Goal: Task Accomplishment & Management: Use online tool/utility

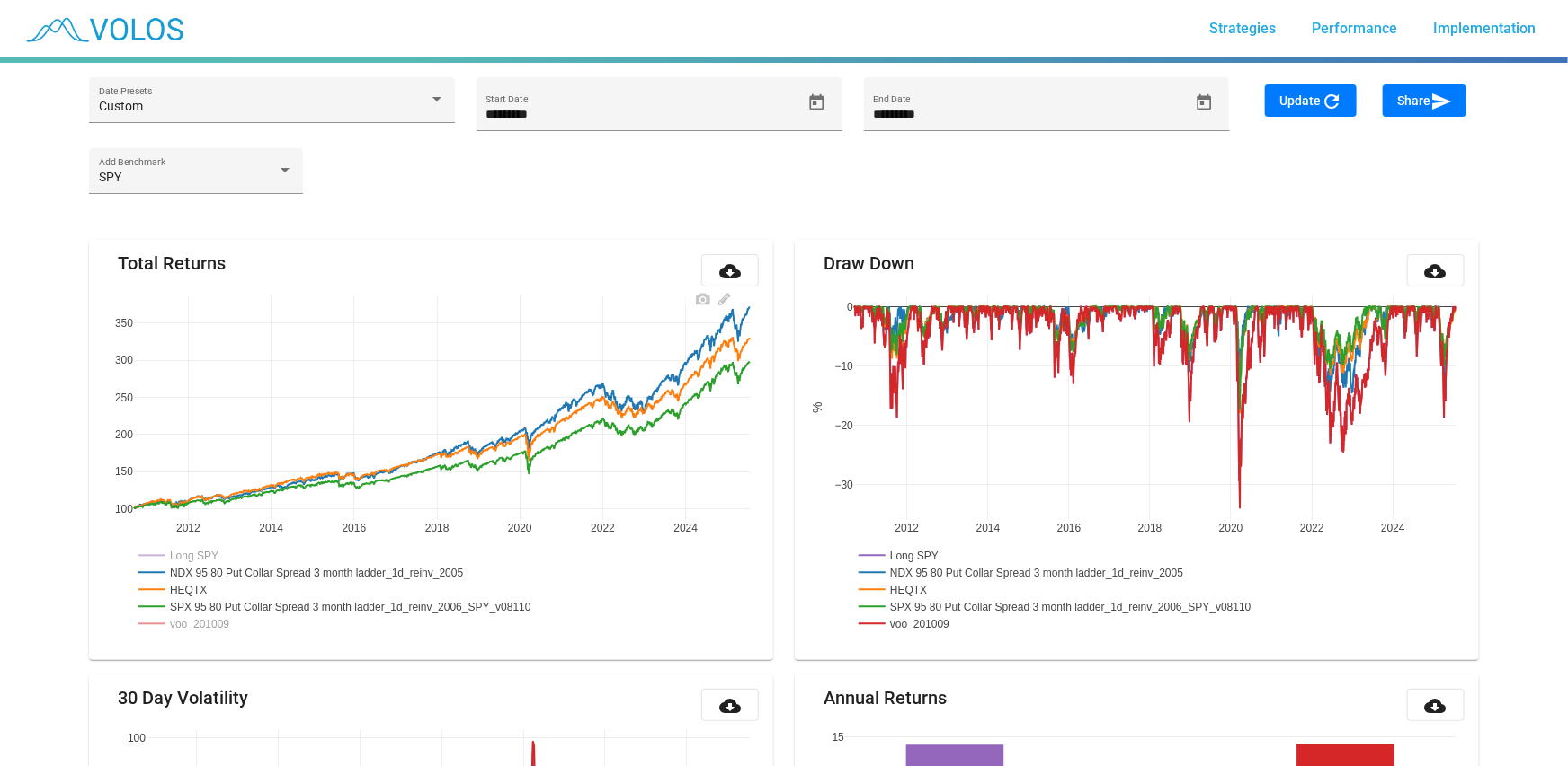
click at [268, 568] on rect at bounding box center [321, 572] width 375 height 17
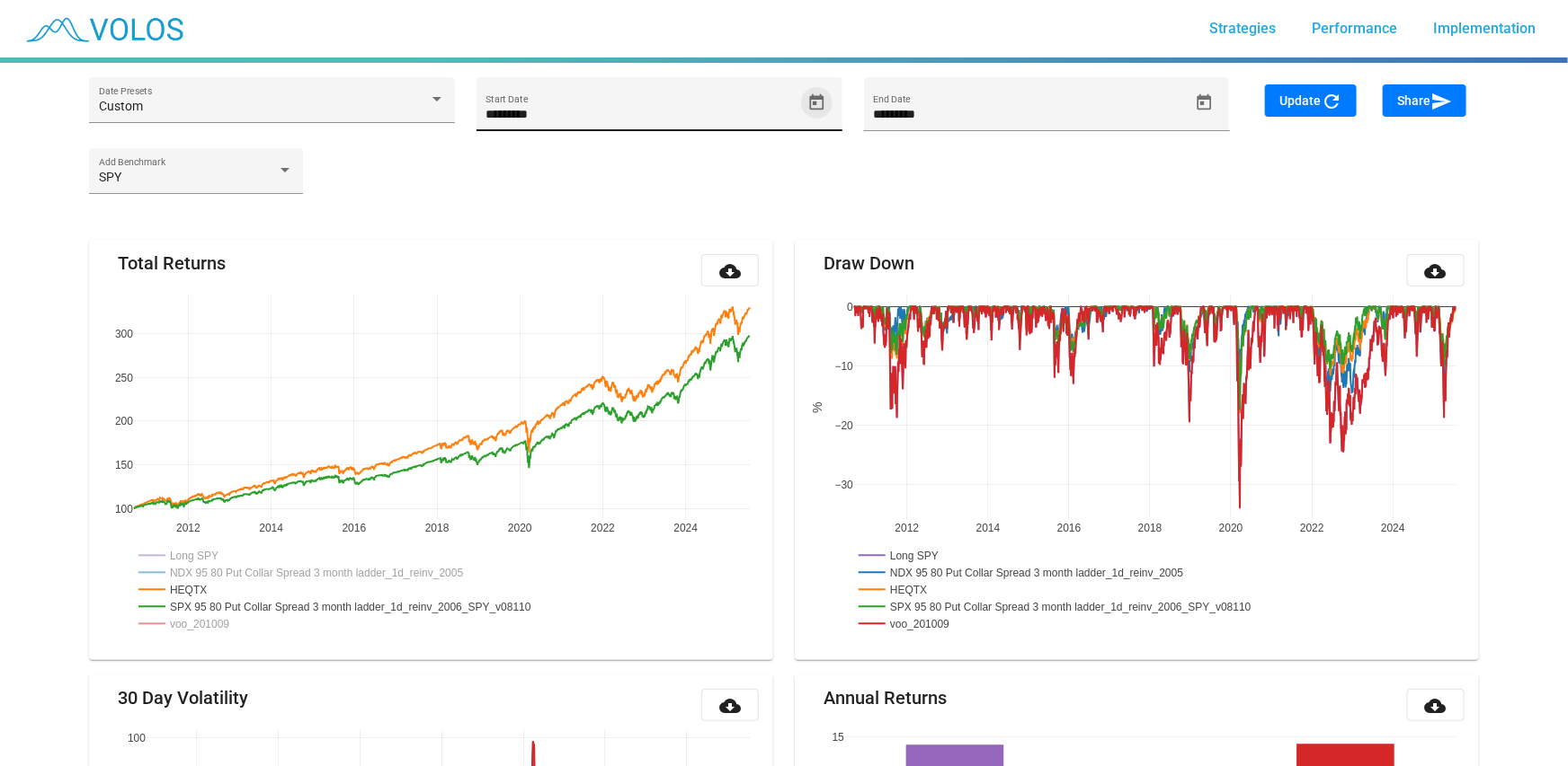
click at [814, 100] on icon "Open calendar" at bounding box center [816, 102] width 19 height 19
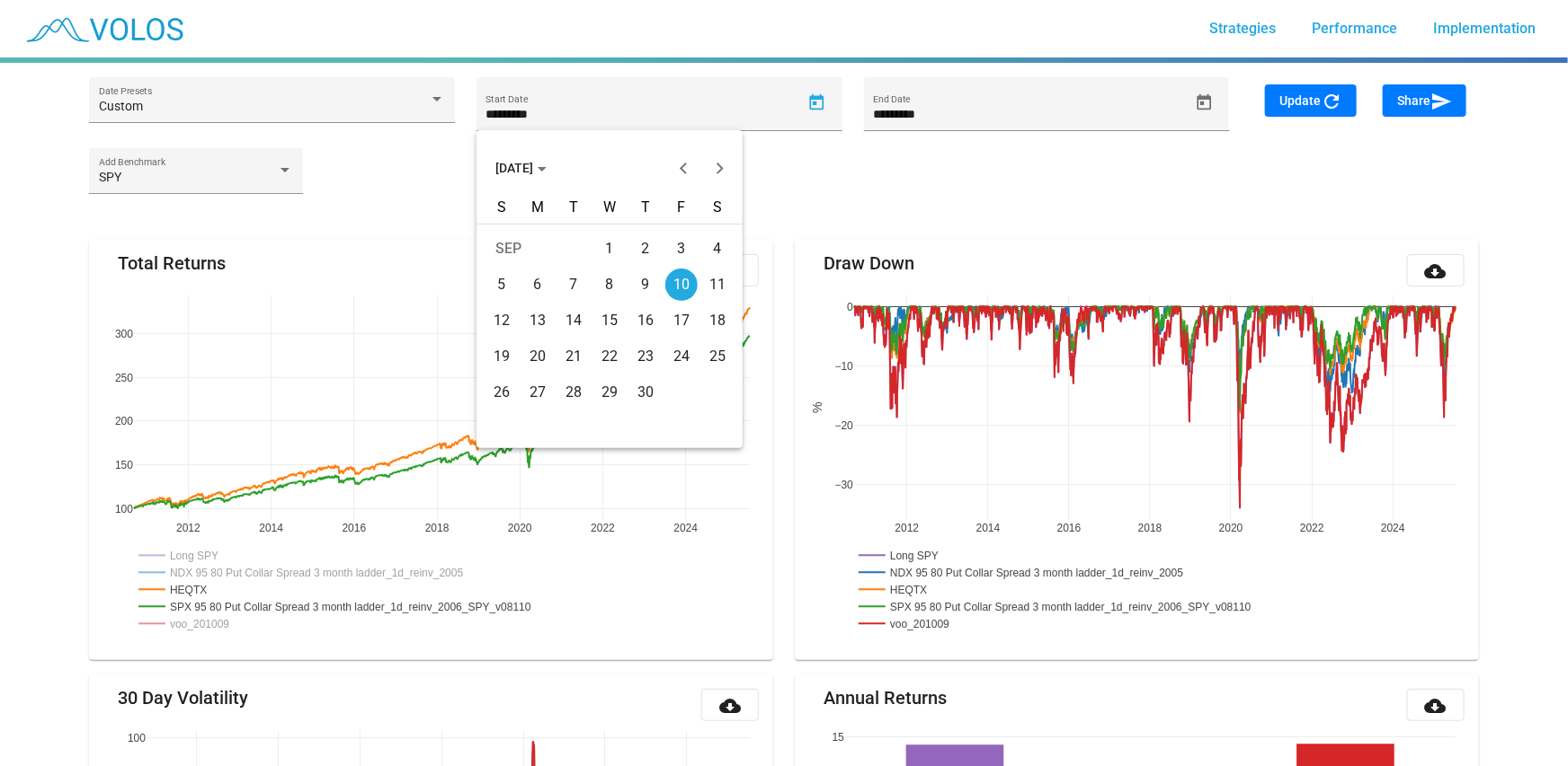
click at [520, 173] on span "[DATE]" at bounding box center [520, 168] width 51 height 15
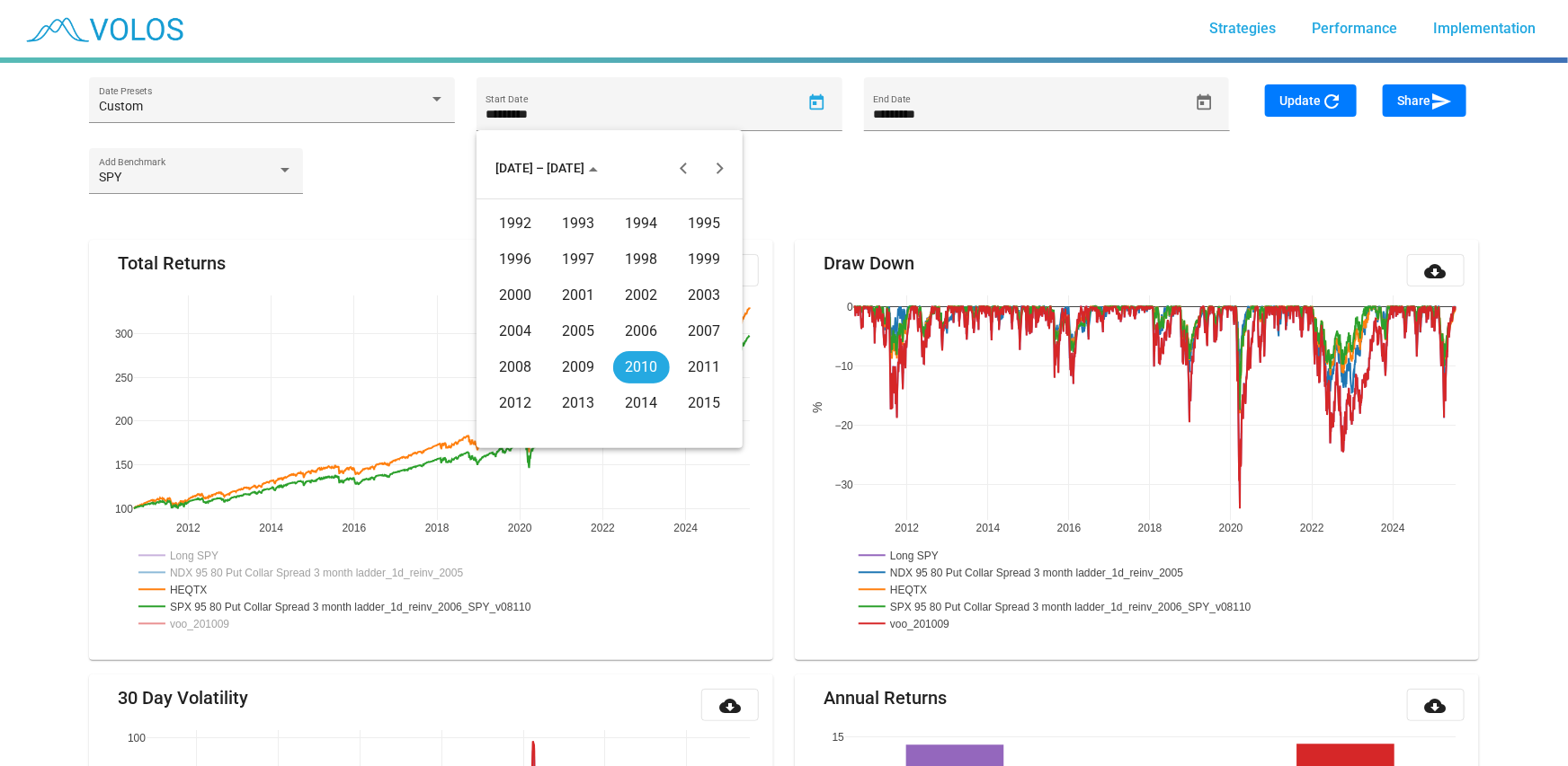
click at [640, 328] on div "2006" at bounding box center [641, 331] width 57 height 32
click at [532, 260] on div "JAN" at bounding box center [516, 260] width 57 height 32
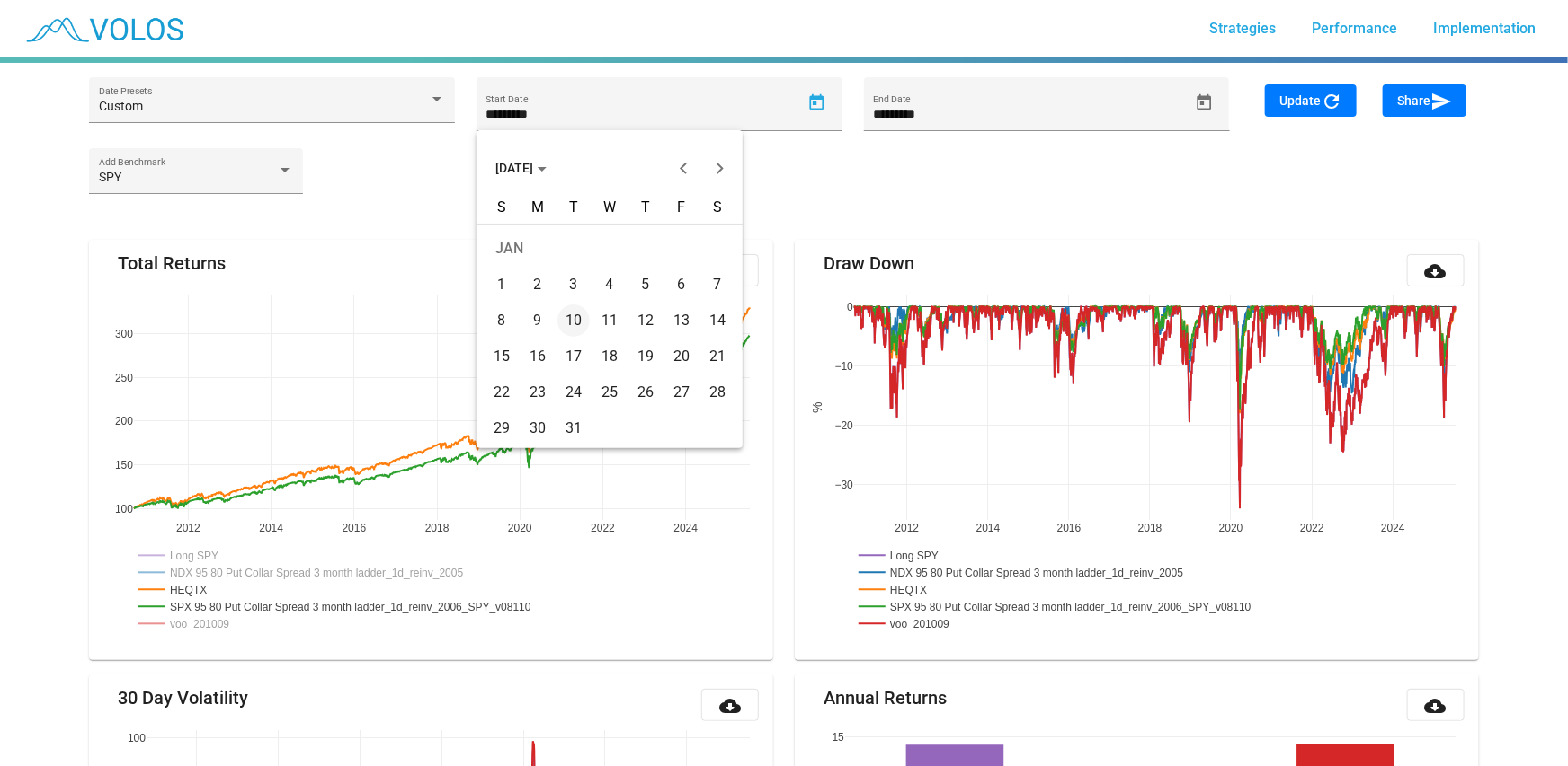
click at [651, 356] on div "19" at bounding box center [645, 356] width 32 height 32
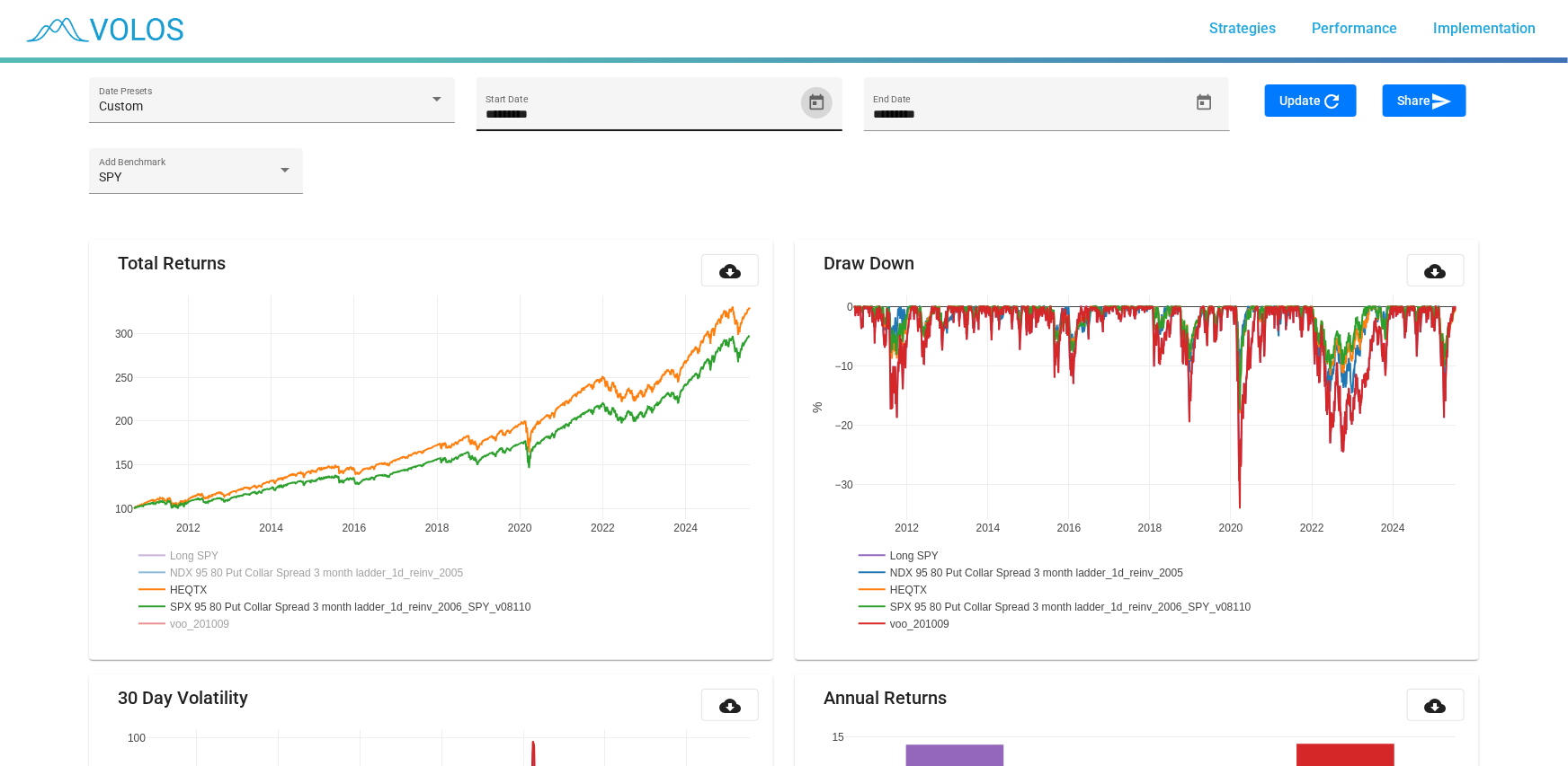
click at [805, 105] on span "Open calendar" at bounding box center [816, 102] width 31 height 19
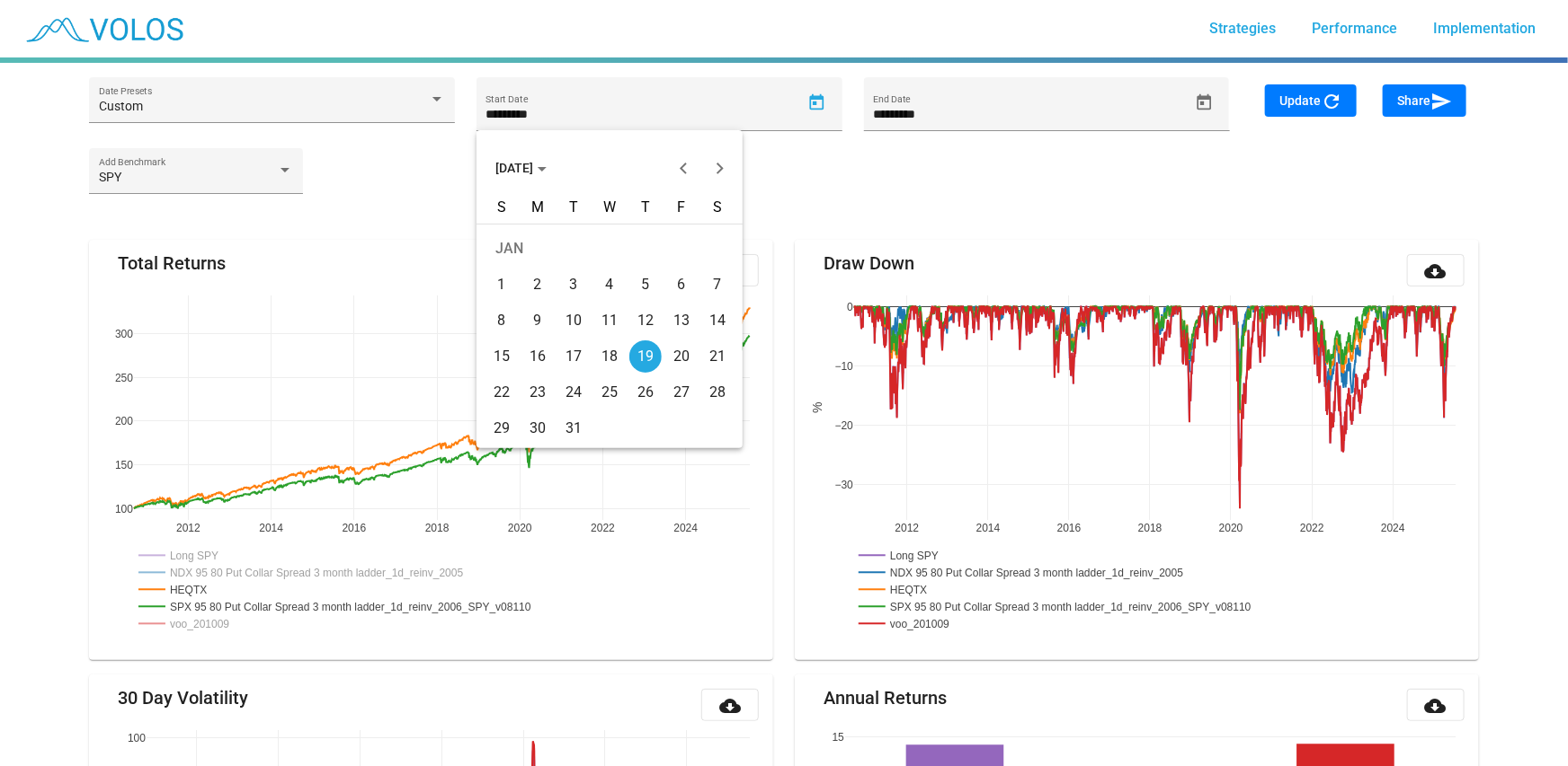
click at [547, 170] on span "JAN 2006" at bounding box center [520, 168] width 51 height 15
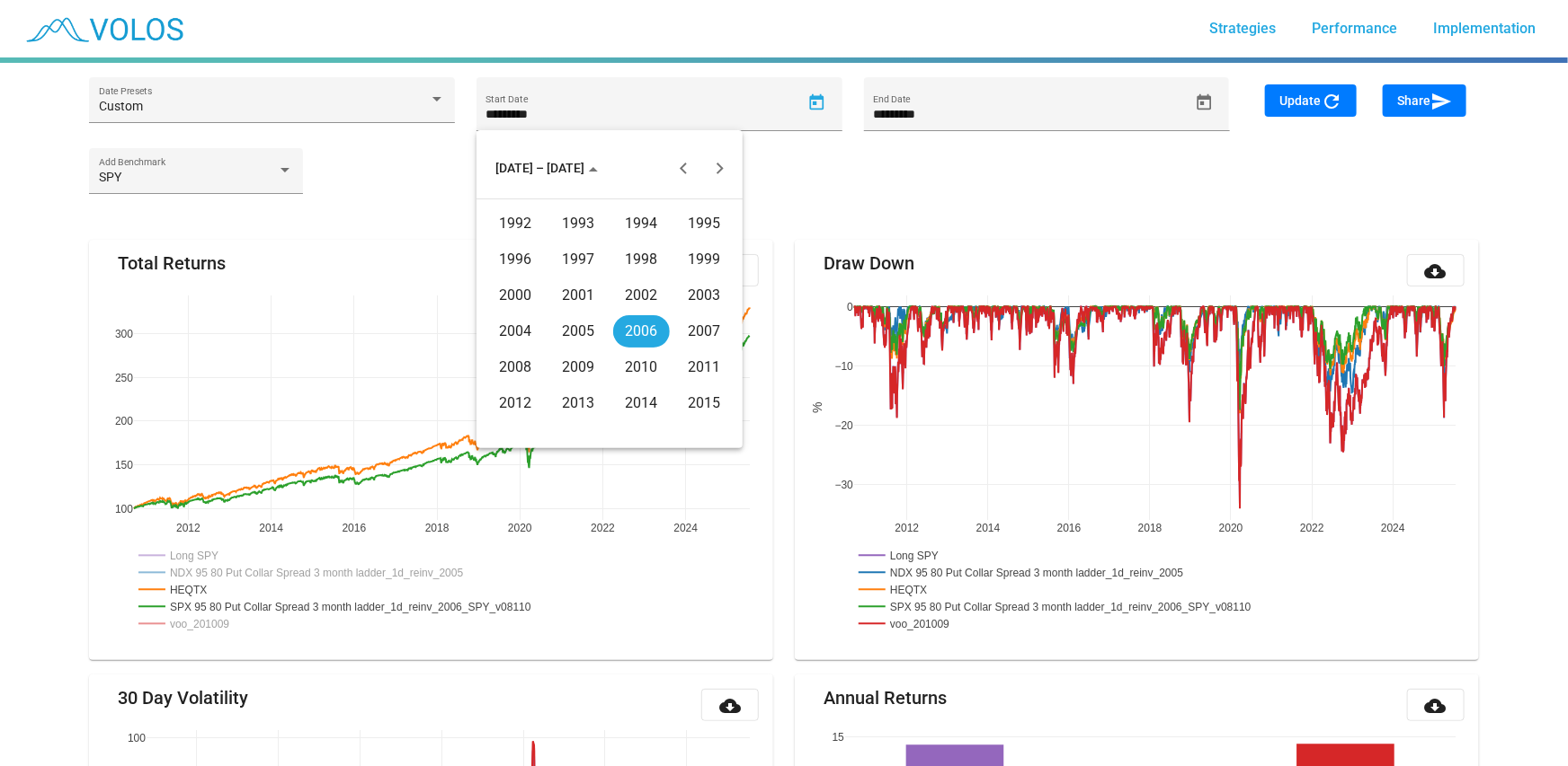
click at [714, 402] on div "2015" at bounding box center [704, 403] width 57 height 32
click at [90, 464] on div at bounding box center [784, 383] width 1568 height 766
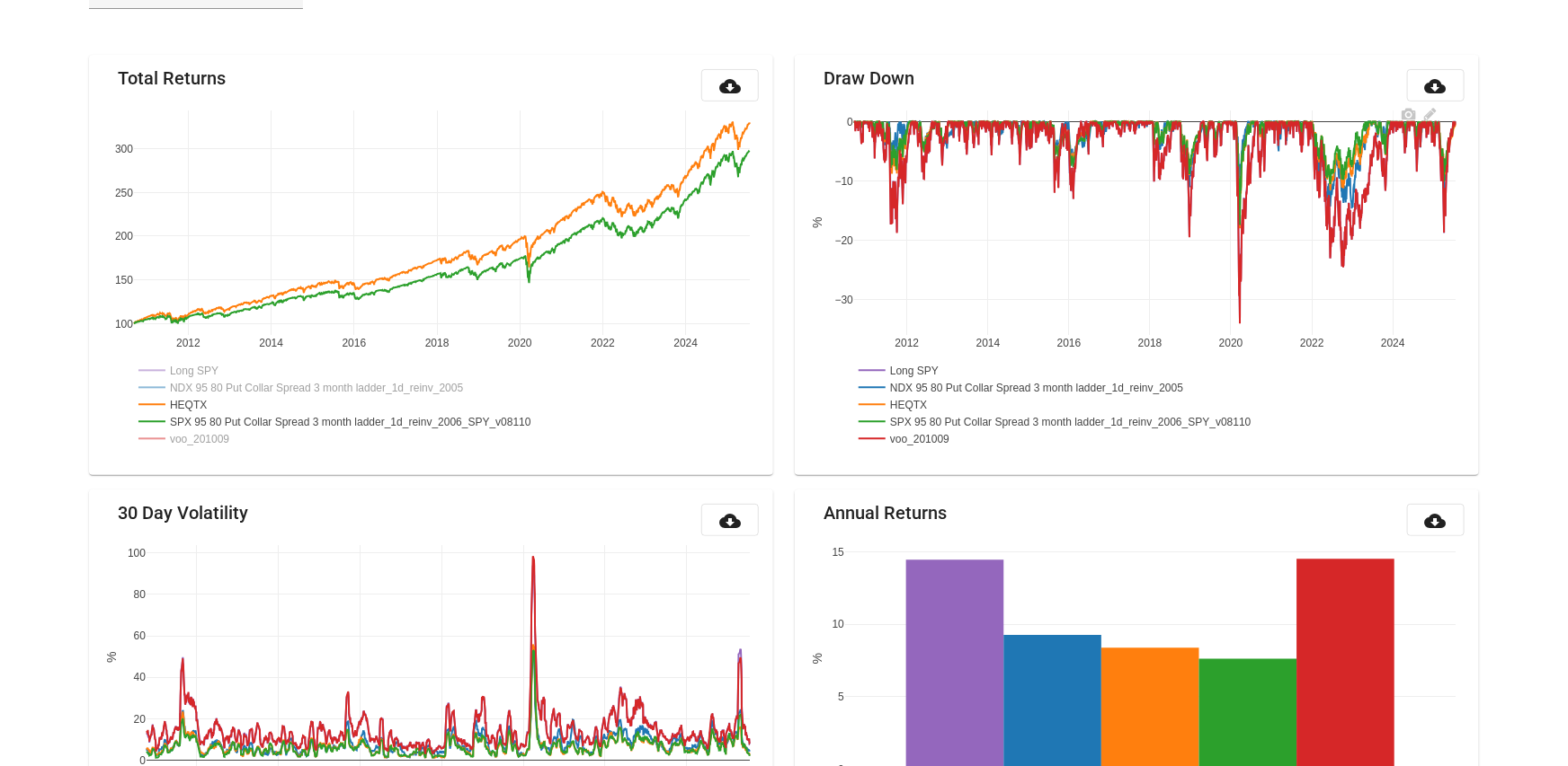
scroll to position [72, 0]
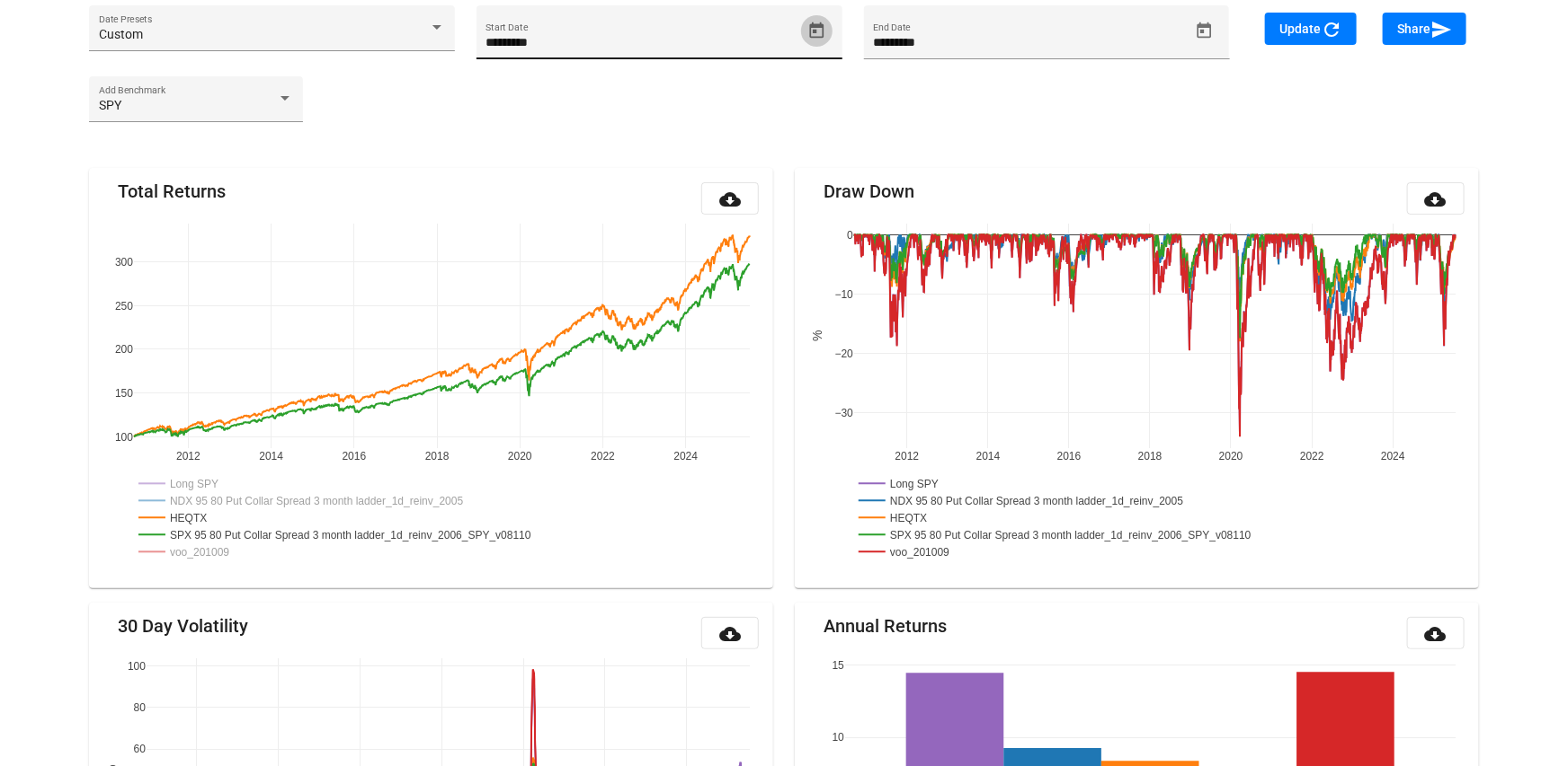
click at [807, 31] on icon "Open calendar" at bounding box center [816, 30] width 19 height 19
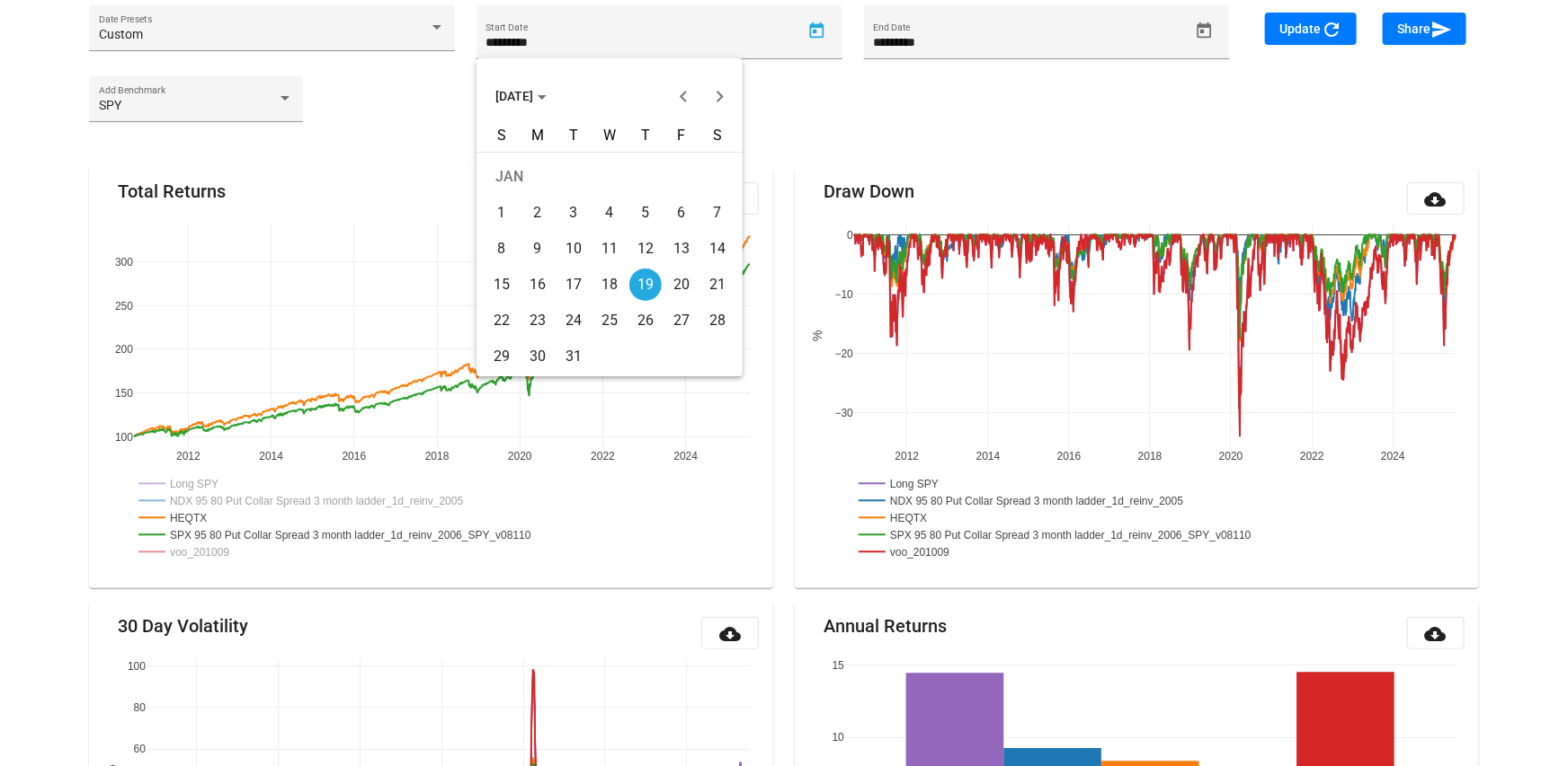
click at [537, 101] on span "JAN 2006" at bounding box center [520, 96] width 51 height 15
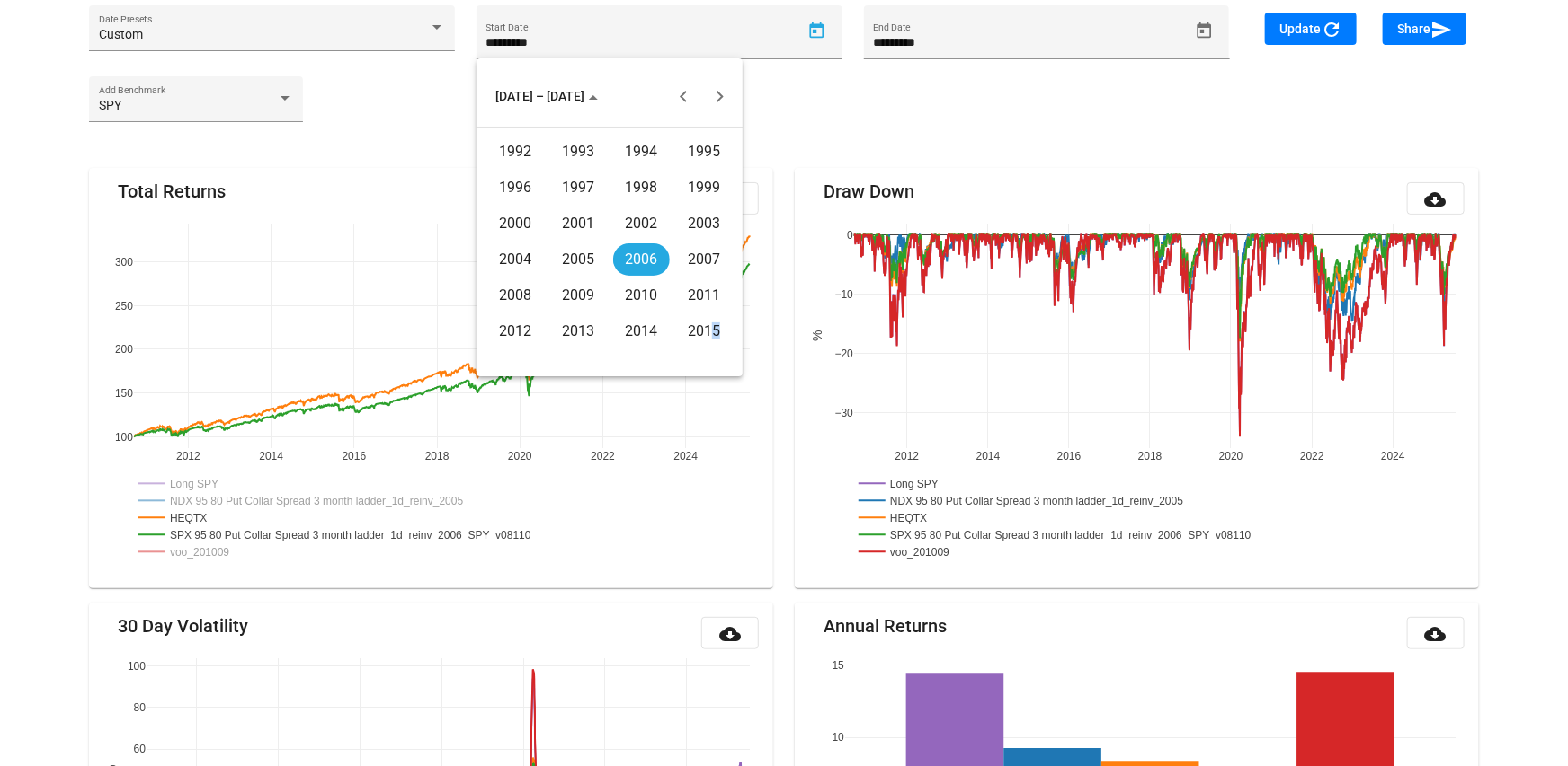
click at [703, 327] on div "2015" at bounding box center [704, 331] width 57 height 32
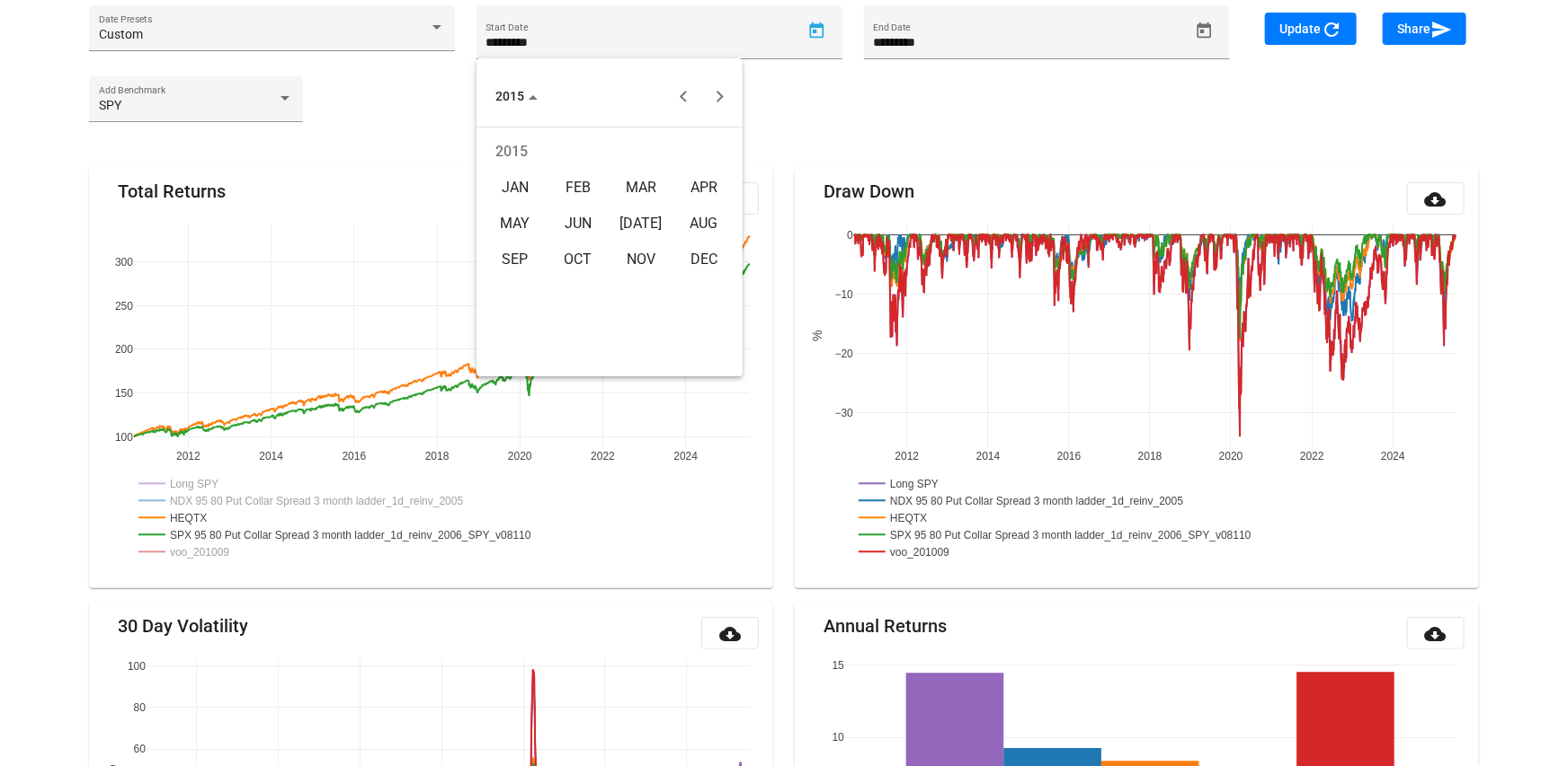
click at [523, 184] on div "JAN" at bounding box center [516, 187] width 57 height 32
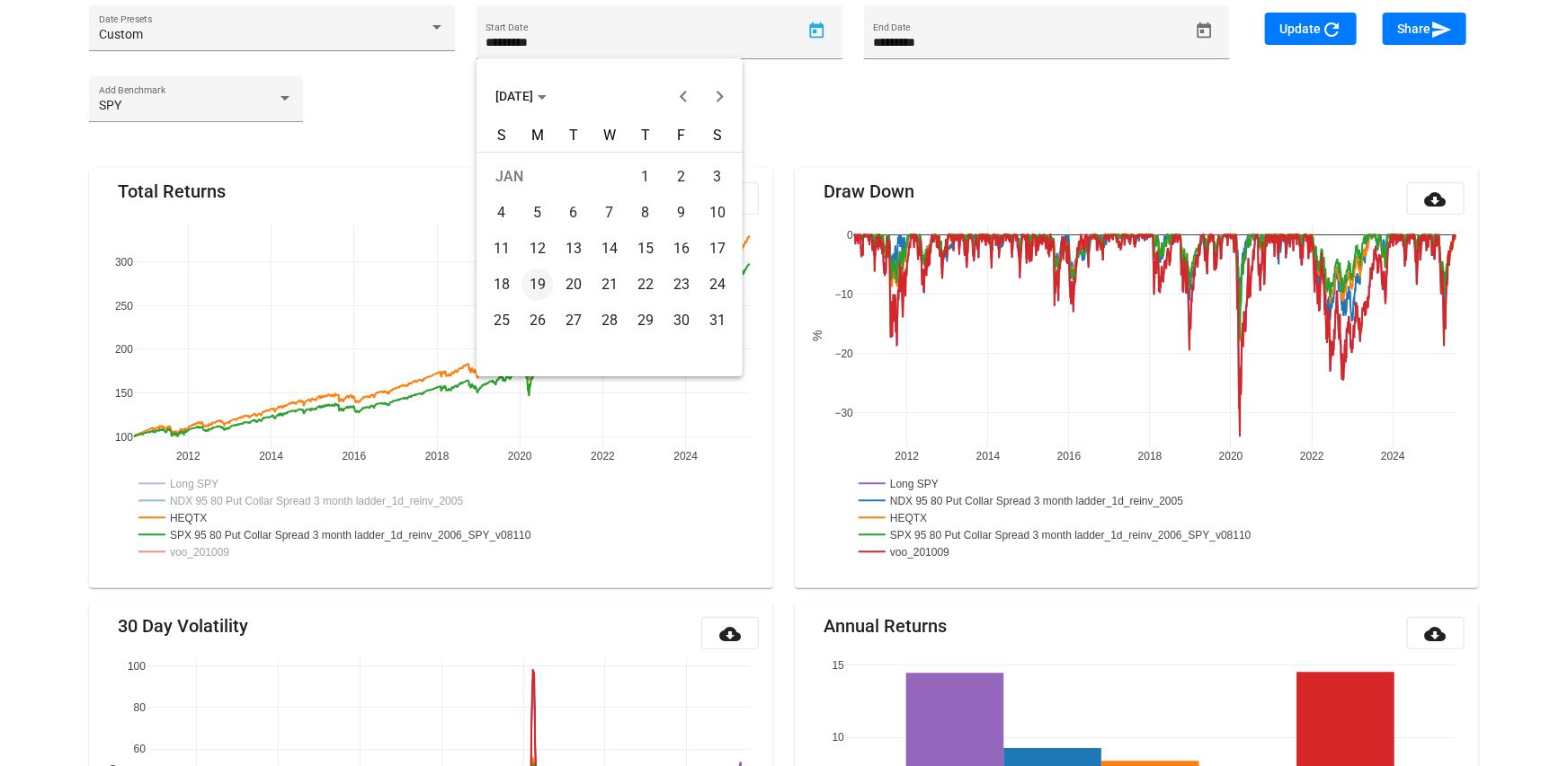
click at [545, 204] on div "5" at bounding box center [537, 213] width 32 height 32
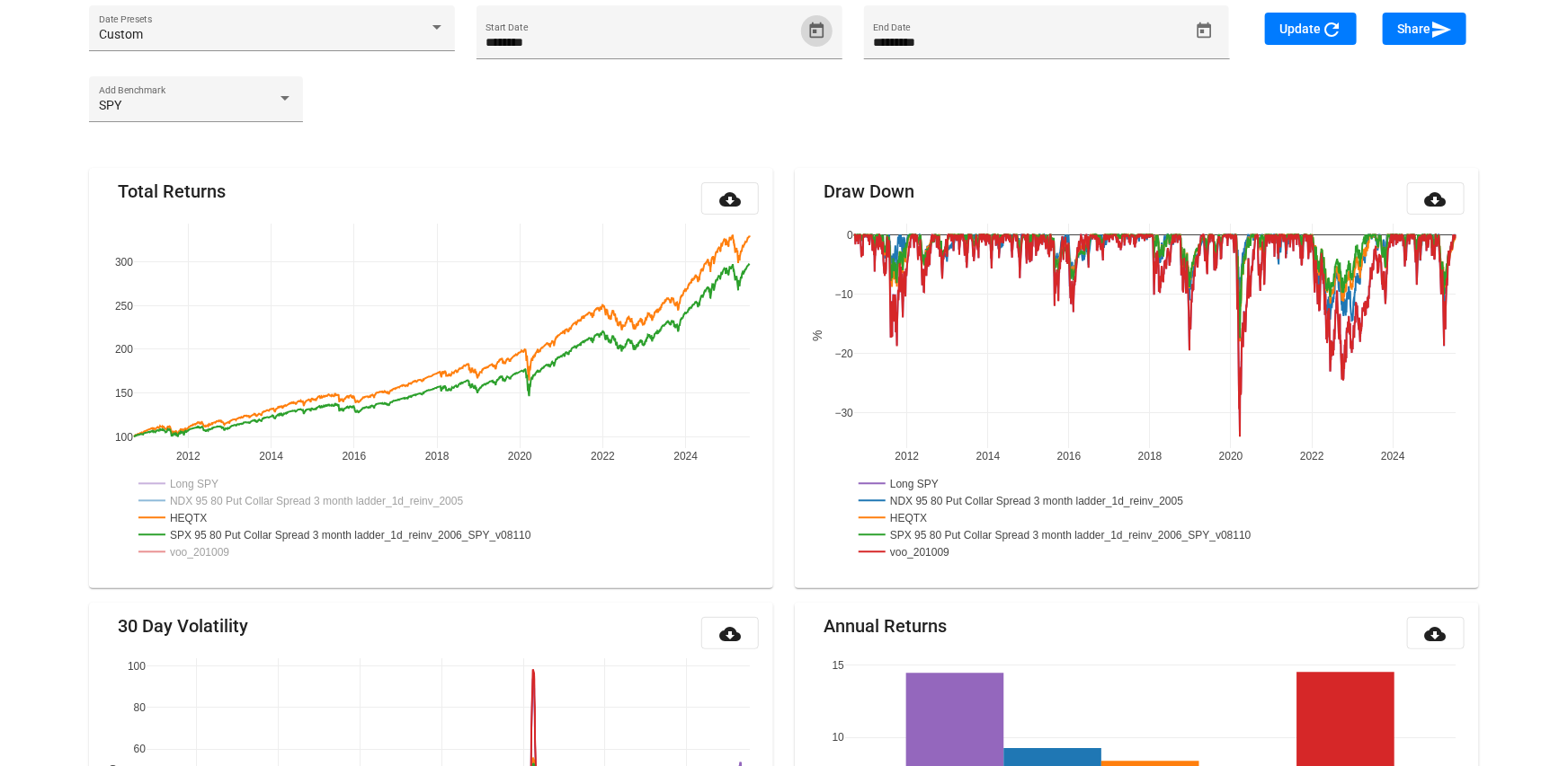
click at [1265, 31] on button "Update refresh" at bounding box center [1311, 28] width 92 height 32
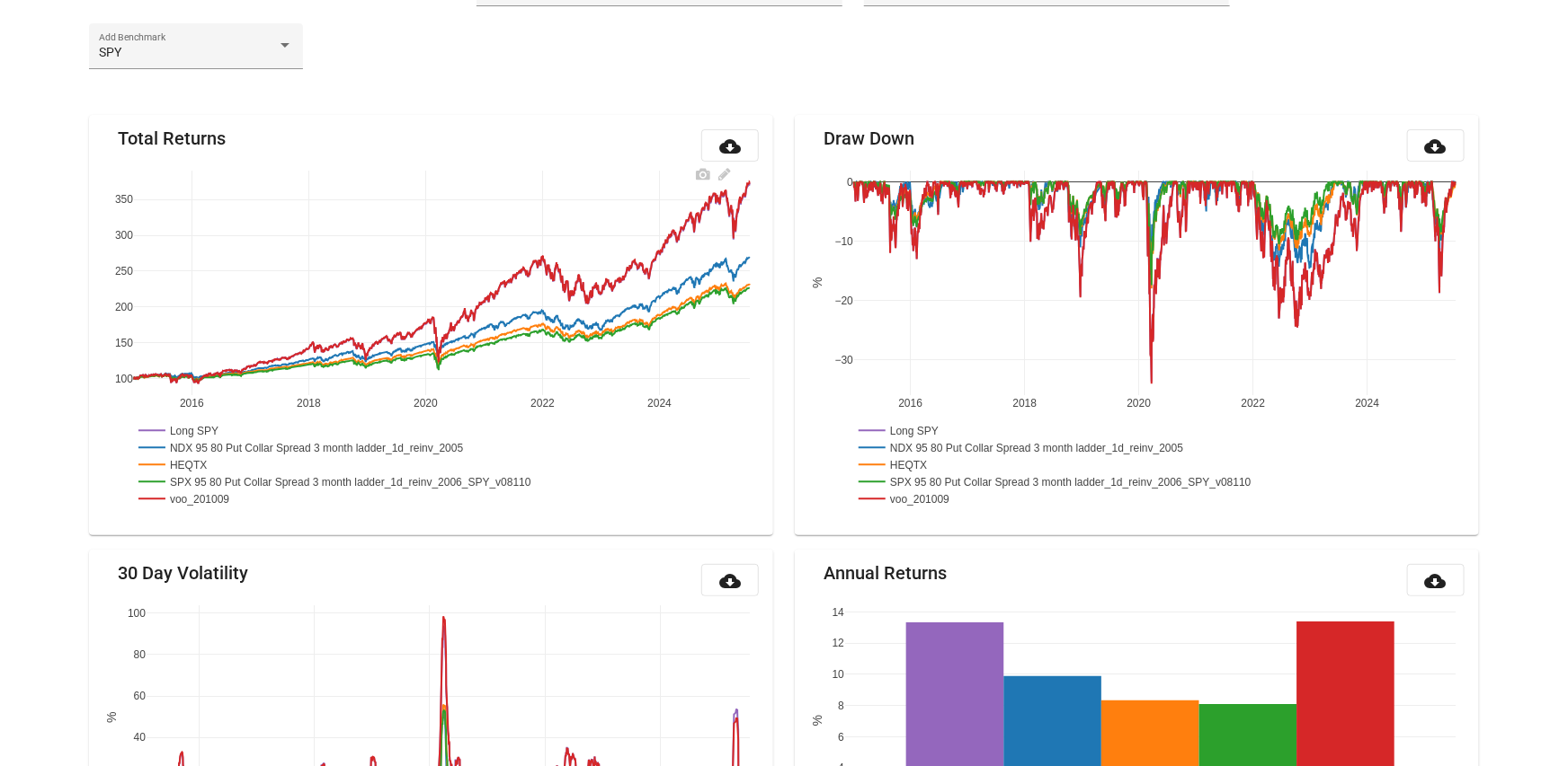
scroll to position [0, 0]
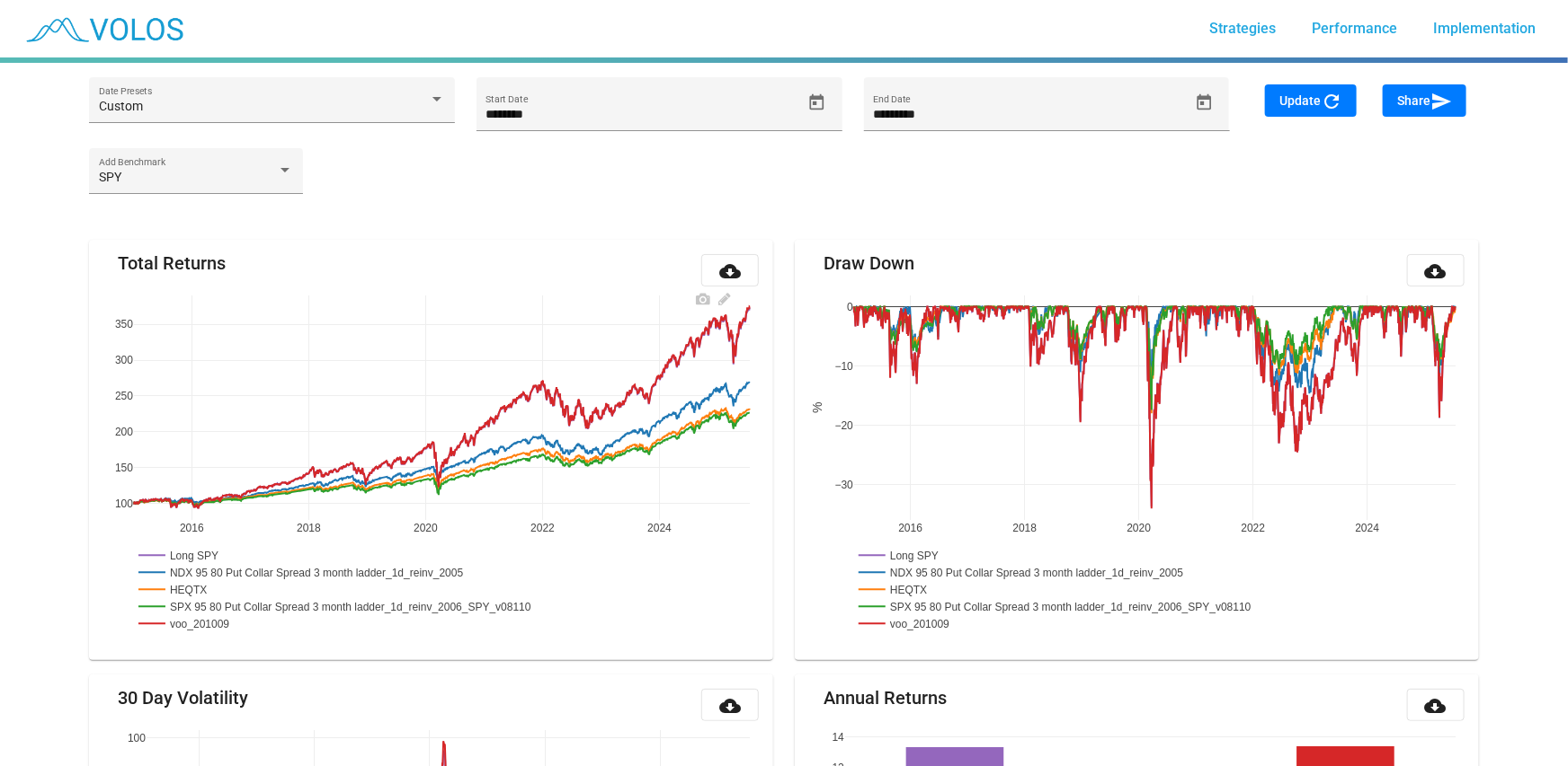
click at [197, 554] on rect at bounding box center [180, 555] width 93 height 17
click at [196, 577] on rect at bounding box center [321, 572] width 375 height 17
click at [192, 622] on rect at bounding box center [188, 624] width 109 height 17
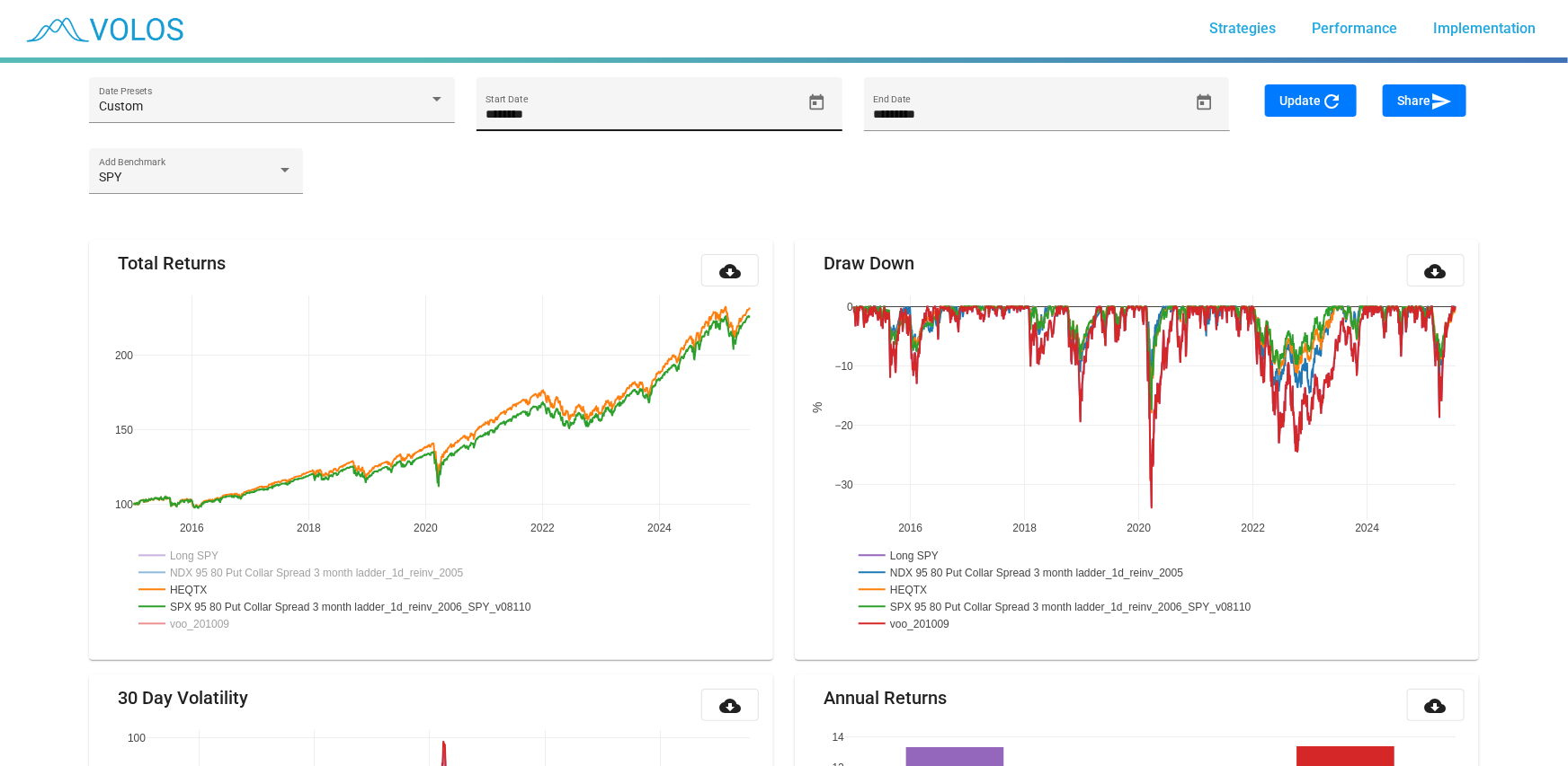
click at [820, 101] on icon "Open calendar" at bounding box center [816, 102] width 19 height 19
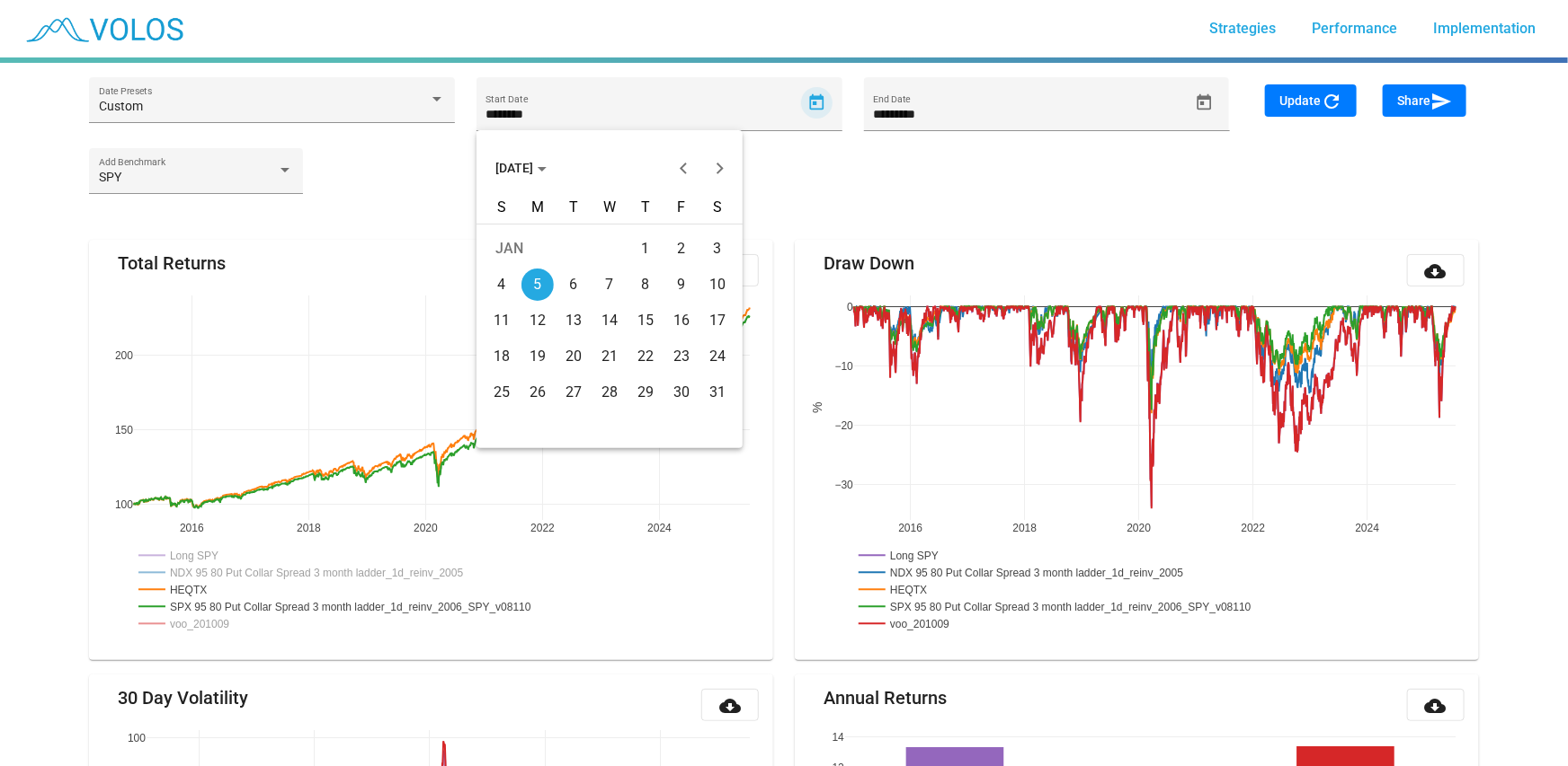
click at [524, 158] on button "JAN 2015" at bounding box center [521, 168] width 80 height 36
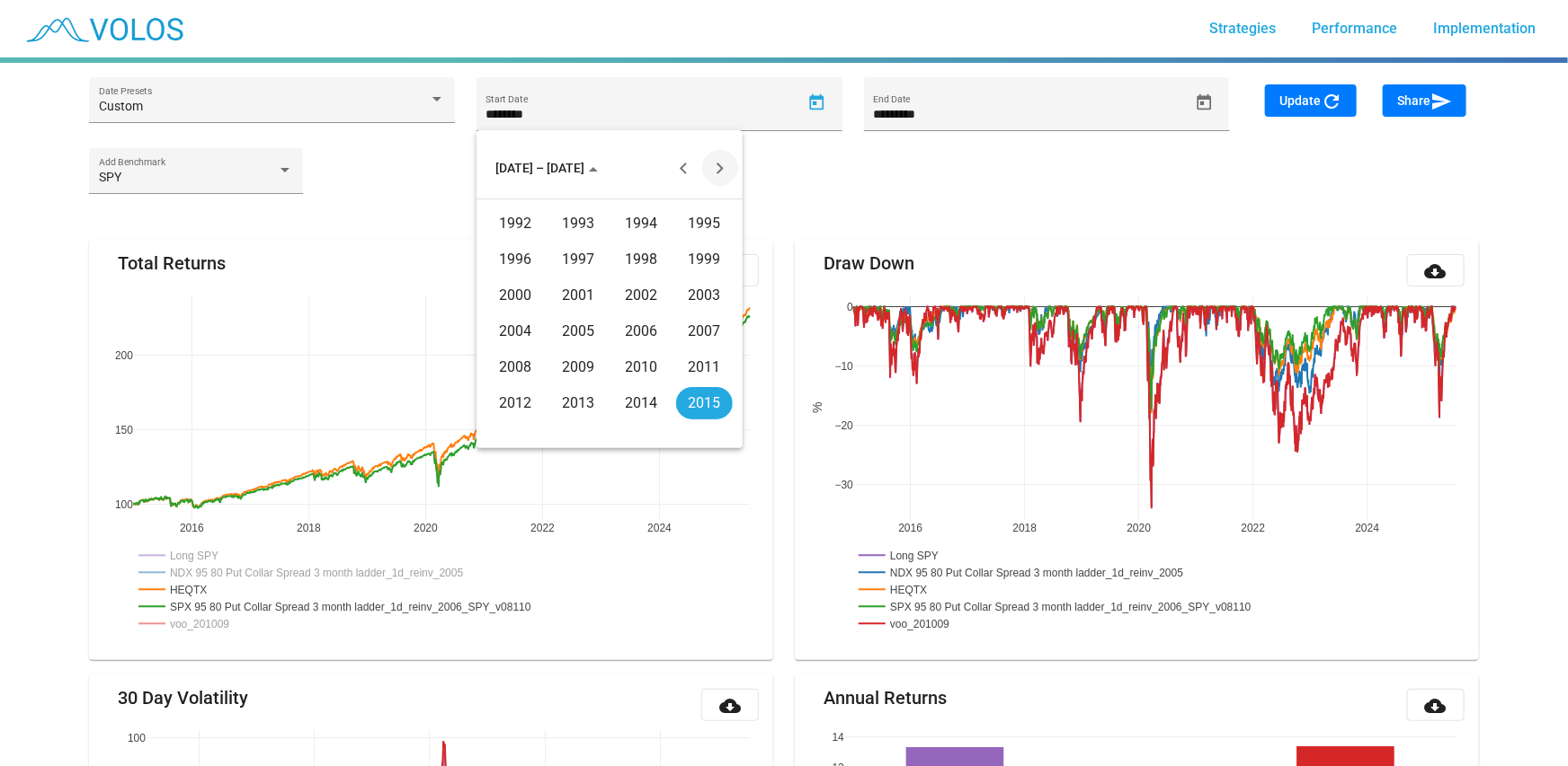
click at [723, 164] on button "Next 20 years" at bounding box center [720, 168] width 36 height 36
click at [590, 257] on div "2021" at bounding box center [579, 260] width 57 height 32
click at [641, 342] on div "NOV" at bounding box center [641, 331] width 57 height 32
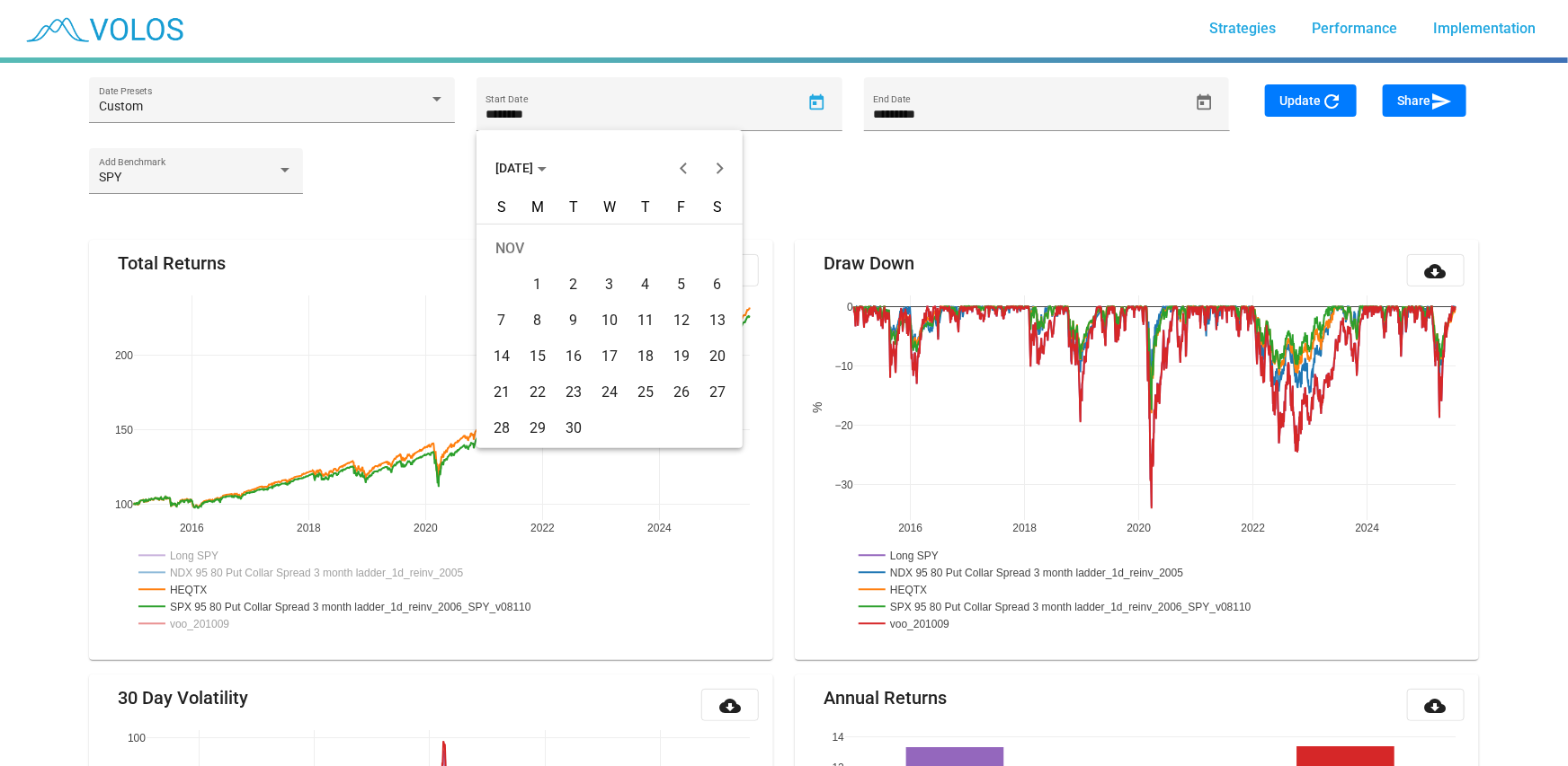
click at [567, 282] on div "2" at bounding box center [573, 284] width 32 height 32
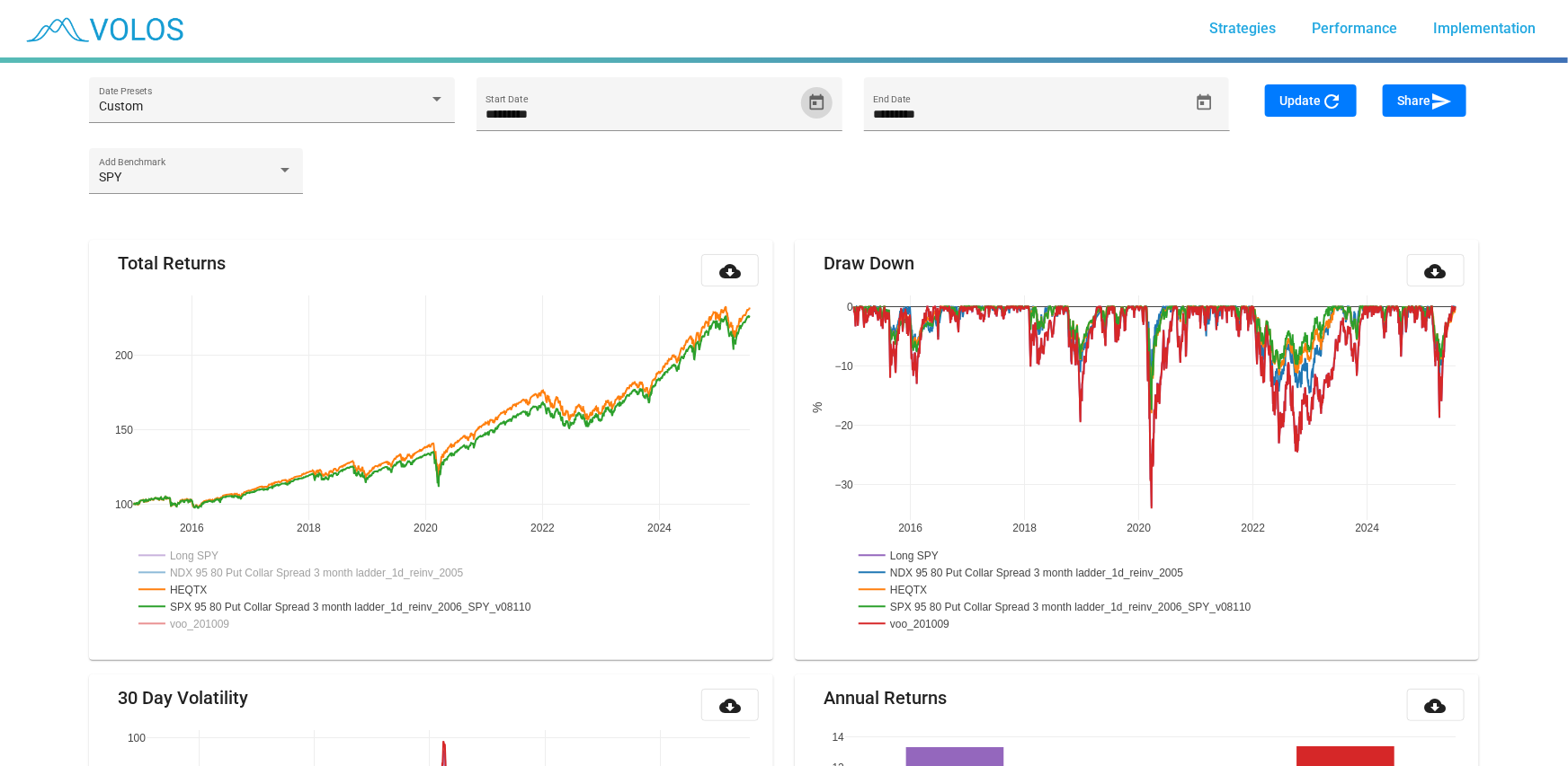
click at [1311, 97] on span "Update refresh" at bounding box center [1310, 101] width 62 height 15
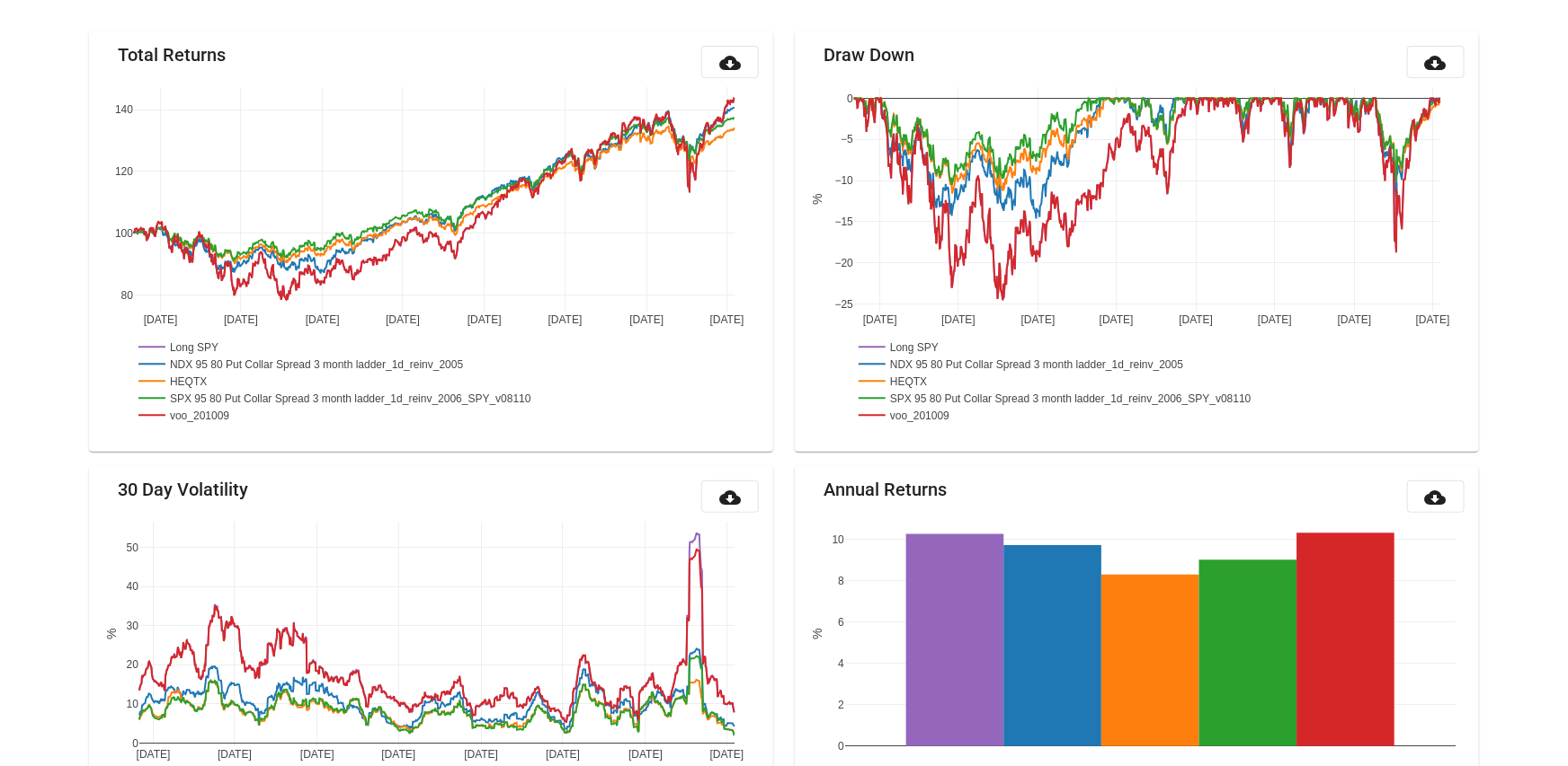
scroll to position [210, 0]
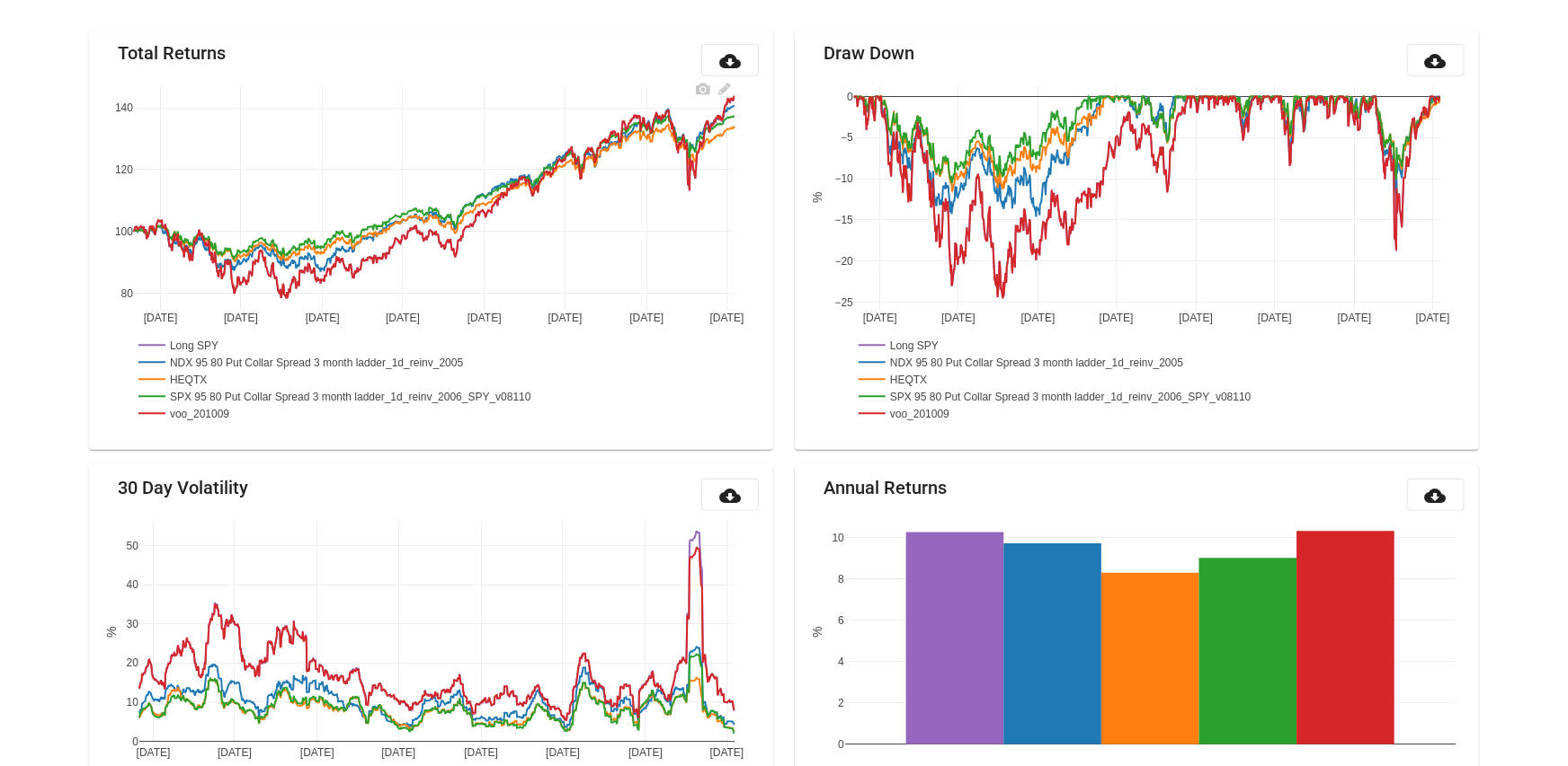
click at [204, 349] on rect at bounding box center [180, 344] width 93 height 17
click at [205, 360] on rect at bounding box center [321, 362] width 375 height 17
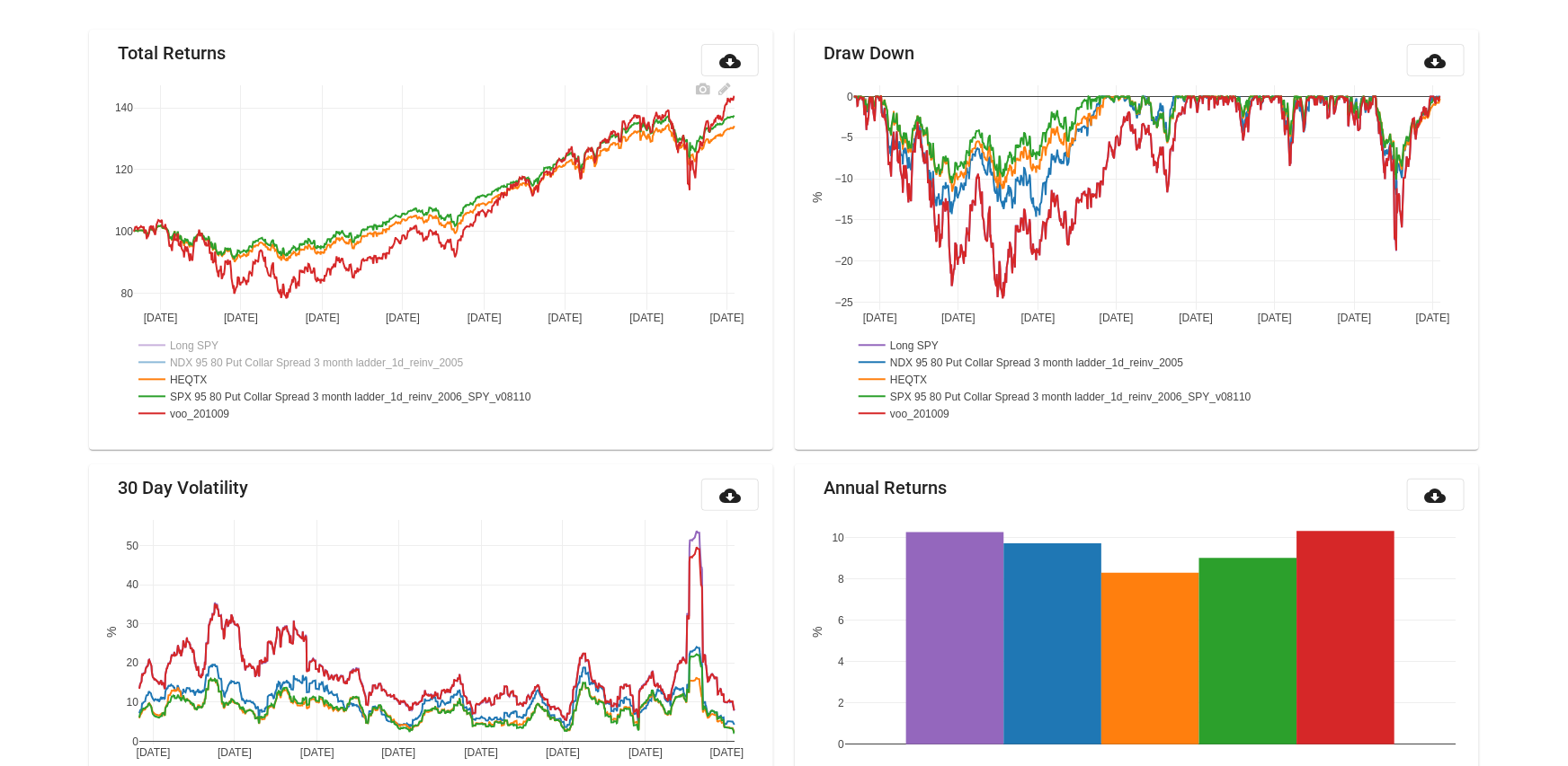
click at [194, 423] on rect at bounding box center [358, 380] width 450 height 95
click at [197, 414] on rect at bounding box center [188, 413] width 109 height 17
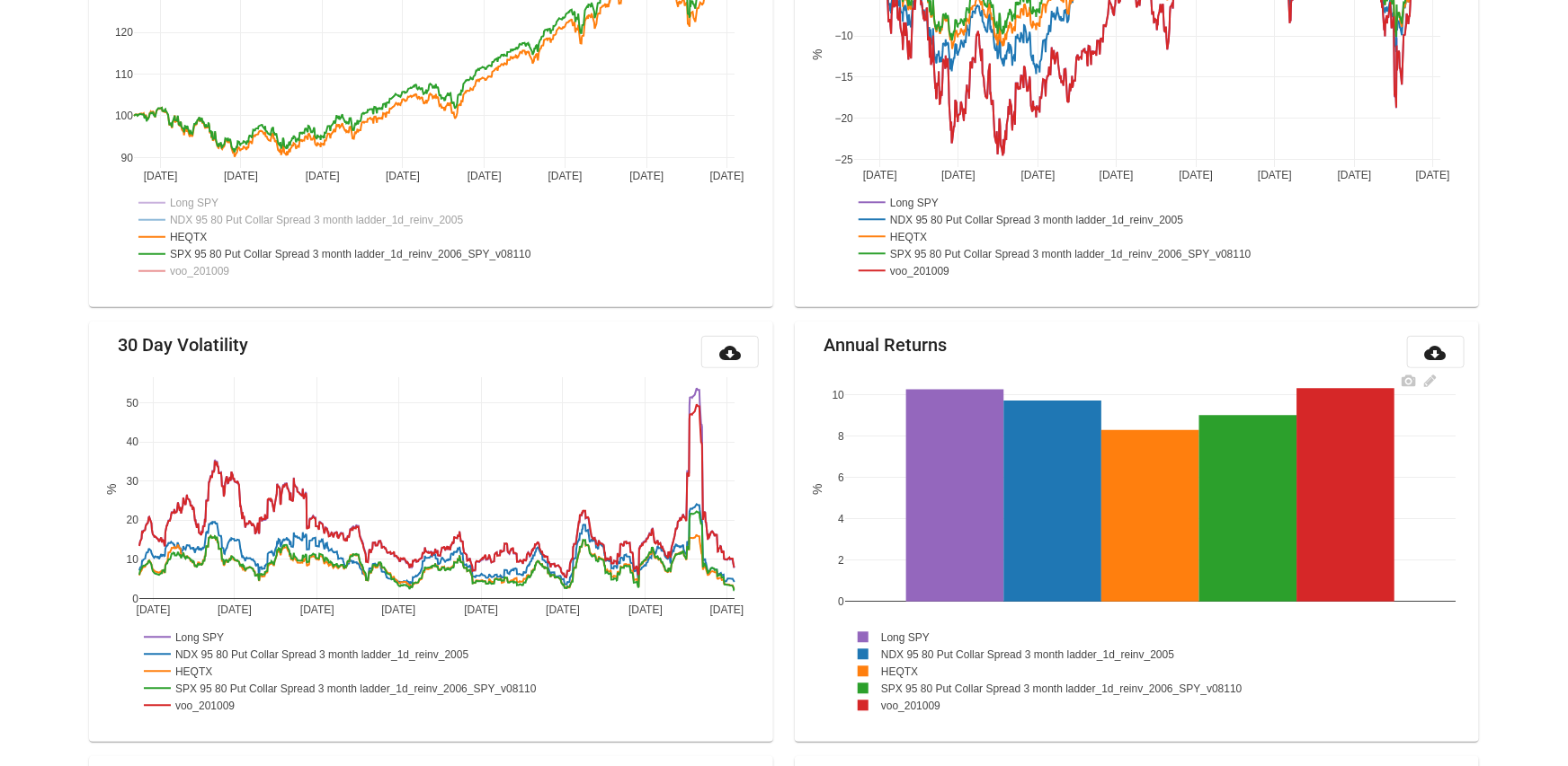
scroll to position [354, 0]
click at [913, 631] on rect at bounding box center [891, 636] width 93 height 17
click at [909, 648] on rect at bounding box center [1033, 653] width 375 height 17
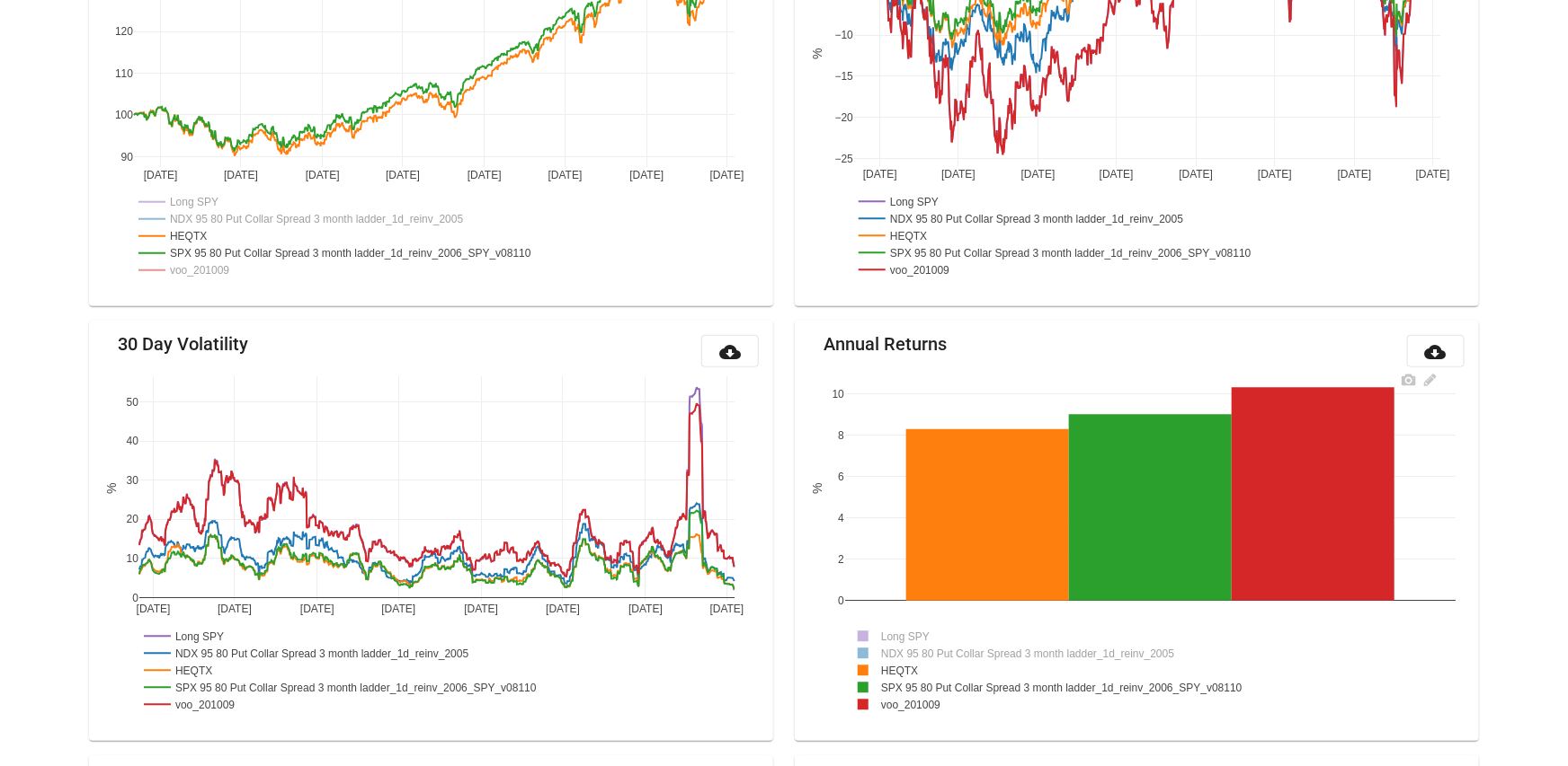
click at [905, 706] on rect at bounding box center [900, 705] width 109 height 17
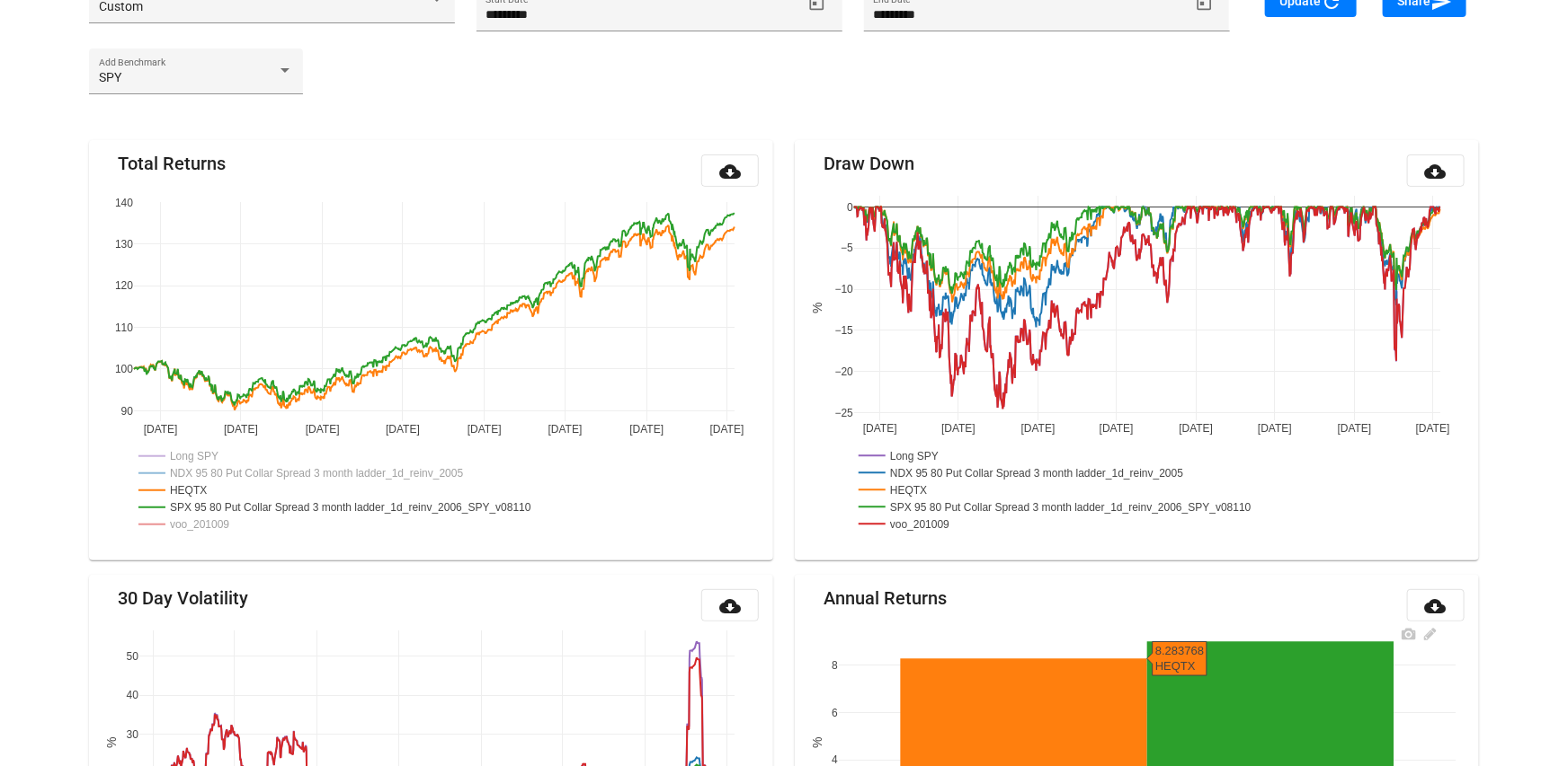
scroll to position [0, 0]
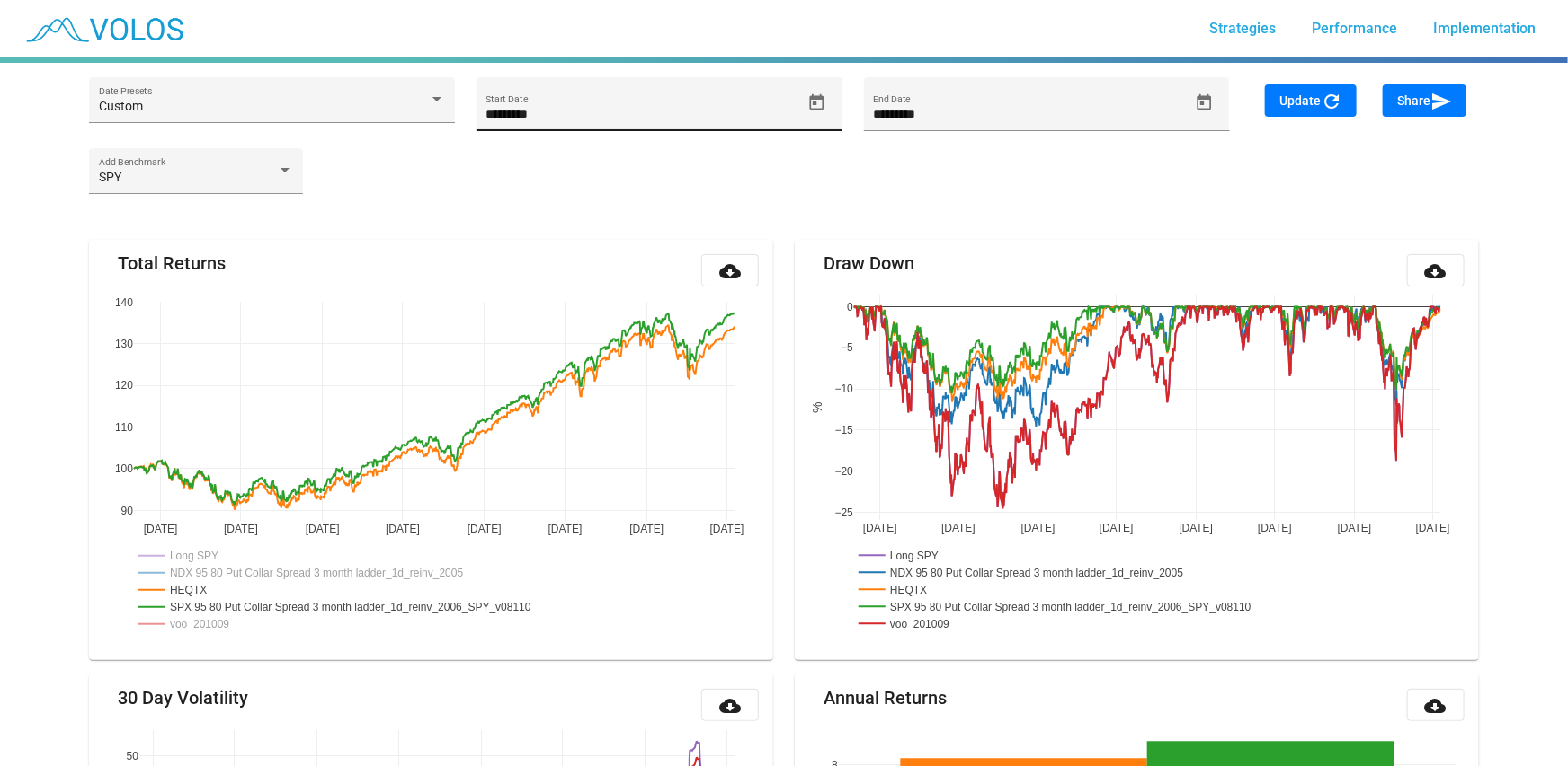
click at [825, 97] on icon "Open calendar" at bounding box center [816, 102] width 19 height 19
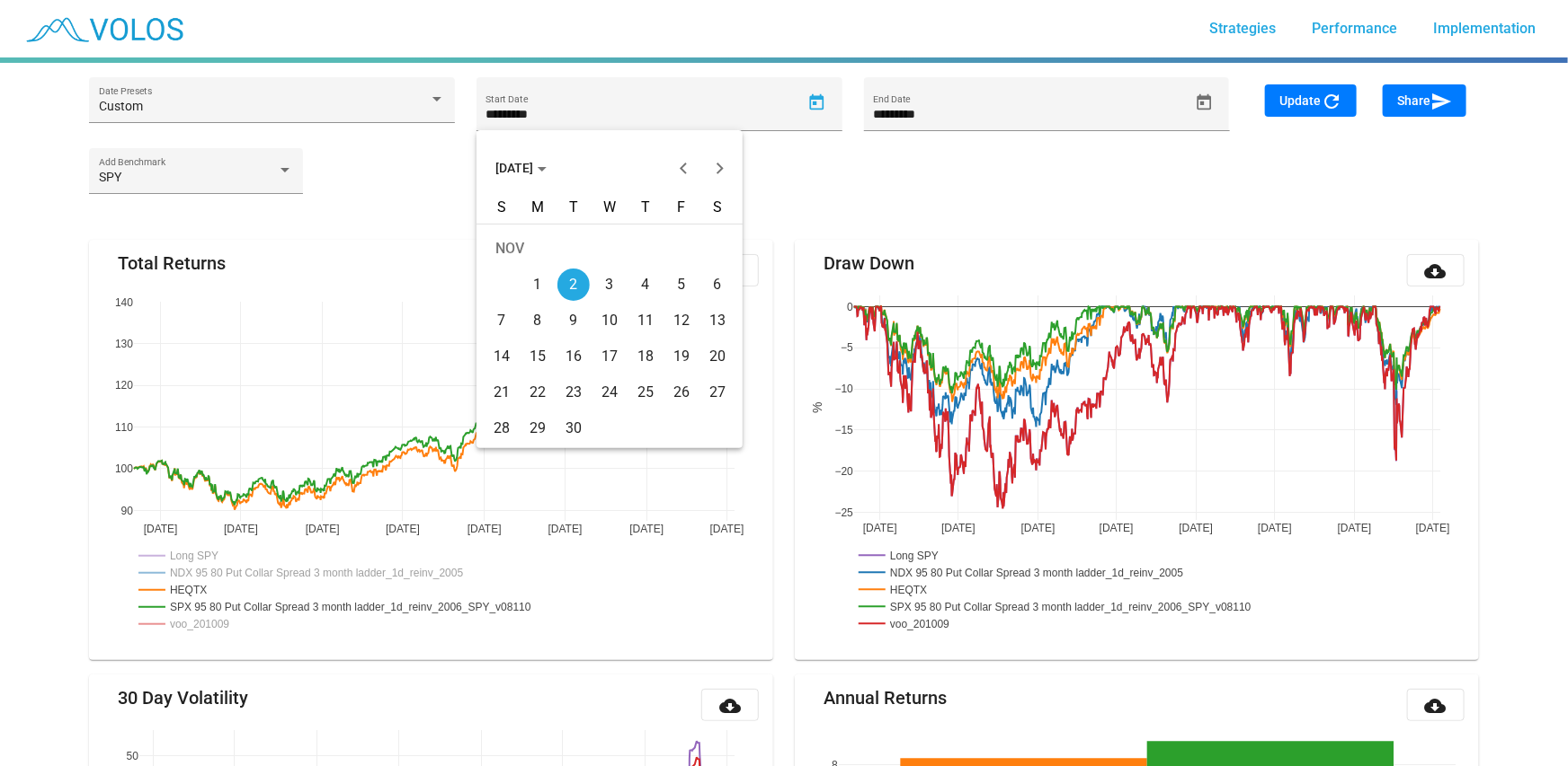
click at [547, 169] on div "Choose month and year" at bounding box center [542, 169] width 9 height 5
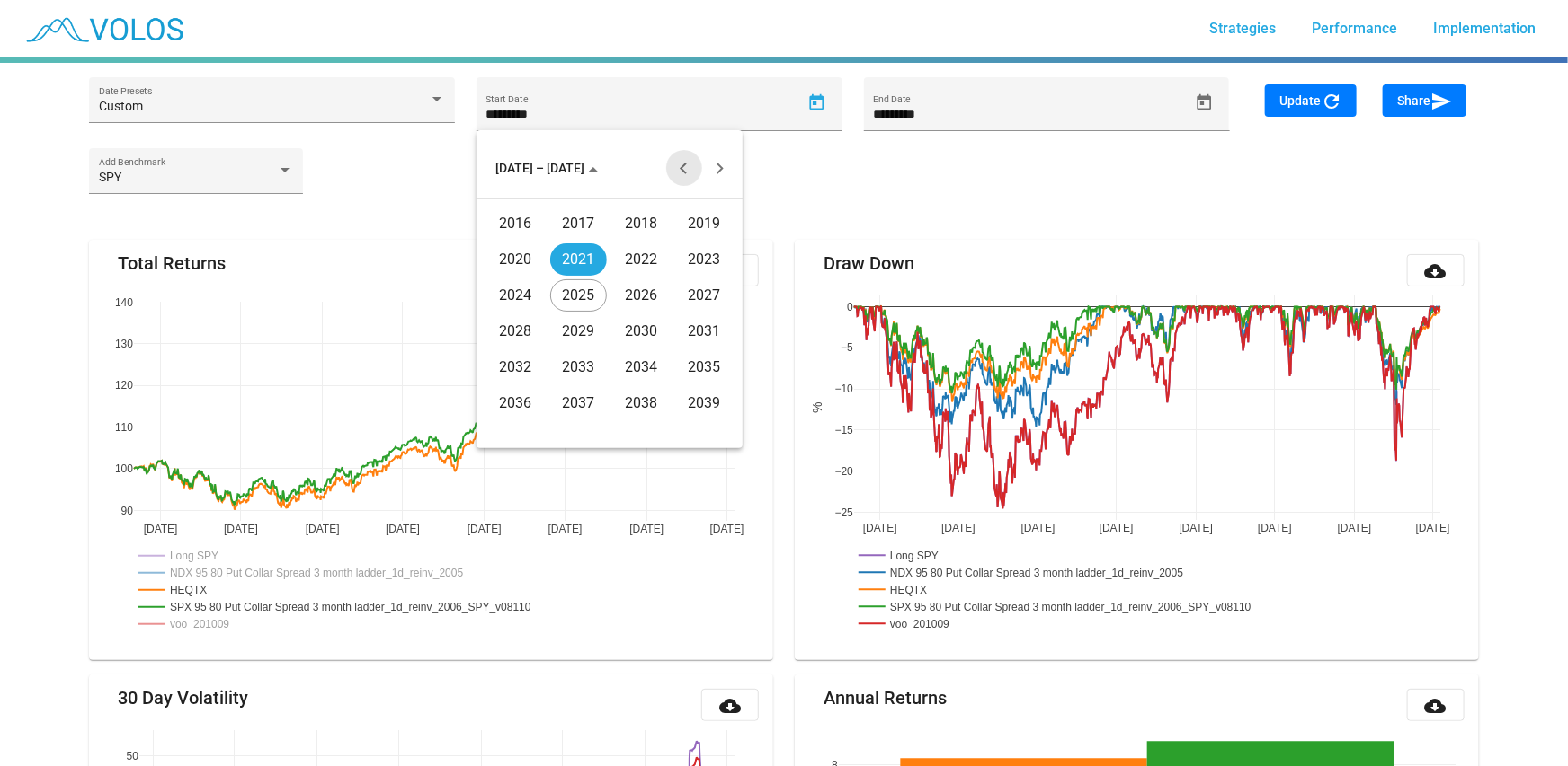
click at [681, 165] on button "Previous 20 years" at bounding box center [683, 168] width 36 height 36
click at [636, 366] on div "2010" at bounding box center [641, 367] width 57 height 32
click at [504, 262] on div "JAN" at bounding box center [516, 260] width 57 height 32
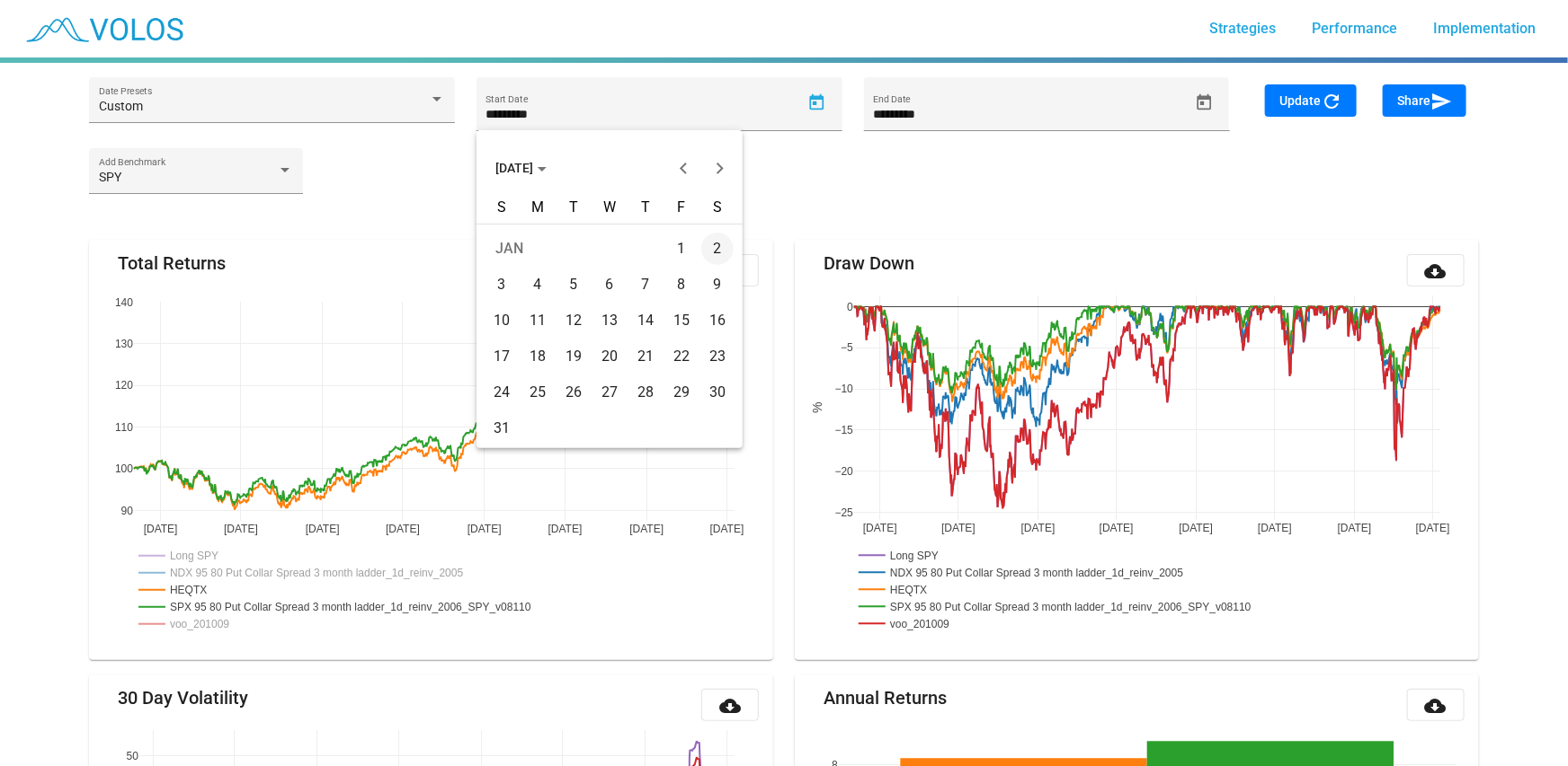
click at [541, 281] on div "4" at bounding box center [537, 284] width 32 height 32
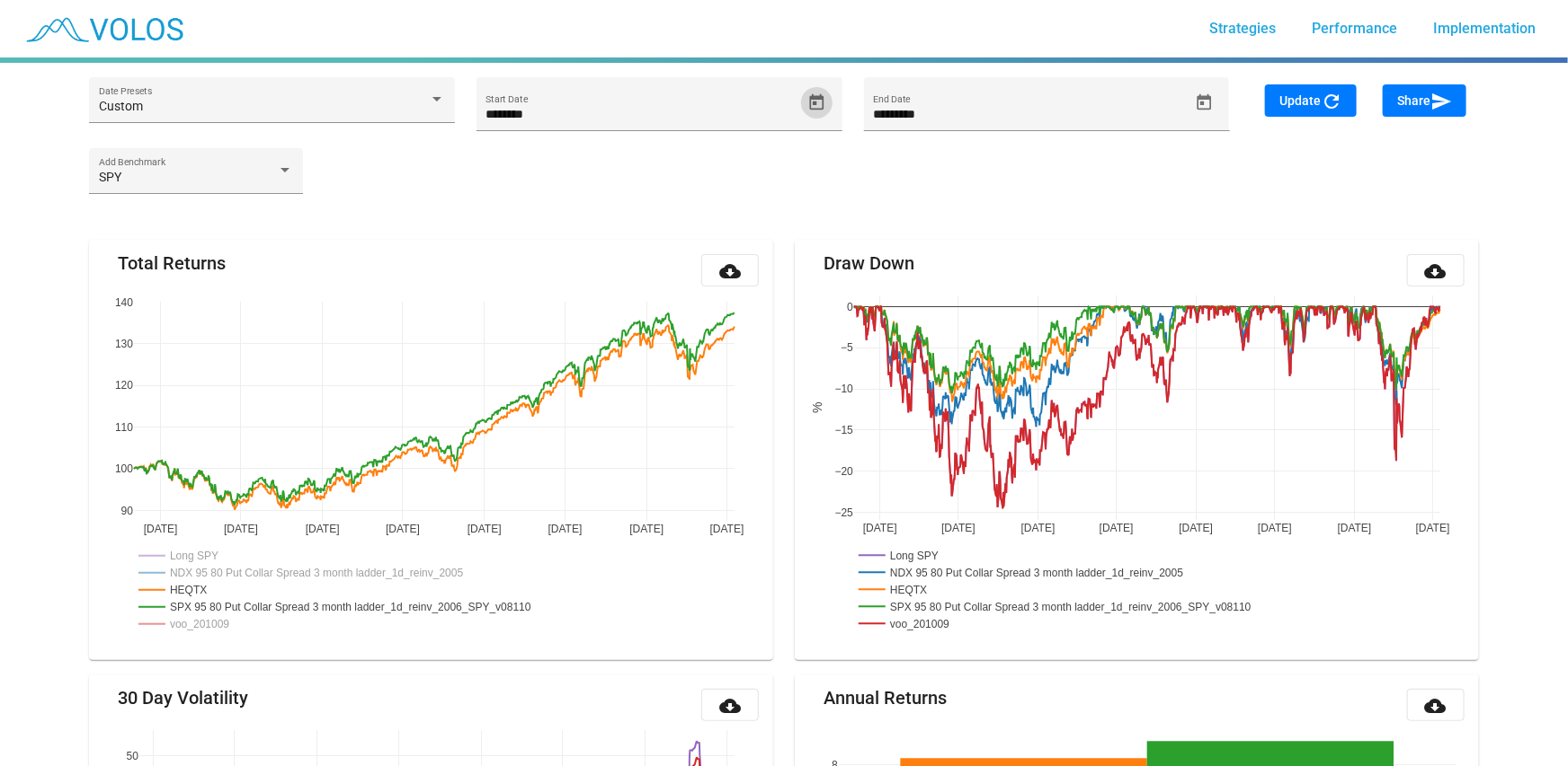
click at [1334, 101] on mat-icon "refresh" at bounding box center [1332, 101] width 21 height 21
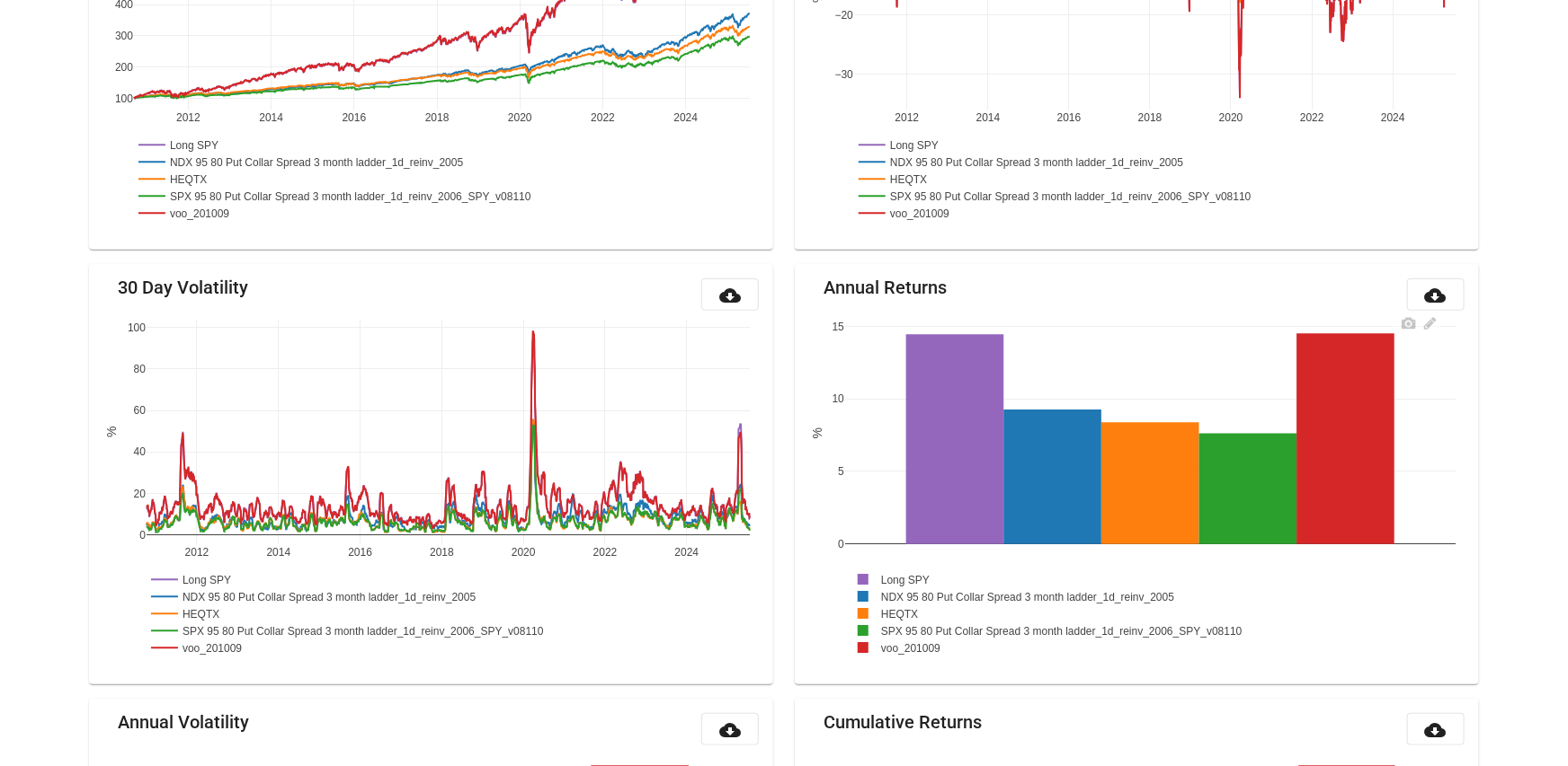
scroll to position [498, 0]
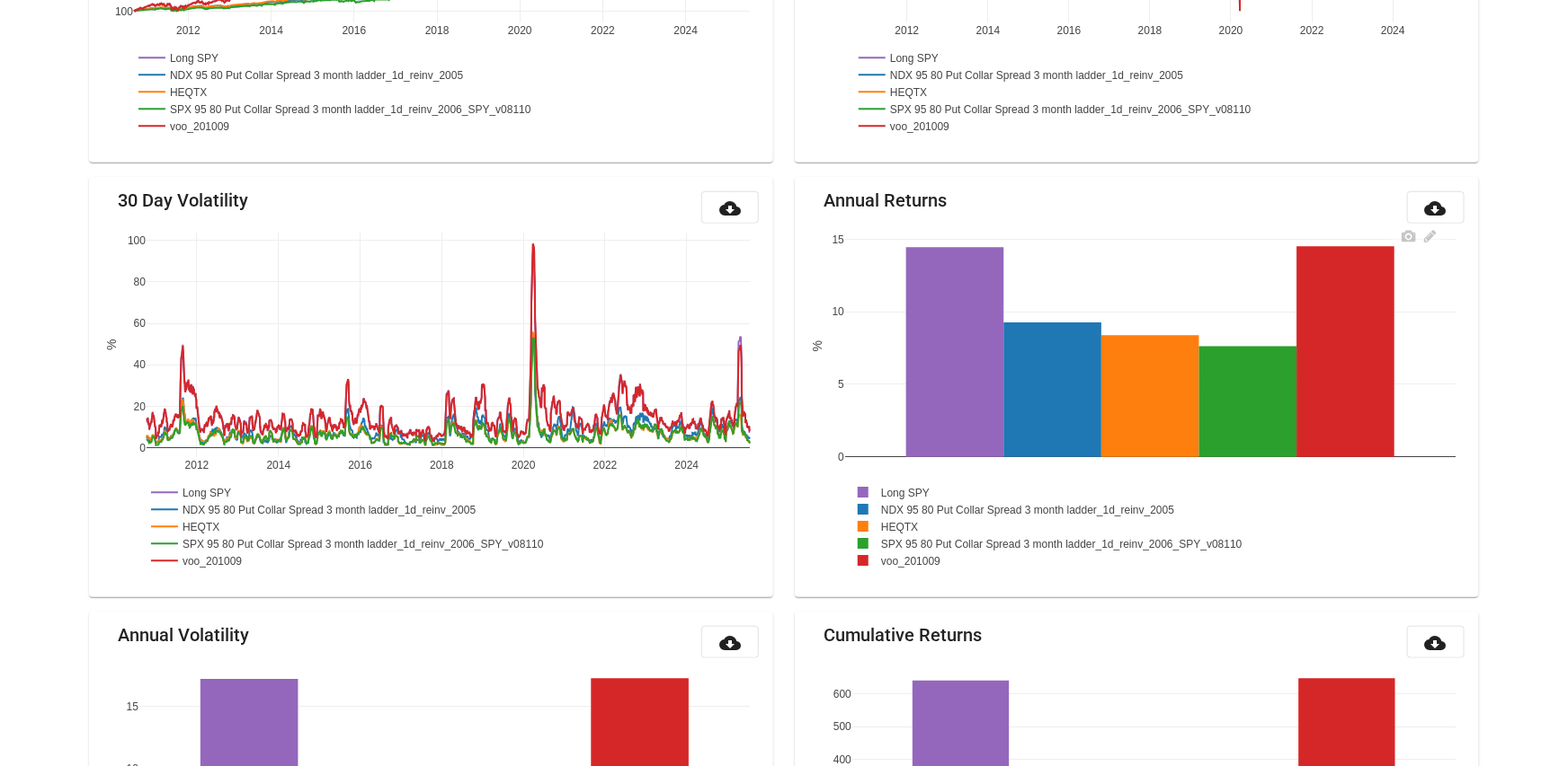
click at [924, 488] on rect at bounding box center [891, 491] width 93 height 17
click at [923, 501] on rect at bounding box center [1033, 508] width 375 height 17
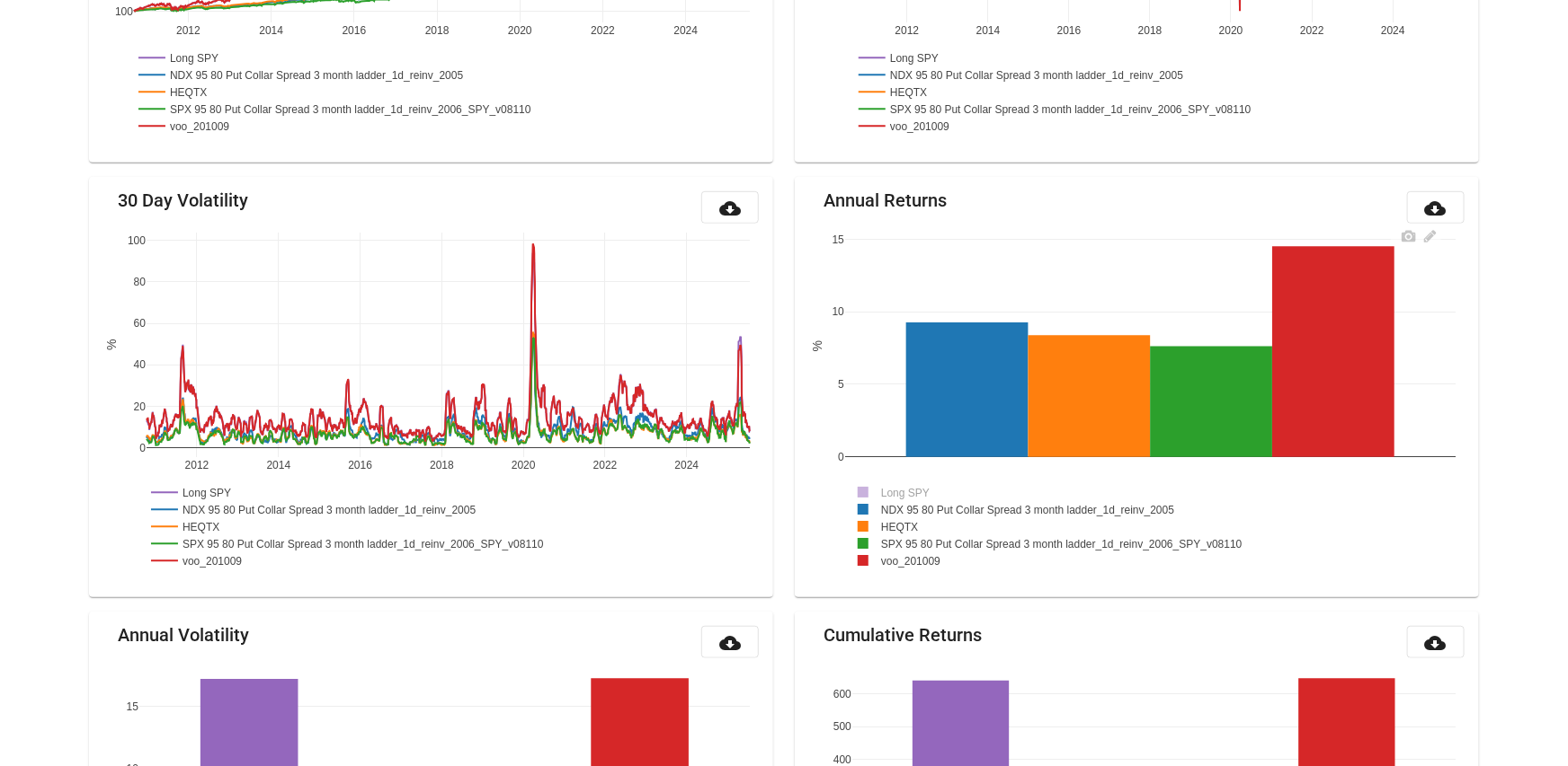
click at [921, 558] on rect at bounding box center [900, 559] width 109 height 17
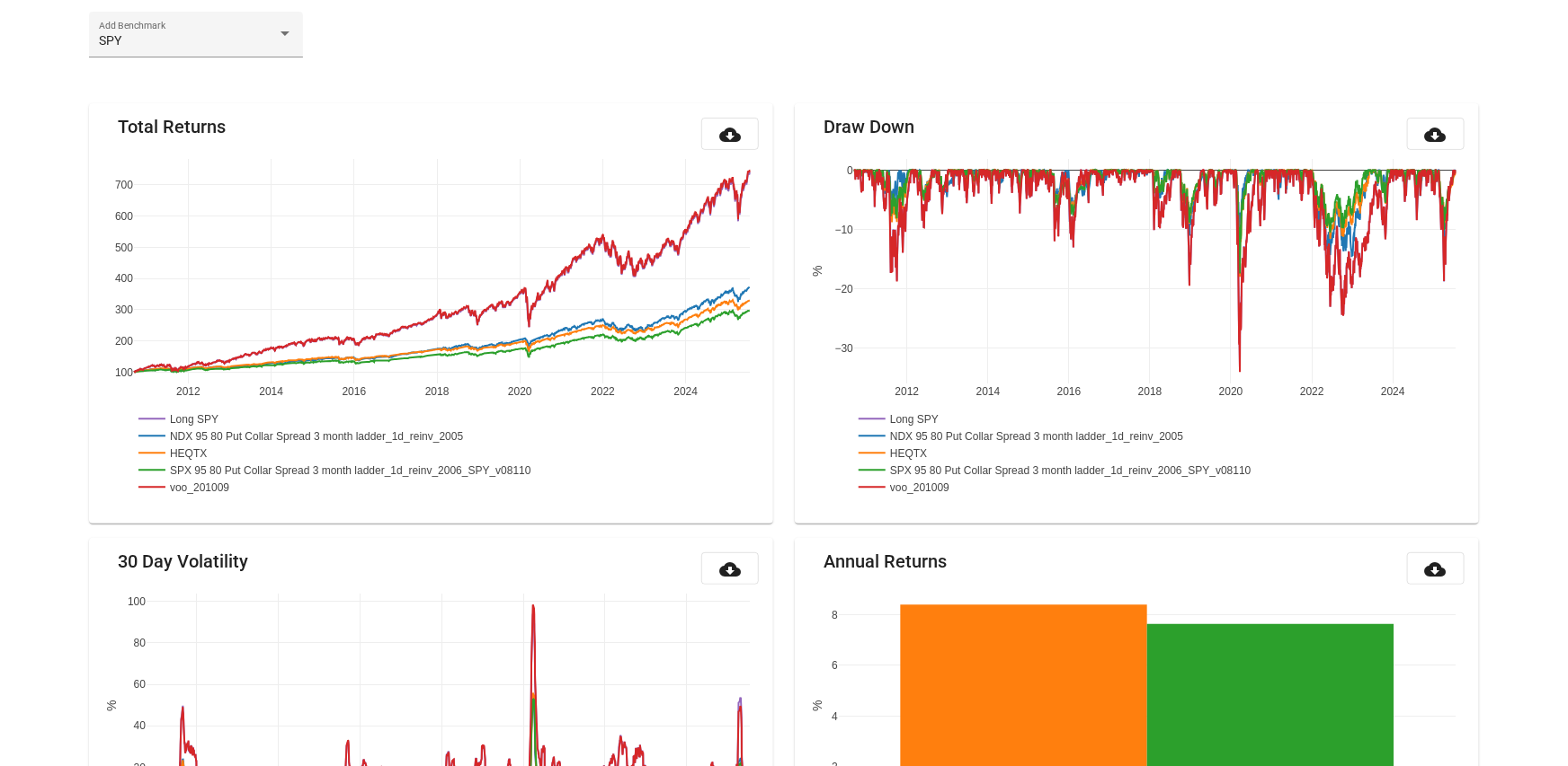
scroll to position [143, 0]
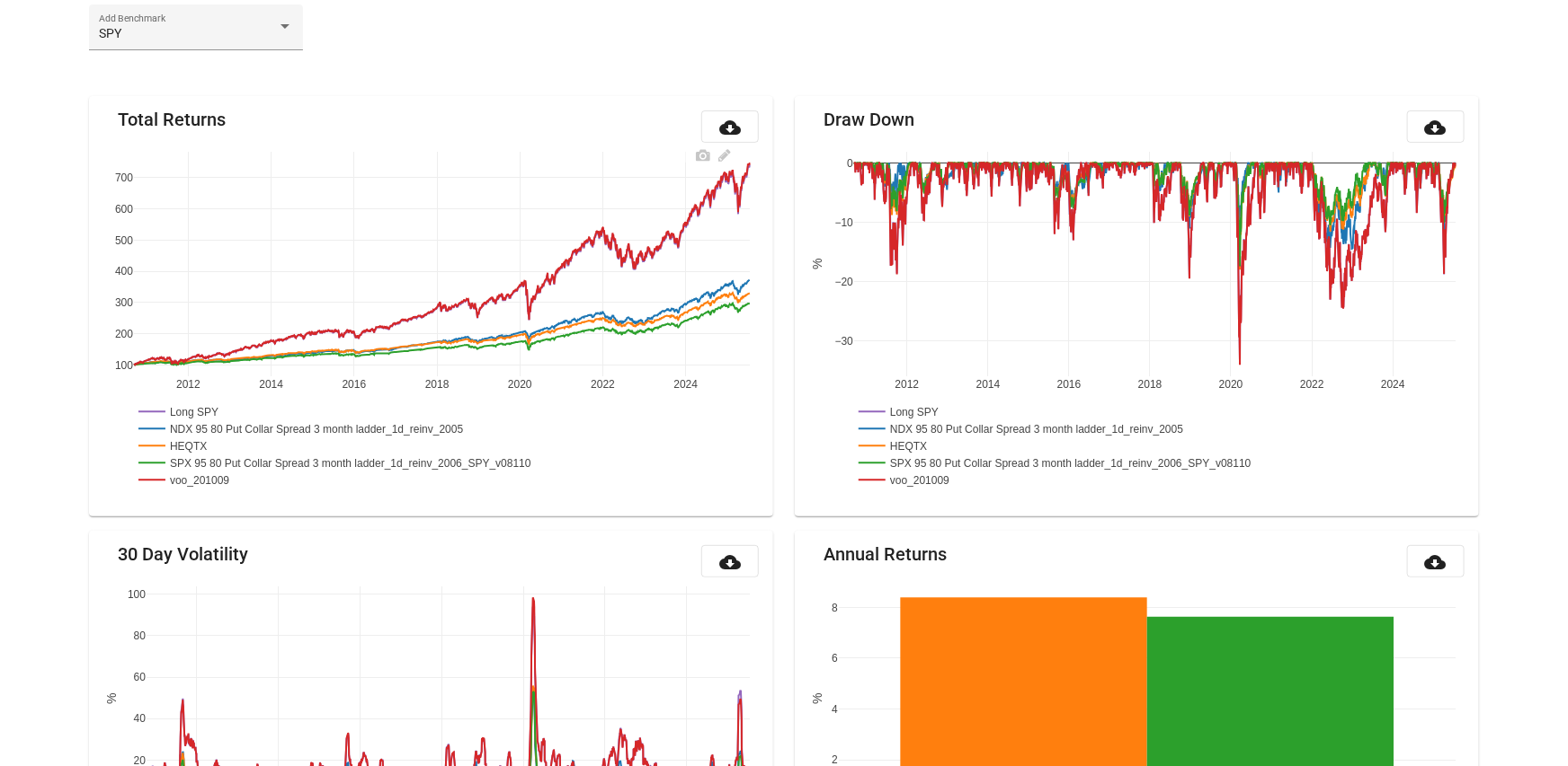
drag, startPoint x: 201, startPoint y: 408, endPoint x: 206, endPoint y: 419, distance: 12.1
click at [202, 409] on rect at bounding box center [180, 411] width 93 height 17
click at [208, 429] on rect at bounding box center [321, 428] width 375 height 17
click at [206, 482] on rect at bounding box center [188, 479] width 109 height 17
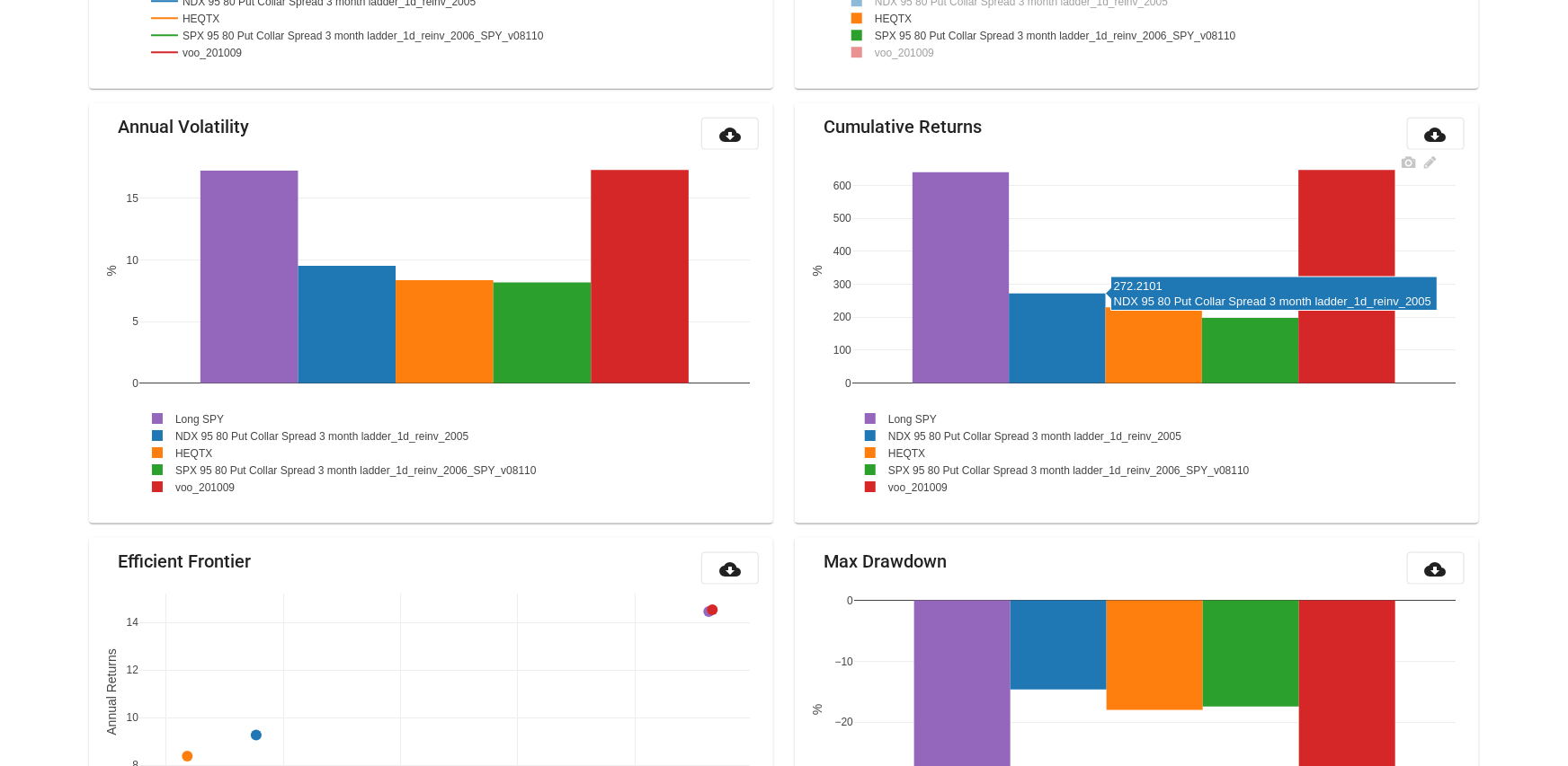
scroll to position [935, 0]
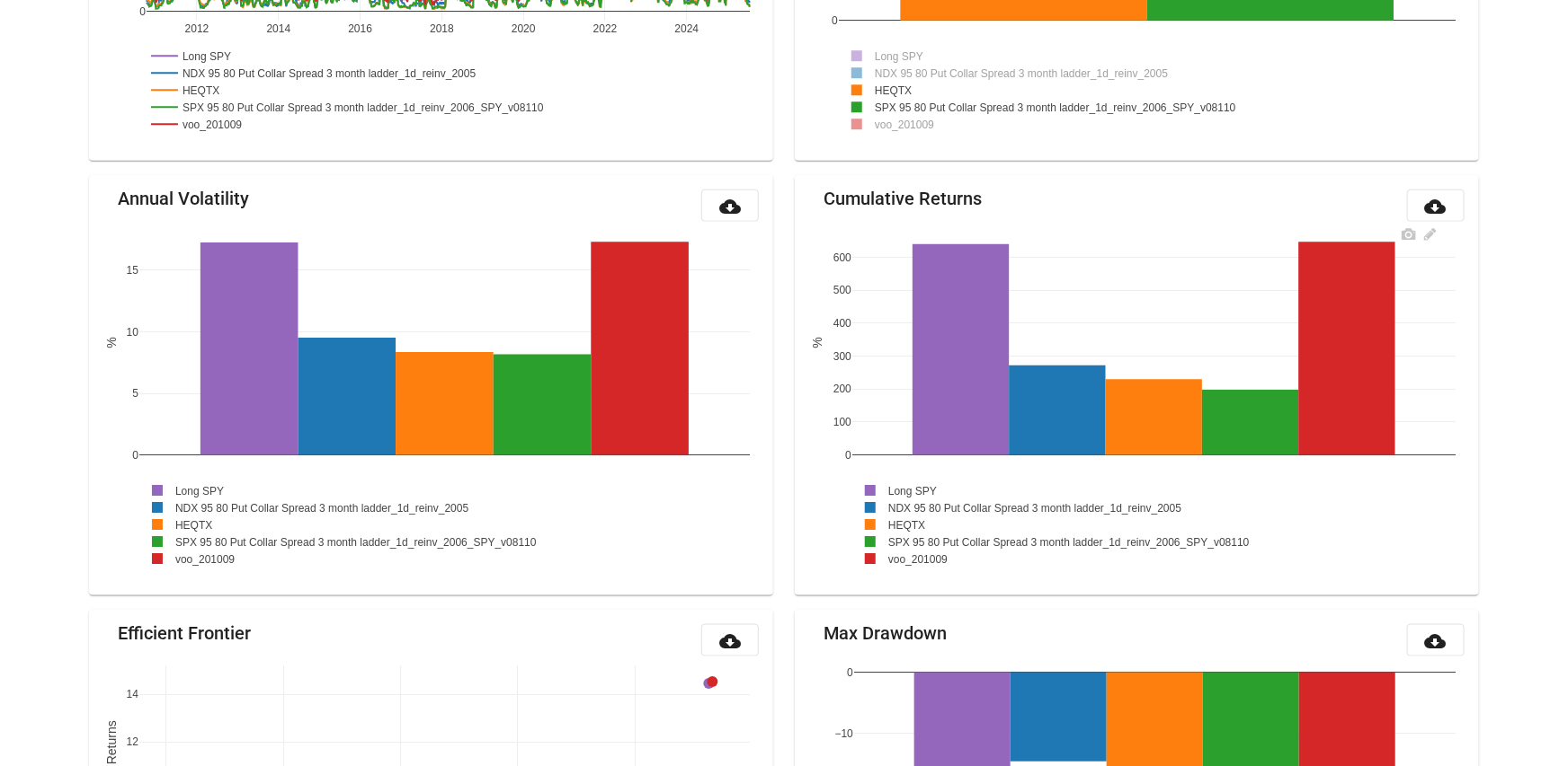
click at [906, 489] on rect at bounding box center [898, 490] width 93 height 17
click at [906, 504] on rect at bounding box center [1040, 507] width 375 height 17
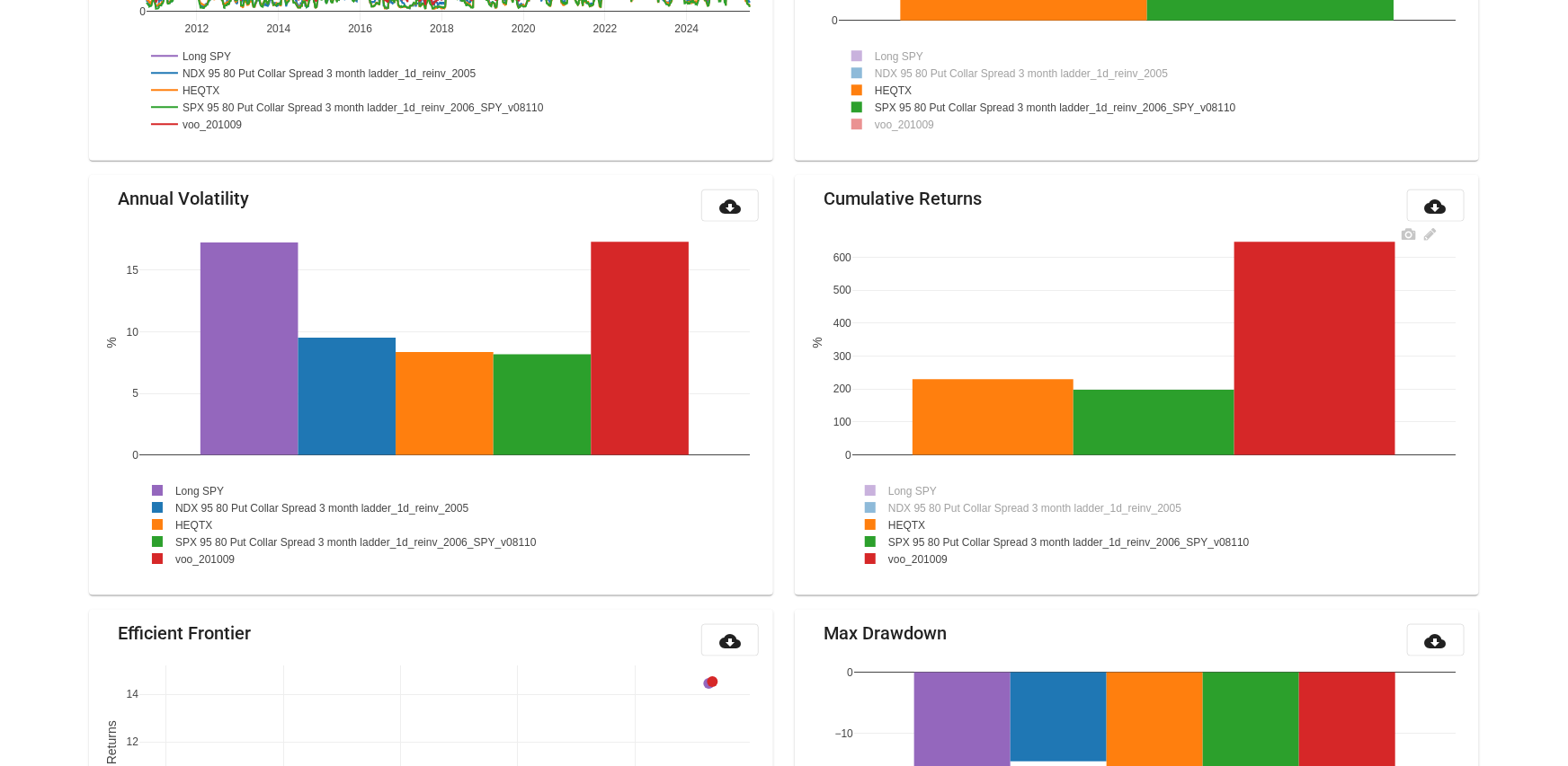
click at [907, 554] on rect at bounding box center [907, 558] width 109 height 17
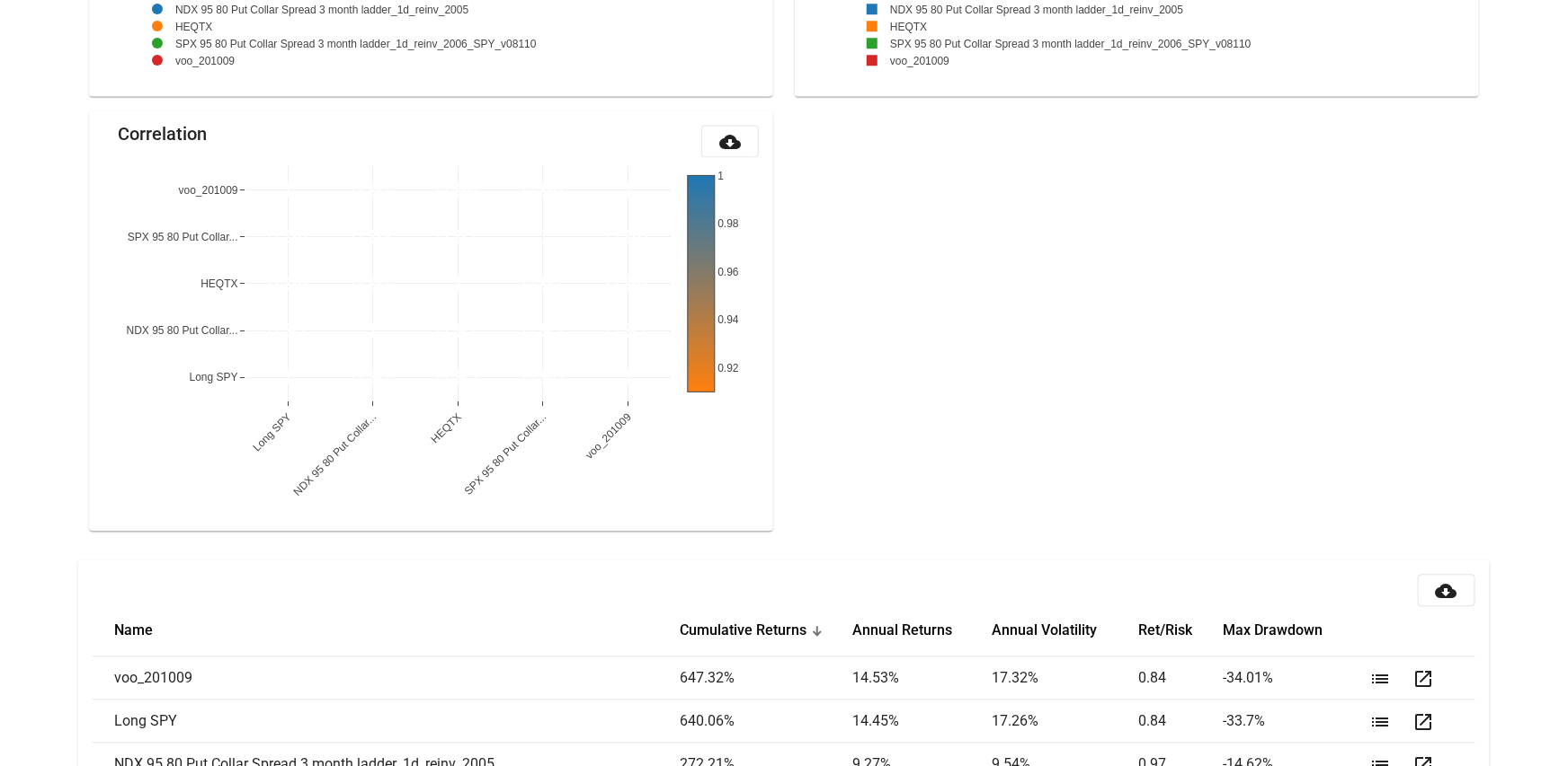
scroll to position [2002, 0]
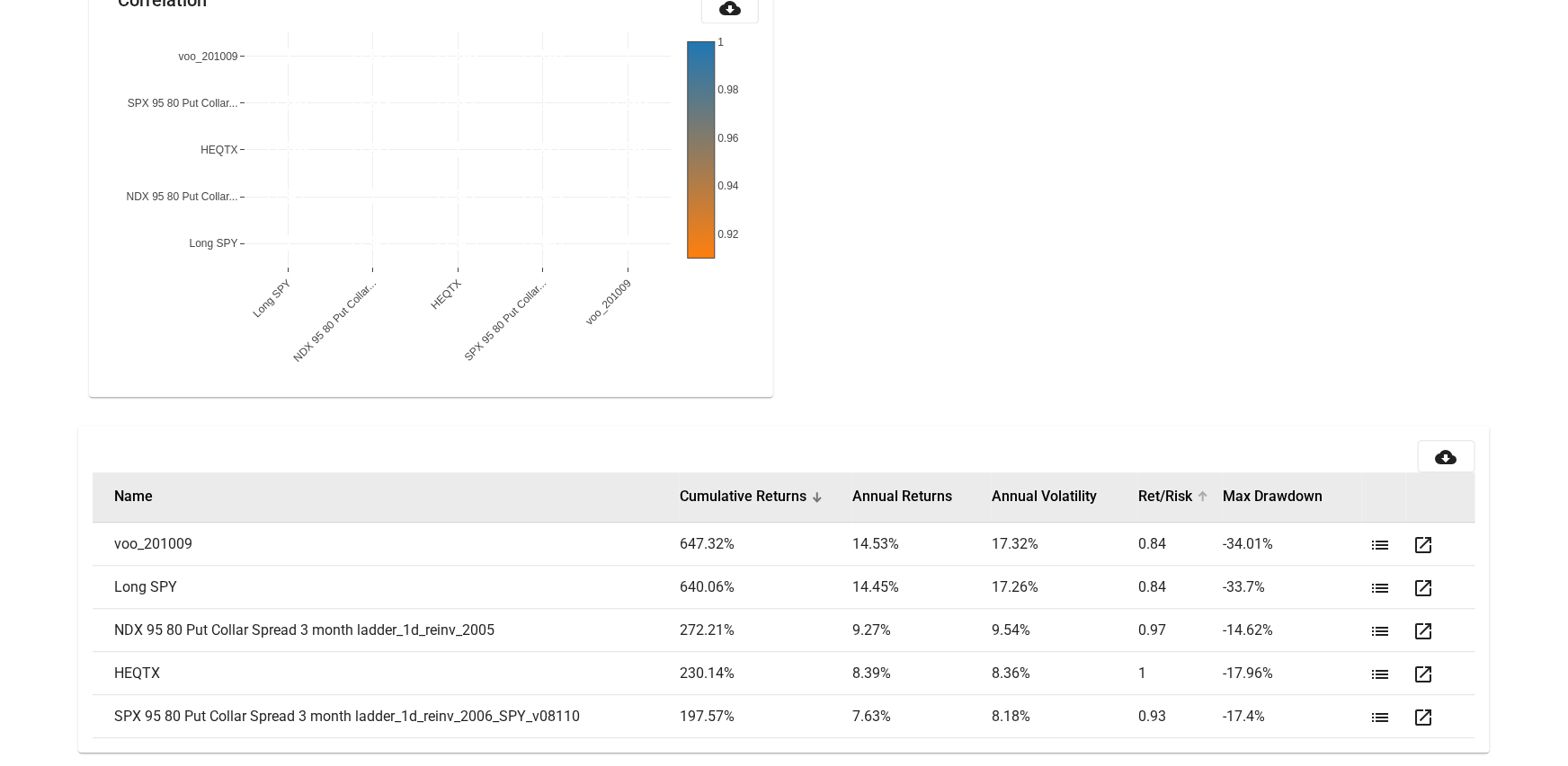
click at [1184, 492] on button "Ret/Risk" at bounding box center [1165, 497] width 54 height 18
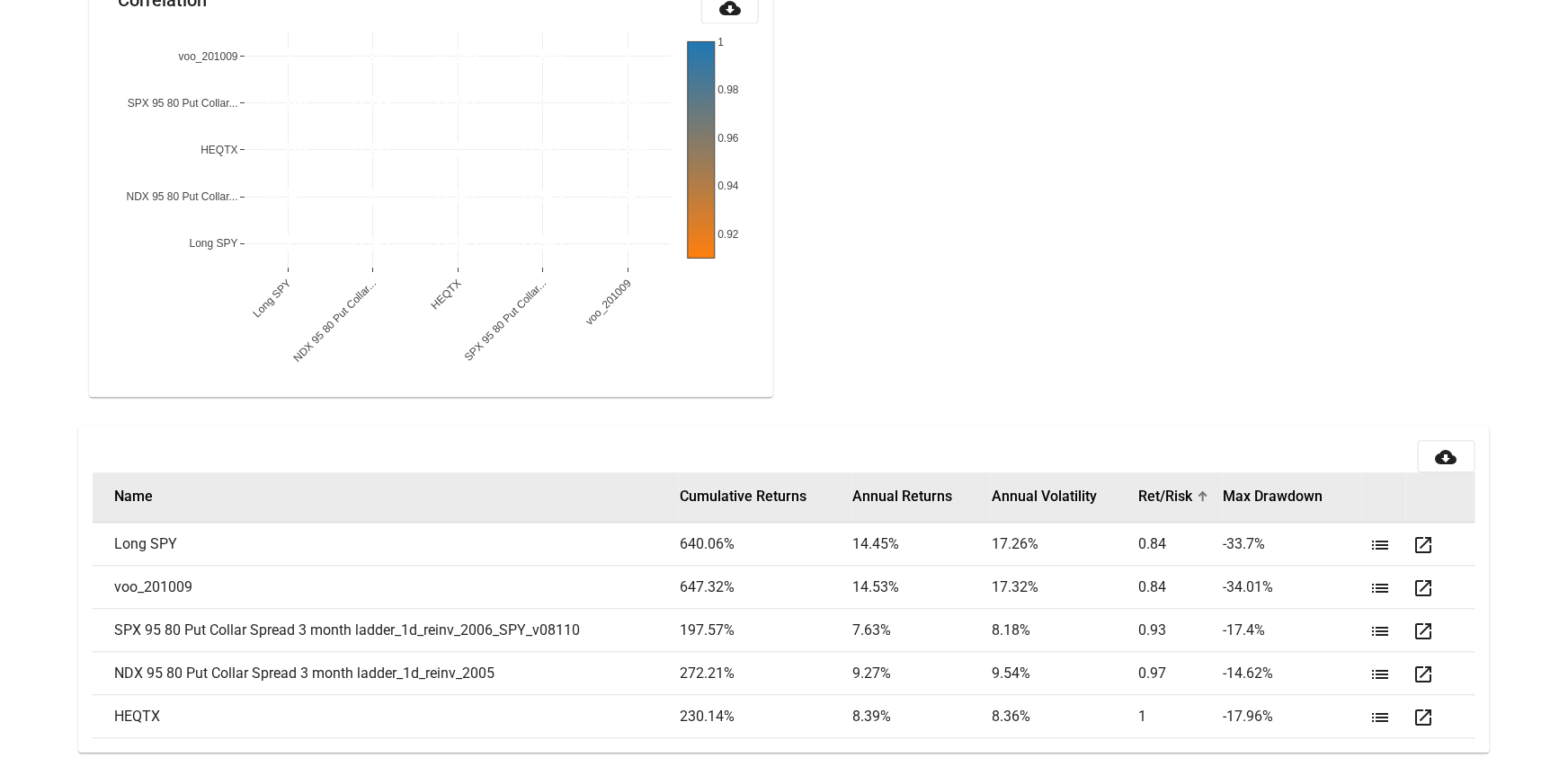
click at [1184, 492] on button "Ret/Risk" at bounding box center [1165, 497] width 54 height 18
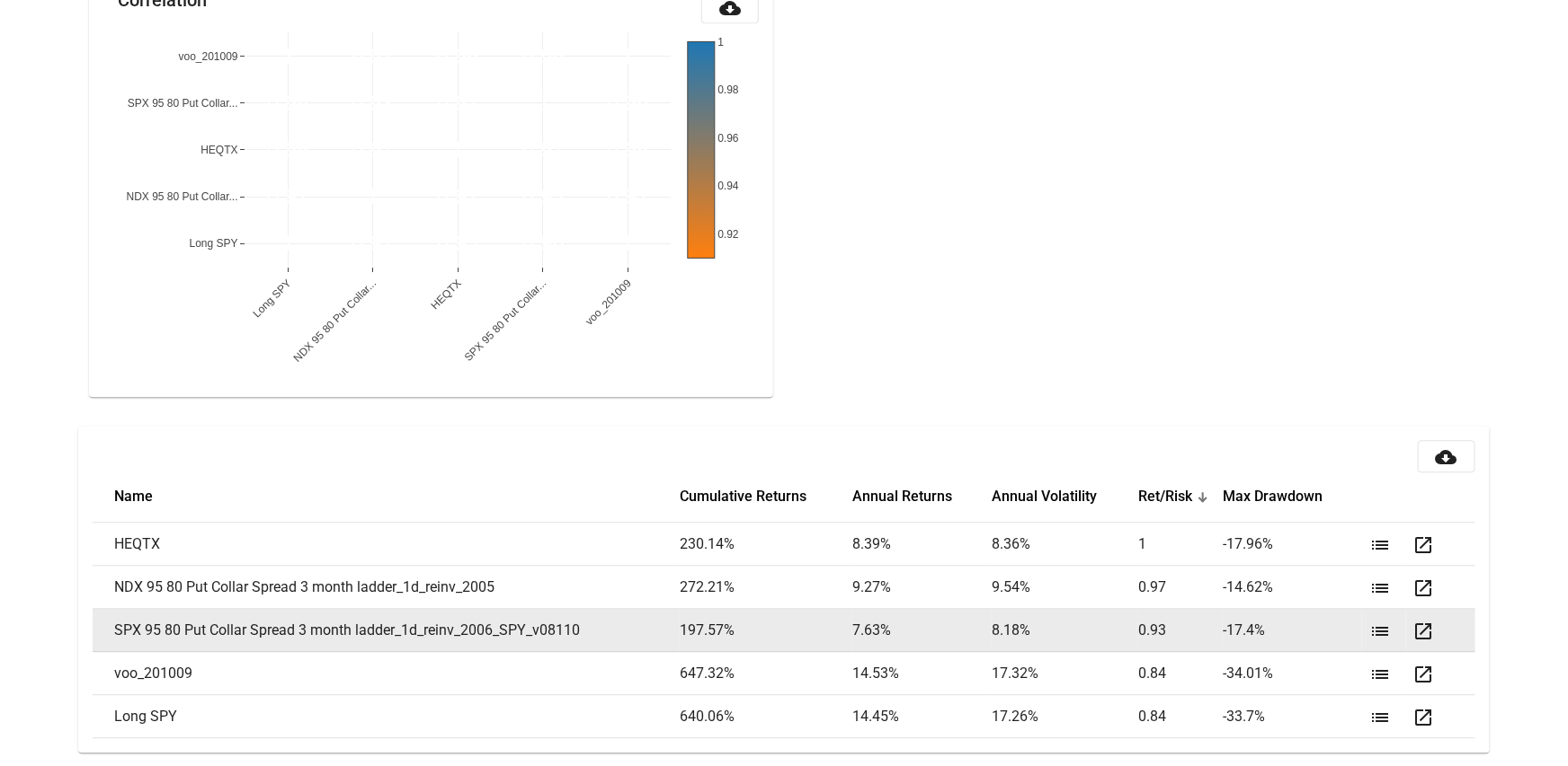
click at [1380, 630] on mat-icon "list" at bounding box center [1380, 631] width 21 height 21
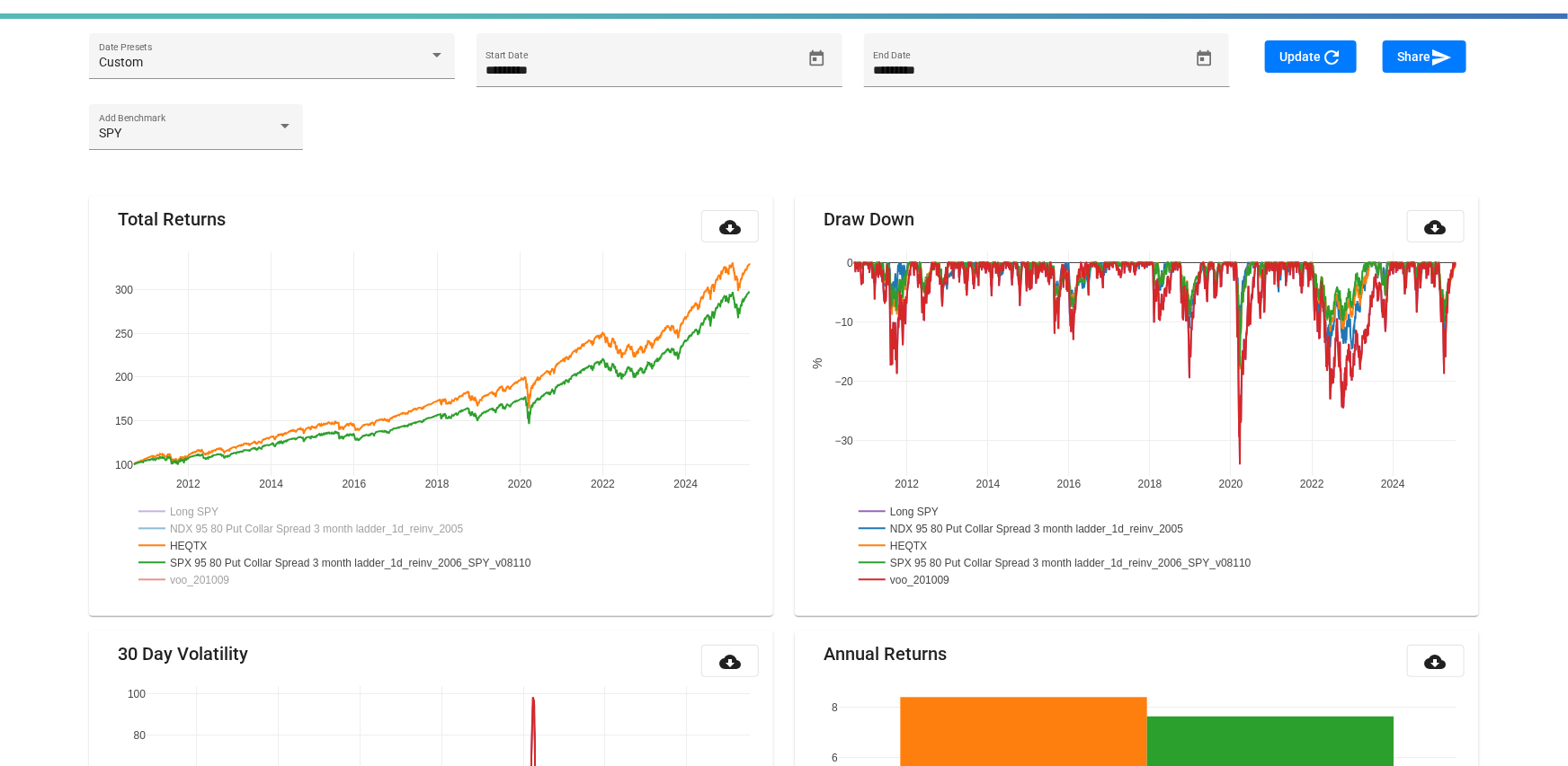
scroll to position [0, 0]
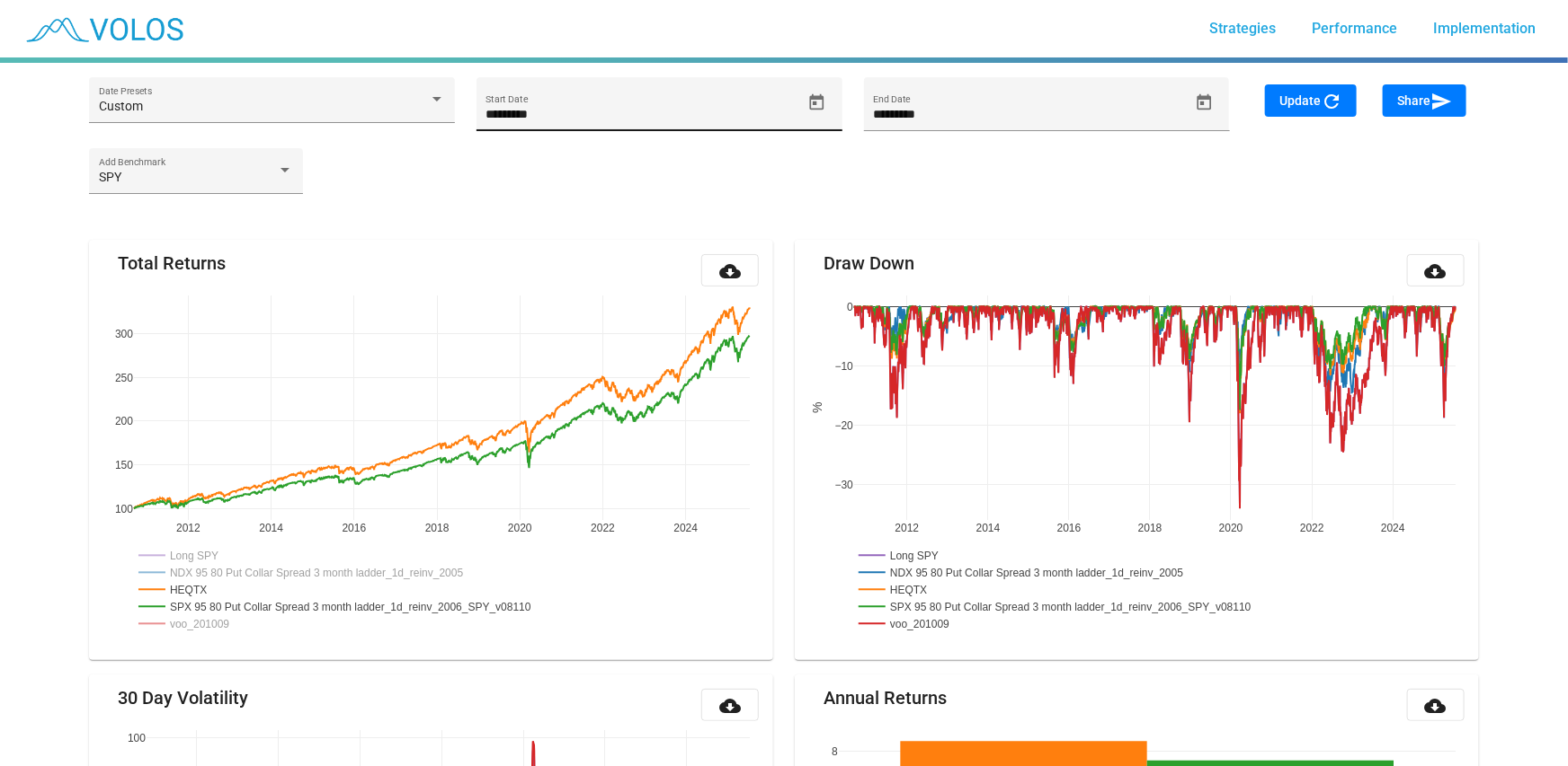
click at [810, 101] on icon "Open calendar" at bounding box center [817, 101] width 15 height 17
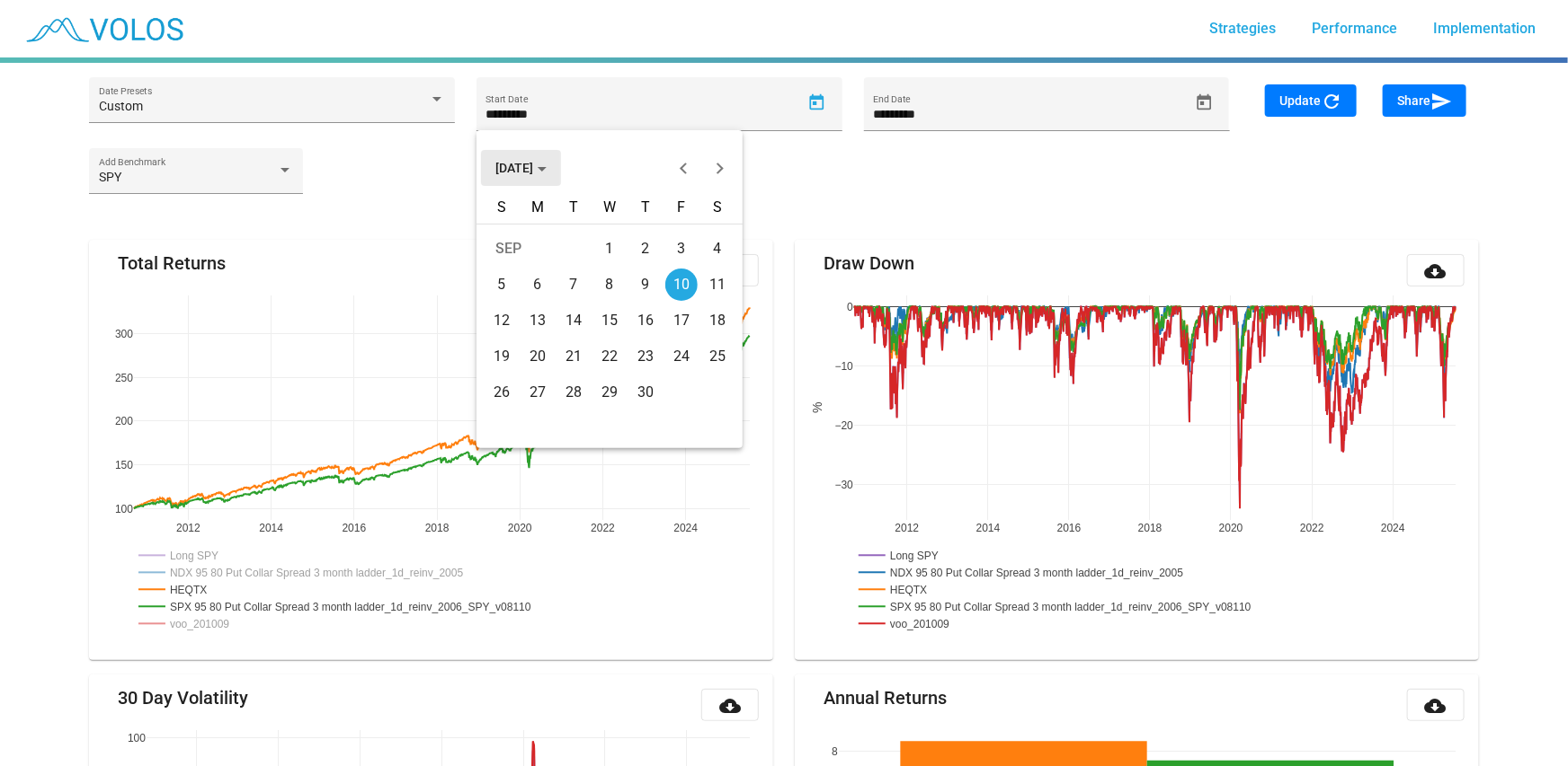
click at [537, 156] on button "SEP 2010" at bounding box center [521, 168] width 80 height 36
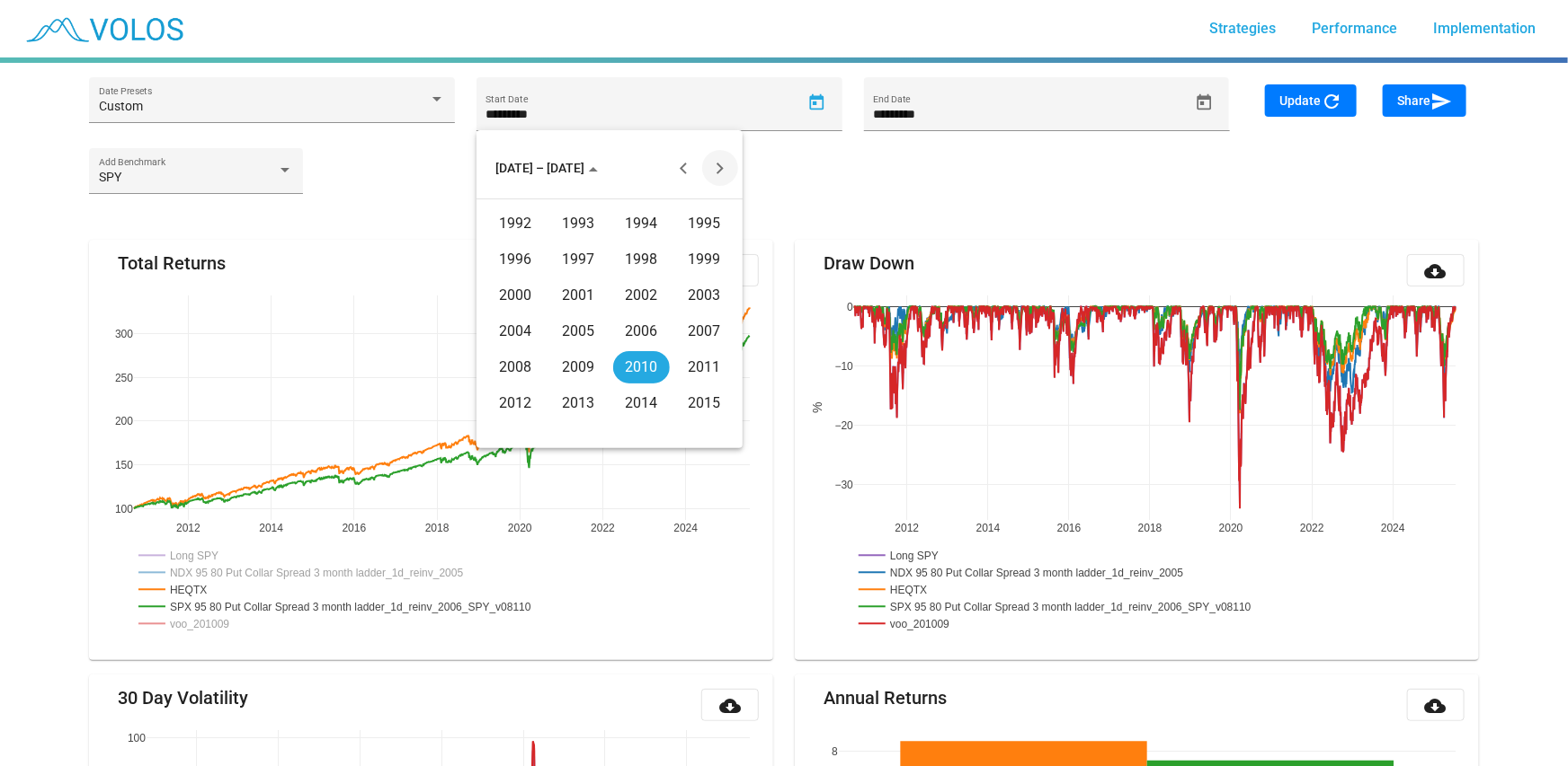
click at [721, 168] on button "Next 20 years" at bounding box center [720, 168] width 36 height 36
click at [570, 262] on div "2021" at bounding box center [579, 260] width 57 height 32
click at [628, 329] on div "NOV" at bounding box center [641, 331] width 57 height 32
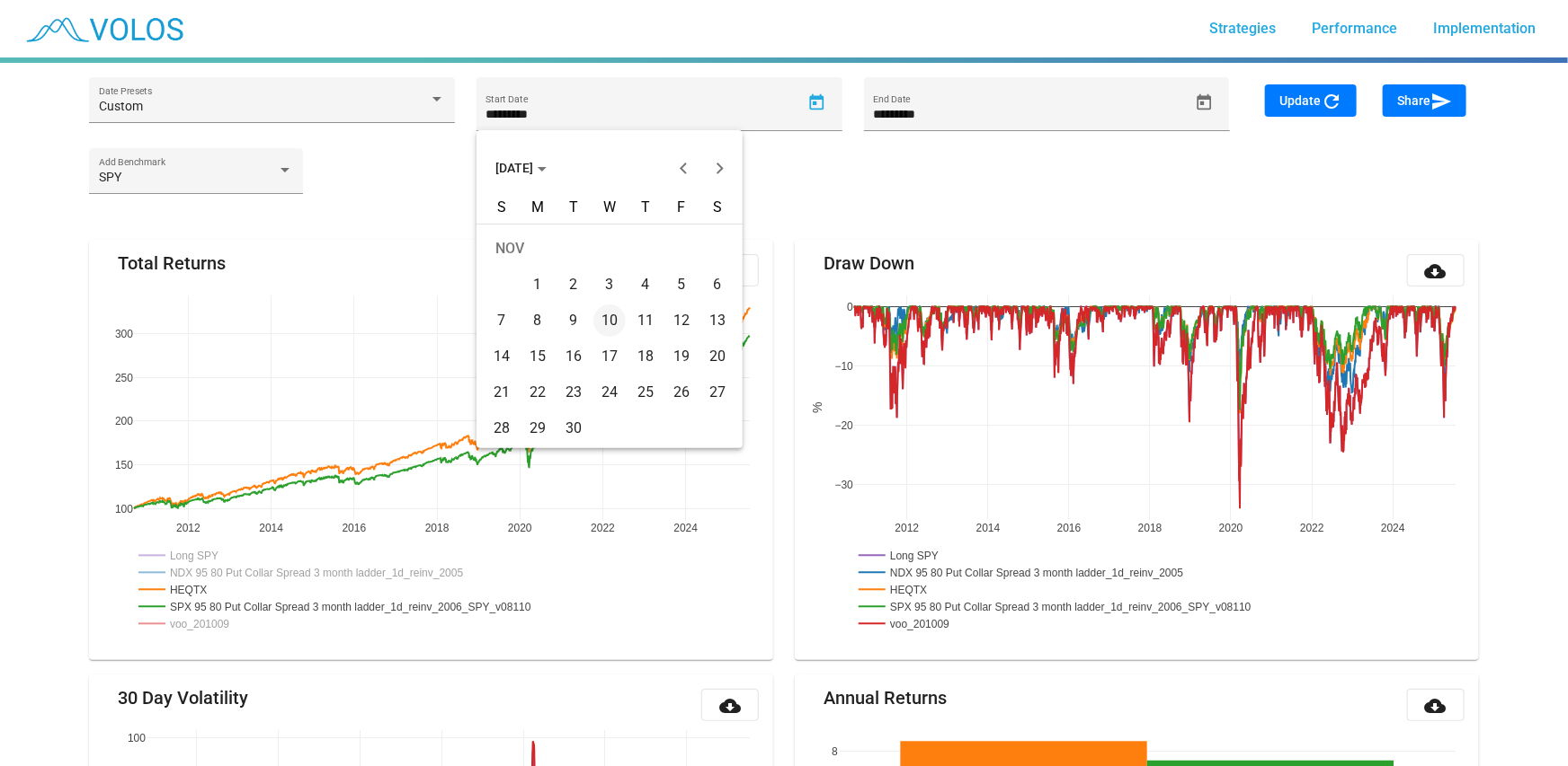
click at [640, 317] on div "11" at bounding box center [645, 320] width 32 height 32
type input "**********"
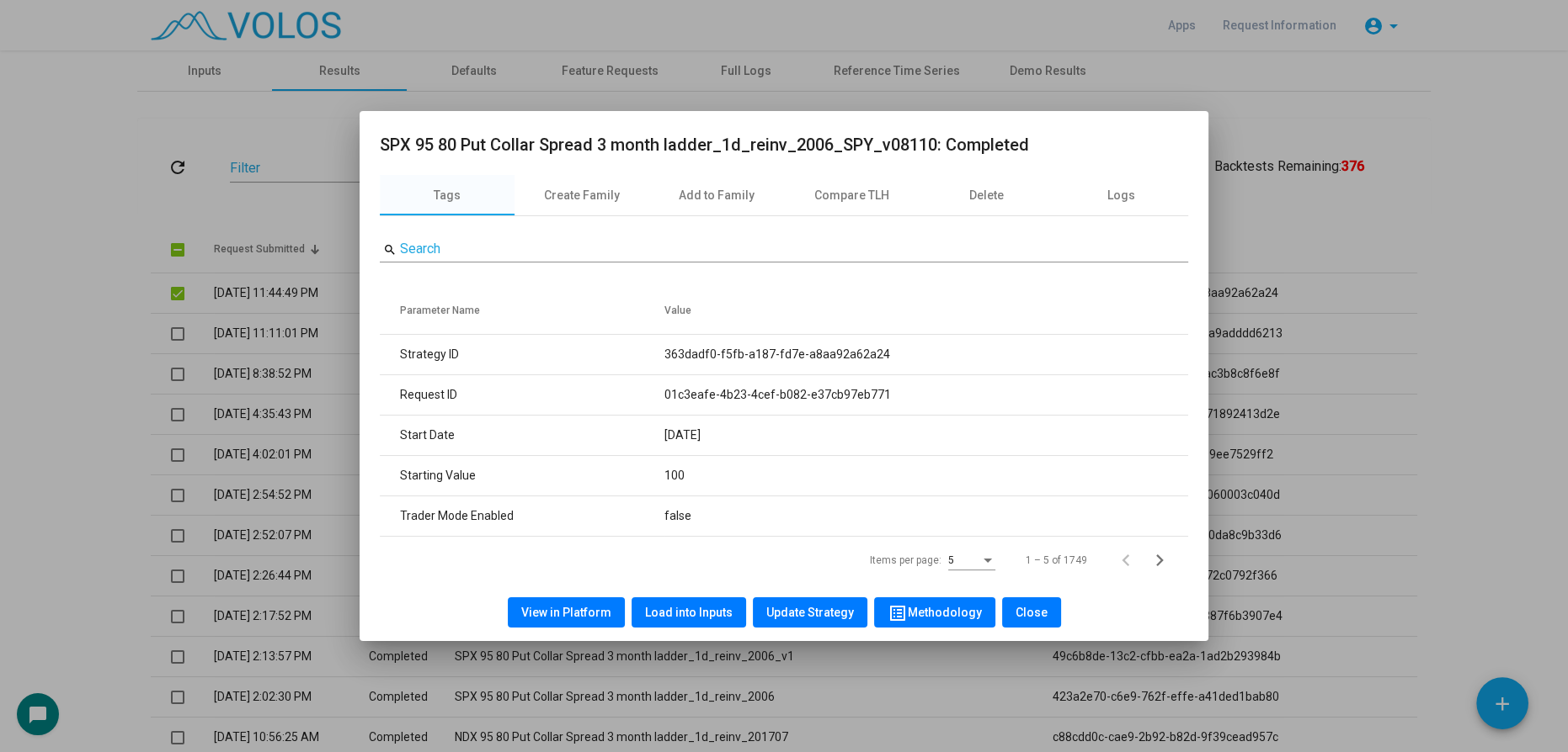
click at [675, 606] on span "Load into Inputs" at bounding box center [688, 612] width 88 height 14
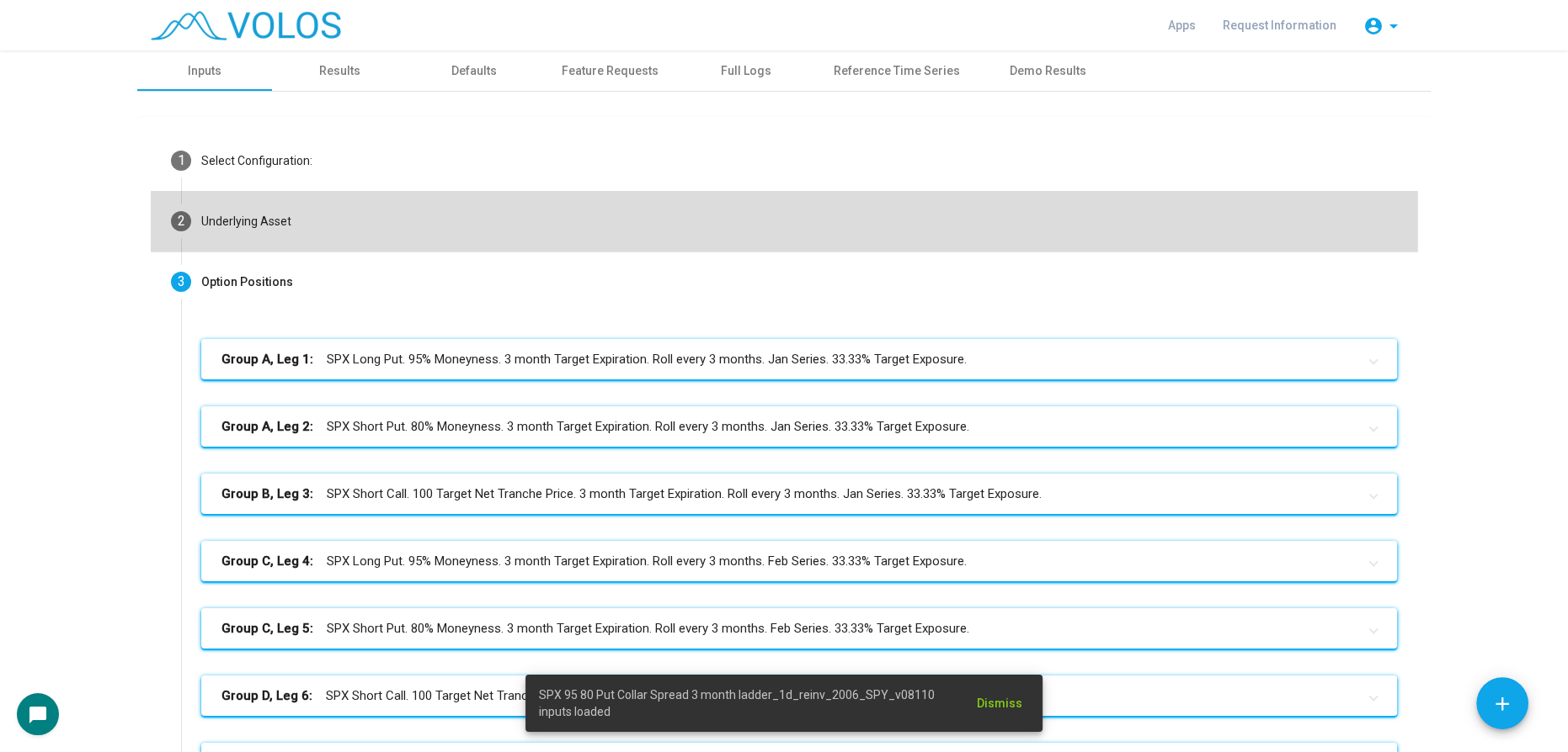
click at [310, 215] on mat-step-header "2 Underlying Asset" at bounding box center [784, 221] width 1266 height 60
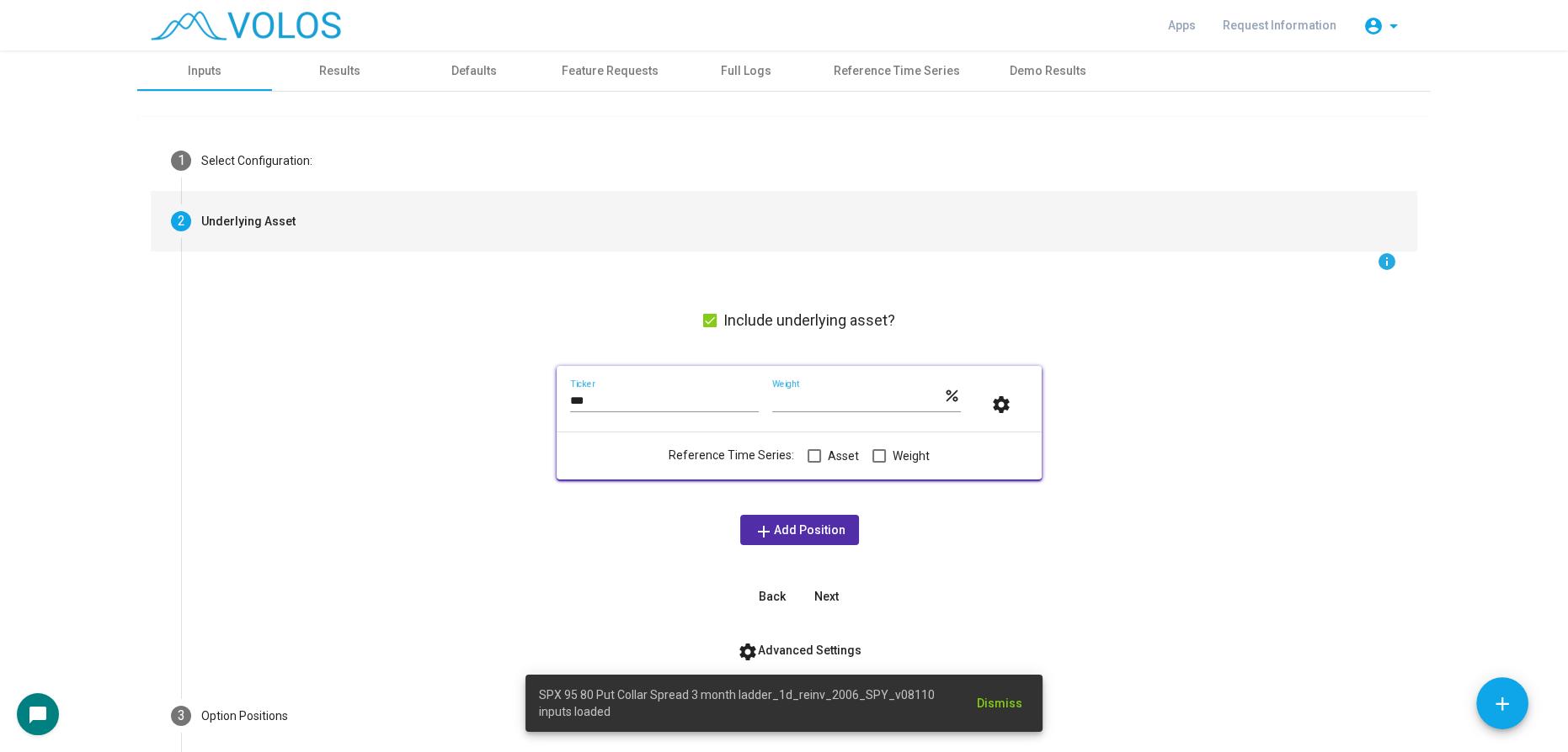
scroll to position [135, 0]
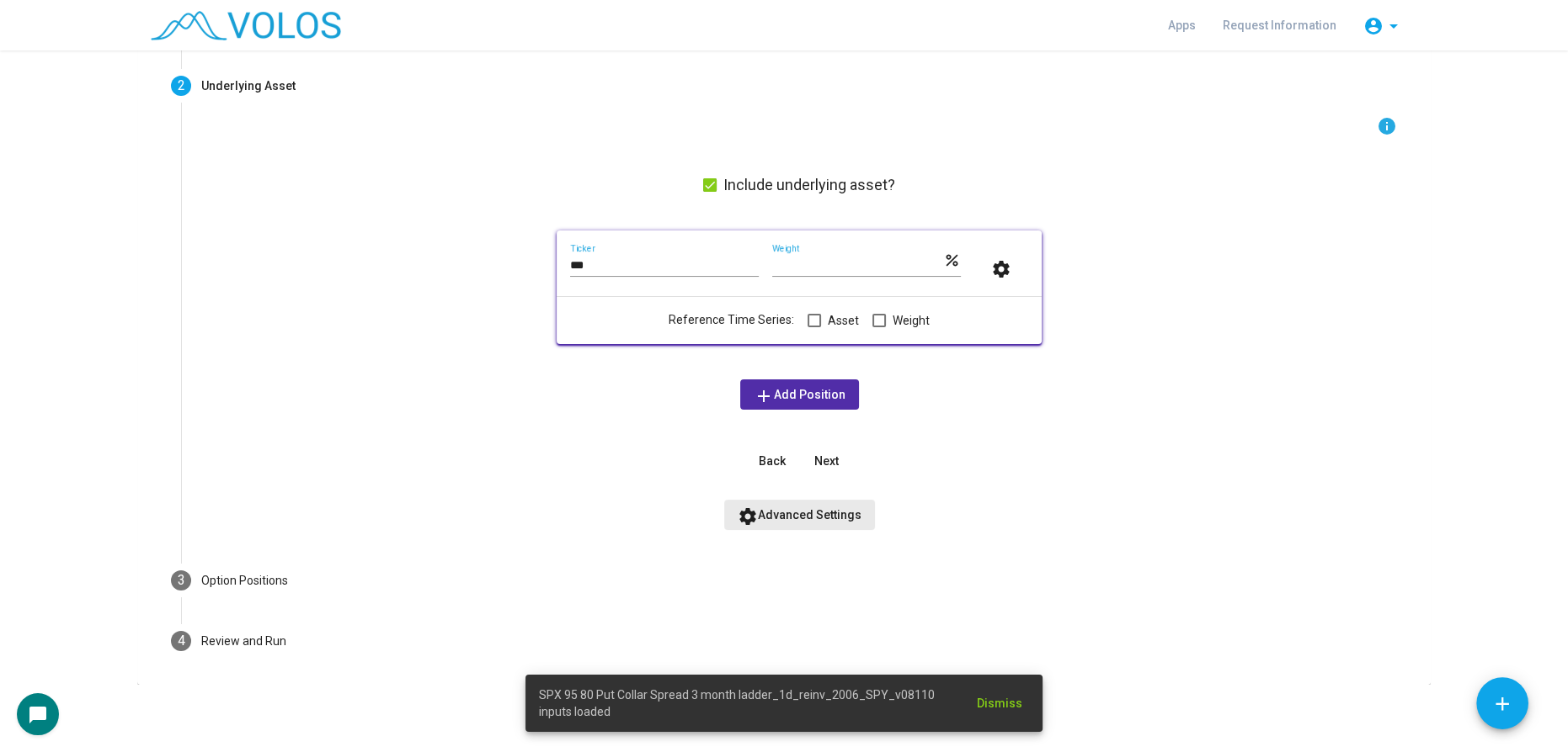
click at [804, 511] on span "settings Advanced Settings" at bounding box center [799, 514] width 123 height 14
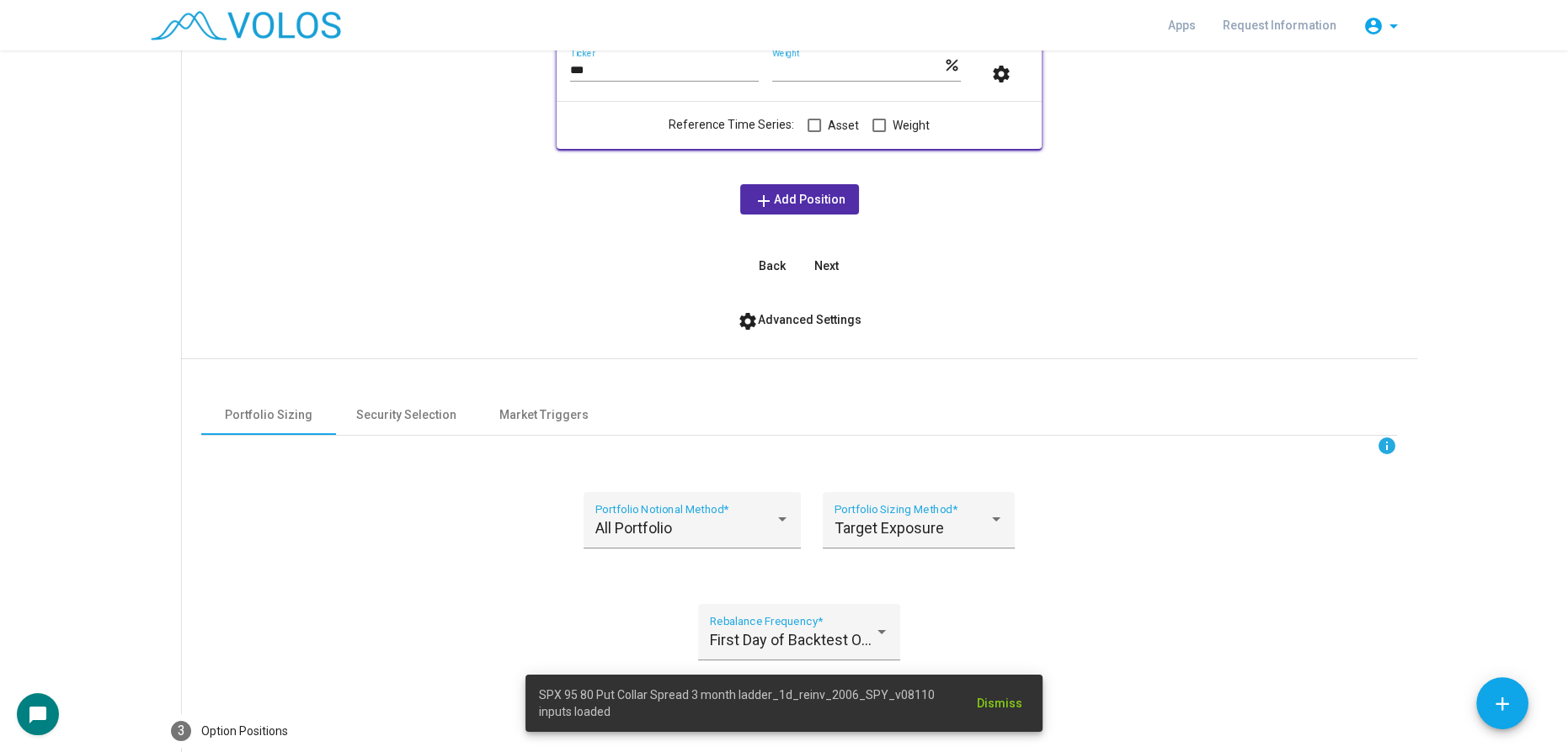
scroll to position [480, 0]
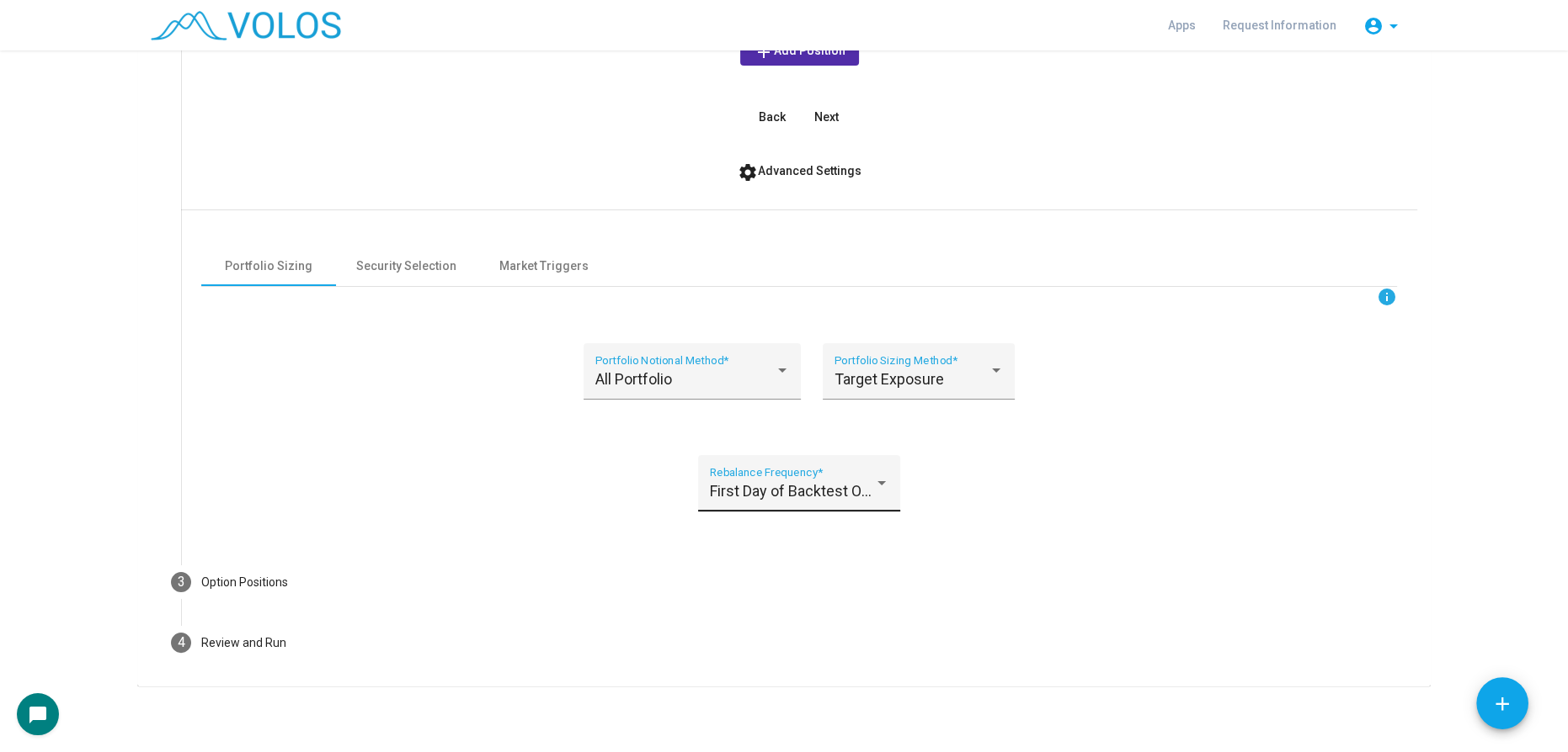
click at [839, 493] on span "First Day of Backtest Only" at bounding box center [795, 491] width 171 height 17
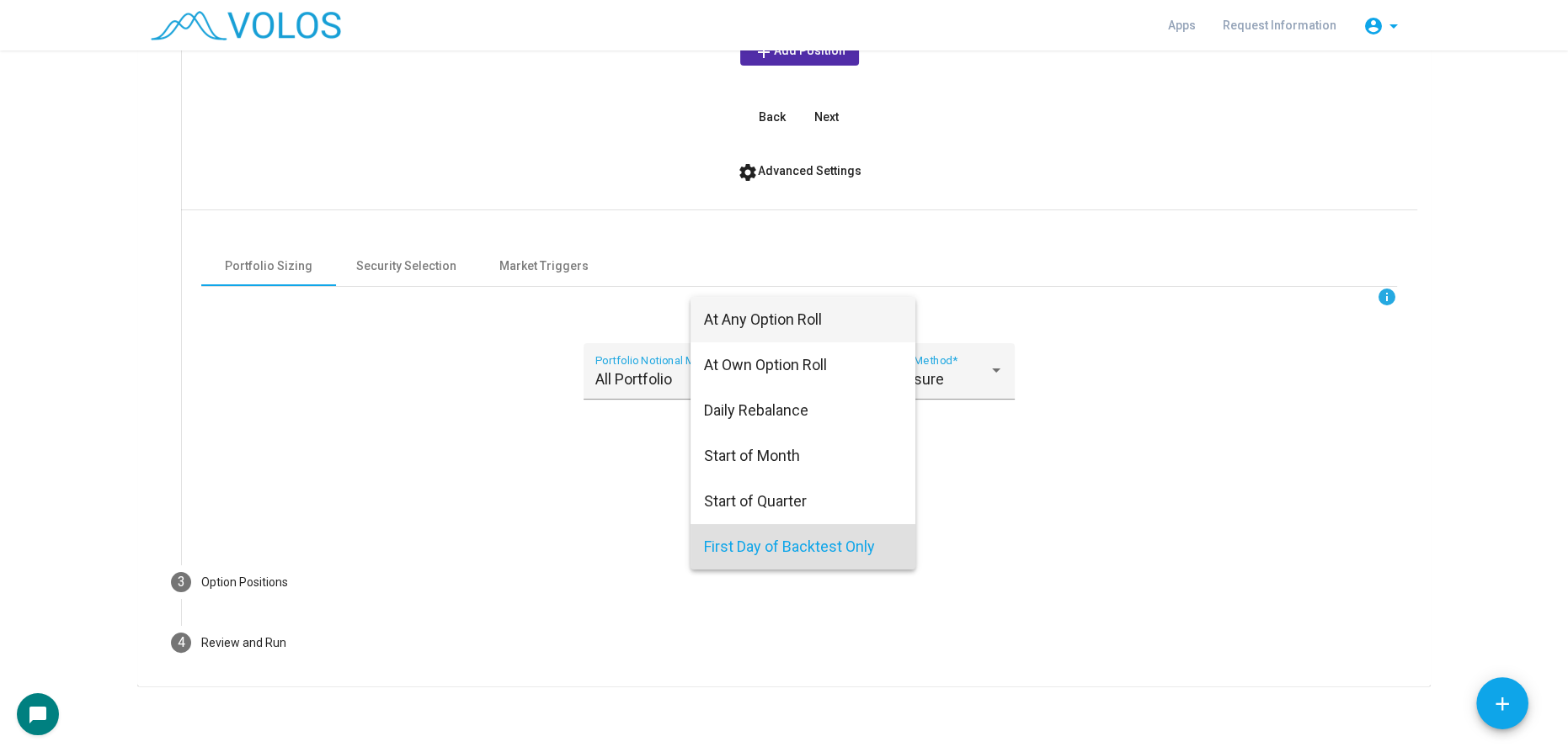
click at [798, 318] on span "At Any Option Roll" at bounding box center [803, 320] width 197 height 46
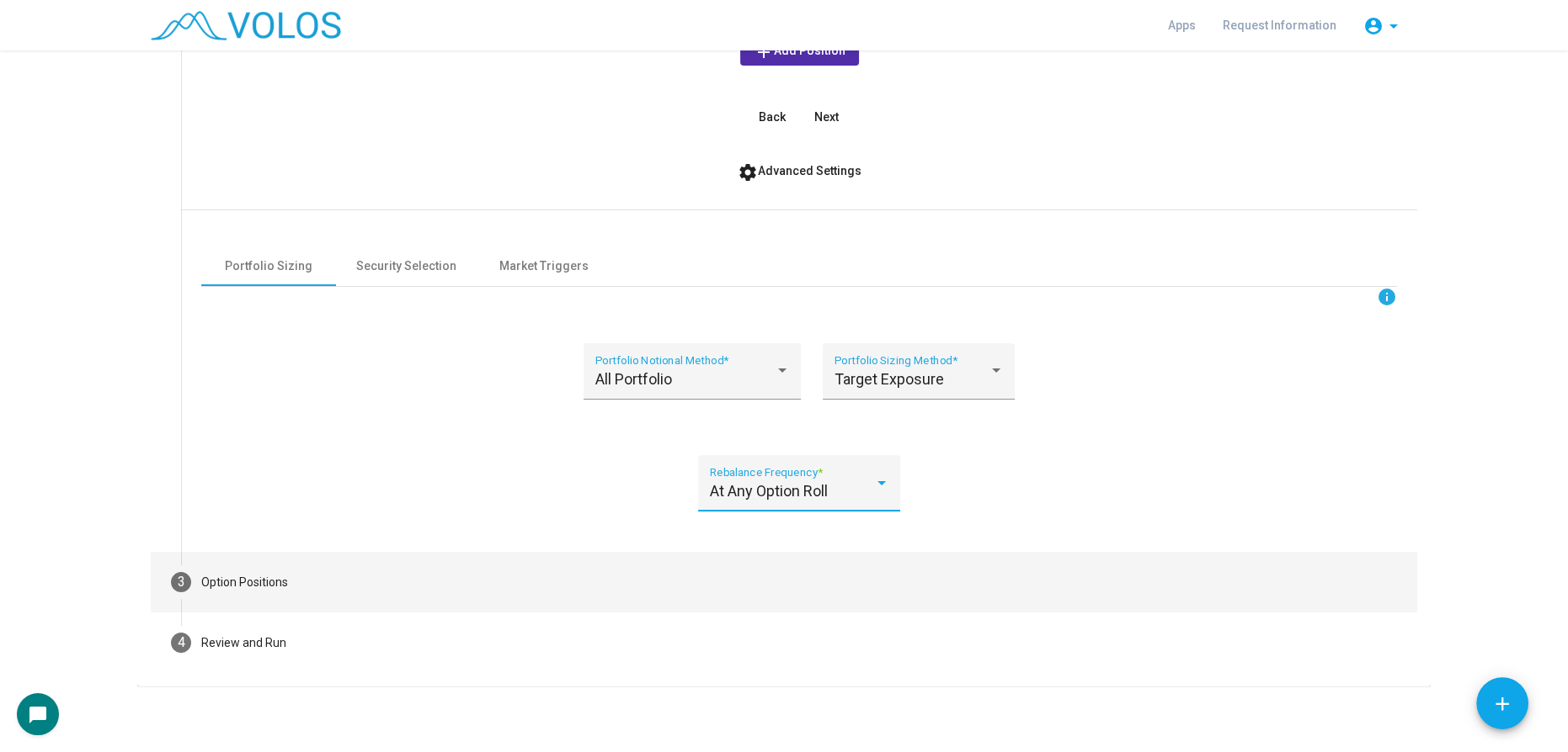
click at [264, 576] on div "Option Positions" at bounding box center [244, 582] width 87 height 17
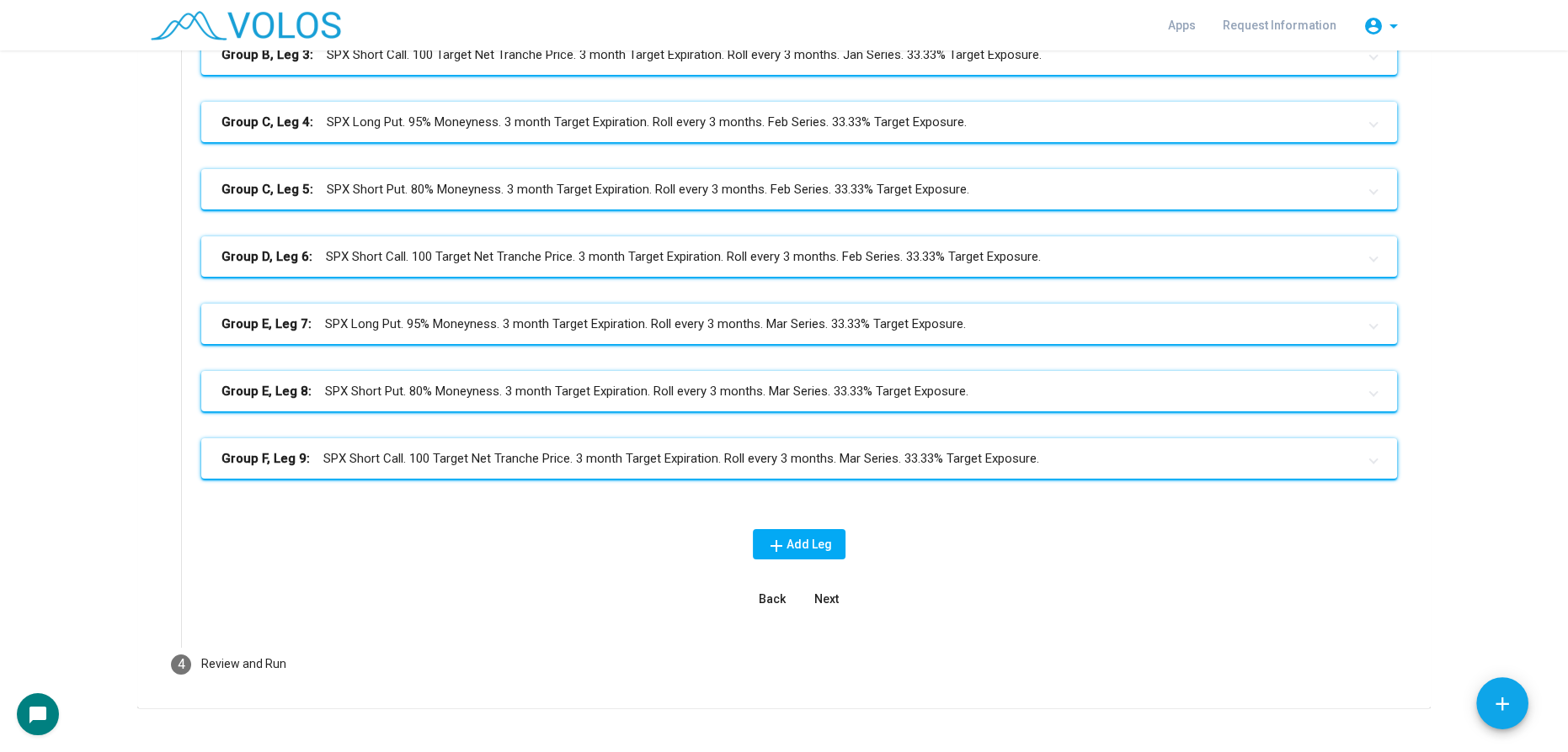
scroll to position [462, 0]
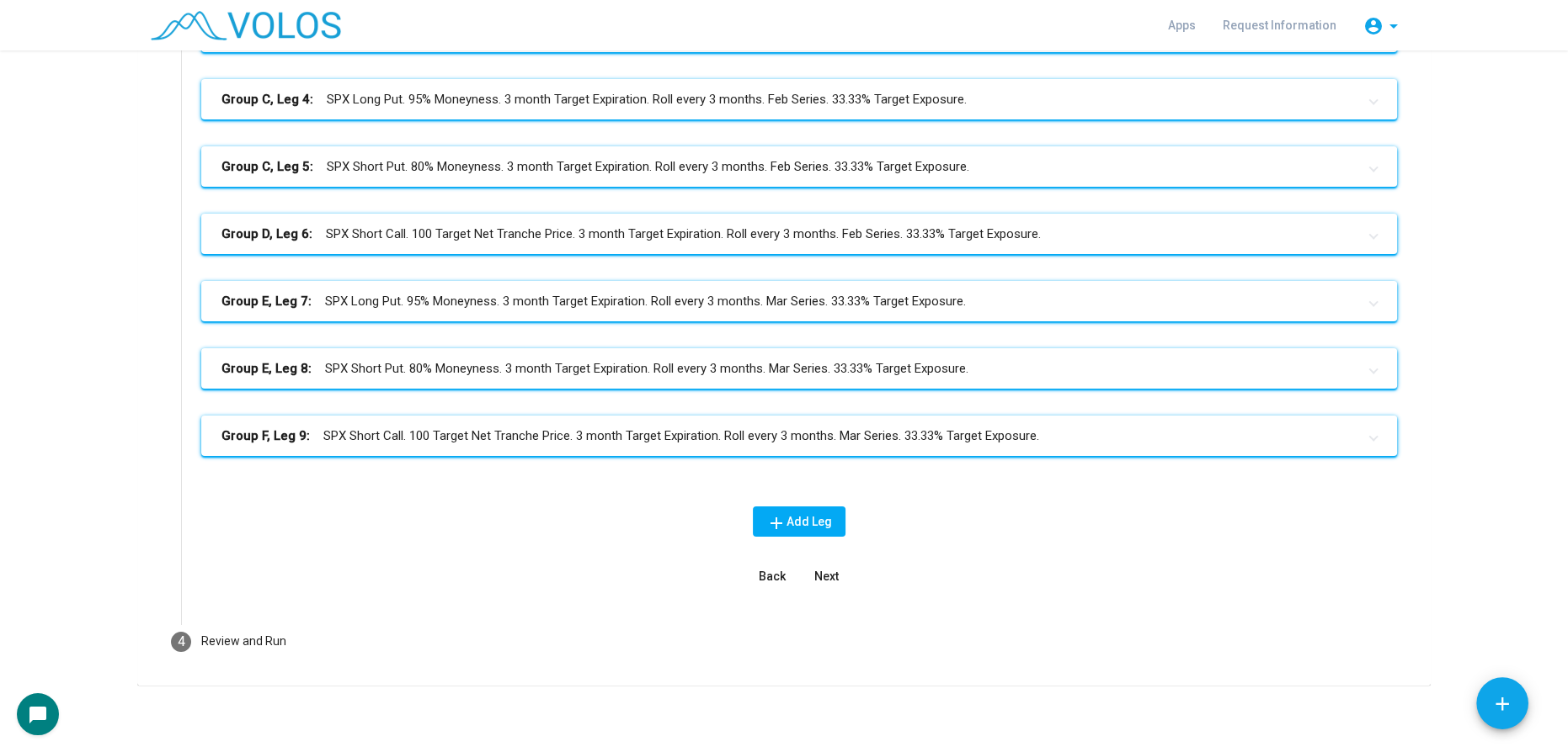
click at [814, 576] on span "Next" at bounding box center [826, 576] width 25 height 14
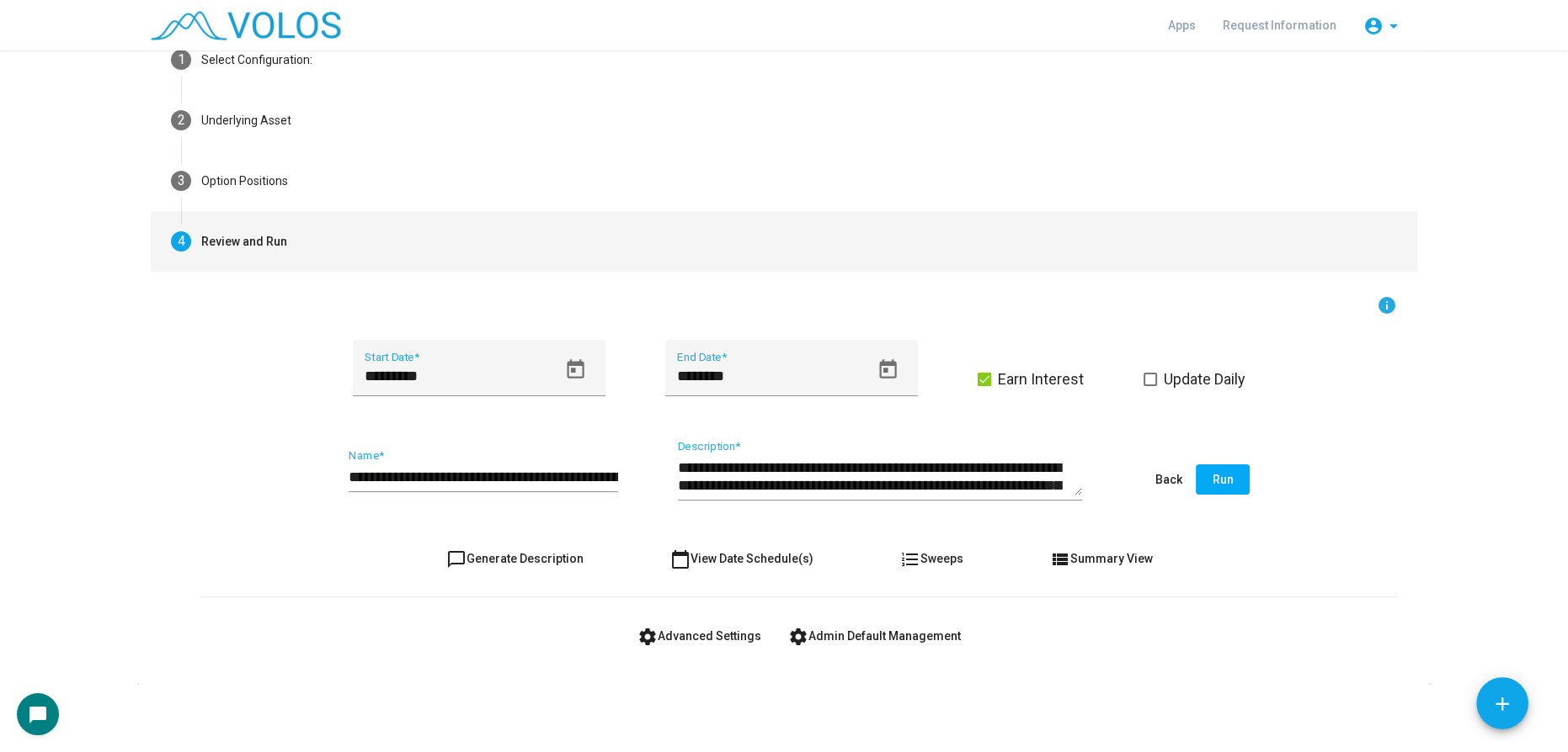
scroll to position [101, 0]
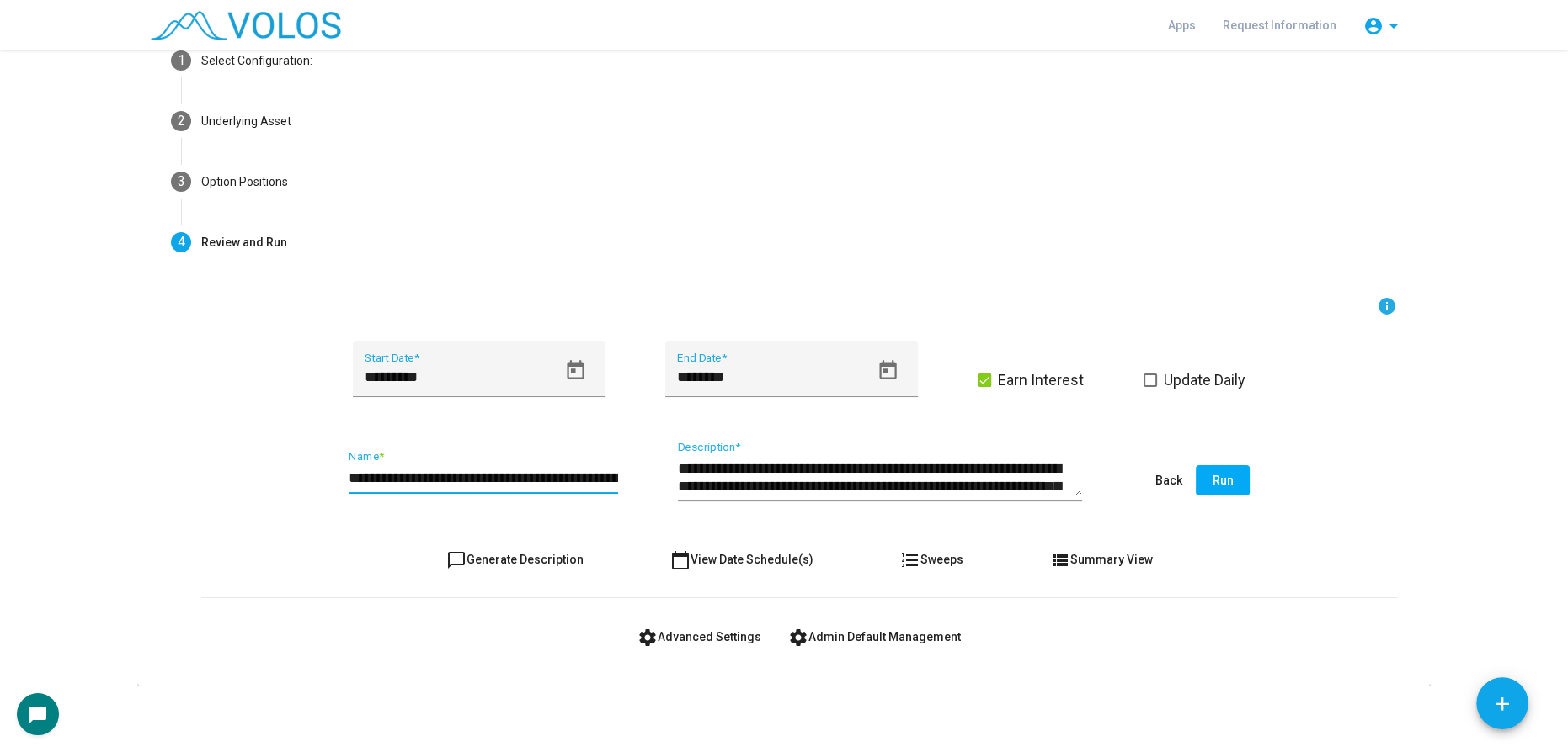
click at [509, 471] on input "**********" at bounding box center [483, 478] width 270 height 16
type input "**********"
click at [520, 554] on span "chat_bubble_outline Generate Description" at bounding box center [515, 559] width 137 height 14
type textarea "**********"
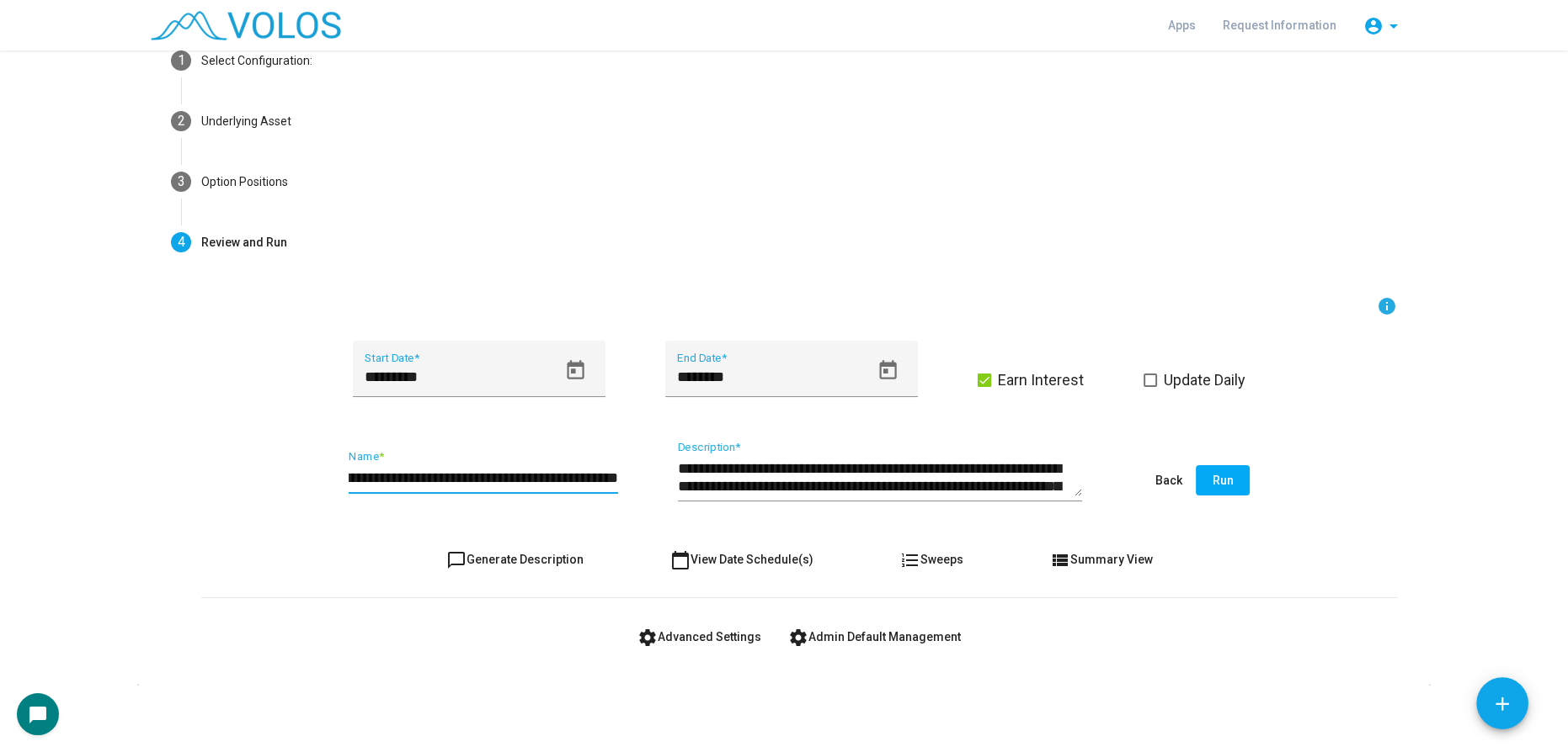
scroll to position [0, 0]
click at [1198, 479] on button "Run" at bounding box center [1222, 480] width 54 height 30
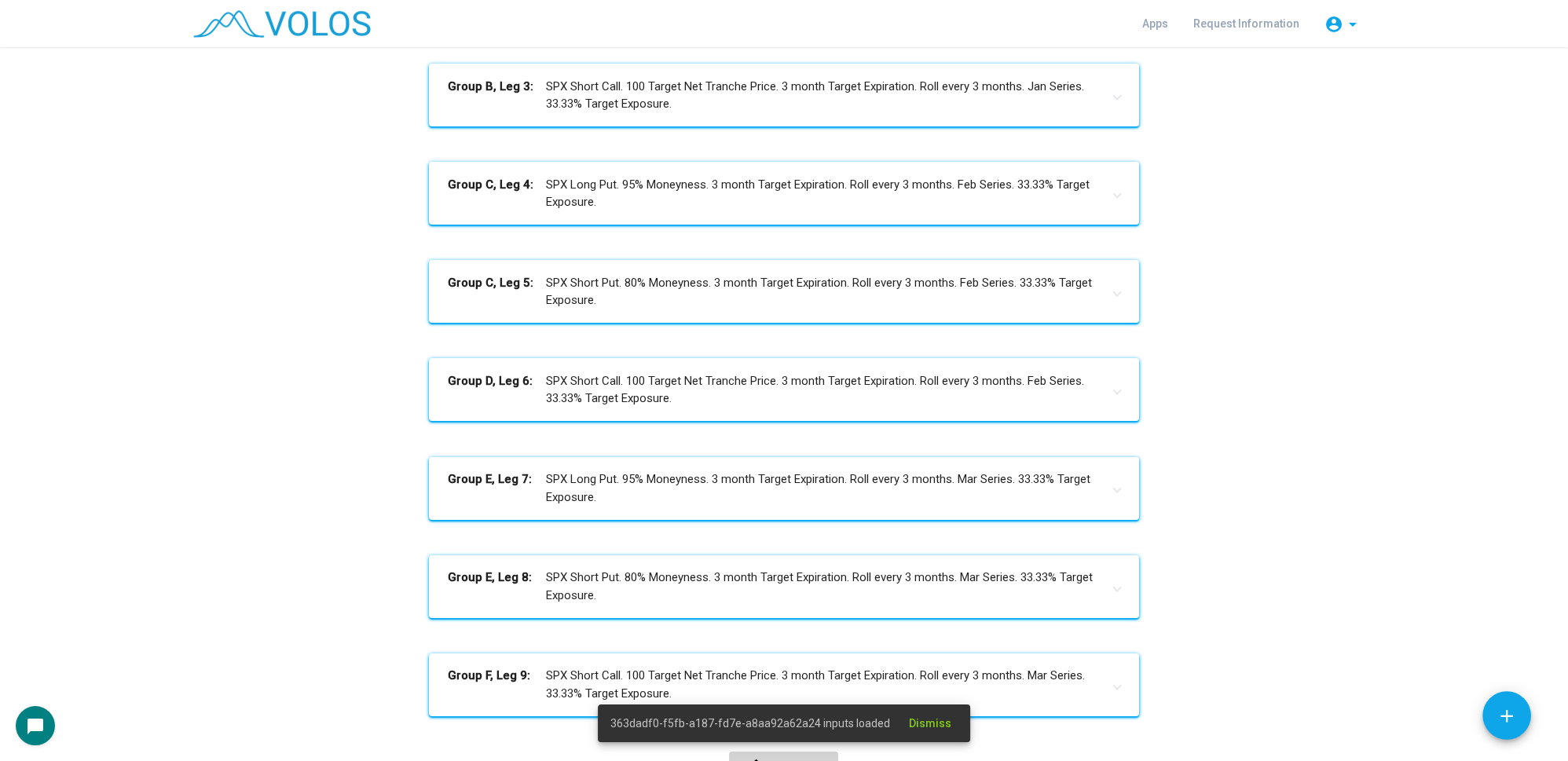
scroll to position [606, 0]
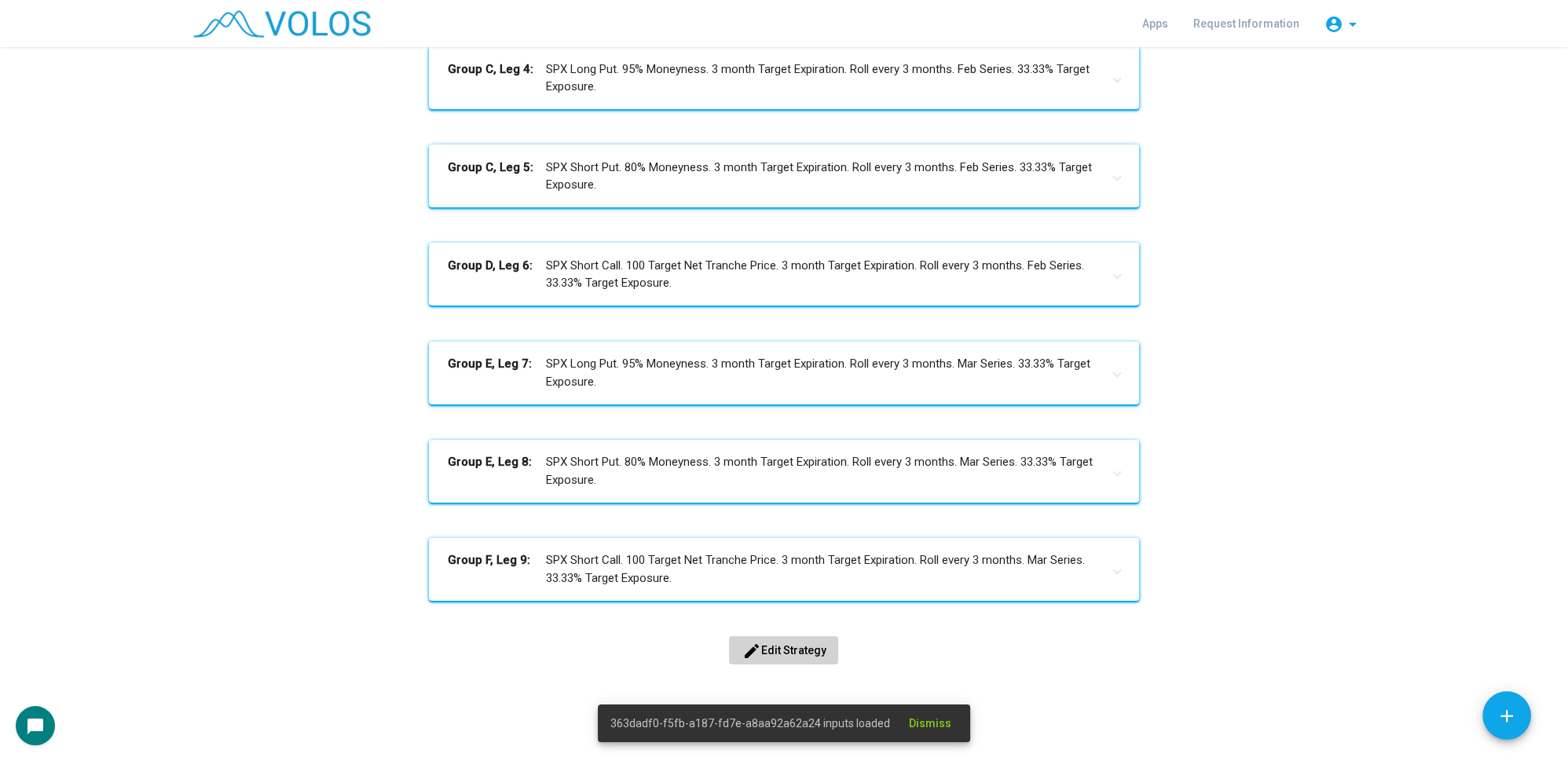
click at [778, 654] on span "edit Edit Strategy" at bounding box center [783, 650] width 84 height 13
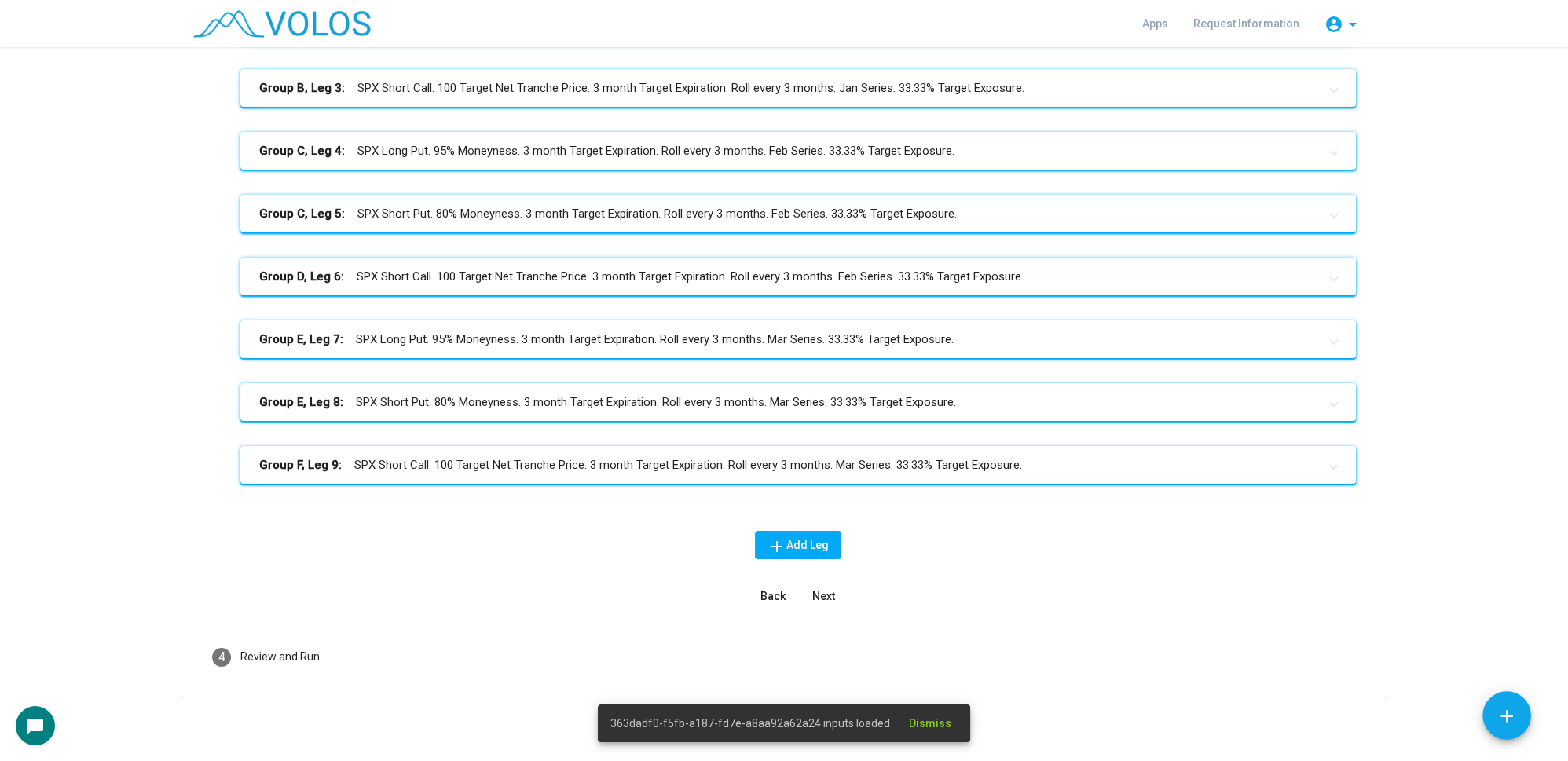
scroll to position [372, 0]
click at [332, 658] on mat-step-header "4 Review and Run" at bounding box center [784, 659] width 1182 height 56
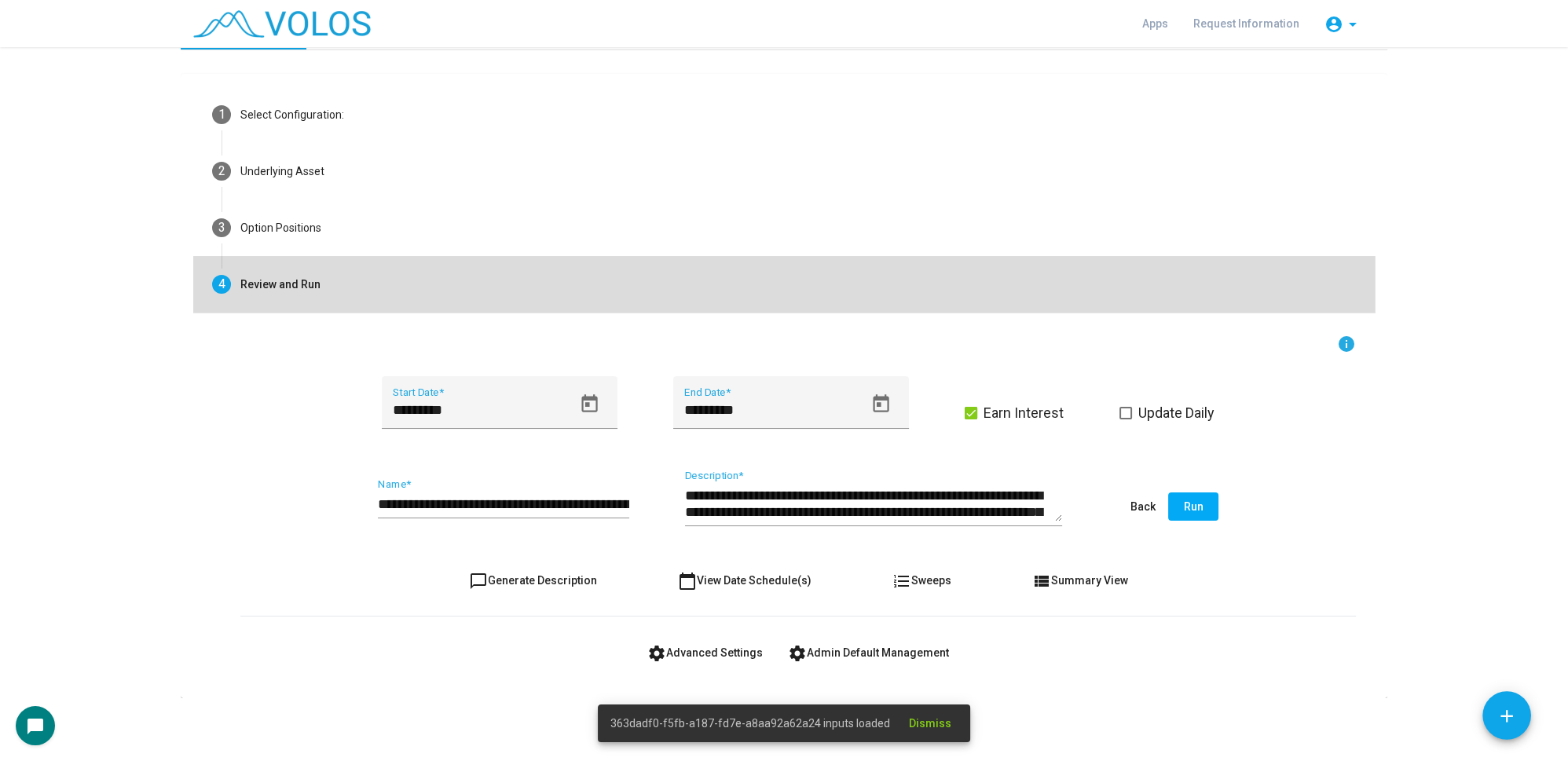
scroll to position [34, 0]
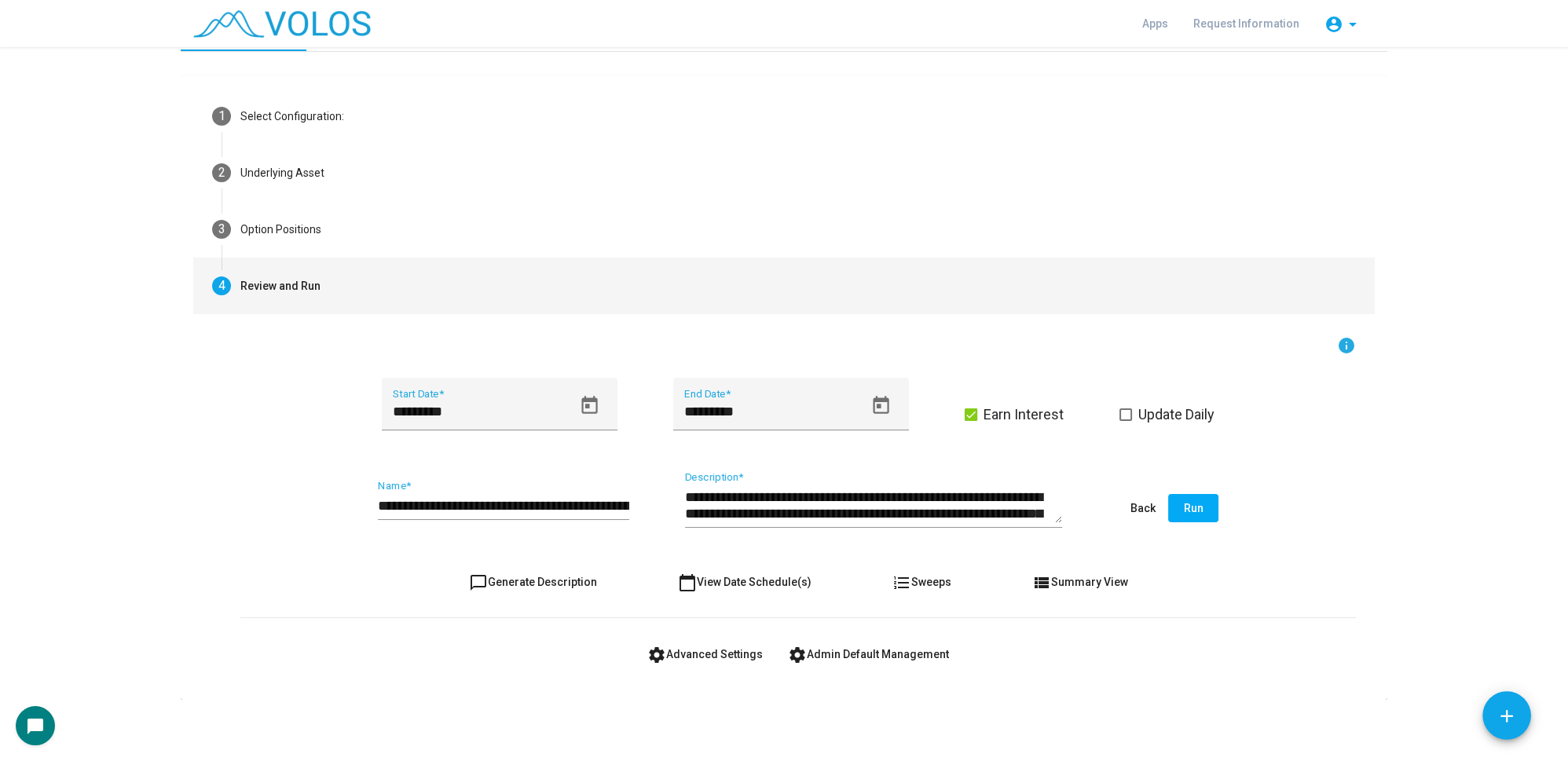
click at [700, 645] on button "settings Advanced Settings" at bounding box center [705, 654] width 141 height 28
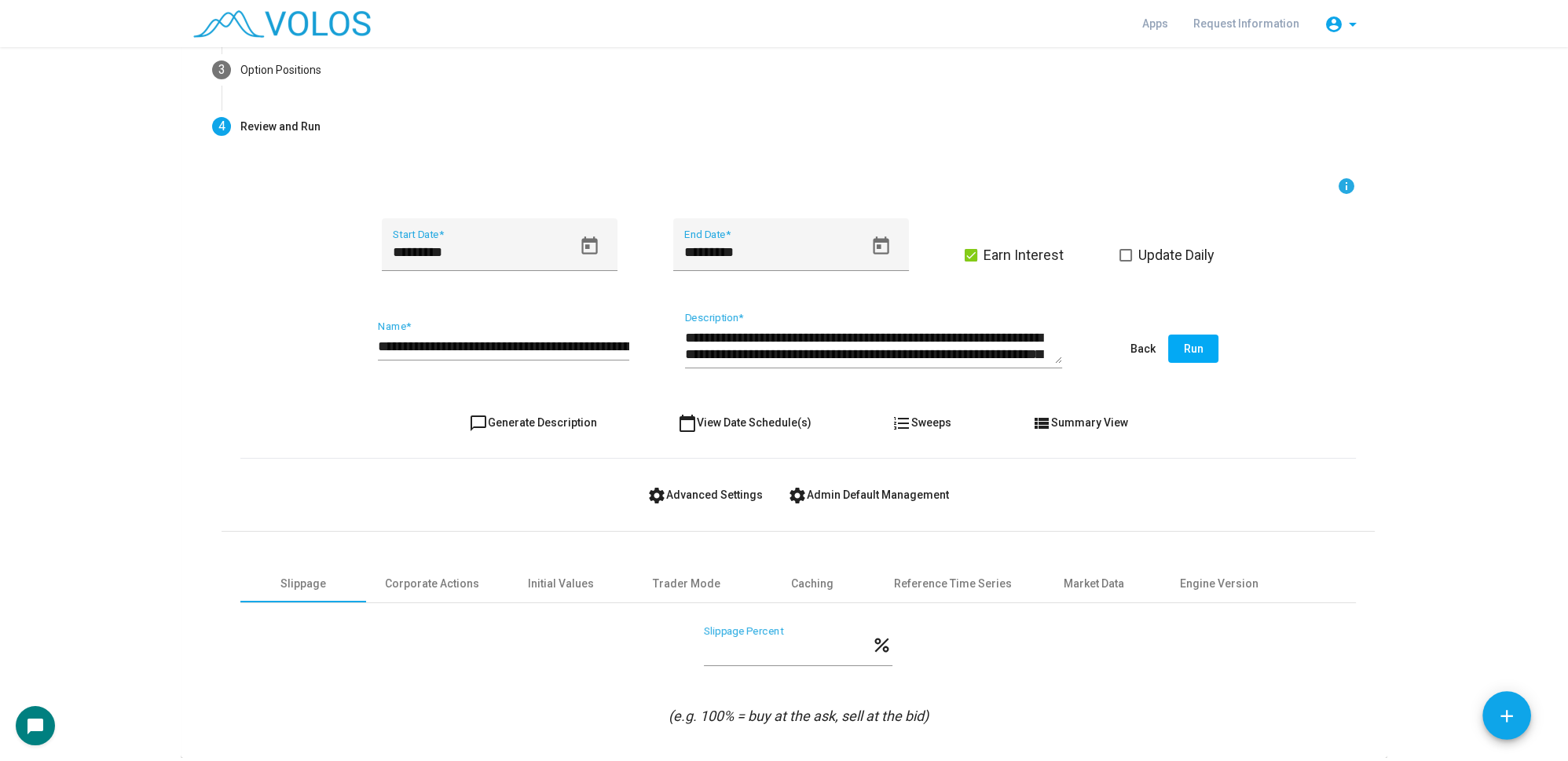
scroll to position [252, 0]
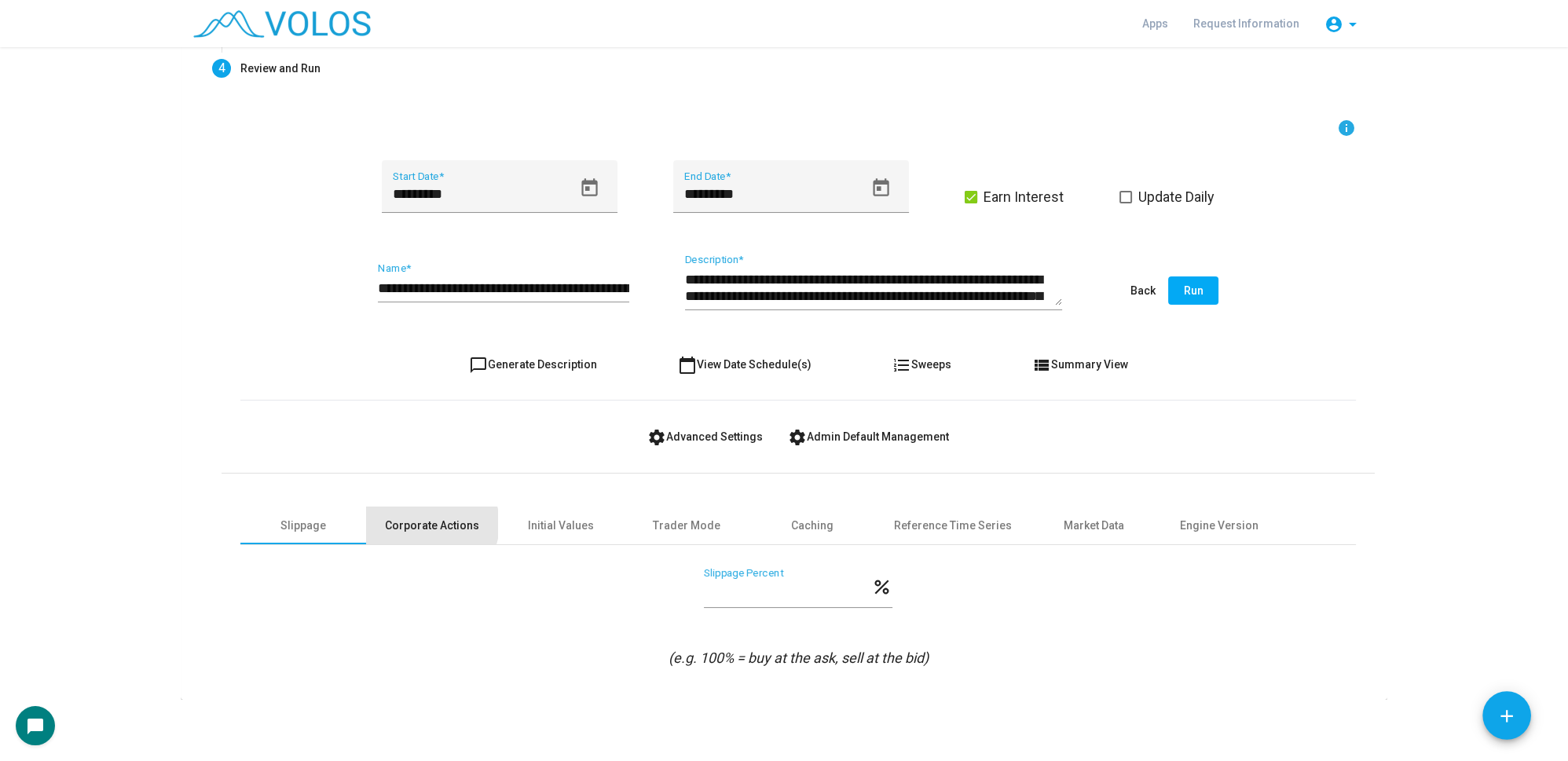
click at [426, 522] on div "Corporate Actions" at bounding box center [432, 526] width 94 height 16
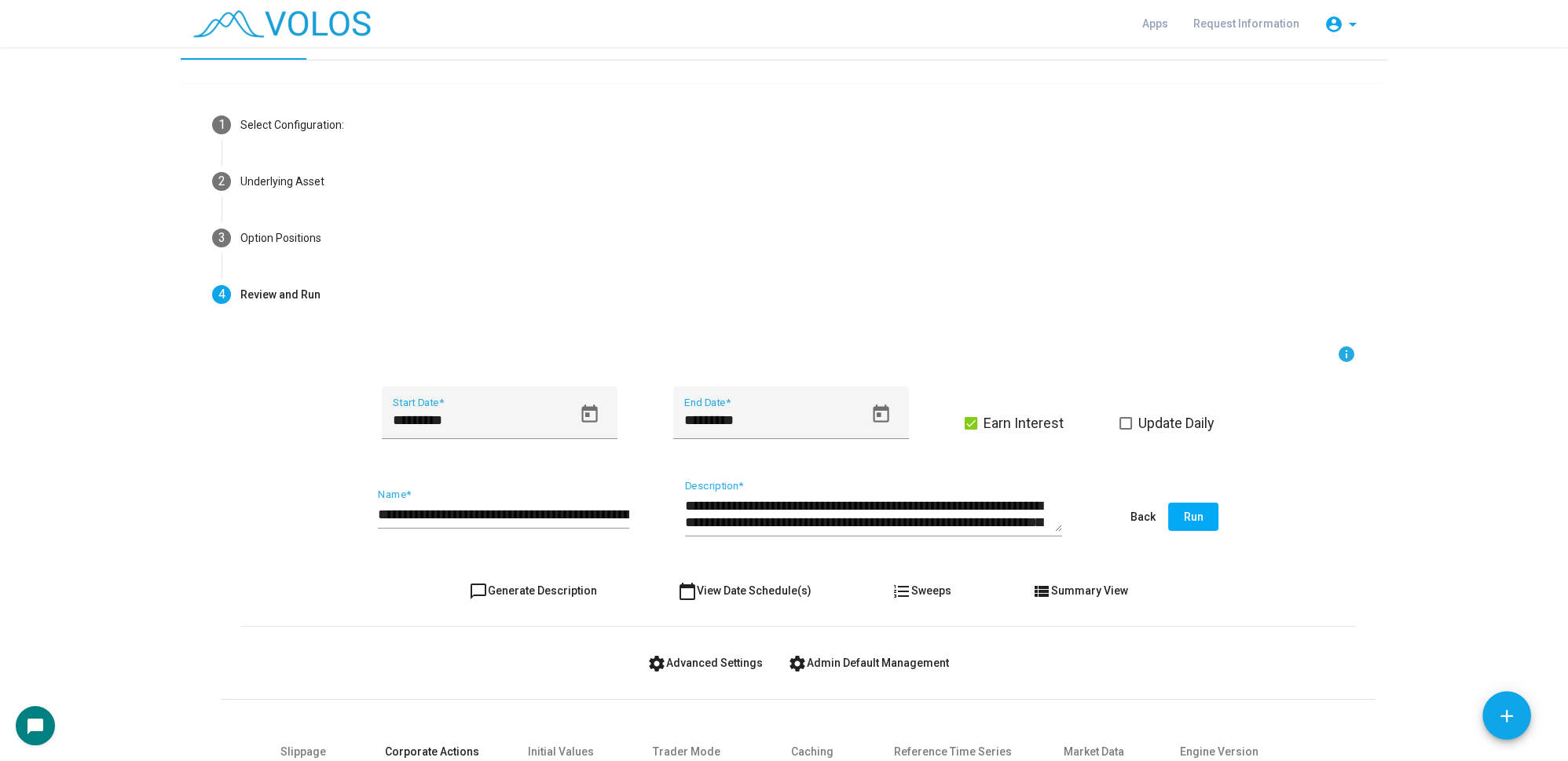
scroll to position [0, 0]
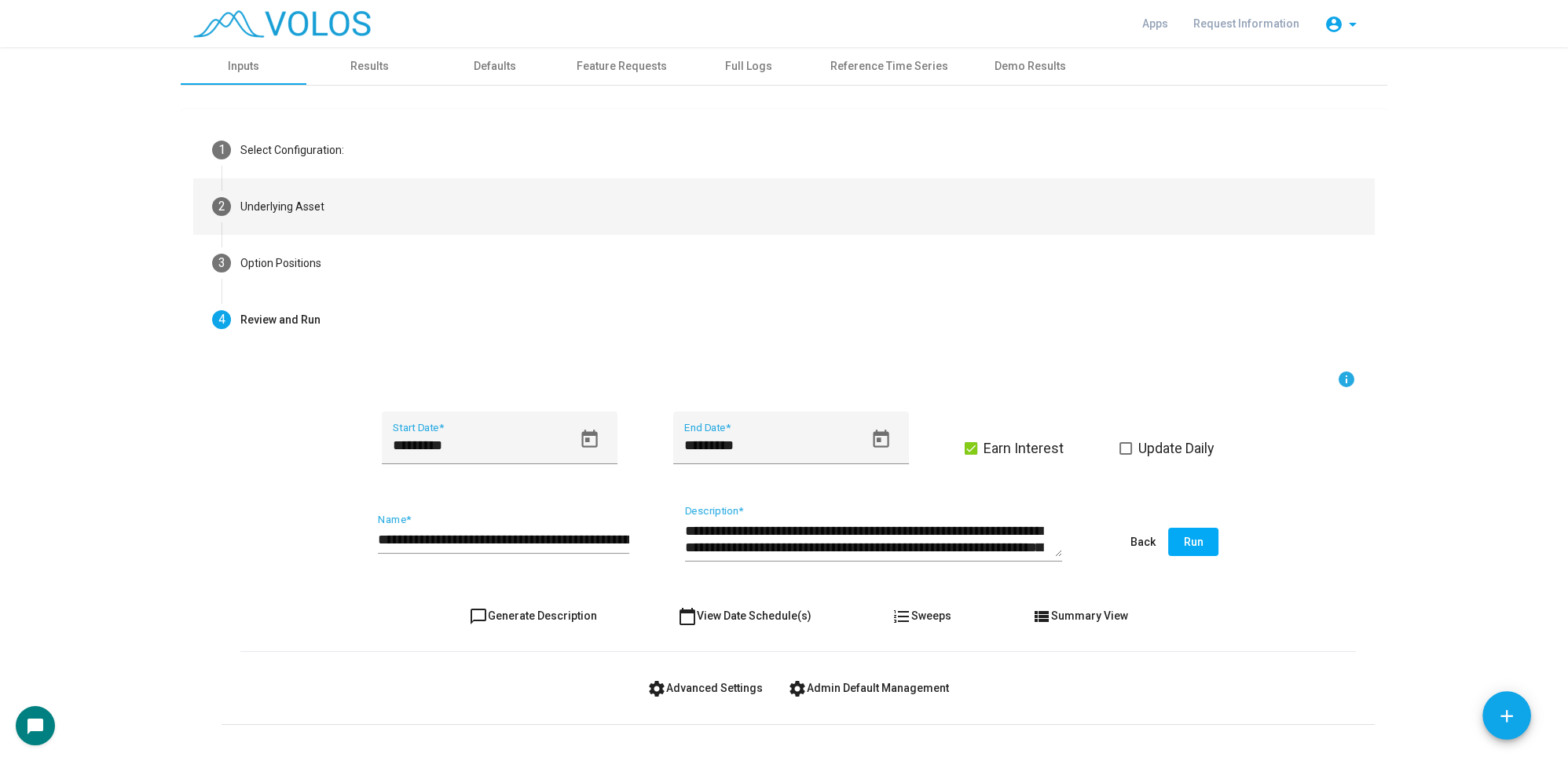
click at [371, 207] on mat-step-header "2 Underlying Asset" at bounding box center [784, 206] width 1182 height 56
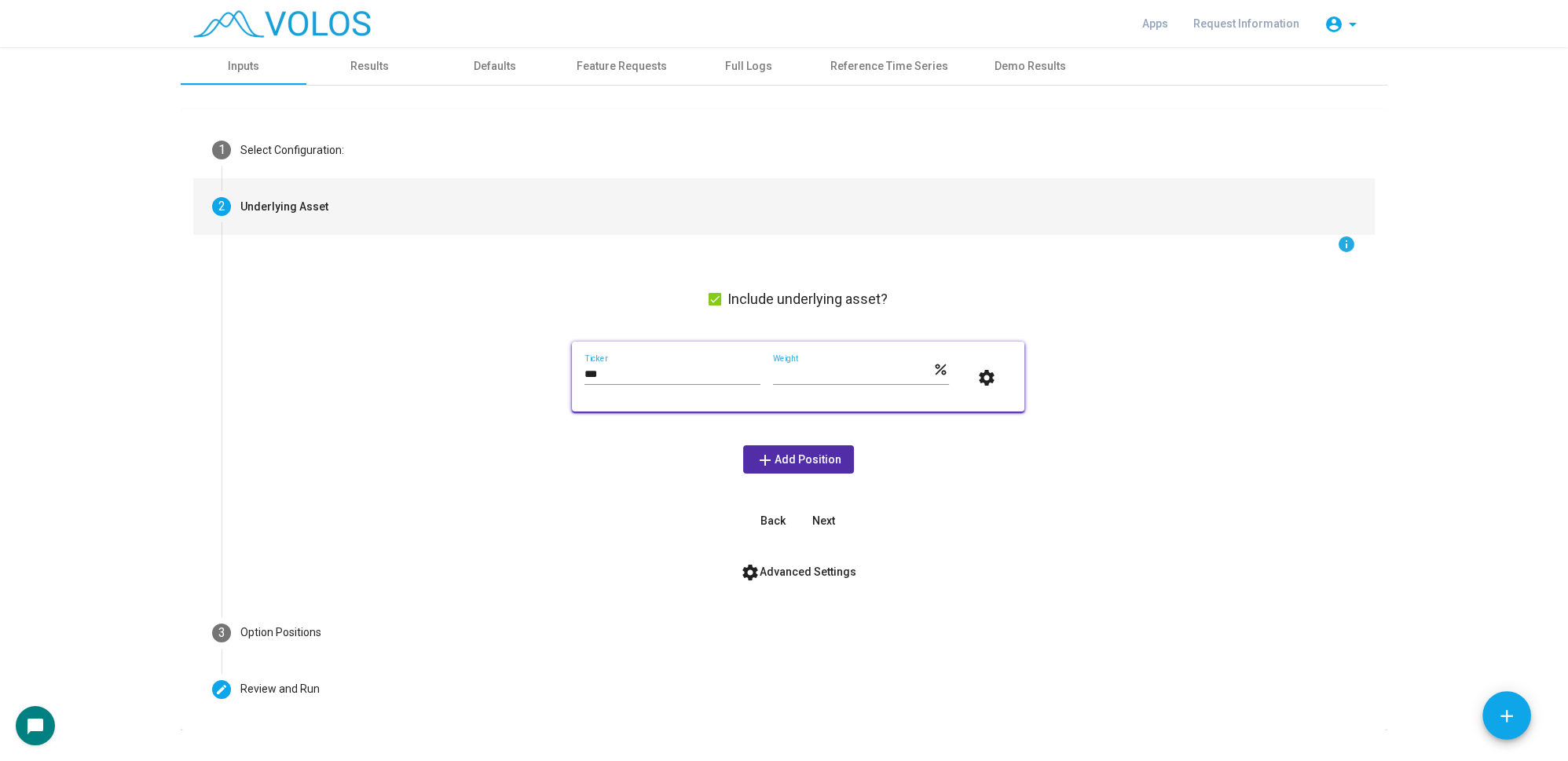
click at [458, 633] on mat-step-header "3 Option Positions" at bounding box center [784, 633] width 1182 height 56
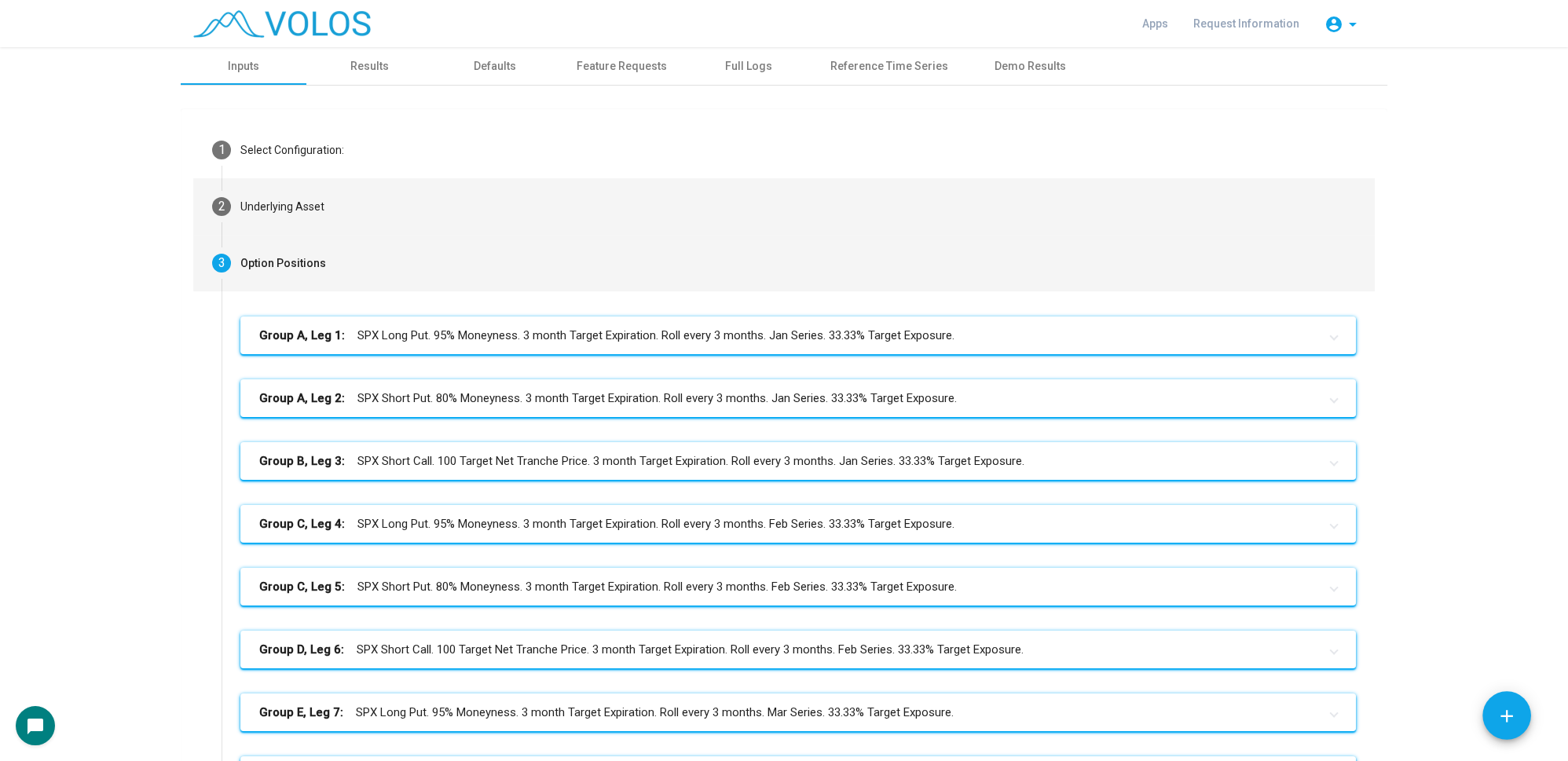
click at [427, 207] on mat-step-header "2 Underlying Asset" at bounding box center [784, 206] width 1182 height 56
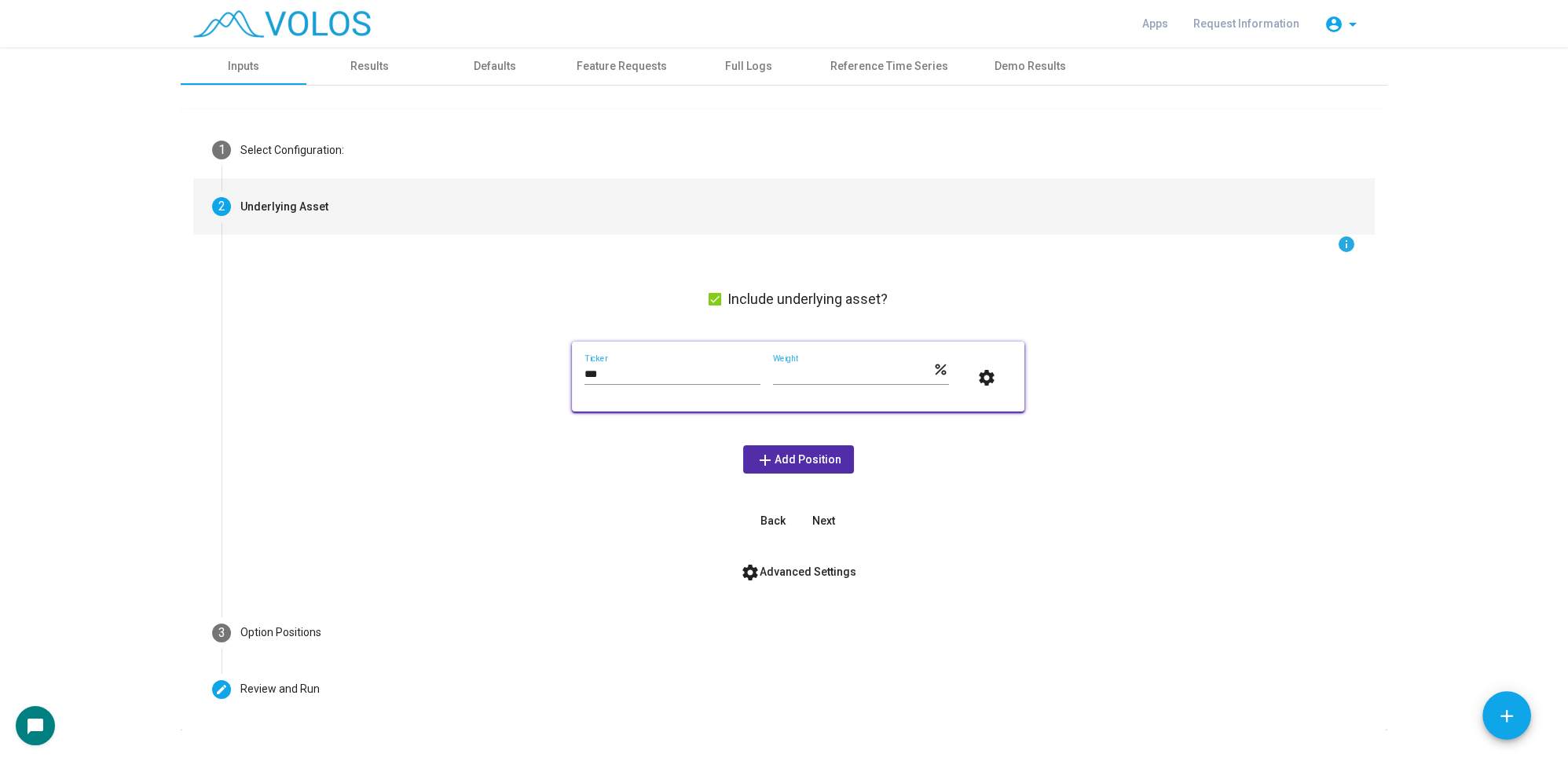
click at [395, 206] on mat-step-header "2 Underlying Asset" at bounding box center [784, 206] width 1182 height 56
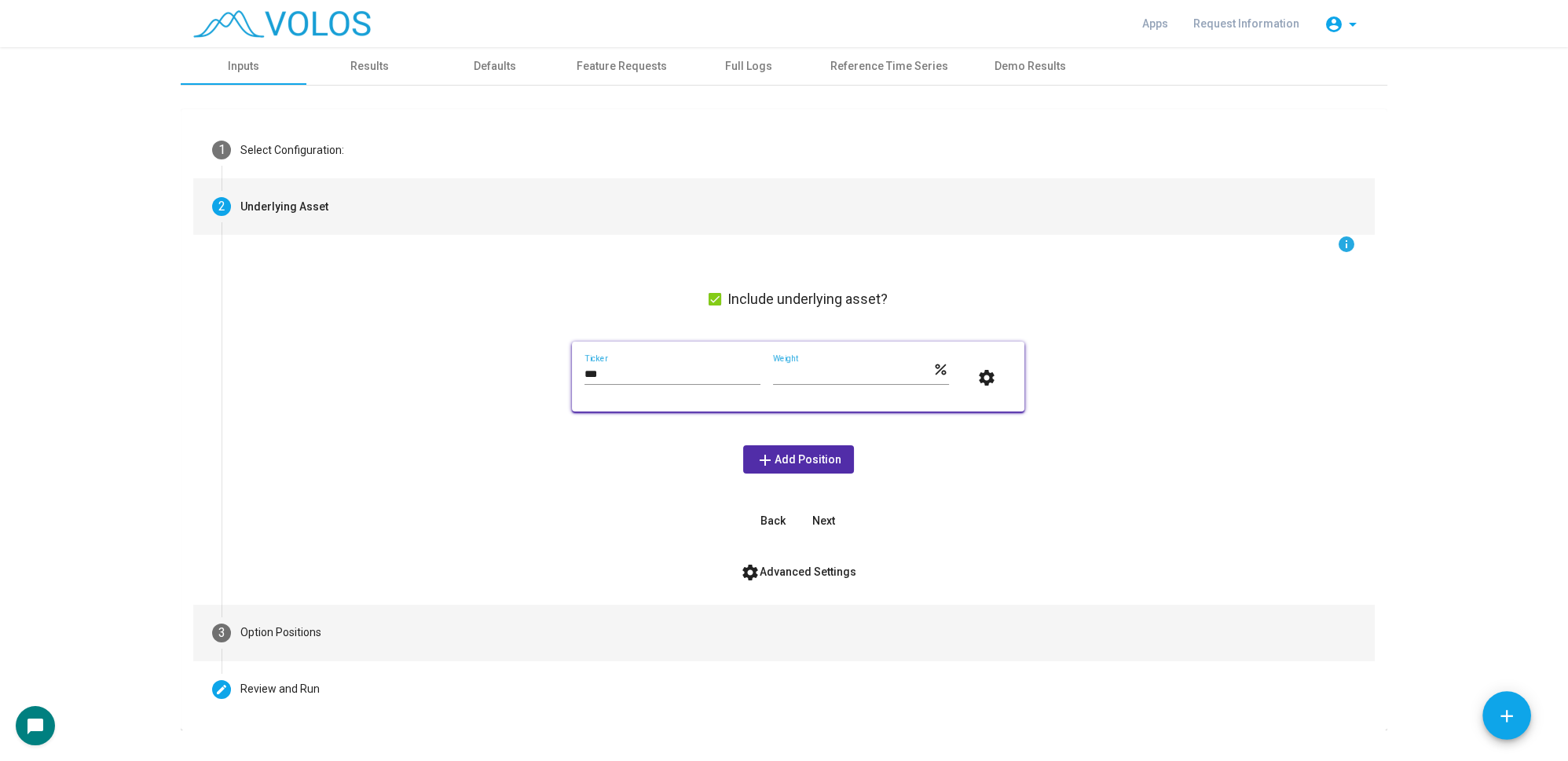
click at [319, 644] on mat-step-header "3 Option Positions" at bounding box center [784, 633] width 1182 height 56
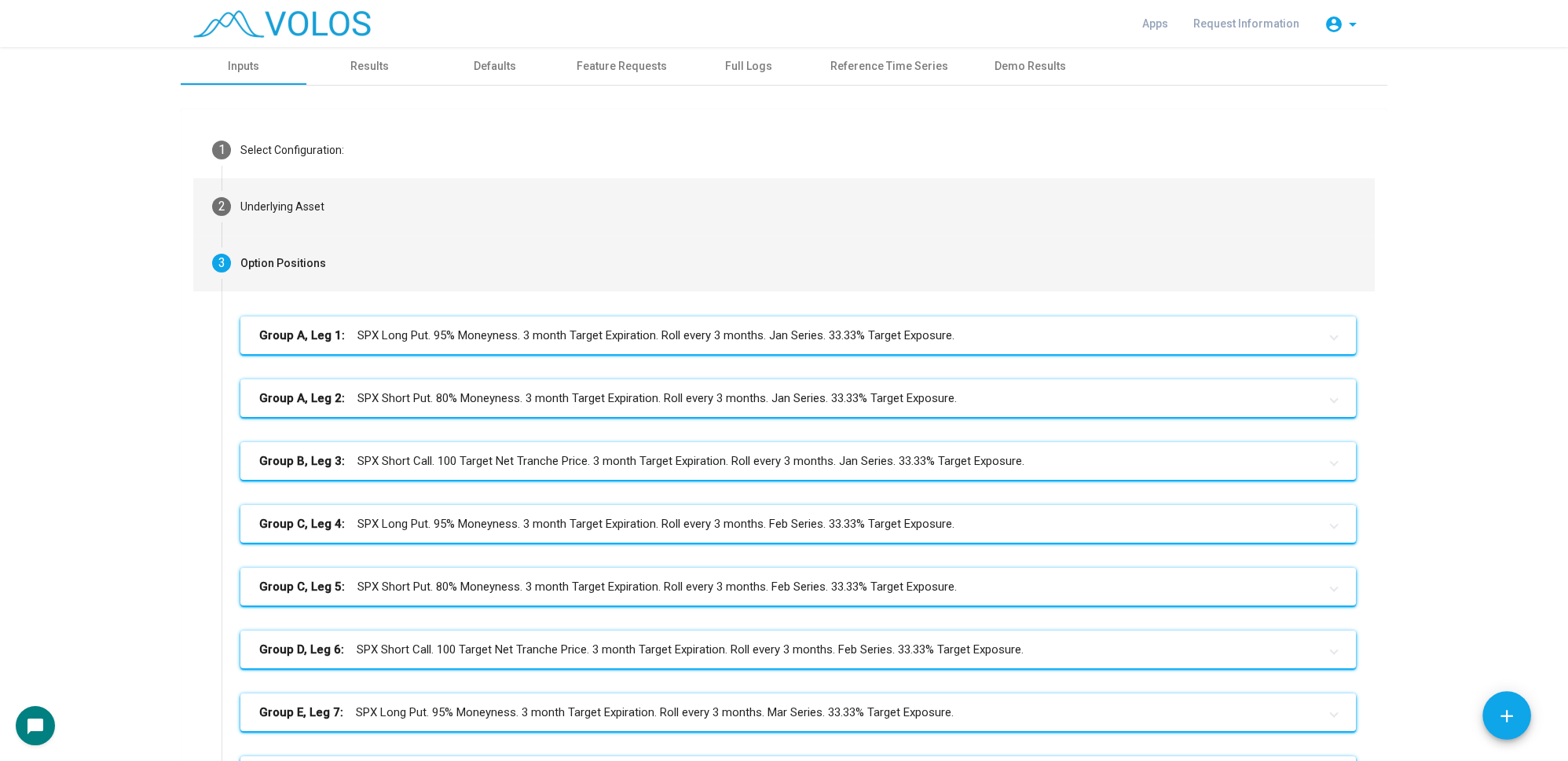
click at [341, 217] on mat-step-header "2 Underlying Asset" at bounding box center [784, 206] width 1182 height 56
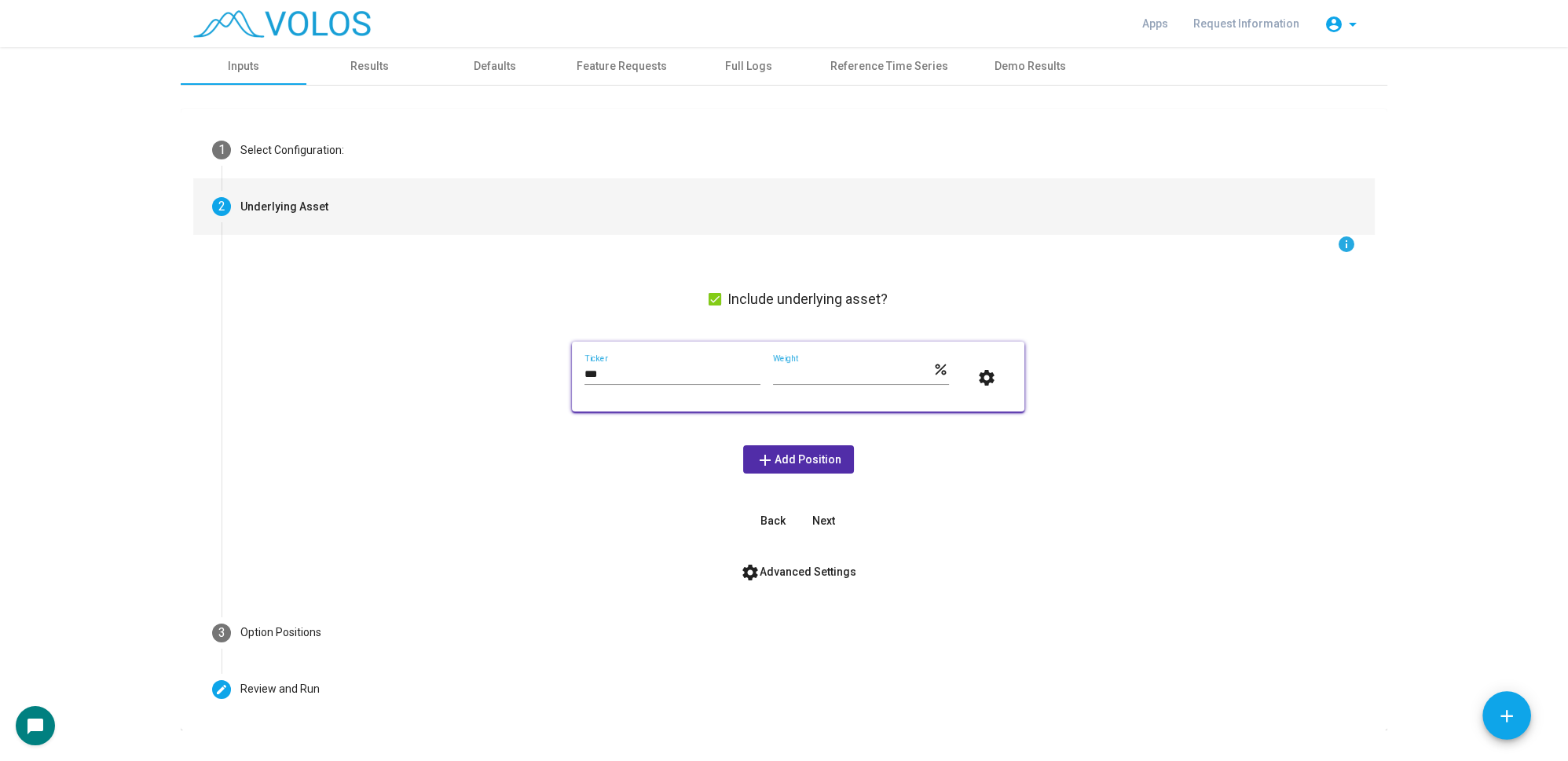
click at [787, 566] on span "settings Advanced Settings" at bounding box center [798, 572] width 115 height 13
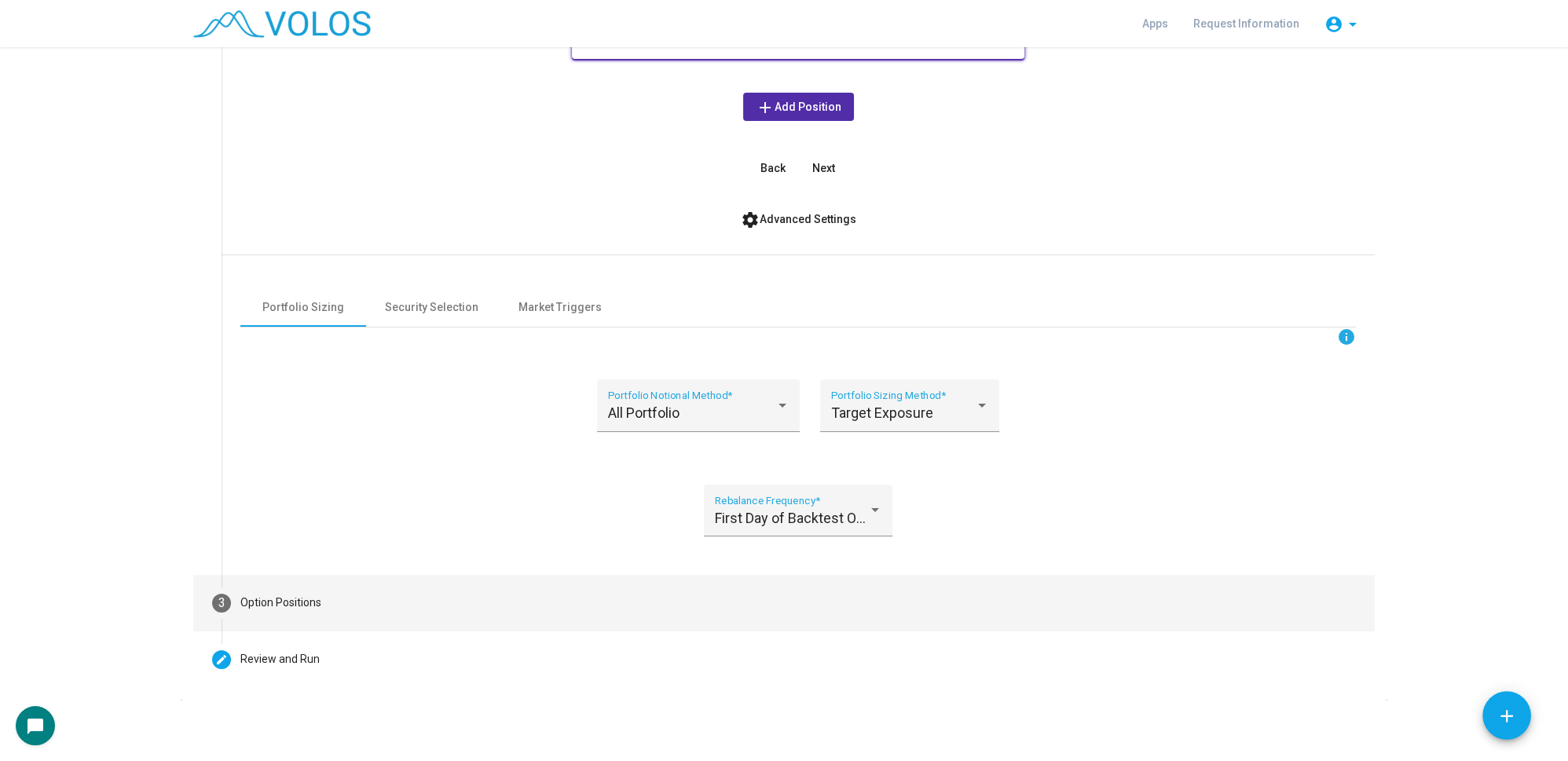
scroll to position [353, 0]
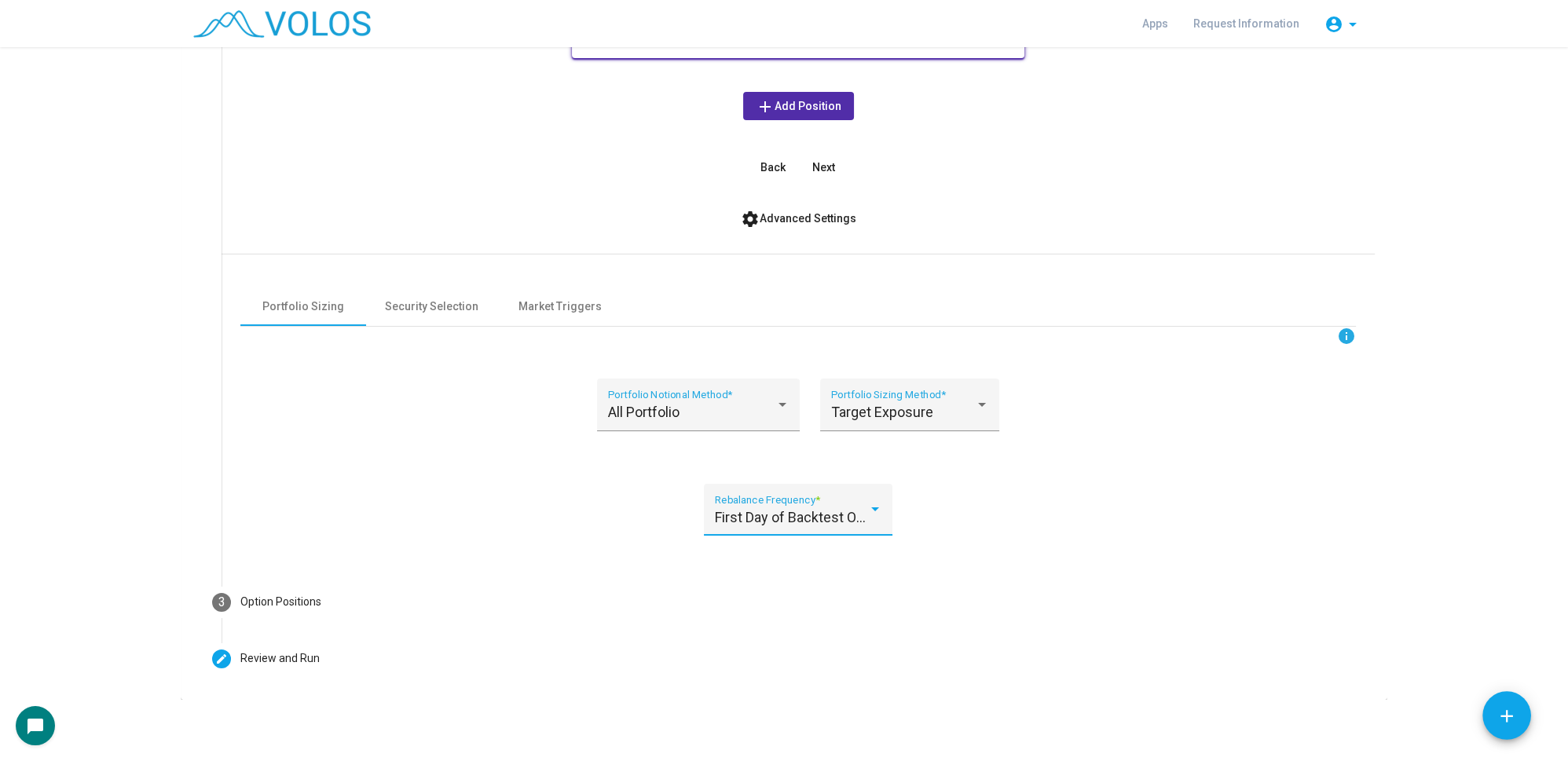
click at [749, 510] on span "First Day of Backtest Only" at bounding box center [794, 517] width 160 height 16
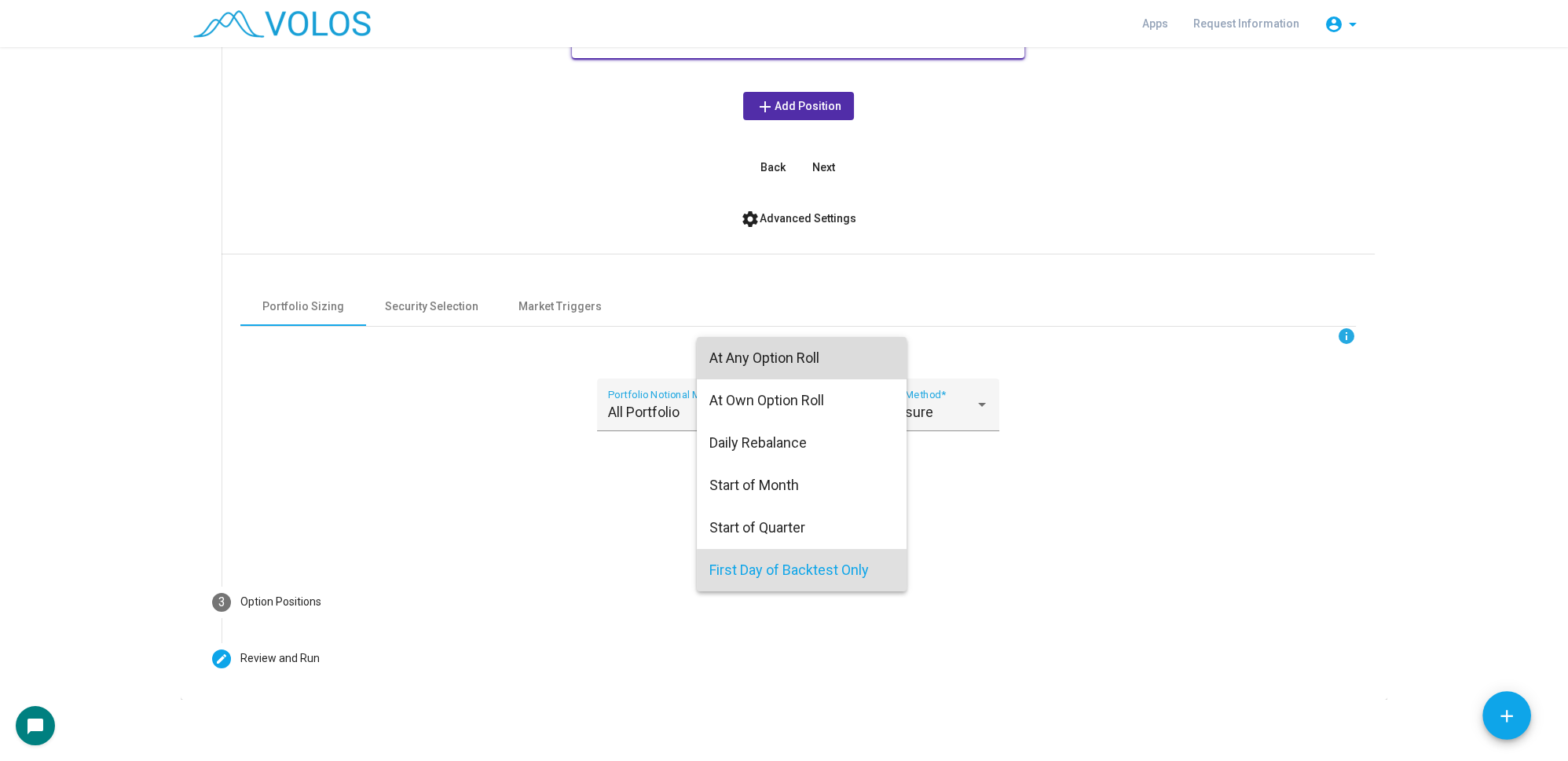
click at [781, 362] on span "At Any Option Roll" at bounding box center [801, 358] width 184 height 43
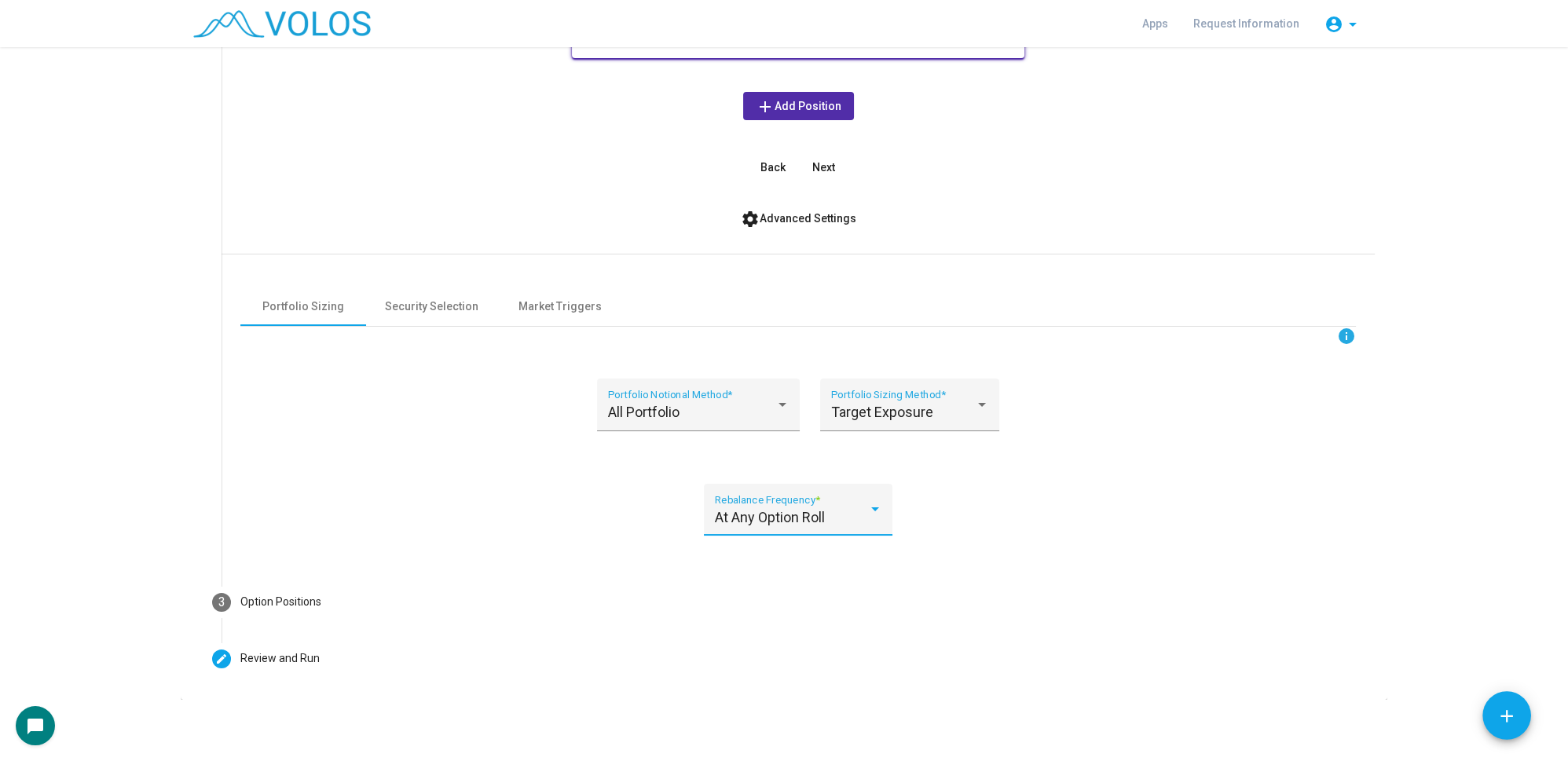
click at [793, 532] on div "At Any Option Roll Rebalance Frequency *" at bounding box center [799, 514] width 167 height 42
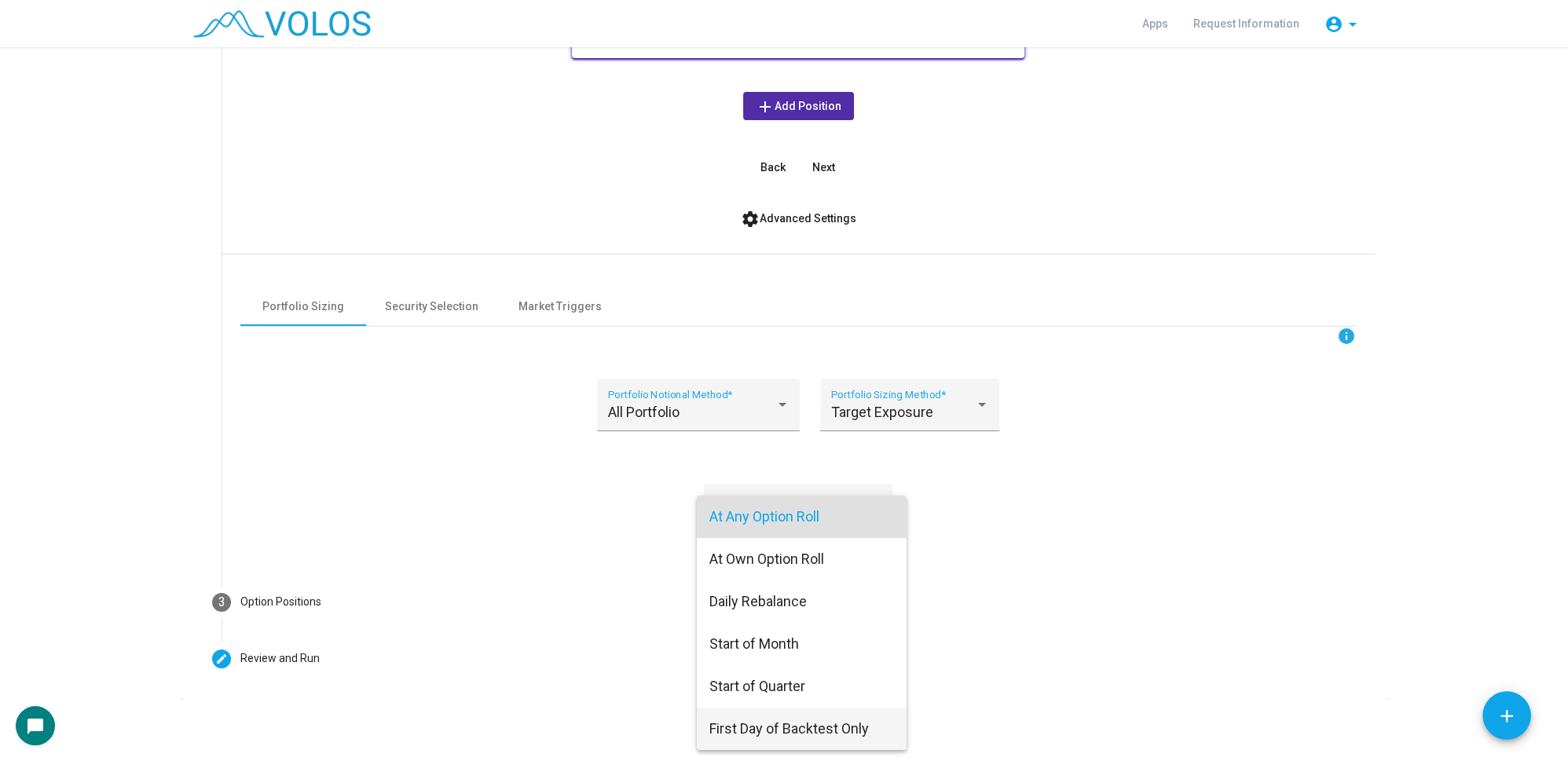
click at [854, 732] on span "First Day of Backtest Only" at bounding box center [801, 729] width 184 height 43
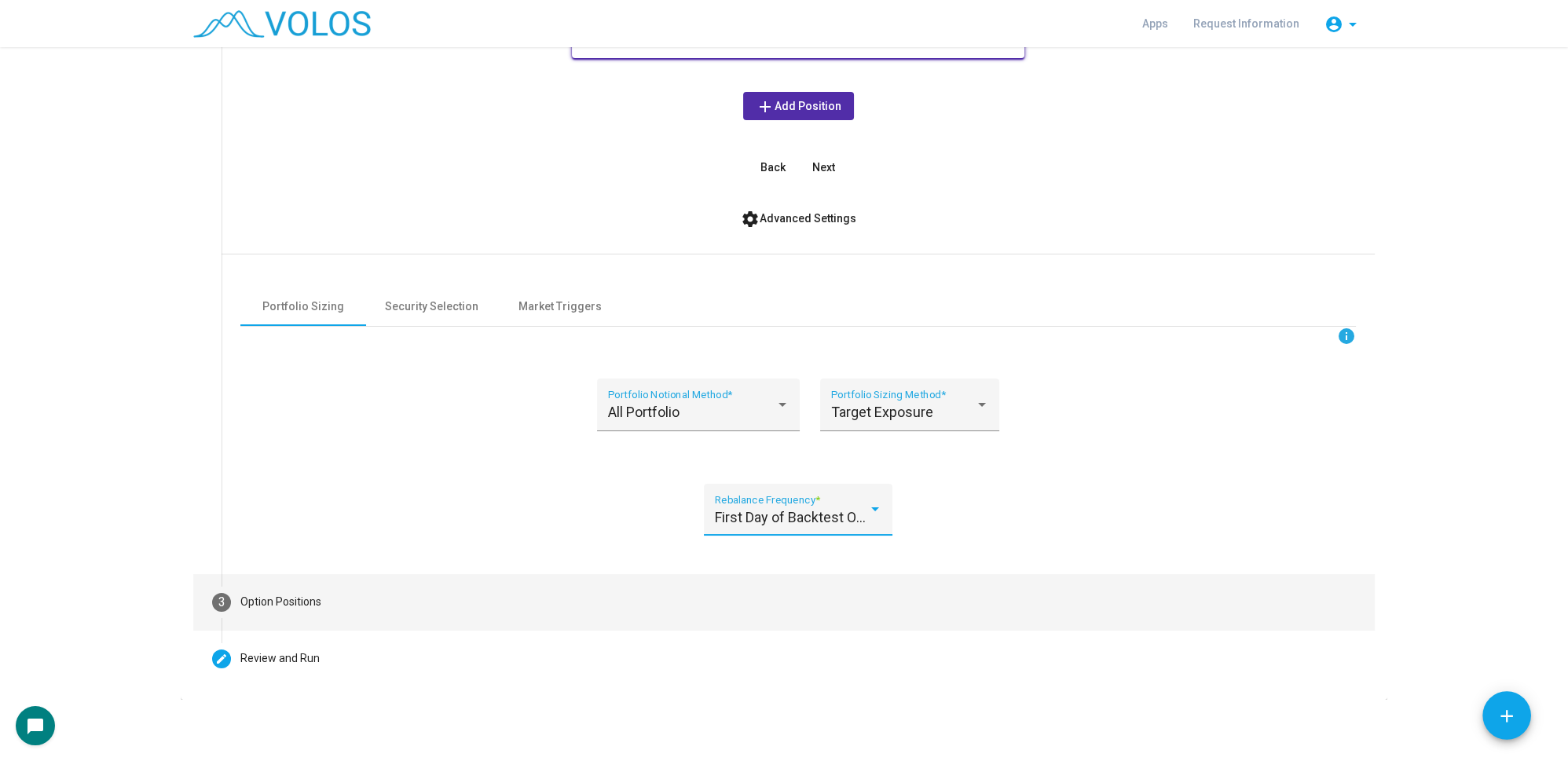
click at [496, 607] on mat-step-header "3 Option Positions" at bounding box center [784, 602] width 1182 height 56
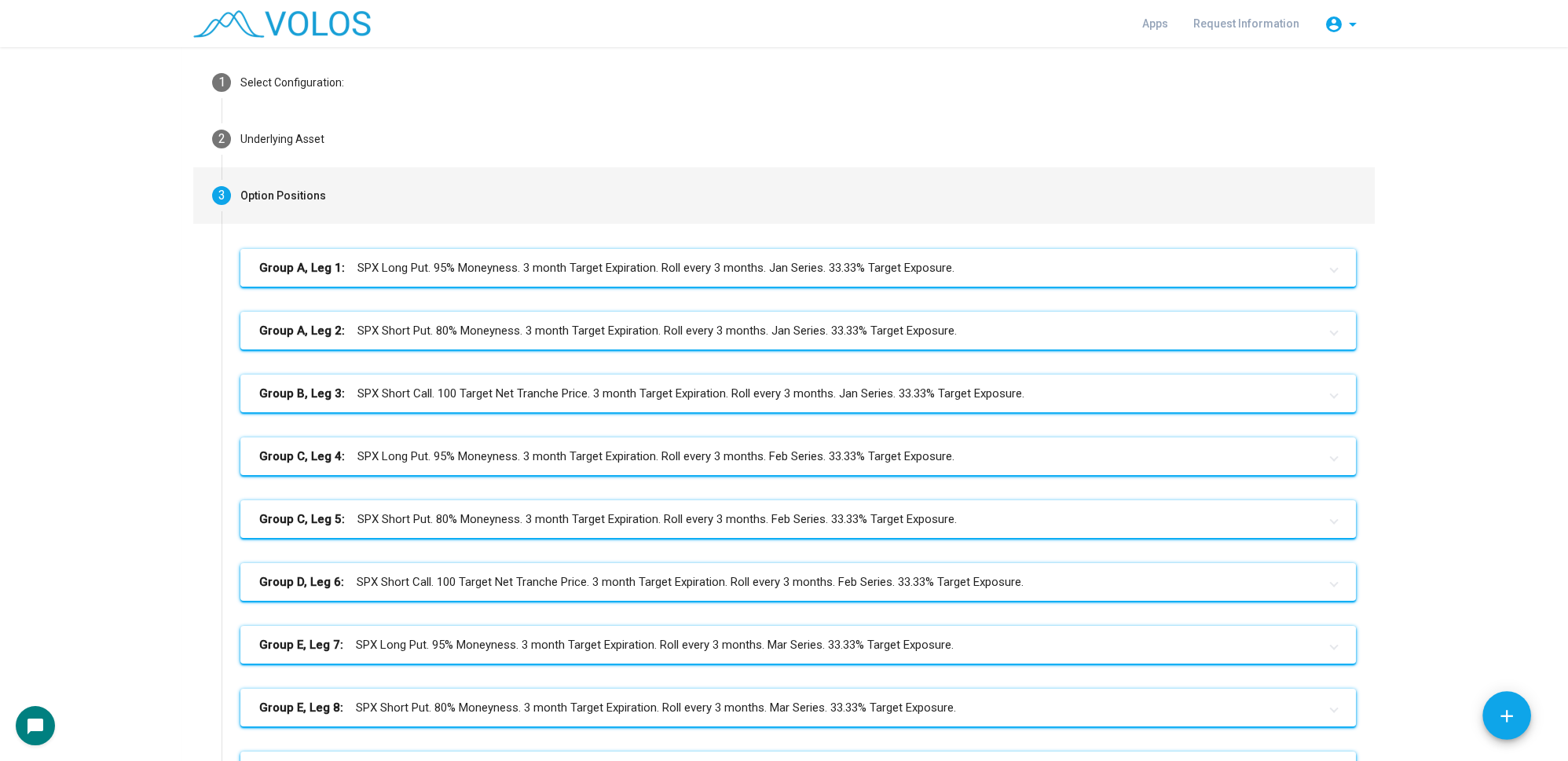
click at [729, 259] on mat-panel-title "Group A, Leg 1: SPX Long Put. 95% Moneyness. 3 month Target Expiration. Roll ev…" at bounding box center [788, 268] width 1059 height 18
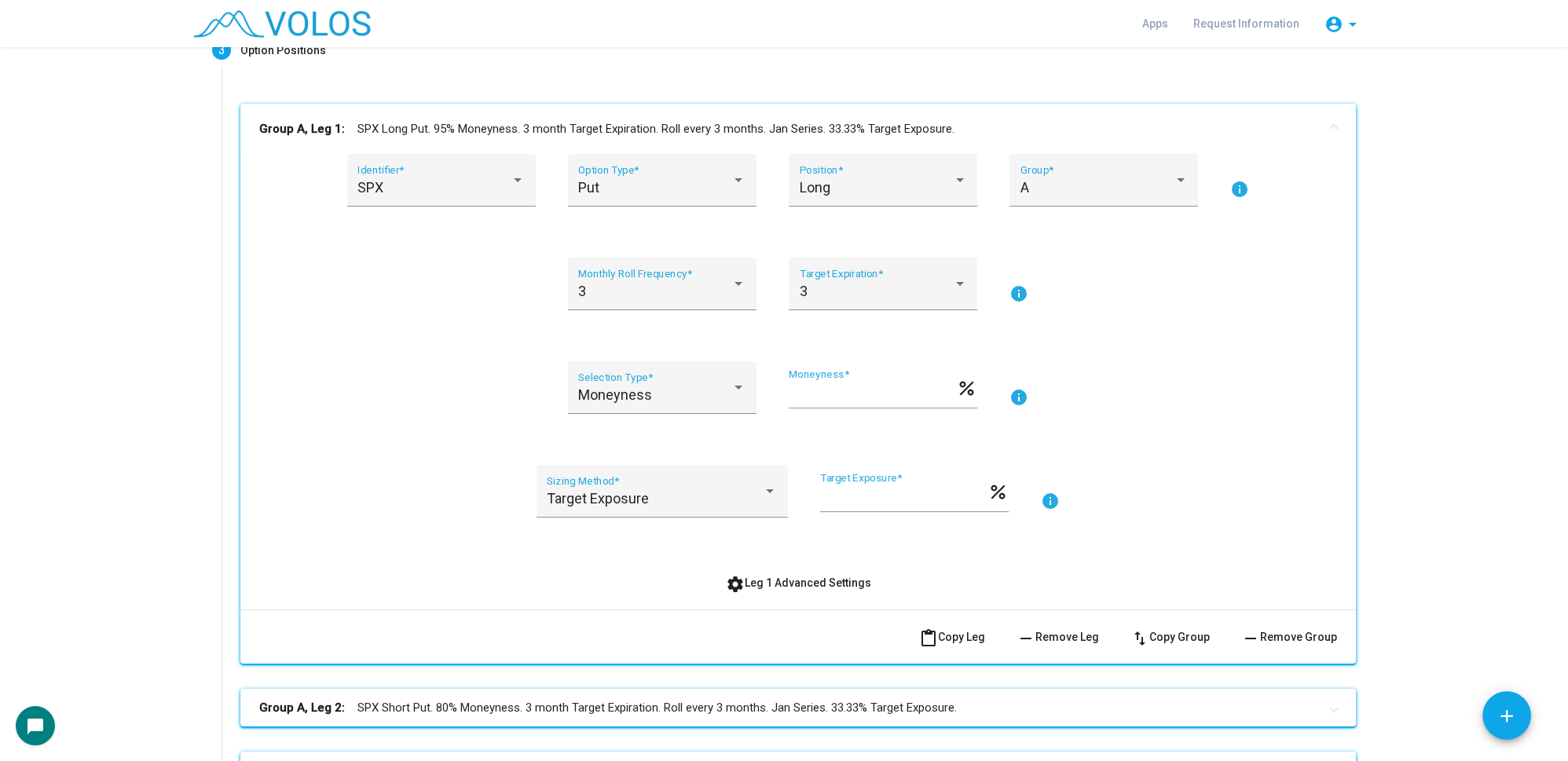
scroll to position [425, 0]
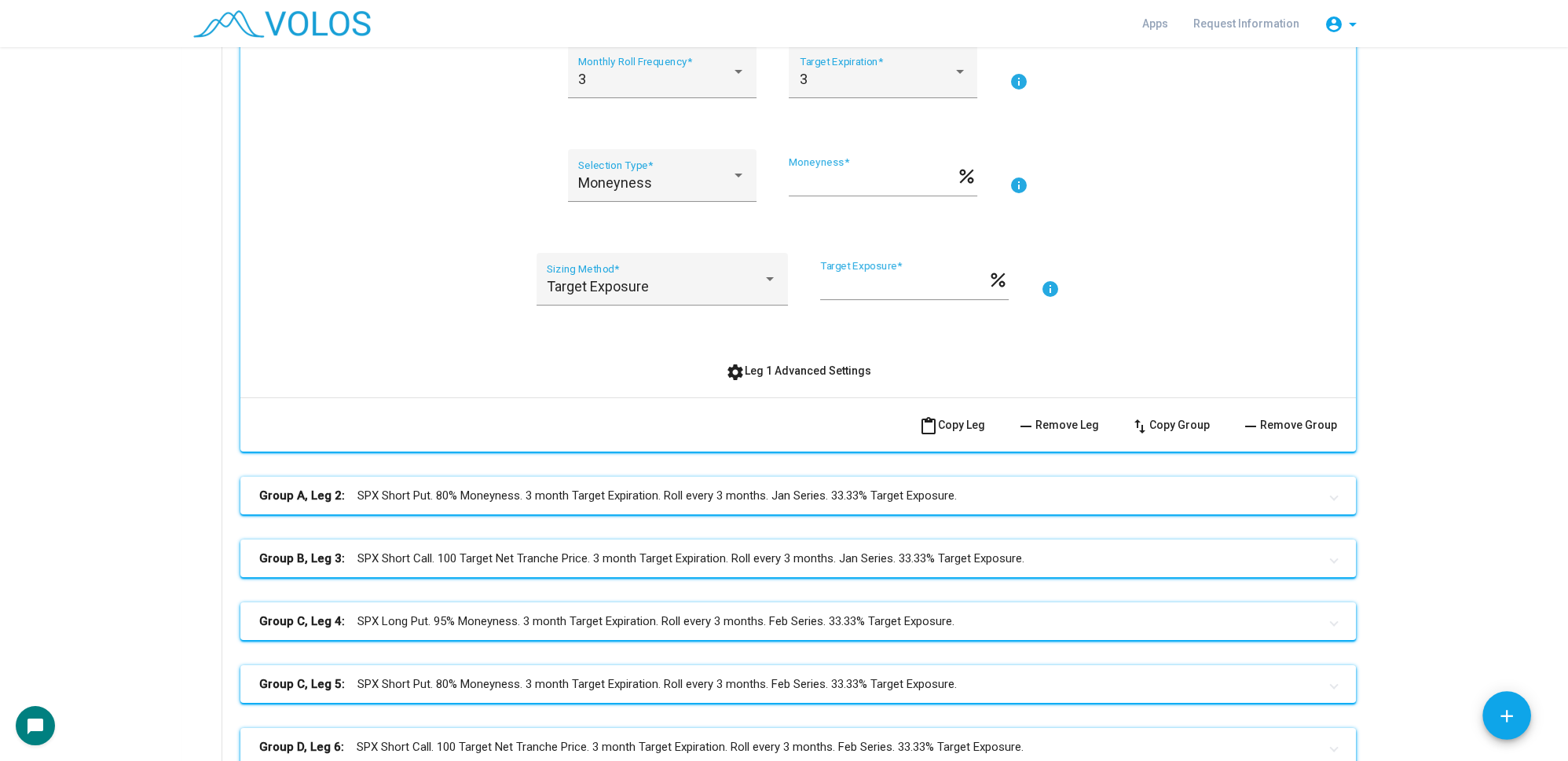
click at [786, 351] on div "SPX Identifier * Put Option Type * Long Position * A Group * info 3 Monthly Rol…" at bounding box center [798, 163] width 1077 height 443
click at [788, 373] on span "settings Leg 1 Advanced Settings" at bounding box center [799, 370] width 145 height 13
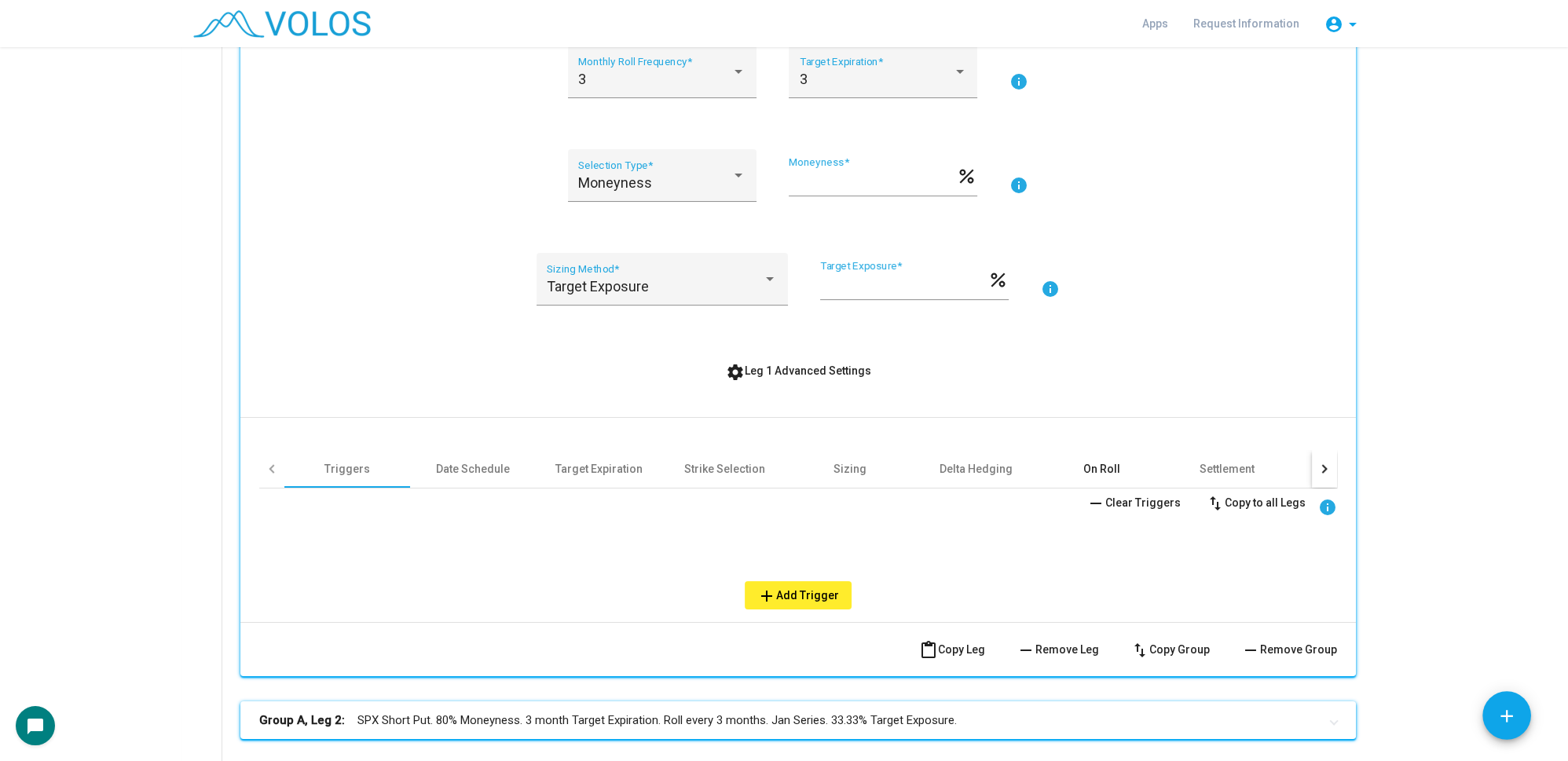
click at [1096, 468] on div "On Roll" at bounding box center [1101, 469] width 37 height 15
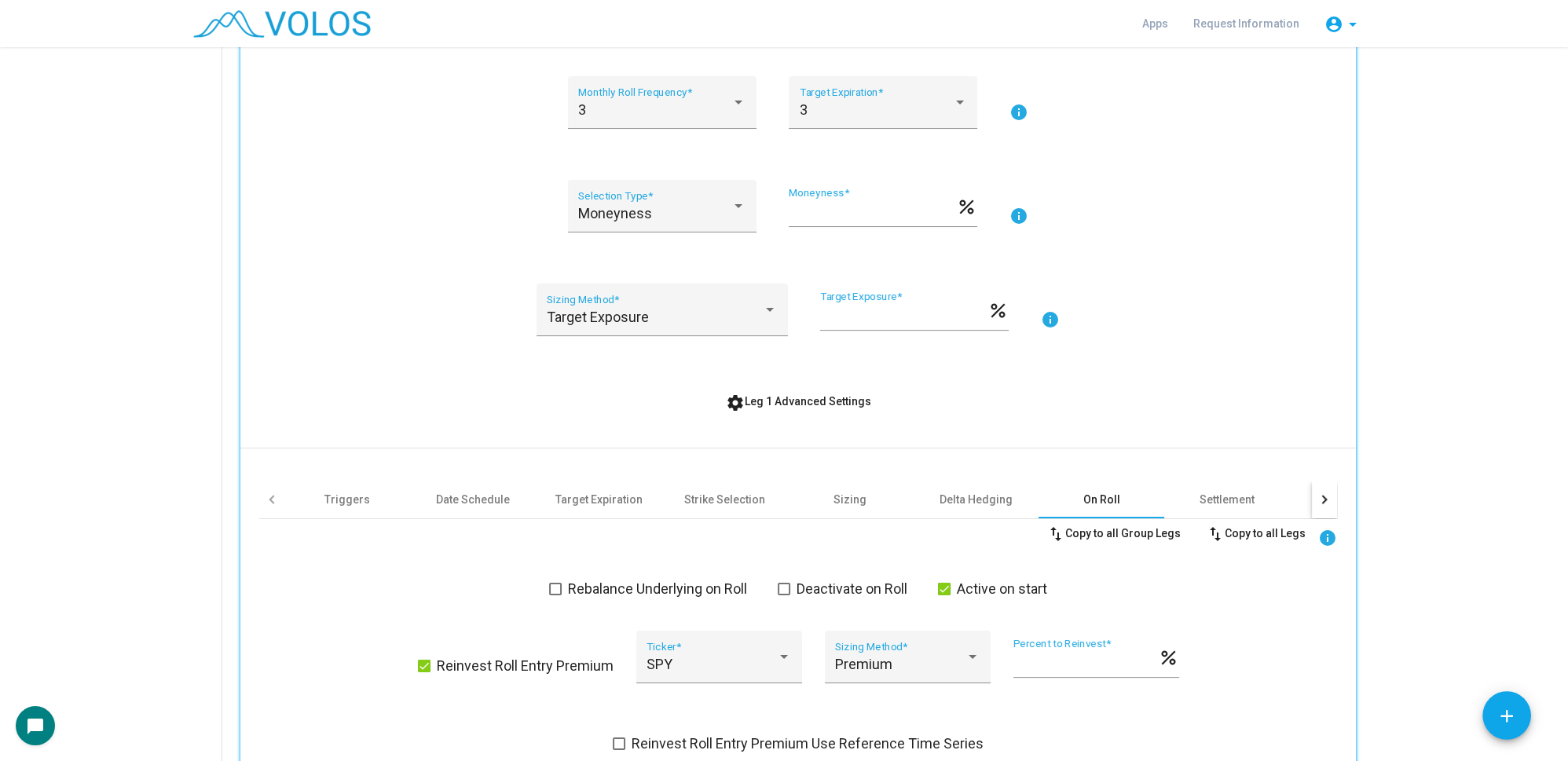
scroll to position [211, 0]
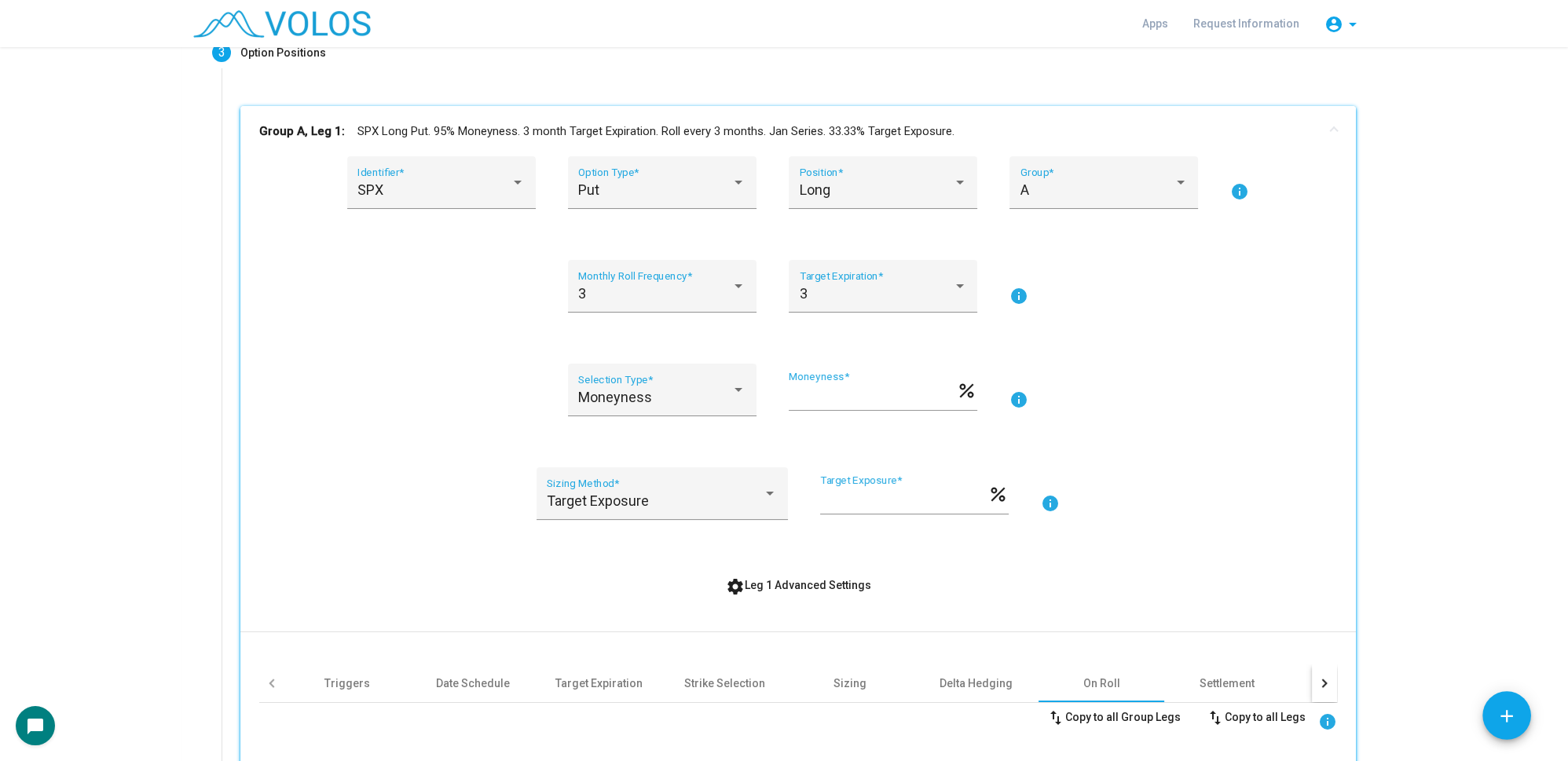
click at [795, 134] on mat-panel-title "Group A, Leg 1: SPX Long Put. 95% Moneyness. 3 month Target Expiration. Roll ev…" at bounding box center [788, 131] width 1059 height 18
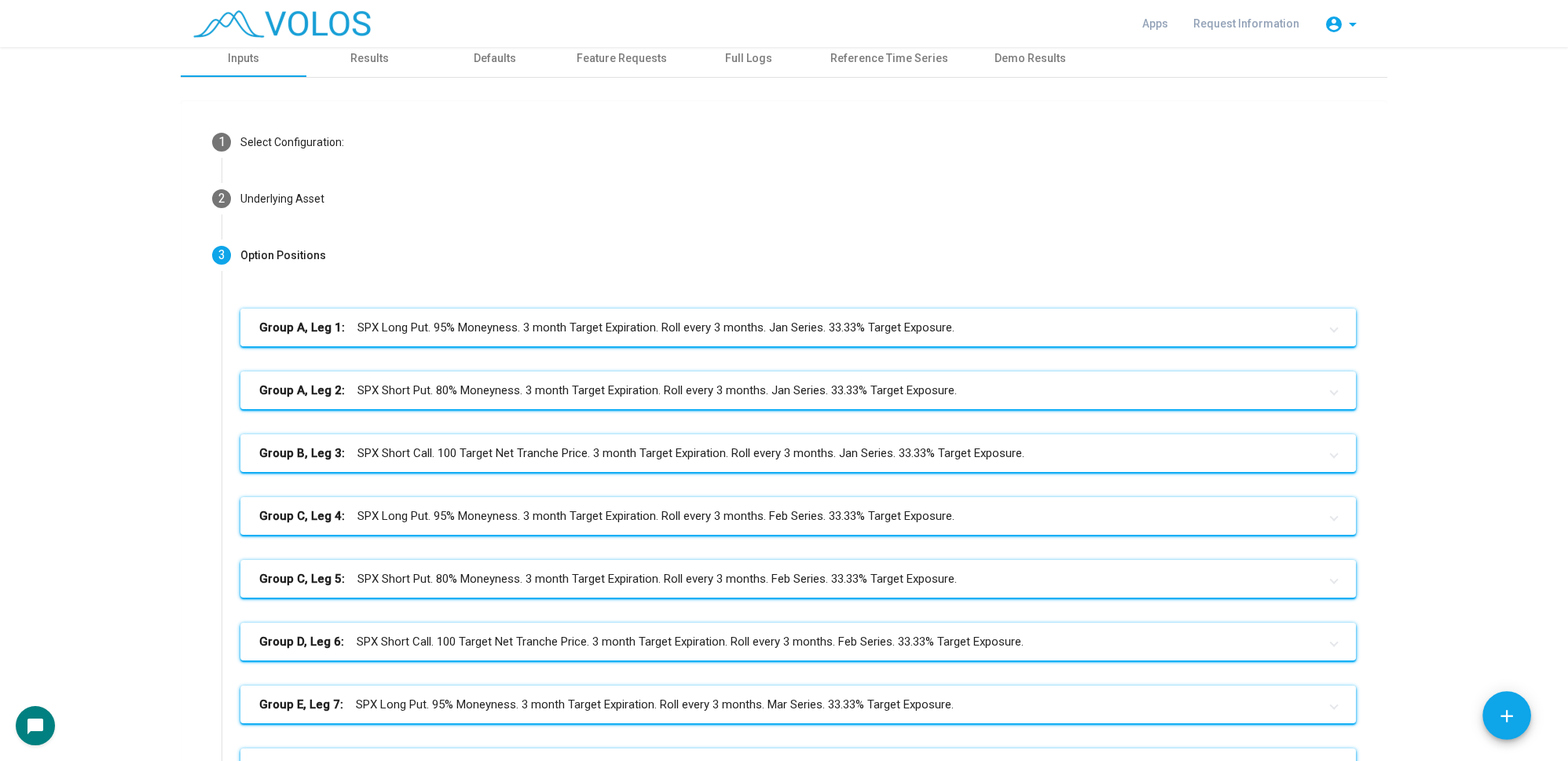
scroll to position [0, 0]
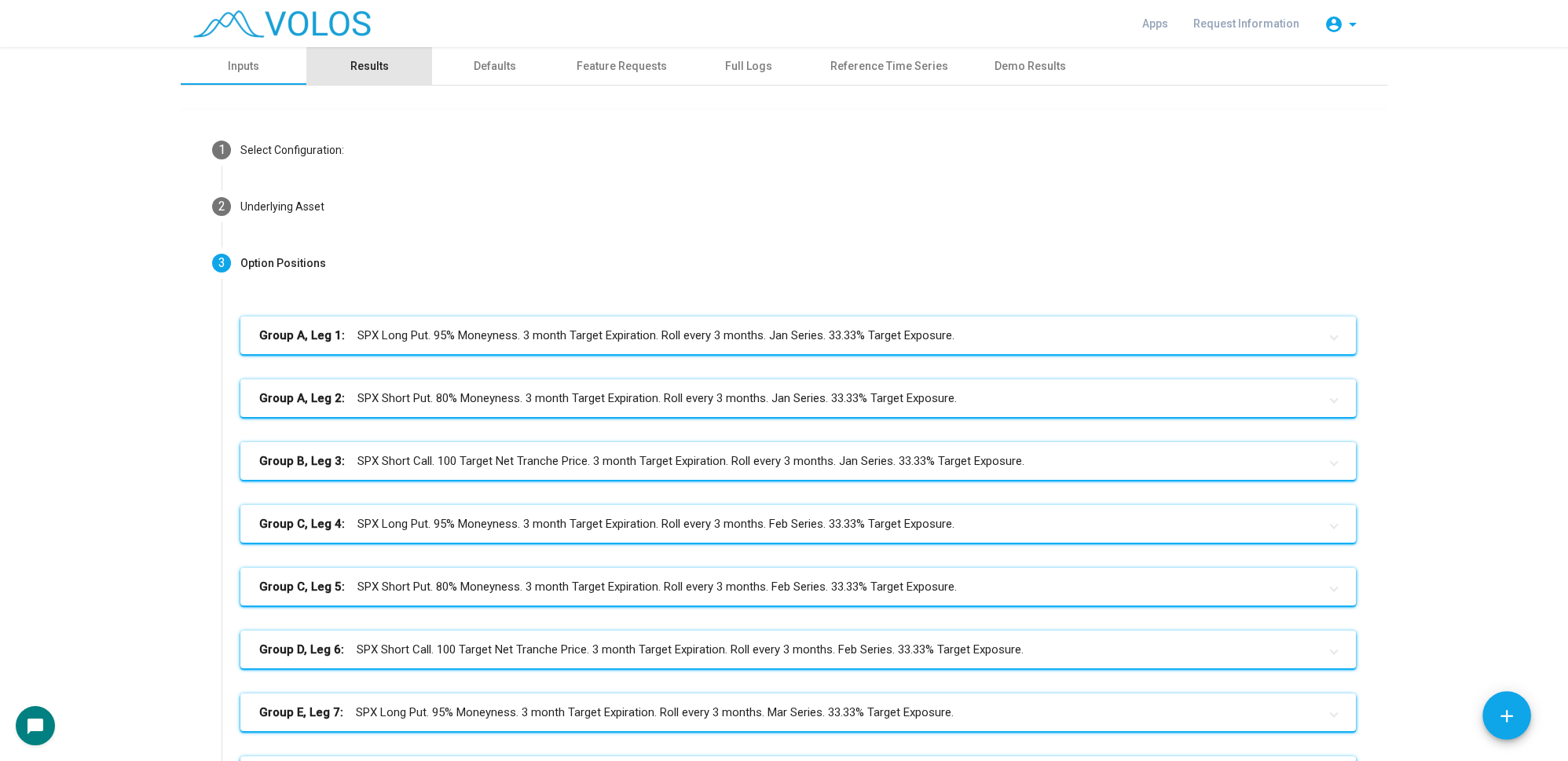
click at [374, 66] on div "Results" at bounding box center [369, 66] width 38 height 16
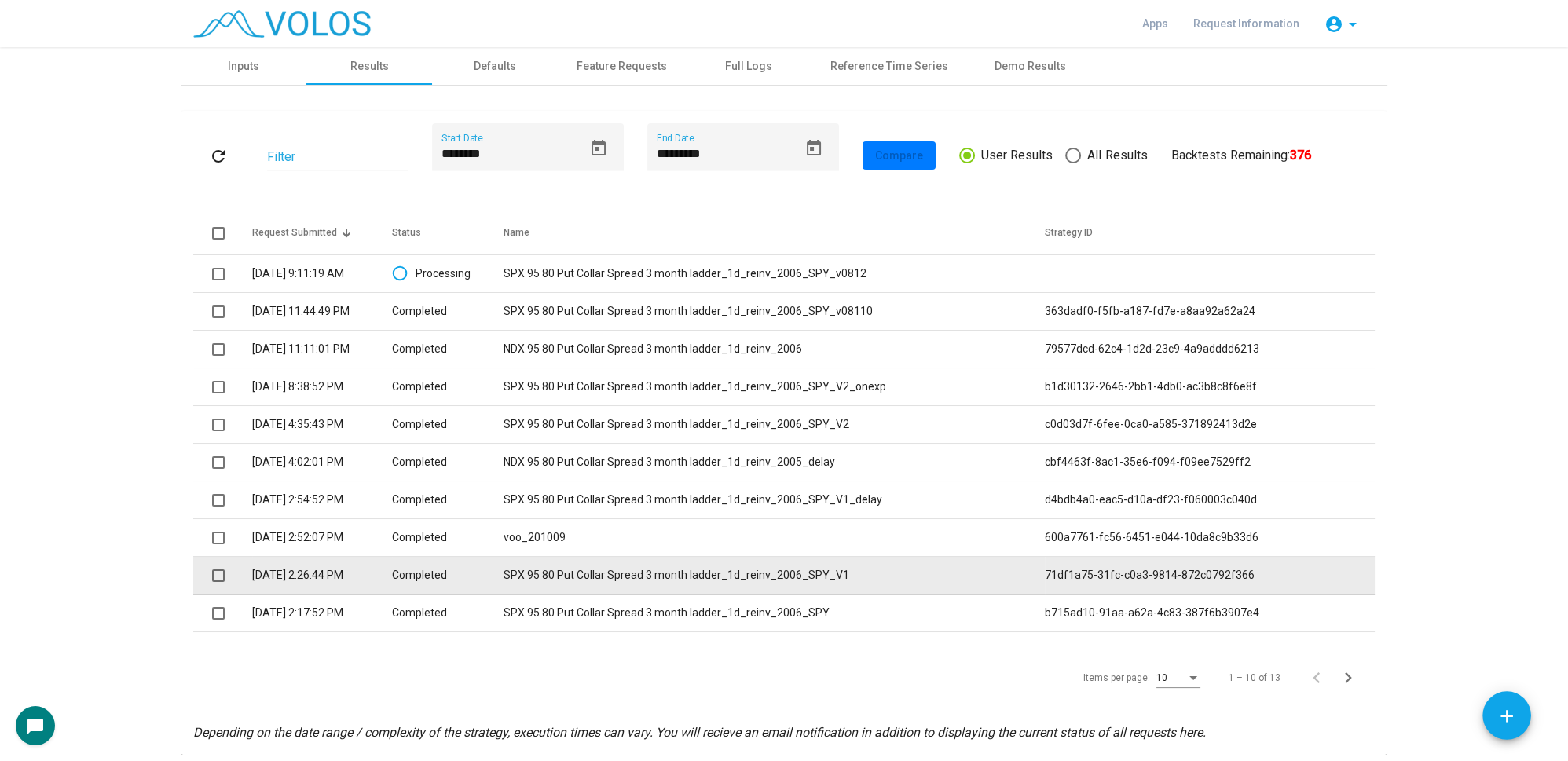
click at [755, 578] on td "SPX 95 80 Put Collar Spread 3 month ladder_1d_reinv_2006_SPY_V1" at bounding box center [774, 576] width 541 height 38
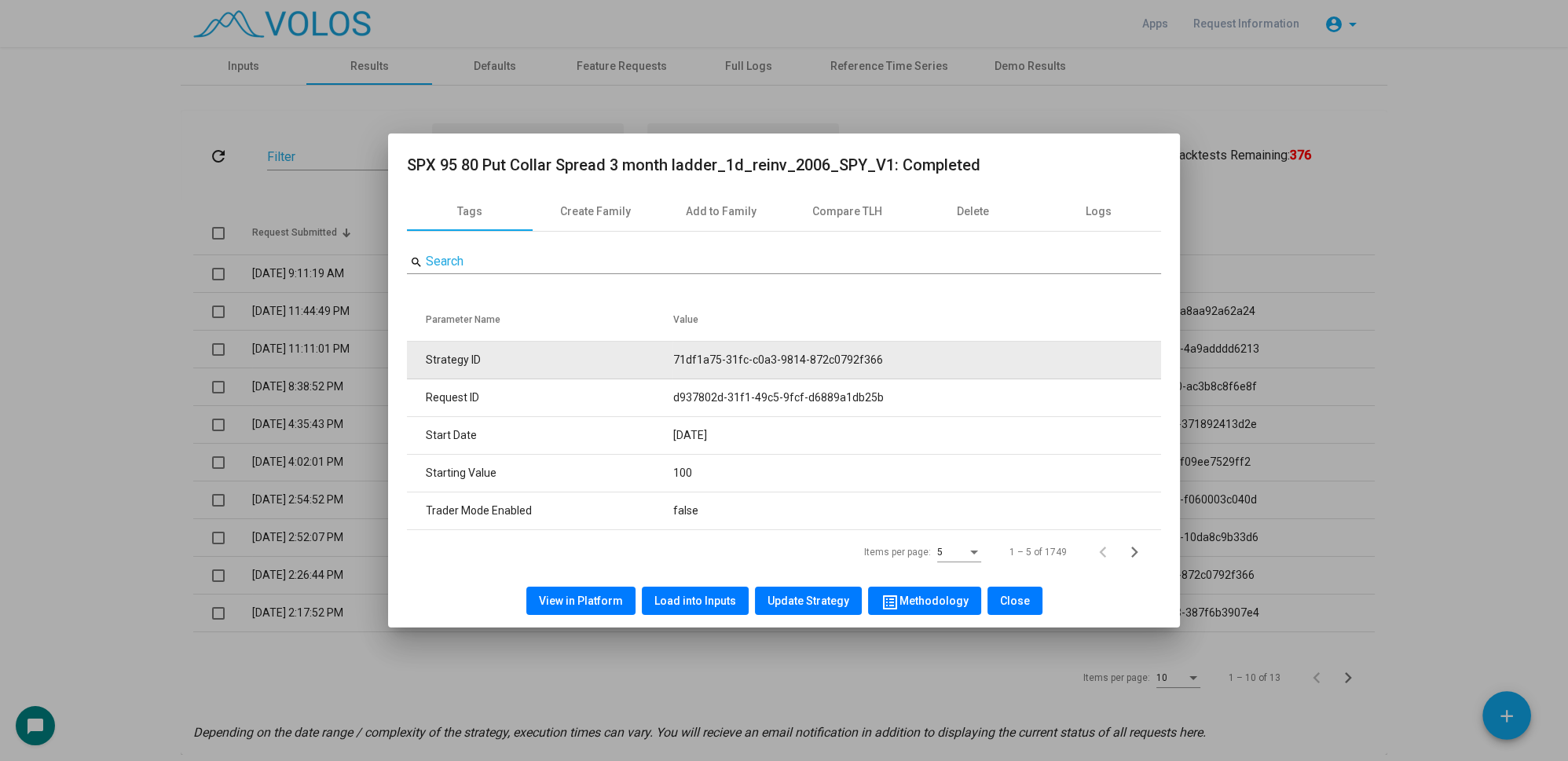
drag, startPoint x: 677, startPoint y: 361, endPoint x: 973, endPoint y: 357, distance: 296.0
click at [973, 357] on td "71df1a75-31fc-c0a3-9814-872c0792f366" at bounding box center [916, 361] width 489 height 38
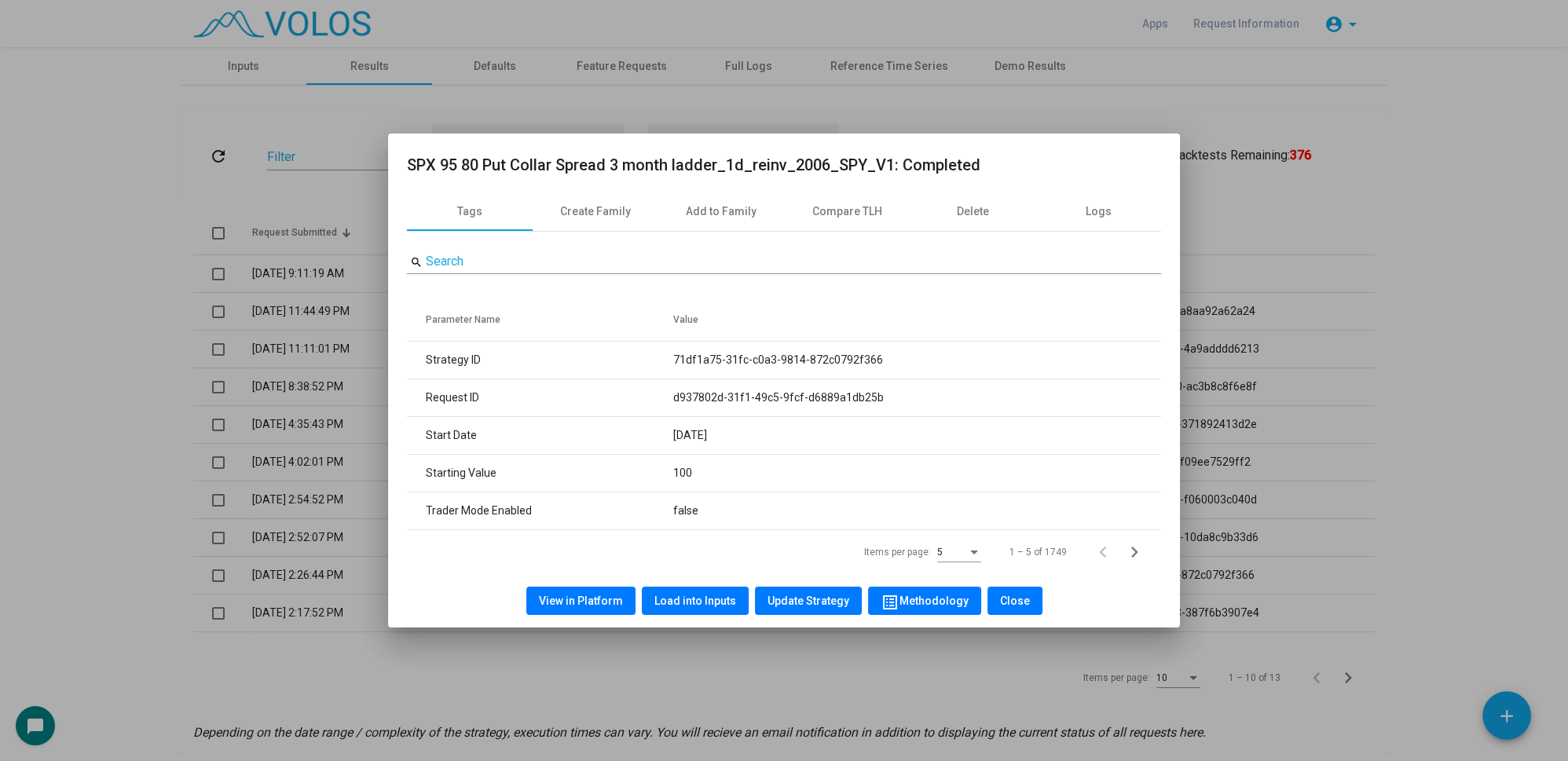
copy td "71df1a75-31fc-c0a3-9814-872c0792f366"
click at [14, 355] on div at bounding box center [784, 380] width 1568 height 761
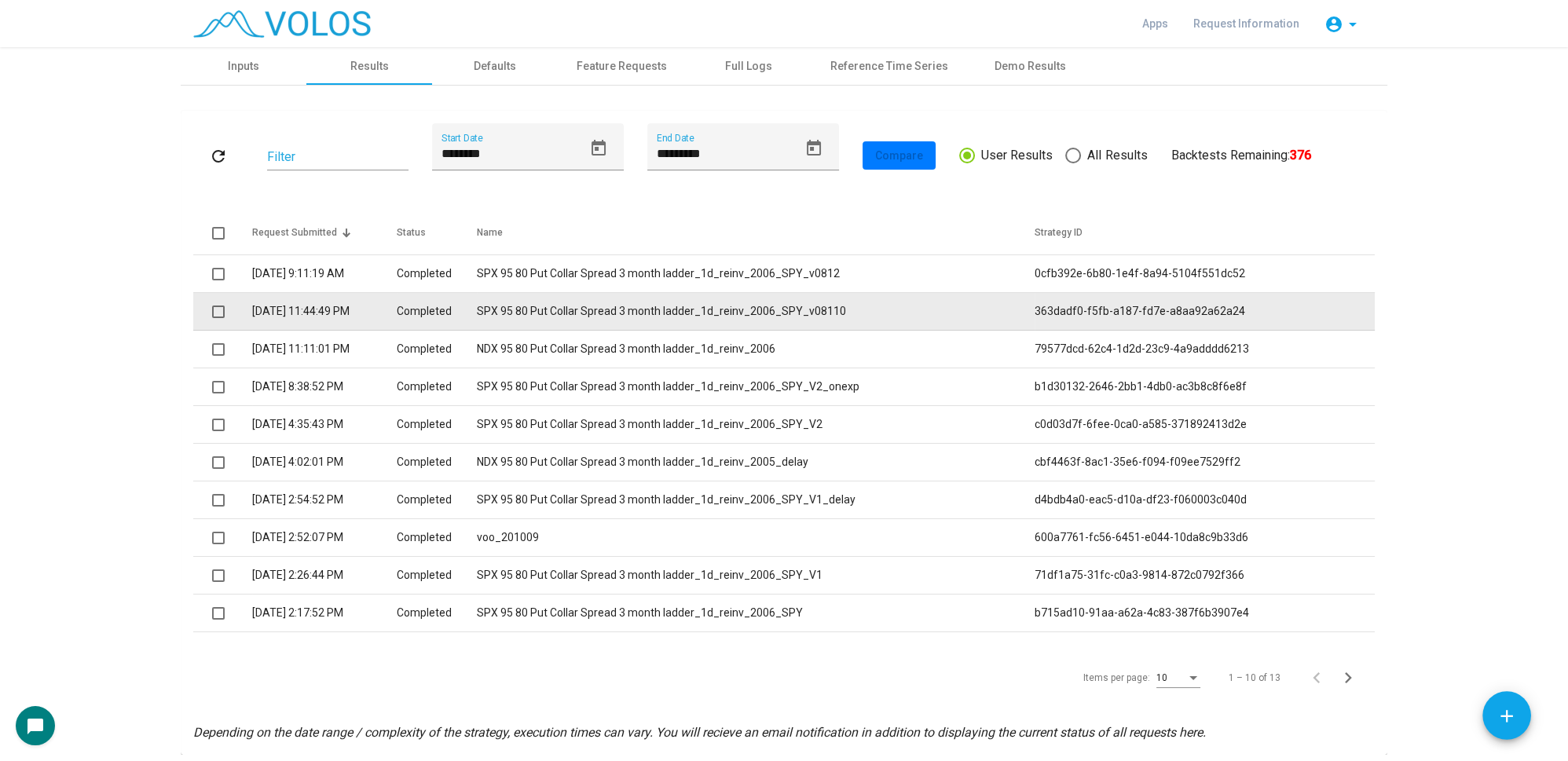
click at [755, 306] on td "SPX 95 80 Put Collar Spread 3 month ladder_1d_reinv_2006_SPY_v08110" at bounding box center [756, 311] width 558 height 38
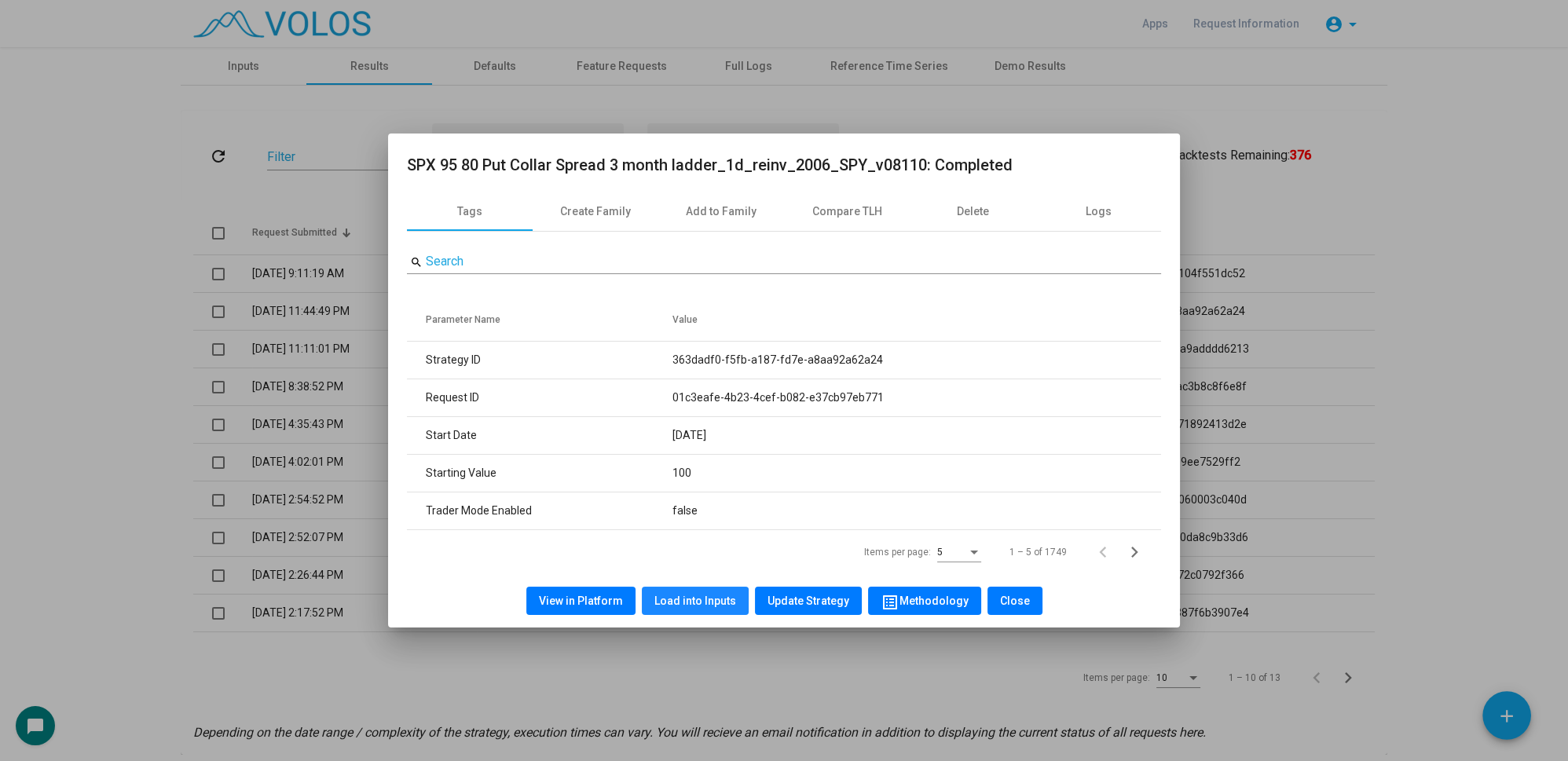
click at [705, 600] on span "Load into Inputs" at bounding box center [695, 601] width 82 height 13
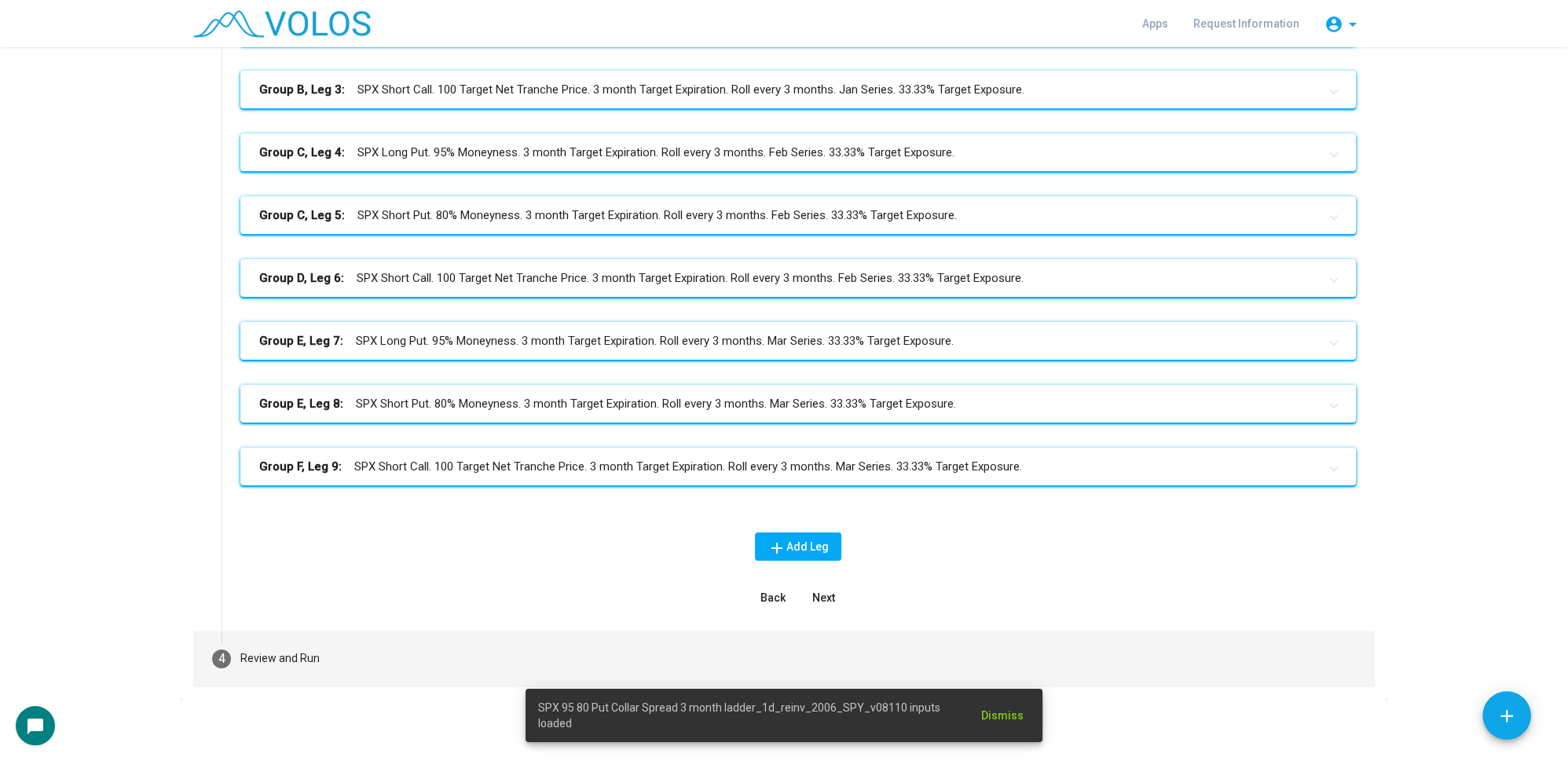
click at [300, 659] on div "Review and Run" at bounding box center [280, 658] width 79 height 16
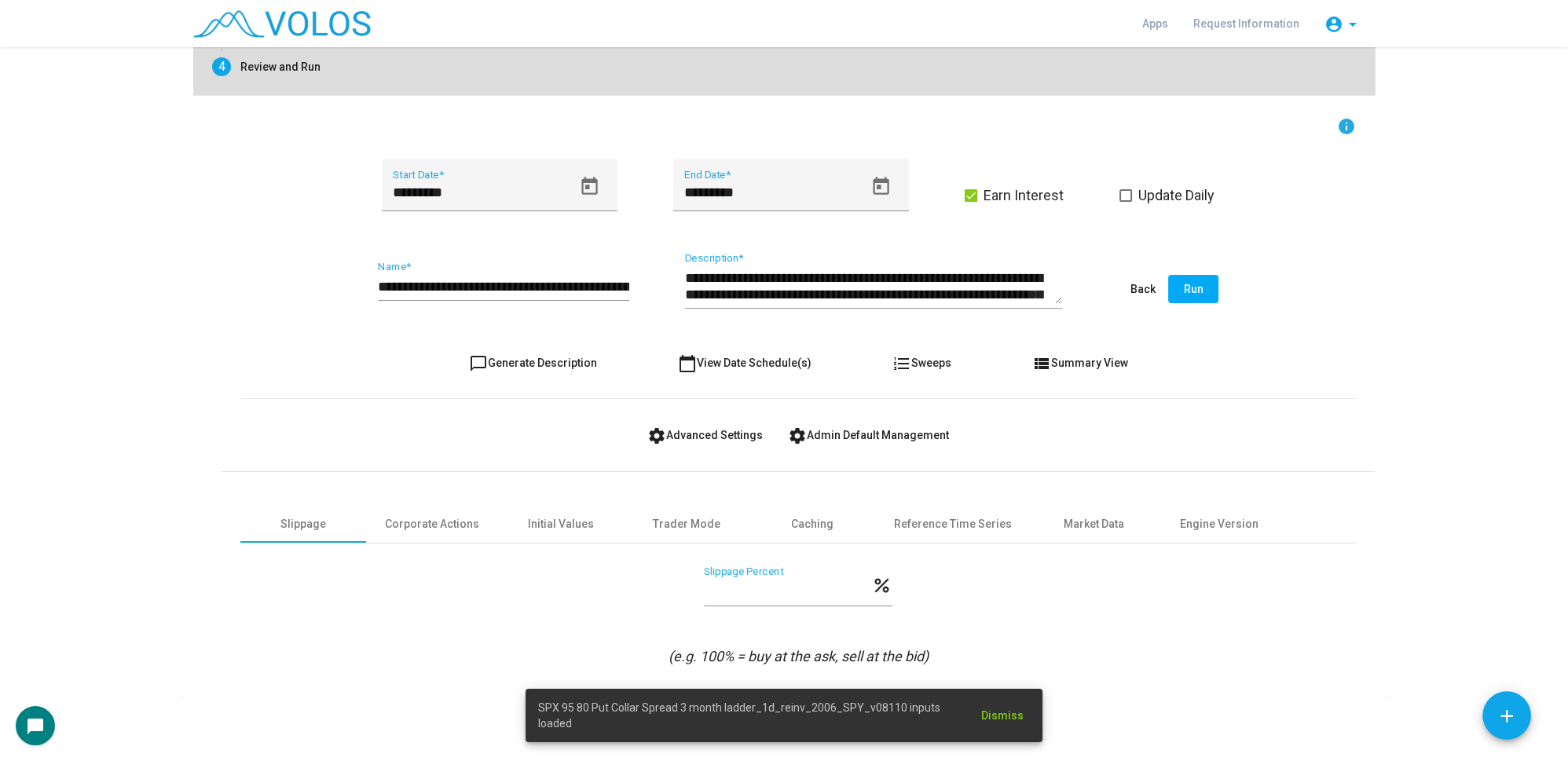
scroll to position [252, 0]
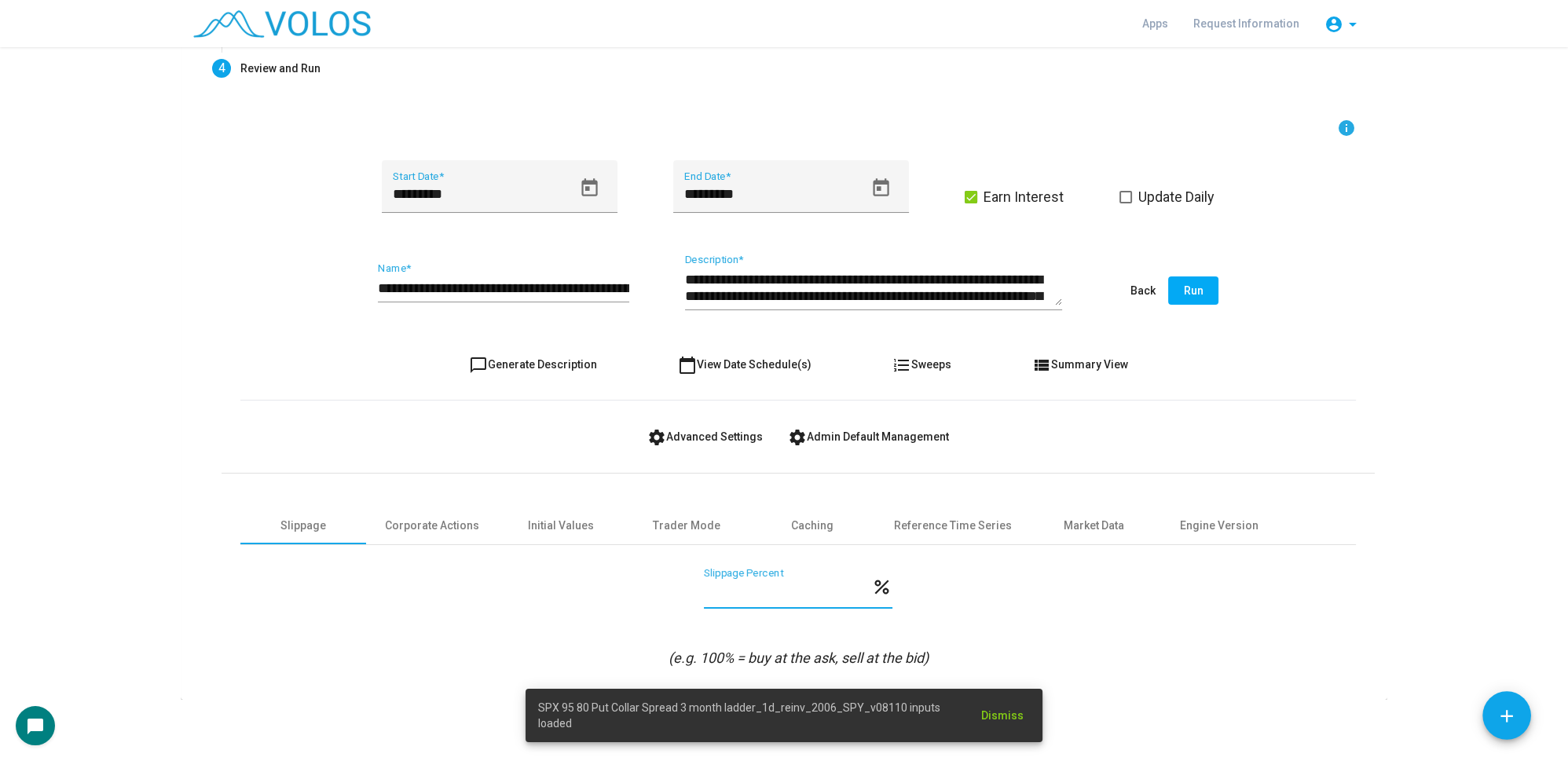
drag, startPoint x: 743, startPoint y: 586, endPoint x: 616, endPoint y: 587, distance: 127.0
click at [616, 587] on div "*** Slippage Percent percent" at bounding box center [799, 597] width 1116 height 58
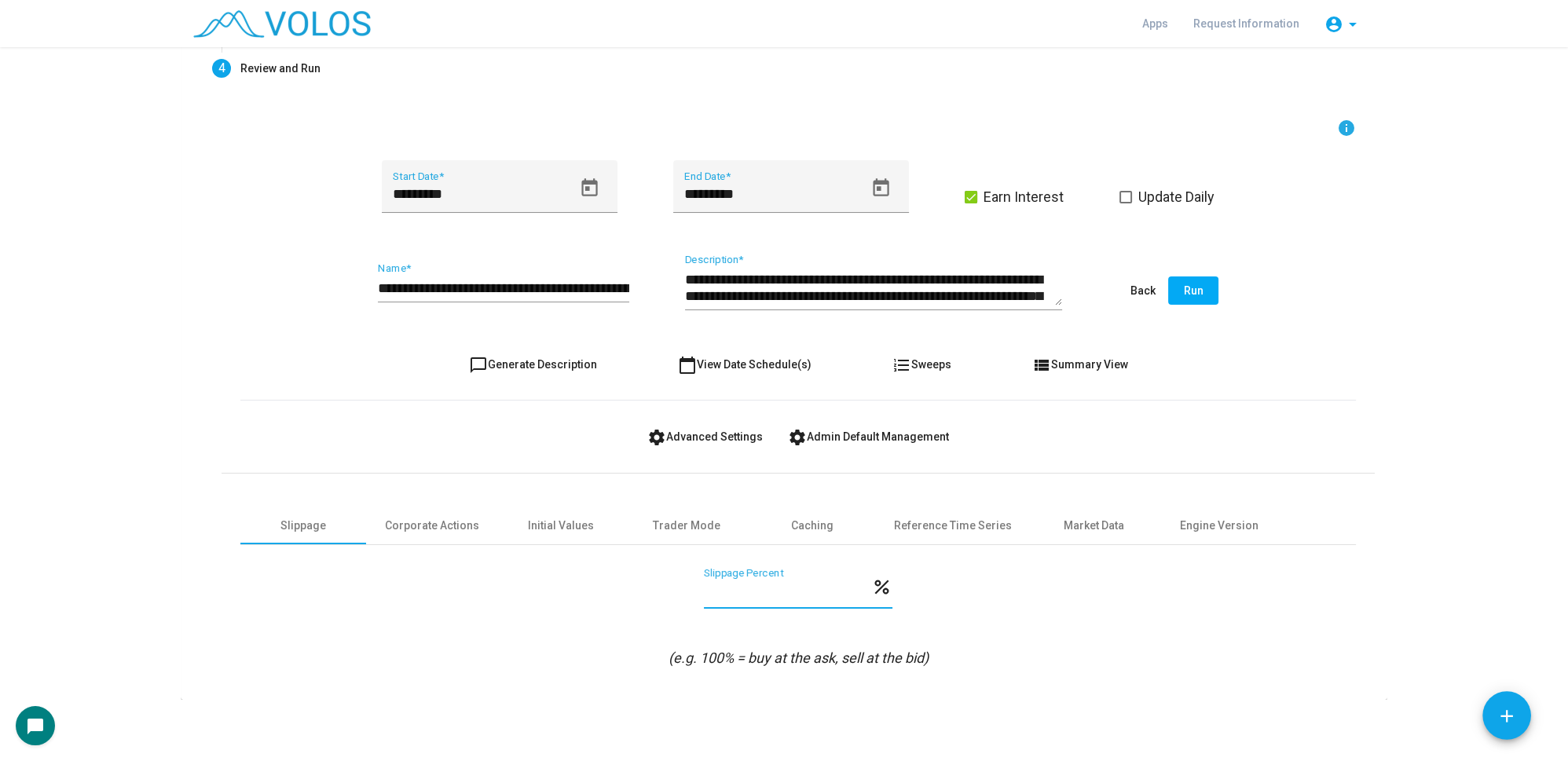
type input "*"
click at [1073, 611] on div "* Slippage Percent percent" at bounding box center [799, 597] width 1116 height 58
click at [506, 361] on span "chat_bubble_outline Generate Description" at bounding box center [533, 364] width 128 height 13
type textarea "**********"
click at [595, 285] on input "**********" at bounding box center [503, 288] width 252 height 15
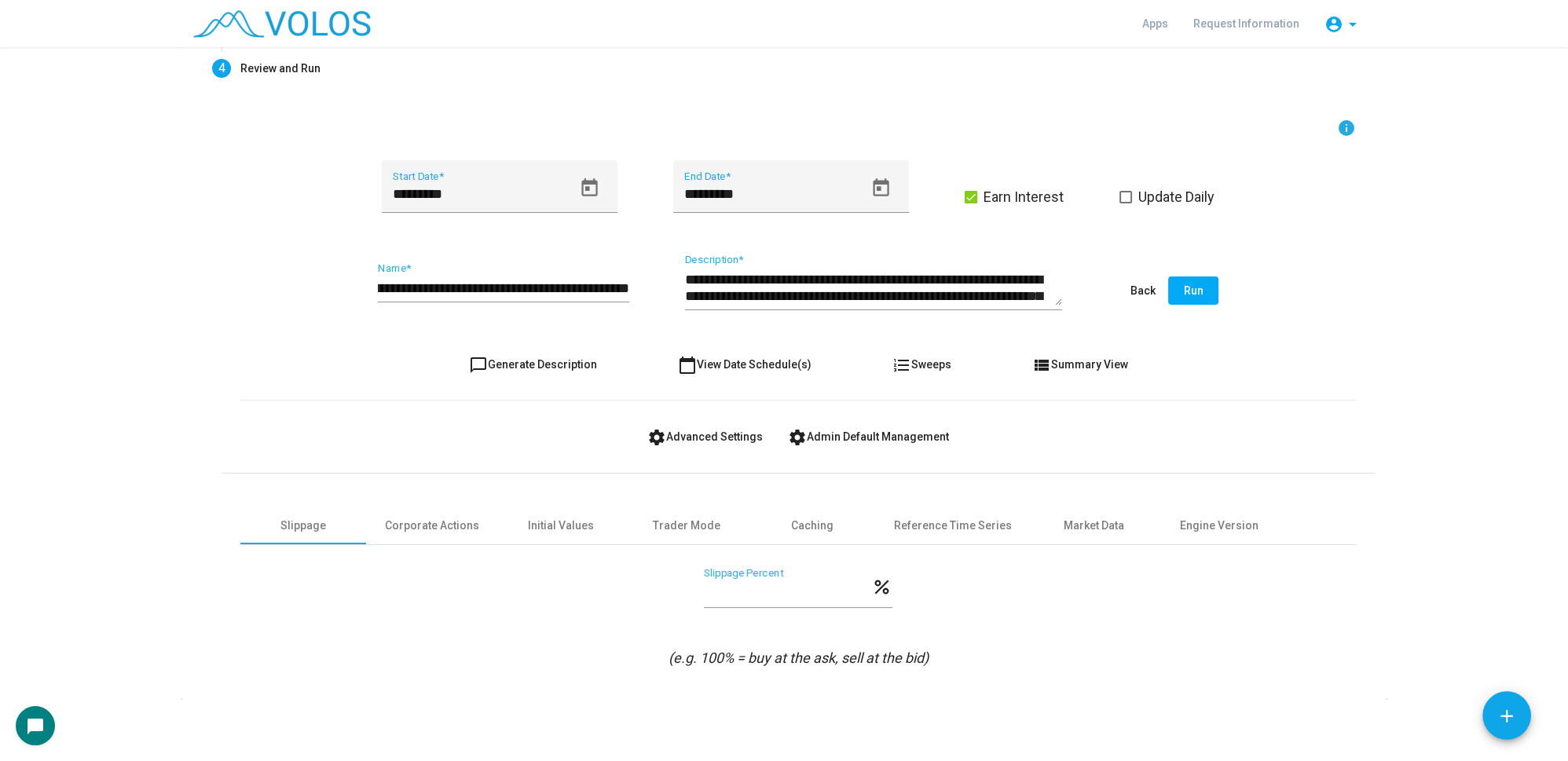
scroll to position [0, 0]
click at [558, 283] on input "**********" at bounding box center [503, 288] width 252 height 15
type input "**********"
click at [550, 361] on span "chat_bubble_outline Generate Description" at bounding box center [533, 364] width 128 height 13
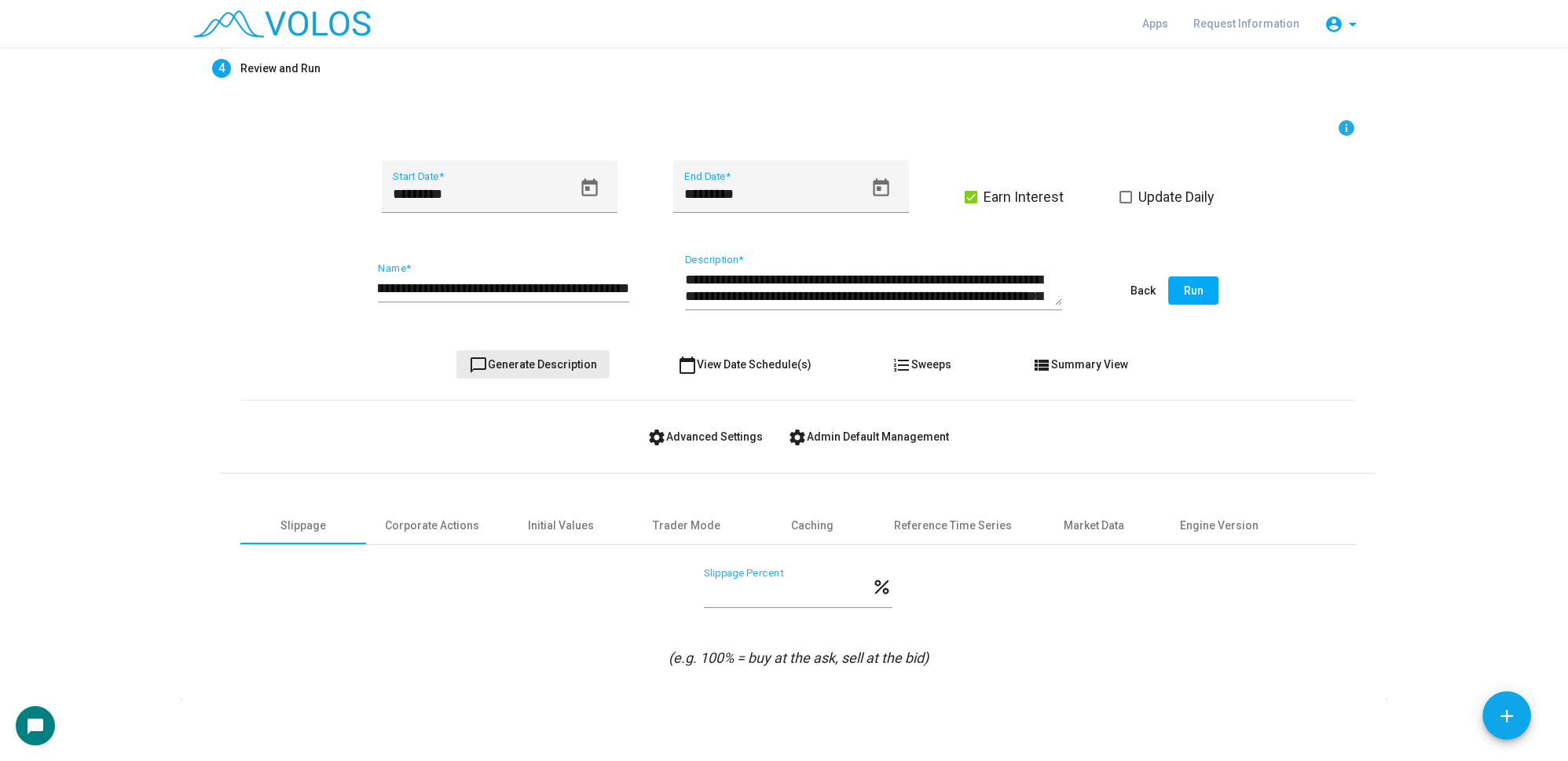
scroll to position [0, 0]
drag, startPoint x: 694, startPoint y: 572, endPoint x: 797, endPoint y: 577, distance: 103.1
click at [797, 577] on div "* Slippage Percent percent" at bounding box center [799, 597] width 1116 height 58
click at [735, 590] on input "*" at bounding box center [787, 593] width 167 height 15
click at [1189, 285] on span "Run" at bounding box center [1193, 290] width 20 height 13
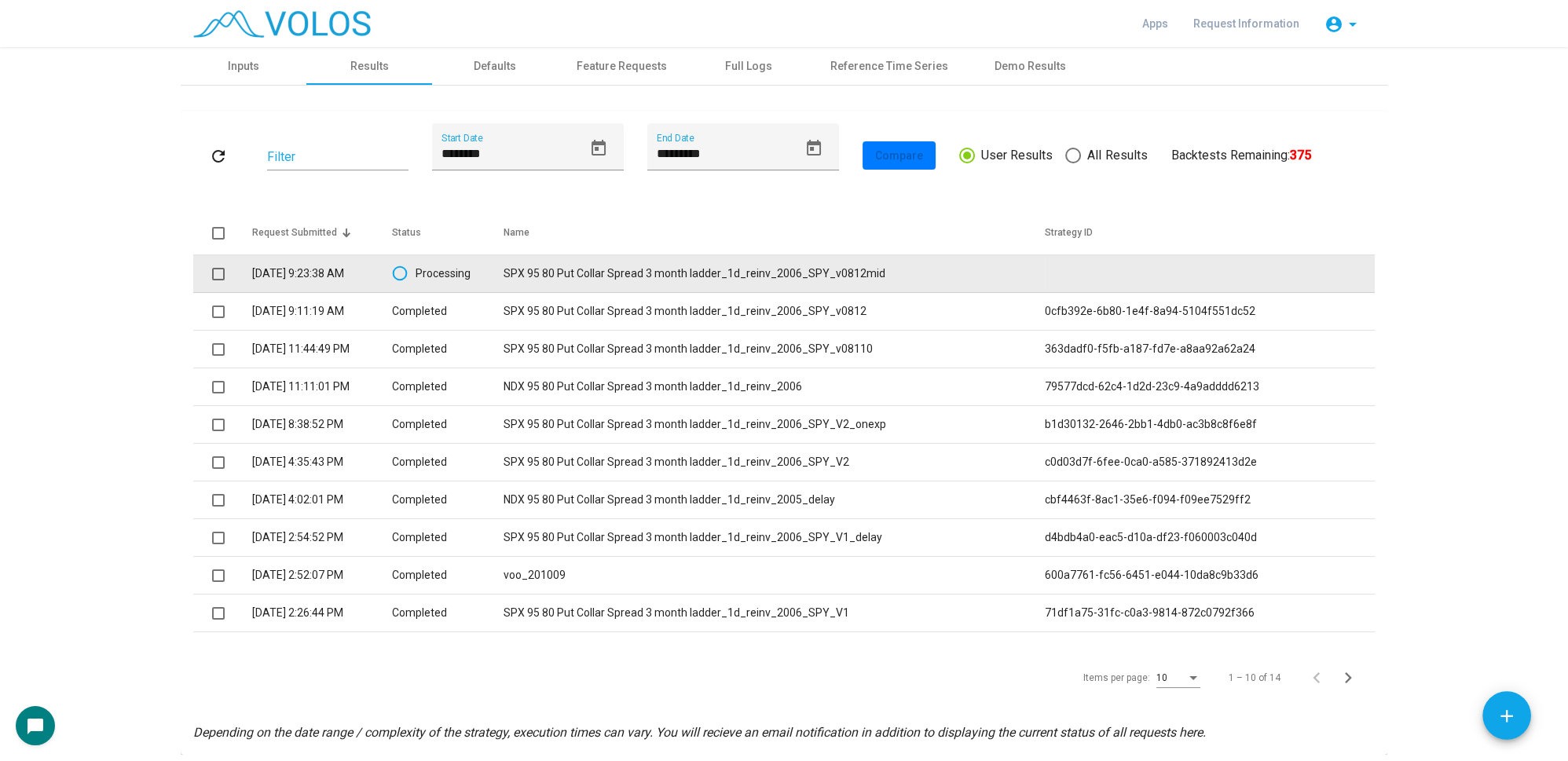
click at [781, 274] on td "SPX 95 80 Put Collar Spread 3 month ladder_1d_reinv_2006_SPY_v0812mid" at bounding box center [774, 274] width 541 height 38
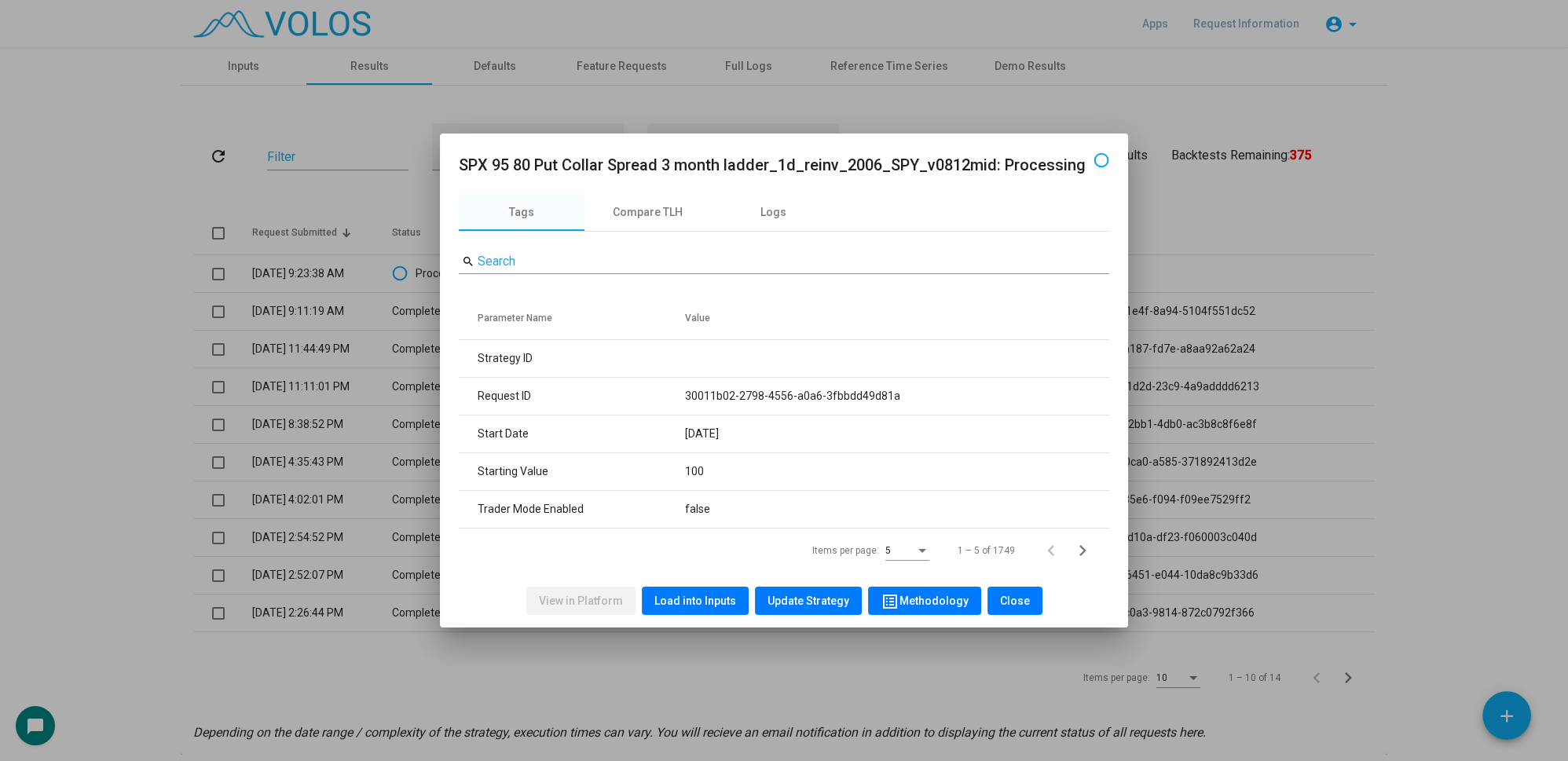
click at [688, 597] on span "Load into Inputs" at bounding box center [695, 601] width 82 height 13
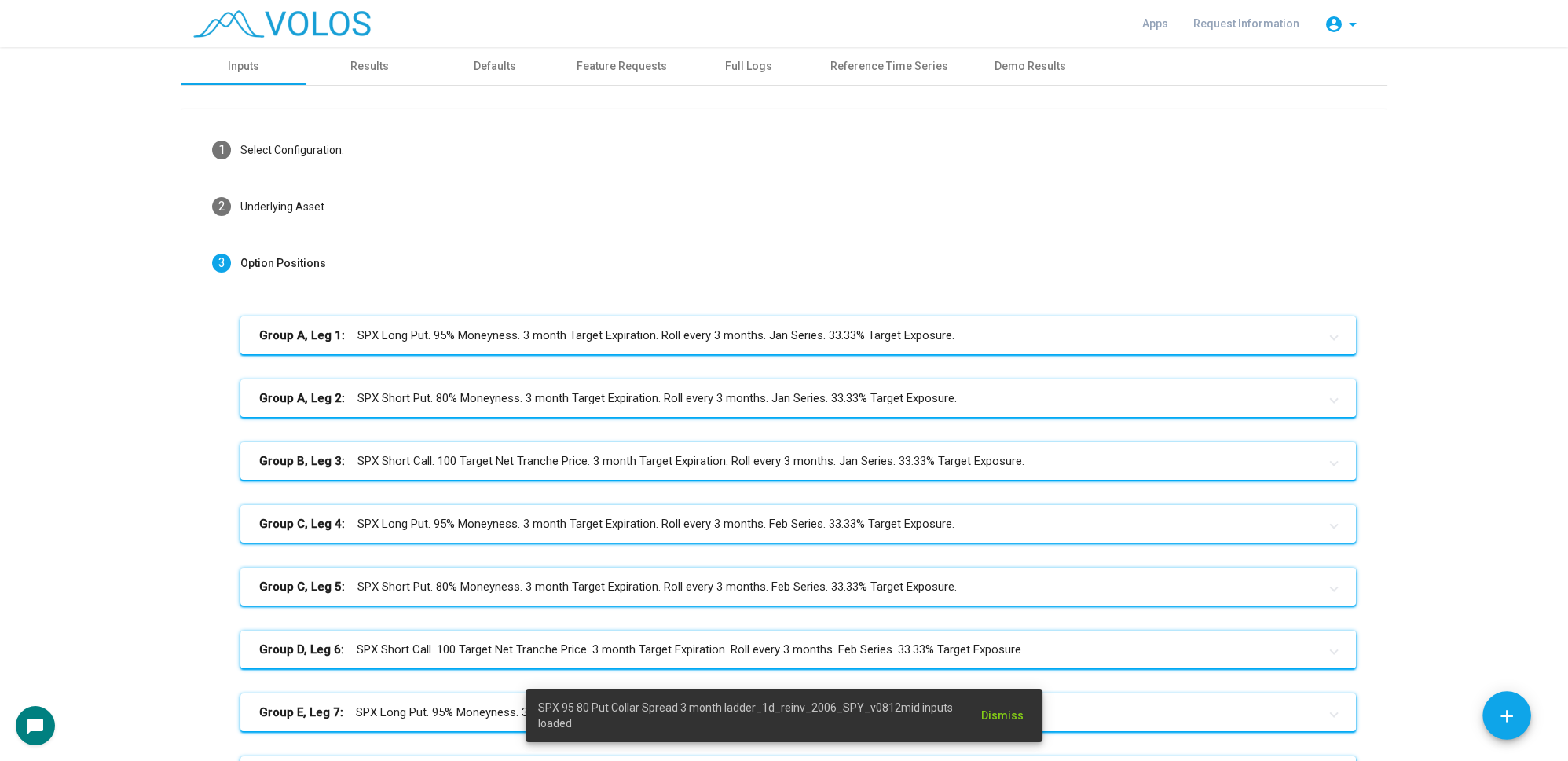
click at [511, 332] on mat-panel-title "Group A, Leg 1: SPX Long Put. 95% Moneyness. 3 month Target Expiration. Roll ev…" at bounding box center [788, 335] width 1059 height 18
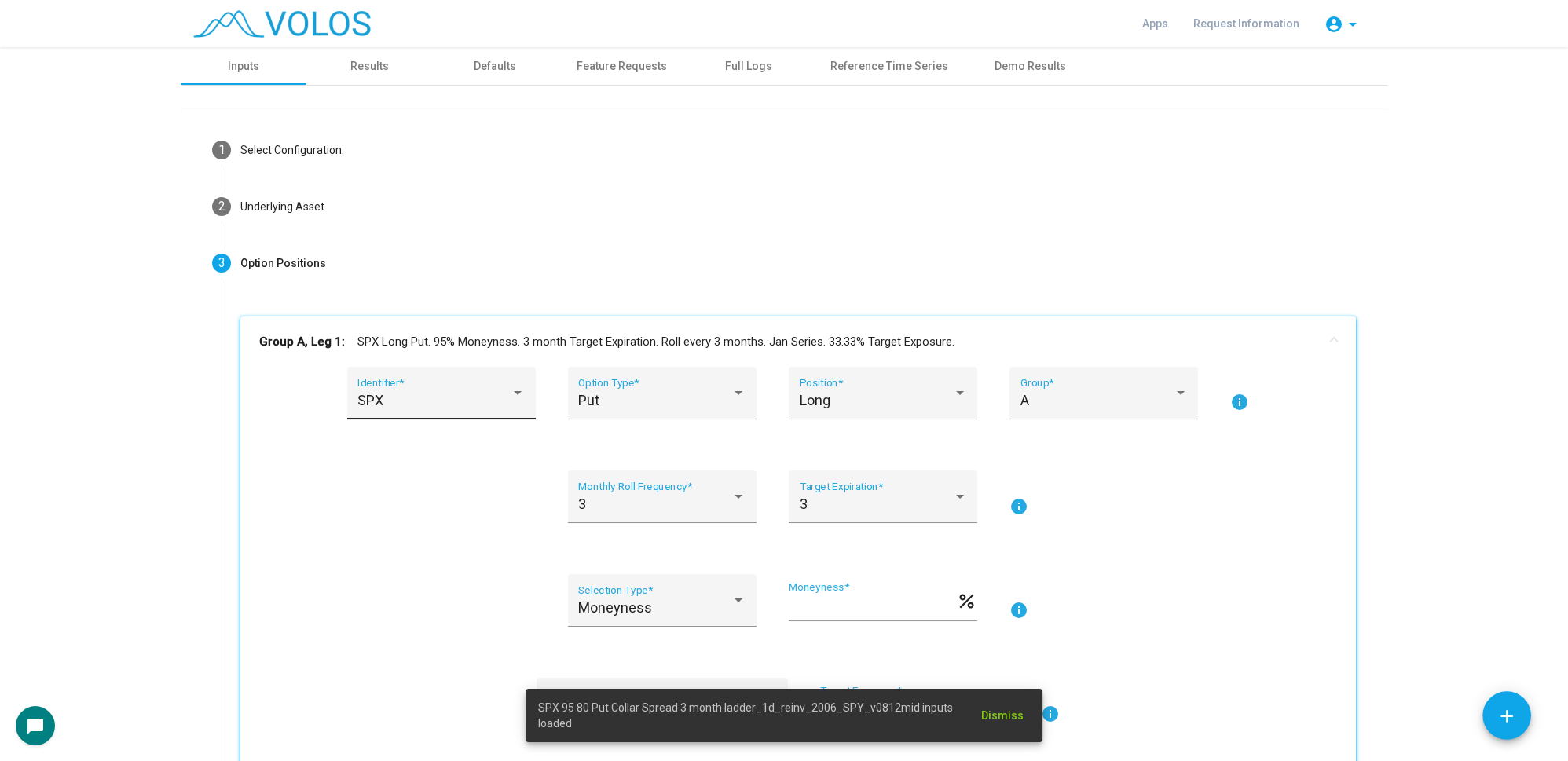
click at [445, 398] on div "SPX" at bounding box center [434, 400] width 154 height 15
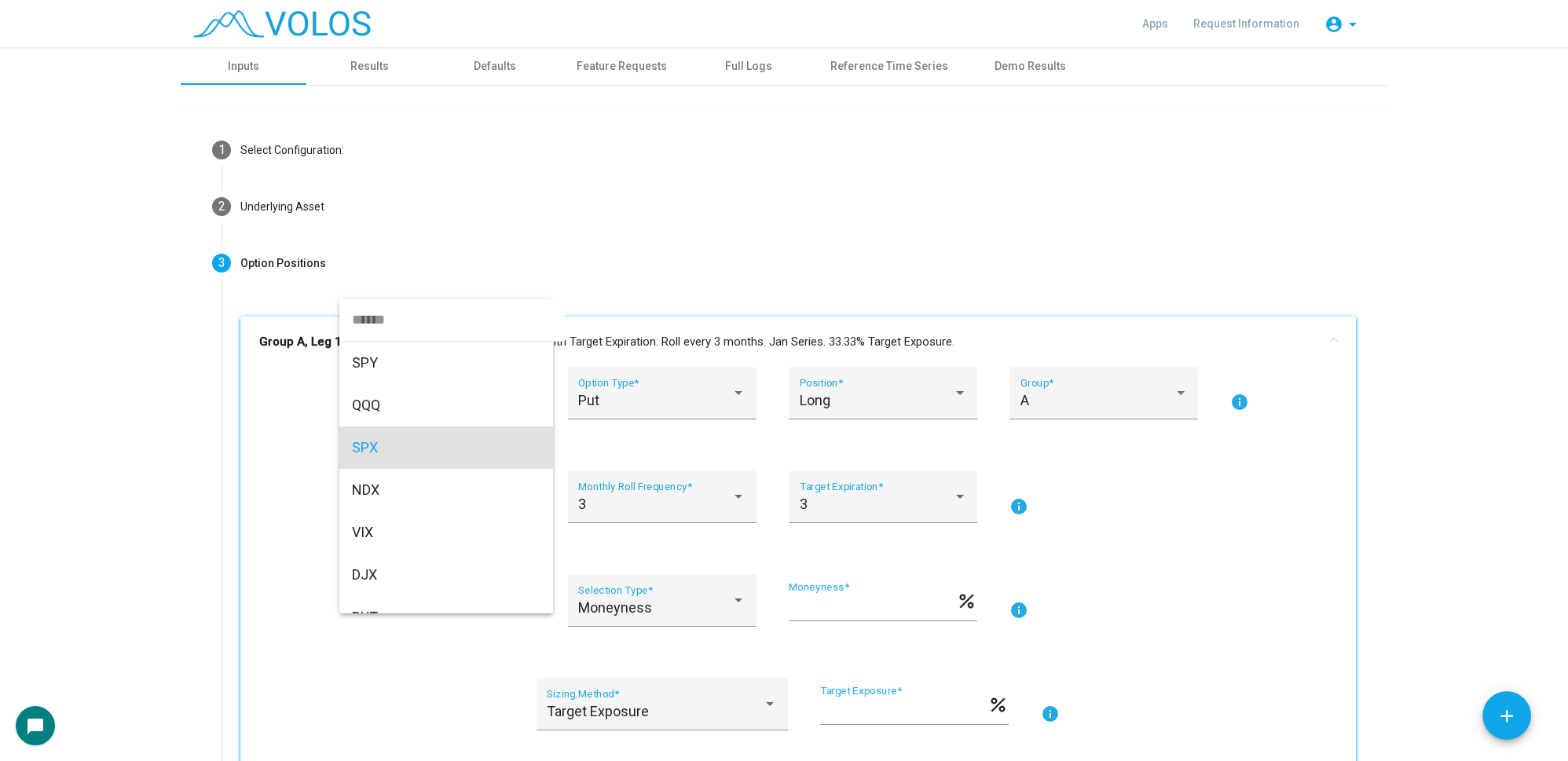
click at [398, 319] on input "dropdown search" at bounding box center [452, 320] width 225 height 43
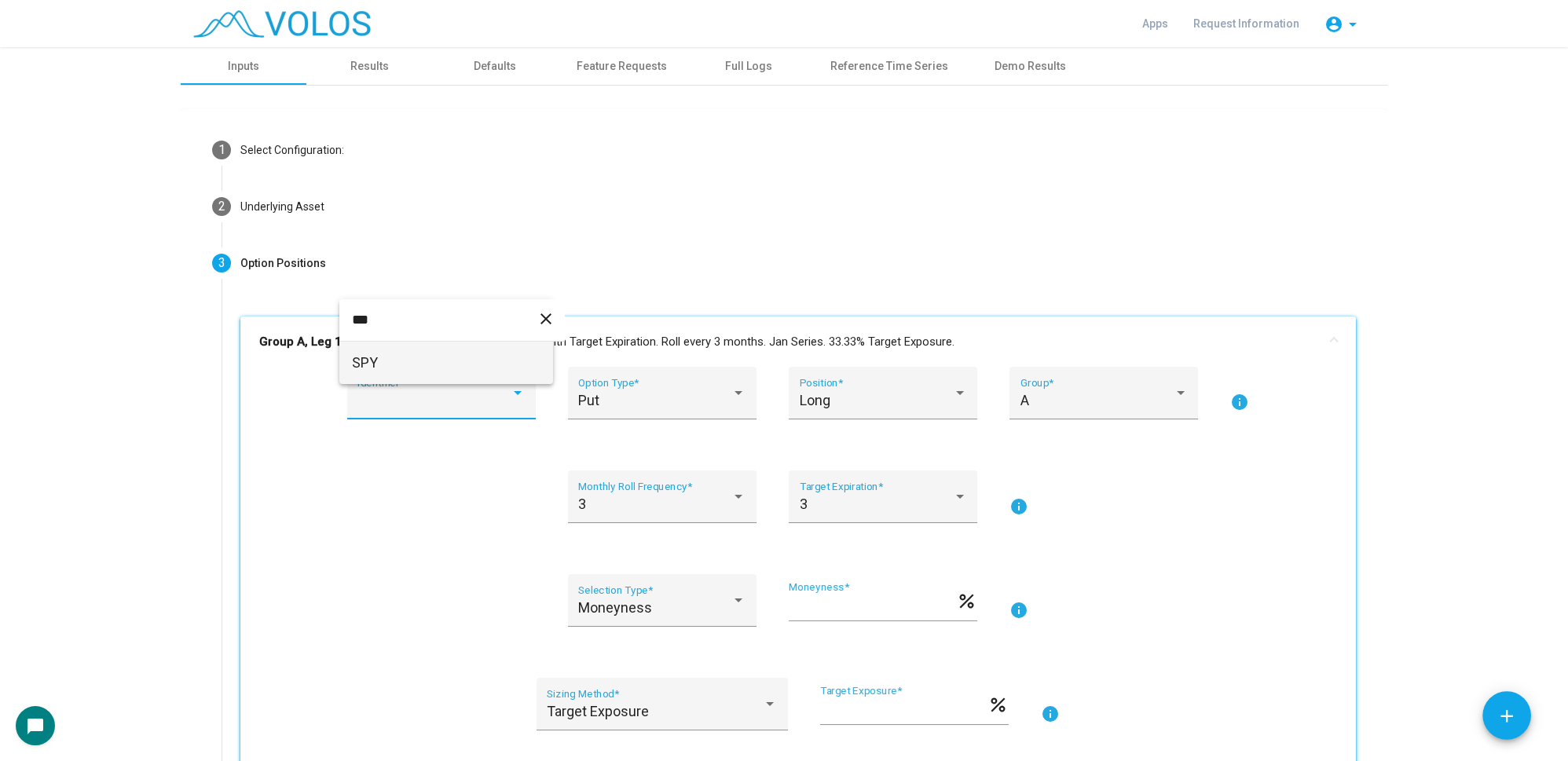
type input "***"
click at [406, 366] on span "SPY" at bounding box center [446, 363] width 189 height 43
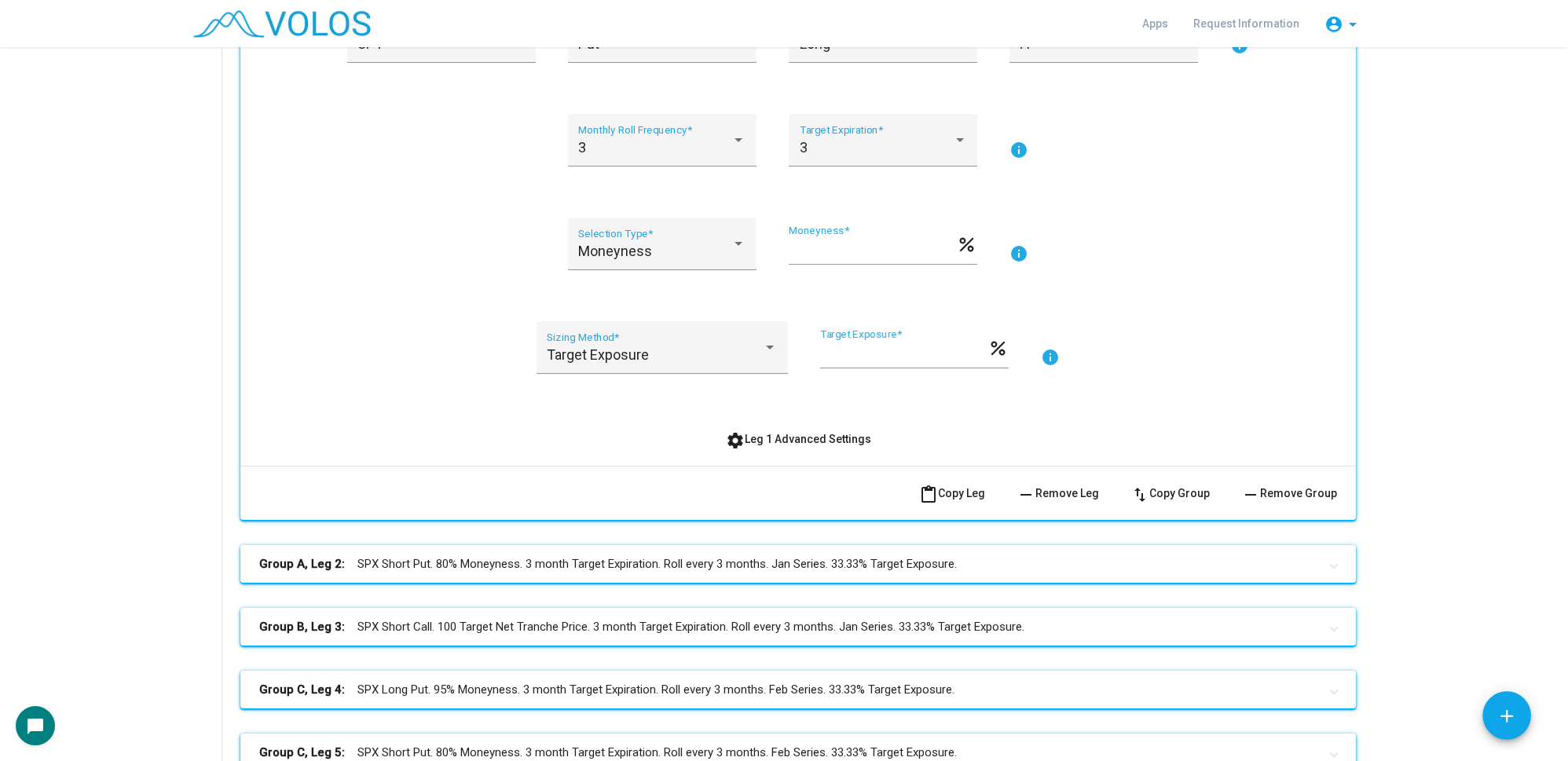
click at [909, 566] on mat-panel-title "Group A, Leg 2: SPX Short Put. 80% Moneyness. 3 month Target Expiration. Roll e…" at bounding box center [788, 564] width 1059 height 18
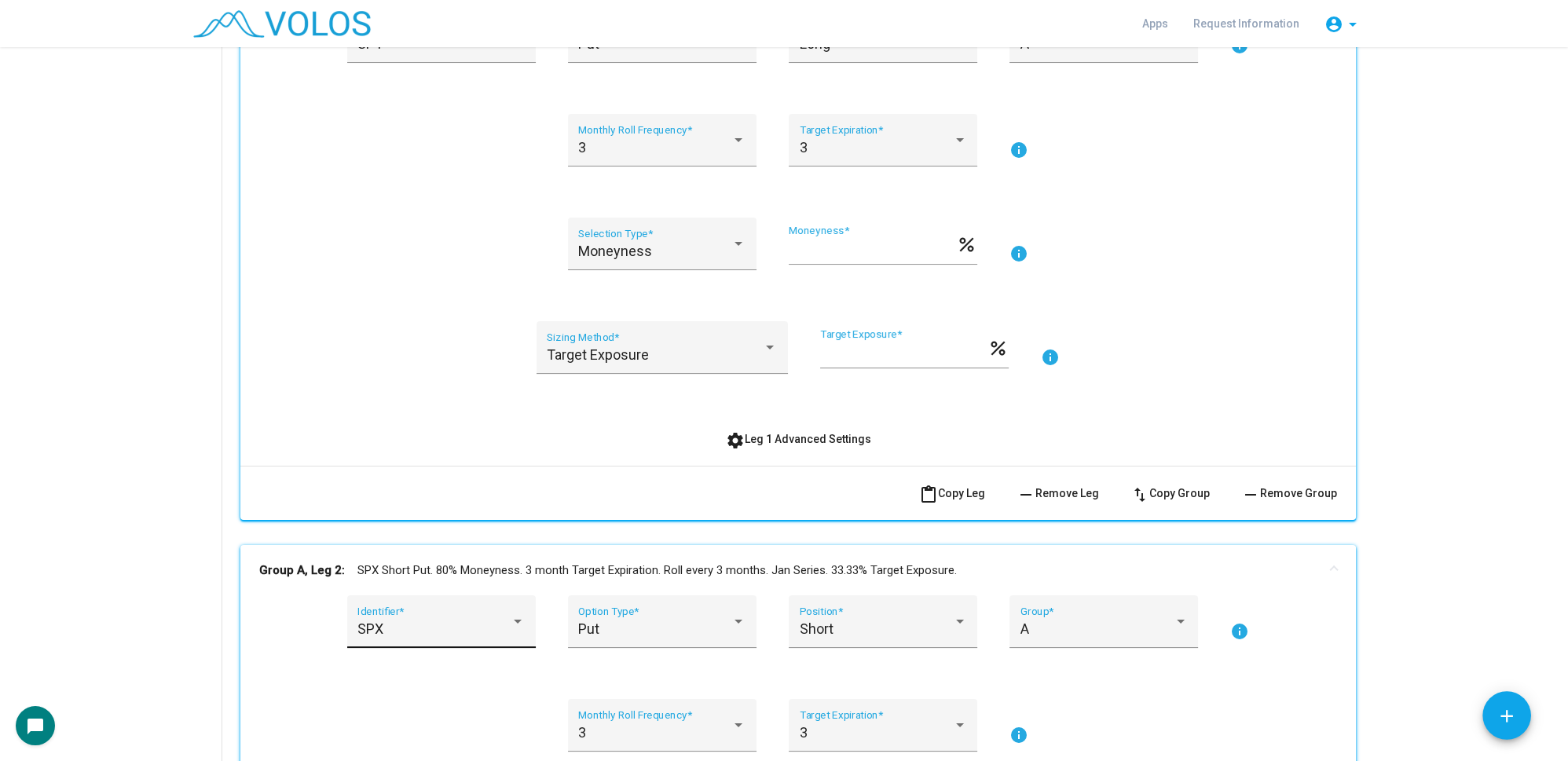
click at [351, 640] on div "SPX Identifier *" at bounding box center [441, 622] width 189 height 53
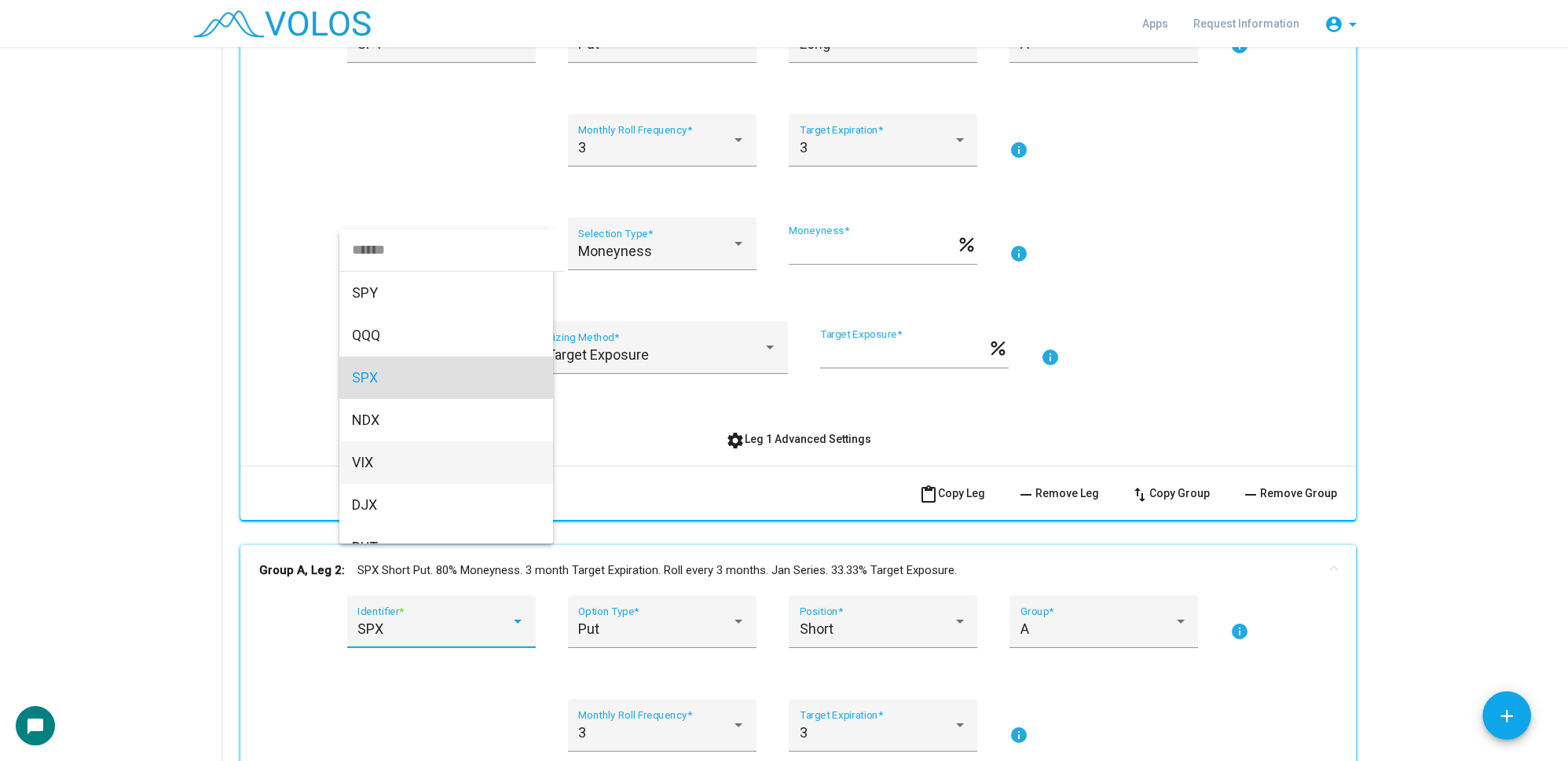
scroll to position [47, 0]
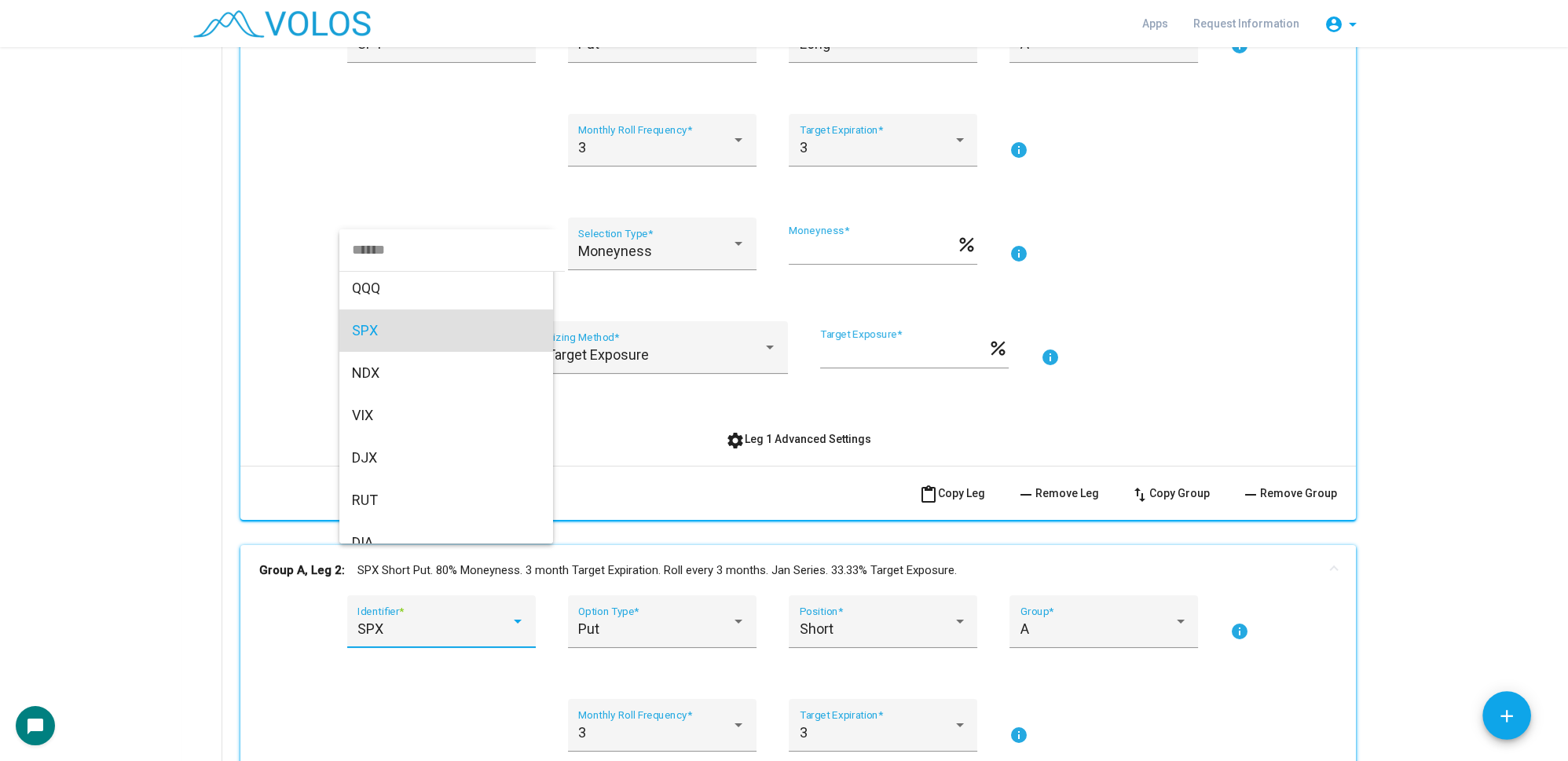
click at [369, 252] on input "dropdown search" at bounding box center [452, 250] width 225 height 43
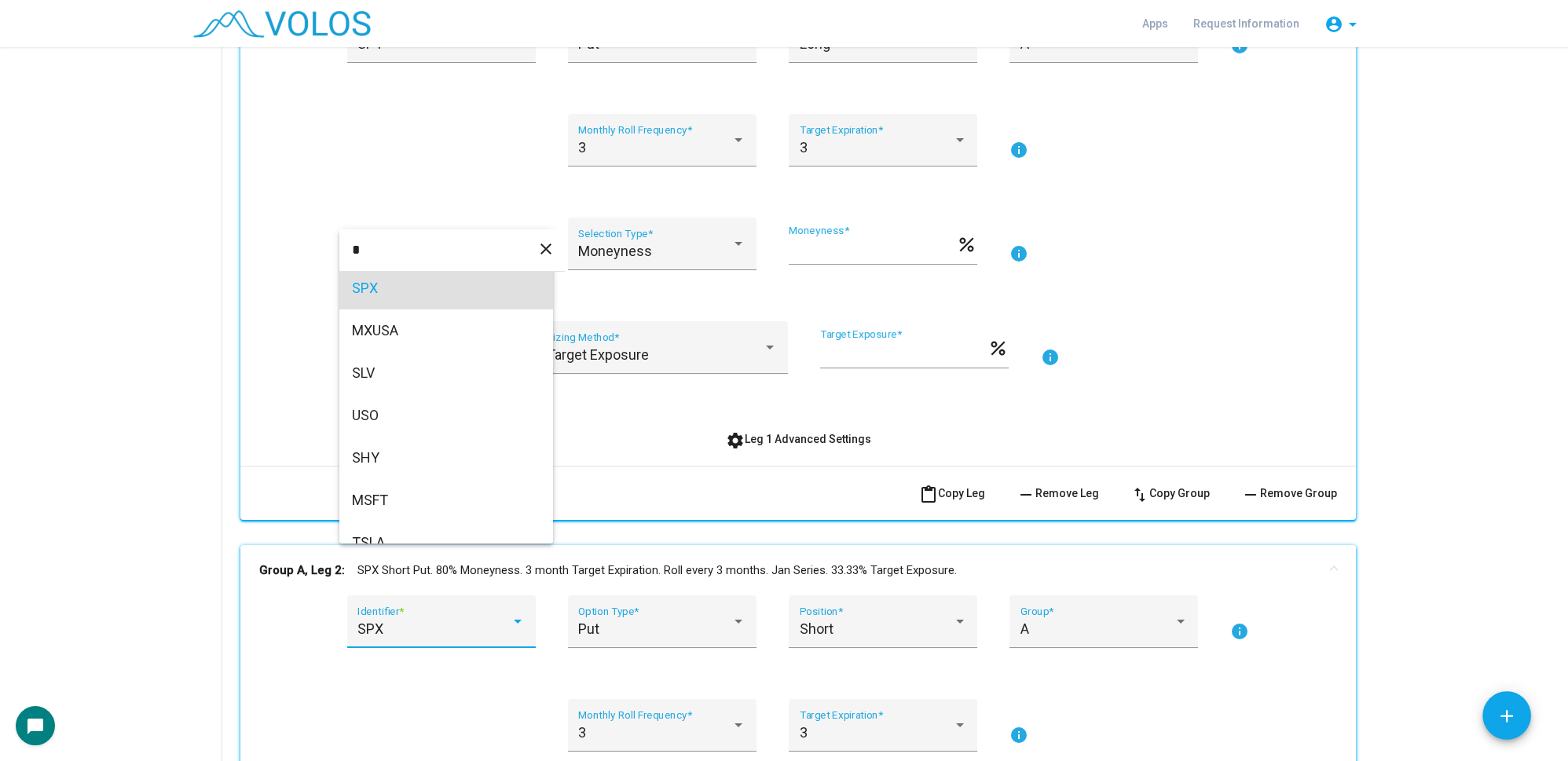
scroll to position [0, 0]
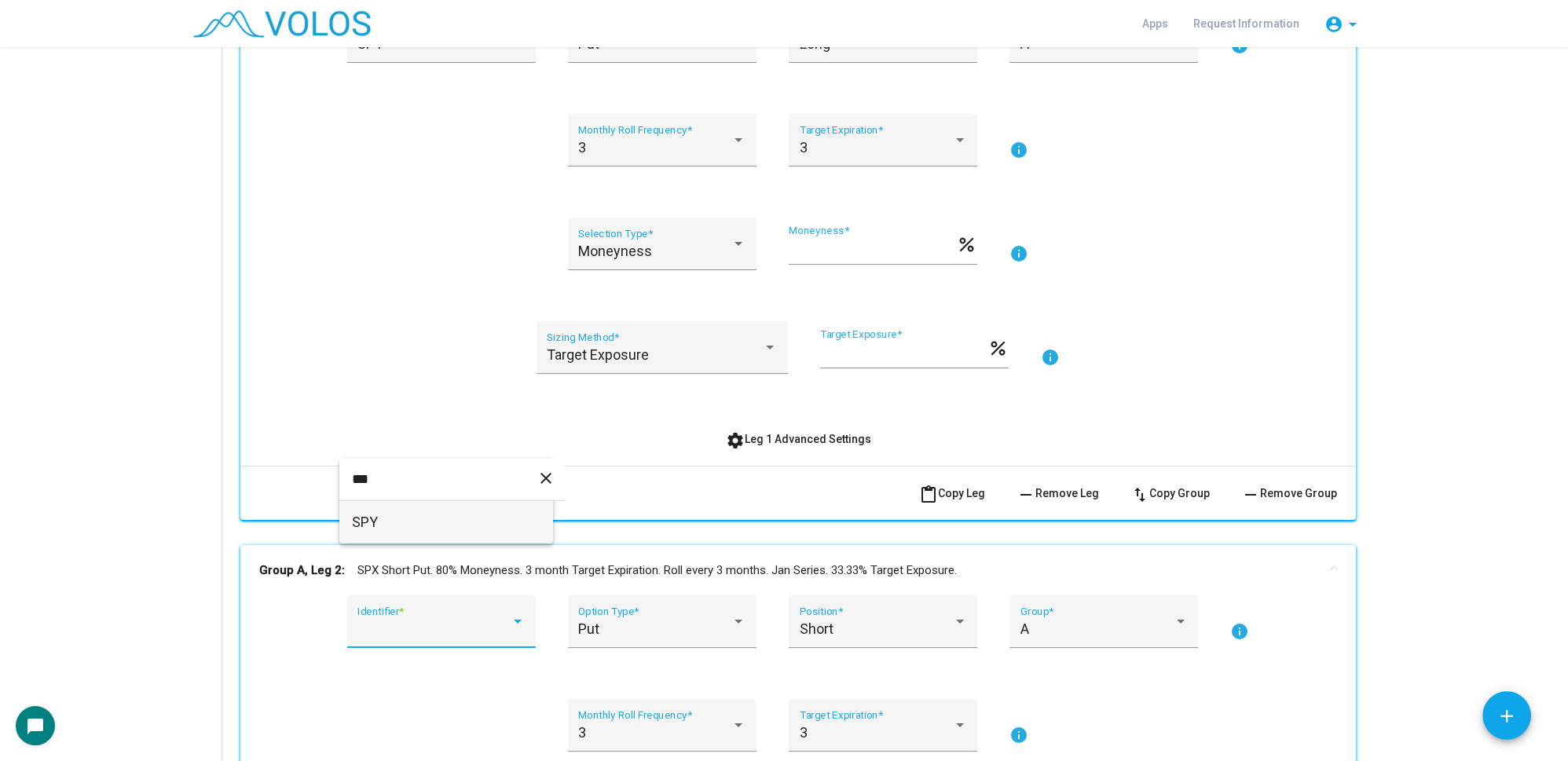
type input "***"
click at [380, 520] on span "SPY" at bounding box center [446, 522] width 189 height 43
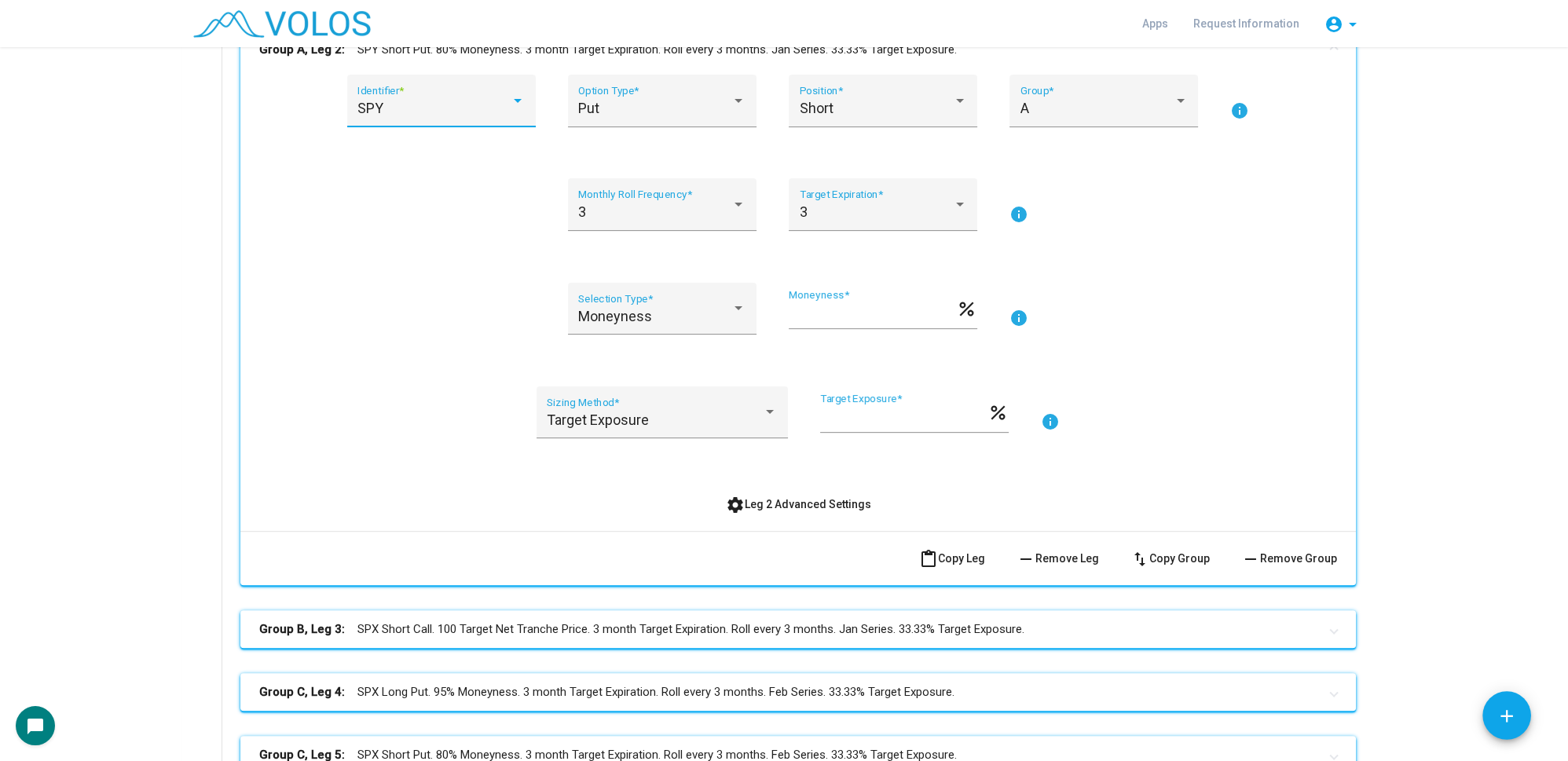
scroll to position [999, 0]
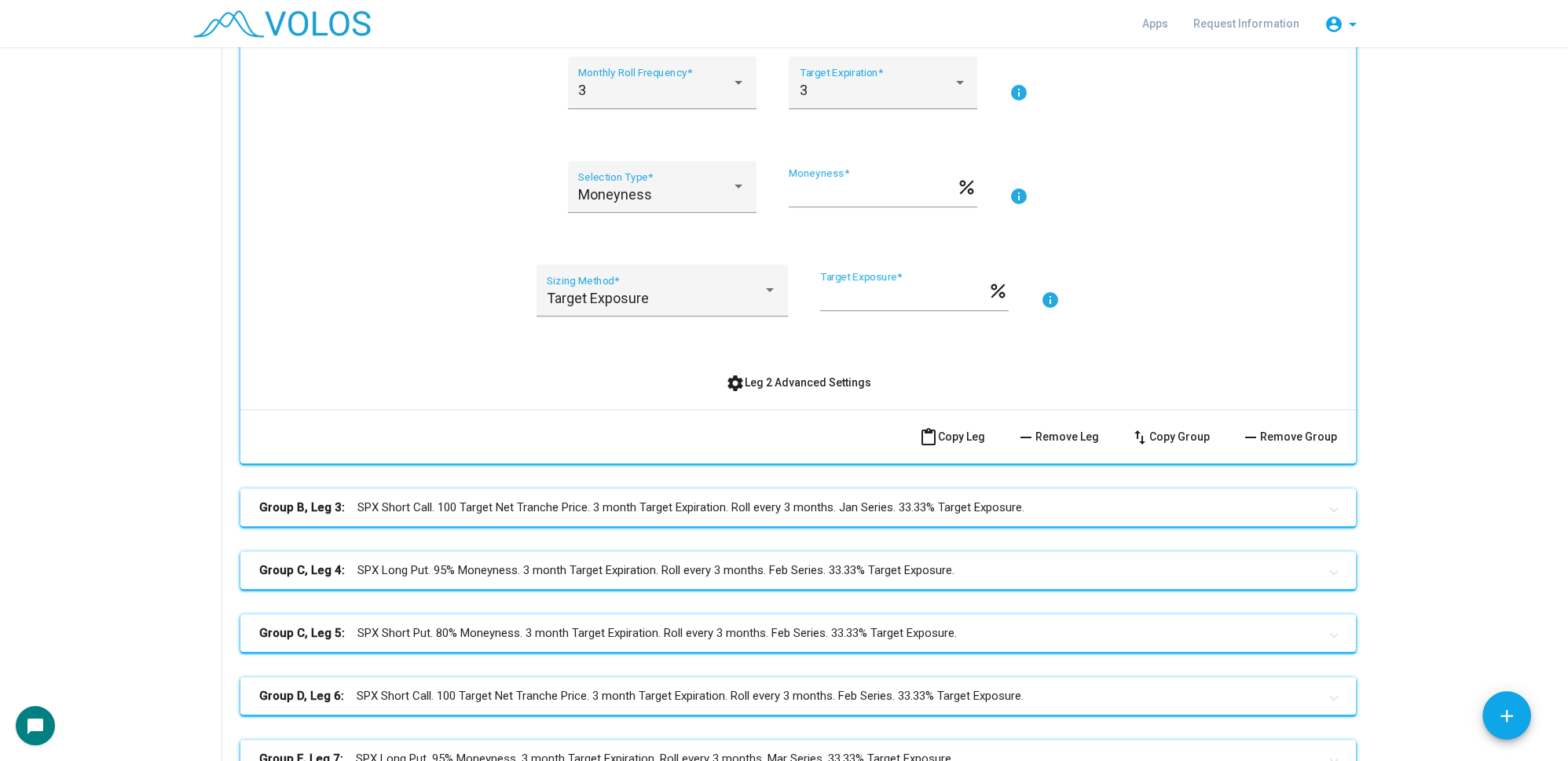
click at [713, 508] on mat-panel-title "Group B, Leg 3: SPX Short Call. 100 Target Net Tranche Price. 3 month Target Ex…" at bounding box center [788, 508] width 1059 height 18
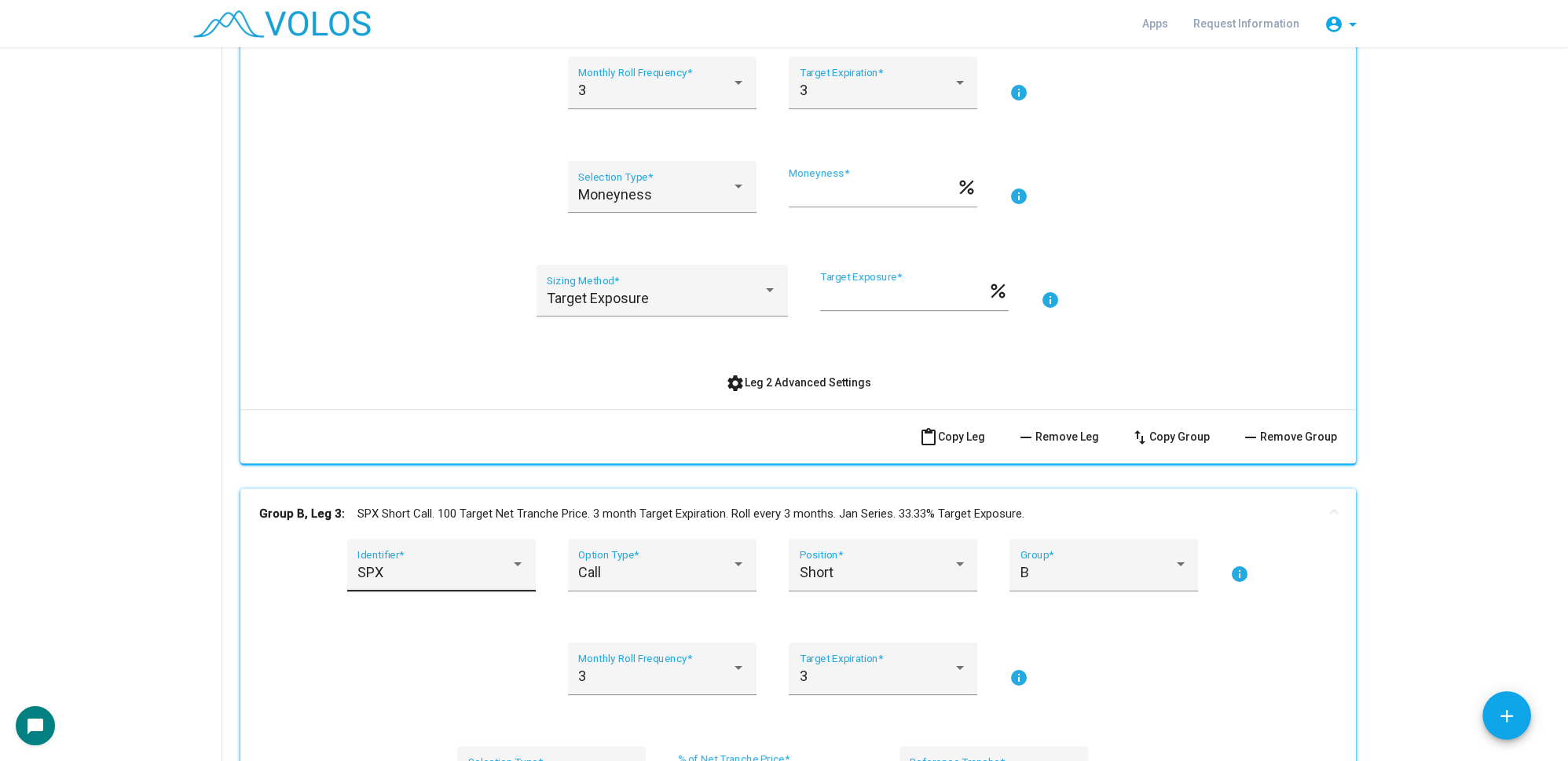
click at [426, 576] on div "SPX" at bounding box center [434, 572] width 154 height 15
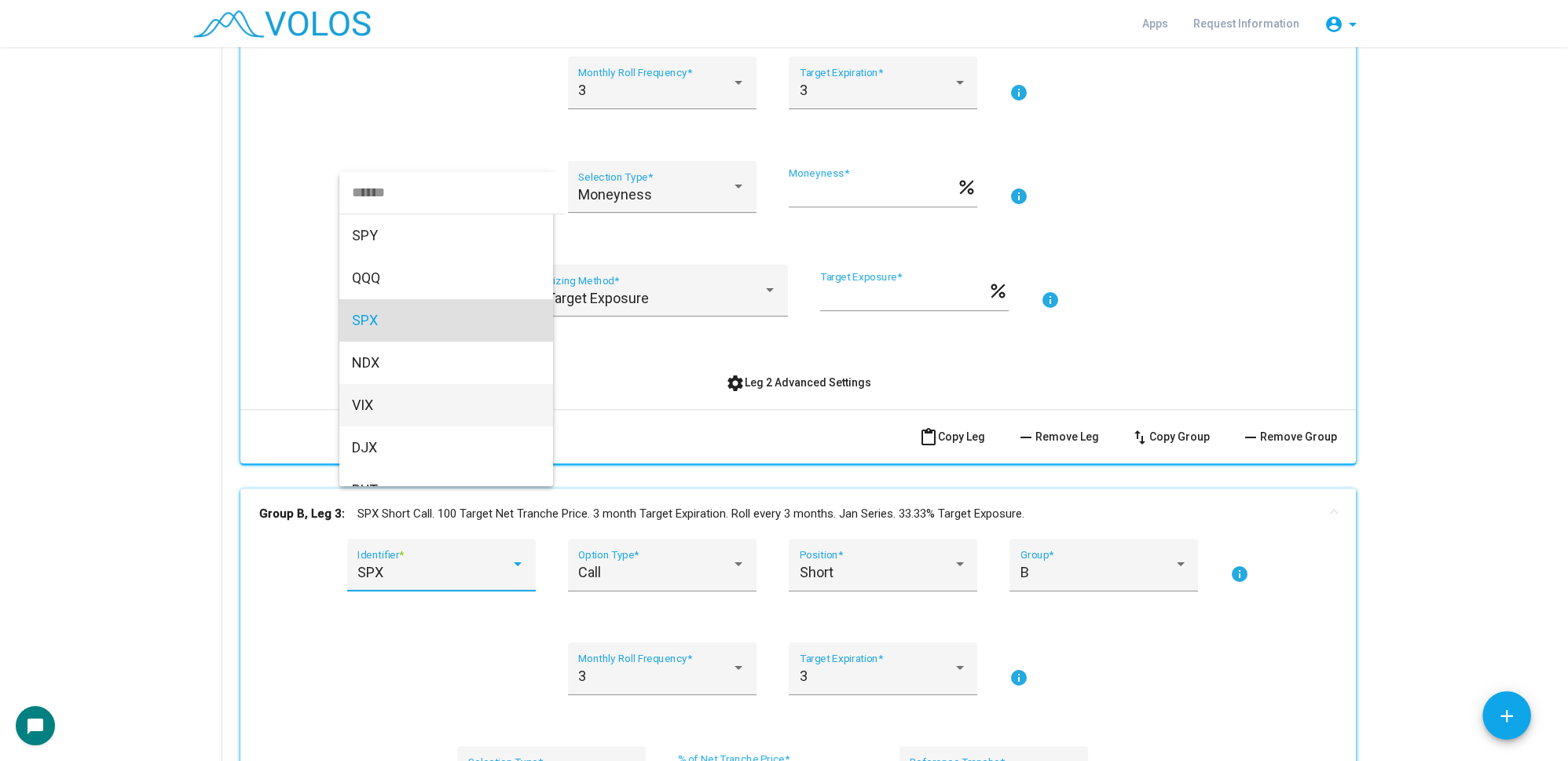
scroll to position [47, 0]
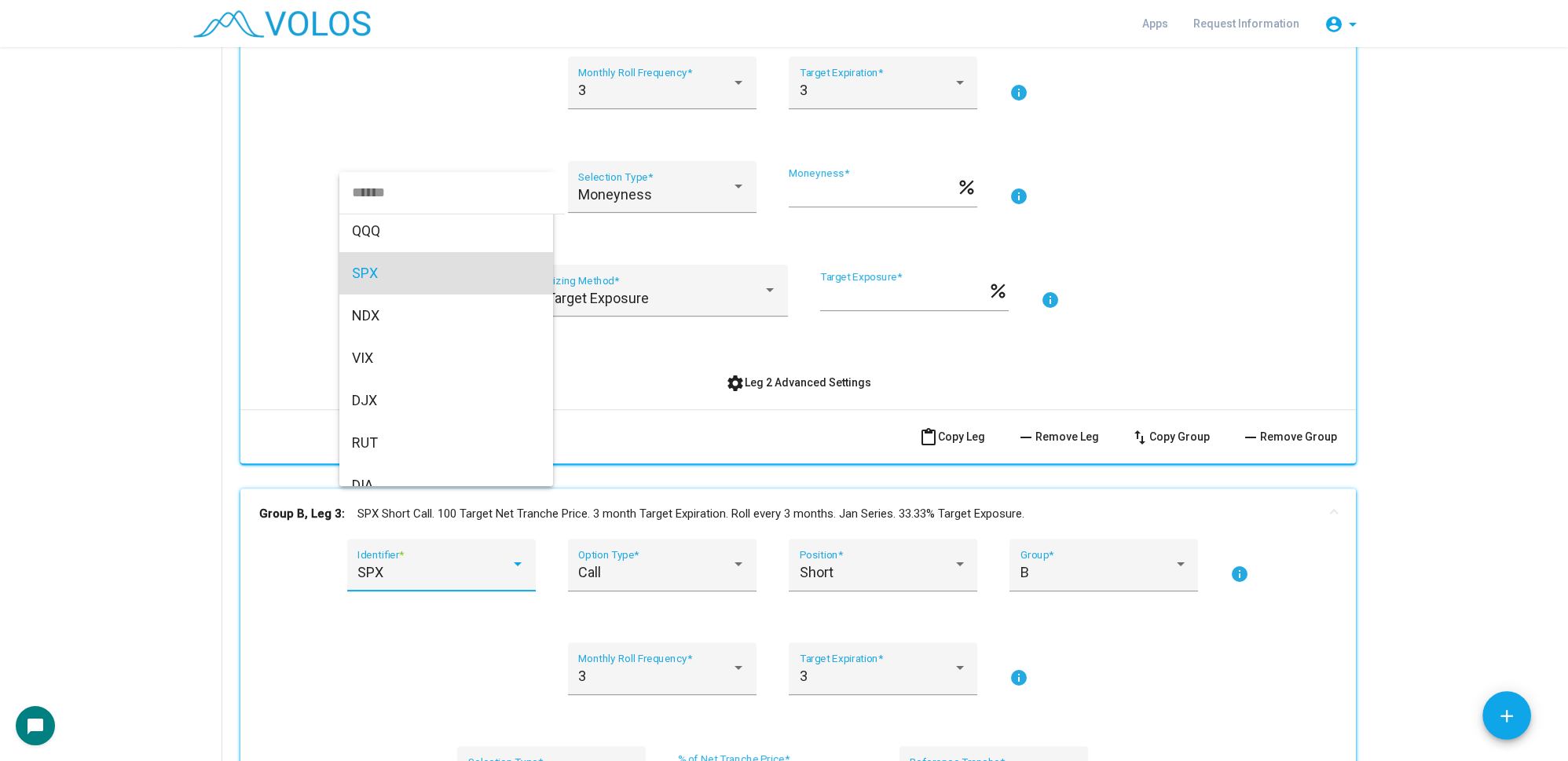
click at [394, 190] on input "dropdown search" at bounding box center [452, 193] width 225 height 43
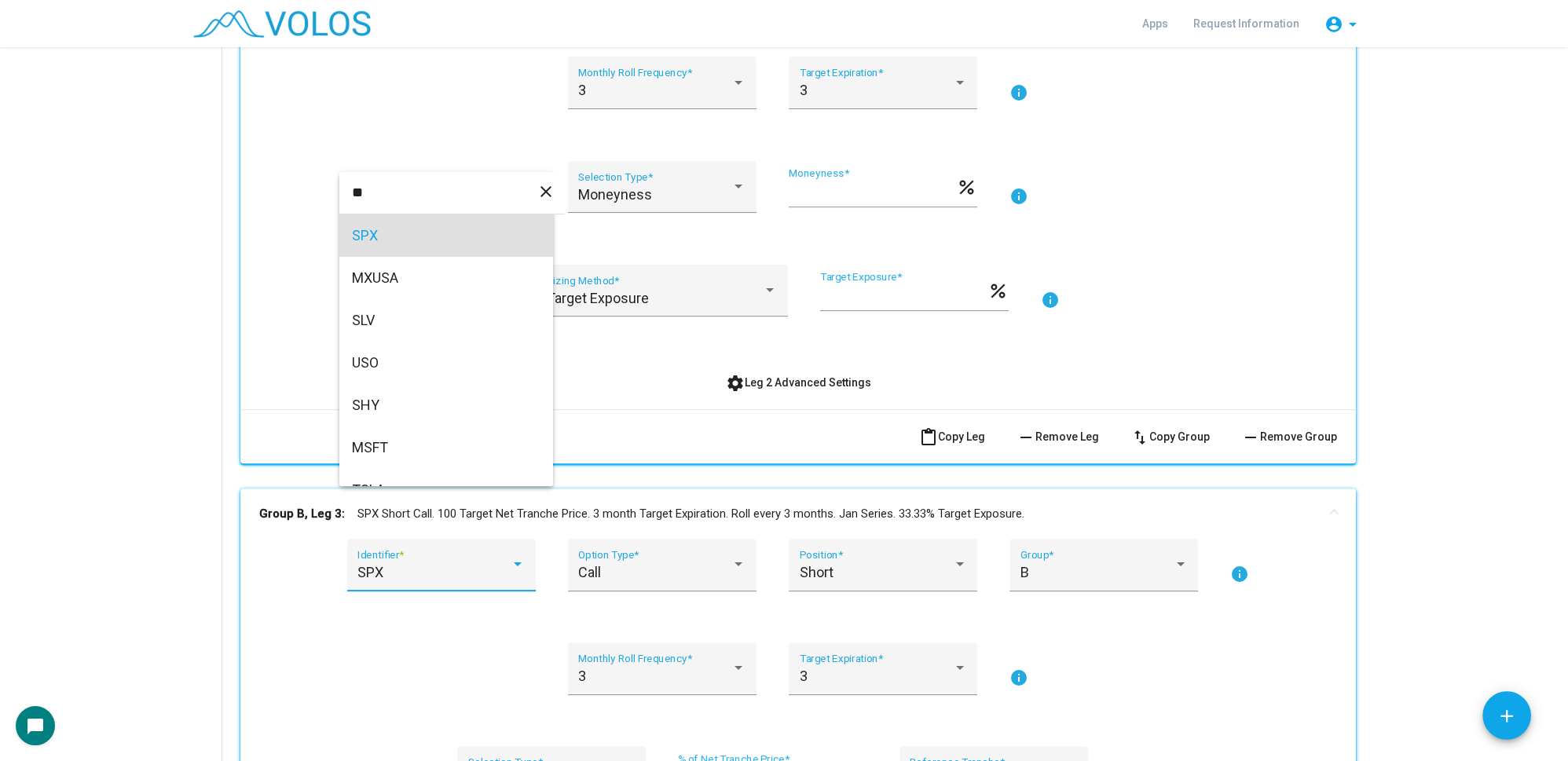
scroll to position [0, 0]
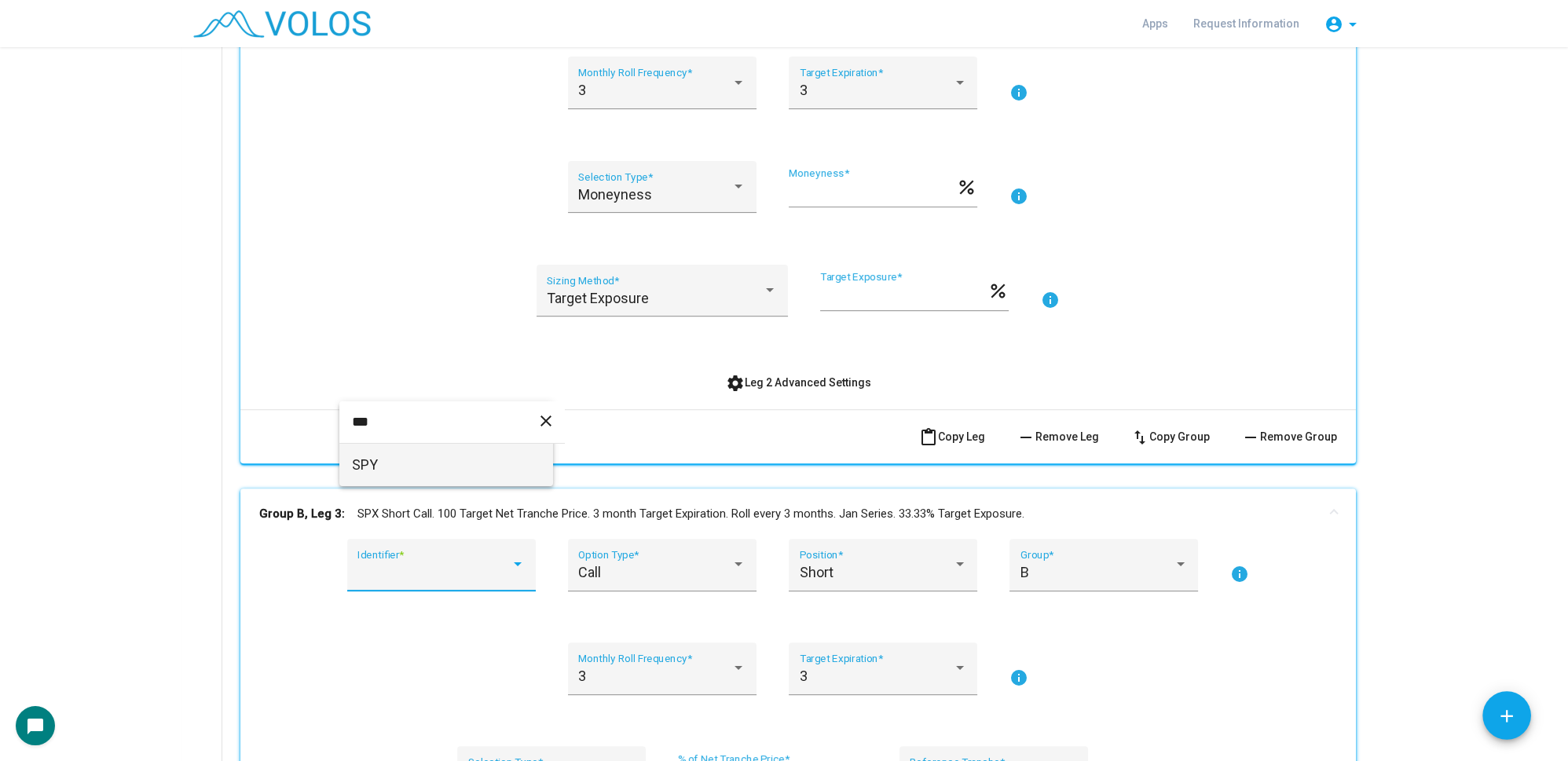
type input "***"
click at [380, 480] on span "SPY" at bounding box center [446, 465] width 189 height 43
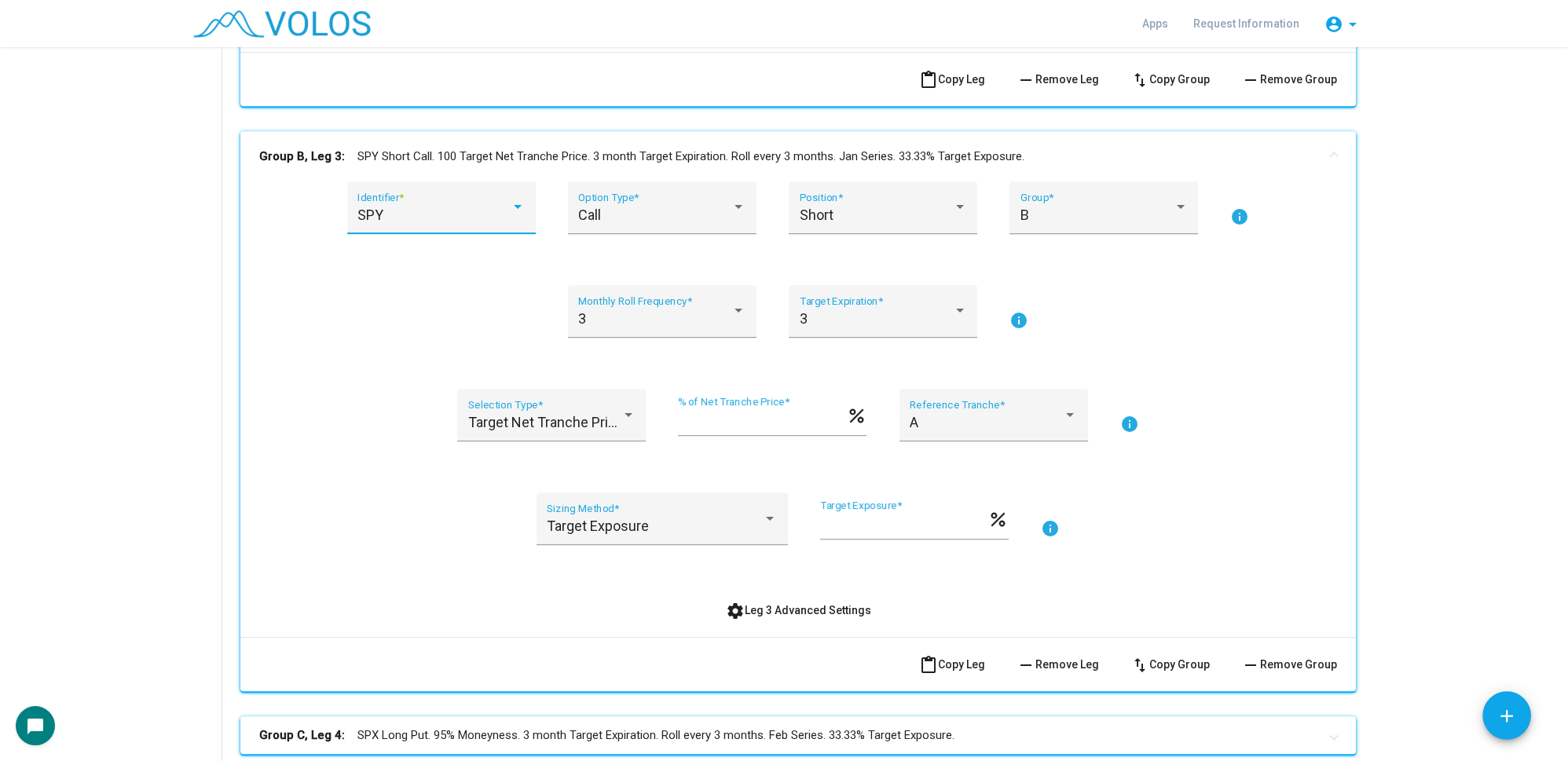
scroll to position [1571, 0]
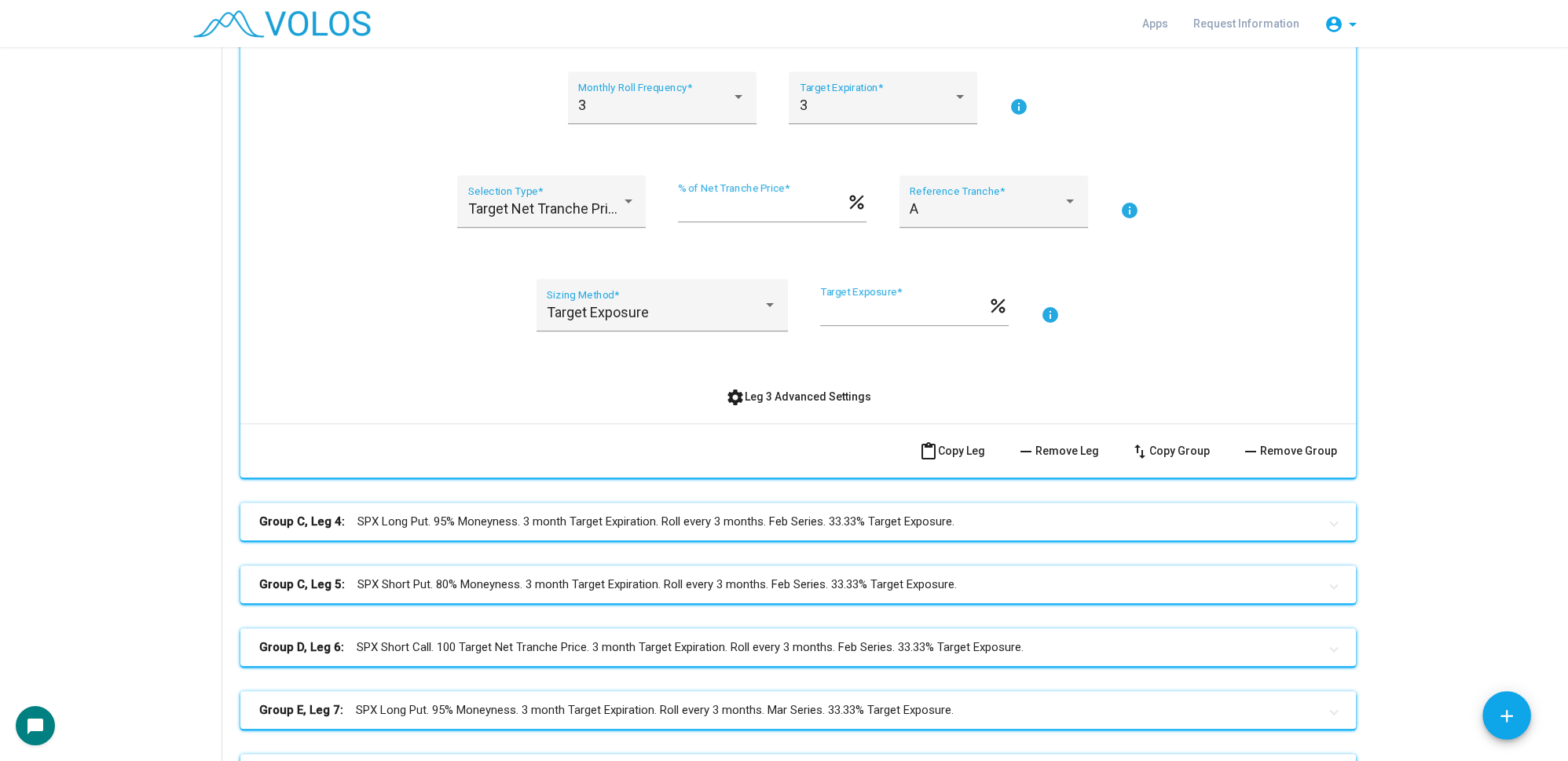
click at [549, 518] on mat-panel-title "Group C, Leg 4: SPX Long Put. 95% Moneyness. 3 month Target Expiration. Roll ev…" at bounding box center [788, 521] width 1059 height 18
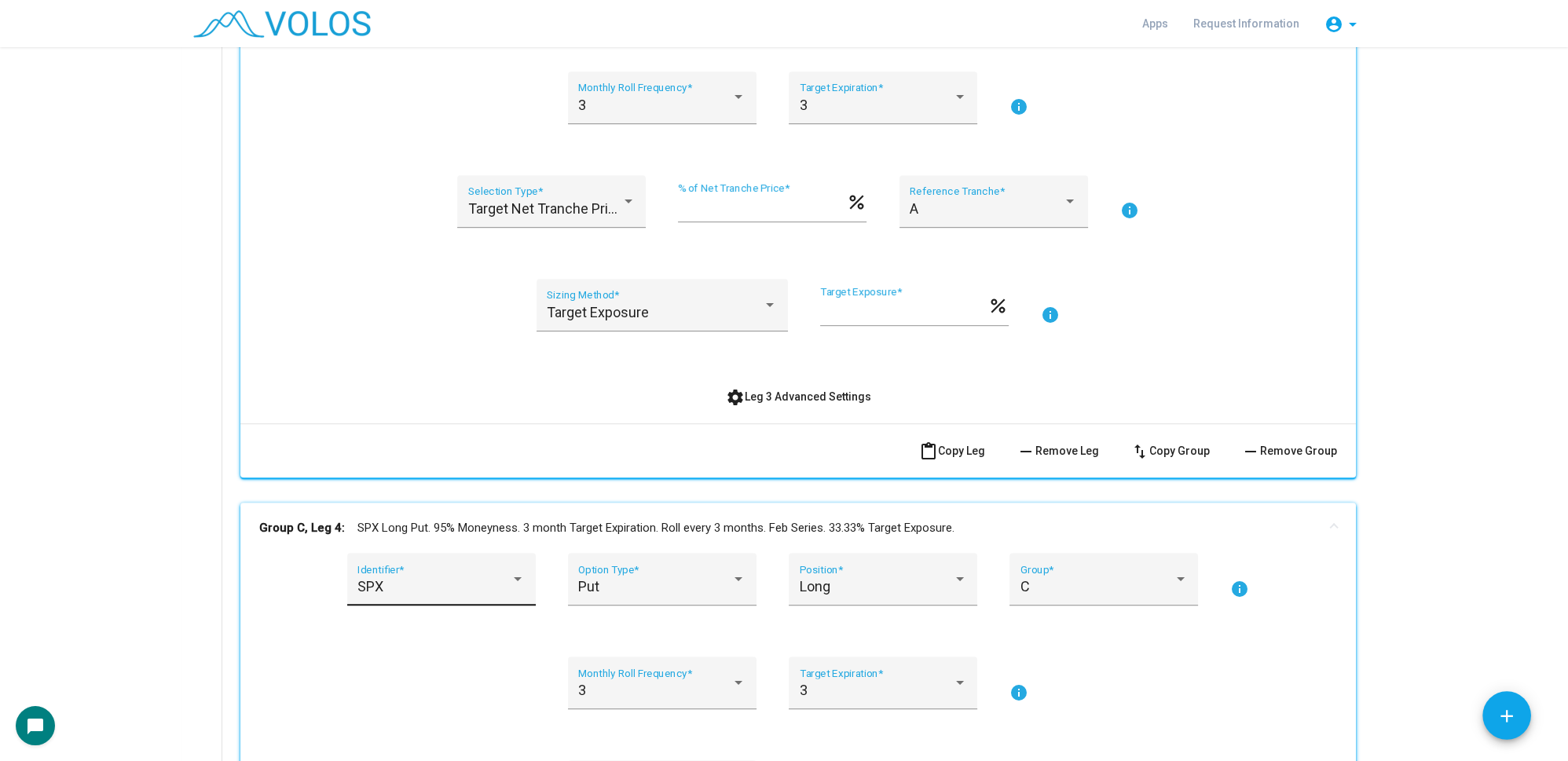
click at [429, 580] on div "SPX" at bounding box center [434, 587] width 154 height 15
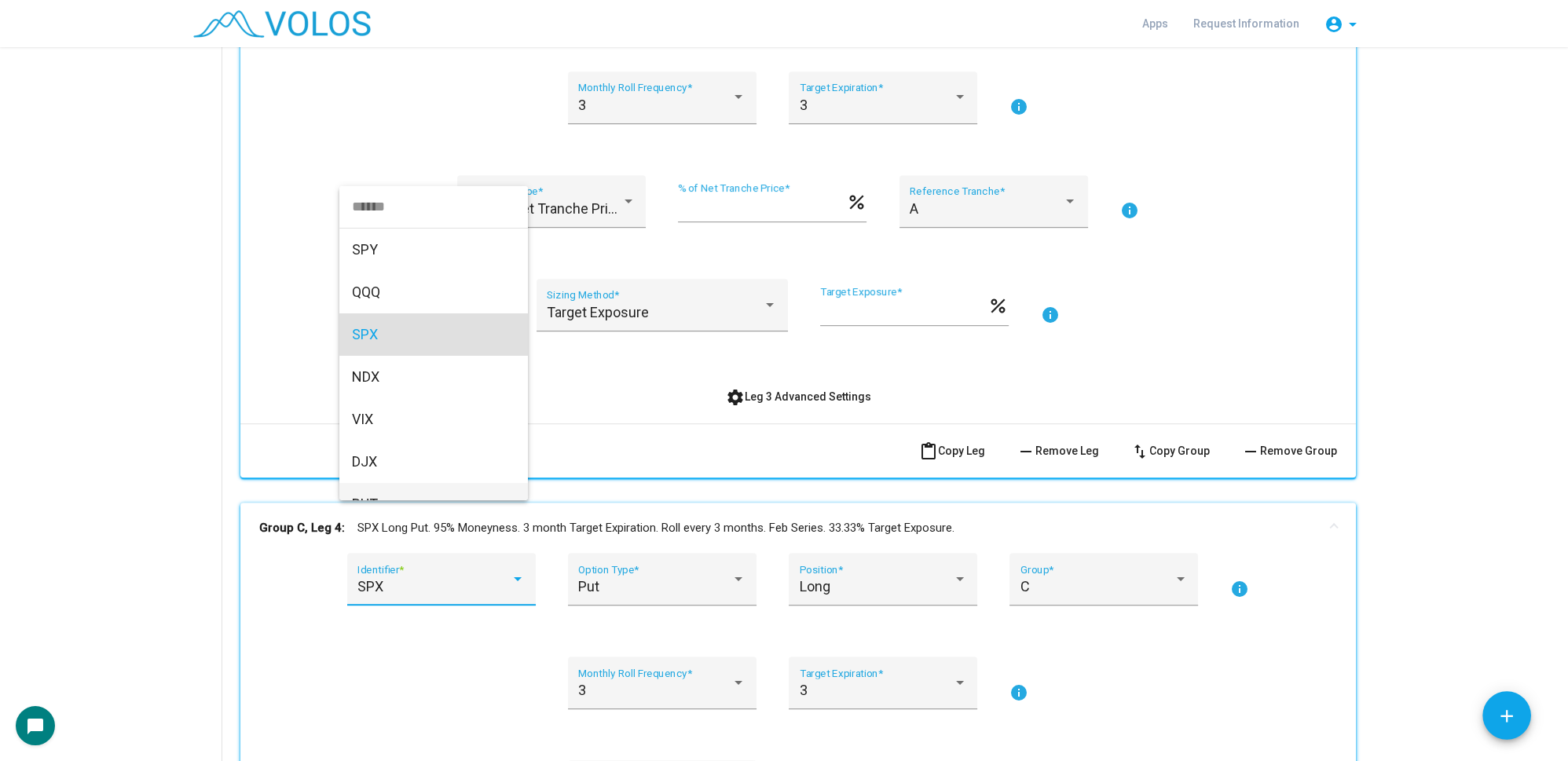
scroll to position [47, 0]
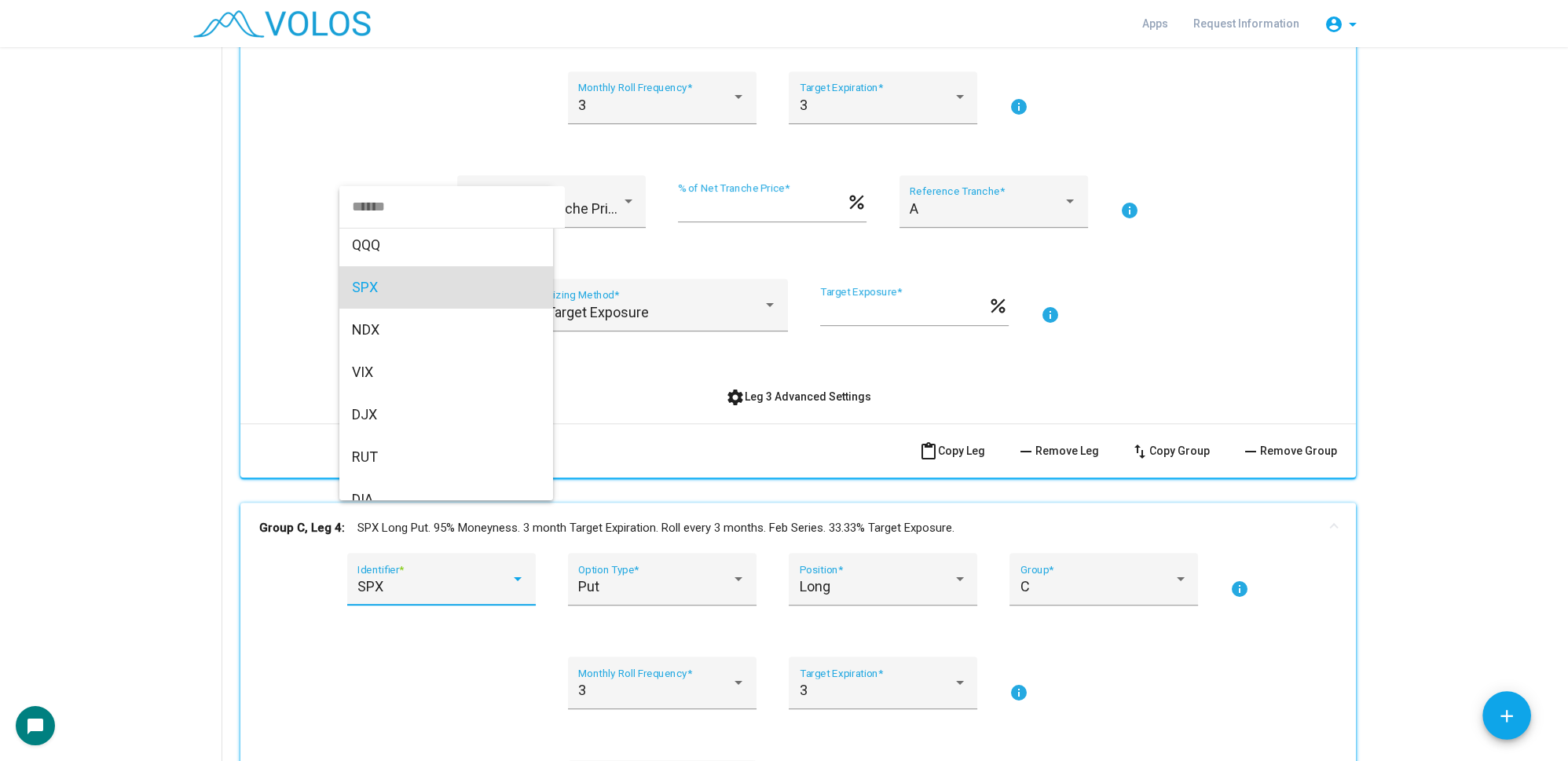
click at [381, 208] on input "dropdown search" at bounding box center [452, 206] width 225 height 43
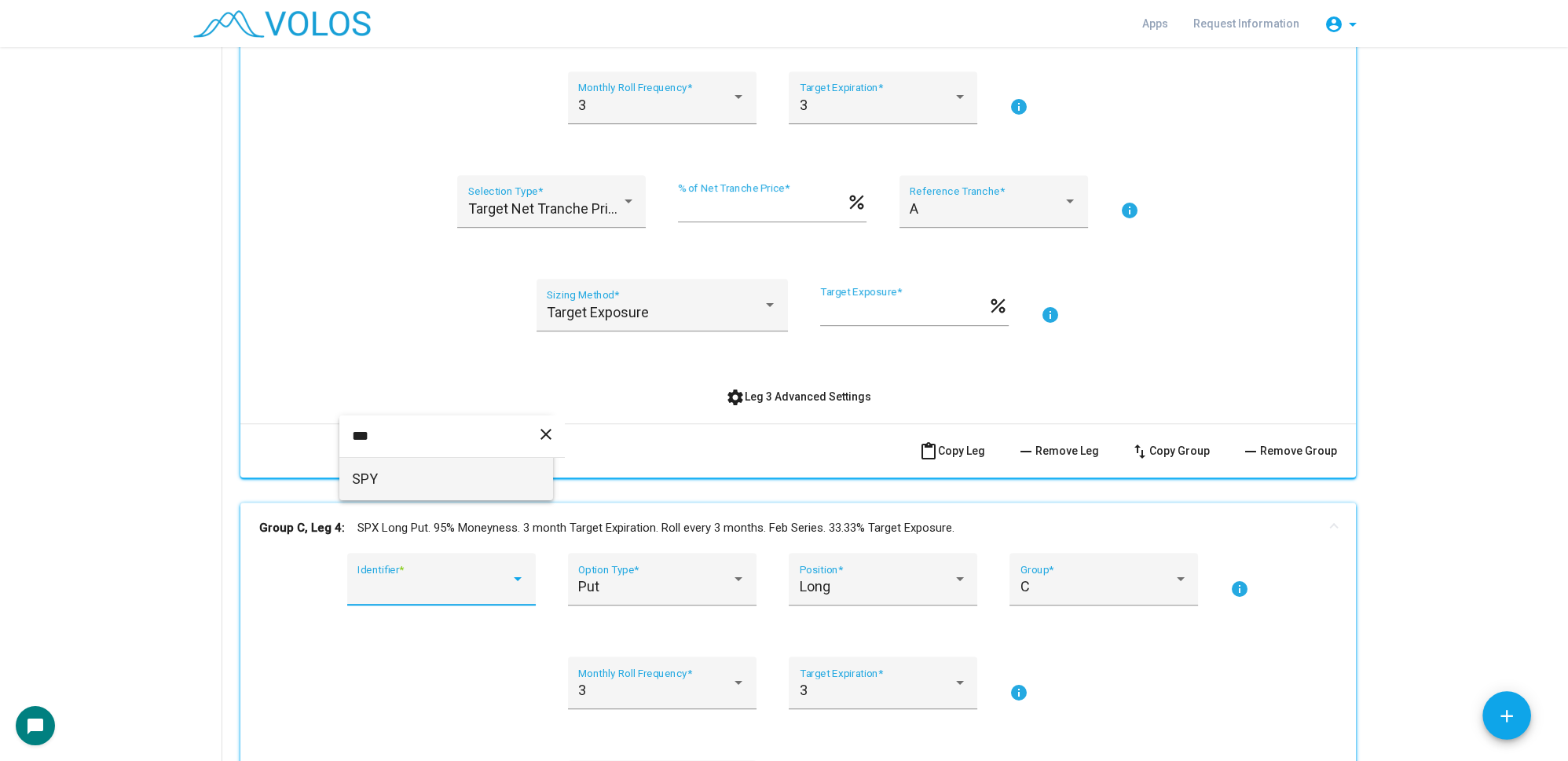
type input "***"
click at [396, 481] on span "SPY" at bounding box center [446, 479] width 189 height 43
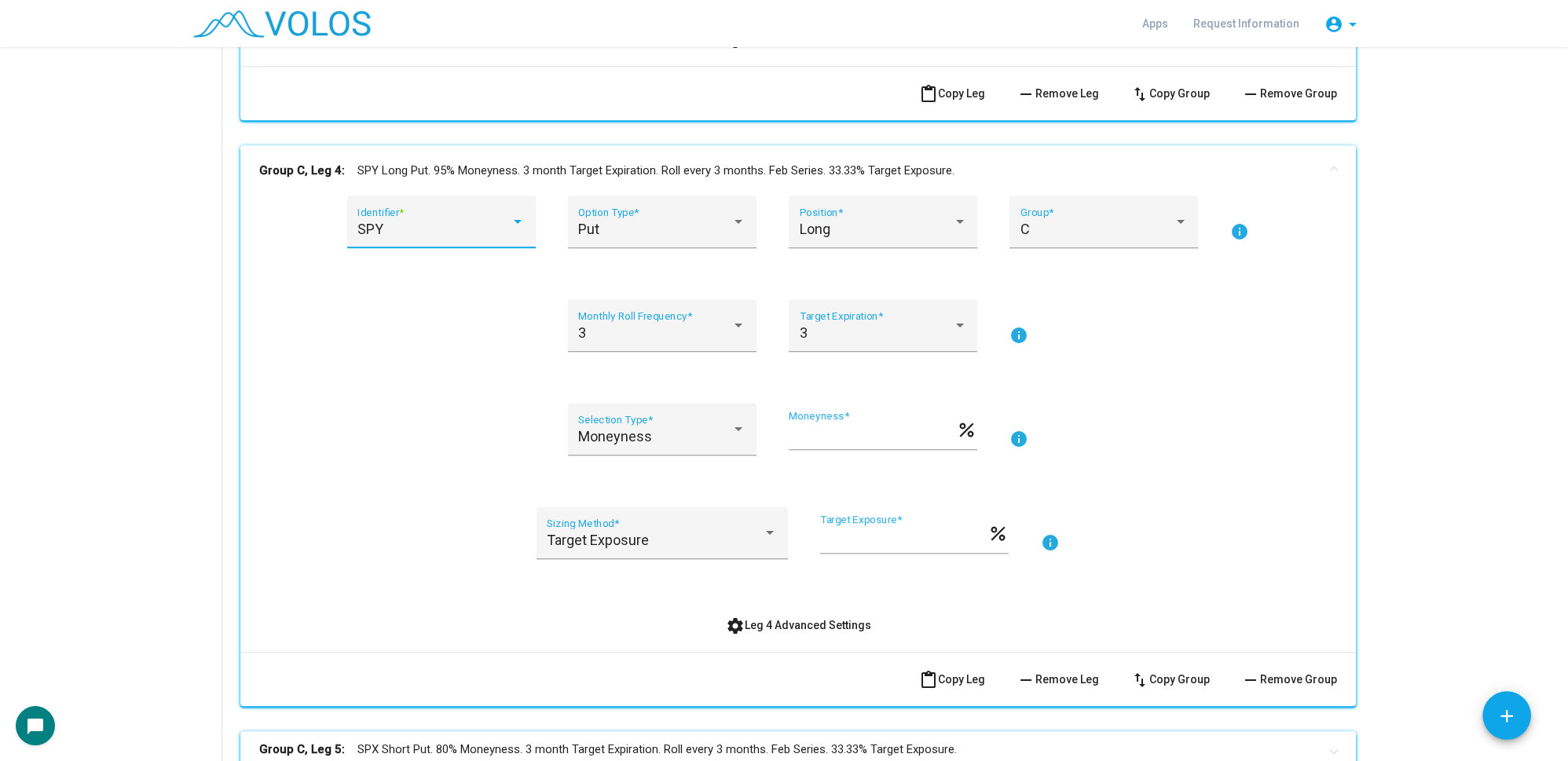
scroll to position [2286, 0]
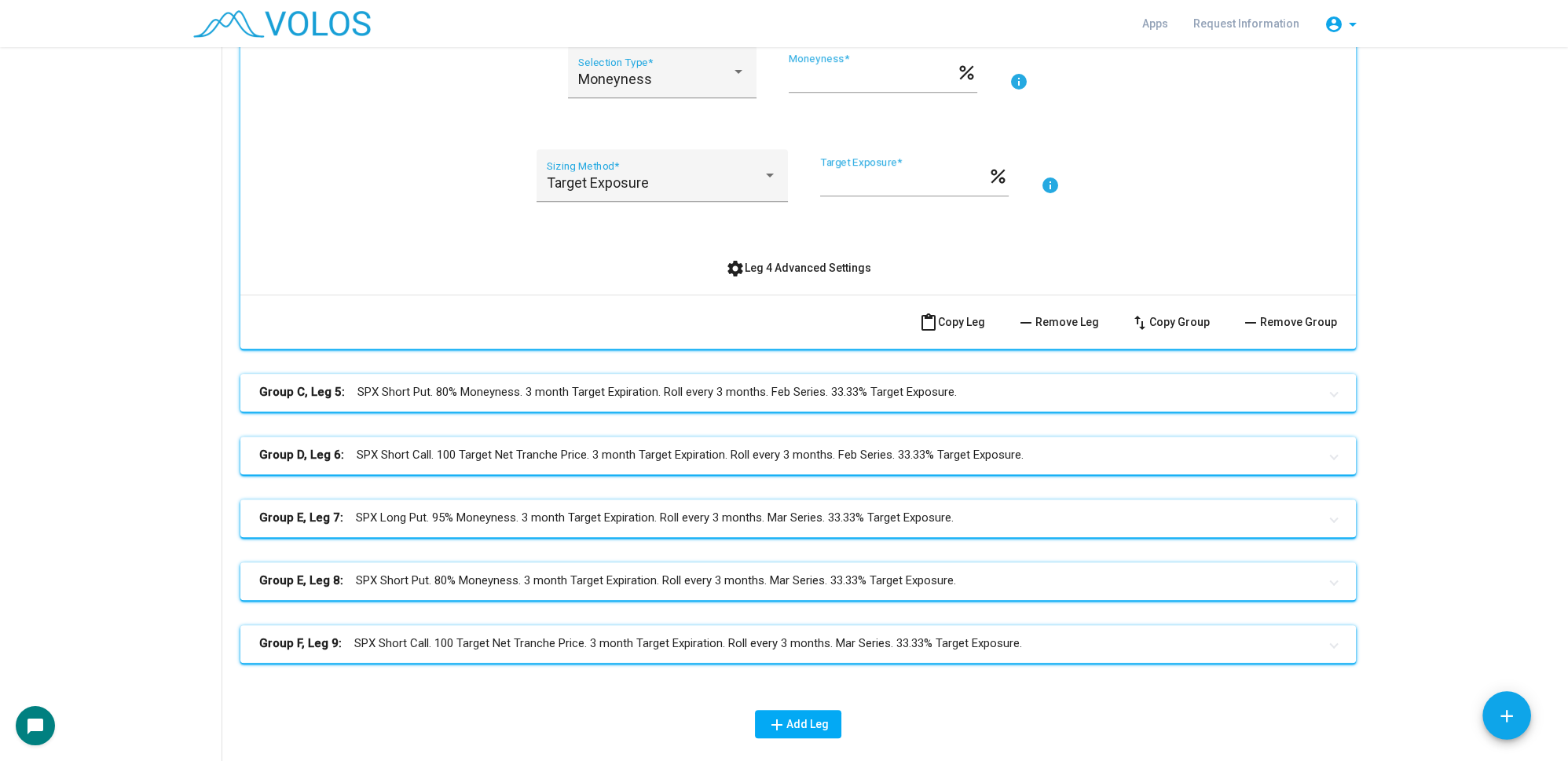
click at [567, 379] on mat-expansion-panel-header "Group C, Leg 5: SPX Short Put. 80% Moneyness. 3 month Target Expiration. Roll e…" at bounding box center [799, 392] width 1116 height 38
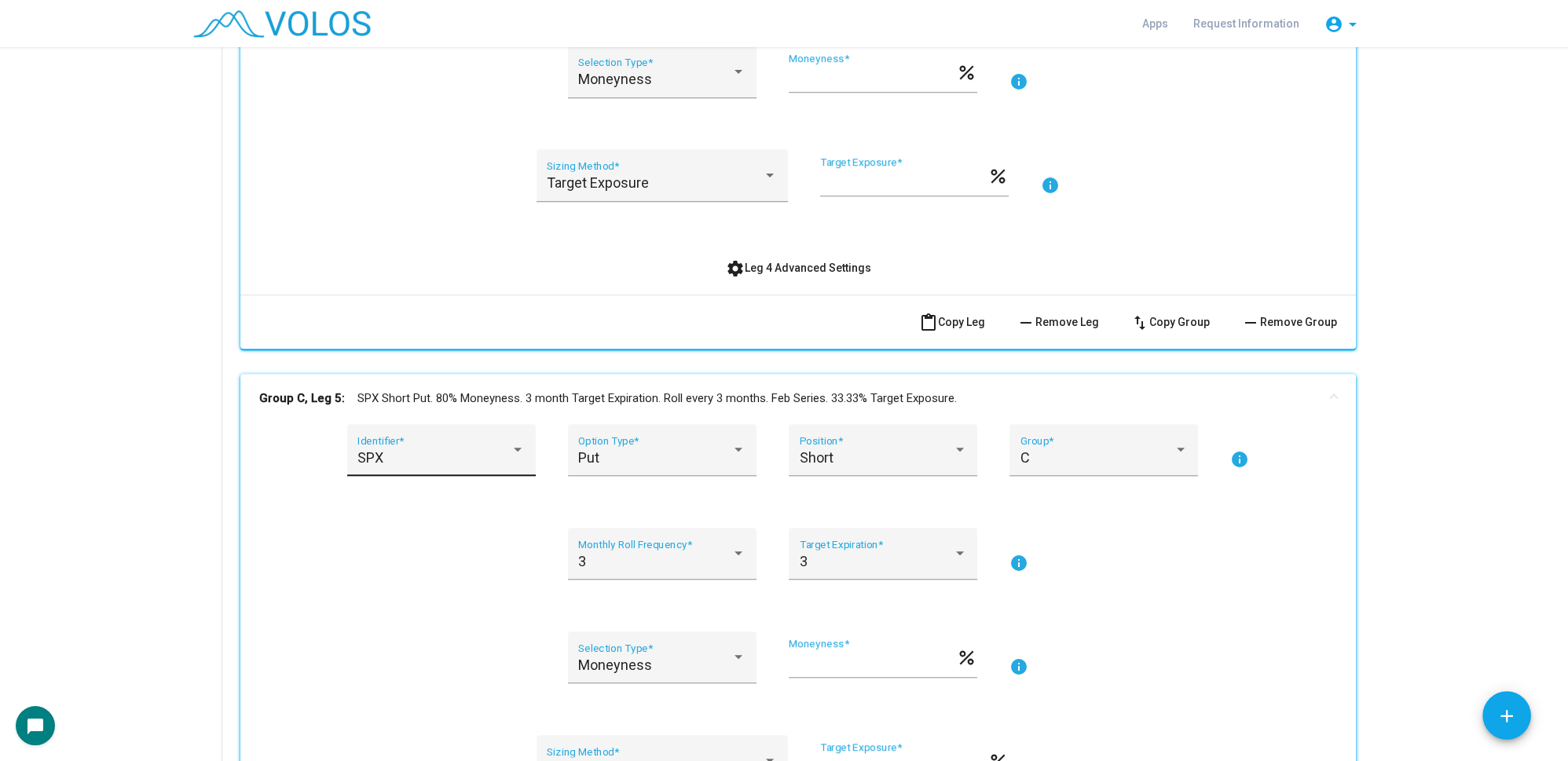
click at [460, 440] on div "SPX Identifier *" at bounding box center [441, 455] width 167 height 42
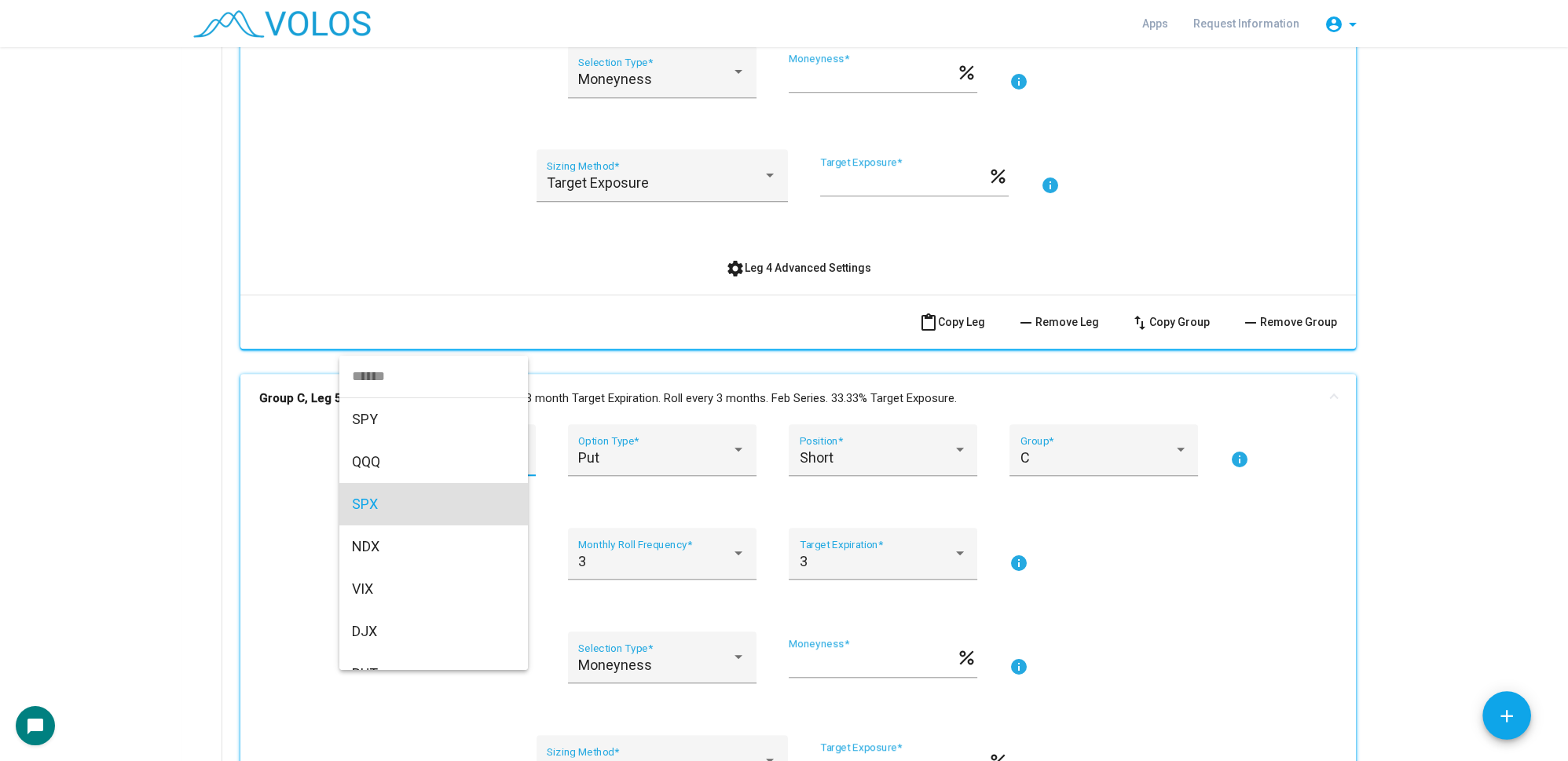
scroll to position [47, 0]
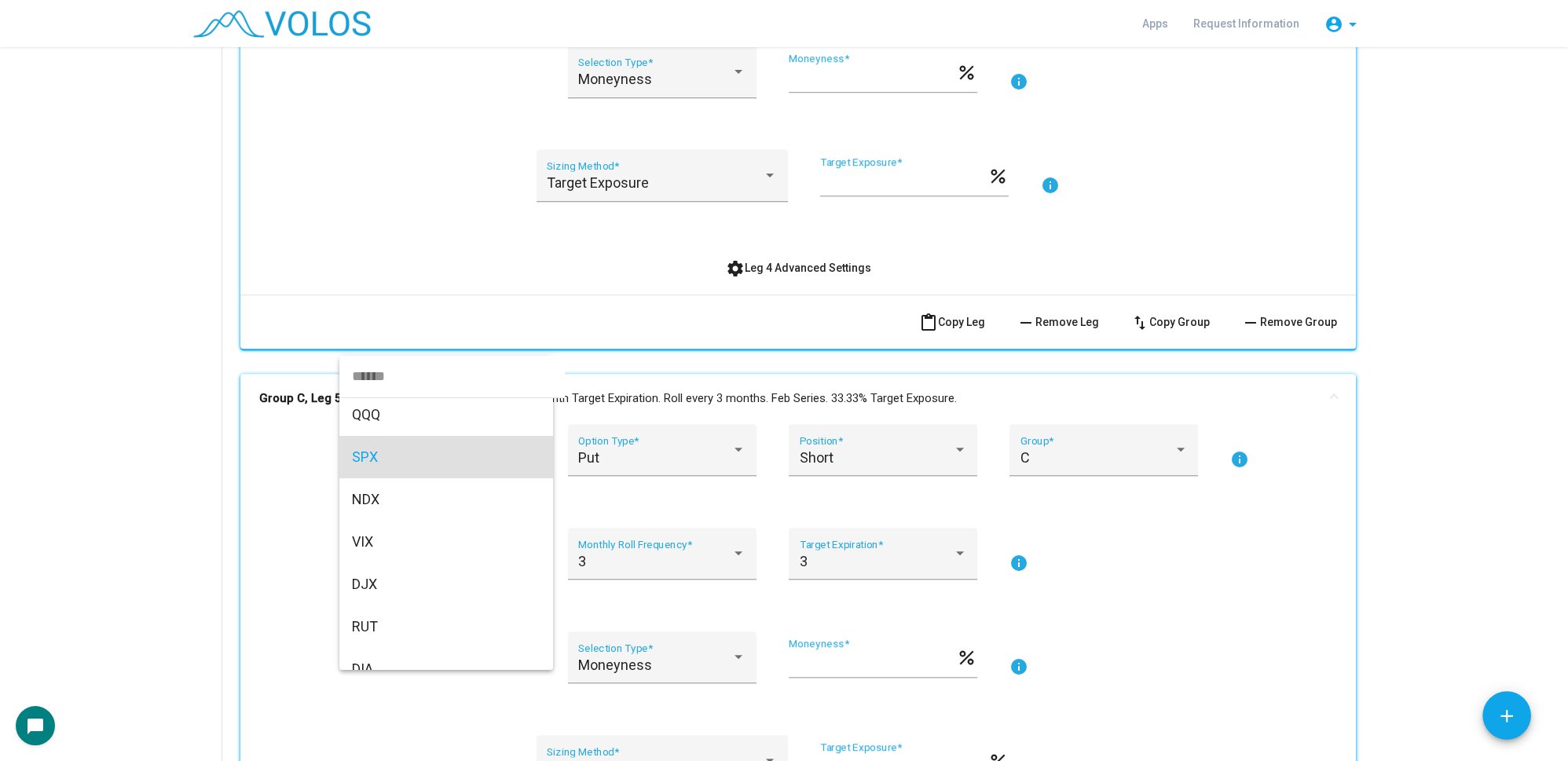
click at [378, 375] on input "dropdown search" at bounding box center [452, 376] width 225 height 43
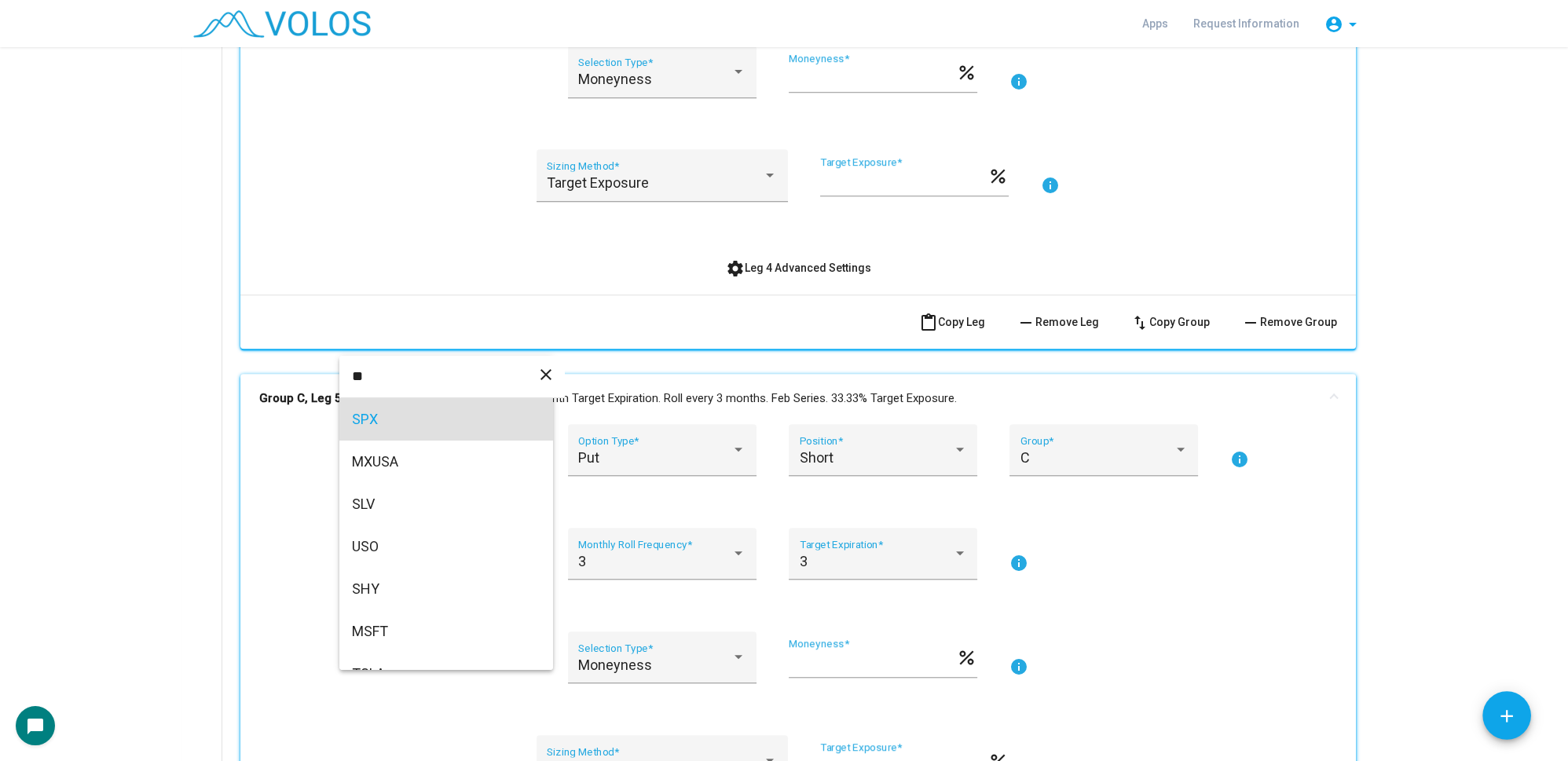
scroll to position [0, 0]
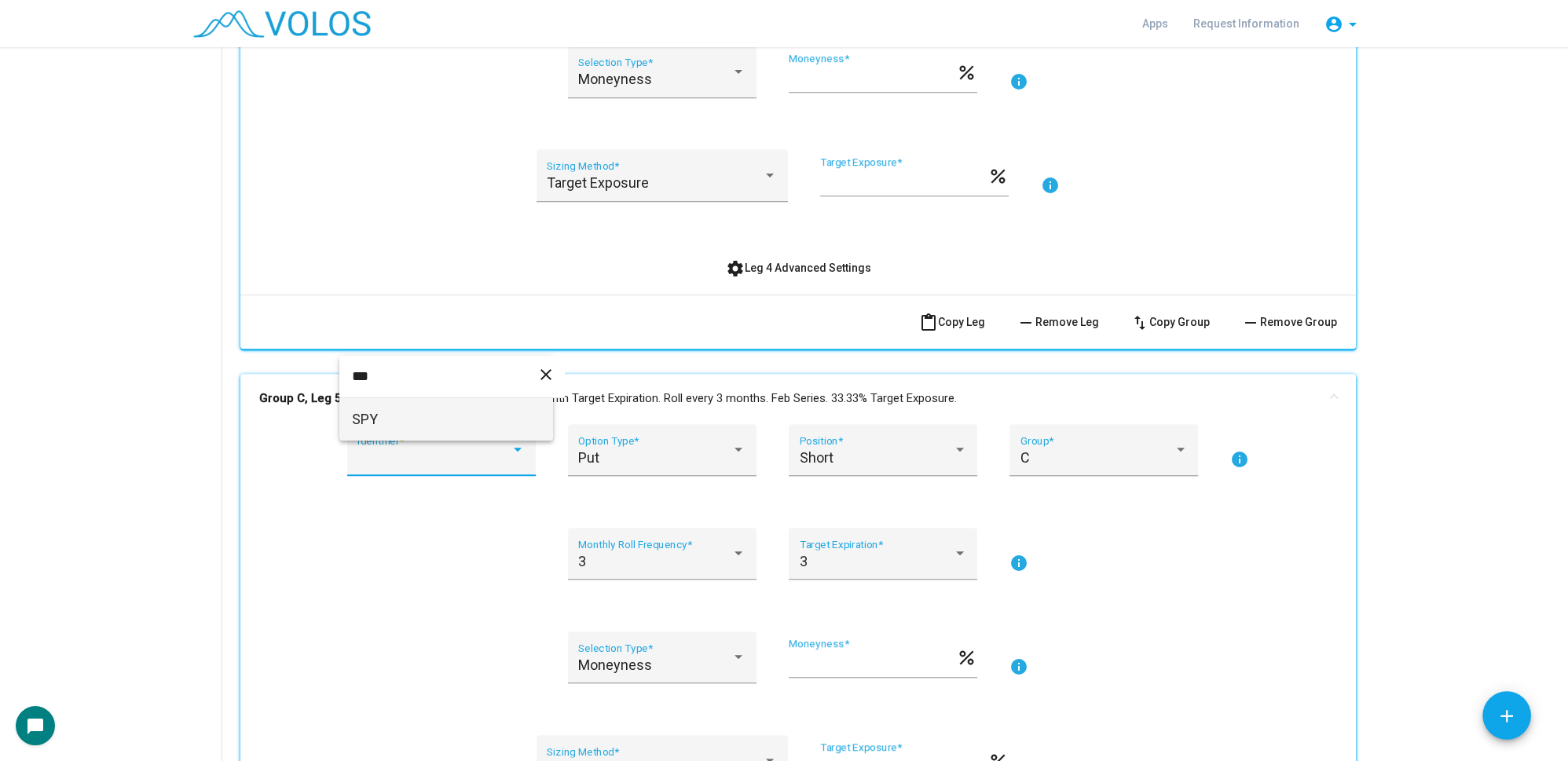
type input "***"
click at [403, 430] on span "SPY" at bounding box center [446, 420] width 189 height 43
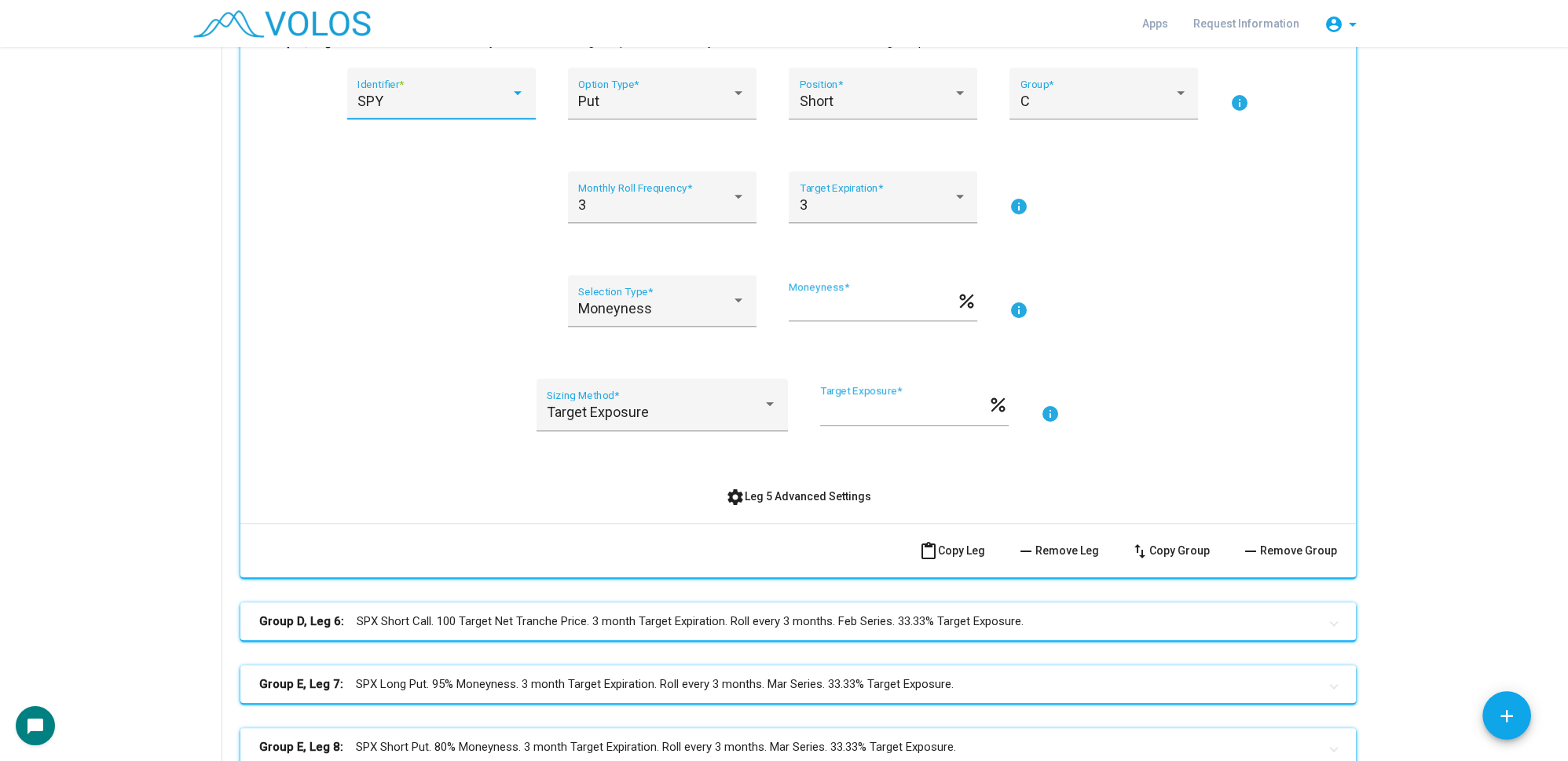
scroll to position [2856, 0]
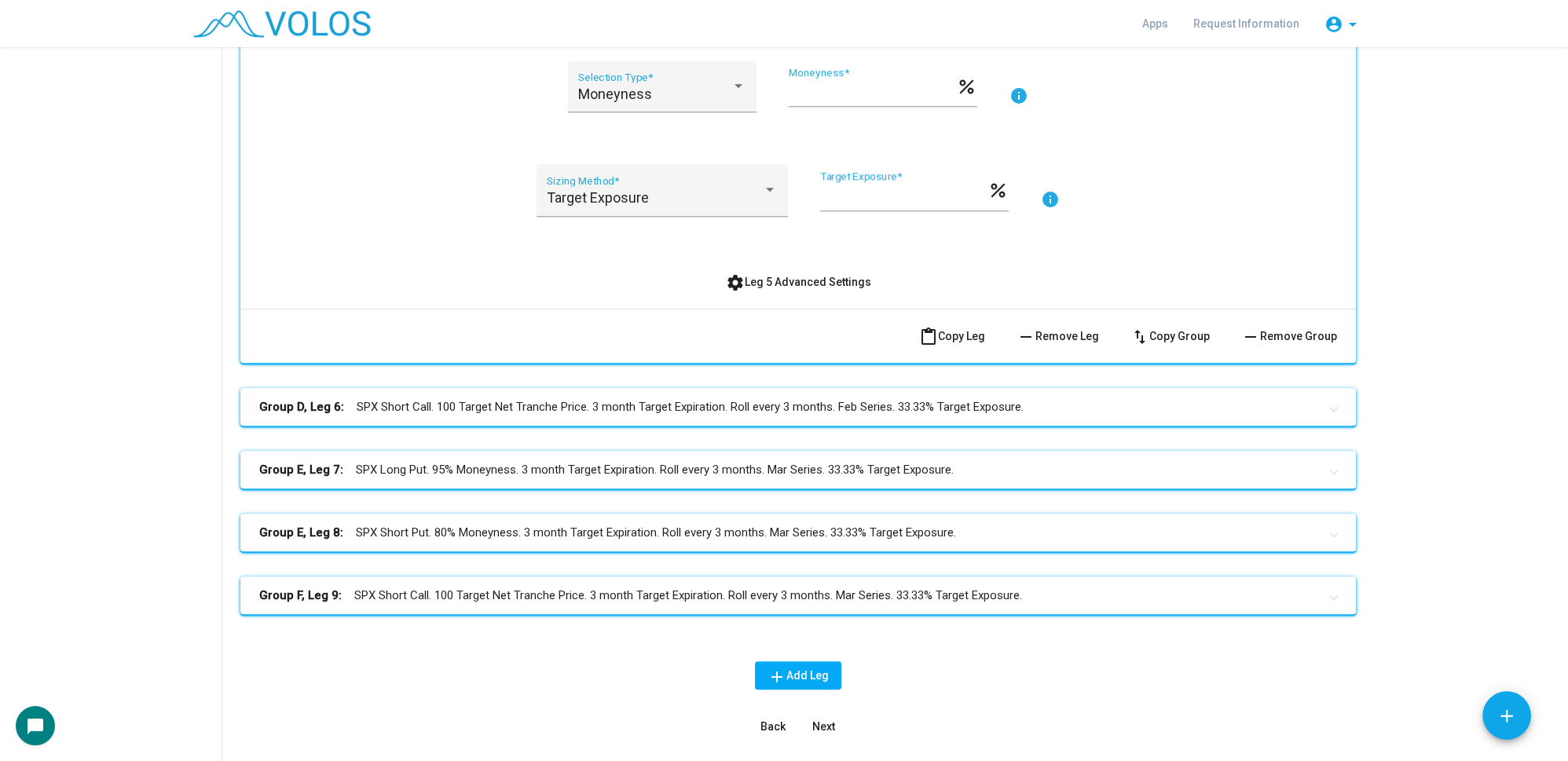
click at [435, 409] on mat-panel-title "Group D, Leg 6: SPX Short Call. 100 Target Net Tranche Price. 3 month Target Ex…" at bounding box center [788, 407] width 1059 height 18
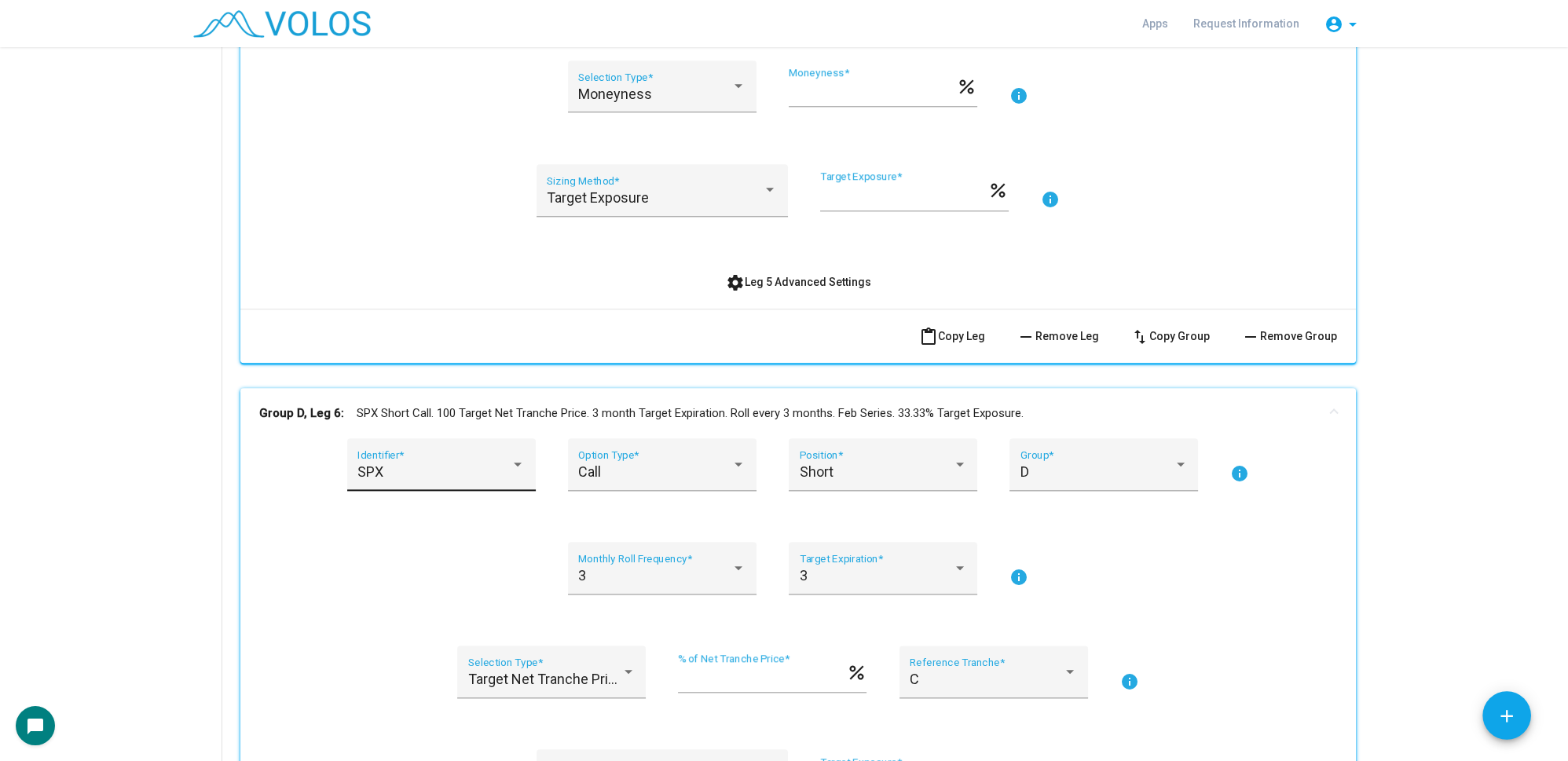
click at [417, 470] on div "SPX" at bounding box center [434, 472] width 154 height 15
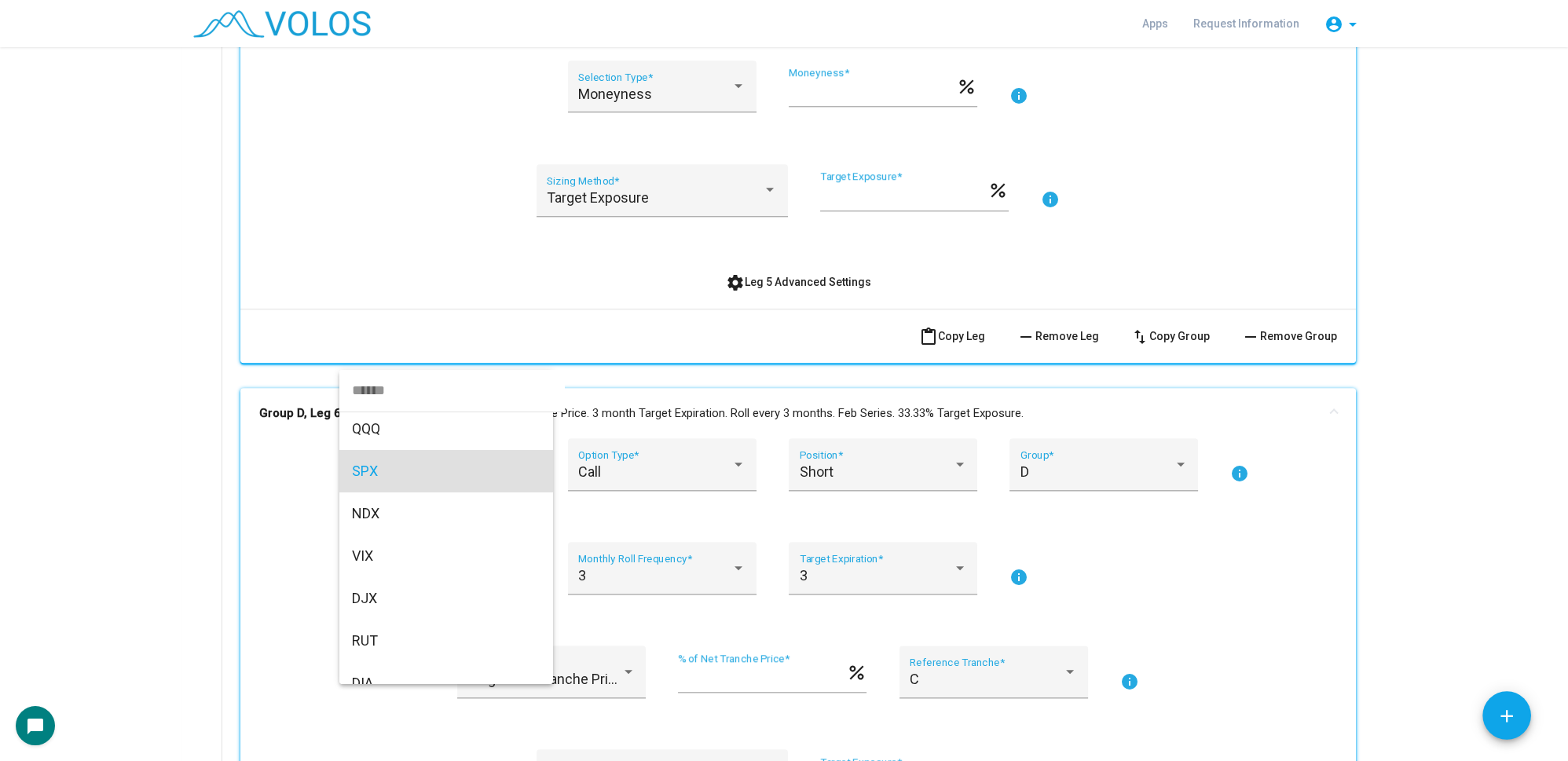
click at [387, 388] on input "dropdown search" at bounding box center [452, 391] width 225 height 43
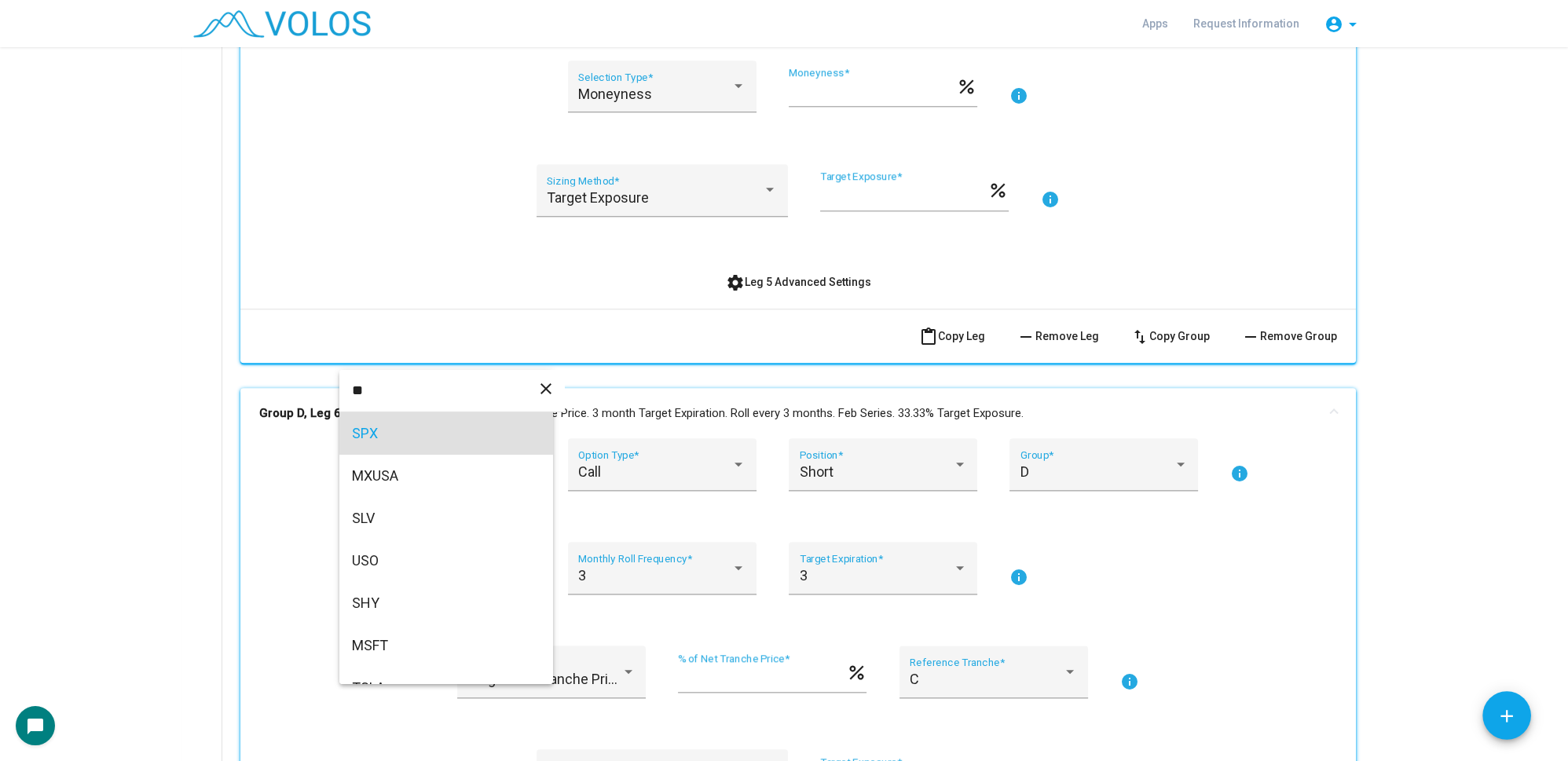
scroll to position [0, 0]
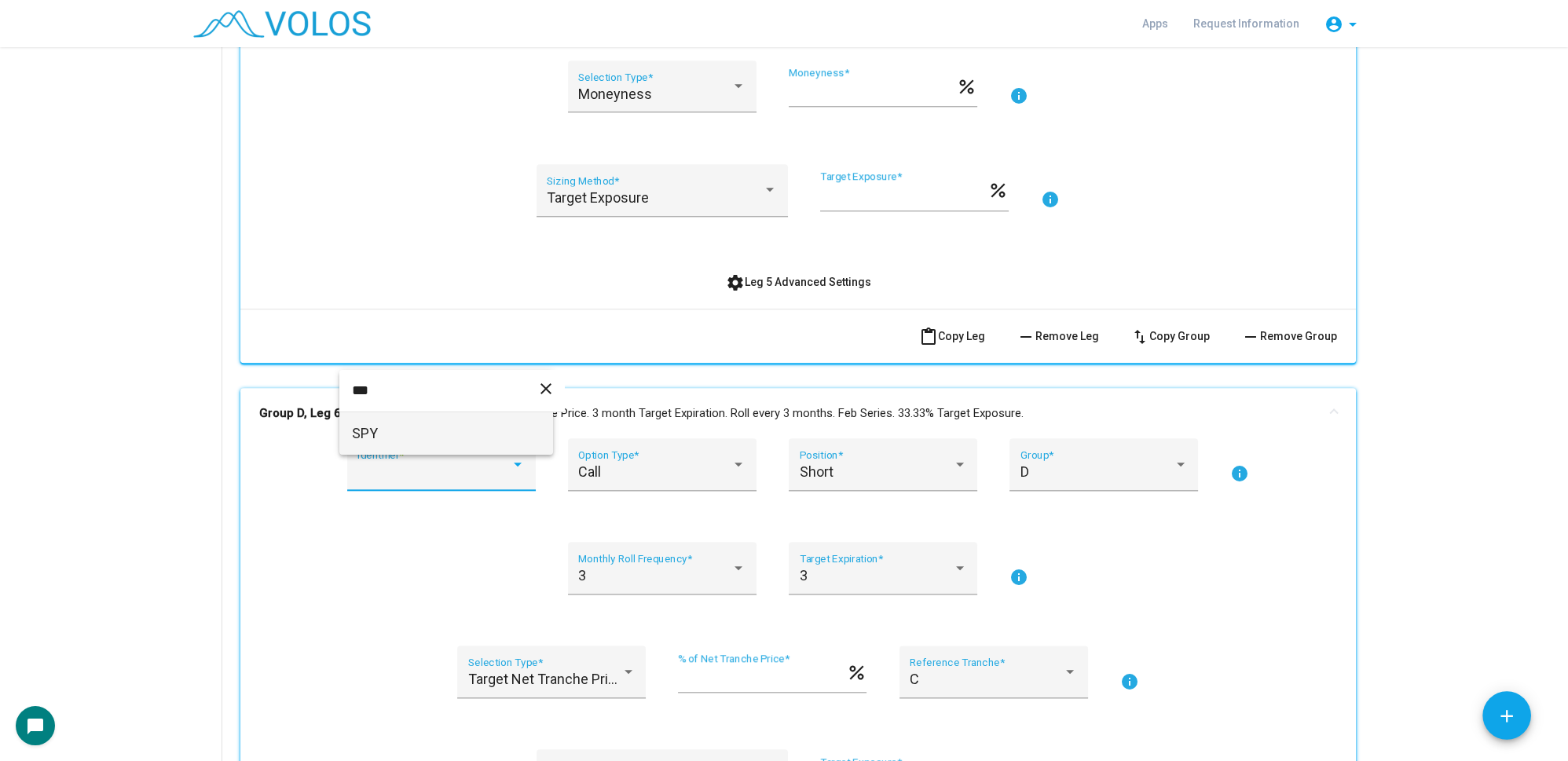
type input "***"
click at [398, 428] on span "SPY" at bounding box center [446, 433] width 189 height 43
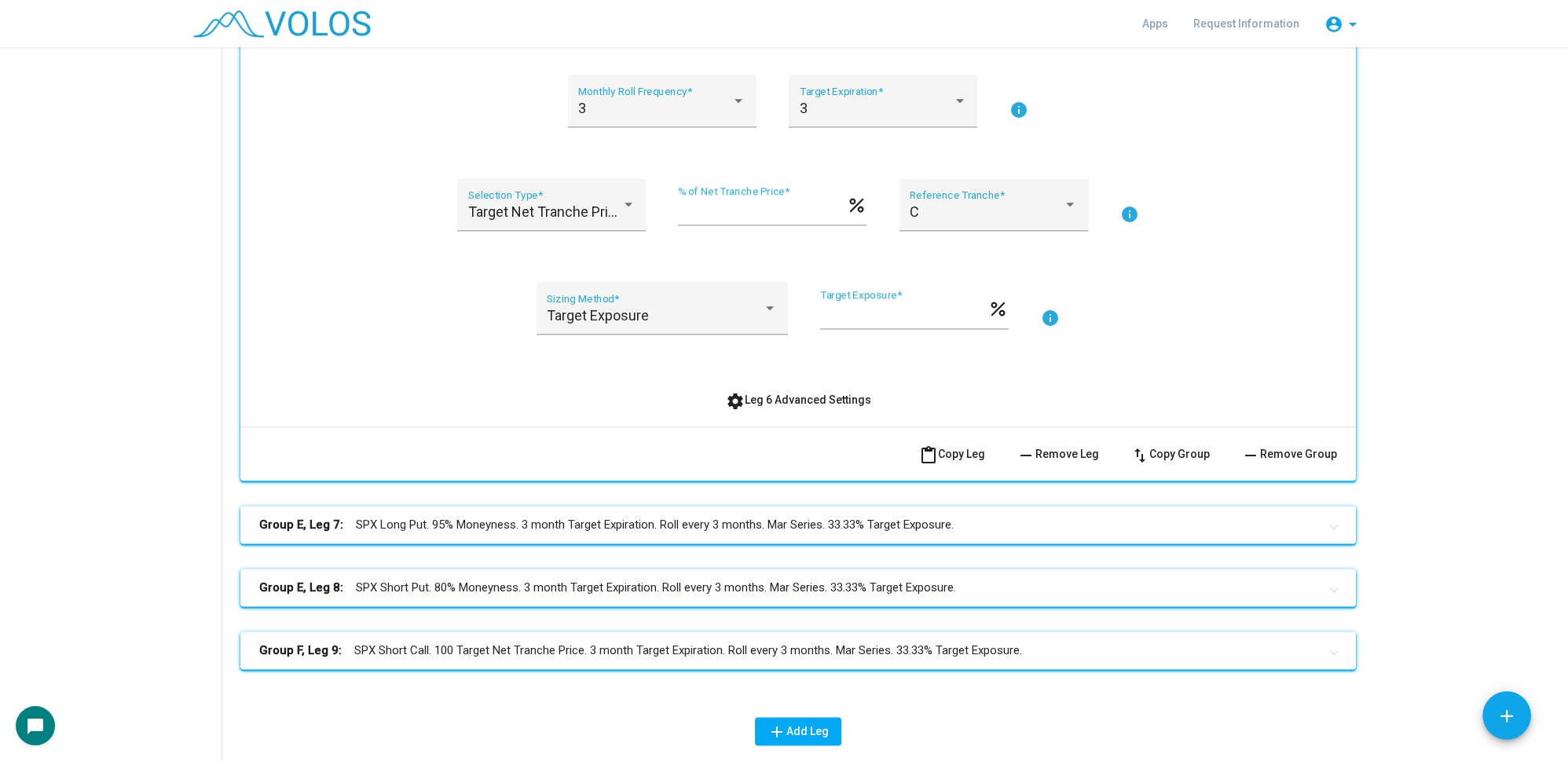
scroll to position [3427, 0]
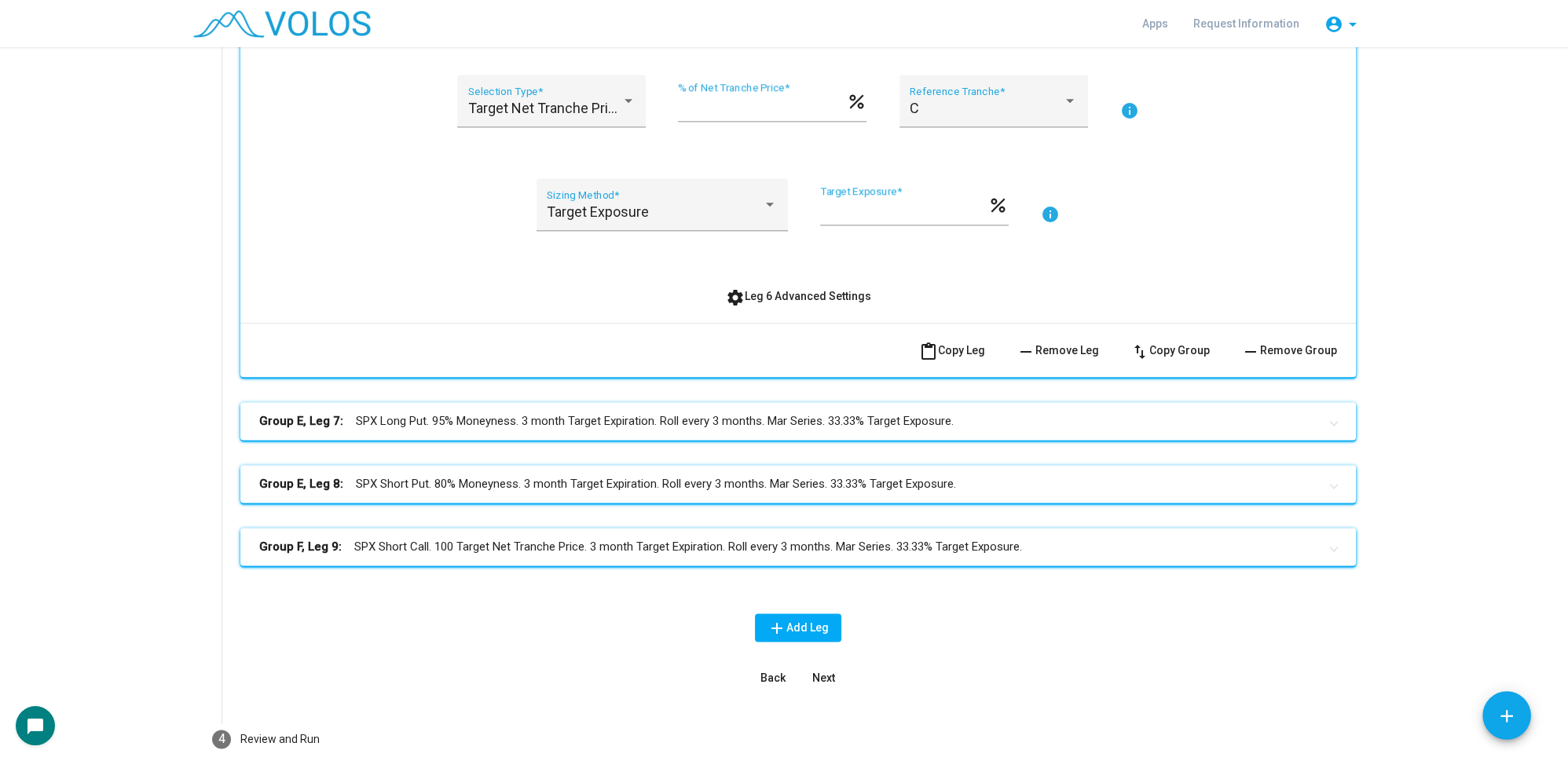
click at [457, 412] on mat-panel-title "Group E, Leg 7: SPX Long Put. 95% Moneyness. 3 month Target Expiration. Roll ev…" at bounding box center [788, 421] width 1059 height 18
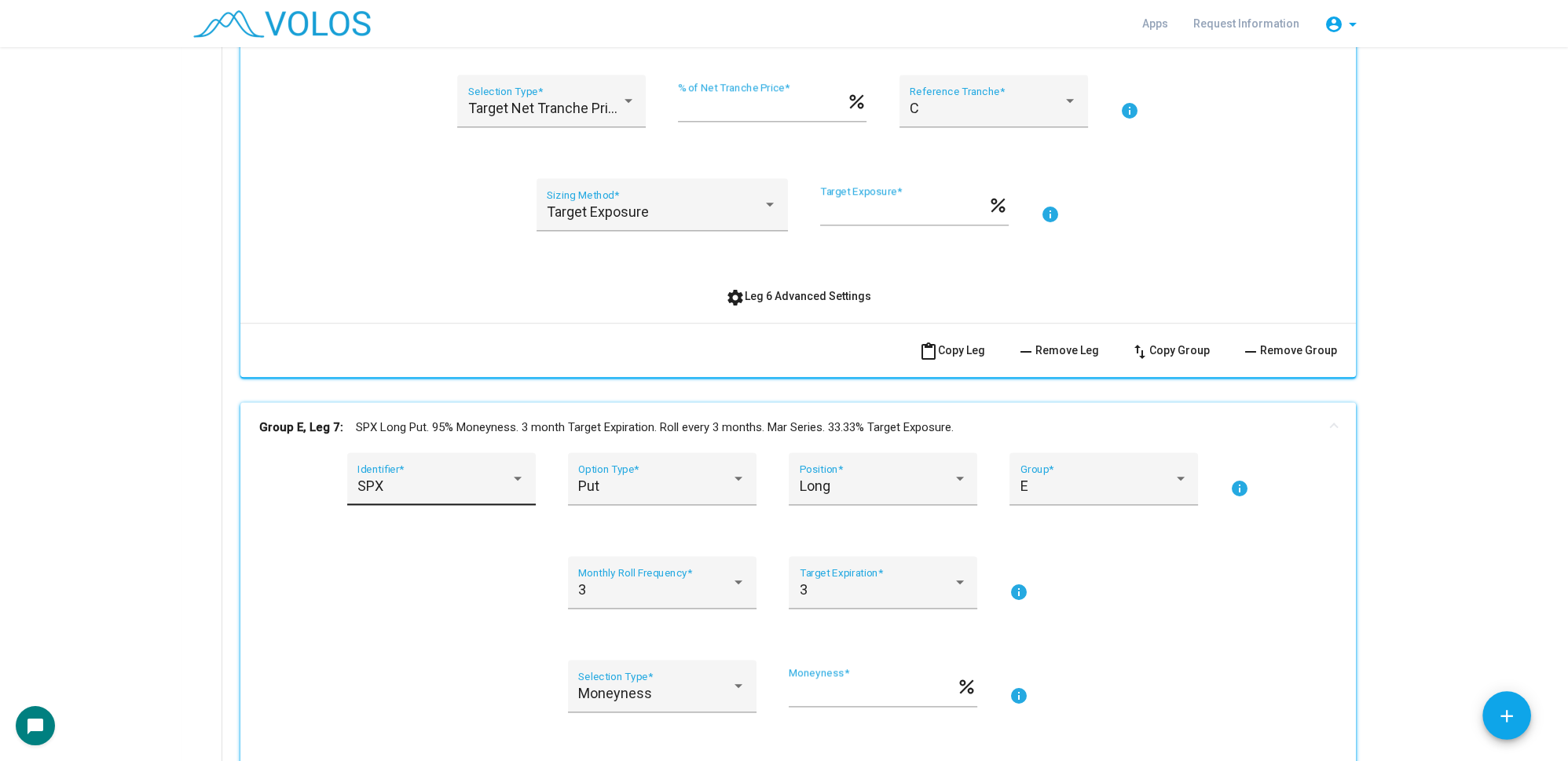
click at [400, 479] on div "SPX" at bounding box center [434, 486] width 154 height 15
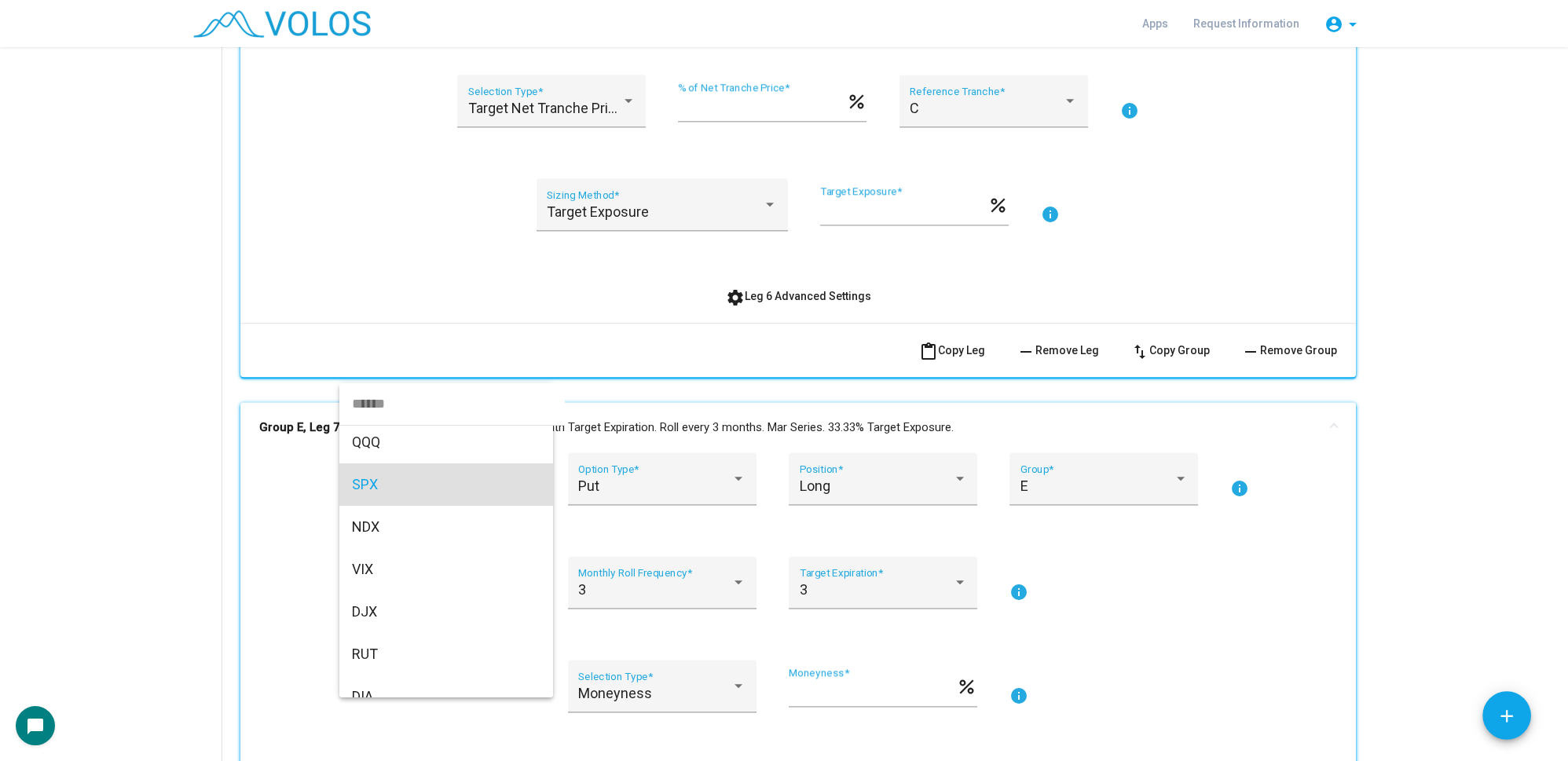
click at [393, 419] on input "dropdown search" at bounding box center [452, 404] width 225 height 43
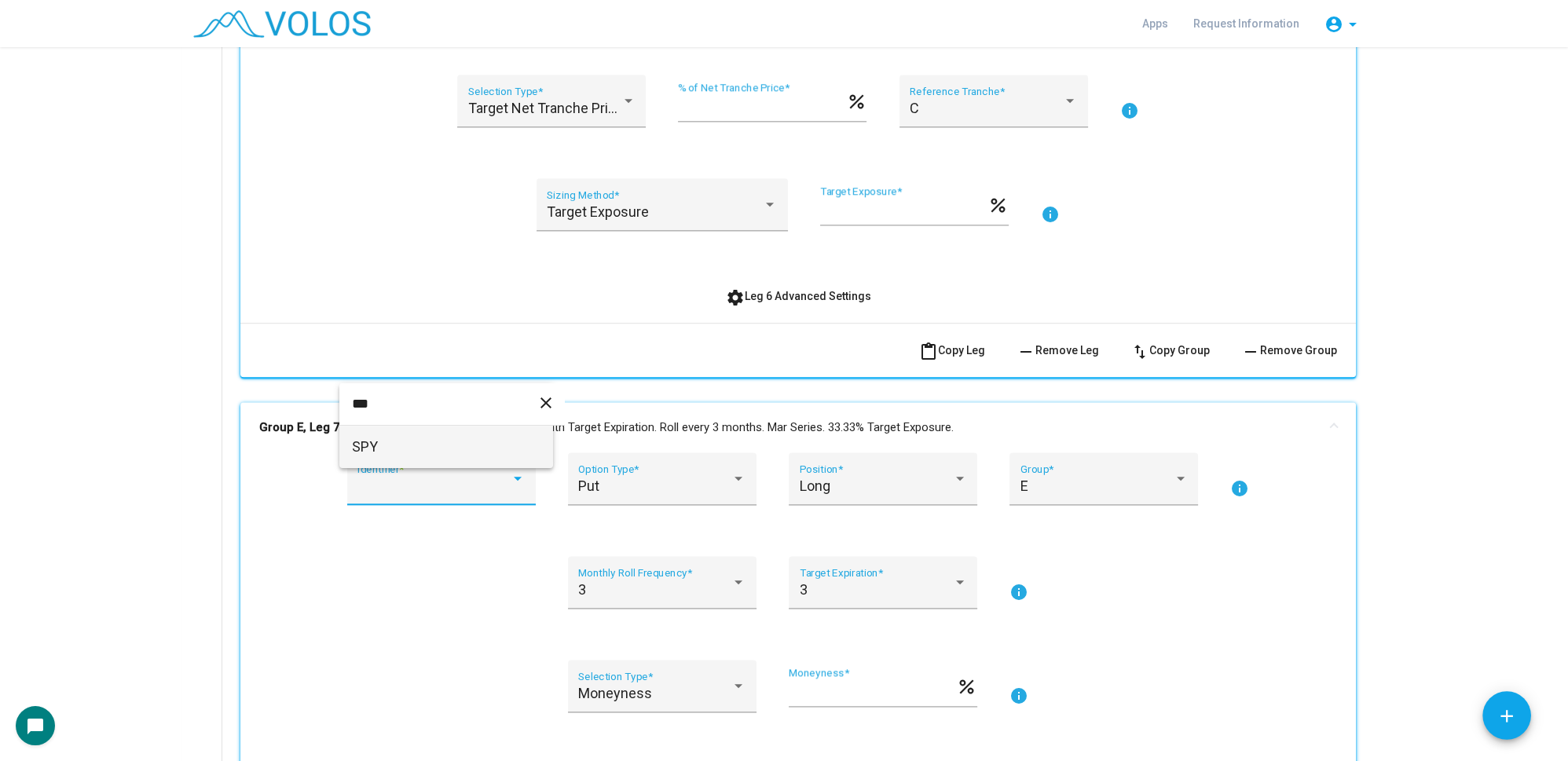
type input "***"
click at [405, 453] on span "SPY" at bounding box center [446, 447] width 189 height 43
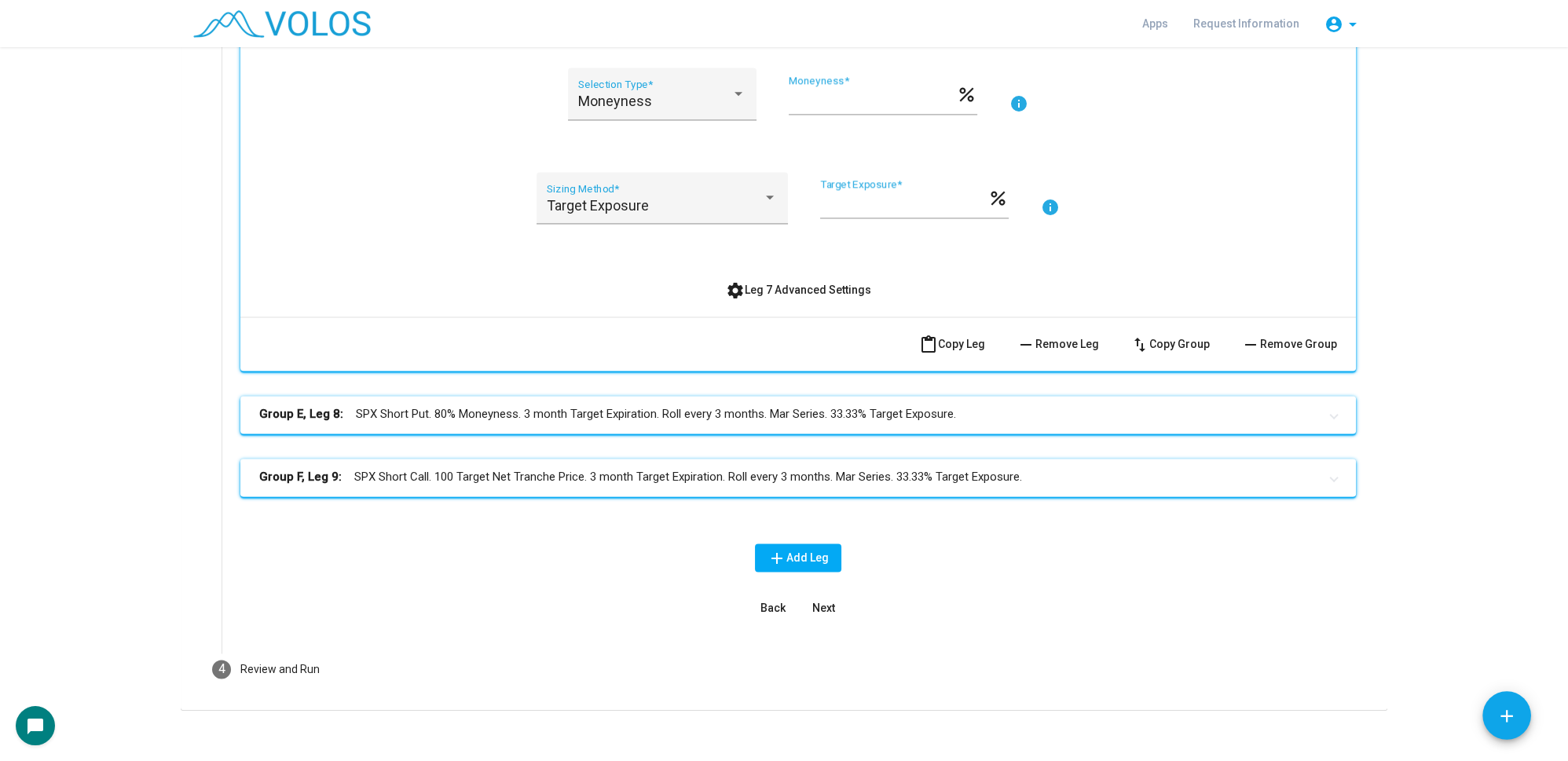
scroll to position [4029, 0]
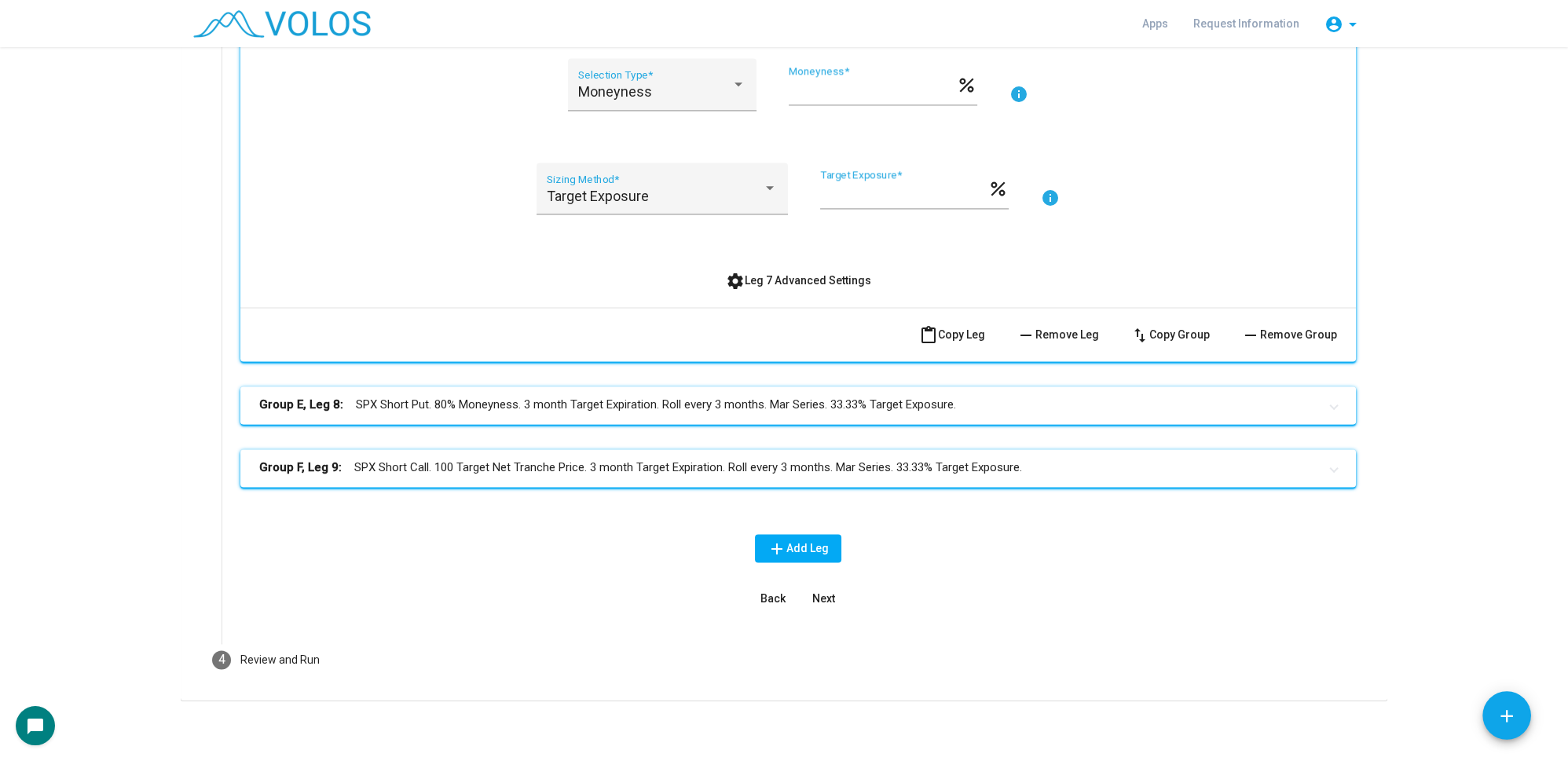
click at [436, 412] on mat-expansion-panel-header "Group E, Leg 8: SPX Short Put. 80% Moneyness. 3 month Target Expiration. Roll e…" at bounding box center [799, 405] width 1116 height 38
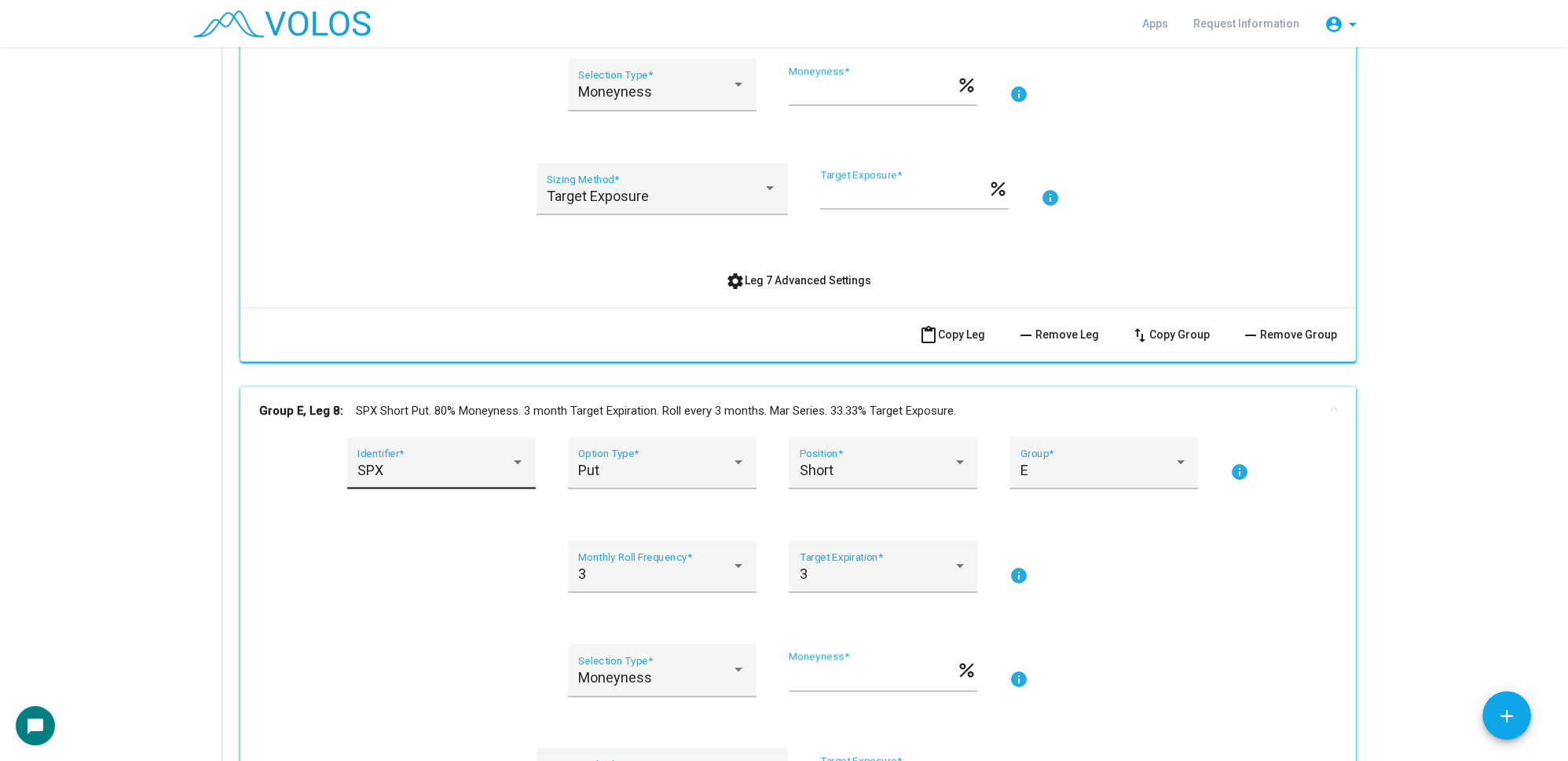
click at [414, 471] on div "SPX" at bounding box center [434, 470] width 154 height 15
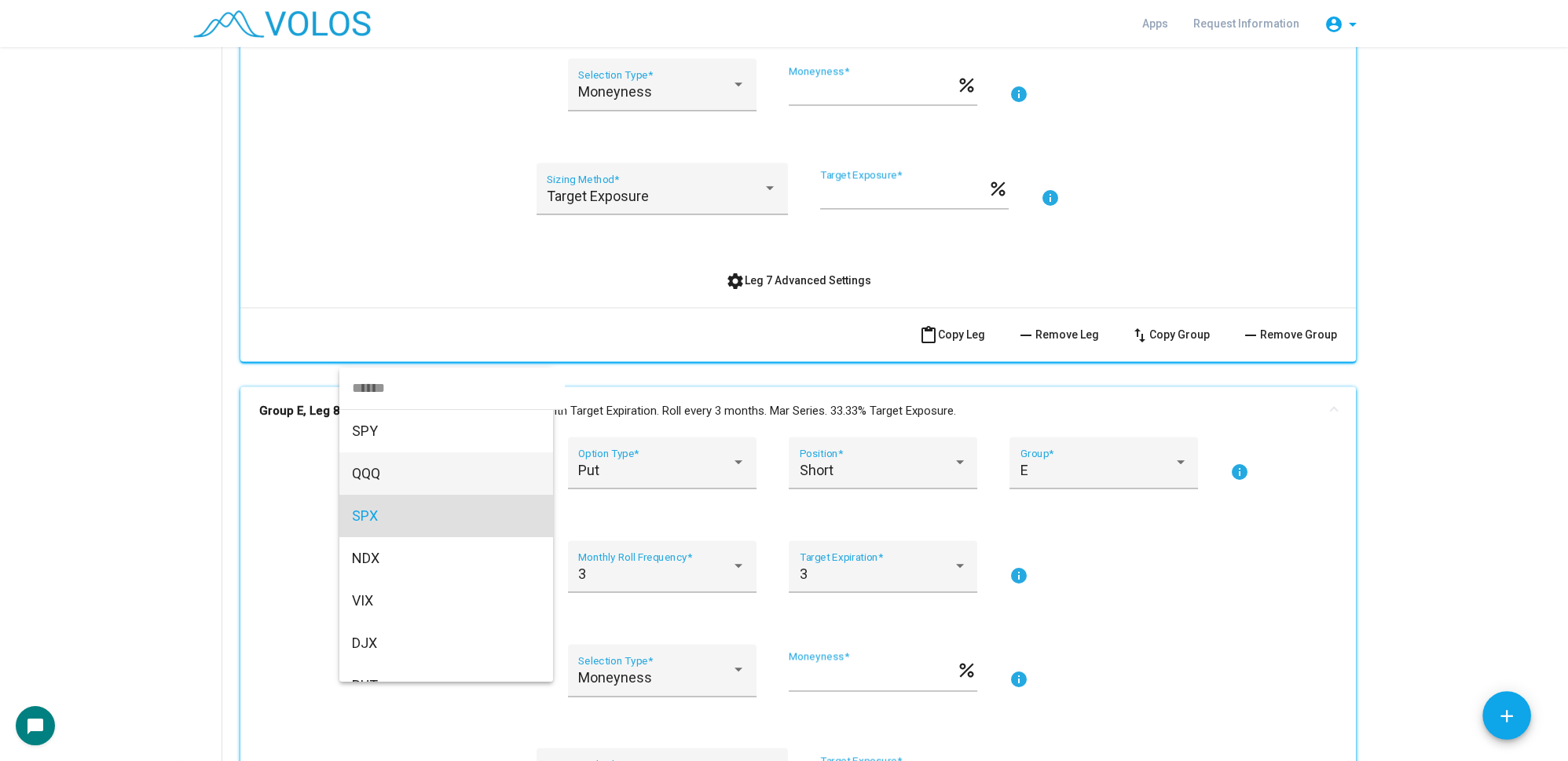
scroll to position [47, 0]
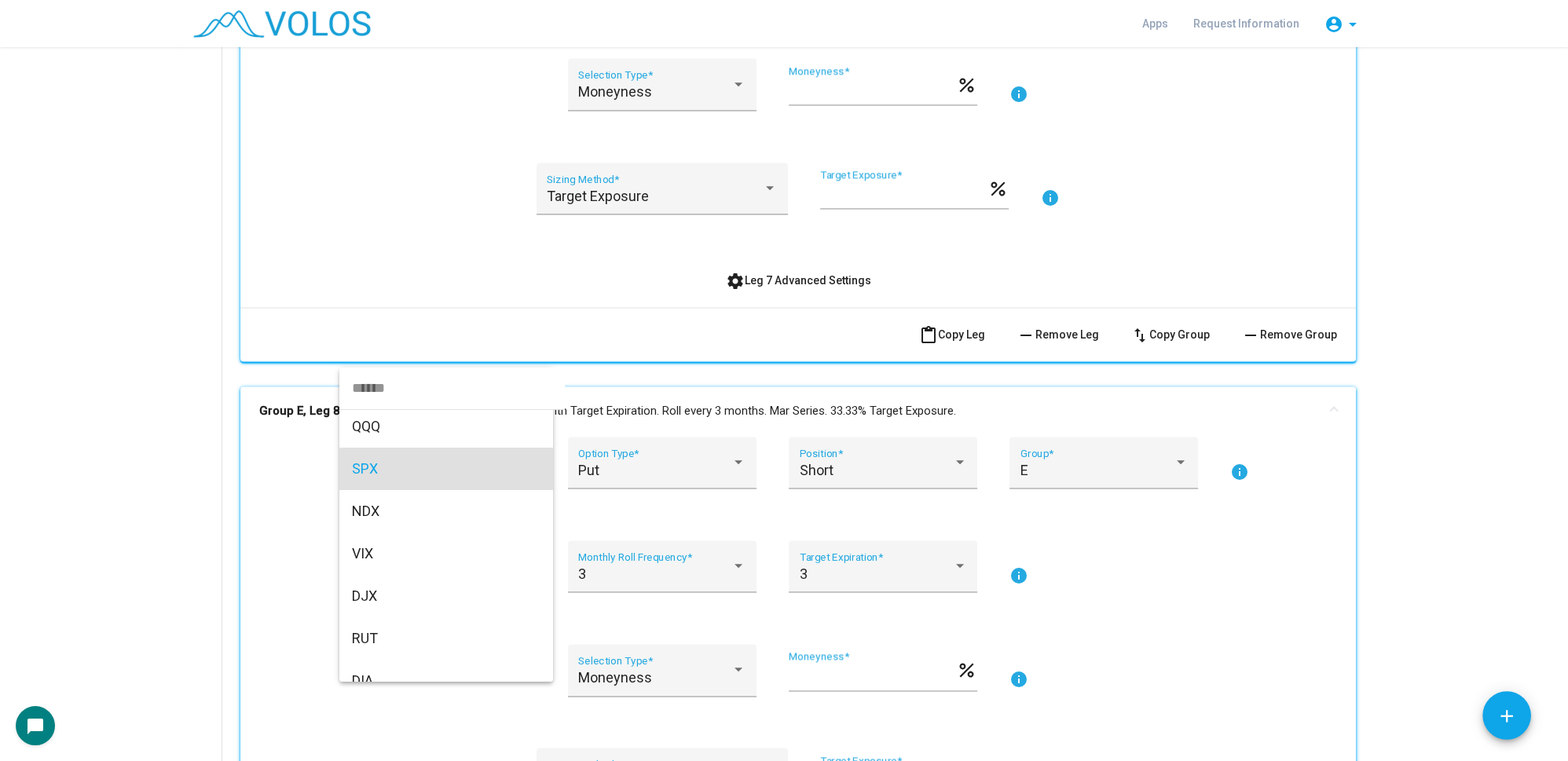
click at [416, 392] on input "dropdown search" at bounding box center [452, 388] width 225 height 43
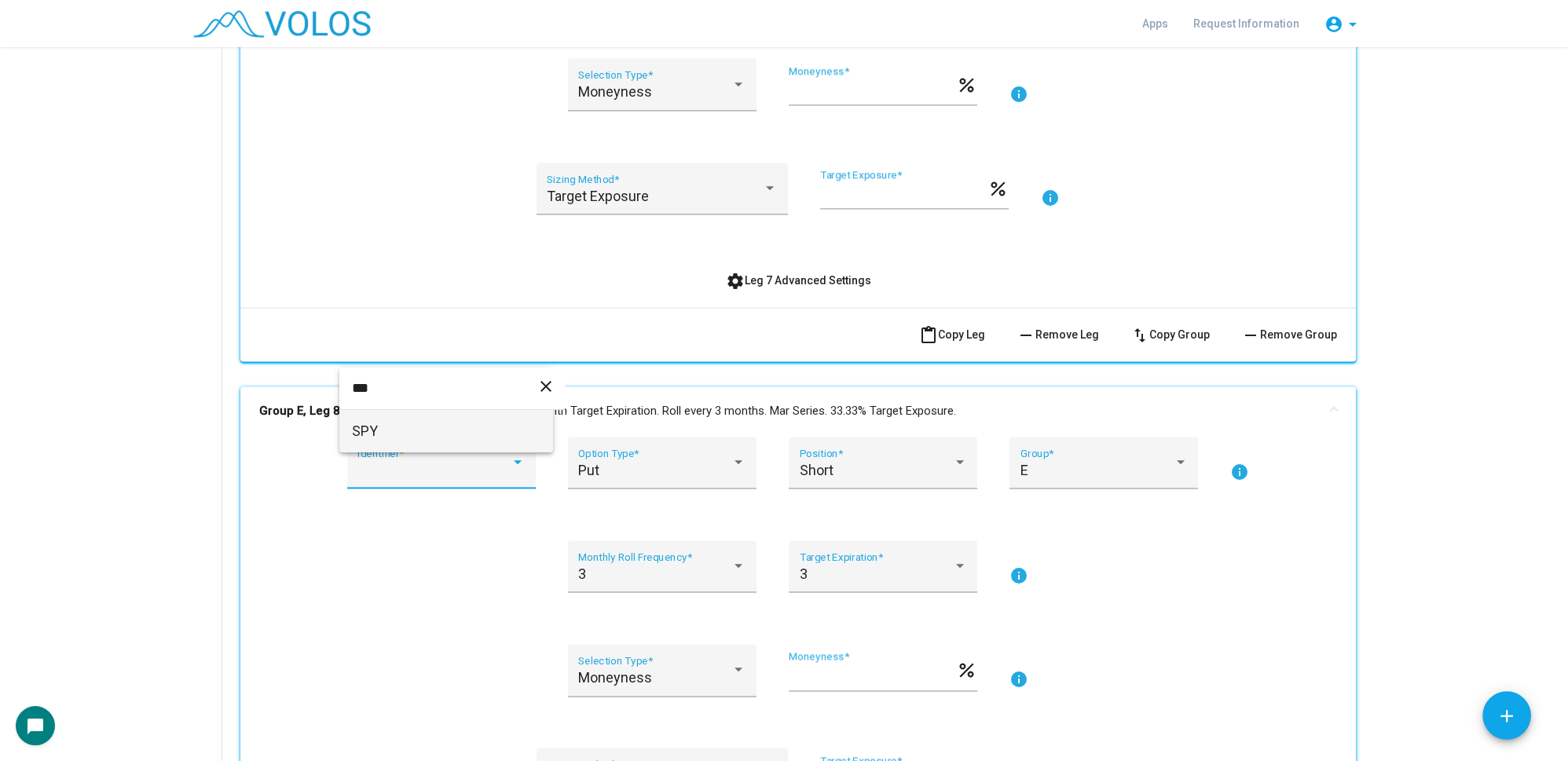
type input "***"
click at [415, 427] on span "SPY" at bounding box center [446, 432] width 189 height 43
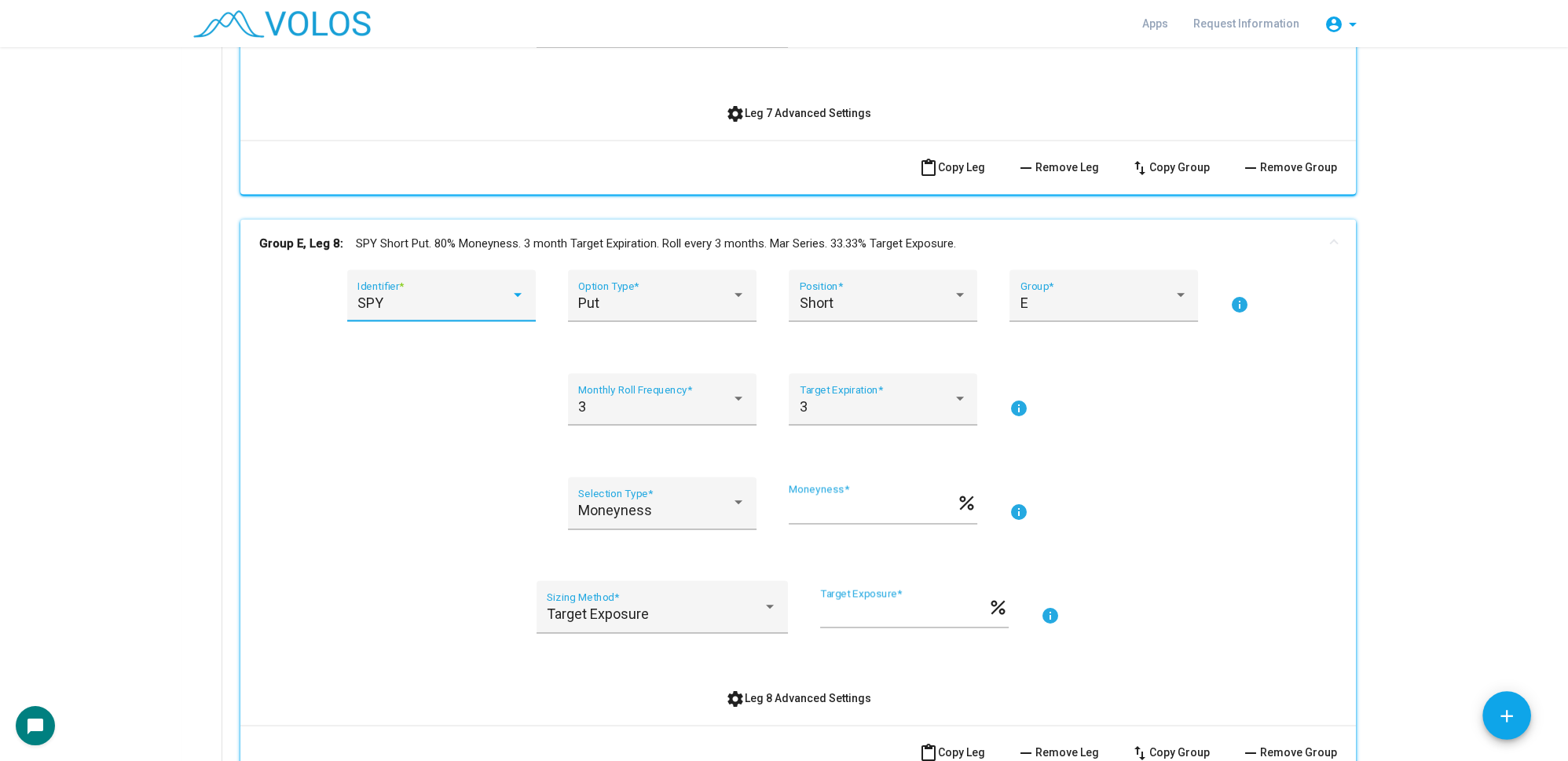
scroll to position [4386, 0]
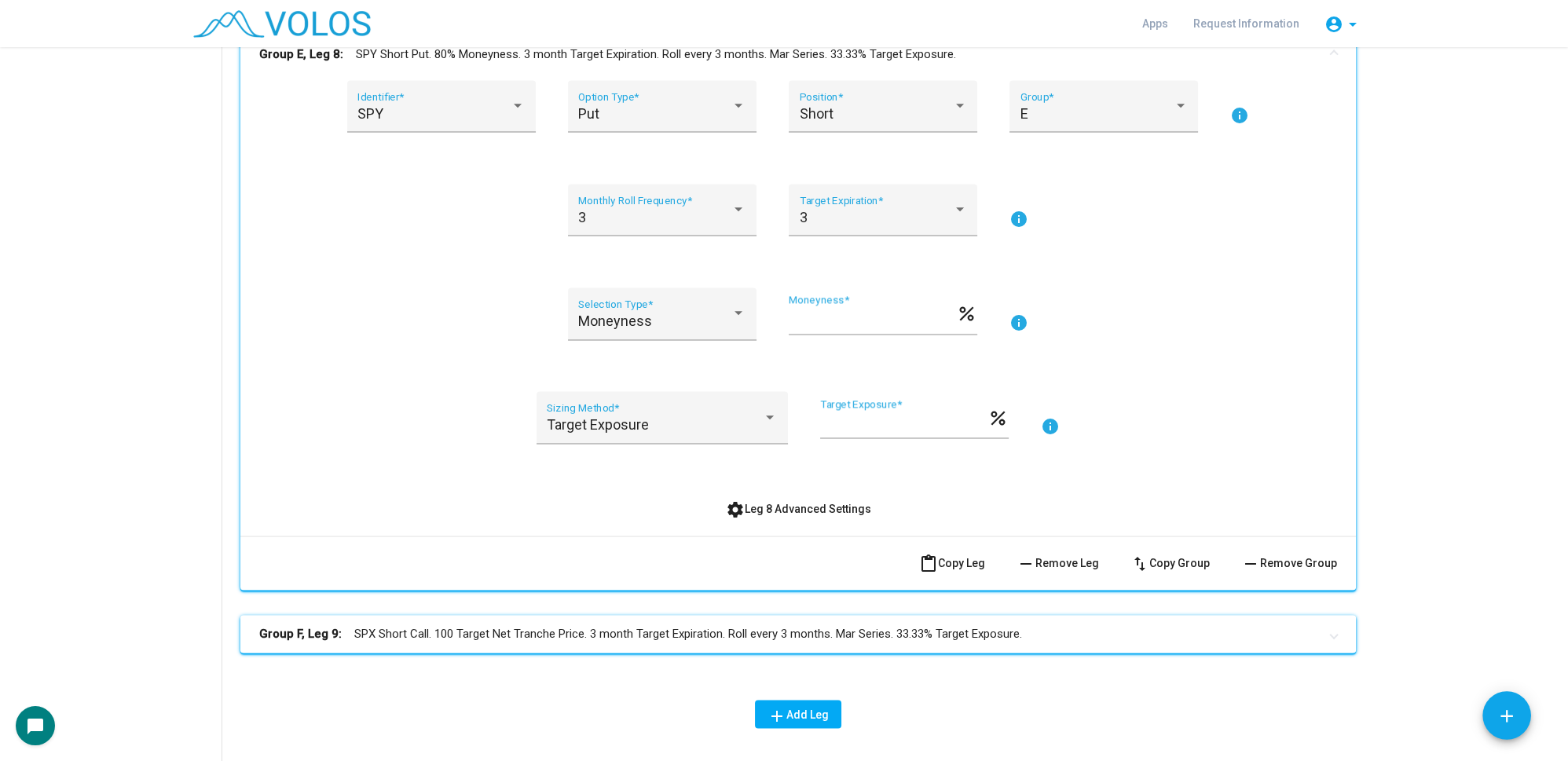
click at [485, 630] on mat-panel-title "Group F, Leg 9: SPX Short Call. 100 Target Net Tranche Price. 3 month Target Ex…" at bounding box center [788, 634] width 1059 height 18
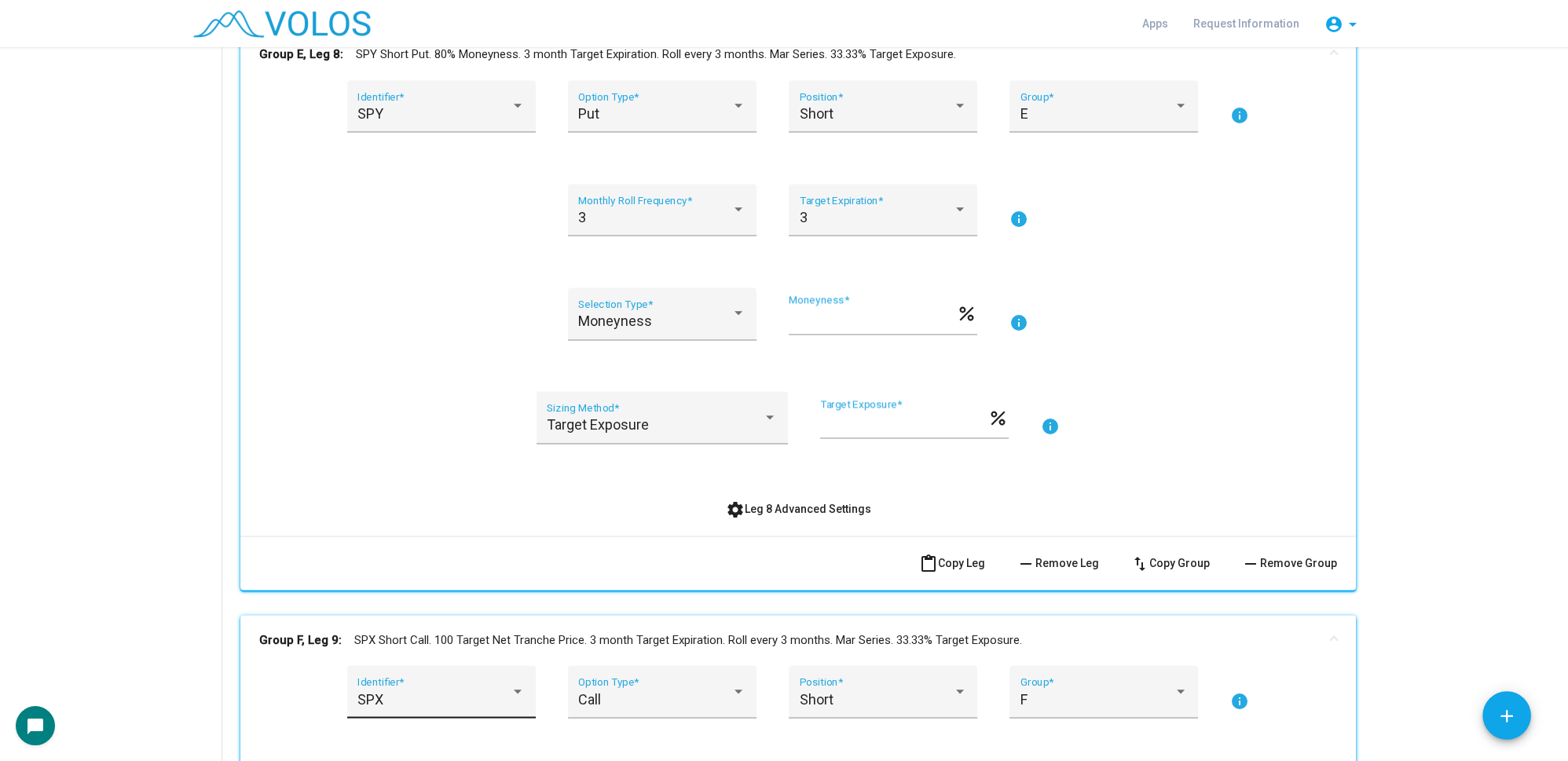
click at [456, 665] on div "SPX Identifier *" at bounding box center [441, 692] width 189 height 53
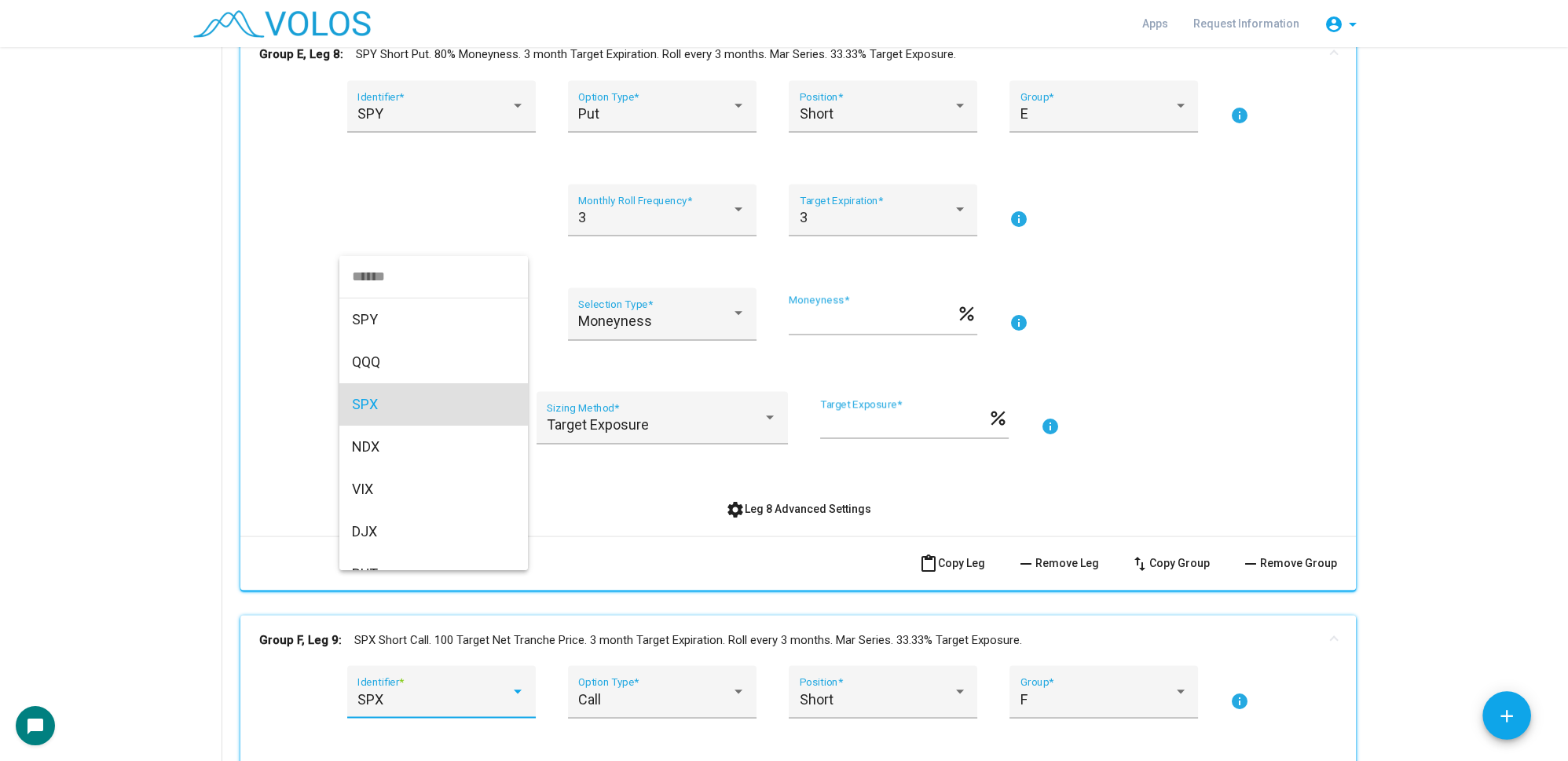
scroll to position [5, 0]
click at [369, 305] on span "SPY" at bounding box center [446, 314] width 189 height 43
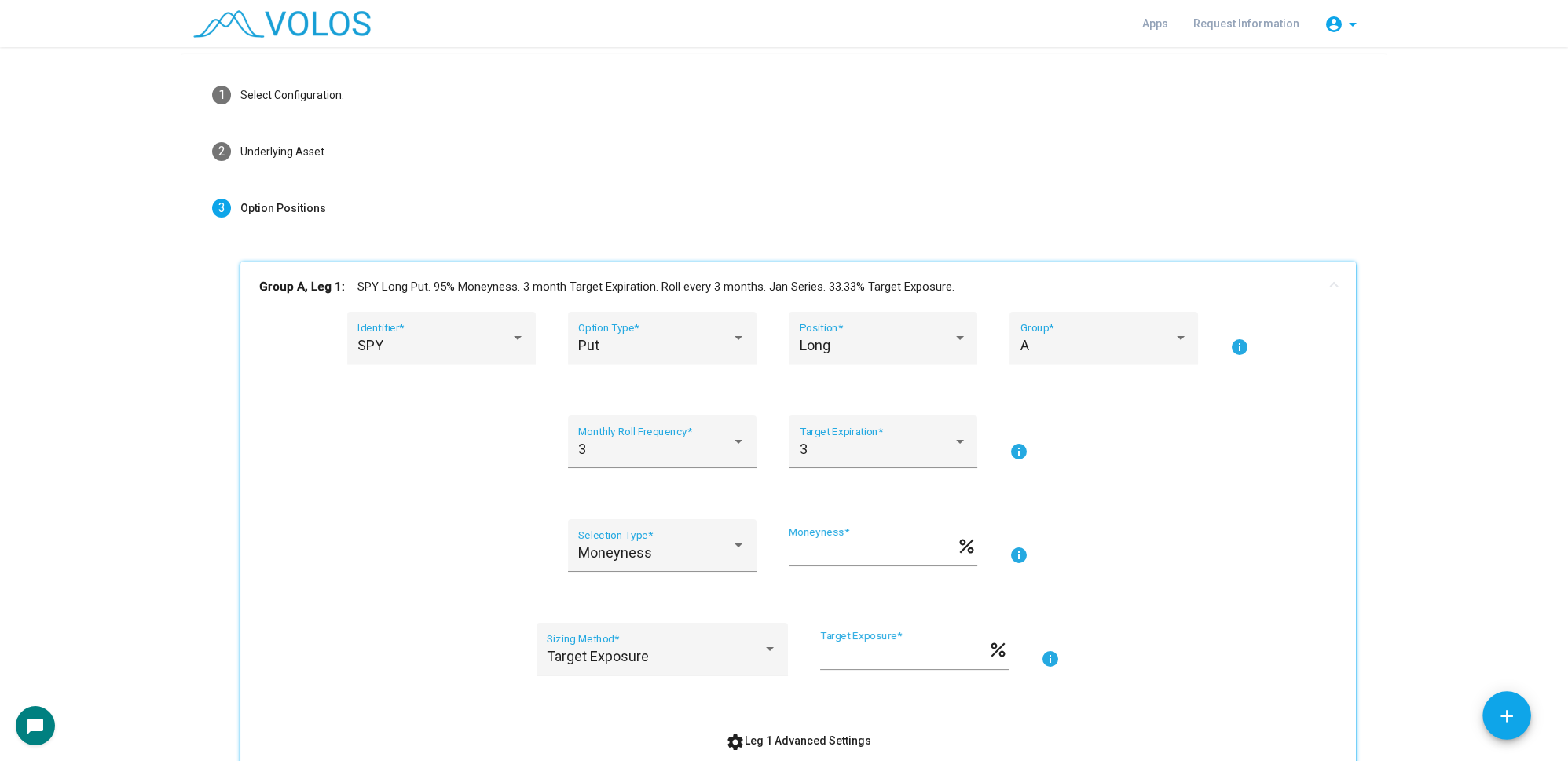
scroll to position [0, 0]
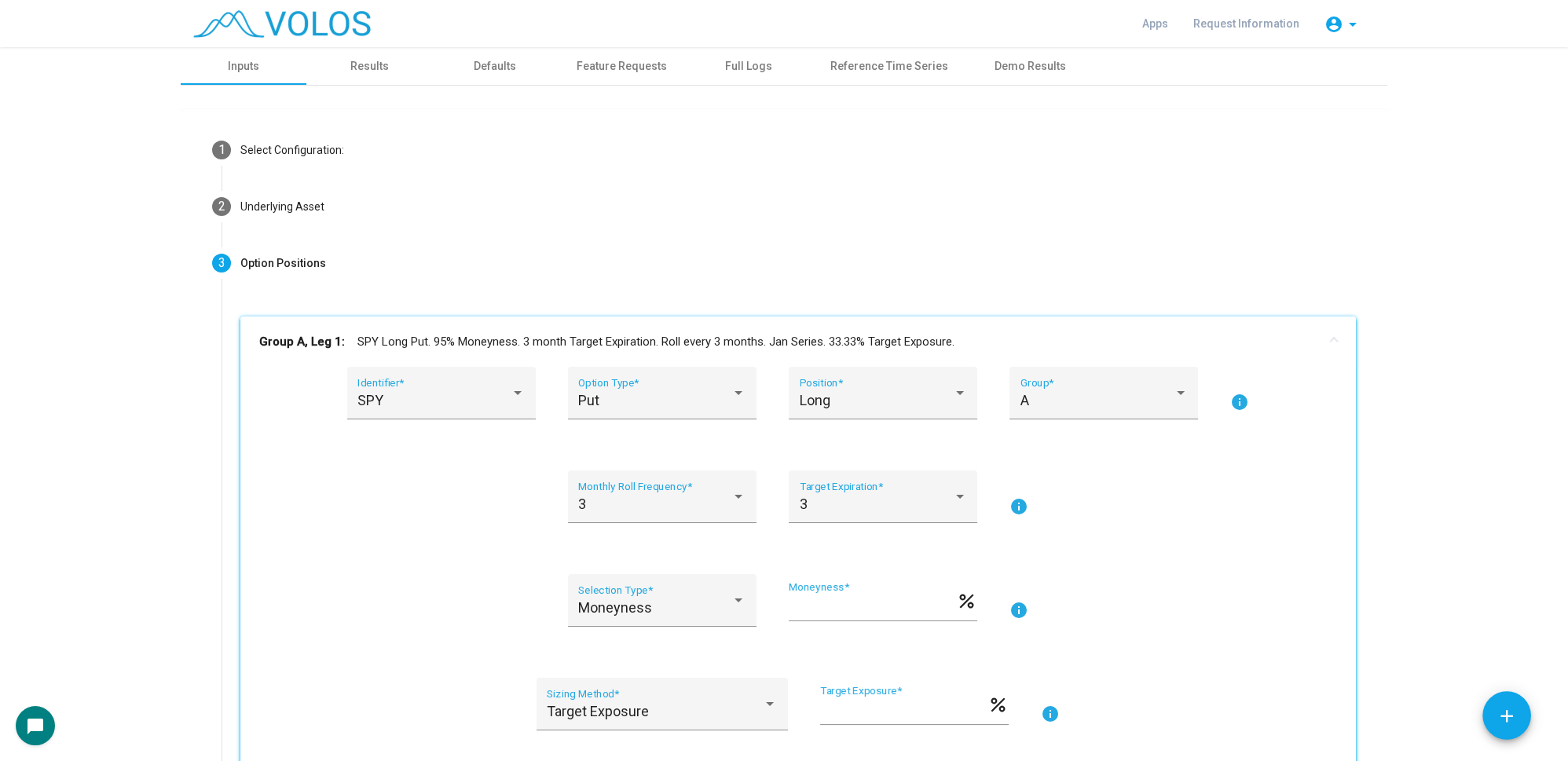
click at [496, 336] on mat-panel-title "Group A, Leg 1: SPY Long Put. 95% Moneyness. 3 month Target Expiration. Roll ev…" at bounding box center [788, 341] width 1059 height 18
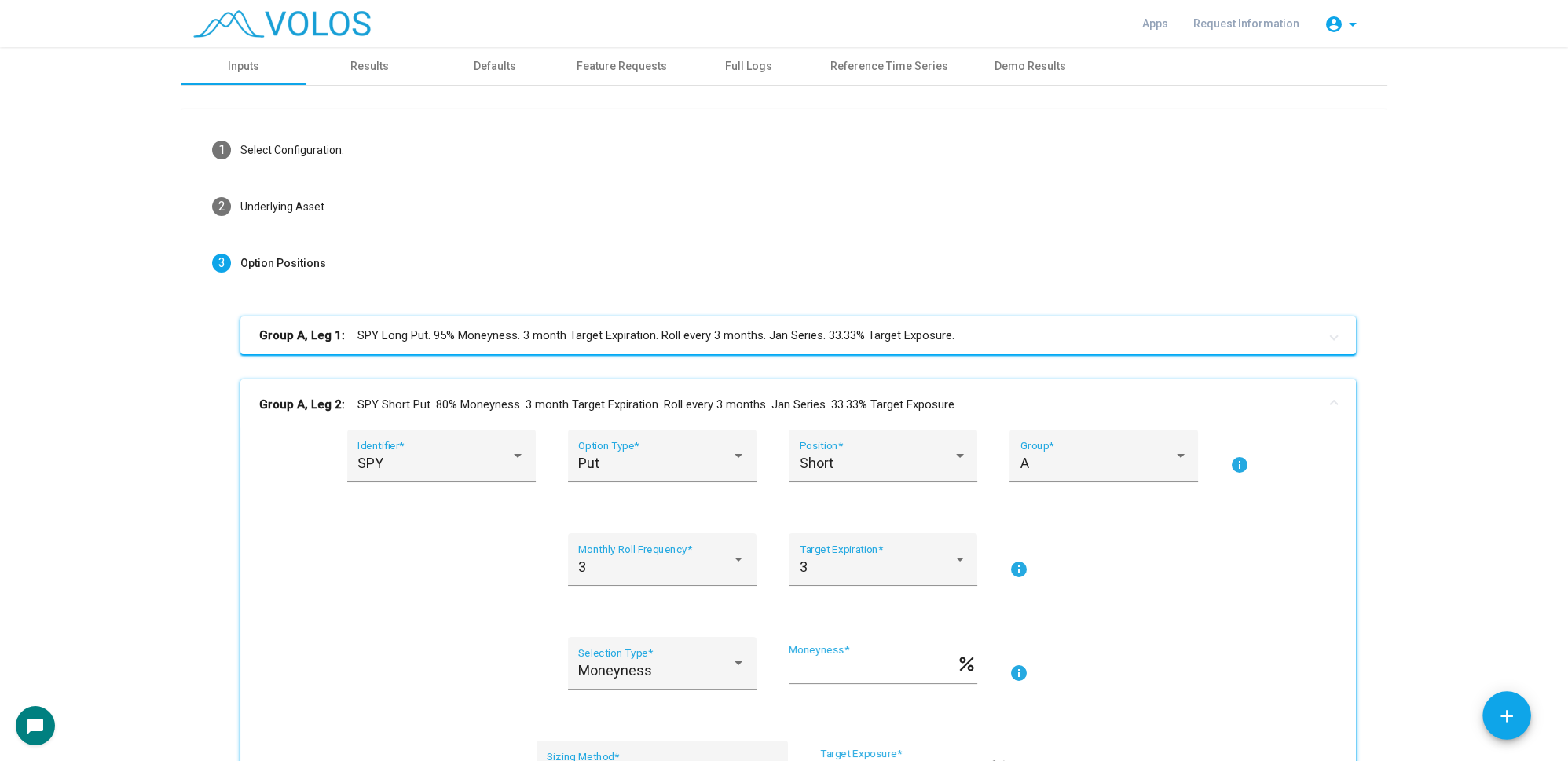
click at [487, 401] on mat-panel-title "Group A, Leg 2: SPY Short Put. 80% Moneyness. 3 month Target Expiration. Roll e…" at bounding box center [788, 404] width 1059 height 18
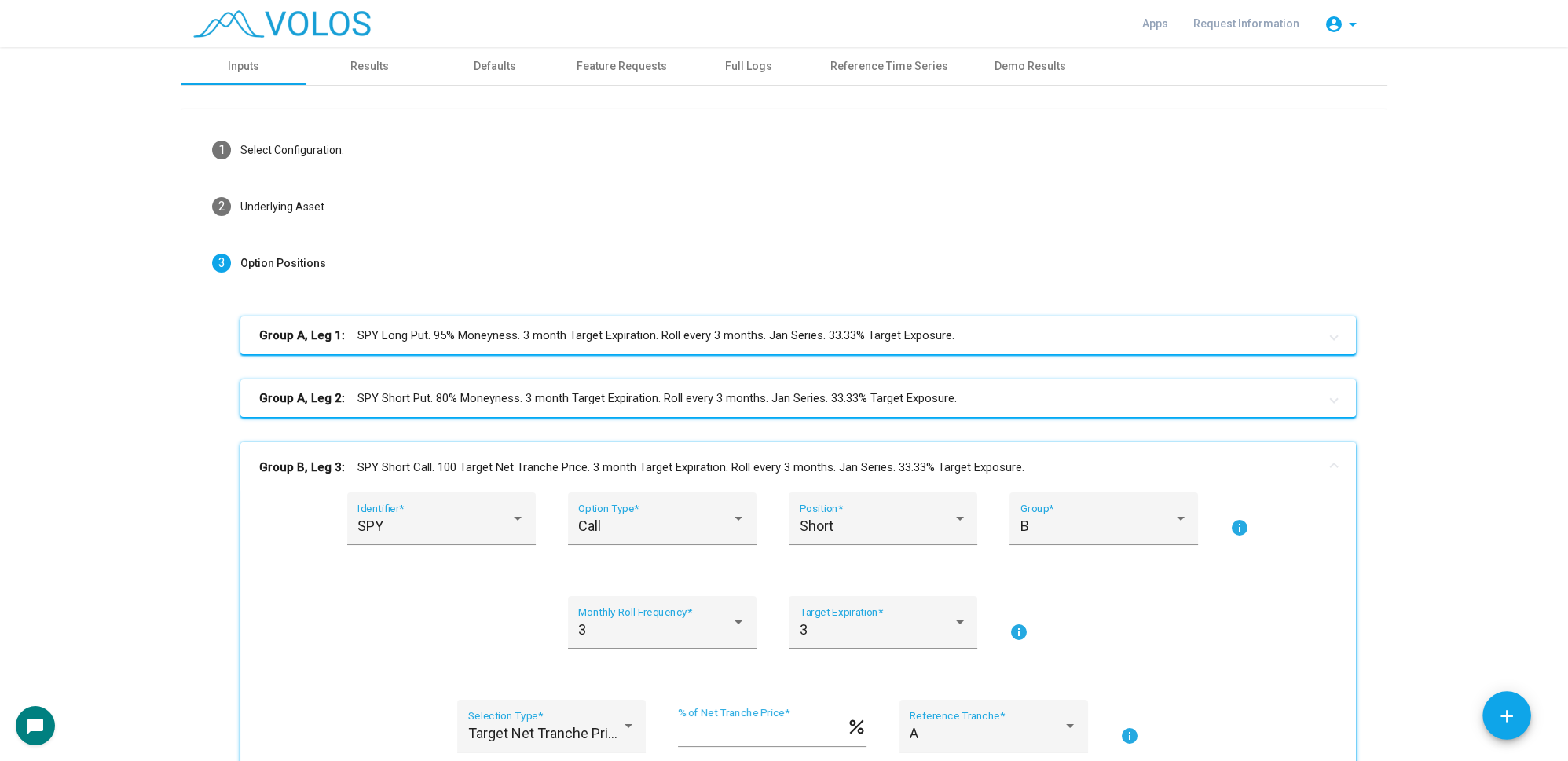
click at [481, 469] on mat-panel-title "Group B, Leg 3: SPY Short Call. 100 Target Net Tranche Price. 3 month Target Ex…" at bounding box center [788, 468] width 1059 height 18
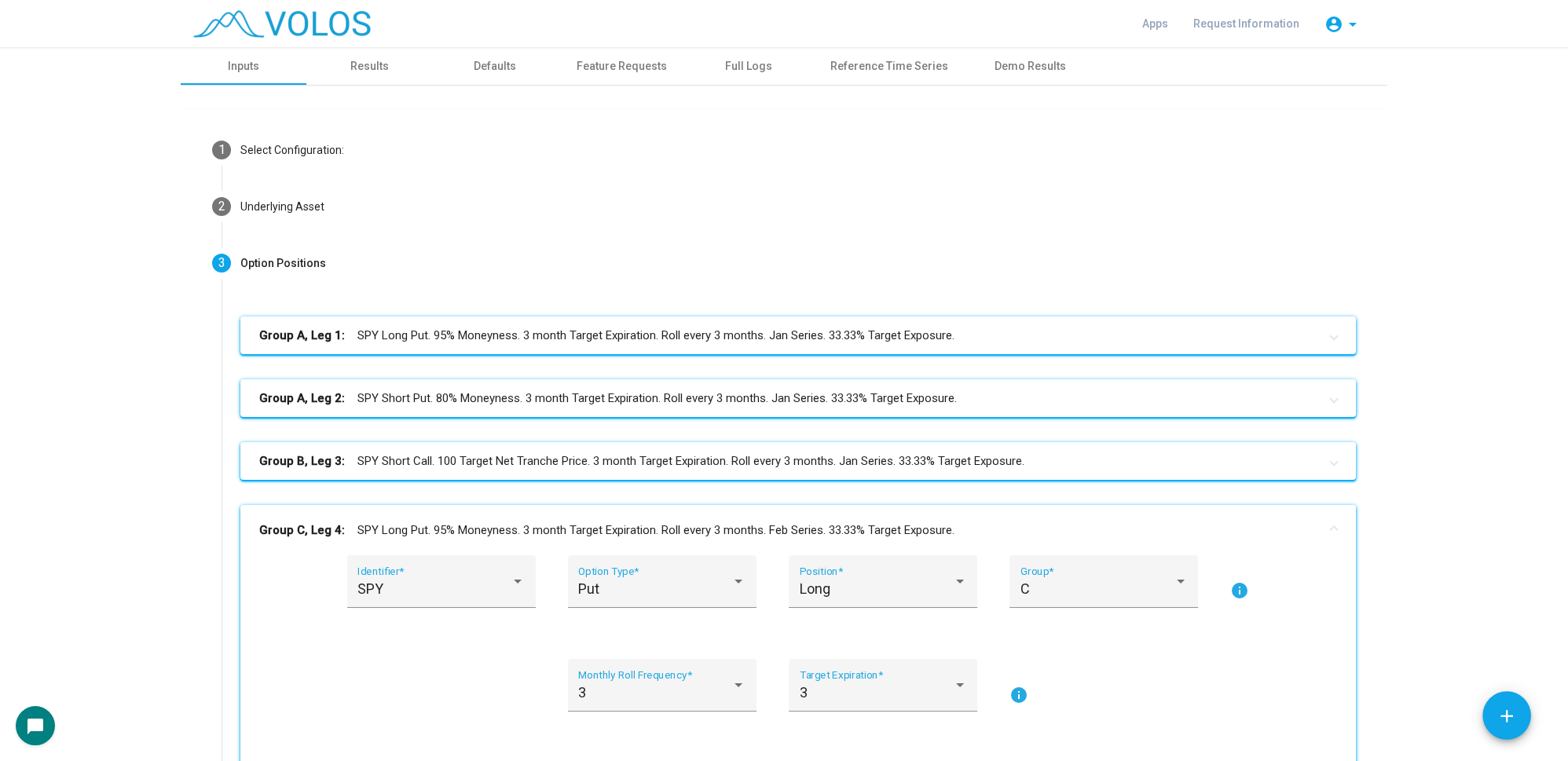
click at [488, 532] on mat-panel-title "Group C, Leg 4: SPY Long Put. 95% Moneyness. 3 month Target Expiration. Roll ev…" at bounding box center [788, 530] width 1059 height 18
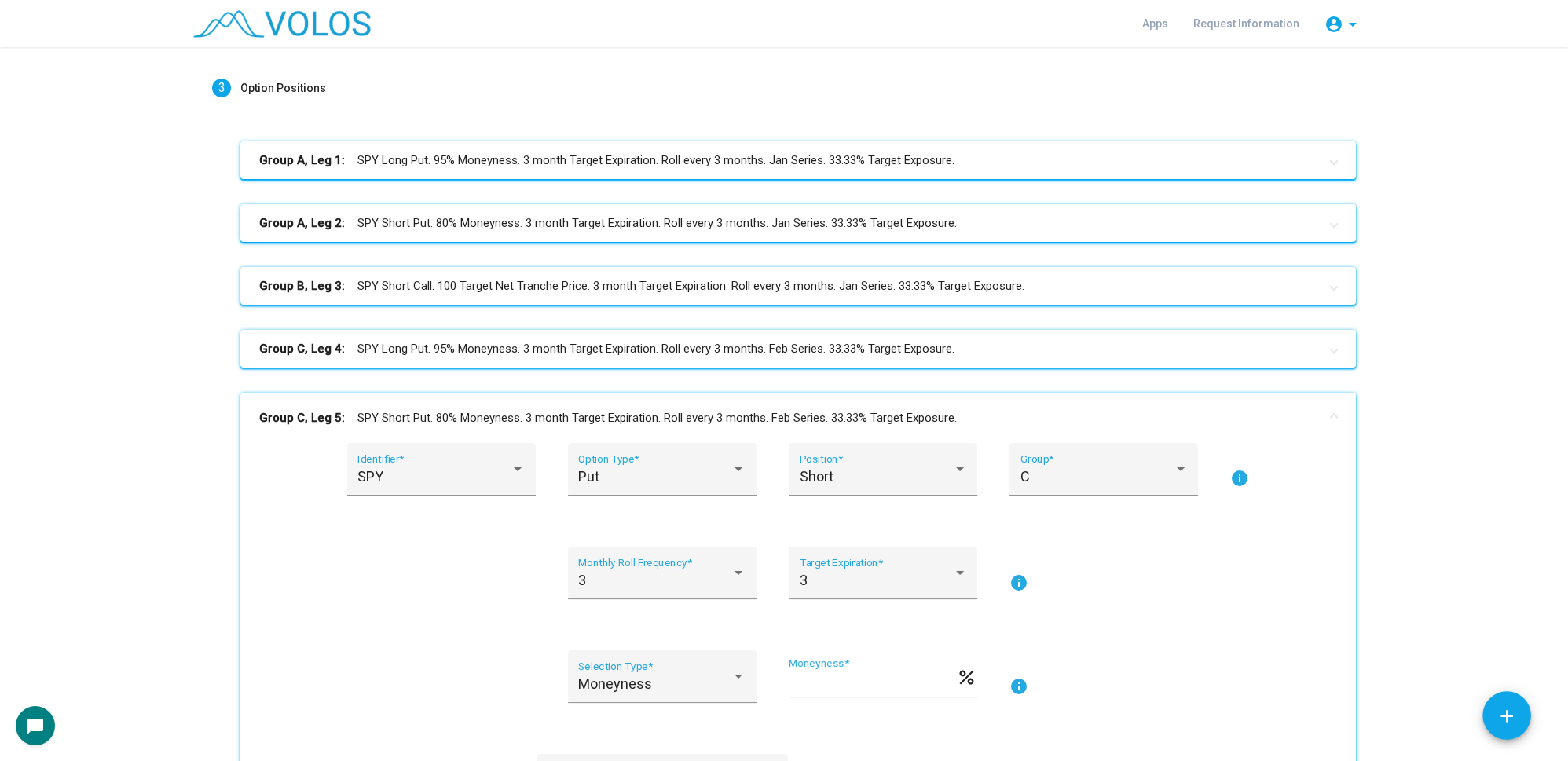
scroll to position [285, 0]
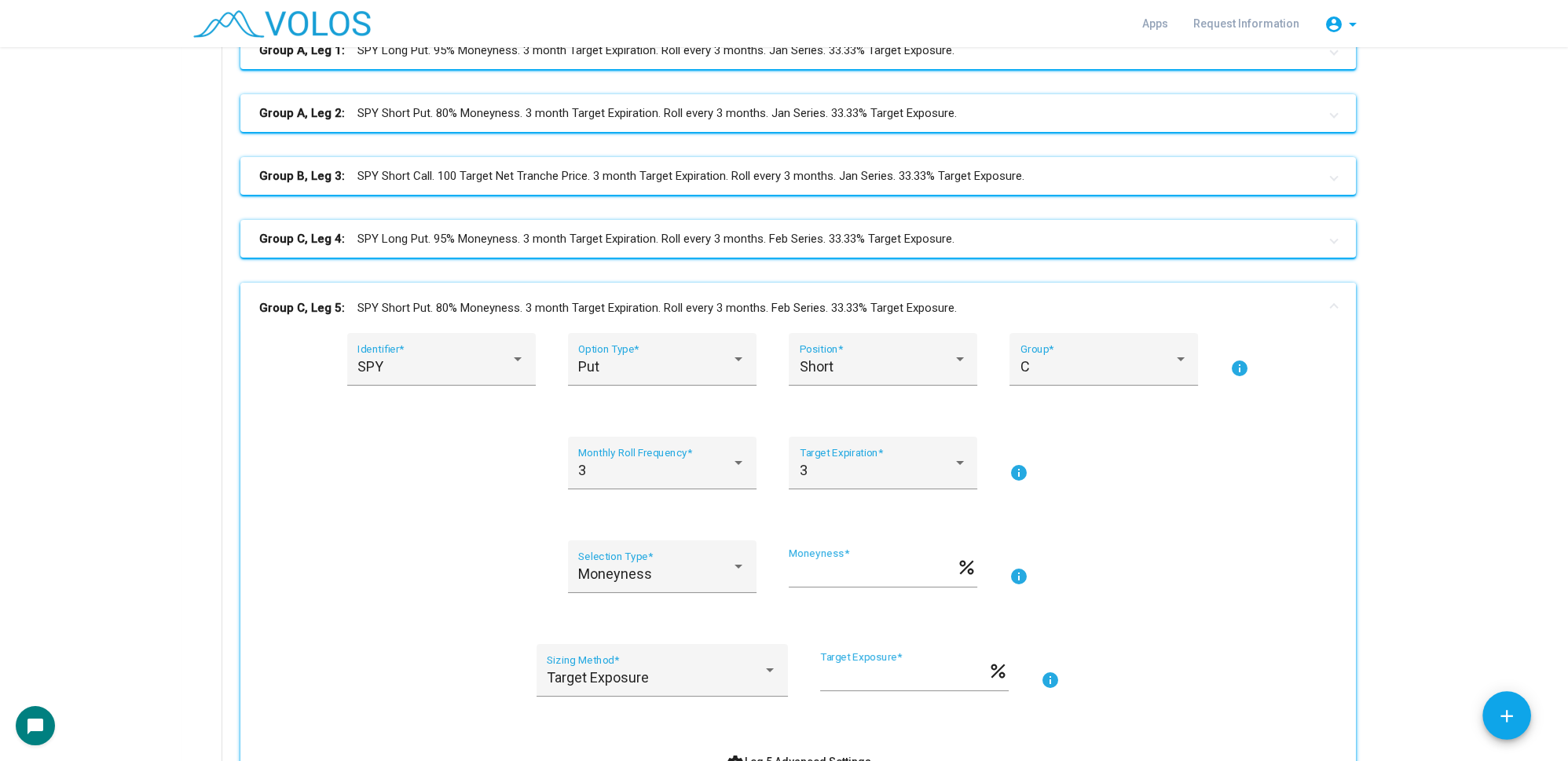
click at [473, 300] on mat-panel-title "Group C, Leg 5: SPY Short Put. 80% Moneyness. 3 month Target Expiration. Roll e…" at bounding box center [788, 308] width 1059 height 18
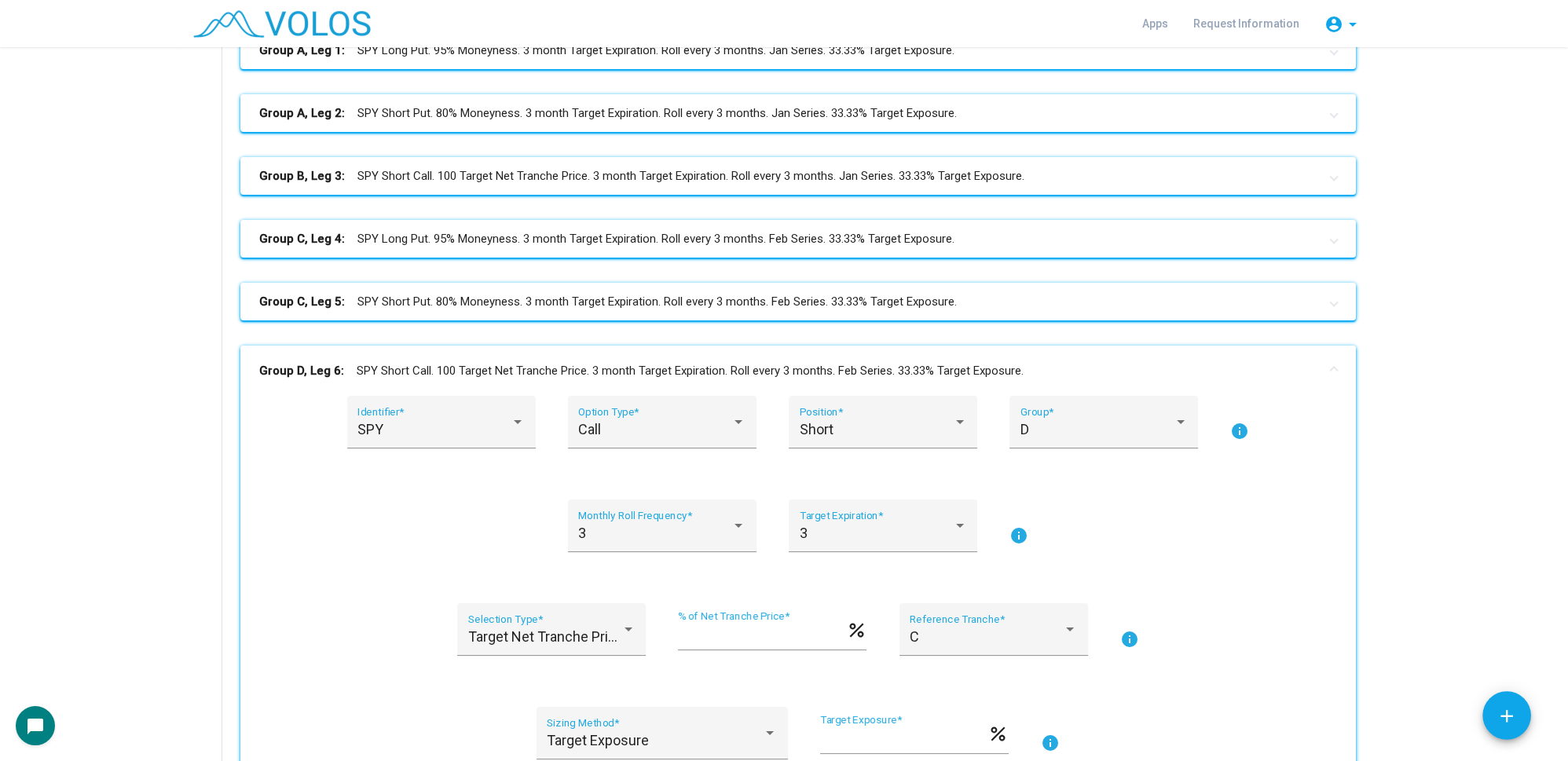
click at [493, 367] on mat-panel-title "Group D, Leg 6: SPY Short Call. 100 Target Net Tranche Price. 3 month Target Ex…" at bounding box center [788, 370] width 1059 height 18
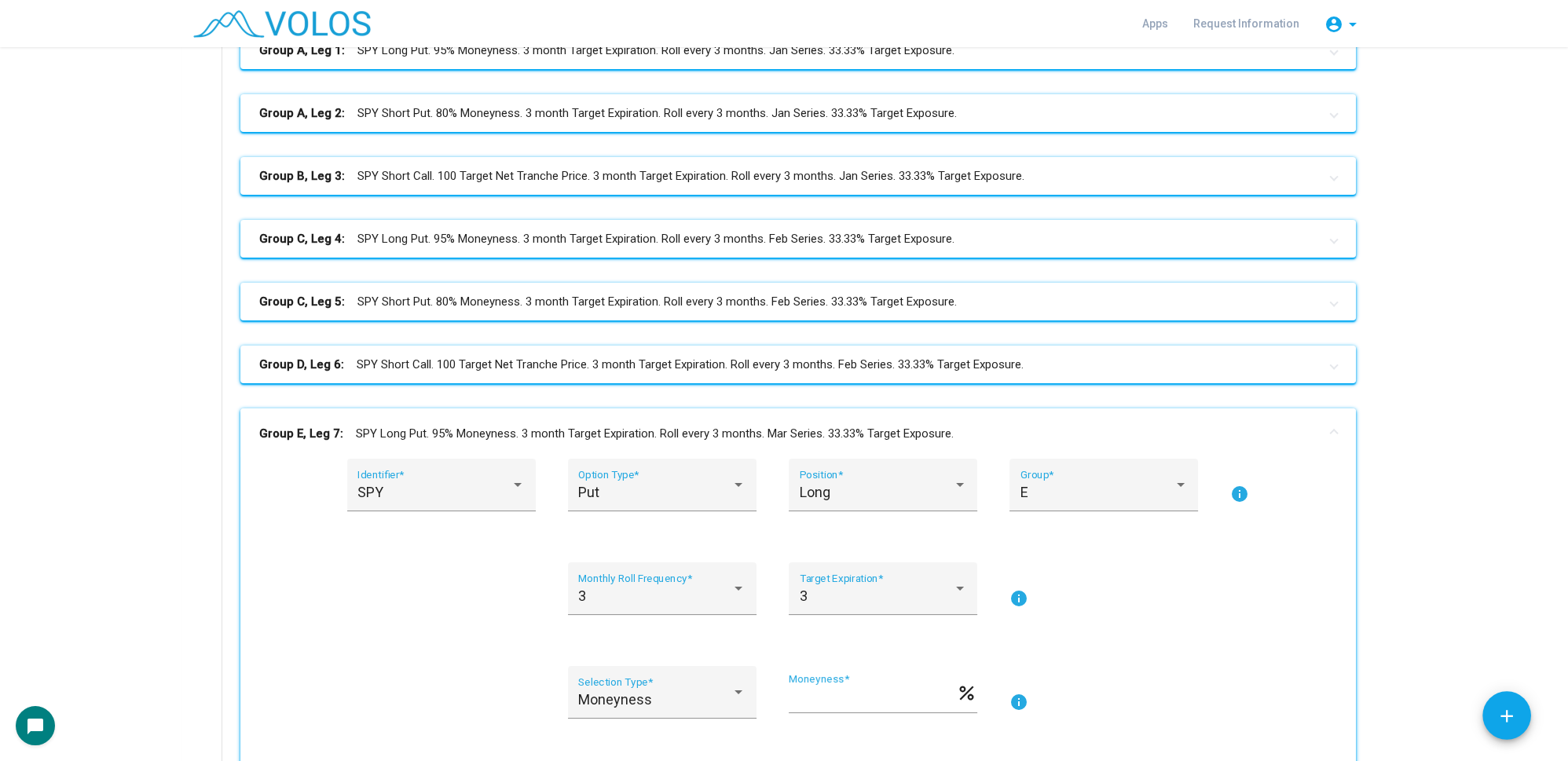
click at [494, 432] on mat-panel-title "Group E, Leg 7: SPY Long Put. 95% Moneyness. 3 month Target Expiration. Roll ev…" at bounding box center [788, 433] width 1059 height 18
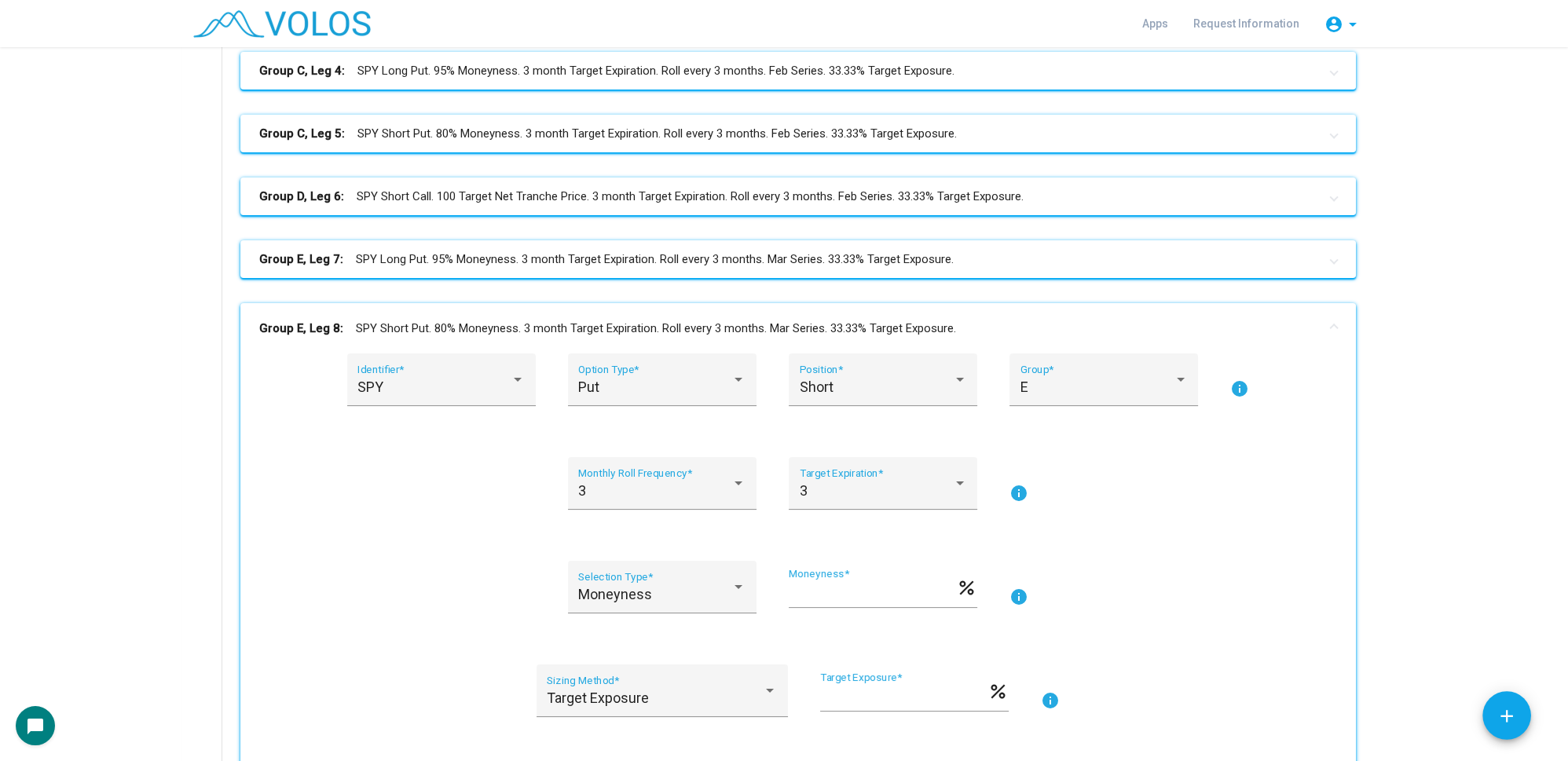
scroll to position [500, 0]
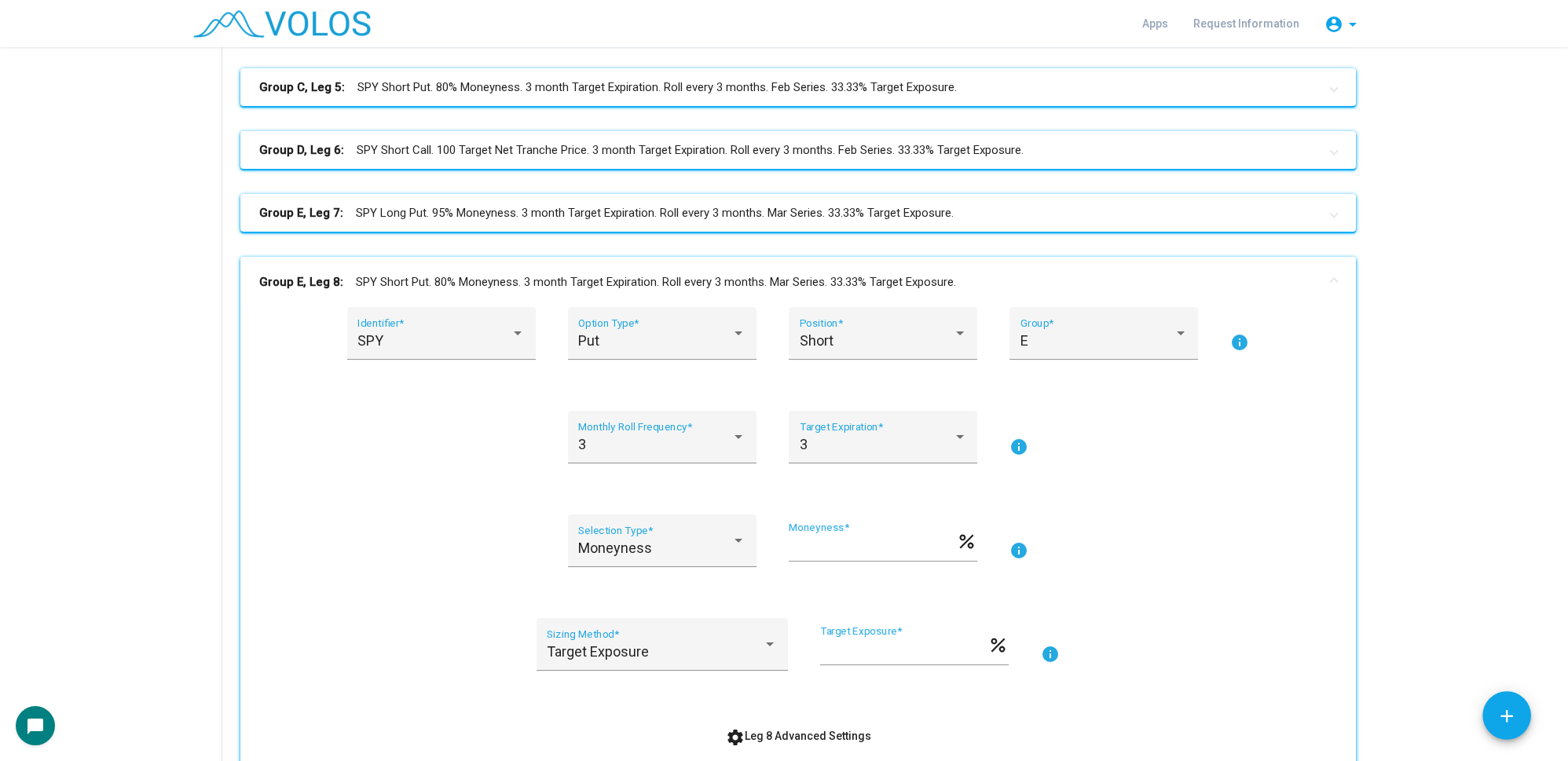
click at [485, 273] on mat-panel-title "Group E, Leg 8: SPY Short Put. 80% Moneyness. 3 month Target Expiration. Roll e…" at bounding box center [788, 282] width 1059 height 18
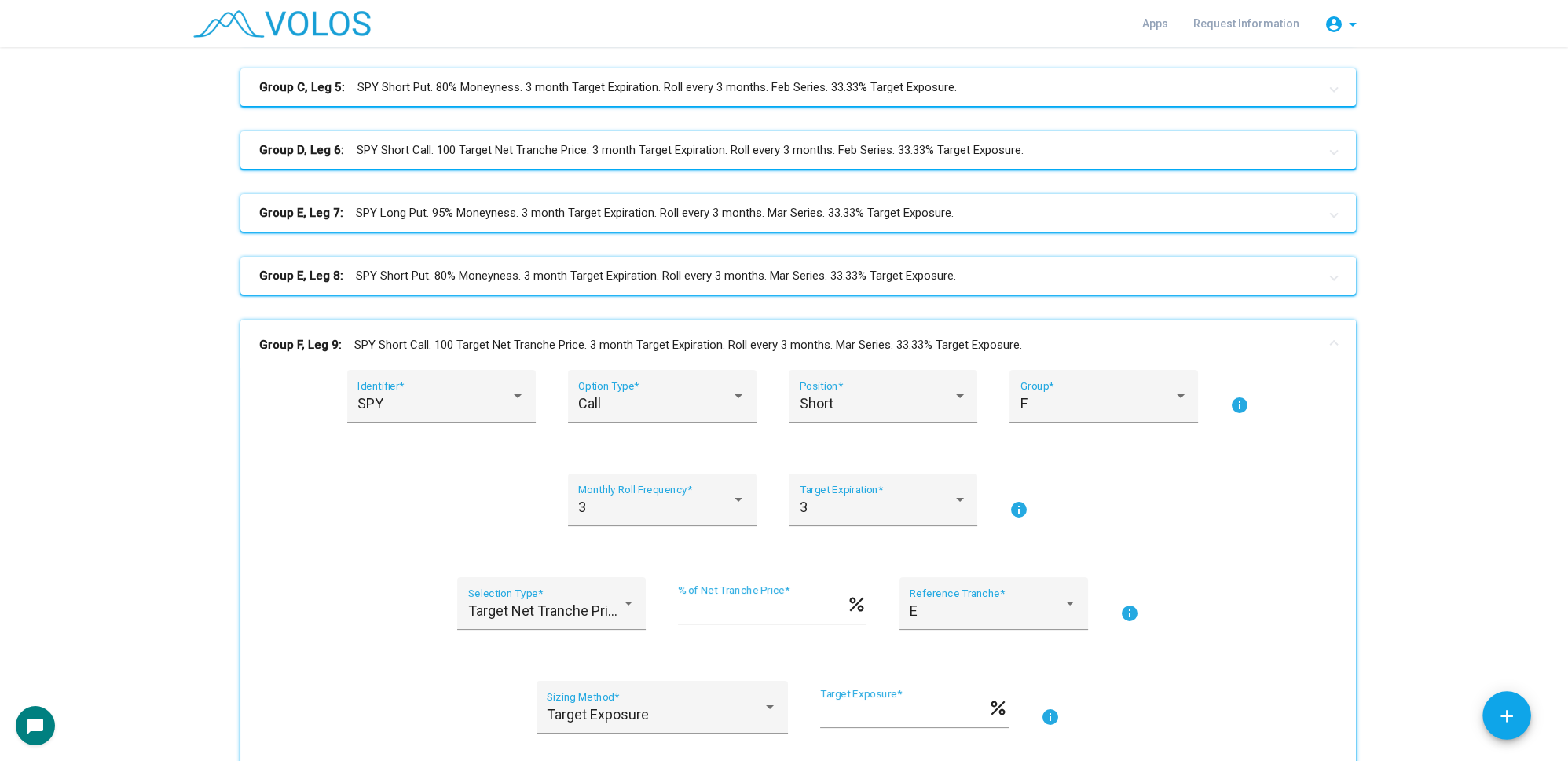
click at [473, 338] on mat-panel-title "Group F, Leg 9: SPY Short Call. 100 Target Net Tranche Price. 3 month Target Ex…" at bounding box center [788, 345] width 1059 height 18
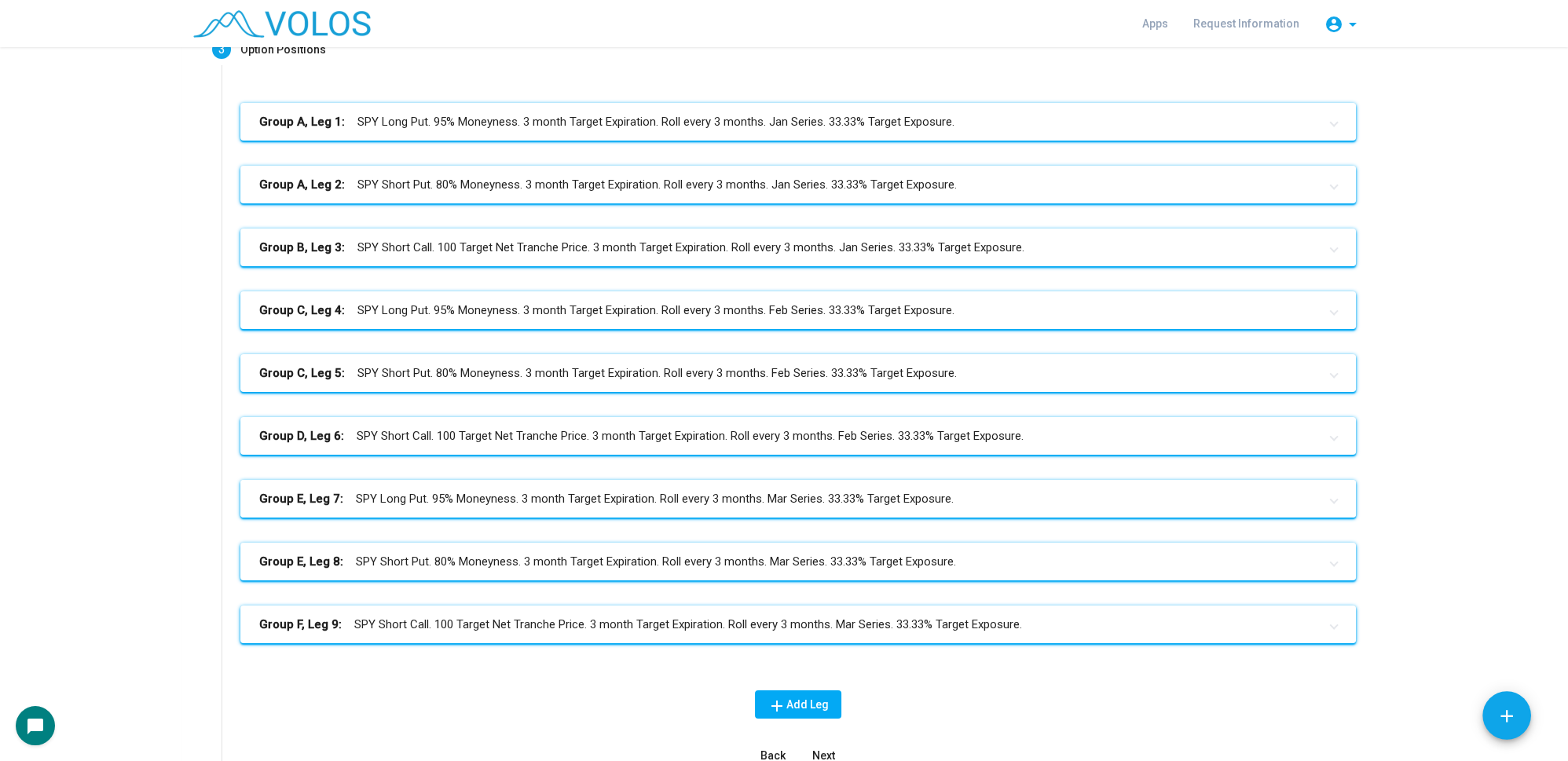
scroll to position [0, 0]
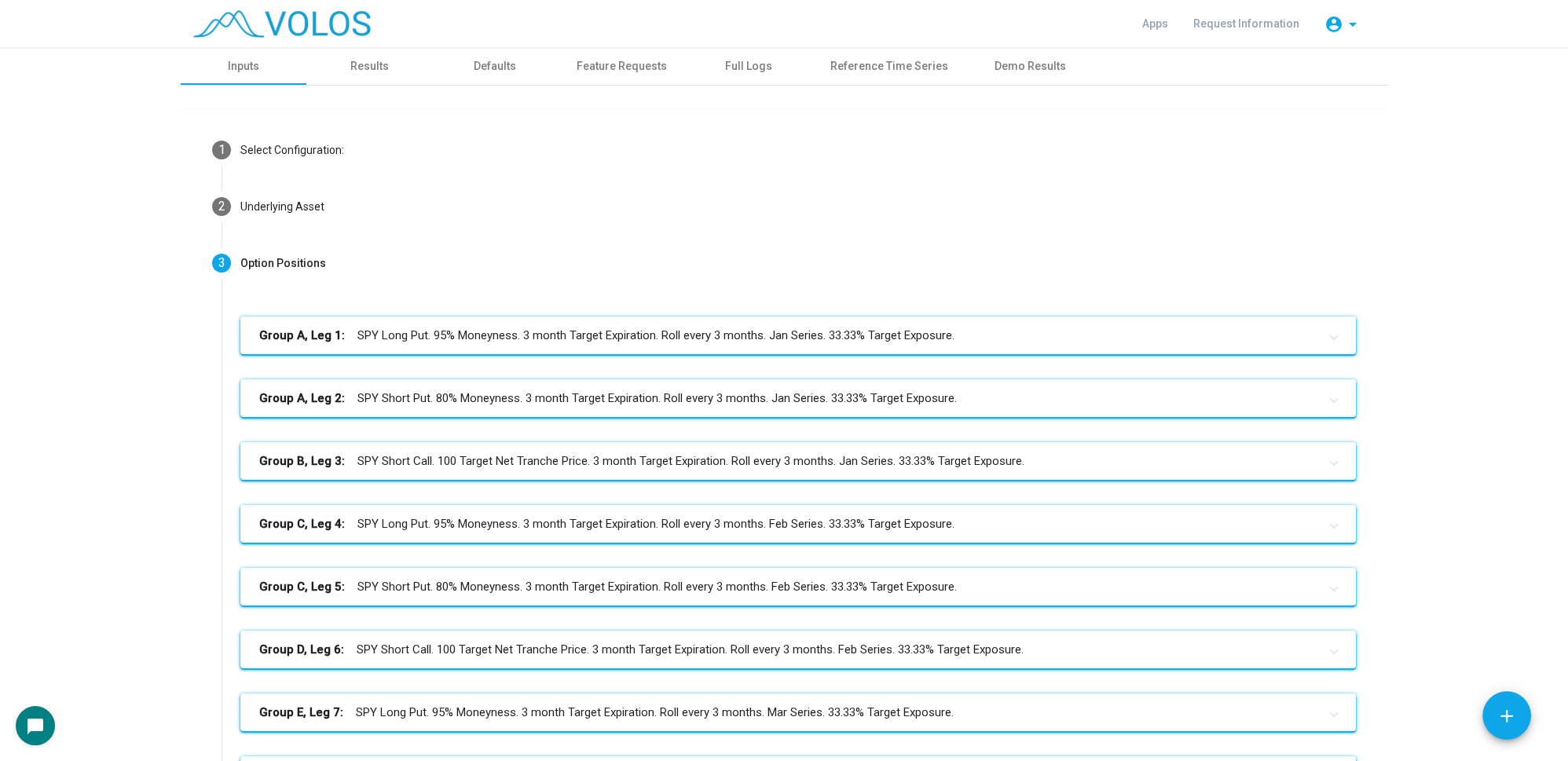
click at [705, 335] on mat-panel-title "Group A, Leg 1: SPY Long Put. 95% Moneyness. 3 month Target Expiration. Roll ev…" at bounding box center [788, 335] width 1059 height 18
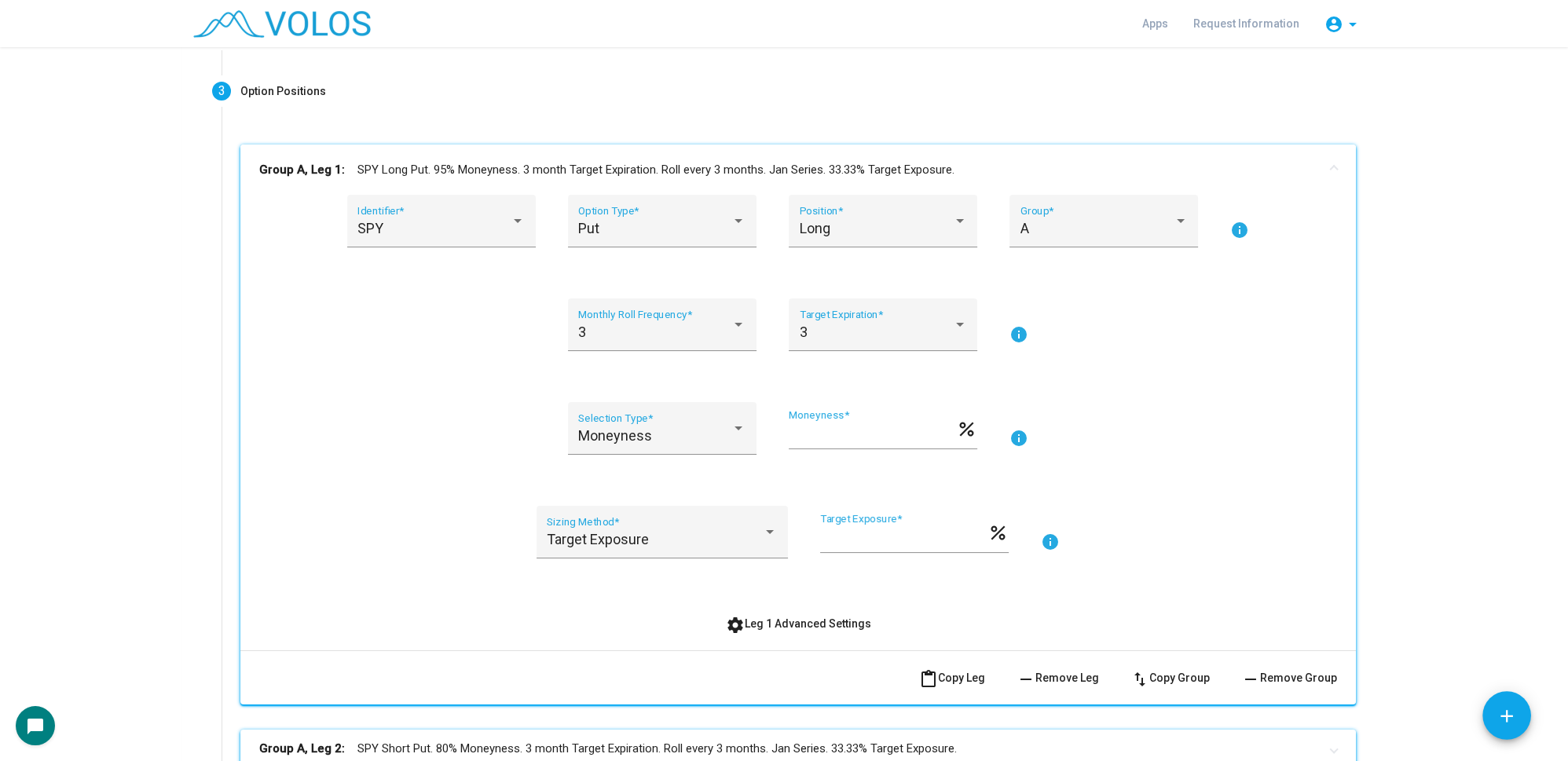
scroll to position [357, 0]
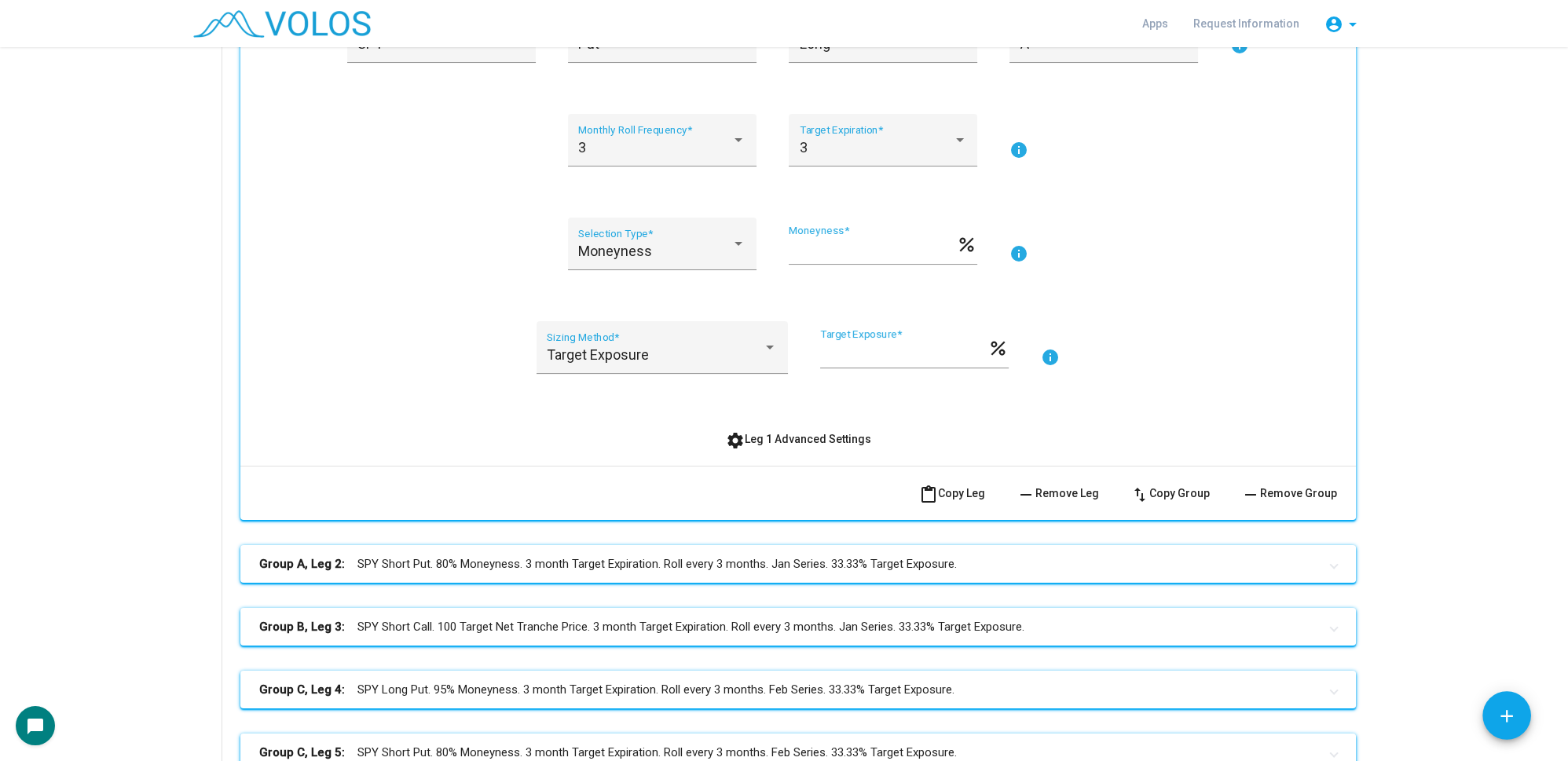
click at [784, 441] on span "settings Leg 1 Advanced Settings" at bounding box center [799, 439] width 145 height 13
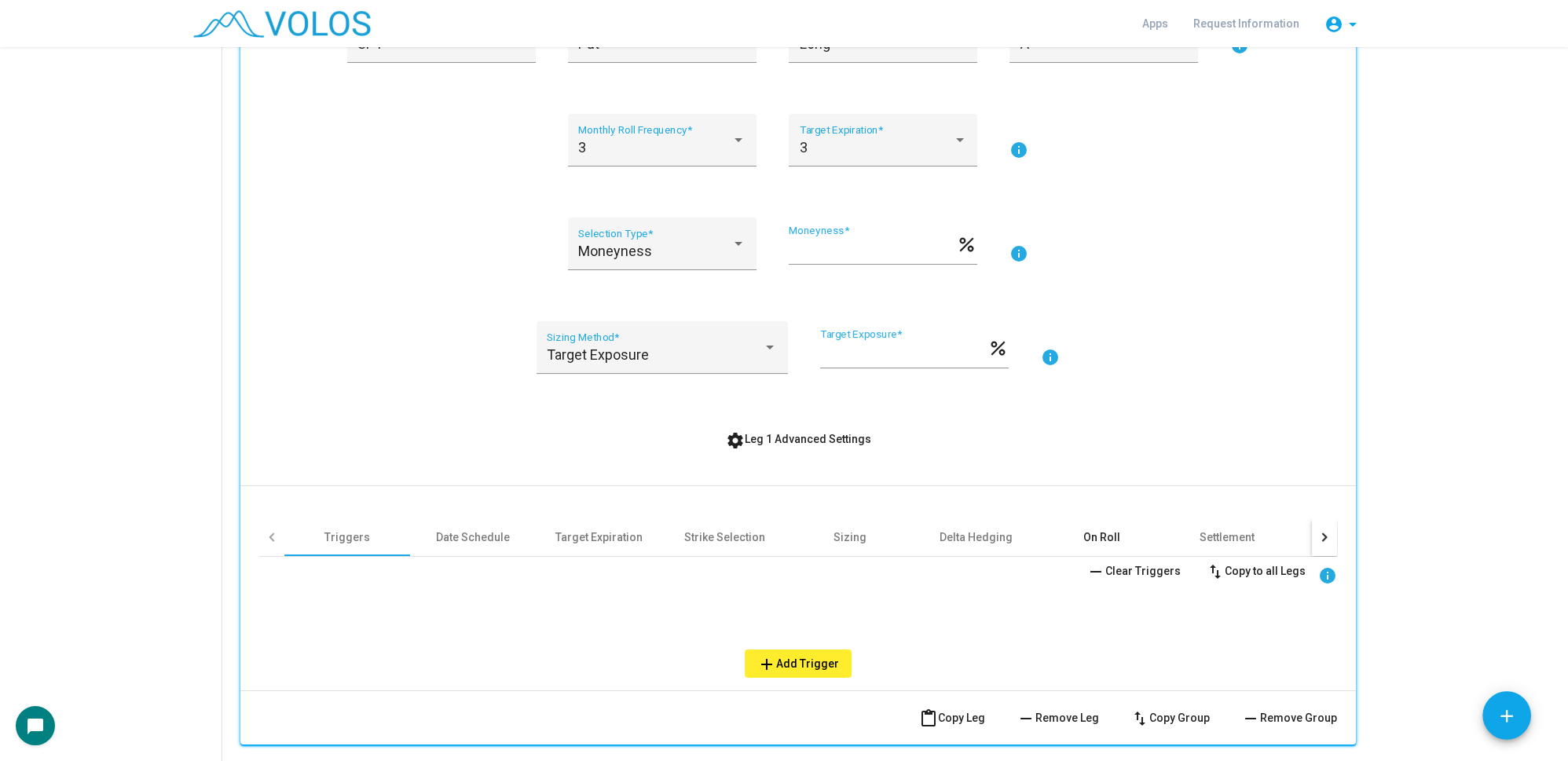
click at [1083, 530] on div "On Roll" at bounding box center [1101, 537] width 37 height 15
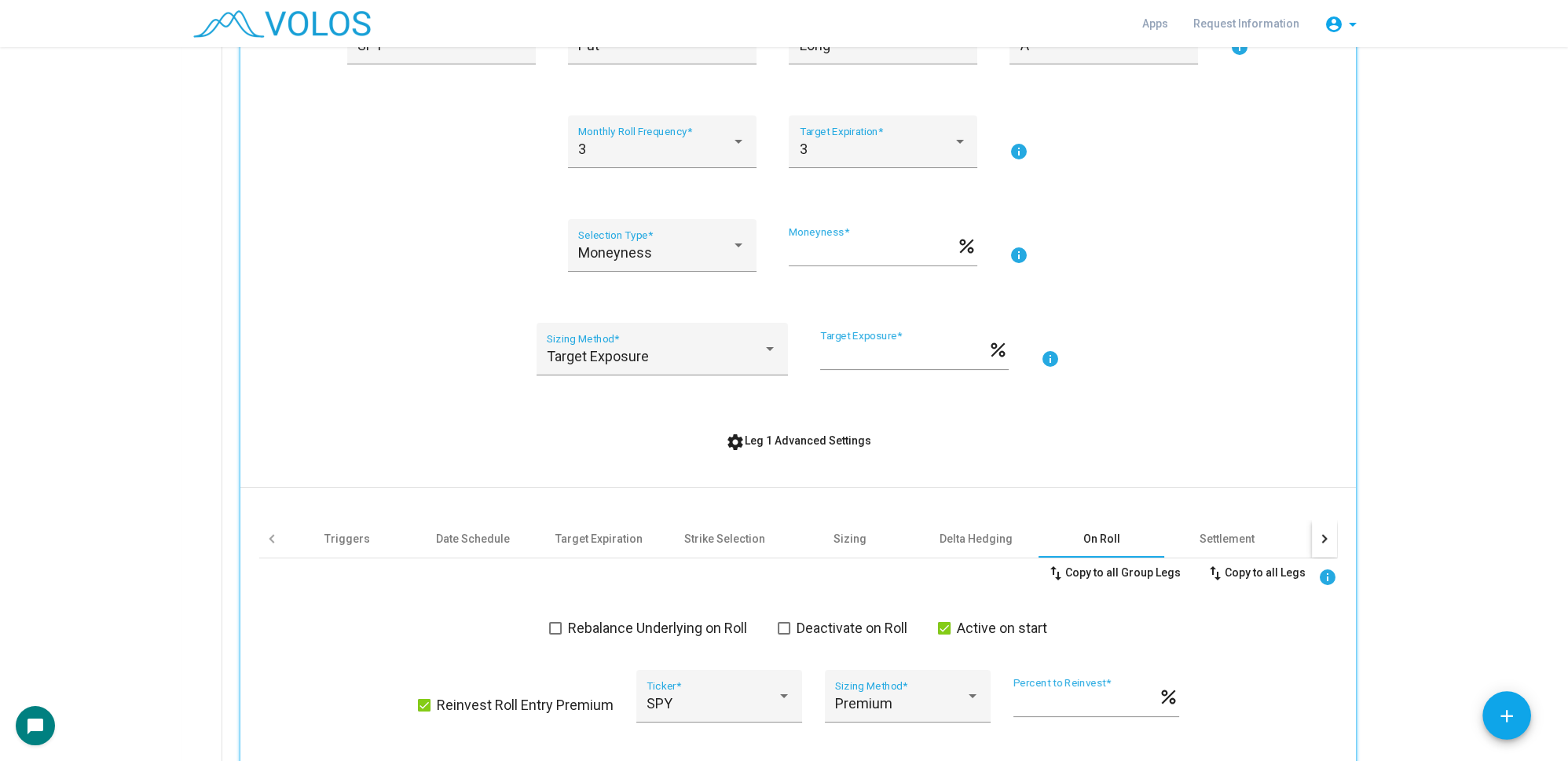
scroll to position [0, 0]
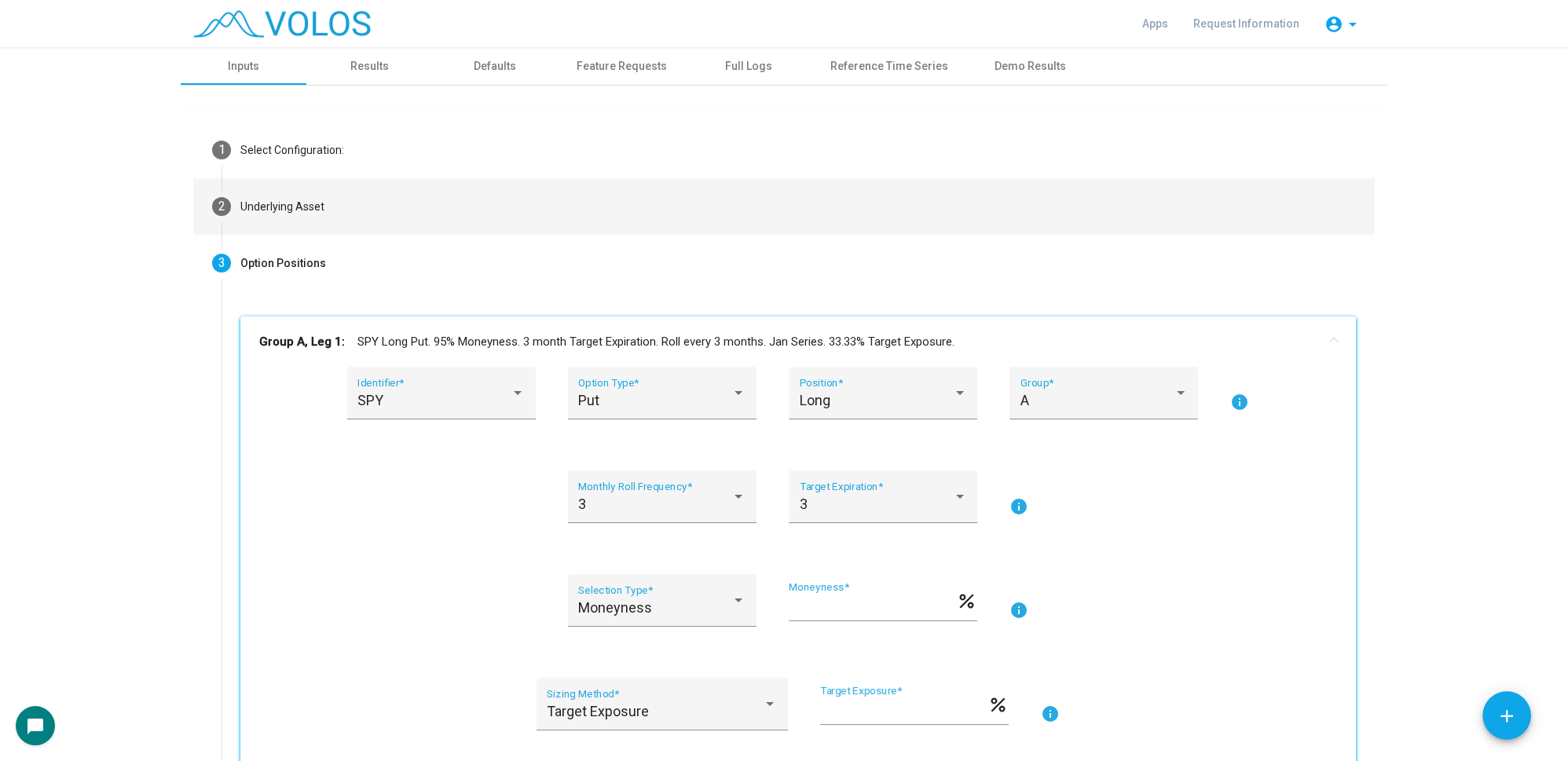
click at [426, 225] on mat-step-header "2 Underlying Asset" at bounding box center [784, 206] width 1182 height 56
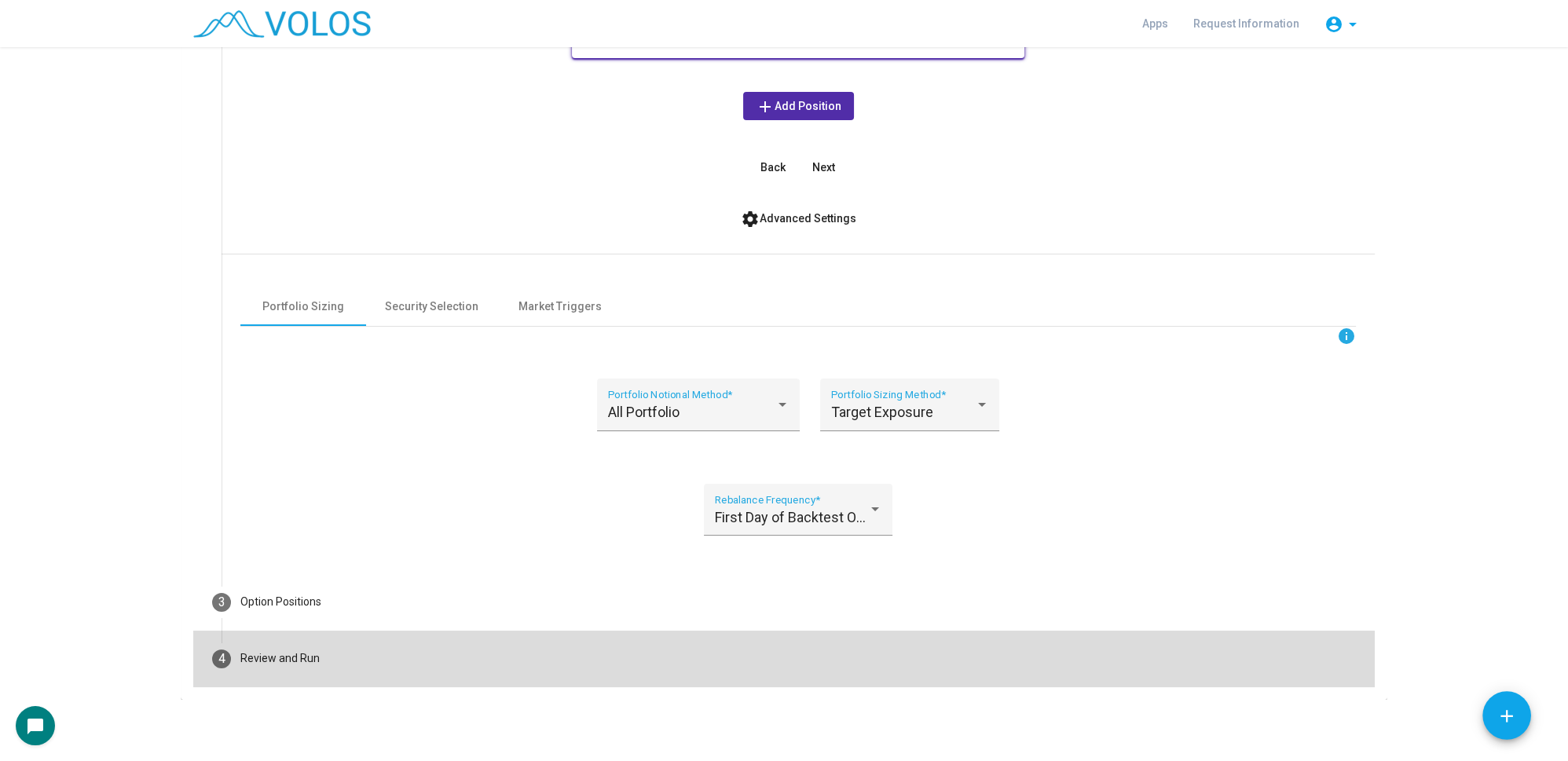
click at [395, 651] on mat-step-header "4 Review and Run" at bounding box center [784, 659] width 1182 height 56
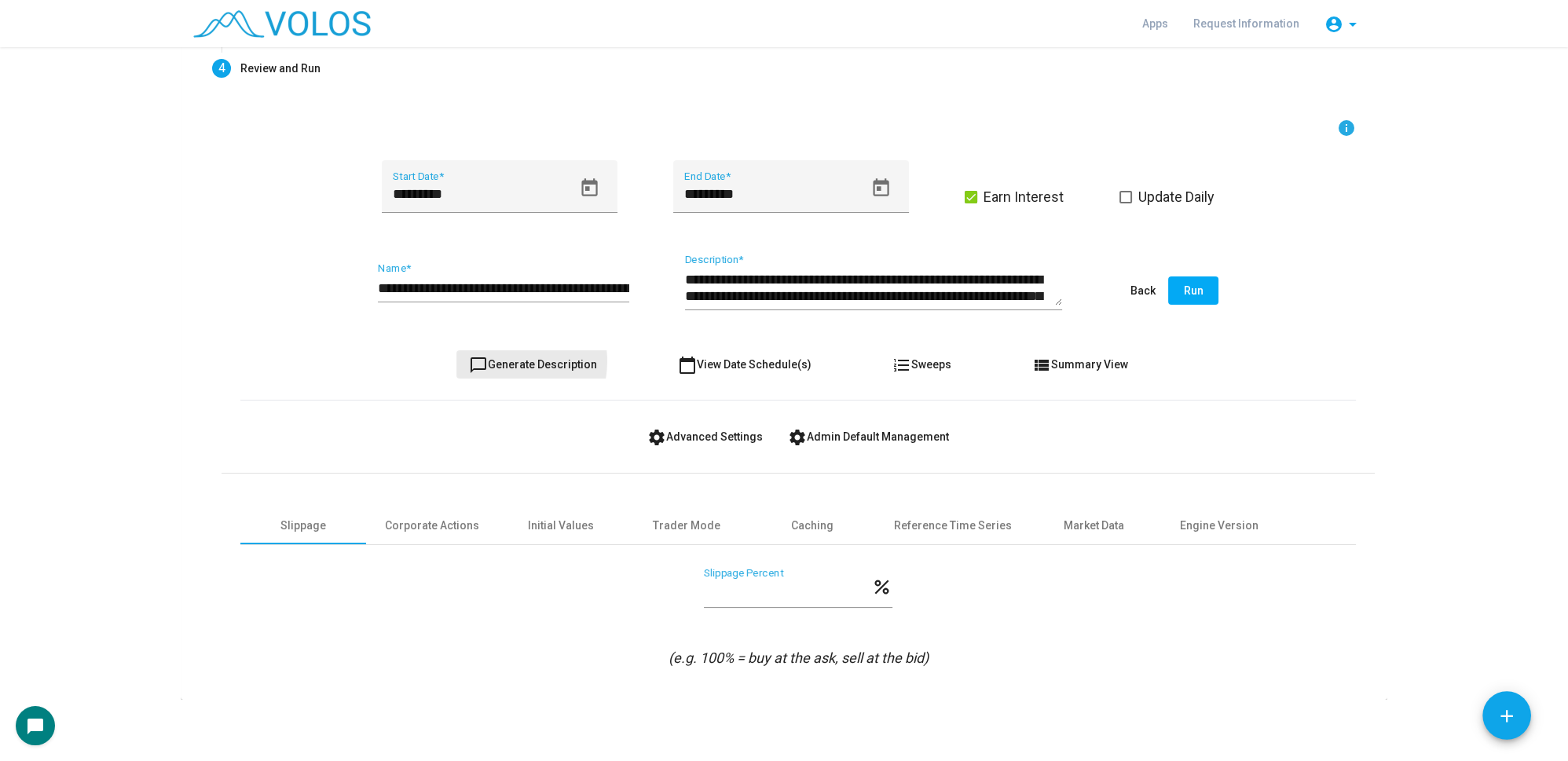
drag, startPoint x: 501, startPoint y: 361, endPoint x: 453, endPoint y: 294, distance: 82.4
click at [501, 360] on span "chat_bubble_outline Generate Description" at bounding box center [533, 364] width 128 height 13
type textarea "**********"
click at [391, 287] on input "**********" at bounding box center [503, 288] width 252 height 15
type input "**********"
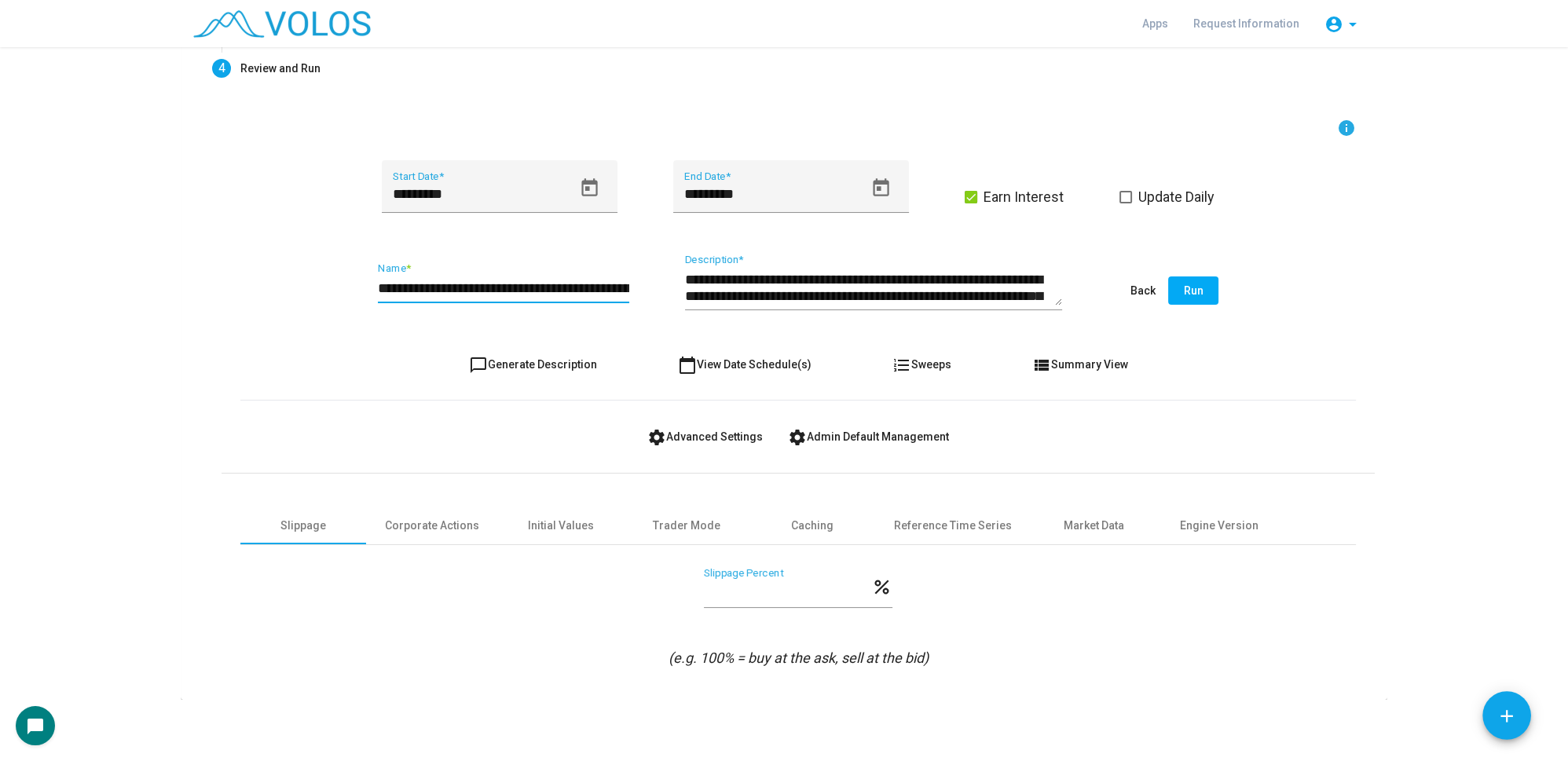
click at [707, 595] on input "*" at bounding box center [787, 593] width 167 height 15
click at [704, 590] on input "*" at bounding box center [787, 593] width 167 height 15
type input "***"
click at [566, 288] on input "**********" at bounding box center [503, 288] width 252 height 15
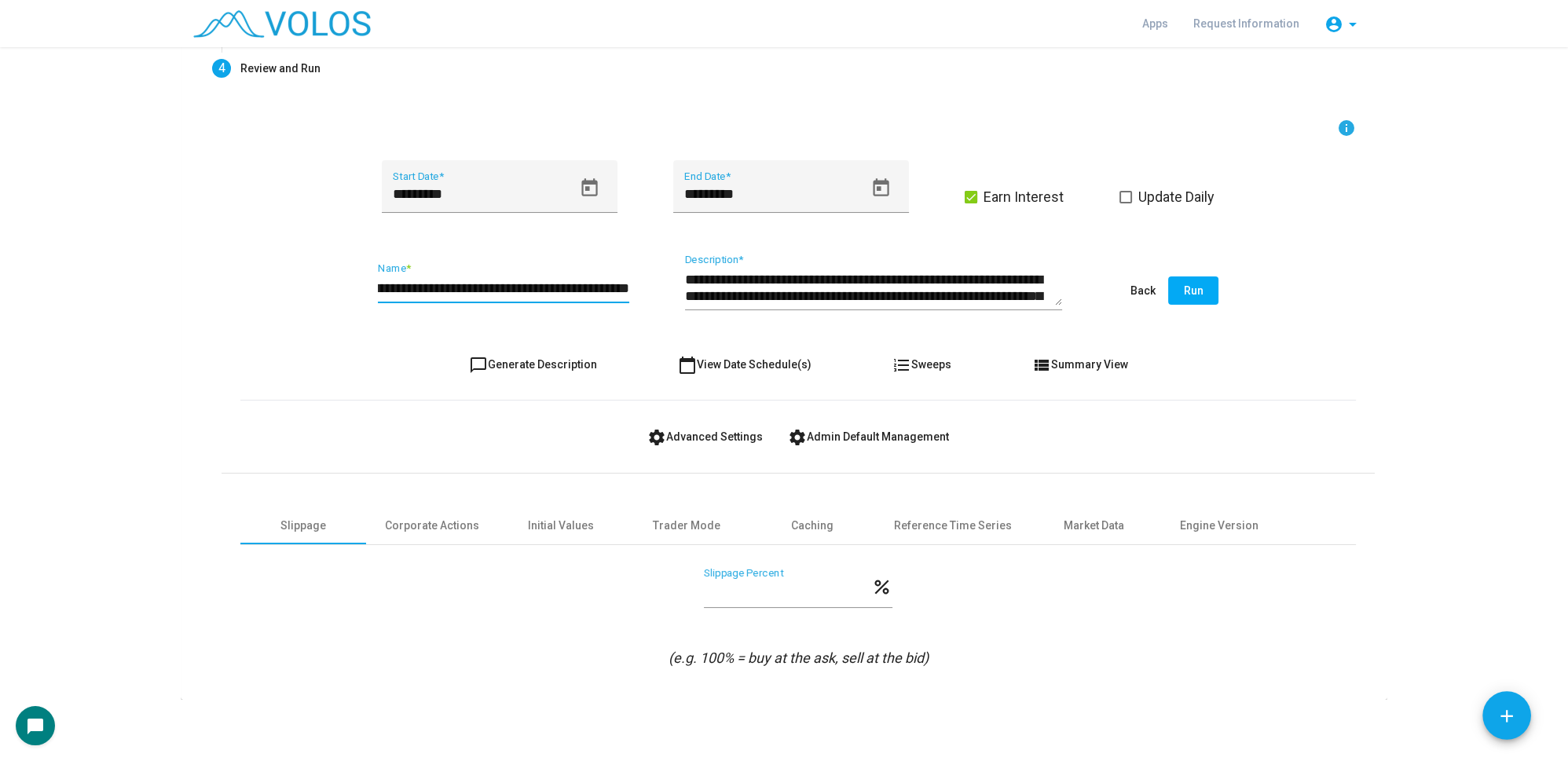
type input "**********"
click at [1198, 288] on button "Run" at bounding box center [1193, 290] width 50 height 28
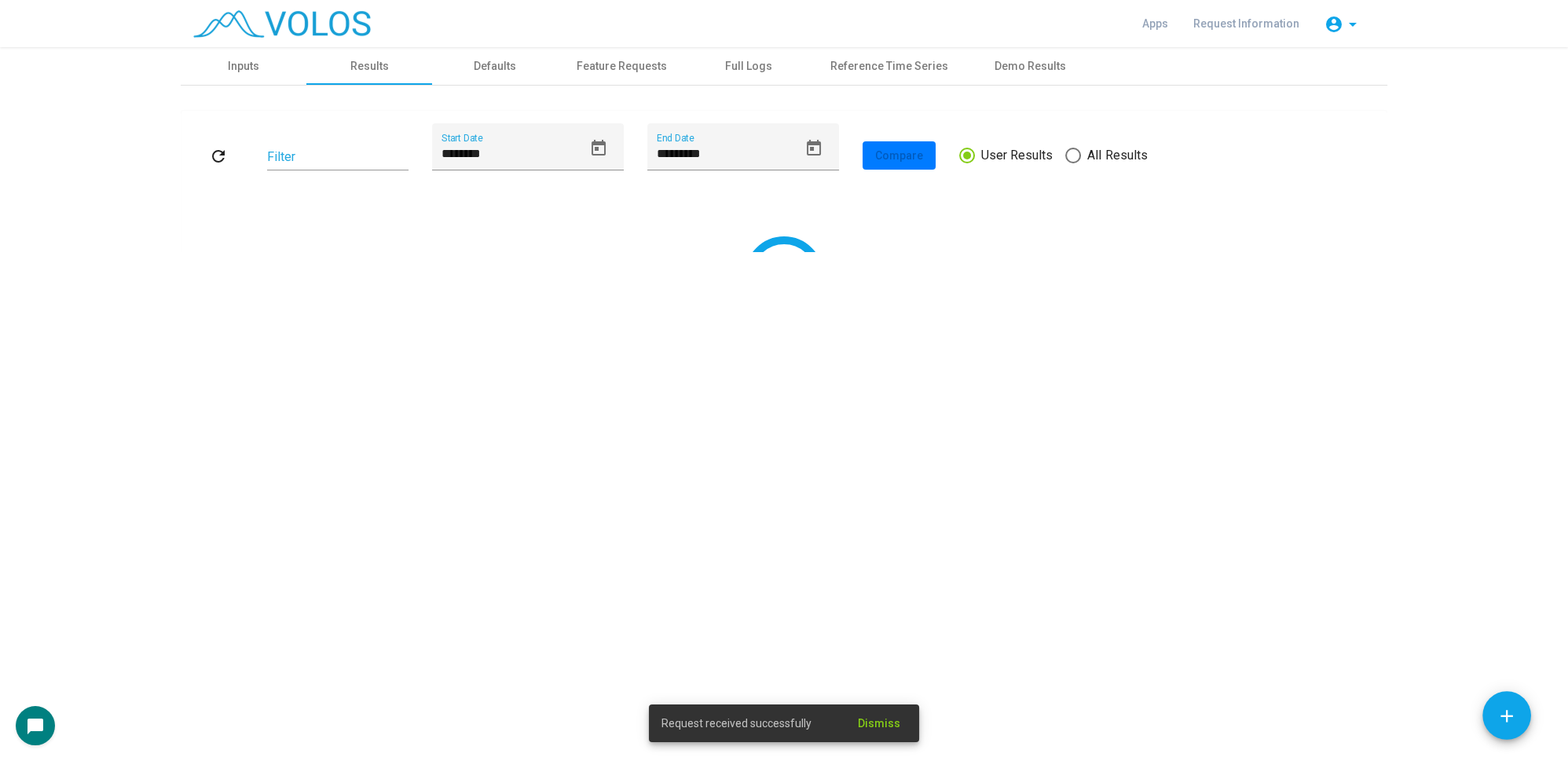
scroll to position [0, 0]
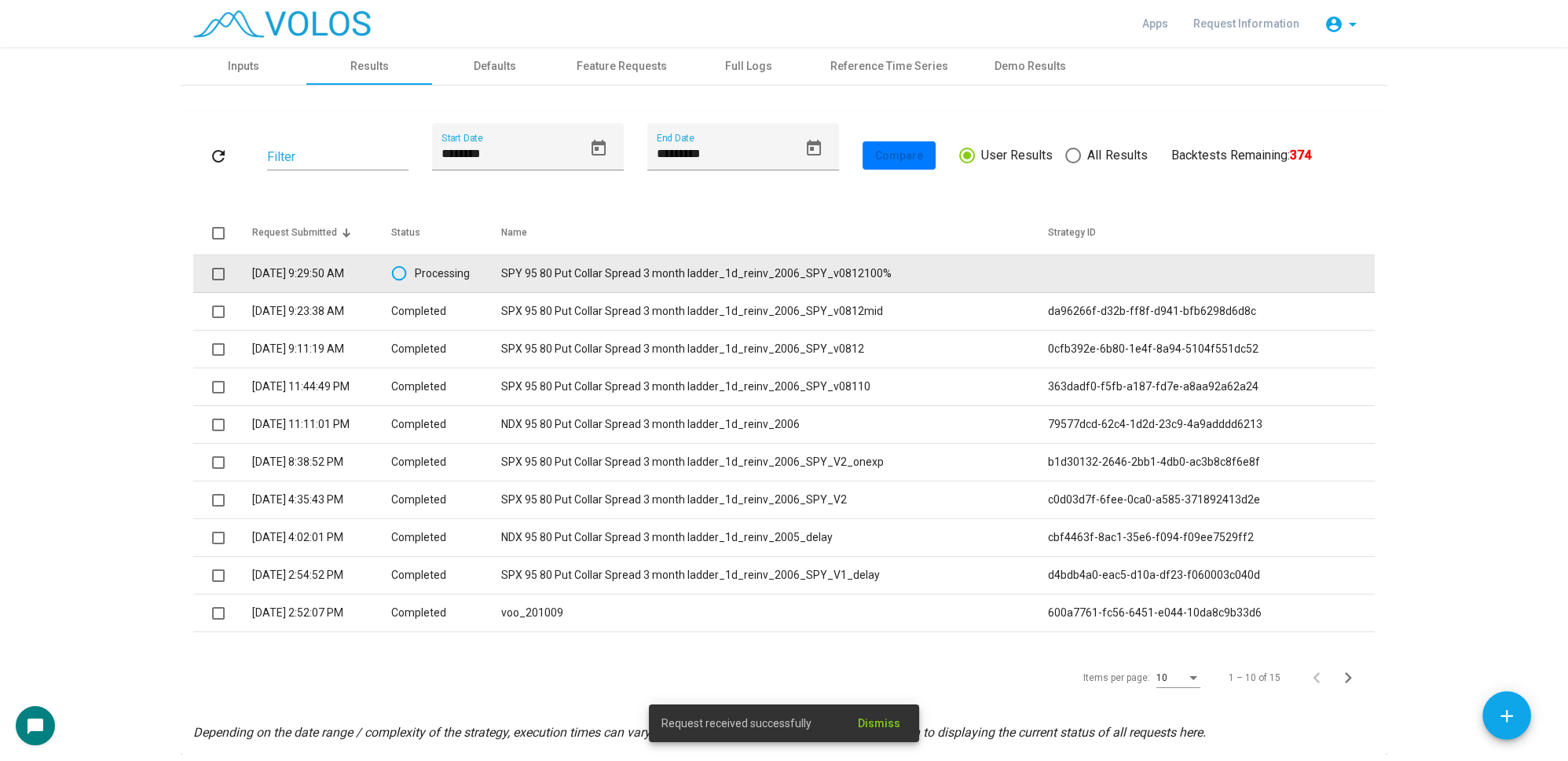
click at [777, 273] on td "SPY 95 80 Put Collar Spread 3 month ladder_1d_reinv_2006_SPY_v0812100%" at bounding box center [774, 274] width 547 height 38
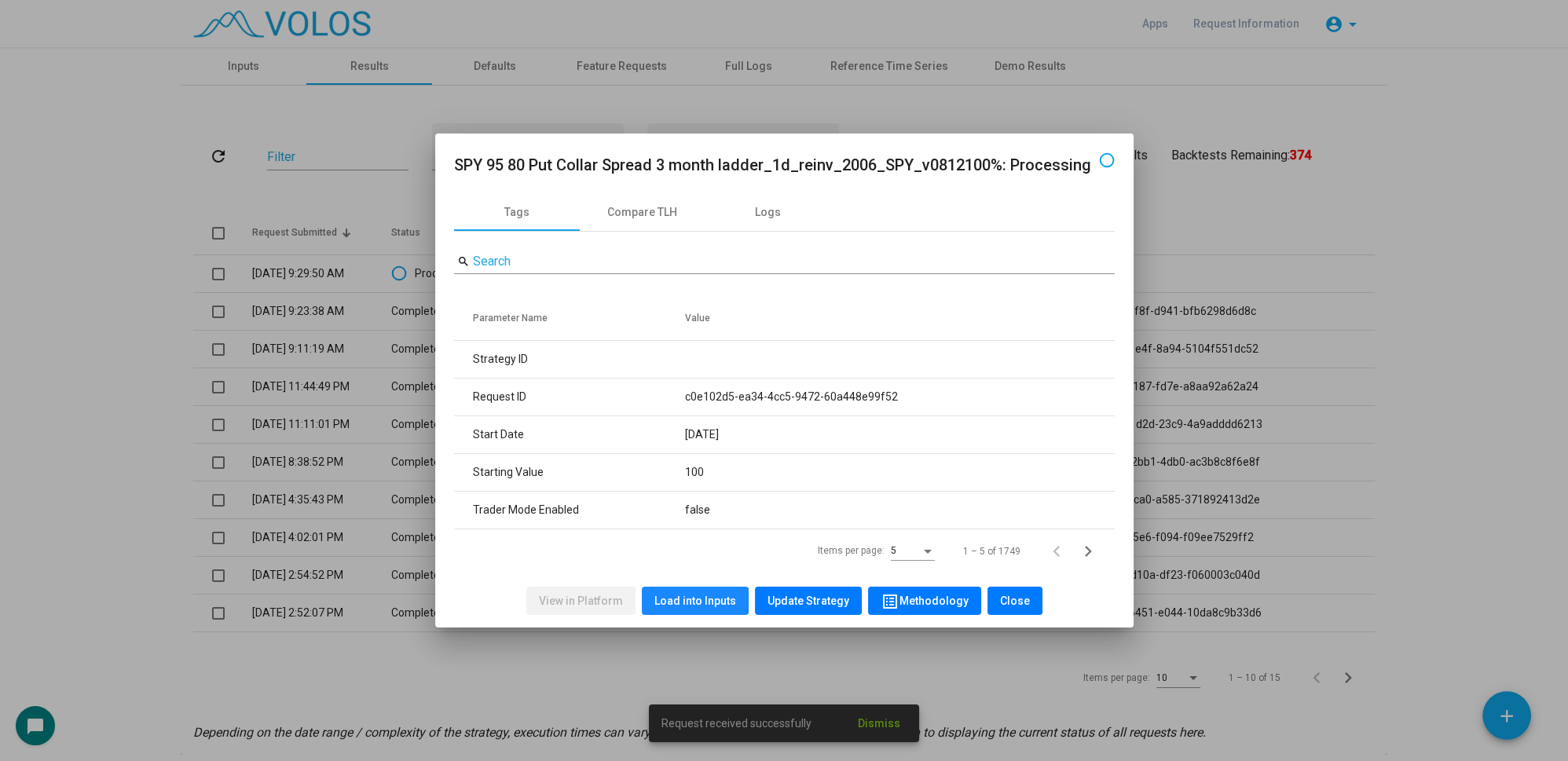
click at [709, 605] on span "Load into Inputs" at bounding box center [695, 601] width 82 height 13
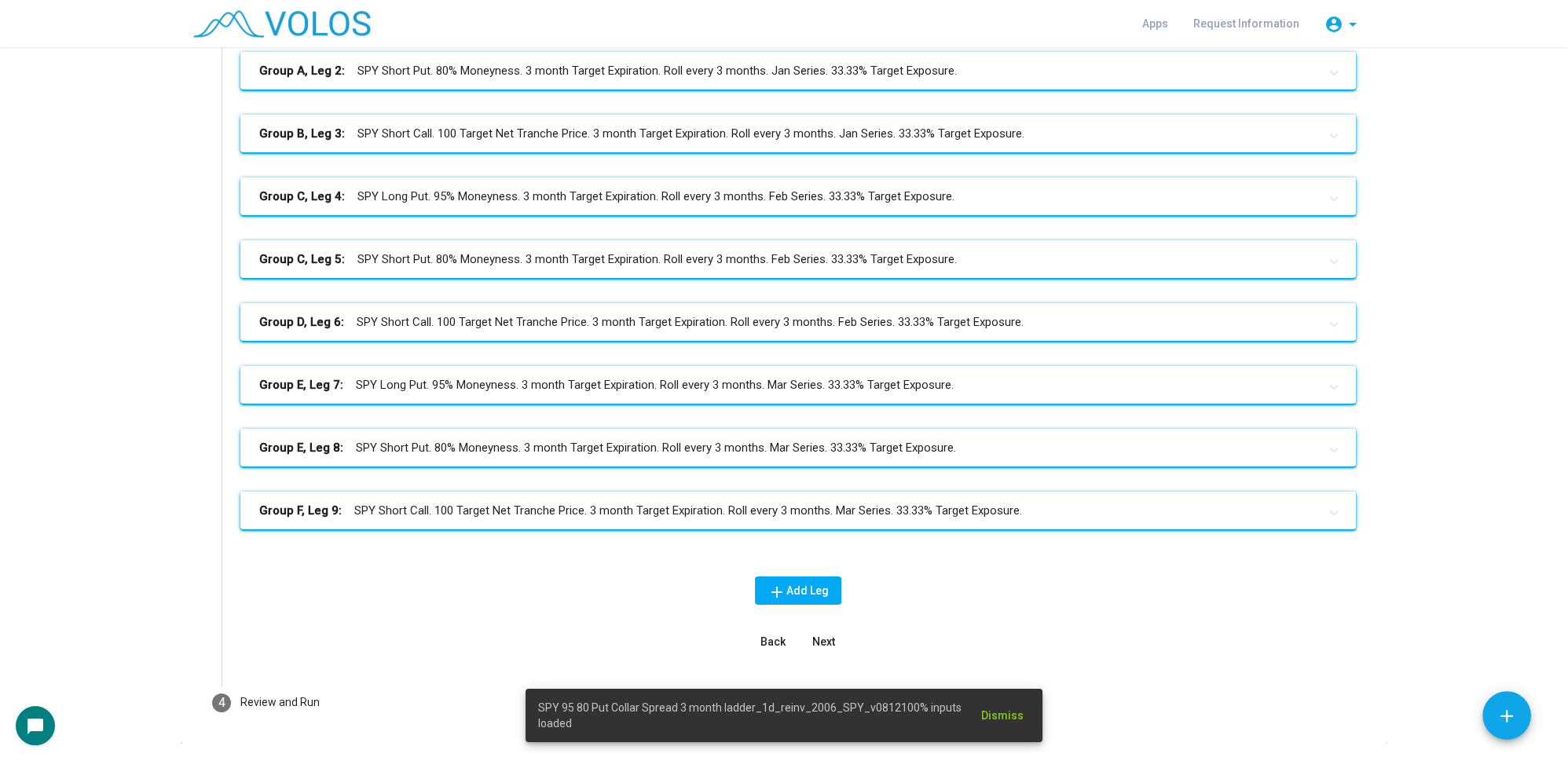
scroll to position [372, 0]
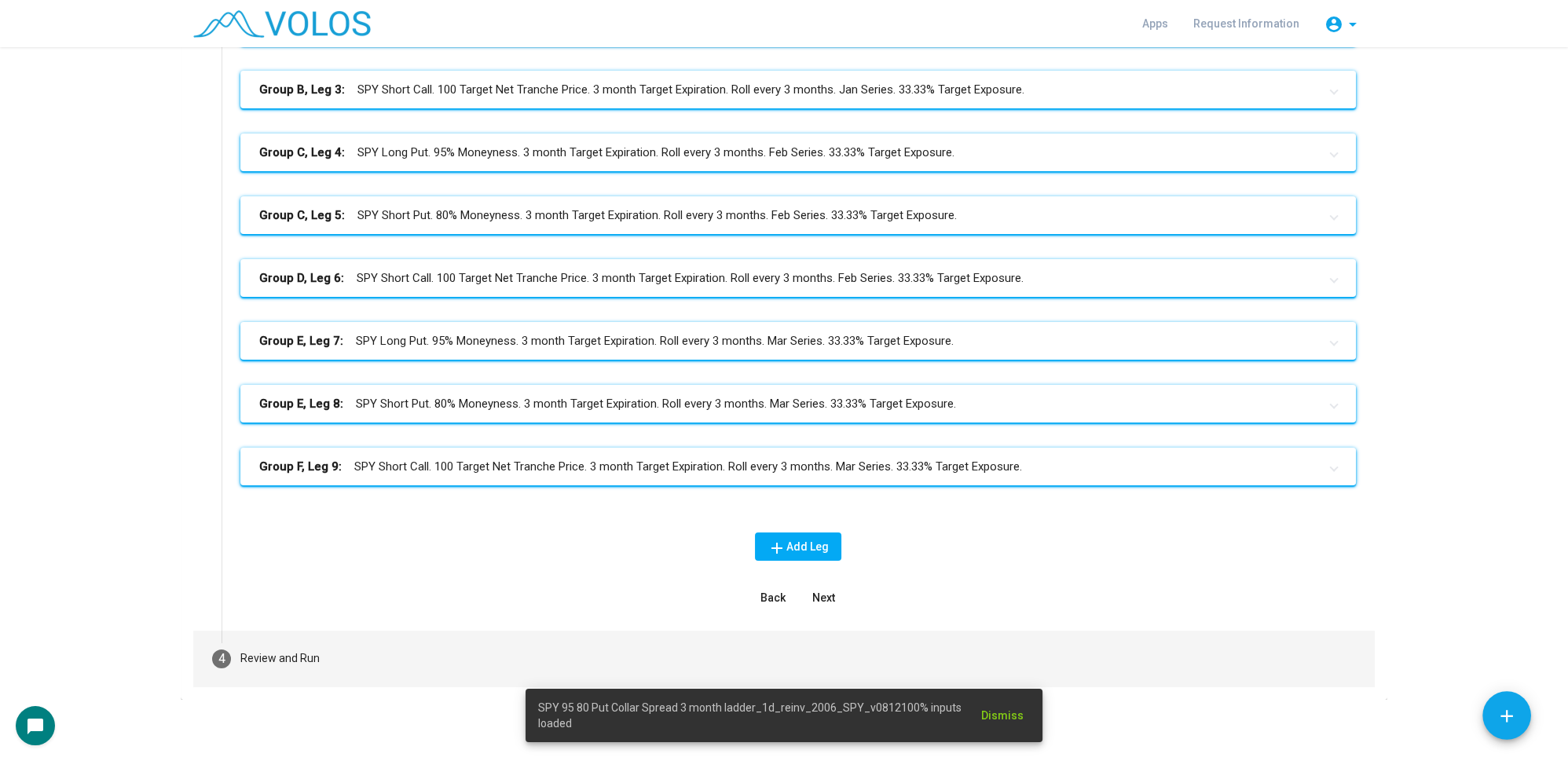
click at [365, 639] on mat-step-header "4 Review and Run" at bounding box center [784, 659] width 1182 height 56
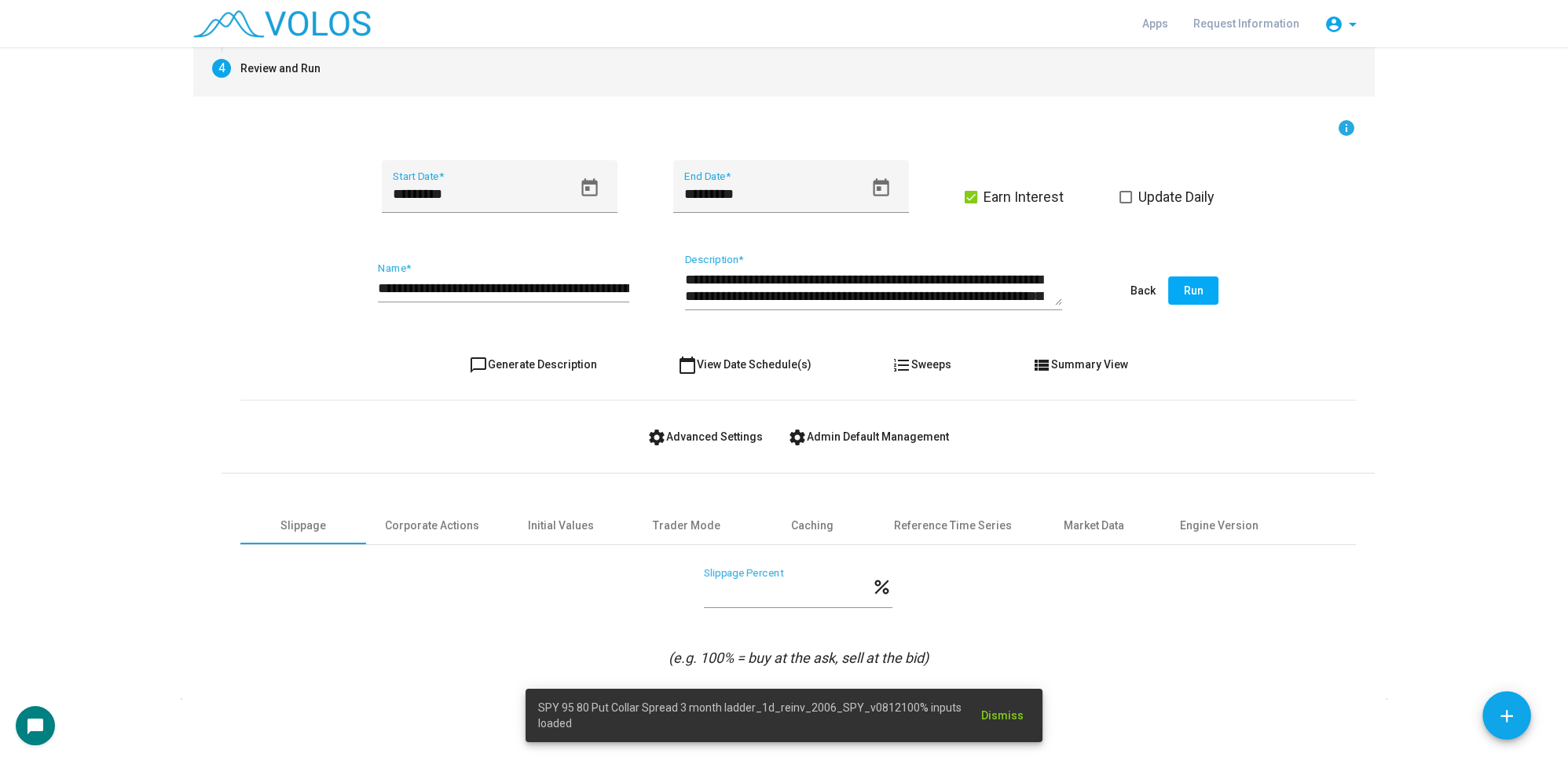
scroll to position [0, 0]
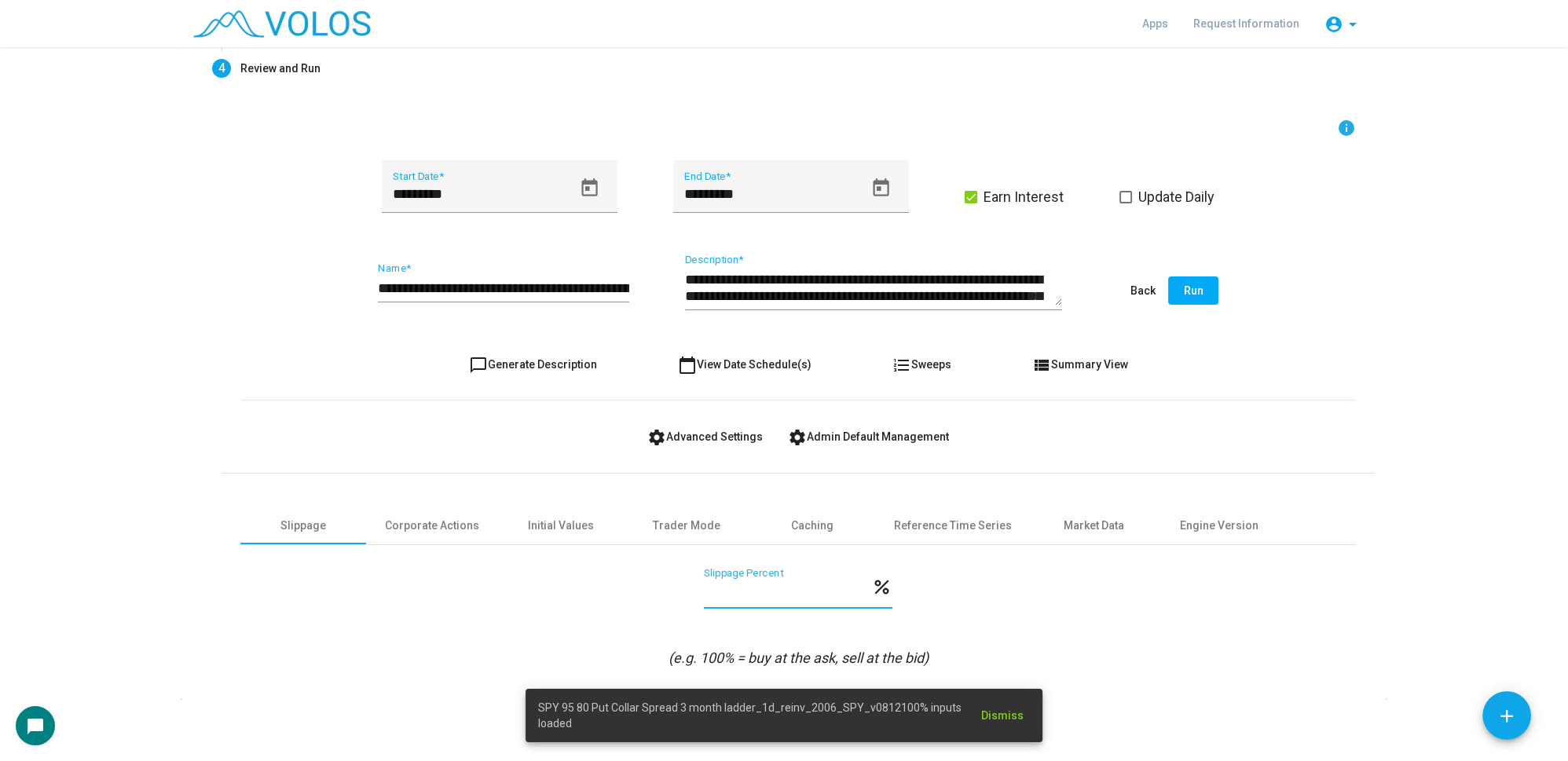
drag, startPoint x: 783, startPoint y: 593, endPoint x: 535, endPoint y: 594, distance: 248.0
click at [535, 594] on div "*** Slippage Percent percent" at bounding box center [799, 597] width 1116 height 58
type input "*"
click at [520, 291] on input "**********" at bounding box center [503, 288] width 252 height 15
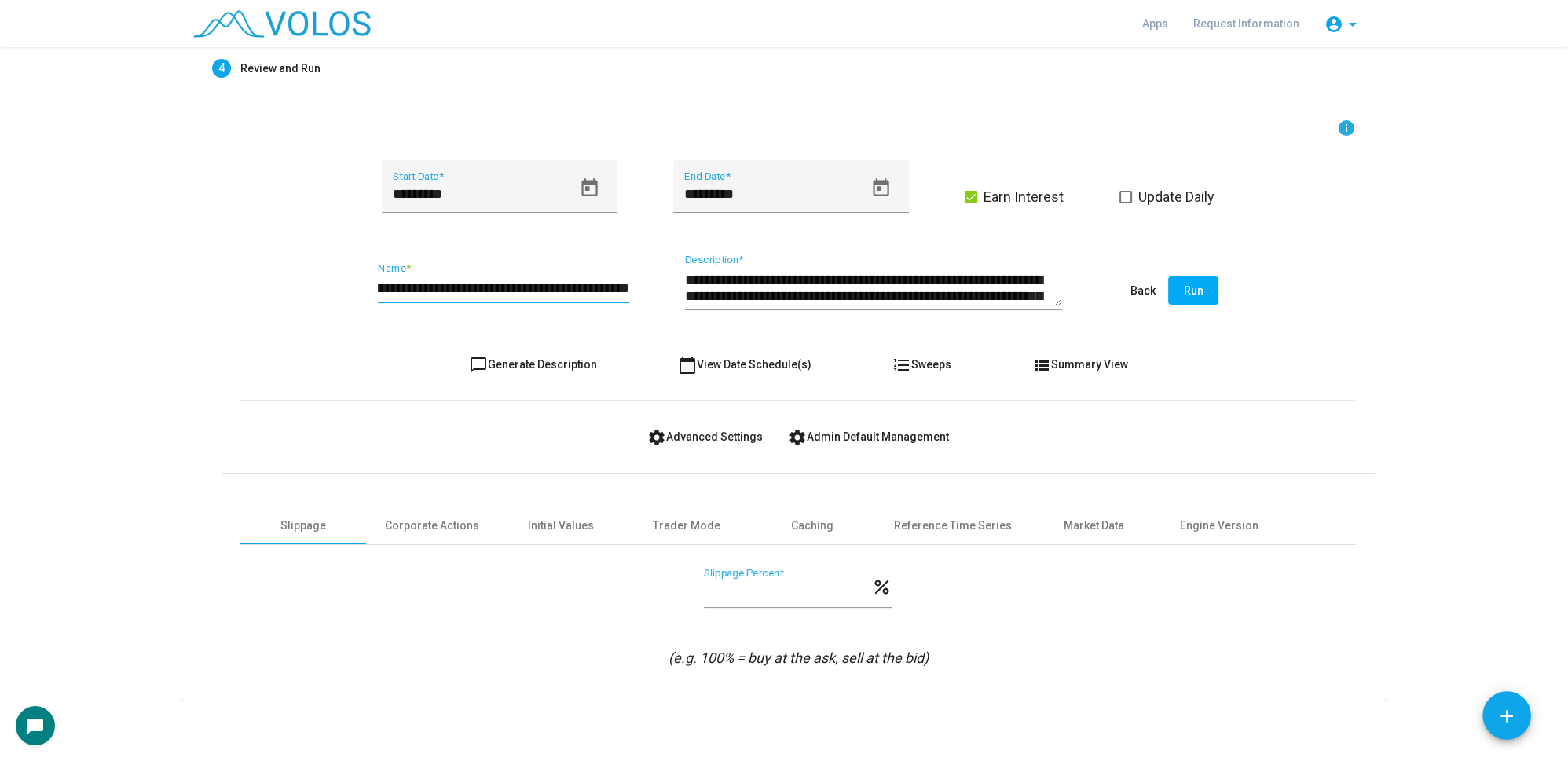
scroll to position [0, 223]
type input "**********"
click at [1184, 289] on span "Run" at bounding box center [1193, 290] width 20 height 13
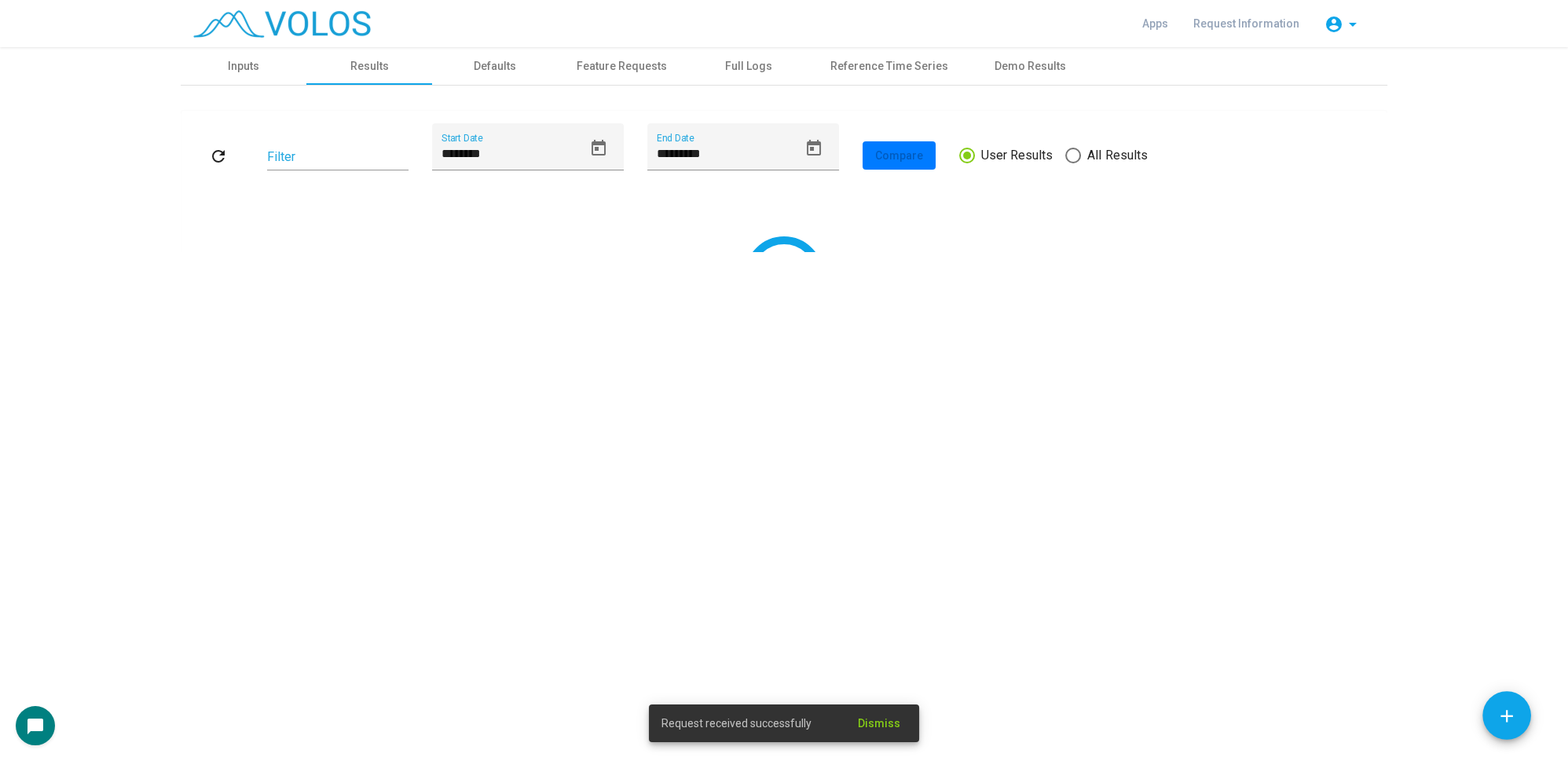
scroll to position [0, 0]
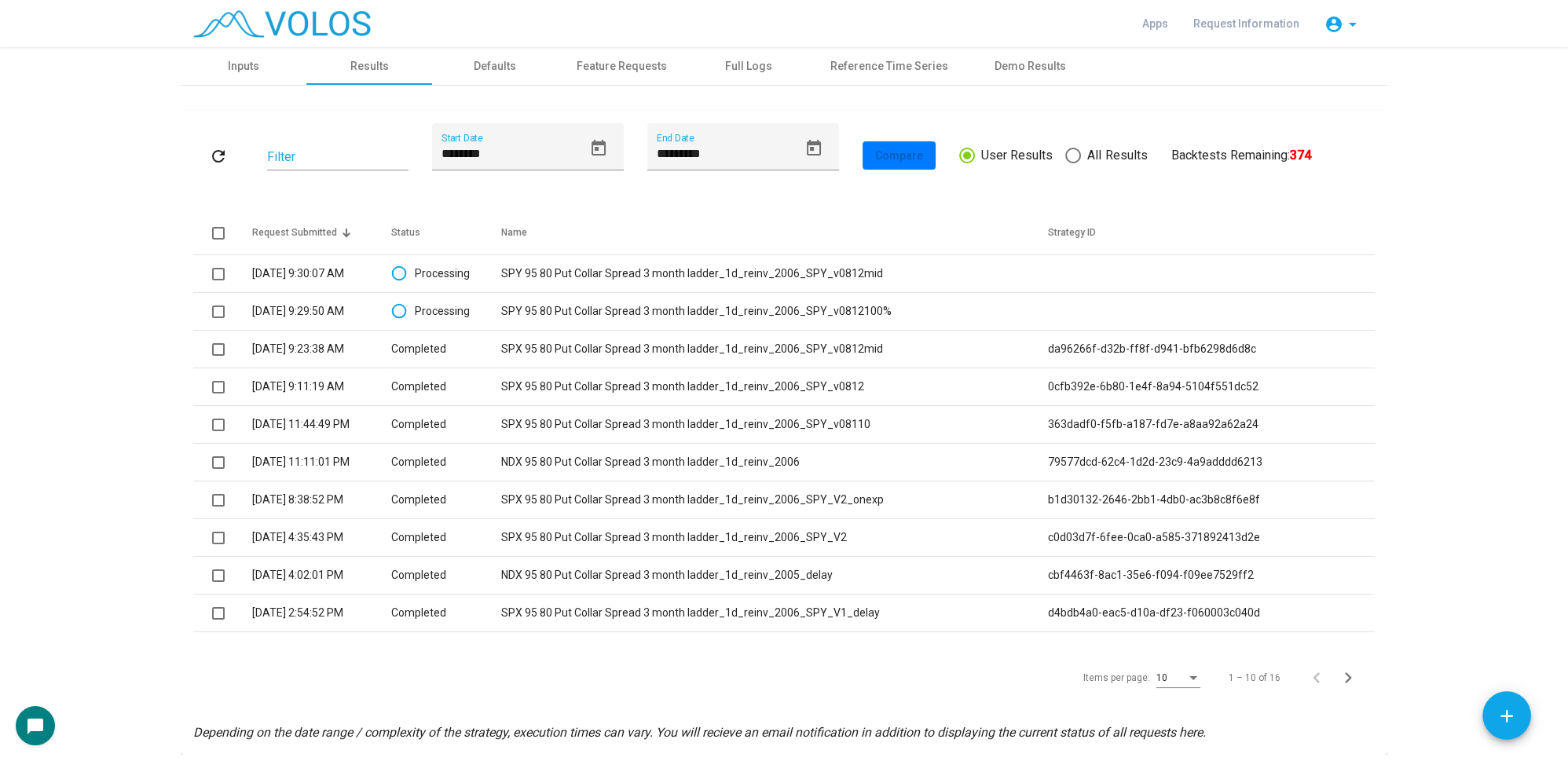
click at [53, 368] on as-strategy-engine-wrapper "STOCKS SPY 100 % add Add Stock OPTIONS Buy SPY Put 3 Months 1-A Moneyness 95% T…" at bounding box center [784, 401] width 1568 height 708
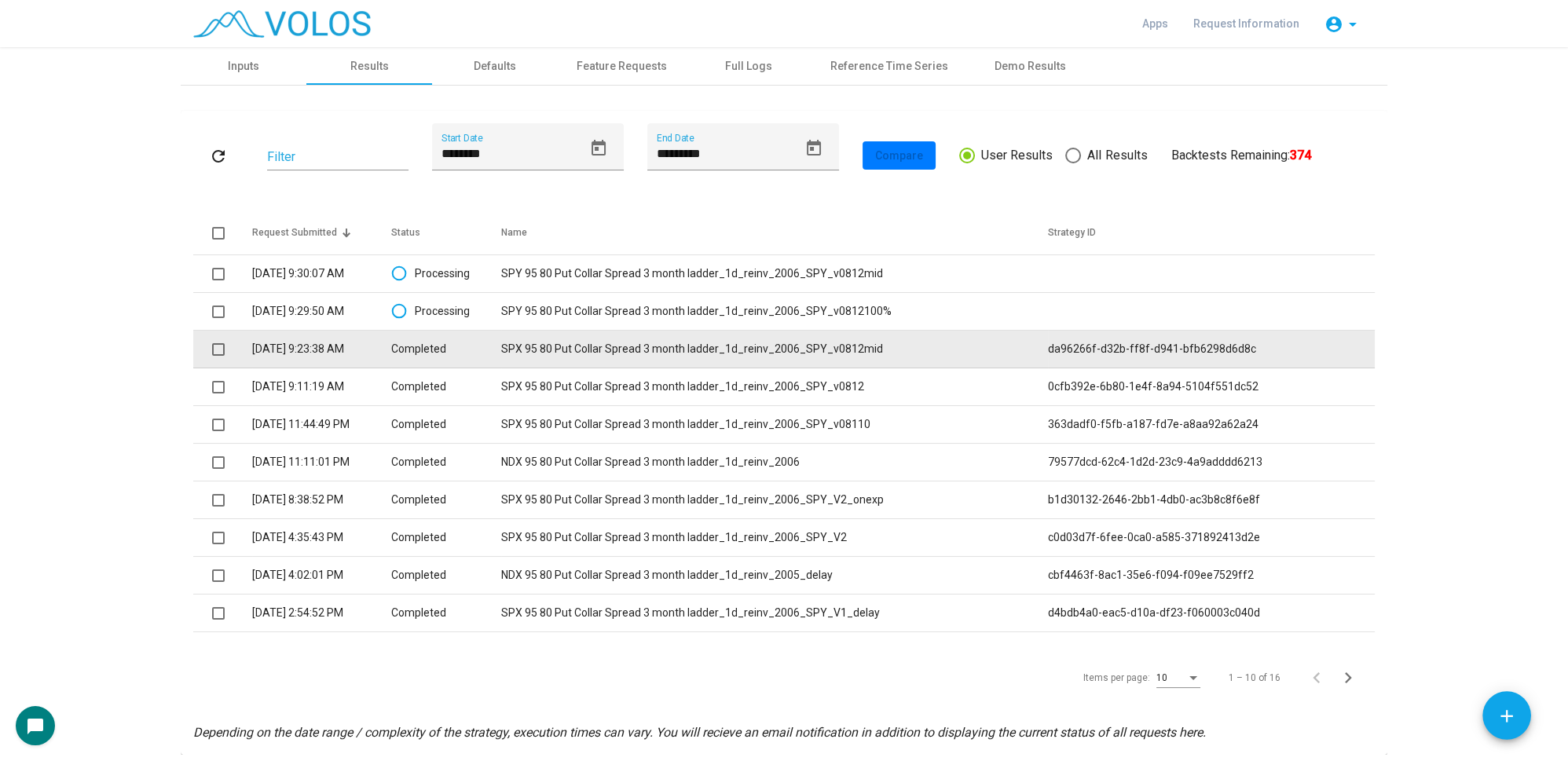
click at [392, 342] on td "[DATE] 9:23:38 AM" at bounding box center [322, 350] width 139 height 38
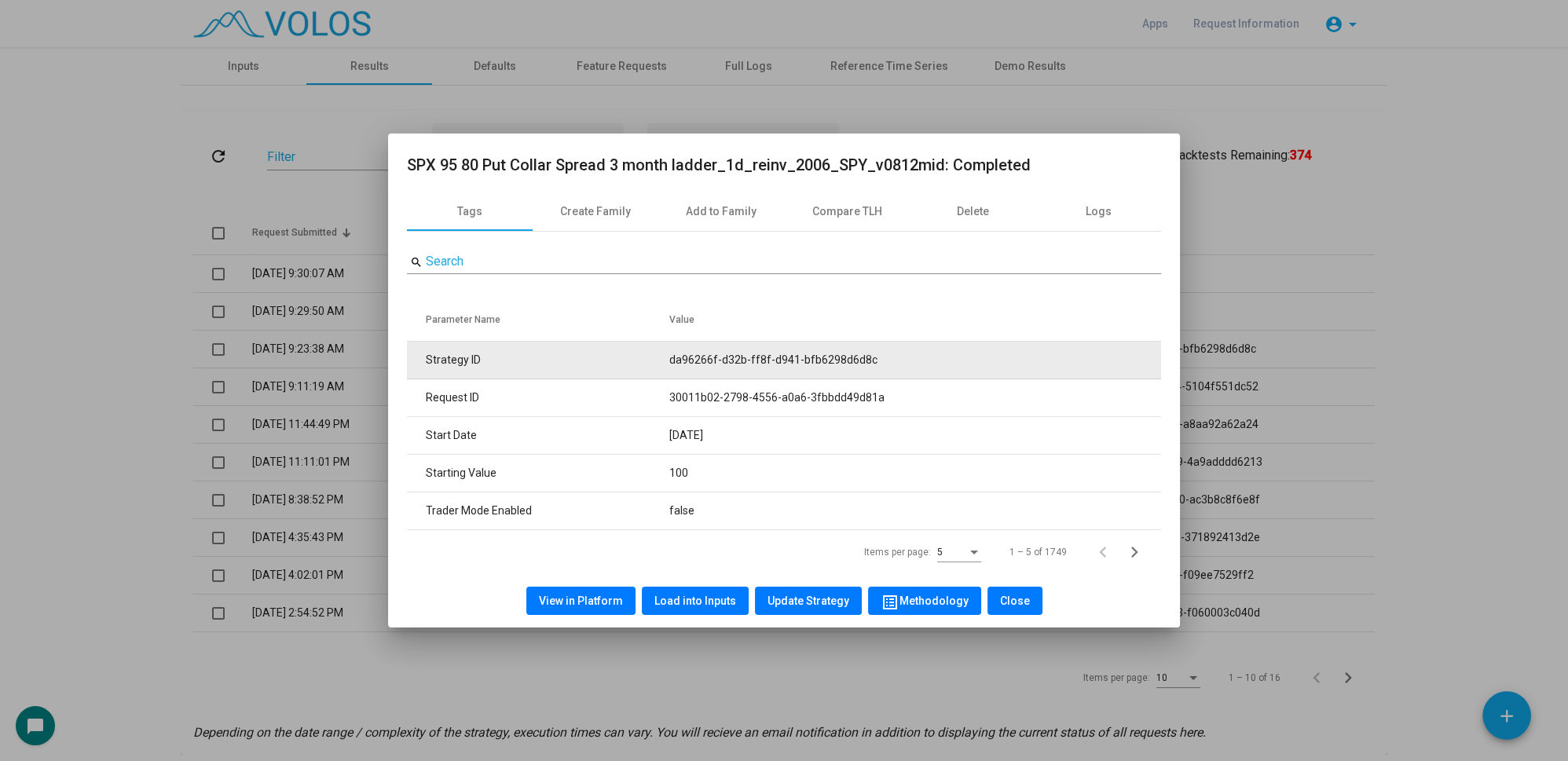
drag, startPoint x: 665, startPoint y: 356, endPoint x: 918, endPoint y: 349, distance: 253.1
click at [918, 349] on tr "Strategy ID da96266f-d32b-ff8f-d941-bfb6298d6d8c" at bounding box center [784, 361] width 754 height 38
copy tr "da96266f-d32b-ff8f-d941-bfb6298d6d8c"
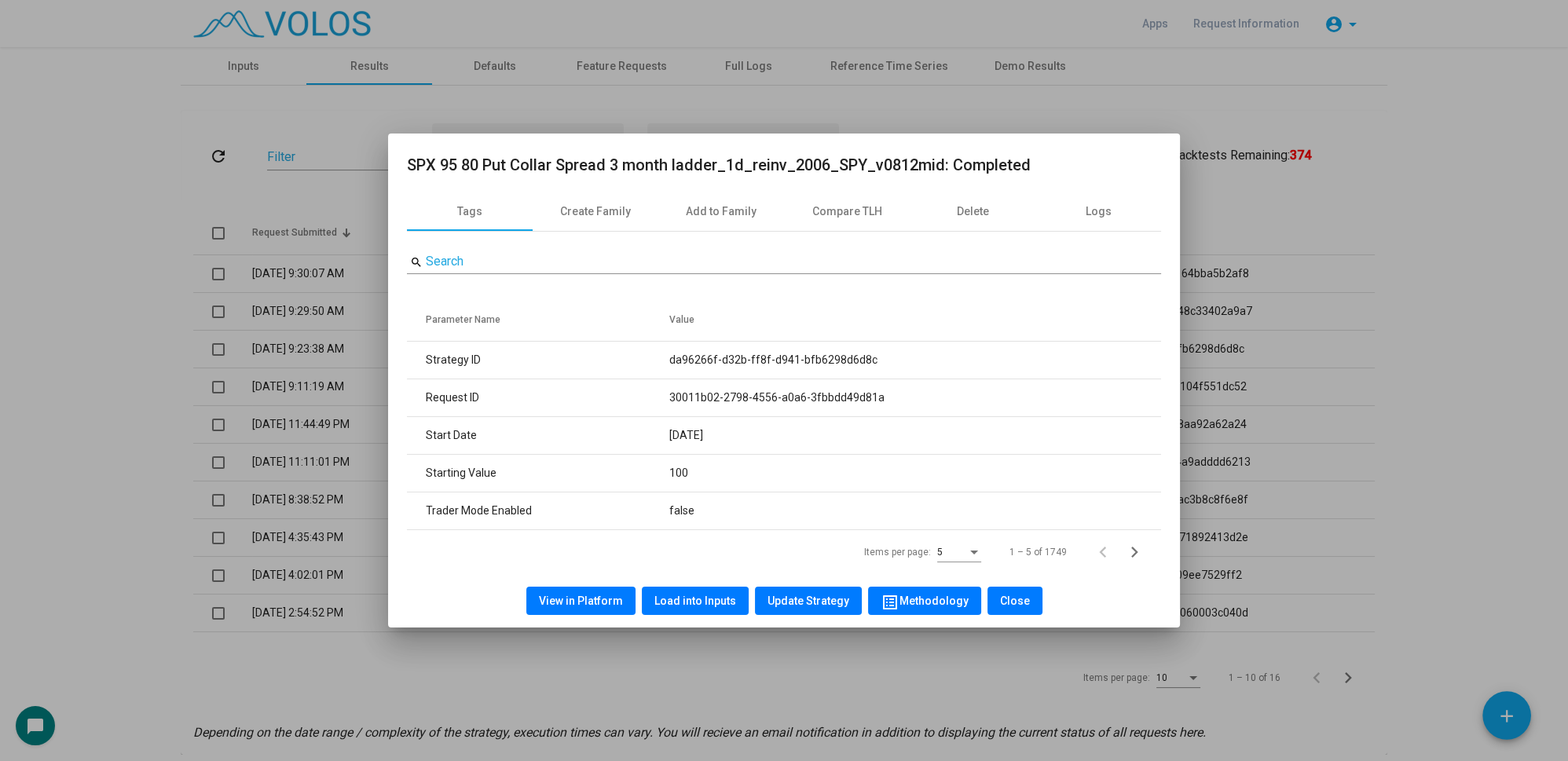
click at [145, 85] on div at bounding box center [784, 380] width 1568 height 761
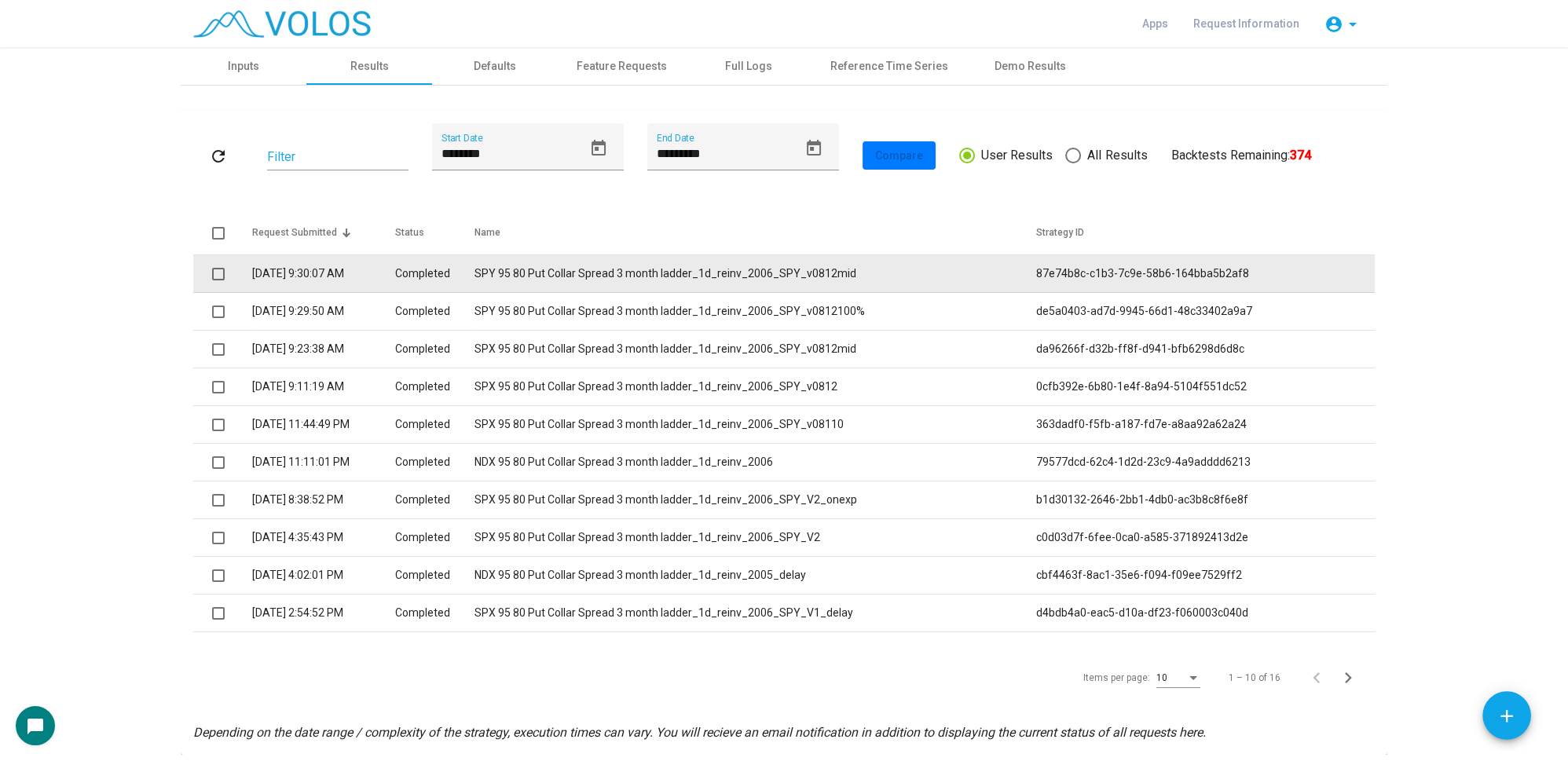
click at [613, 275] on td "SPY 95 80 Put Collar Spread 3 month ladder_1d_reinv_2006_SPY_v0812mid" at bounding box center [754, 274] width 562 height 38
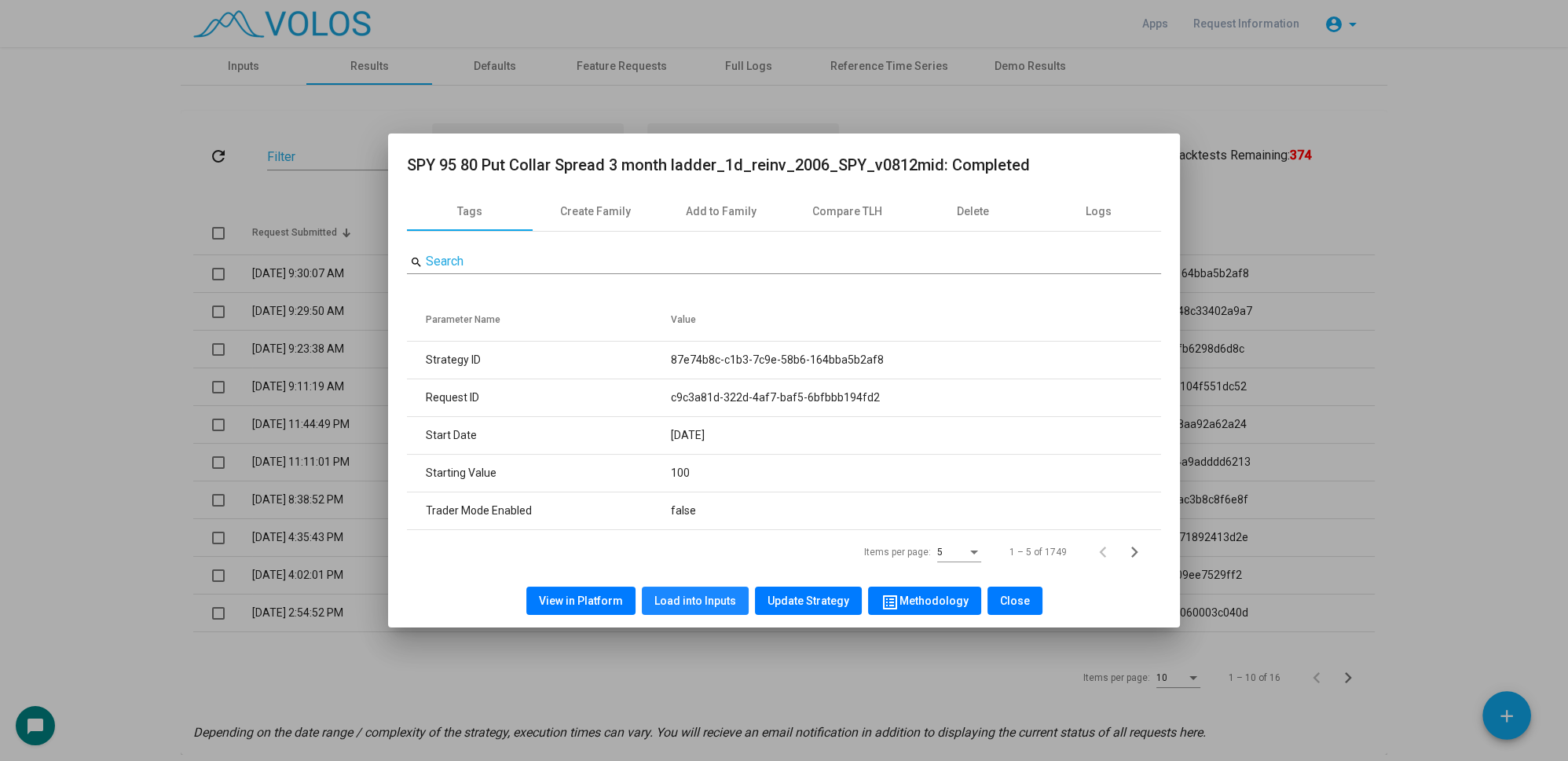
click at [719, 606] on span "Load into Inputs" at bounding box center [695, 601] width 82 height 13
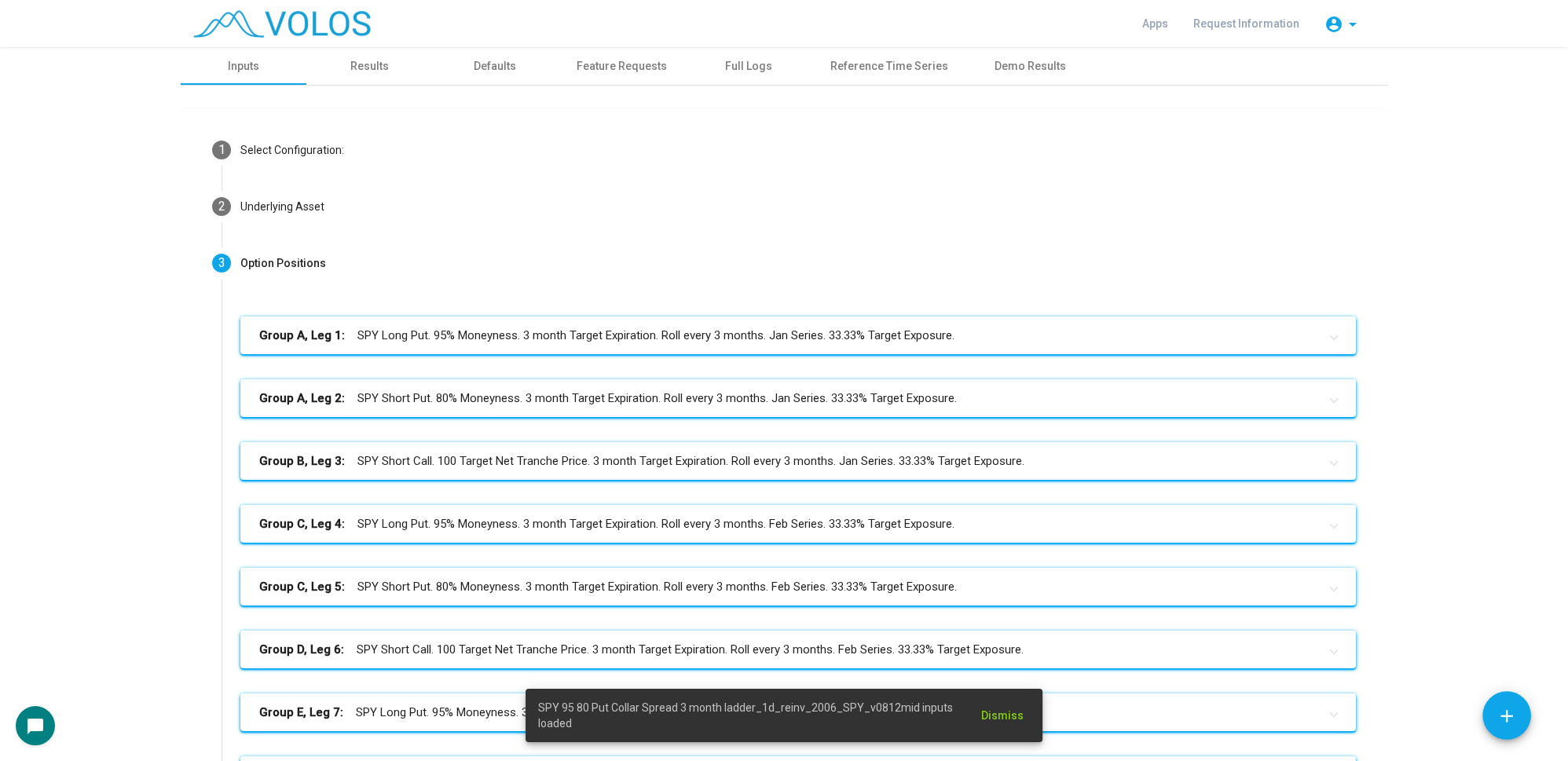
click at [452, 334] on mat-panel-title "Group A, Leg 1: SPY Long Put. 95% Moneyness. 3 month Target Expiration. Roll ev…" at bounding box center [788, 335] width 1059 height 18
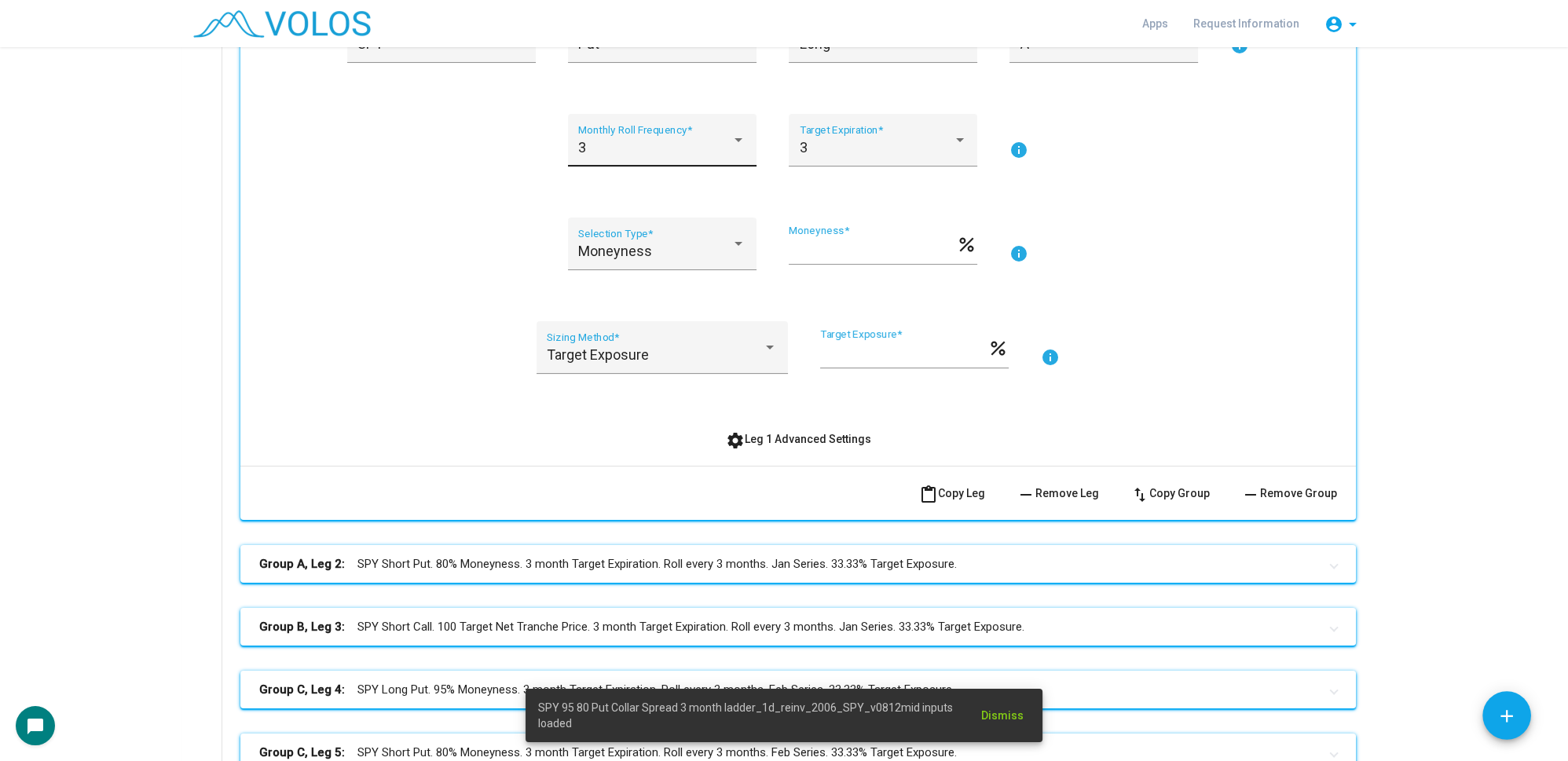
scroll to position [500, 0]
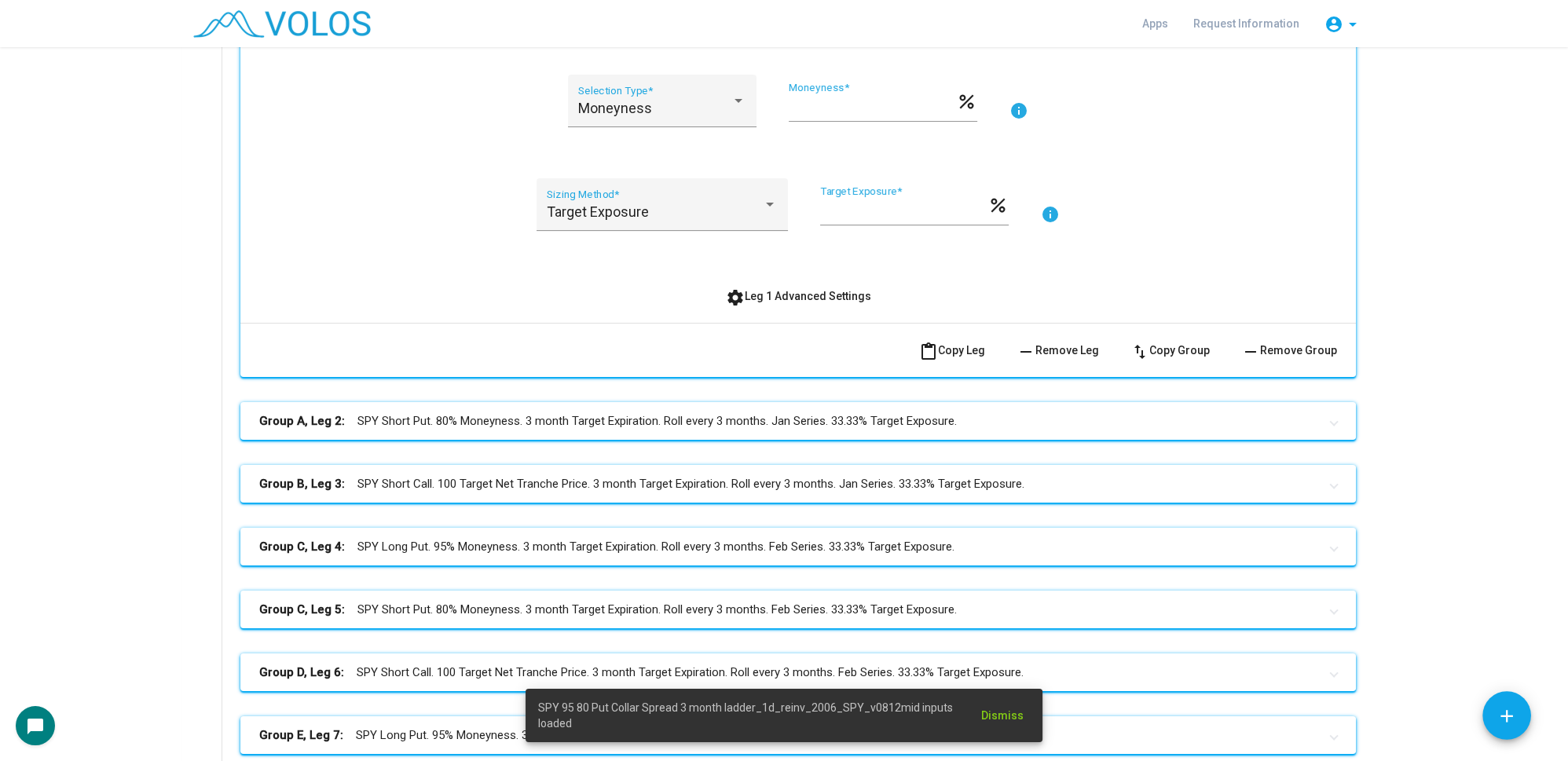
click at [781, 280] on div "SPY Identifier * Put Option Type * Long Position * A Group * info 3 Monthly Rol…" at bounding box center [798, 88] width 1077 height 443
click at [780, 293] on span "settings Leg 1 Advanced Settings" at bounding box center [799, 296] width 145 height 13
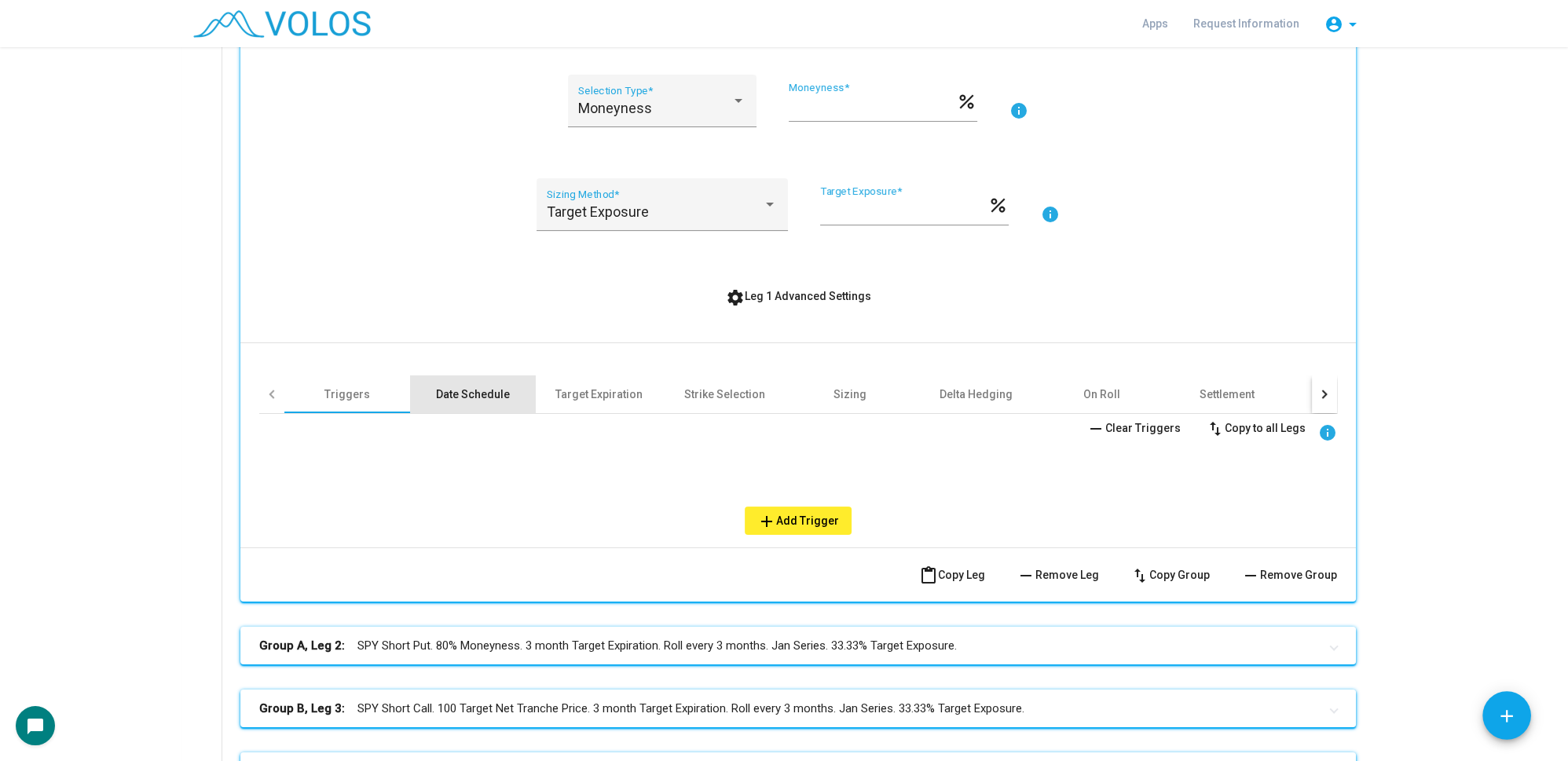
drag, startPoint x: 485, startPoint y: 400, endPoint x: 511, endPoint y: 391, distance: 27.5
click at [485, 399] on div "Date Schedule" at bounding box center [473, 394] width 74 height 15
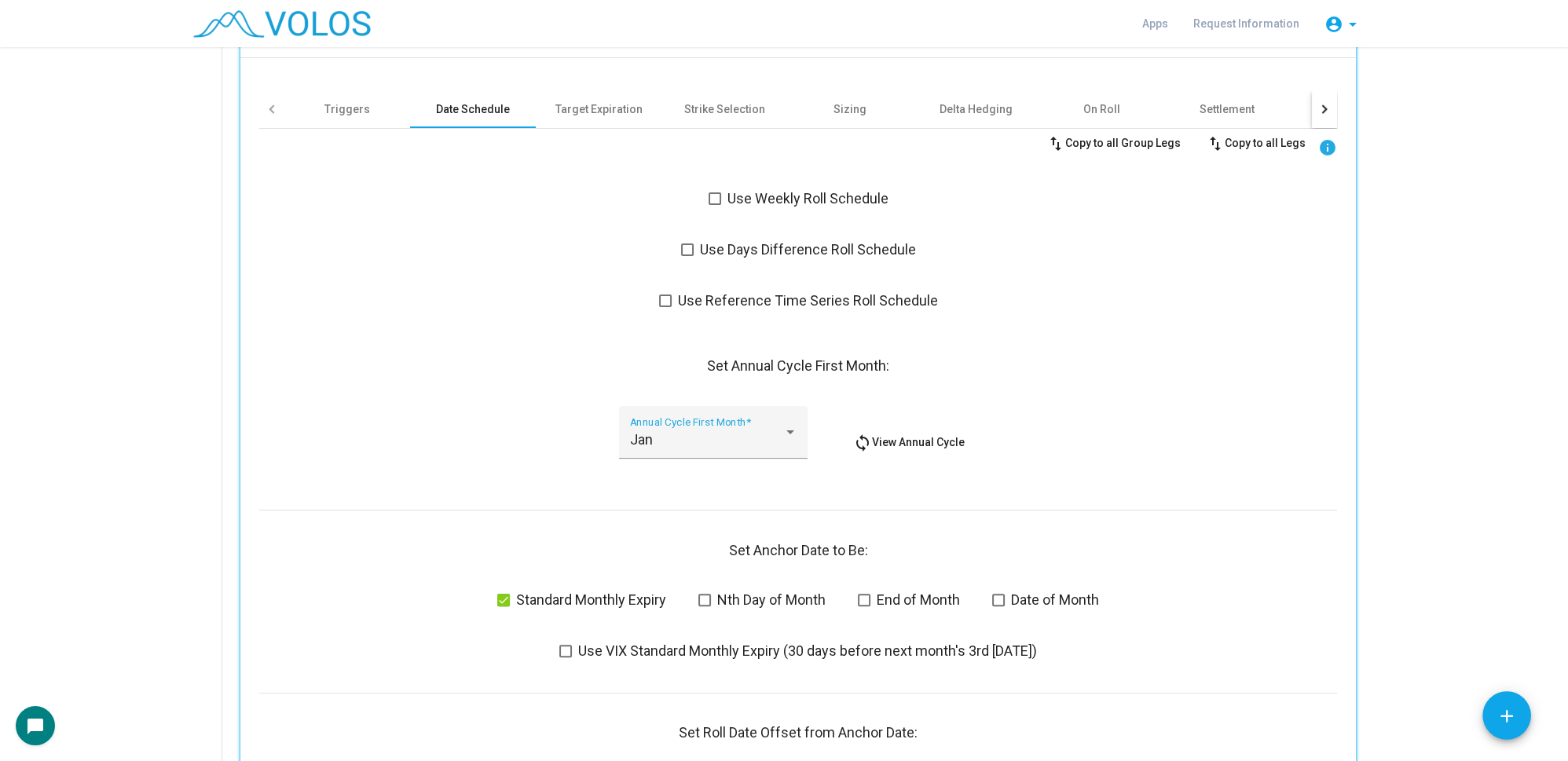
scroll to position [999, 0]
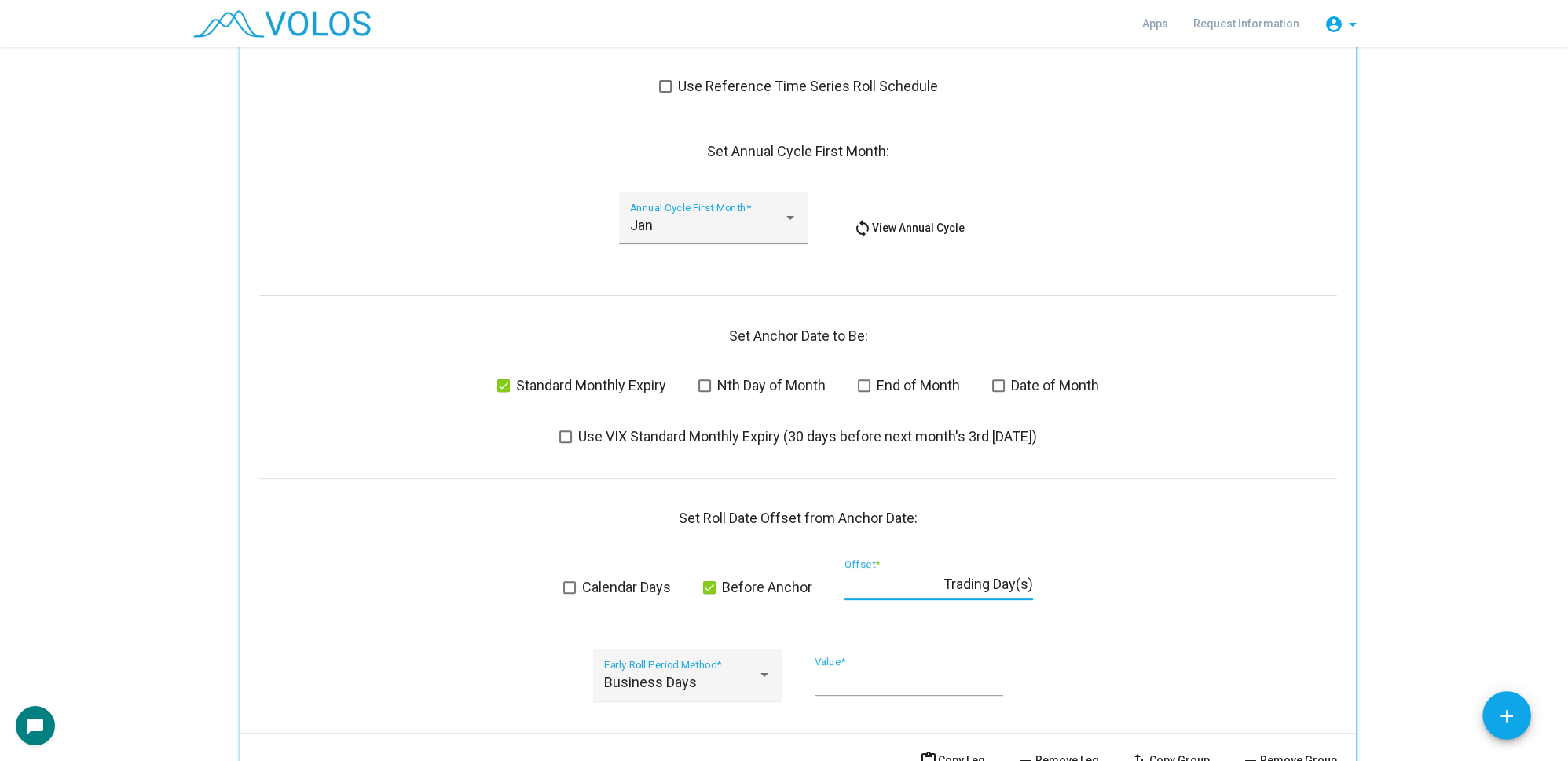
drag, startPoint x: 864, startPoint y: 583, endPoint x: 832, endPoint y: 580, distance: 32.1
click at [832, 580] on div "Calendar Days Before Anchor * Offset * Trading Day(s)" at bounding box center [798, 589] width 1077 height 58
type input "*"
click at [1122, 508] on div "swap_vert Copy to all Group Legs swap_vert Copy to all Legs info Use Weekly Rol…" at bounding box center [798, 317] width 1077 height 806
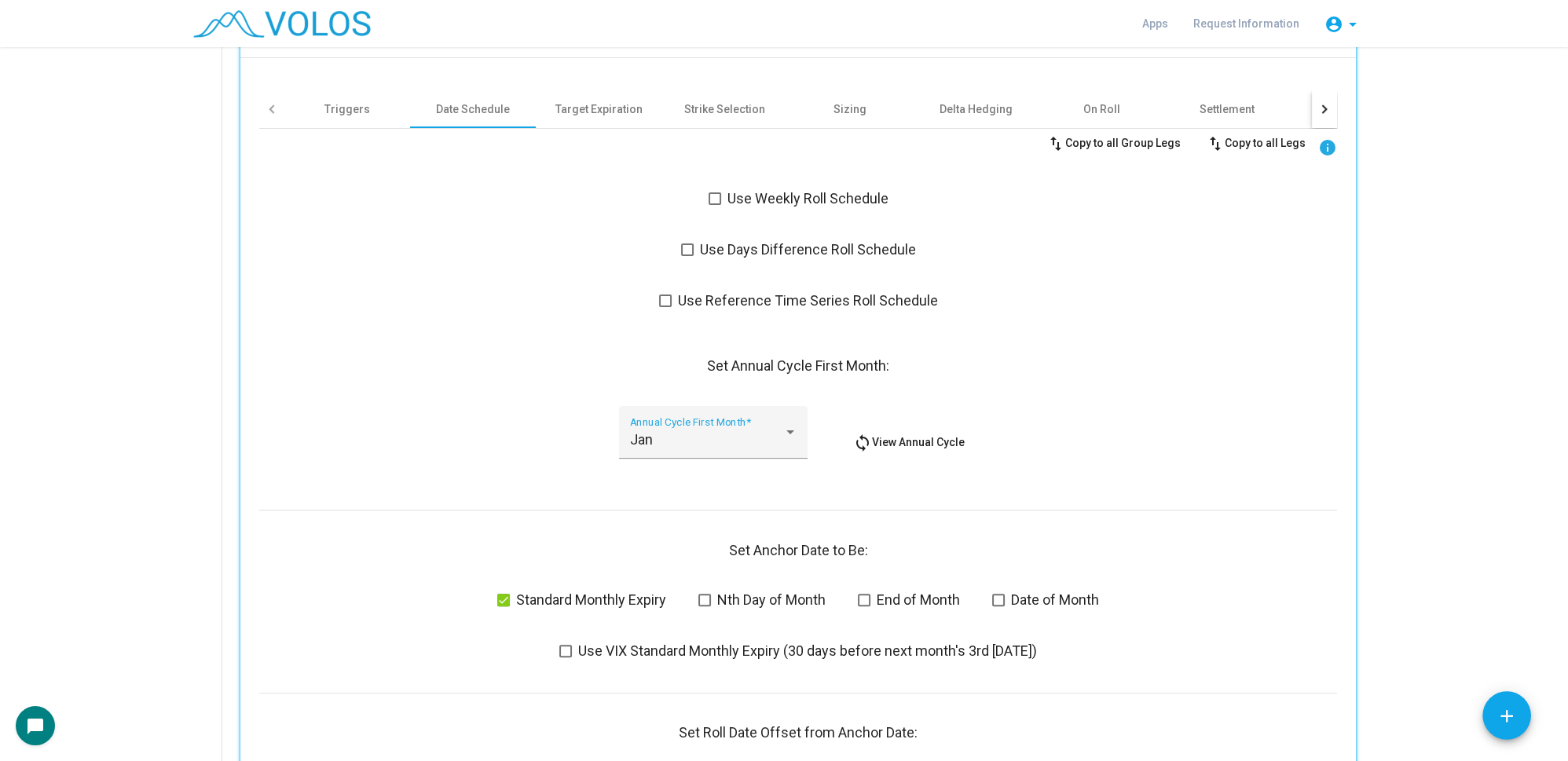
click at [1240, 140] on span "swap_vert Copy to all Legs" at bounding box center [1255, 142] width 100 height 13
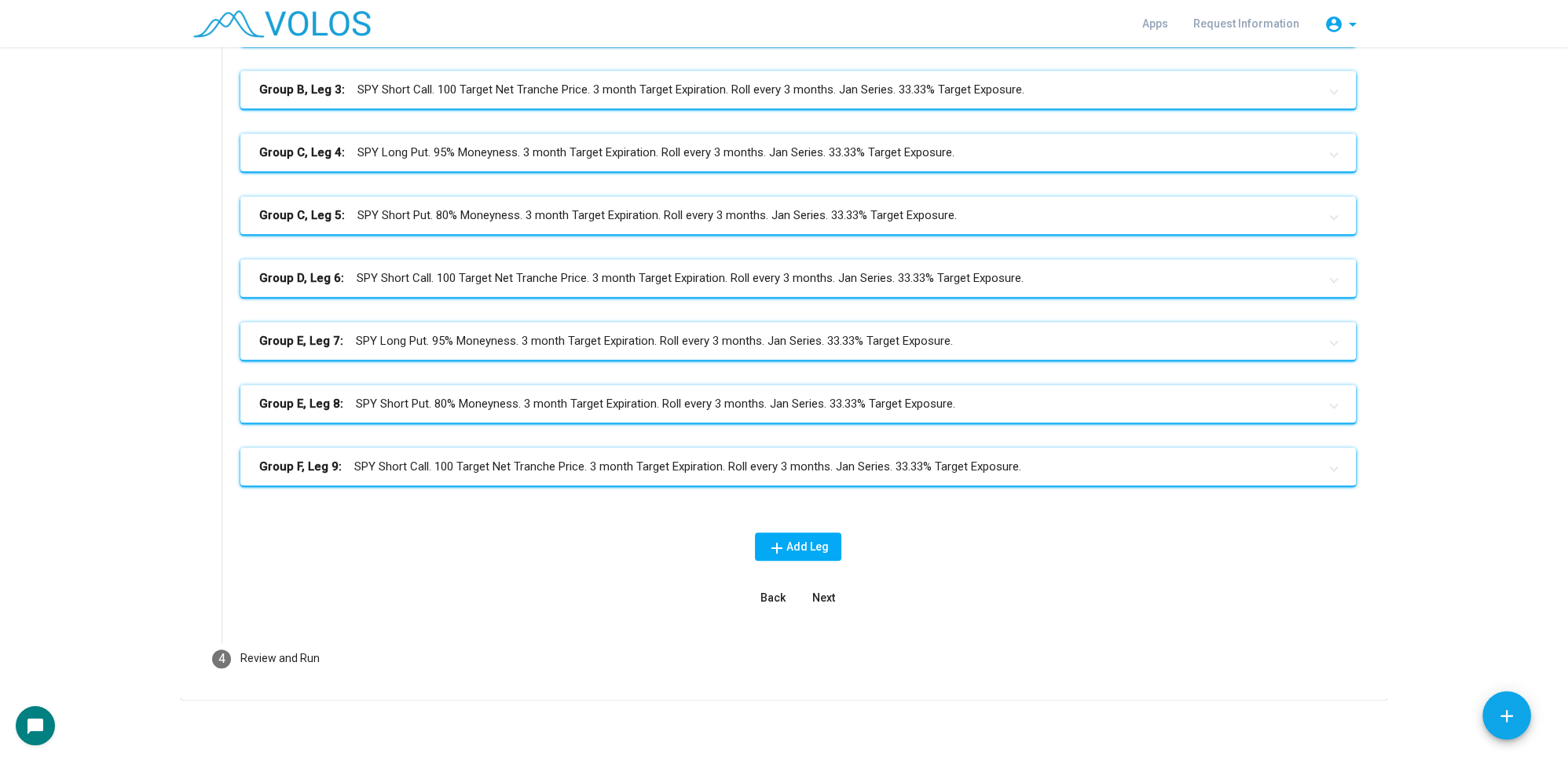
click at [906, 475] on mat-expansion-panel-header "Group F, Leg 9: SPY Short Call. 100 Target Net Tranche Price. 3 month Target Ex…" at bounding box center [799, 467] width 1116 height 38
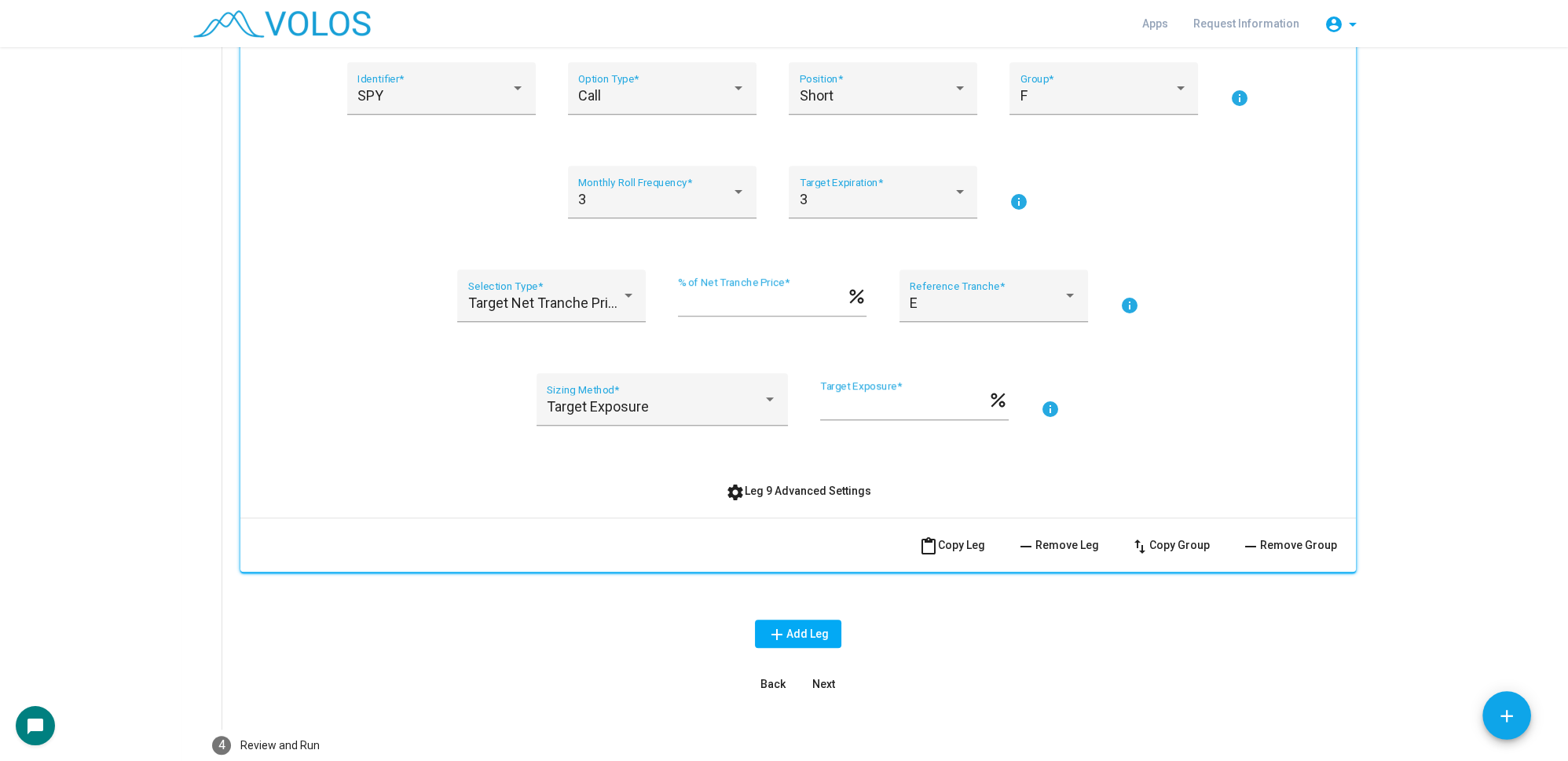
scroll to position [2326, 0]
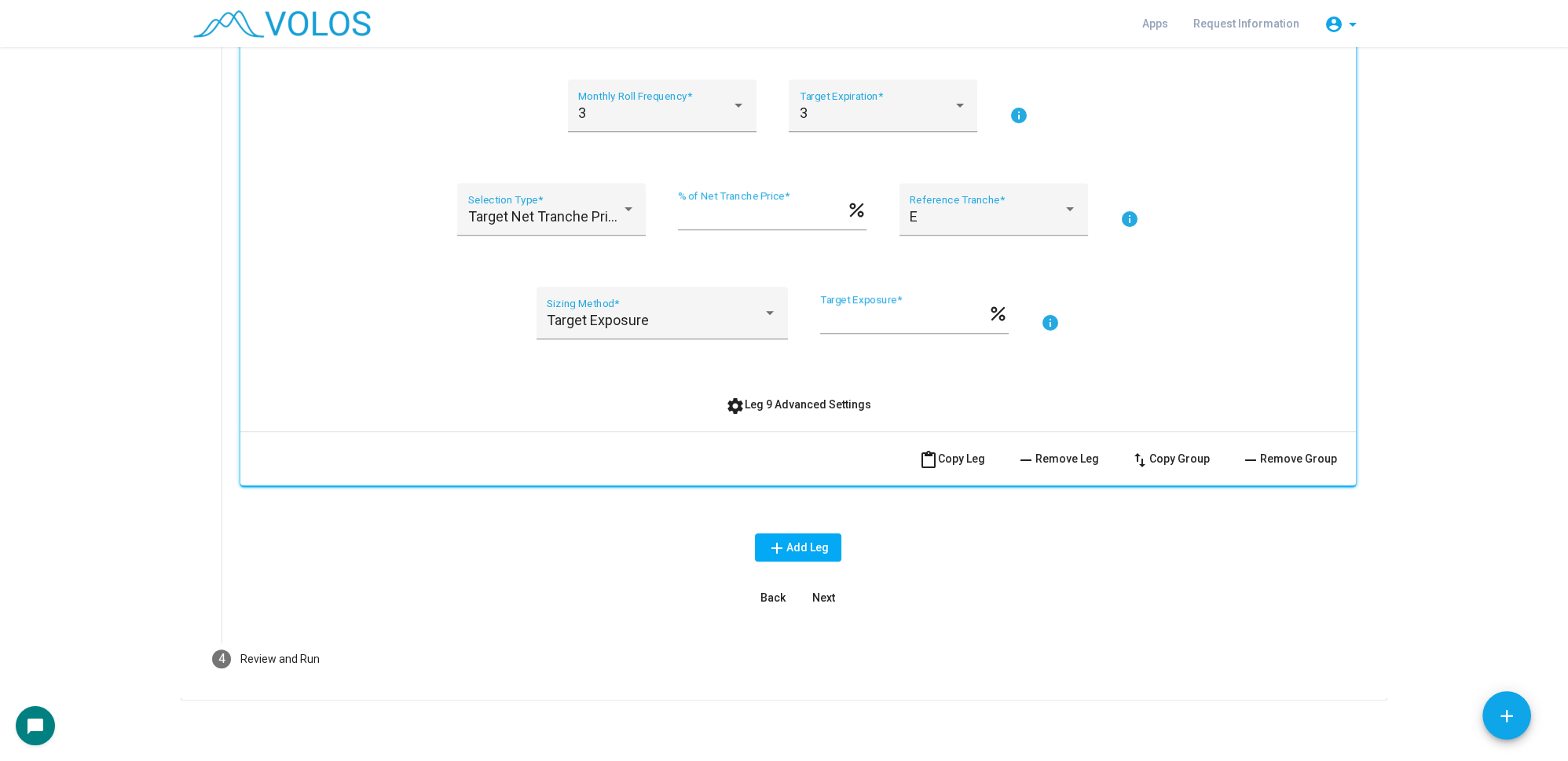
click at [785, 402] on span "settings Leg 9 Advanced Settings" at bounding box center [799, 404] width 145 height 13
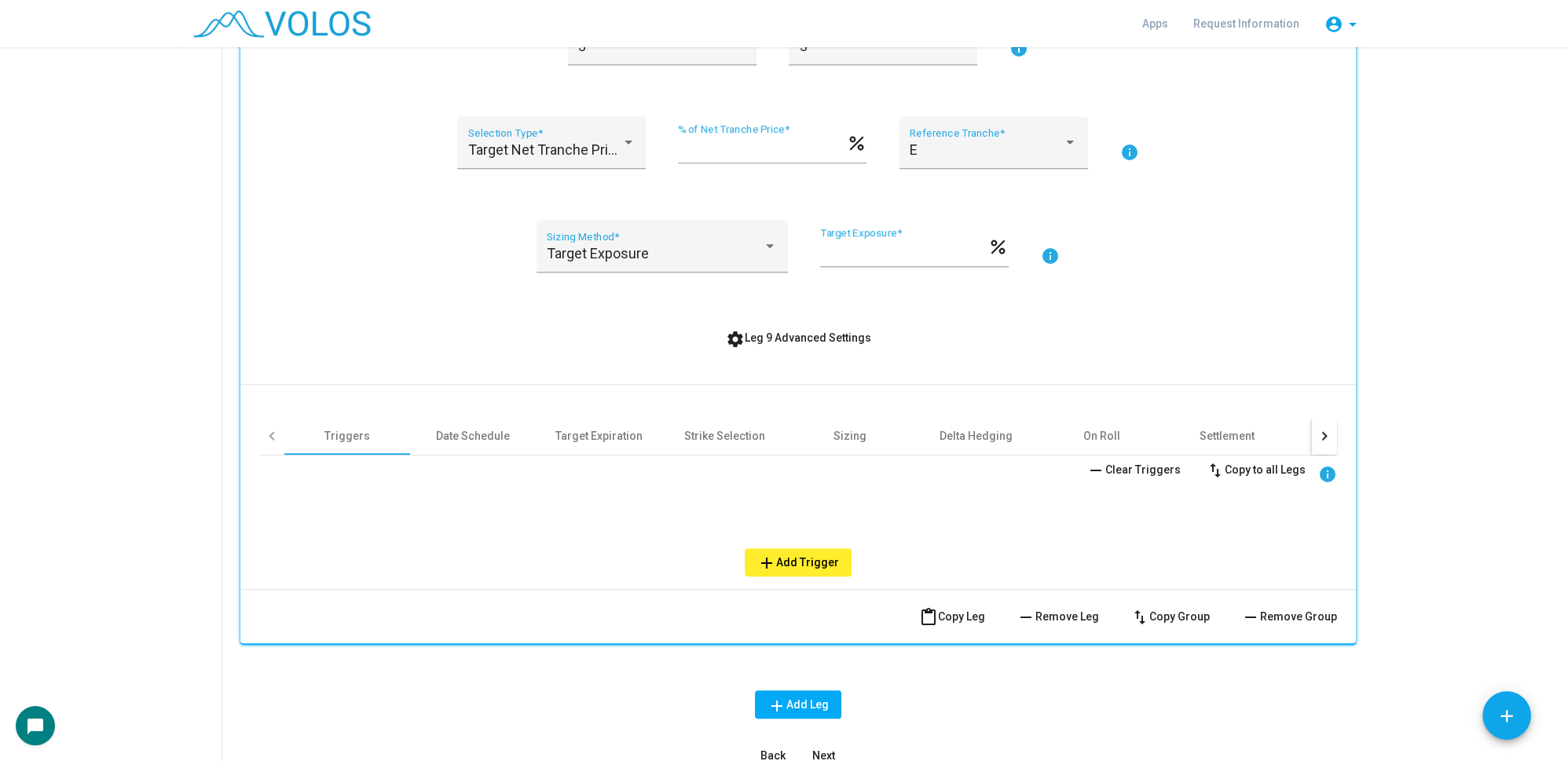
scroll to position [2397, 0]
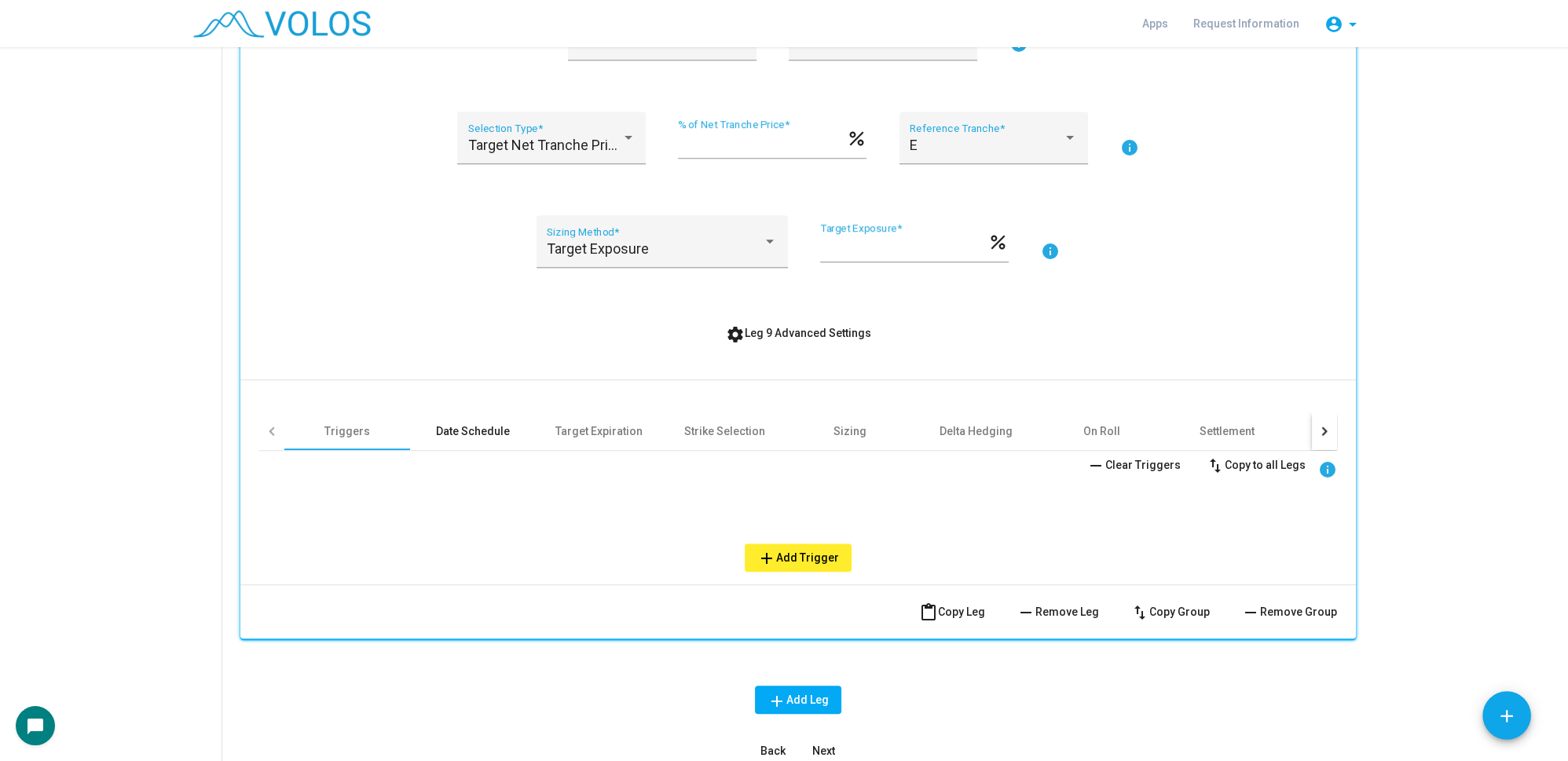
drag, startPoint x: 520, startPoint y: 433, endPoint x: 491, endPoint y: 432, distance: 29.0
click at [520, 432] on div "Date Schedule" at bounding box center [473, 431] width 125 height 38
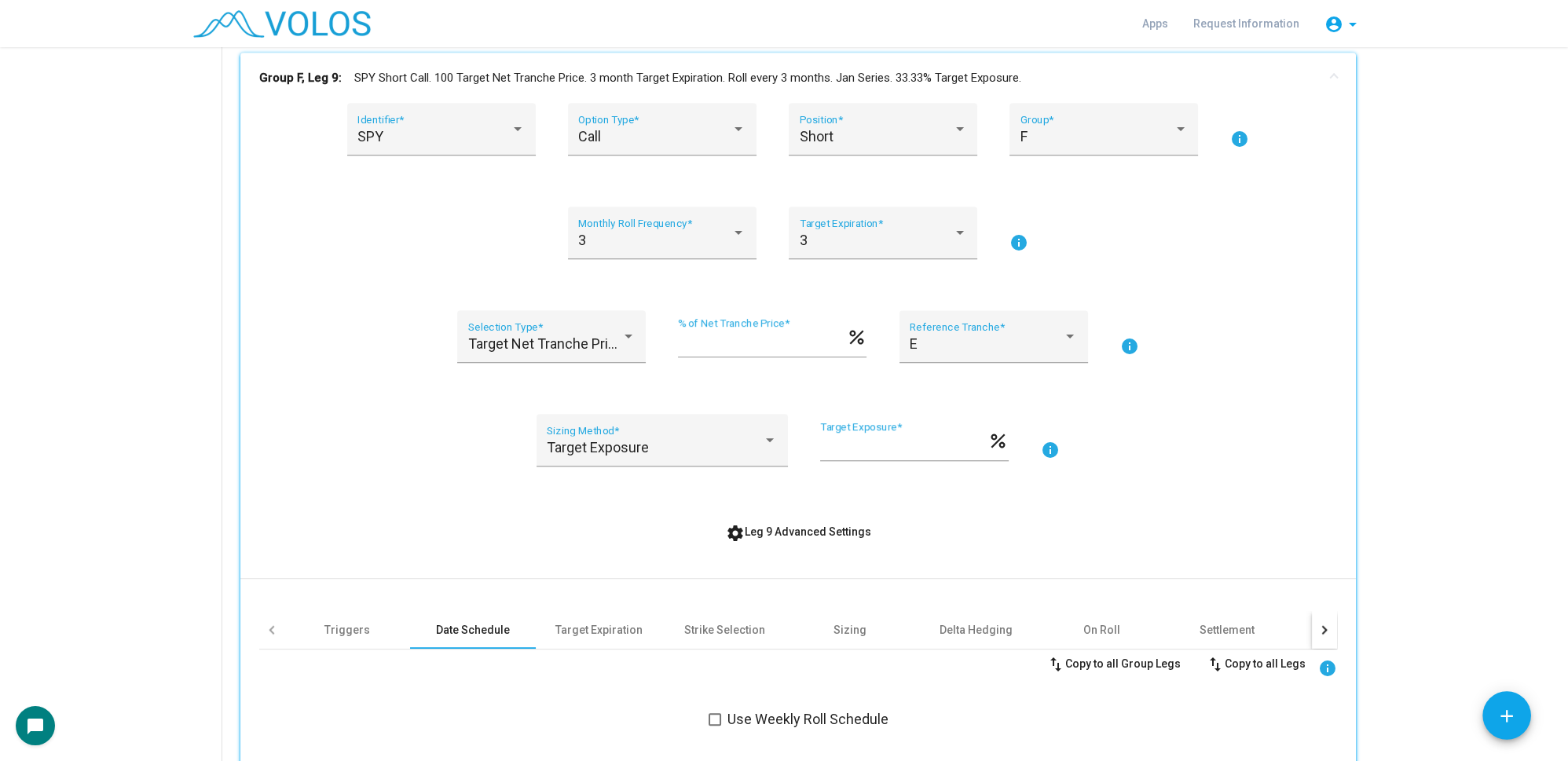
scroll to position [2255, 0]
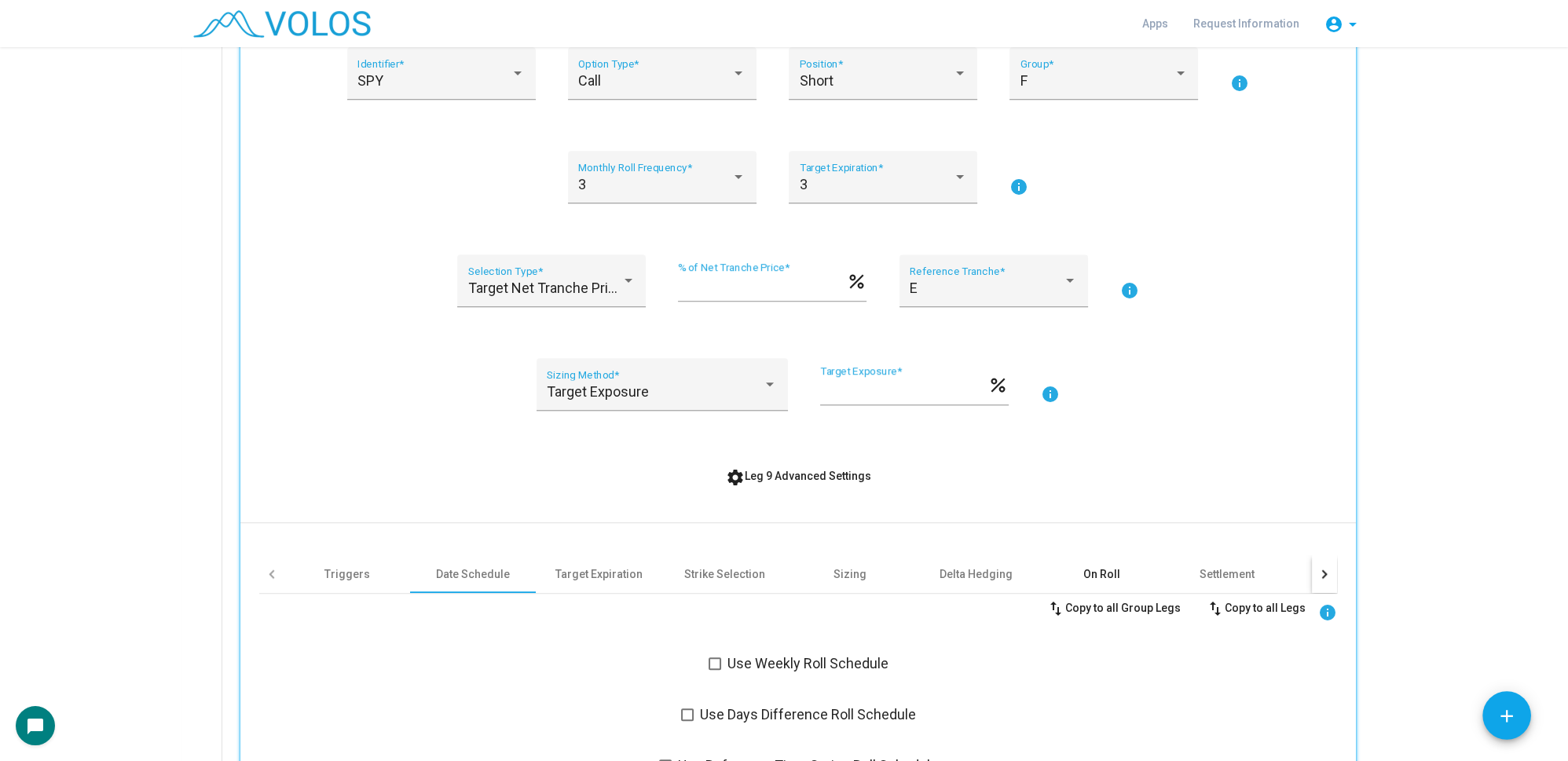
click at [1095, 571] on div "On Roll" at bounding box center [1101, 574] width 37 height 15
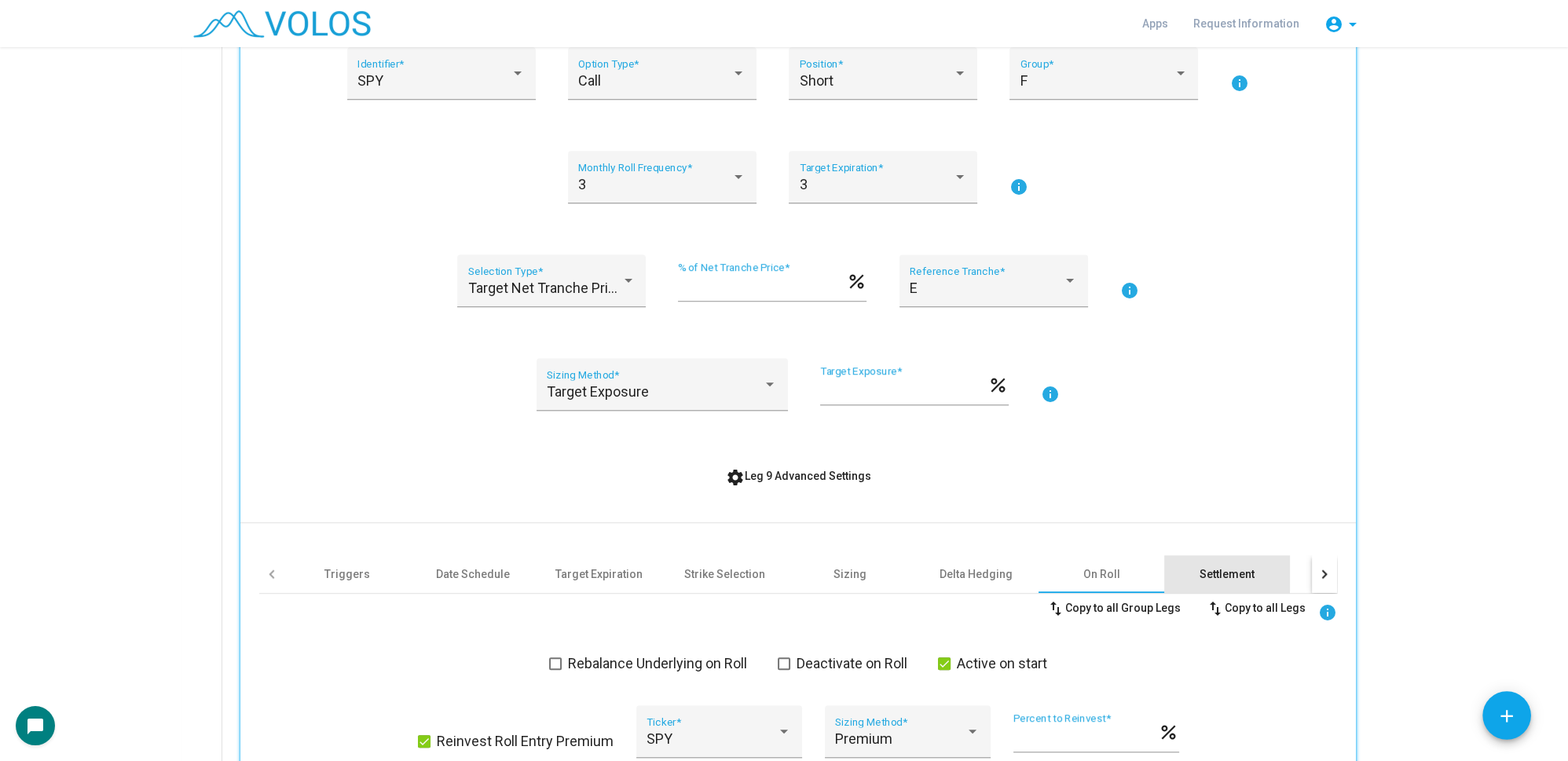
click at [1200, 568] on div "Settlement" at bounding box center [1227, 574] width 55 height 15
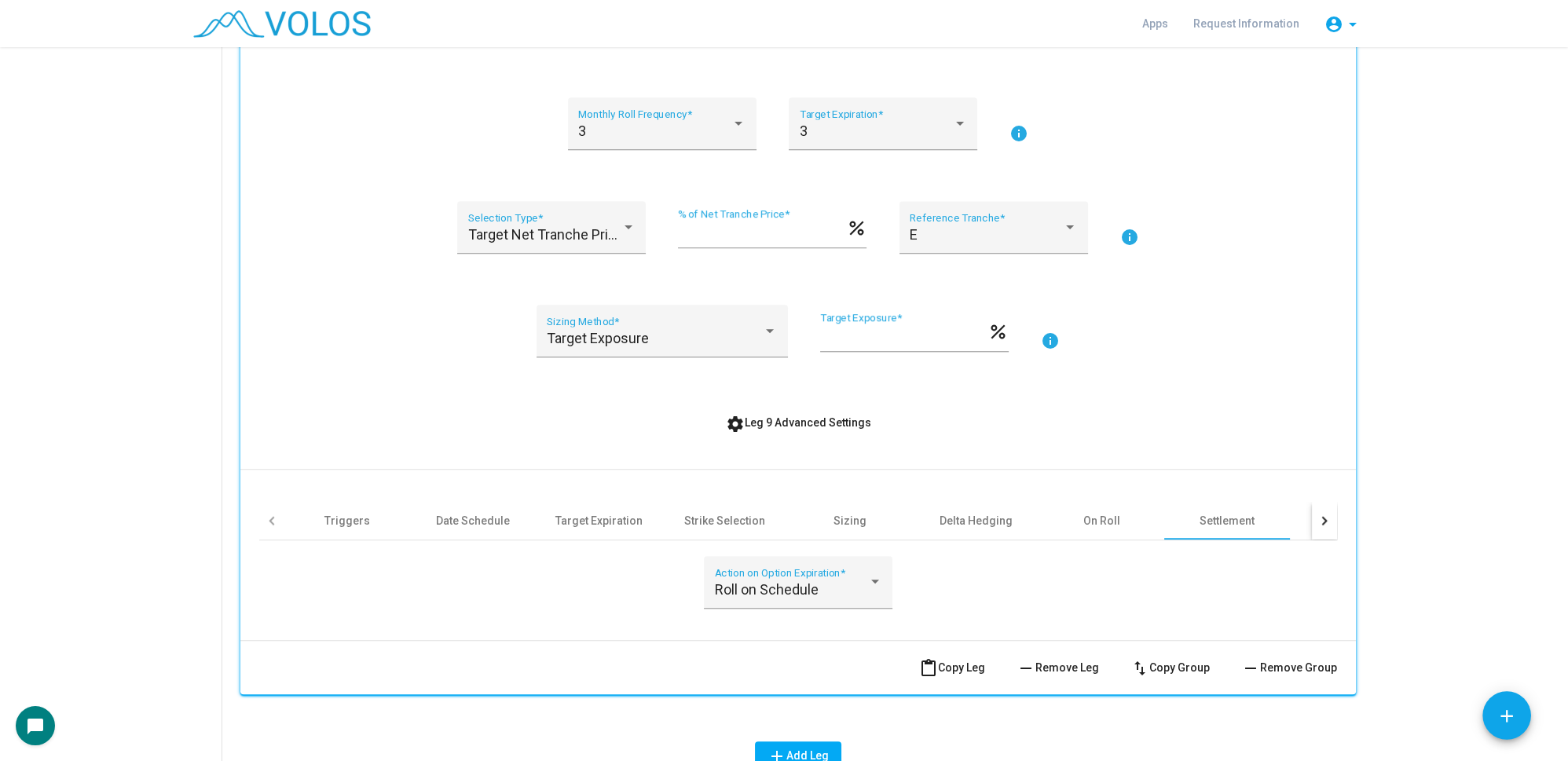
scroll to position [2326, 0]
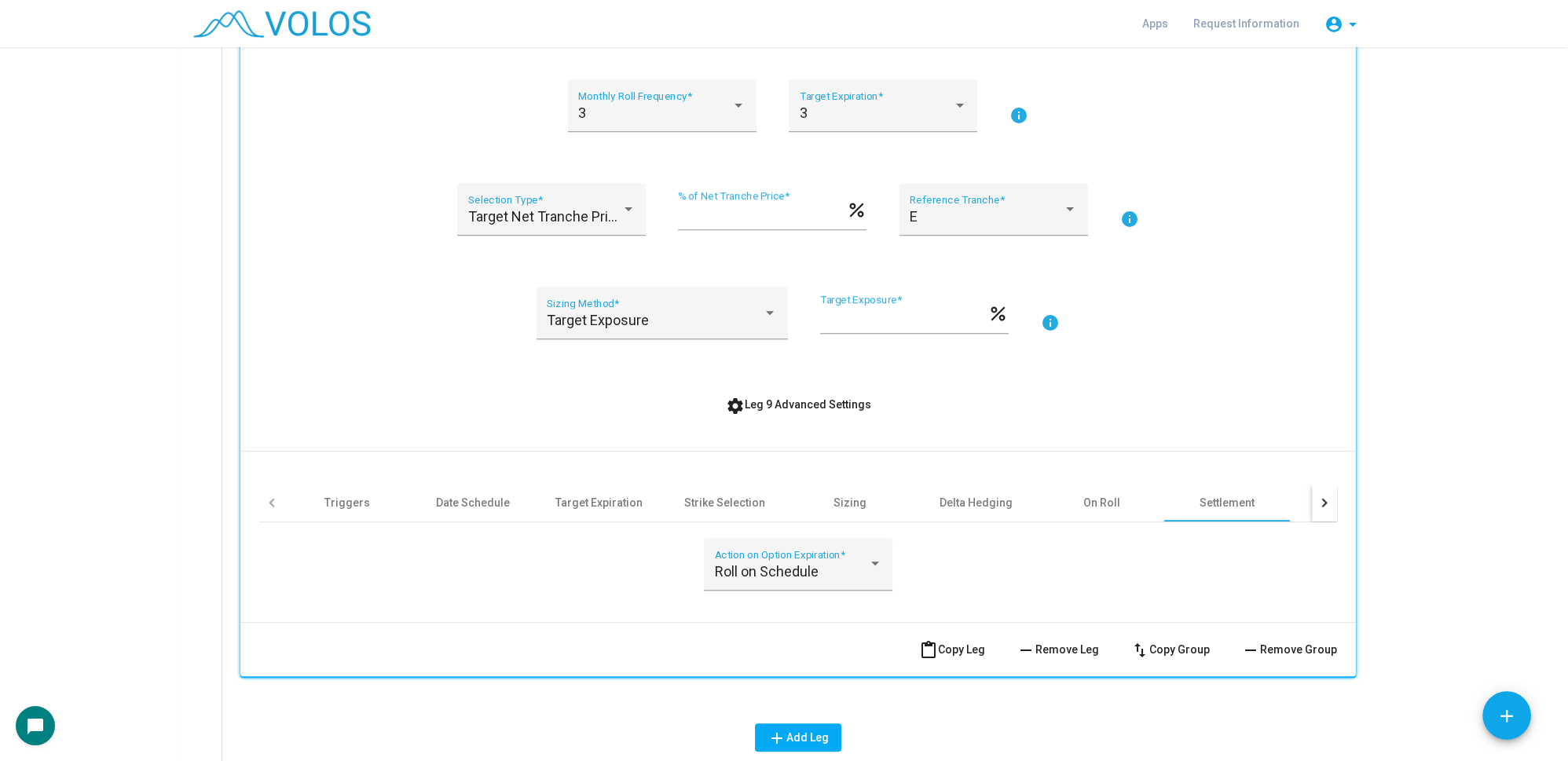
click at [833, 652] on mat-action-row "content_paste Copy Leg remove Remove Leg swap_vert Copy Group remove Remove Gro…" at bounding box center [799, 649] width 1116 height 55
click at [818, 572] on div "Roll on Schedule" at bounding box center [792, 572] width 154 height 15
click at [1009, 561] on div at bounding box center [784, 380] width 1568 height 761
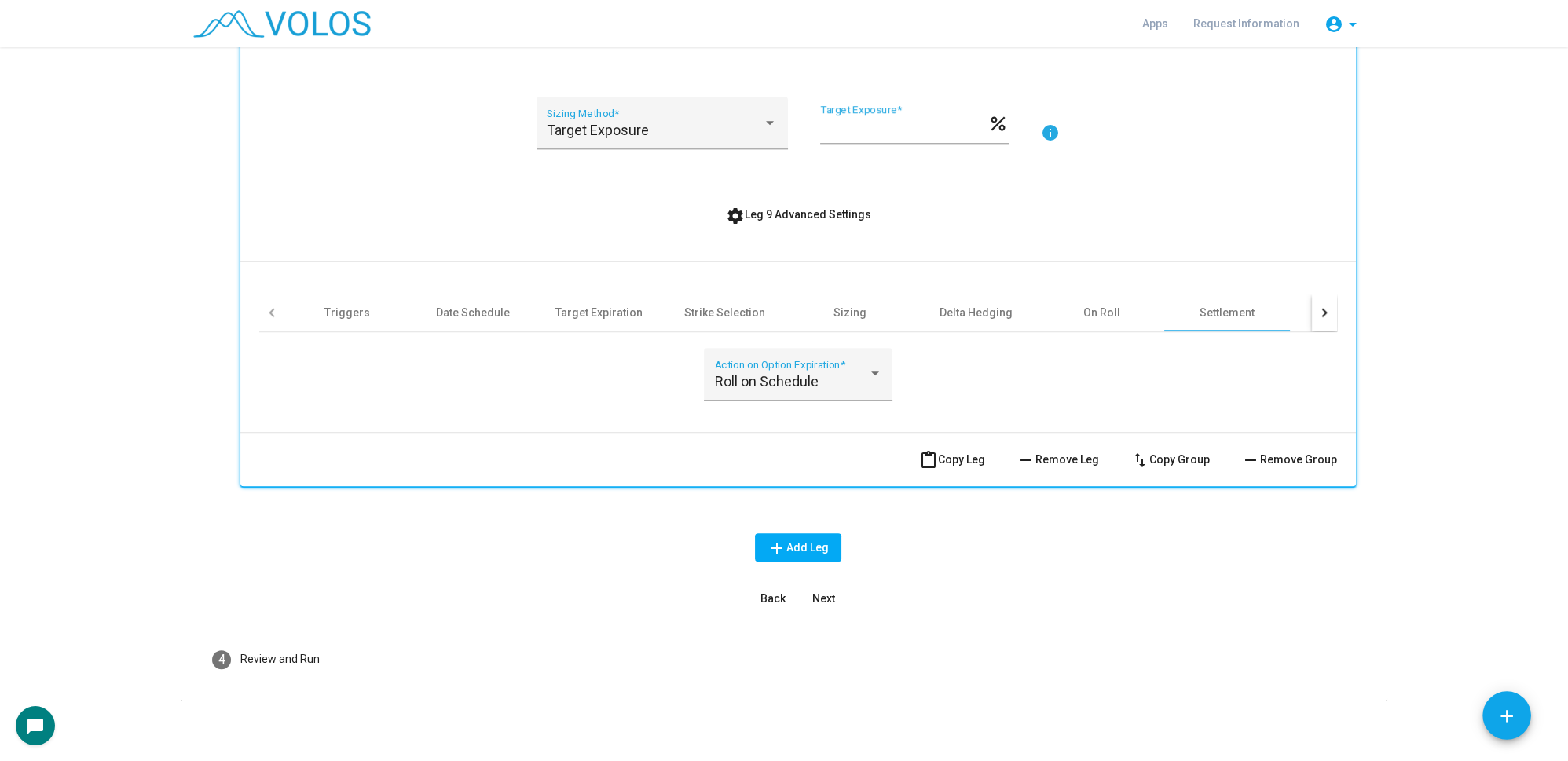
click at [827, 595] on span "Next" at bounding box center [823, 598] width 23 height 13
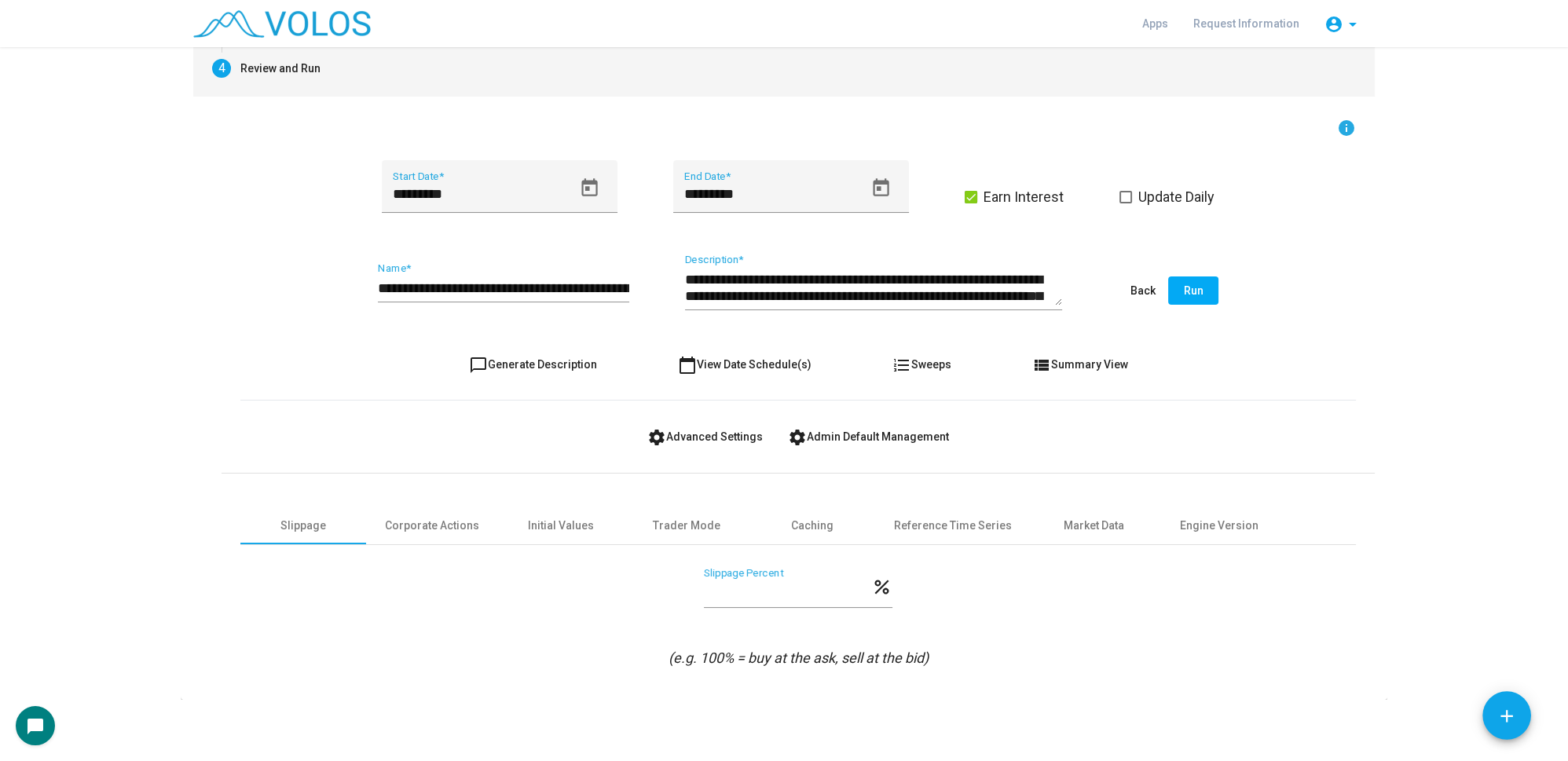
scroll to position [0, 0]
click at [557, 282] on input "**********" at bounding box center [503, 288] width 252 height 15
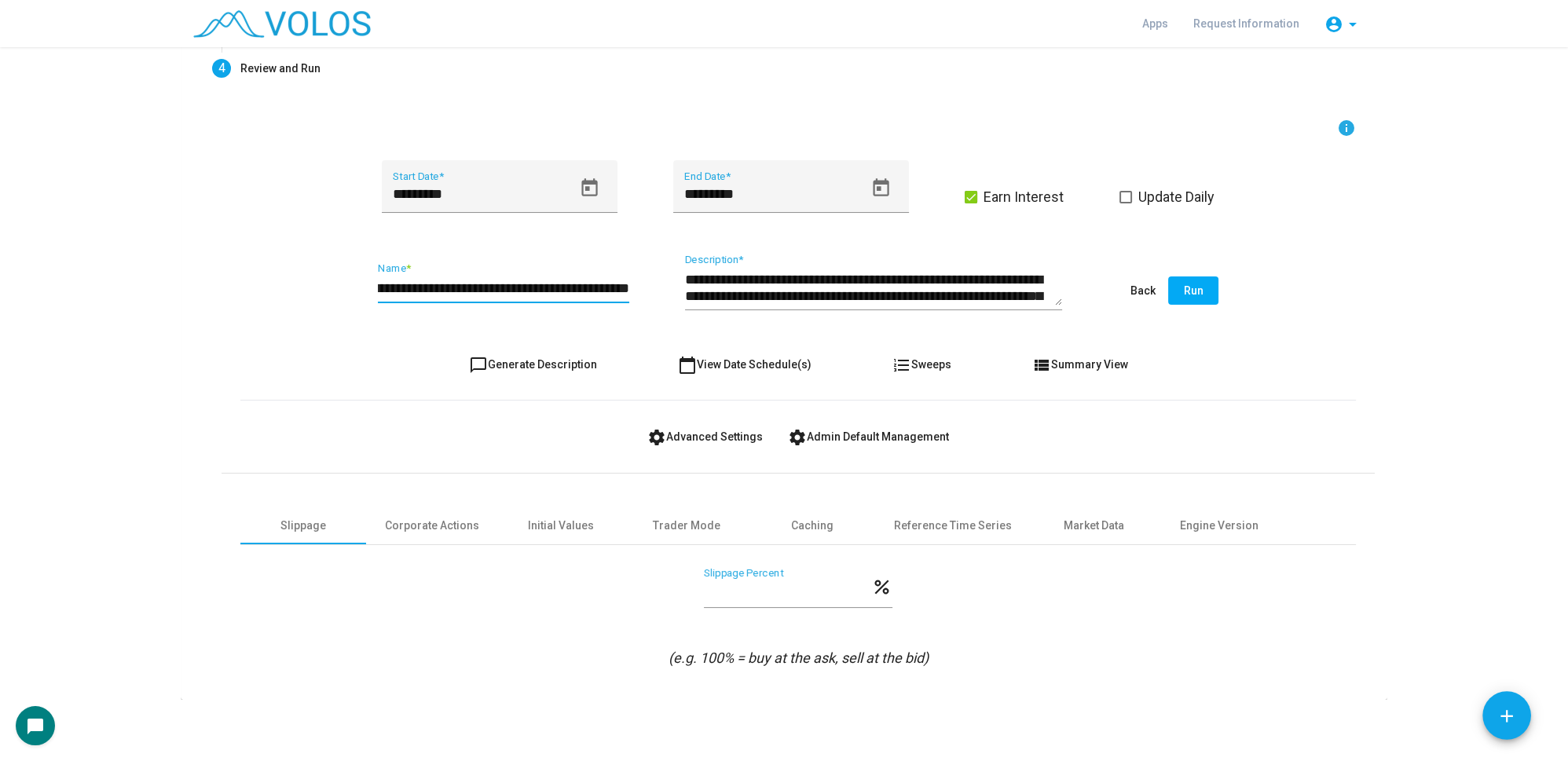
scroll to position [0, 258]
type input "**********"
click at [557, 363] on span "chat_bubble_outline Generate Description" at bounding box center [533, 364] width 128 height 13
type textarea "**********"
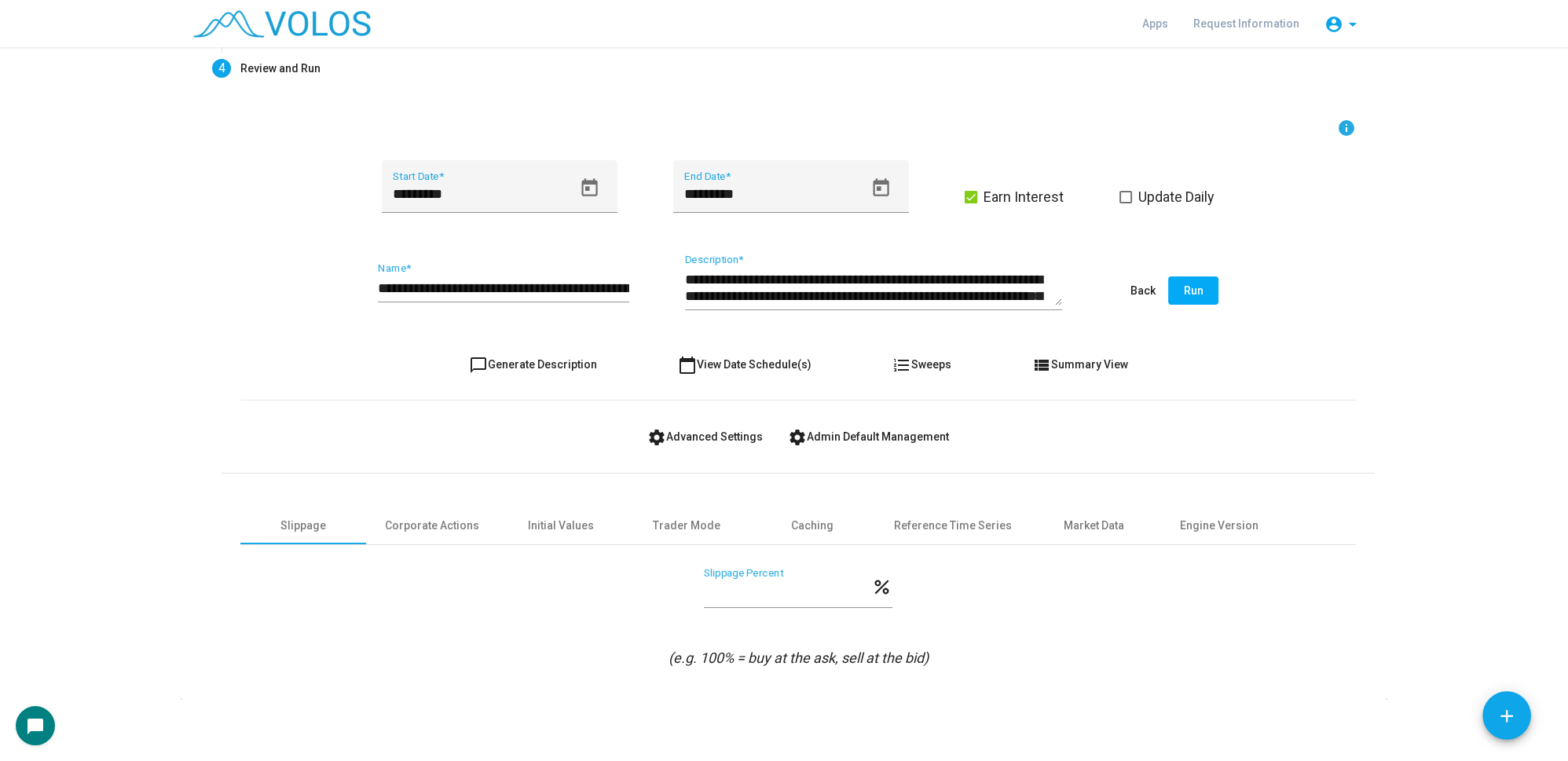
click at [1181, 277] on button "Run" at bounding box center [1193, 290] width 50 height 28
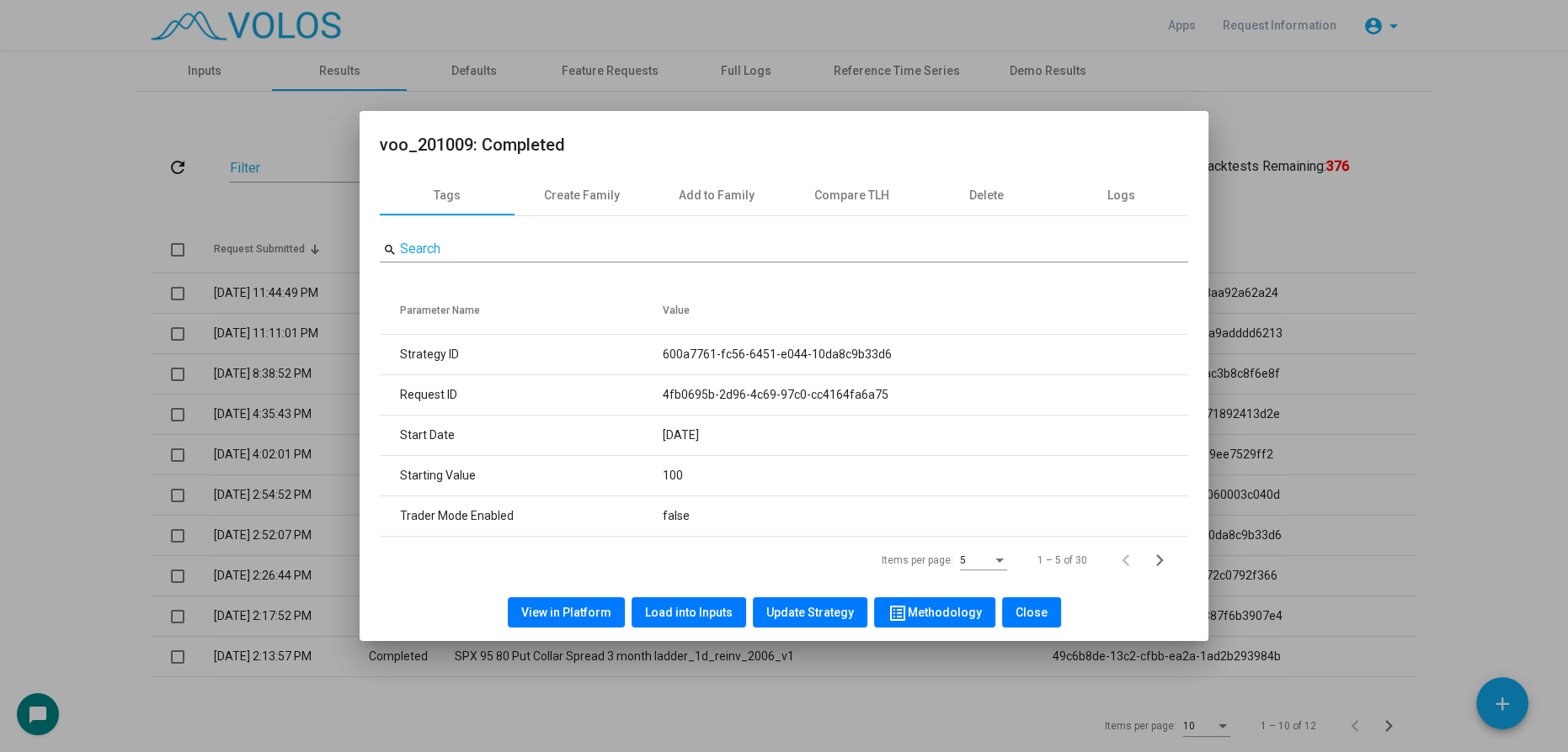
click at [229, 132] on div at bounding box center [784, 376] width 1568 height 752
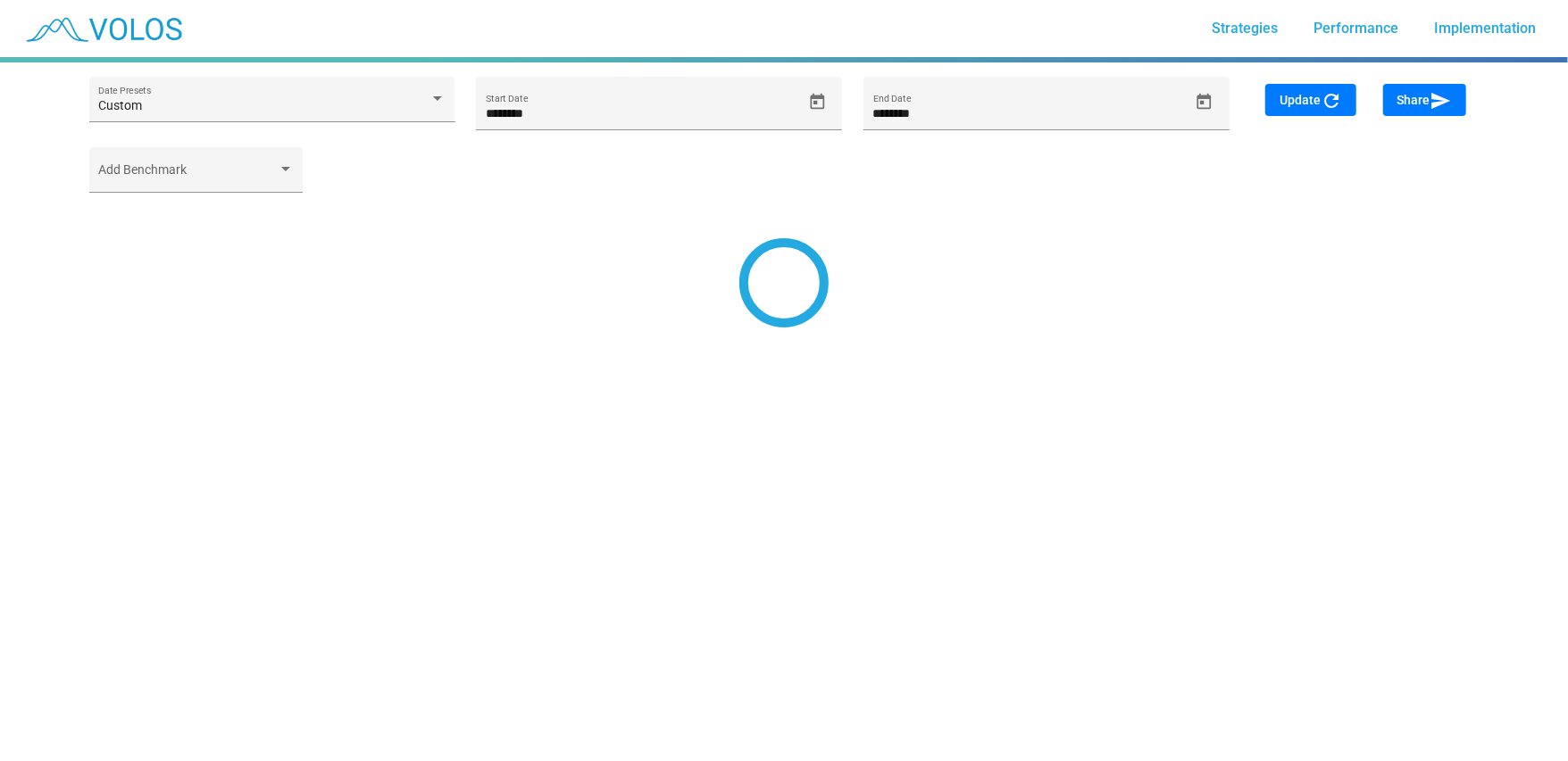
type input "*********"
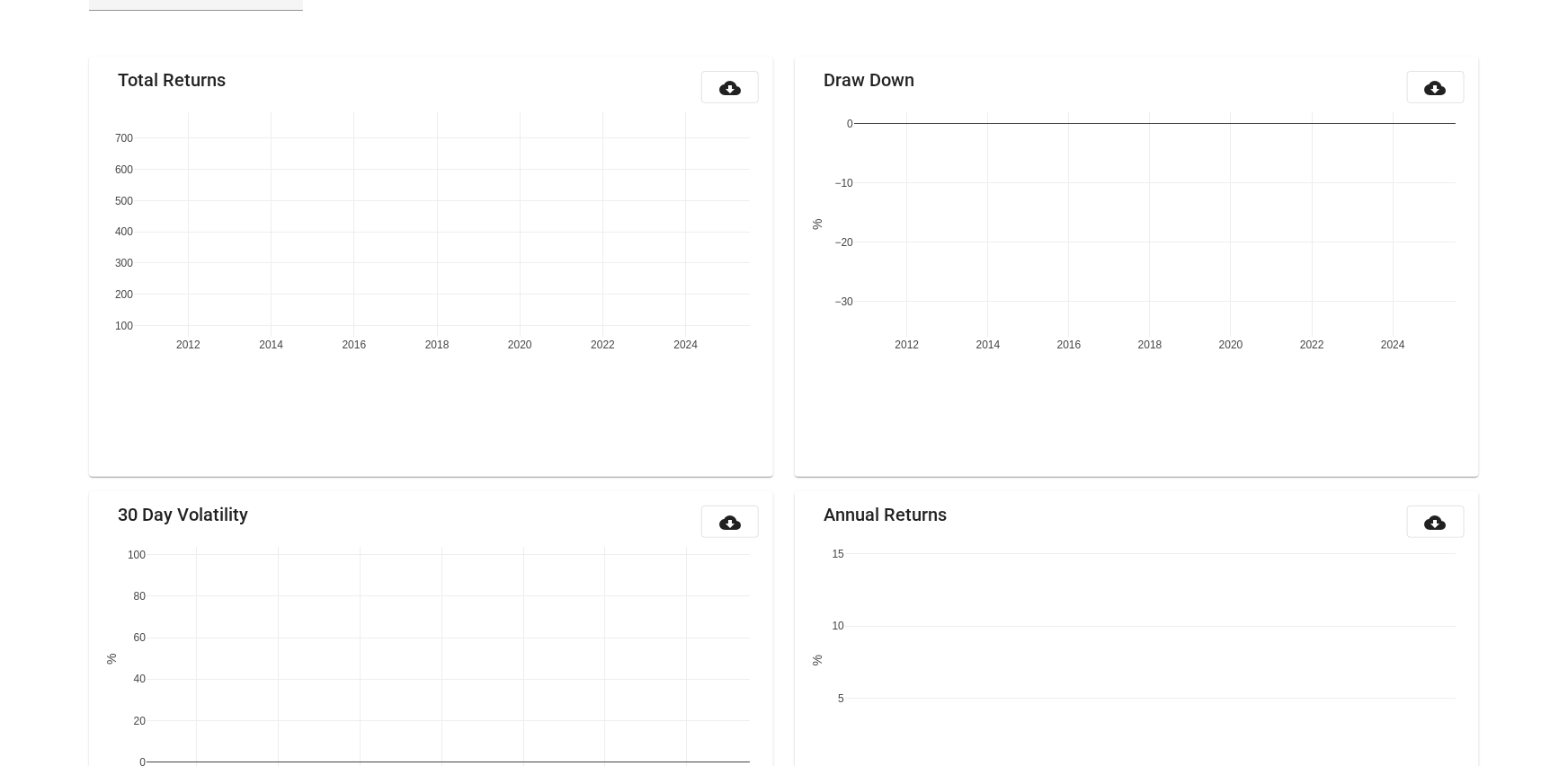
scroll to position [210, 0]
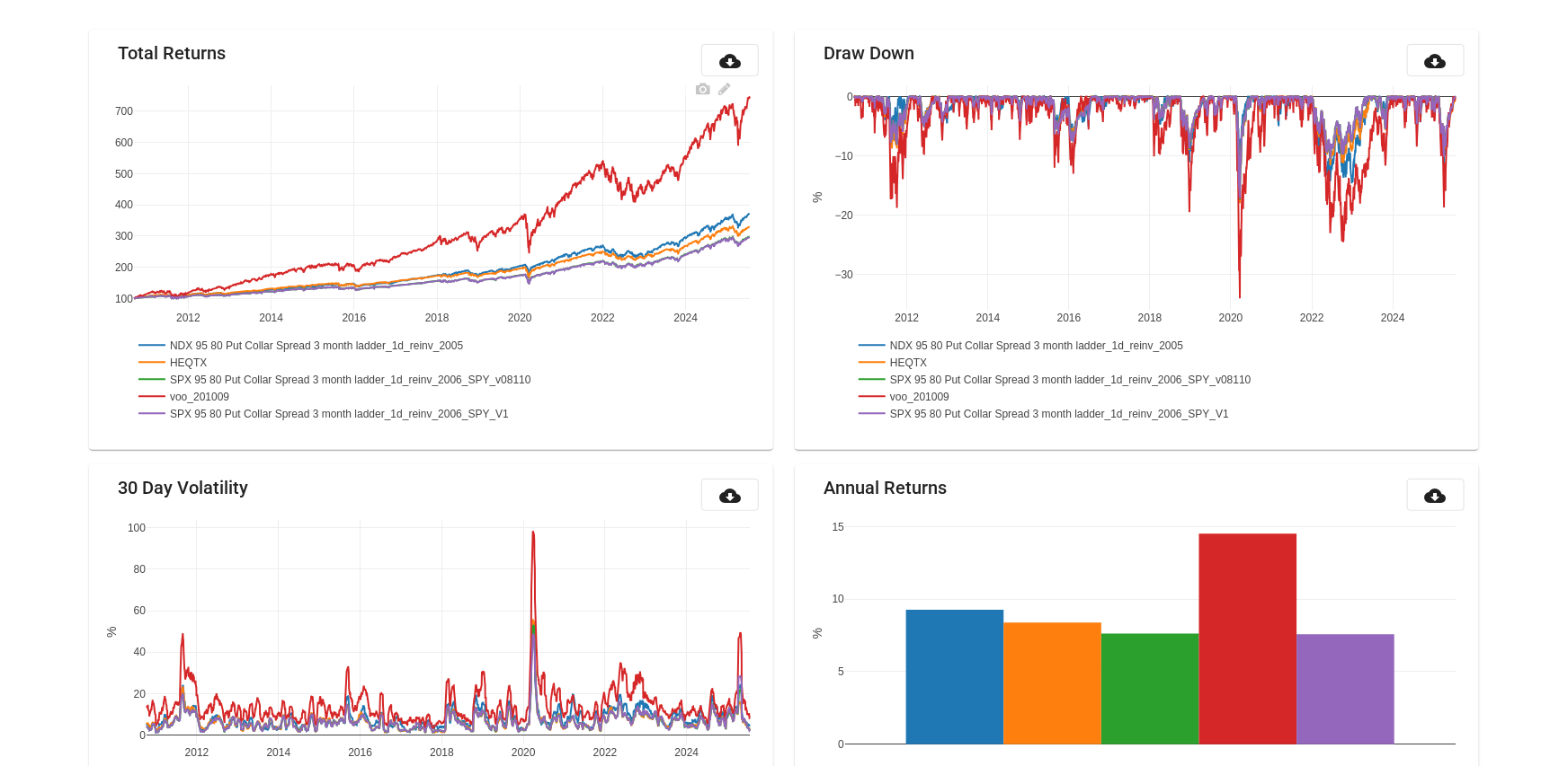
click at [189, 359] on rect at bounding box center [173, 362] width 79 height 17
click at [190, 357] on rect at bounding box center [173, 362] width 79 height 17
click at [198, 343] on rect at bounding box center [321, 344] width 375 height 17
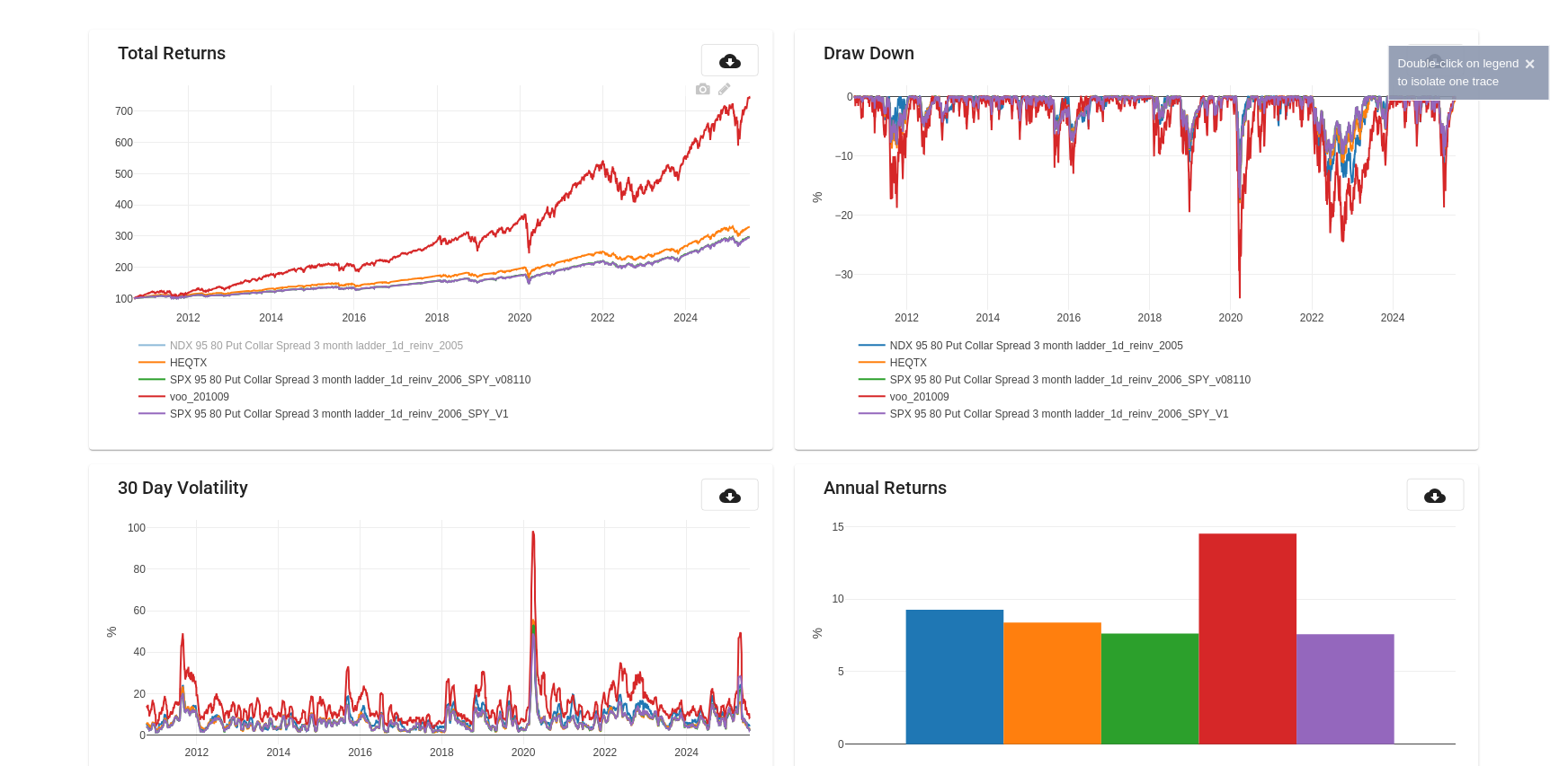
click at [210, 396] on rect at bounding box center [188, 396] width 109 height 17
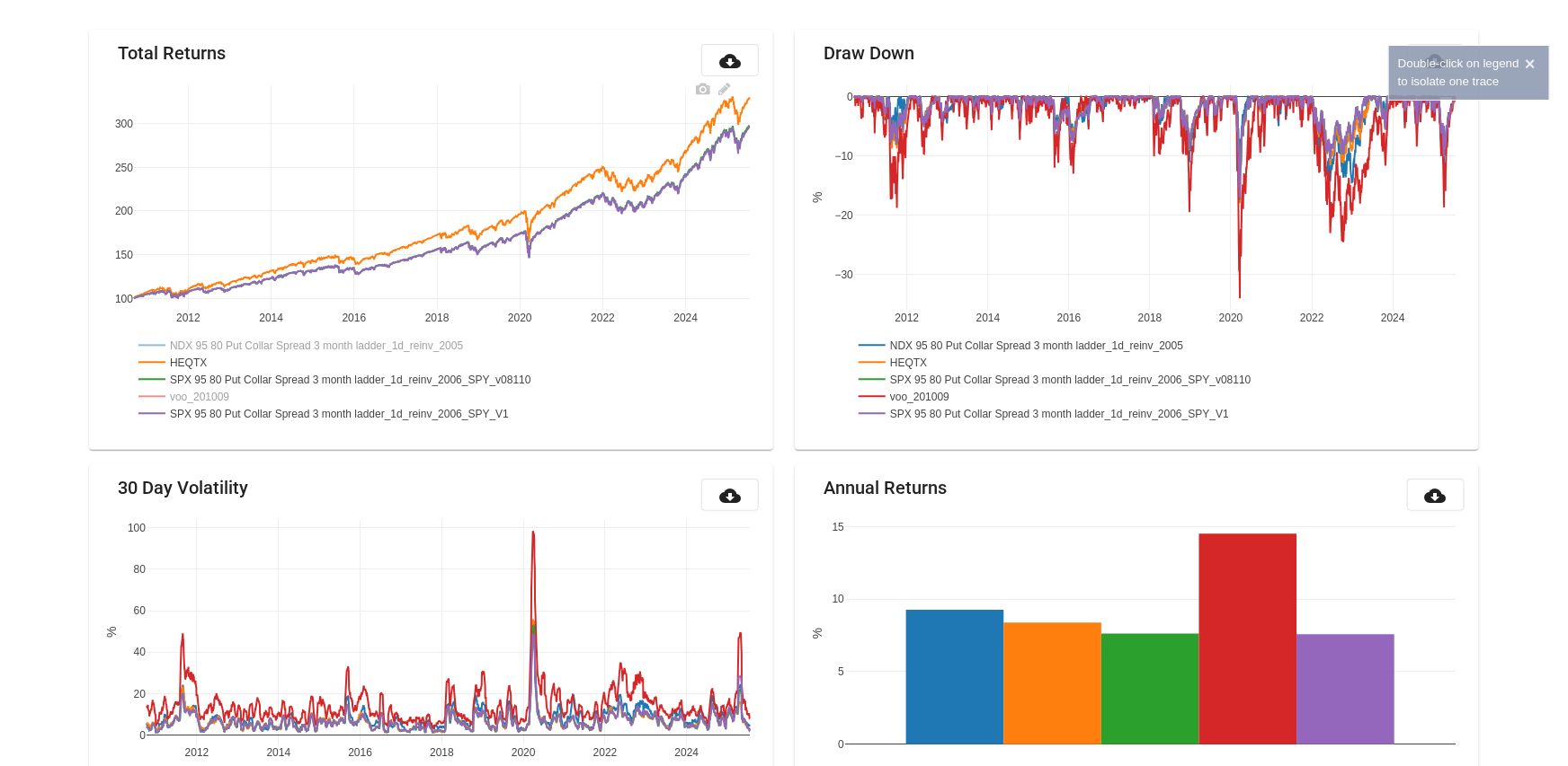
click at [256, 381] on rect at bounding box center [357, 379] width 448 height 17
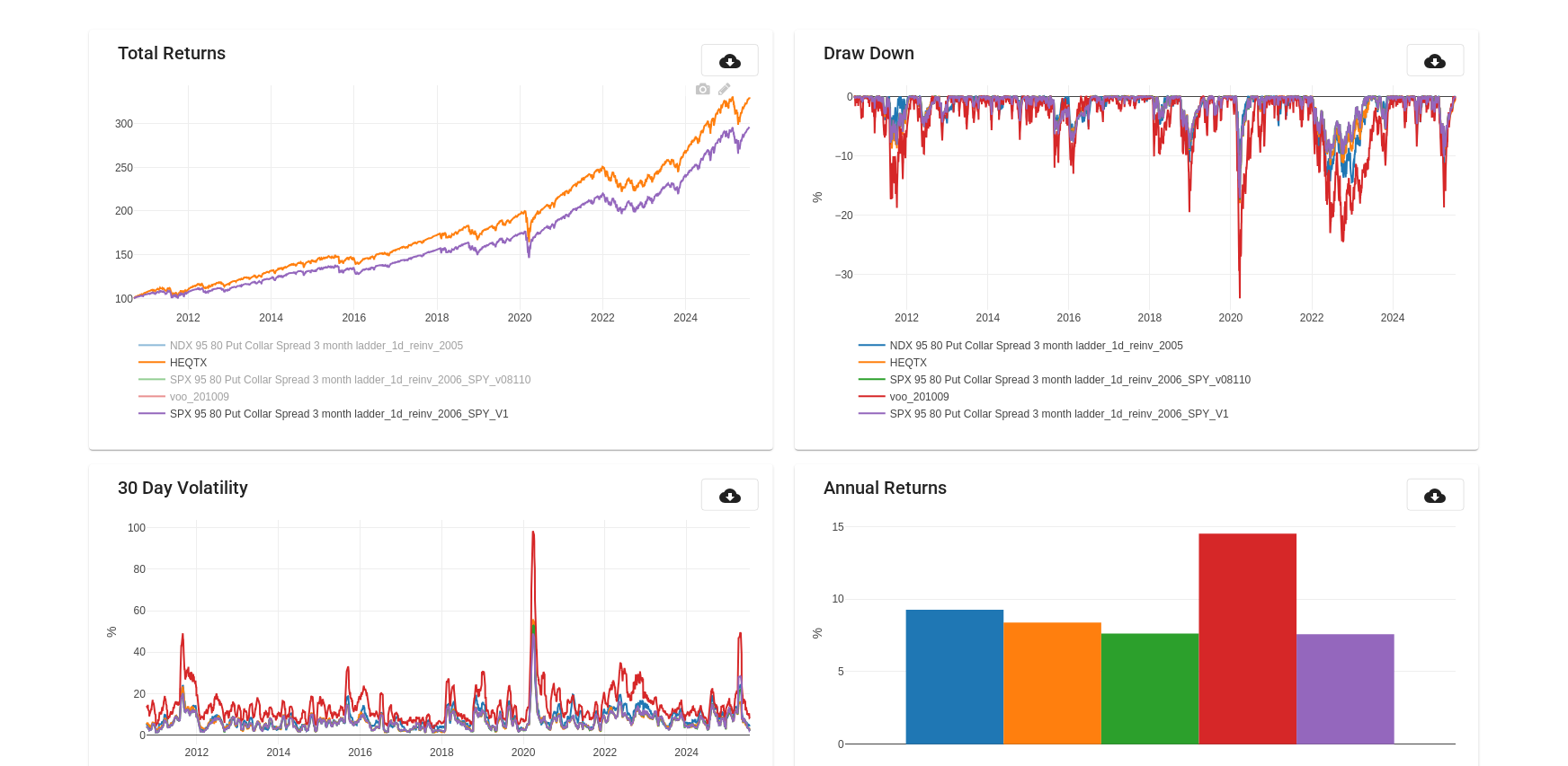
scroll to position [0, 0]
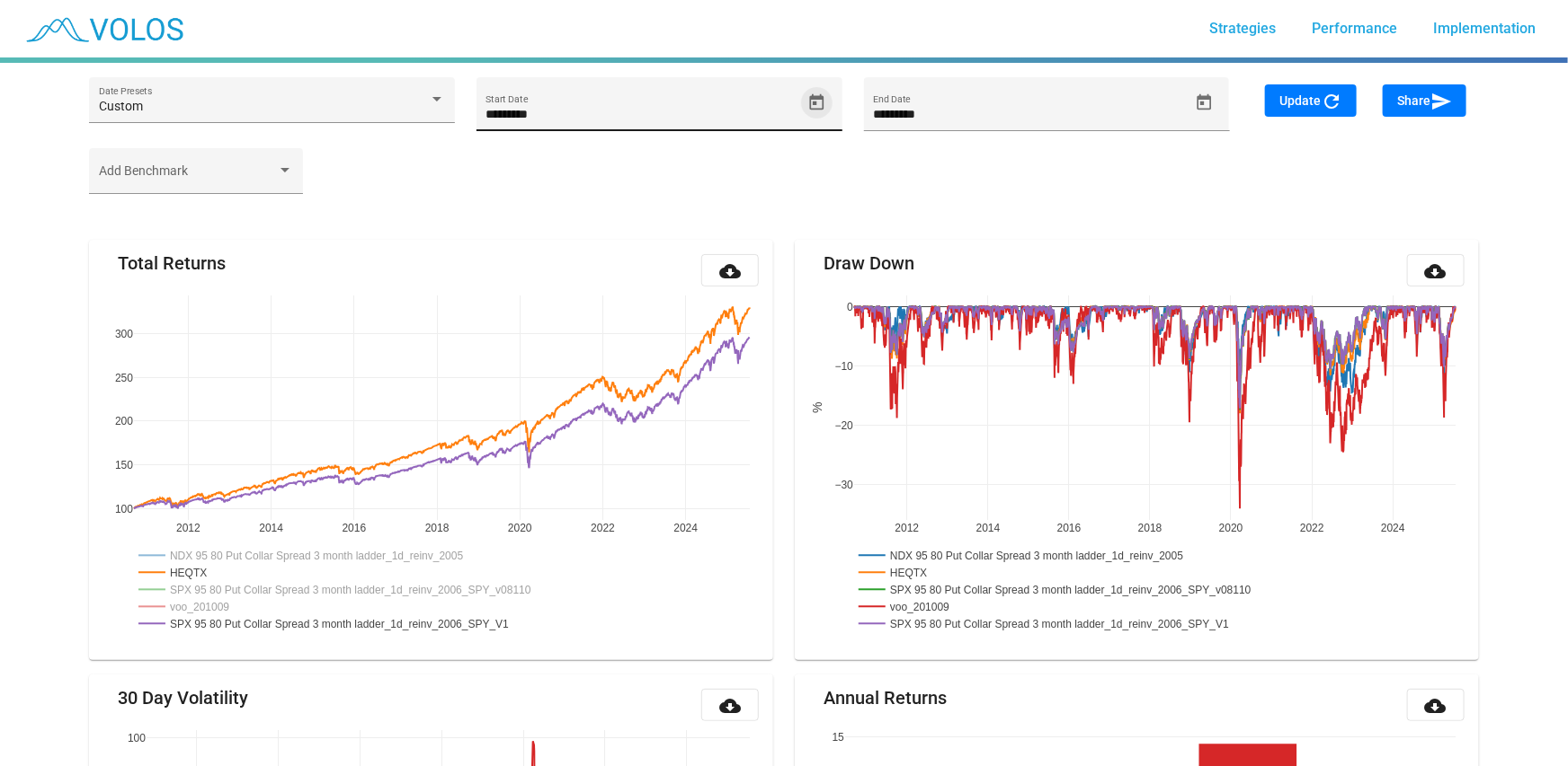
click at [818, 97] on icon "Open calendar" at bounding box center [817, 101] width 15 height 17
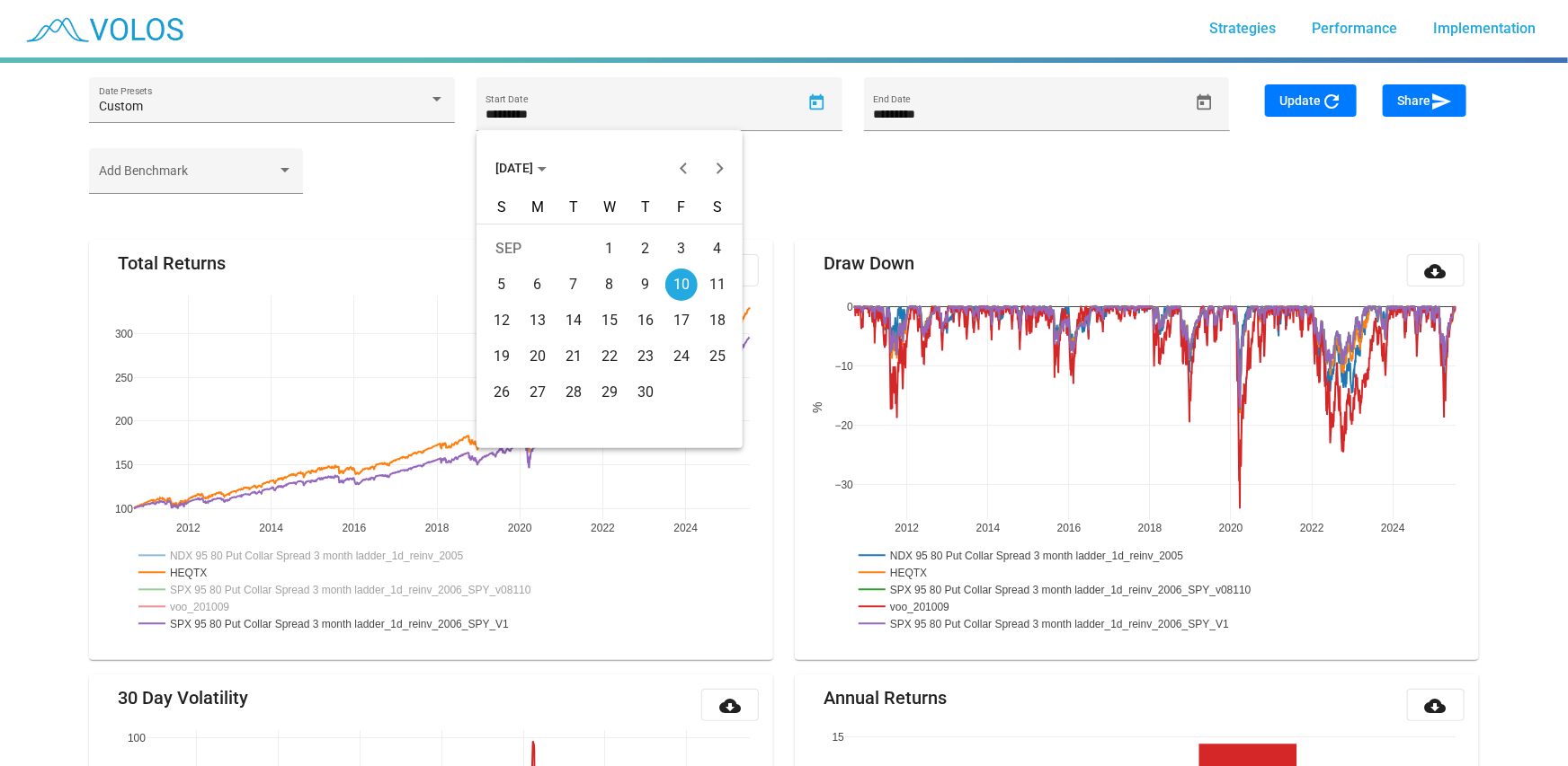
click at [528, 164] on span "[DATE]" at bounding box center [520, 168] width 51 height 15
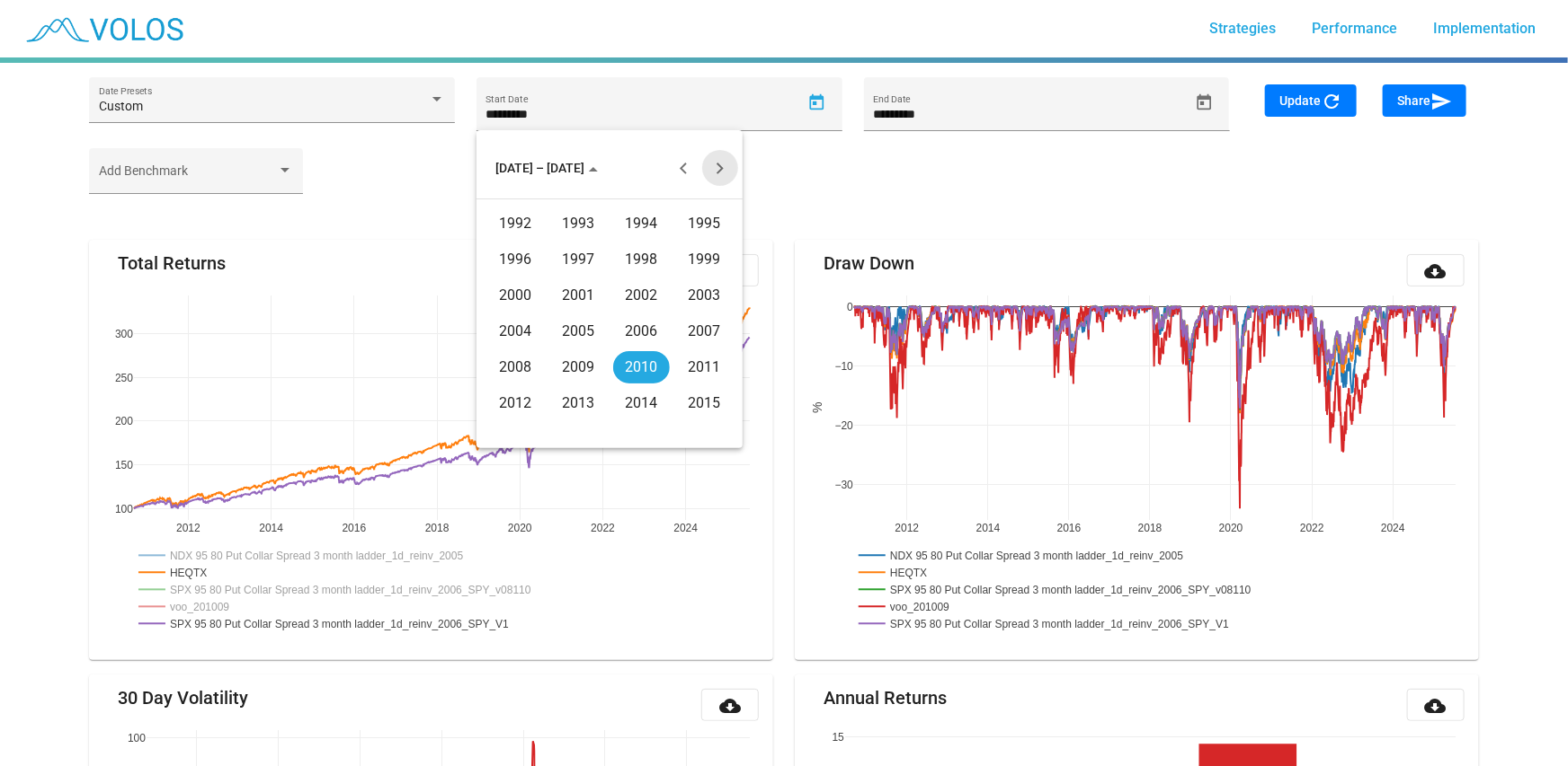
click at [712, 165] on button "Next 20 years" at bounding box center [720, 168] width 36 height 36
click at [576, 257] on div "2021" at bounding box center [579, 260] width 57 height 32
click at [652, 328] on div "NOV" at bounding box center [641, 331] width 57 height 32
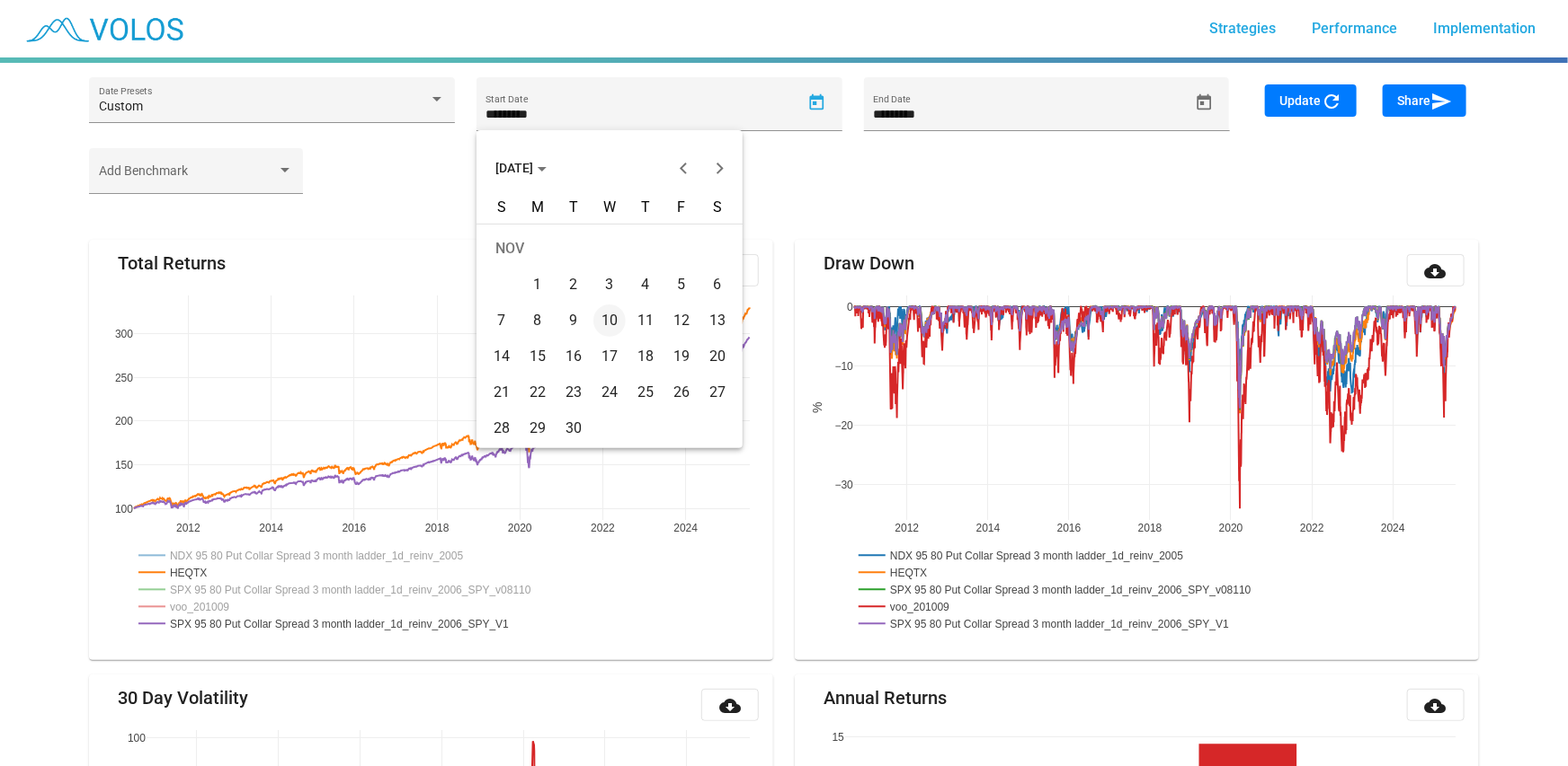
click at [671, 381] on div "26" at bounding box center [681, 392] width 32 height 32
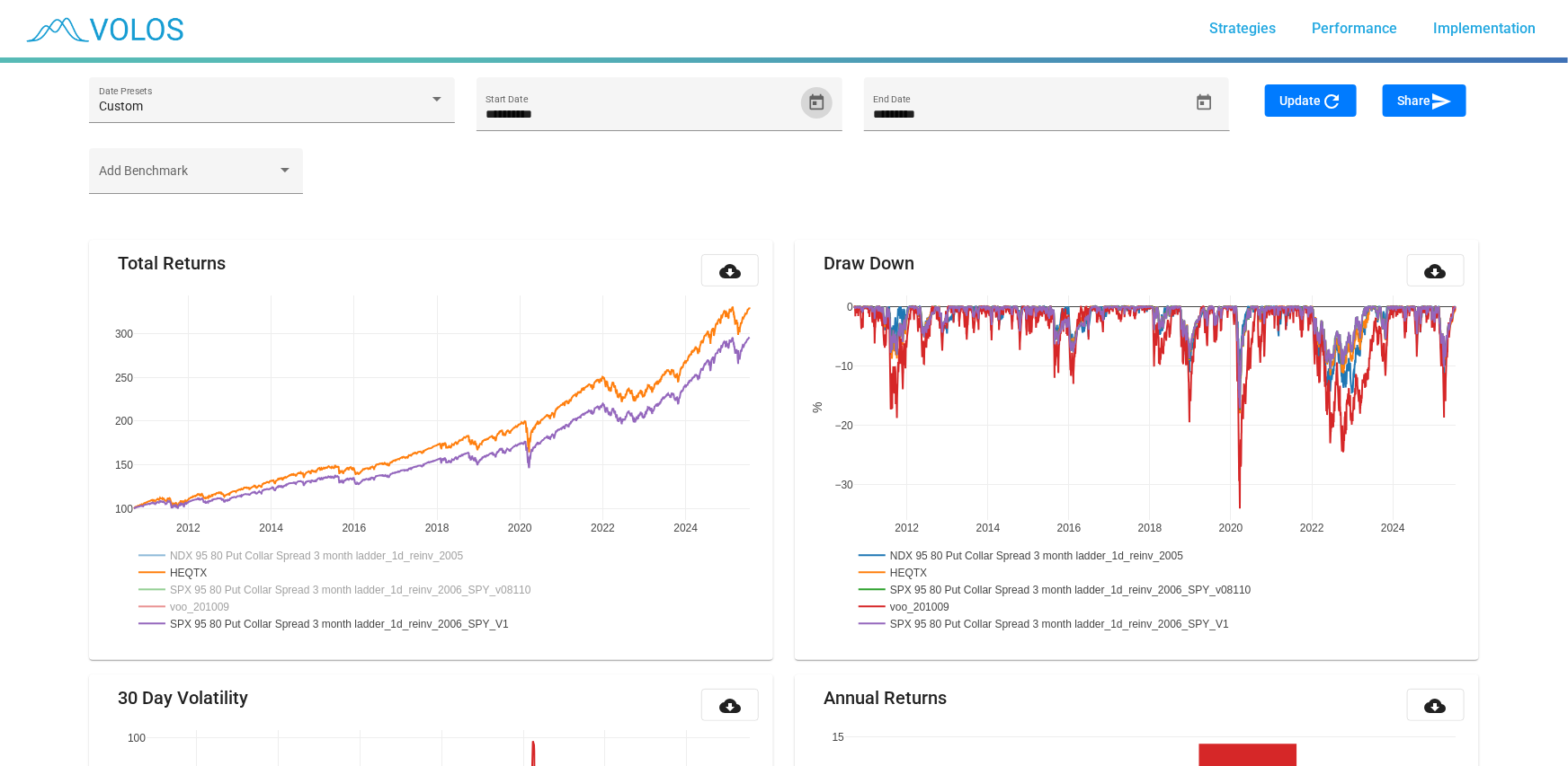
click at [1301, 94] on span "Update refresh" at bounding box center [1310, 101] width 62 height 15
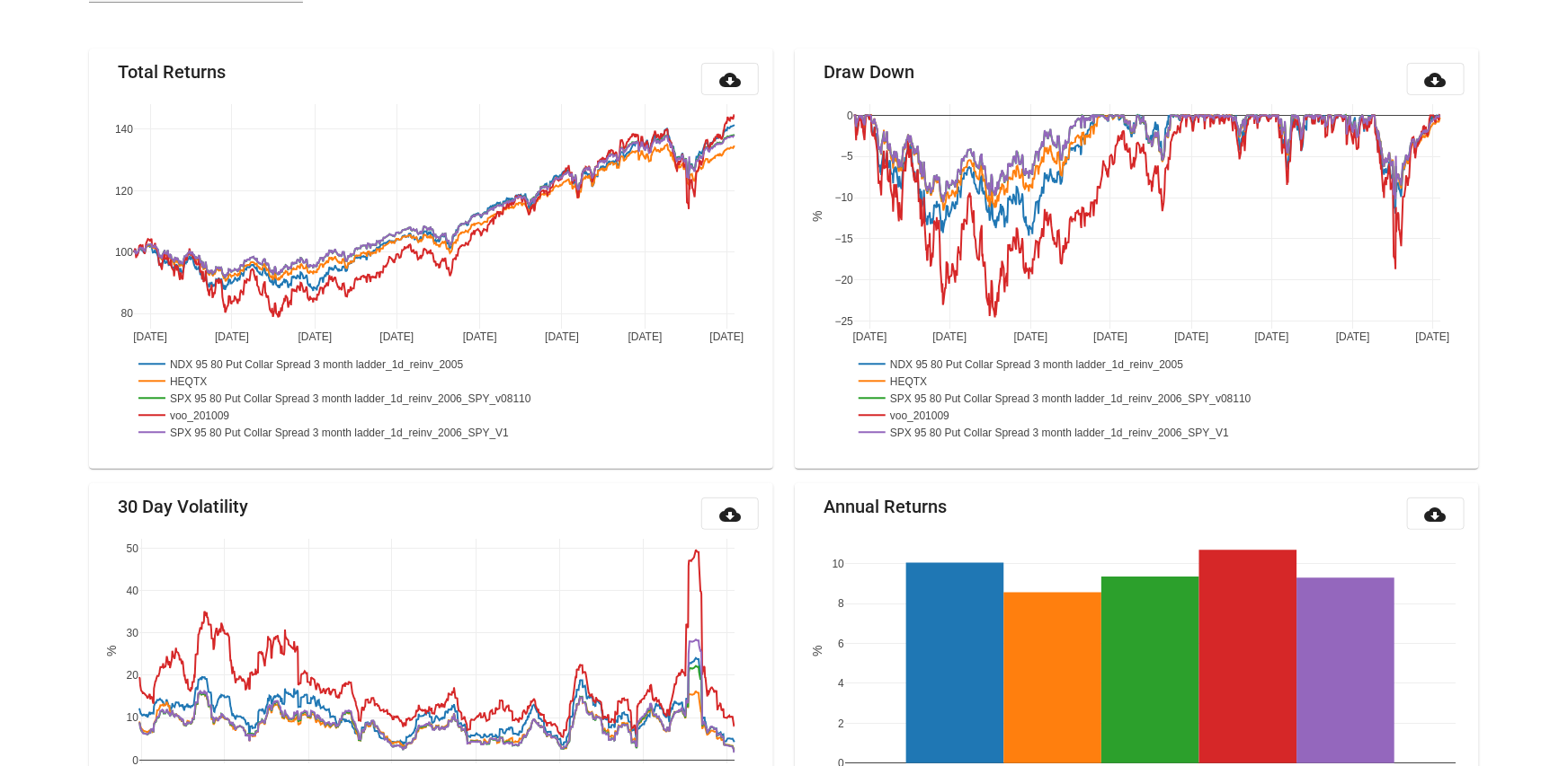
scroll to position [210, 0]
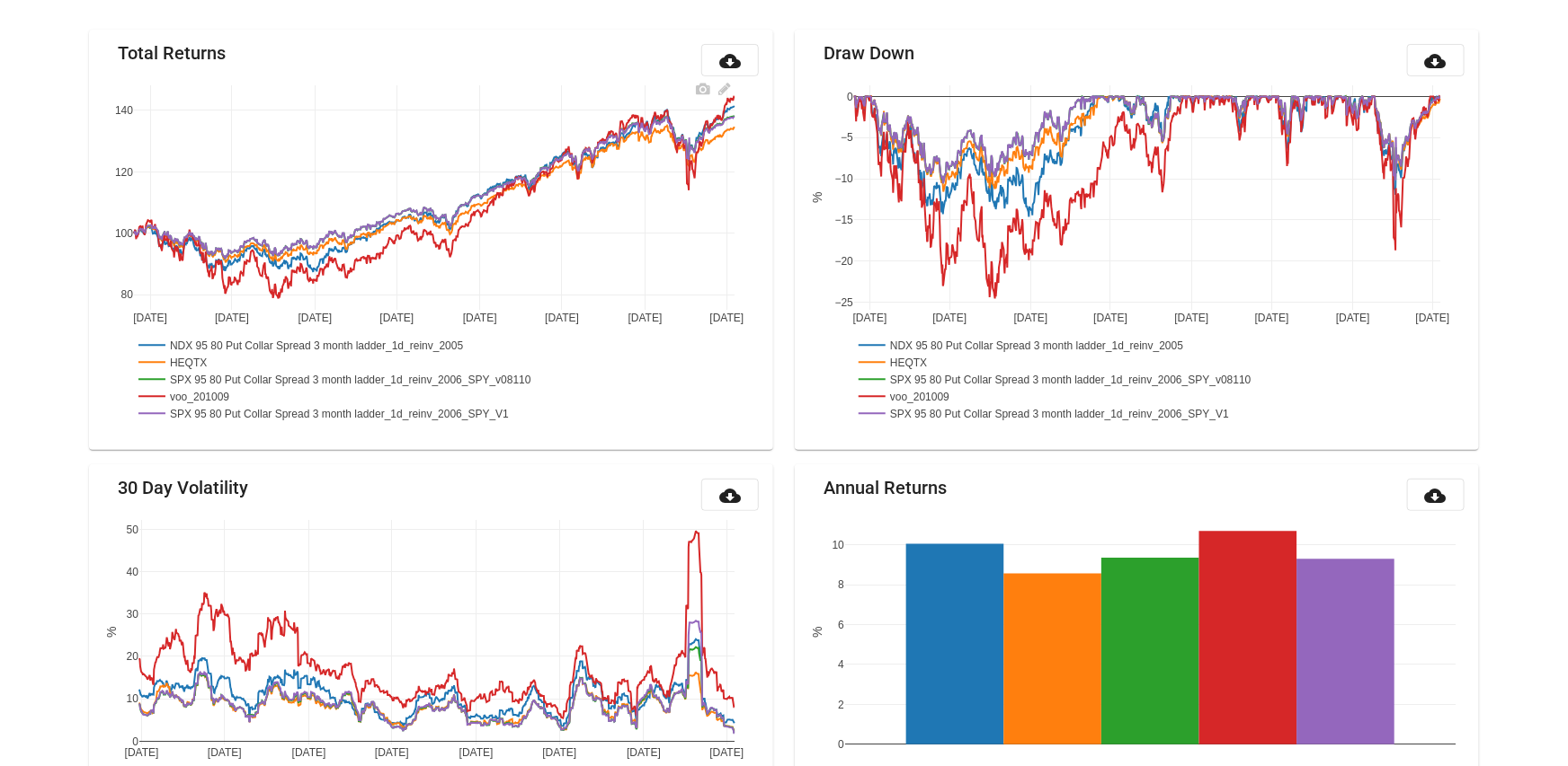
click at [200, 343] on rect at bounding box center [321, 344] width 375 height 17
click at [206, 378] on rect at bounding box center [357, 379] width 448 height 17
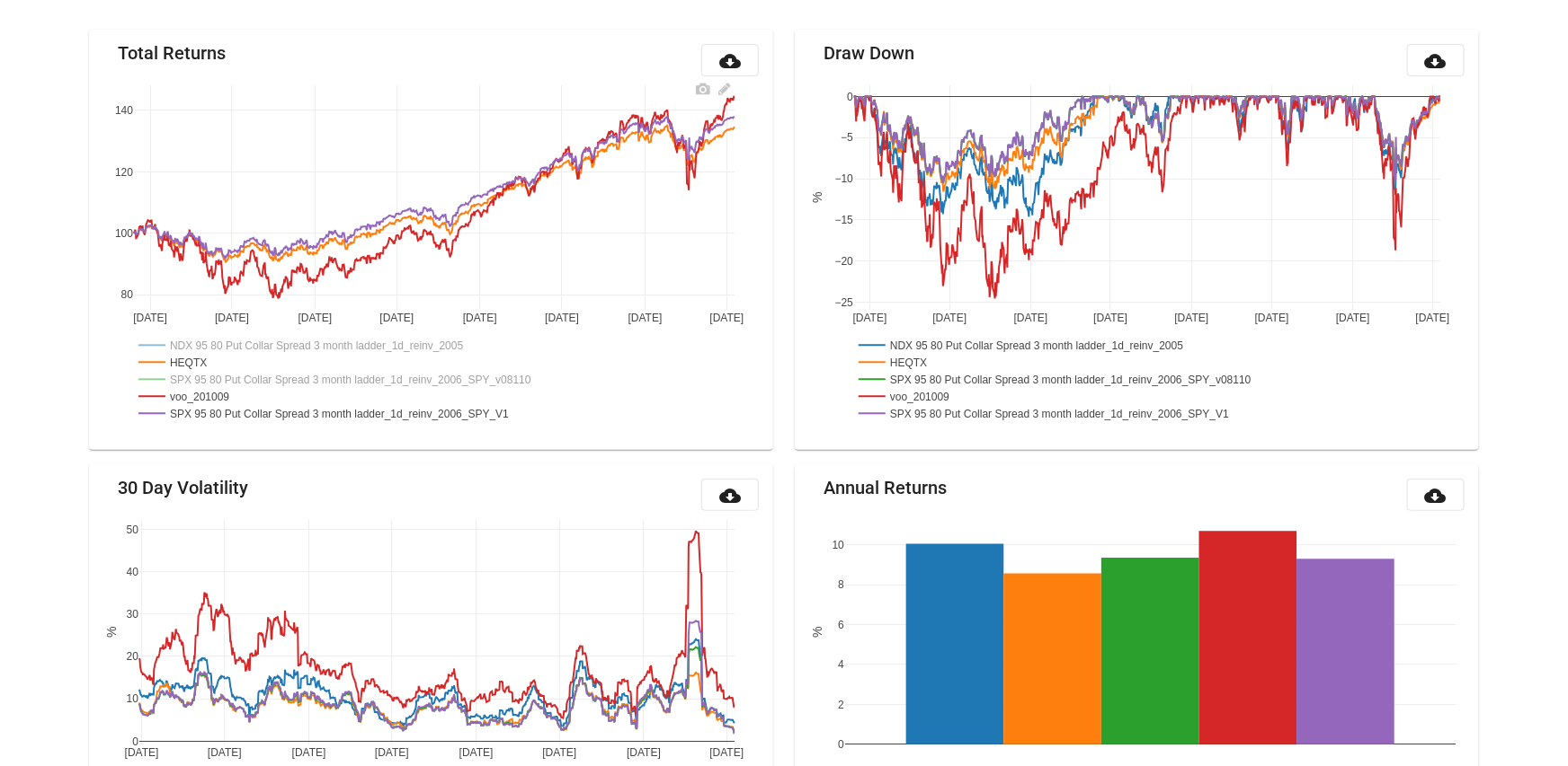
click at [201, 398] on rect at bounding box center [188, 396] width 109 height 17
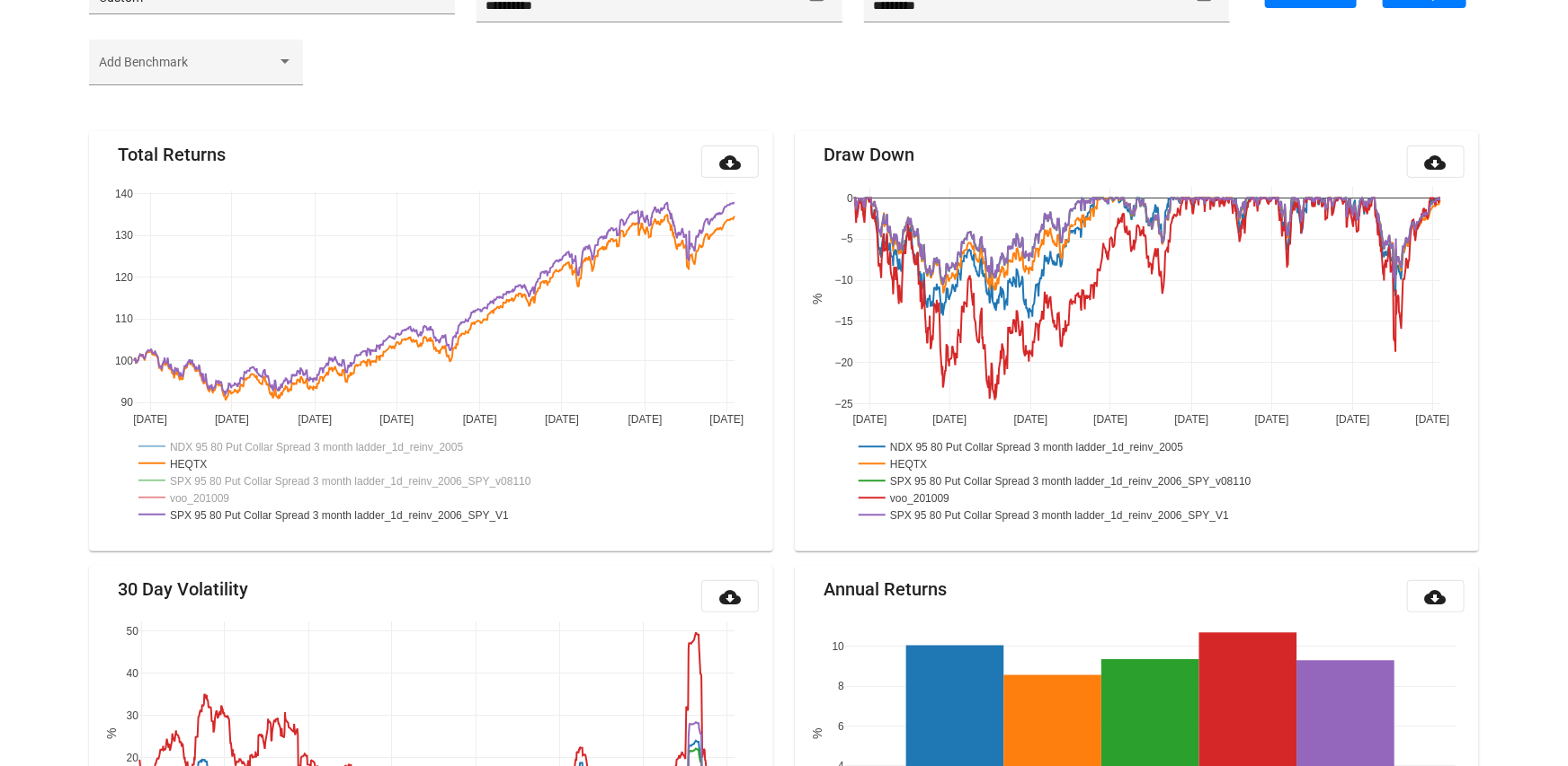
scroll to position [0, 0]
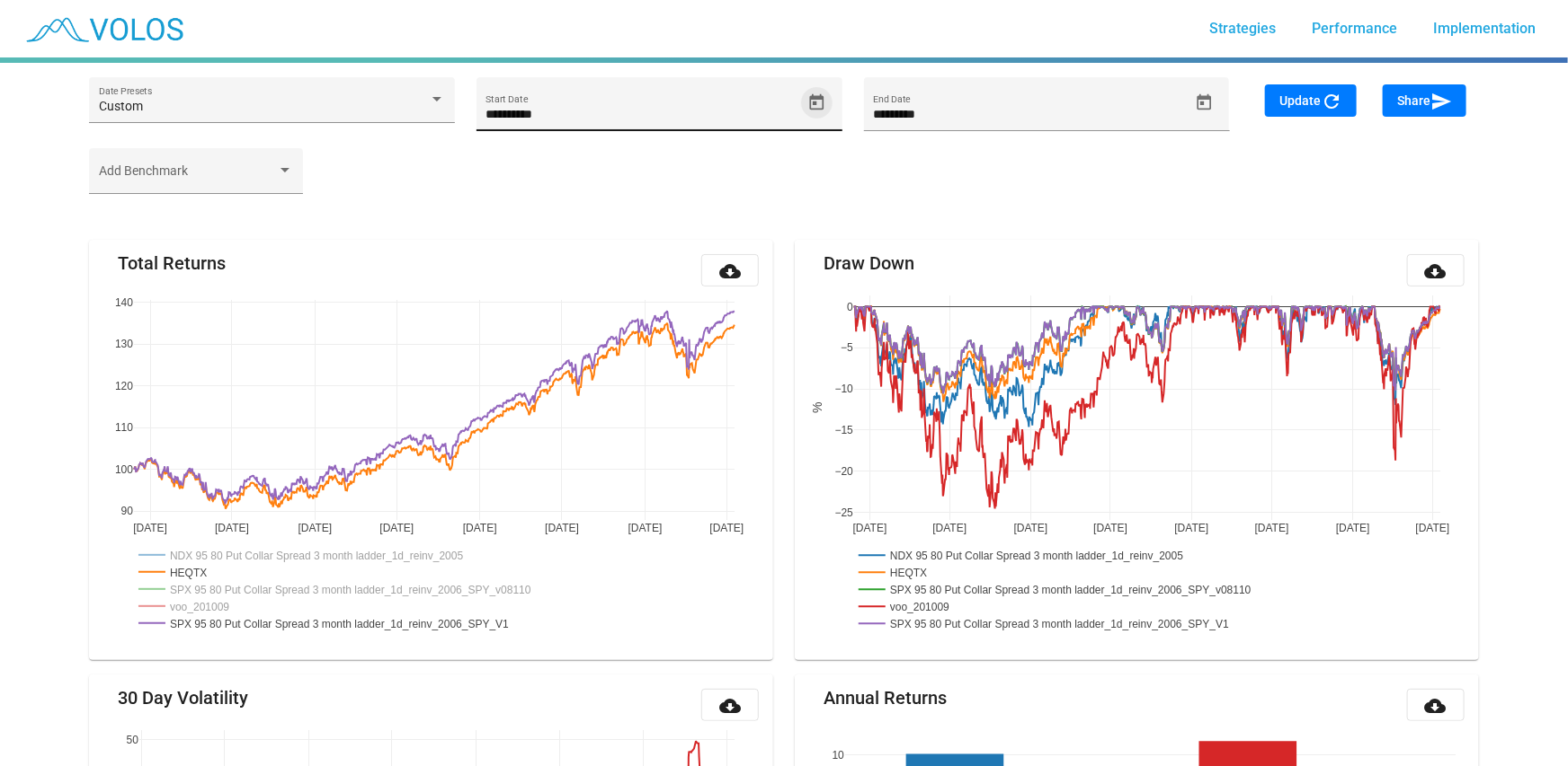
click at [823, 101] on icon "Open calendar" at bounding box center [817, 101] width 15 height 17
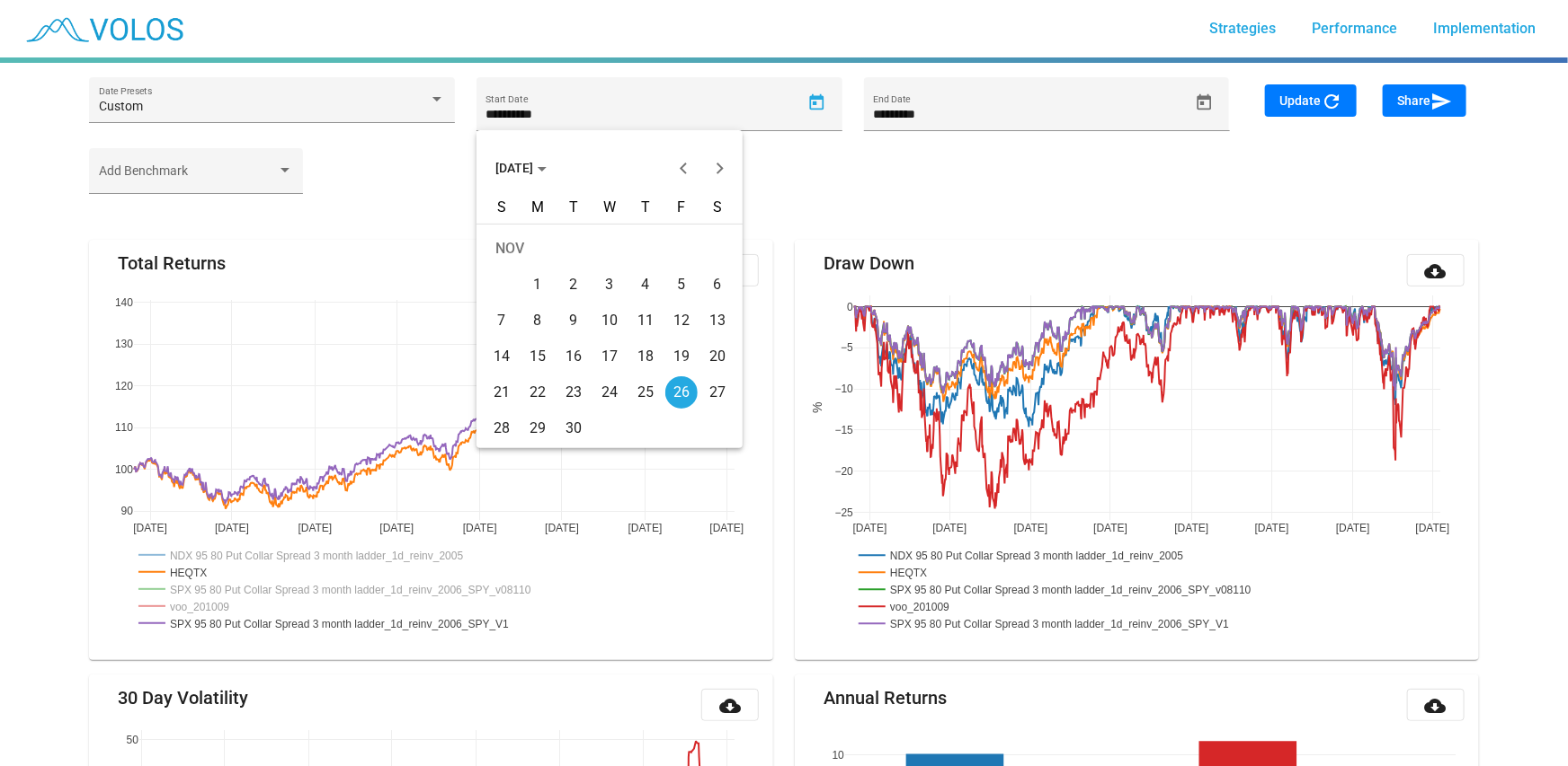
click at [404, 174] on div at bounding box center [784, 383] width 1568 height 766
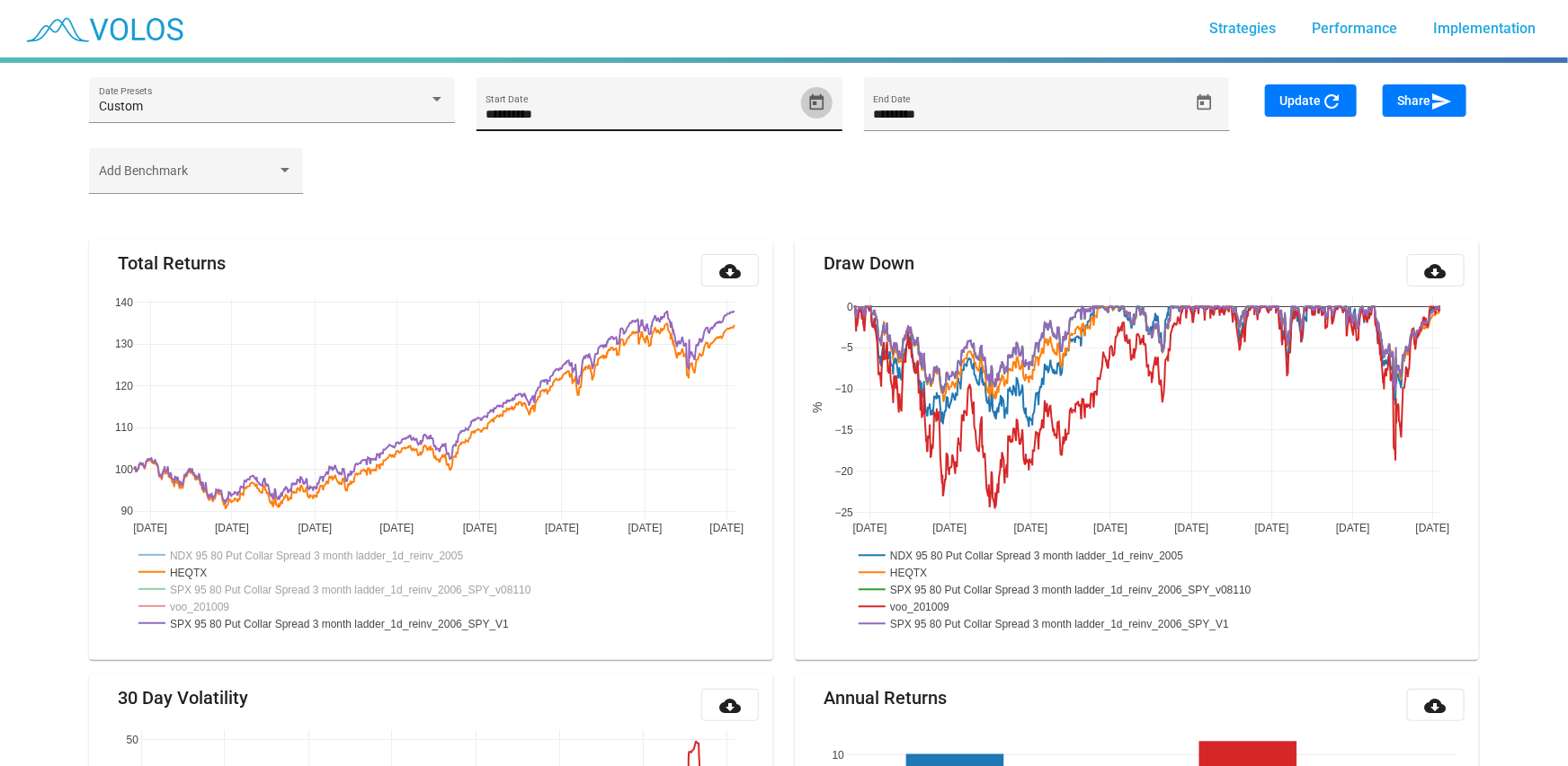
click at [811, 89] on button "Open calendar" at bounding box center [816, 102] width 31 height 31
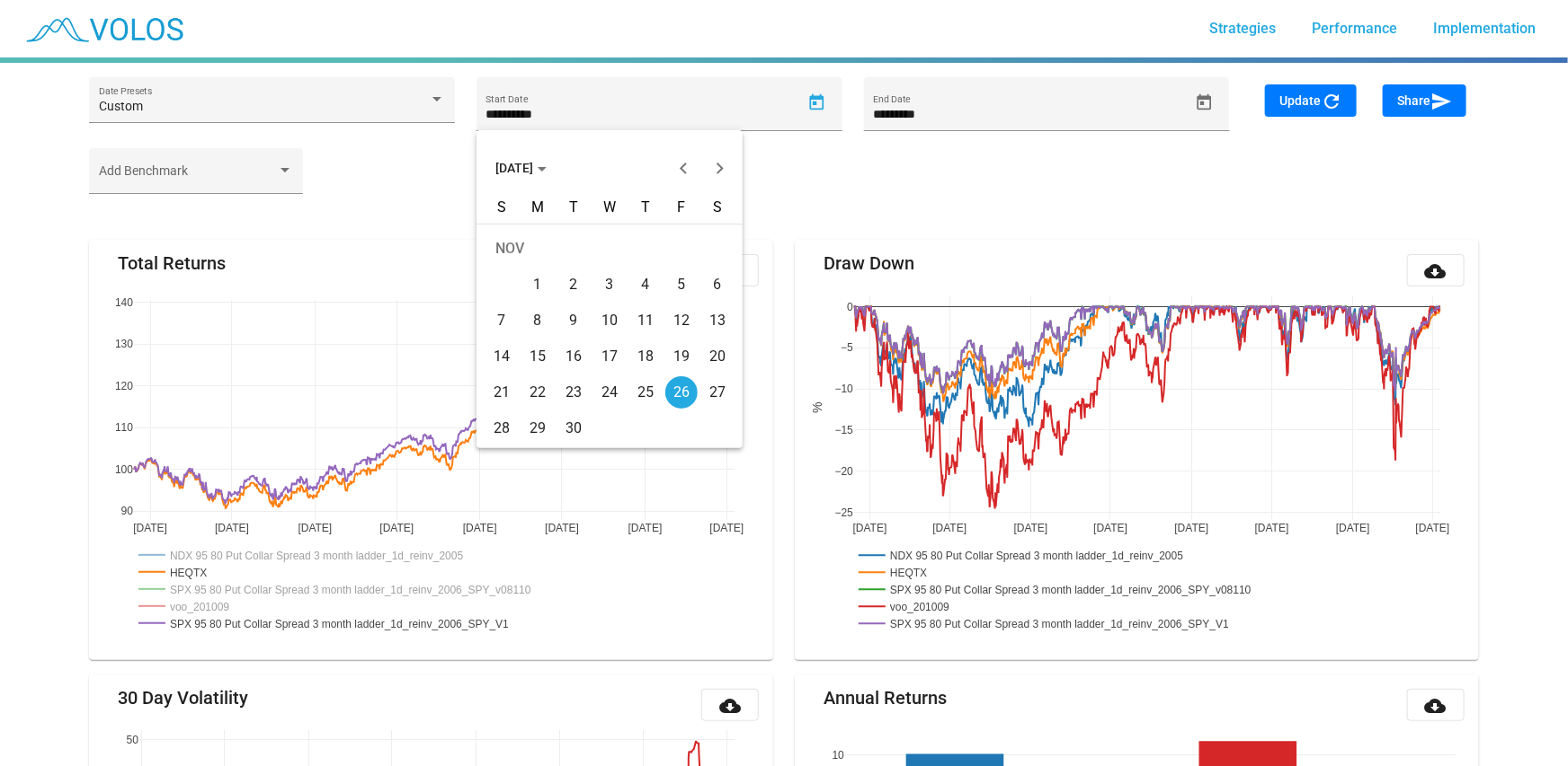
click at [516, 165] on span "[DATE]" at bounding box center [520, 168] width 51 height 15
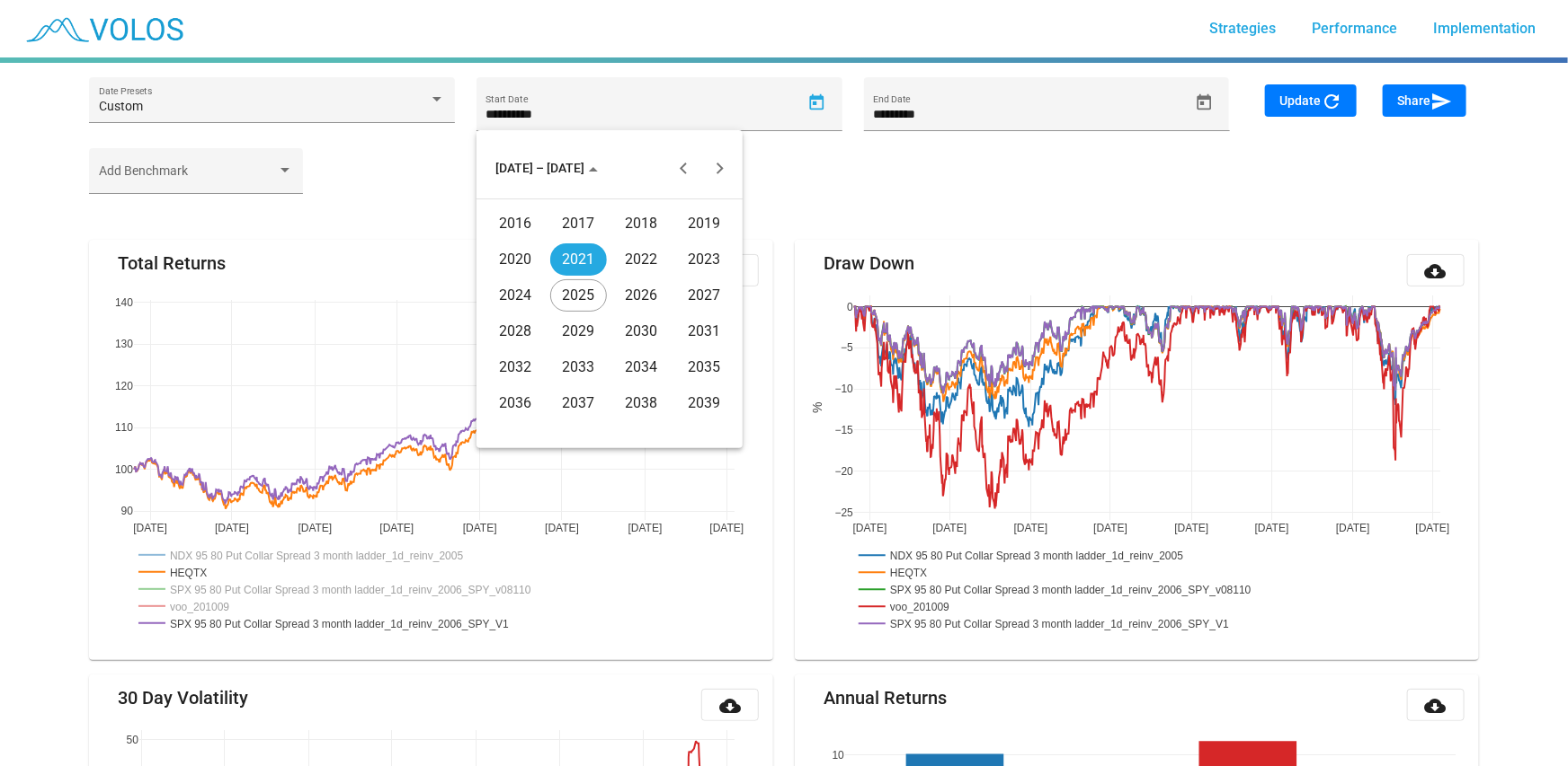
click at [515, 262] on div "2020" at bounding box center [516, 260] width 57 height 32
click at [526, 262] on div "JAN" at bounding box center [516, 260] width 57 height 32
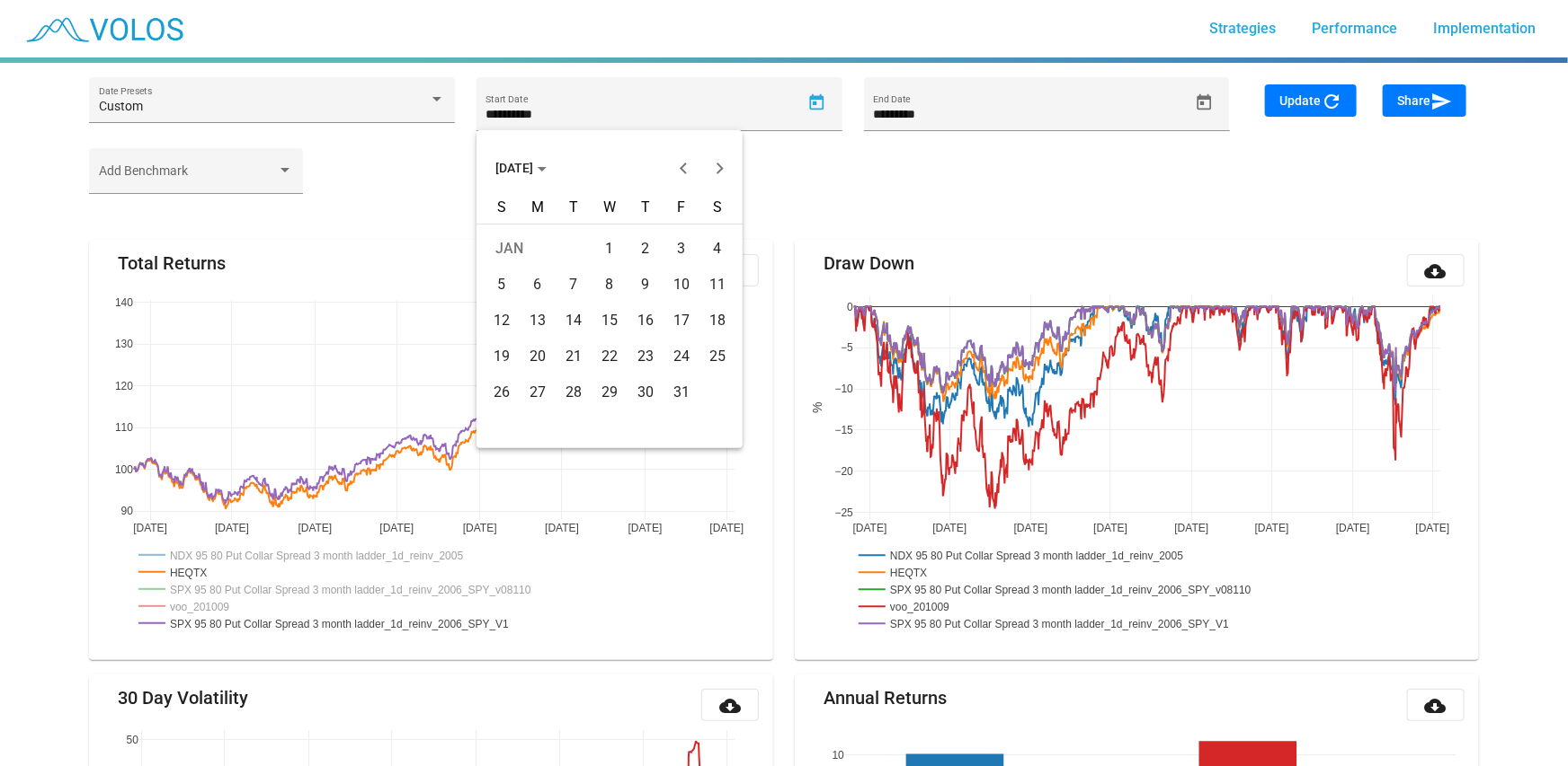
click at [569, 289] on div "7" at bounding box center [573, 284] width 32 height 32
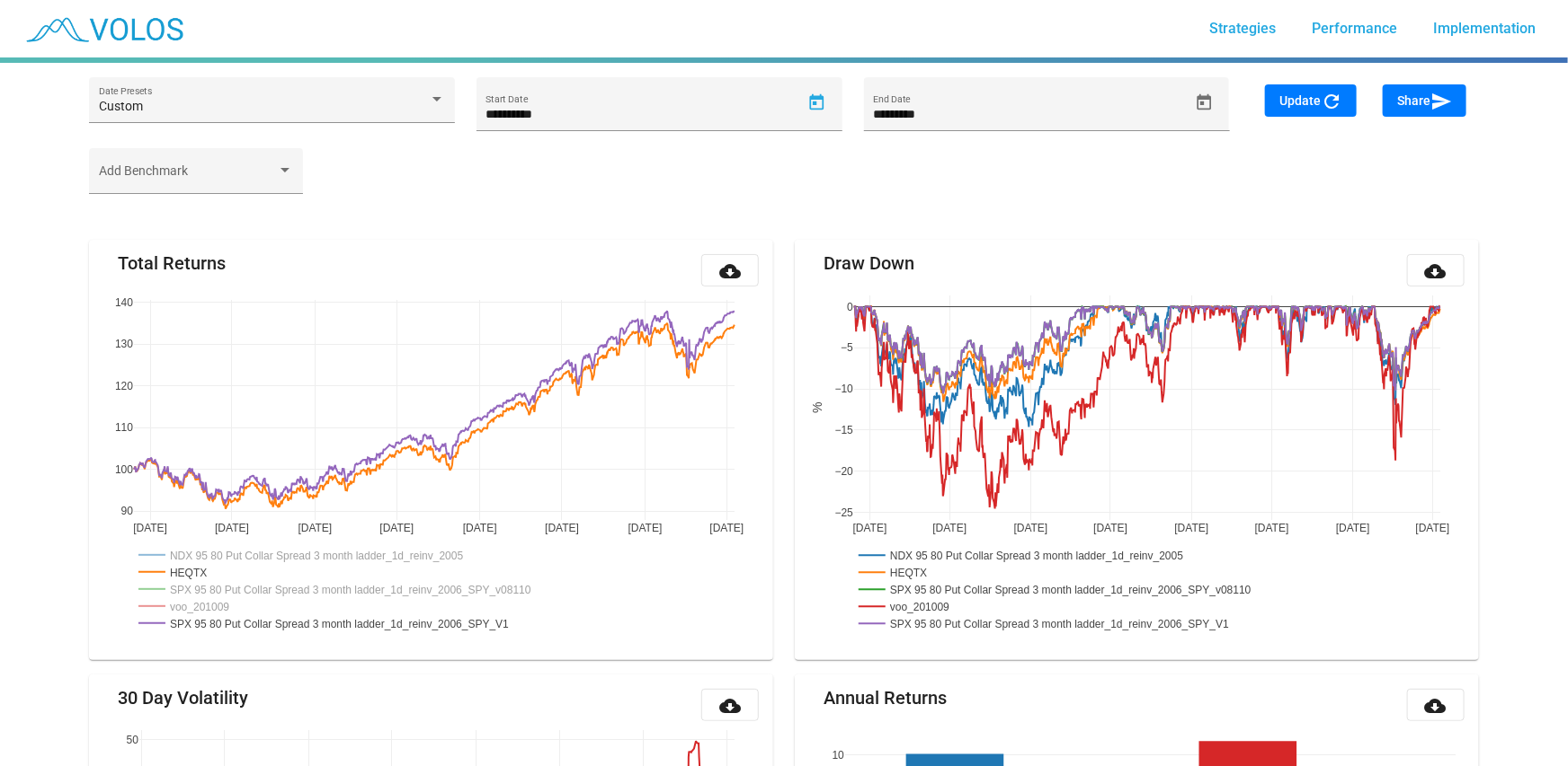
type input "********"
click at [1332, 105] on mat-icon "refresh" at bounding box center [1332, 101] width 21 height 21
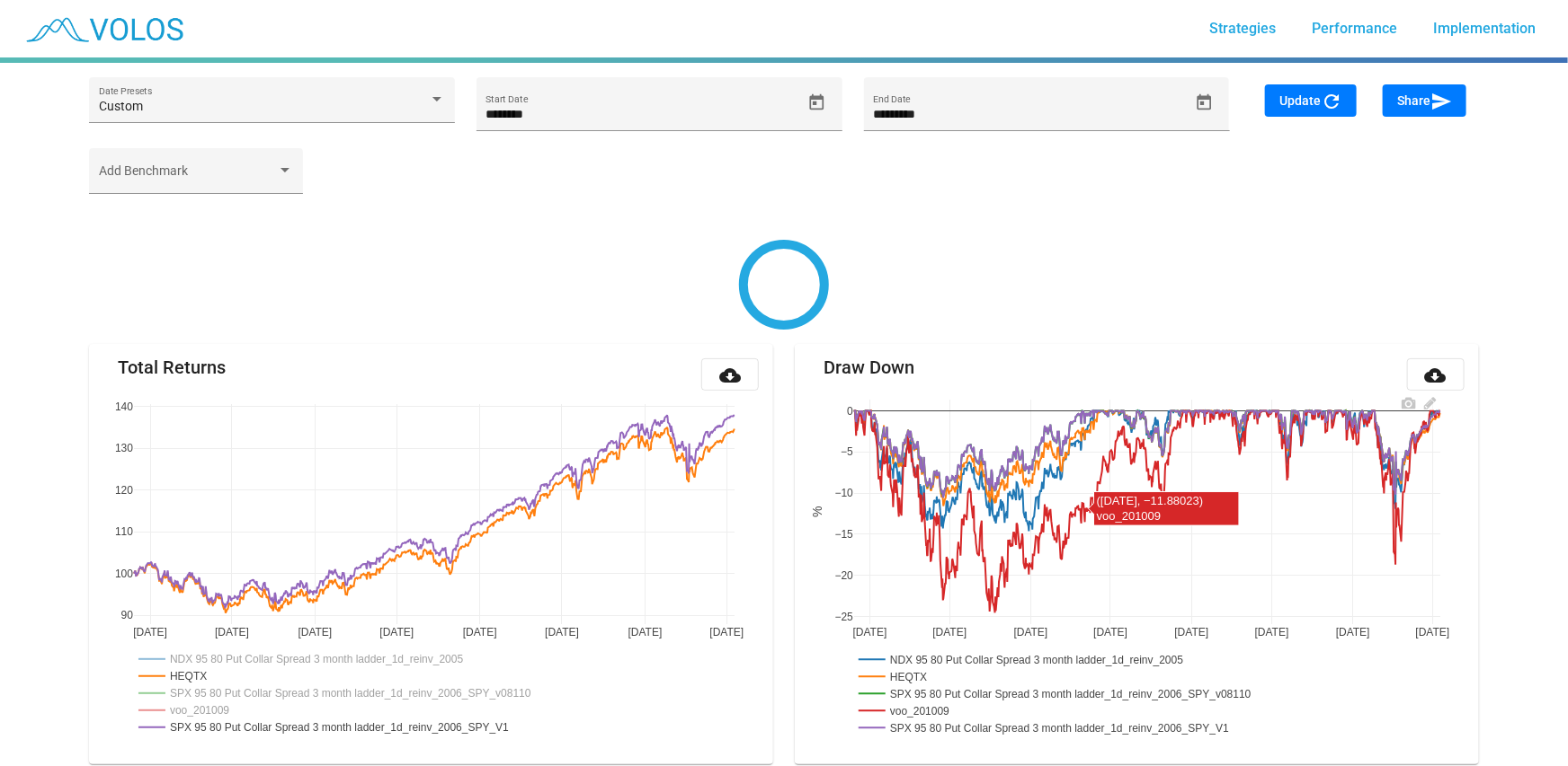
scroll to position [431, 0]
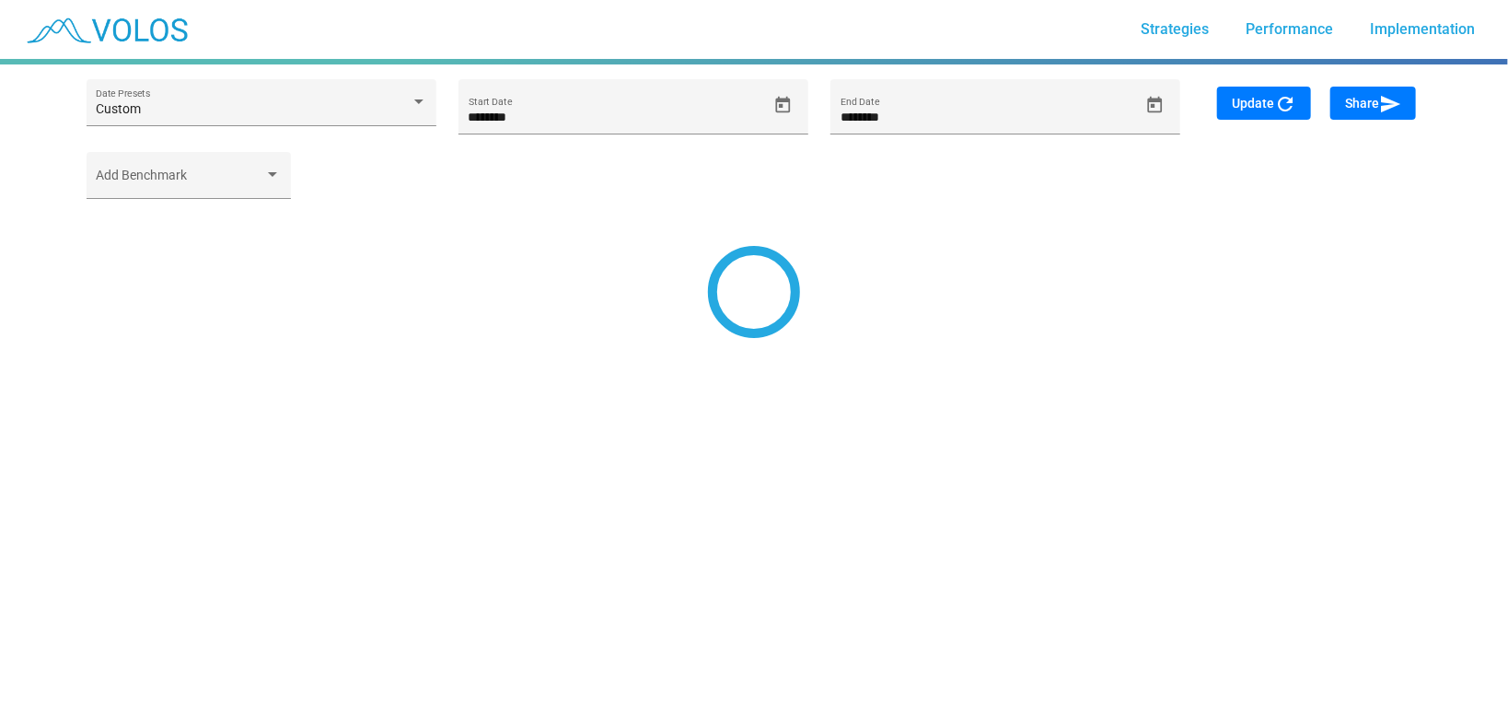
type input "*********"
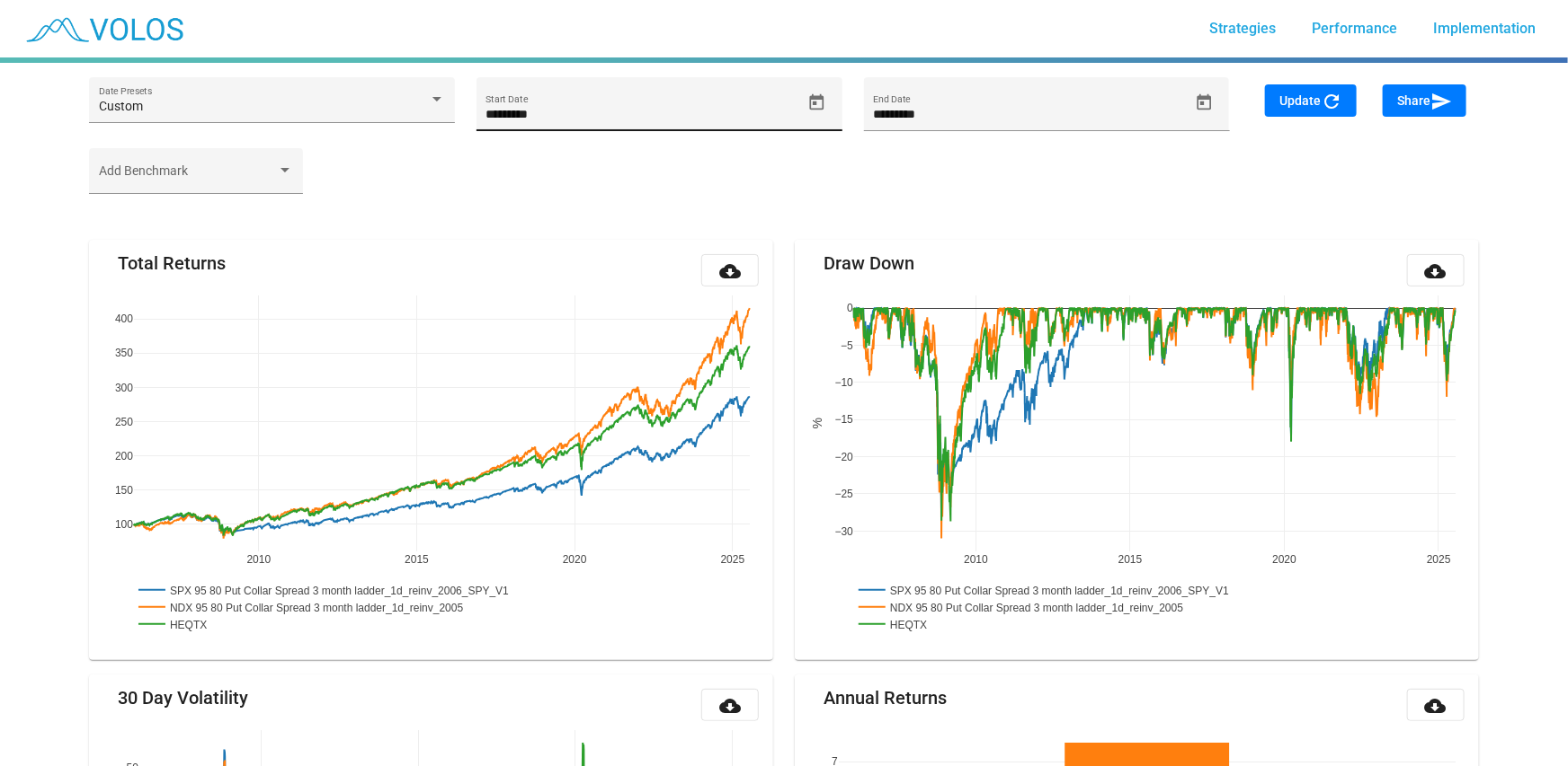
click at [813, 96] on icon "Open calendar" at bounding box center [817, 101] width 15 height 17
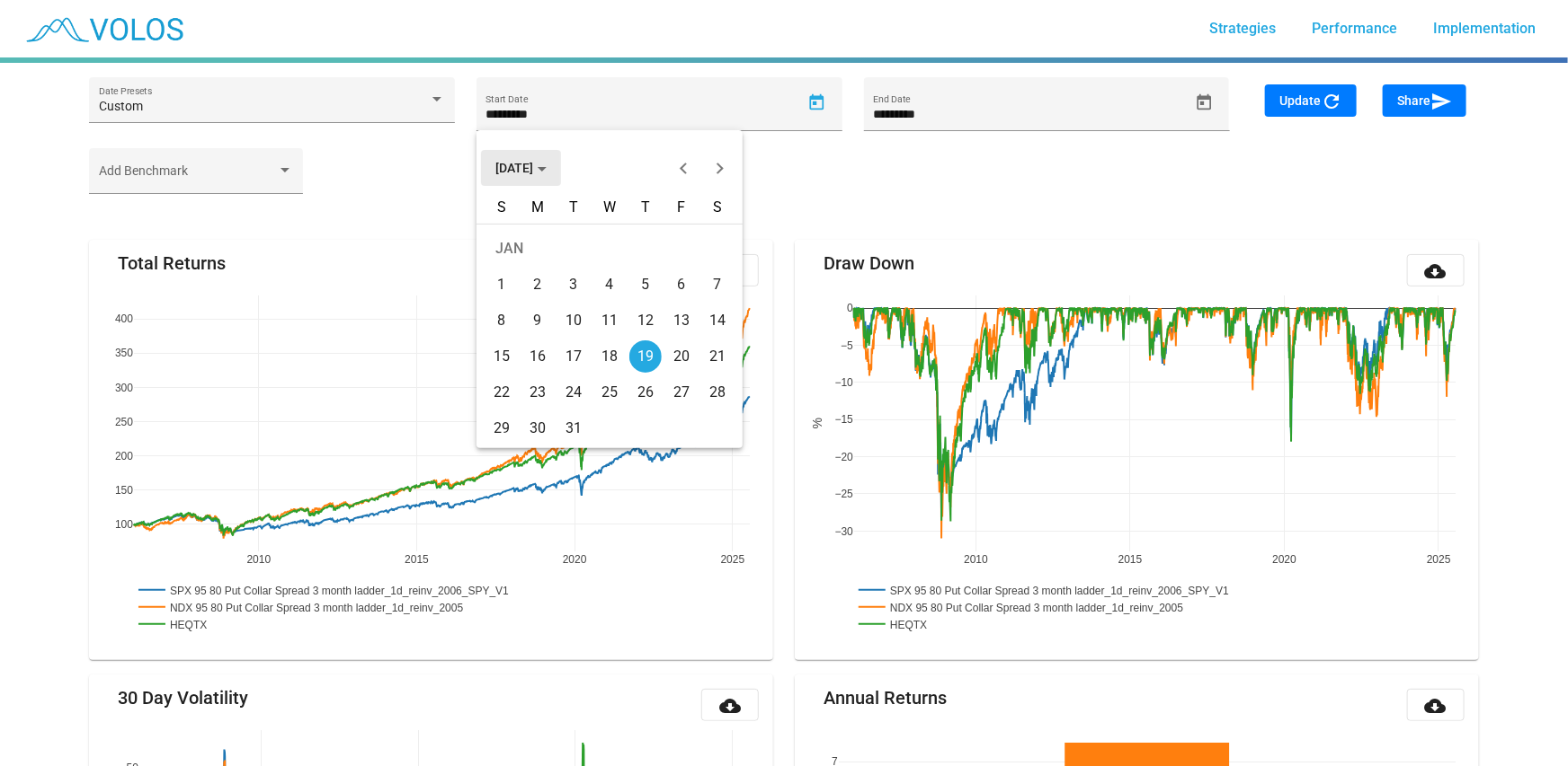
click at [534, 169] on span "[DATE]" at bounding box center [520, 168] width 51 height 15
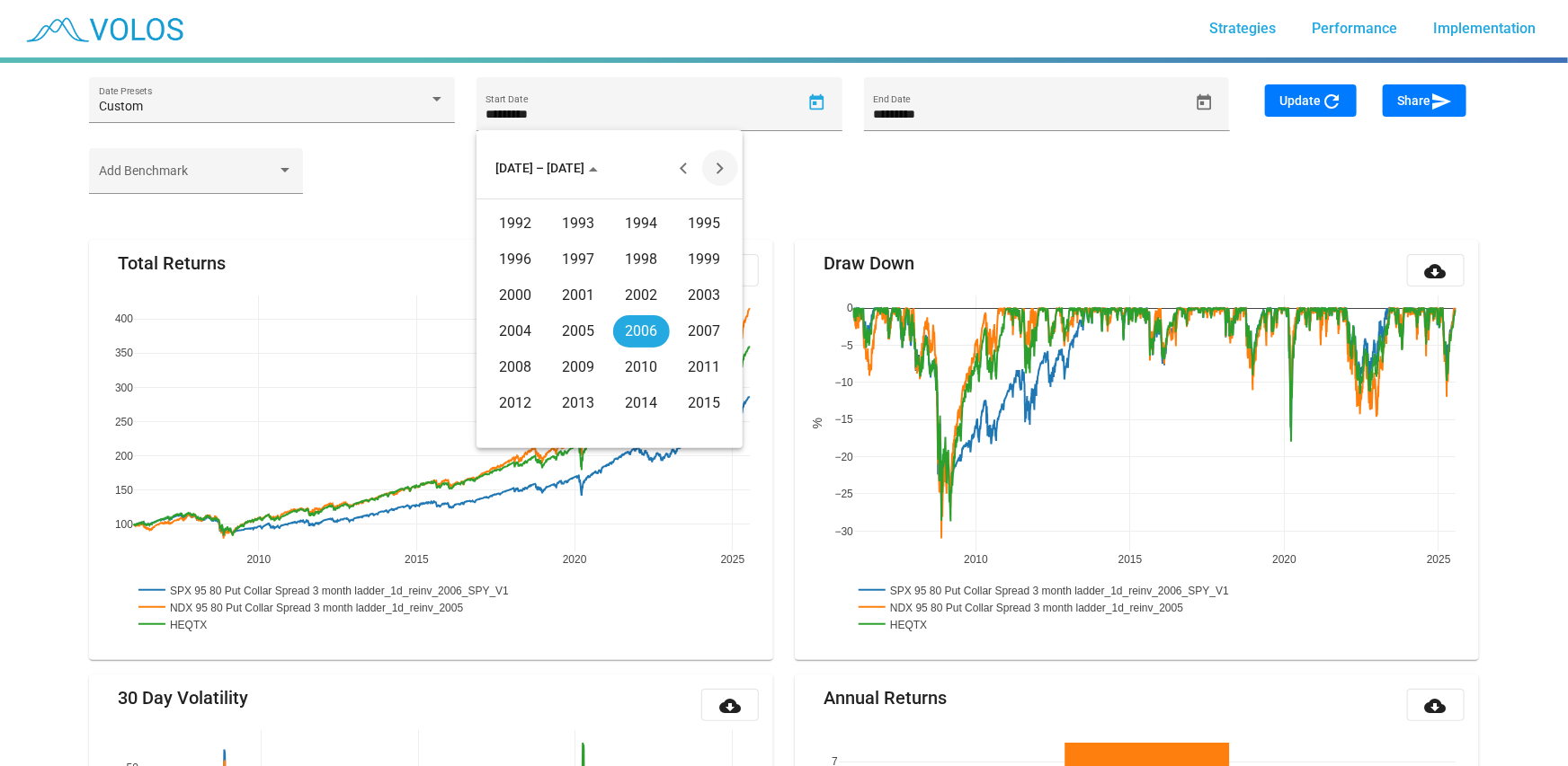
click at [711, 163] on button "Next 20 years" at bounding box center [720, 168] width 36 height 36
click at [595, 256] on div "2021" at bounding box center [579, 260] width 57 height 32
click at [629, 327] on div "NOV" at bounding box center [641, 331] width 57 height 32
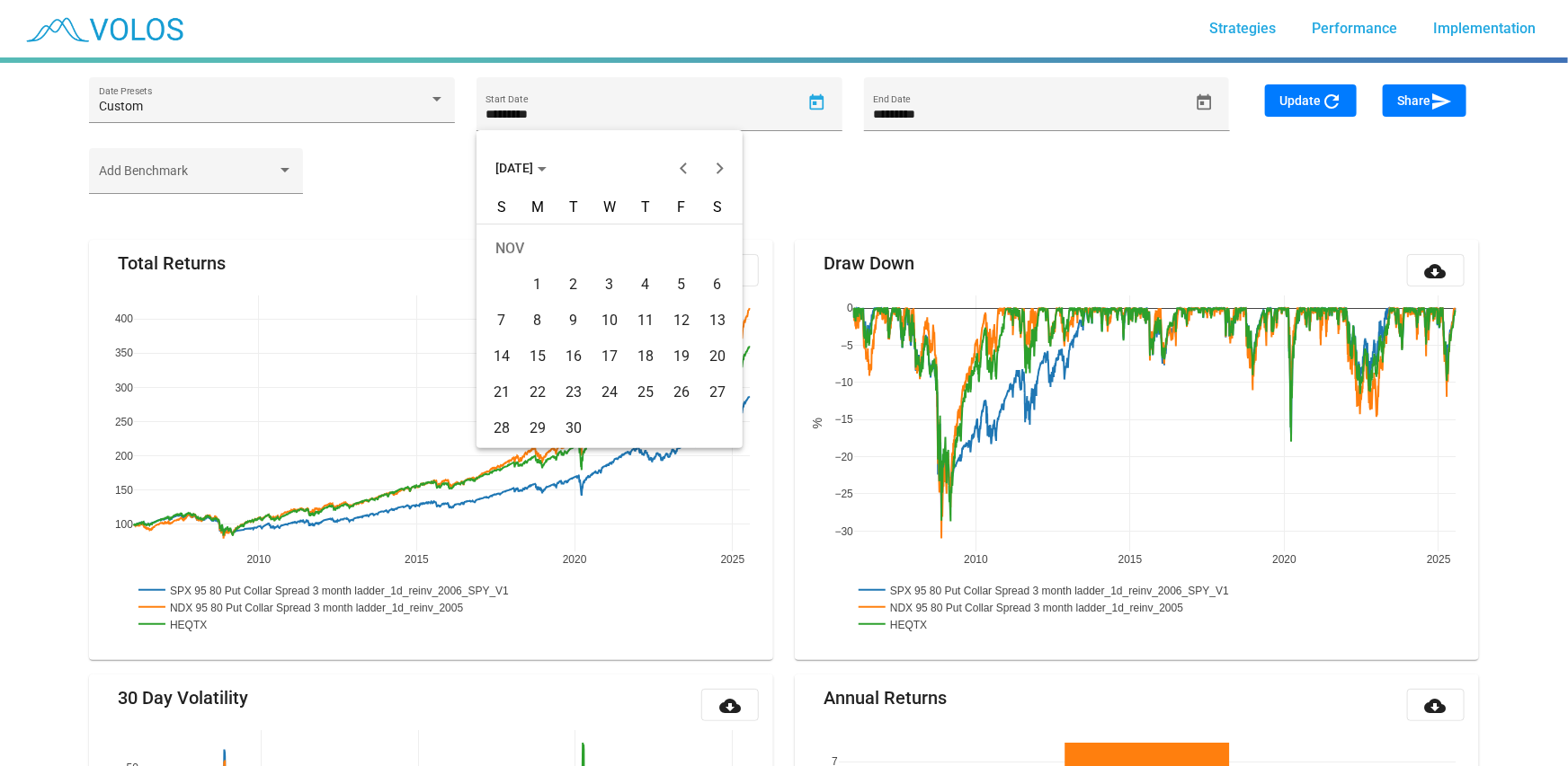
click at [685, 392] on div "26" at bounding box center [681, 392] width 32 height 32
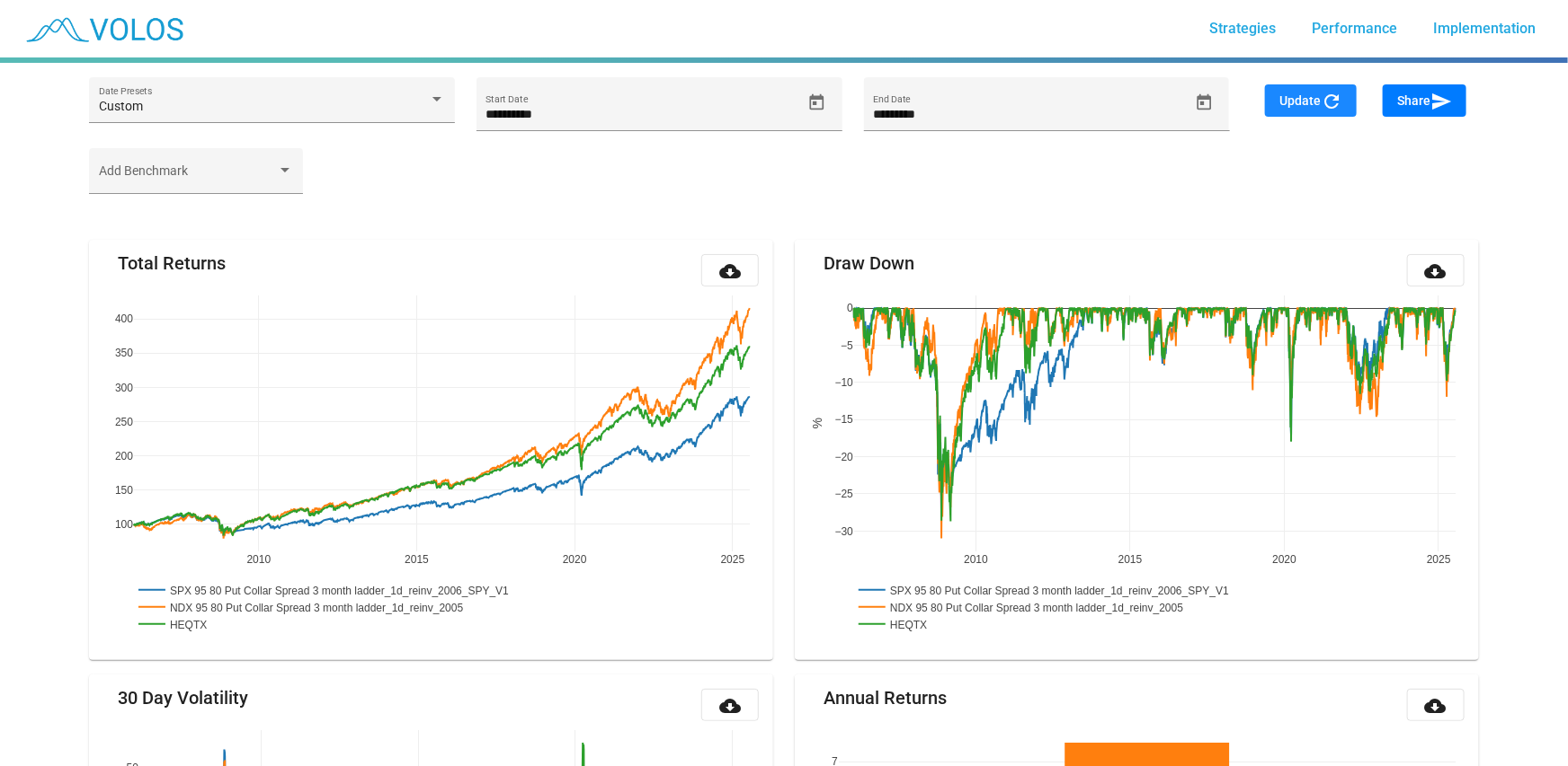
click at [1289, 94] on span "Update refresh" at bounding box center [1310, 101] width 62 height 15
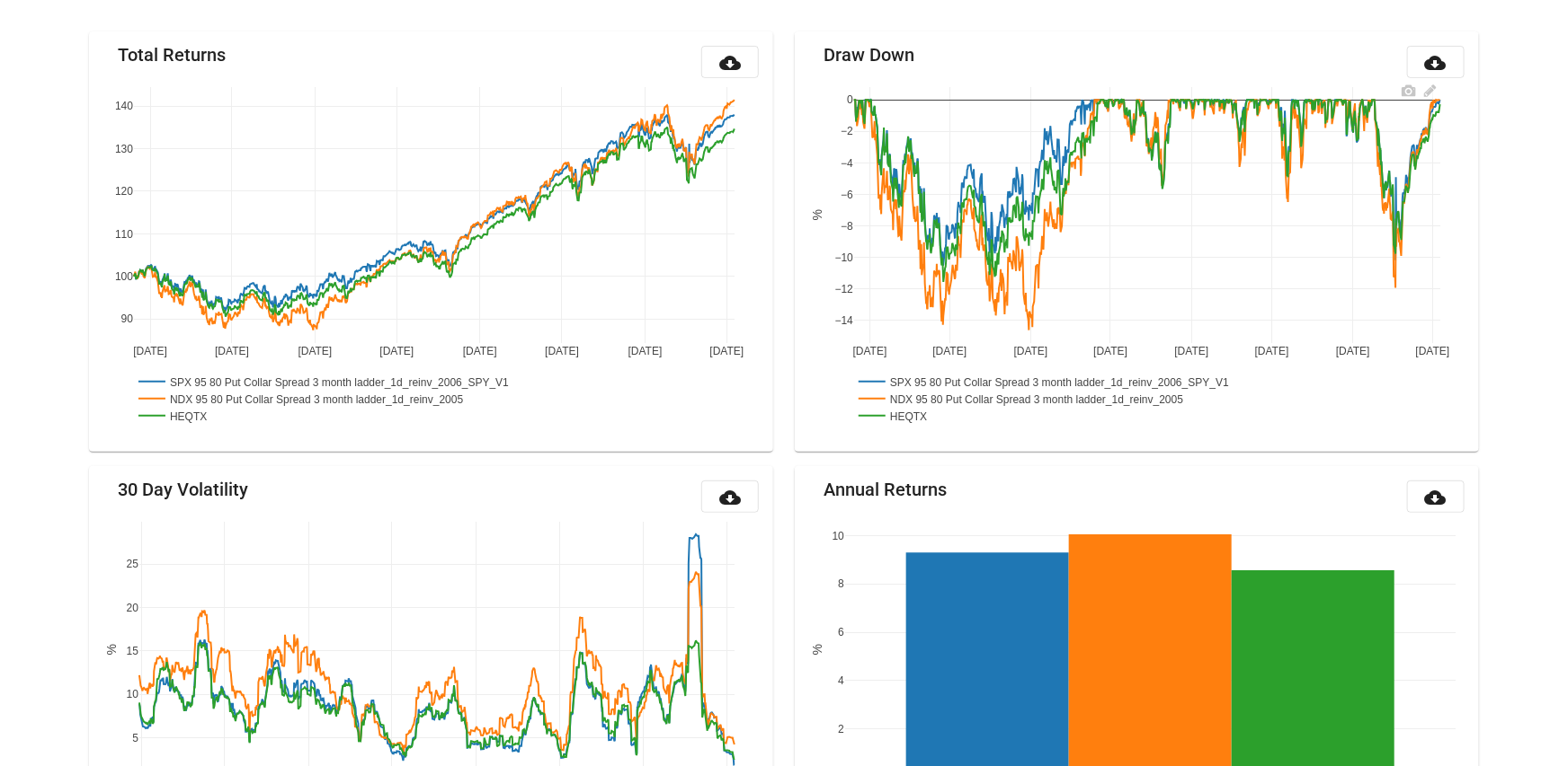
scroll to position [210, 0]
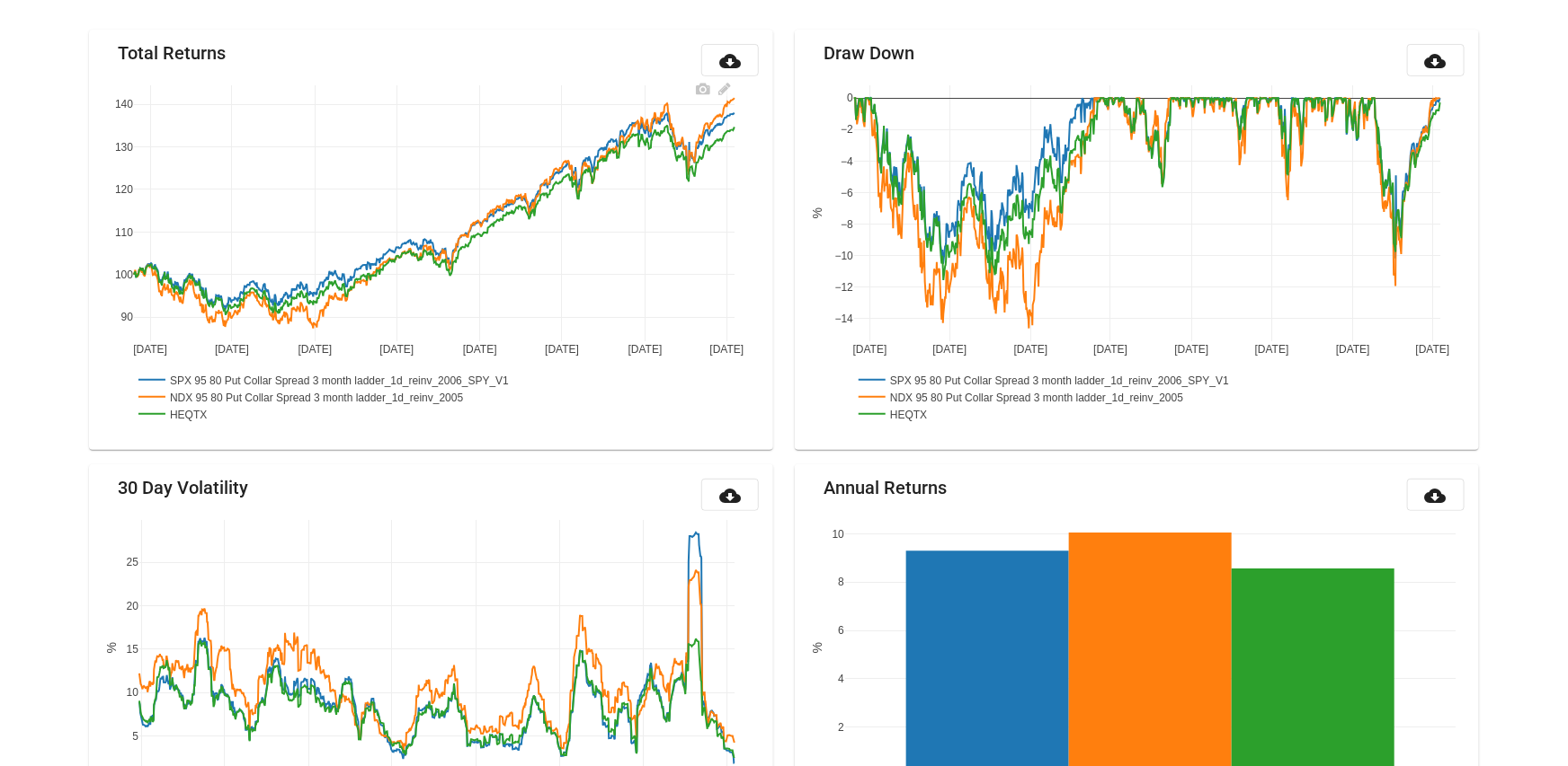
click at [171, 414] on rect at bounding box center [173, 413] width 79 height 17
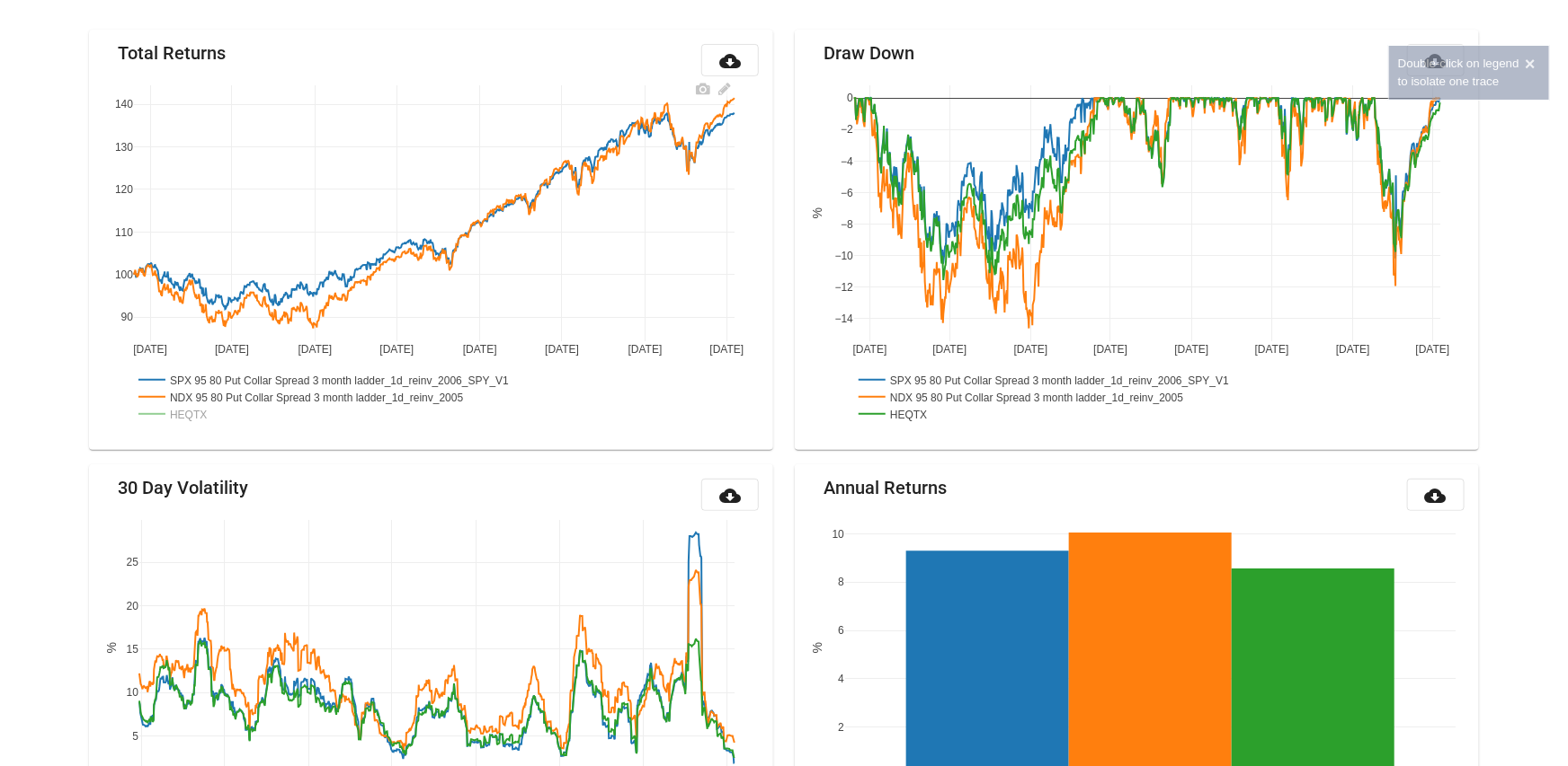
click at [183, 411] on rect at bounding box center [173, 413] width 79 height 17
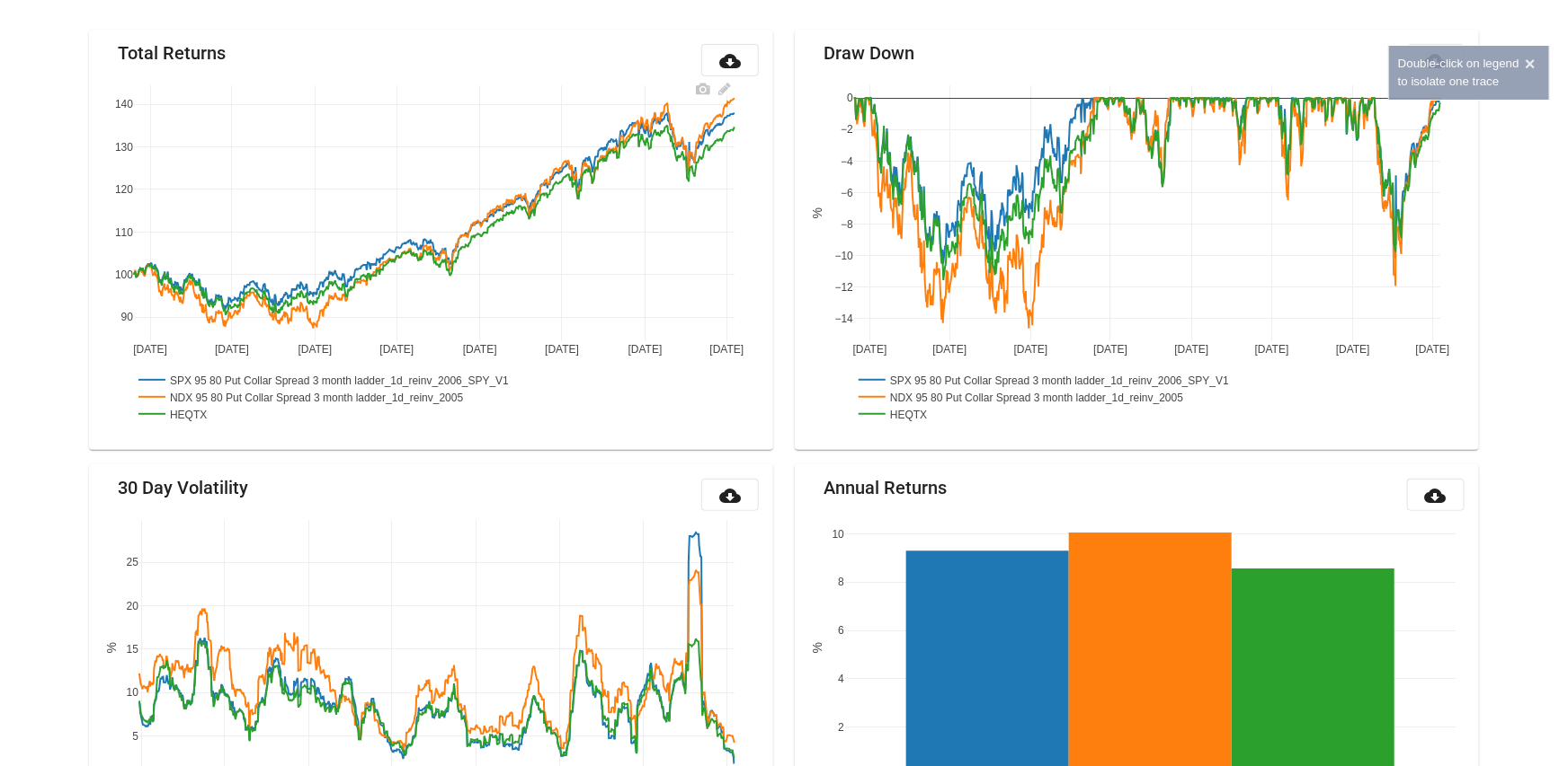
click at [196, 389] on rect at bounding box center [321, 396] width 375 height 17
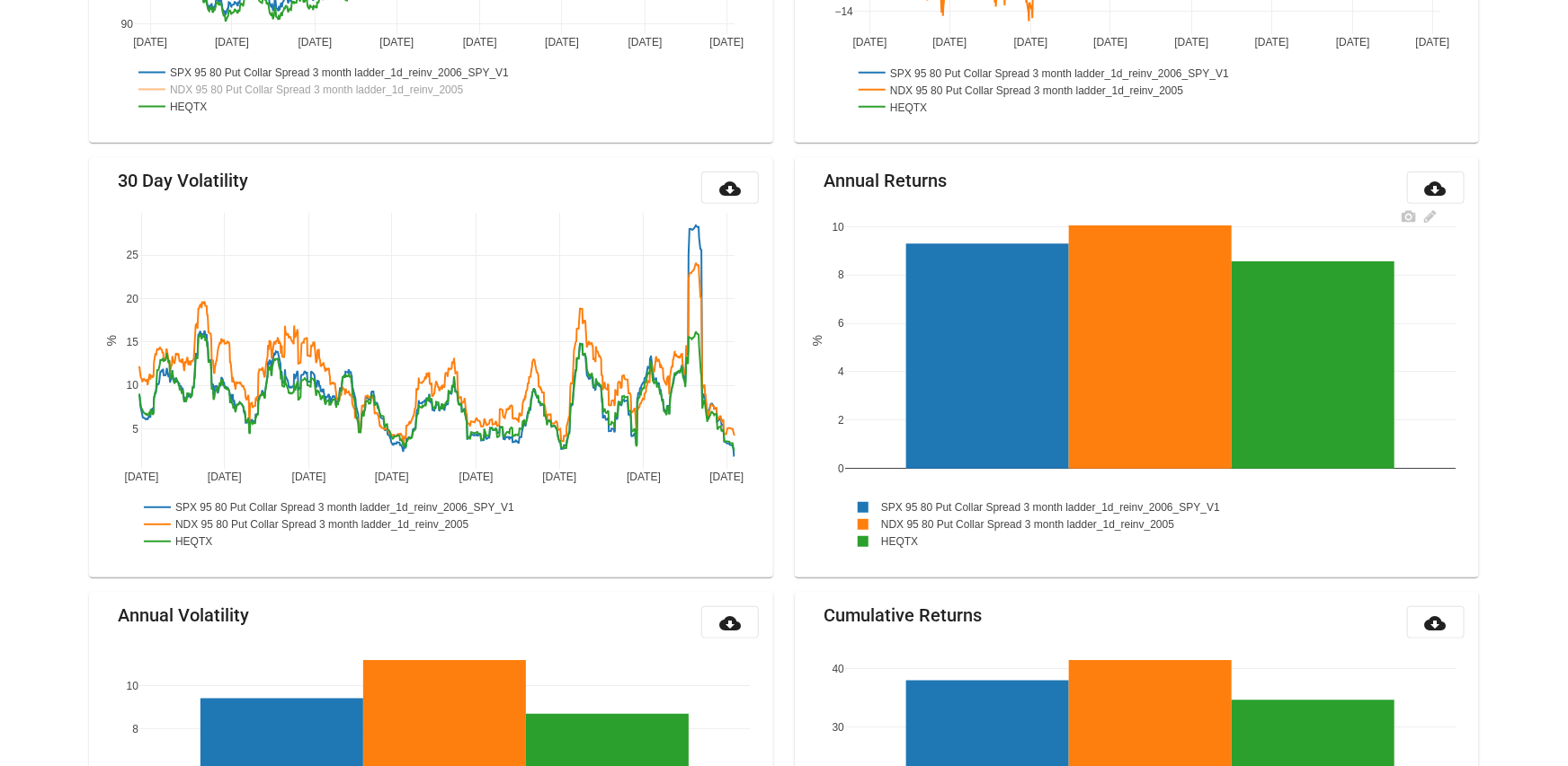
scroll to position [498, 0]
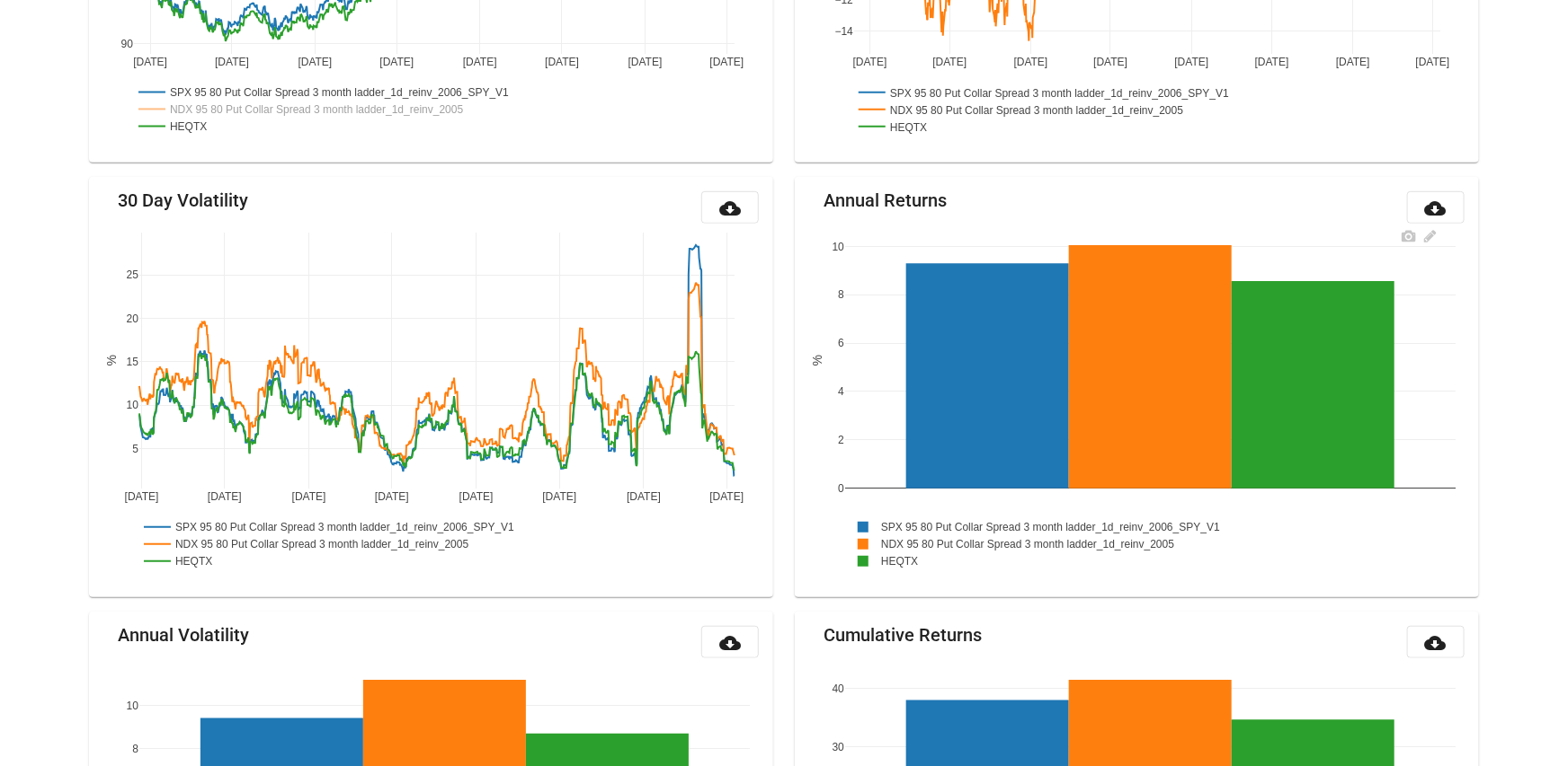
click at [906, 545] on rect at bounding box center [1033, 544] width 375 height 17
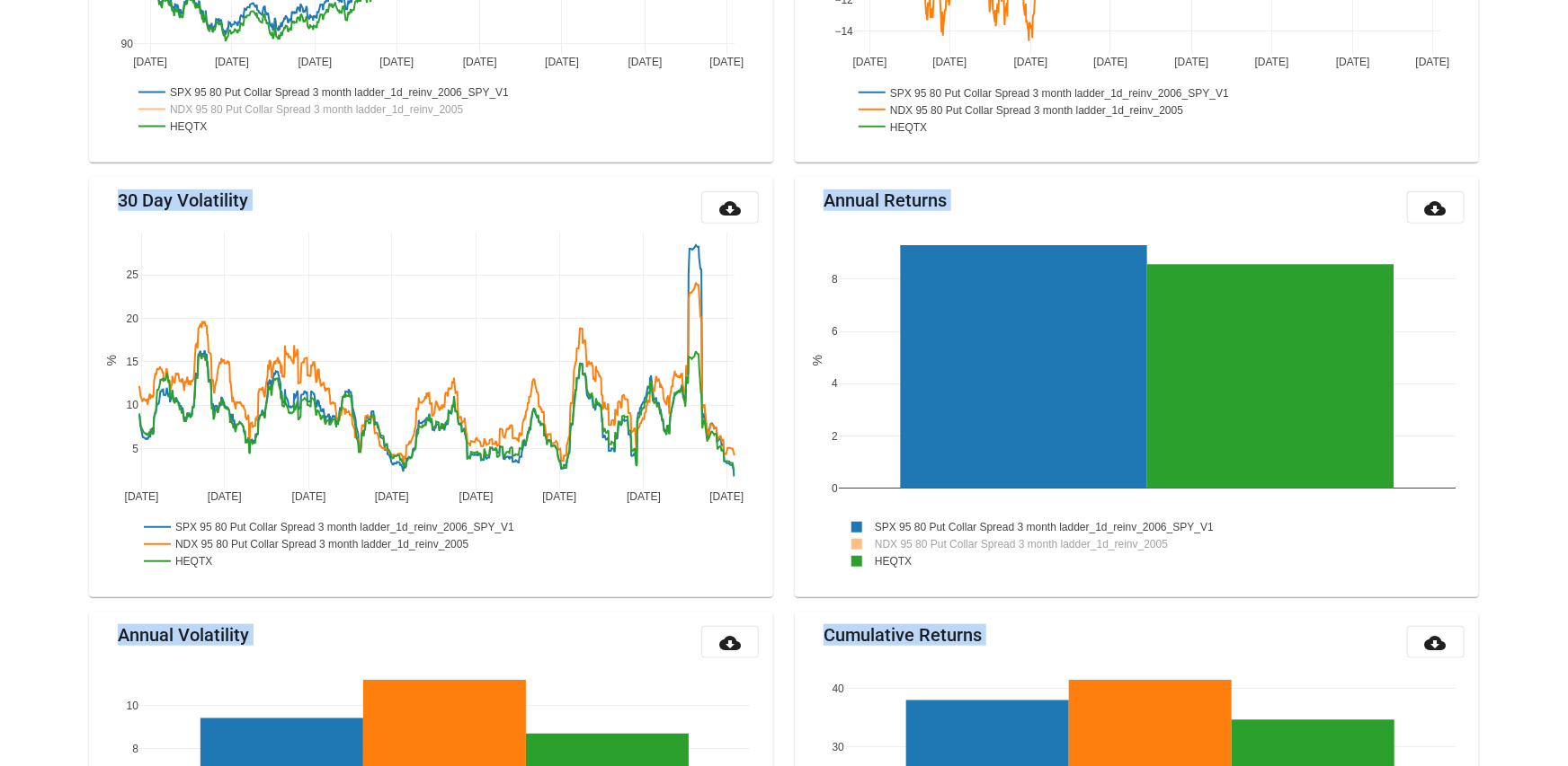
drag, startPoint x: 1504, startPoint y: 5, endPoint x: 1445, endPoint y: 26, distance: 62.6
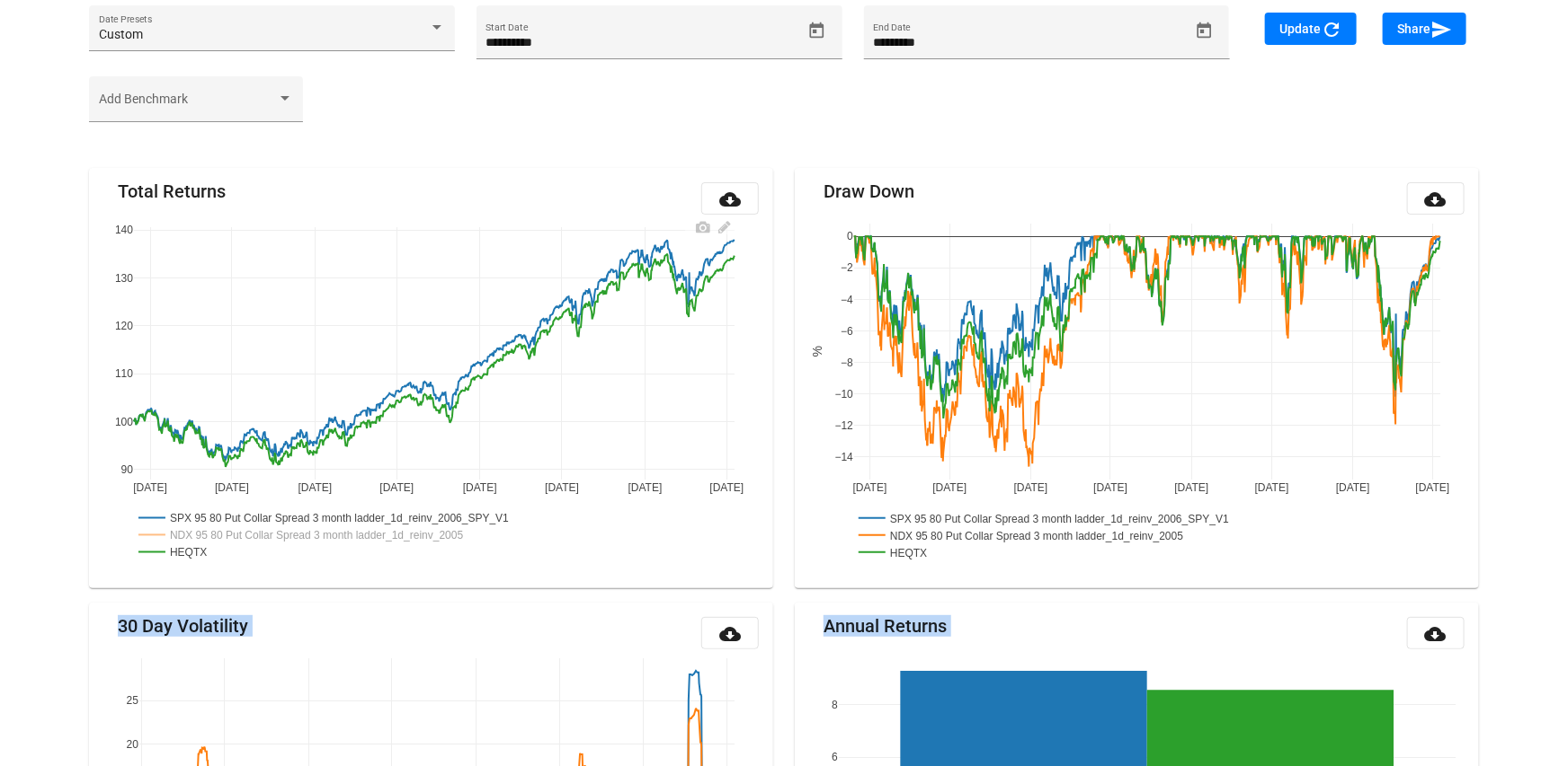
scroll to position [0, 0]
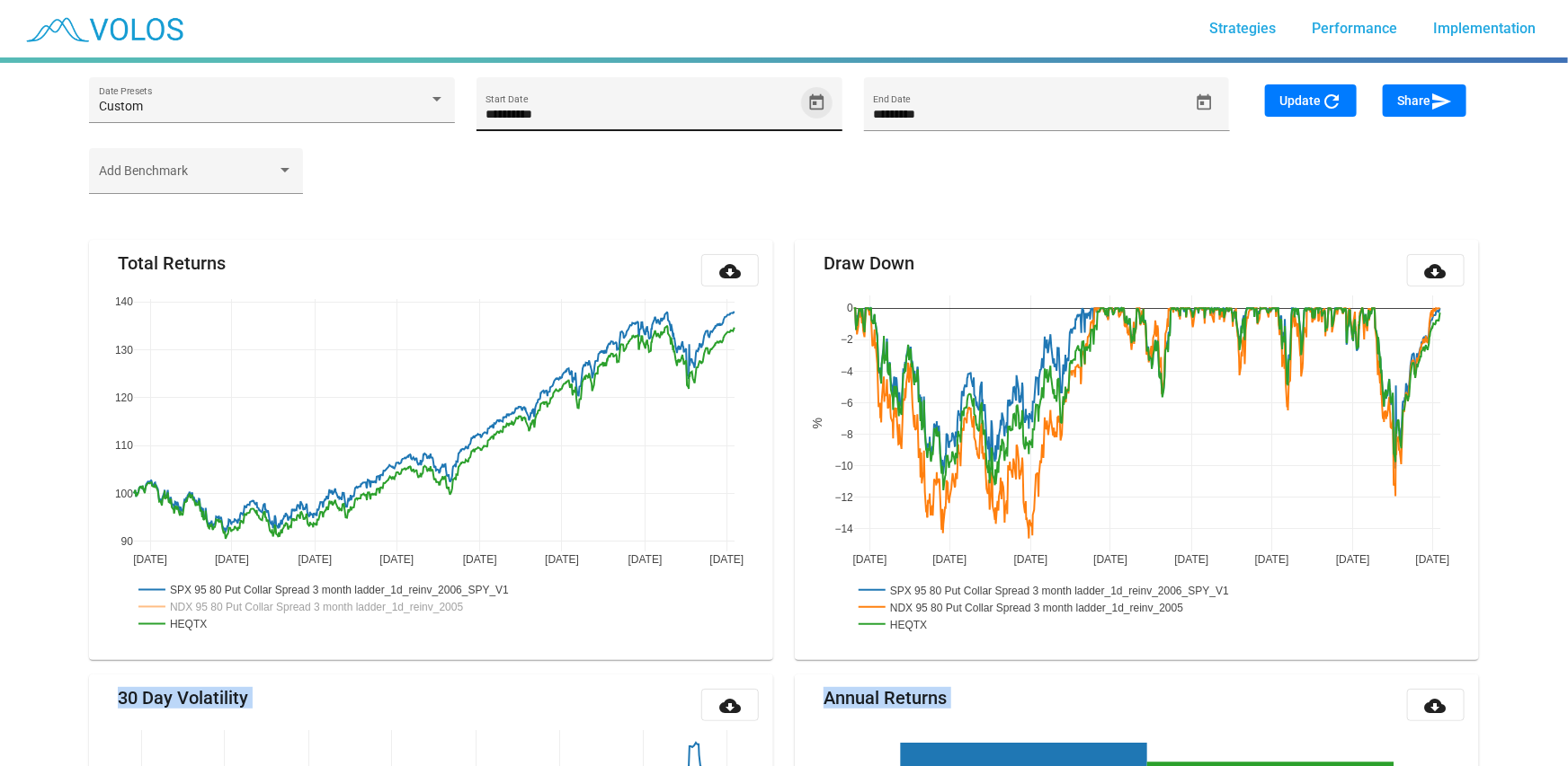
click at [820, 95] on icon "Open calendar" at bounding box center [816, 102] width 19 height 19
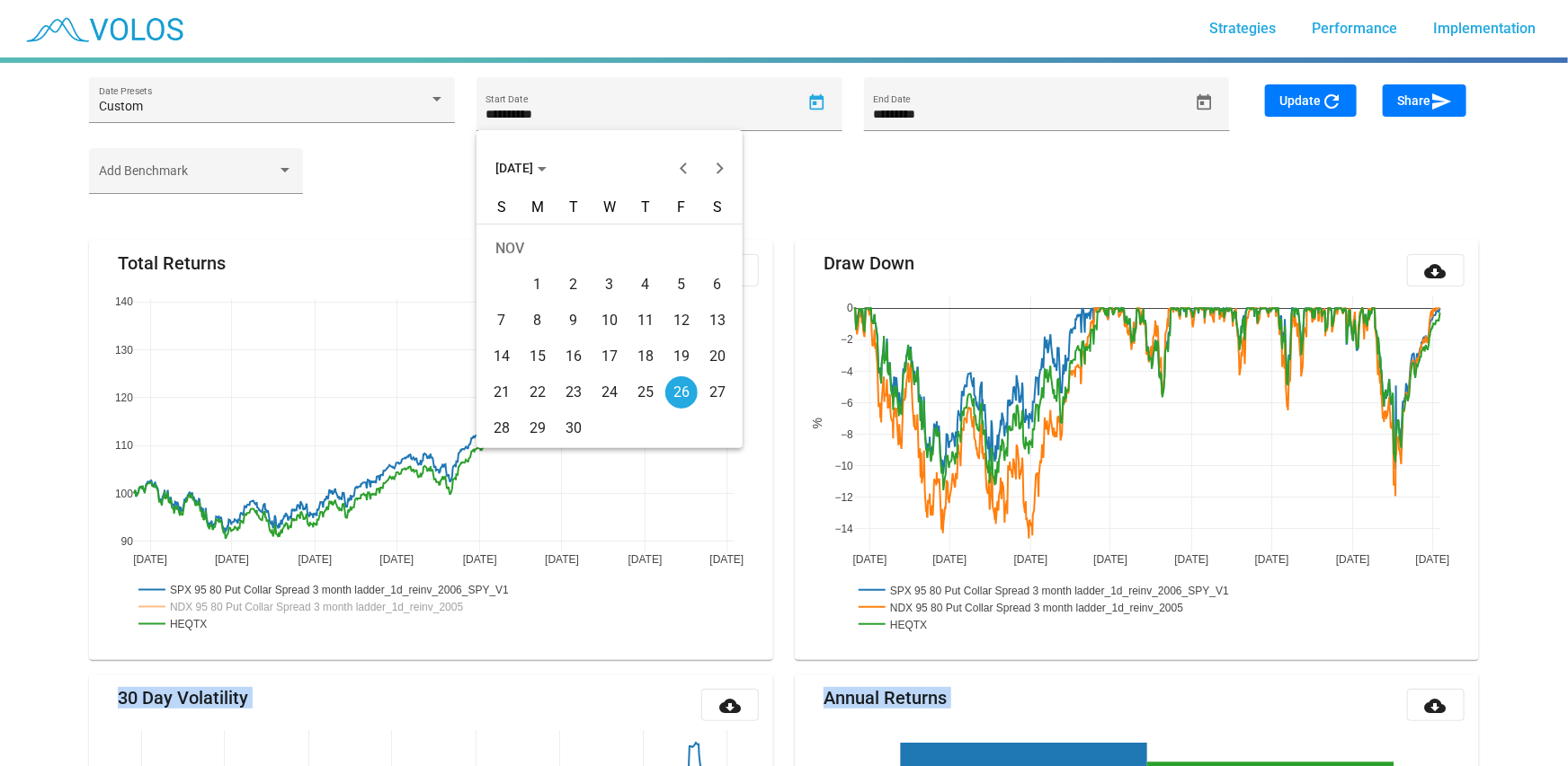
click at [540, 166] on span "[DATE]" at bounding box center [520, 168] width 51 height 15
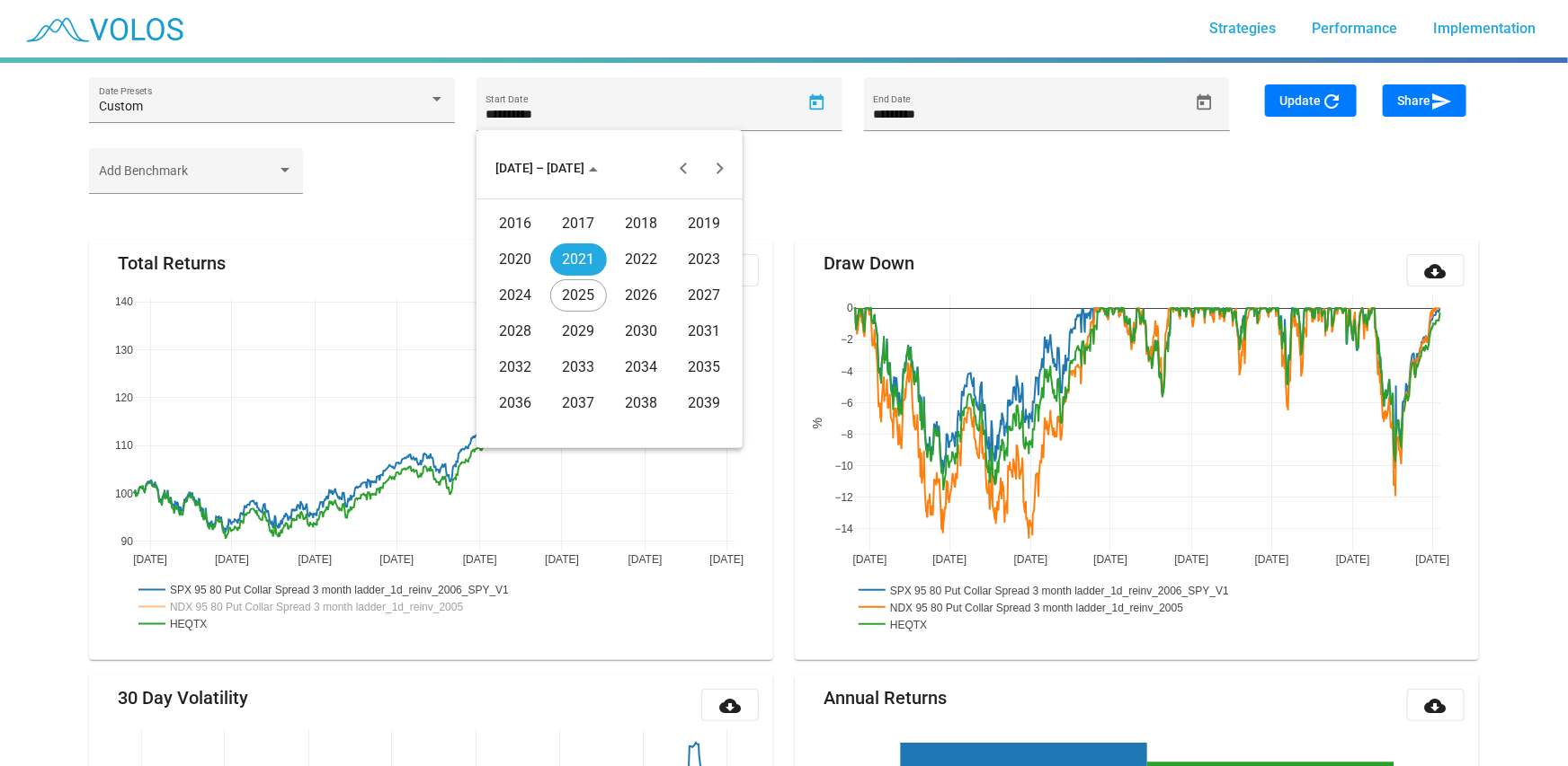
click at [522, 257] on div "2020" at bounding box center [516, 260] width 57 height 32
click at [517, 256] on div "JAN" at bounding box center [516, 260] width 57 height 32
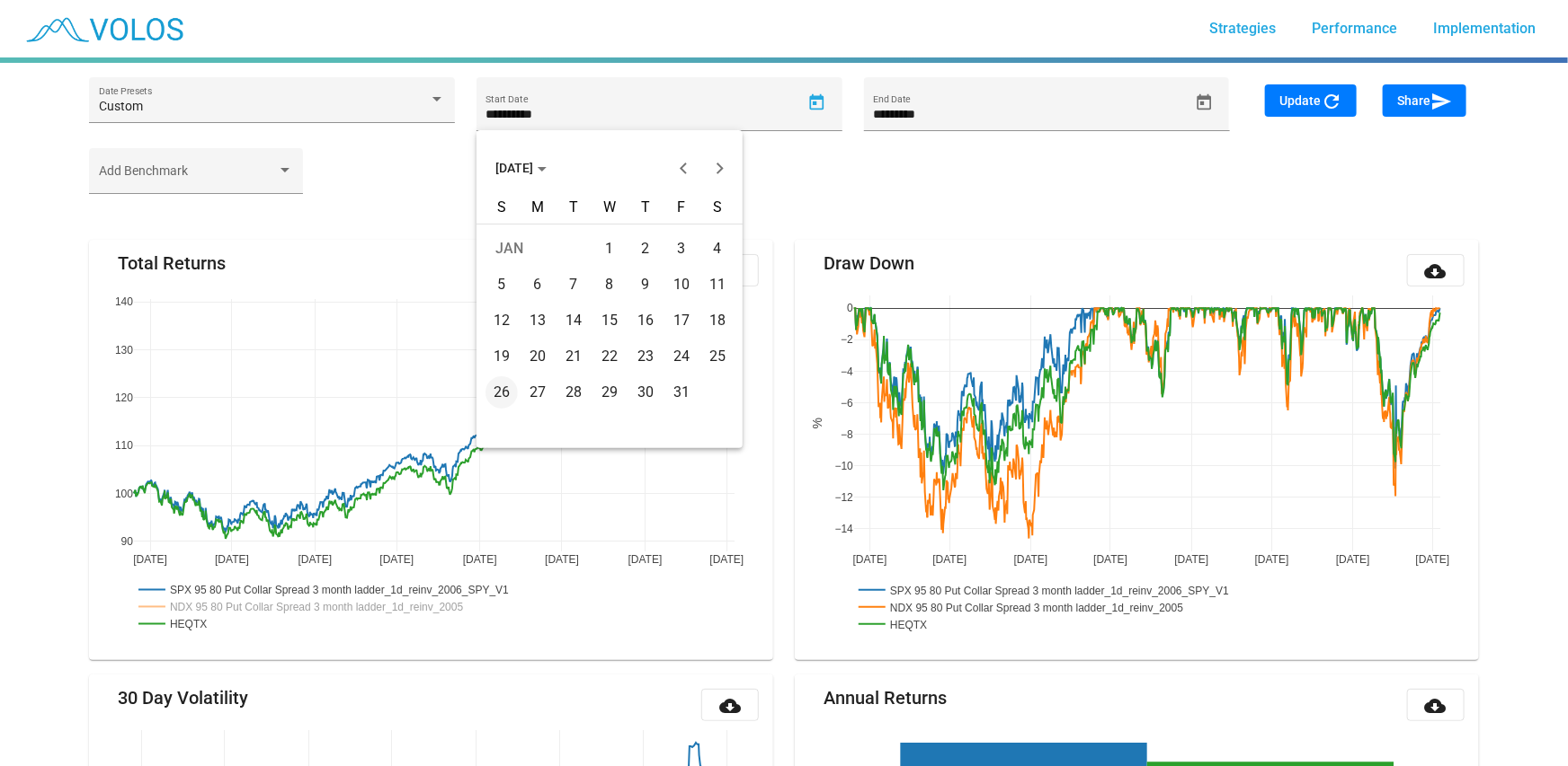
click at [534, 287] on div "6" at bounding box center [537, 284] width 32 height 32
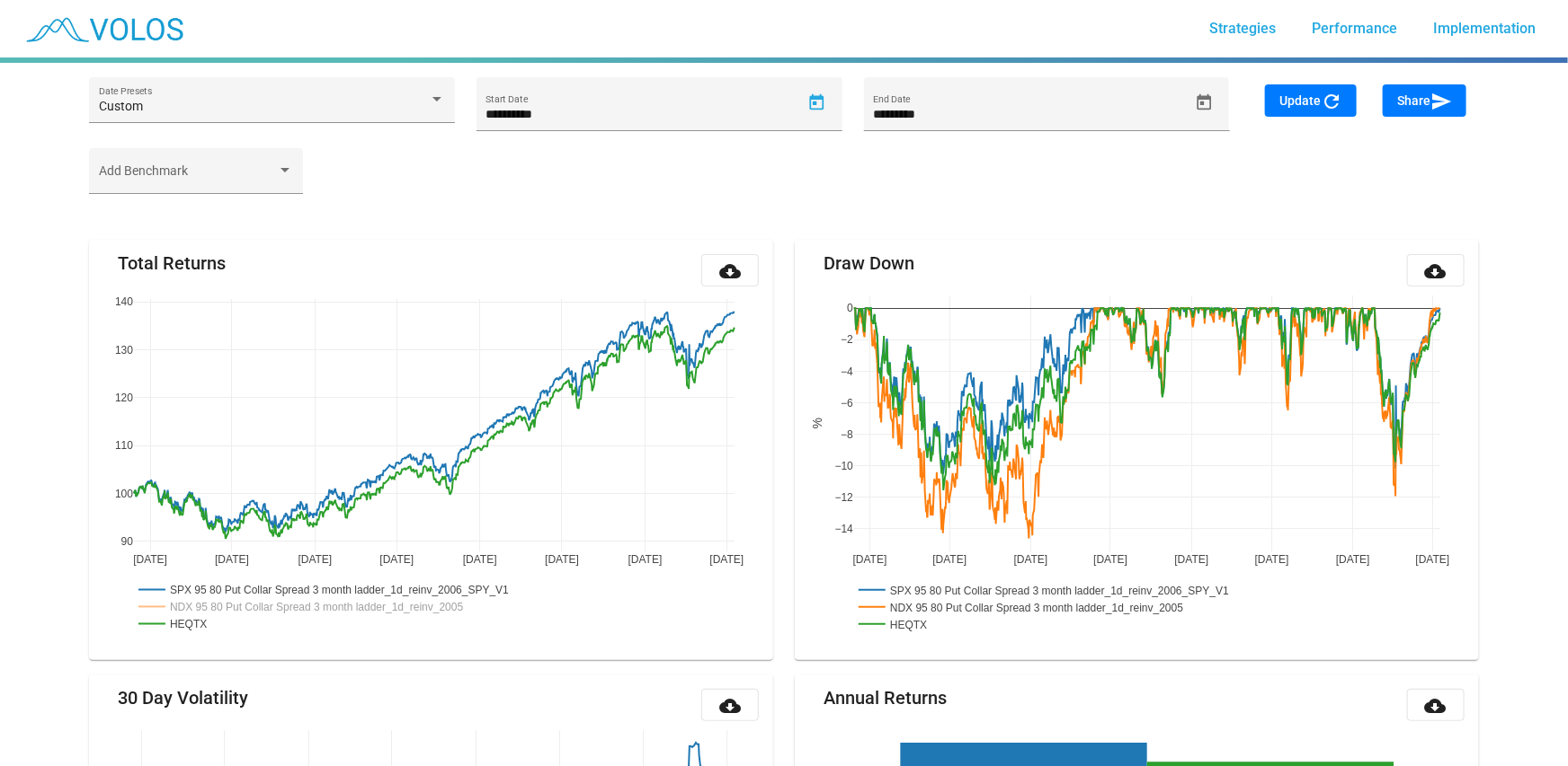
type input "********"
click at [1318, 94] on span "Update refresh" at bounding box center [1310, 101] width 62 height 15
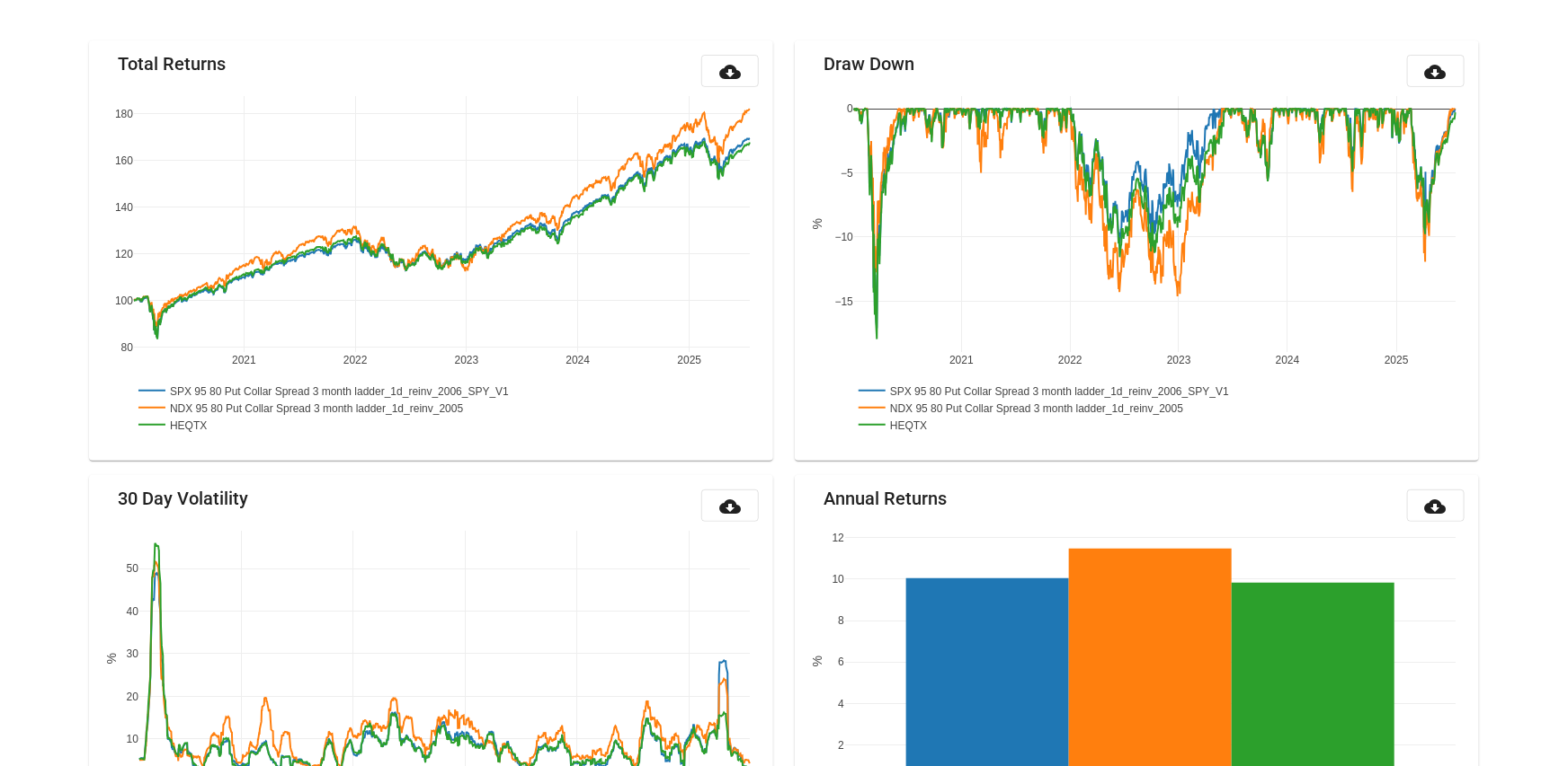
scroll to position [210, 0]
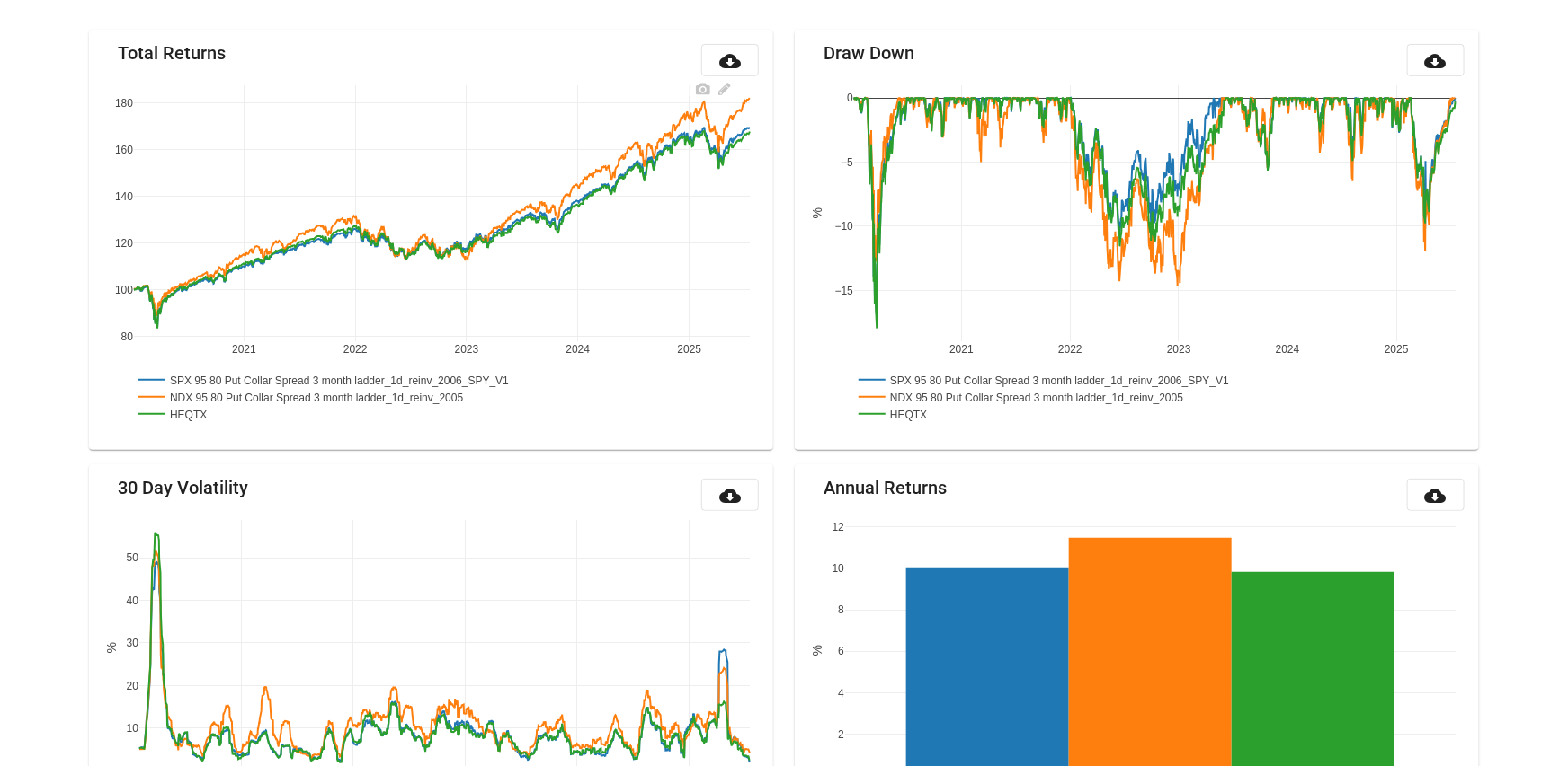
click at [211, 393] on rect at bounding box center [321, 396] width 375 height 17
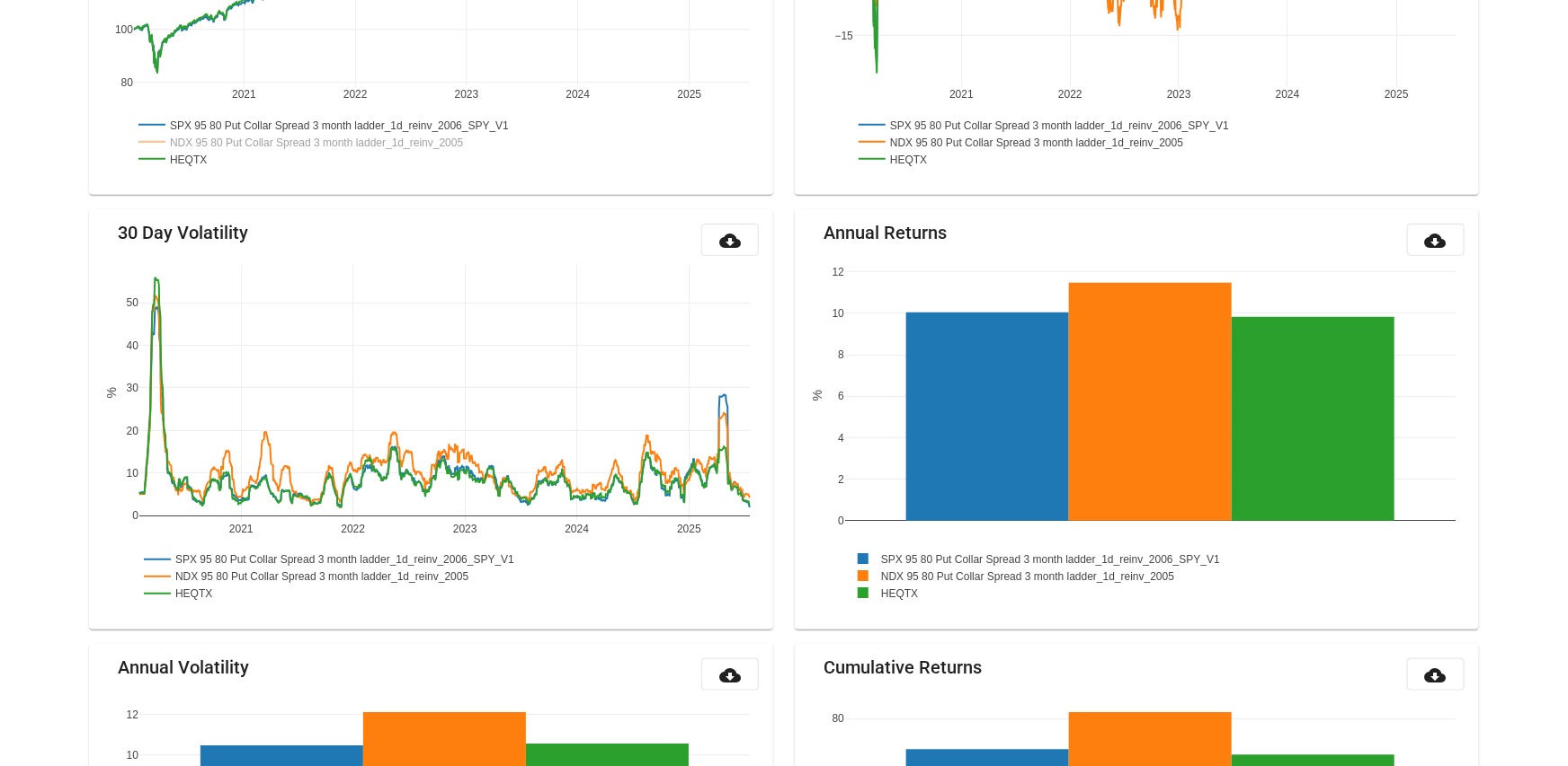
scroll to position [498, 0]
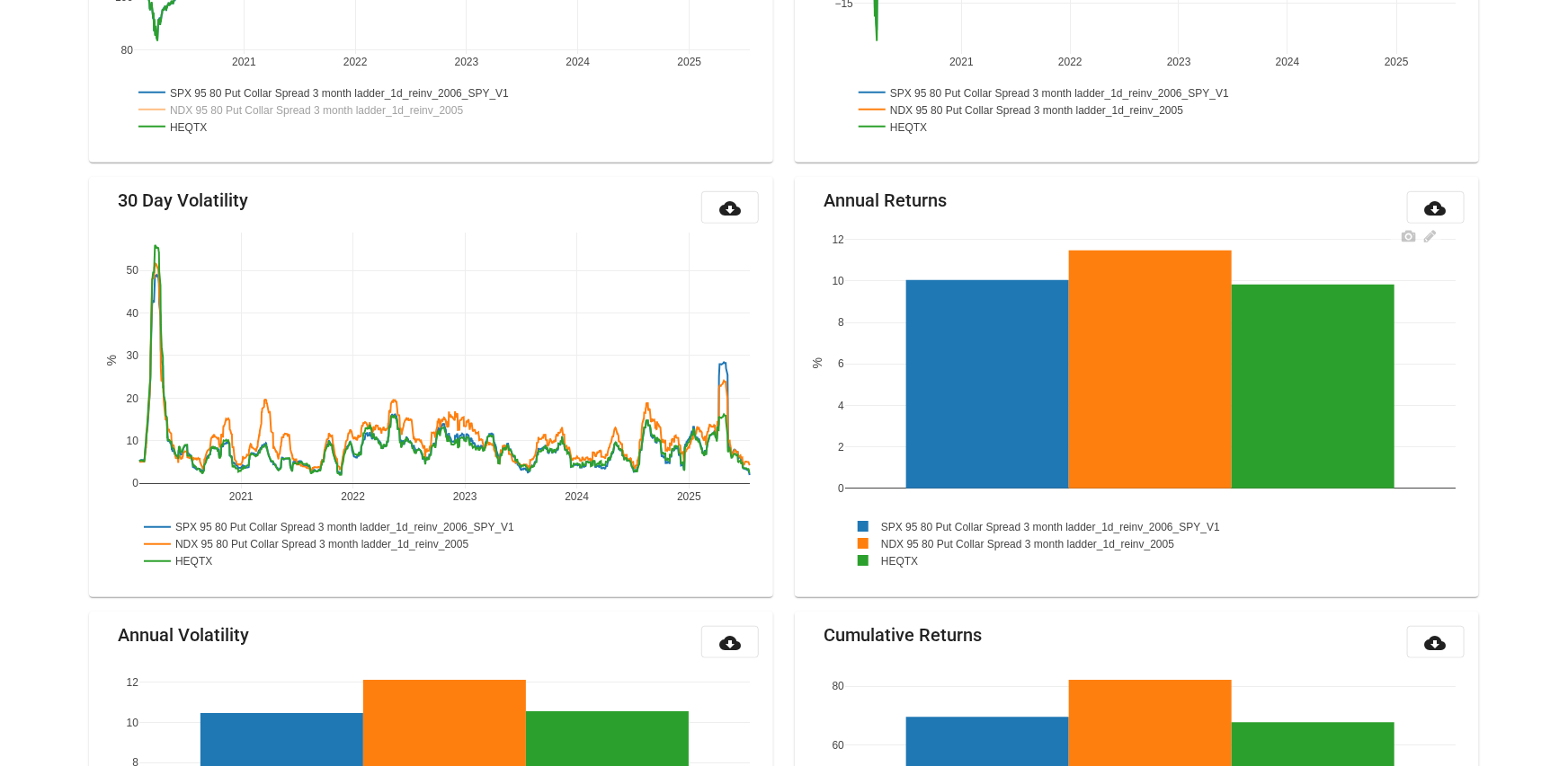
click at [926, 540] on rect at bounding box center [1033, 544] width 375 height 17
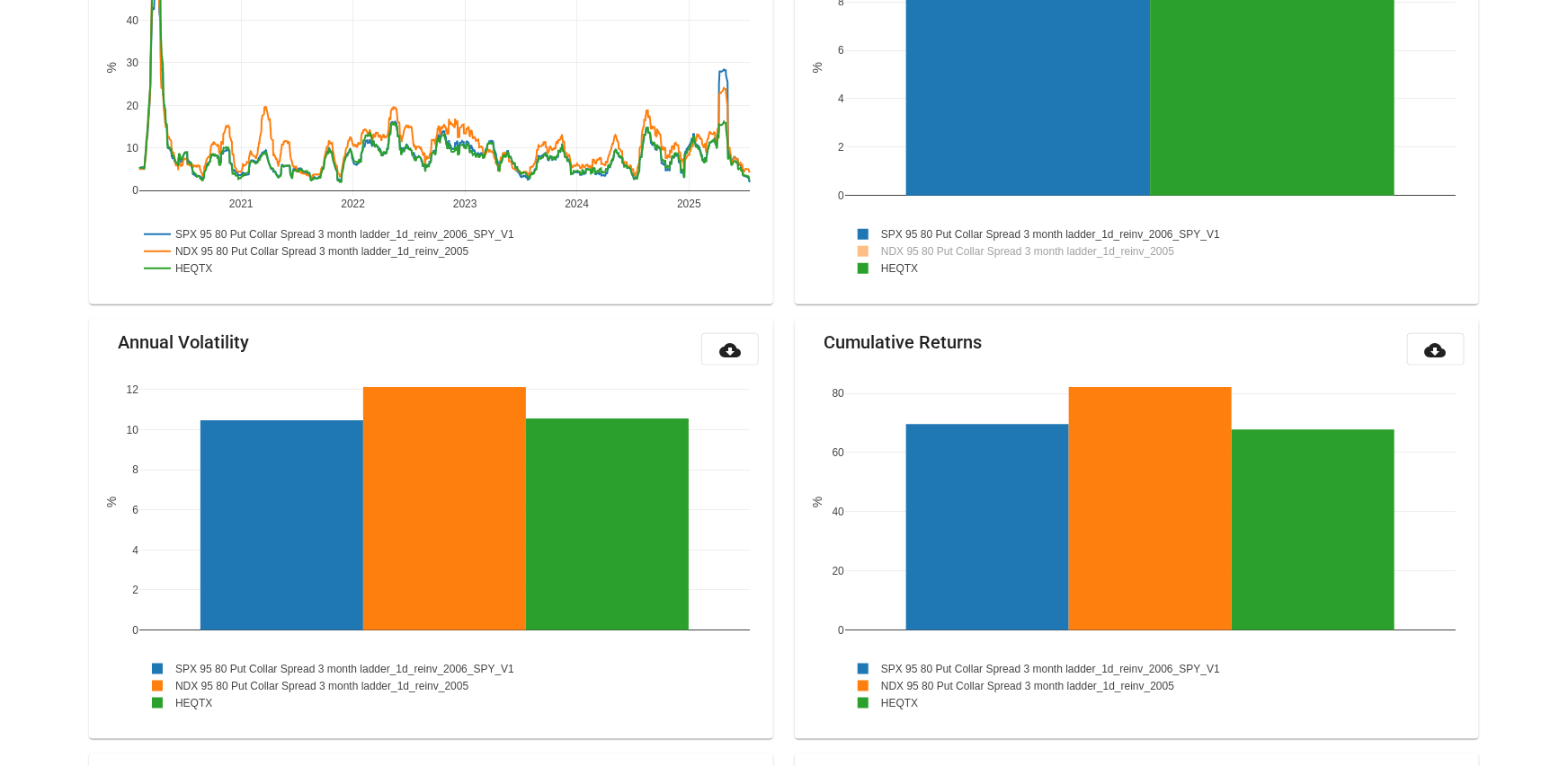
scroll to position [935, 0]
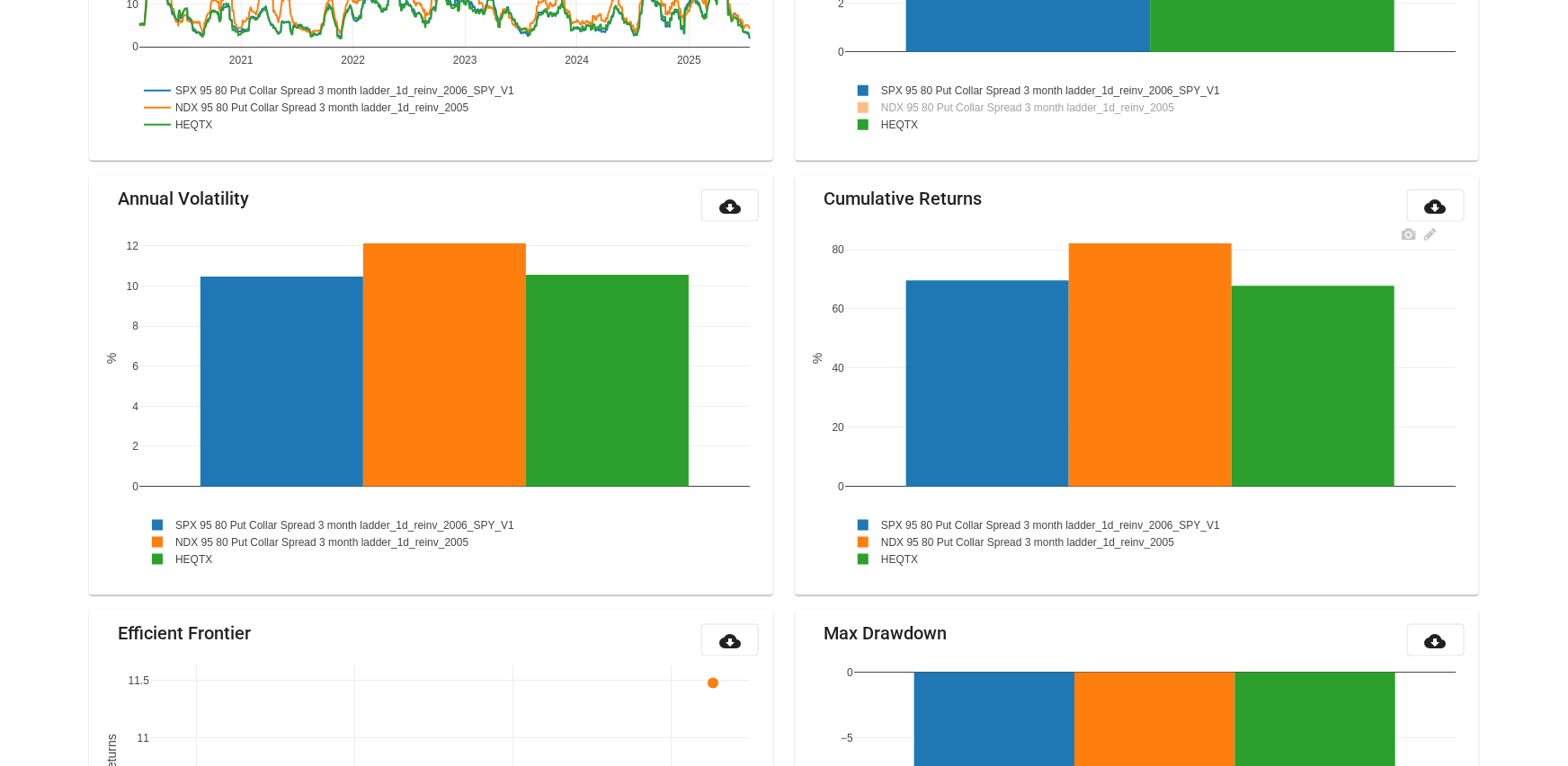
click at [917, 539] on rect at bounding box center [1033, 542] width 375 height 17
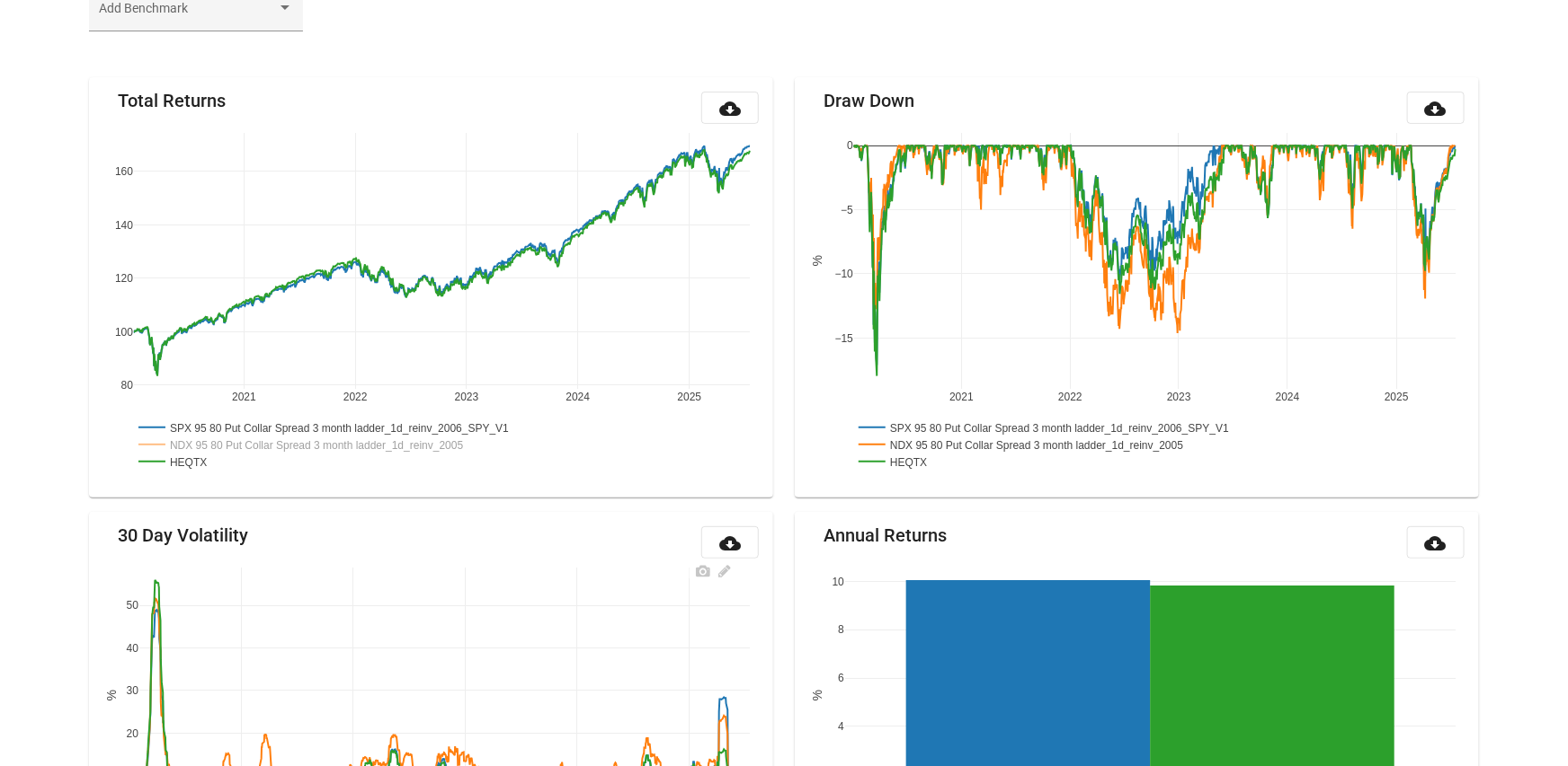
scroll to position [0, 0]
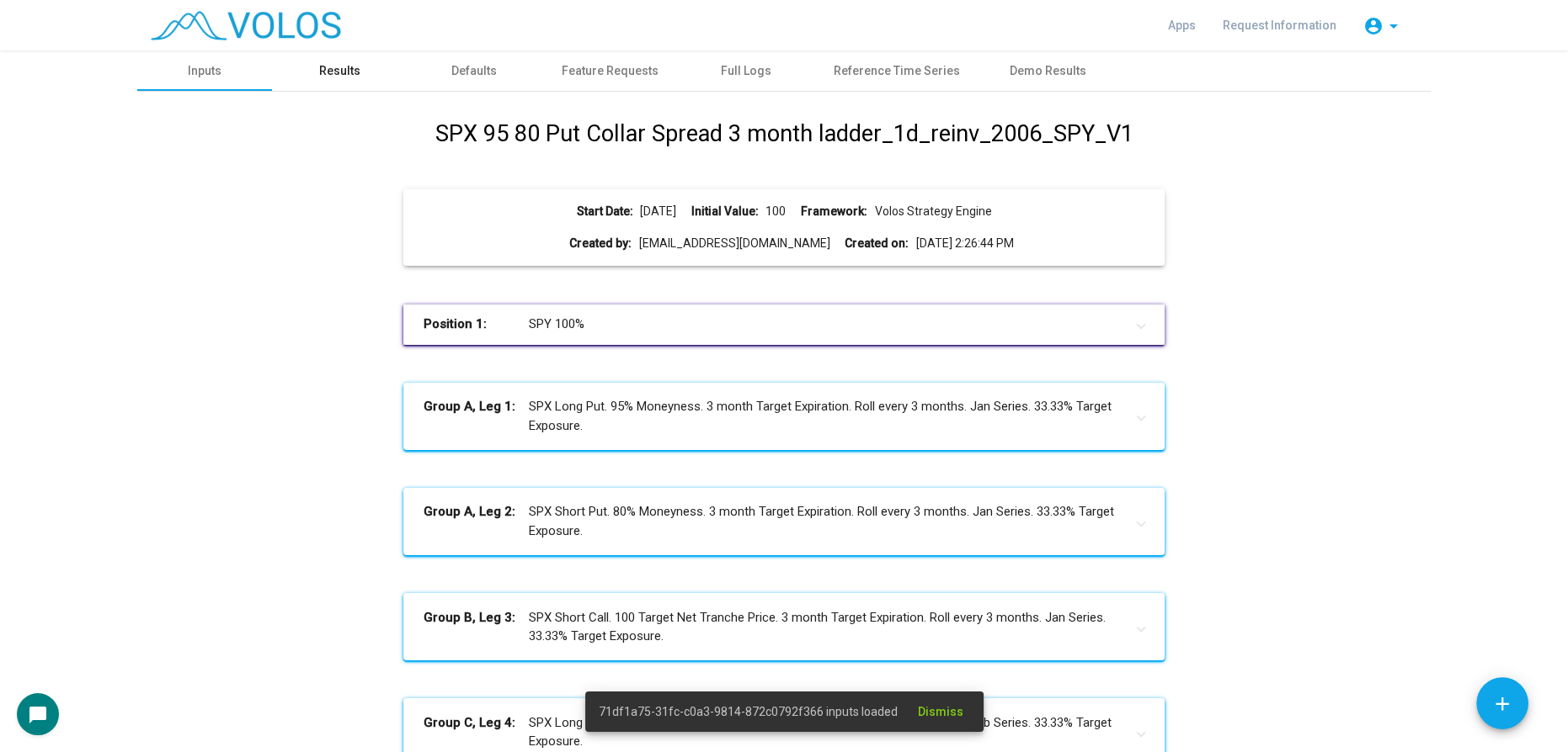
click at [370, 76] on div "Results" at bounding box center [338, 70] width 134 height 40
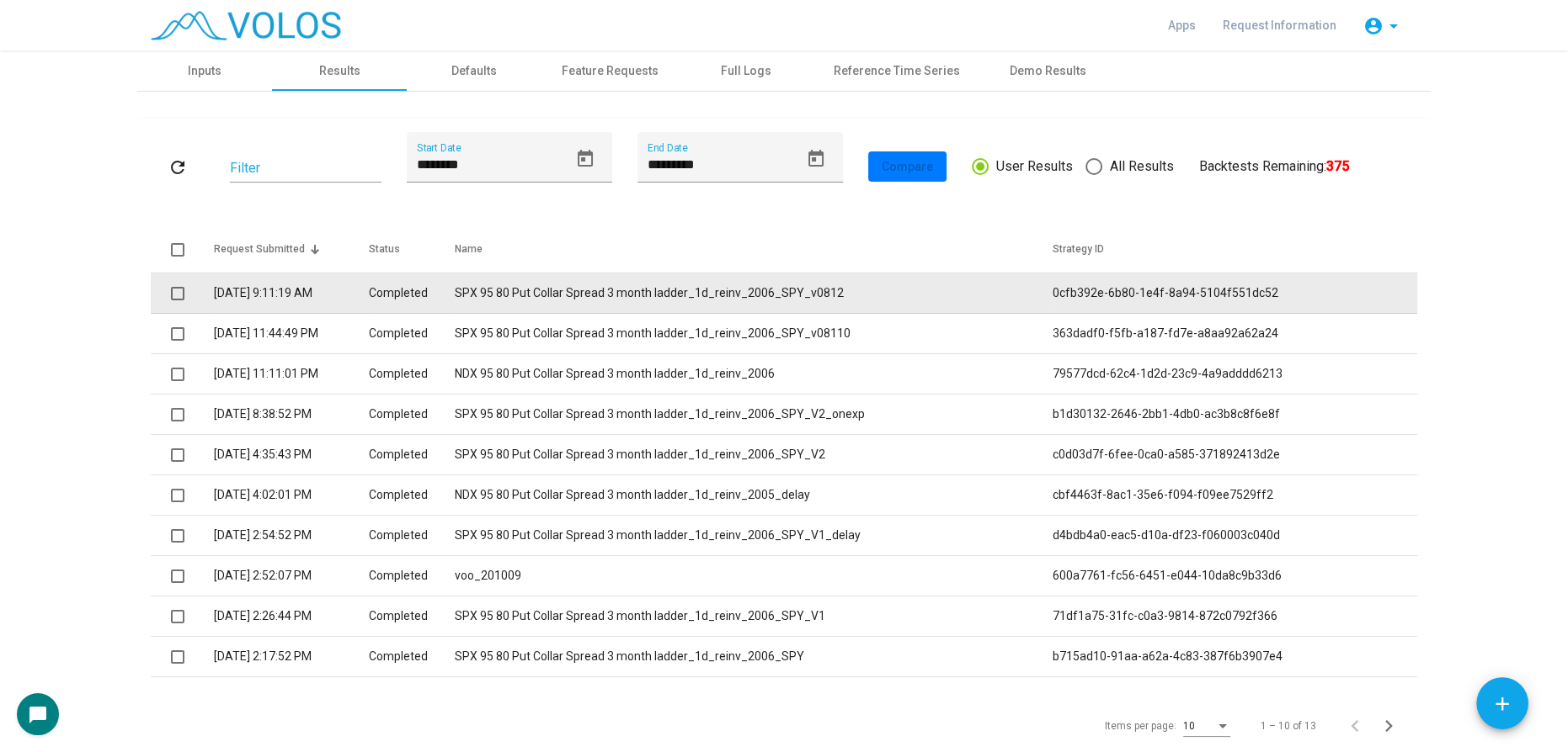
drag, startPoint x: 875, startPoint y: 290, endPoint x: 473, endPoint y: 298, distance: 402.1
click at [473, 298] on tr "8/12/2025 9:11:19 AM Completed SPX 95 80 Put Collar Spread 3 month ladder_1d_re…" at bounding box center [784, 293] width 1266 height 40
copy tr "SPX 95 80 Put Collar Spread 3 month ladder_1d_reinv_2006_SPY_v0812"
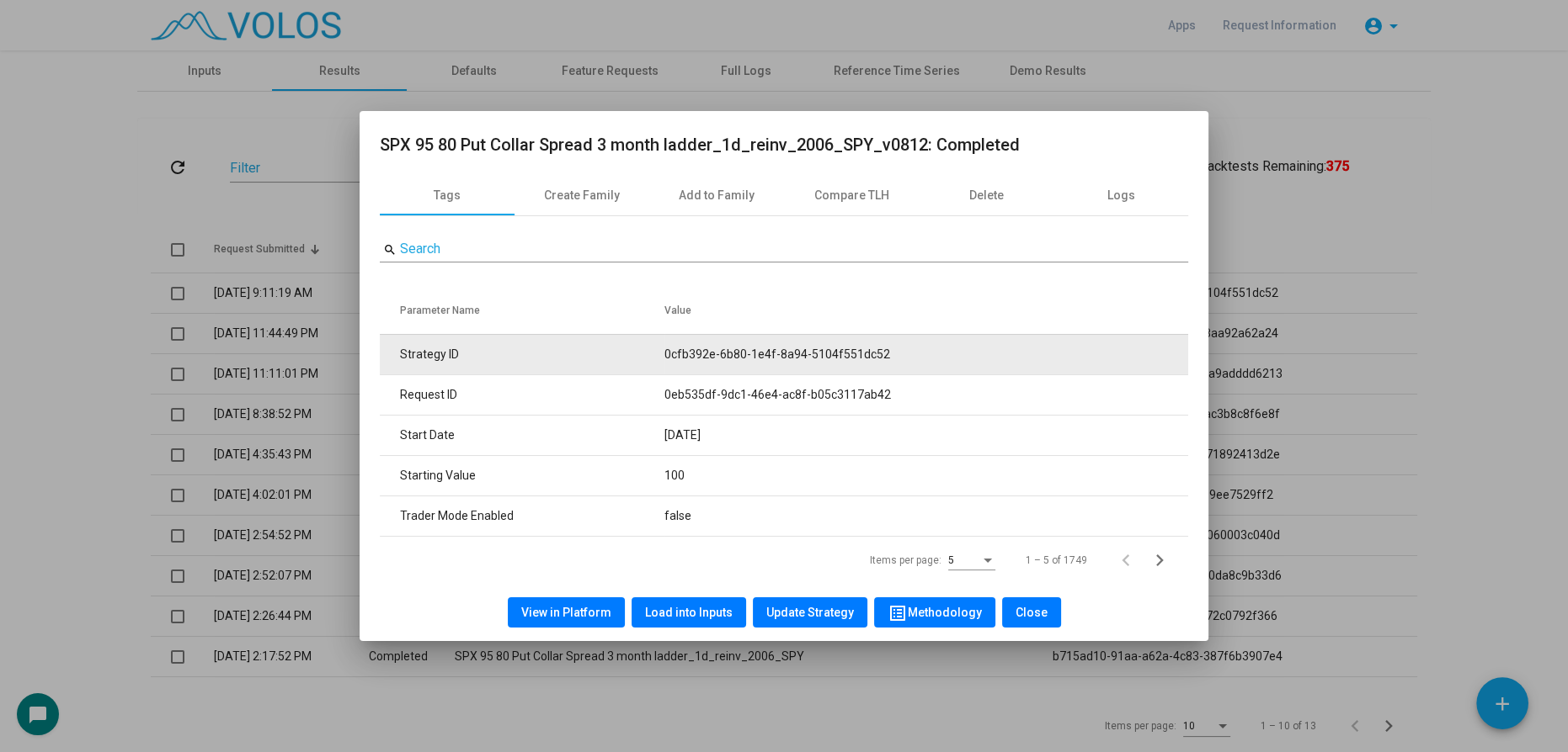
drag, startPoint x: 648, startPoint y: 349, endPoint x: 907, endPoint y: 360, distance: 259.2
click at [907, 360] on tr "Strategy ID 0cfb392e-6b80-1e4f-8a94-5104f551dc52" at bounding box center [784, 355] width 808 height 40
copy tr "0cfb392e-6b80-1e4f-8a94-5104f551dc52"
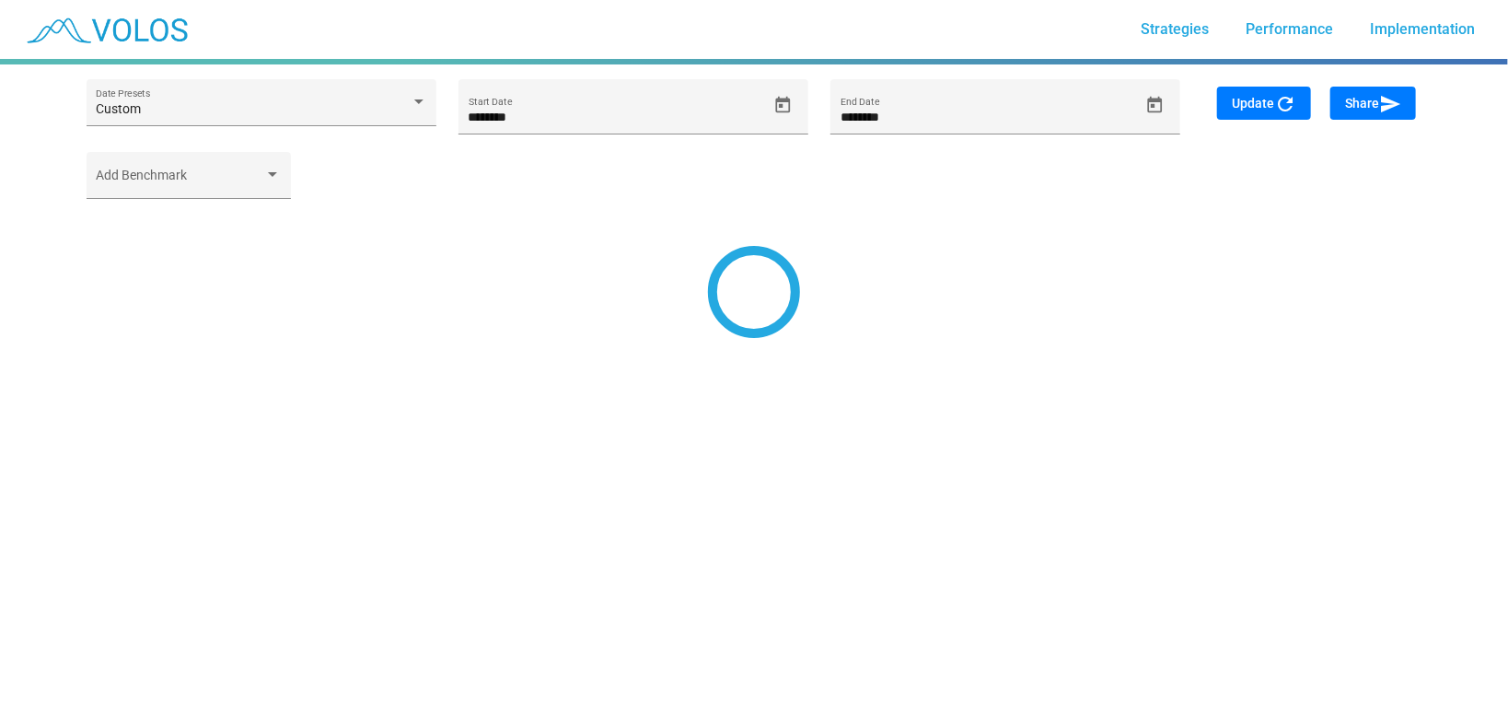
type input "*********"
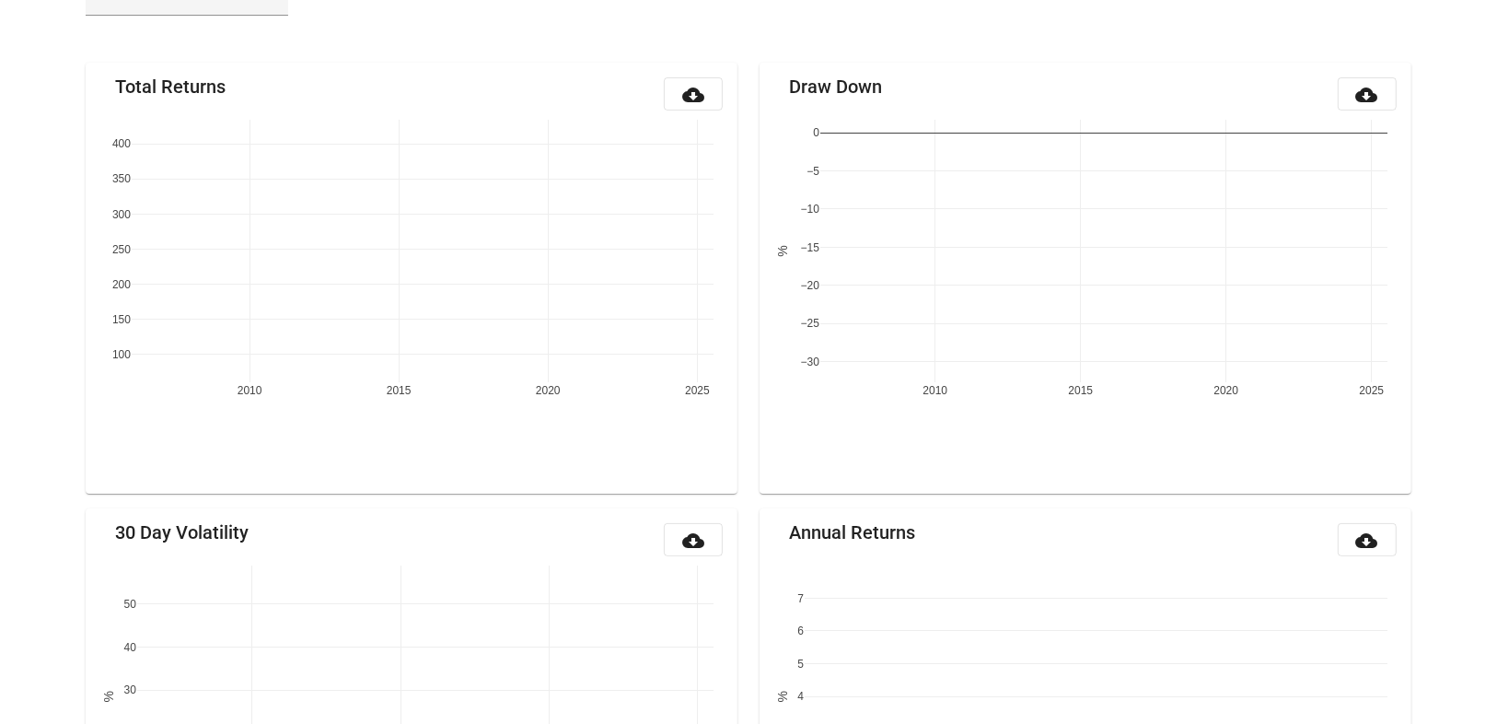
scroll to position [215, 0]
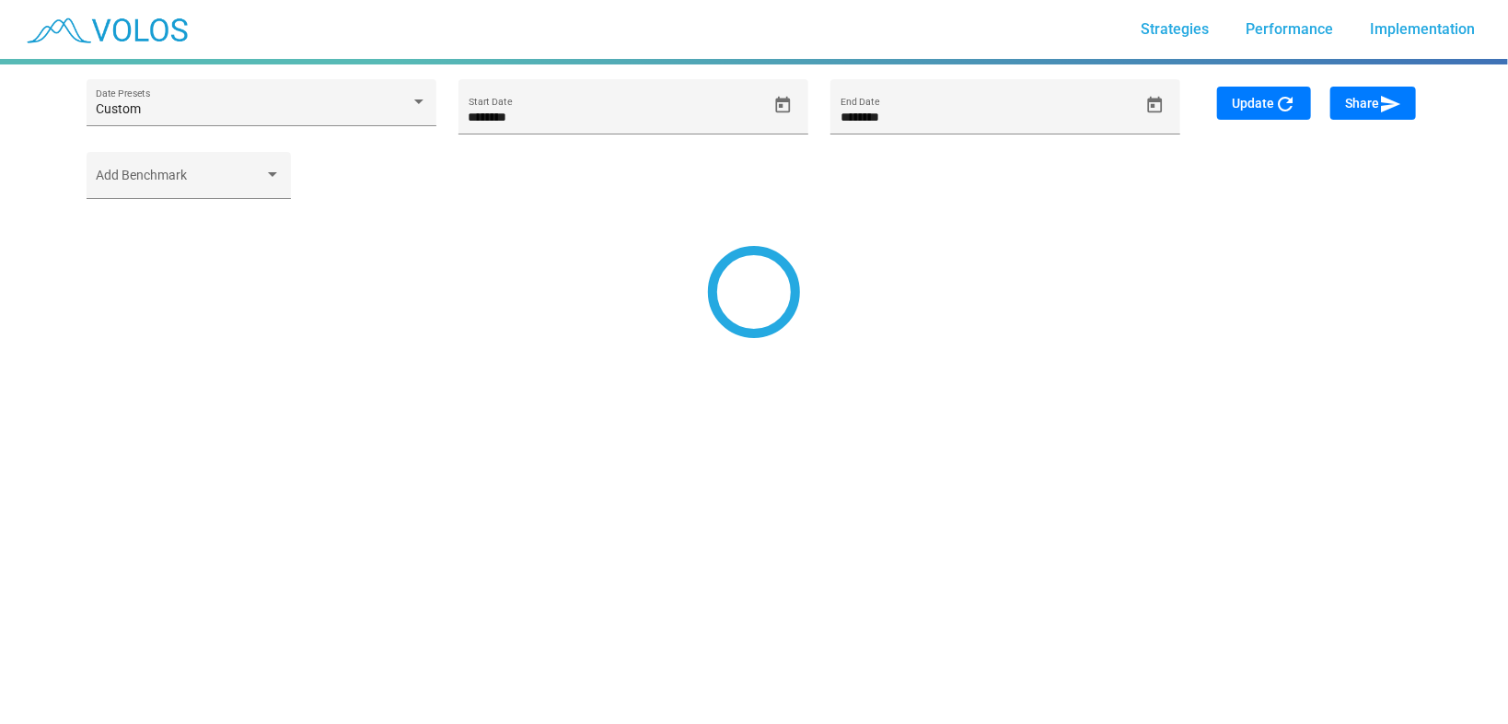
type input "*********"
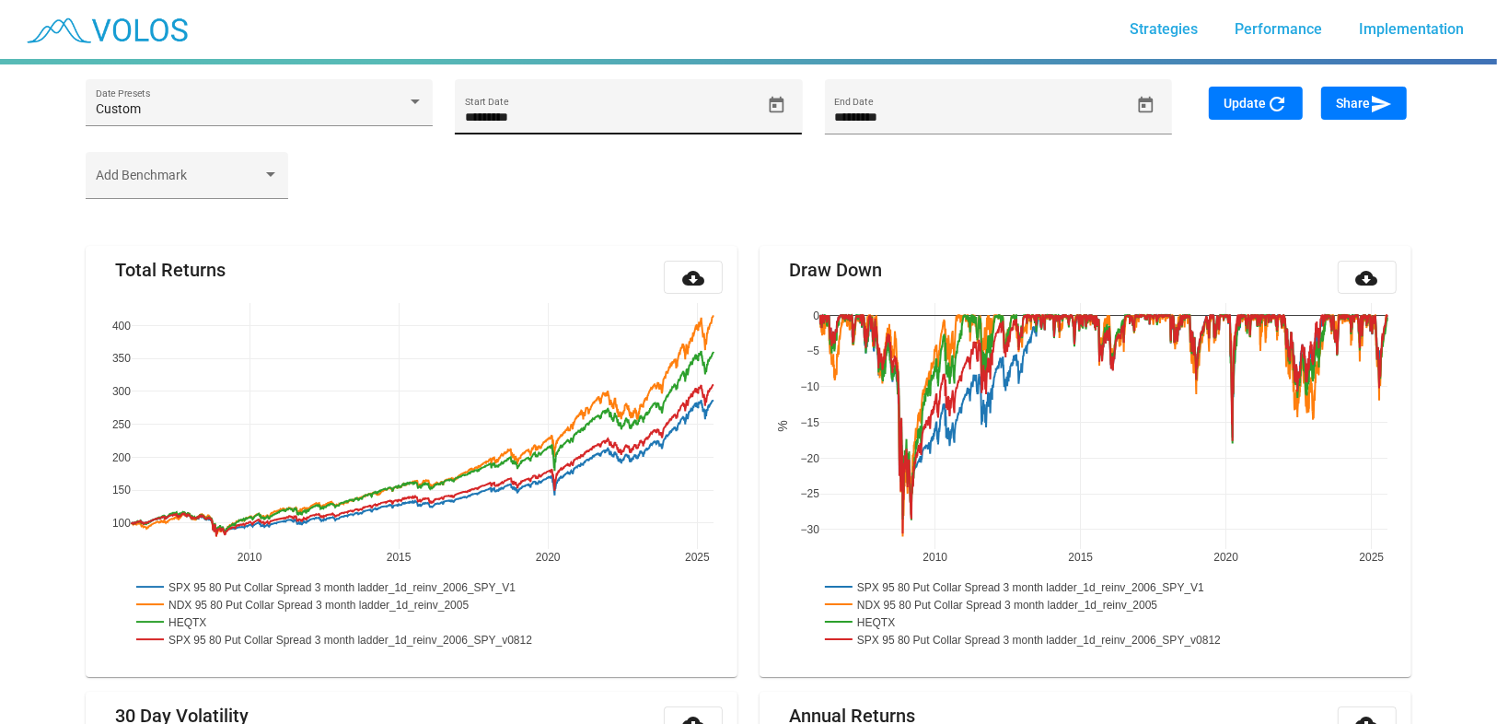
click at [782, 98] on icon "Open calendar" at bounding box center [777, 104] width 15 height 17
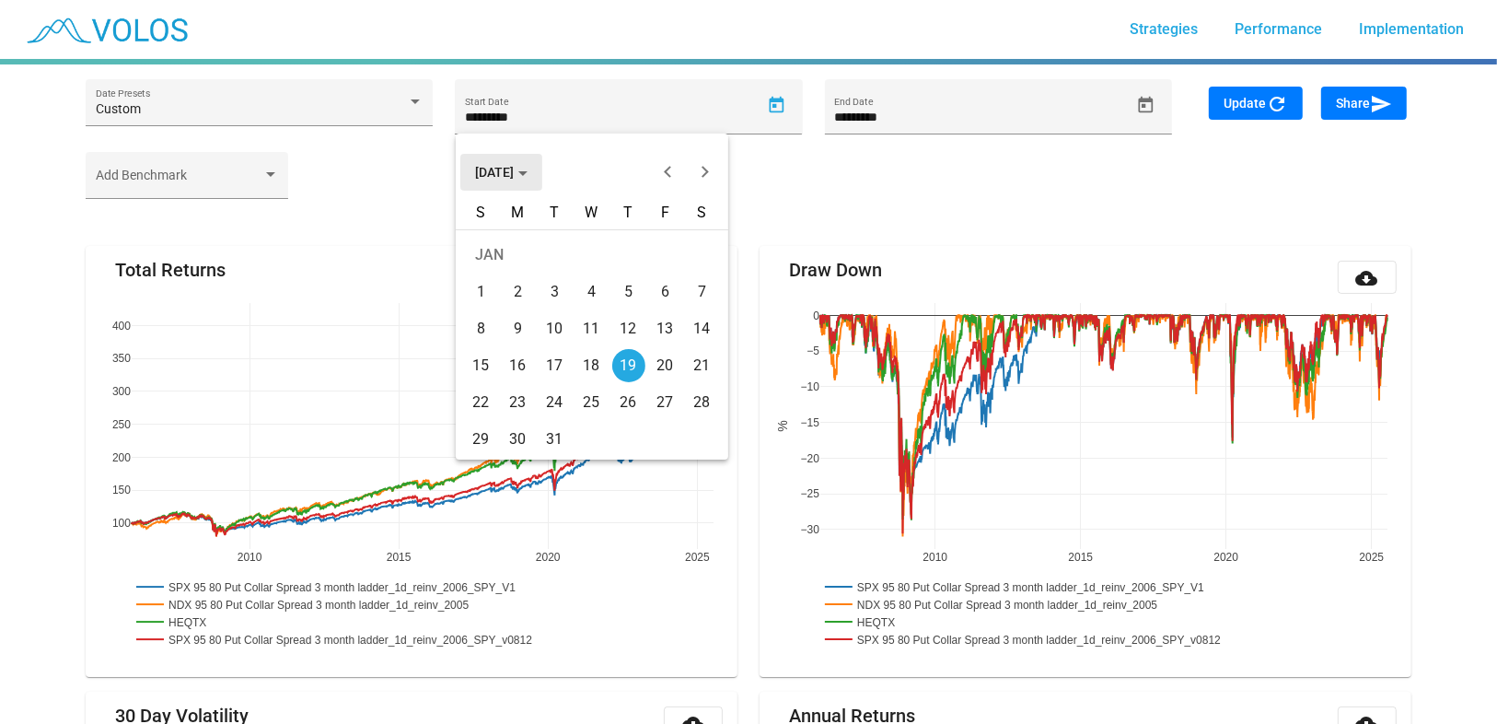
click at [516, 161] on button "[DATE]" at bounding box center [501, 172] width 82 height 37
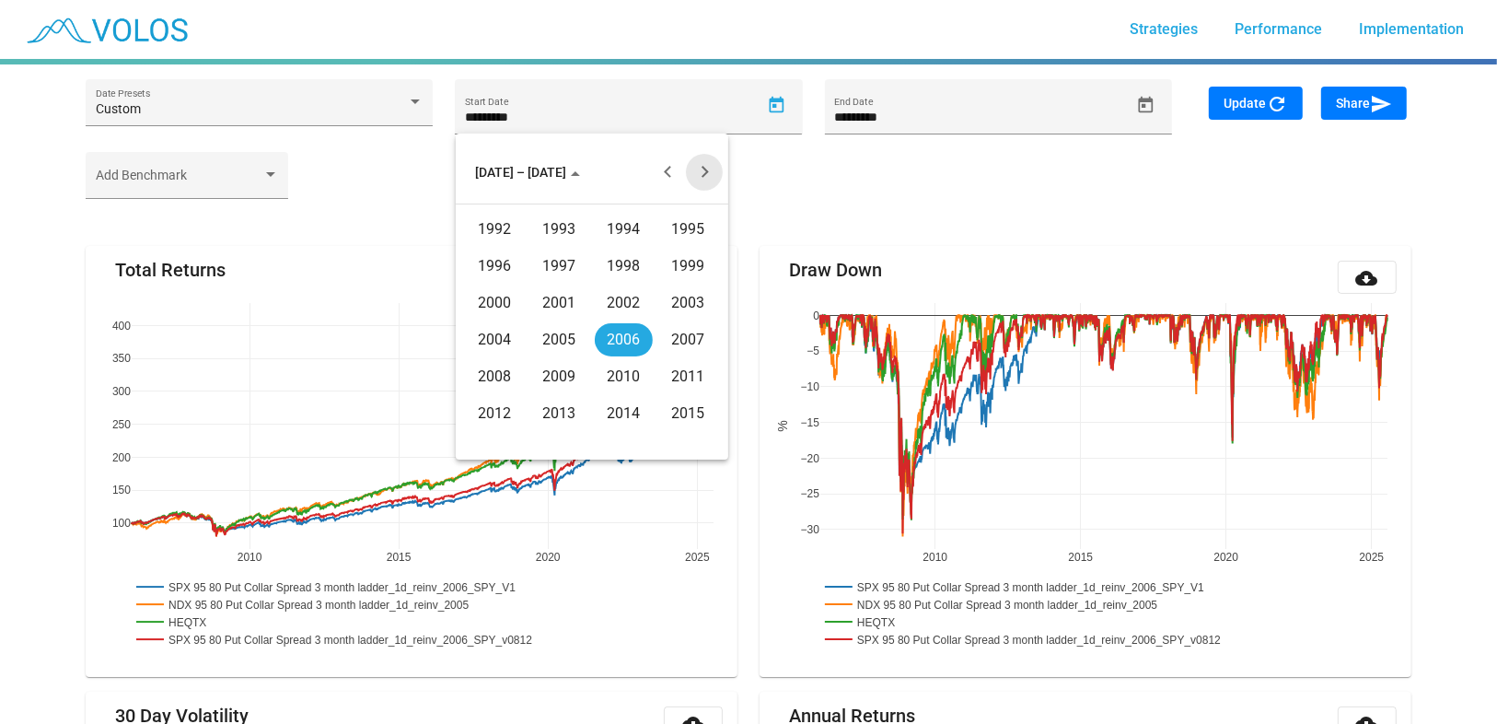
click at [709, 166] on button "Next 20 years" at bounding box center [704, 172] width 37 height 37
click at [562, 265] on div "2021" at bounding box center [559, 266] width 58 height 33
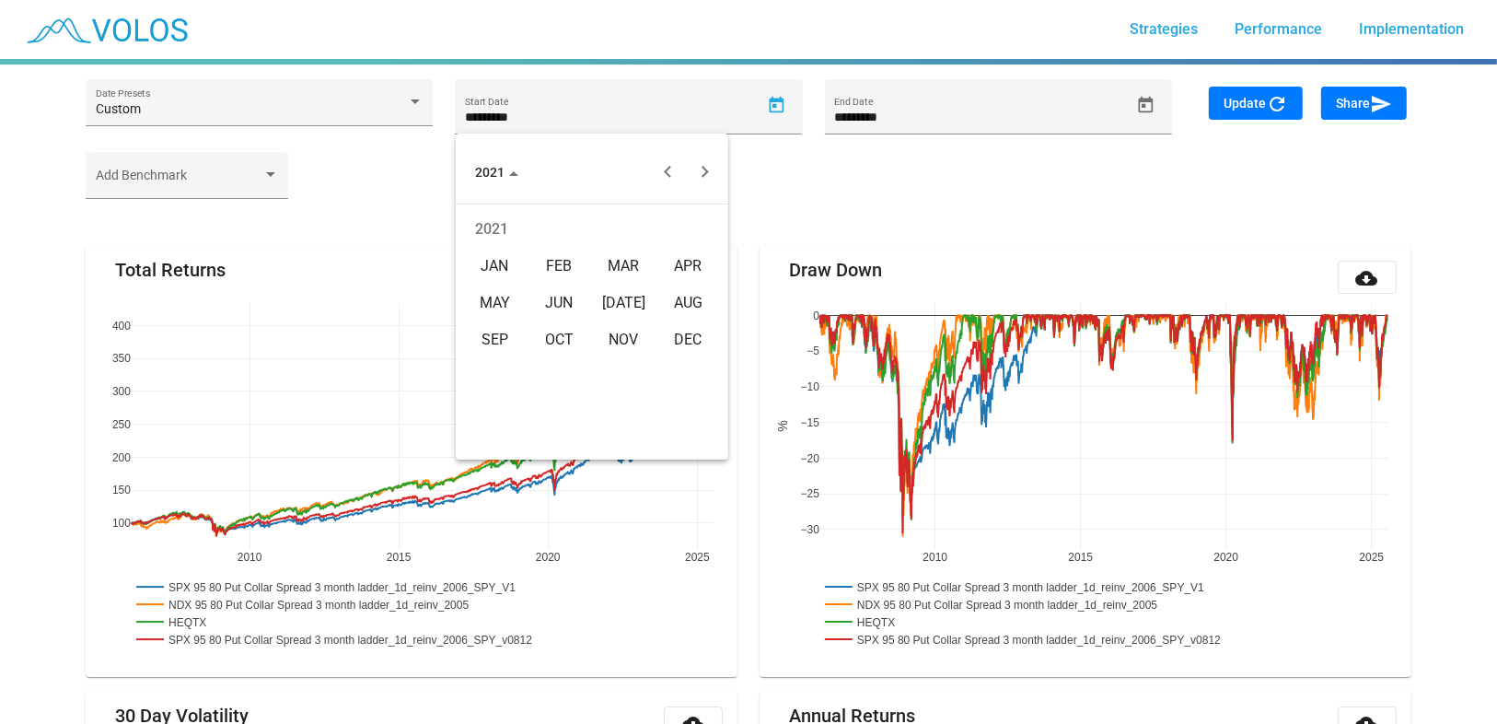
click at [620, 334] on div "NOV" at bounding box center [624, 339] width 58 height 33
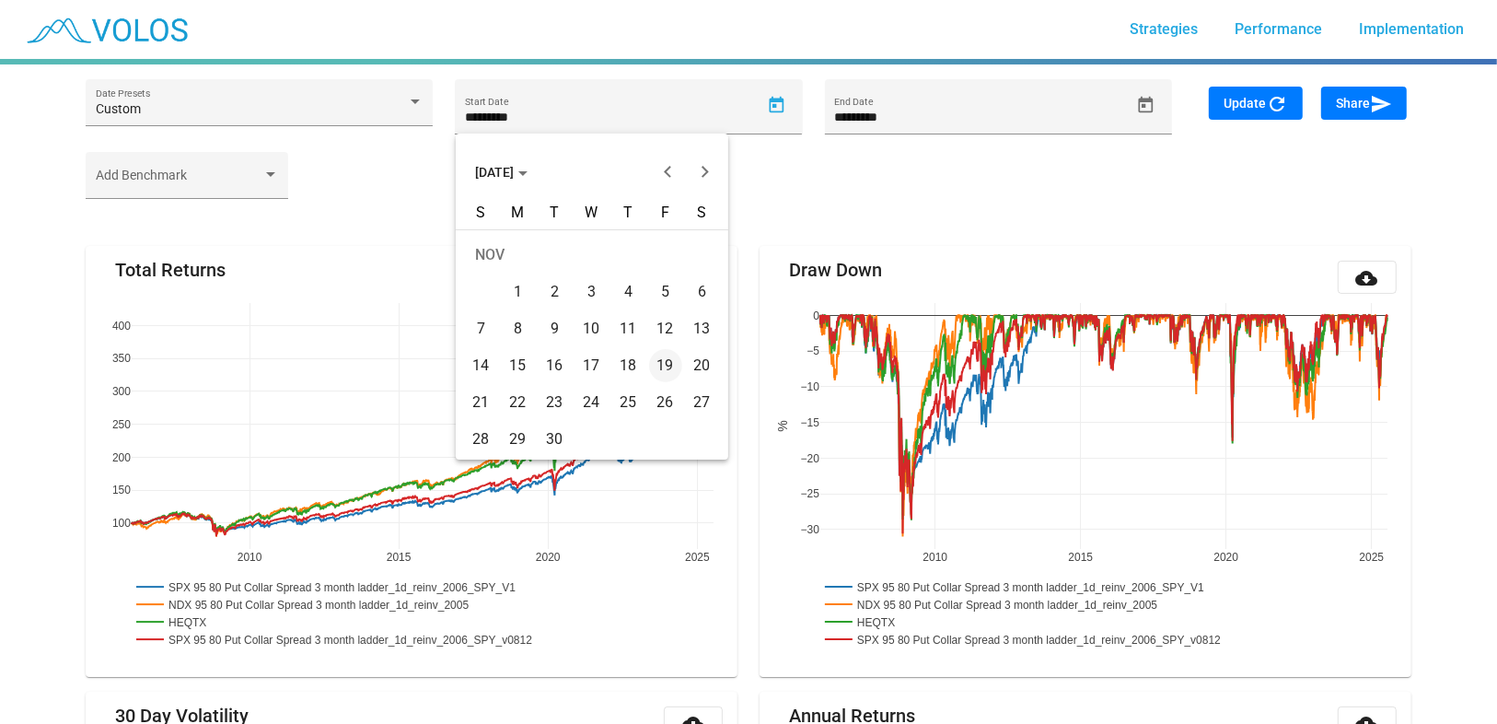
click at [655, 397] on div "26" at bounding box center [665, 402] width 33 height 33
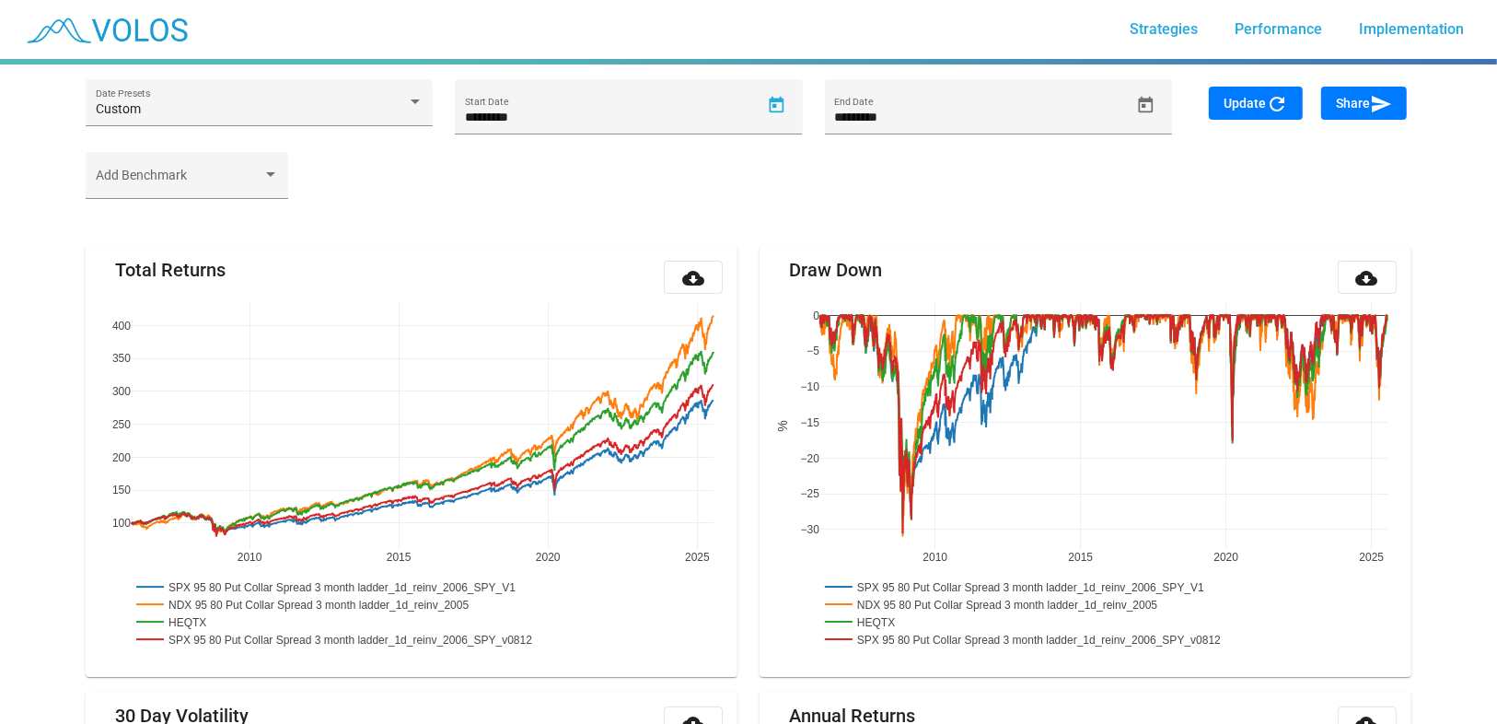
type input "**********"
click at [1261, 92] on button "Update refresh" at bounding box center [1256, 103] width 94 height 33
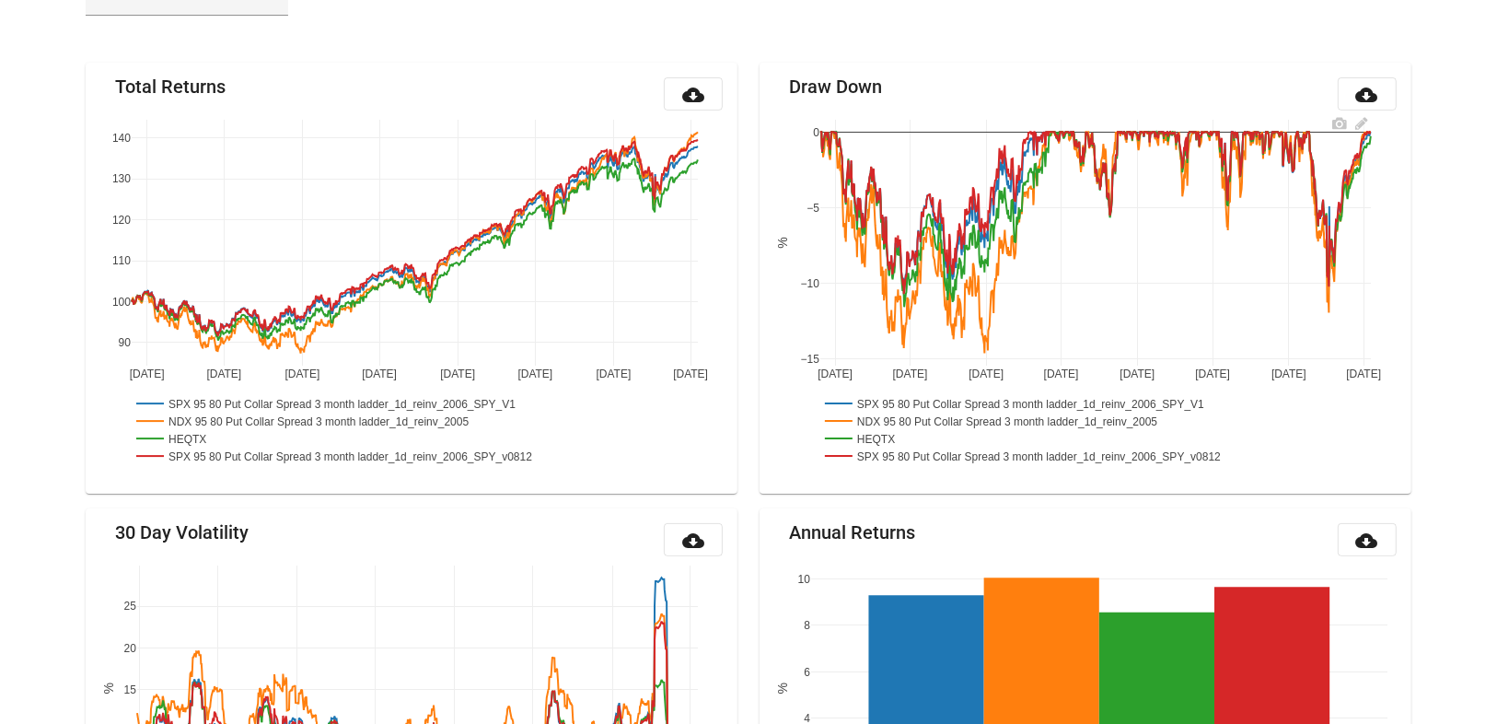
scroll to position [215, 0]
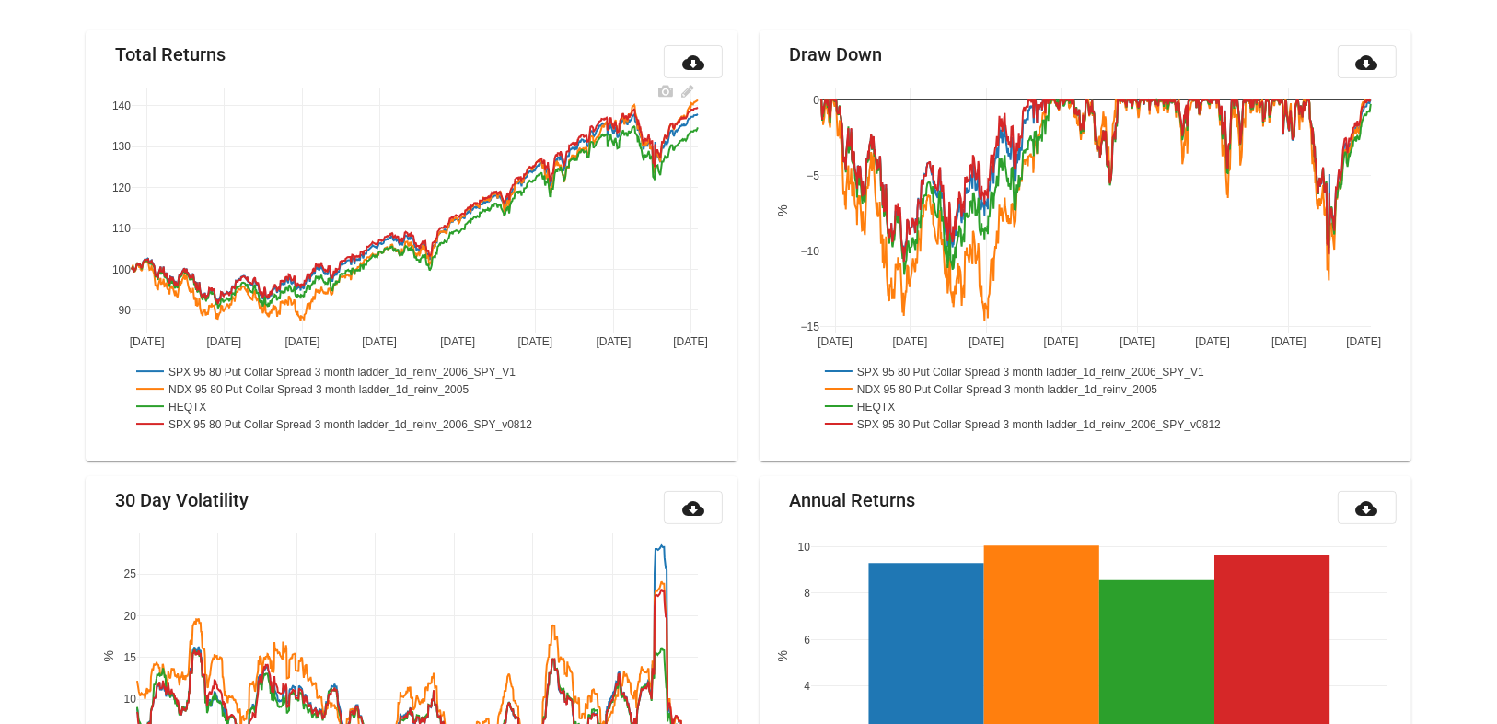
click at [199, 389] on rect at bounding box center [324, 387] width 384 height 17
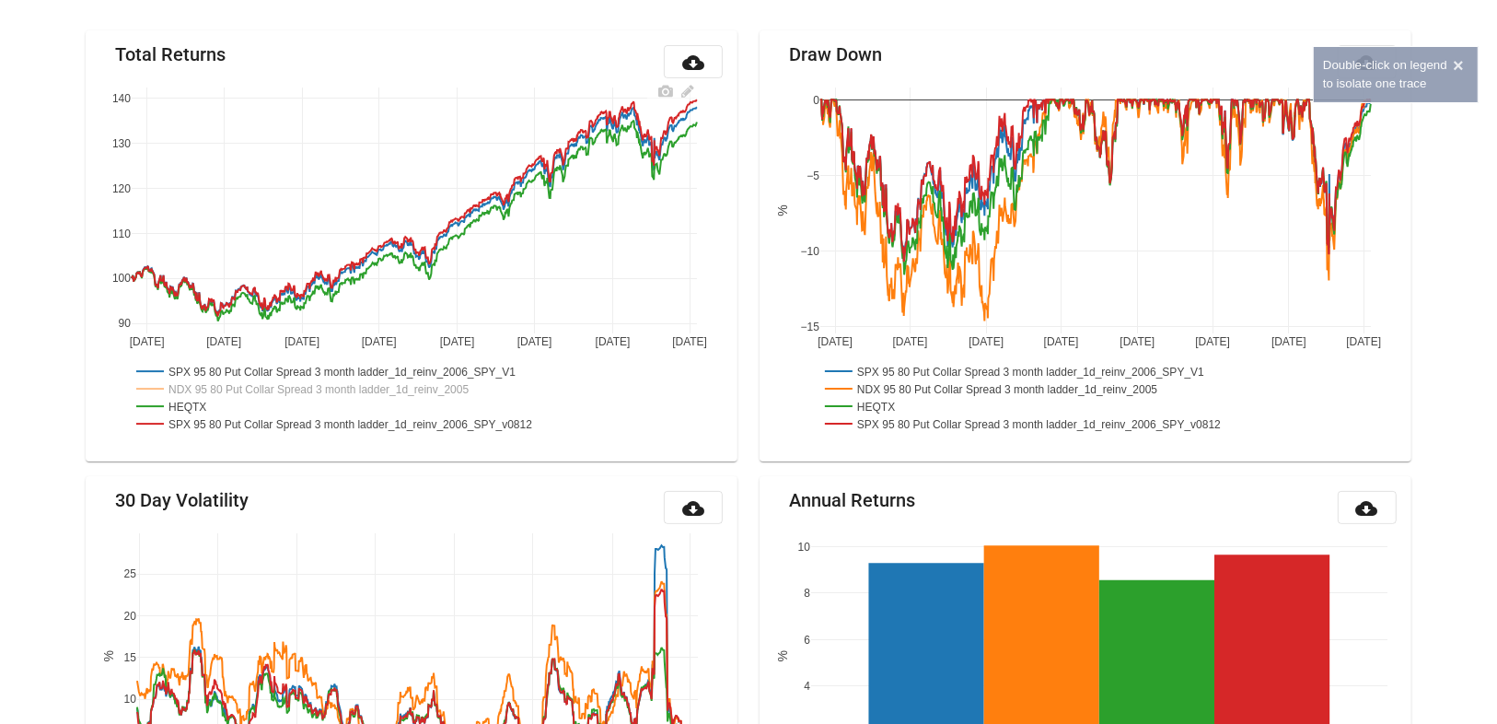
click at [207, 371] on rect at bounding box center [347, 370] width 431 height 17
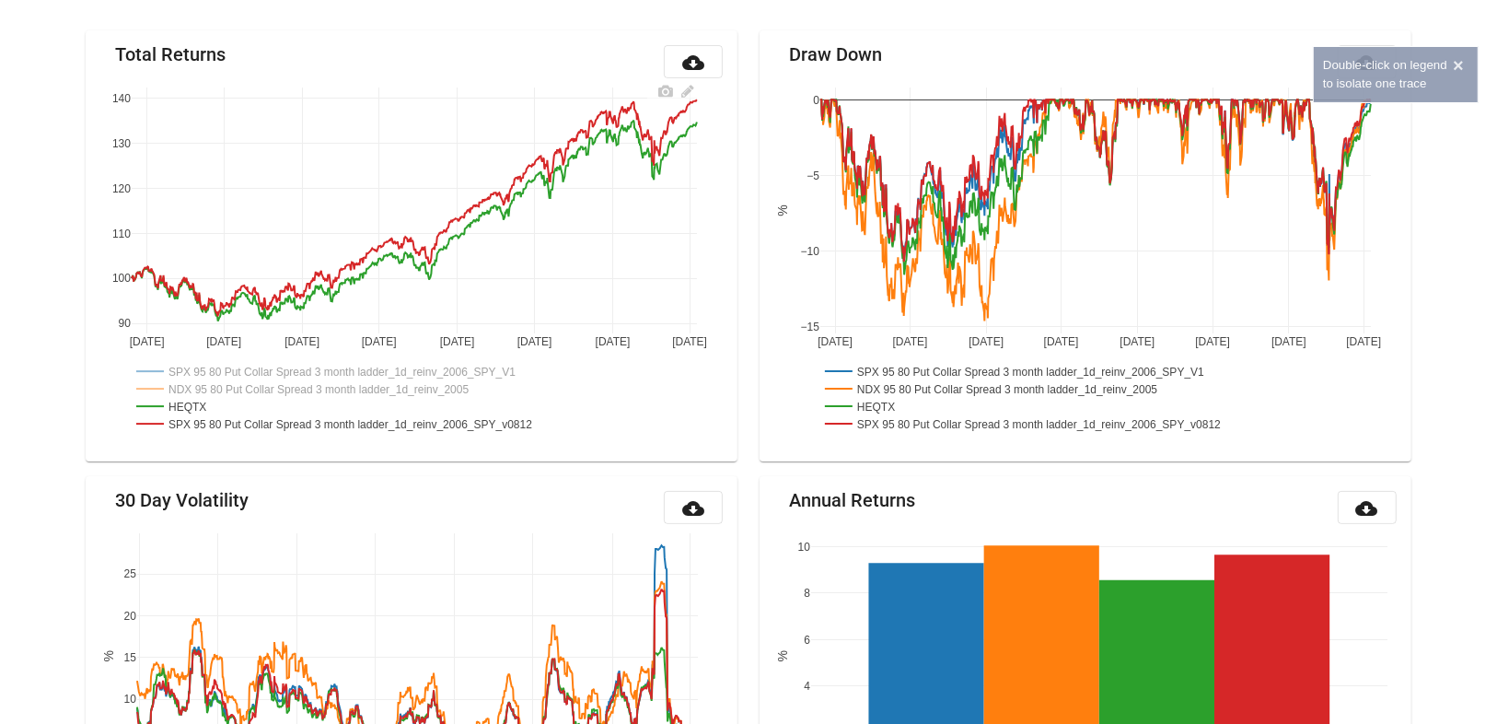
click at [207, 372] on rect at bounding box center [347, 370] width 431 height 17
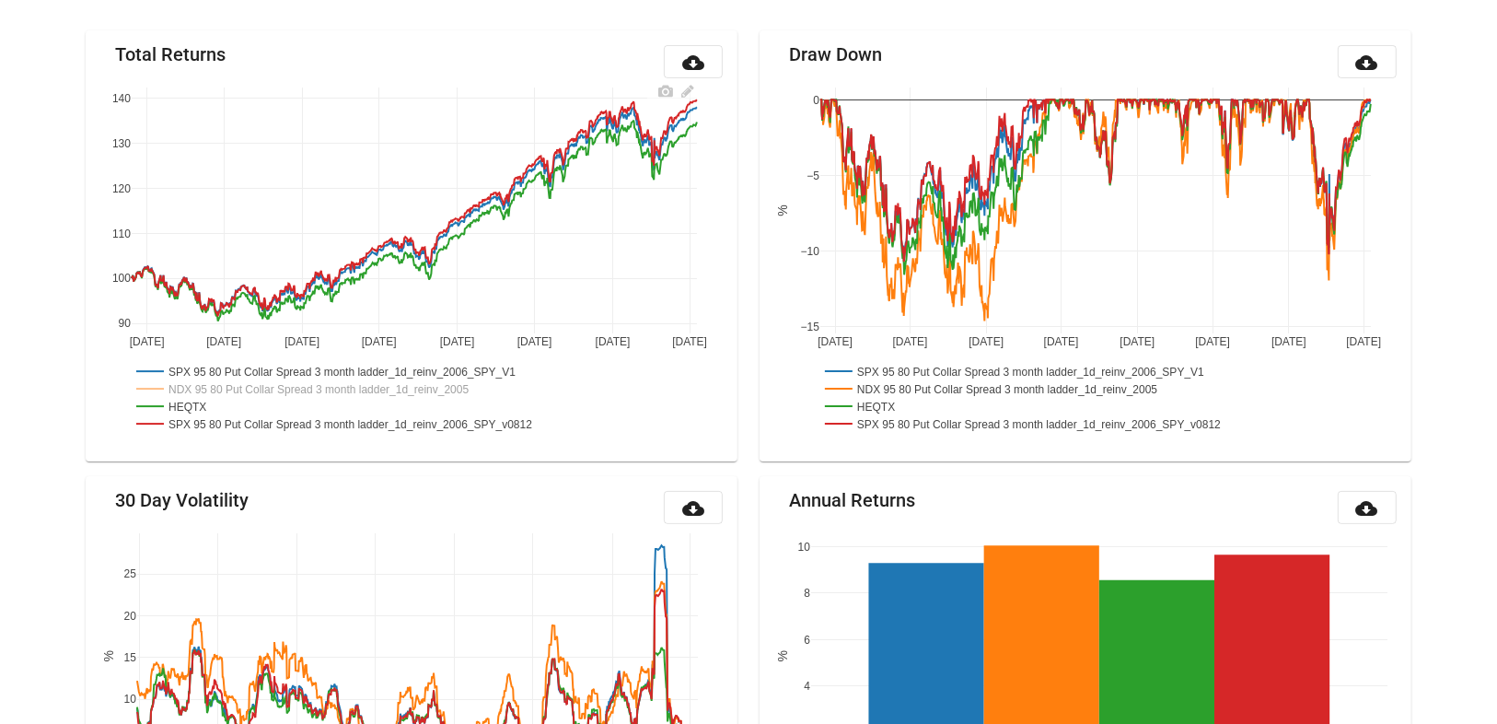
click at [215, 410] on rect at bounding box center [359, 396] width 454 height 79
click at [203, 428] on rect at bounding box center [357, 422] width 451 height 17
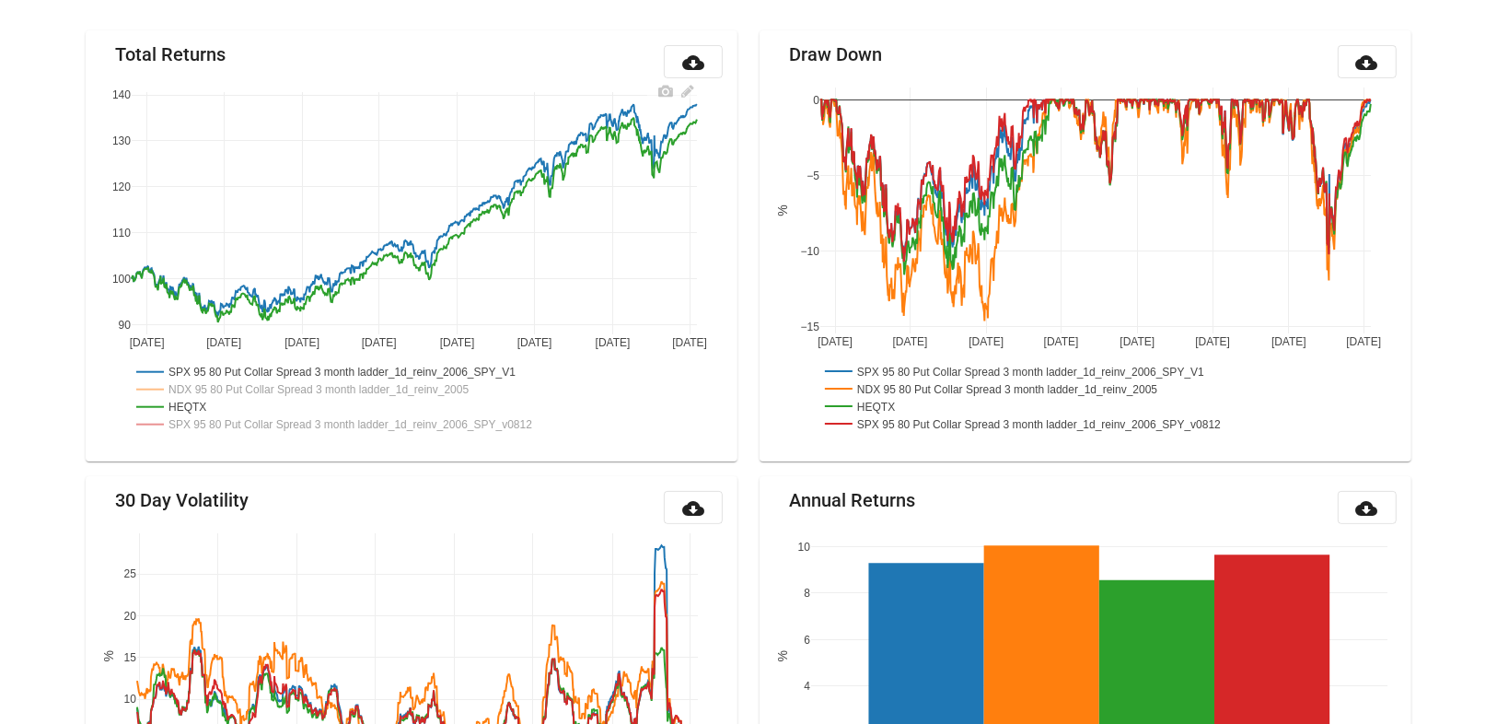
click at [203, 418] on rect at bounding box center [357, 423] width 451 height 17
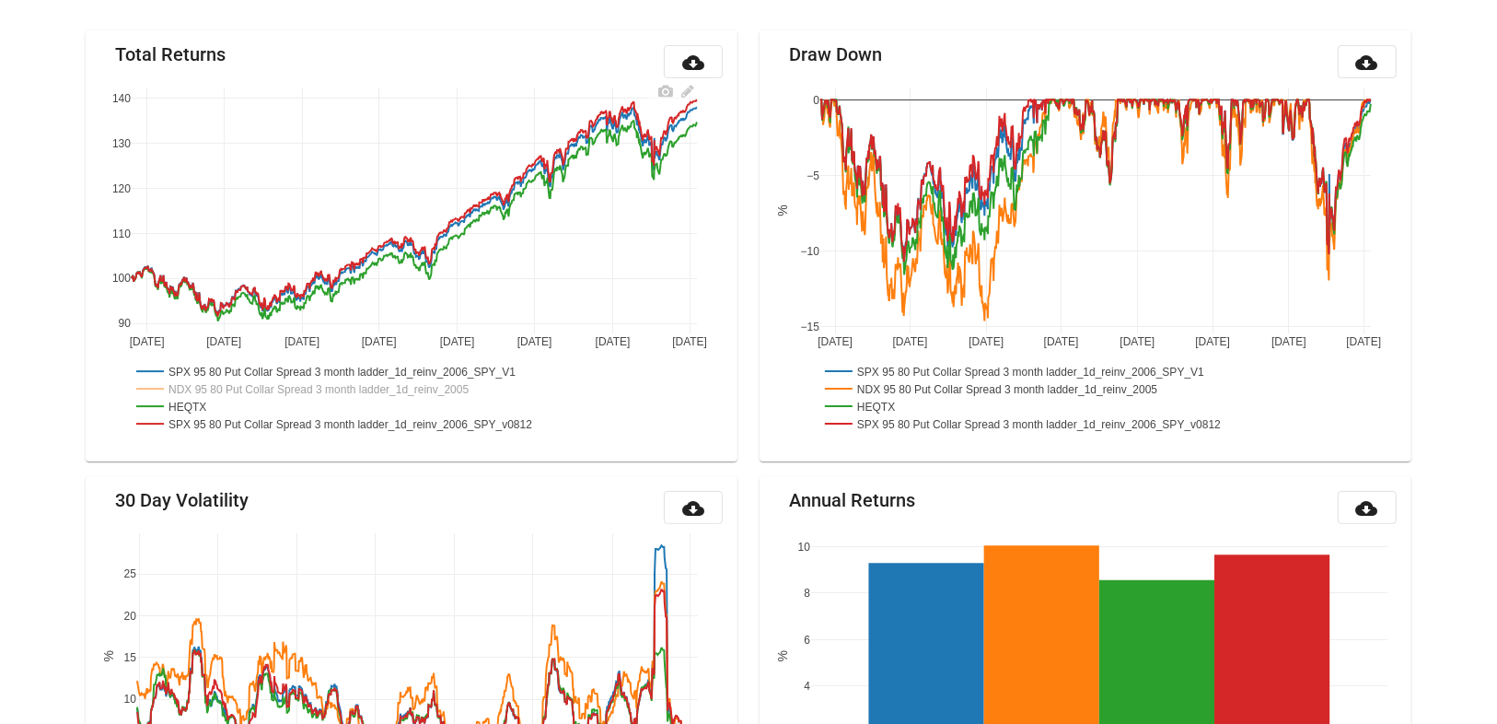
click at [207, 386] on rect at bounding box center [324, 387] width 384 height 17
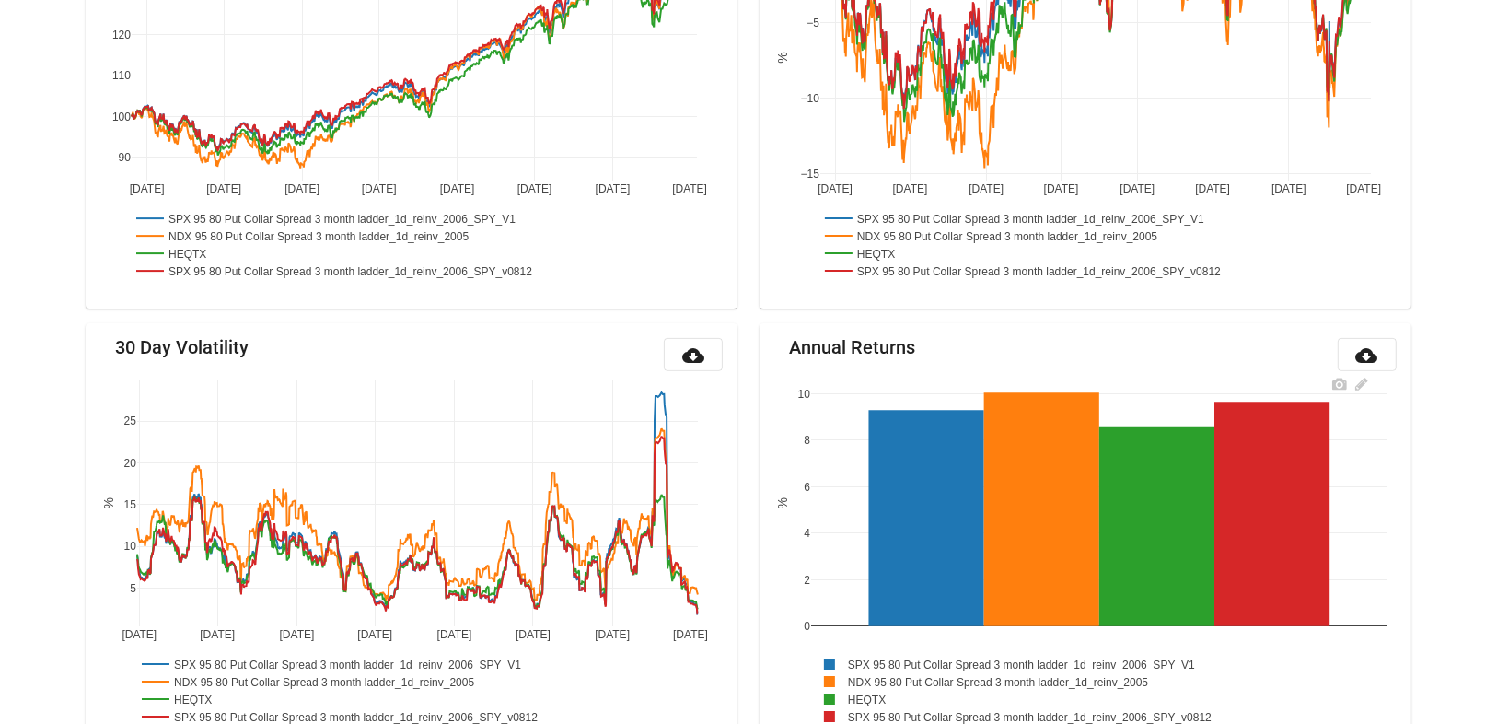
scroll to position [663, 0]
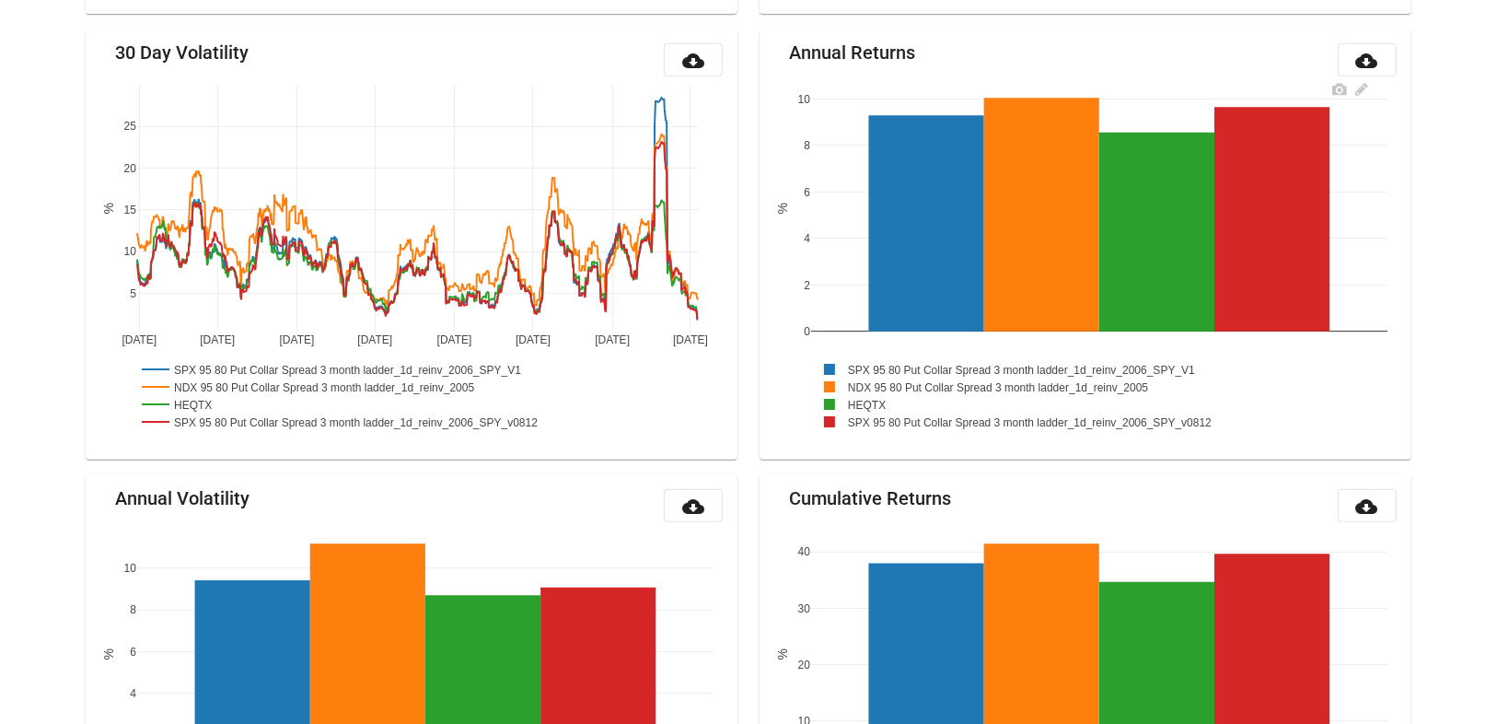
click at [923, 379] on rect at bounding box center [1003, 386] width 384 height 17
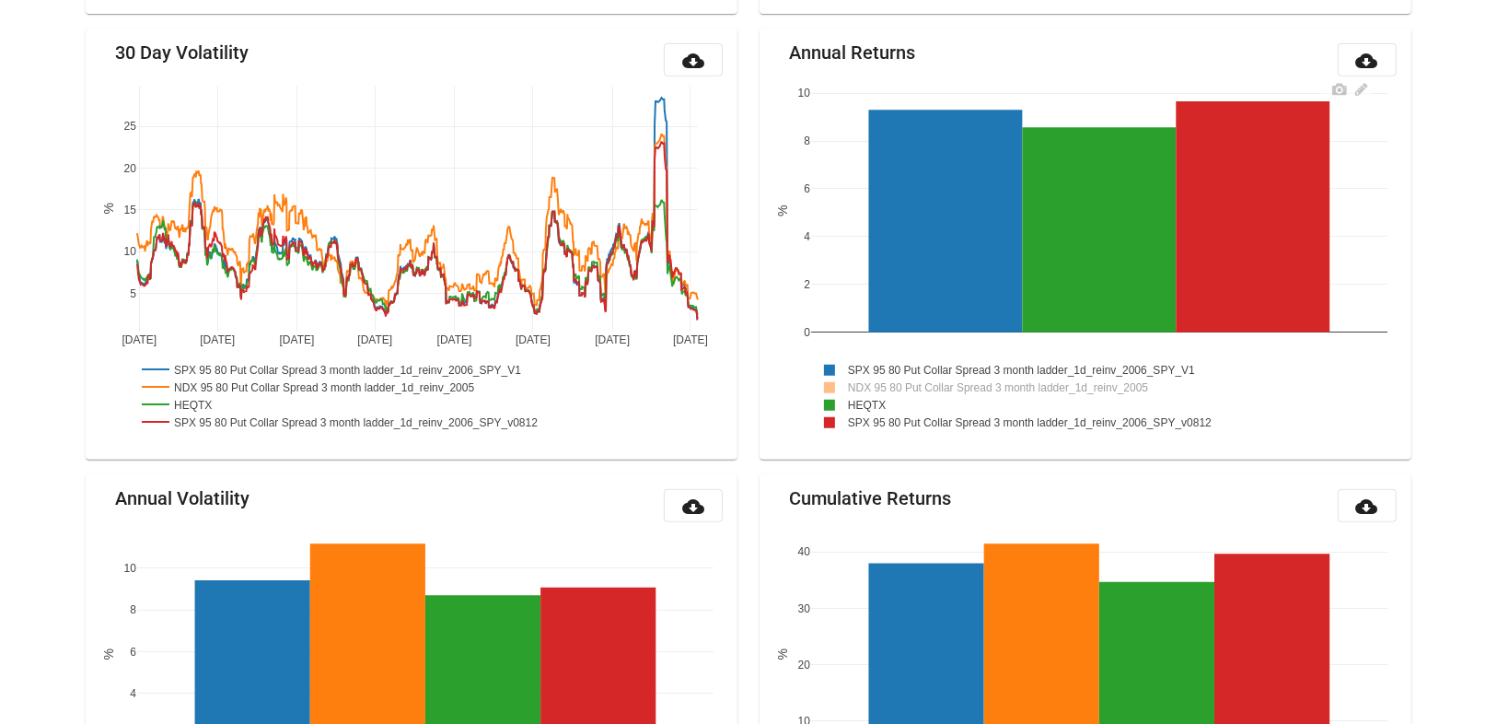
click at [917, 420] on rect at bounding box center [1036, 421] width 451 height 17
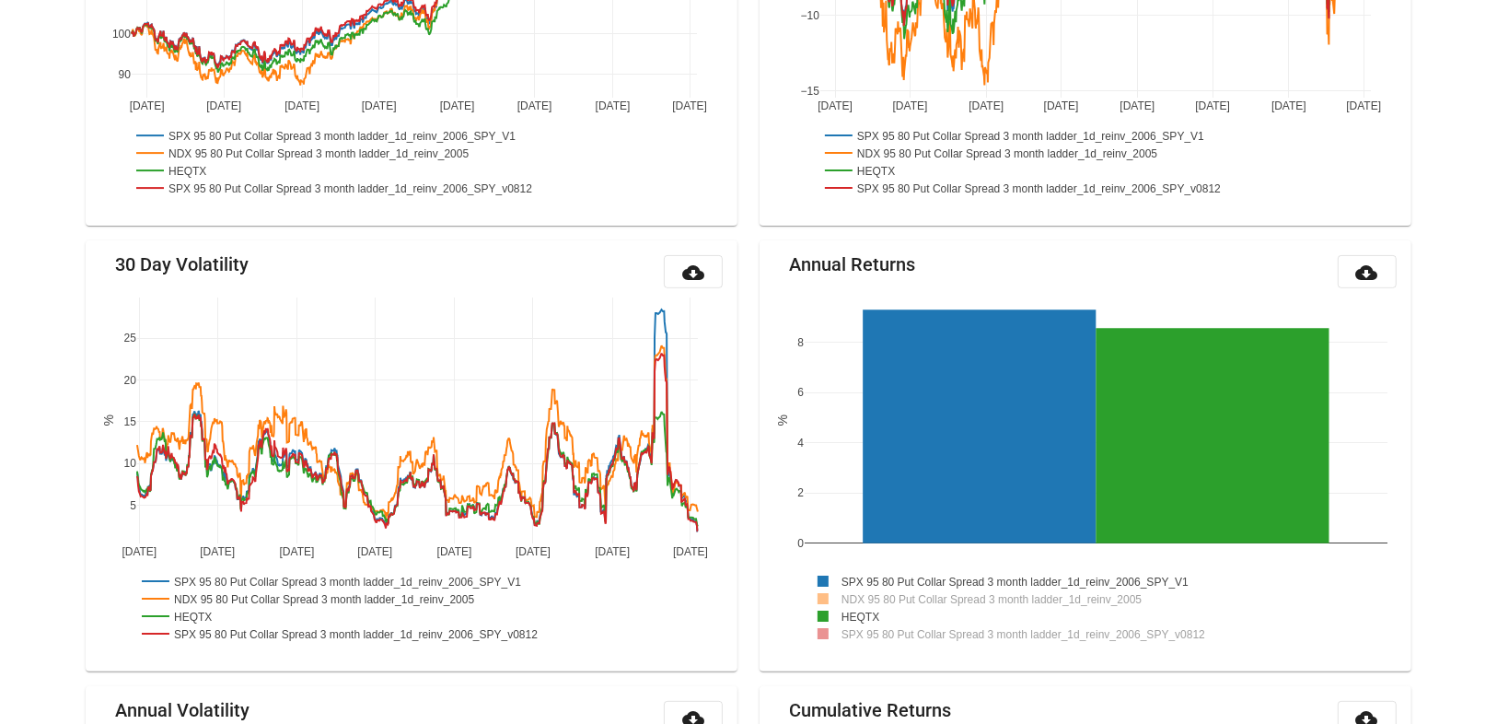
scroll to position [0, 0]
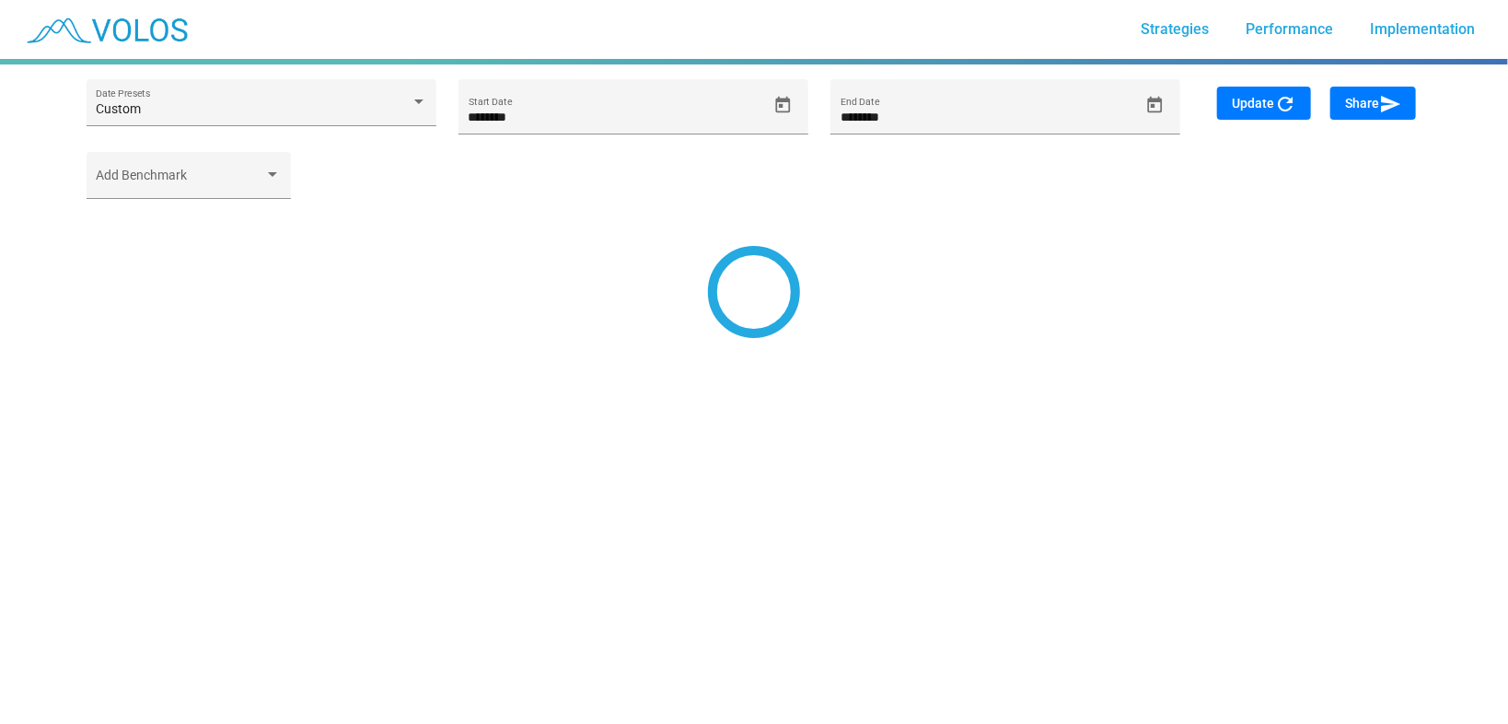
type input "*********"
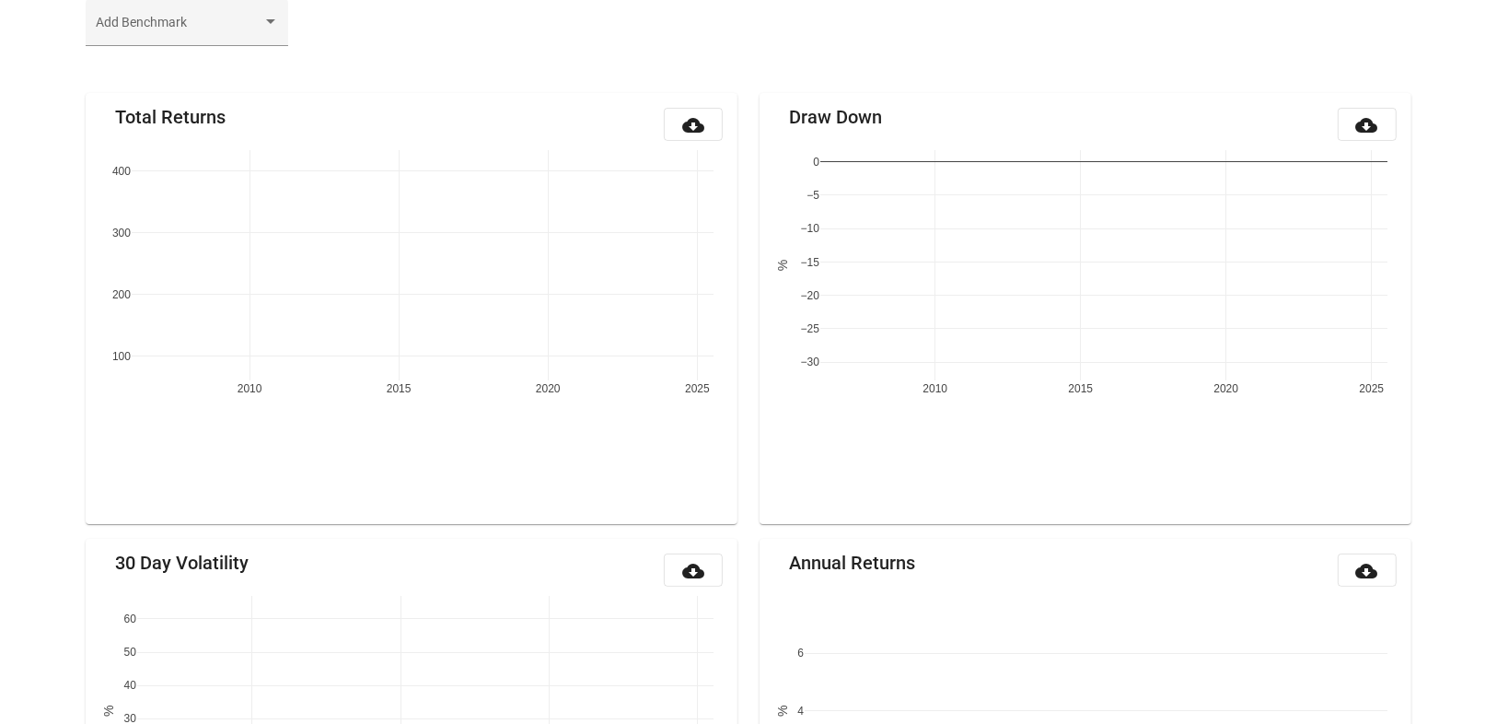
scroll to position [215, 0]
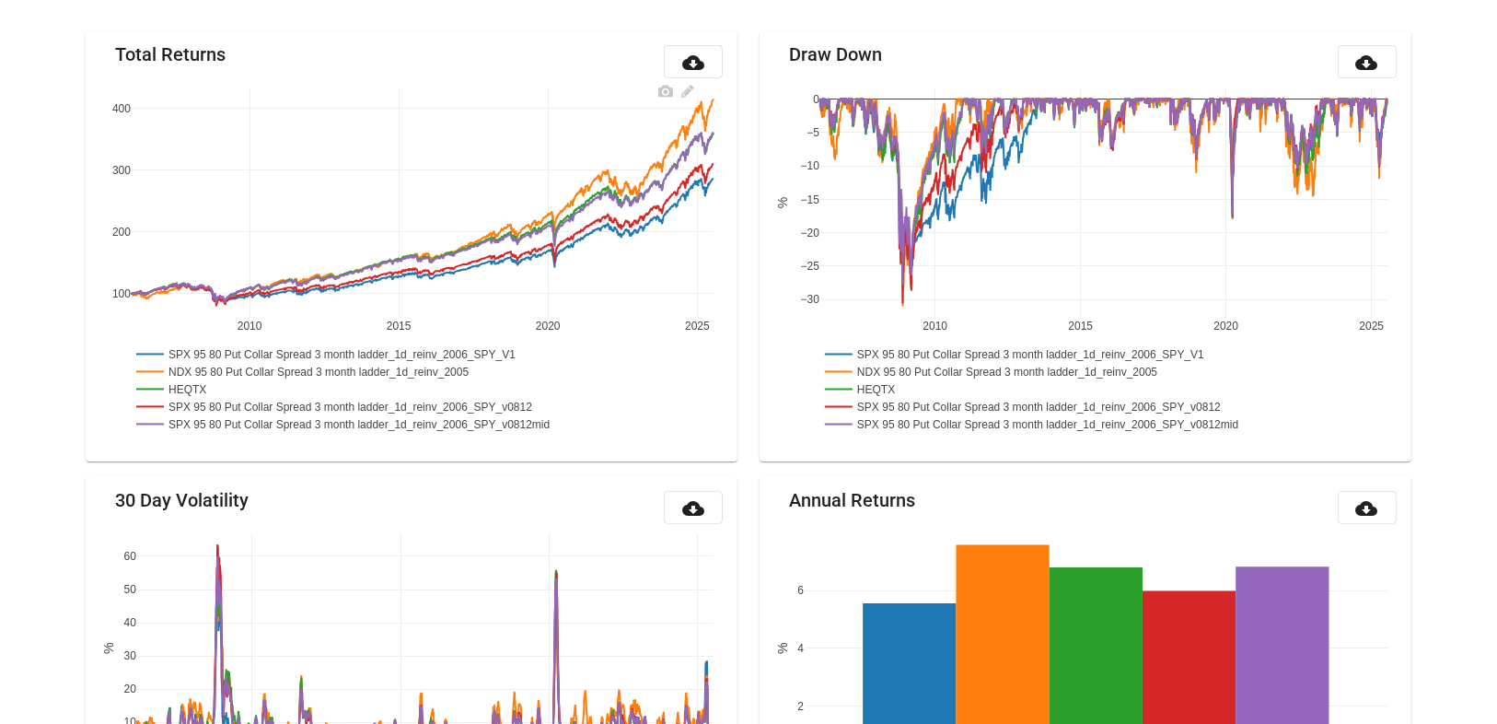
click at [323, 399] on rect at bounding box center [357, 406] width 451 height 17
click at [321, 351] on rect at bounding box center [347, 353] width 431 height 17
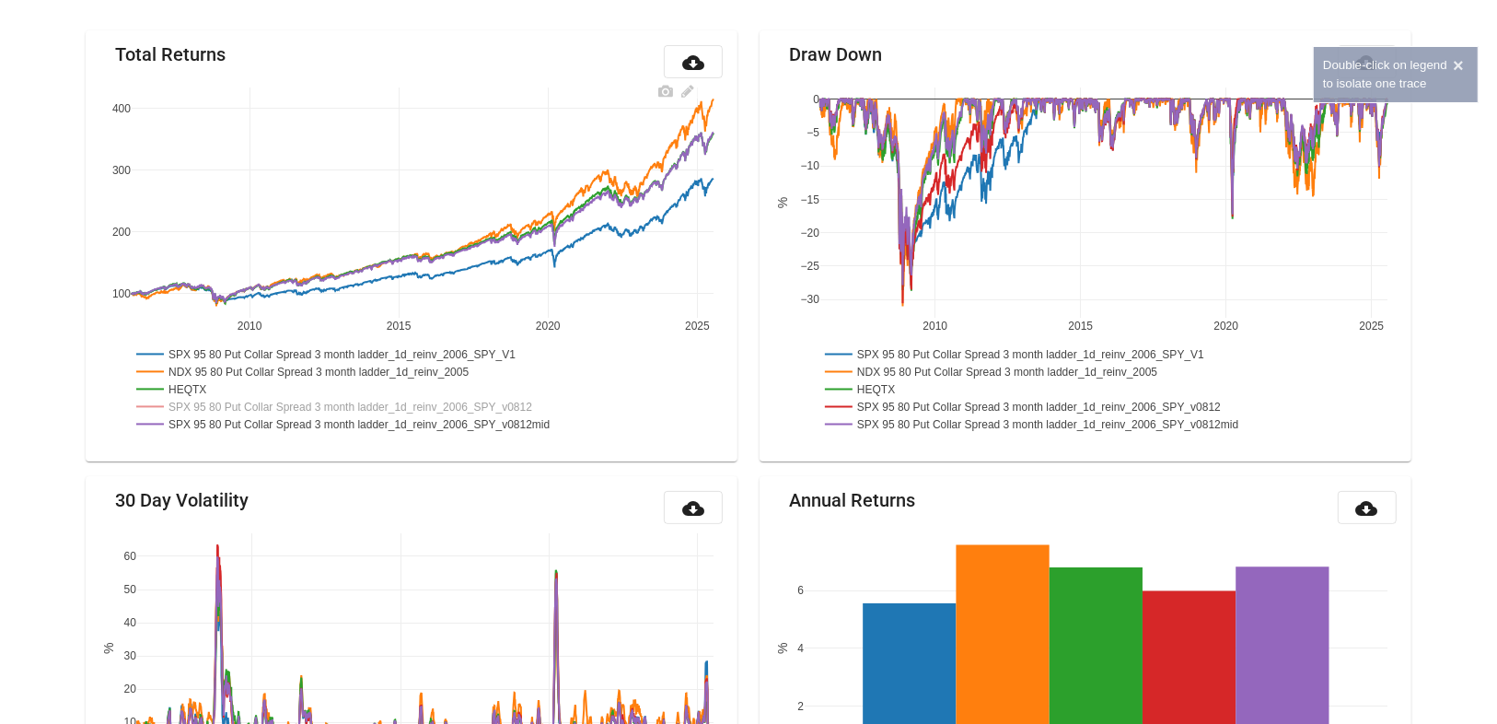
click at [320, 369] on rect at bounding box center [324, 371] width 384 height 17
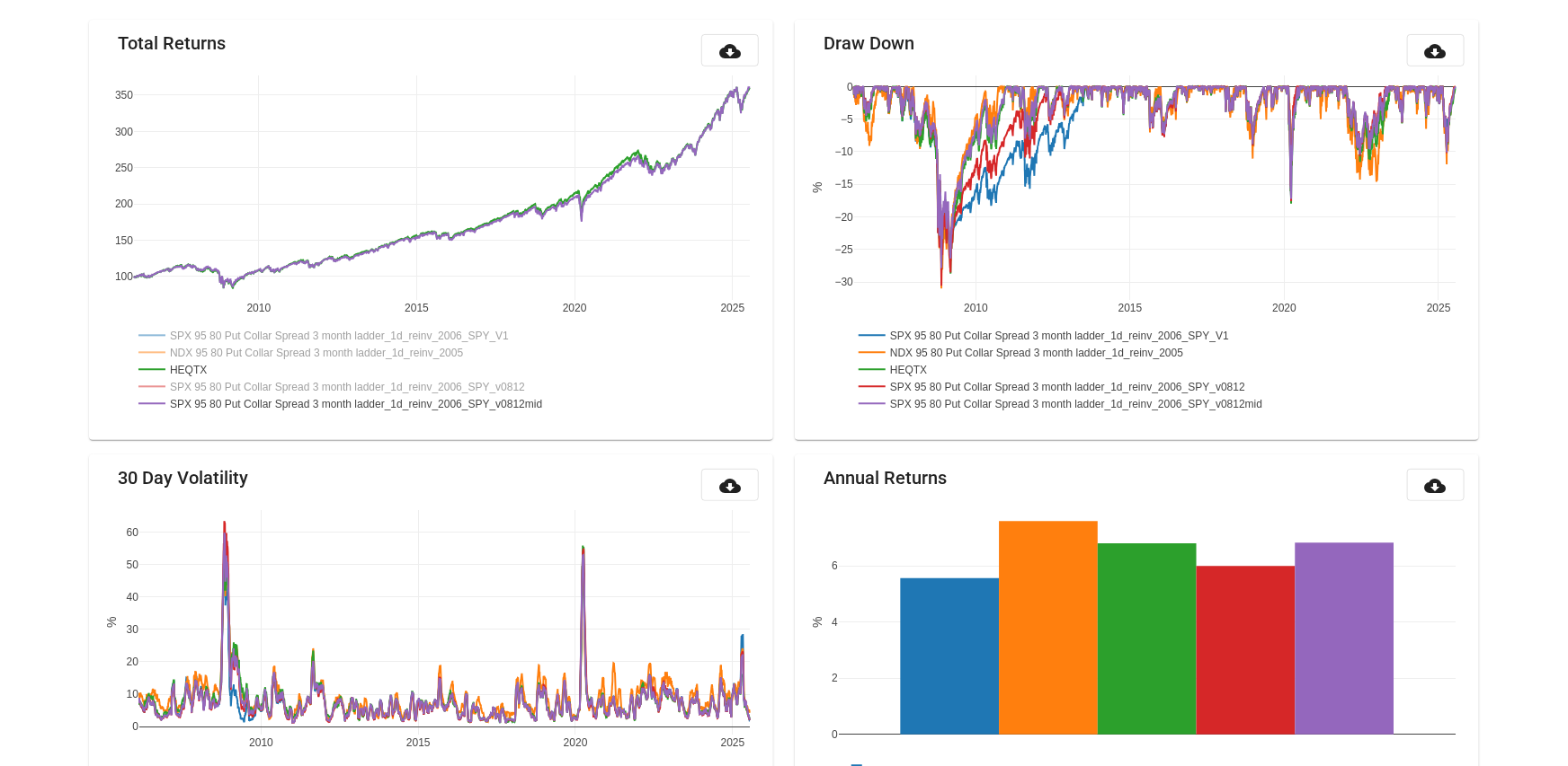
scroll to position [0, 0]
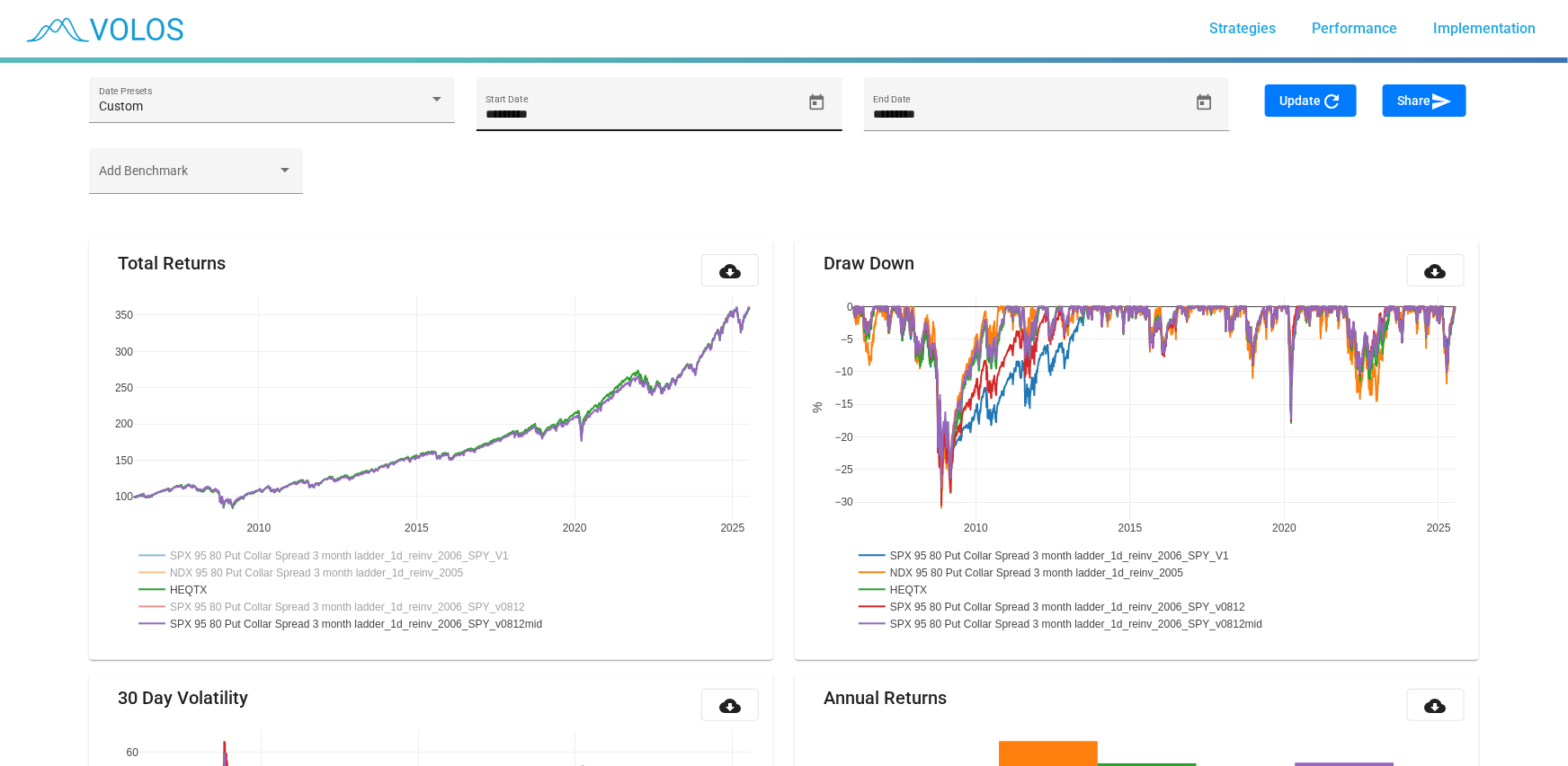
click at [810, 97] on icon "Open calendar" at bounding box center [817, 101] width 15 height 17
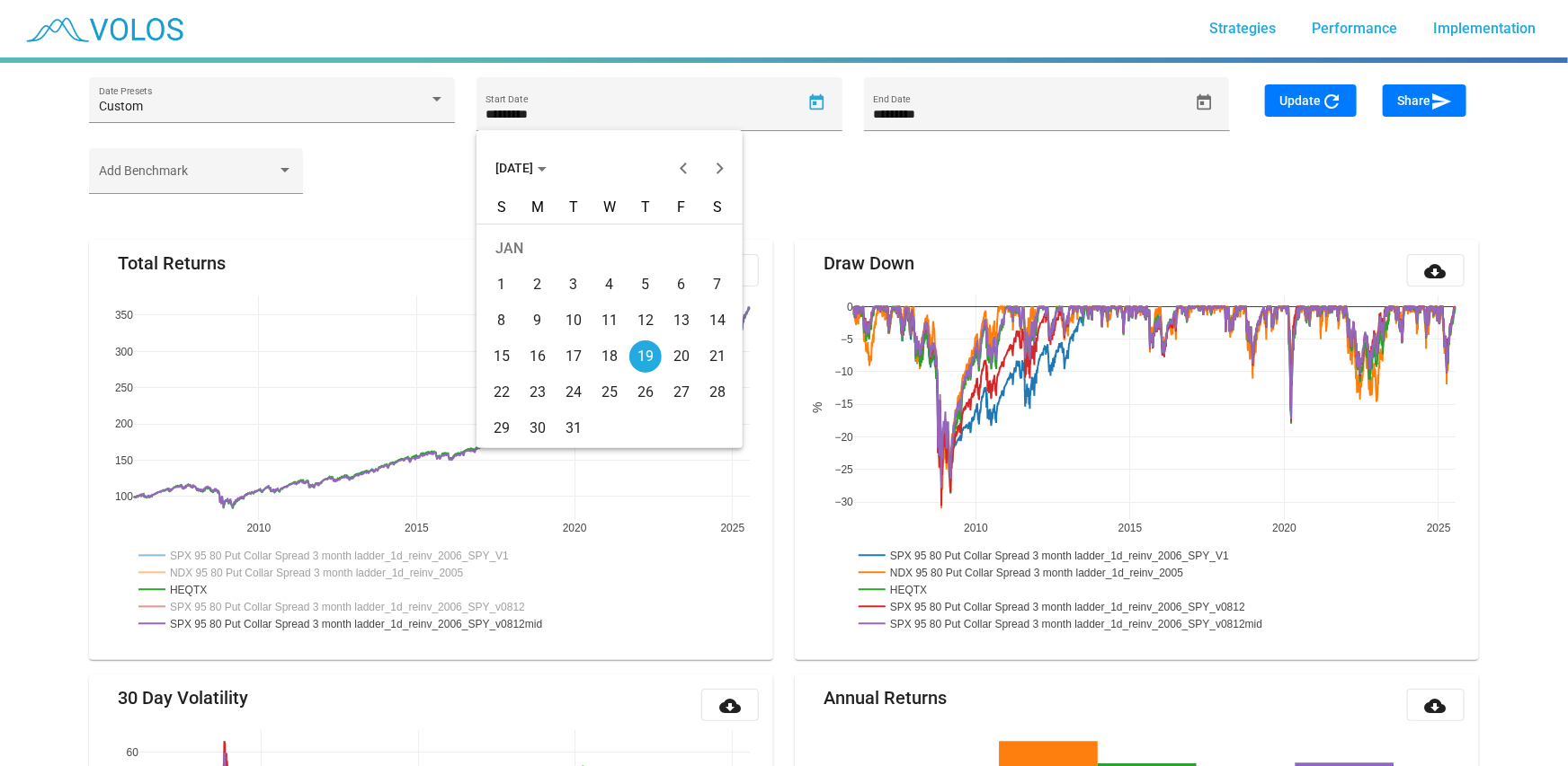
click at [547, 165] on span "JAN 2006" at bounding box center [520, 168] width 51 height 15
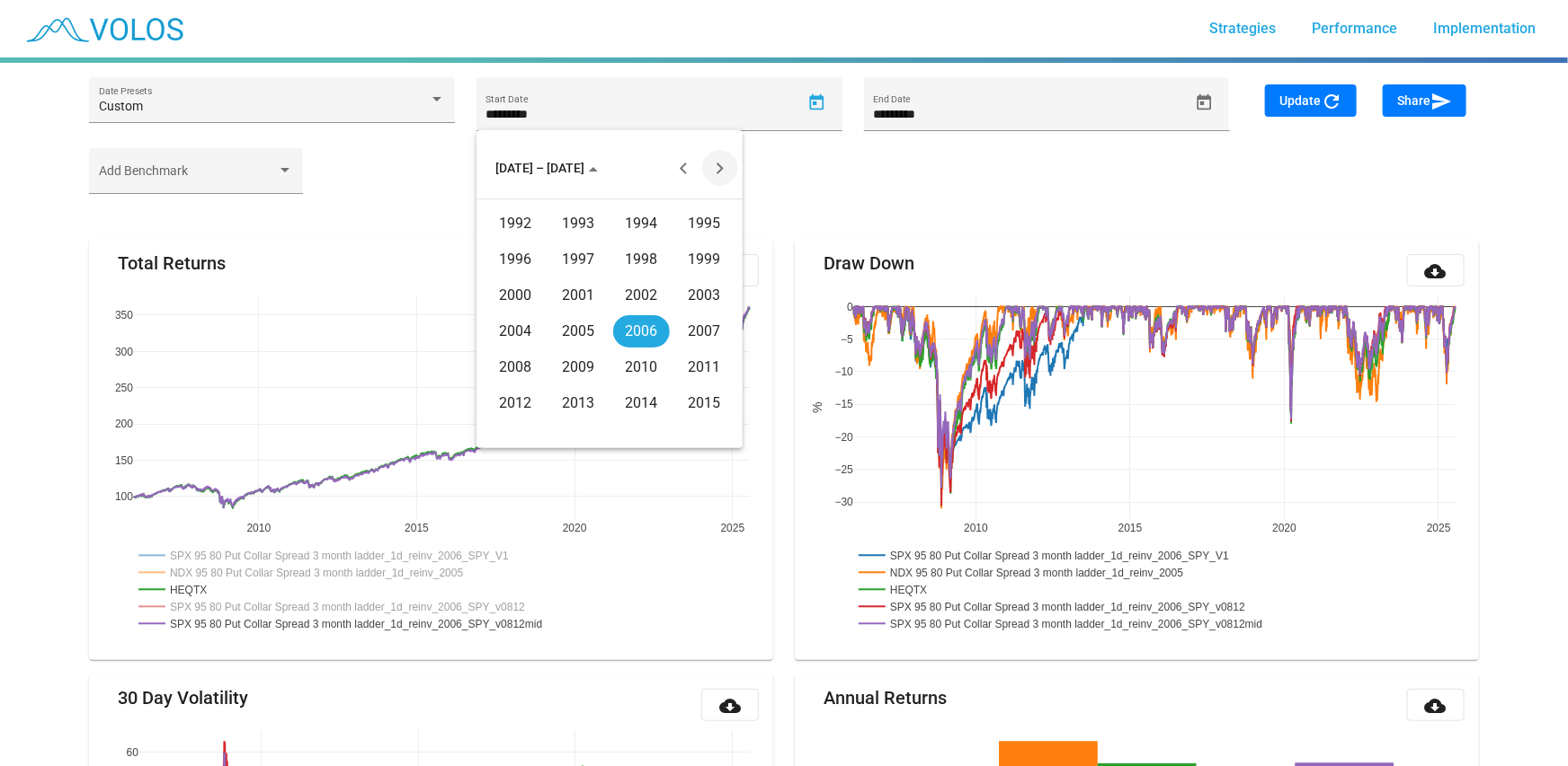
click at [723, 165] on button "Next 20 years" at bounding box center [720, 168] width 36 height 36
click at [574, 257] on div "2021" at bounding box center [579, 260] width 57 height 32
click at [638, 328] on div "NOV" at bounding box center [641, 331] width 57 height 32
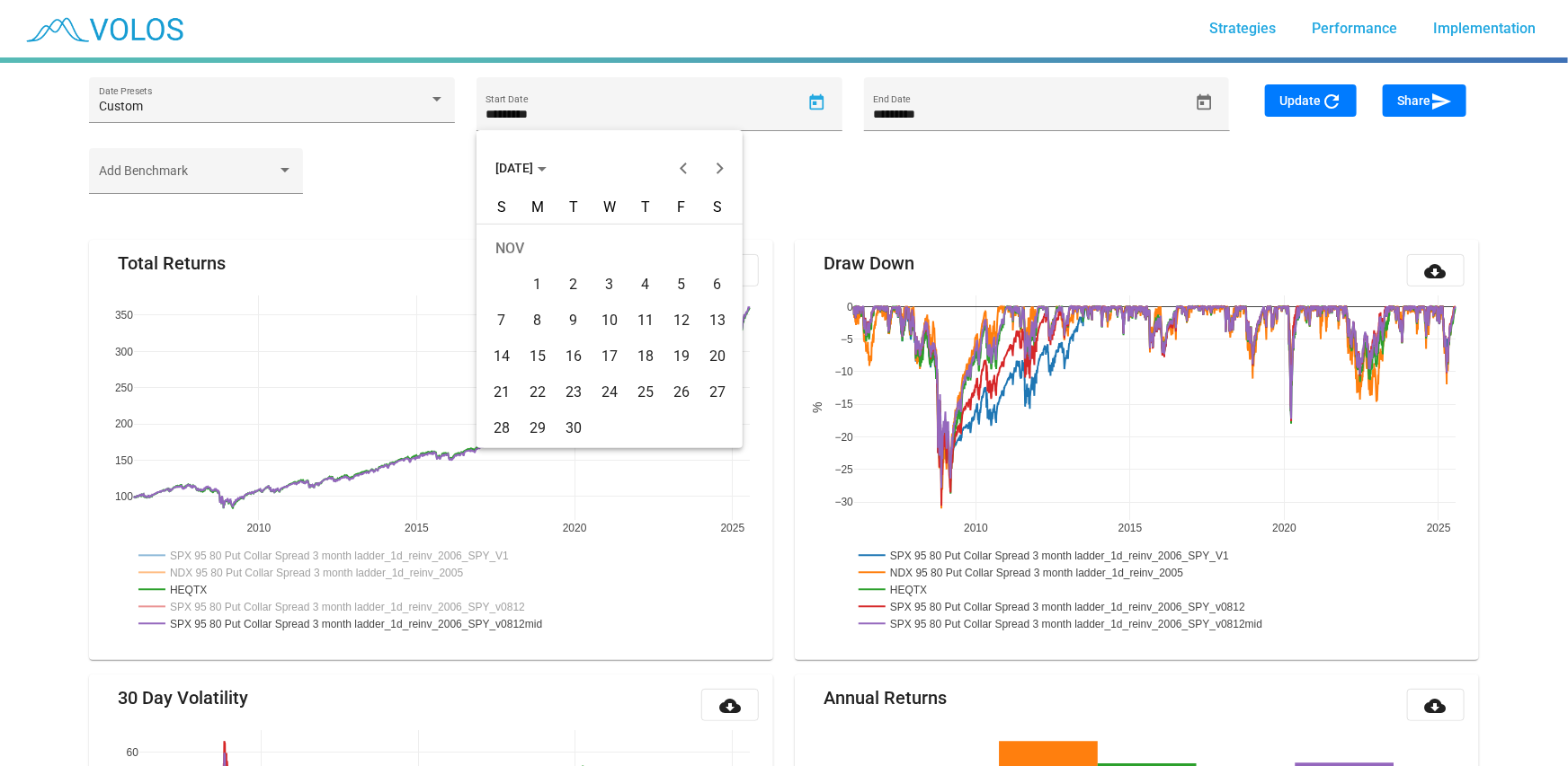
click at [674, 352] on div "19" at bounding box center [681, 356] width 32 height 32
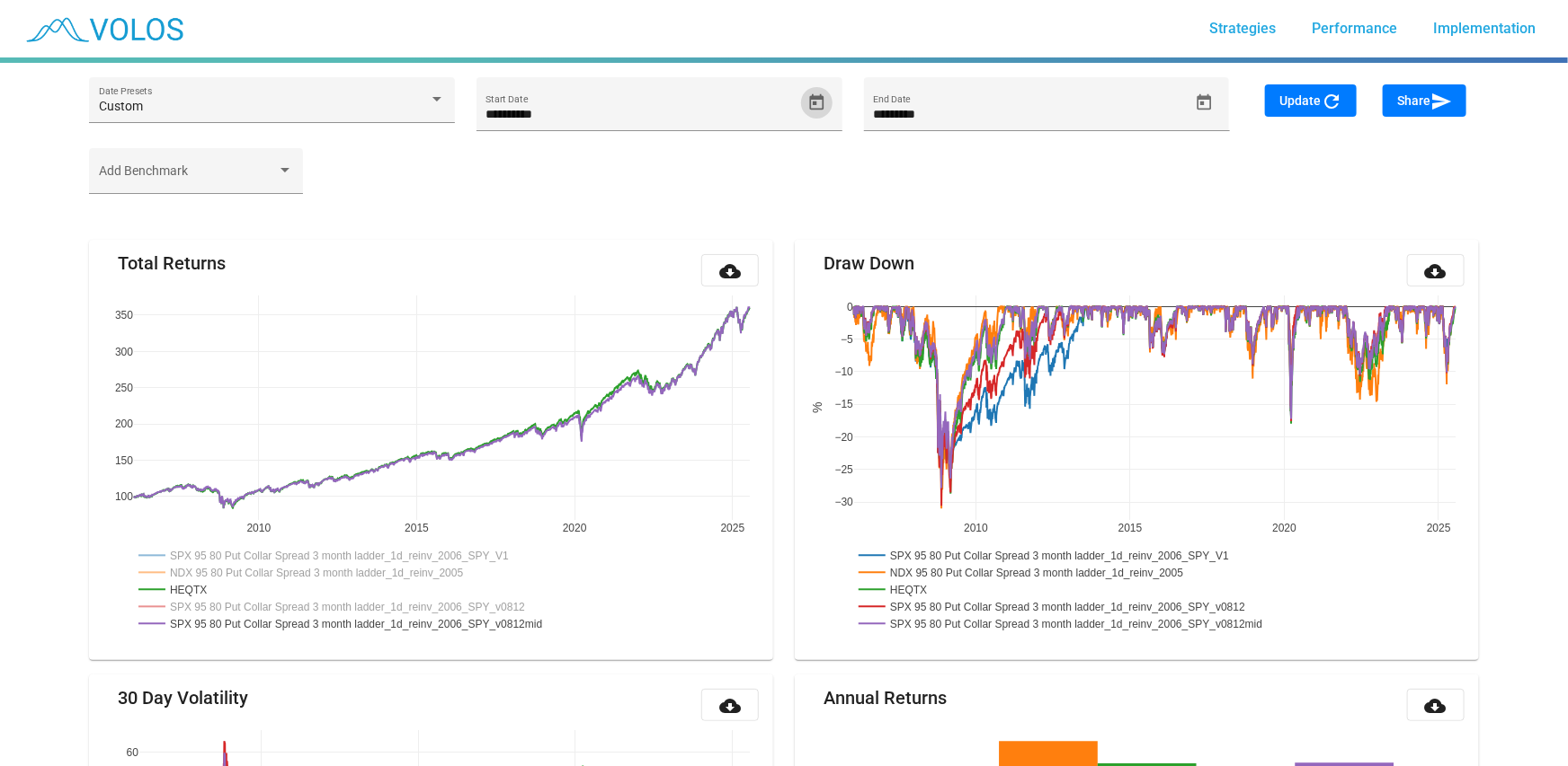
click at [1301, 100] on span "Update refresh" at bounding box center [1310, 101] width 62 height 15
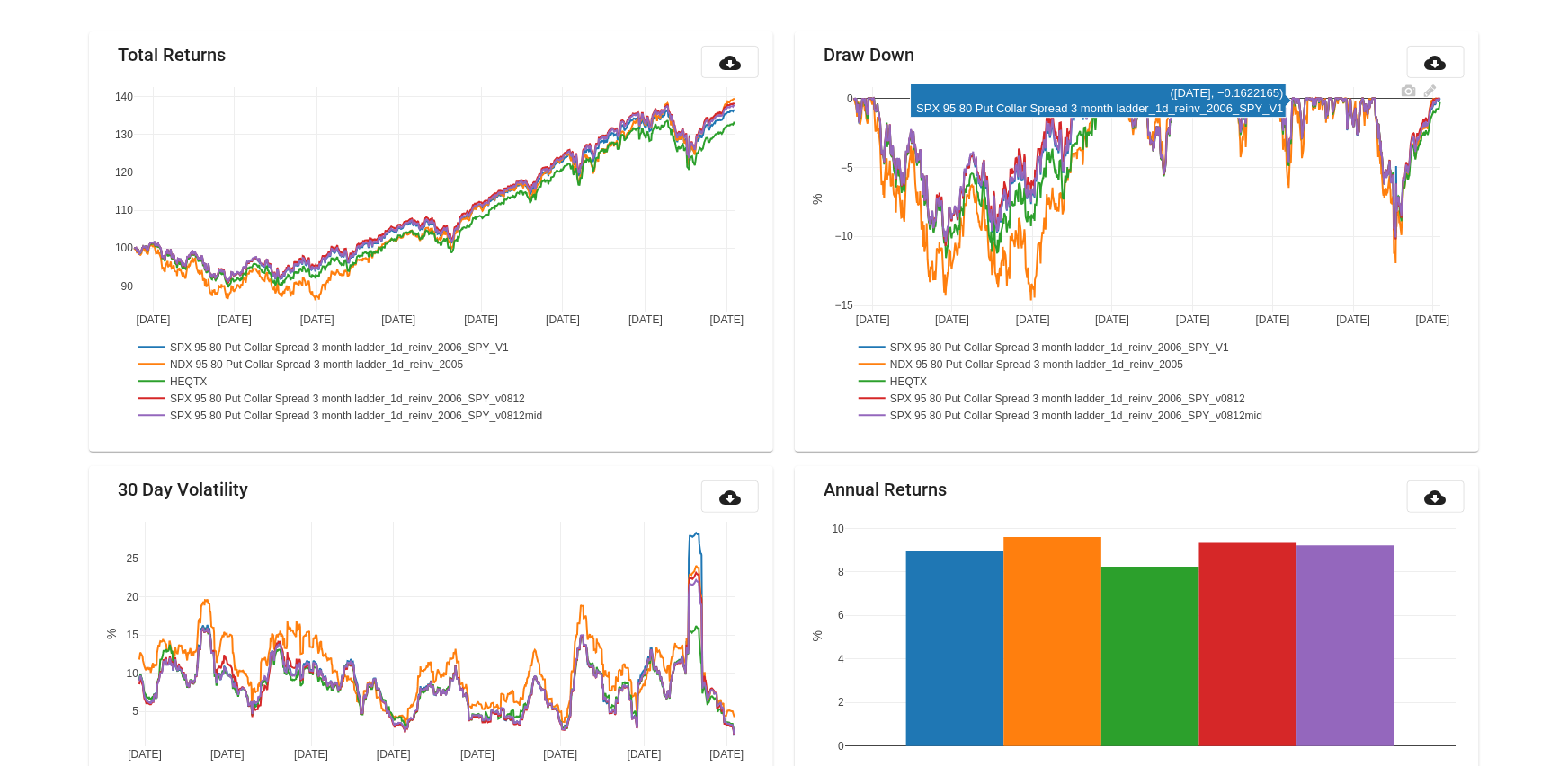
scroll to position [210, 0]
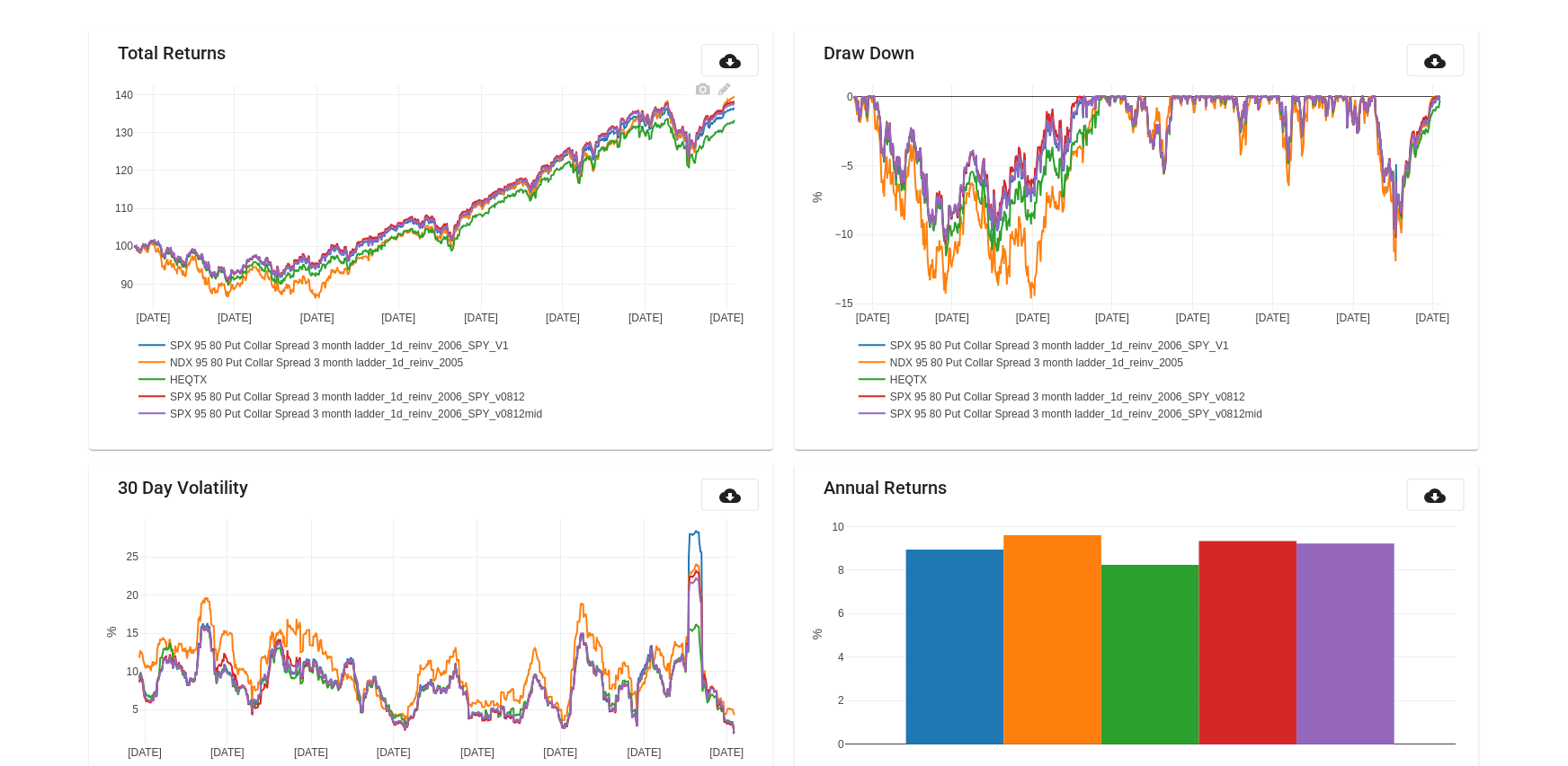
click at [204, 352] on rect at bounding box center [344, 344] width 421 height 17
click at [206, 358] on rect at bounding box center [321, 362] width 375 height 17
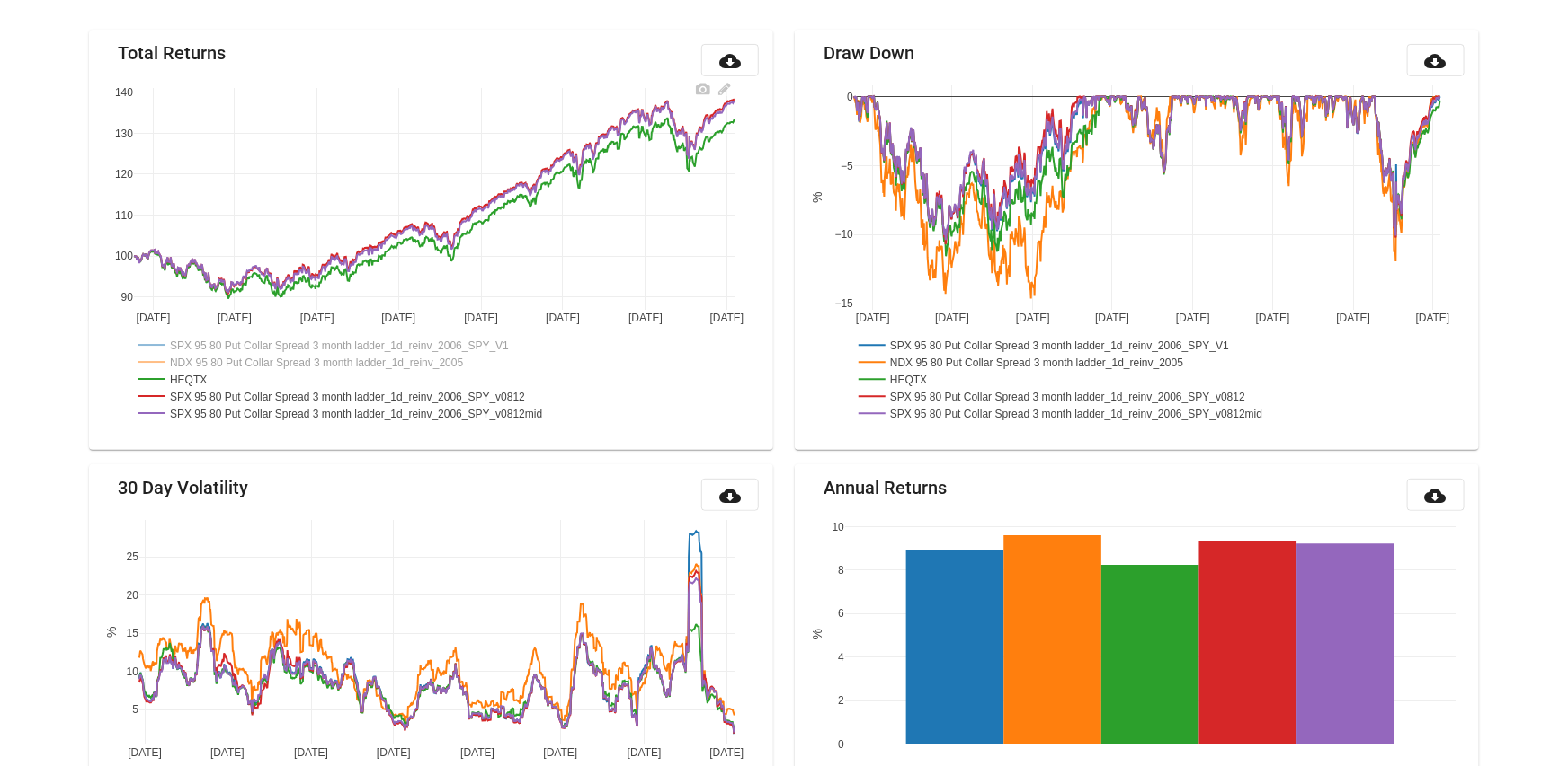
click at [209, 393] on rect at bounding box center [353, 395] width 440 height 17
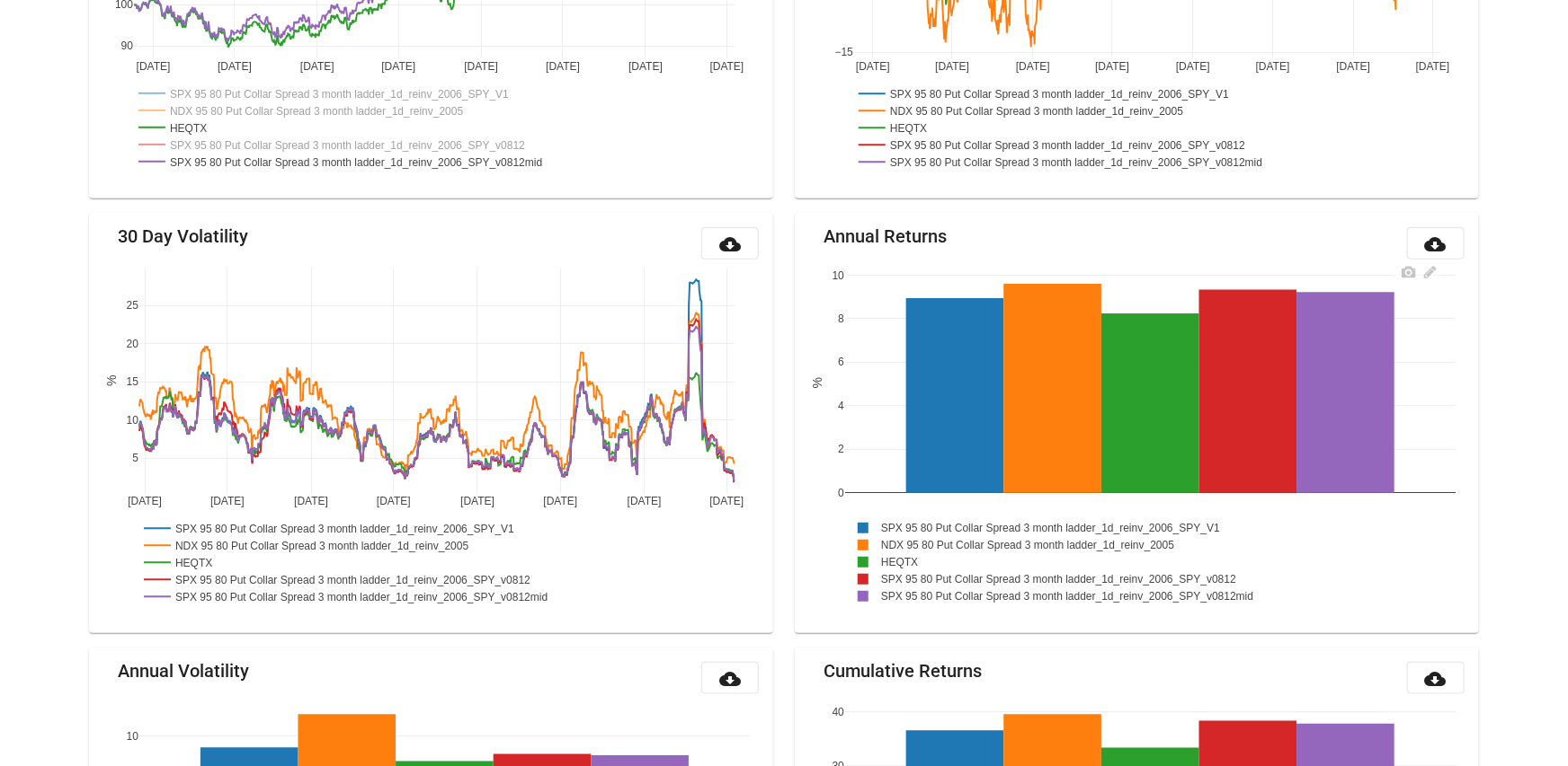
scroll to position [498, 0]
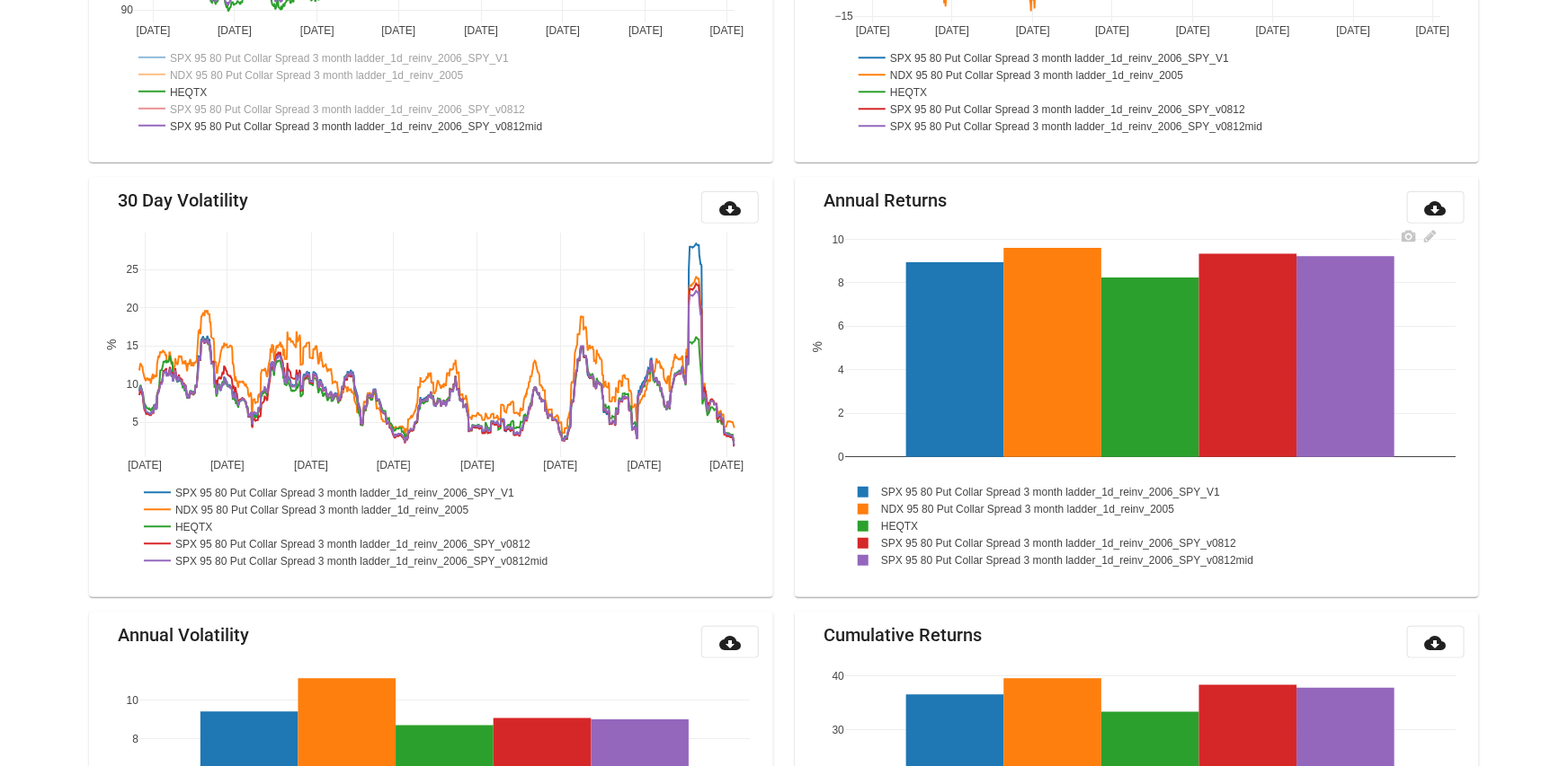
click at [920, 493] on rect at bounding box center [1055, 491] width 421 height 17
click at [921, 507] on rect at bounding box center [1033, 508] width 375 height 17
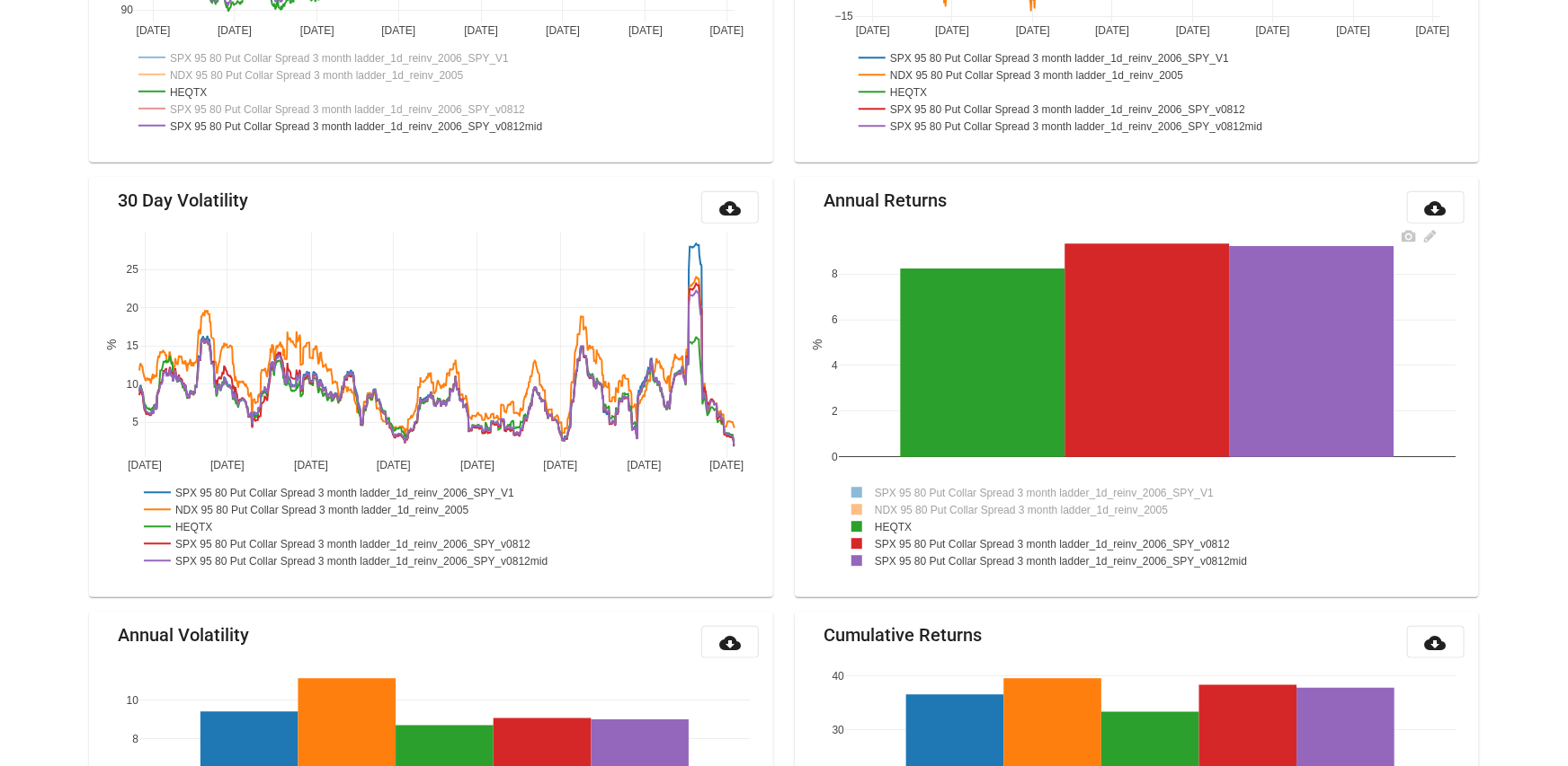
click at [925, 541] on rect at bounding box center [1058, 544] width 440 height 17
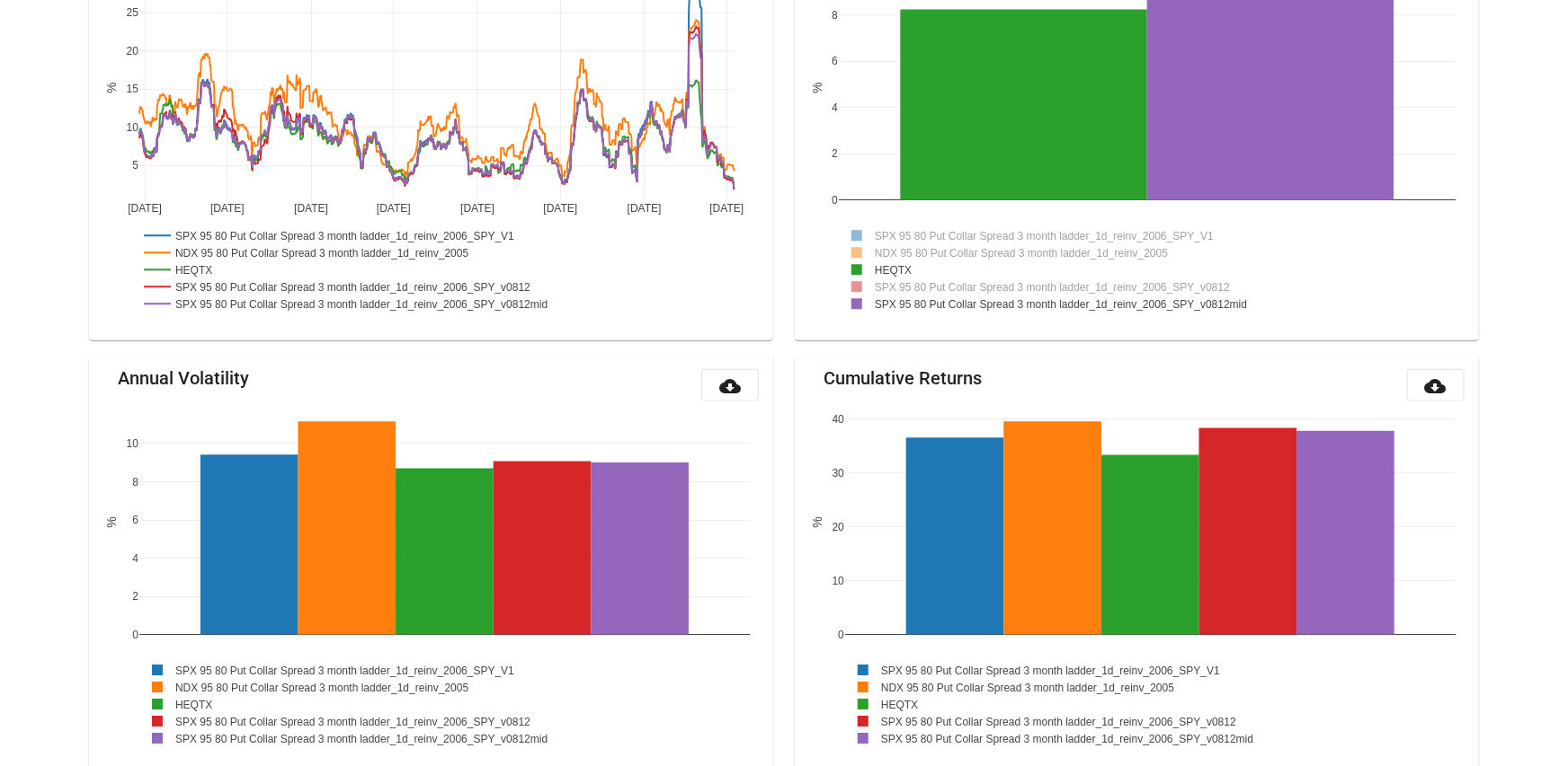
scroll to position [786, 0]
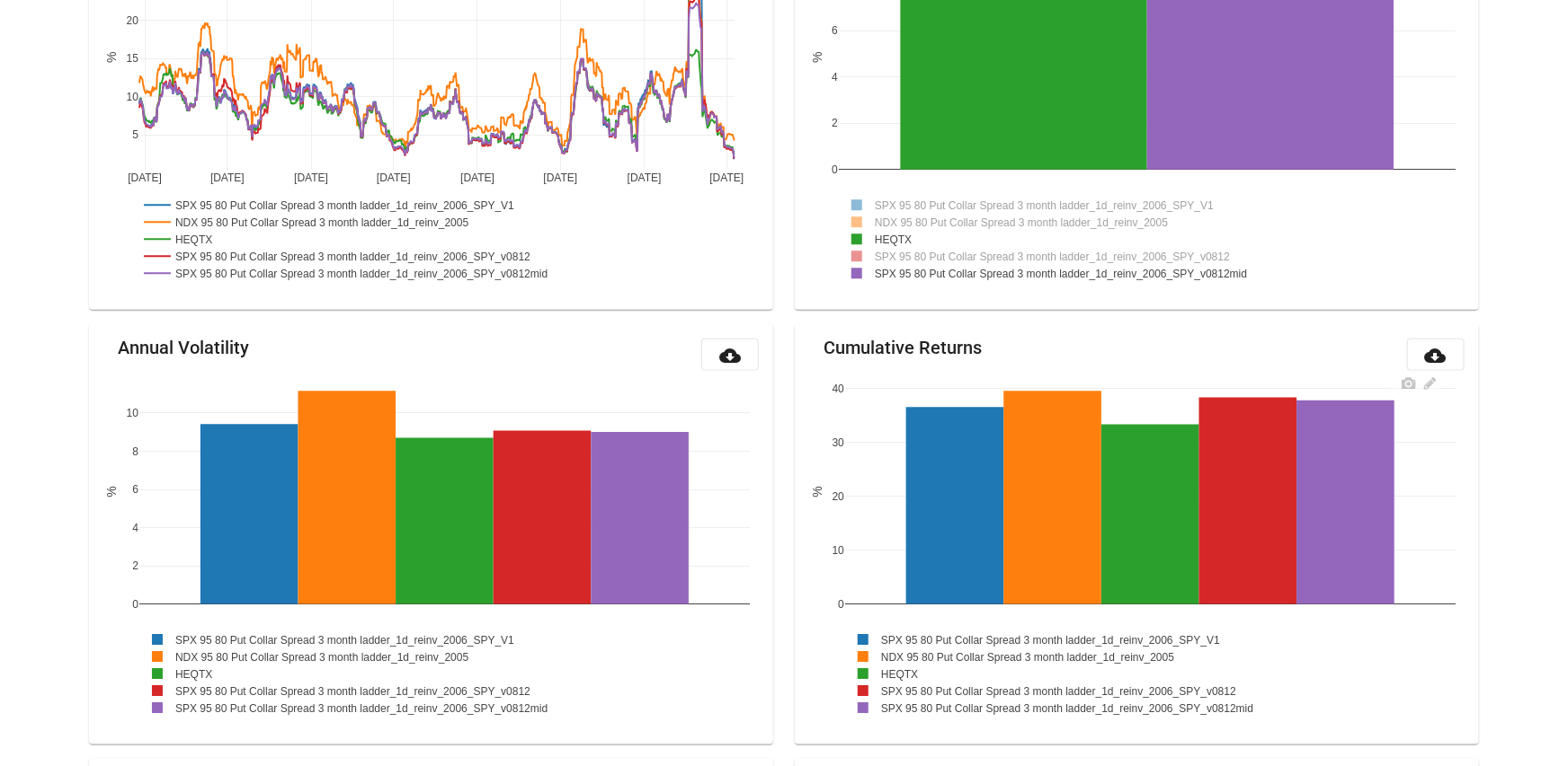
click at [911, 633] on rect at bounding box center [1055, 639] width 421 height 17
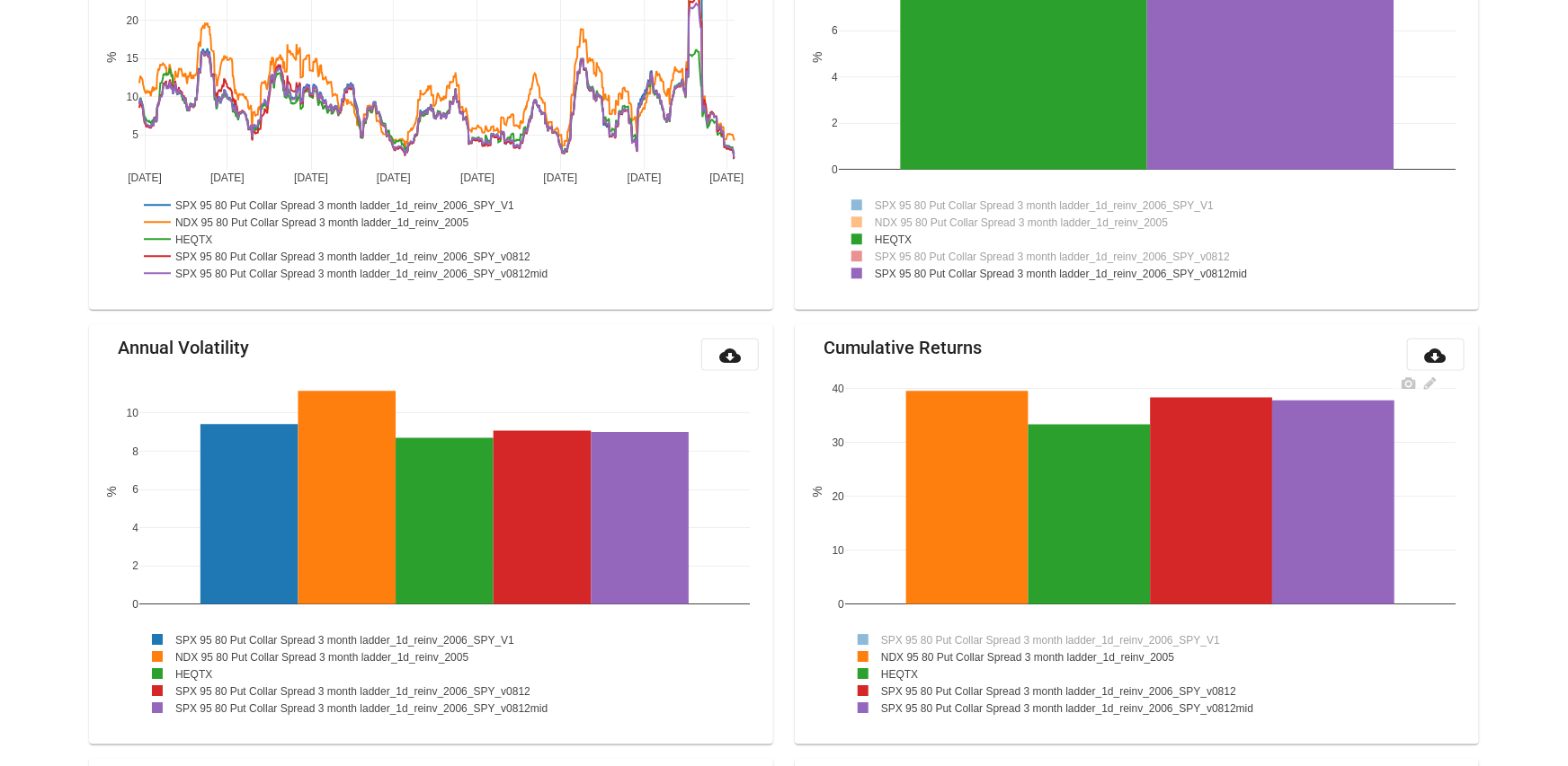
click at [914, 653] on rect at bounding box center [1033, 657] width 375 height 17
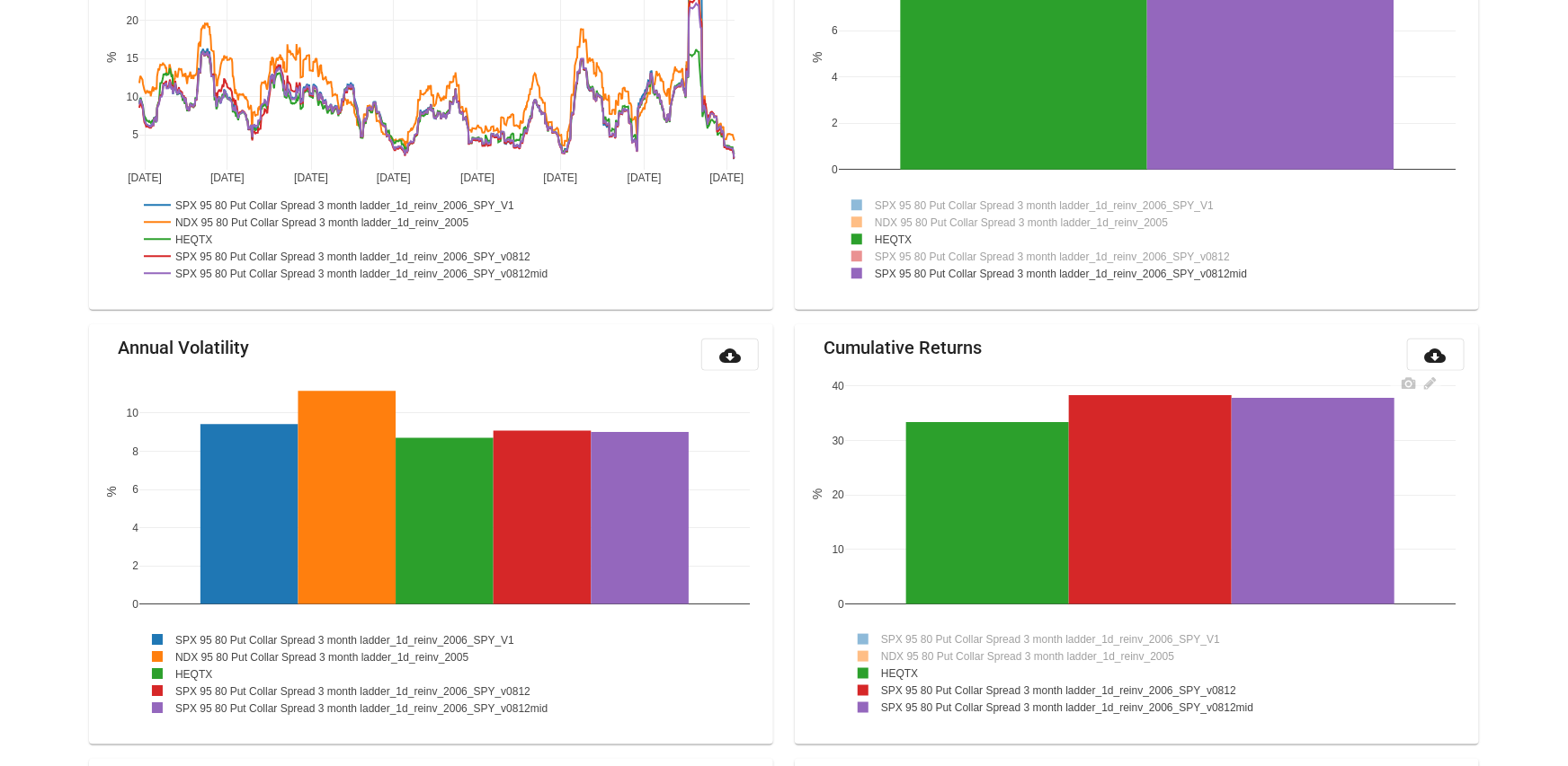
click at [978, 686] on rect at bounding box center [1065, 690] width 440 height 17
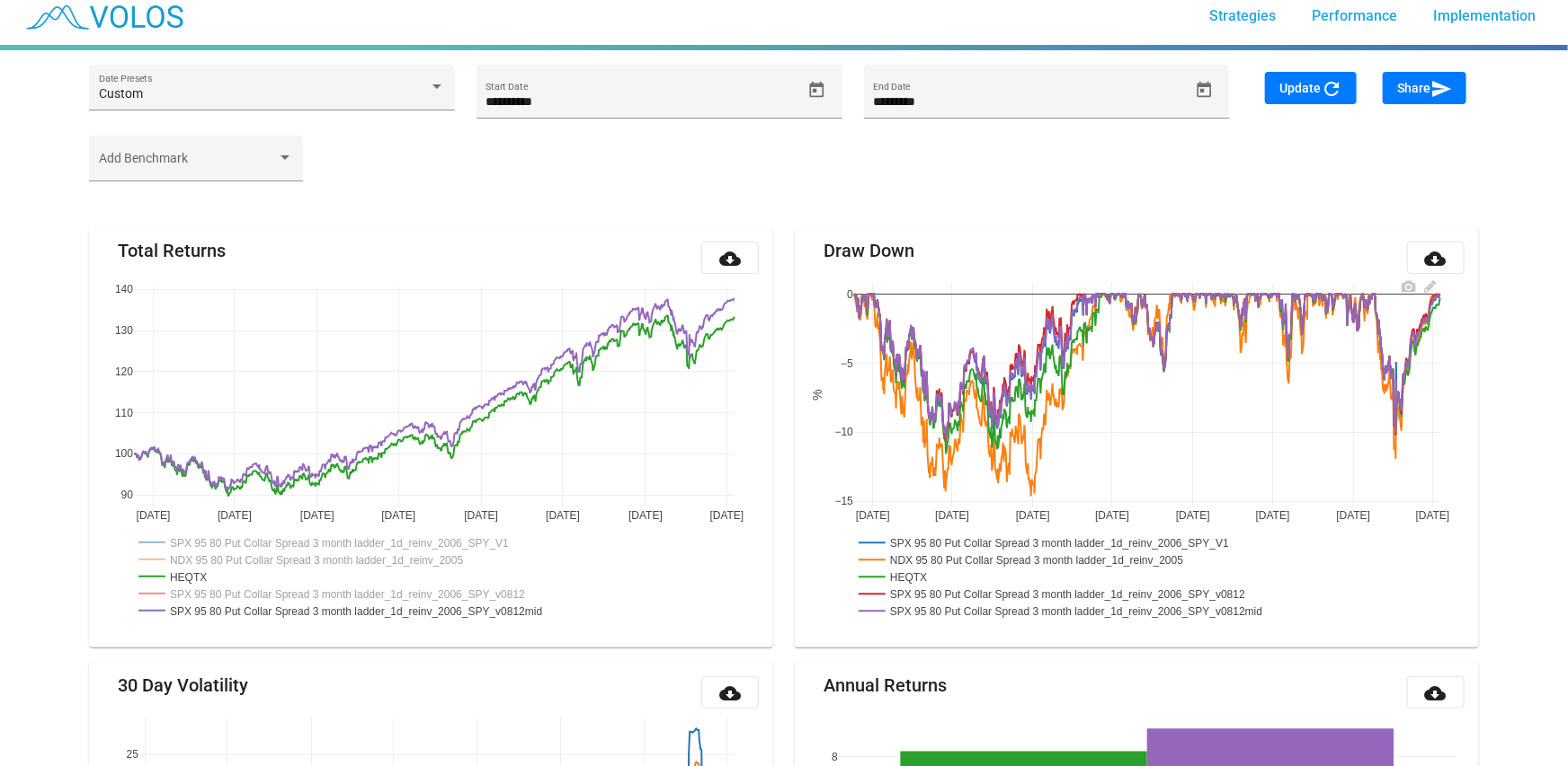
scroll to position [0, 0]
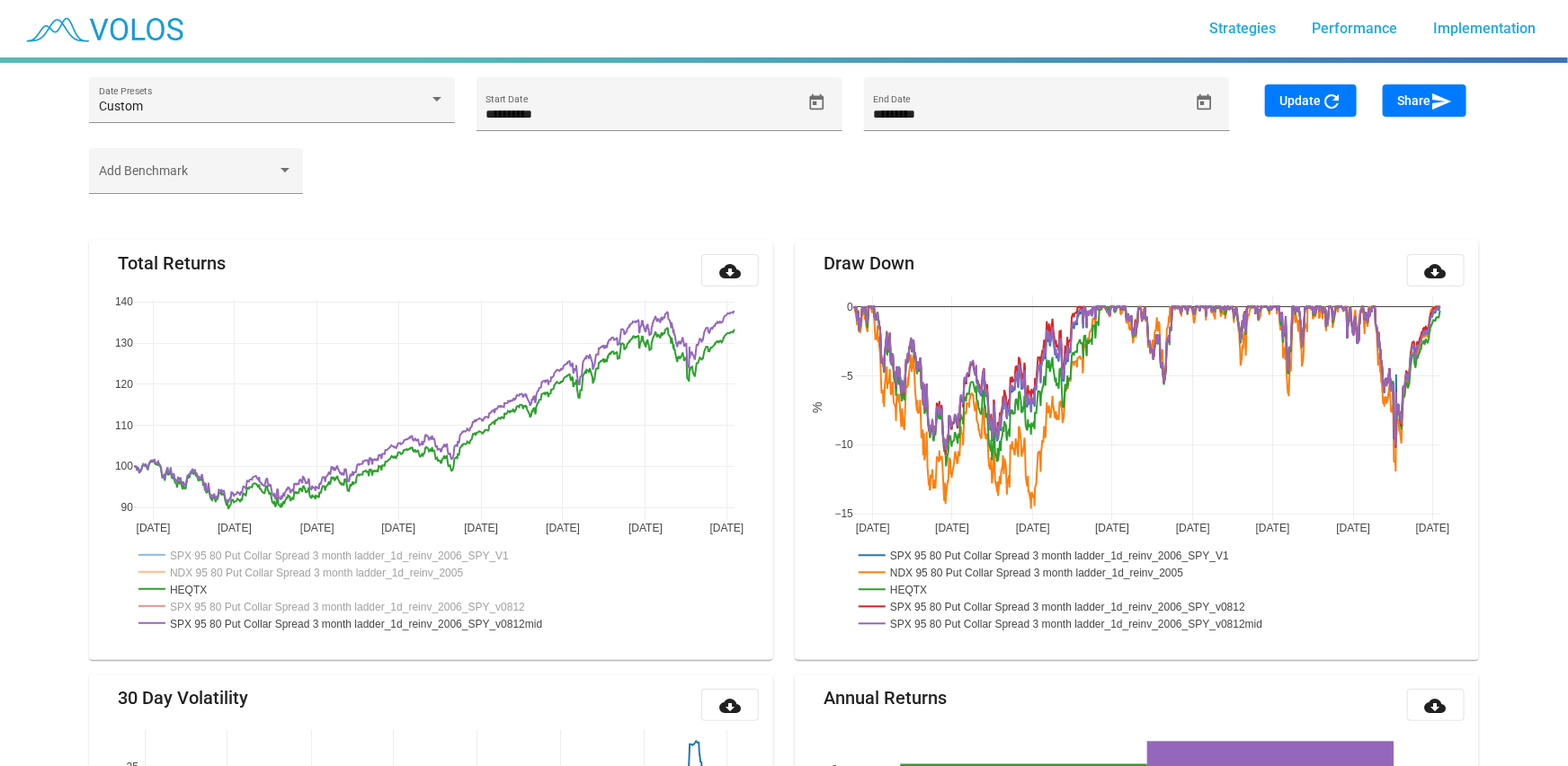
click at [815, 101] on icon "Open calendar" at bounding box center [816, 102] width 19 height 19
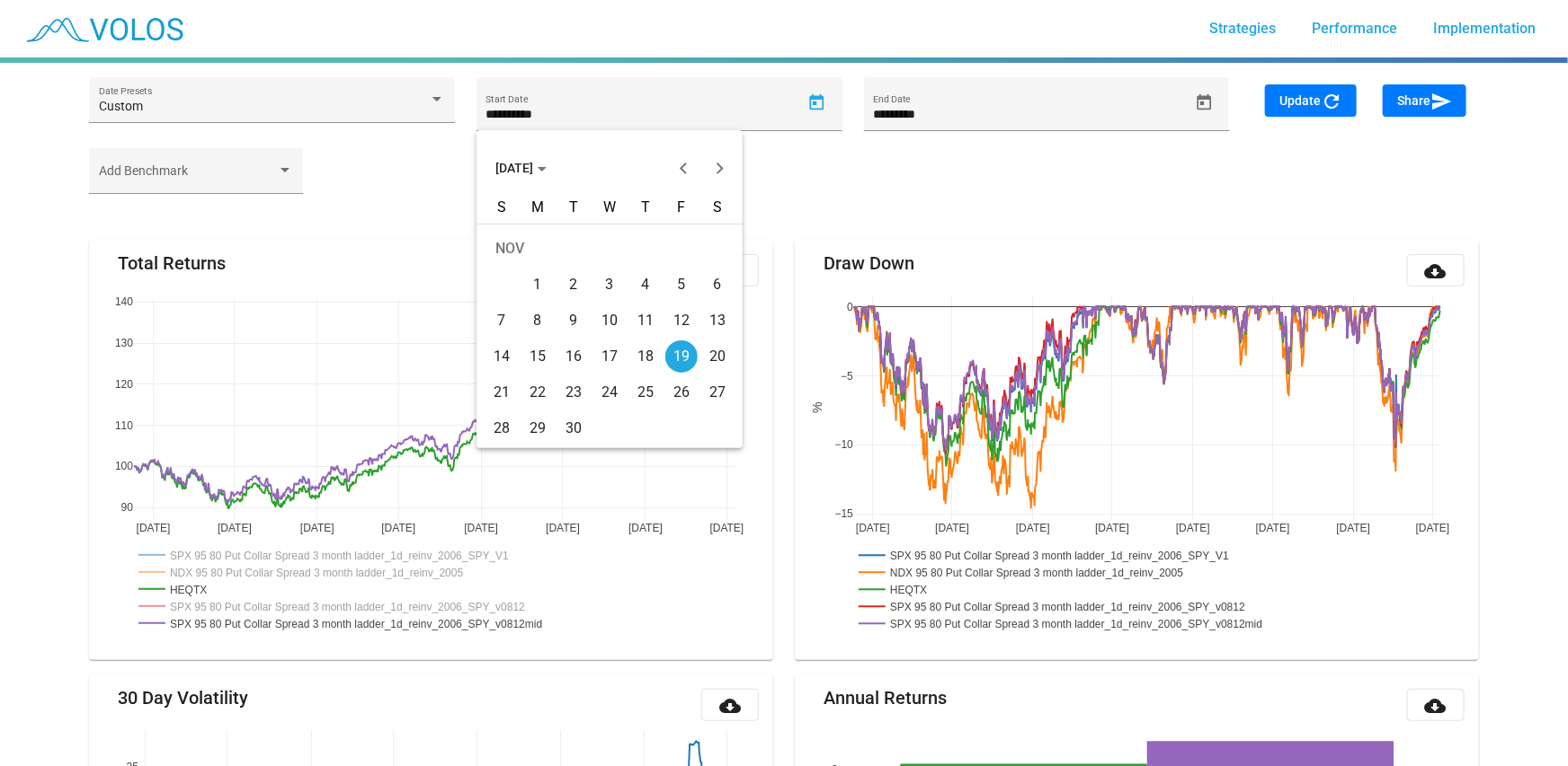
click at [517, 173] on span "[DATE]" at bounding box center [520, 168] width 51 height 15
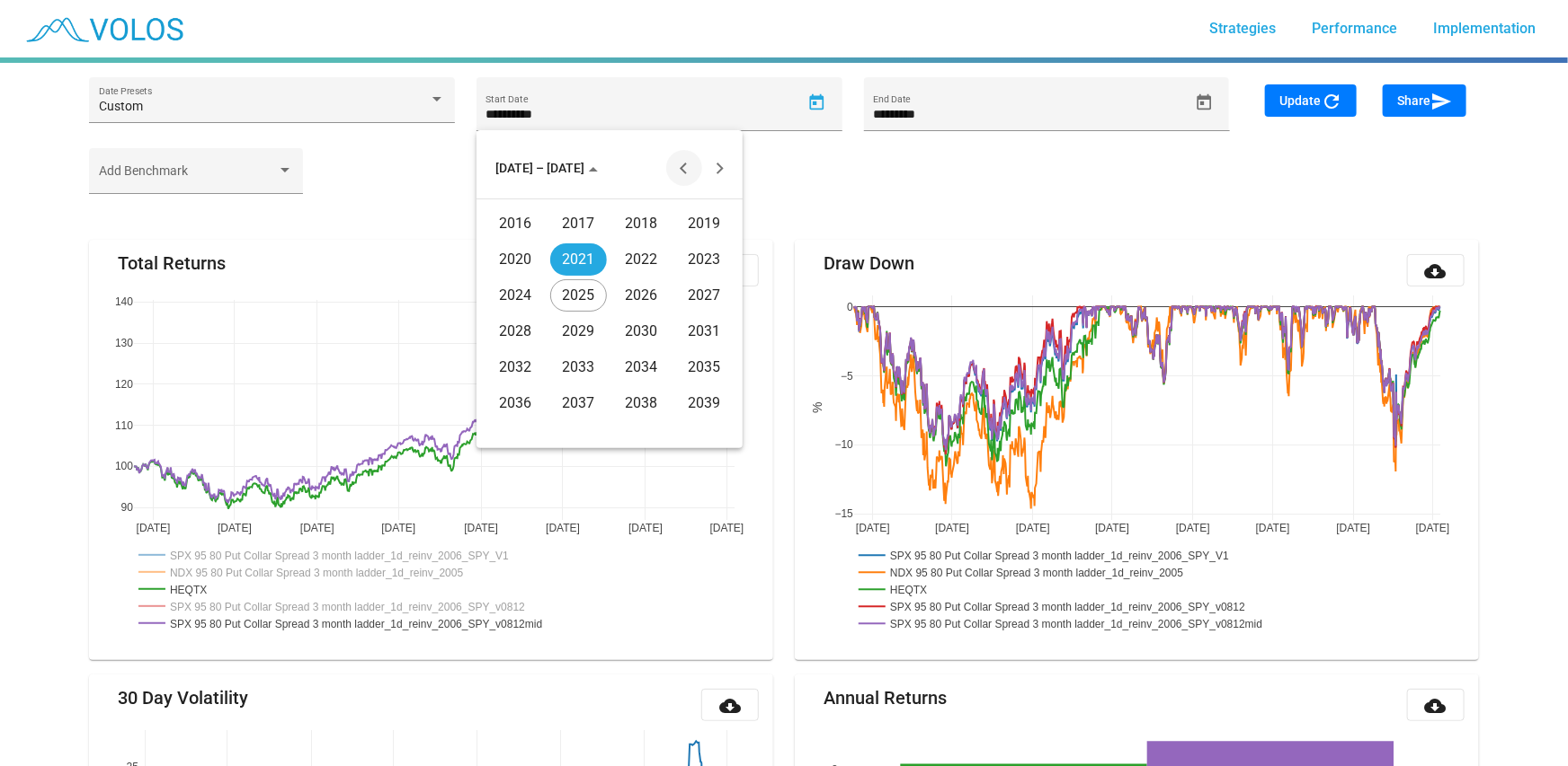
click at [677, 165] on button "Previous 20 years" at bounding box center [683, 168] width 36 height 36
click at [647, 330] on div "2006" at bounding box center [641, 331] width 57 height 32
click at [503, 259] on div "JAN" at bounding box center [516, 260] width 57 height 32
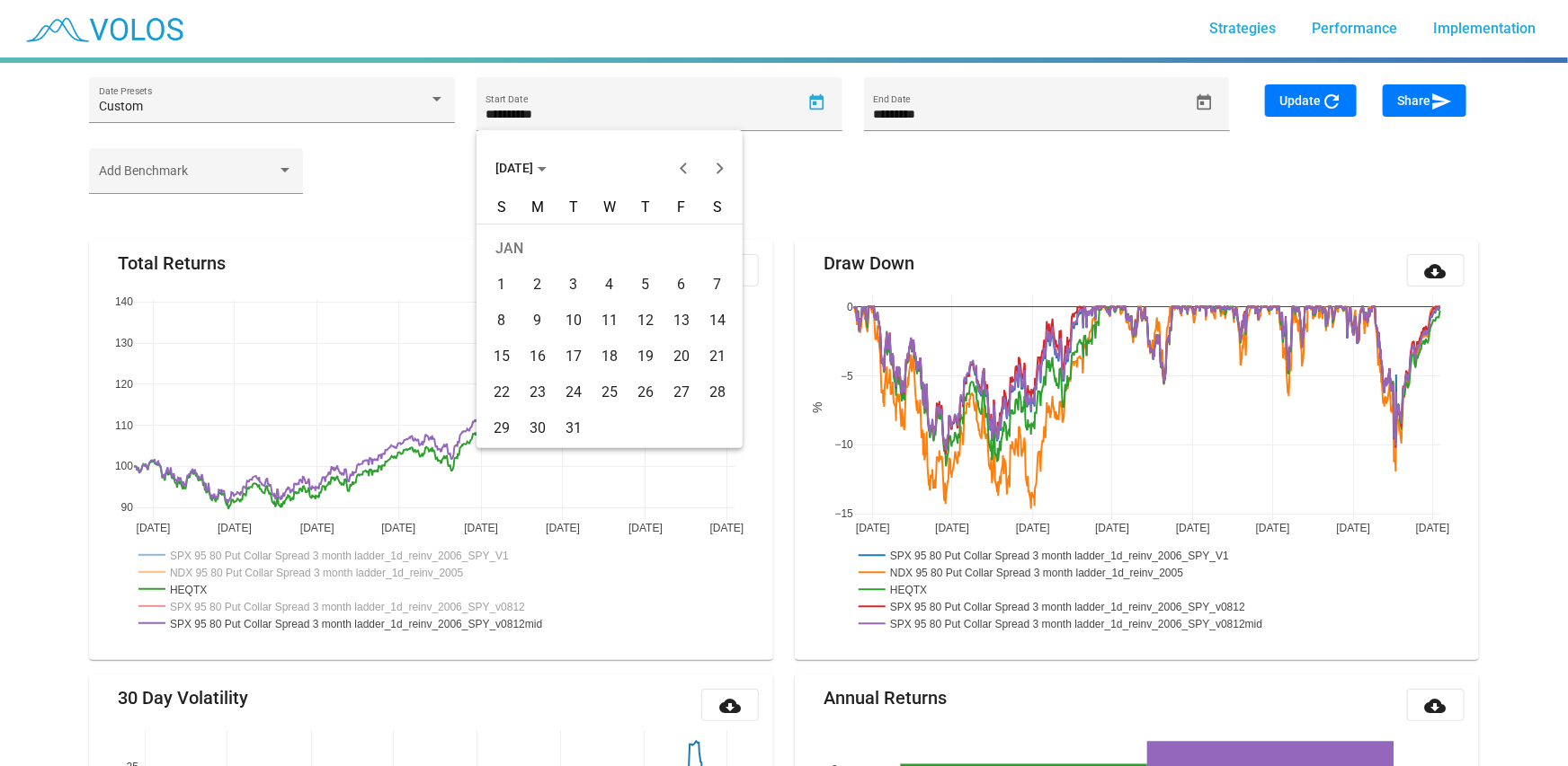
click at [640, 344] on div "19" at bounding box center [645, 356] width 32 height 32
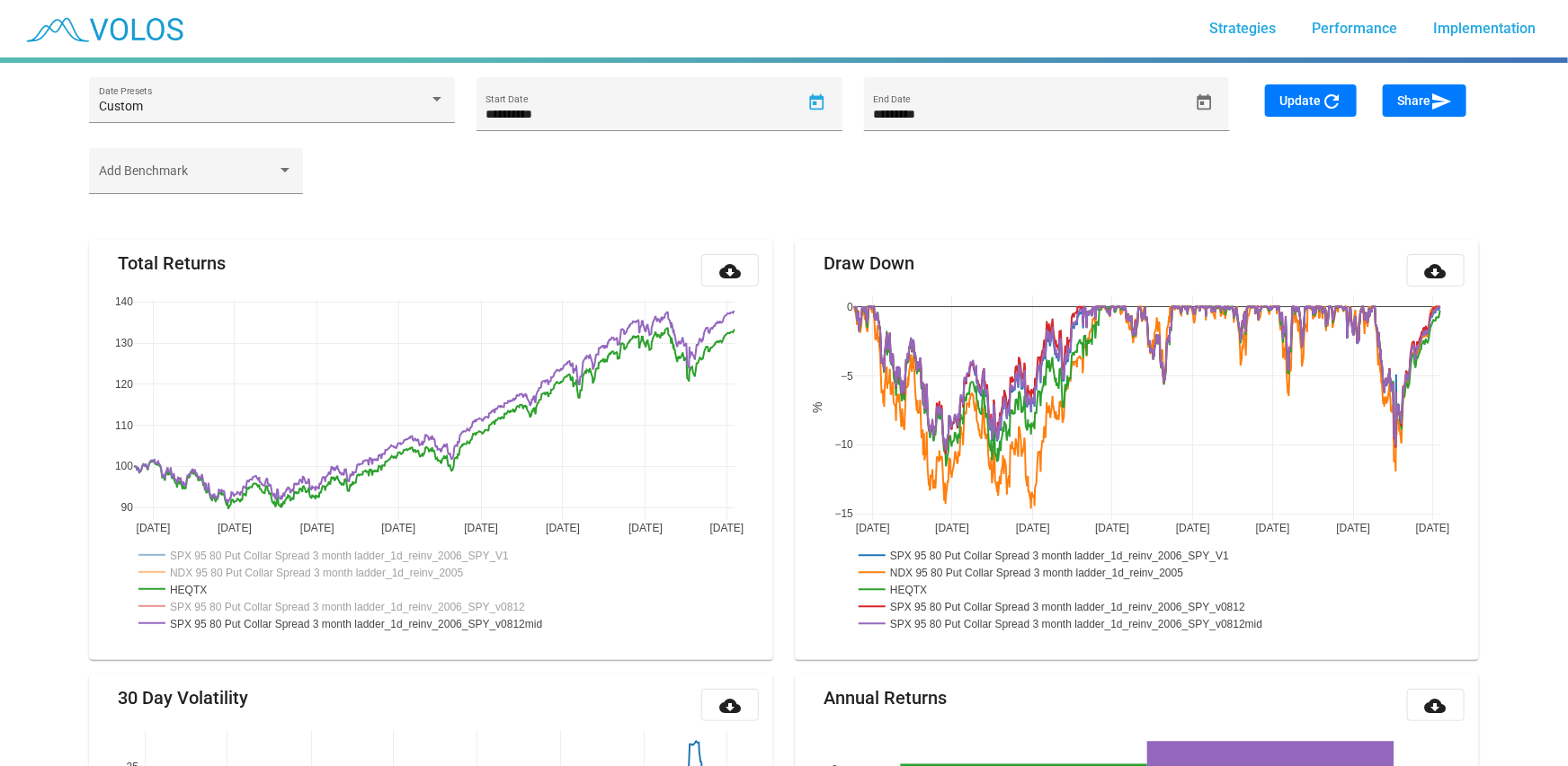
type input "*********"
click at [1300, 98] on span "Update refresh" at bounding box center [1310, 101] width 62 height 15
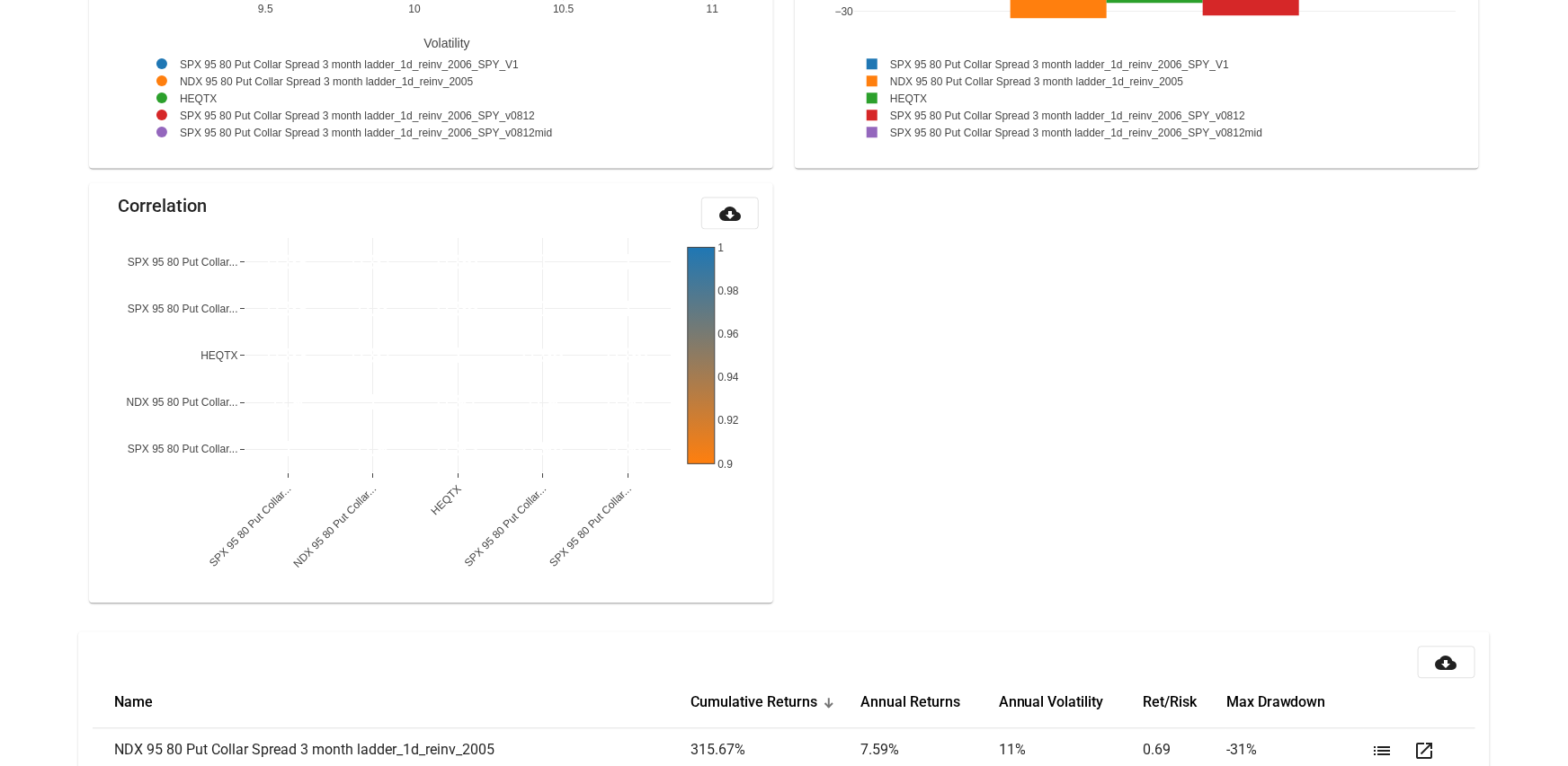
scroll to position [2002, 0]
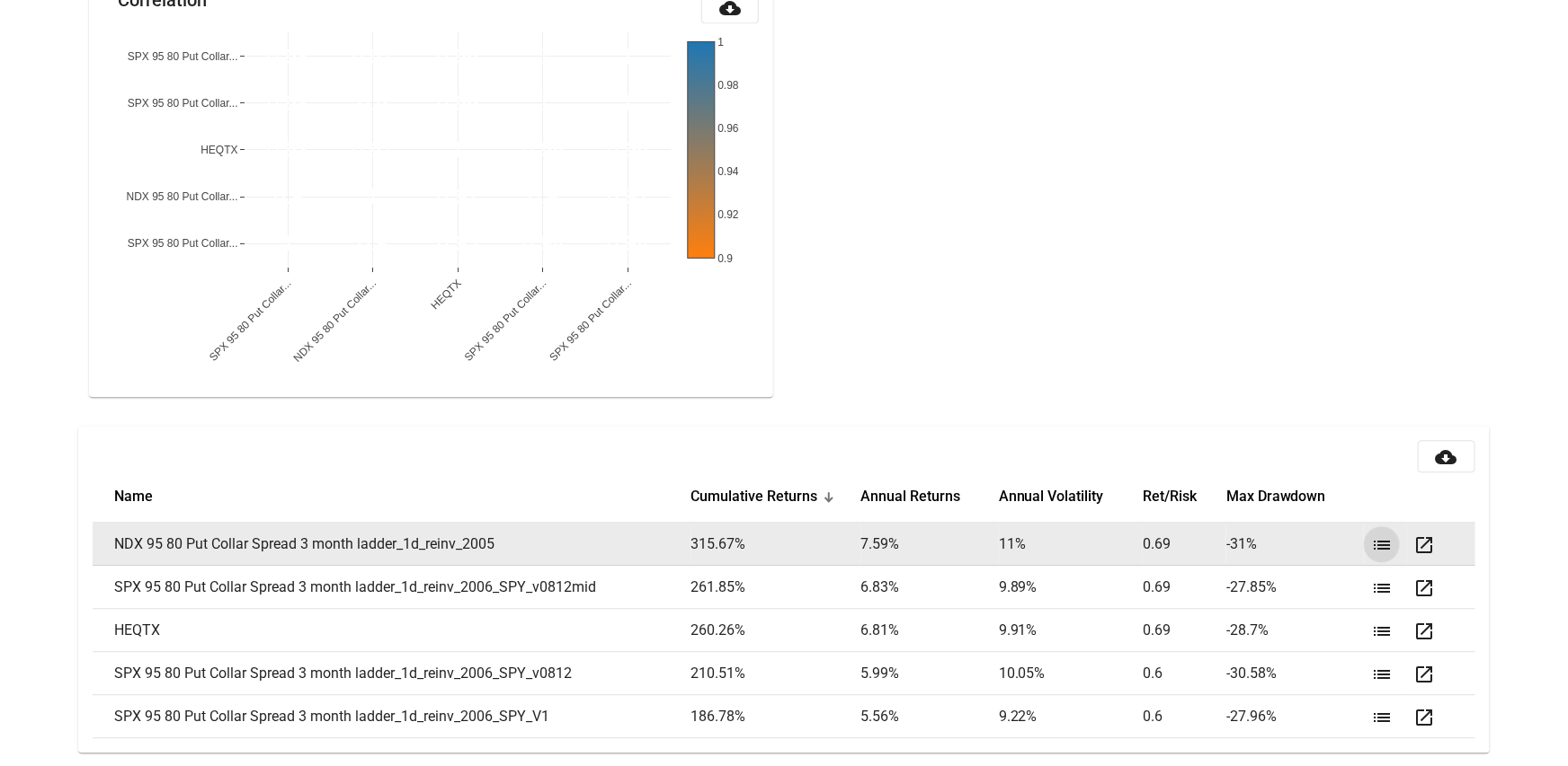
click at [1384, 544] on mat-icon "list" at bounding box center [1382, 545] width 21 height 21
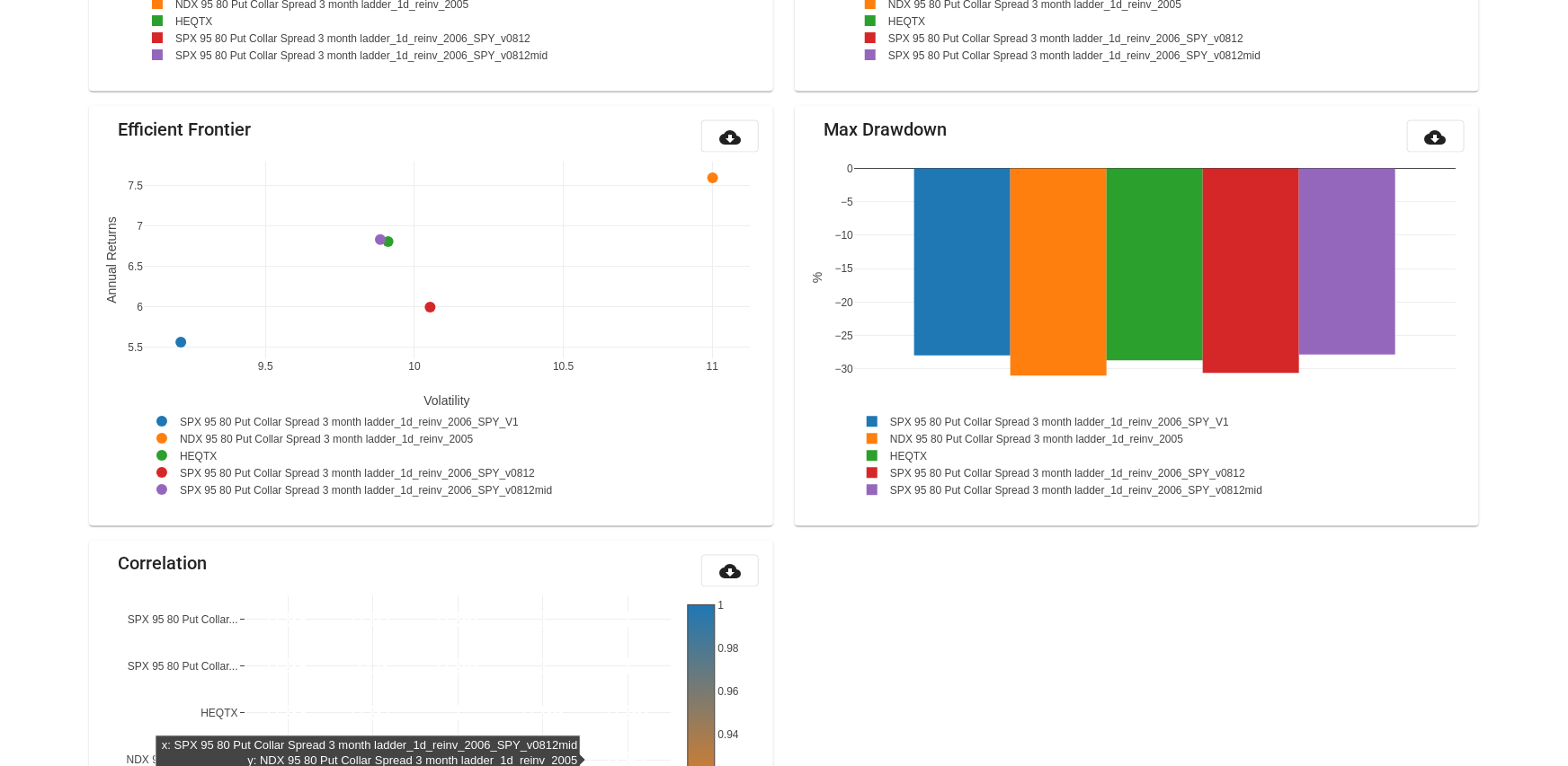
scroll to position [0, 0]
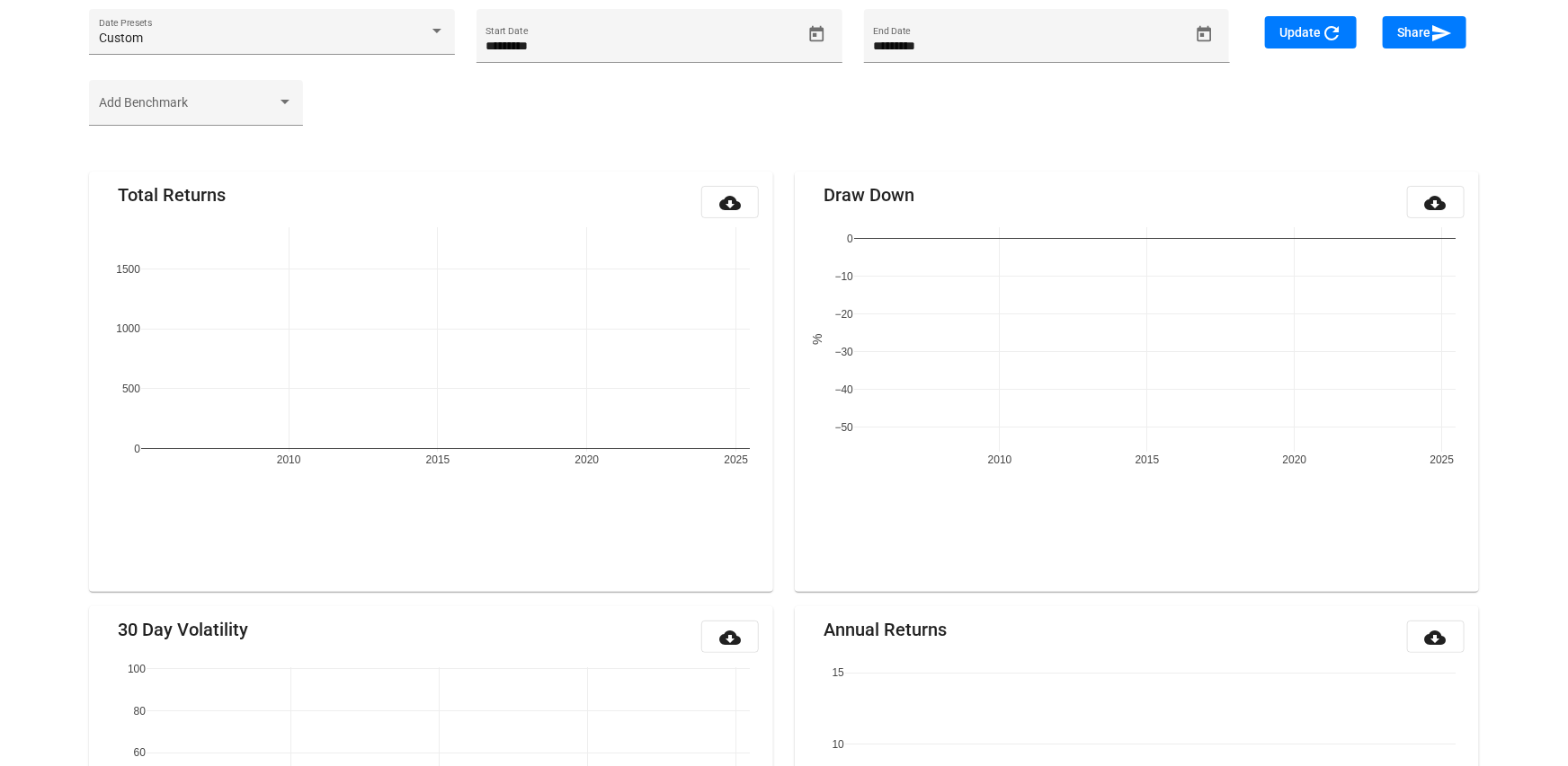
scroll to position [210, 0]
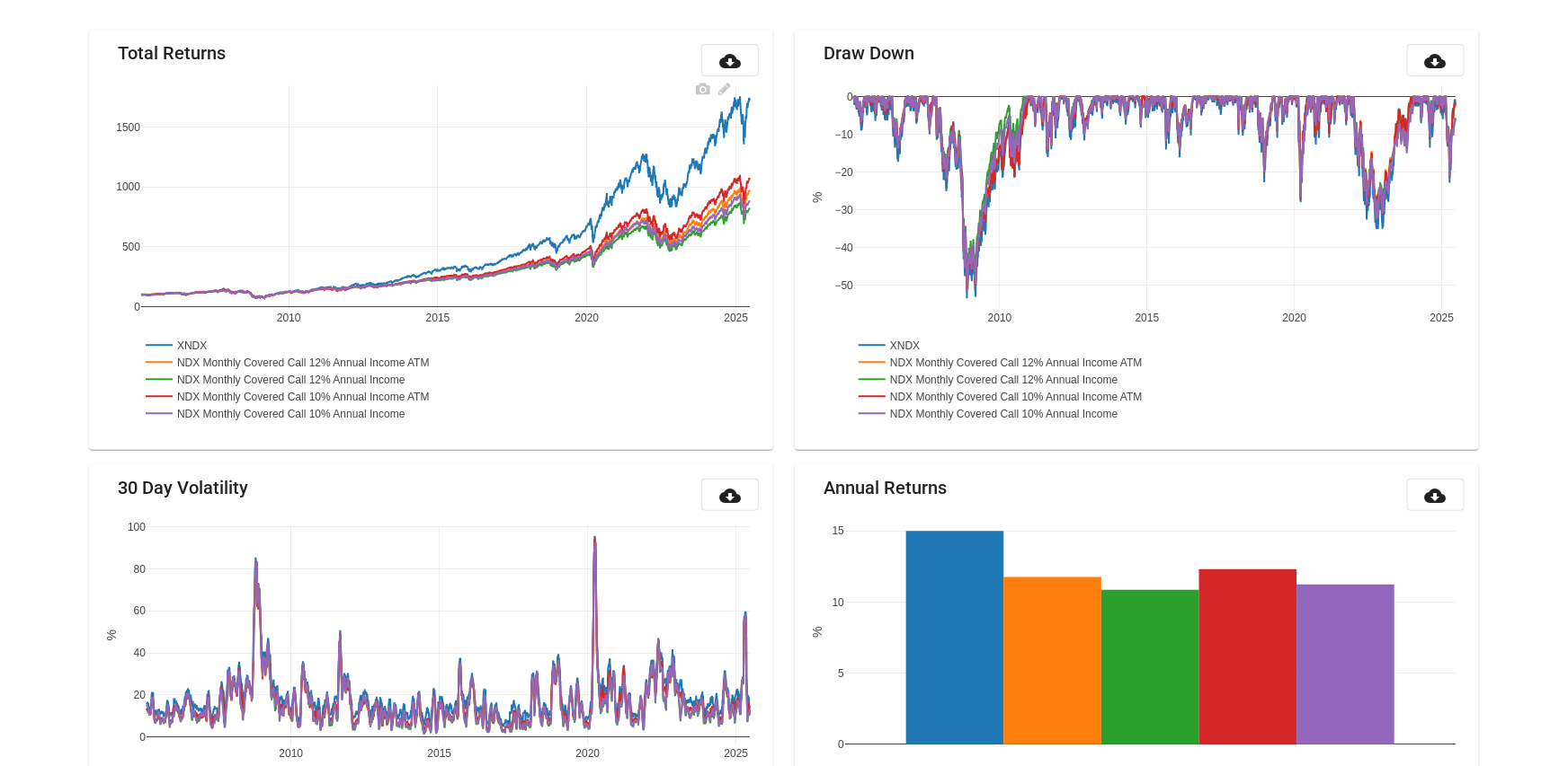
click at [191, 344] on rect at bounding box center [178, 344] width 73 height 17
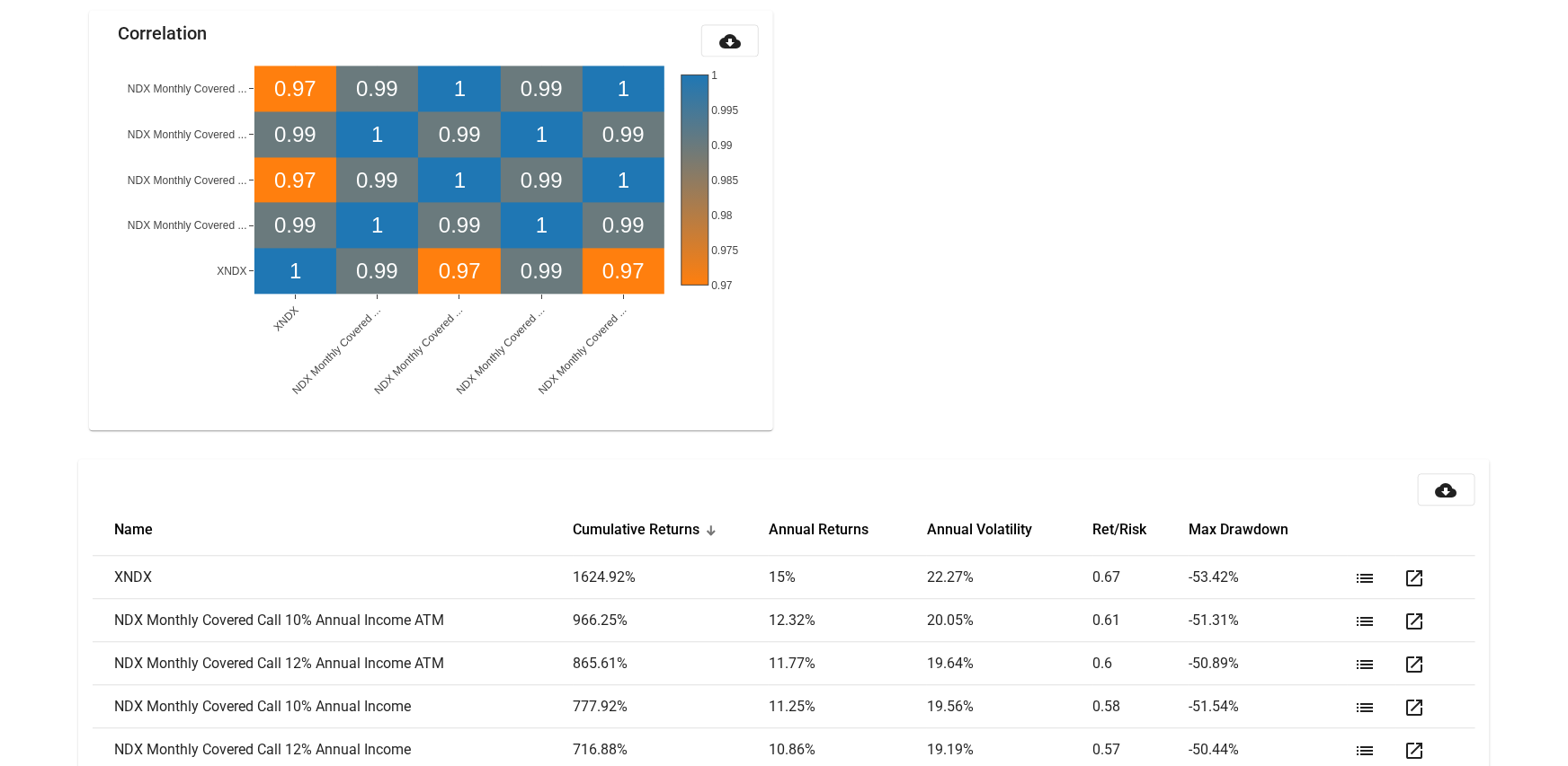
scroll to position [2002, 0]
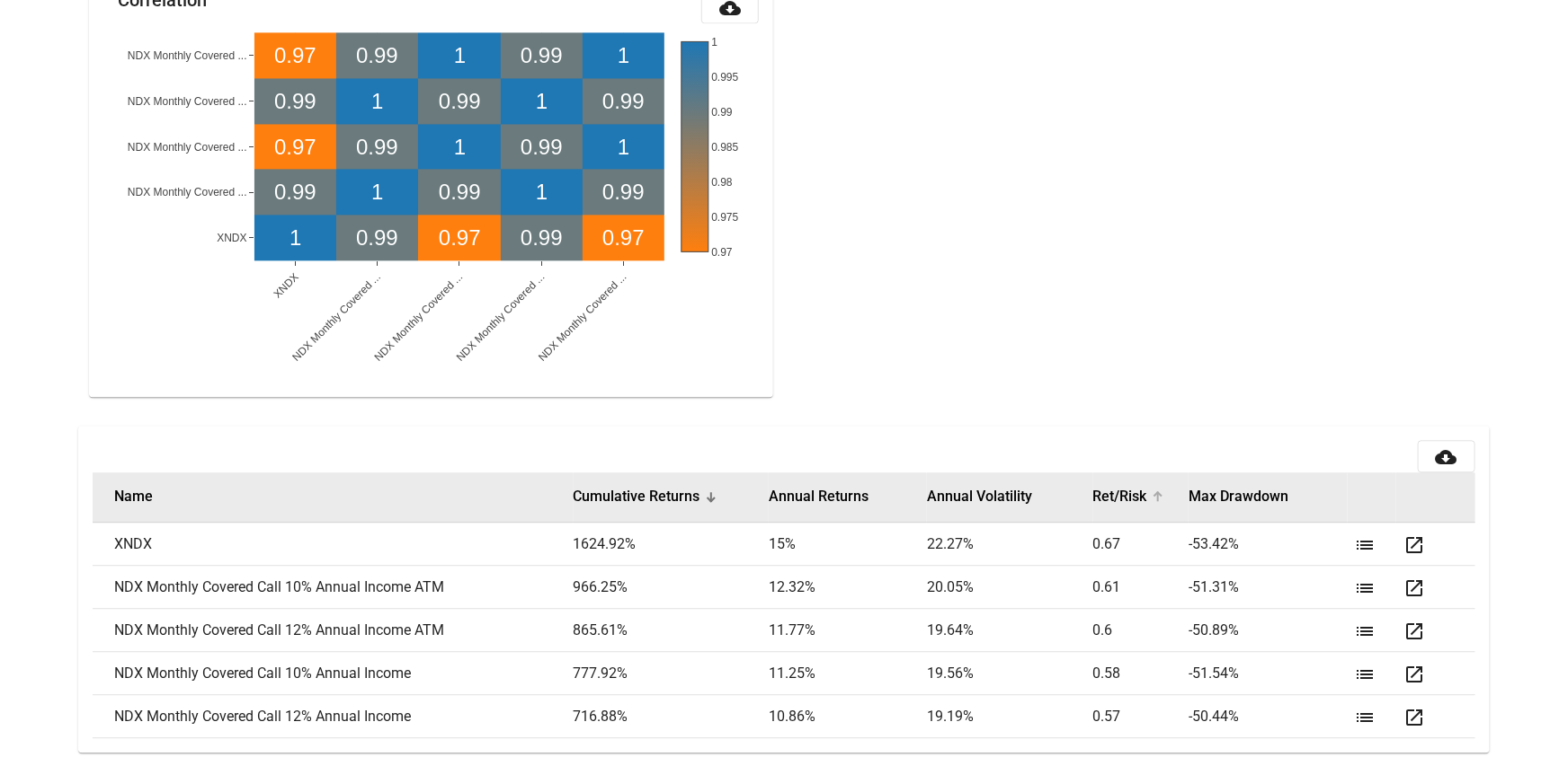
click at [1155, 494] on div at bounding box center [1156, 496] width 6 height 6
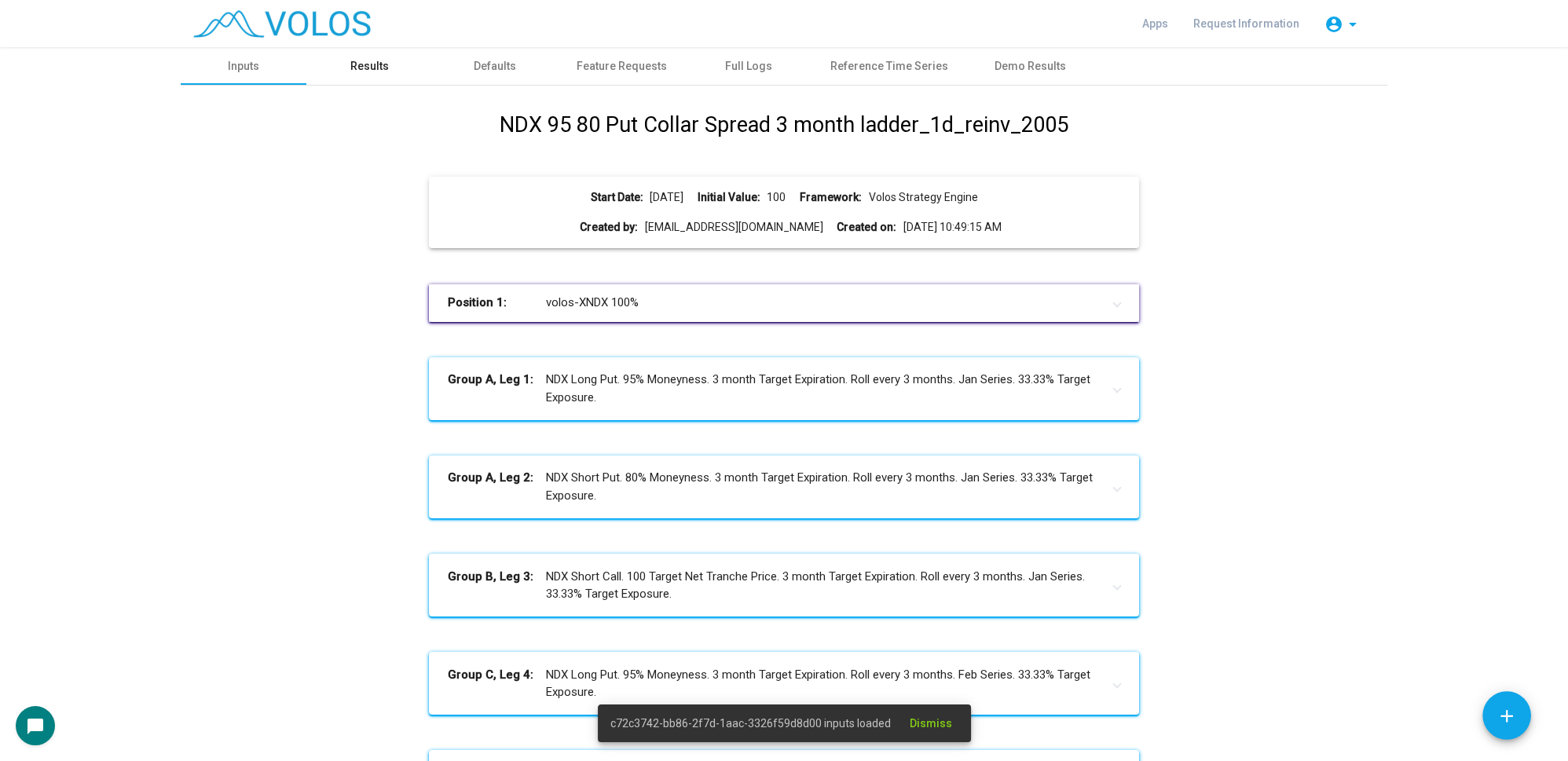
click at [357, 69] on div "Results" at bounding box center [369, 66] width 38 height 16
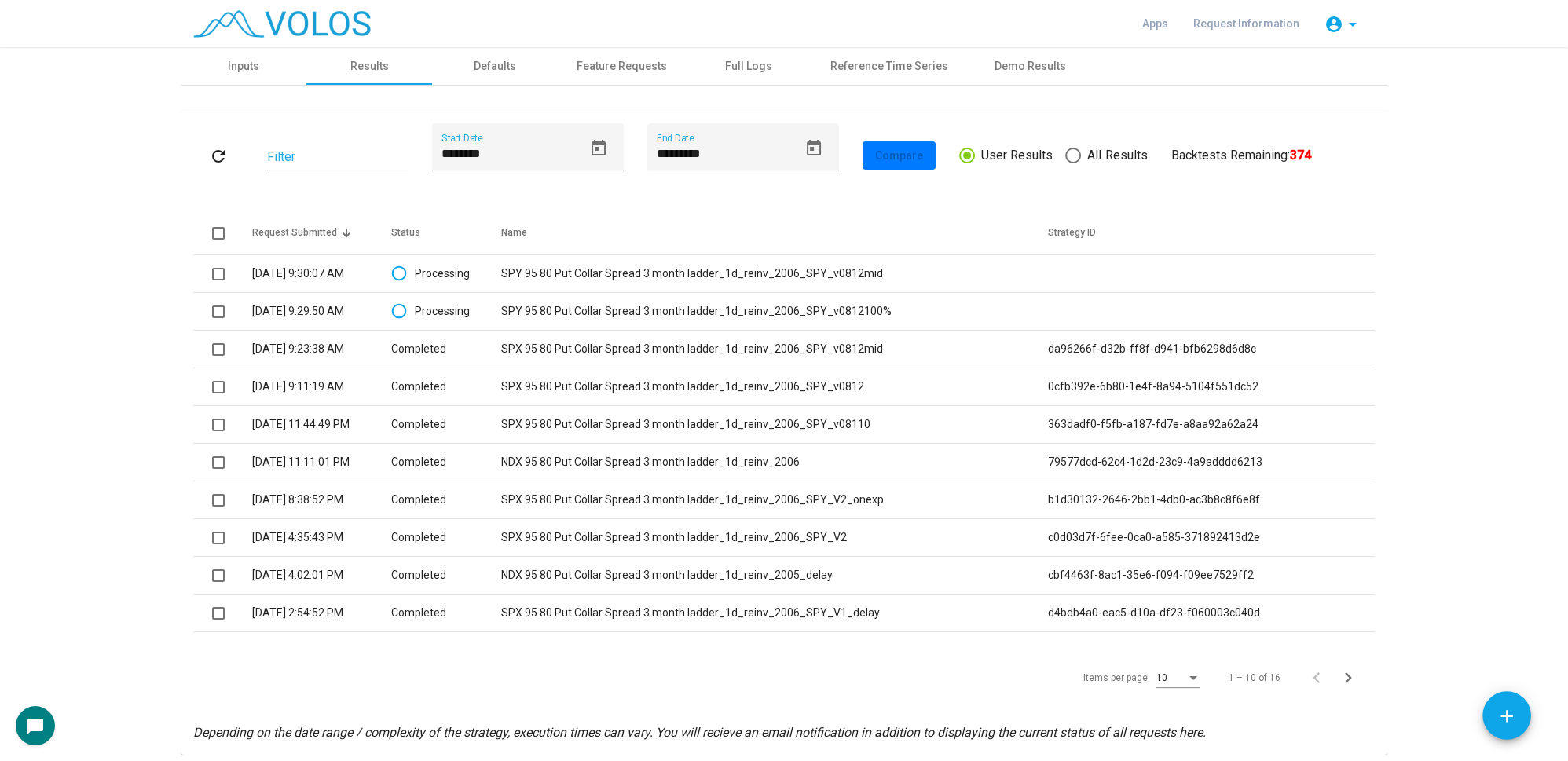
click at [61, 295] on as-strategy-engine-wrapper "STOCKS volos-XNDX 100 % add Add Stock OPTIONS Buy NDX Put 3 Months 1-A Moneynes…" at bounding box center [784, 401] width 1568 height 708
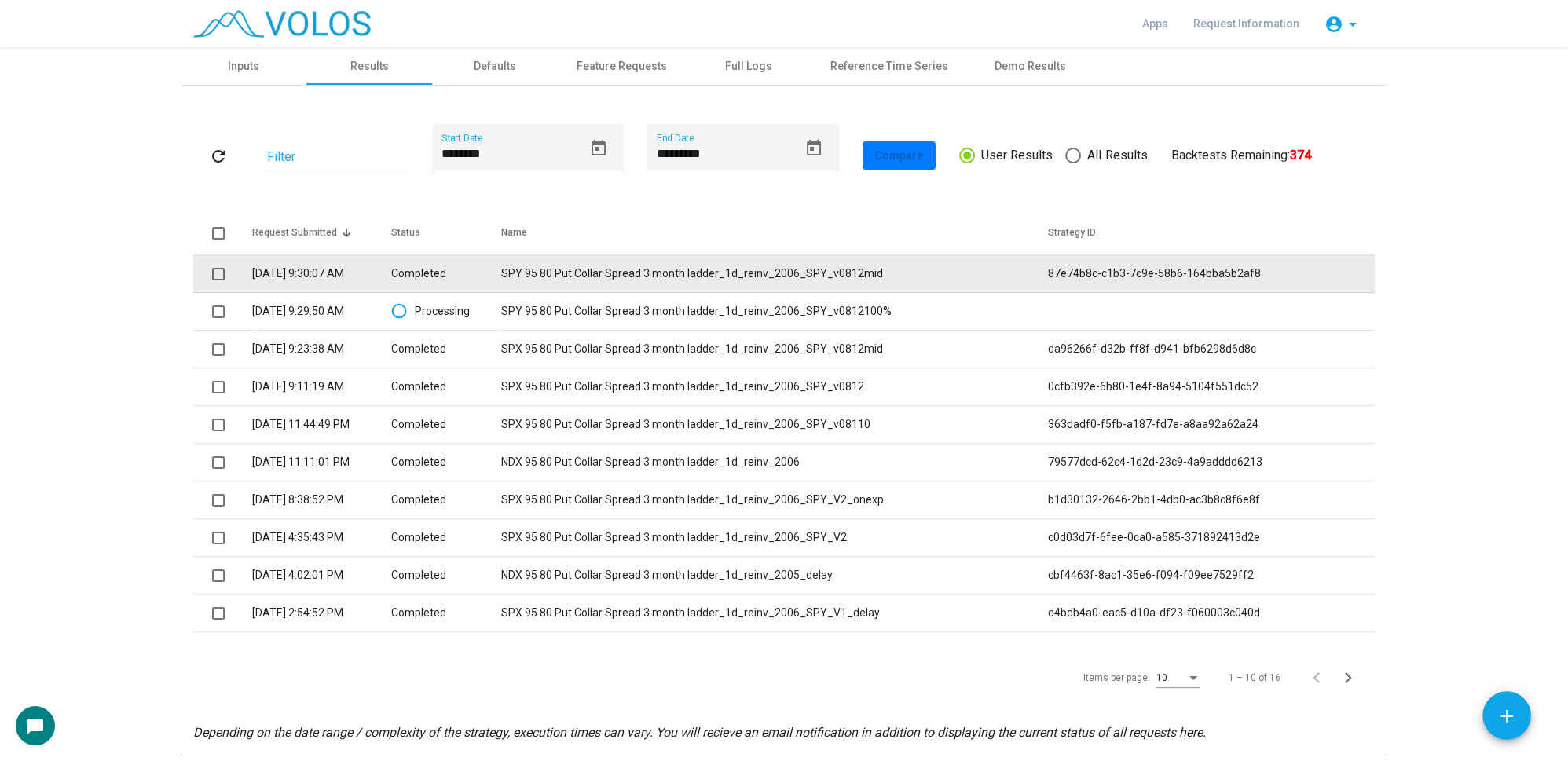
click at [647, 267] on td "SPY 95 80 Put Collar Spread 3 month ladder_1d_reinv_2006_SPY_v0812mid" at bounding box center [774, 274] width 547 height 38
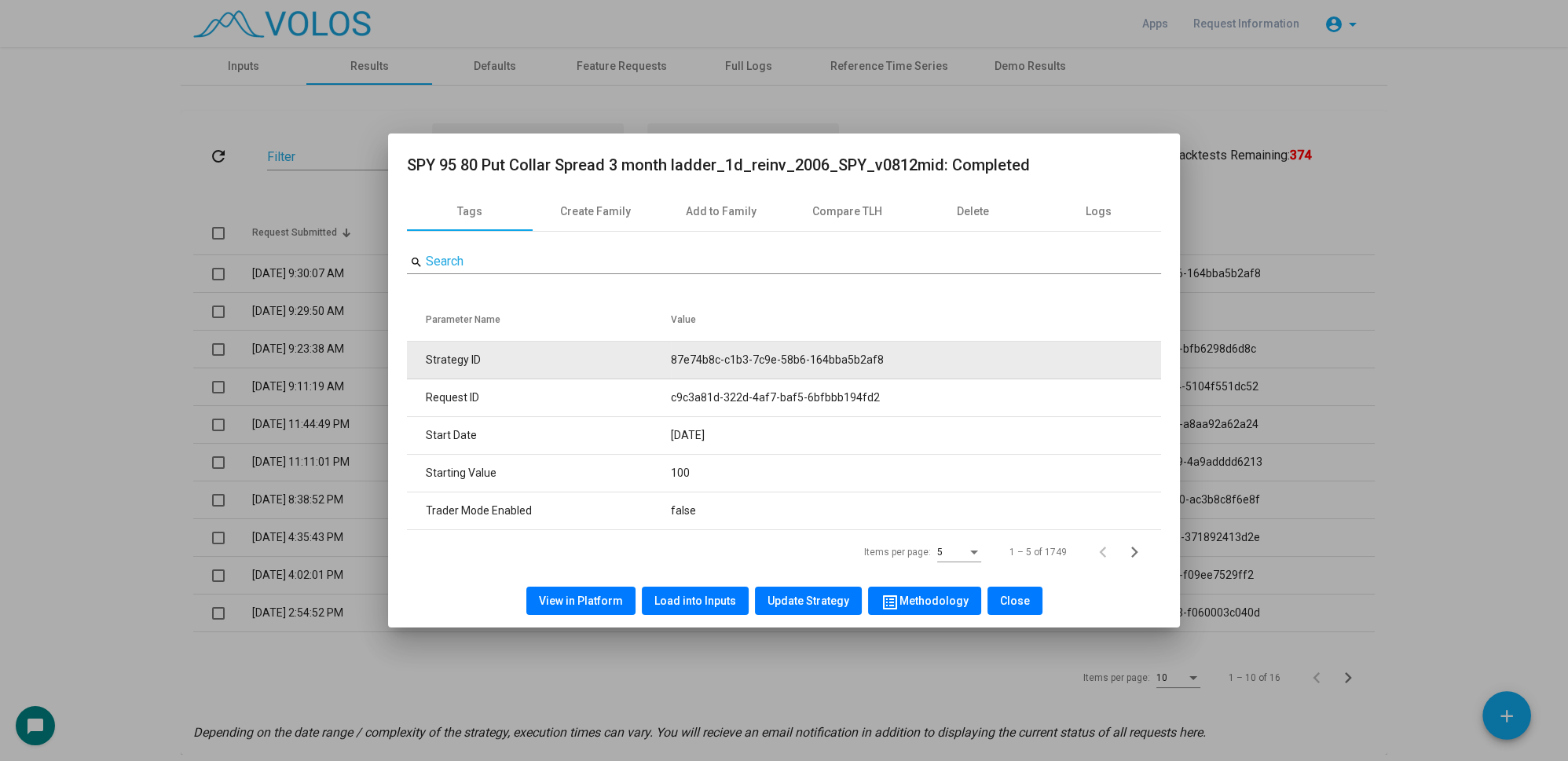
drag, startPoint x: 654, startPoint y: 355, endPoint x: 921, endPoint y: 365, distance: 267.2
click at [921, 365] on tr "Strategy ID 87e74b8c-c1b3-7c9e-58b6-164bba5b2af8" at bounding box center [784, 361] width 754 height 38
copy tr "87e74b8c-c1b3-7c9e-58b6-164bba5b2af8"
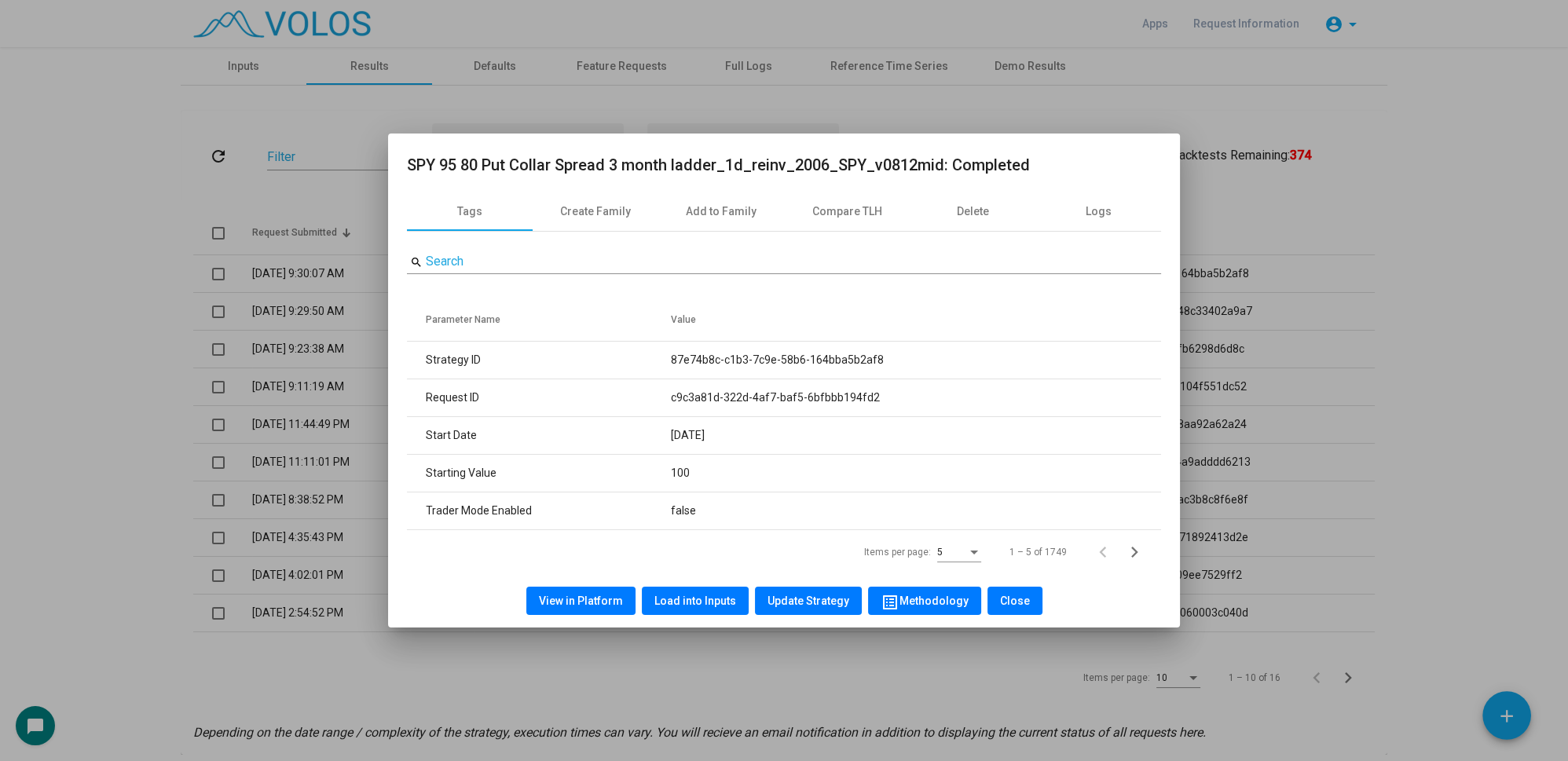
click at [74, 249] on div at bounding box center [784, 380] width 1568 height 761
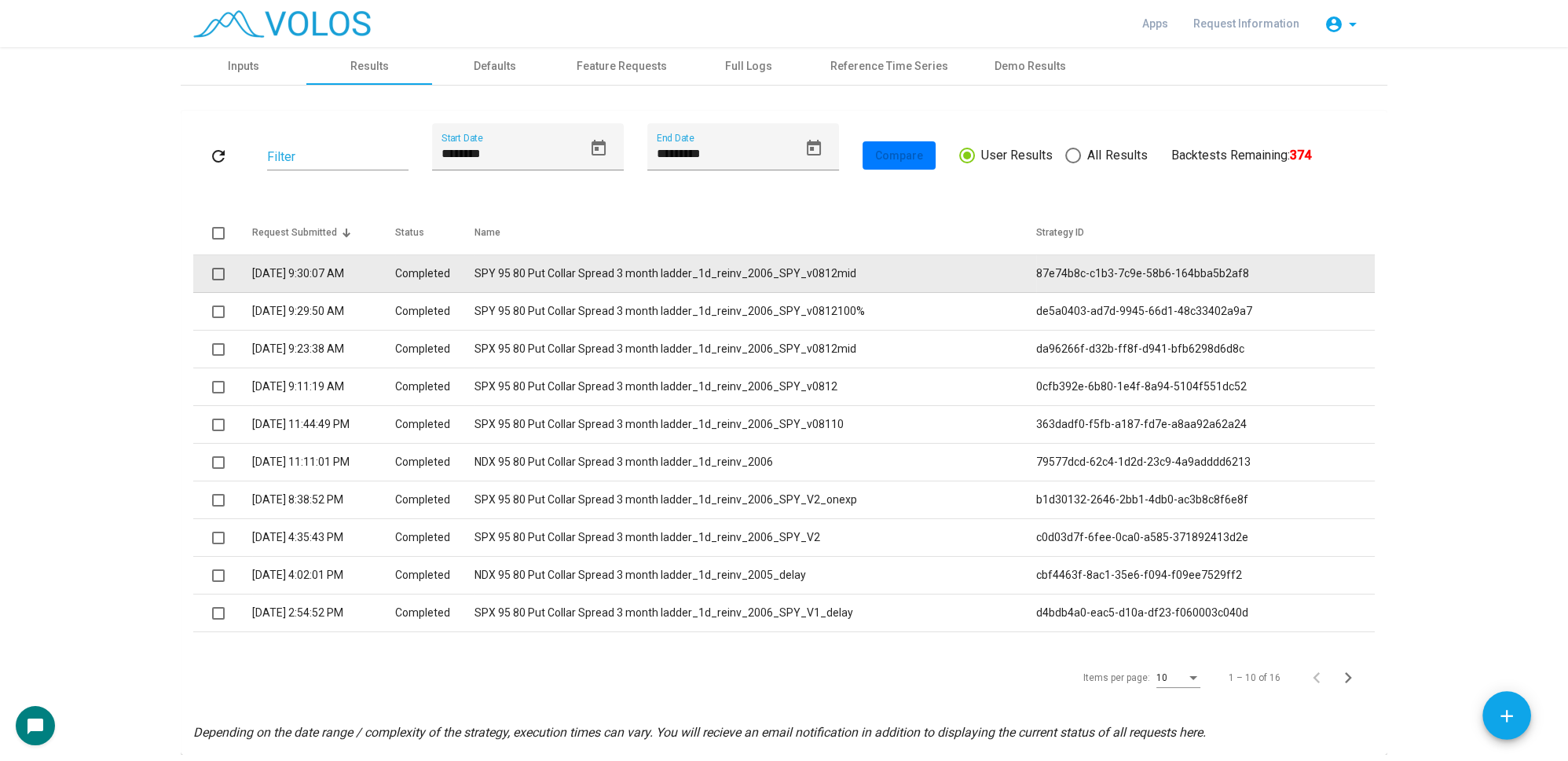
click at [512, 272] on td "SPY 95 80 Put Collar Spread 3 month ladder_1d_reinv_2006_SPY_v0812mid" at bounding box center [754, 274] width 562 height 38
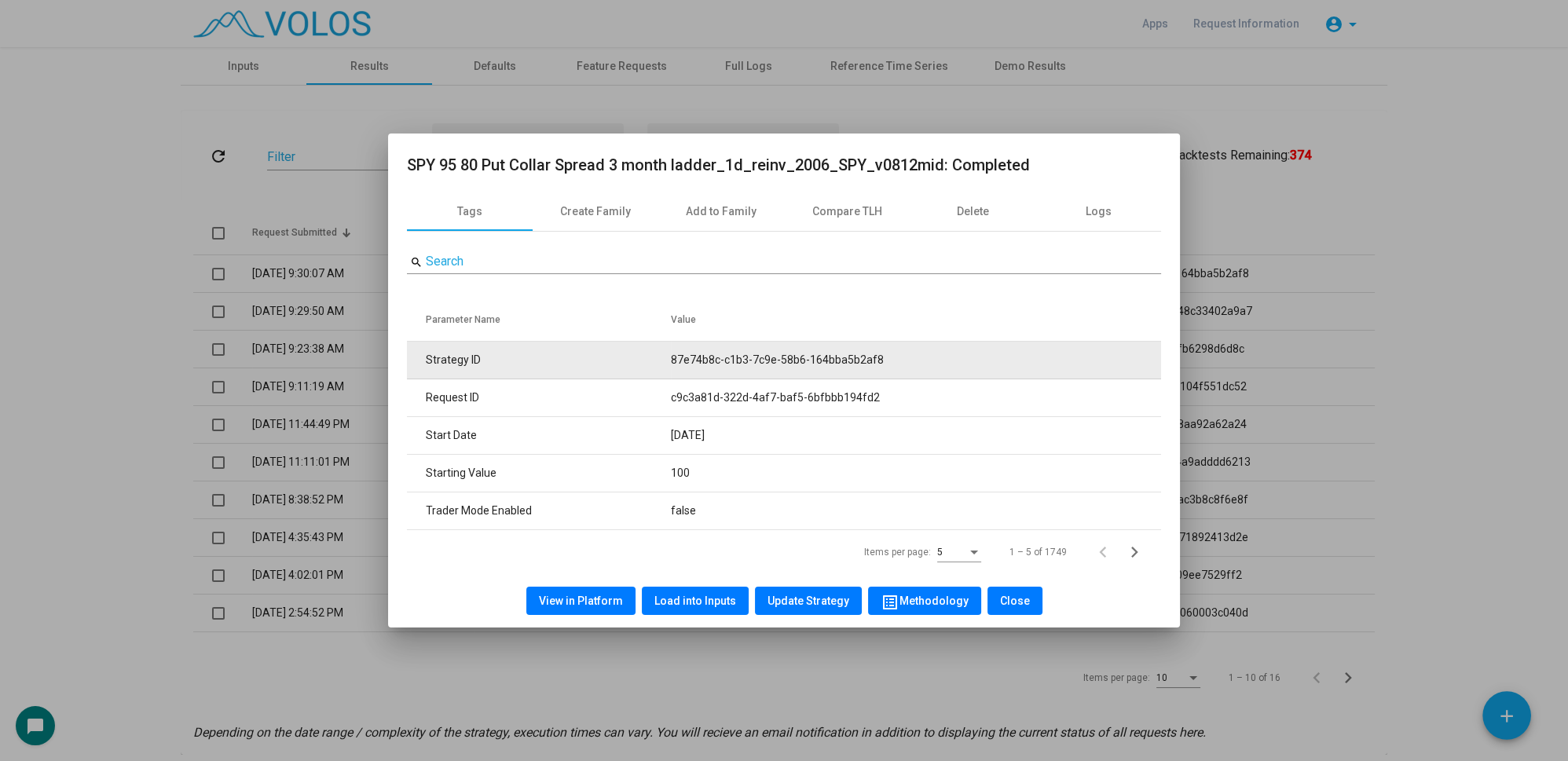
drag, startPoint x: 700, startPoint y: 361, endPoint x: 908, endPoint y: 361, distance: 208.0
click at [908, 362] on tr "Strategy ID 87e74b8c-c1b3-7c9e-58b6-164bba5b2af8" at bounding box center [784, 361] width 754 height 38
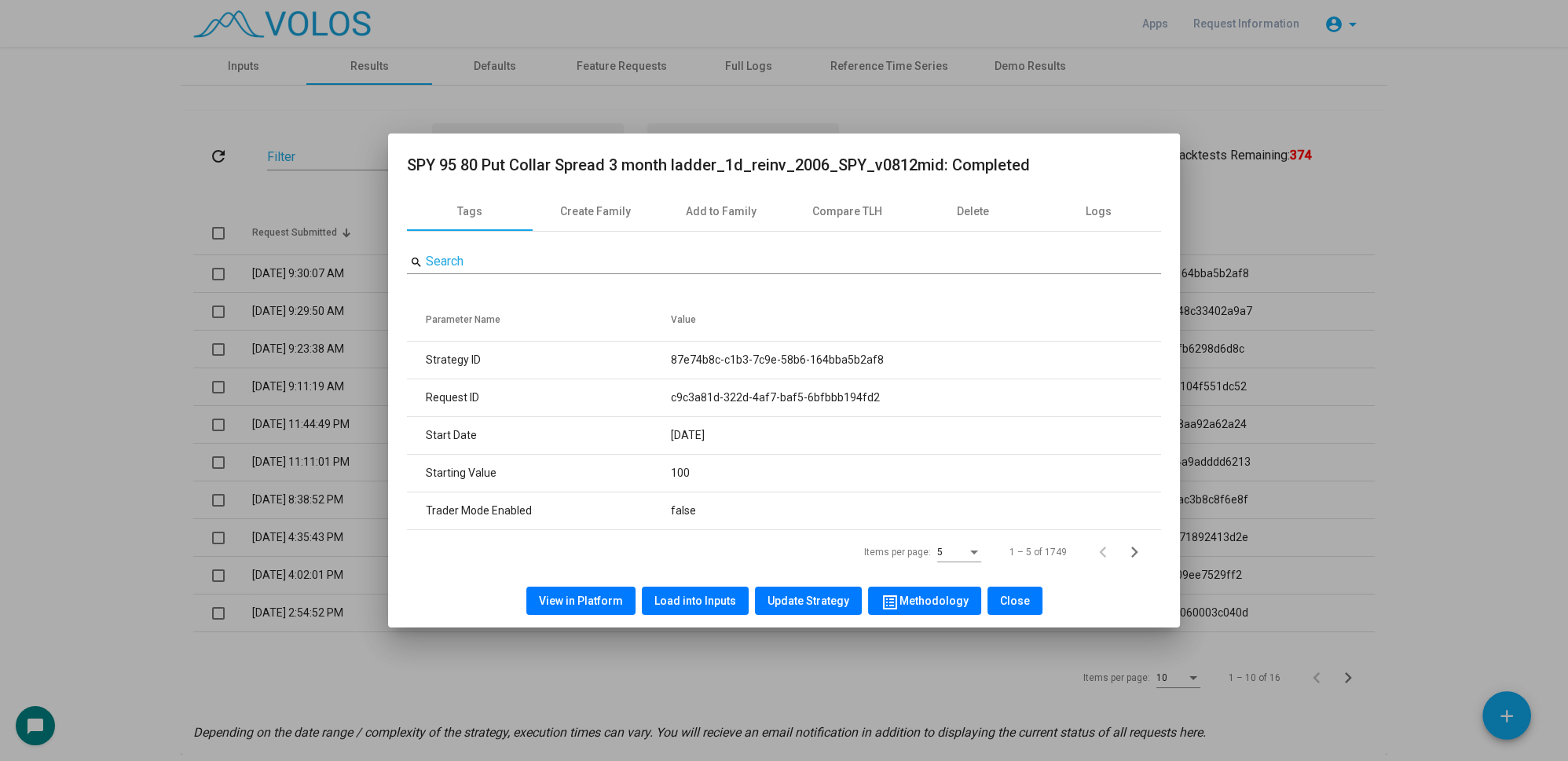
copy tr "87e74b8c-c1b3-7c9e-58b6-164bba5b2af8"
click at [131, 298] on div at bounding box center [784, 380] width 1568 height 761
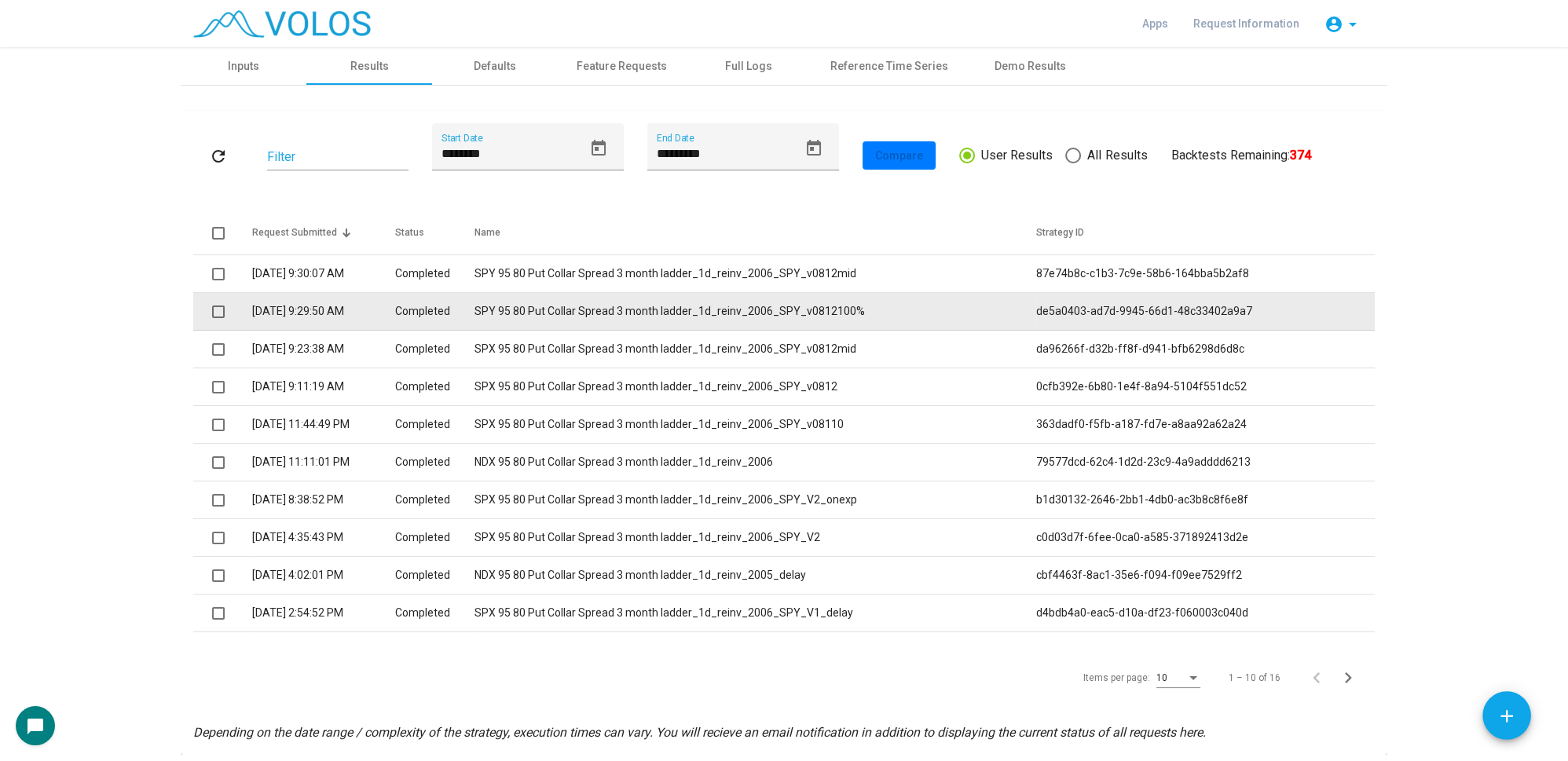
click at [539, 314] on td "SPY 95 80 Put Collar Spread 3 month ladder_1d_reinv_2006_SPY_v0812100%" at bounding box center [754, 311] width 562 height 38
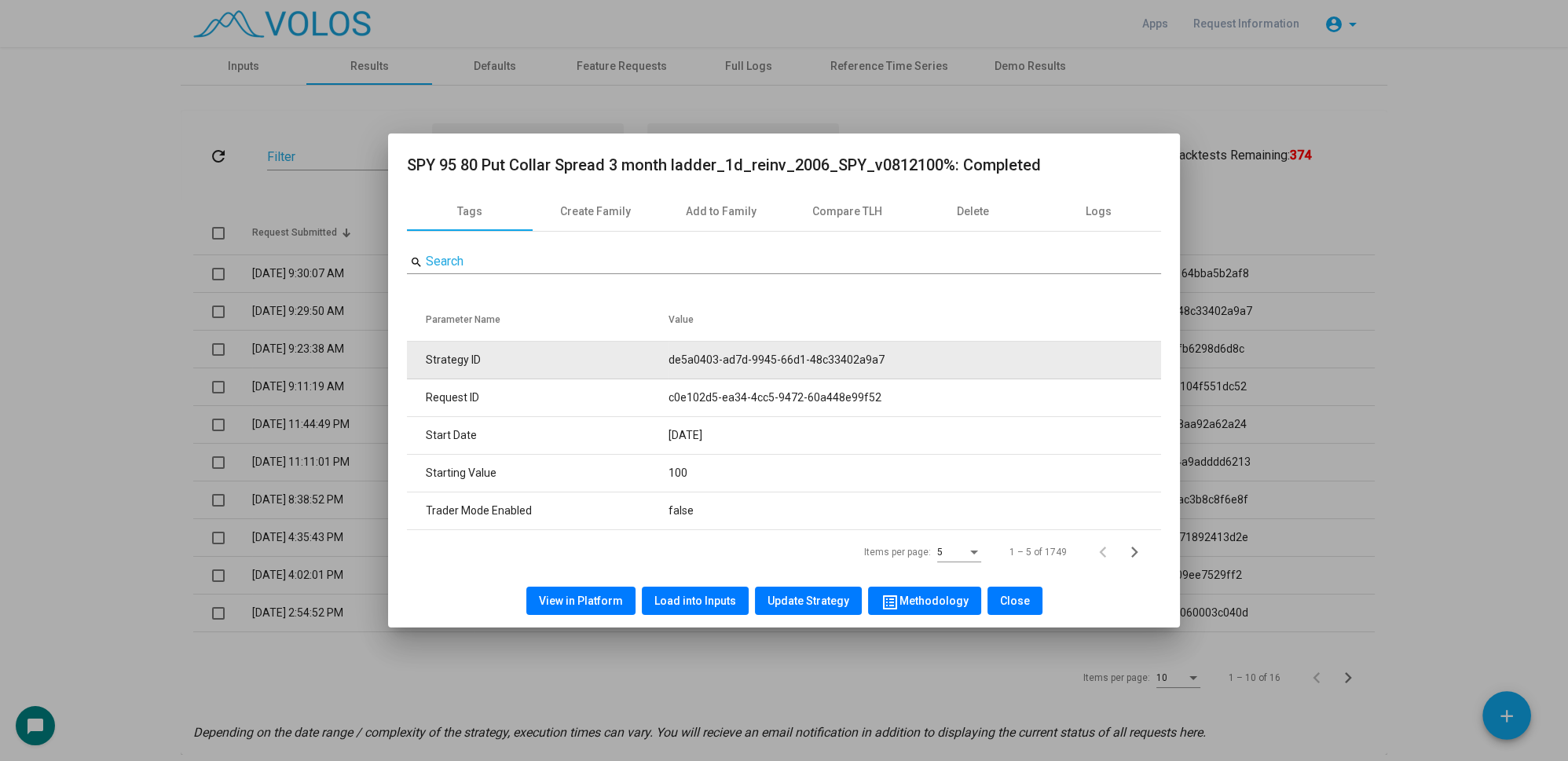
drag, startPoint x: 648, startPoint y: 357, endPoint x: 929, endPoint y: 365, distance: 281.1
click at [929, 365] on tr "Strategy ID de5a0403-ad7d-9945-66d1-48c33402a9a7" at bounding box center [784, 361] width 754 height 38
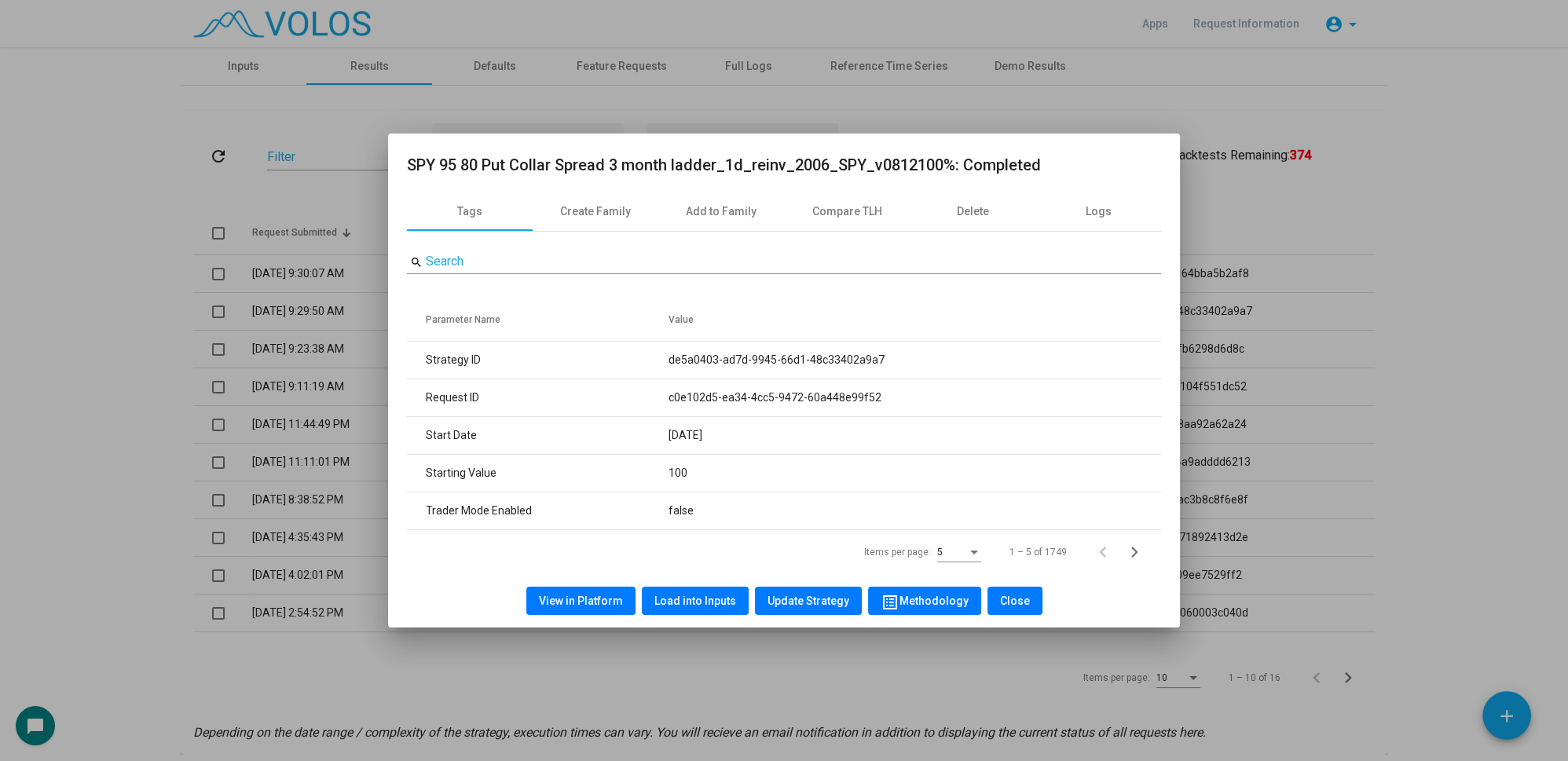
copy tr "de5a0403-ad7d-9945-66d1-48c33402a9a7"
click at [114, 329] on div at bounding box center [784, 380] width 1568 height 761
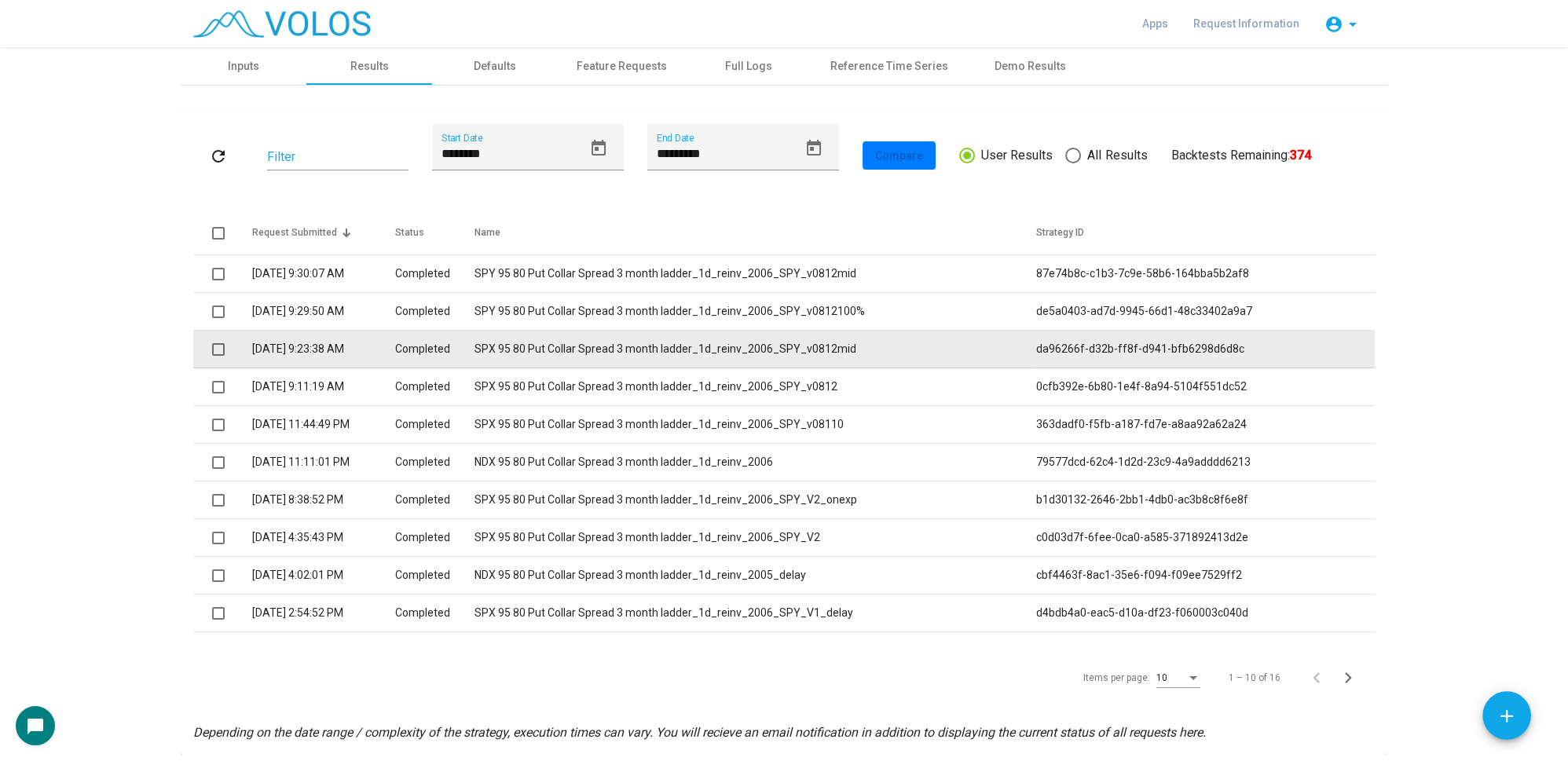
click at [474, 349] on td "Completed" at bounding box center [434, 350] width 79 height 38
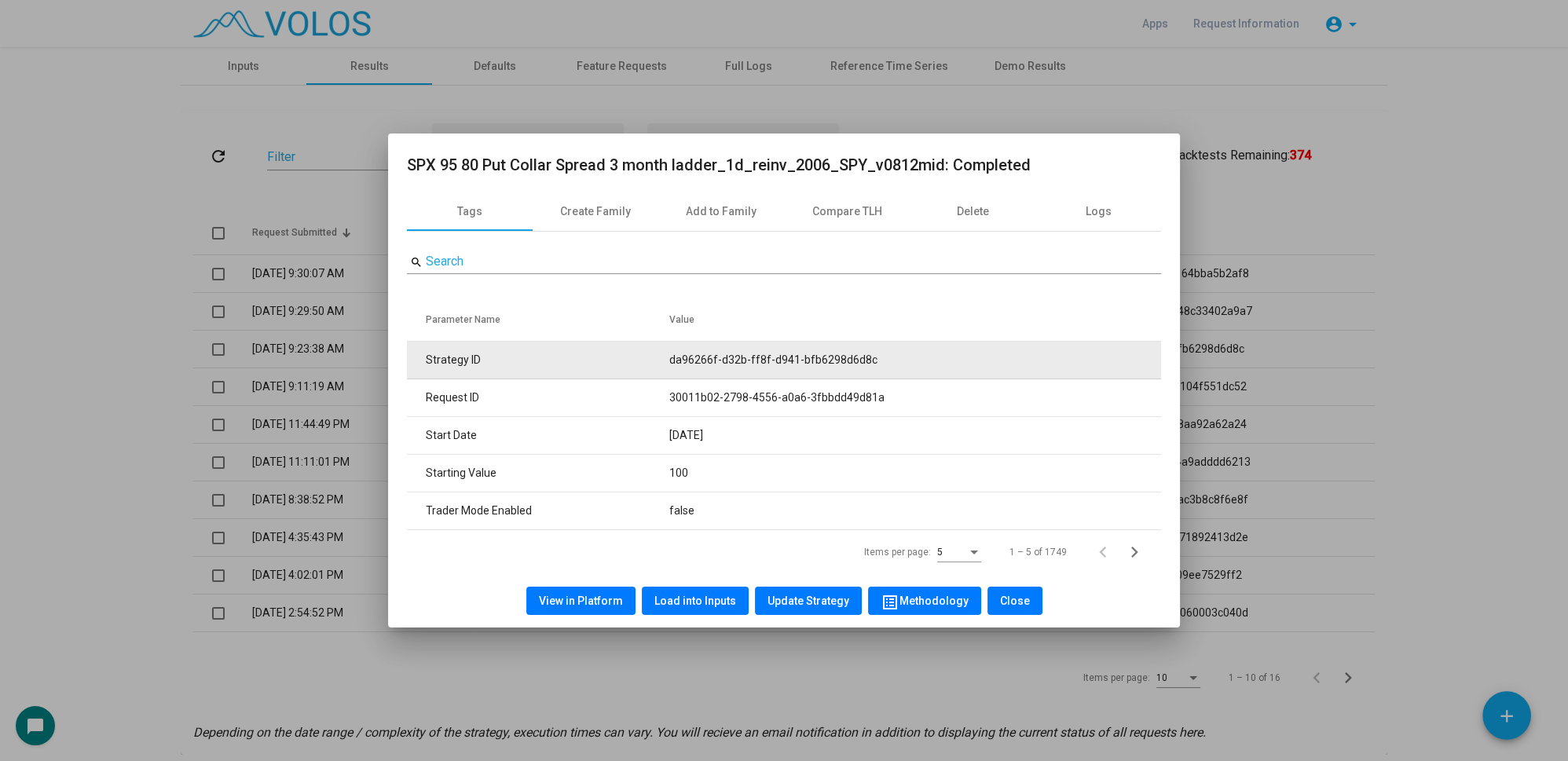
drag, startPoint x: 672, startPoint y: 360, endPoint x: 1048, endPoint y: 365, distance: 376.0
click at [1048, 365] on td "da96266f-d32b-ff8f-d941-bfb6298d6d8c" at bounding box center [915, 361] width 491 height 38
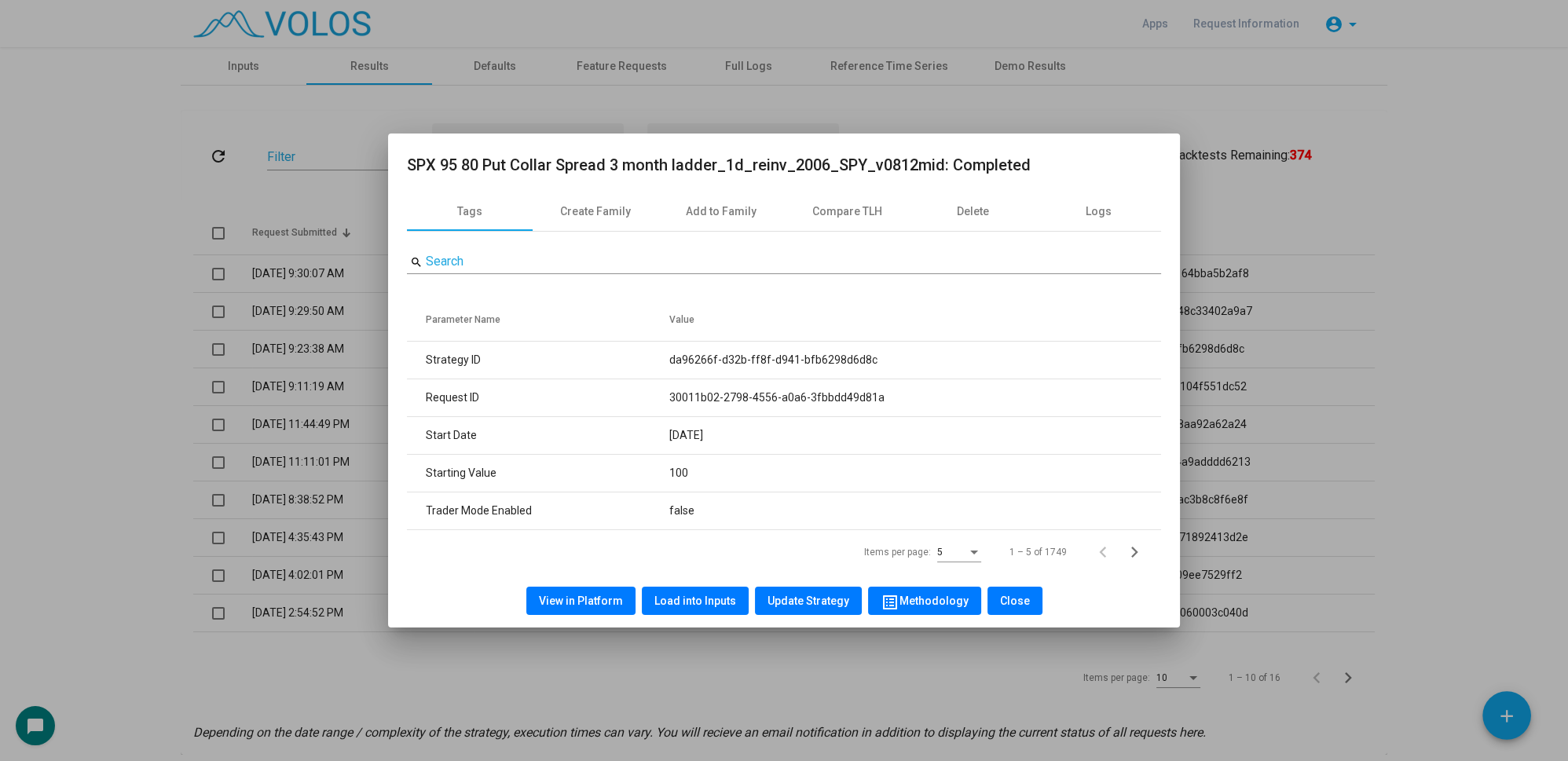
copy td "da96266f-d32b-ff8f-d941-bfb6298d6d8c"
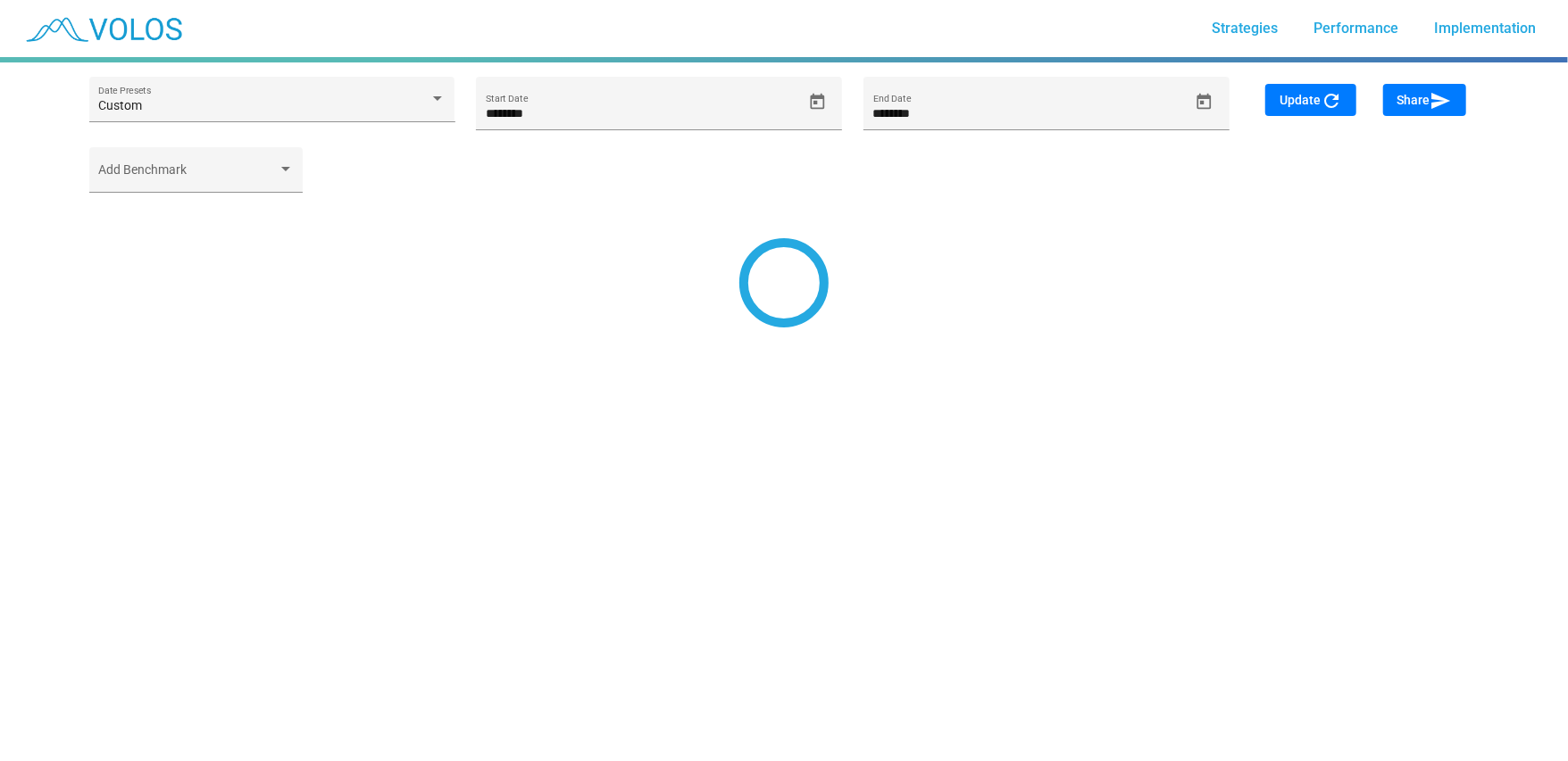
type input "*********"
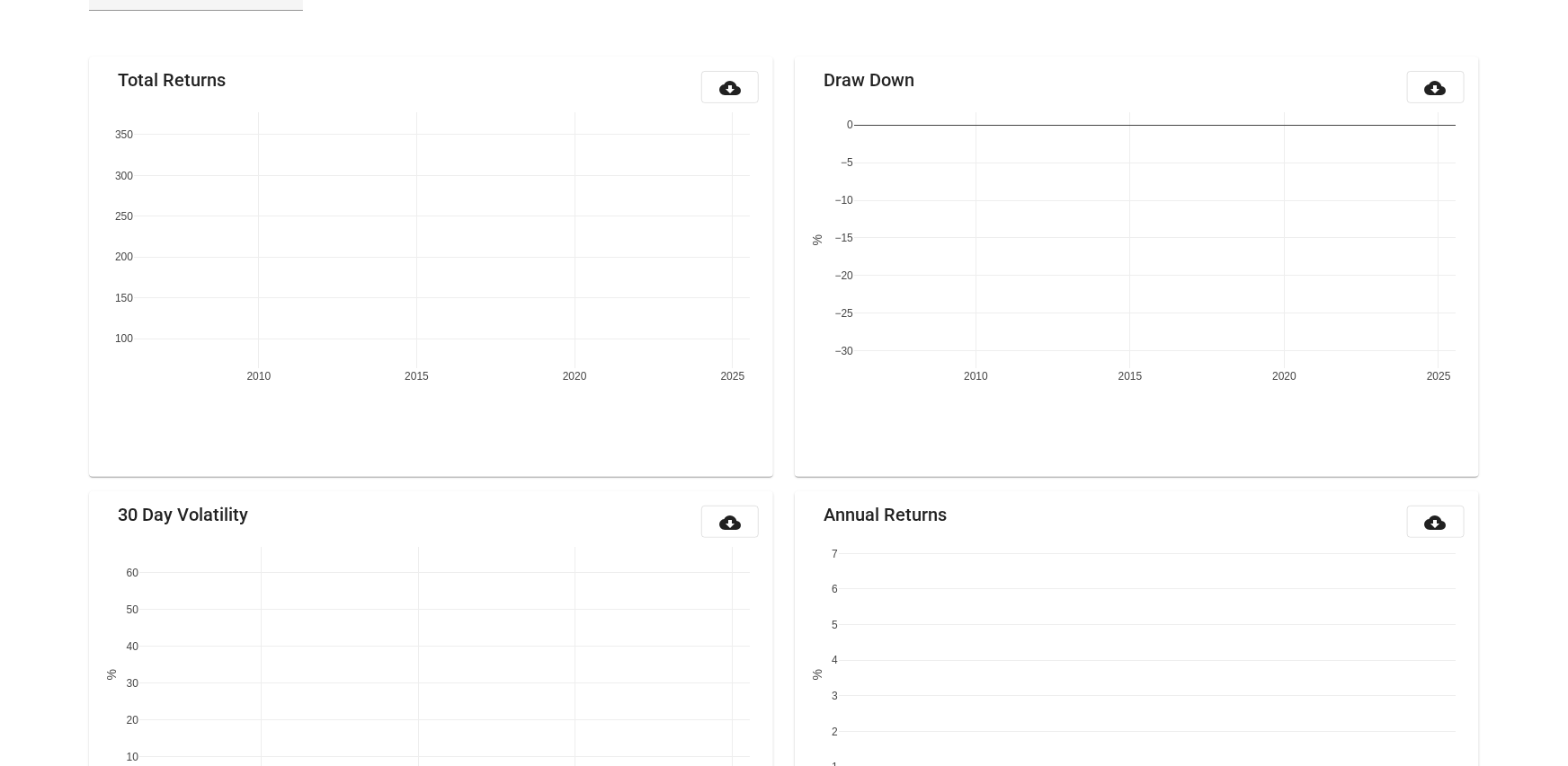
scroll to position [210, 0]
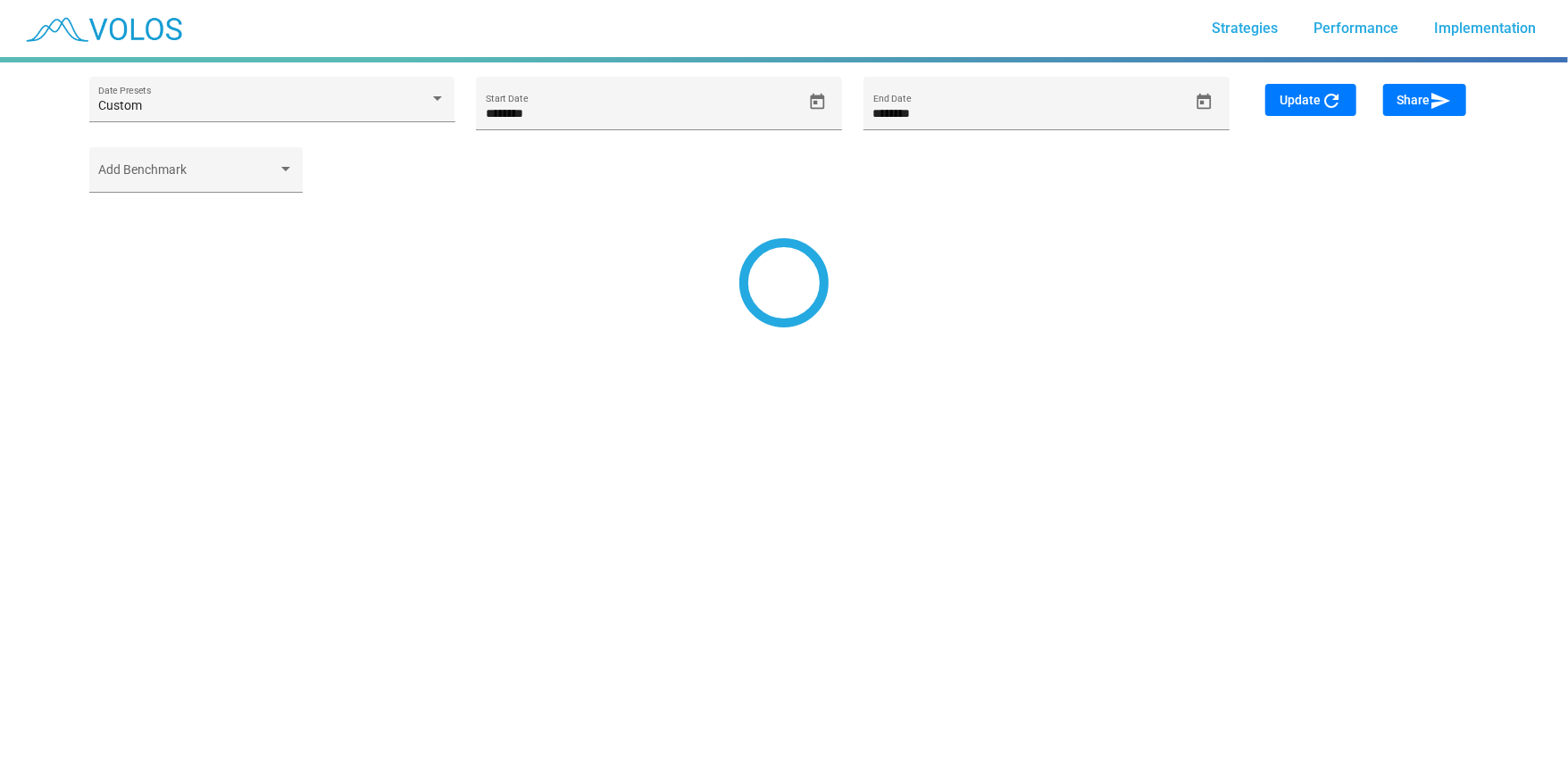
type input "*********"
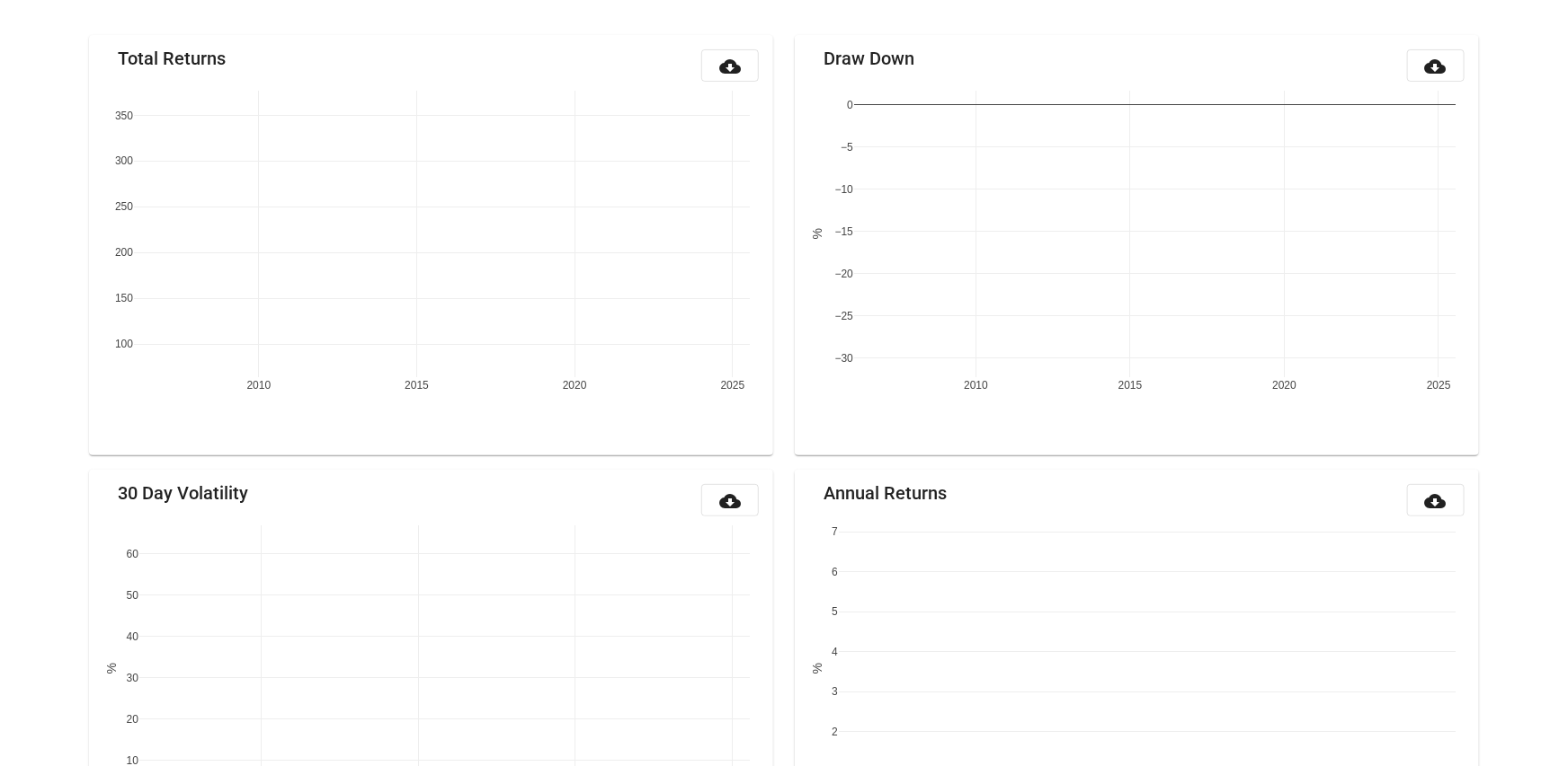
scroll to position [210, 0]
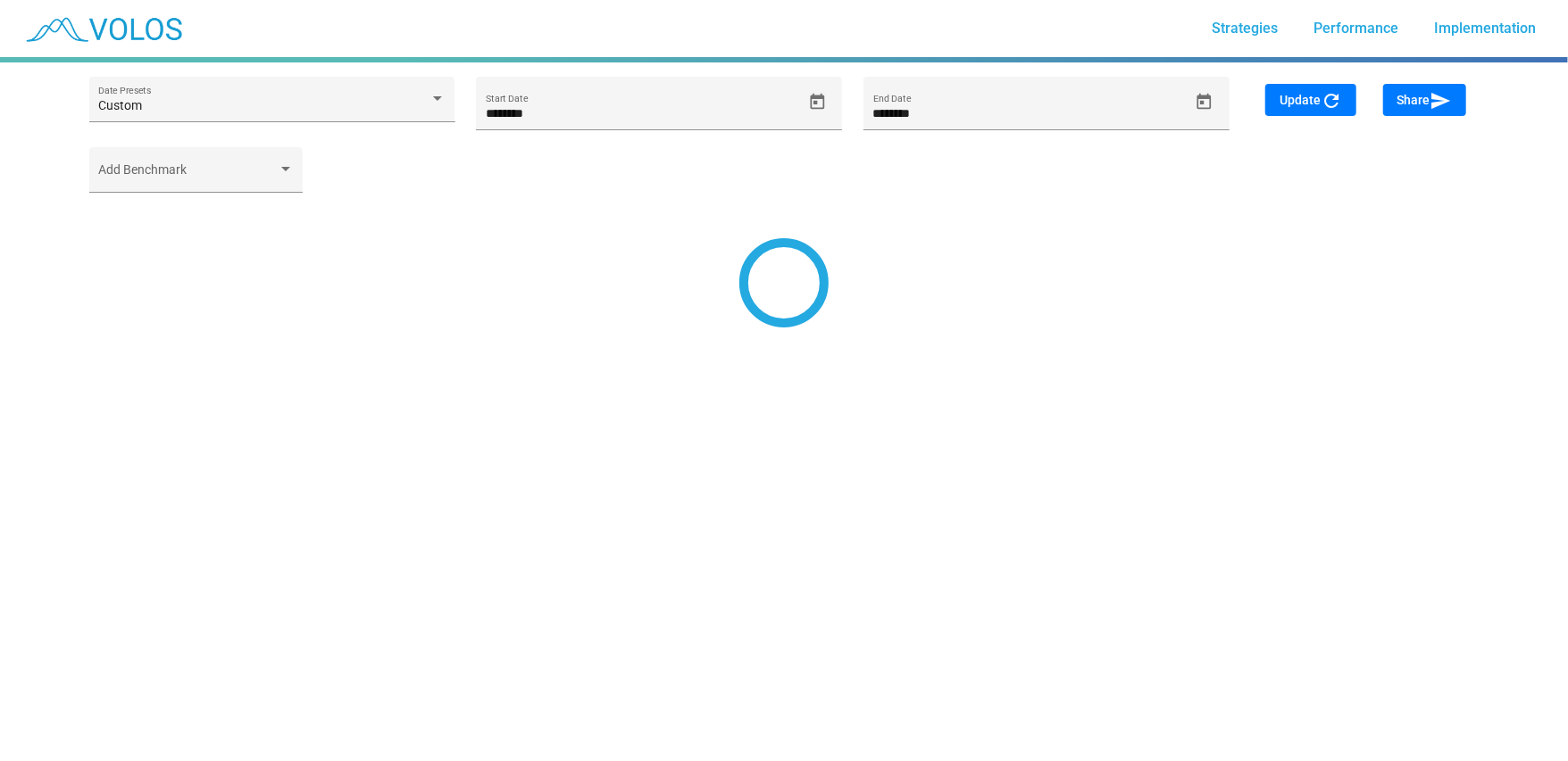
type input "*********"
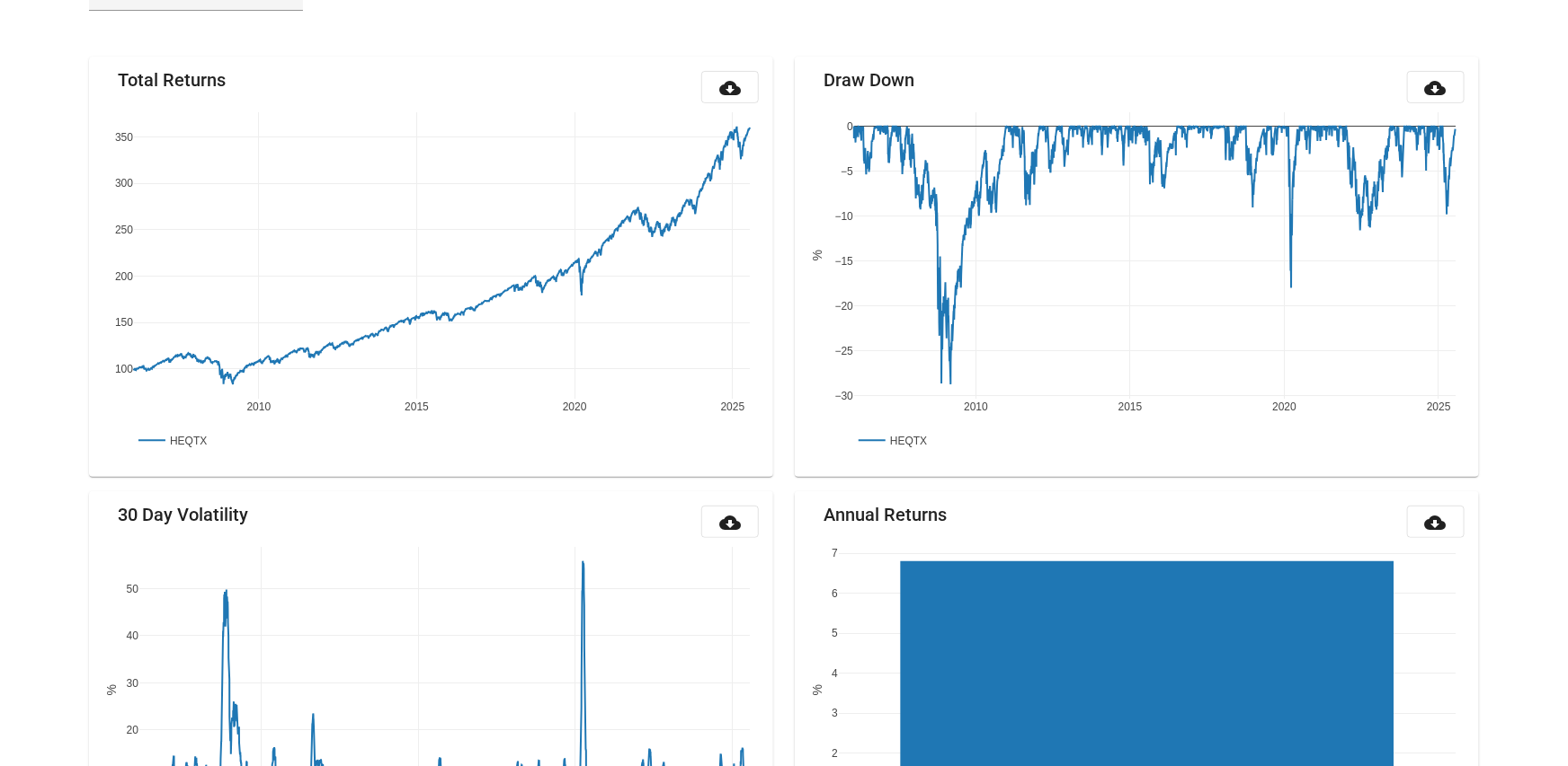
scroll to position [210, 0]
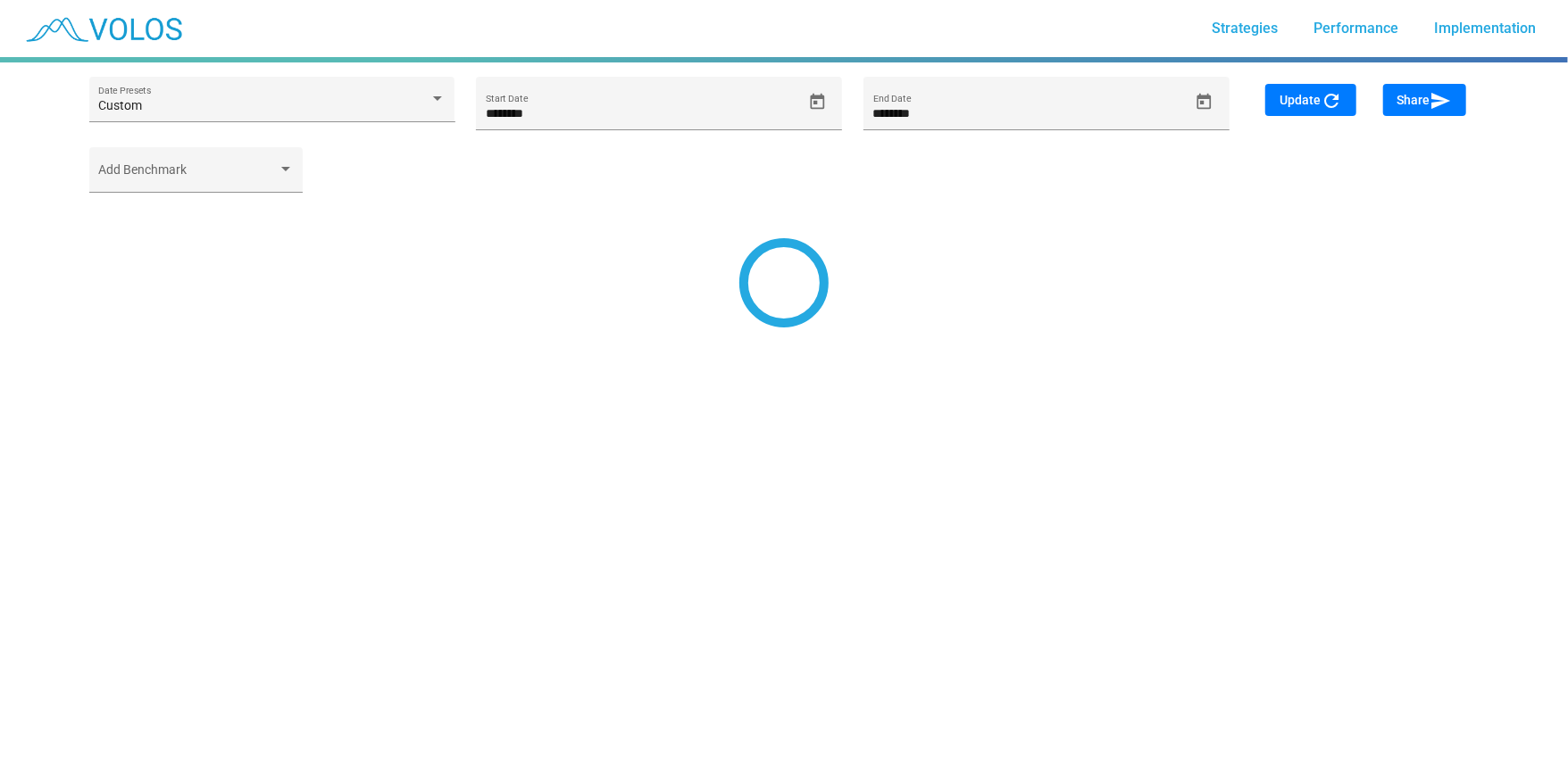
type input "*********"
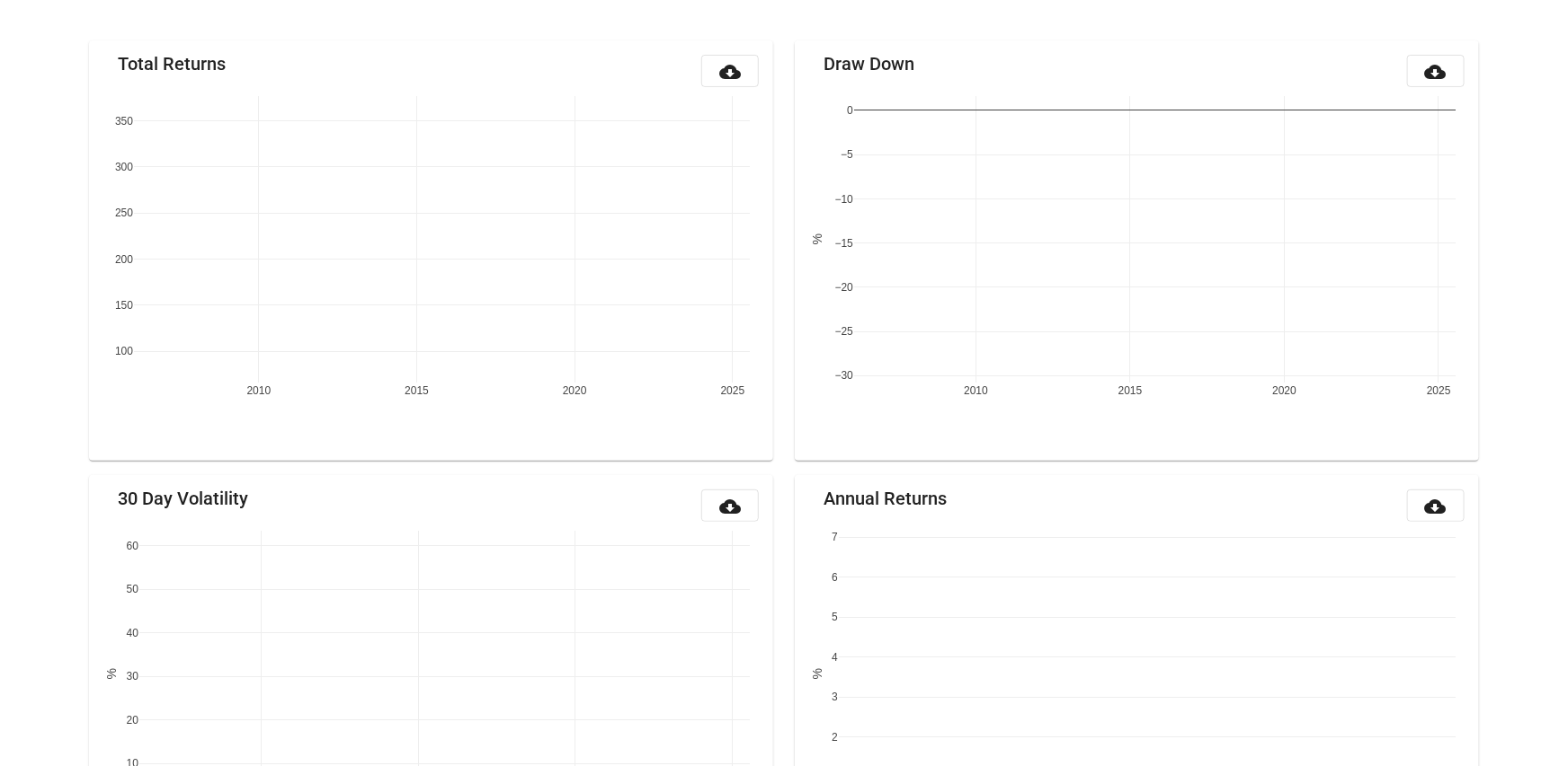
scroll to position [210, 0]
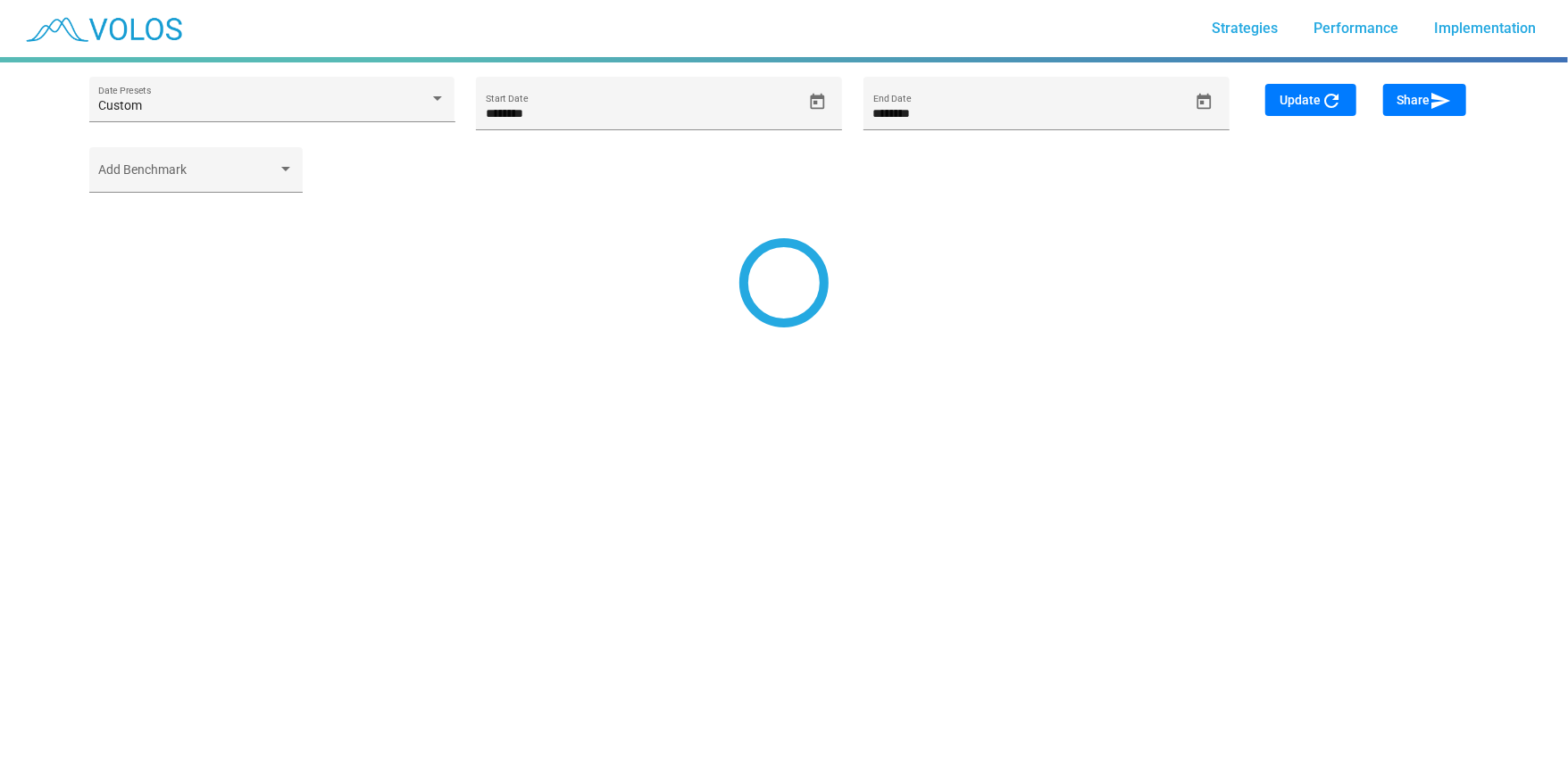
type input "*********"
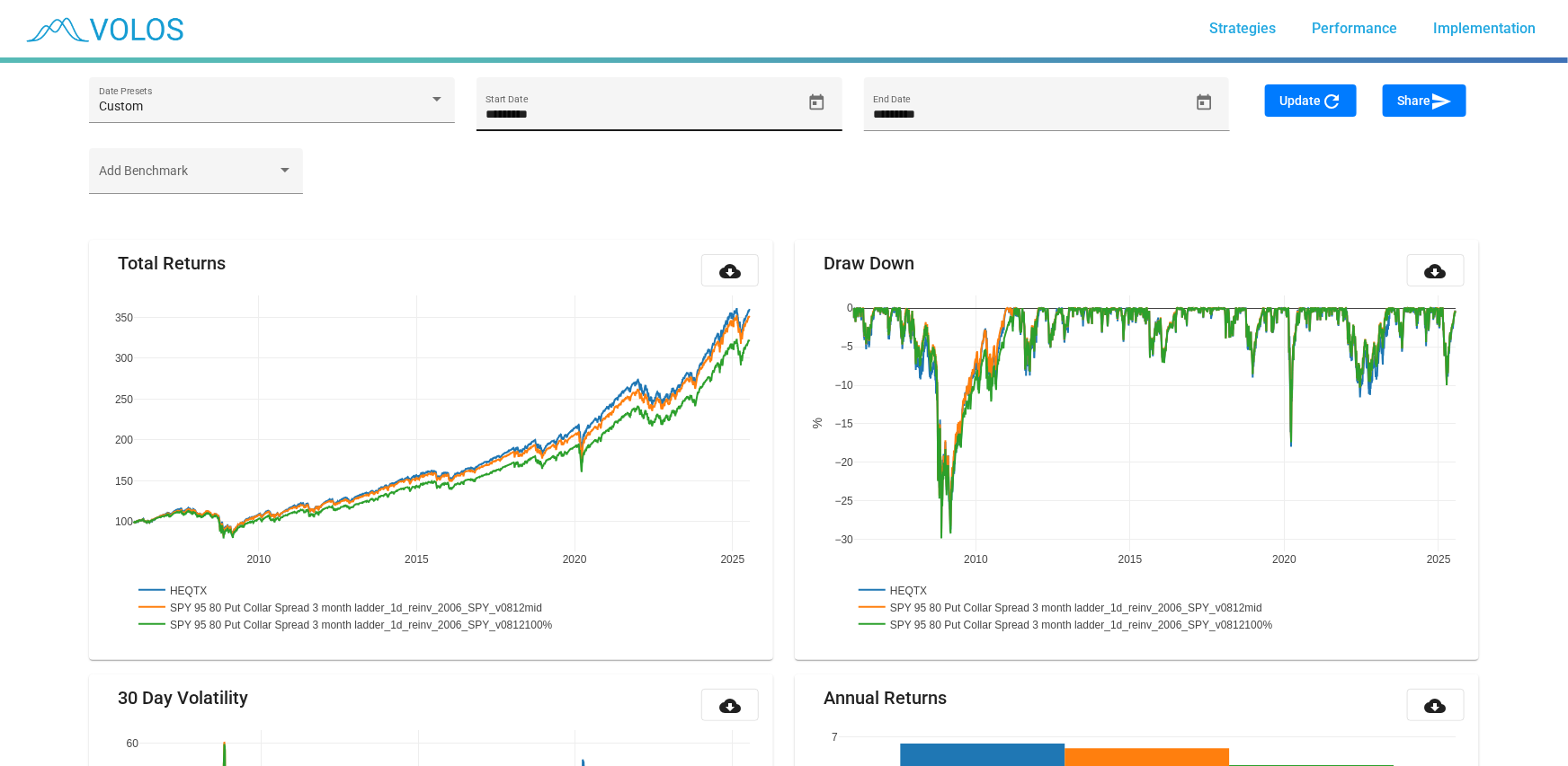
click at [815, 96] on icon "Open calendar" at bounding box center [816, 102] width 19 height 19
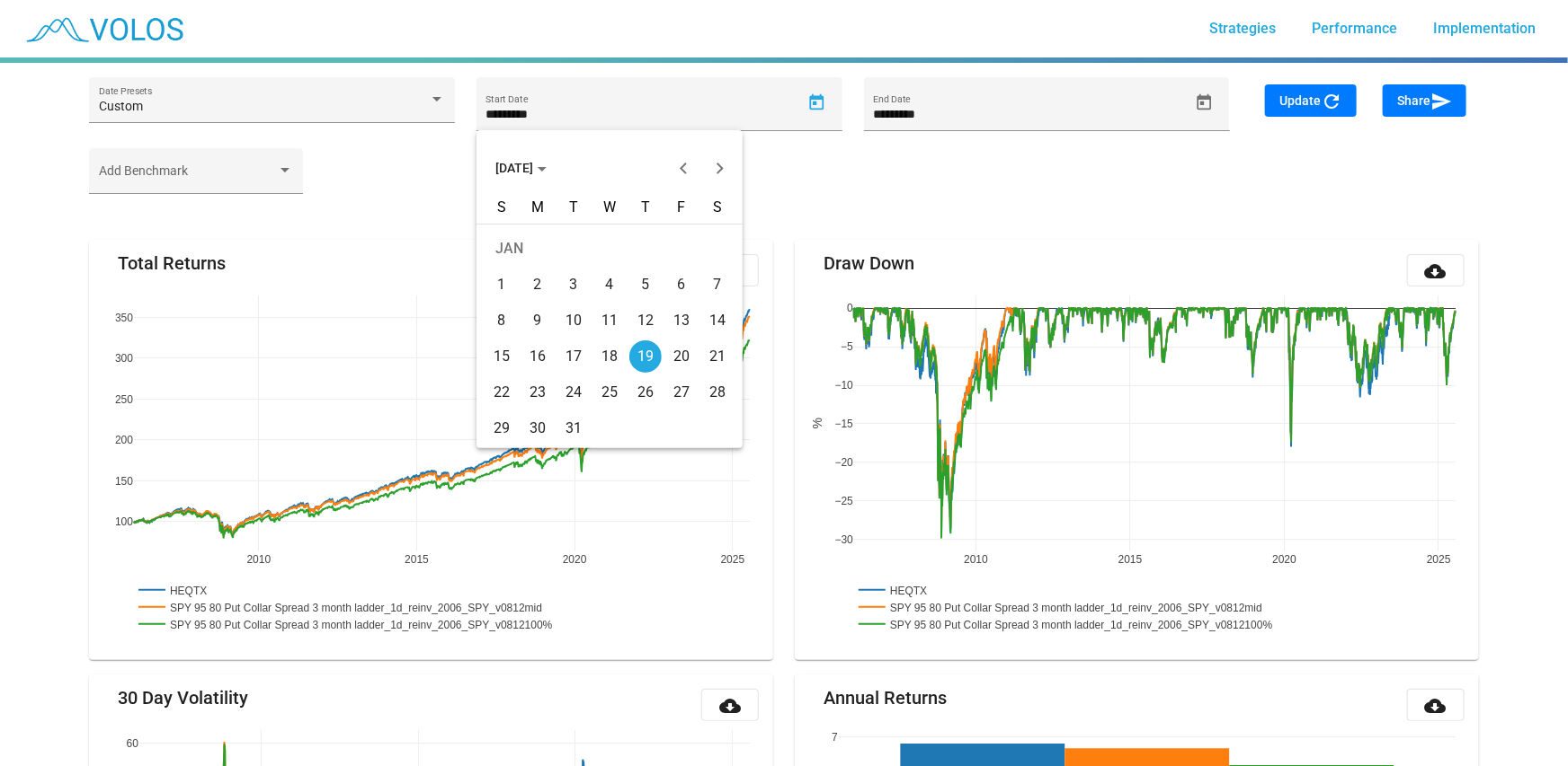
click at [535, 165] on span "[DATE]" at bounding box center [520, 168] width 51 height 15
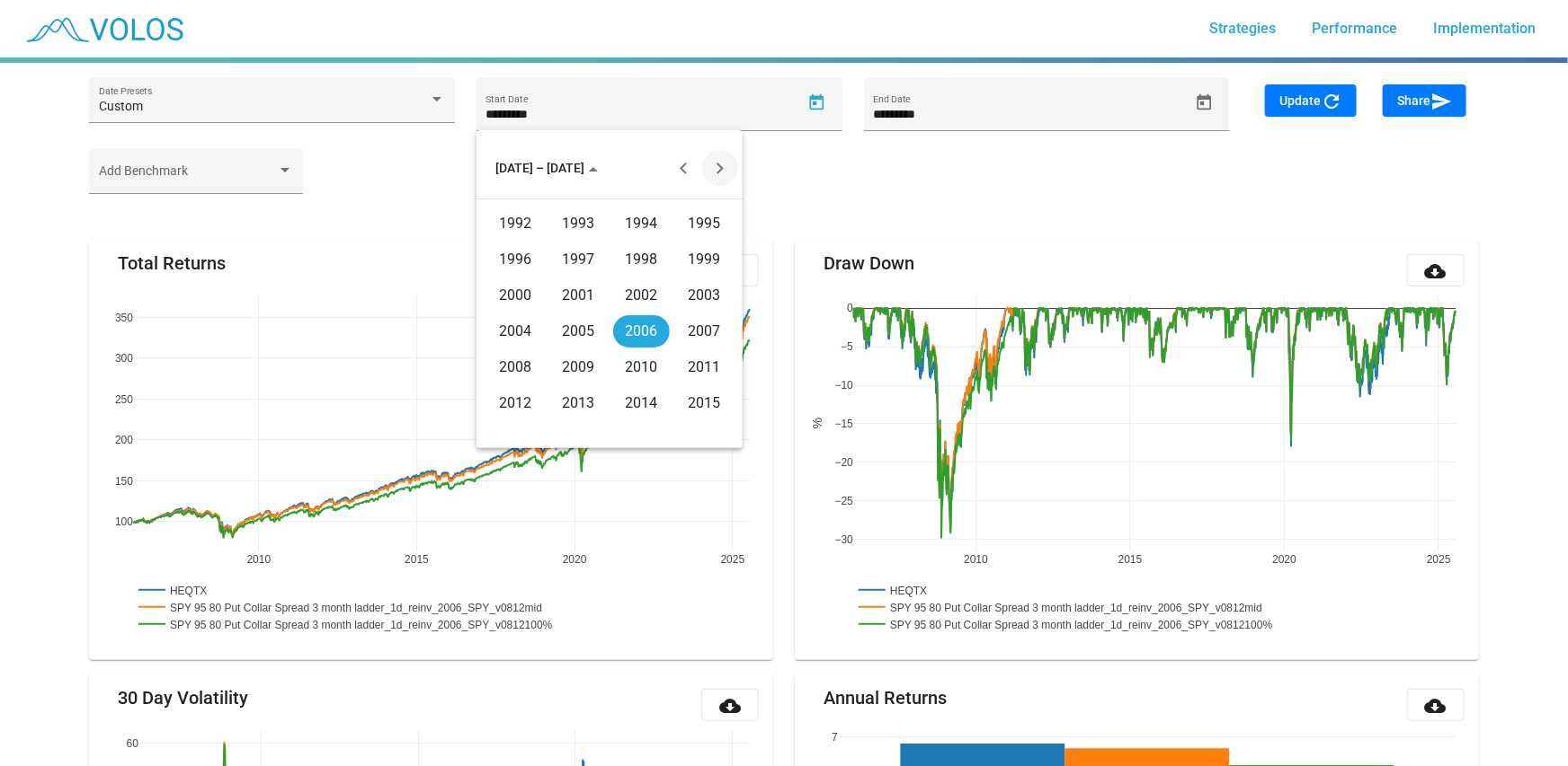
click at [720, 166] on button "Next 20 years" at bounding box center [720, 168] width 36 height 36
click at [575, 255] on div "2021" at bounding box center [579, 260] width 57 height 32
click at [628, 330] on div "NOV" at bounding box center [641, 331] width 57 height 32
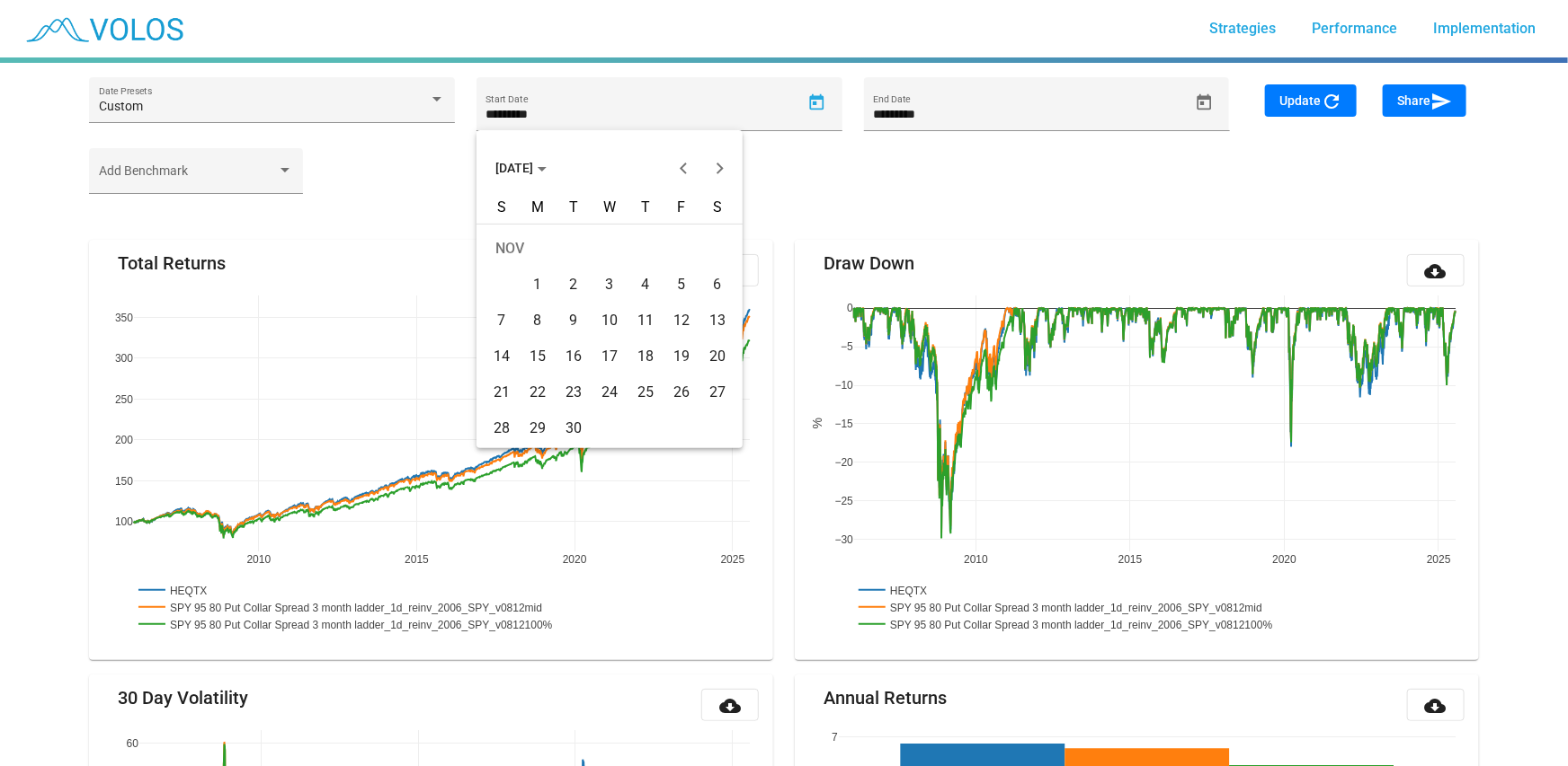
click at [579, 285] on div "2" at bounding box center [573, 284] width 32 height 32
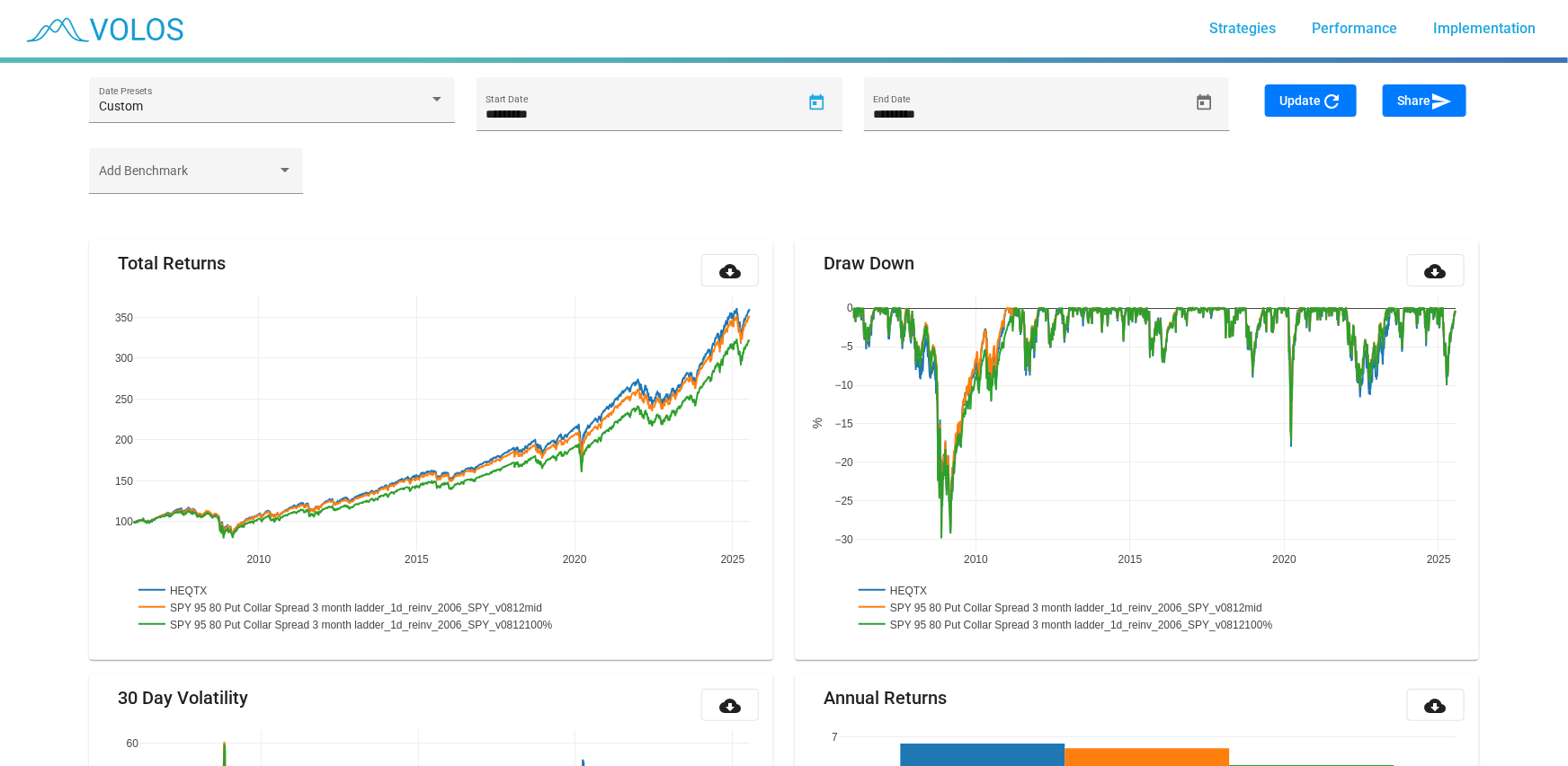
type input "*********"
click at [1310, 107] on button "Update refresh" at bounding box center [1311, 101] width 92 height 32
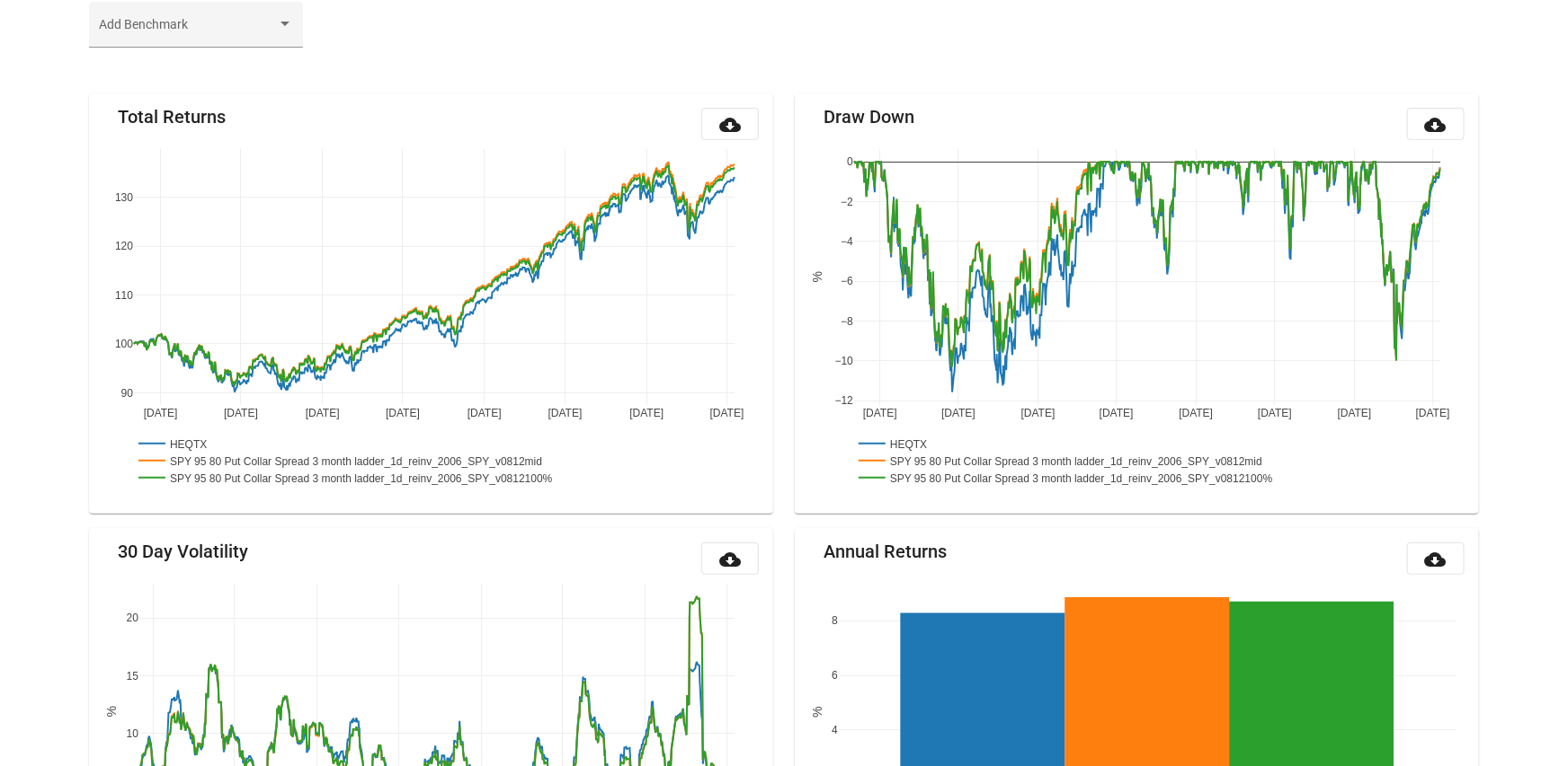
scroll to position [210, 0]
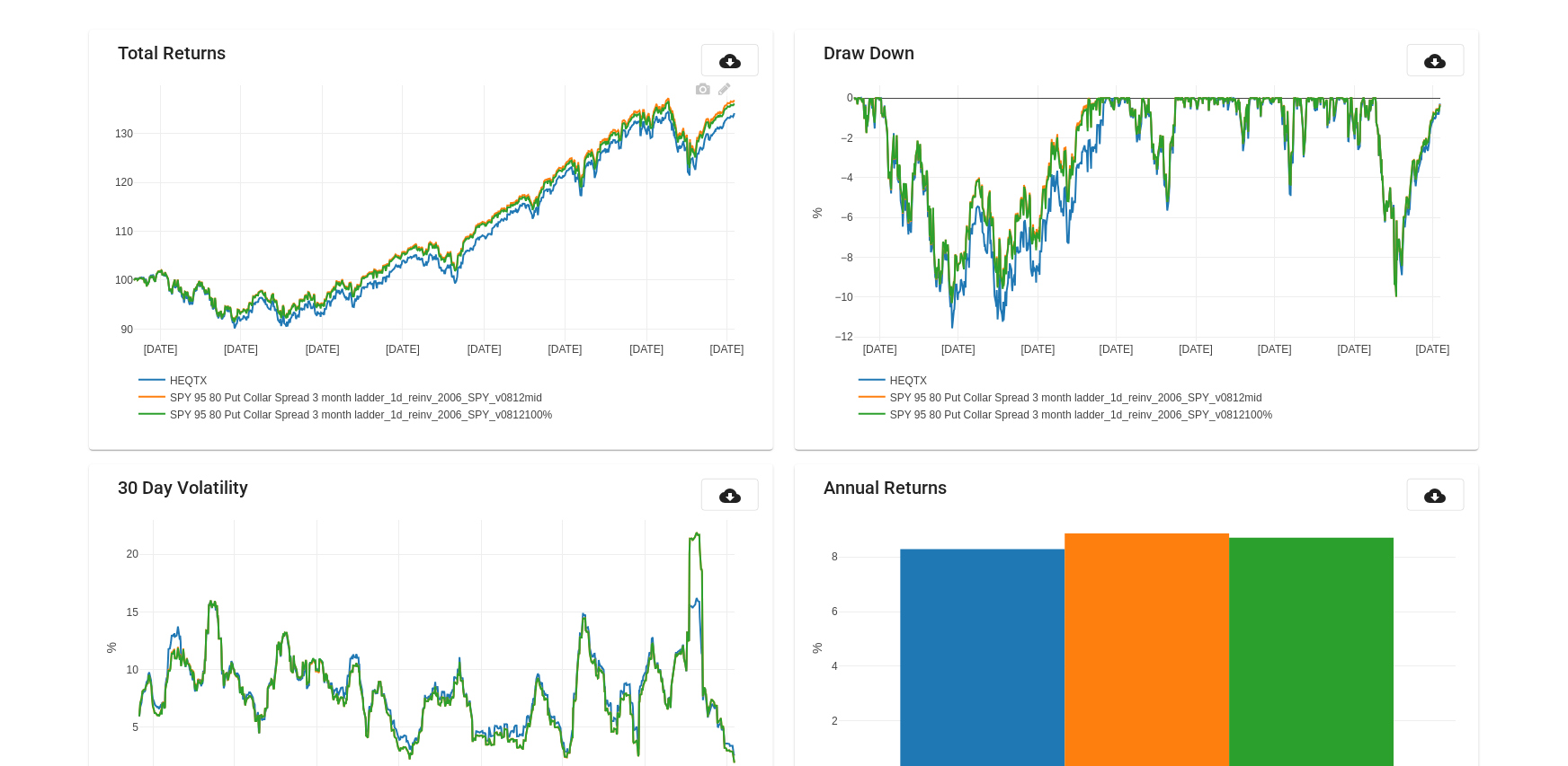
click at [273, 408] on rect at bounding box center [369, 413] width 472 height 17
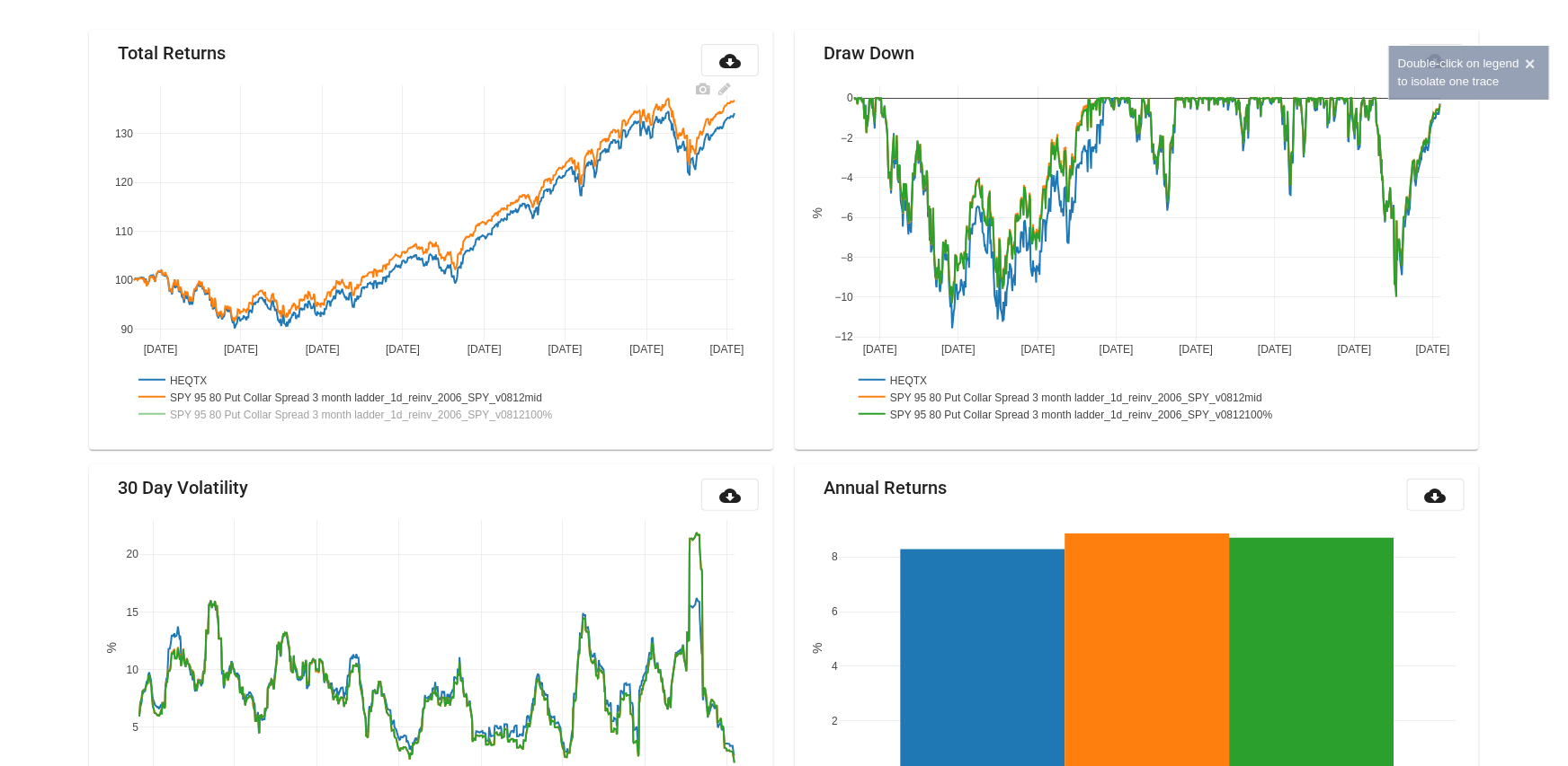
click at [450, 391] on rect at bounding box center [363, 396] width 460 height 17
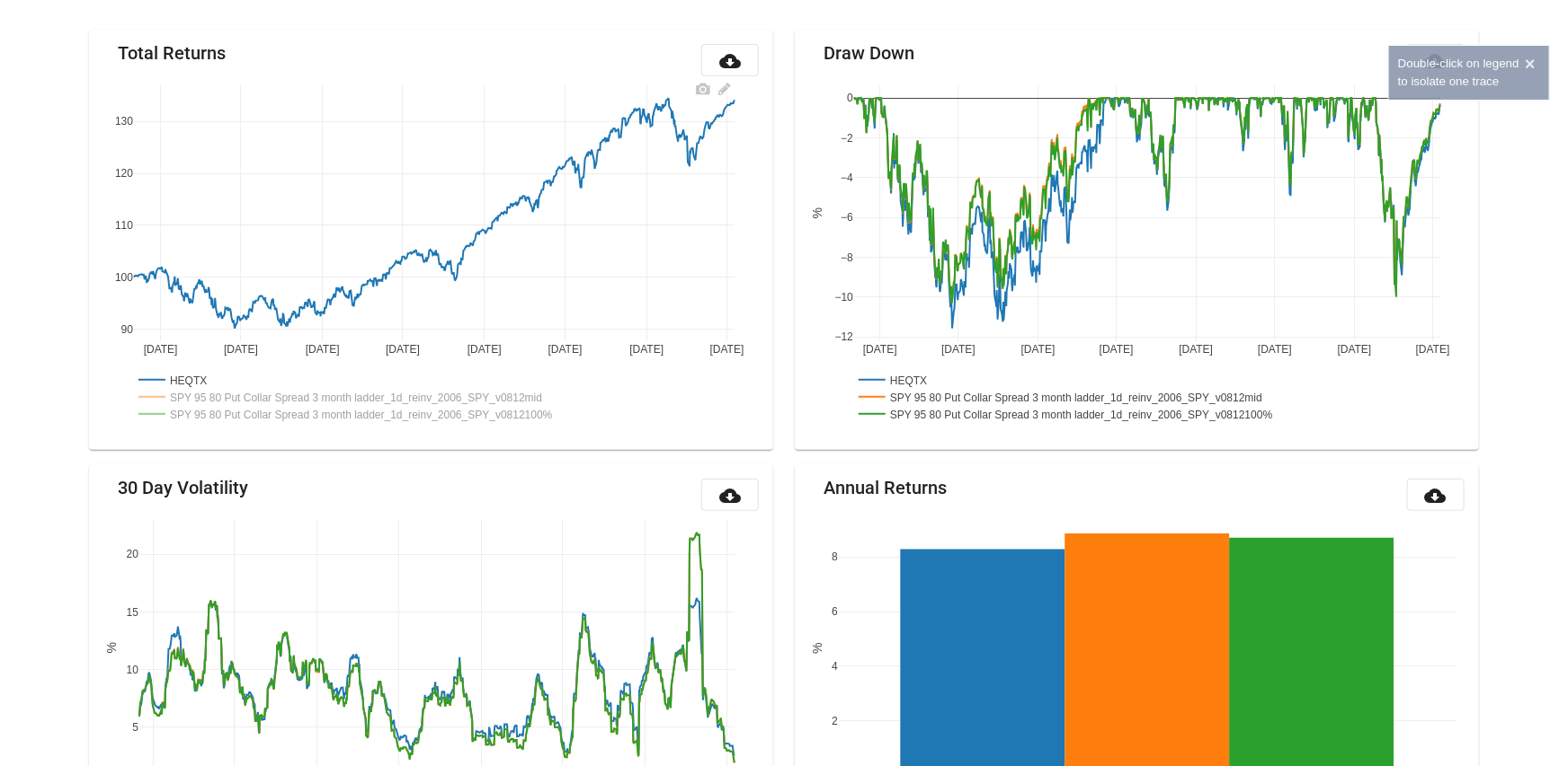
click at [444, 410] on rect at bounding box center [369, 413] width 472 height 17
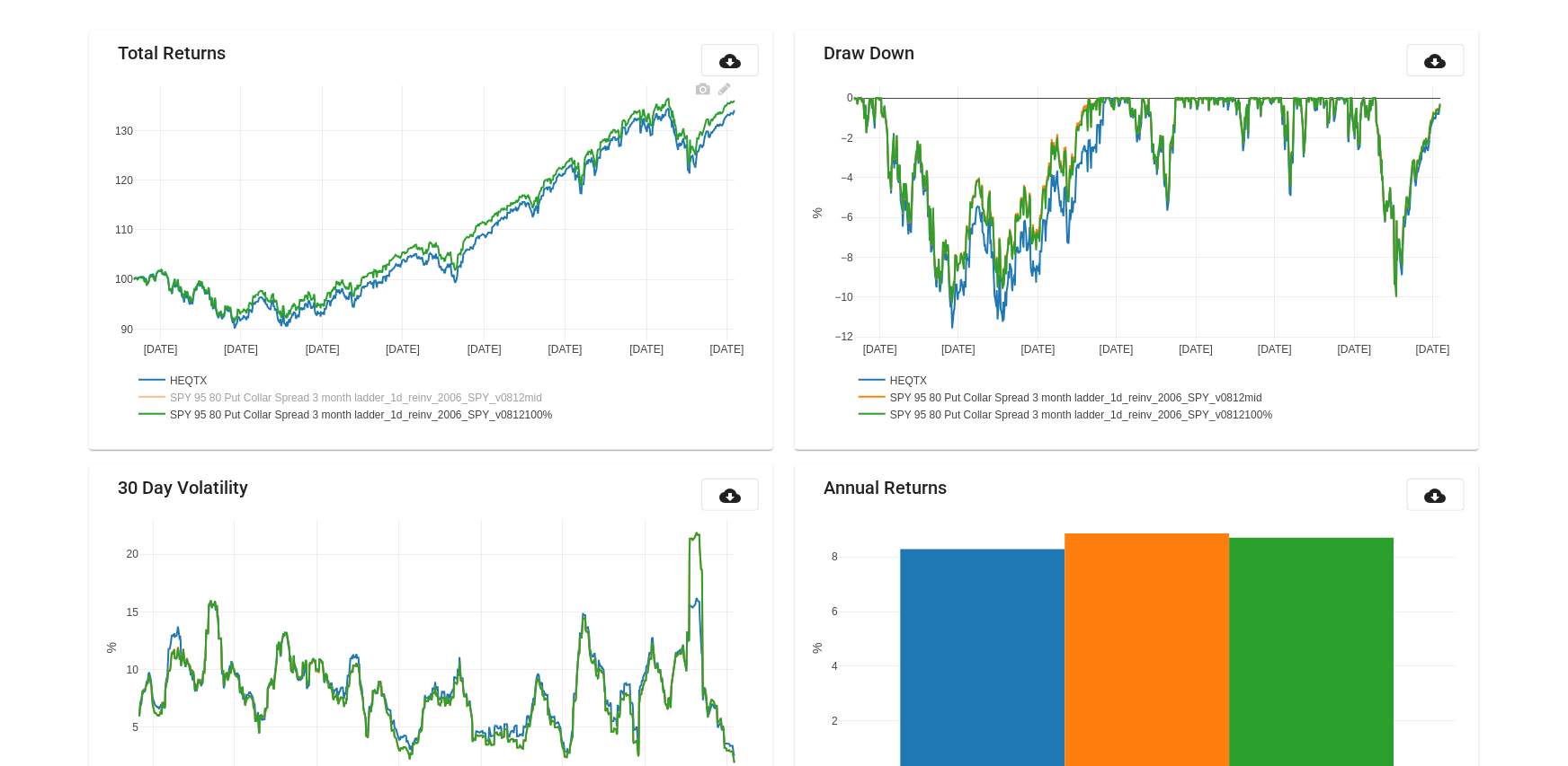
click at [441, 394] on rect at bounding box center [363, 396] width 460 height 17
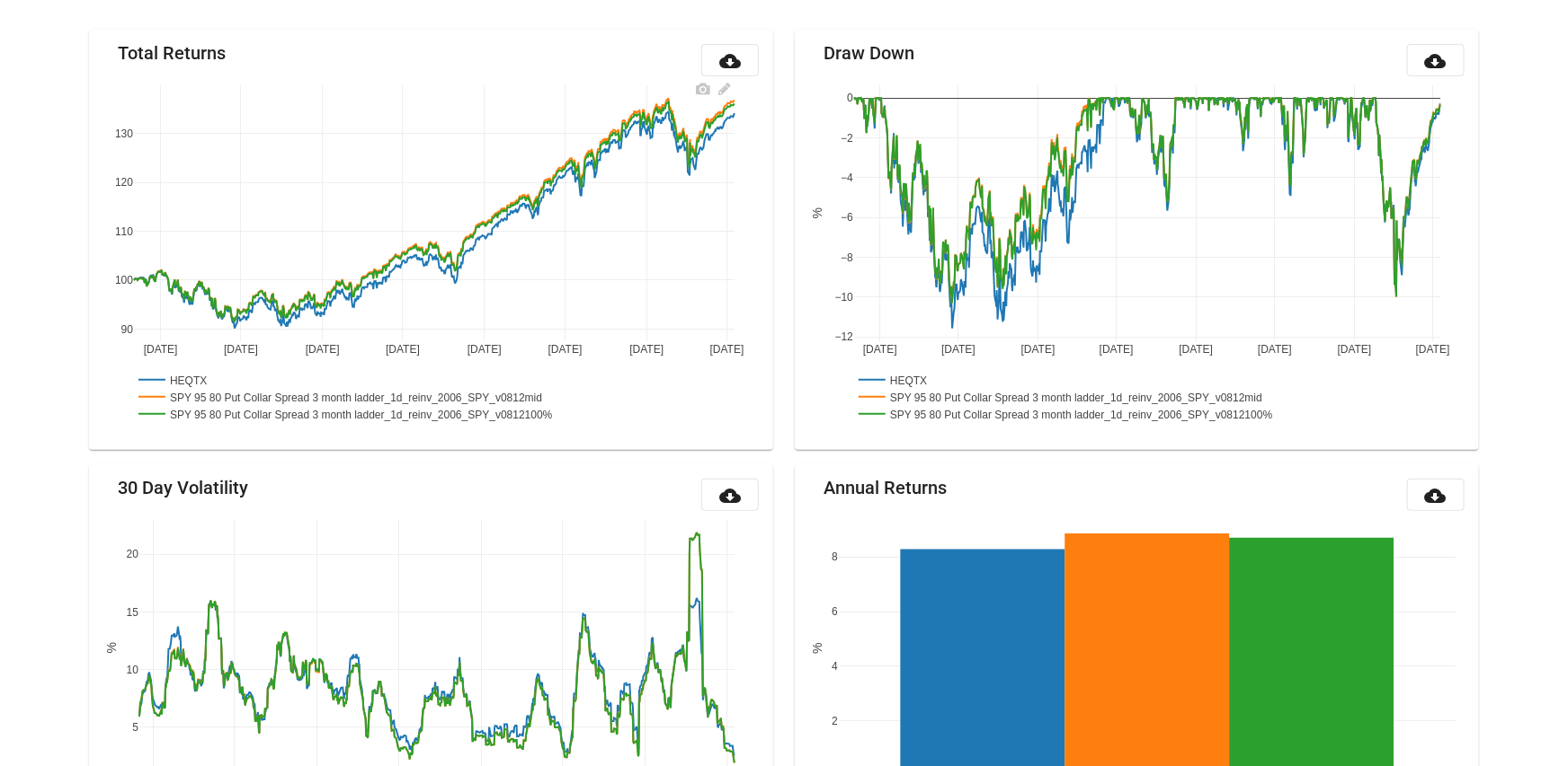
click at [438, 414] on rect at bounding box center [369, 413] width 472 height 17
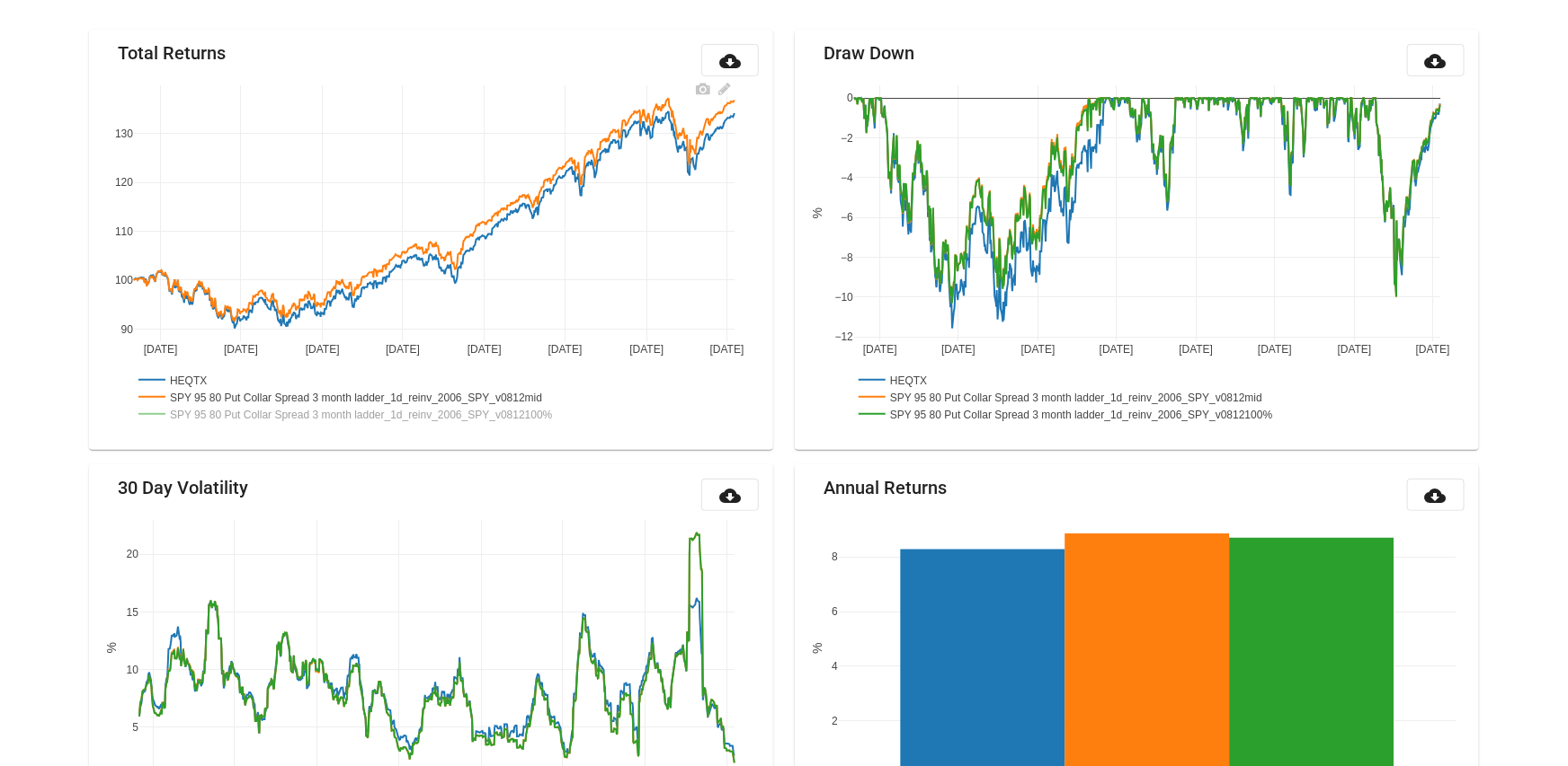
click at [439, 395] on rect at bounding box center [363, 396] width 460 height 17
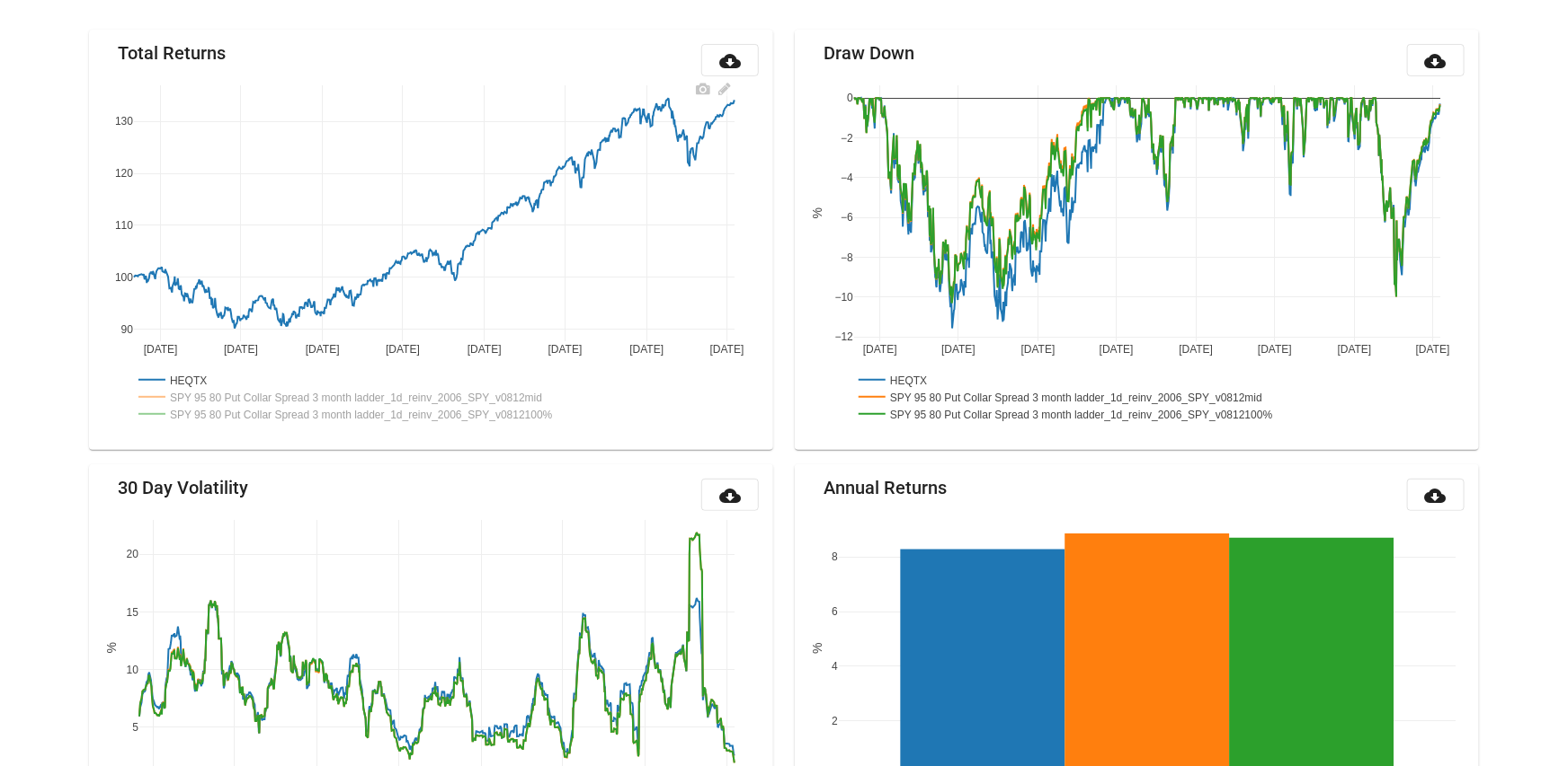
click at [439, 395] on rect at bounding box center [363, 396] width 460 height 17
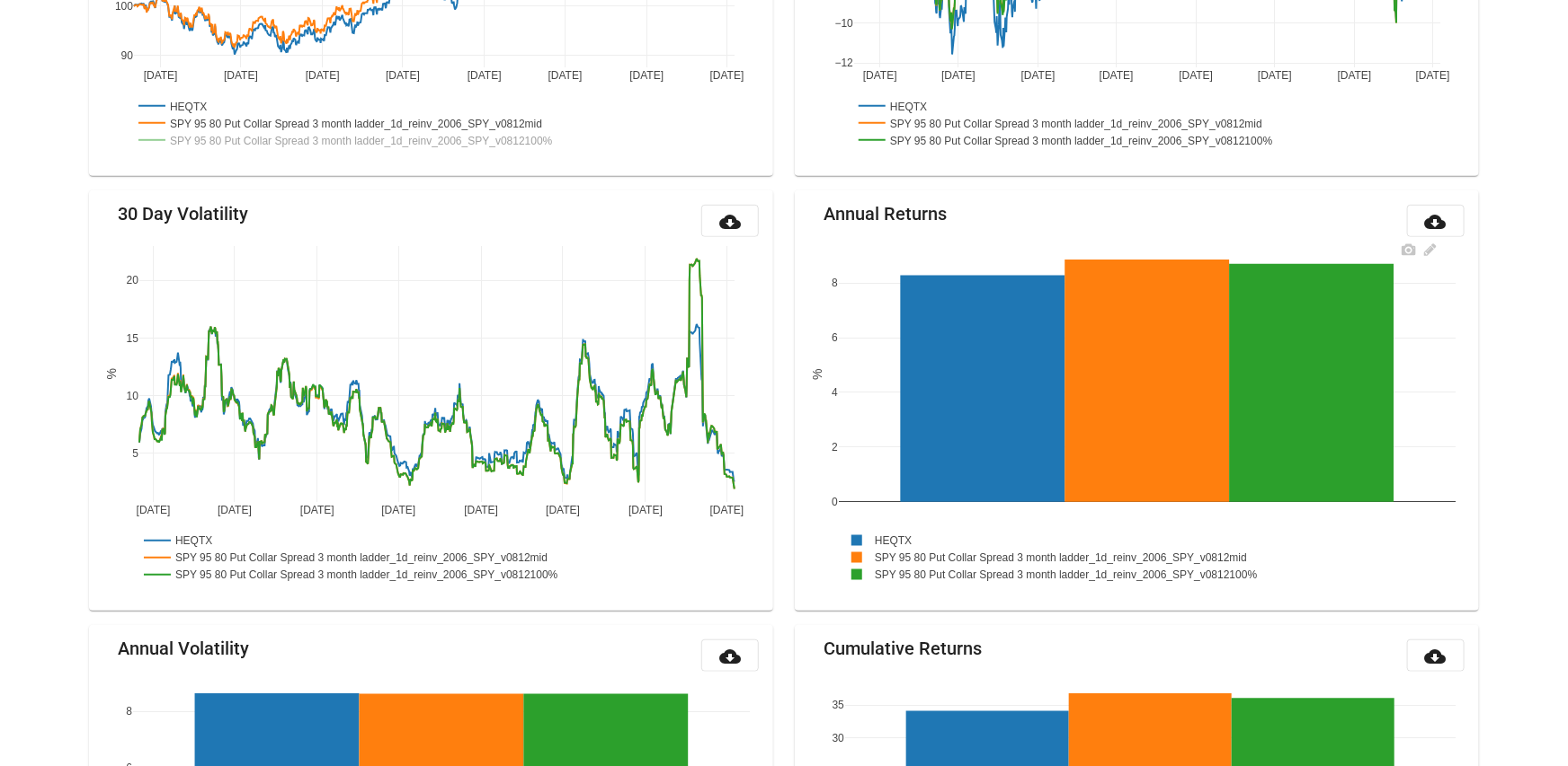
scroll to position [425, 0]
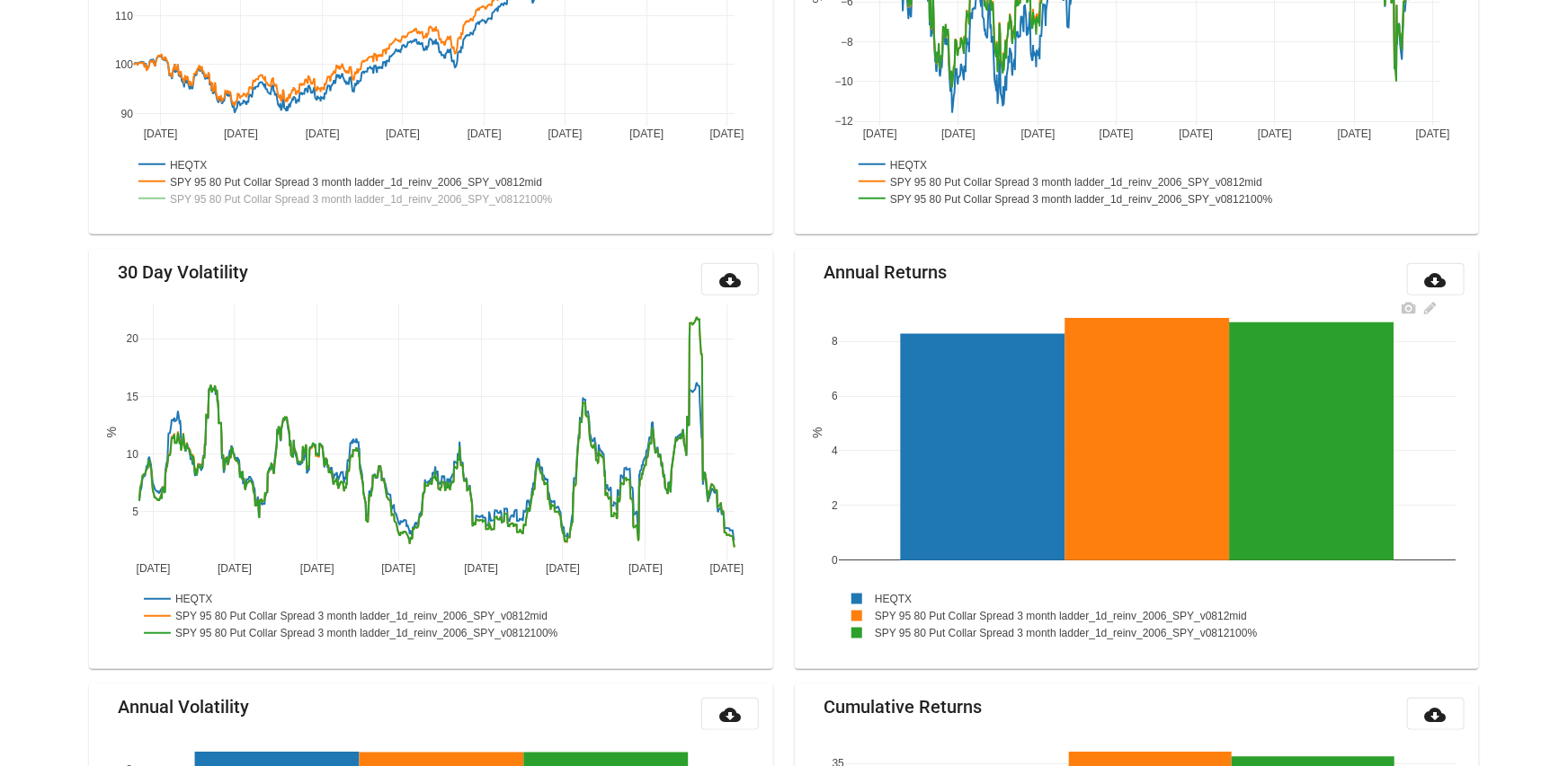
click at [901, 617] on rect at bounding box center [1068, 615] width 460 height 17
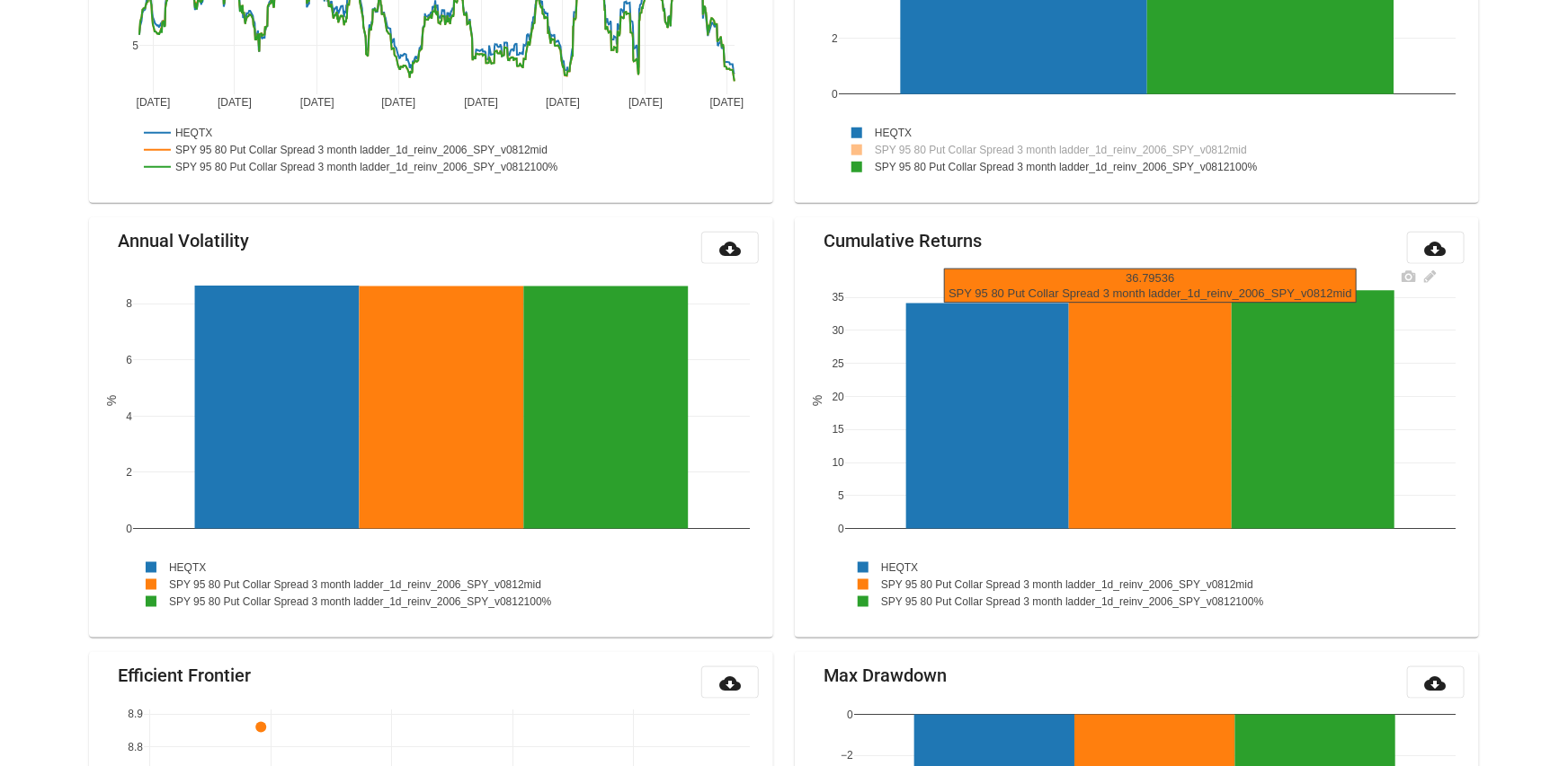
scroll to position [1001, 0]
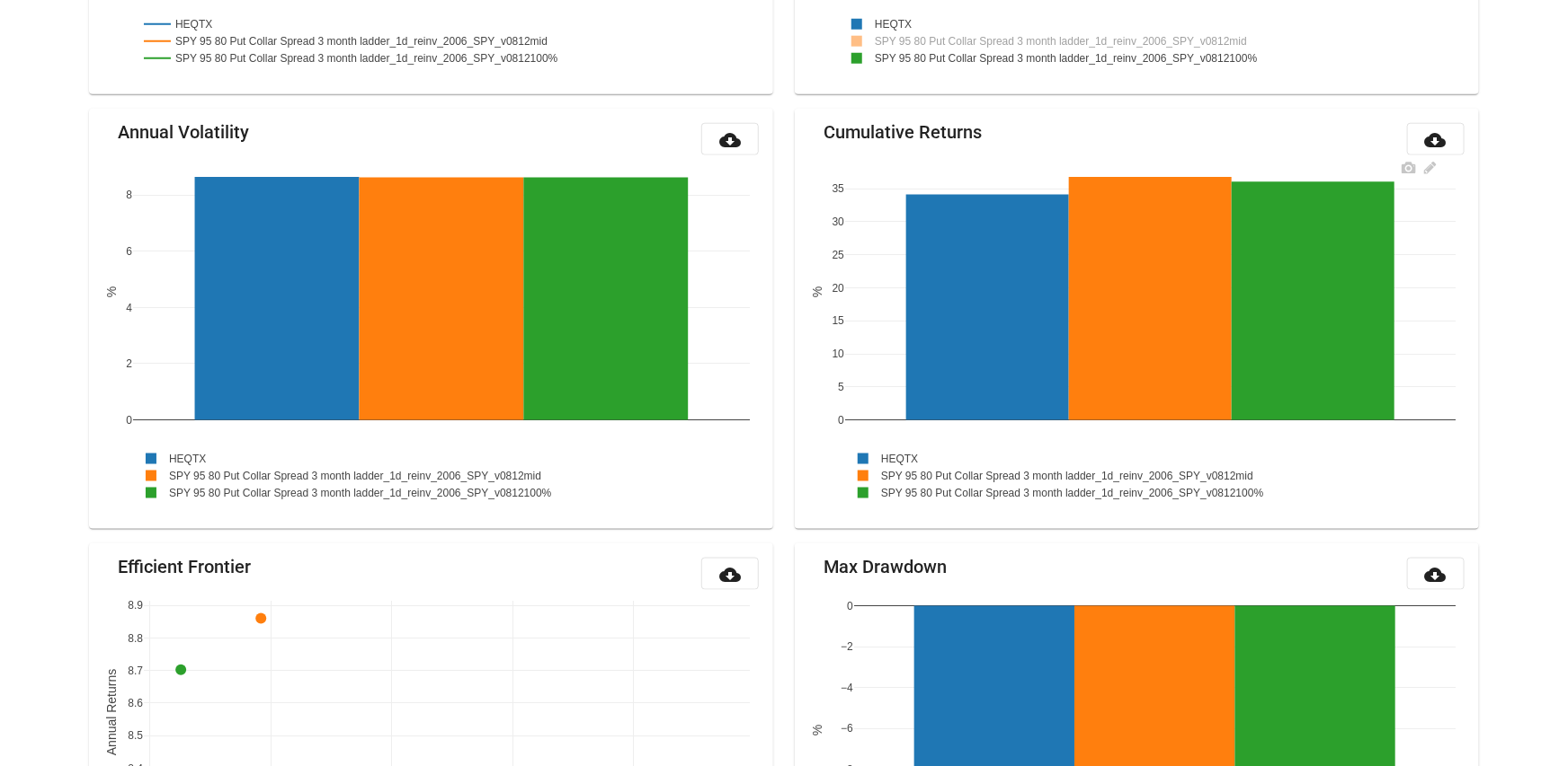
click at [912, 486] on rect at bounding box center [1081, 492] width 472 height 17
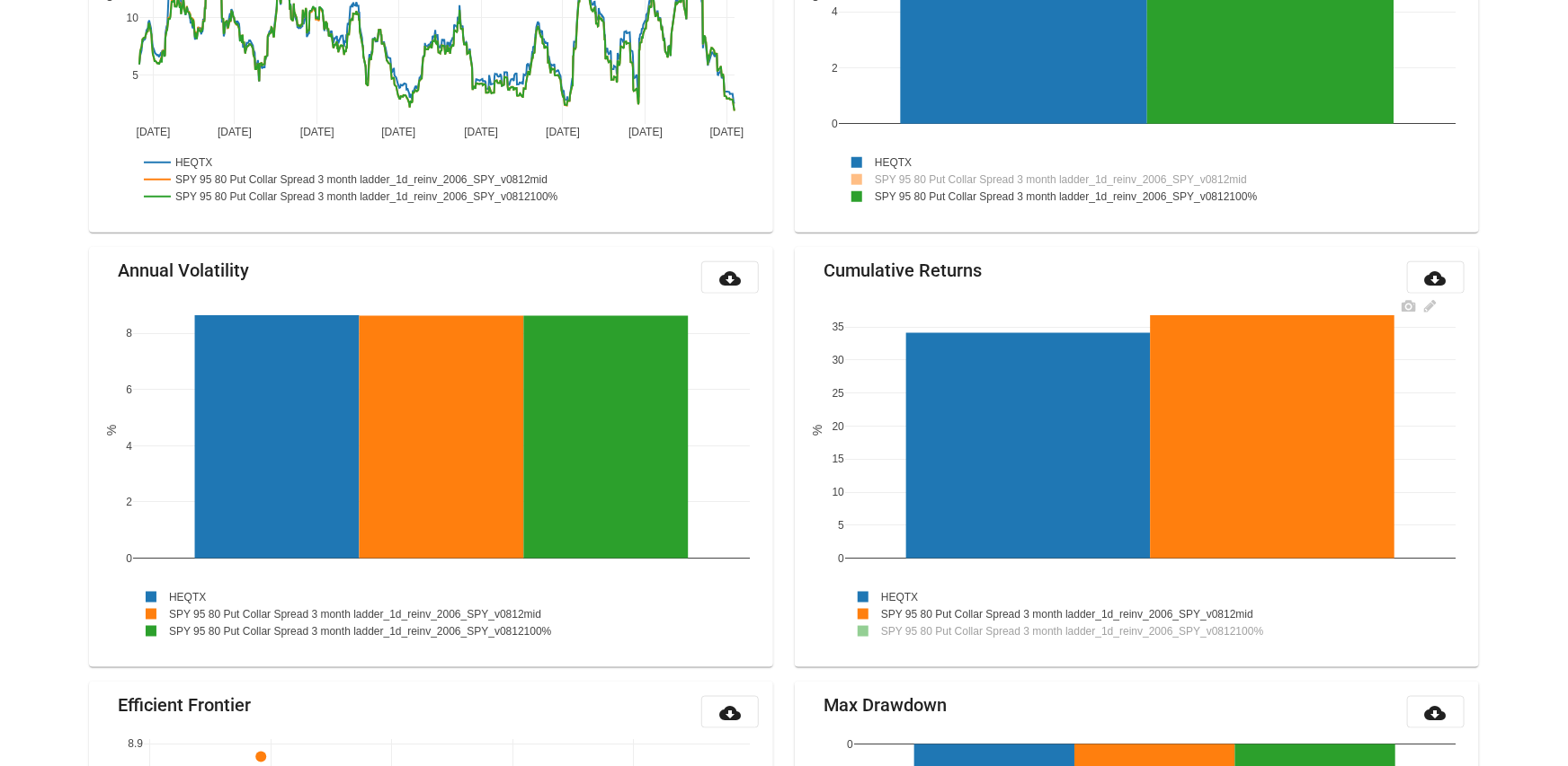
scroll to position [786, 0]
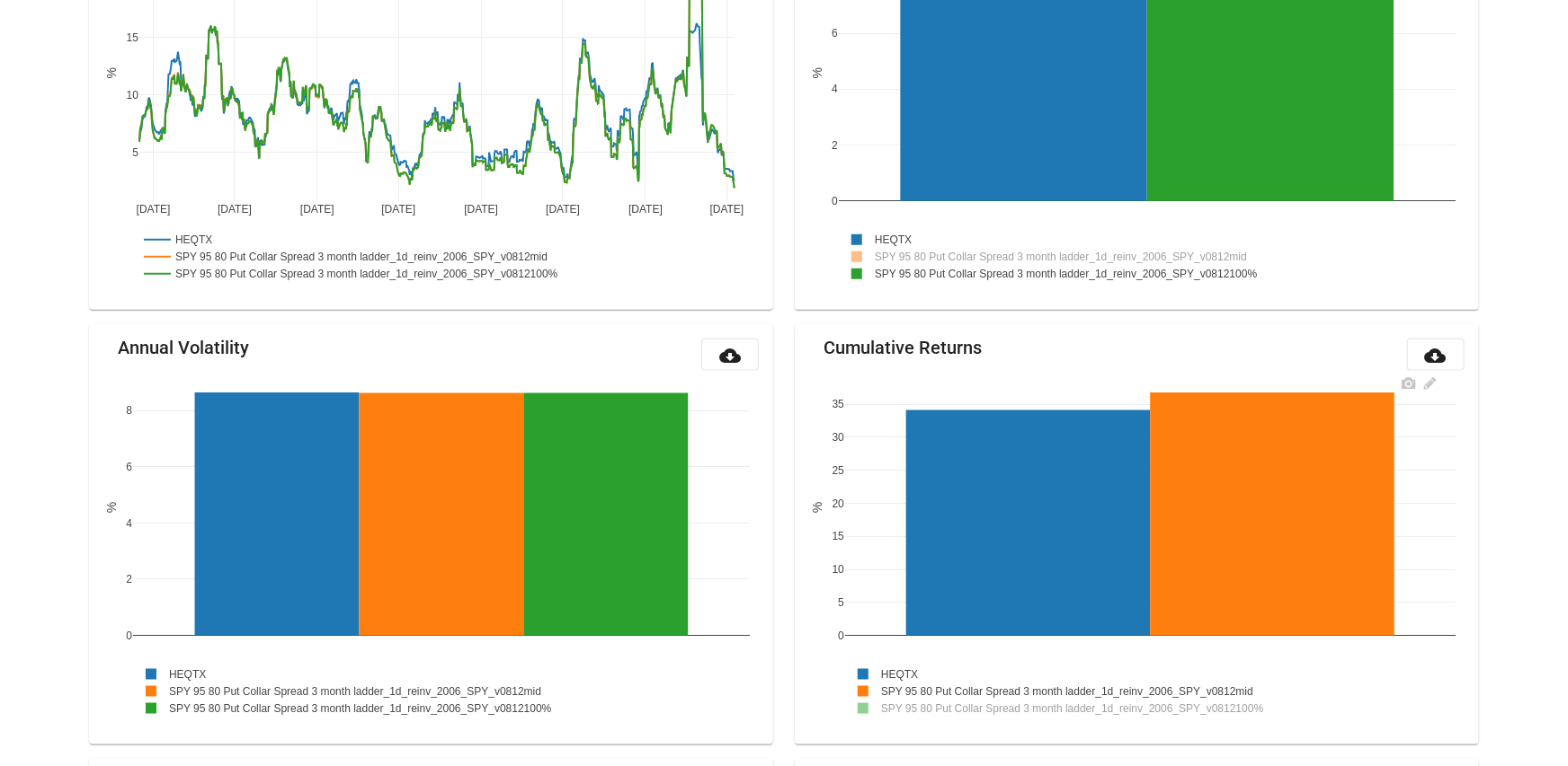
click at [1175, 707] on rect at bounding box center [1081, 707] width 472 height 17
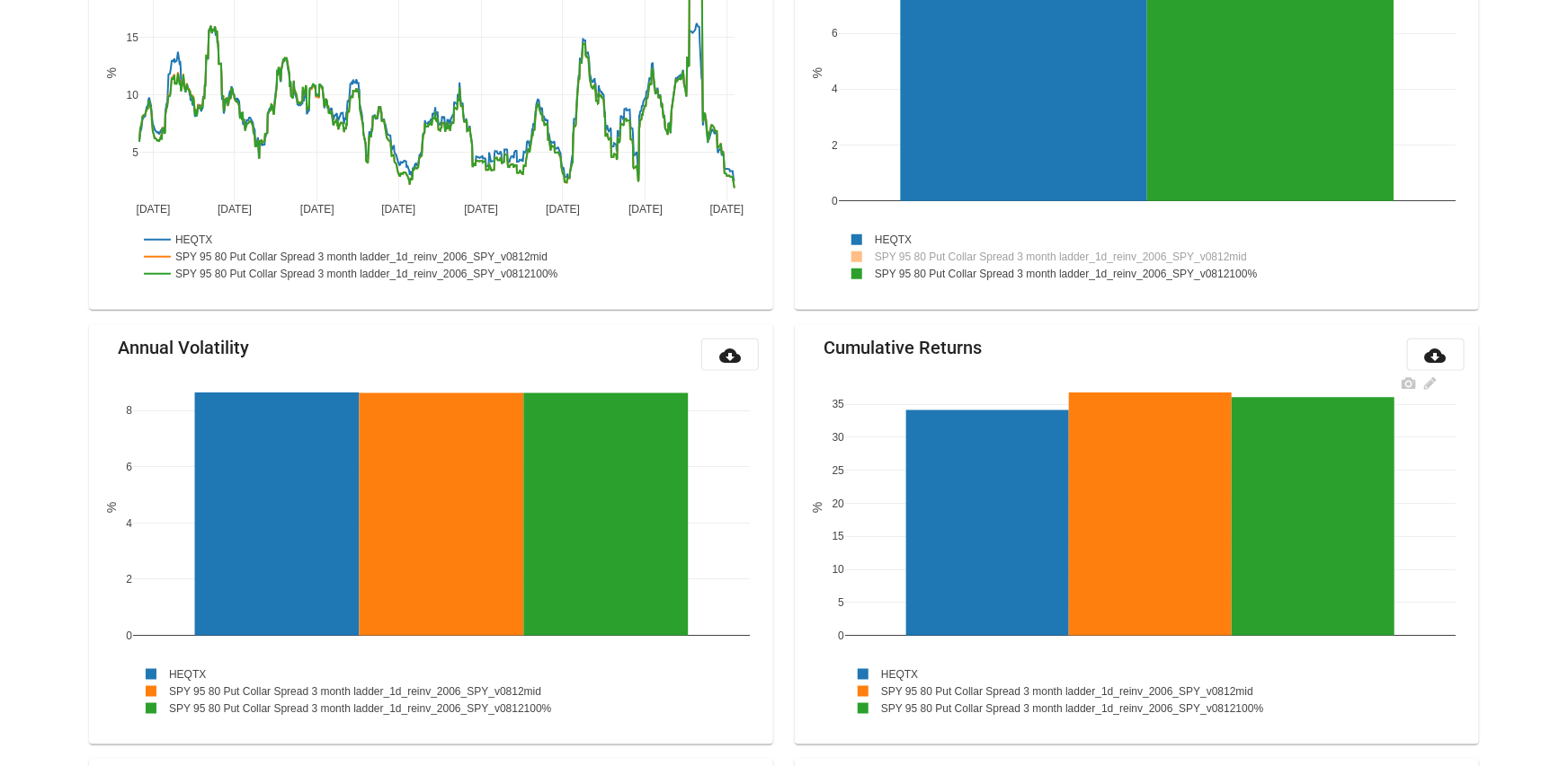
click at [1180, 687] on rect at bounding box center [1075, 691] width 460 height 17
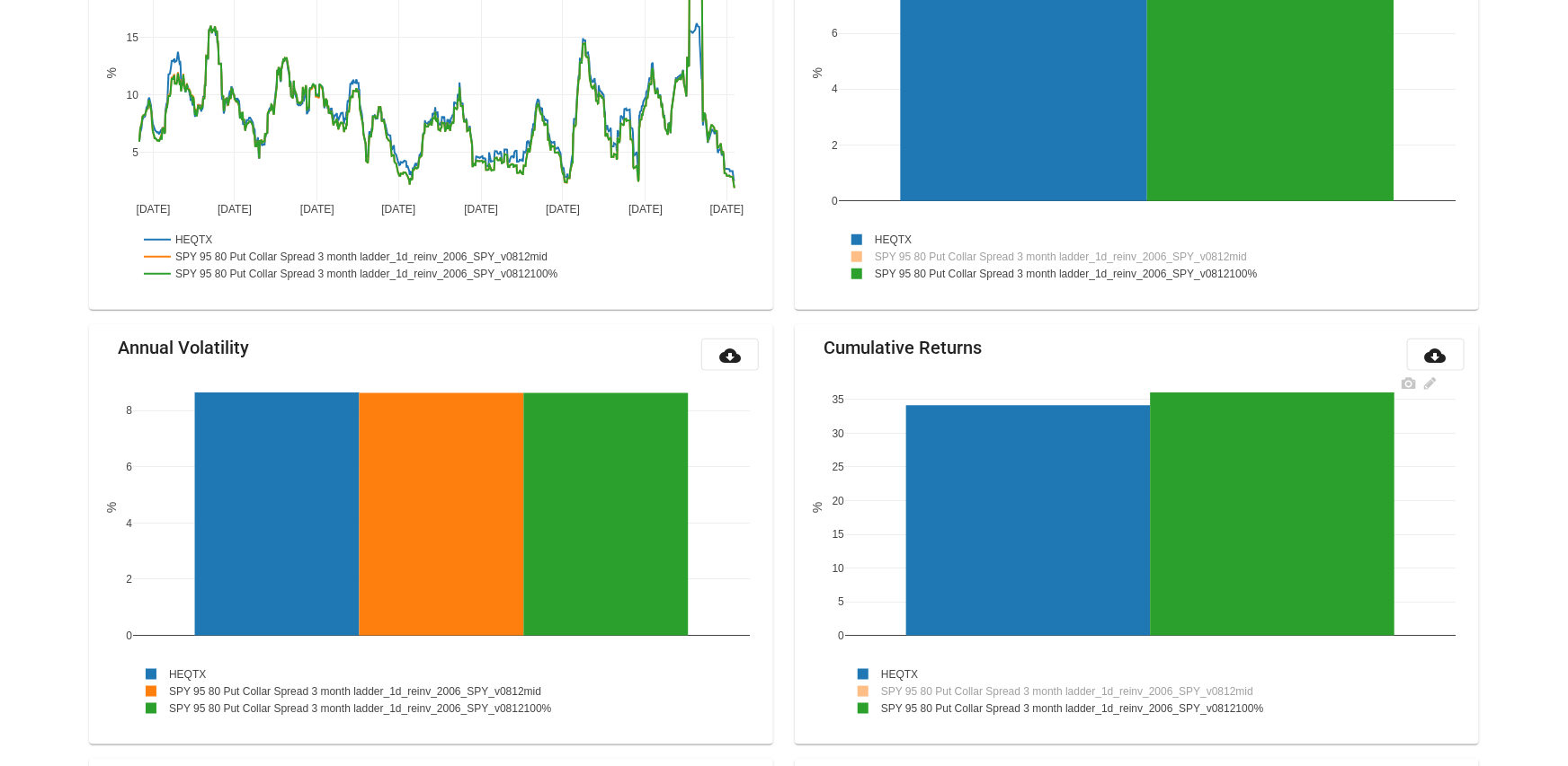
click at [1176, 687] on rect at bounding box center [1075, 691] width 460 height 17
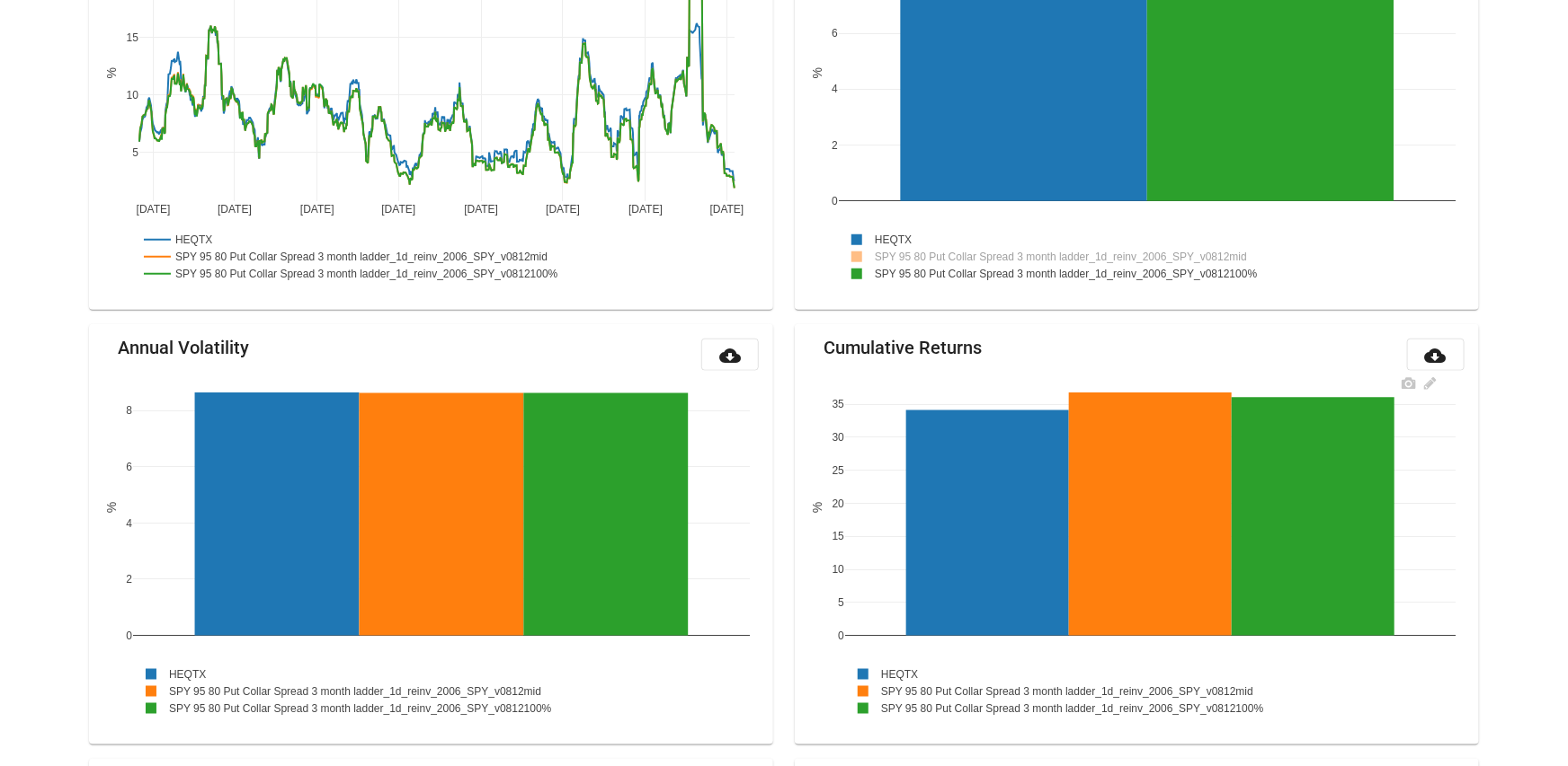
click at [1170, 707] on rect at bounding box center [1081, 707] width 472 height 17
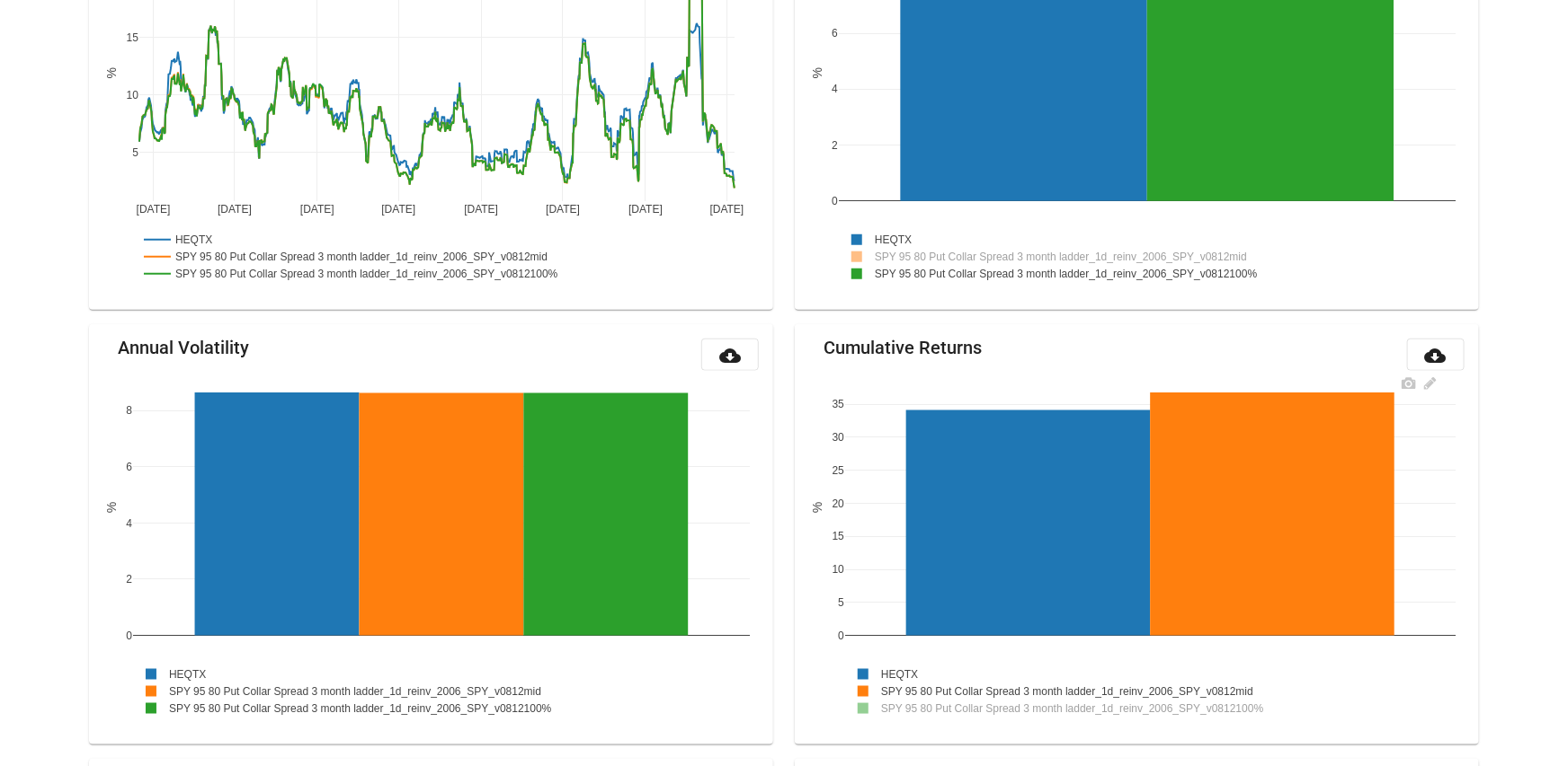
click at [1155, 710] on rect at bounding box center [1081, 707] width 472 height 17
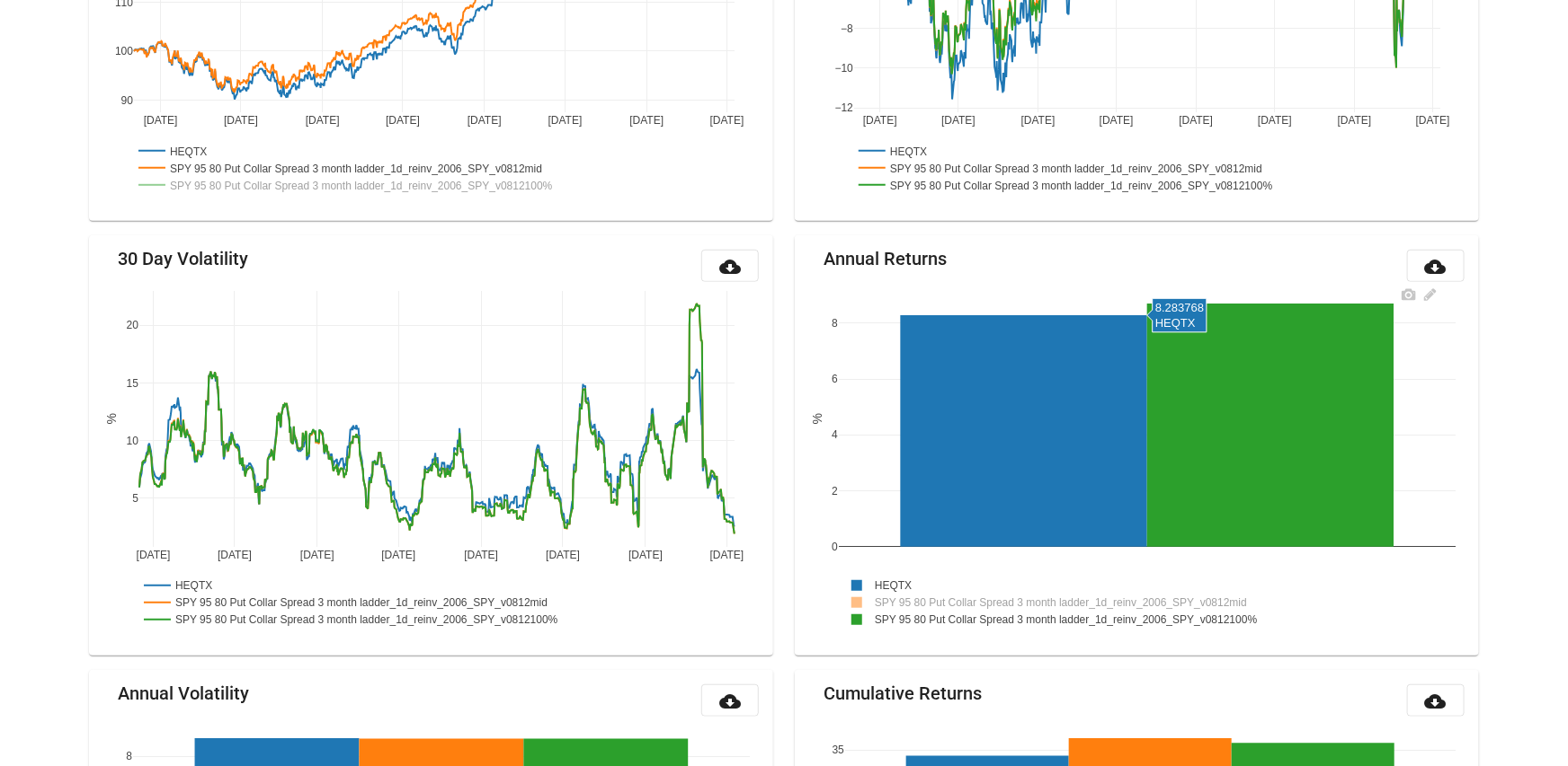
scroll to position [504, 0]
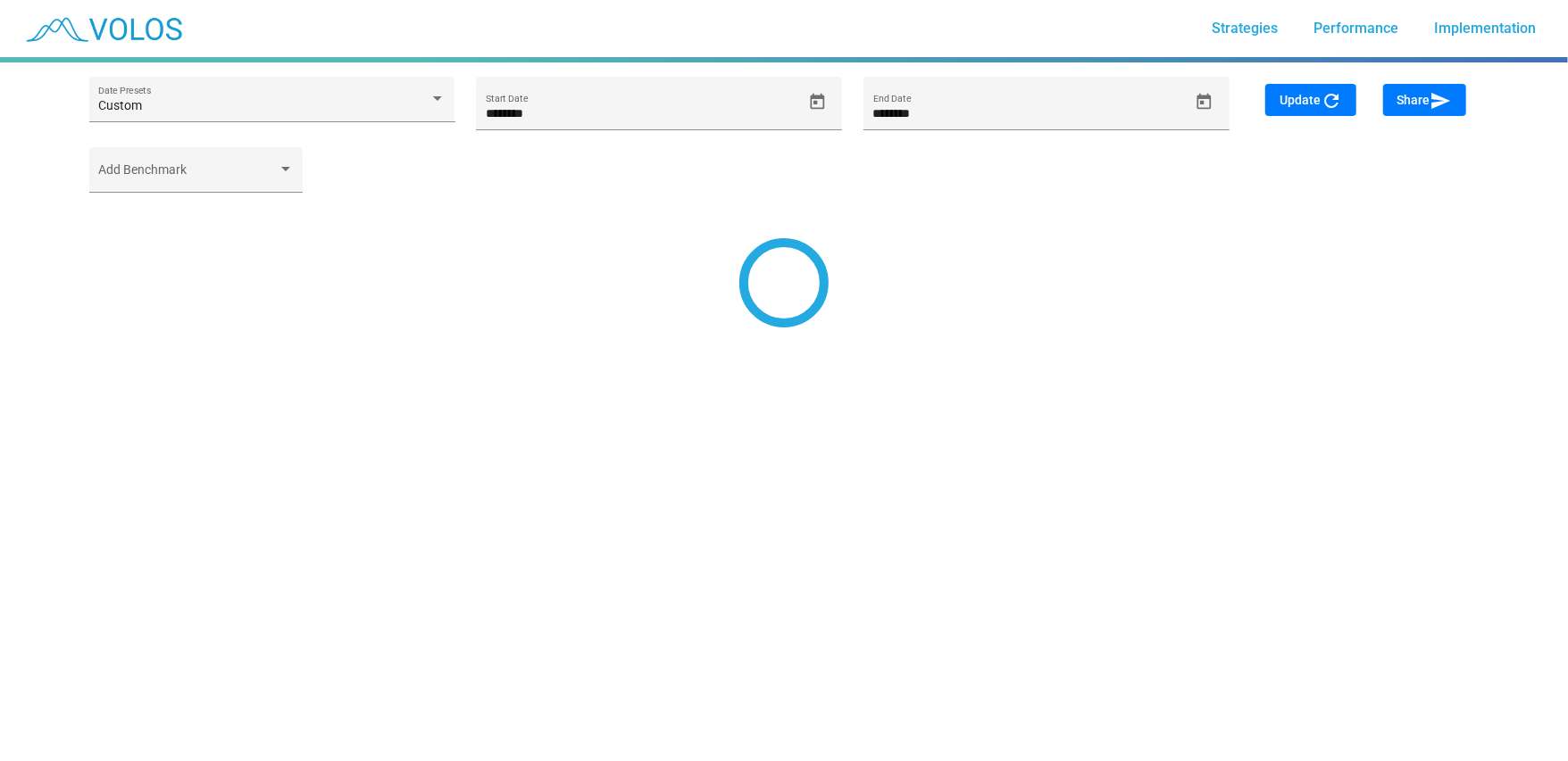
type input "*********"
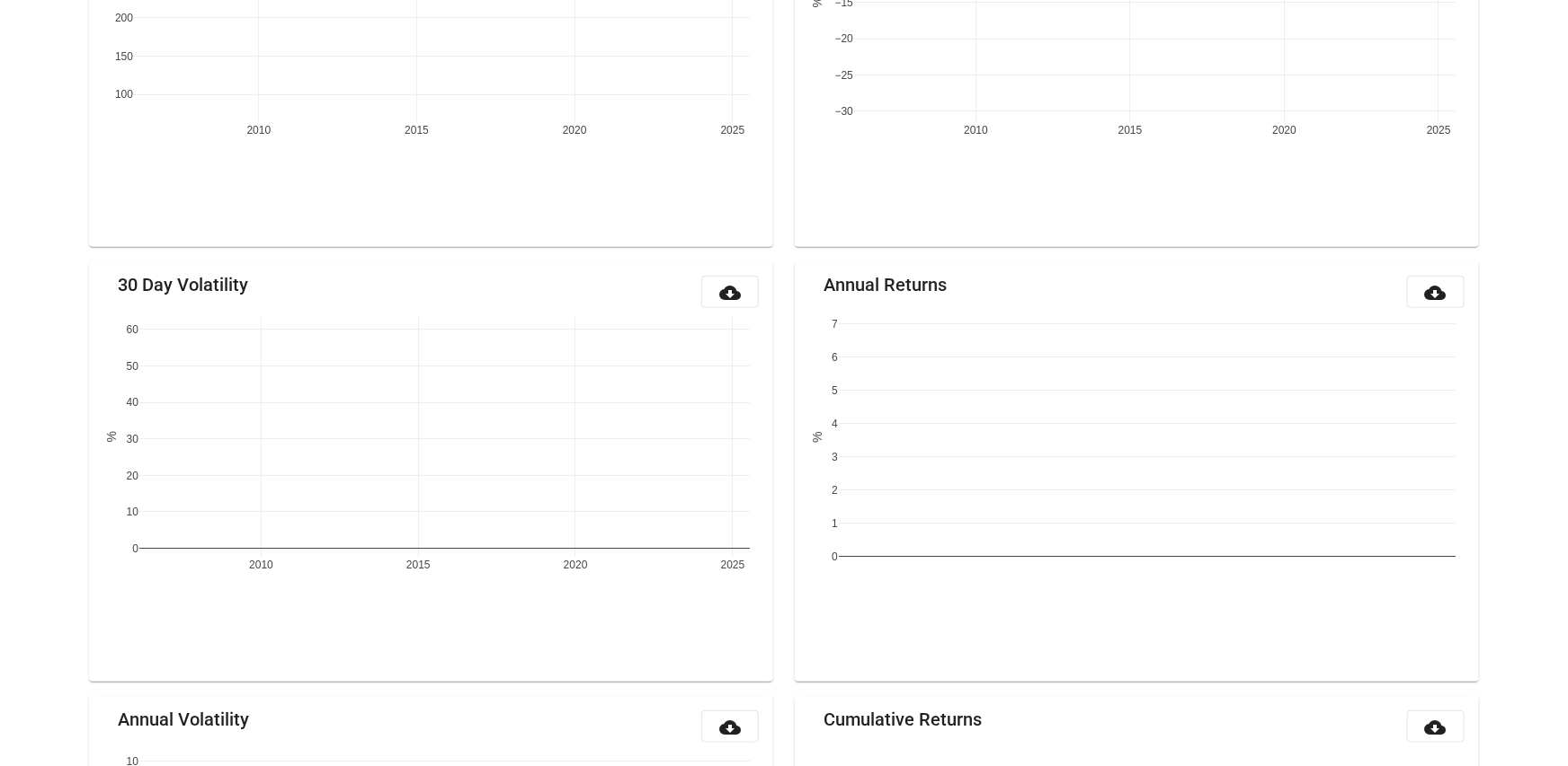
scroll to position [498, 0]
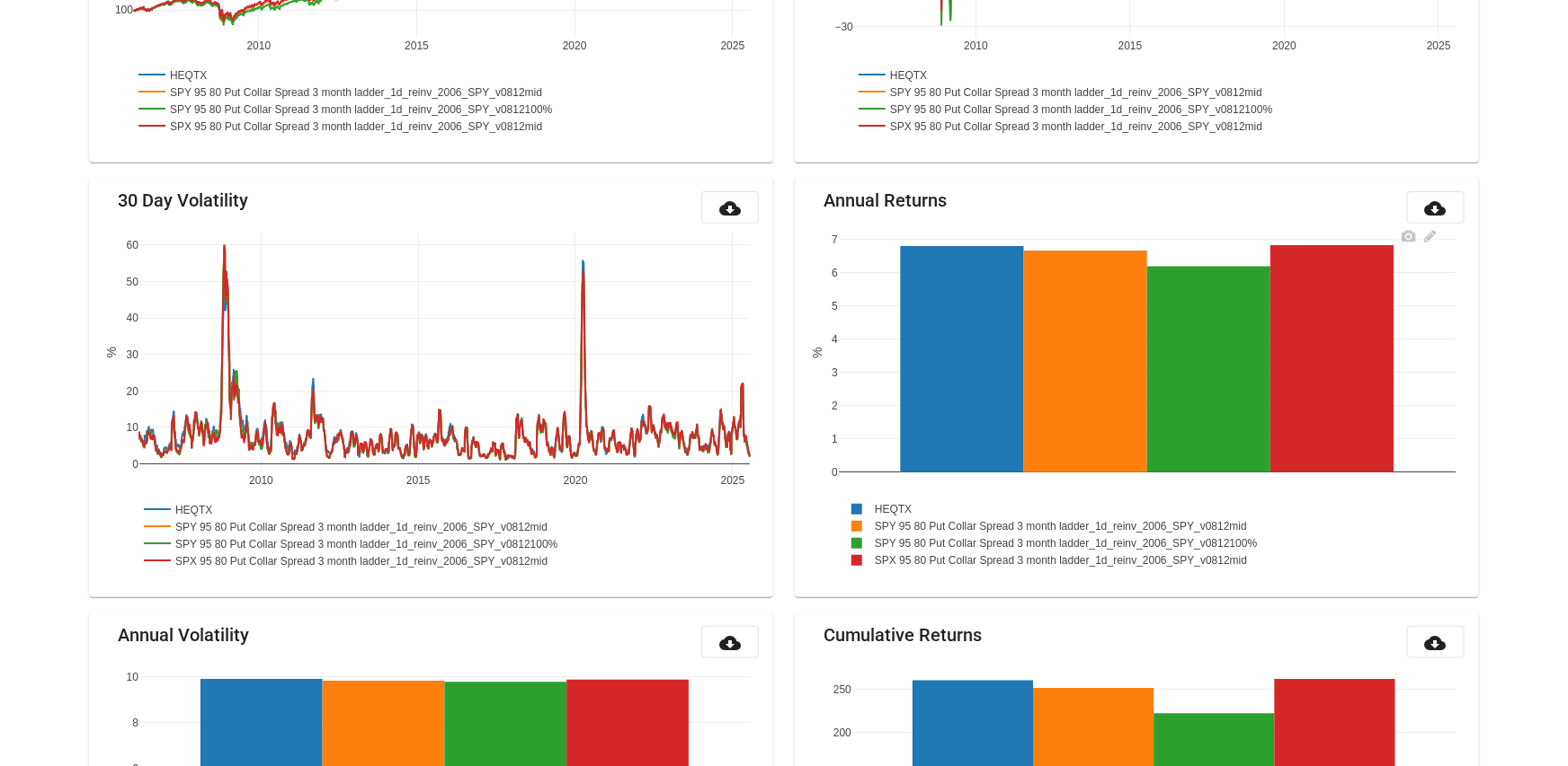
click at [1011, 538] on rect at bounding box center [1074, 543] width 472 height 17
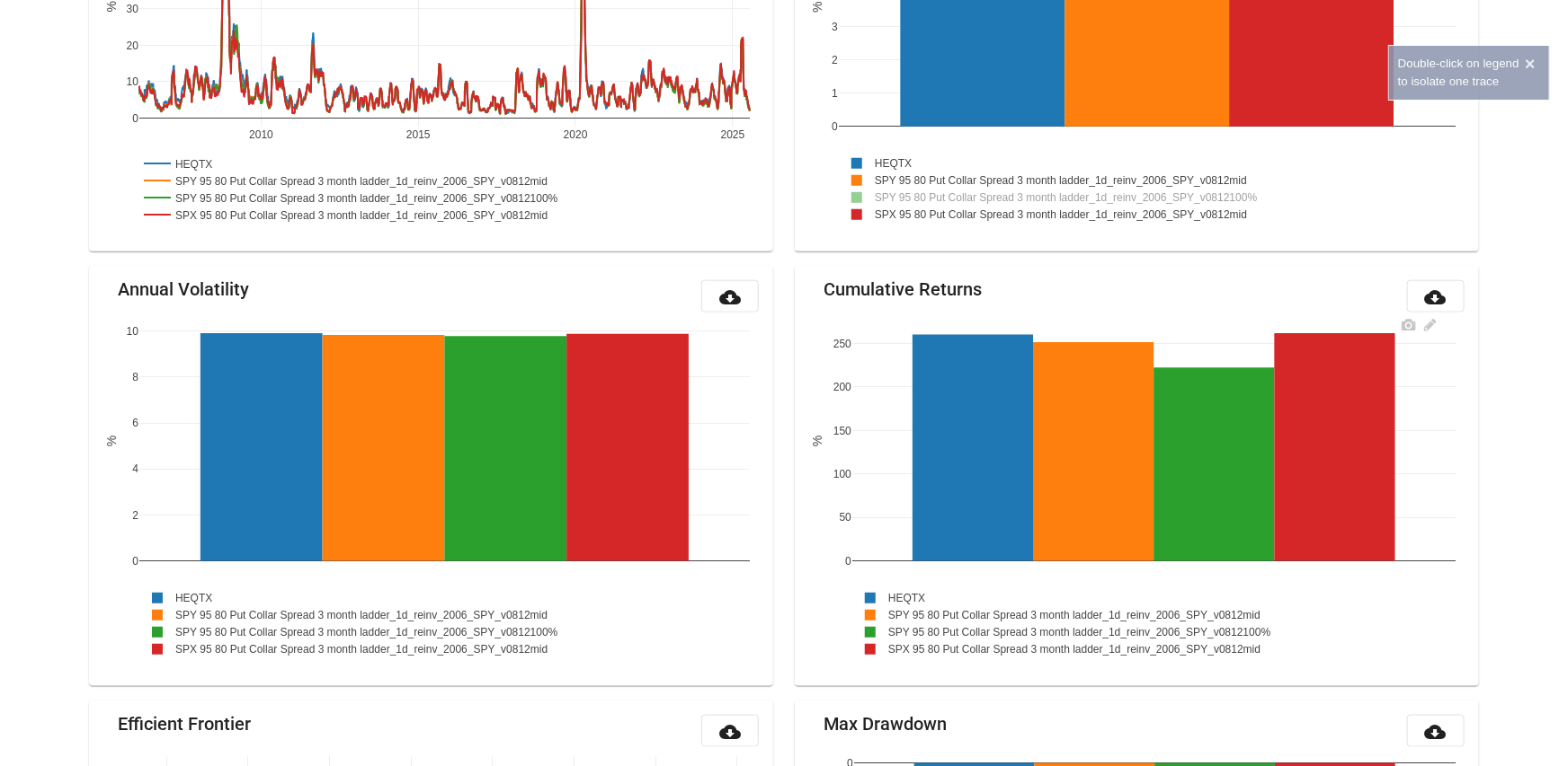
scroll to position [857, 0]
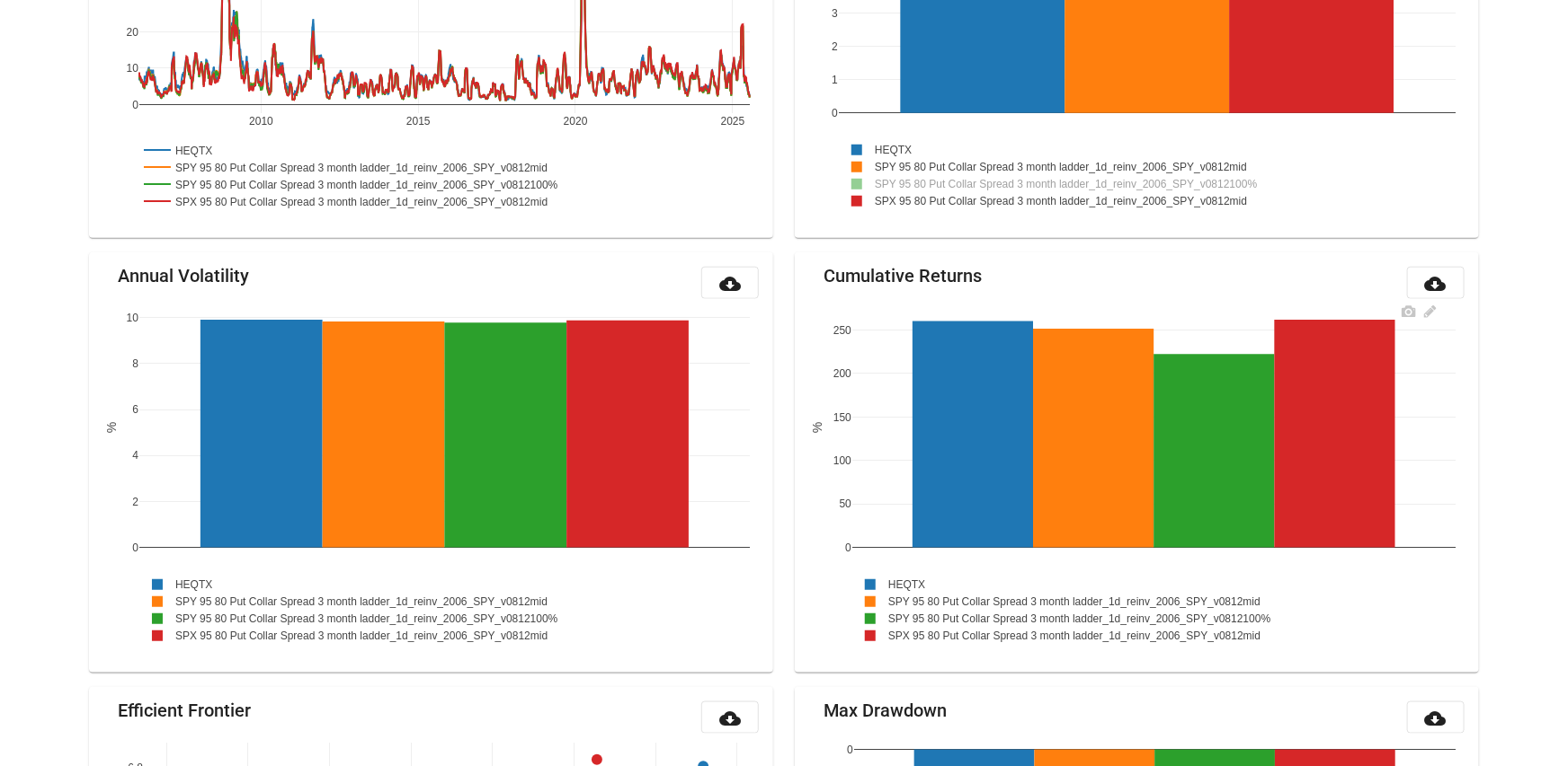
click at [946, 618] on rect at bounding box center [1088, 618] width 472 height 17
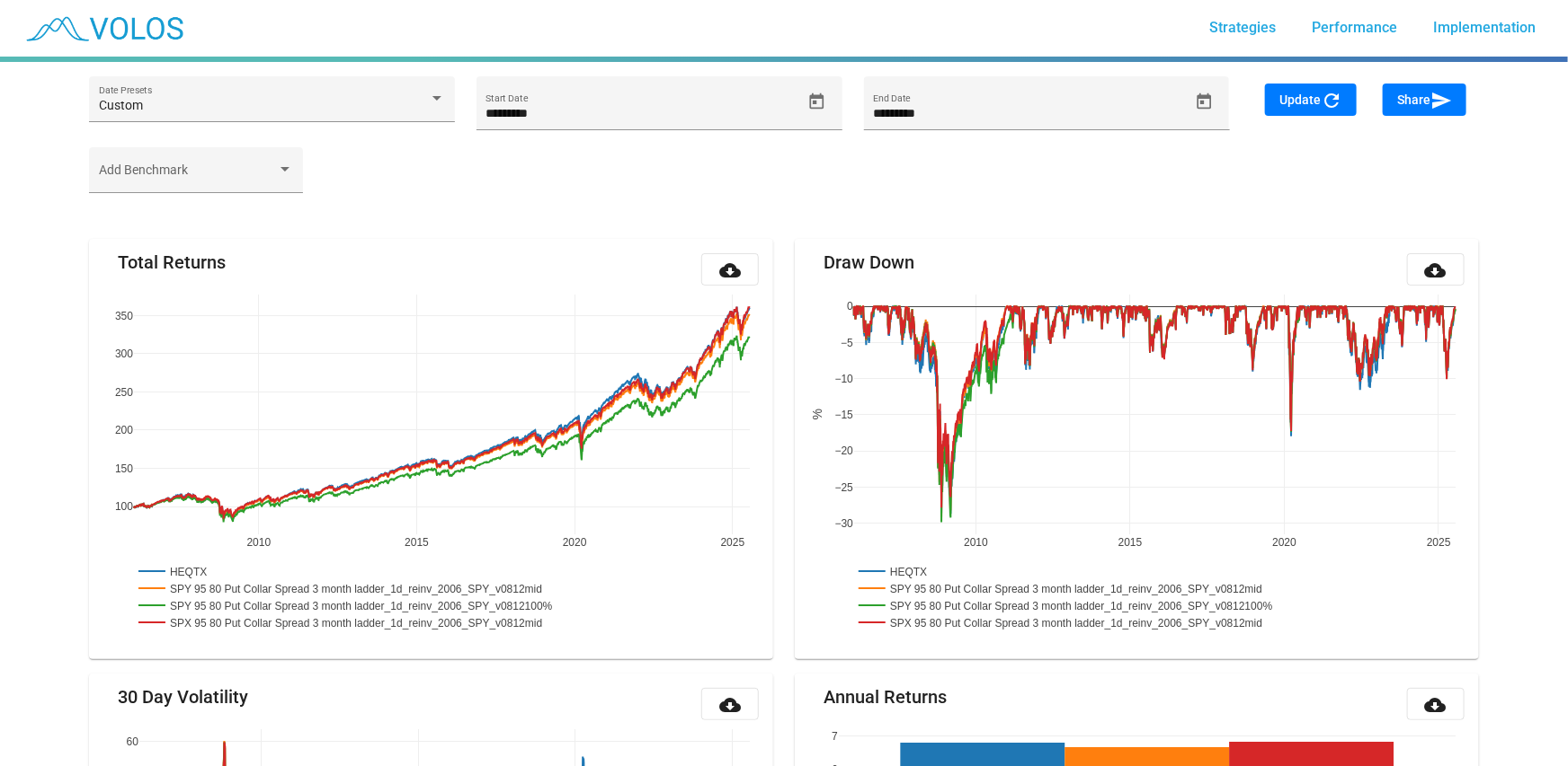
scroll to position [0, 0]
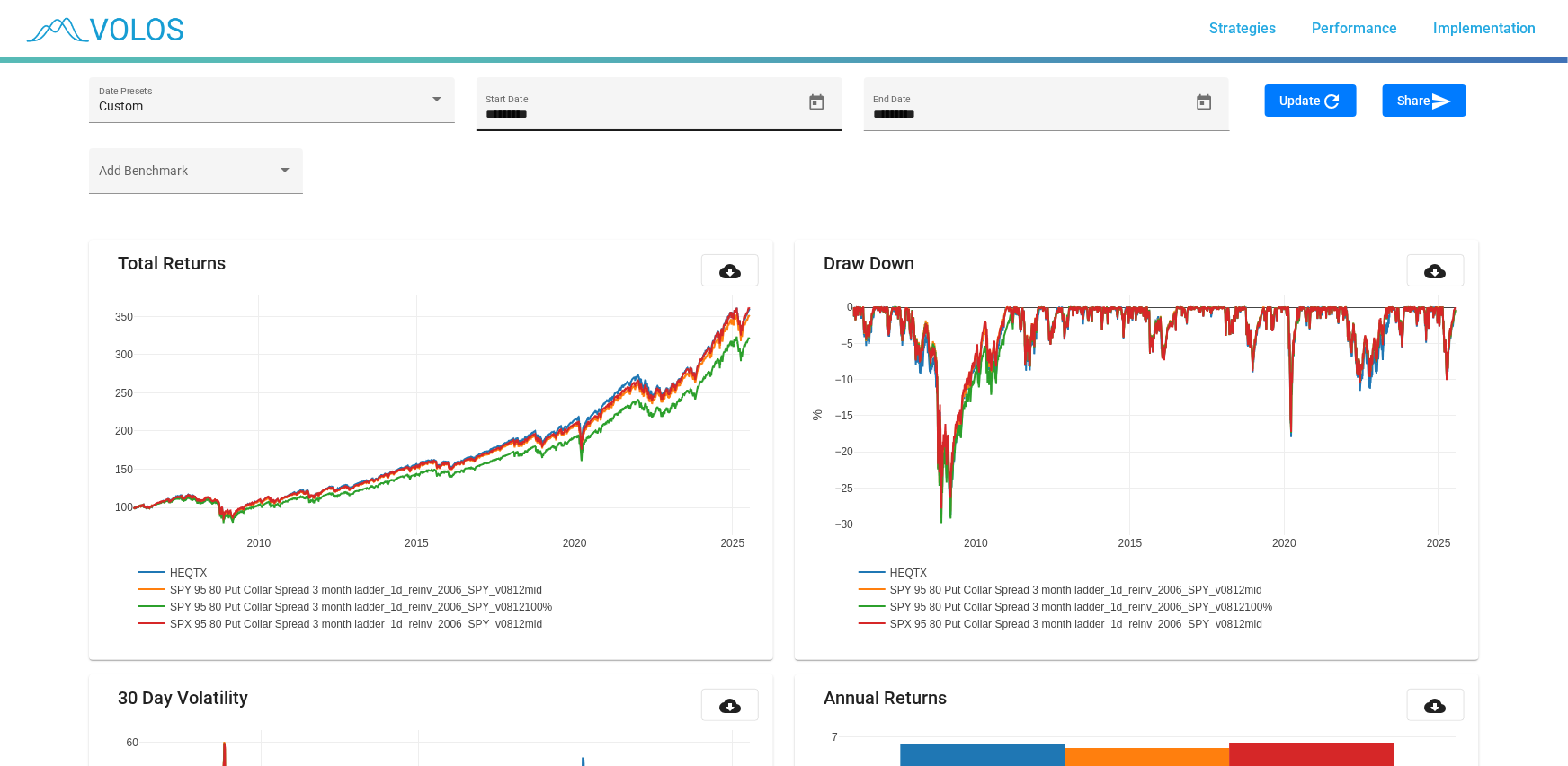
click at [811, 100] on icon "Open calendar" at bounding box center [816, 102] width 19 height 19
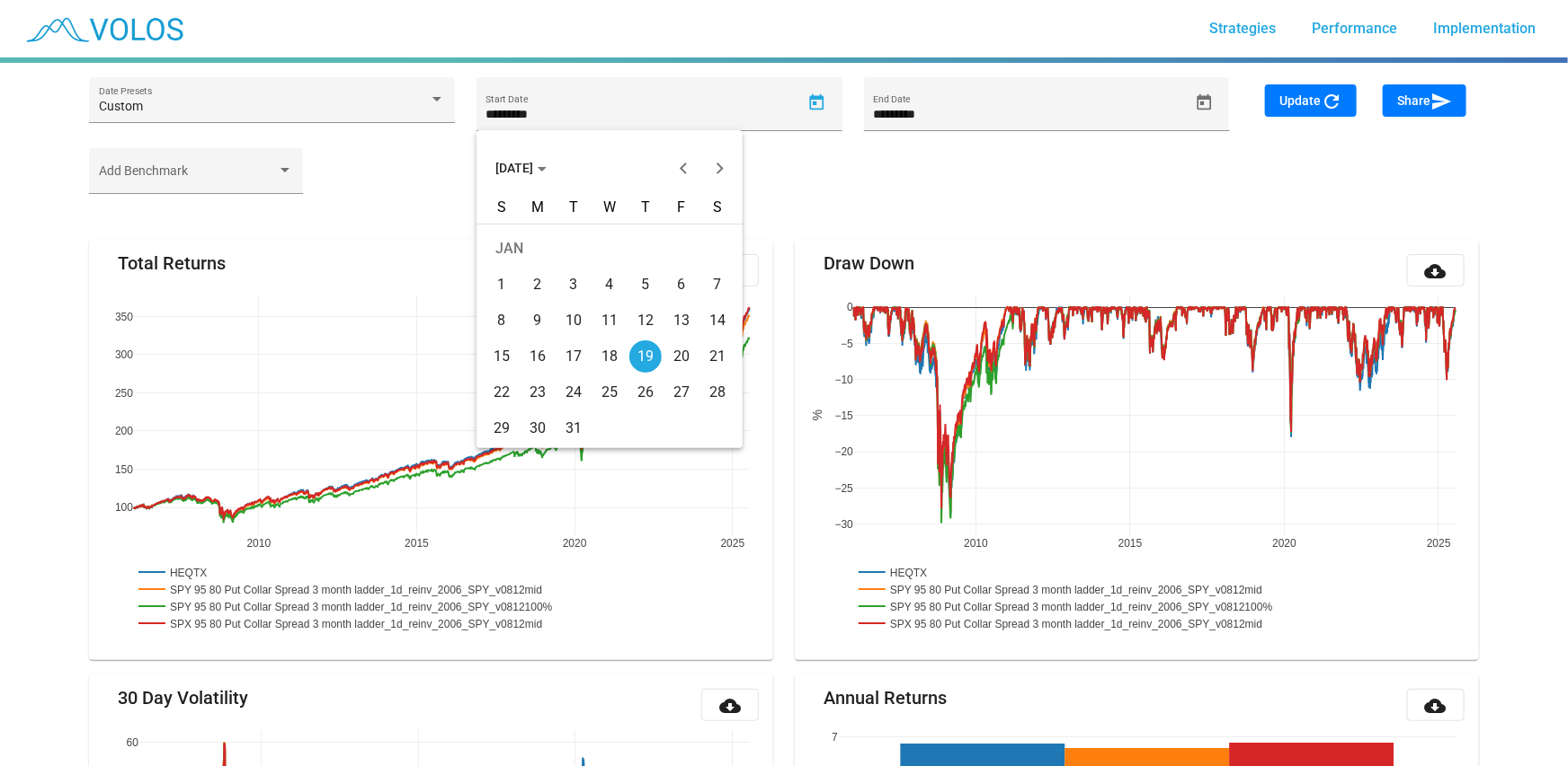
click at [519, 165] on span "[DATE]" at bounding box center [520, 168] width 51 height 15
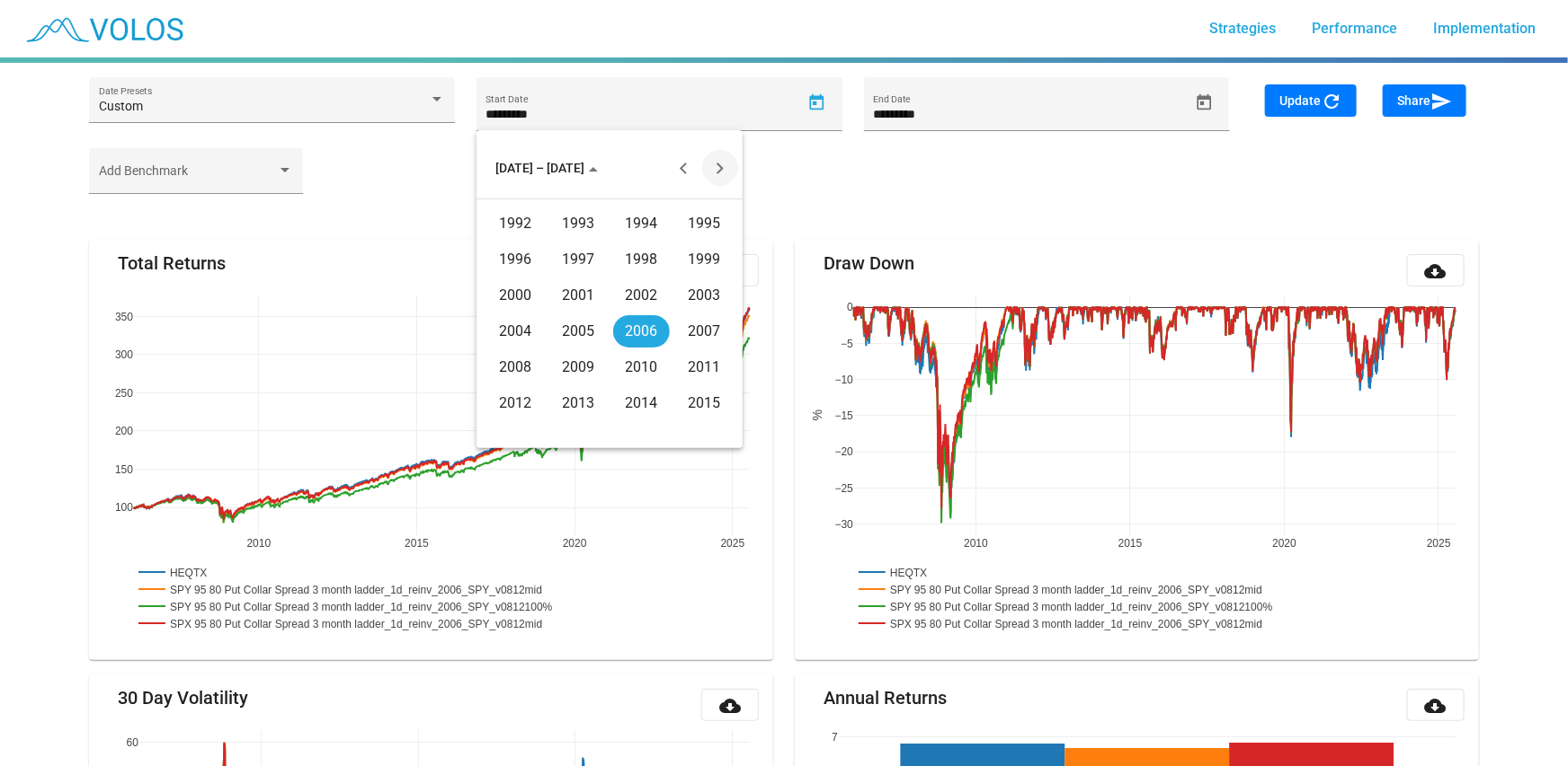
click at [722, 172] on button "Next 20 years" at bounding box center [720, 168] width 36 height 36
click at [577, 252] on div "2021" at bounding box center [579, 260] width 57 height 32
click at [652, 332] on div "NOV" at bounding box center [641, 331] width 57 height 32
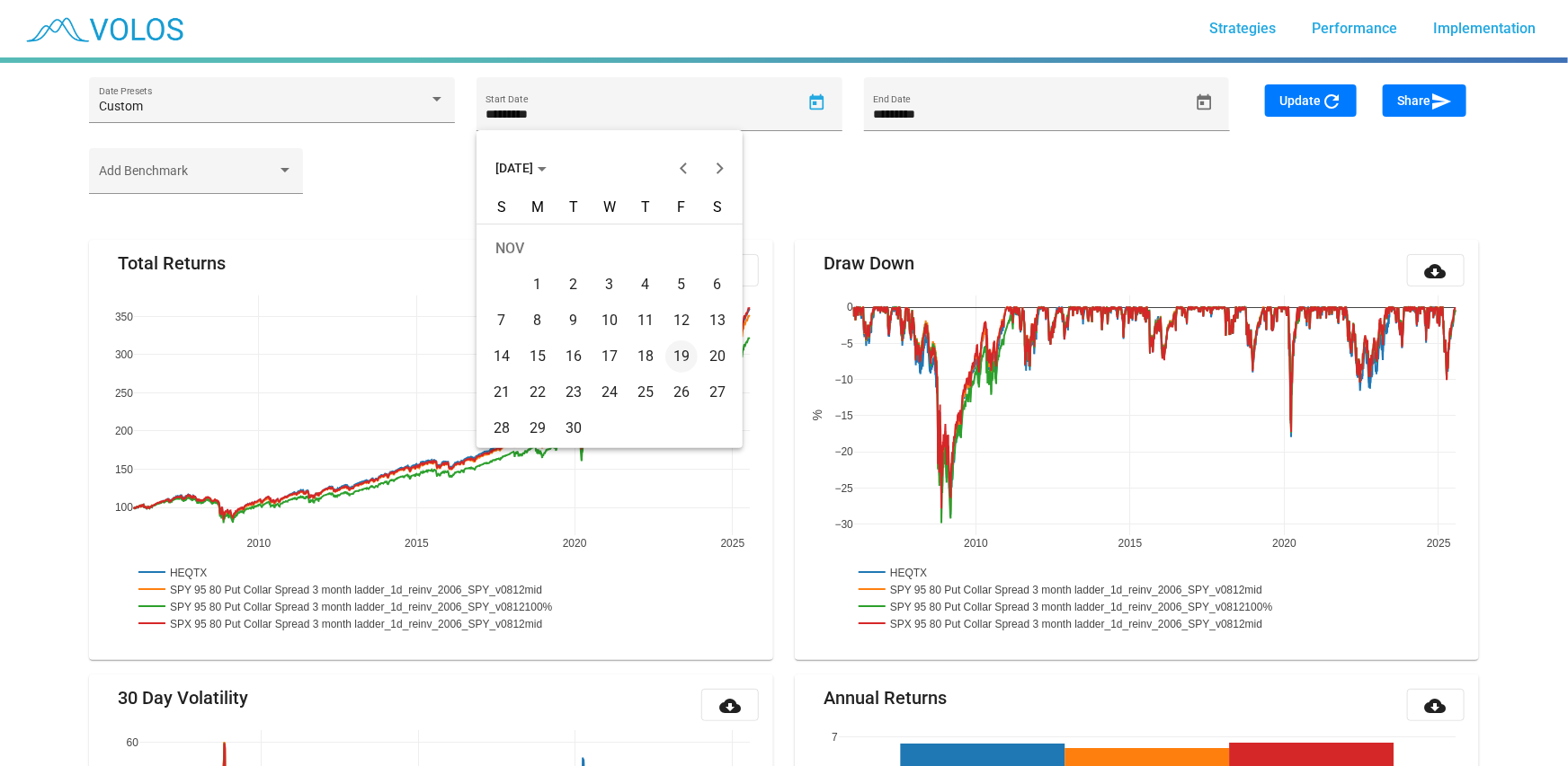
click at [642, 318] on div "11" at bounding box center [645, 320] width 32 height 32
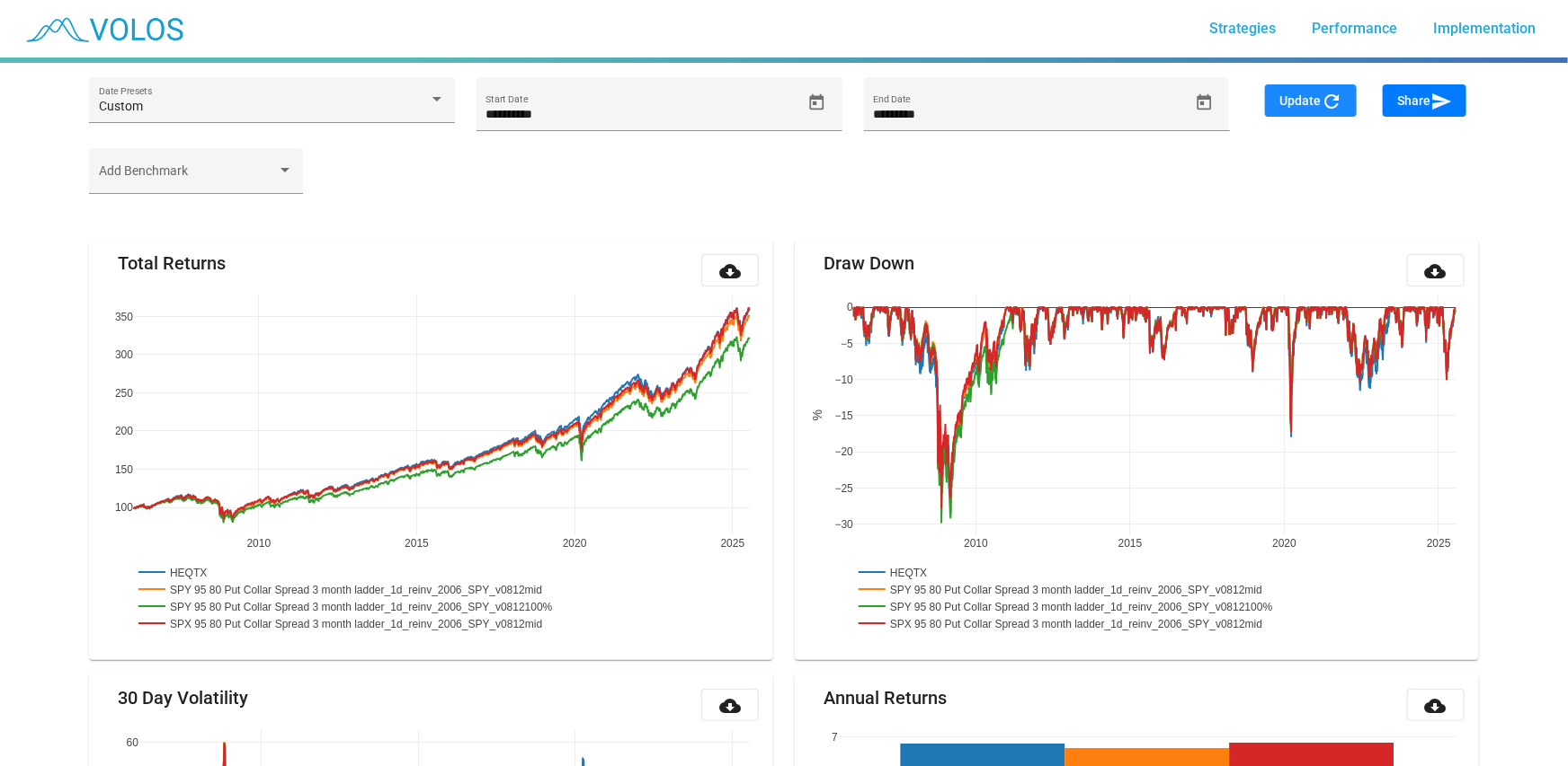
click at [1296, 96] on span "Update refresh" at bounding box center [1310, 101] width 62 height 15
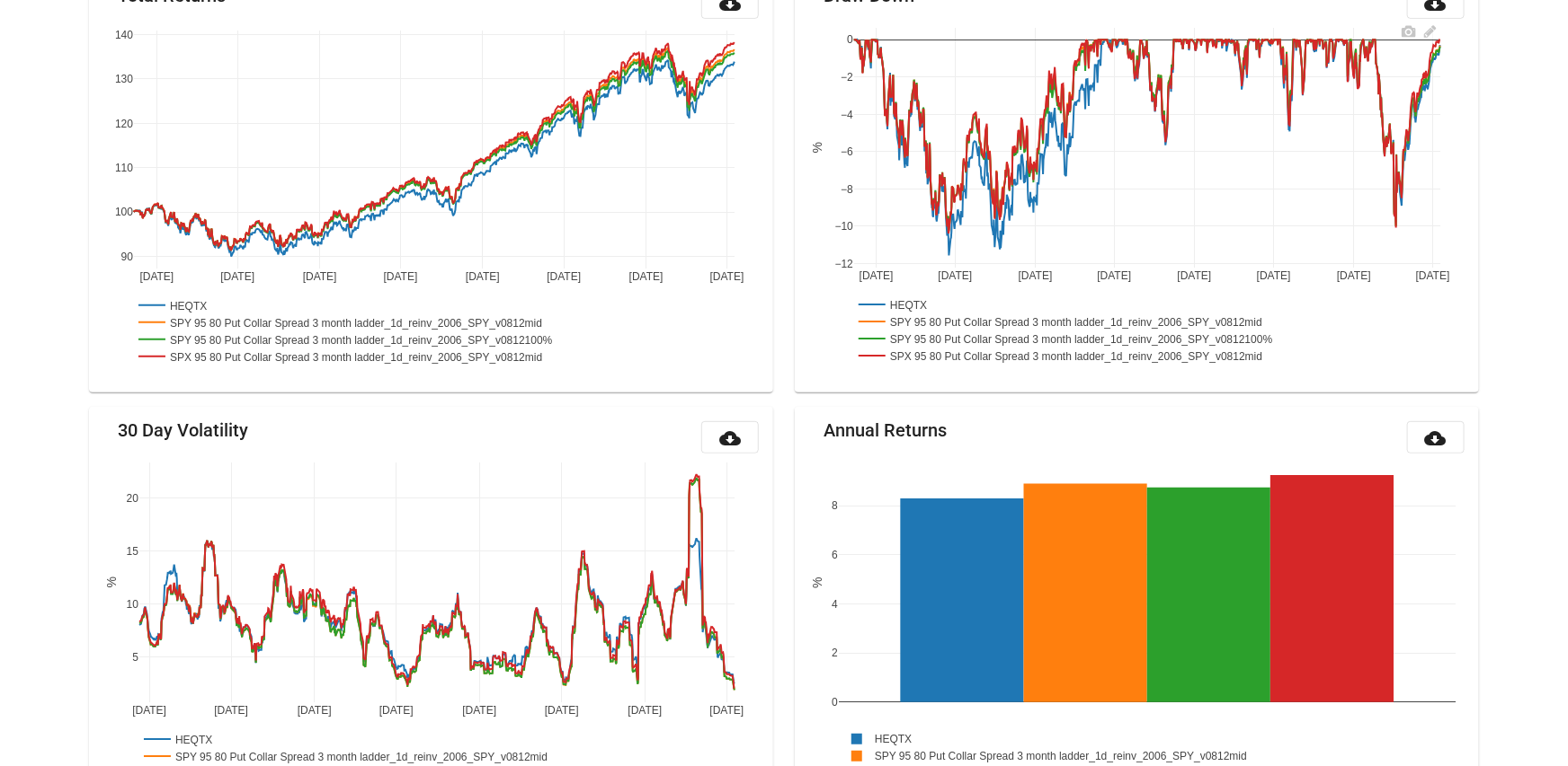
scroll to position [431, 0]
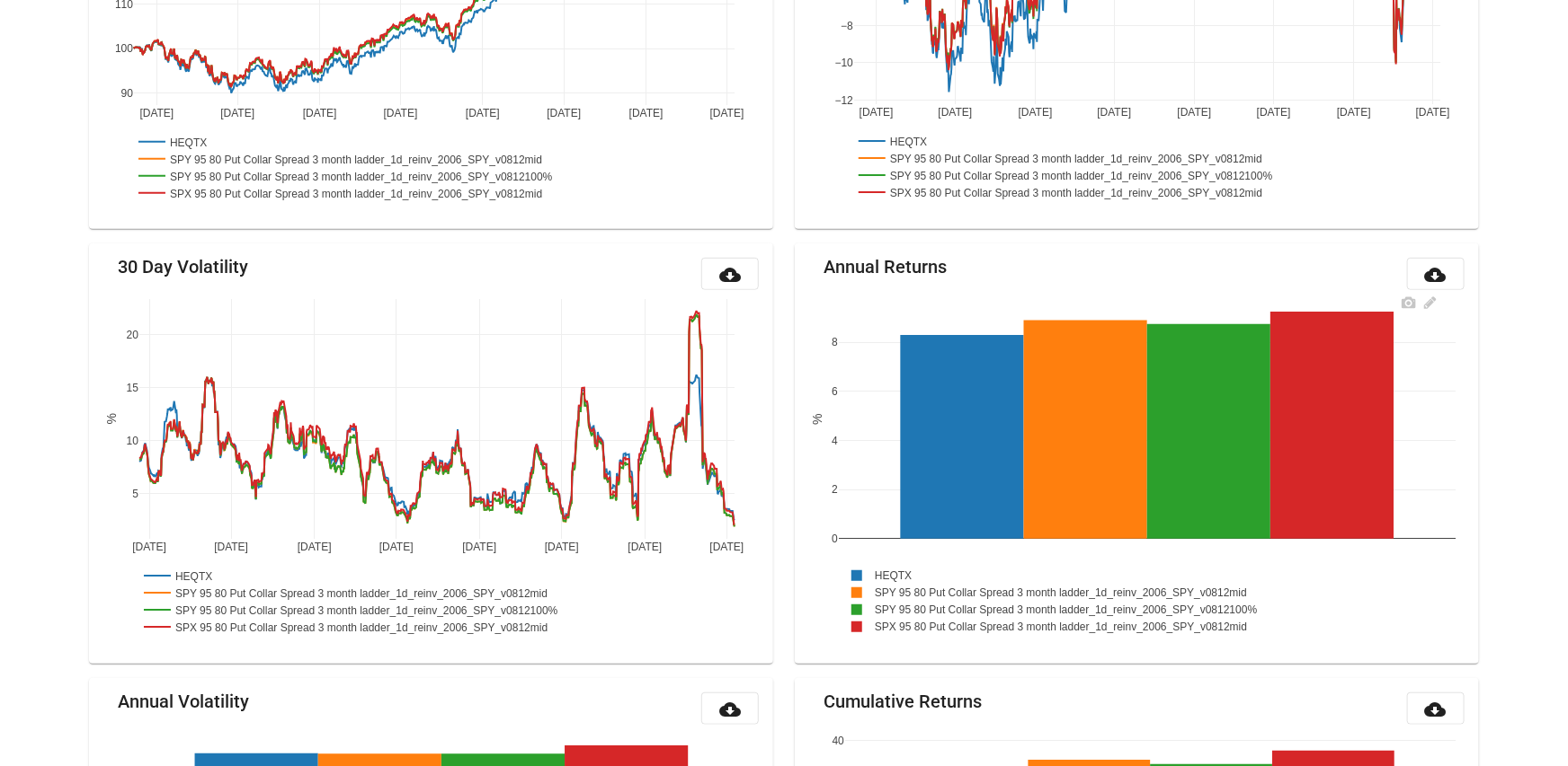
click at [1215, 624] on rect at bounding box center [1069, 626] width 461 height 17
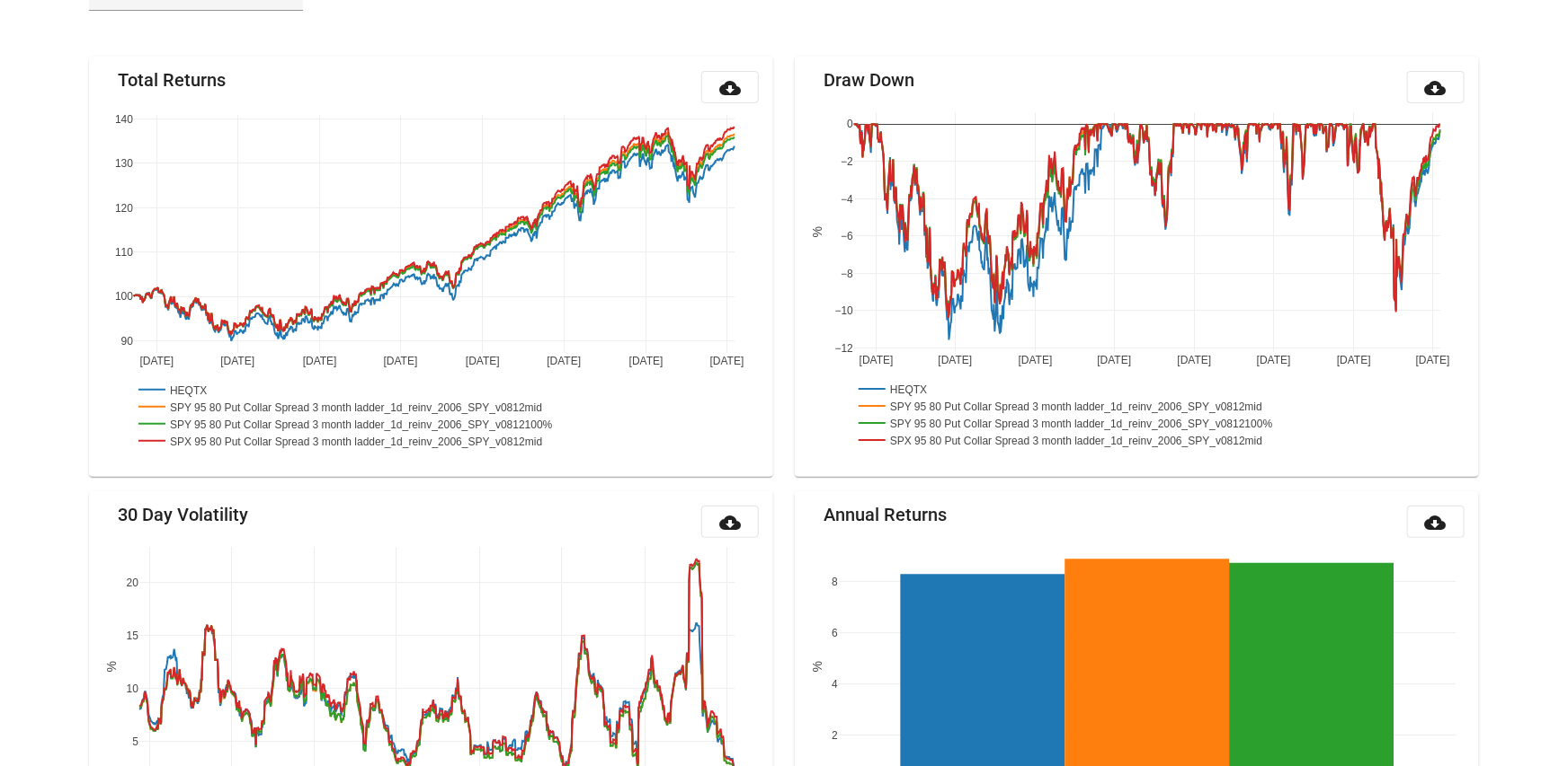
scroll to position [0, 0]
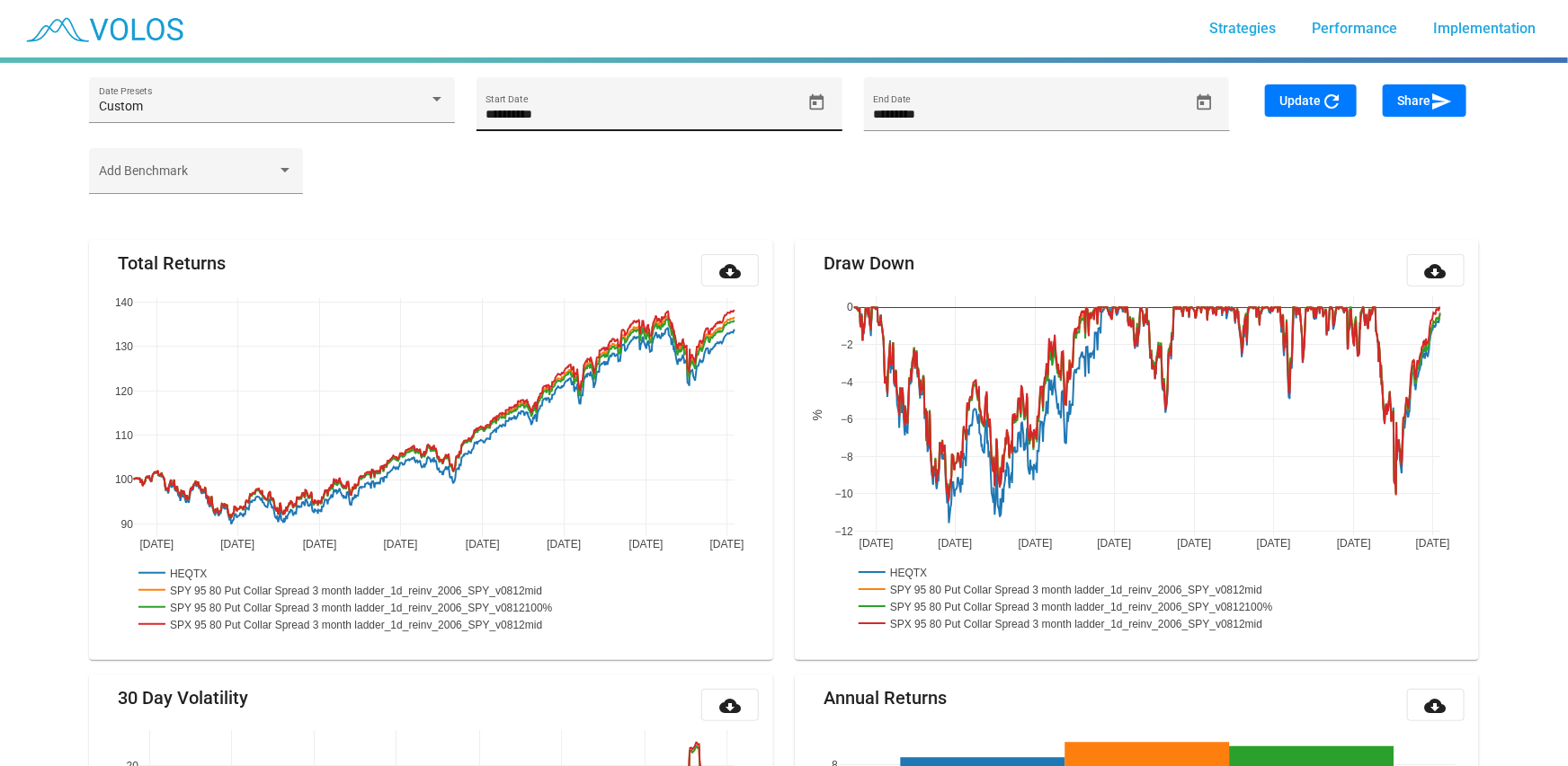
click at [813, 103] on icon "Open calendar" at bounding box center [817, 101] width 15 height 17
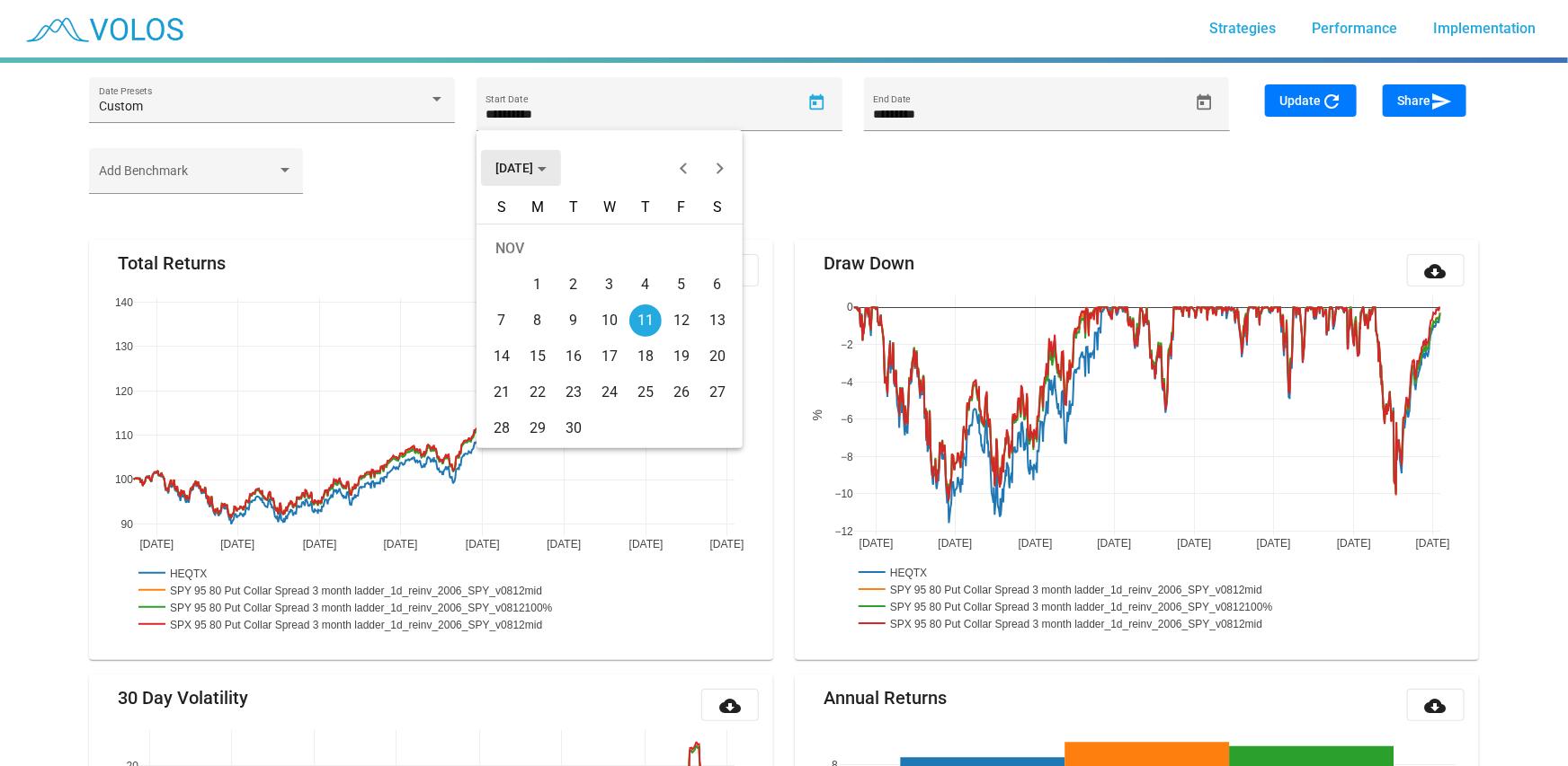
click at [554, 153] on button "[DATE]" at bounding box center [521, 168] width 80 height 36
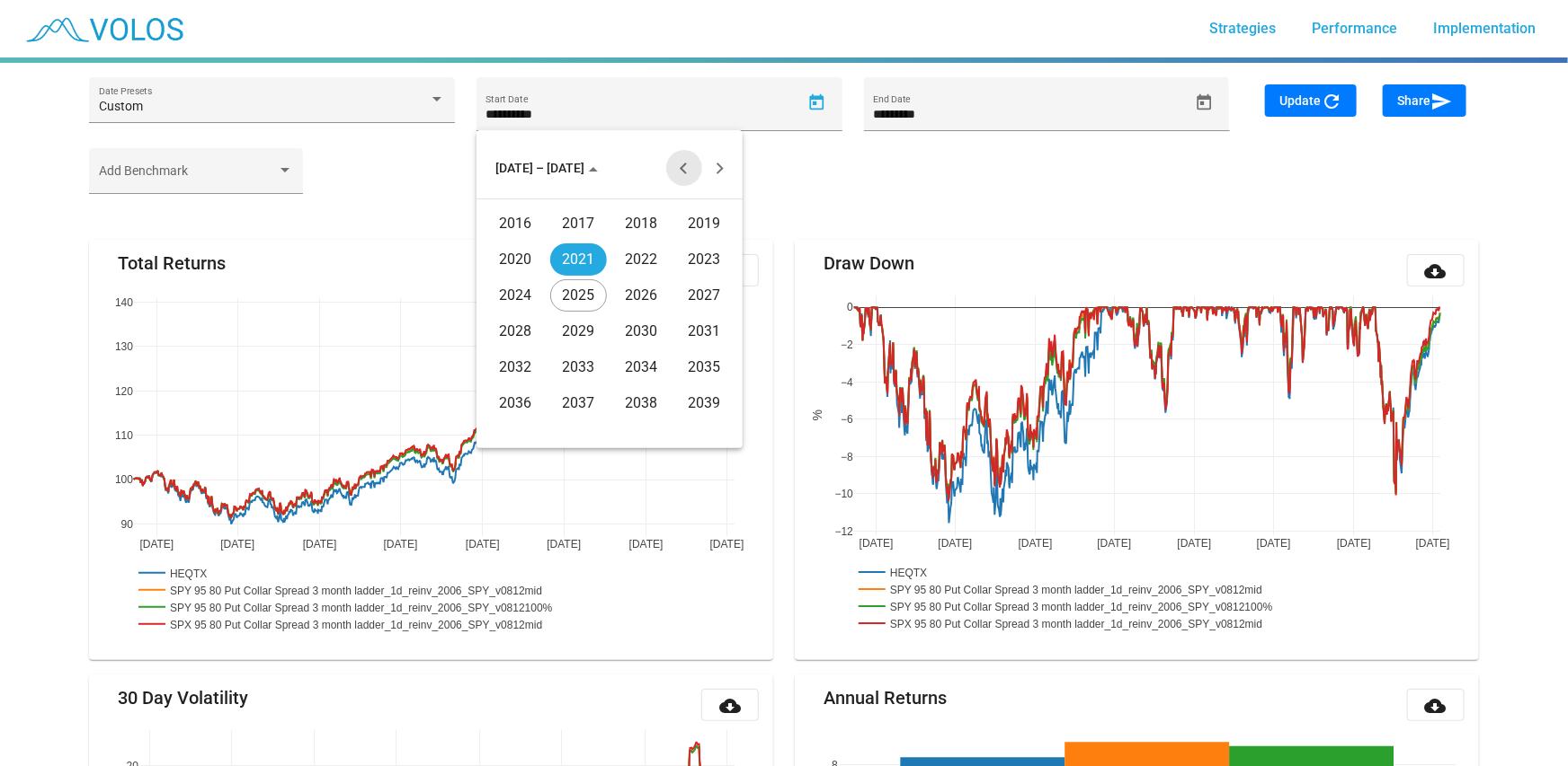
click at [677, 159] on button "Previous 20 years" at bounding box center [683, 168] width 36 height 36
click at [579, 333] on div "2005" at bounding box center [579, 331] width 57 height 32
click at [726, 165] on button "Next year" at bounding box center [720, 168] width 36 height 36
click at [527, 256] on div "JAN" at bounding box center [516, 260] width 57 height 32
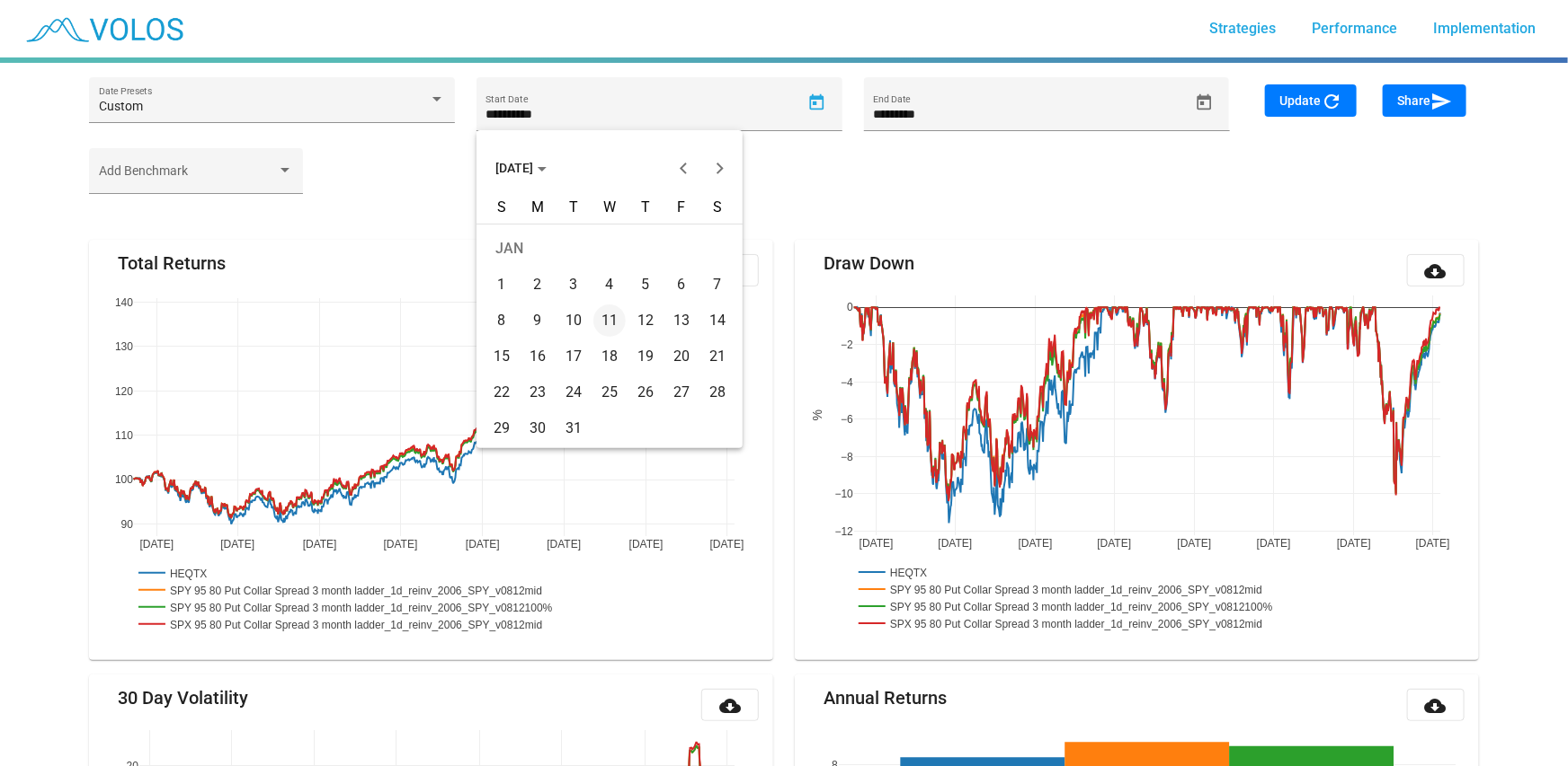
click at [546, 286] on div "2" at bounding box center [537, 284] width 32 height 32
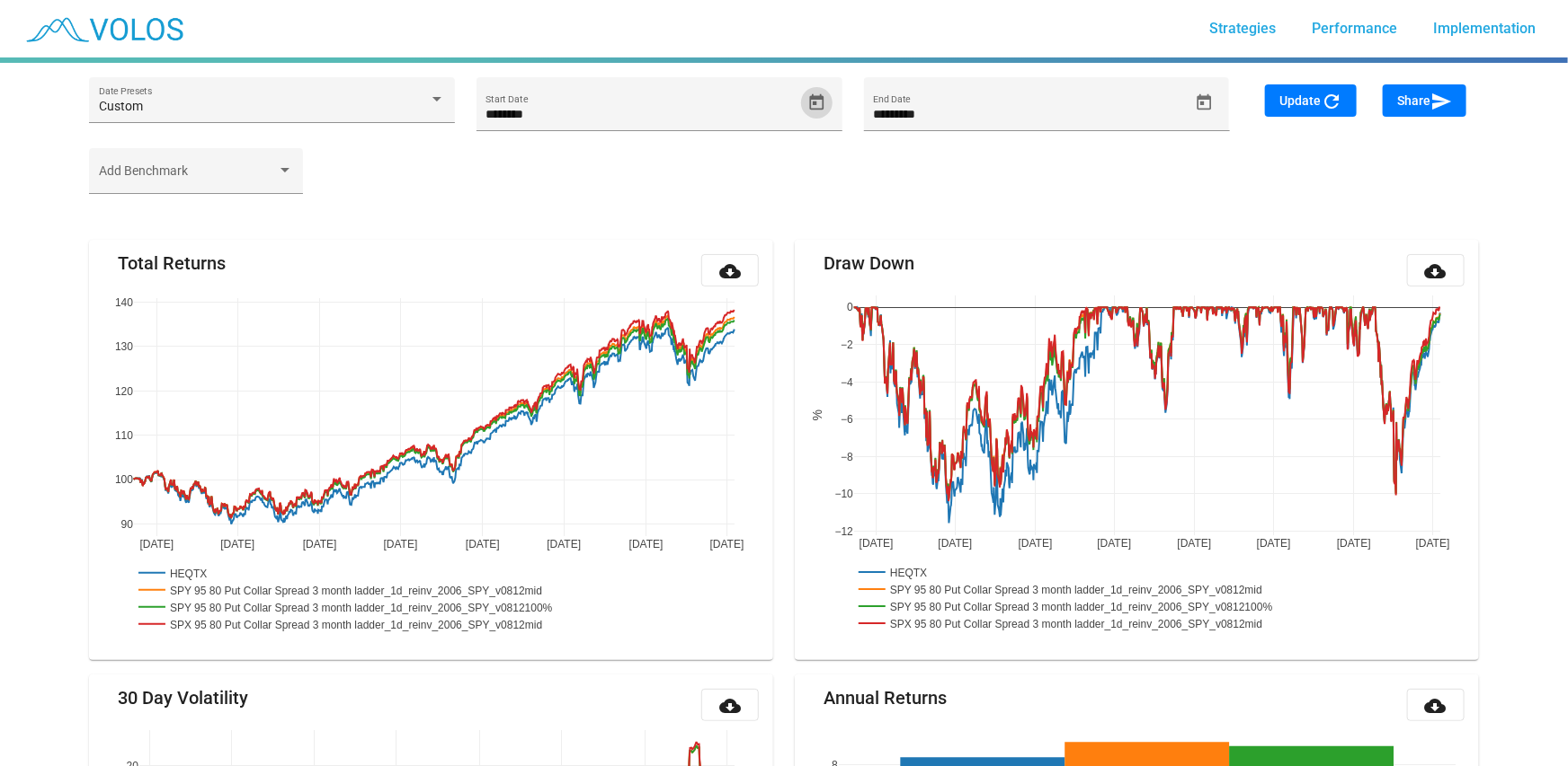
click at [1300, 94] on span "Update refresh" at bounding box center [1310, 101] width 62 height 15
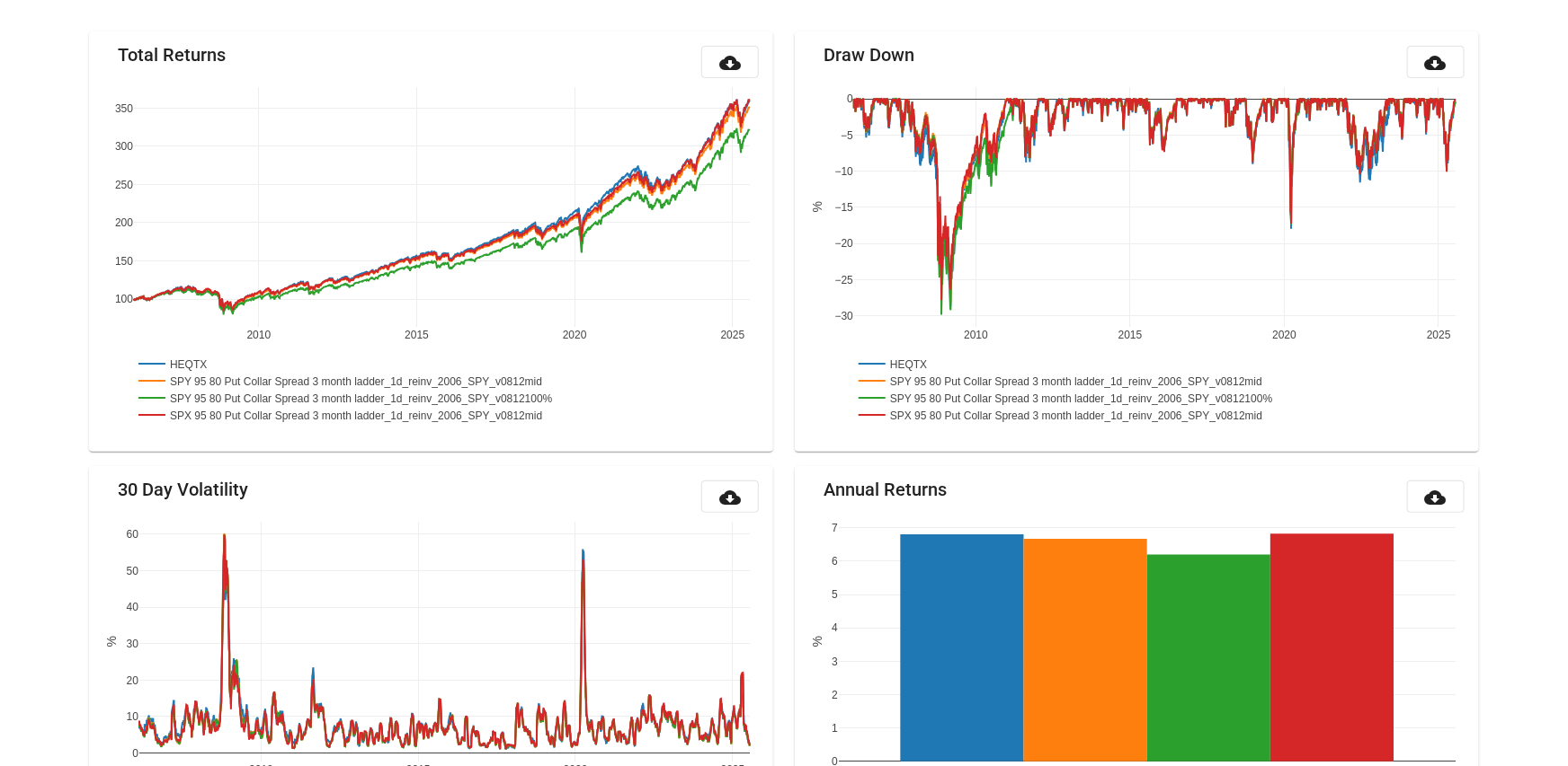
scroll to position [210, 0]
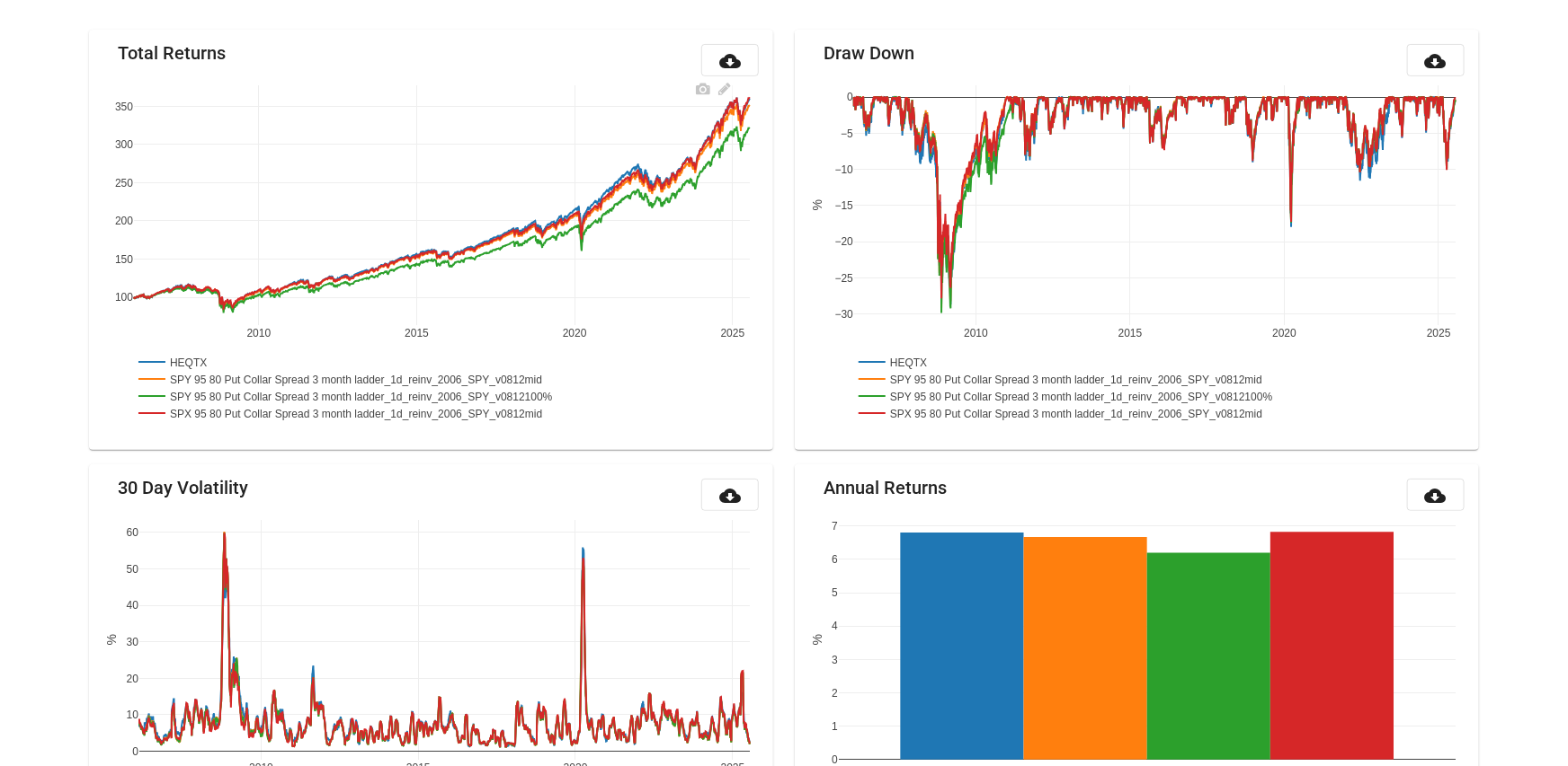
click at [475, 391] on rect at bounding box center [369, 395] width 472 height 17
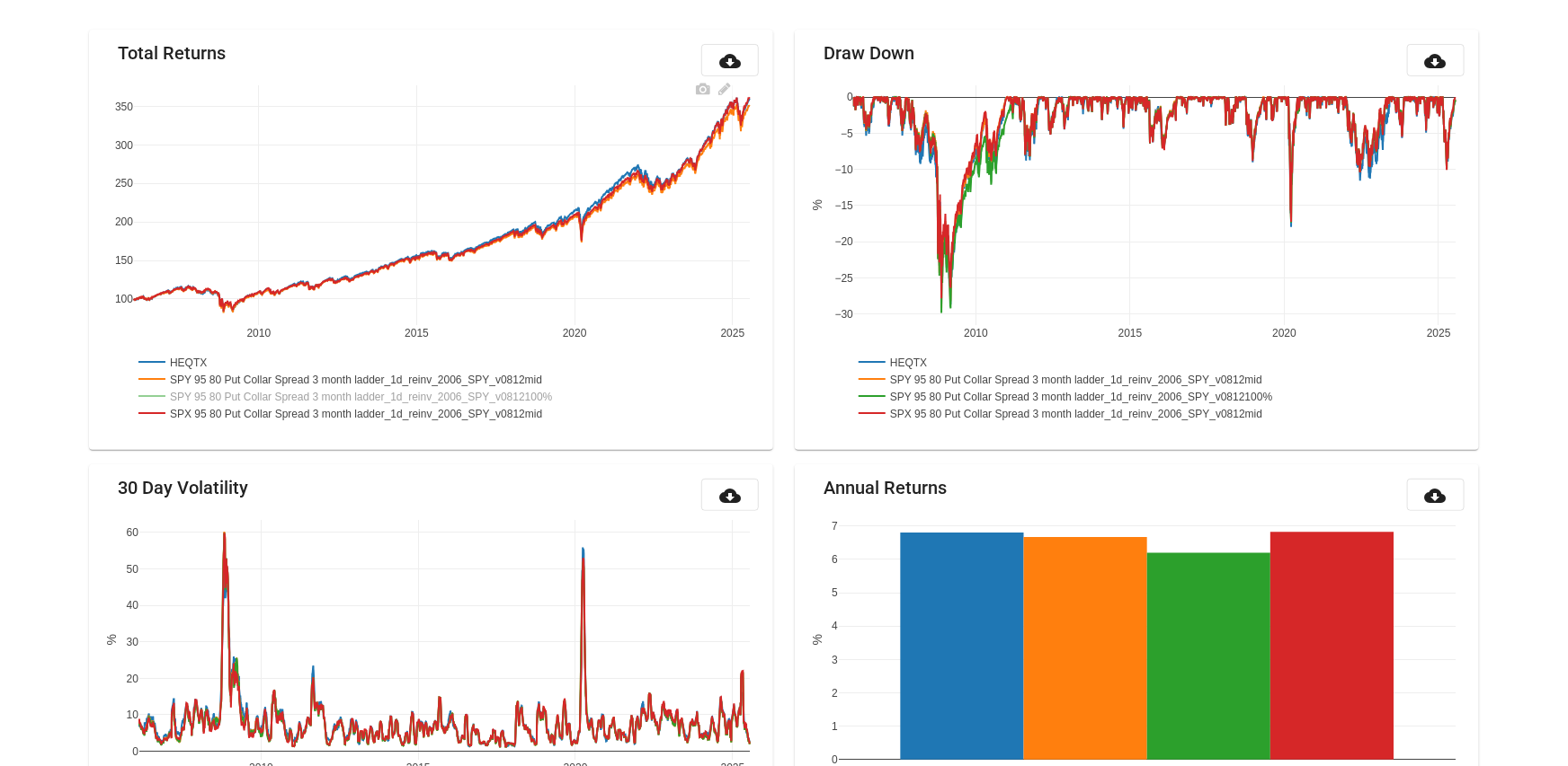
click at [553, 391] on rect at bounding box center [369, 395] width 472 height 17
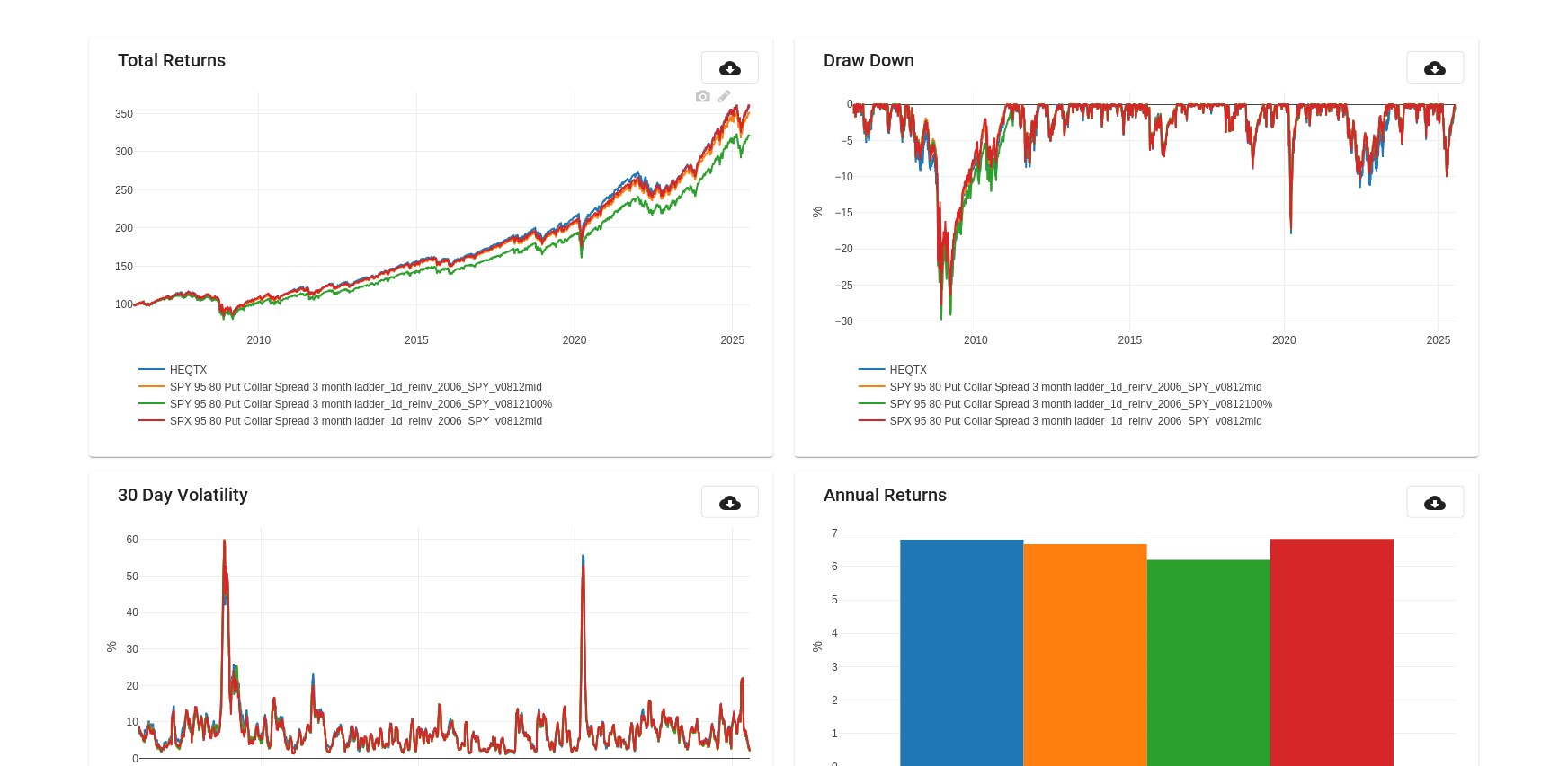
scroll to position [0, 0]
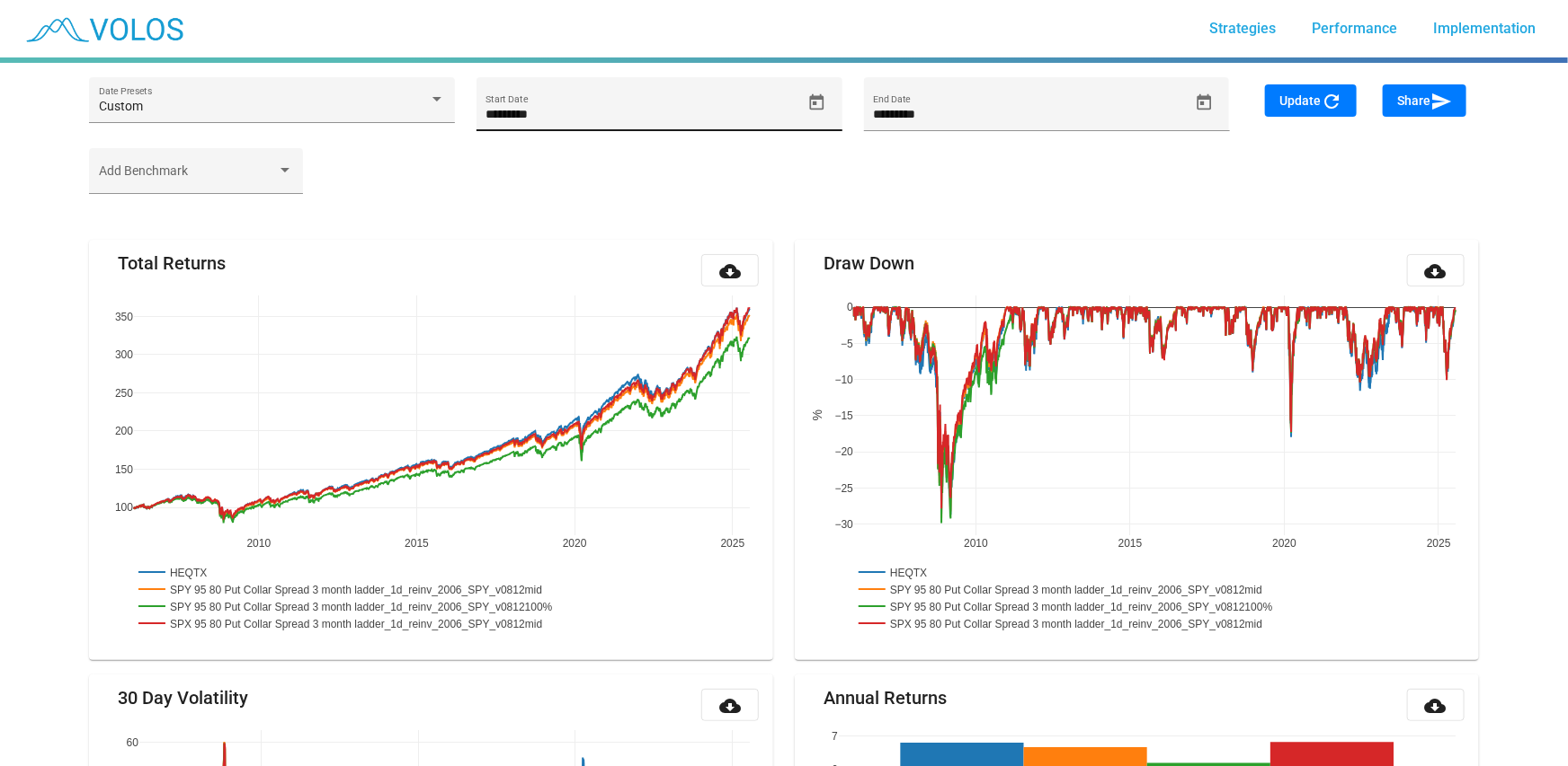
click at [810, 106] on icon "Open calendar" at bounding box center [817, 101] width 15 height 17
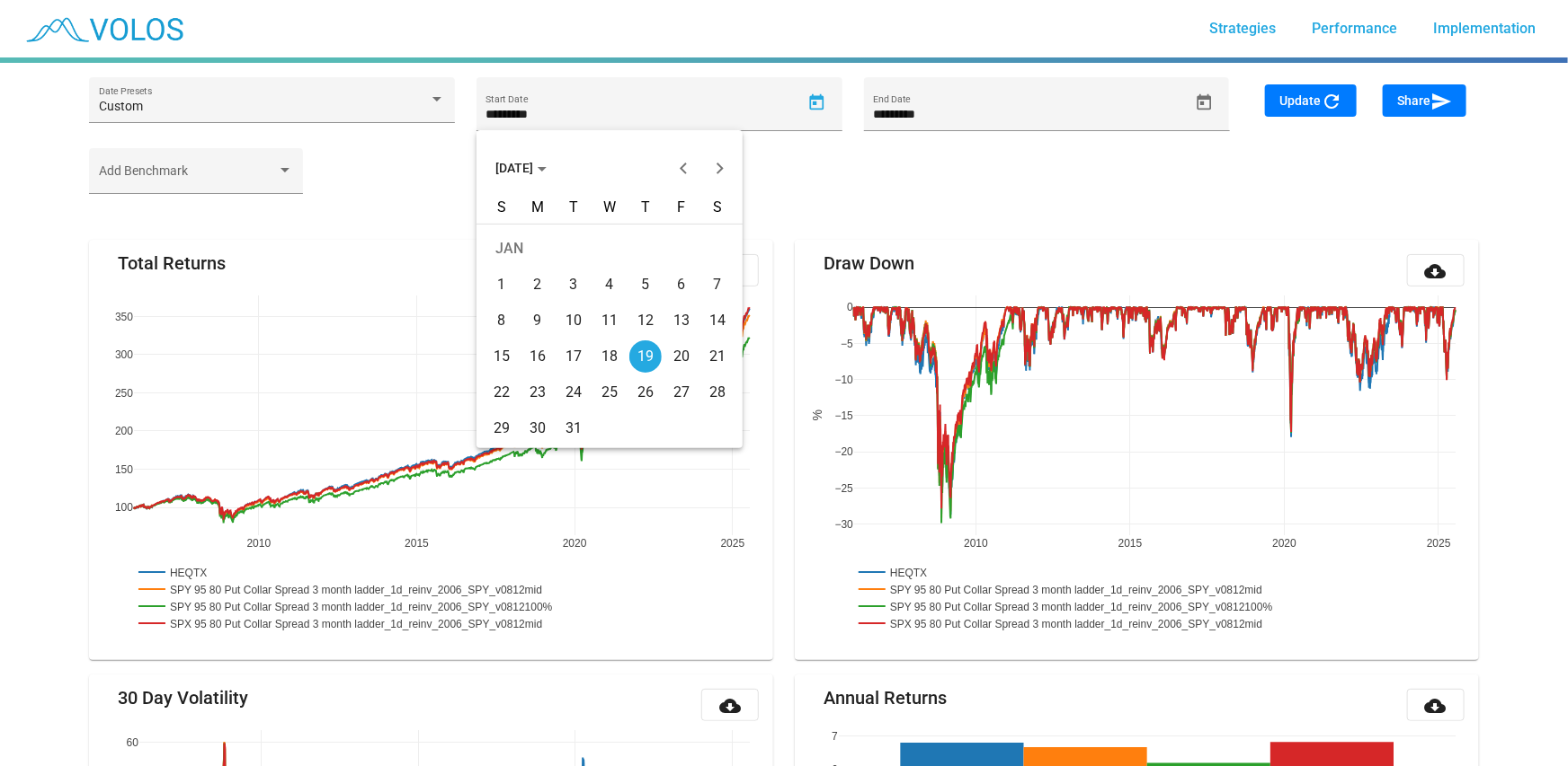
click at [523, 151] on button "[DATE]" at bounding box center [521, 168] width 80 height 36
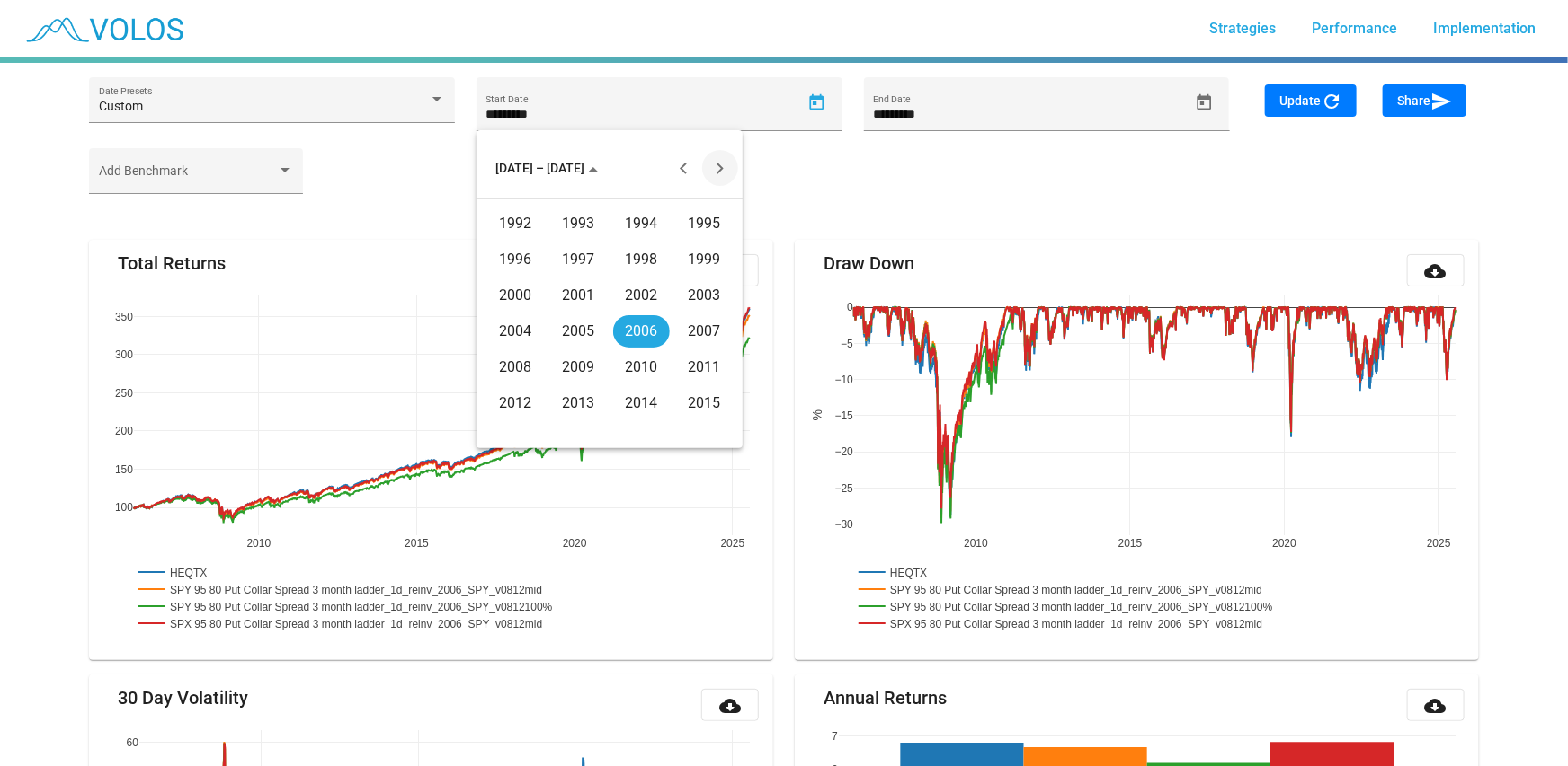
click at [728, 162] on button "Next 20 years" at bounding box center [720, 168] width 36 height 36
click at [647, 250] on div "2022" at bounding box center [641, 260] width 57 height 32
click at [648, 295] on div "[DATE]" at bounding box center [641, 295] width 57 height 32
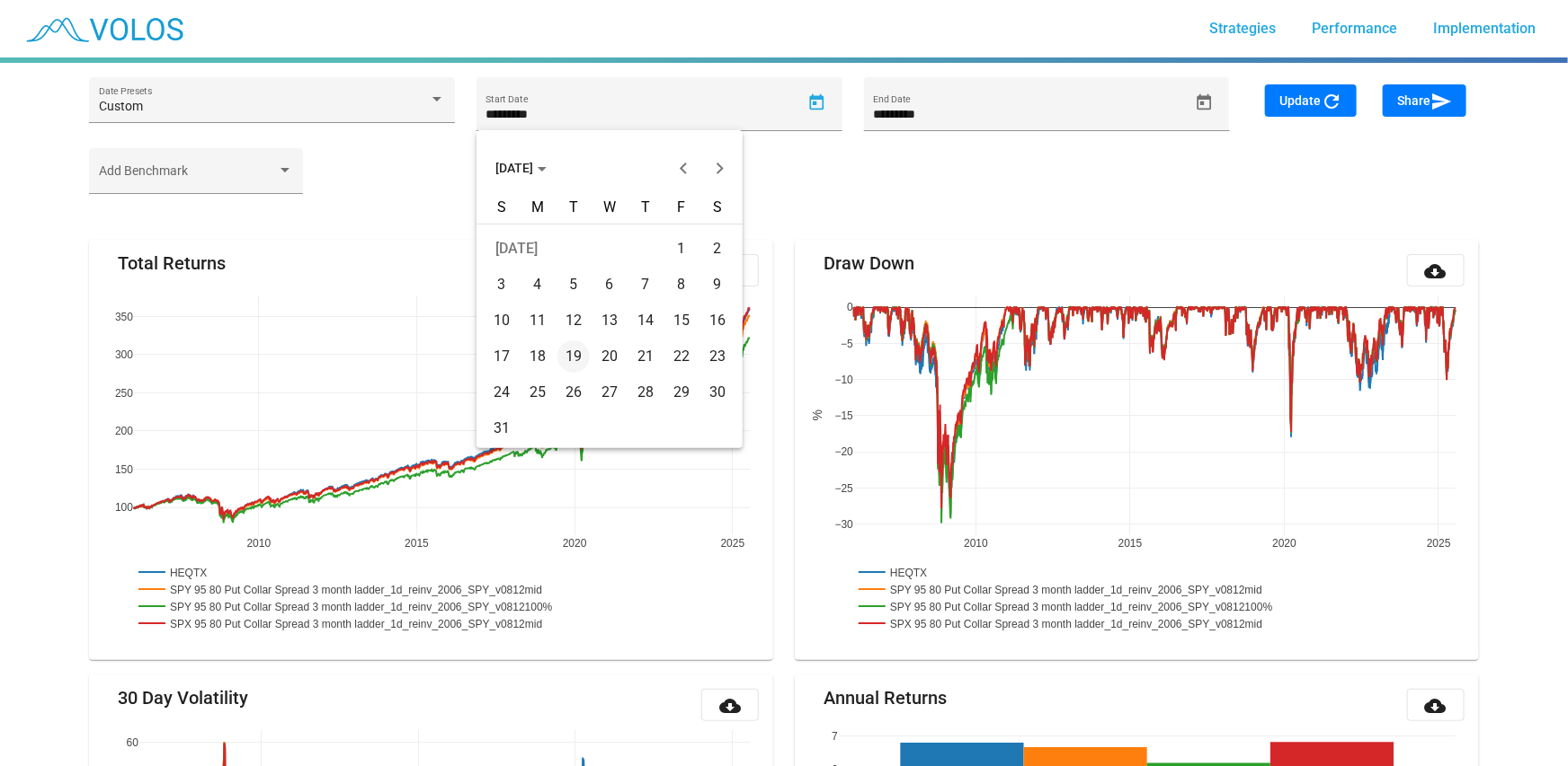
click at [643, 288] on div "7" at bounding box center [645, 284] width 32 height 32
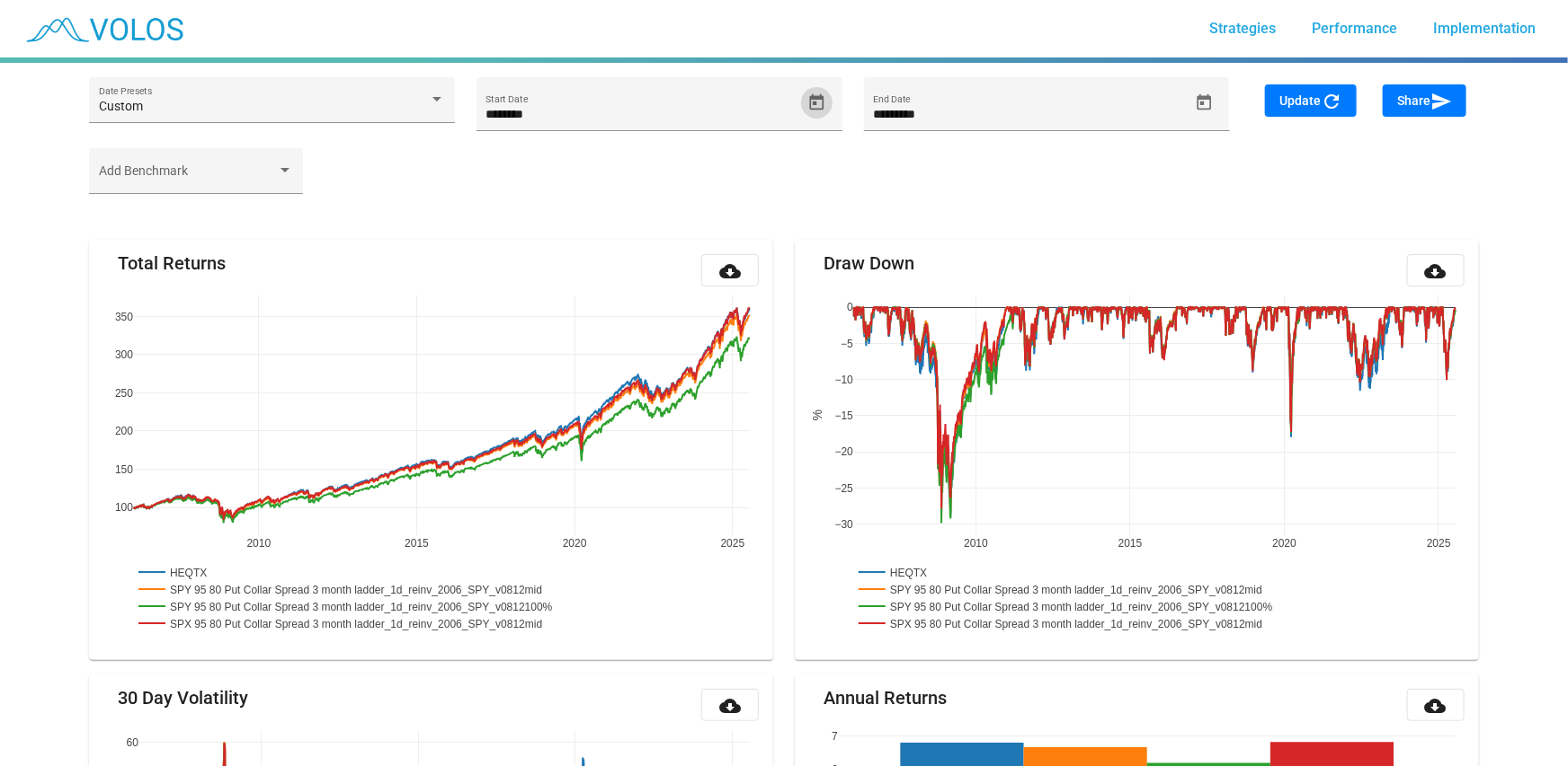
click at [1337, 101] on mat-icon "refresh" at bounding box center [1332, 101] width 21 height 21
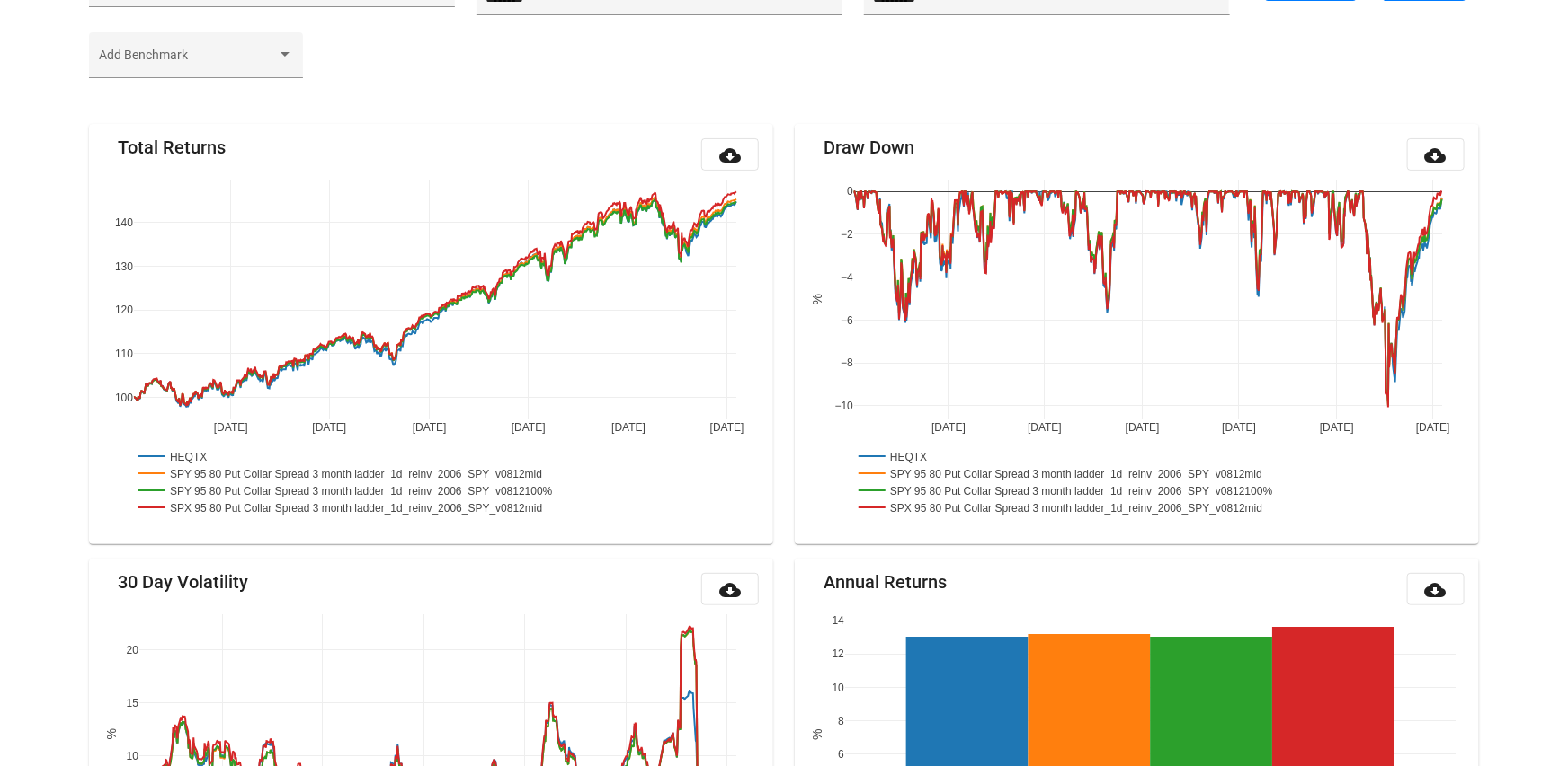
scroll to position [210, 0]
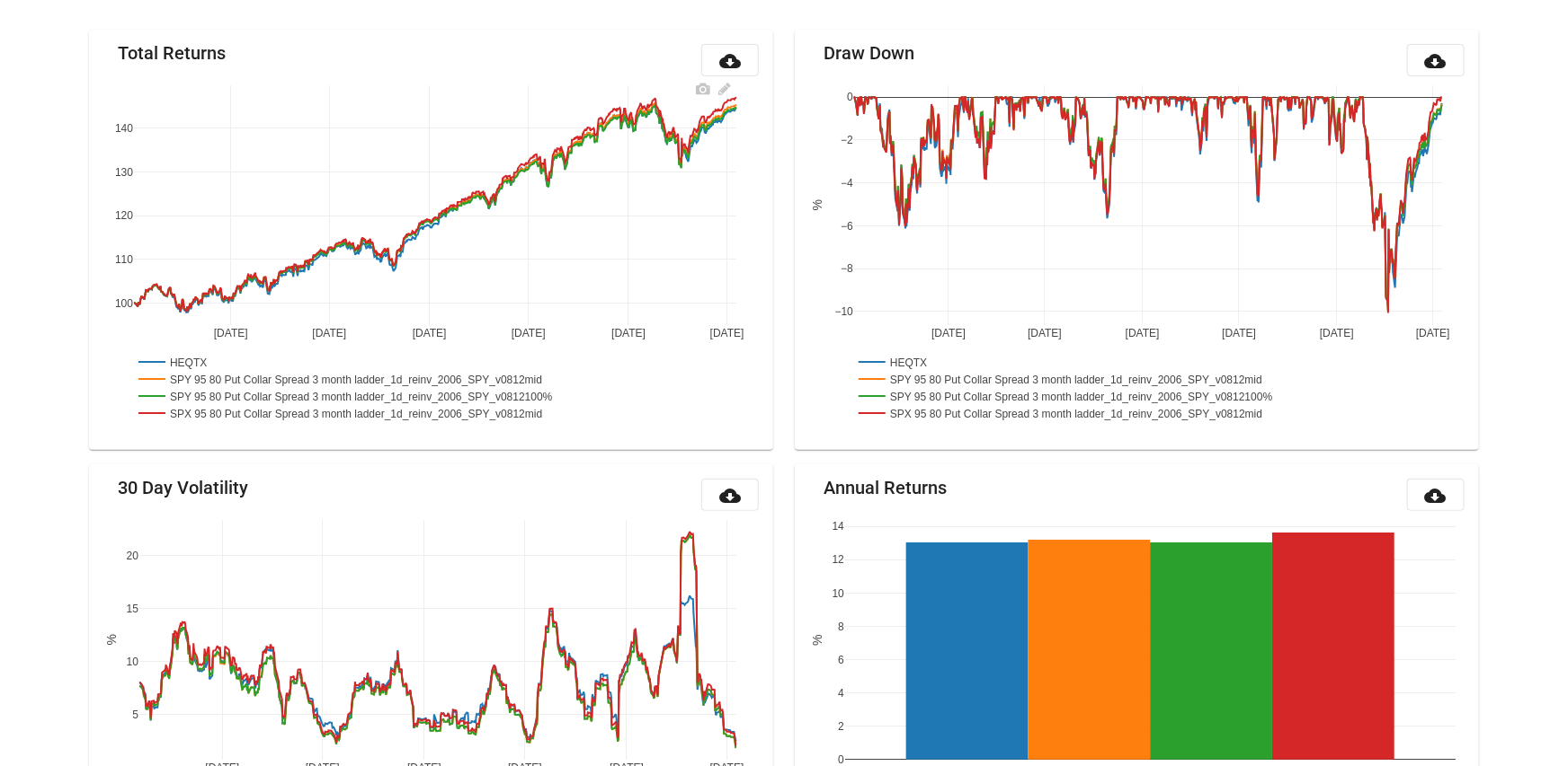
click at [247, 413] on rect at bounding box center [364, 412] width 461 height 17
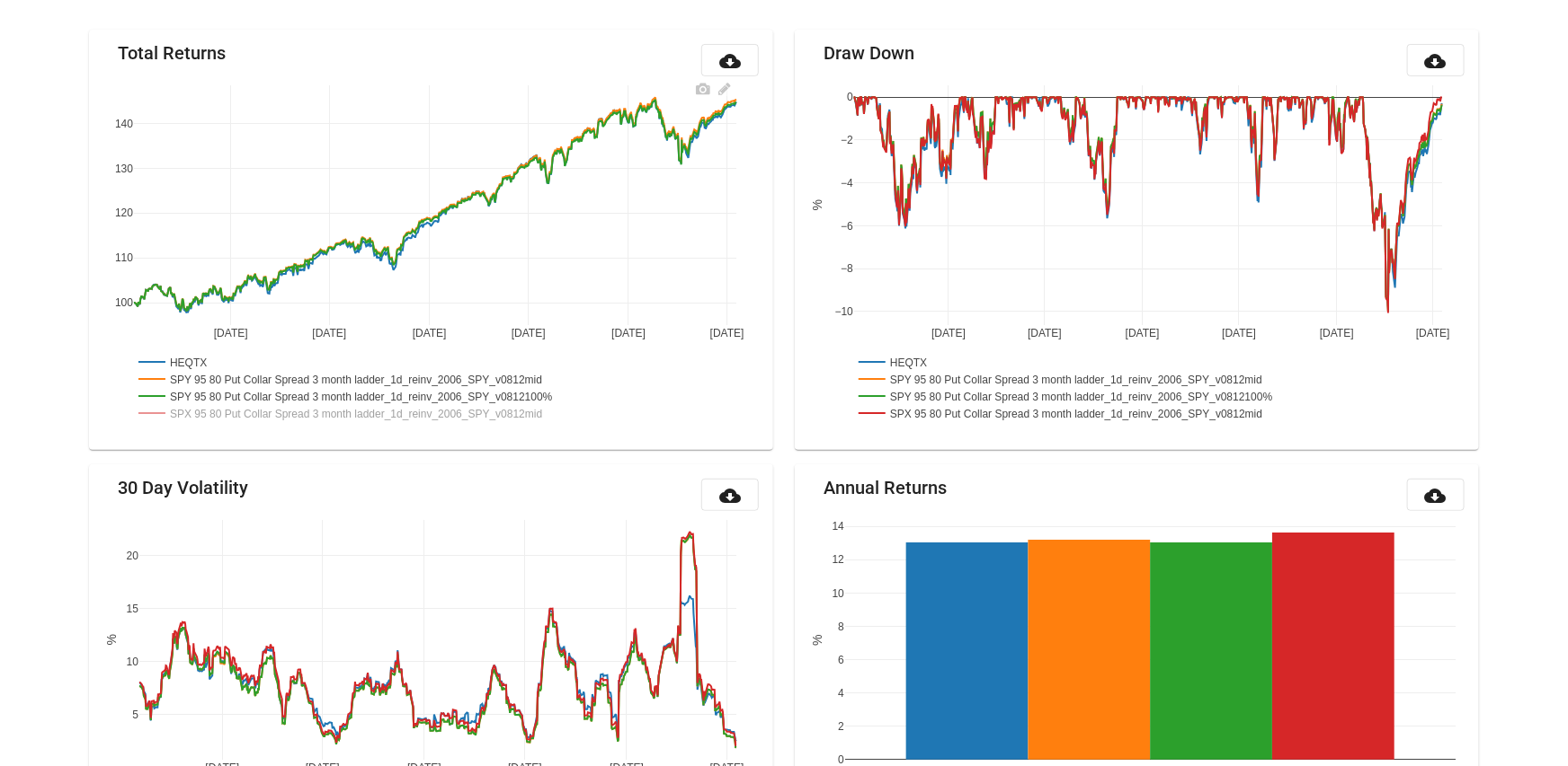
click at [579, 416] on rect at bounding box center [364, 412] width 461 height 17
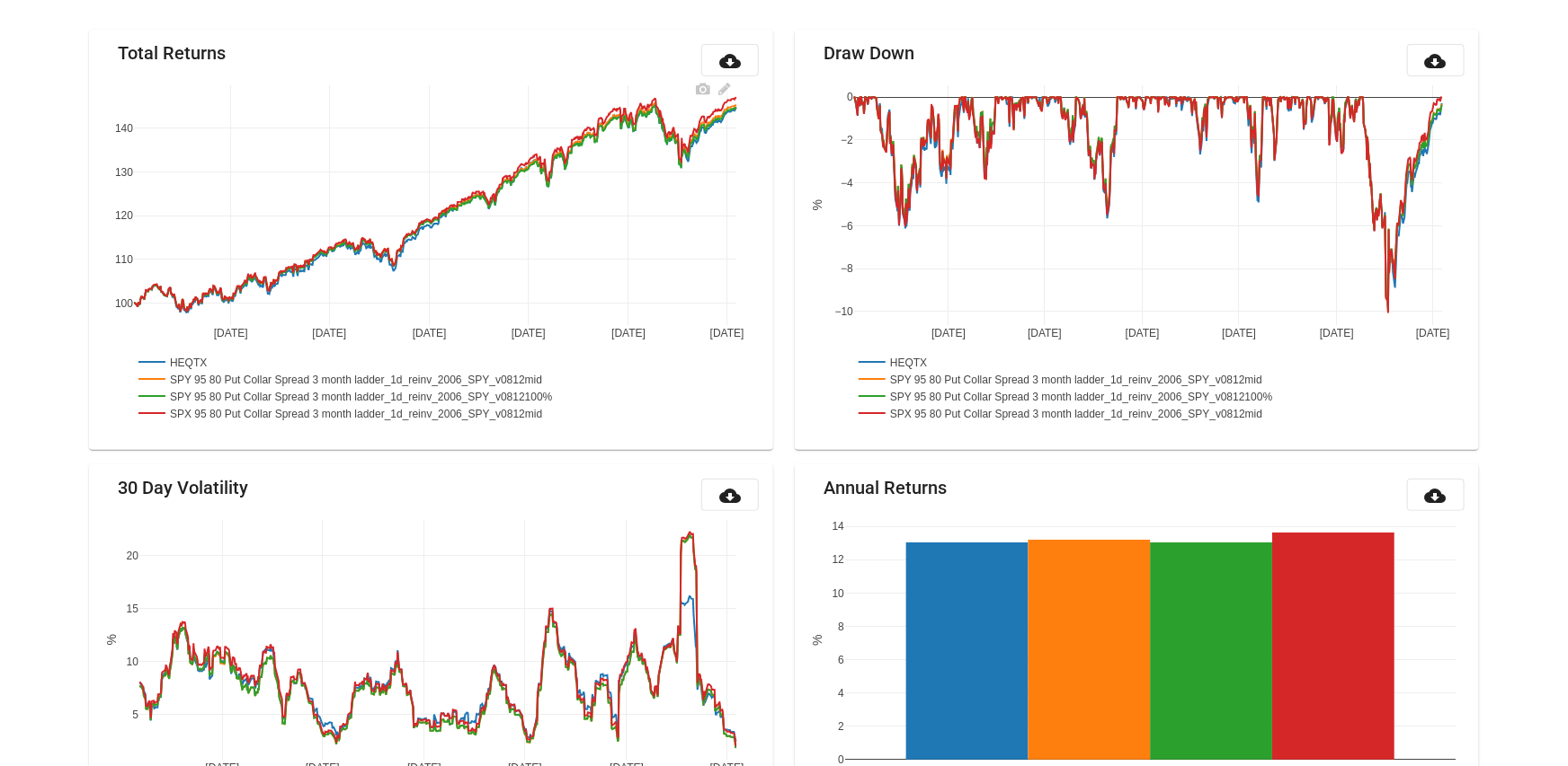
click at [579, 416] on rect at bounding box center [364, 412] width 461 height 17
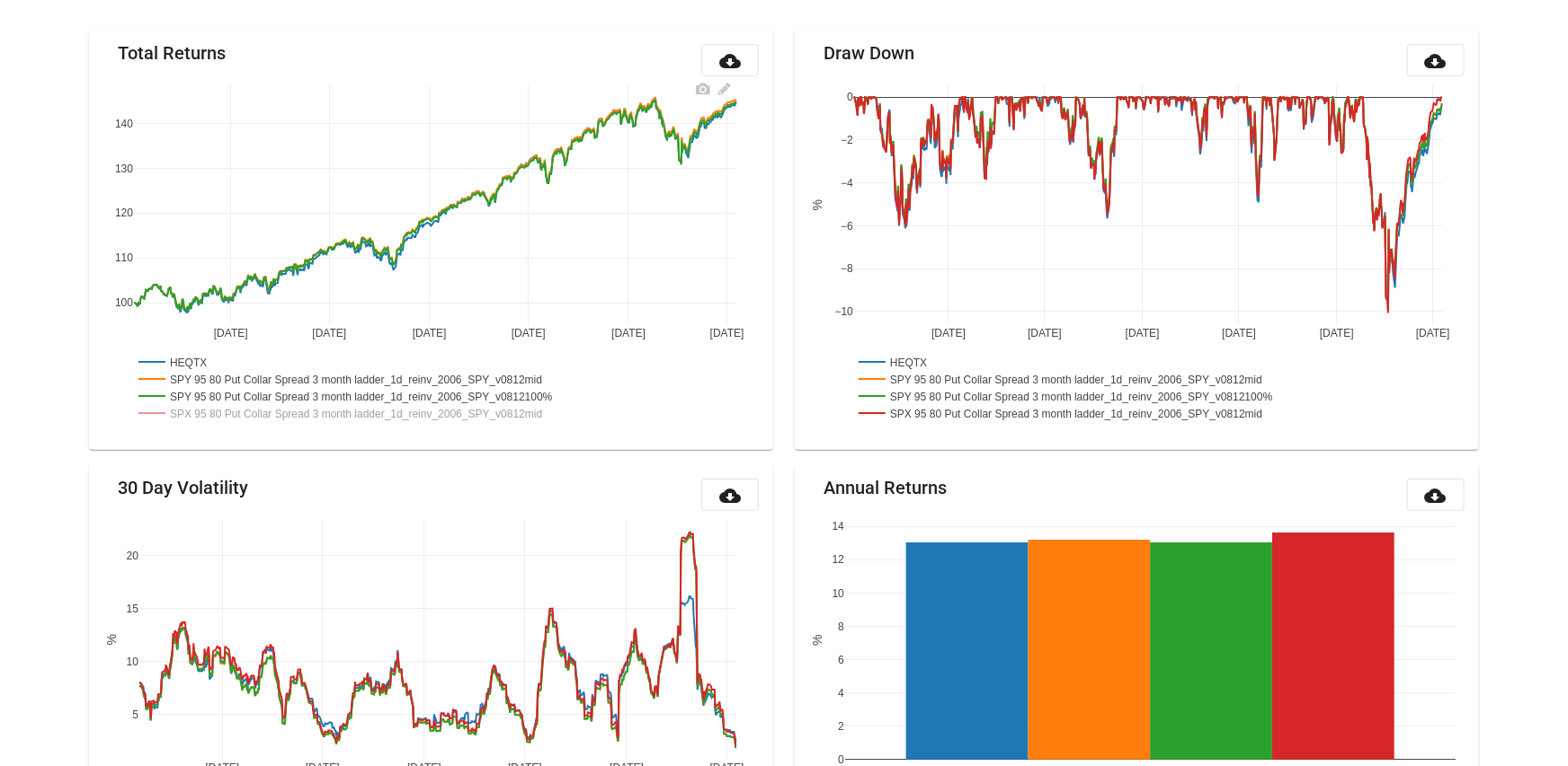
click at [577, 393] on rect at bounding box center [369, 395] width 472 height 17
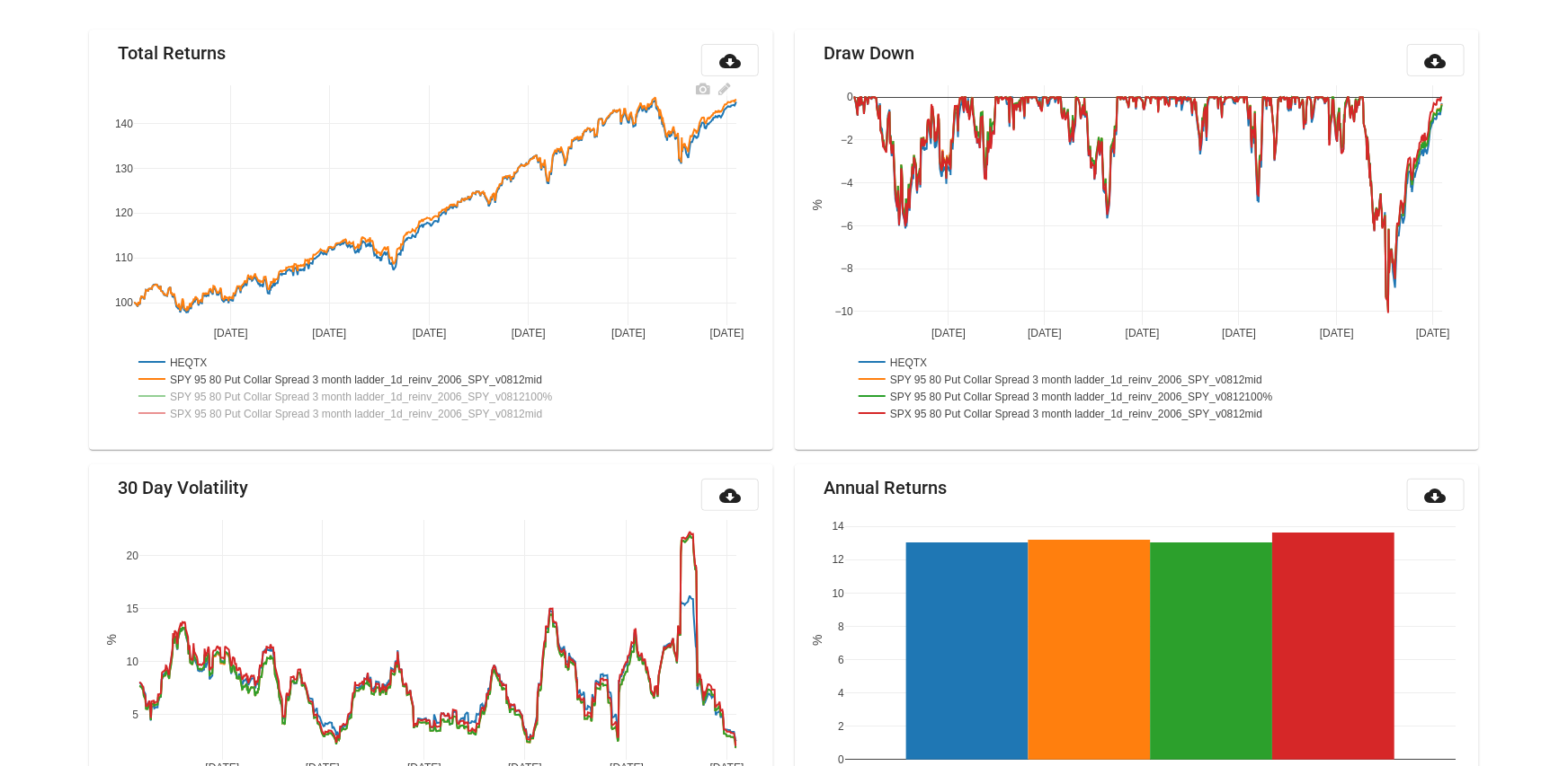
click at [575, 380] on rect at bounding box center [363, 378] width 460 height 17
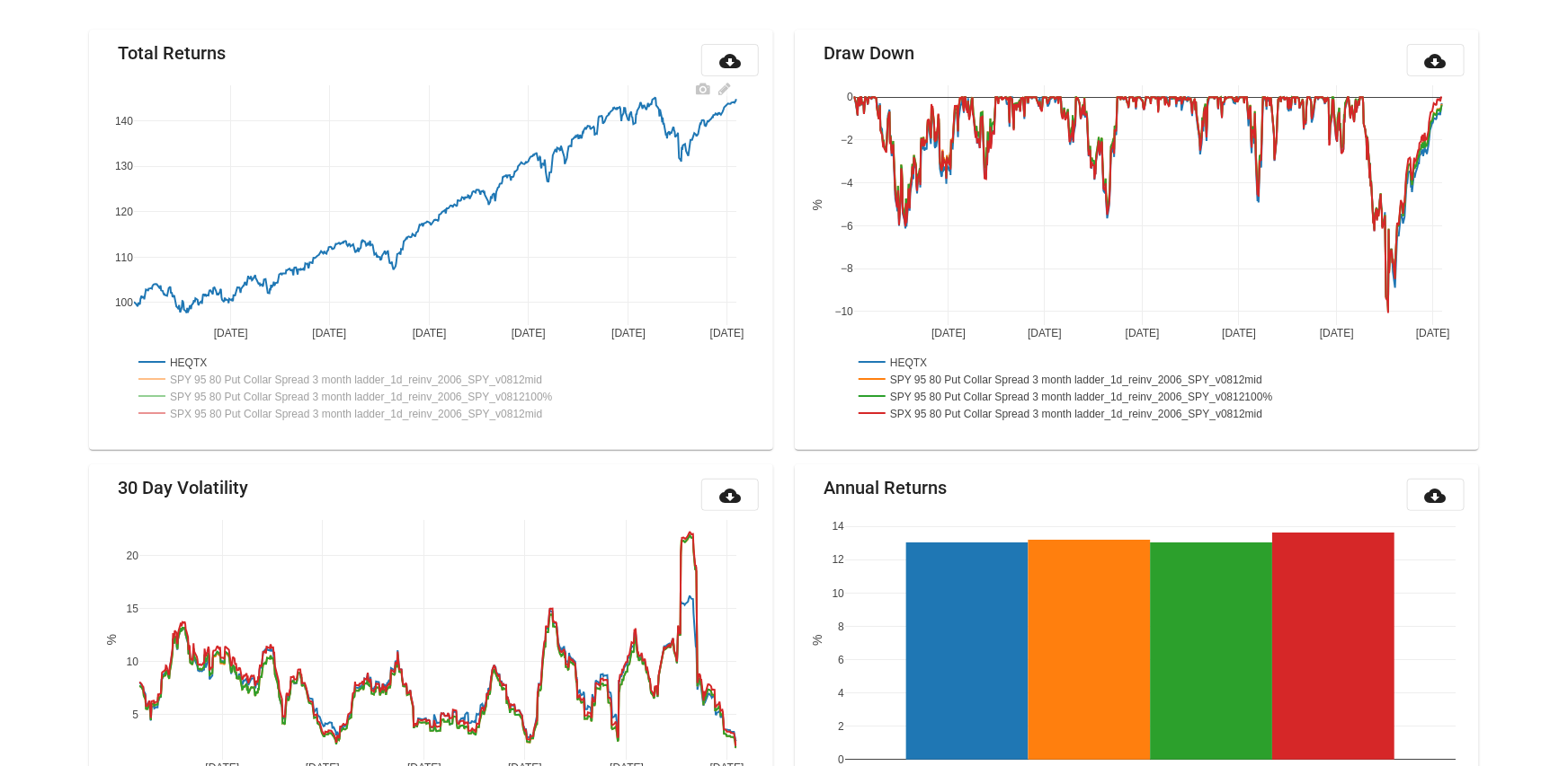
click at [575, 393] on rect at bounding box center [369, 395] width 472 height 17
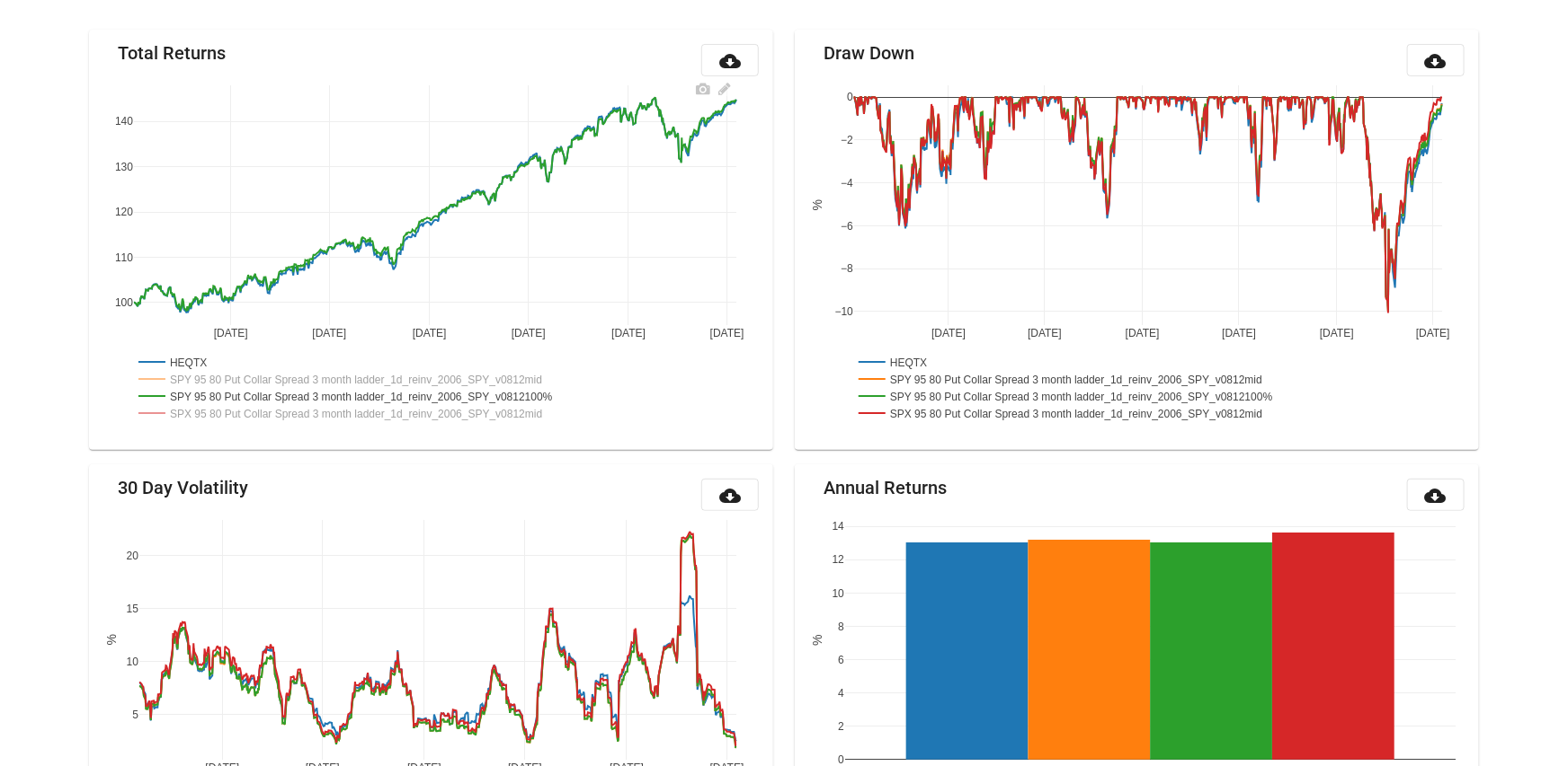
click at [571, 381] on rect at bounding box center [363, 378] width 460 height 17
click at [571, 392] on rect at bounding box center [369, 395] width 472 height 17
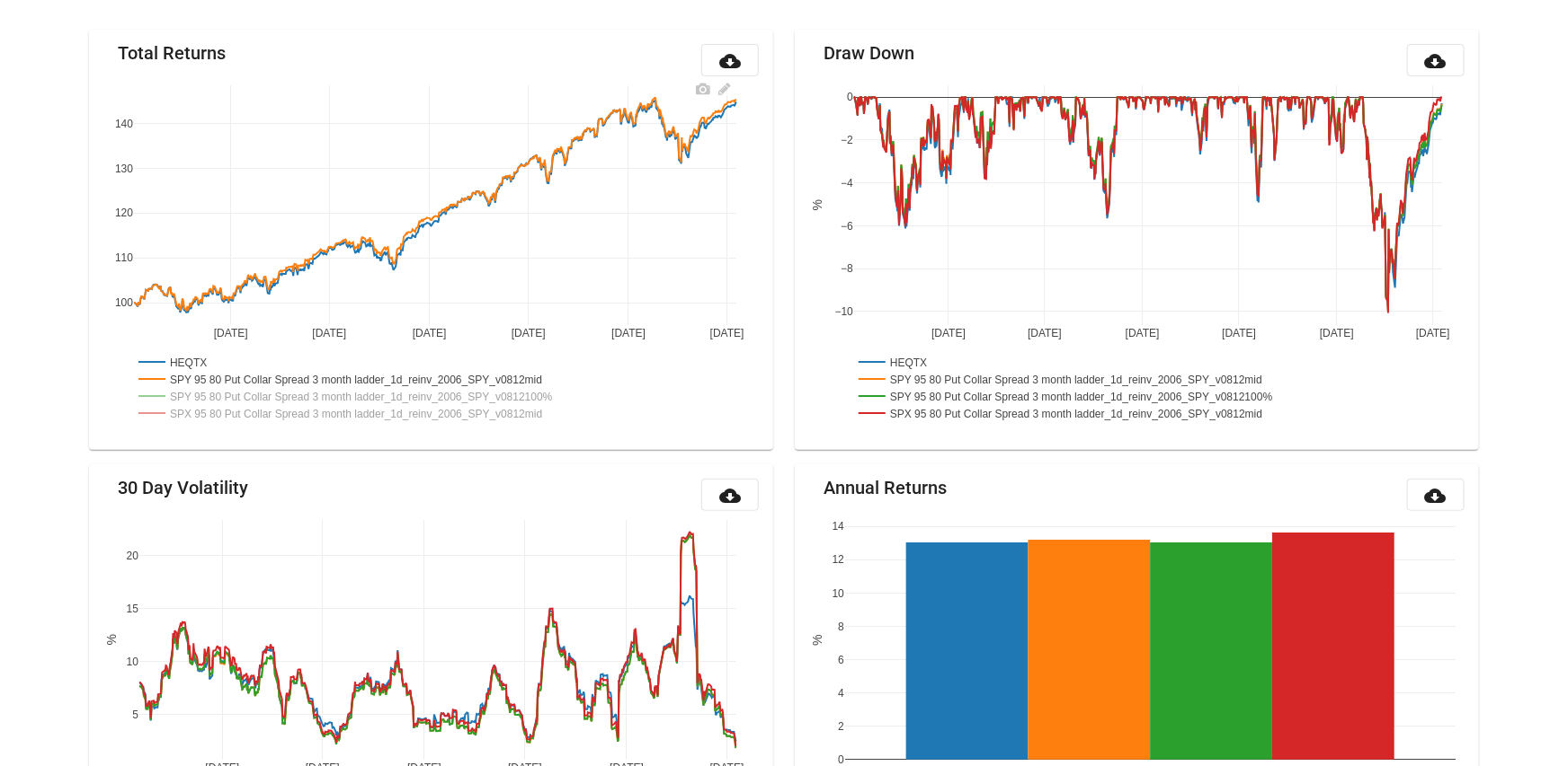
click at [572, 375] on rect at bounding box center [363, 378] width 460 height 17
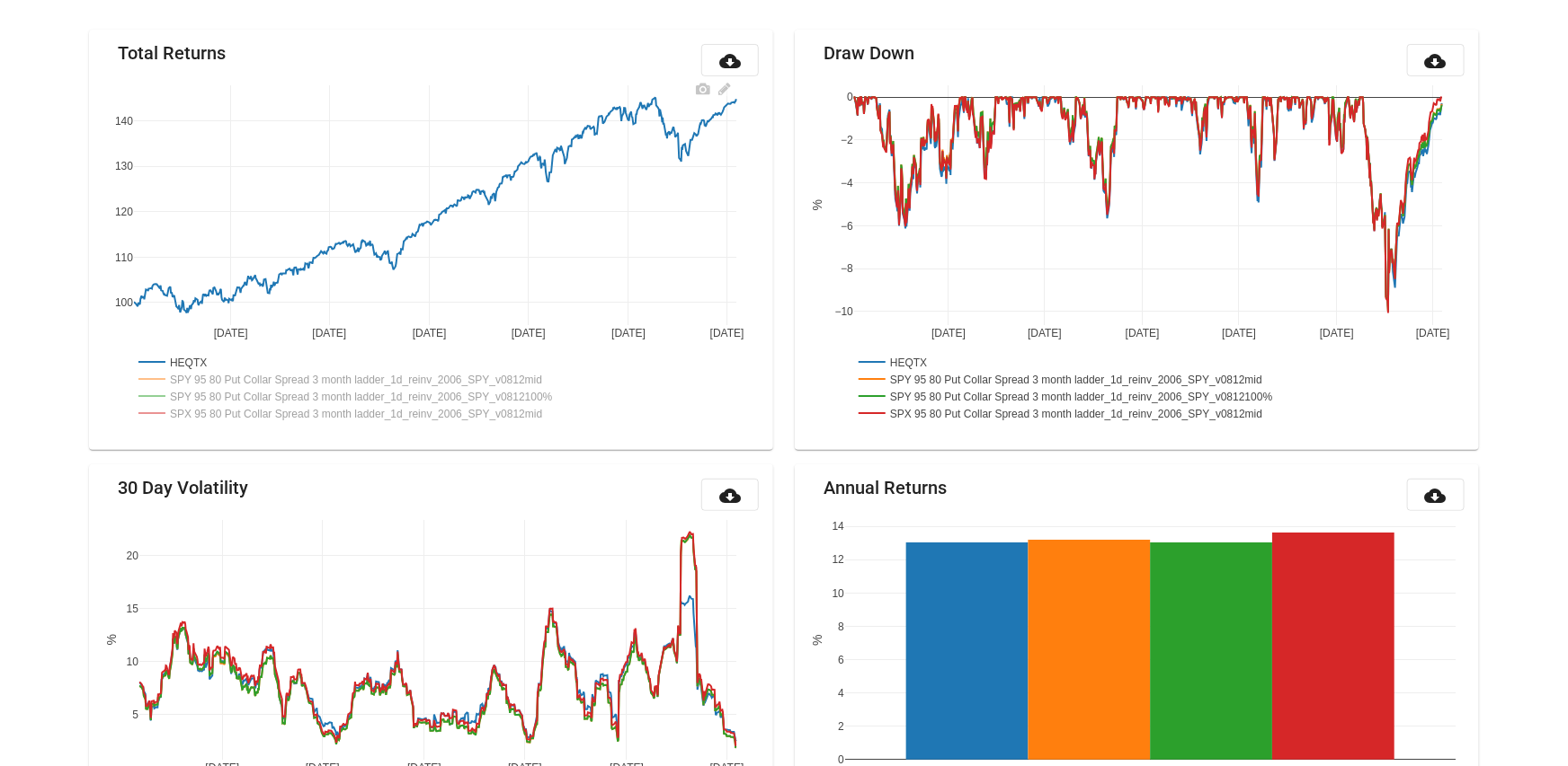
click at [572, 391] on rect at bounding box center [369, 395] width 472 height 17
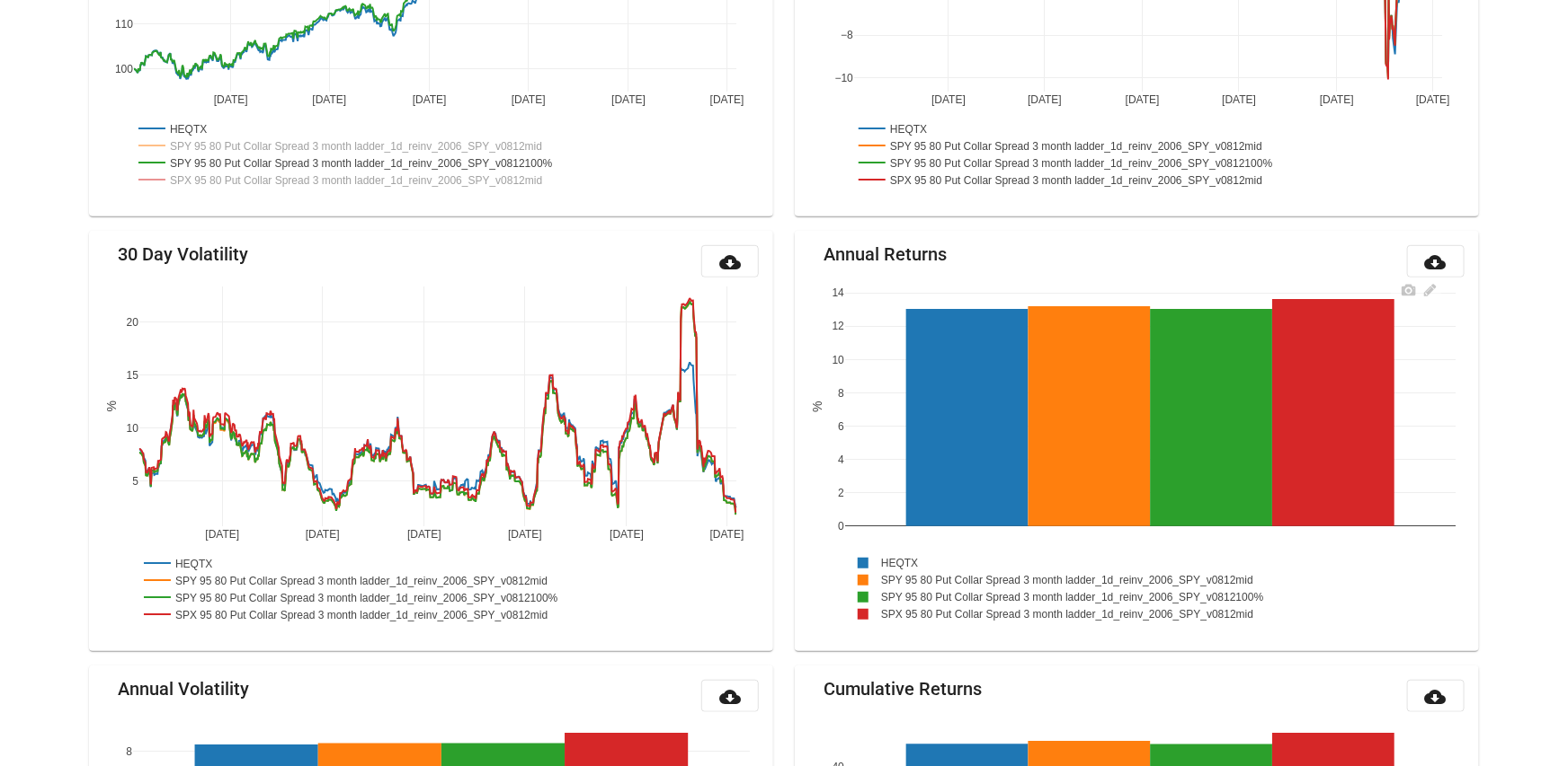
scroll to position [641, 0]
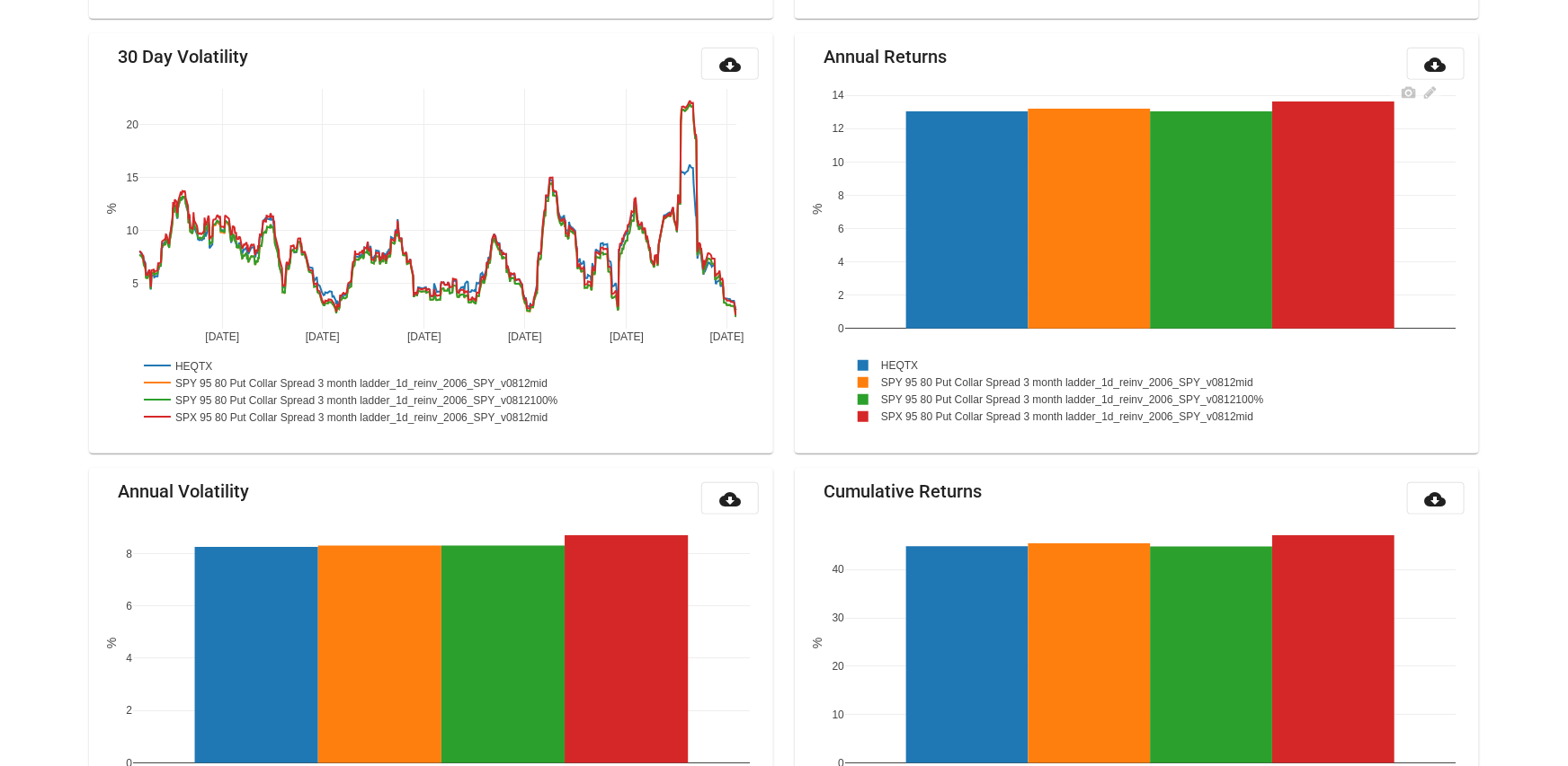
click at [959, 416] on rect at bounding box center [1076, 416] width 461 height 17
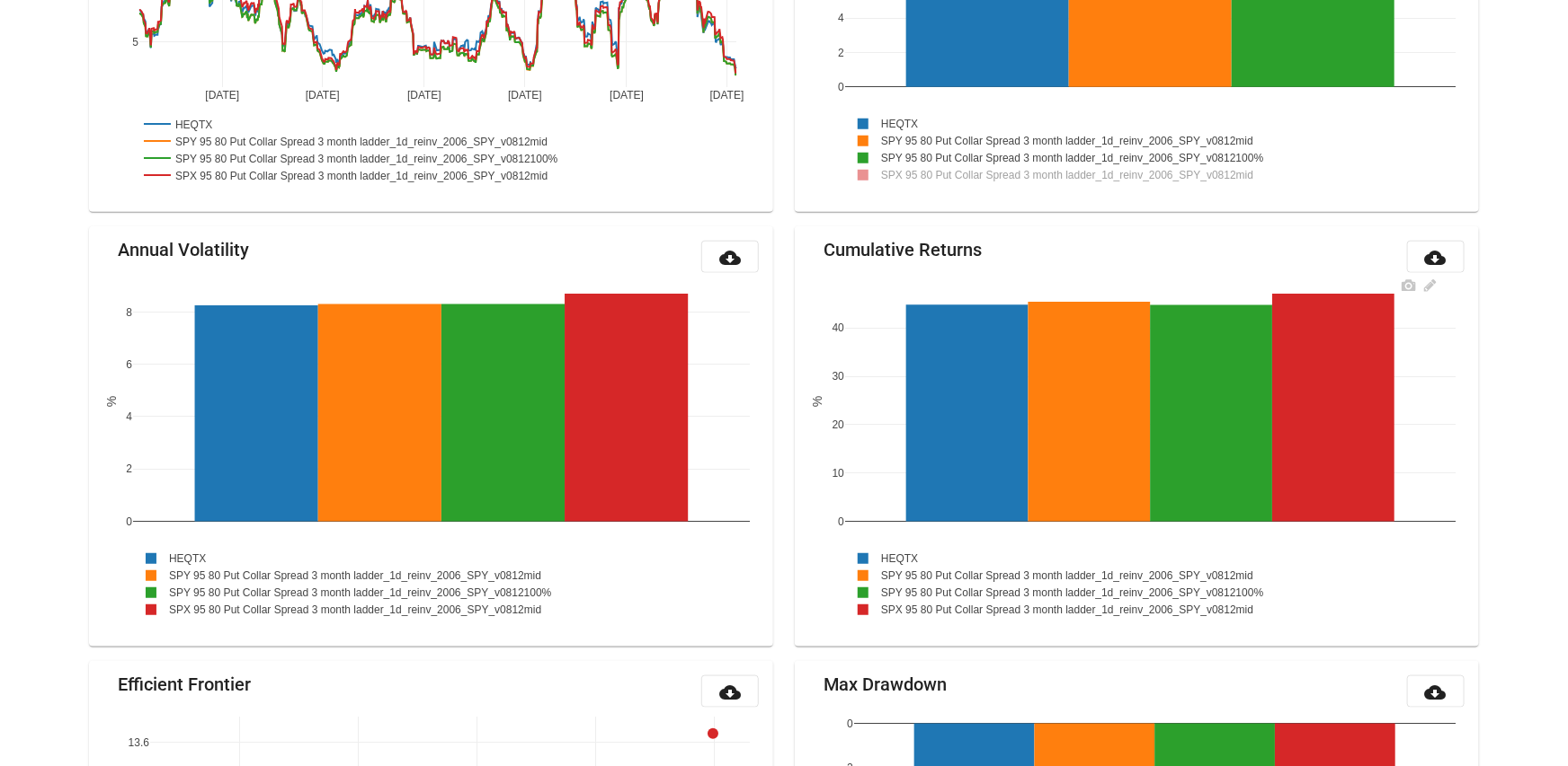
scroll to position [1001, 0]
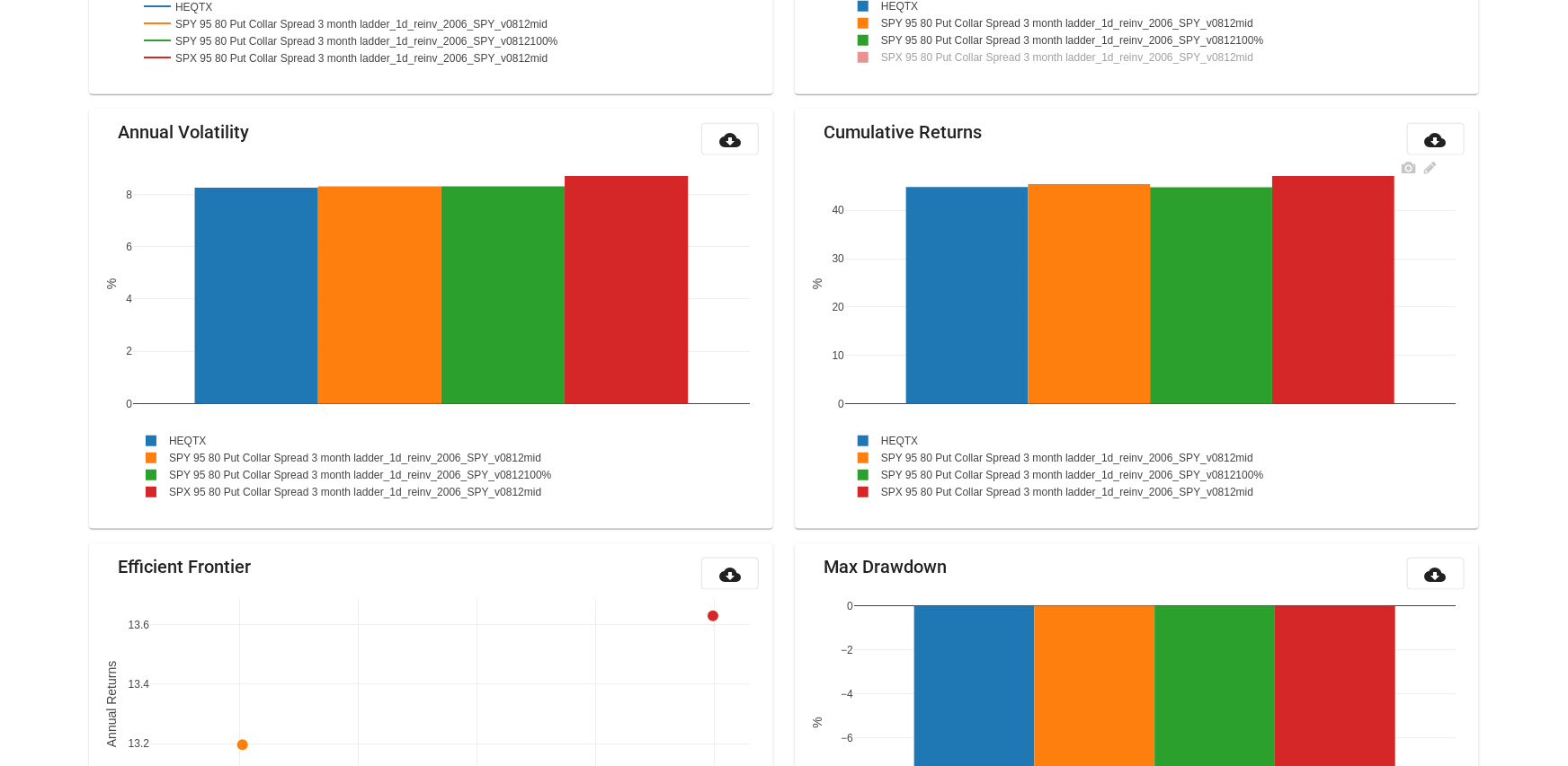
click at [998, 489] on rect at bounding box center [1076, 491] width 461 height 17
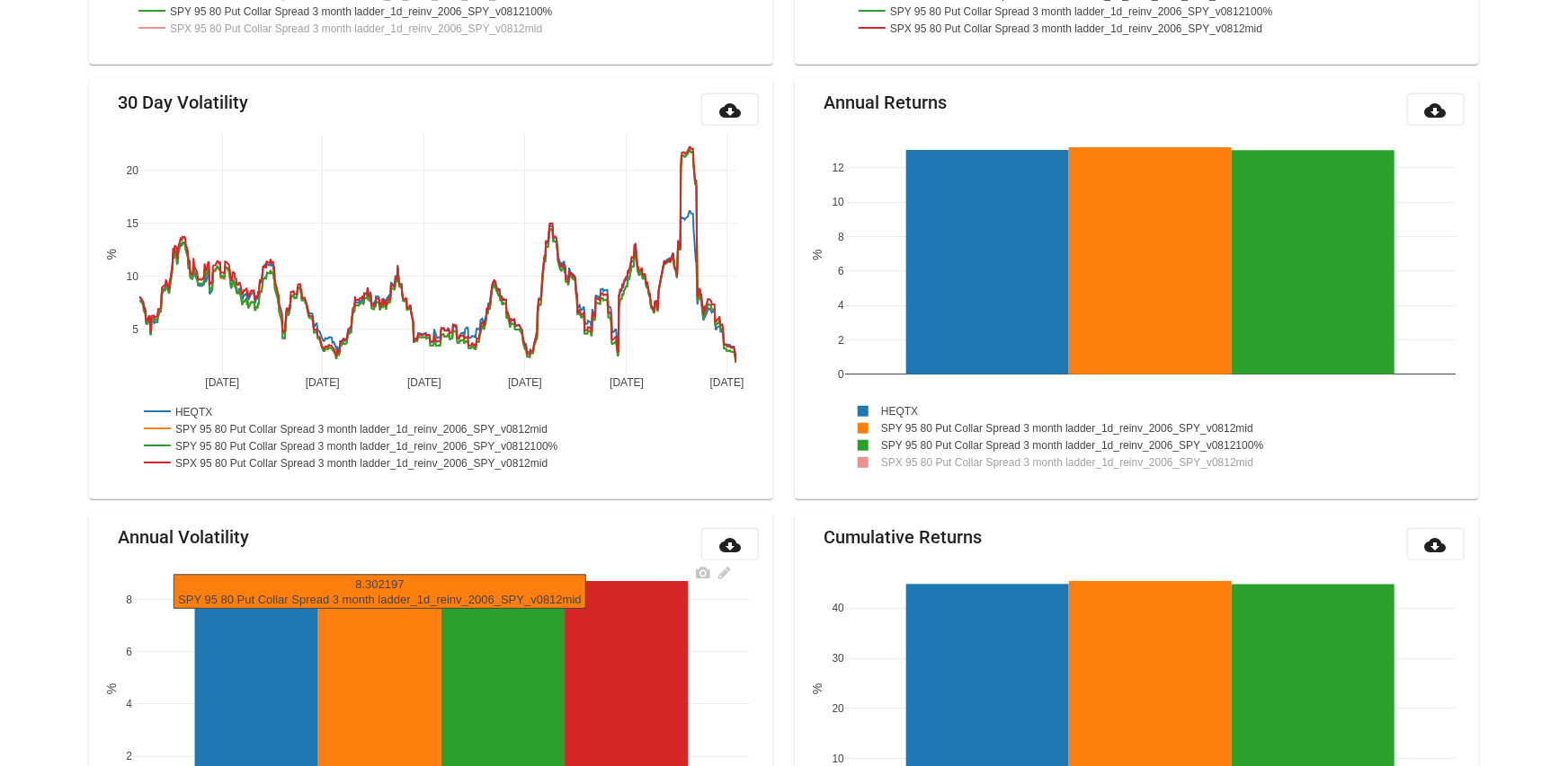
scroll to position [0, 0]
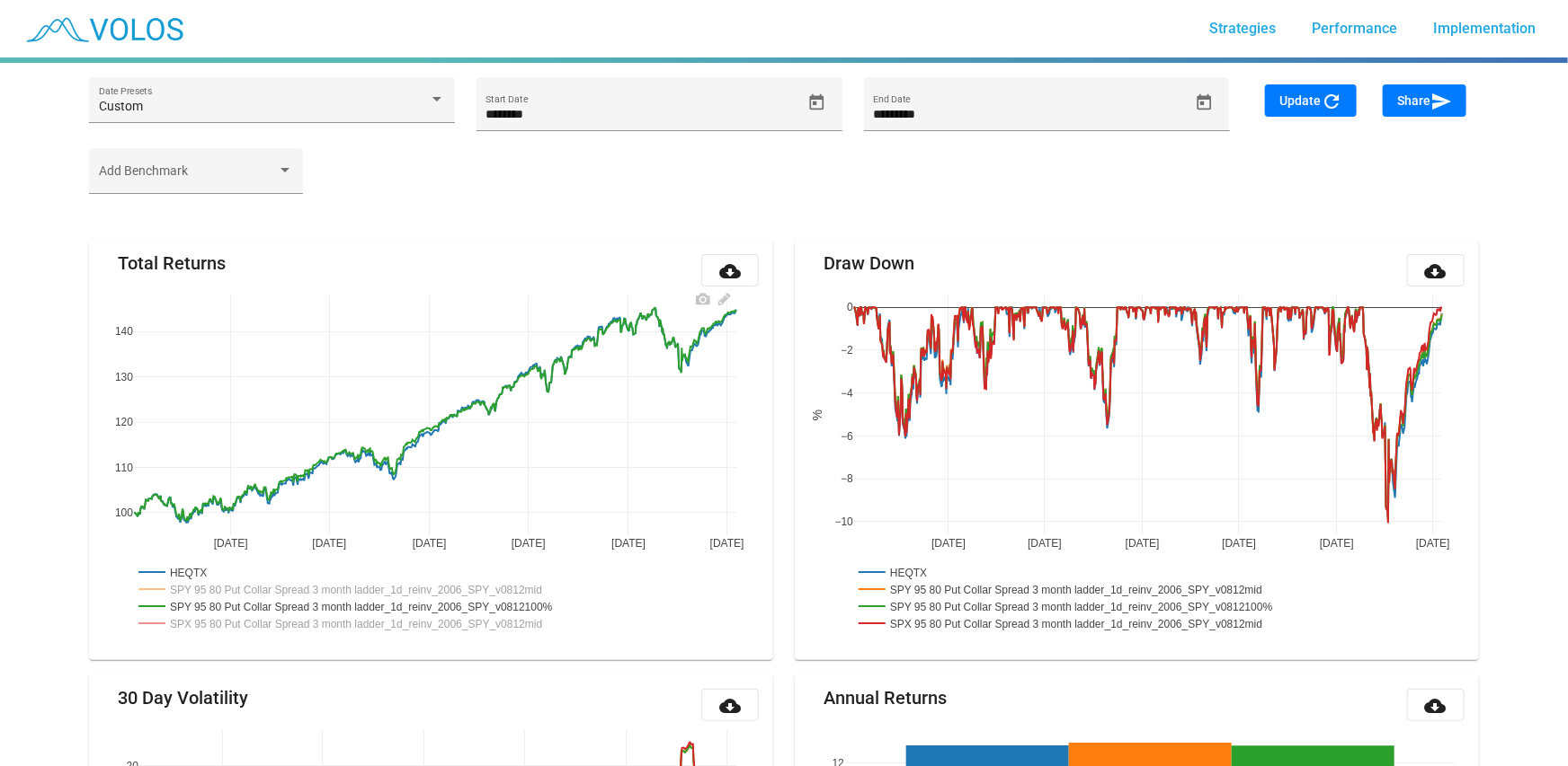
click at [439, 587] on rect at bounding box center [363, 588] width 460 height 17
click at [452, 615] on rect at bounding box center [364, 623] width 461 height 17
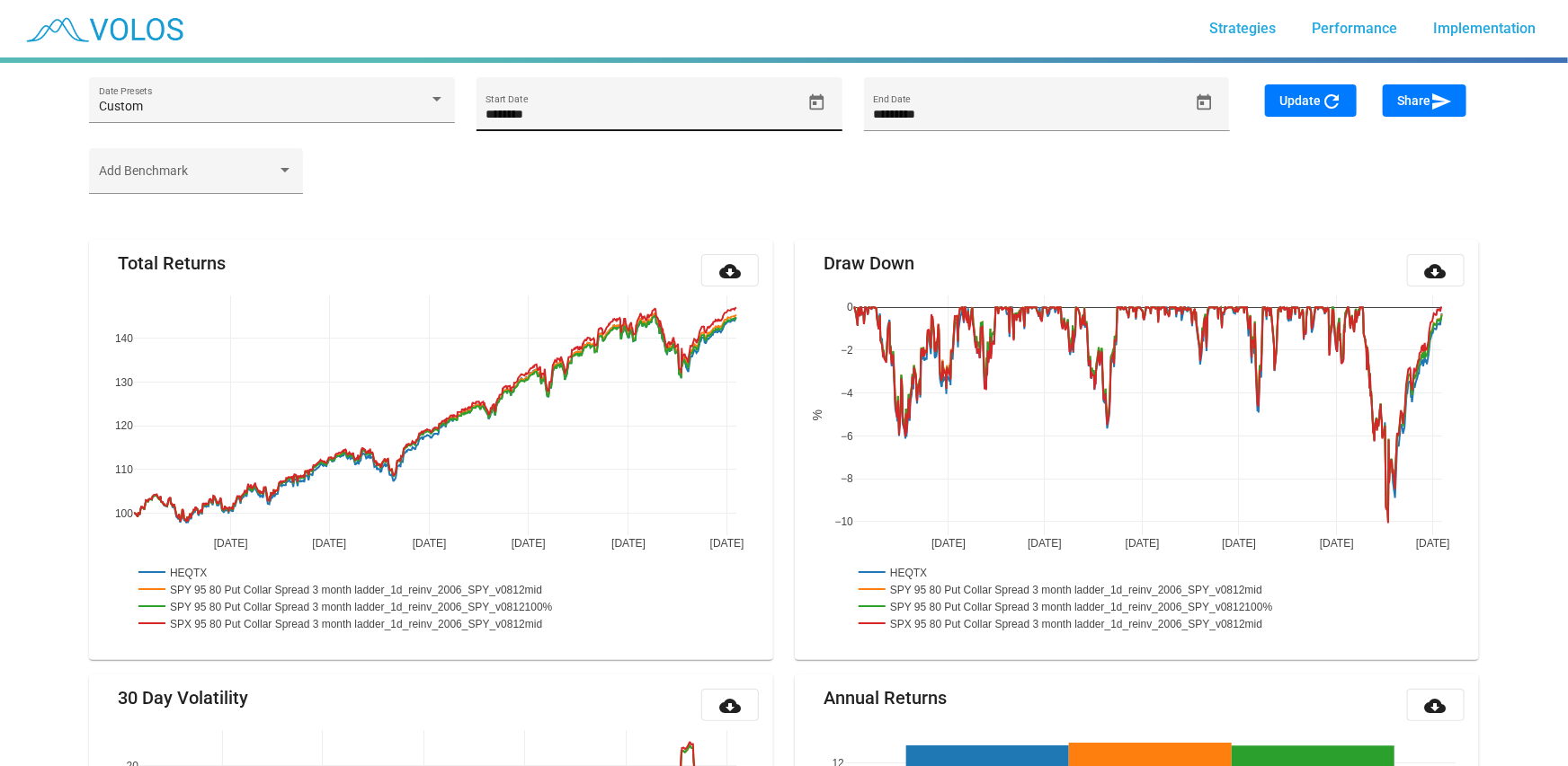
click at [829, 97] on span "Open calendar" at bounding box center [816, 102] width 31 height 19
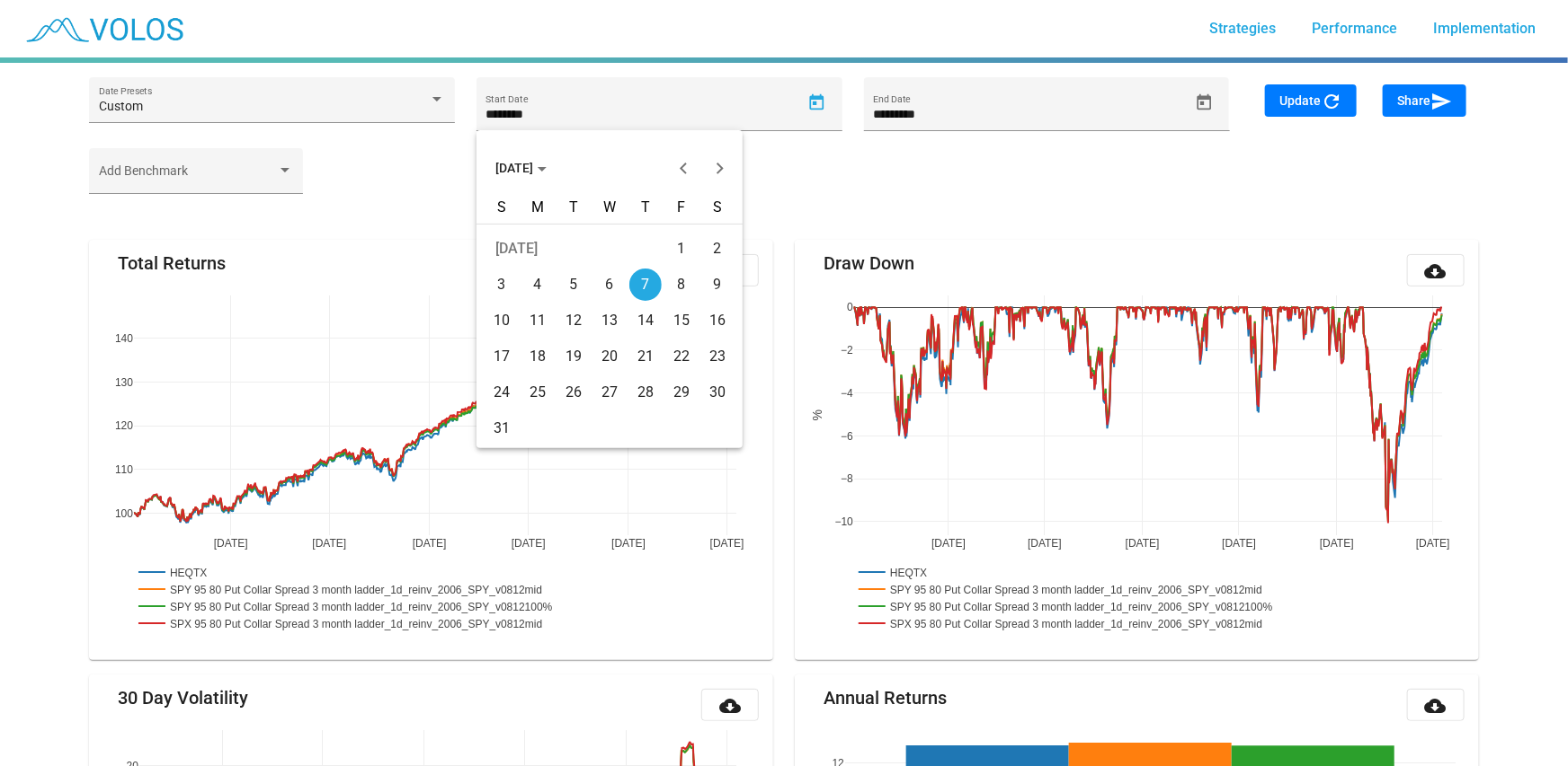
click at [541, 170] on span "JUL 2022" at bounding box center [520, 168] width 51 height 15
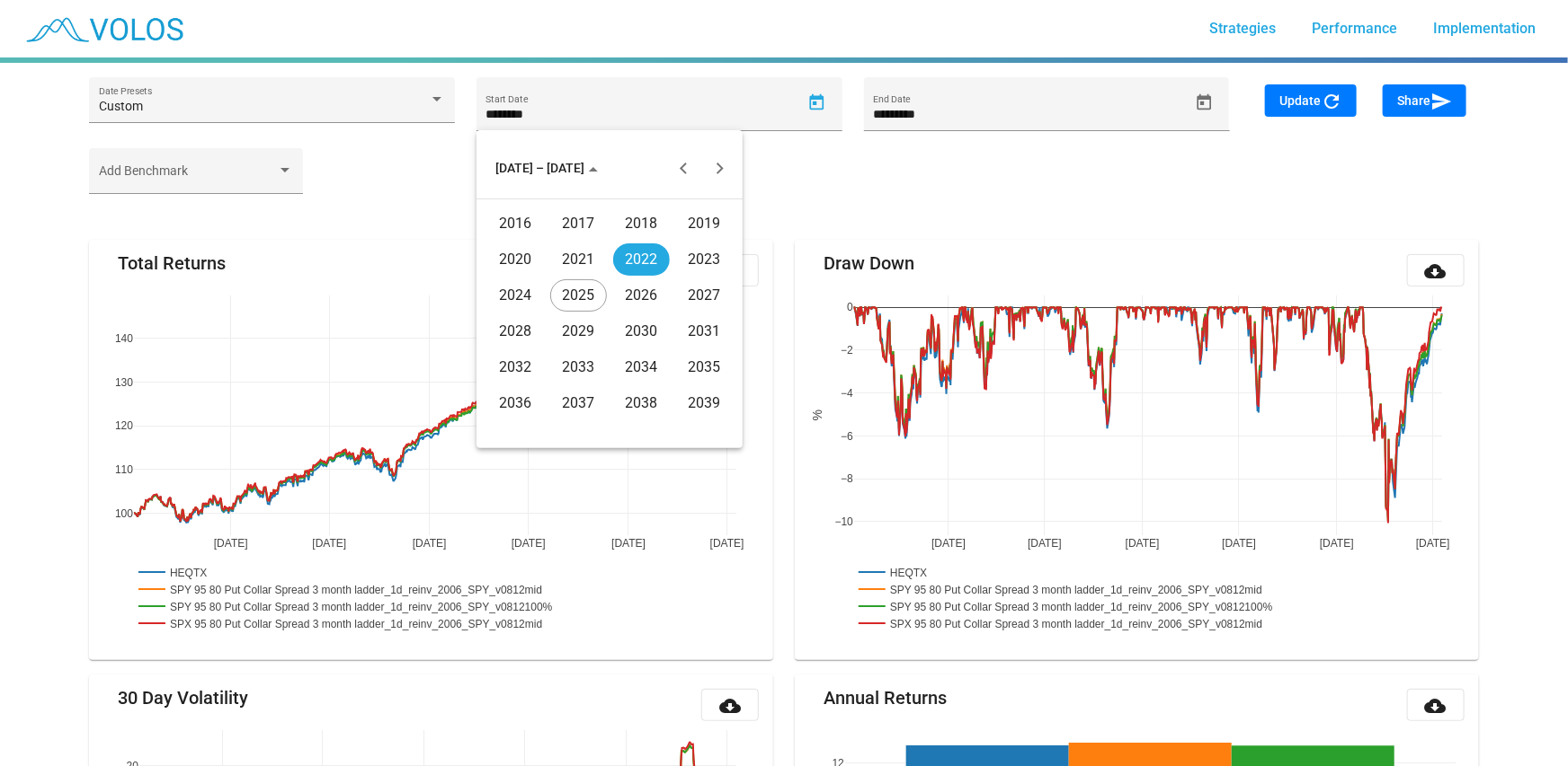
click at [577, 257] on div "2021" at bounding box center [579, 260] width 57 height 32
click at [634, 312] on td "JUL" at bounding box center [640, 296] width 62 height 36
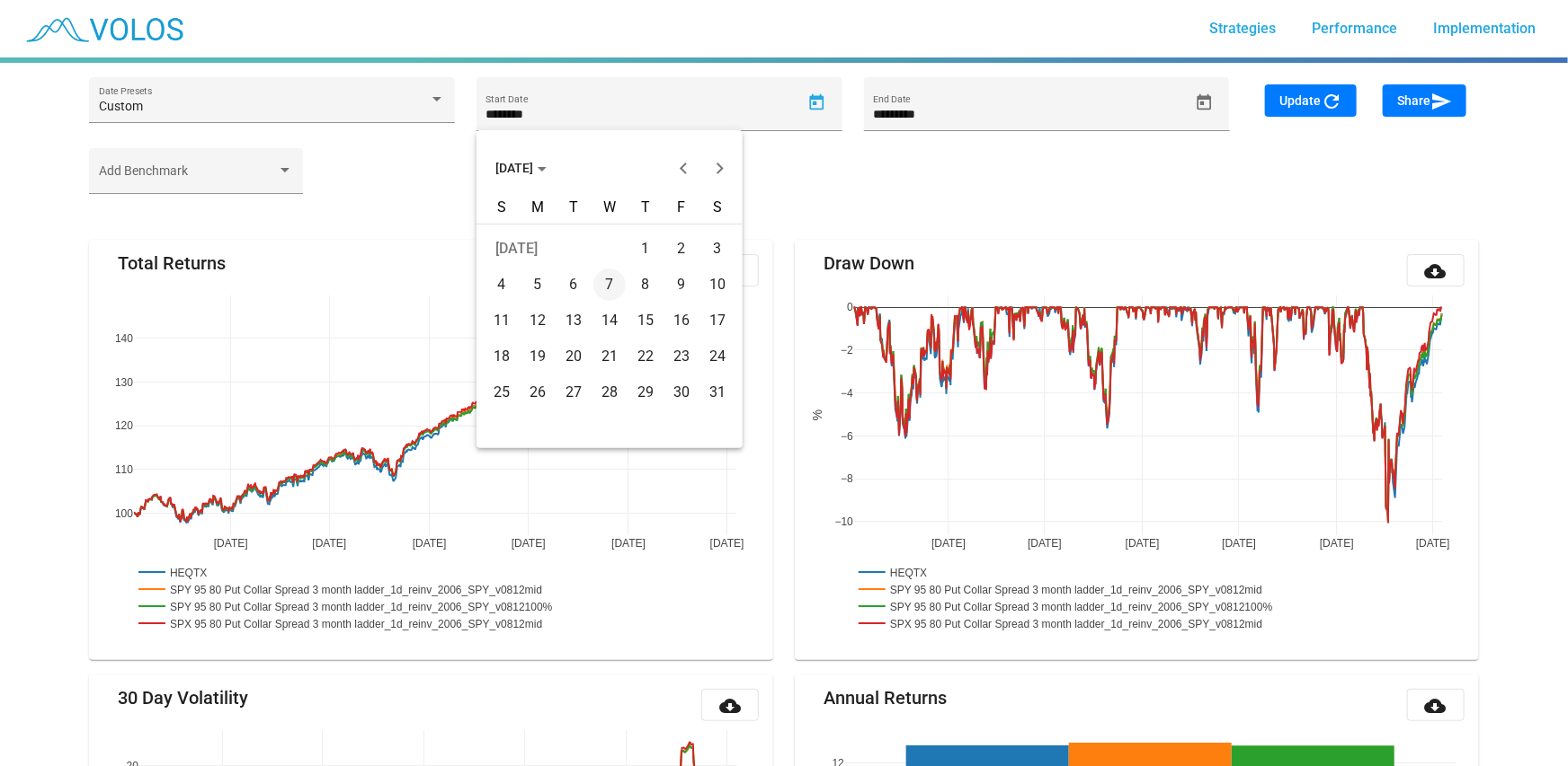
click at [526, 163] on span "JUL 2021" at bounding box center [520, 168] width 51 height 15
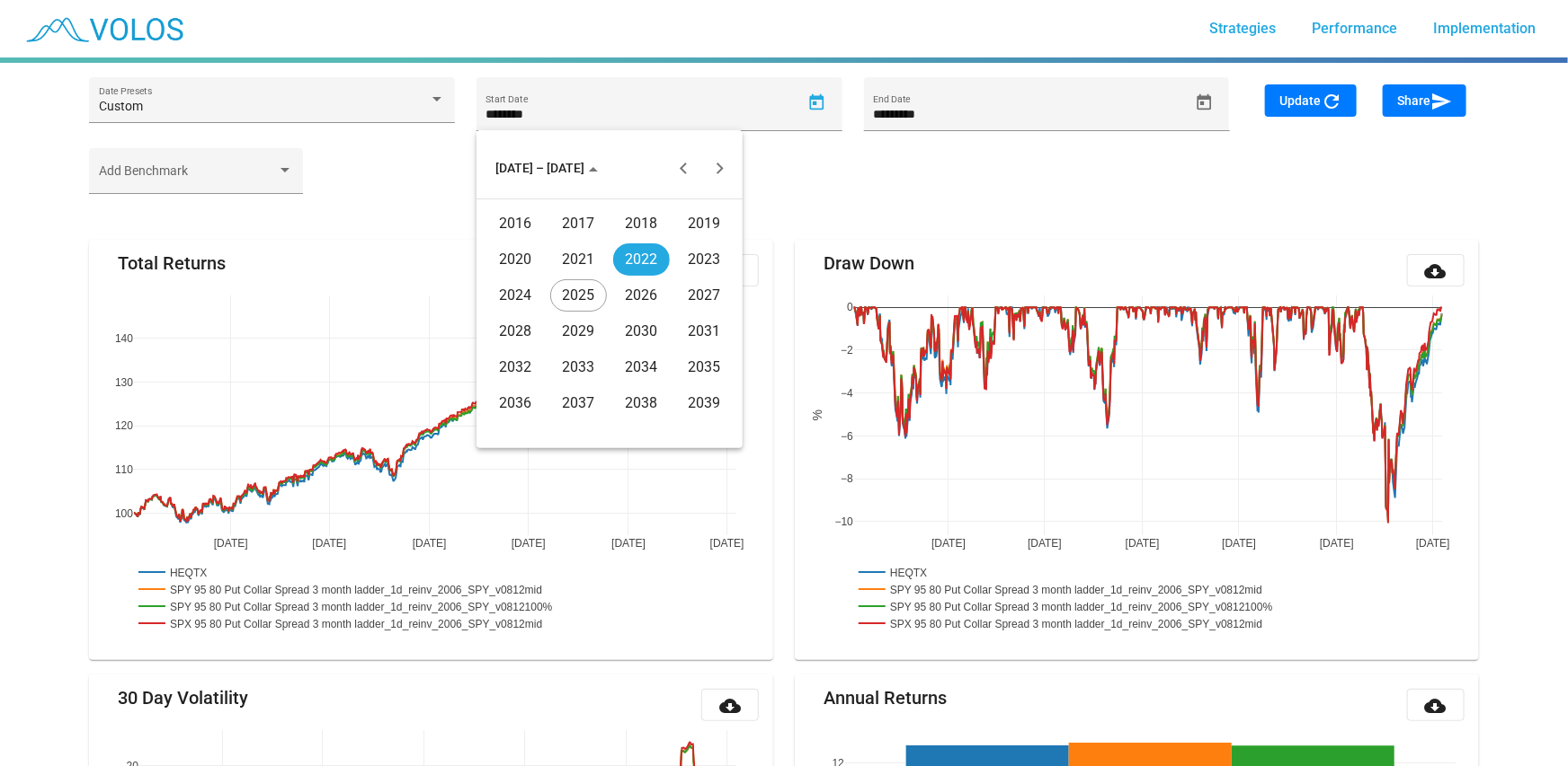
click at [578, 259] on div "2021" at bounding box center [579, 260] width 57 height 32
click at [644, 332] on div "NOV" at bounding box center [641, 331] width 57 height 32
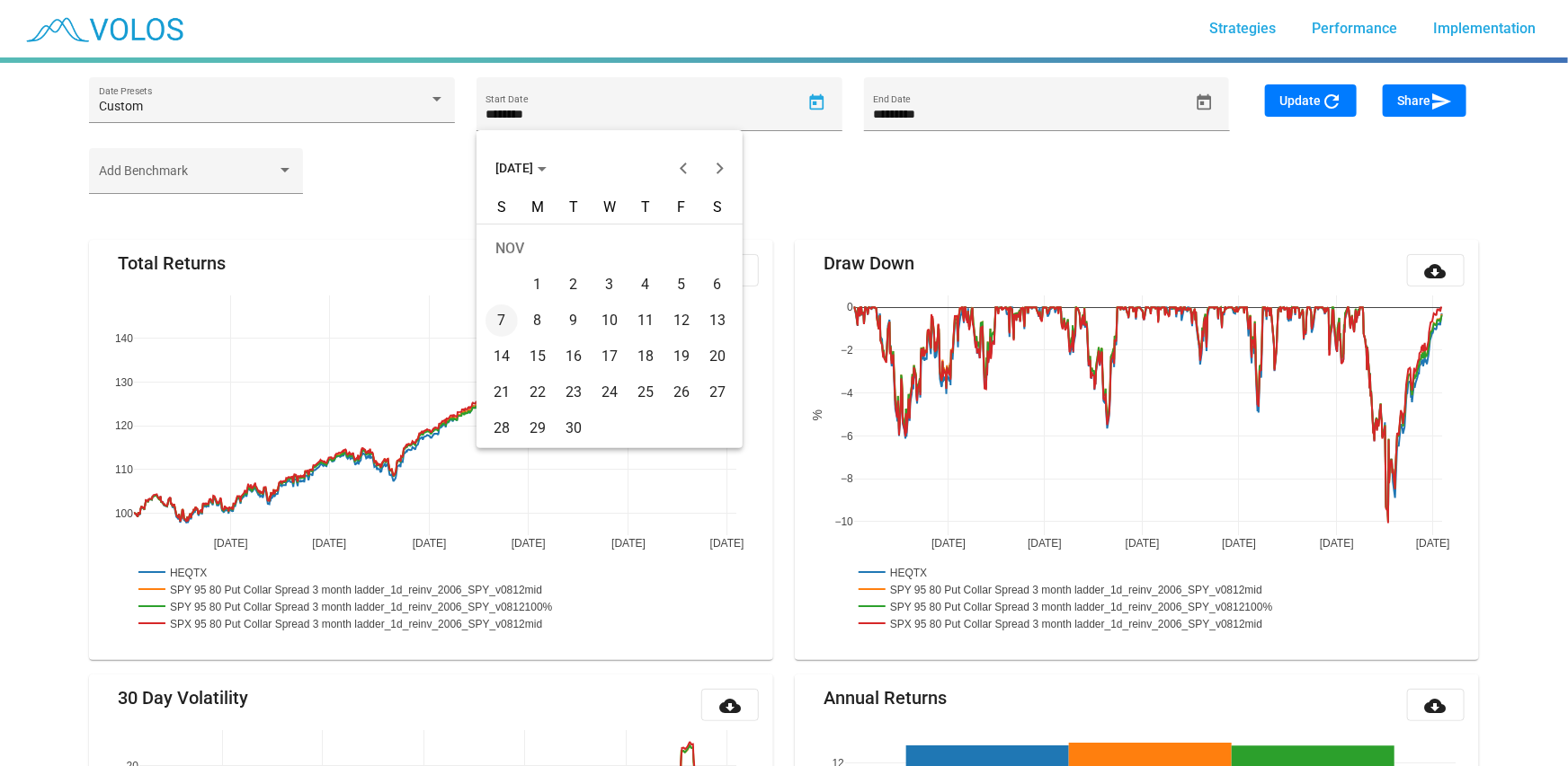
click at [647, 323] on div "11" at bounding box center [645, 320] width 32 height 32
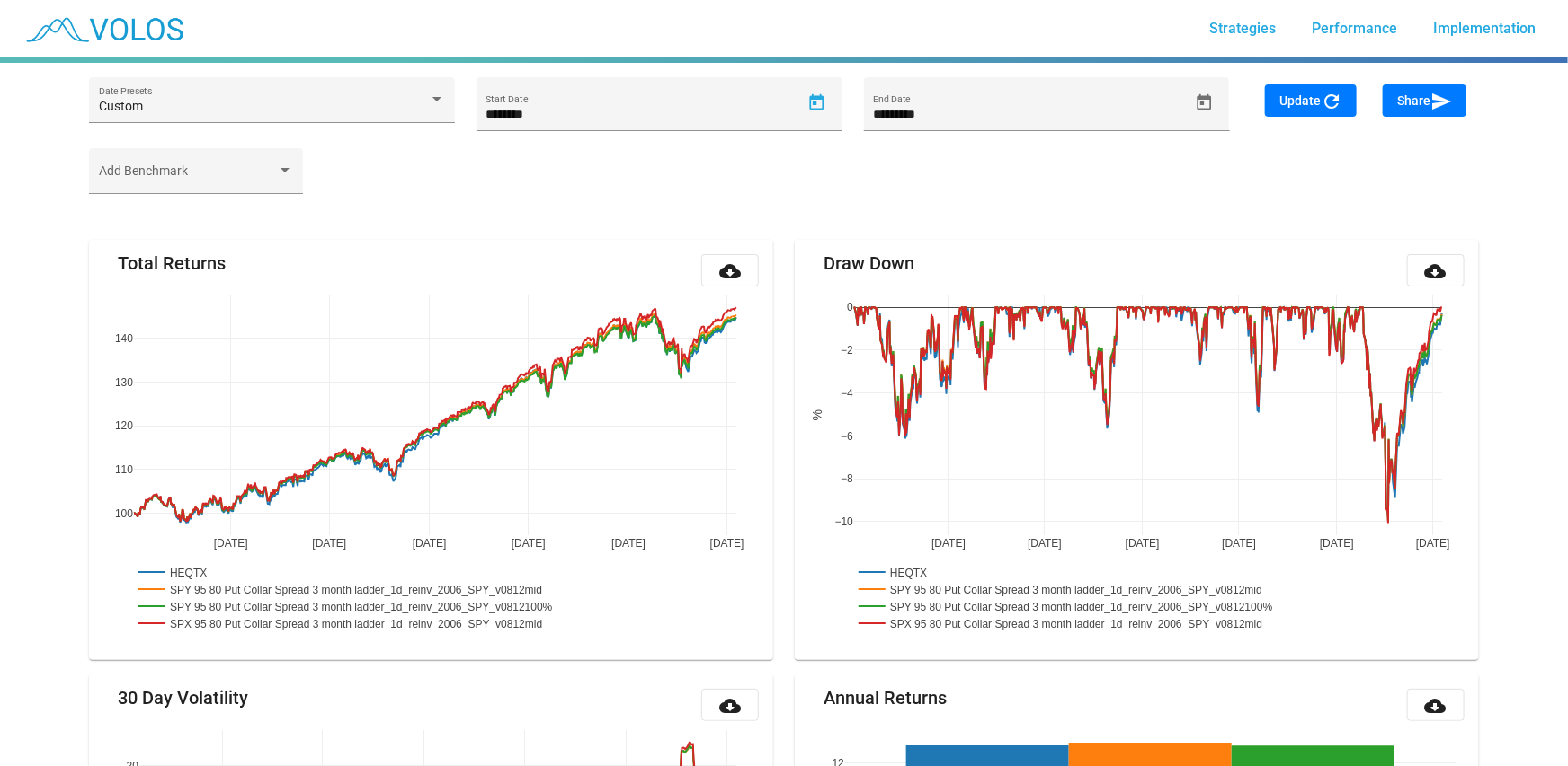
type input "**********"
click at [1281, 107] on span "Update refresh" at bounding box center [1310, 101] width 62 height 15
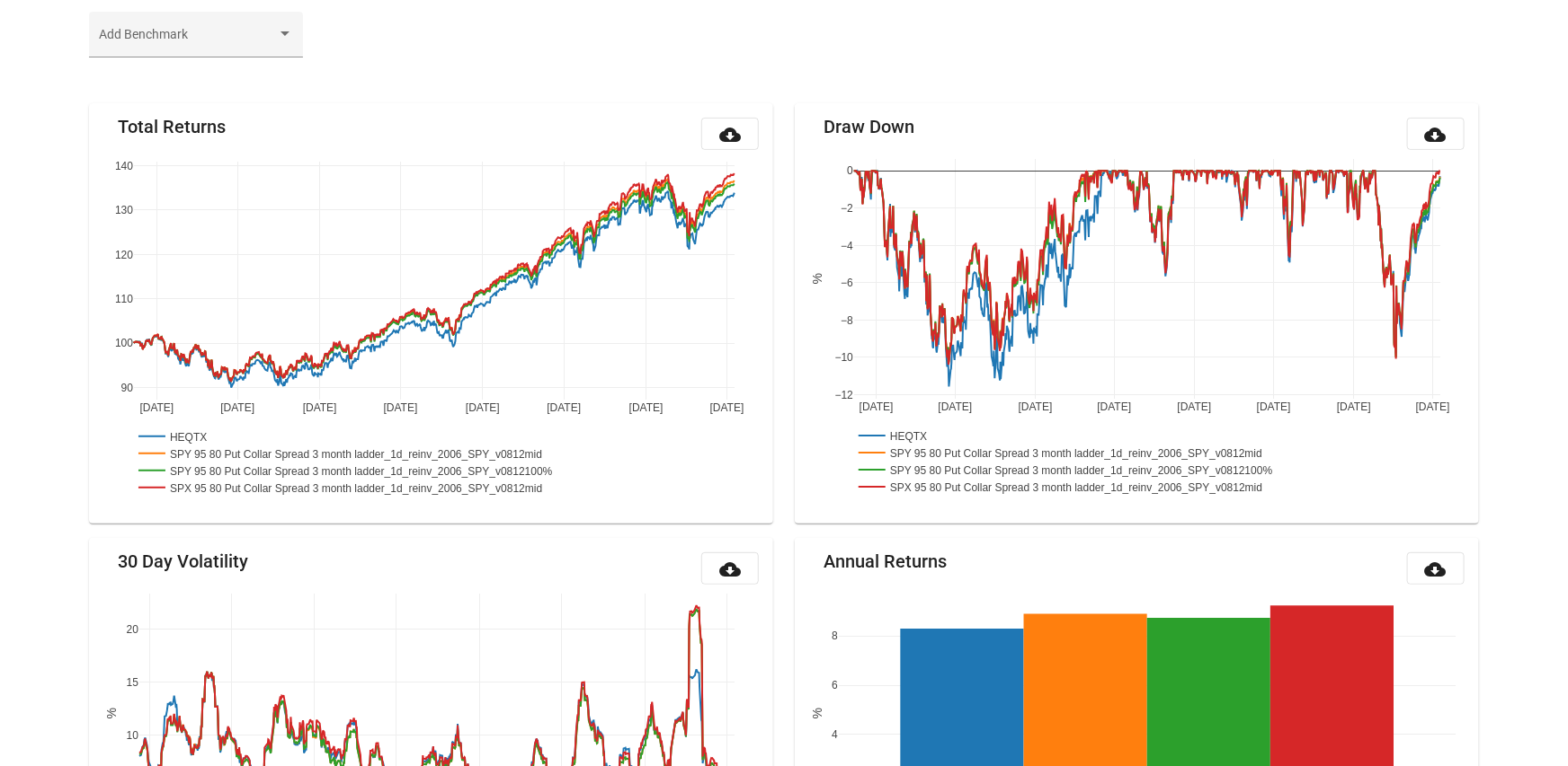
scroll to position [66, 0]
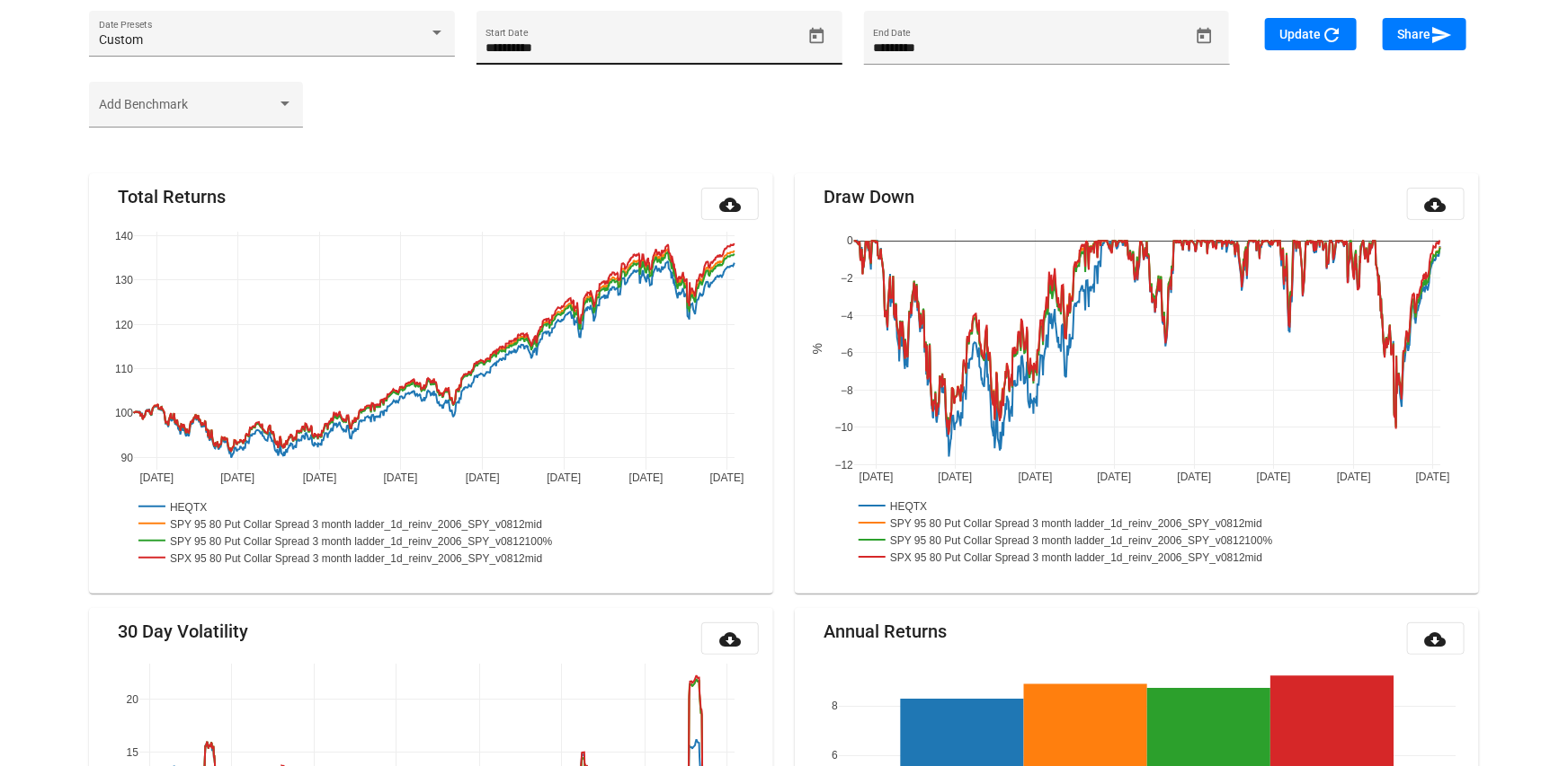
click at [813, 28] on icon "Open calendar" at bounding box center [816, 36] width 19 height 19
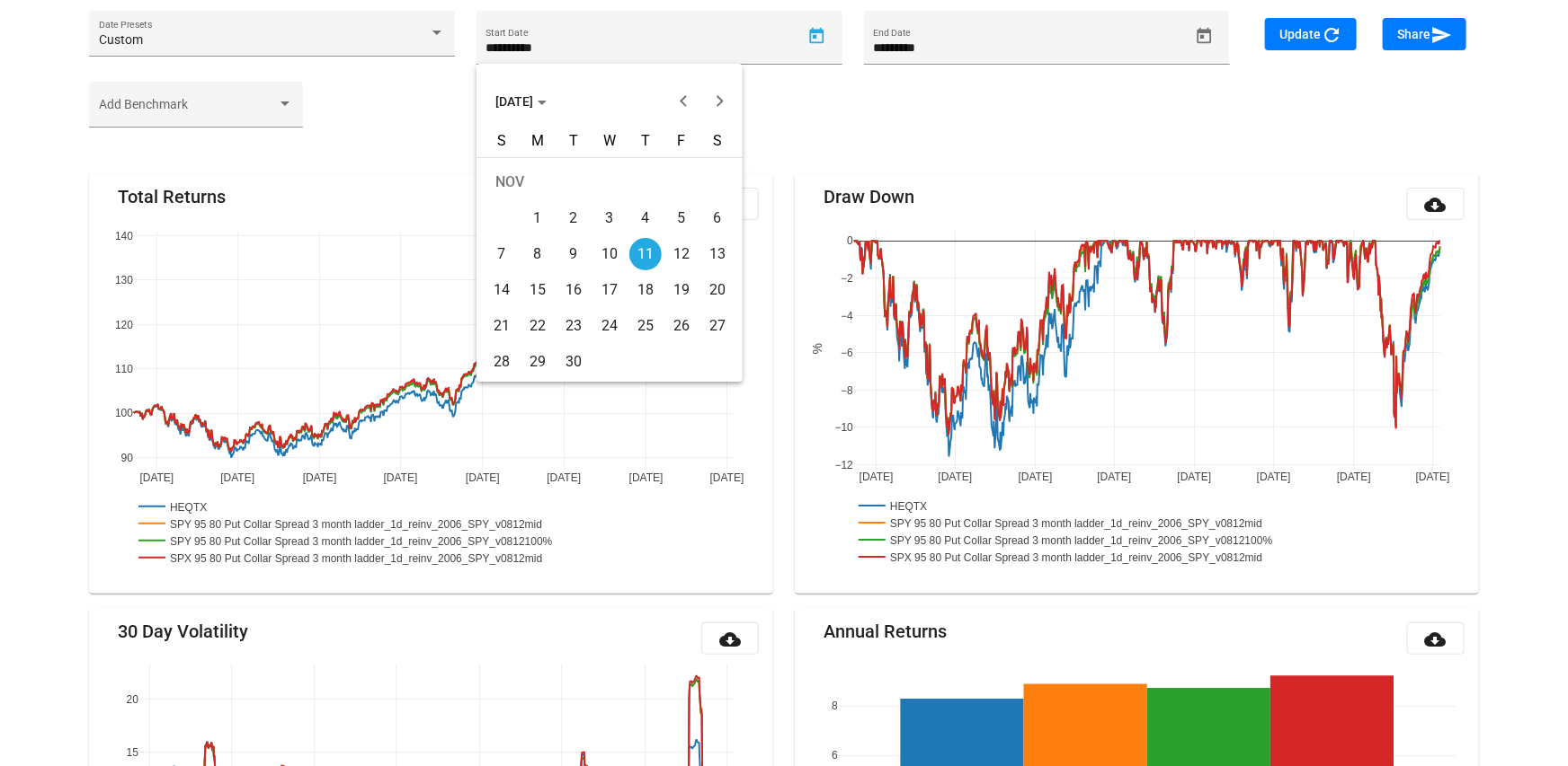
click at [547, 105] on span "NOV 2021" at bounding box center [520, 101] width 51 height 15
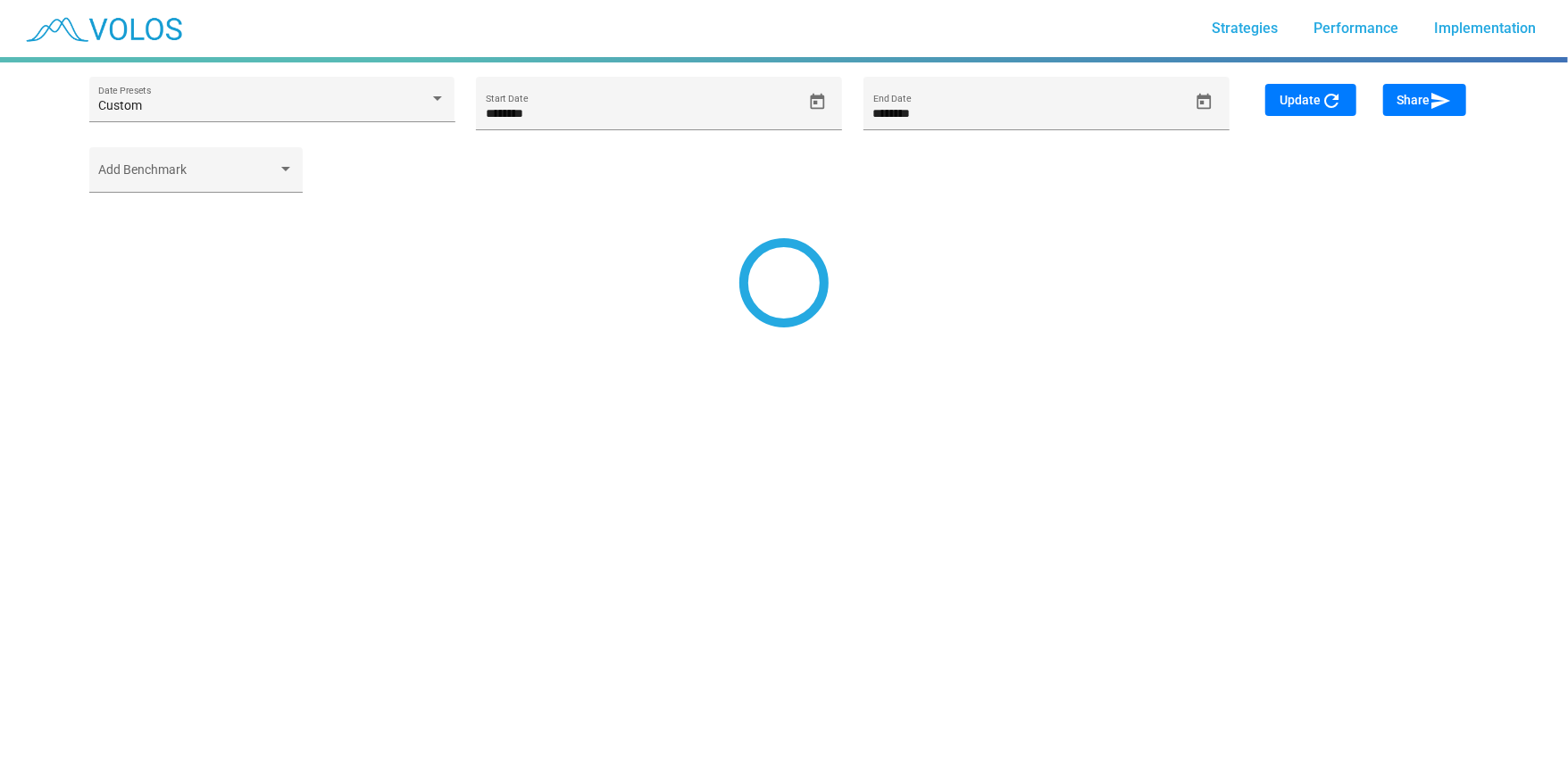
type input "*********"
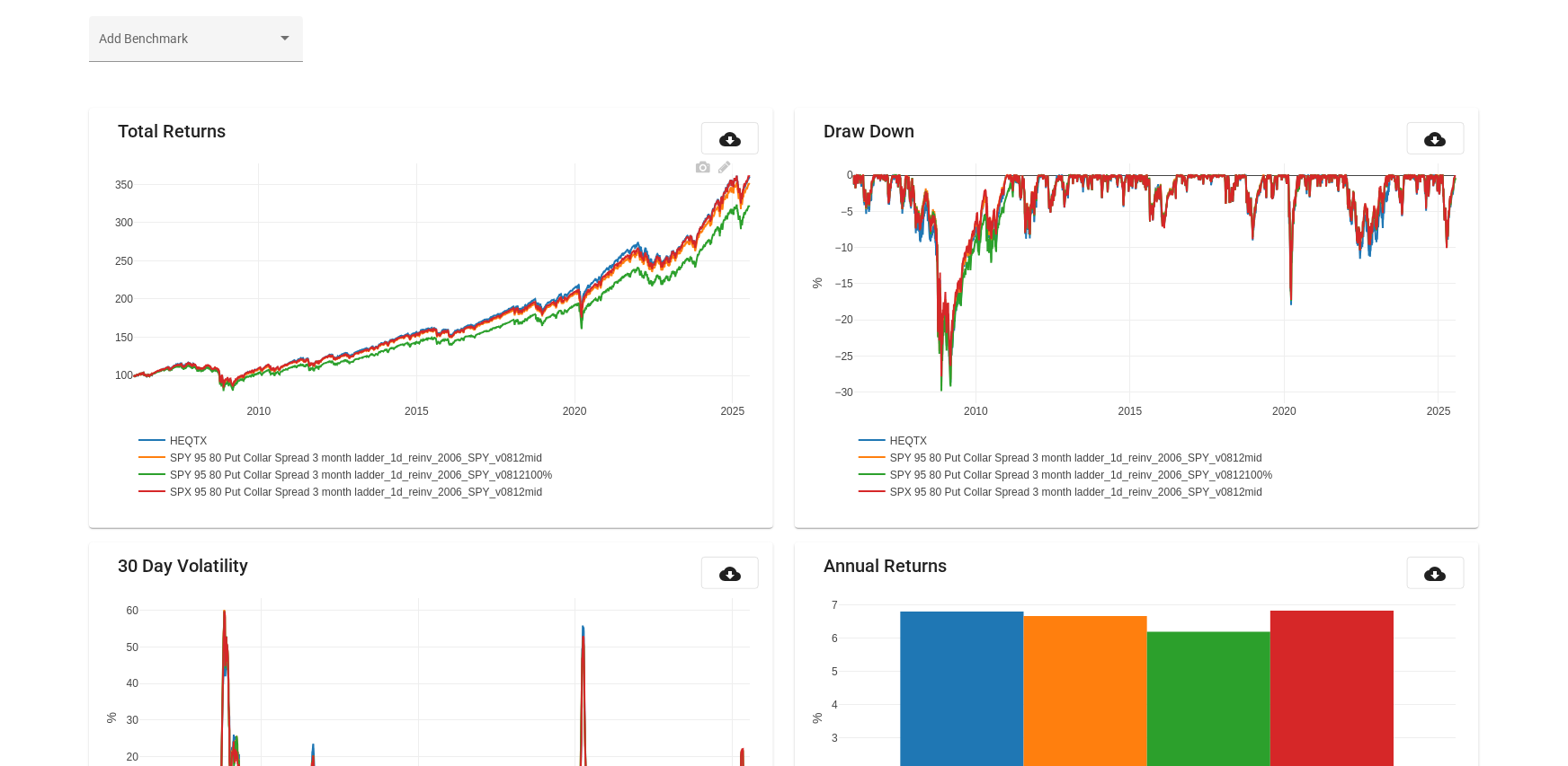
scroll to position [216, 0]
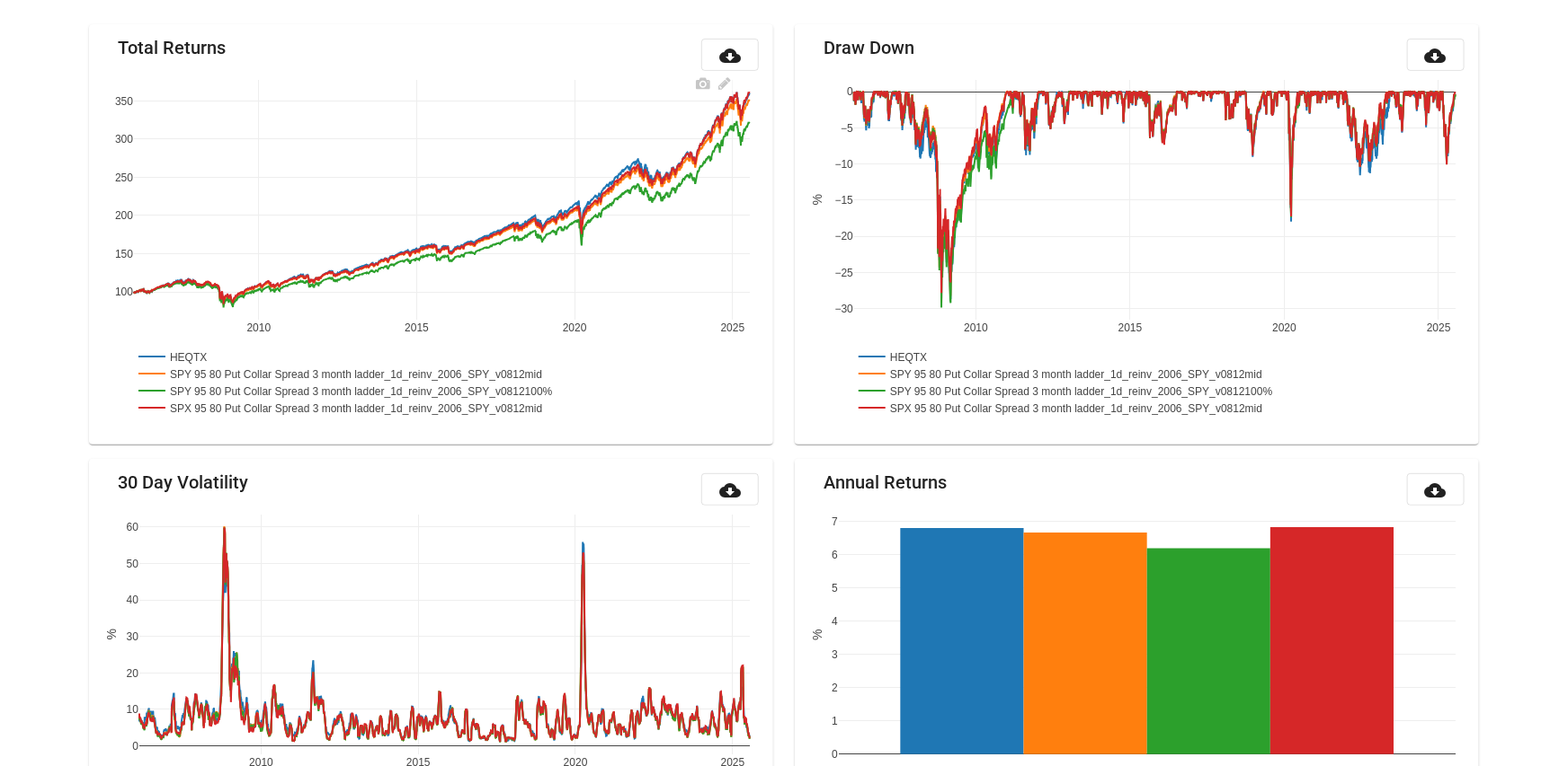
click at [539, 386] on rect at bounding box center [369, 389] width 472 height 17
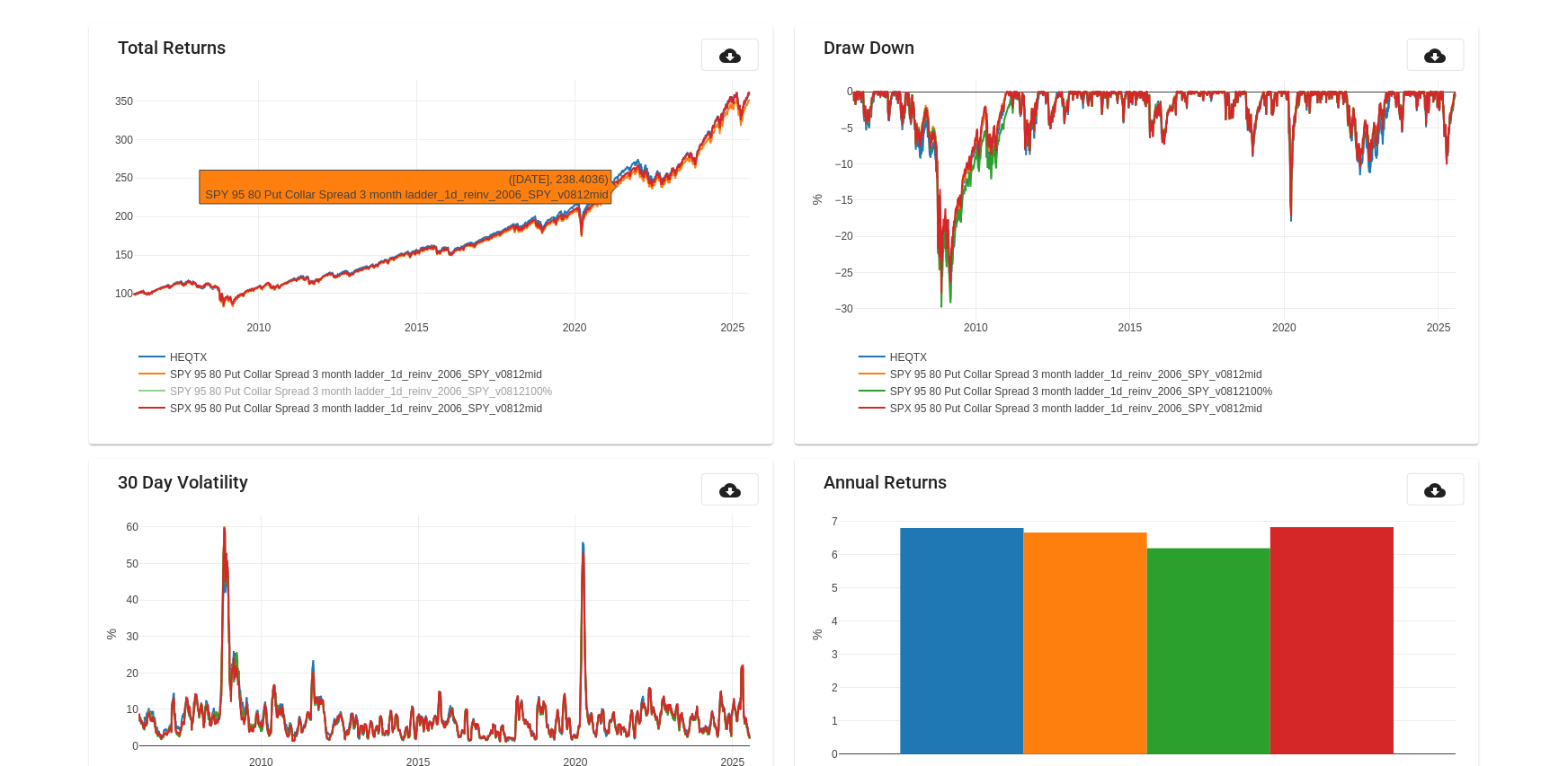
scroll to position [0, 0]
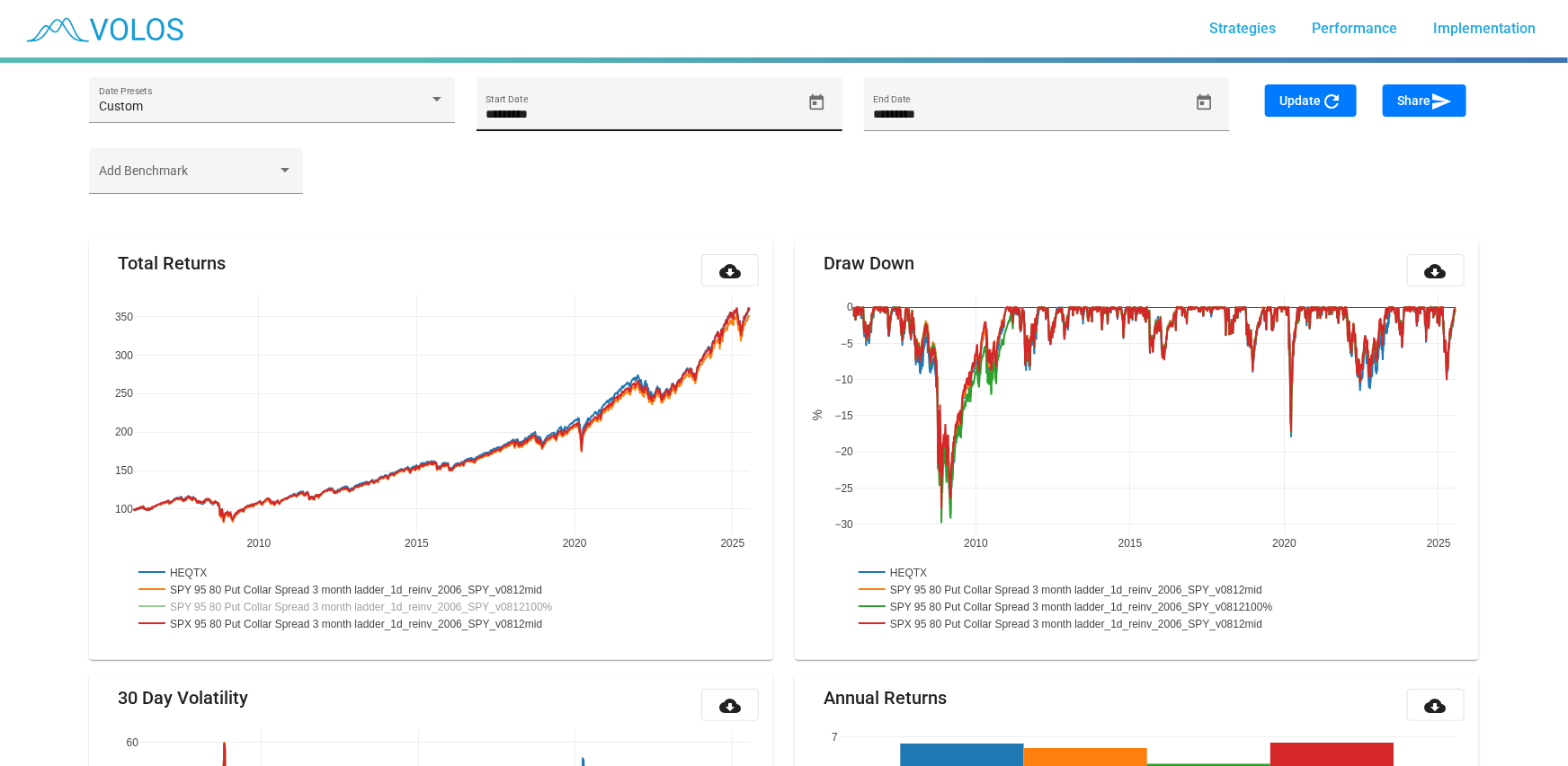
click at [817, 105] on icon "Open calendar" at bounding box center [816, 102] width 19 height 19
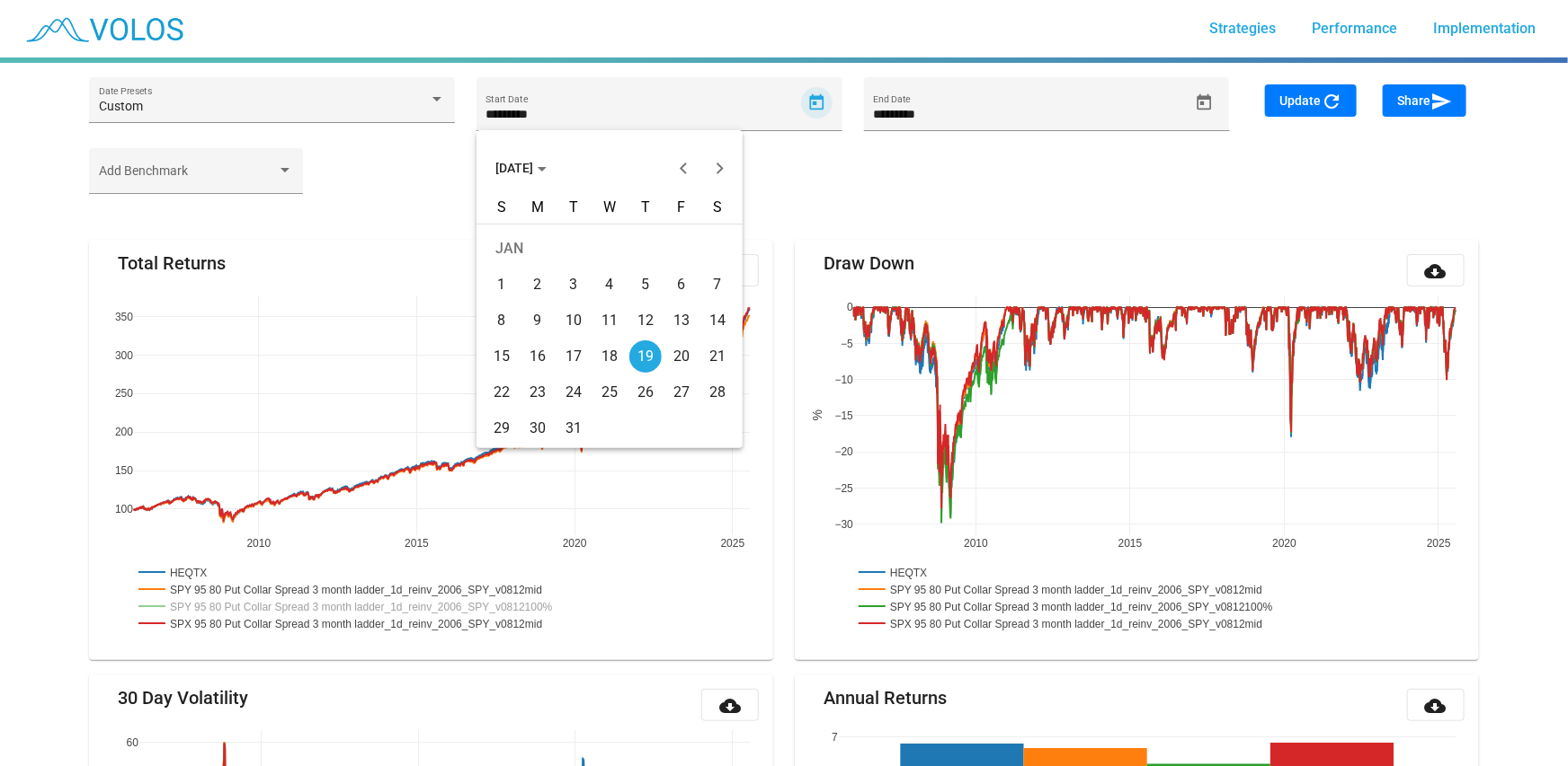
click at [539, 164] on span "JAN 2006" at bounding box center [520, 168] width 51 height 15
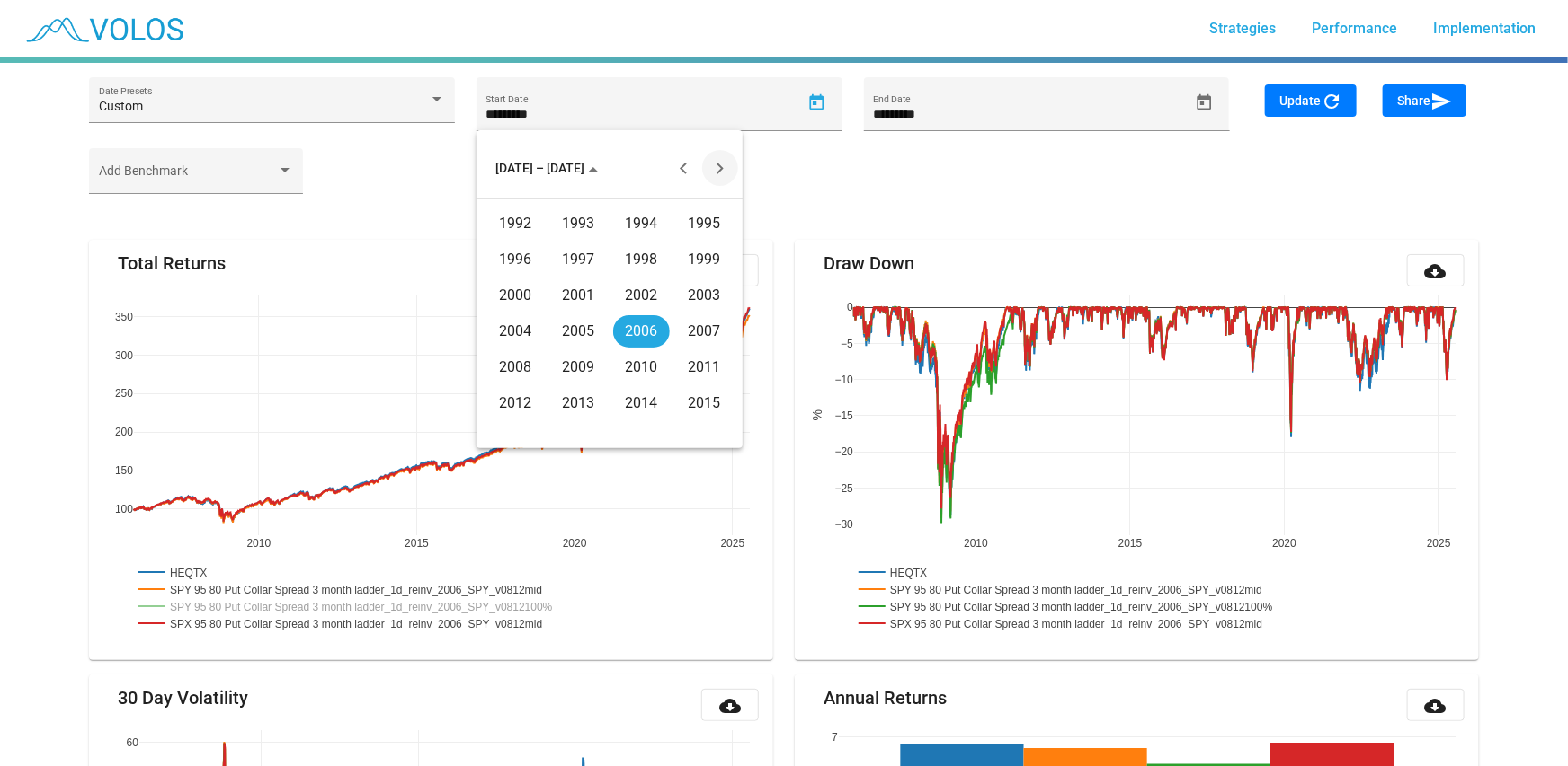
click at [719, 167] on button "Next 20 years" at bounding box center [720, 168] width 36 height 36
click at [573, 258] on div "2021" at bounding box center [579, 260] width 57 height 32
click at [635, 330] on div "NOV" at bounding box center [641, 331] width 57 height 32
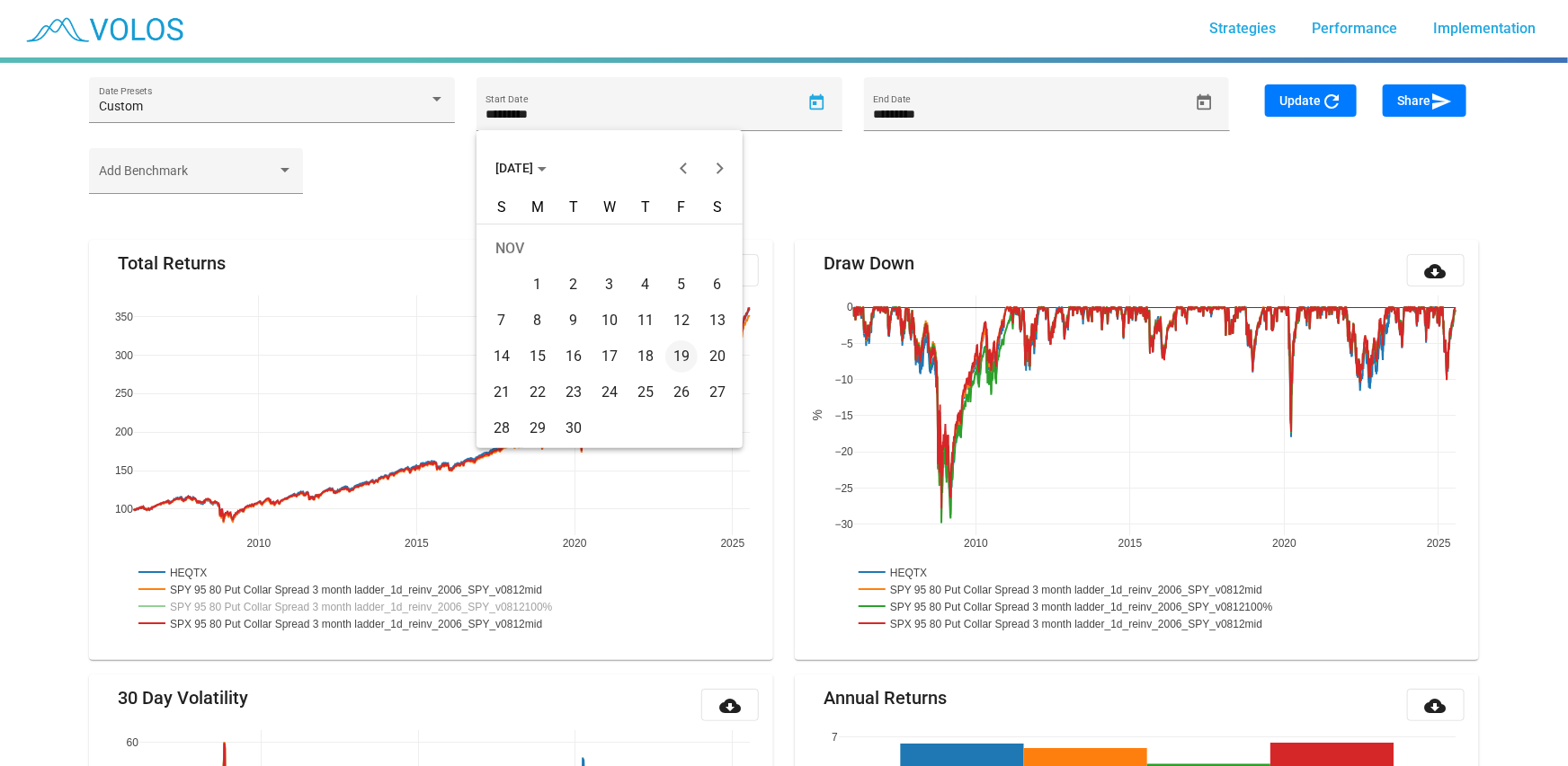
click at [530, 286] on div "1" at bounding box center [537, 284] width 32 height 32
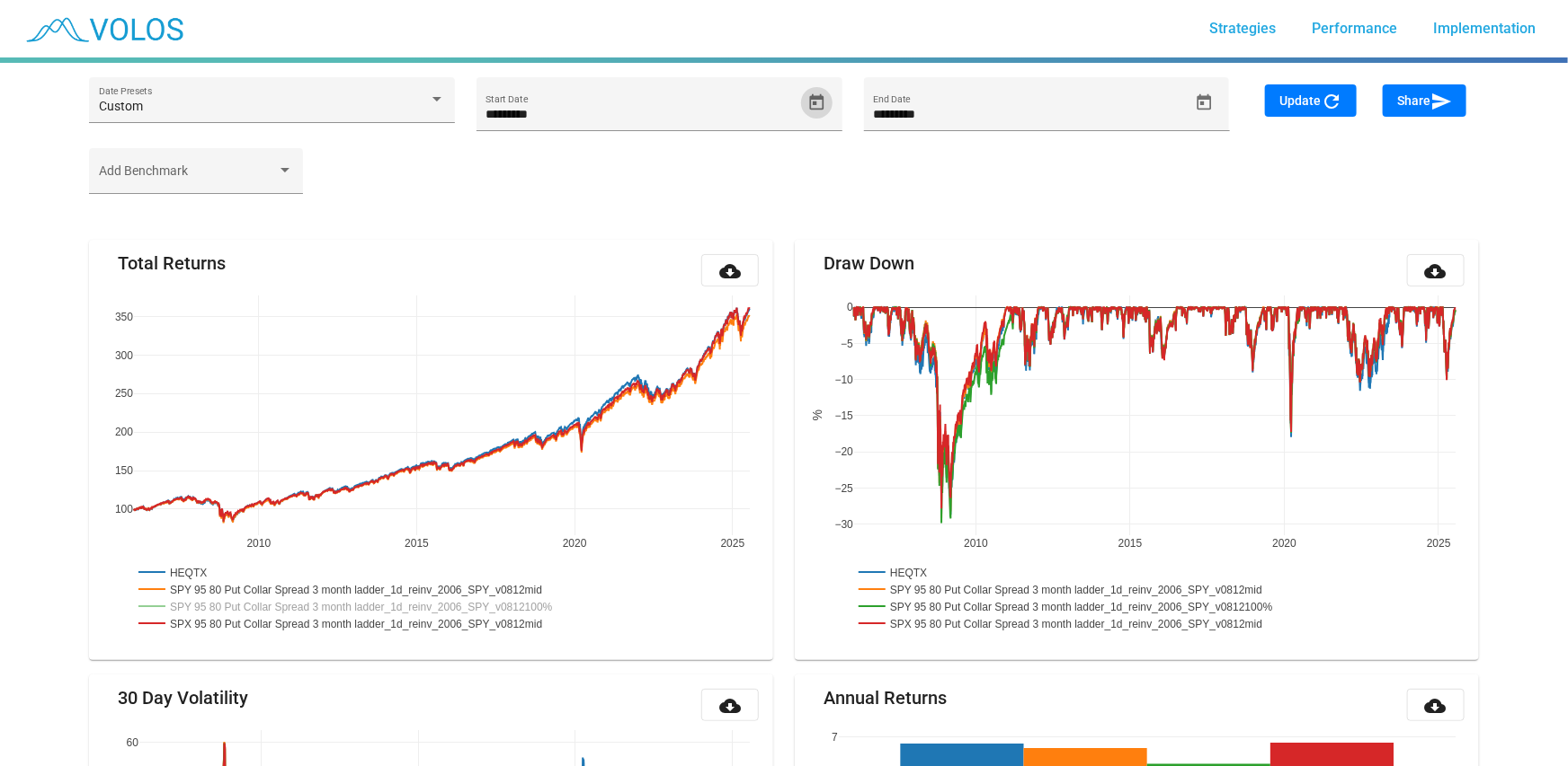
drag, startPoint x: 1317, startPoint y: 103, endPoint x: 1285, endPoint y: 105, distance: 32.1
click at [1318, 103] on span "Update refresh" at bounding box center [1310, 101] width 62 height 15
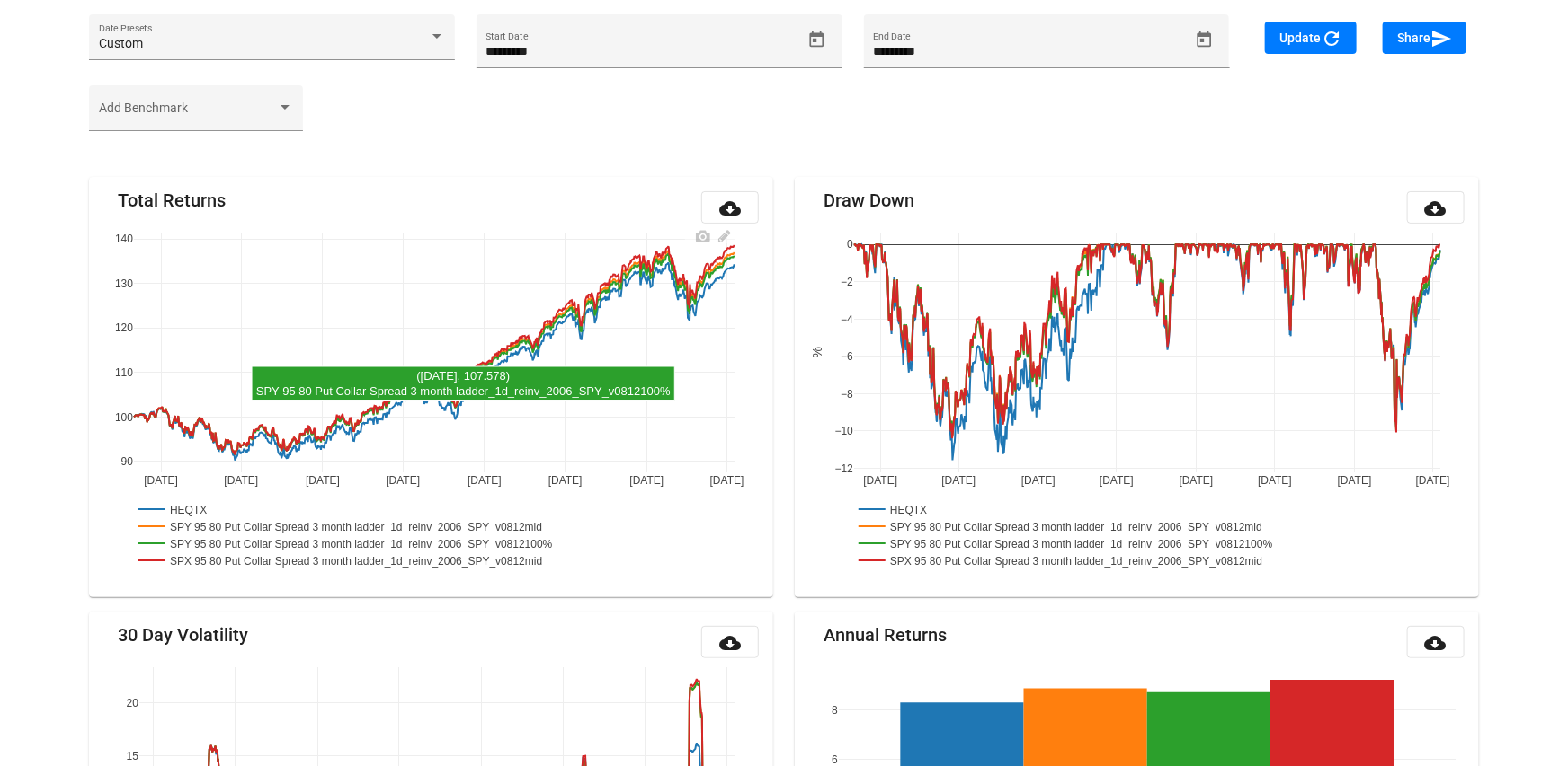
scroll to position [72, 0]
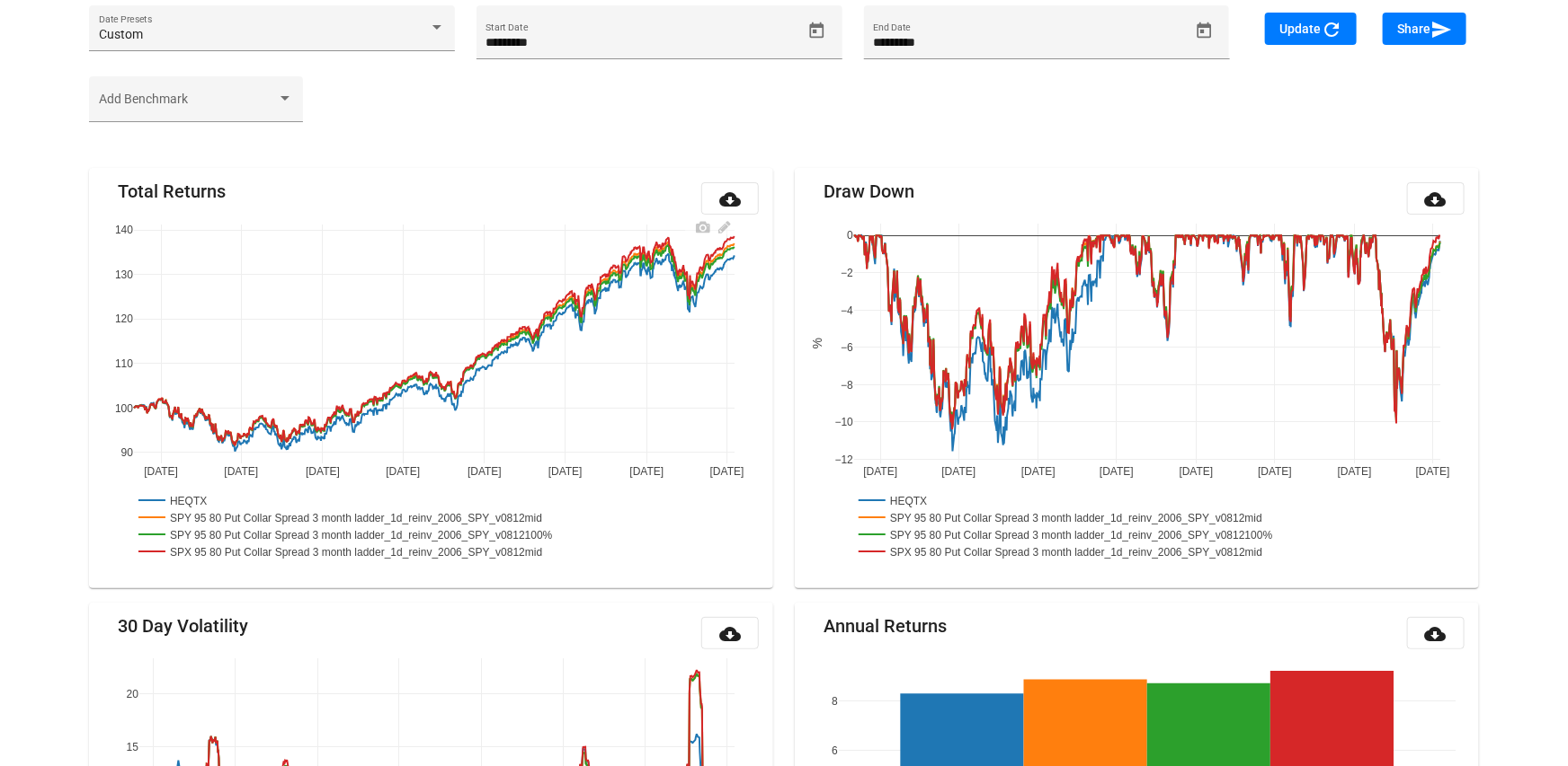
click at [260, 534] on rect at bounding box center [369, 534] width 472 height 17
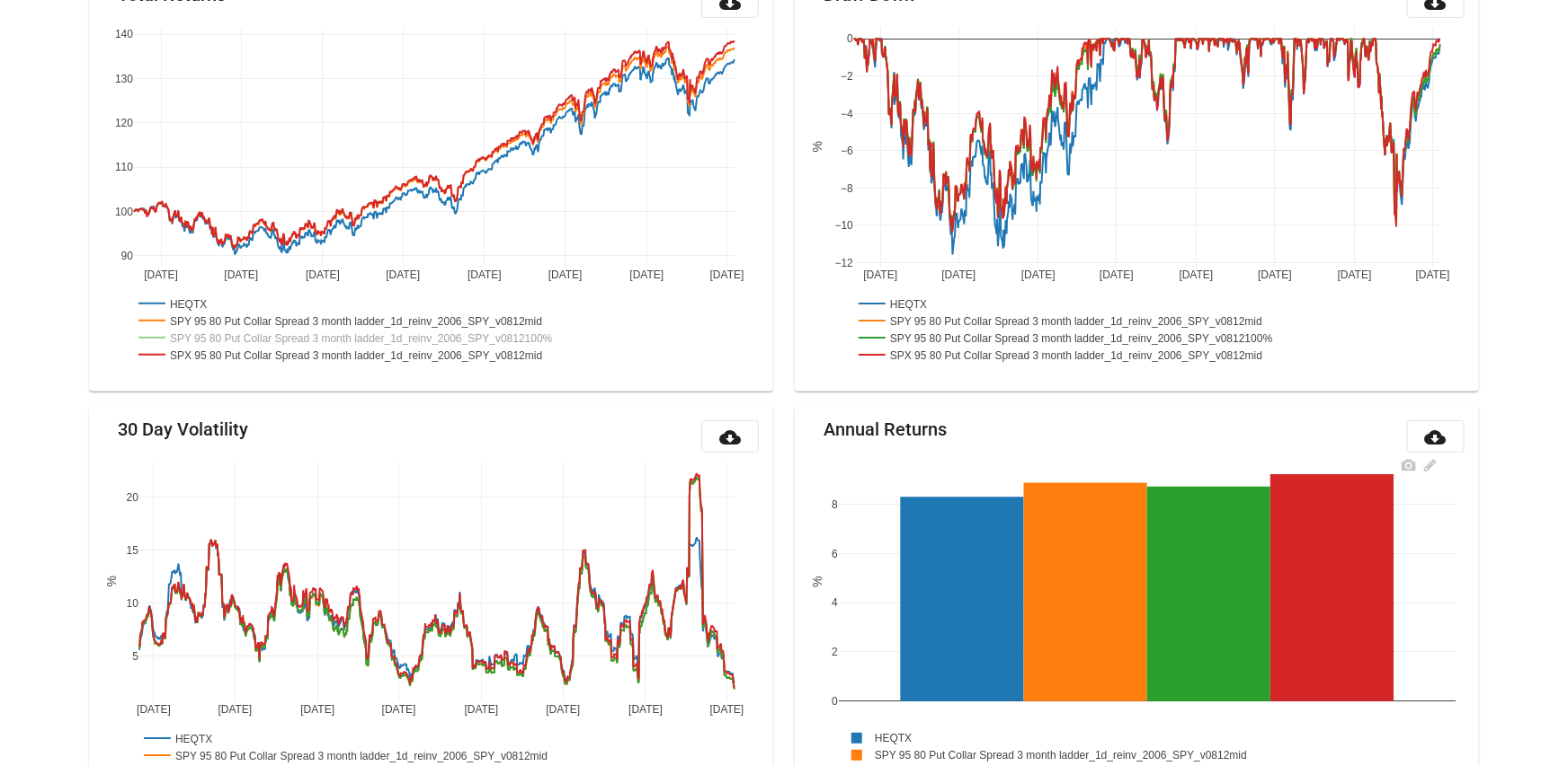
scroll to position [431, 0]
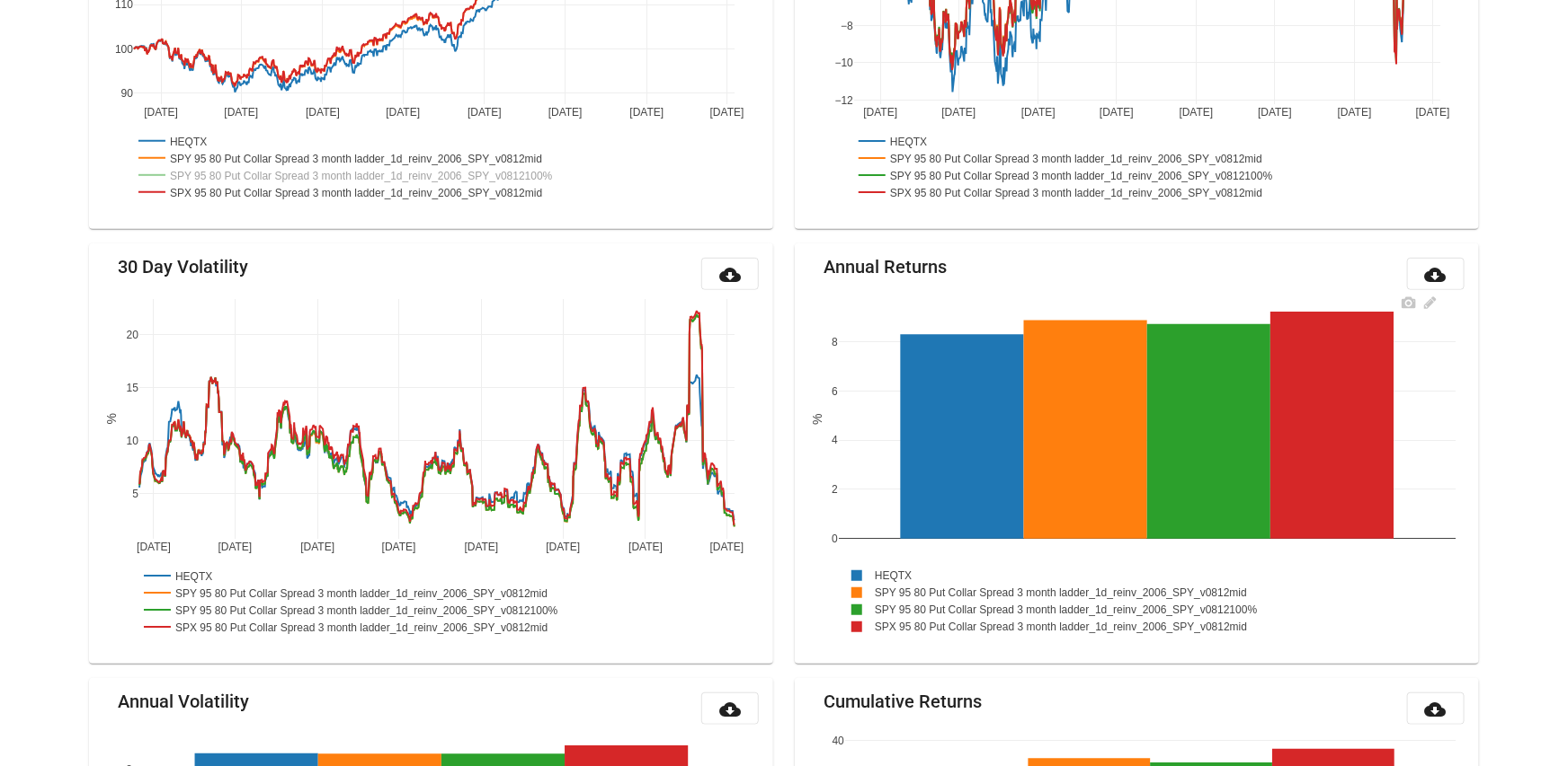
click at [1288, 610] on rect at bounding box center [1074, 609] width 472 height 17
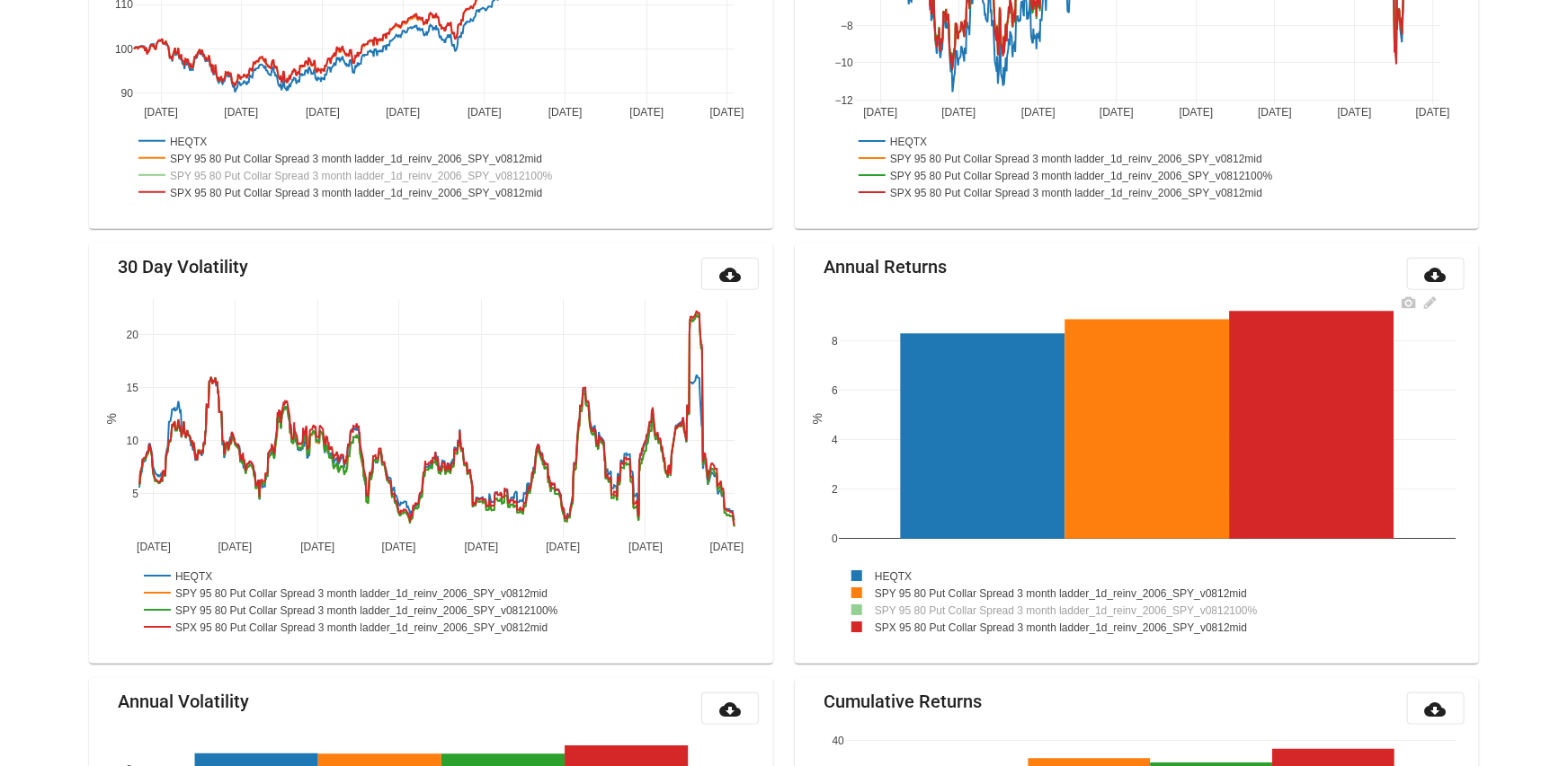
click at [1263, 630] on rect at bounding box center [1069, 626] width 461 height 17
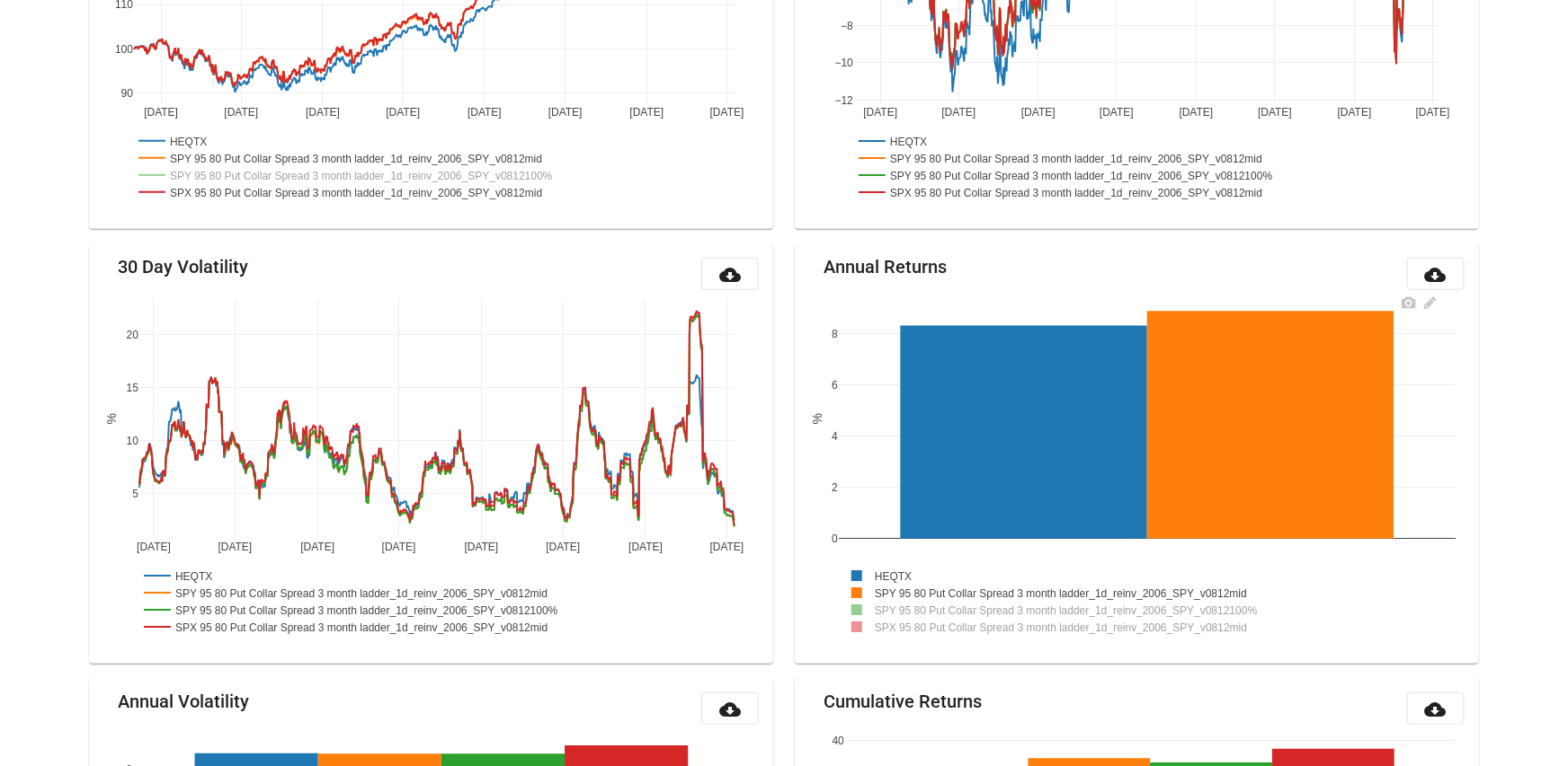
click at [960, 625] on rect at bounding box center [1069, 626] width 461 height 17
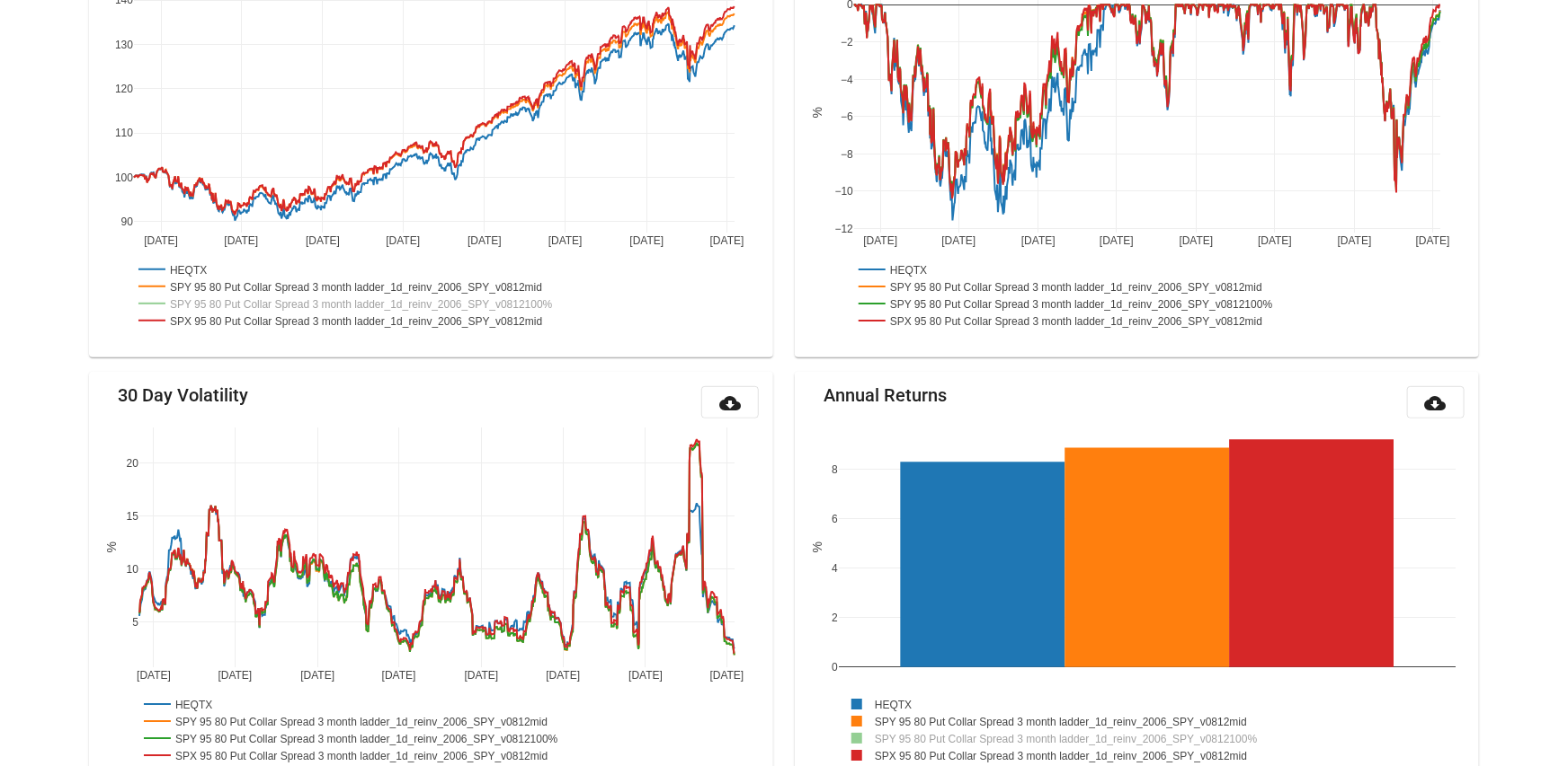
scroll to position [0, 0]
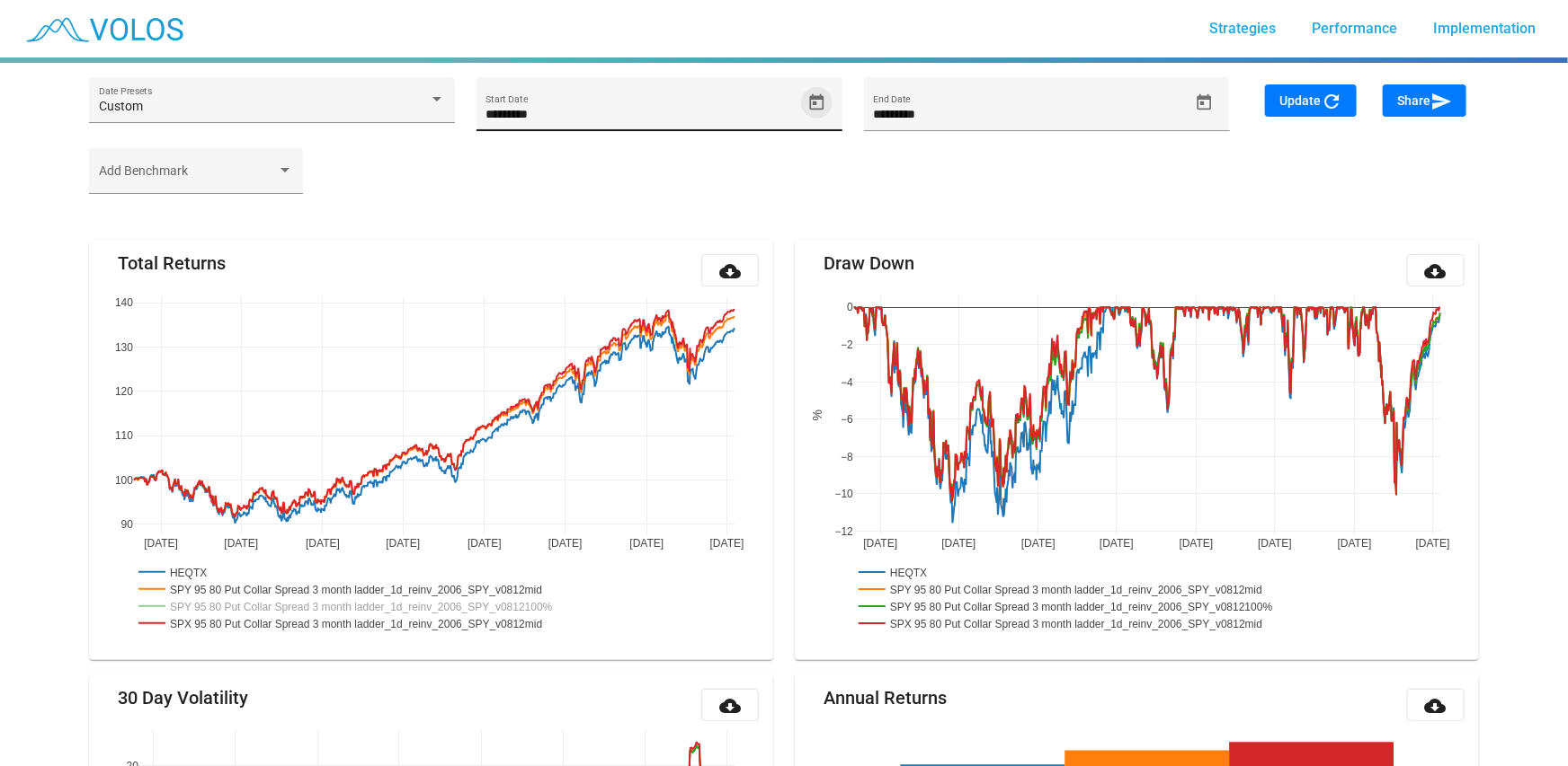
click at [817, 101] on icon "Open calendar" at bounding box center [816, 102] width 19 height 19
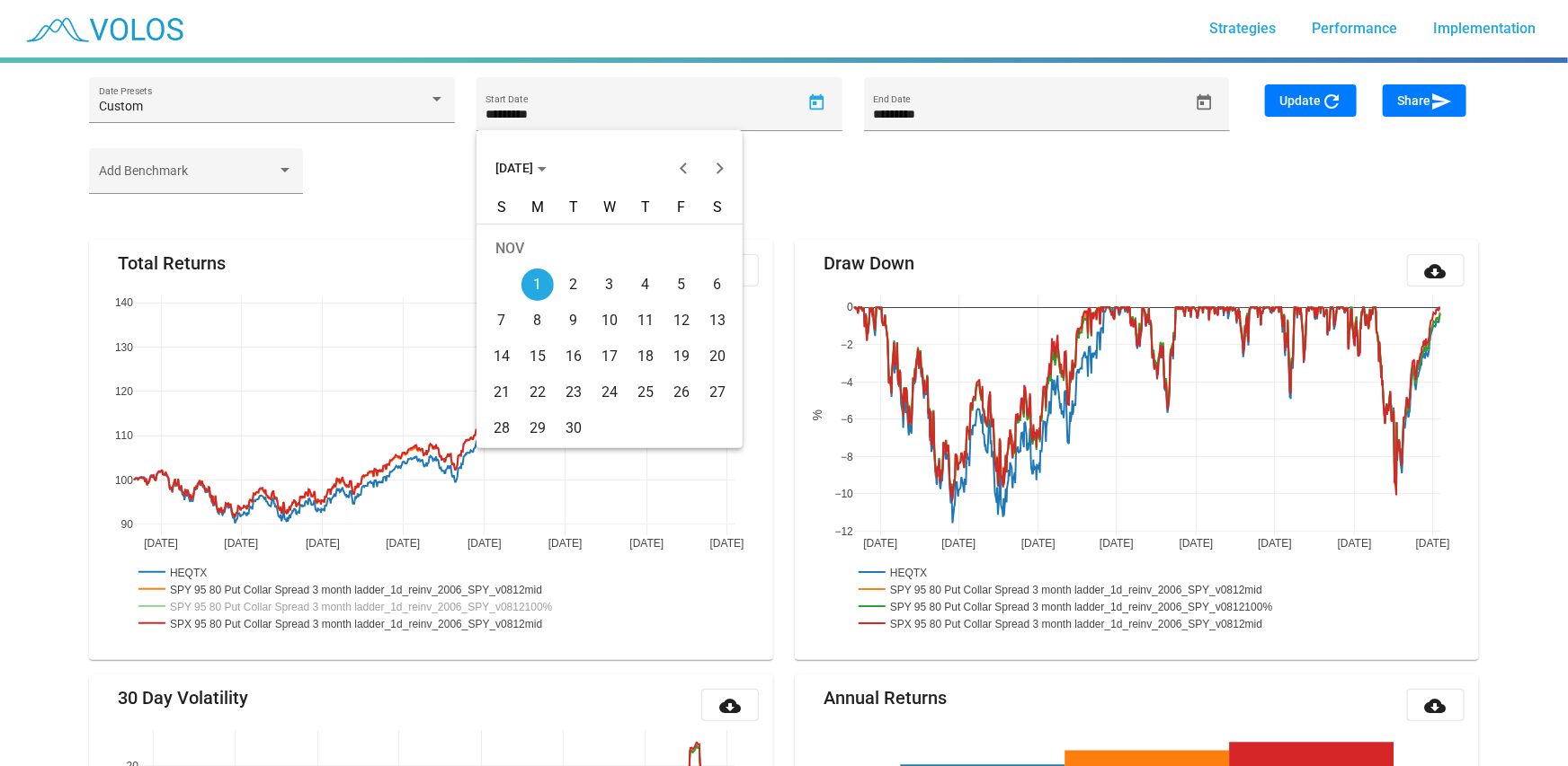
click at [547, 168] on span "NOV 2021" at bounding box center [520, 168] width 51 height 15
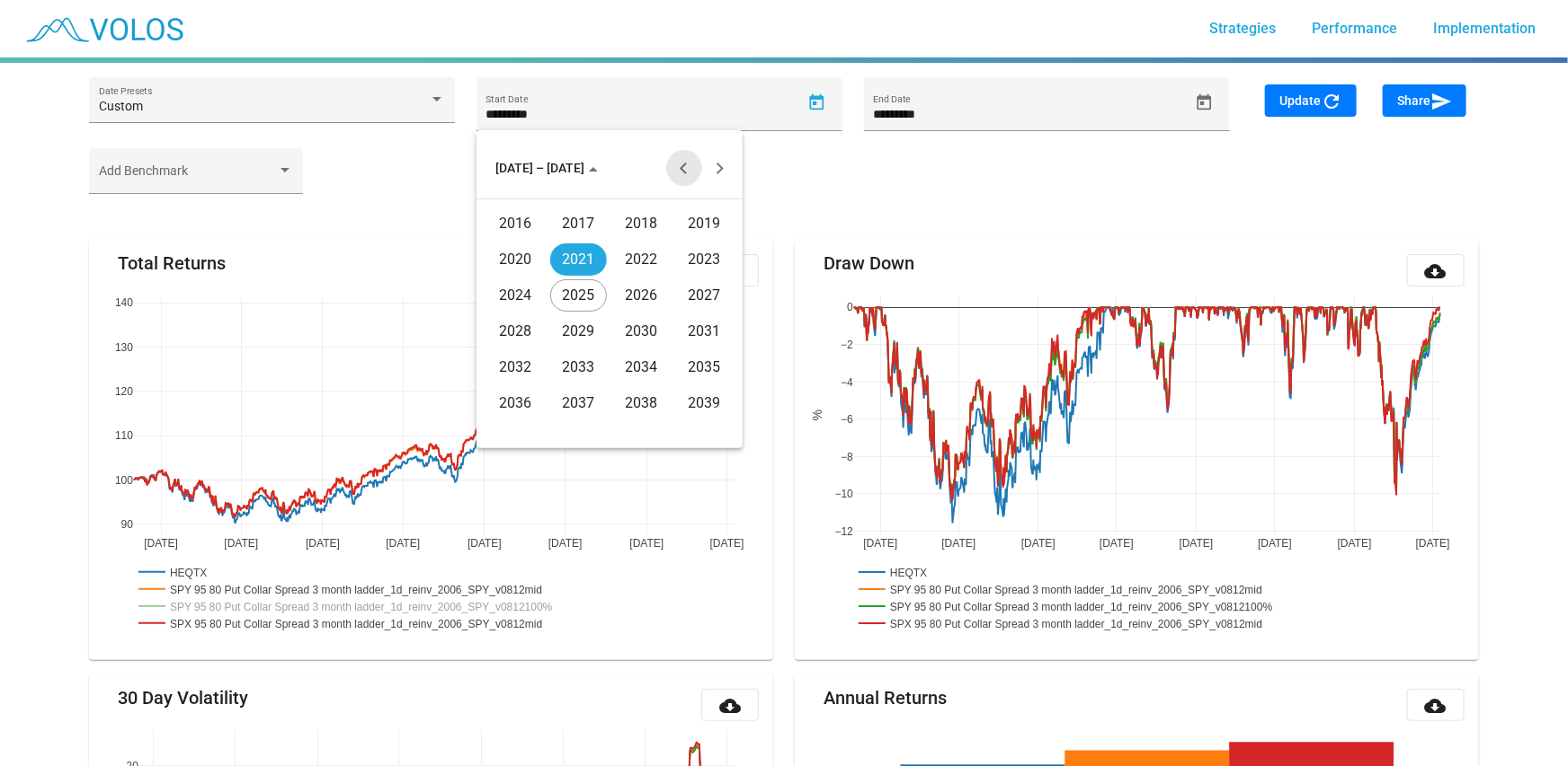
click at [681, 165] on button "Previous 20 years" at bounding box center [683, 168] width 36 height 36
click at [636, 375] on div "2010" at bounding box center [641, 367] width 57 height 32
click at [633, 323] on div "NOV" at bounding box center [641, 331] width 57 height 32
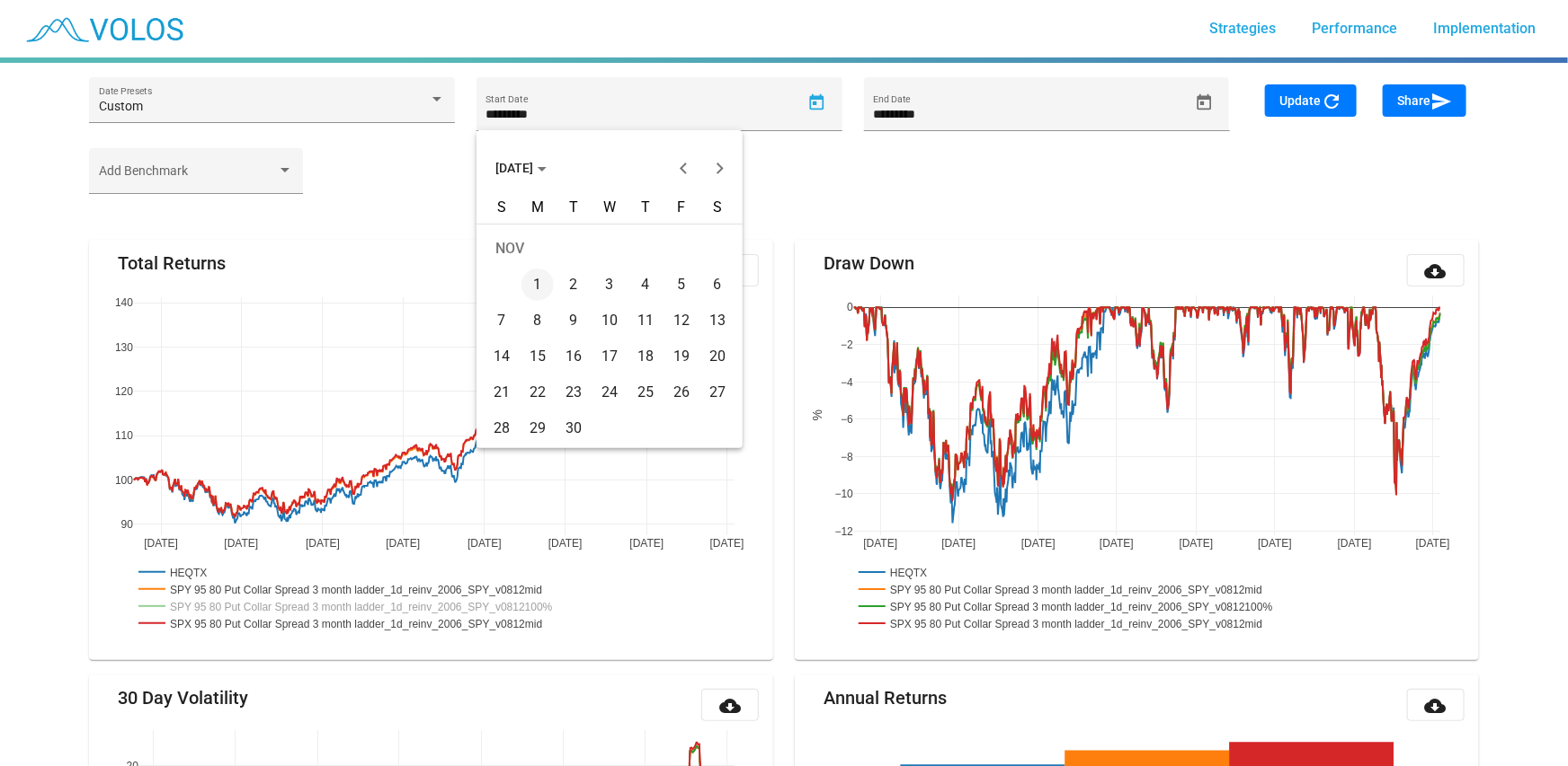
click at [644, 309] on div "11" at bounding box center [645, 320] width 32 height 32
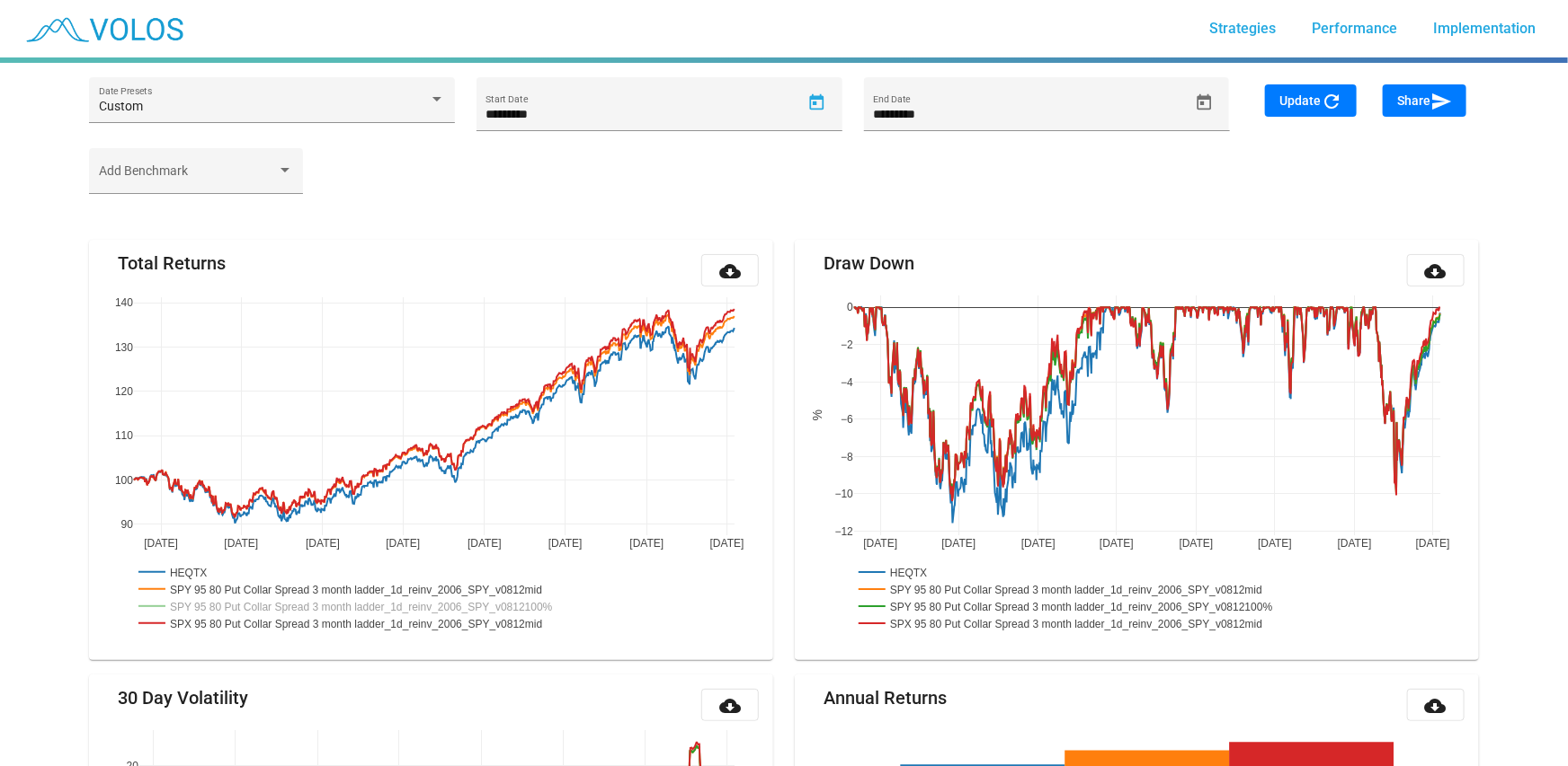
type input "**********"
click at [1292, 96] on span "Update refresh" at bounding box center [1310, 101] width 62 height 15
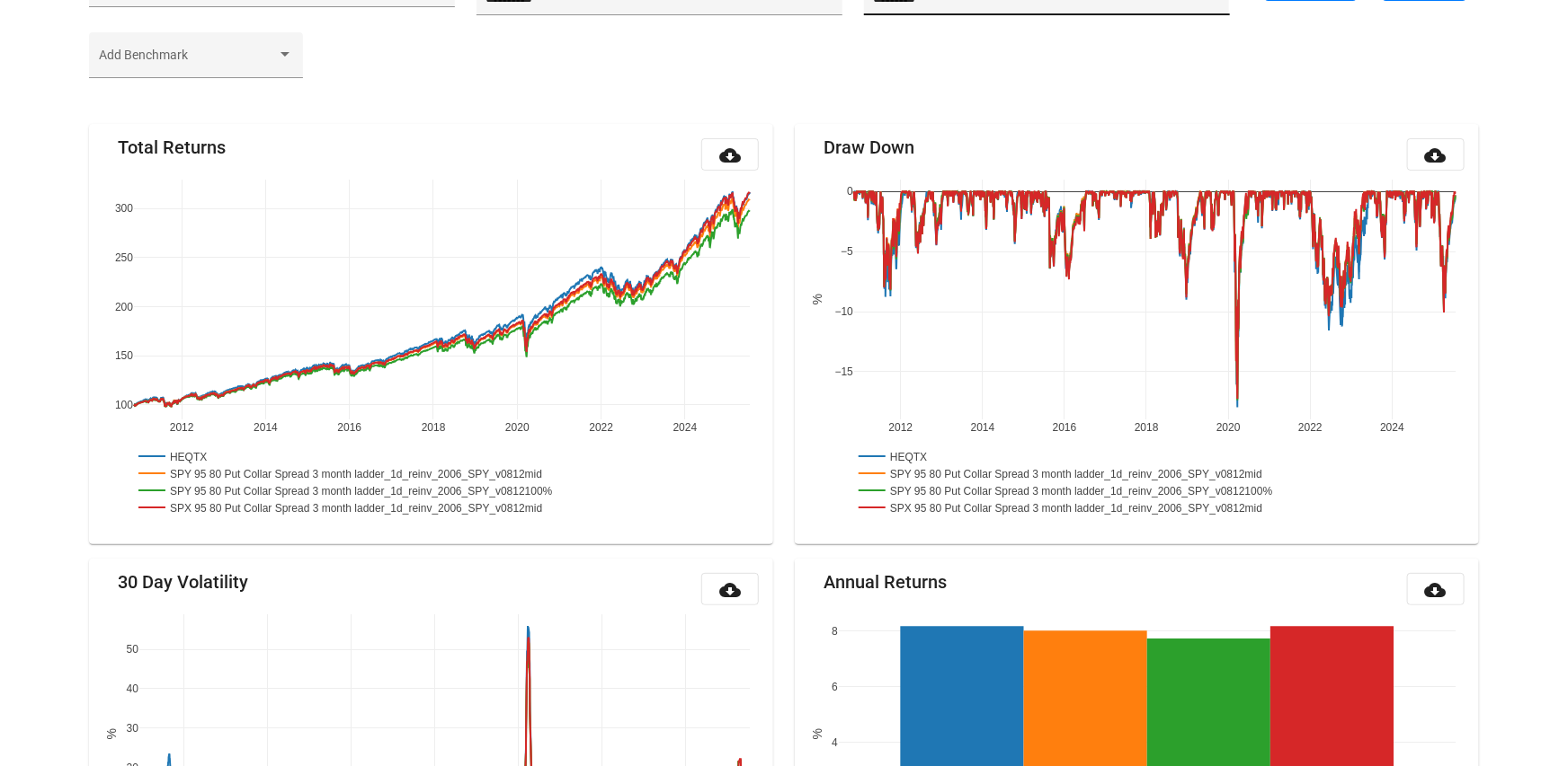
scroll to position [210, 0]
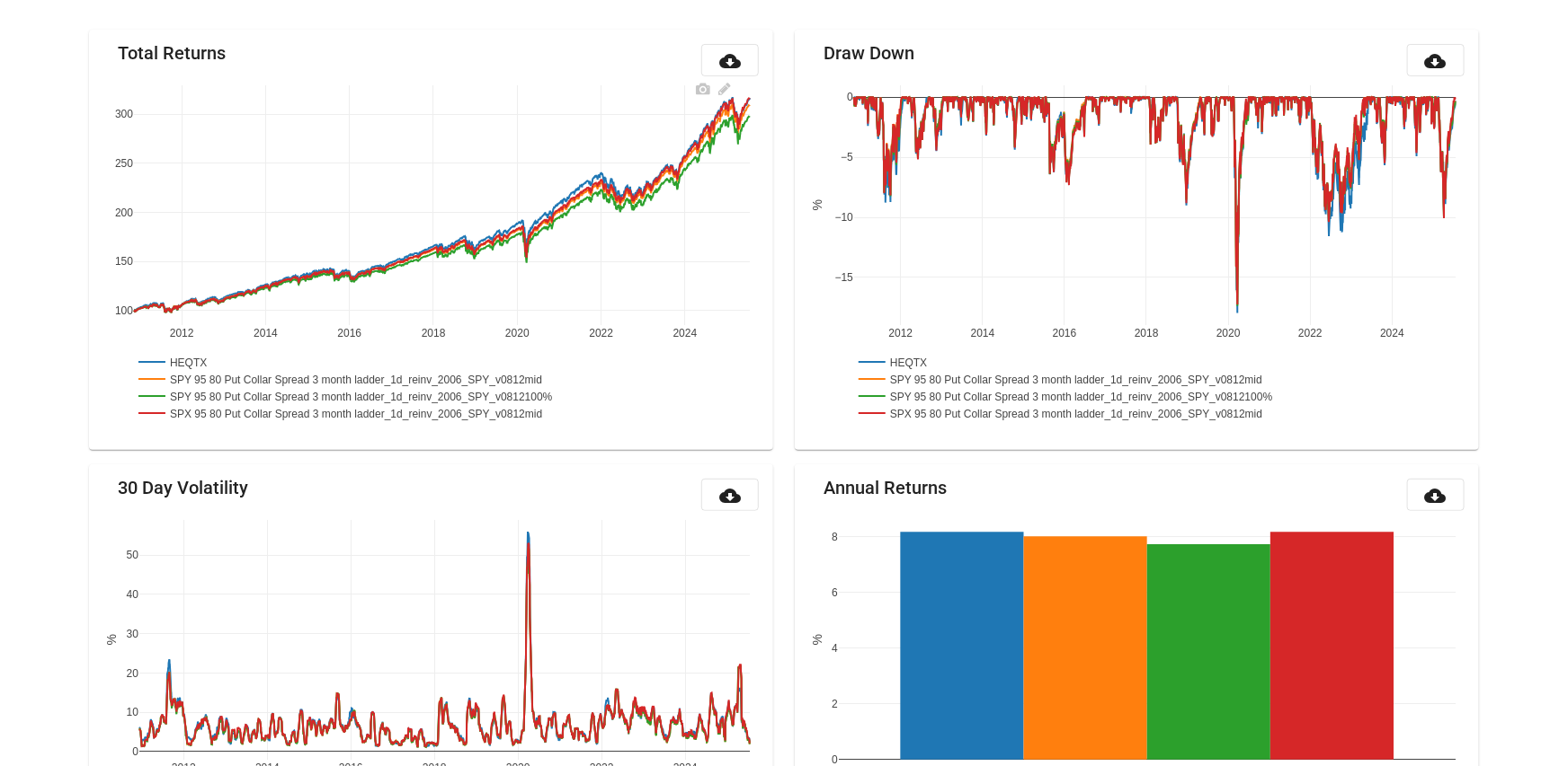
click at [536, 393] on rect at bounding box center [369, 395] width 472 height 17
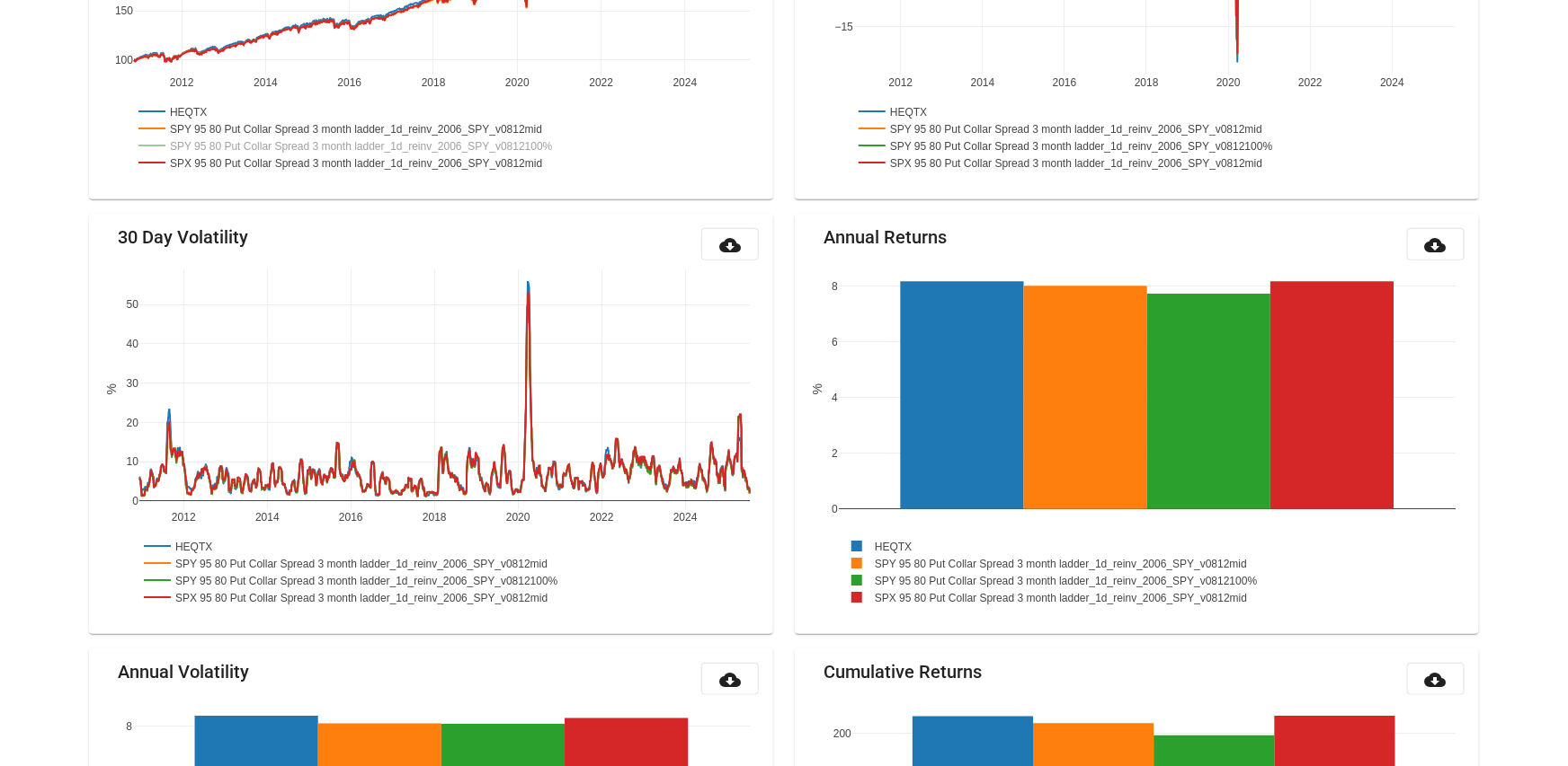
scroll to position [498, 0]
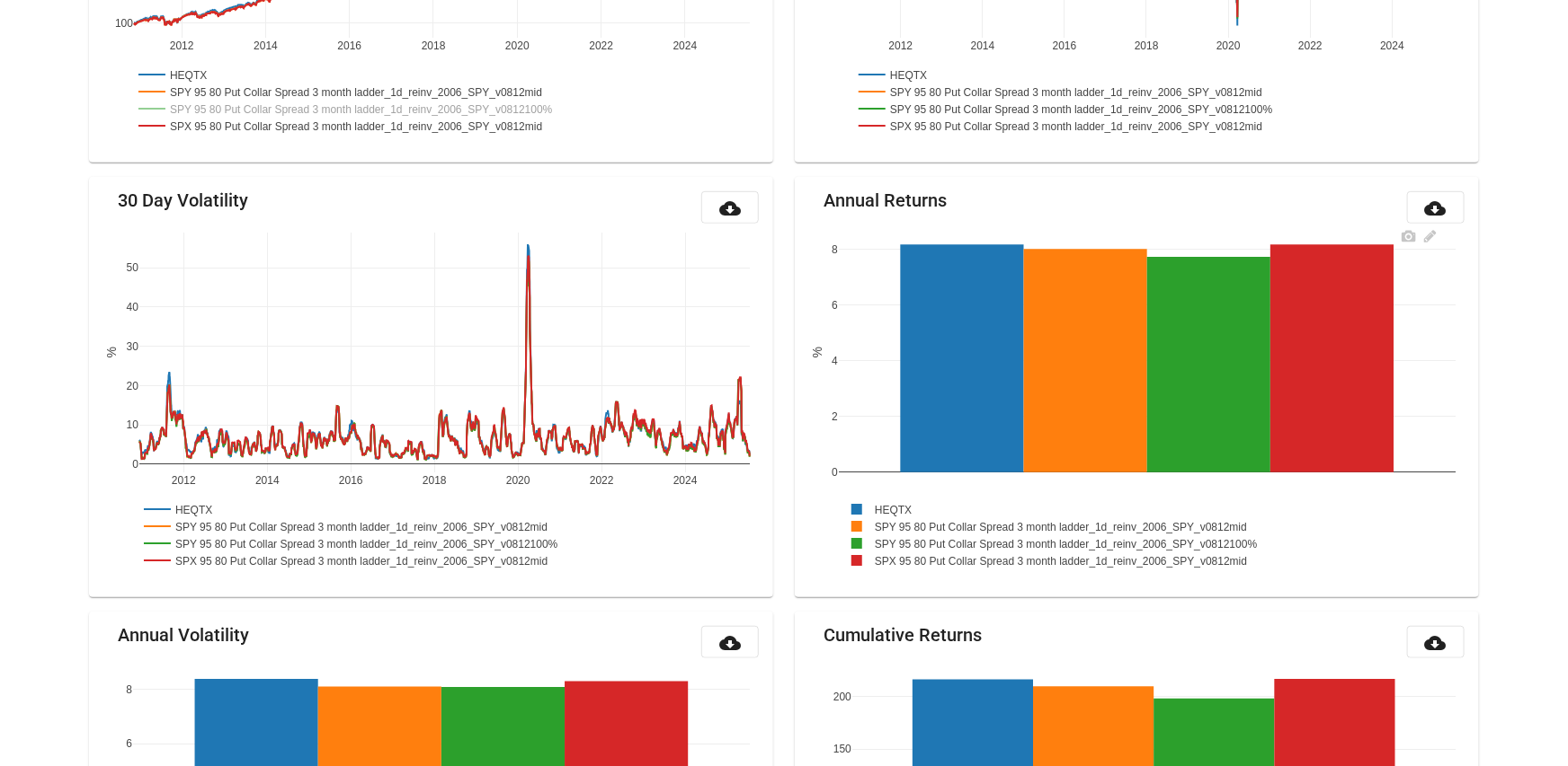
click at [946, 543] on rect at bounding box center [1074, 543] width 472 height 17
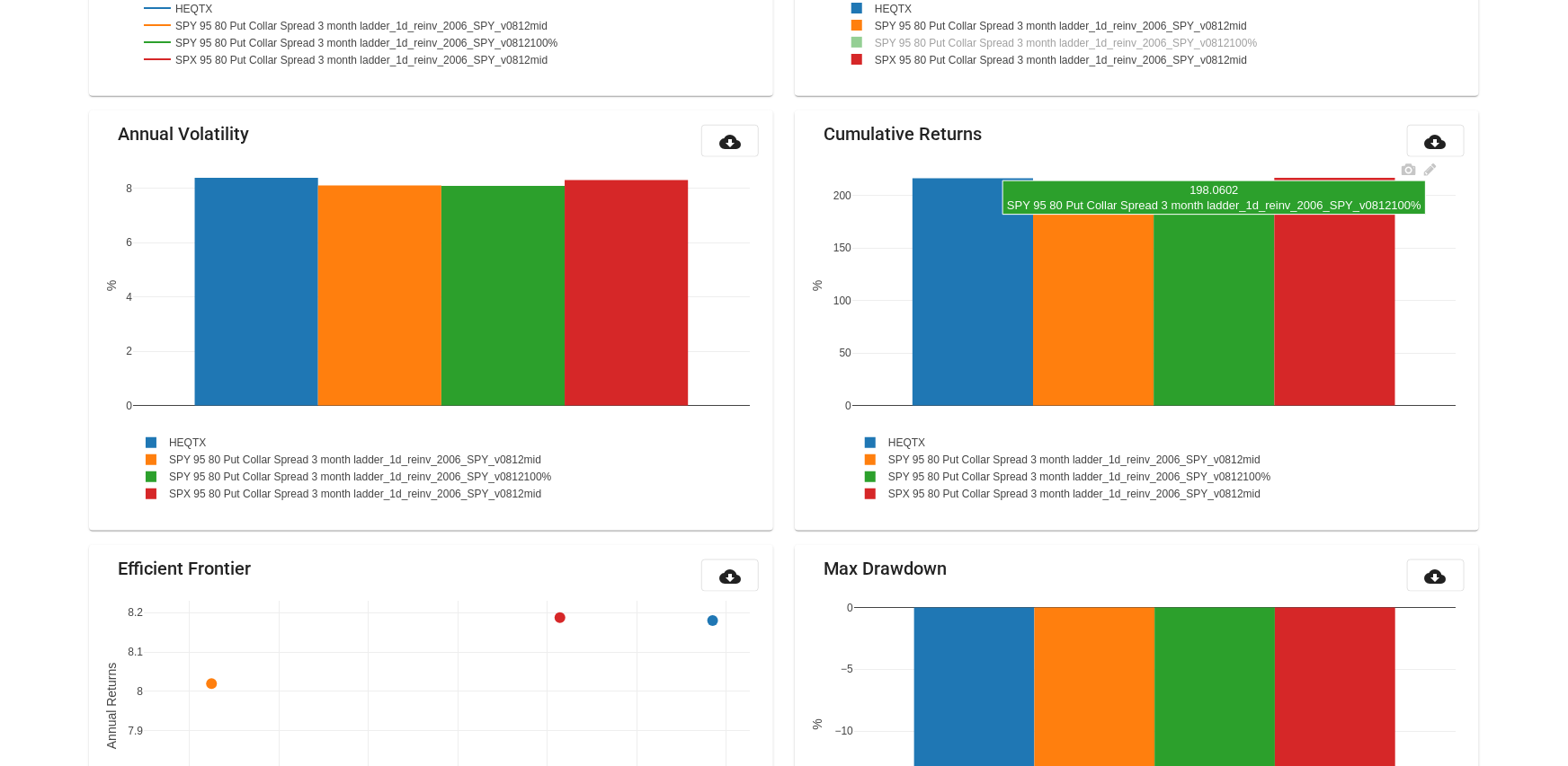
scroll to position [1001, 0]
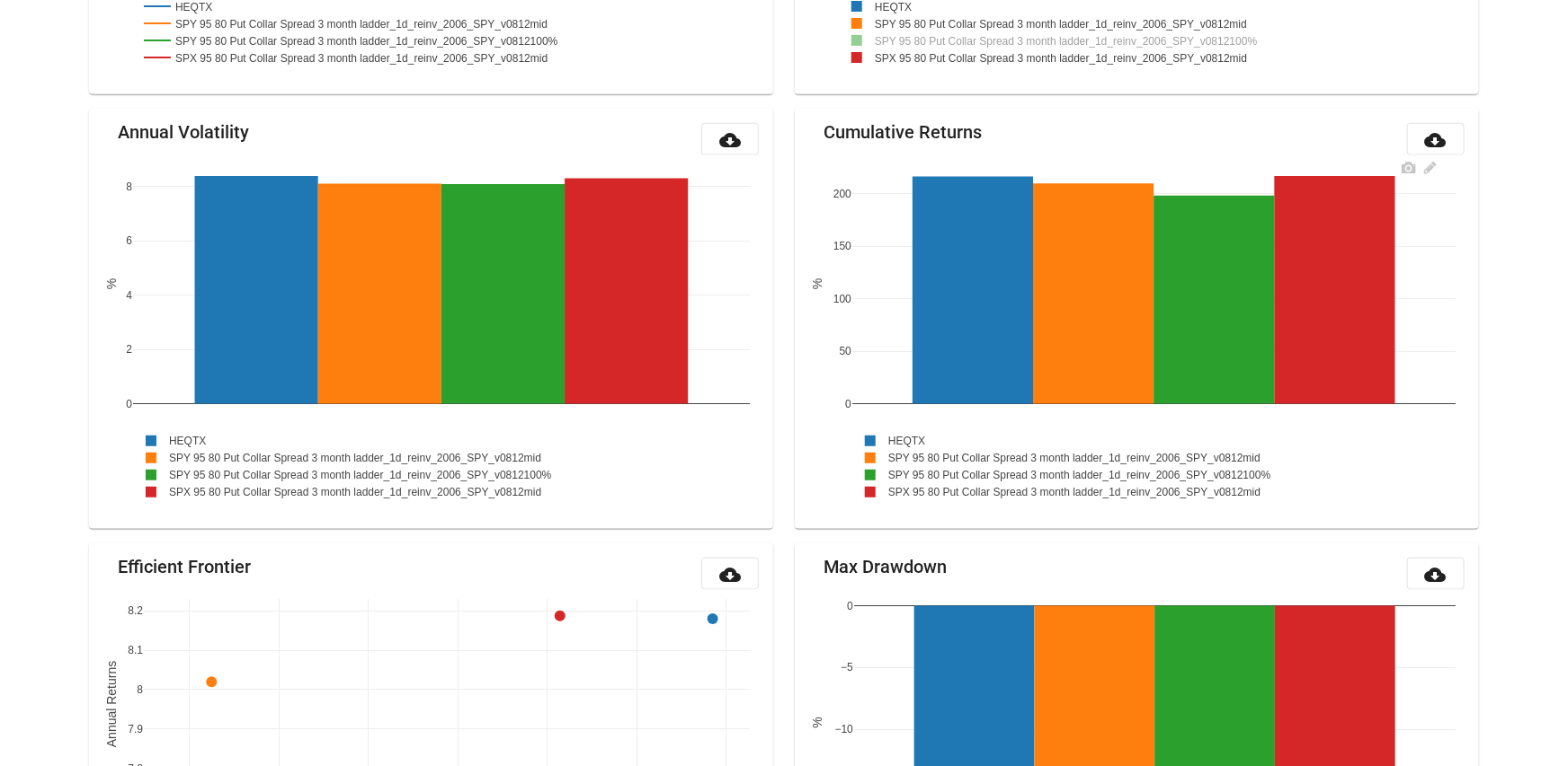
click at [1169, 466] on rect at bounding box center [1088, 474] width 472 height 17
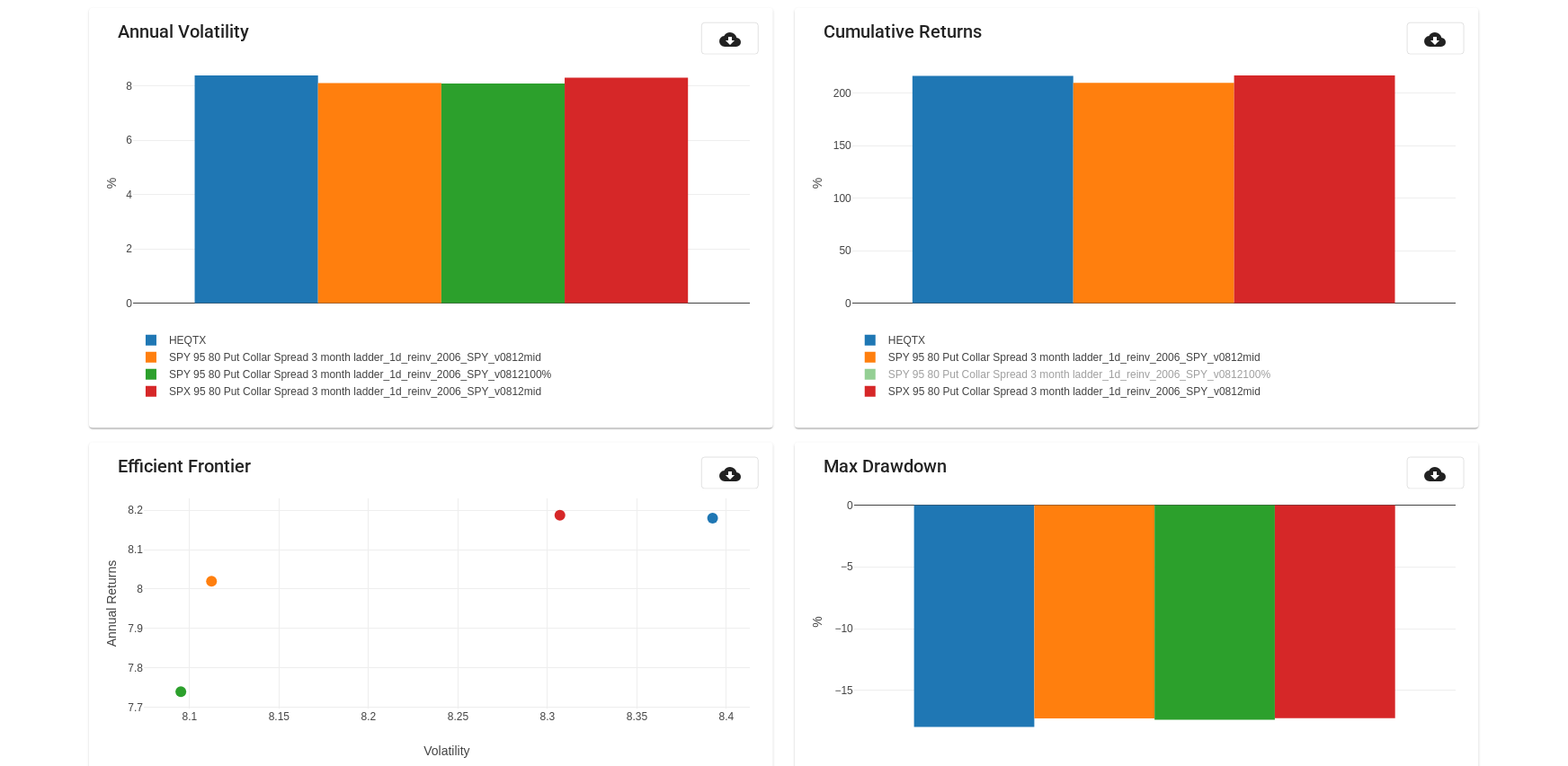
scroll to position [1217, 0]
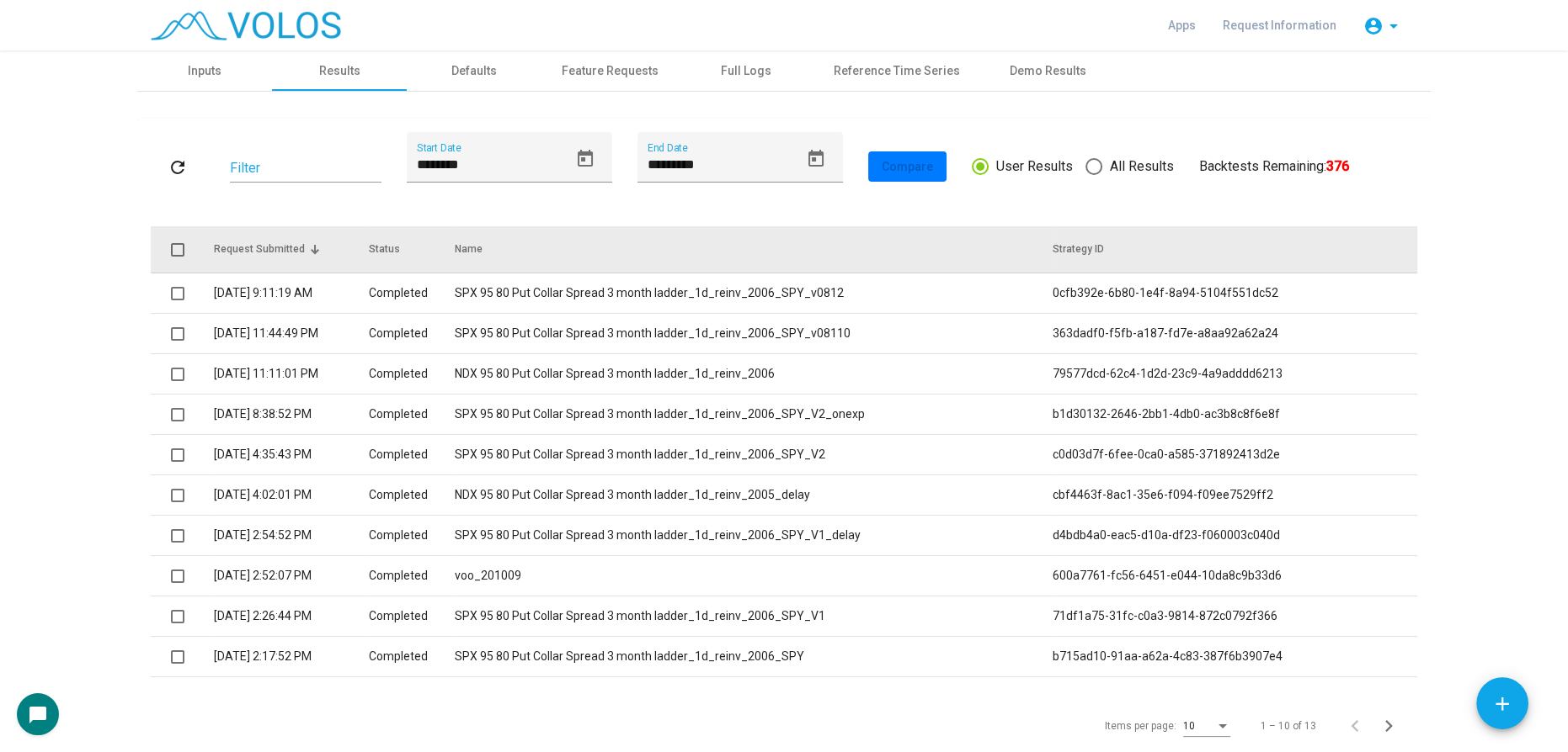
click at [781, 259] on th "Name" at bounding box center [753, 250] width 598 height 48
click at [496, 245] on div at bounding box center [495, 248] width 5 height 5
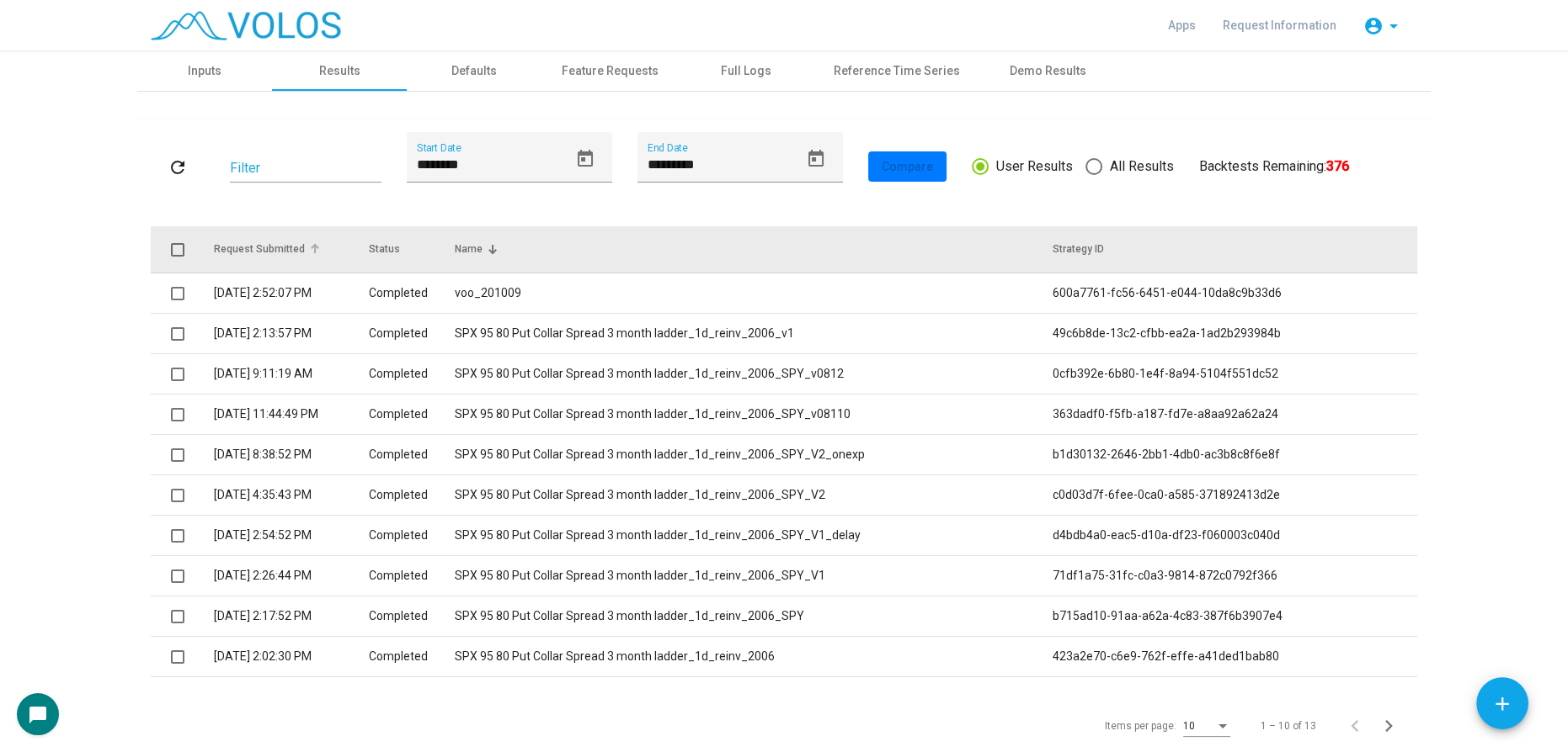
click at [311, 246] on div "Request Submitted" at bounding box center [291, 249] width 155 height 16
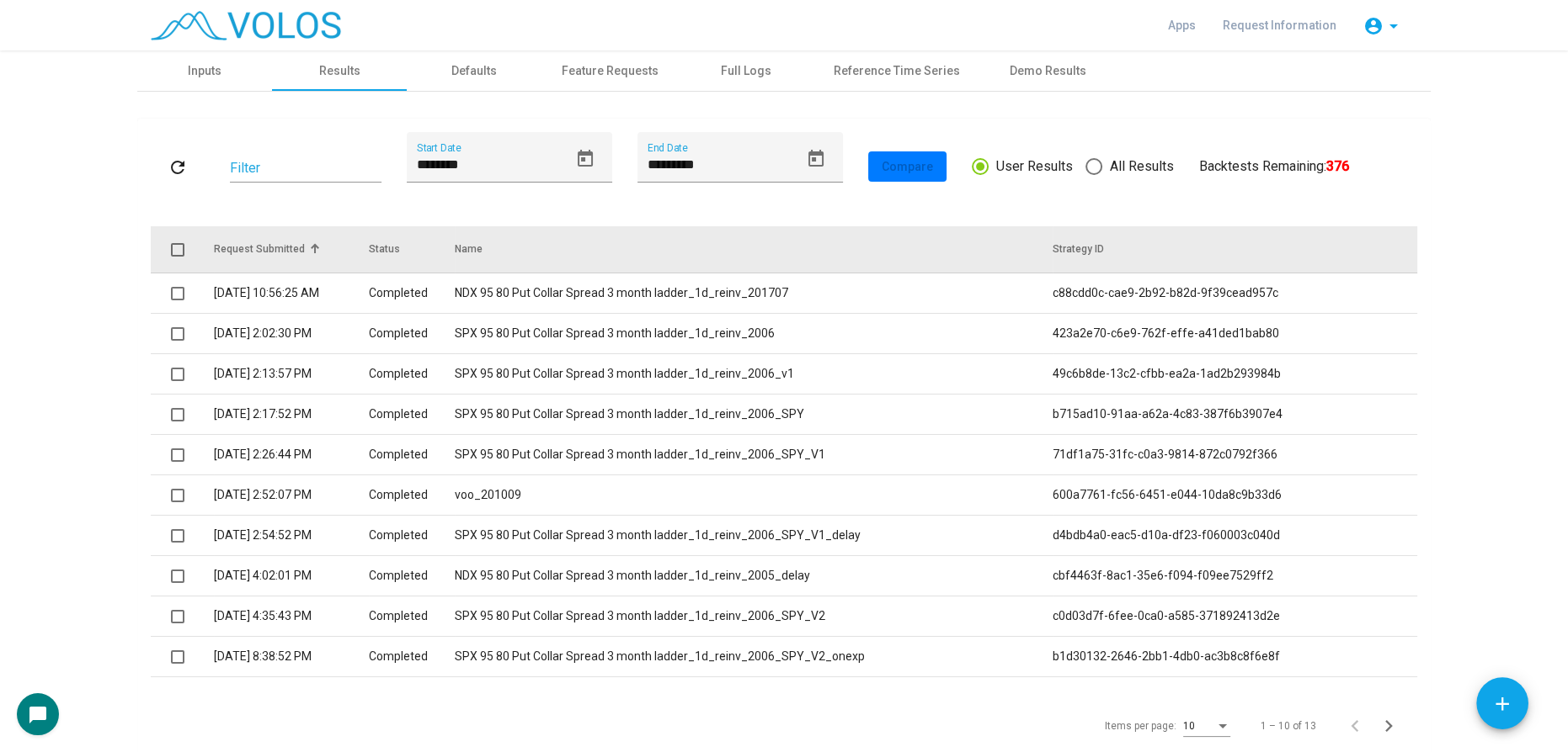
click at [311, 246] on div "Request Submitted" at bounding box center [291, 249] width 155 height 16
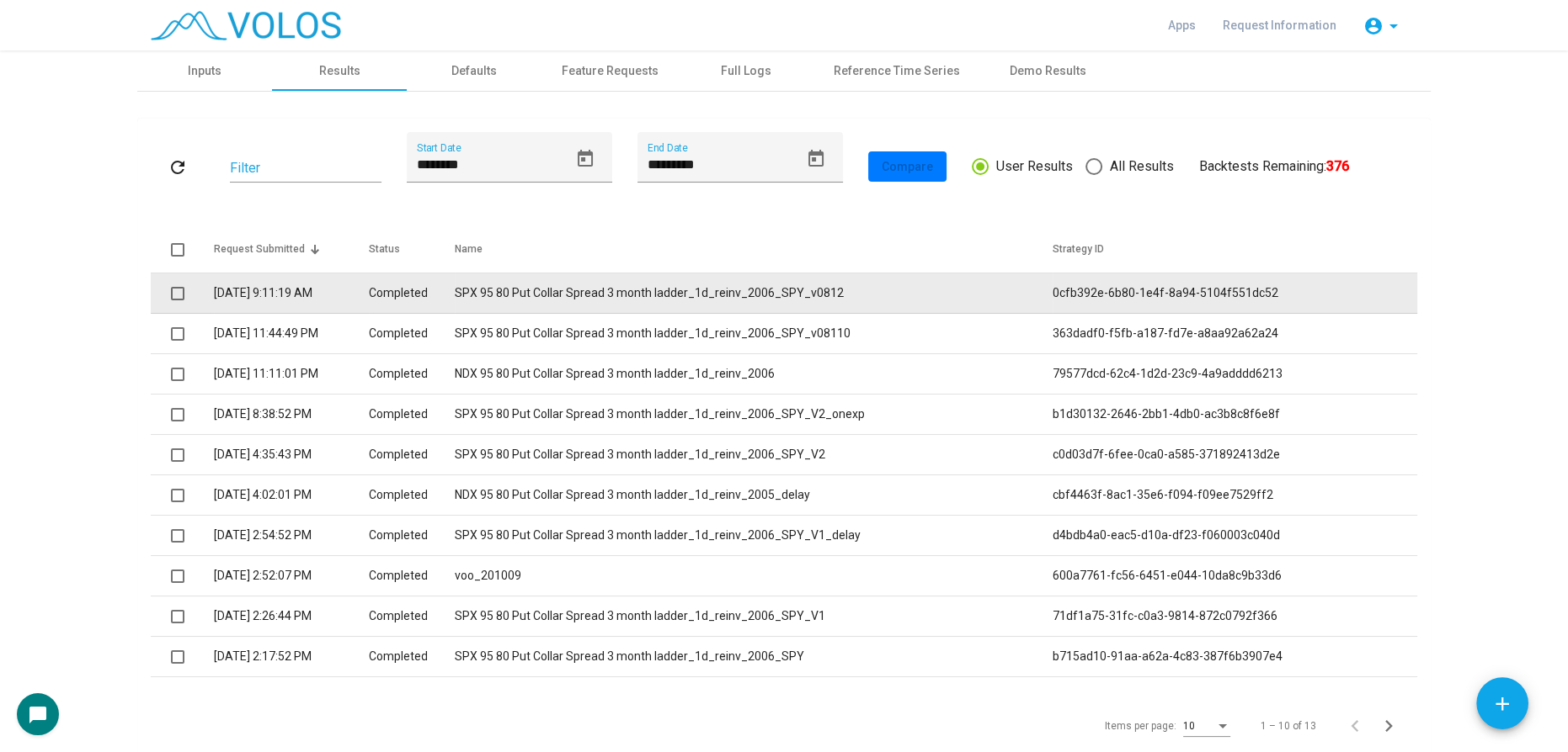
click at [586, 300] on td "SPX 95 80 Put Collar Spread 3 month ladder_1d_reinv_2006_SPY_v0812" at bounding box center [753, 293] width 598 height 40
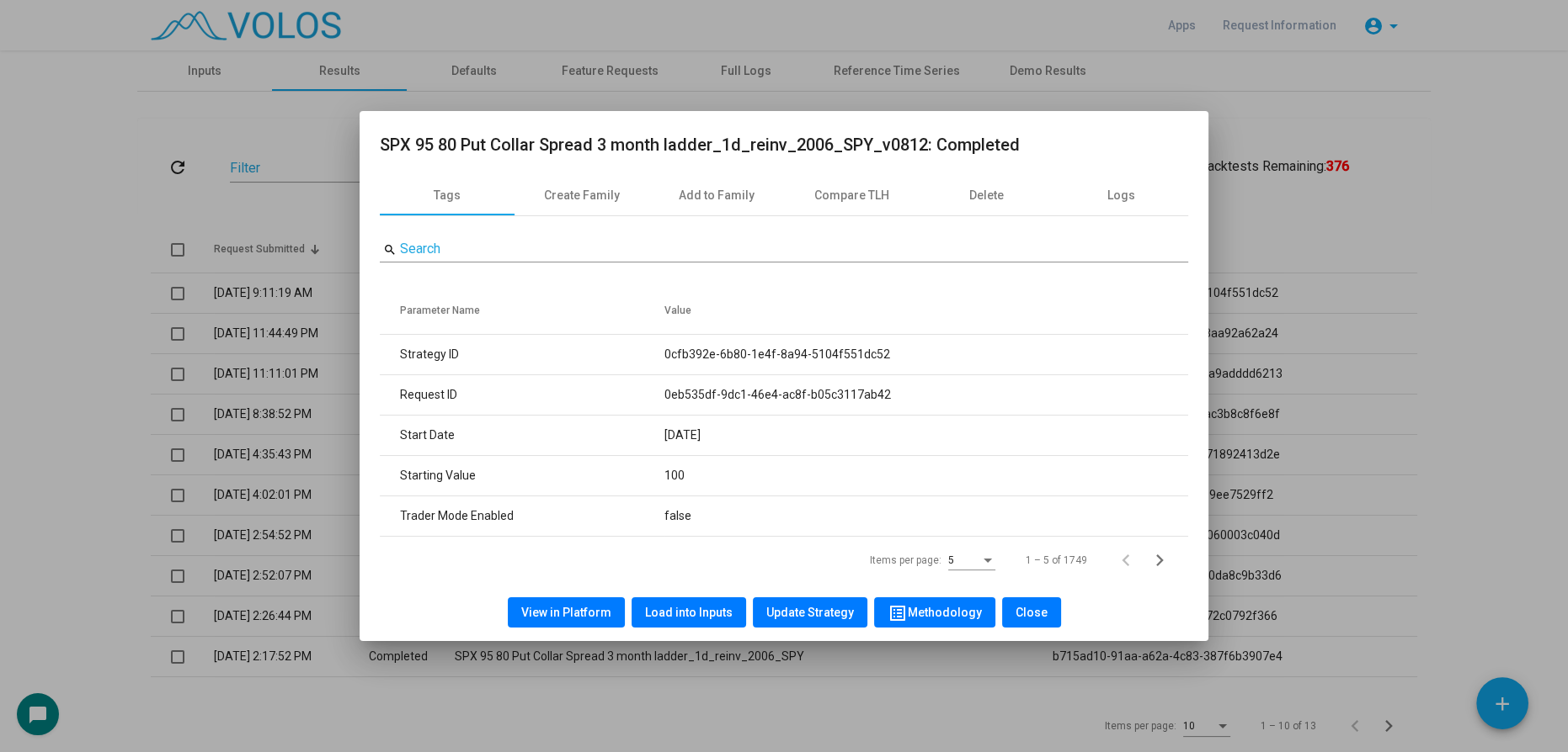
click at [26, 254] on div at bounding box center [784, 376] width 1568 height 752
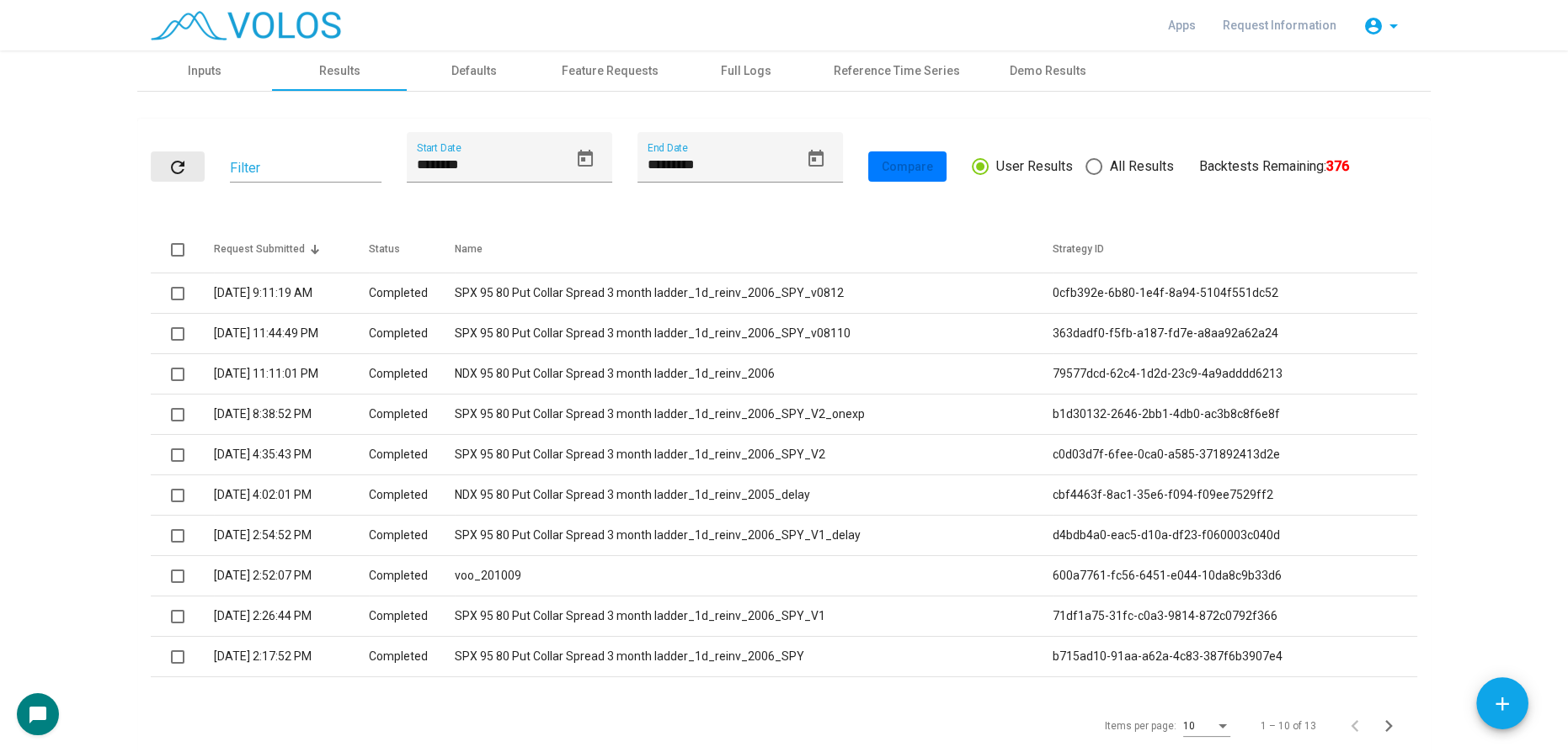
click at [173, 165] on mat-icon "refresh" at bounding box center [177, 167] width 20 height 20
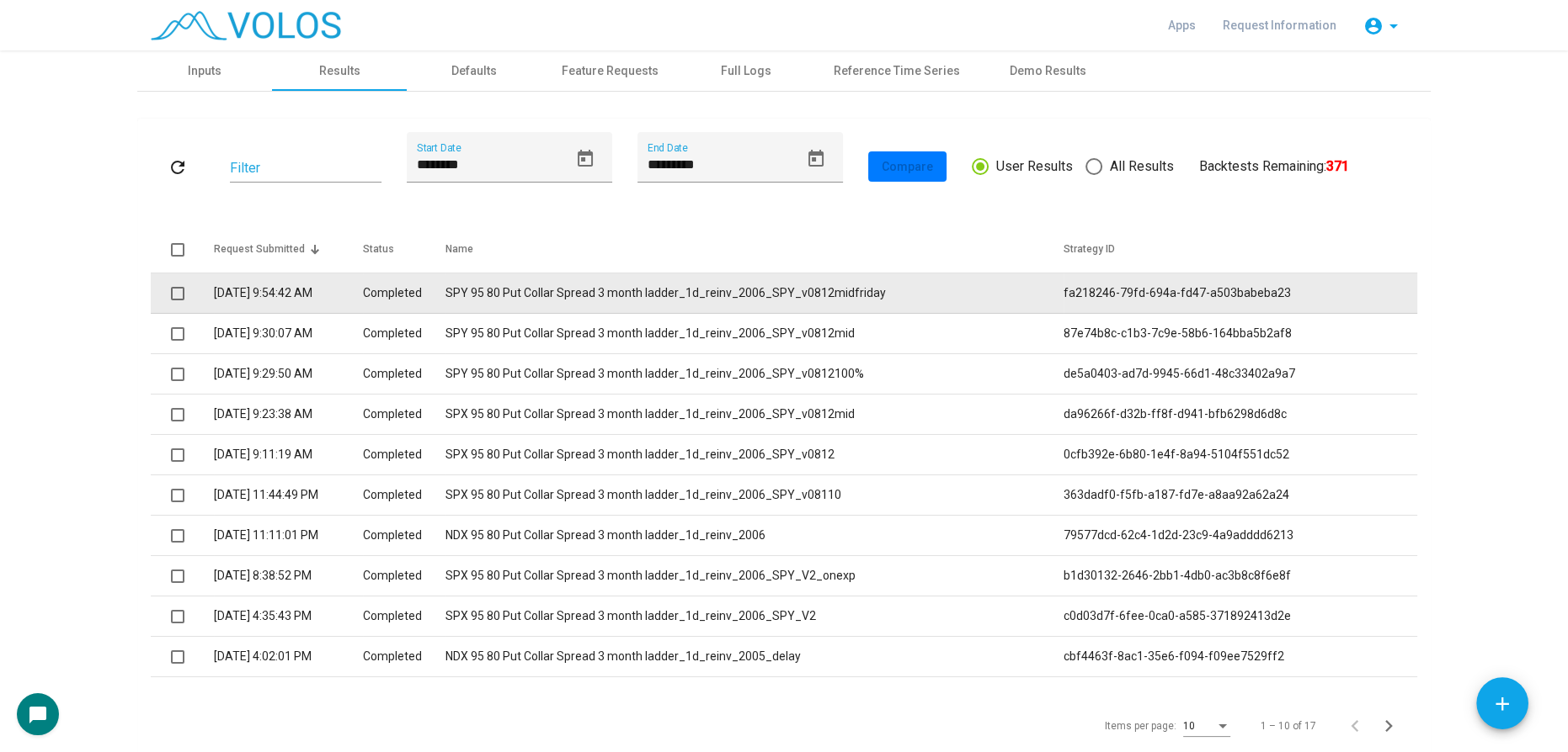
click at [590, 290] on td "SPY 95 80 Put Collar Spread 3 month ladder_1d_reinv_2006_SPY_v0812midfriday" at bounding box center [754, 293] width 618 height 40
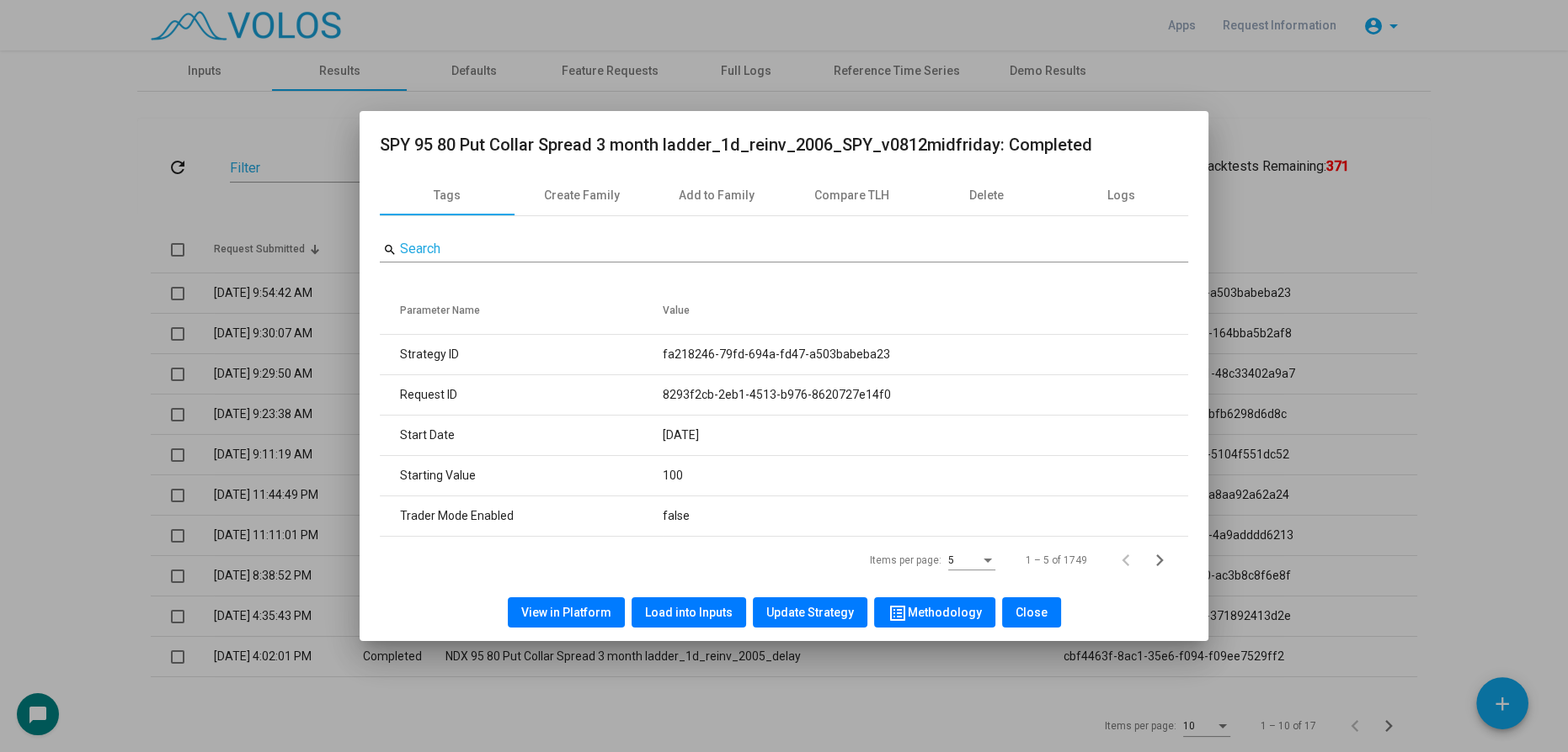
click at [22, 281] on div at bounding box center [784, 376] width 1568 height 752
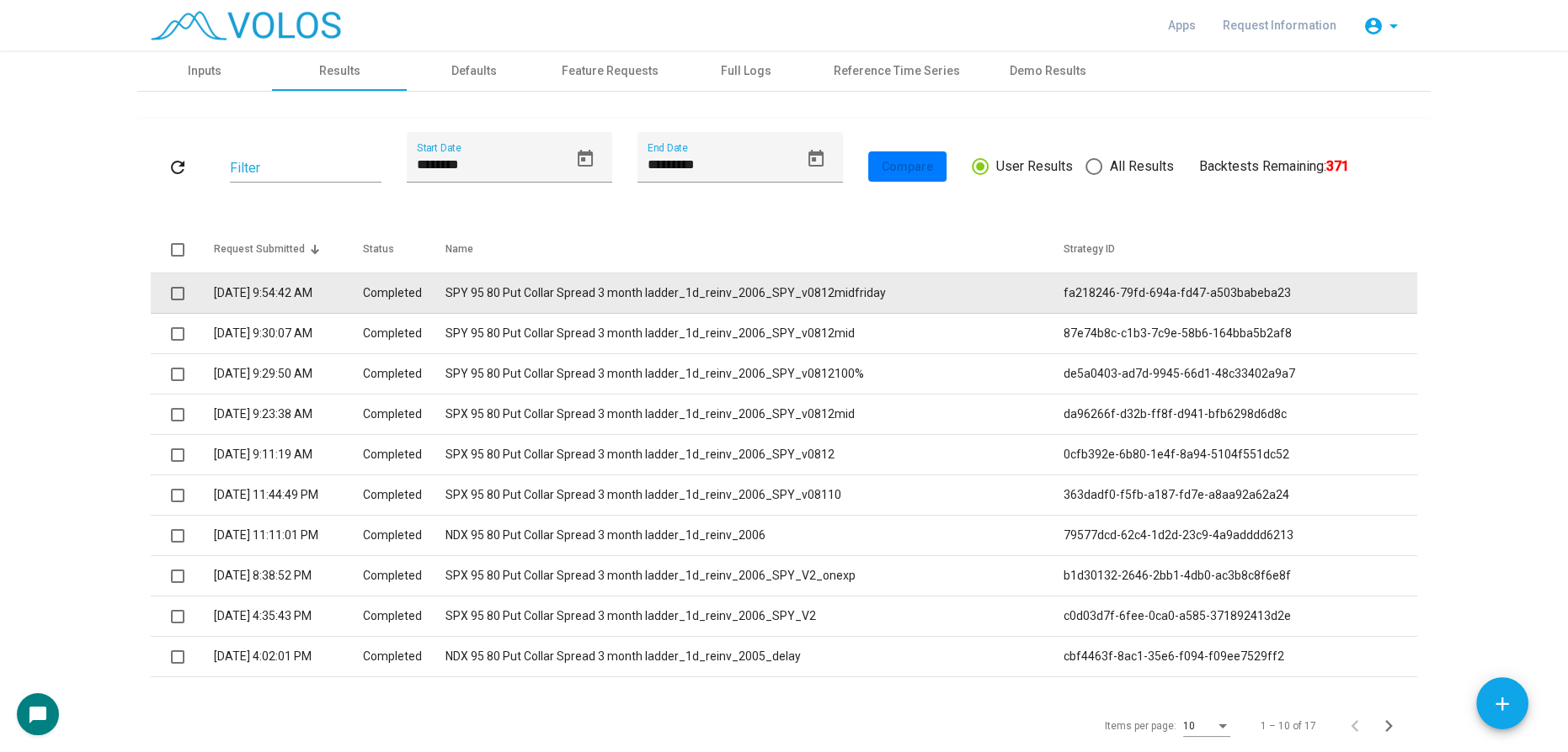
click at [510, 290] on td "SPY 95 80 Put Collar Spread 3 month ladder_1d_reinv_2006_SPY_v0812midfriday" at bounding box center [754, 293] width 618 height 40
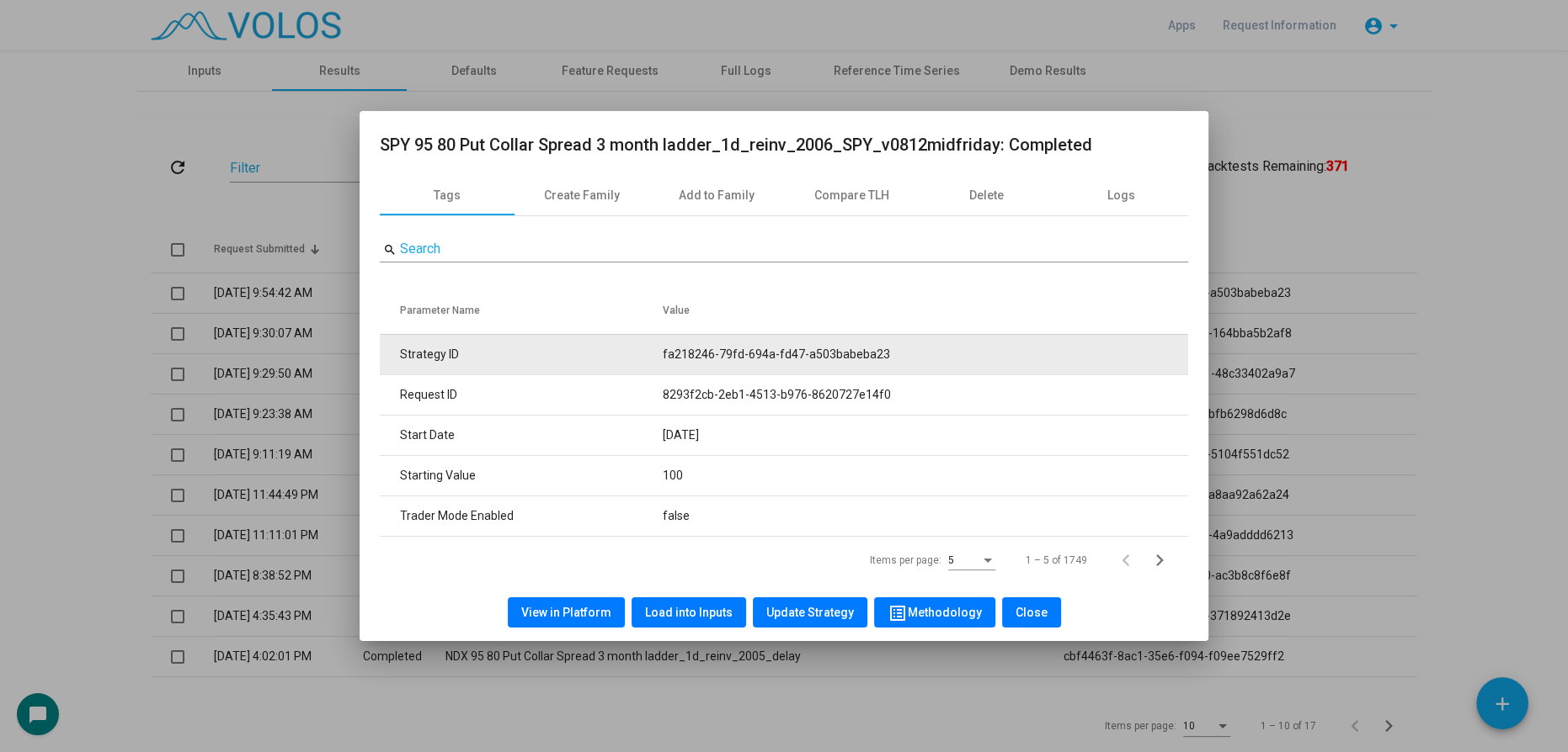
drag, startPoint x: 660, startPoint y: 344, endPoint x: 987, endPoint y: 361, distance: 327.4
click at [987, 361] on tr "Strategy ID fa218246-79fd-694a-fd47-a503babeba23" at bounding box center [784, 355] width 808 height 40
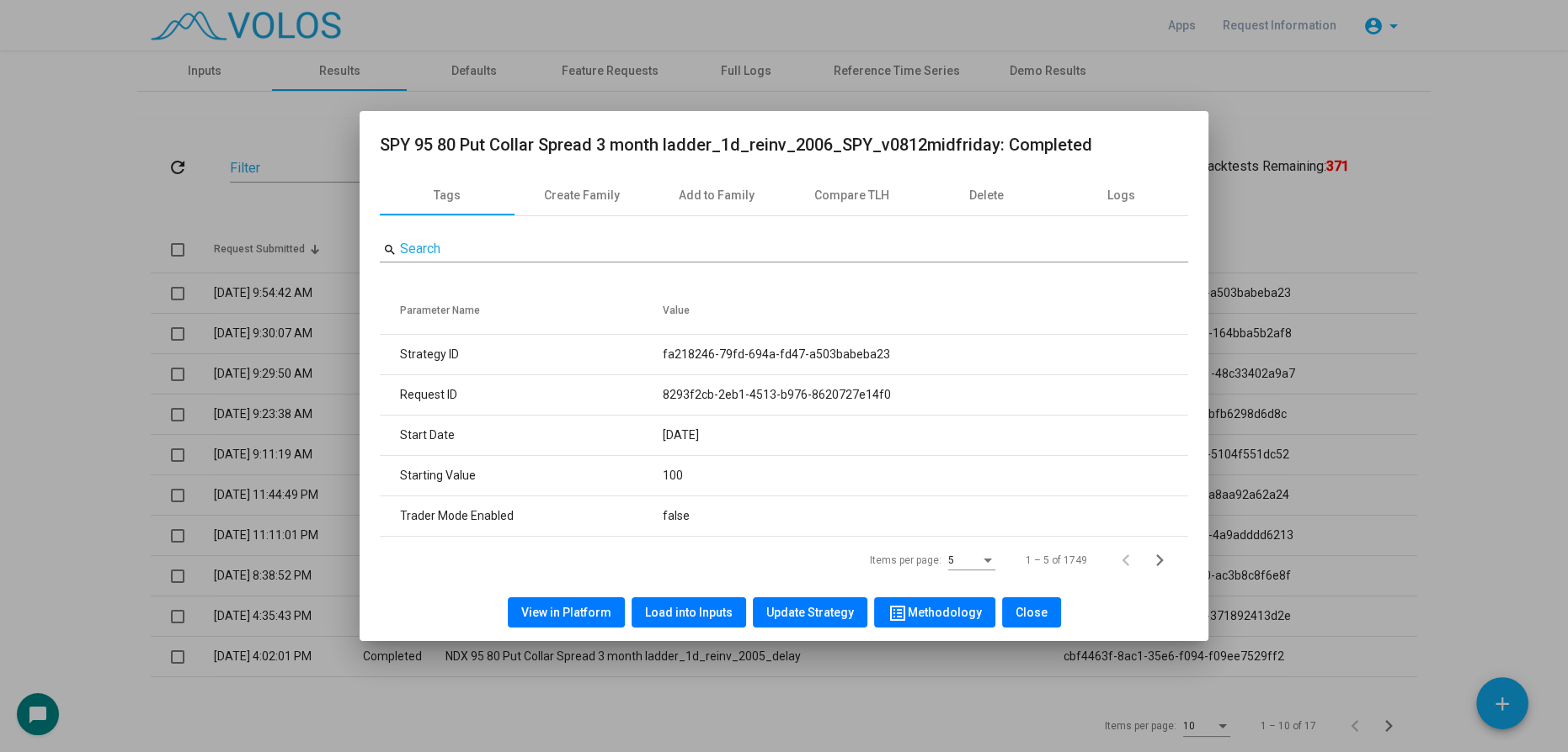
copy tr "fa218246-79fd-694a-fd47-a503babeba23"
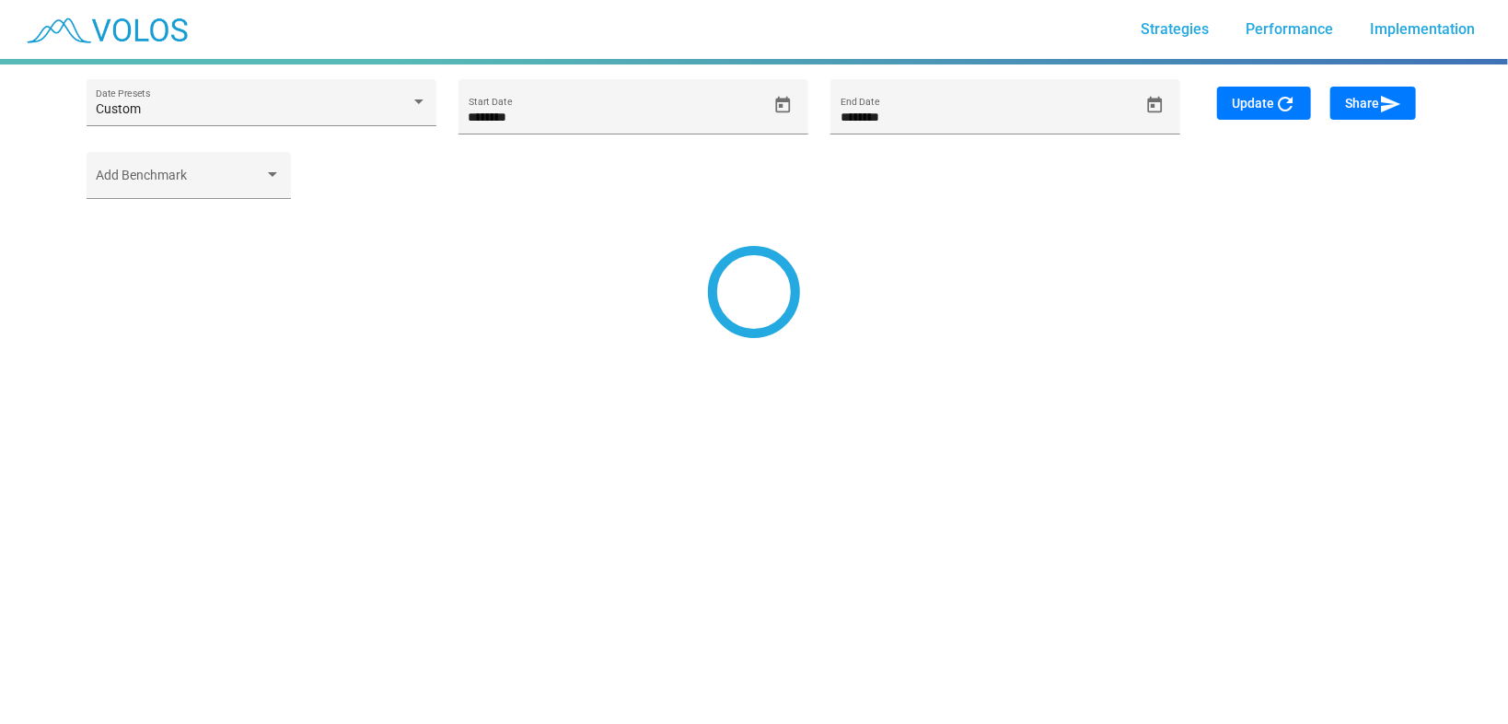
type input "*********"
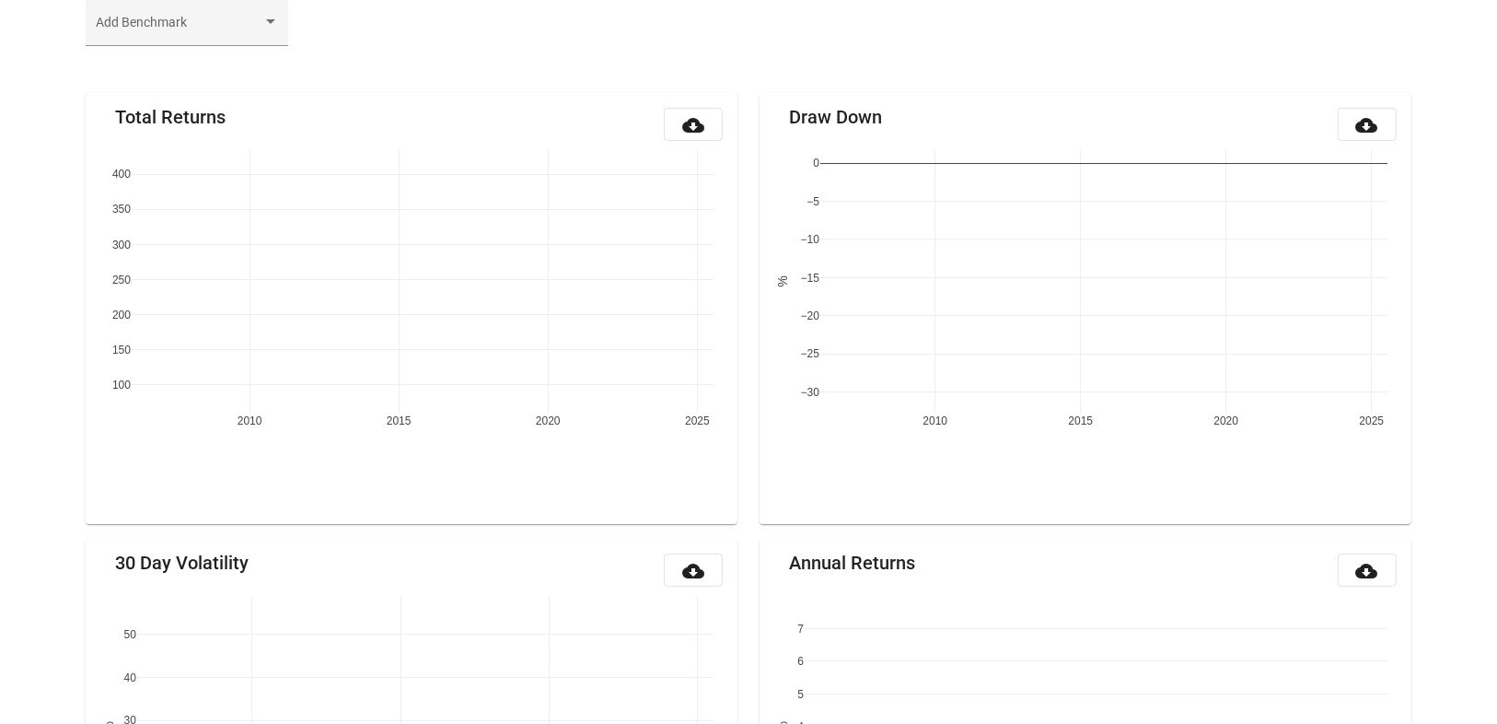
scroll to position [215, 0]
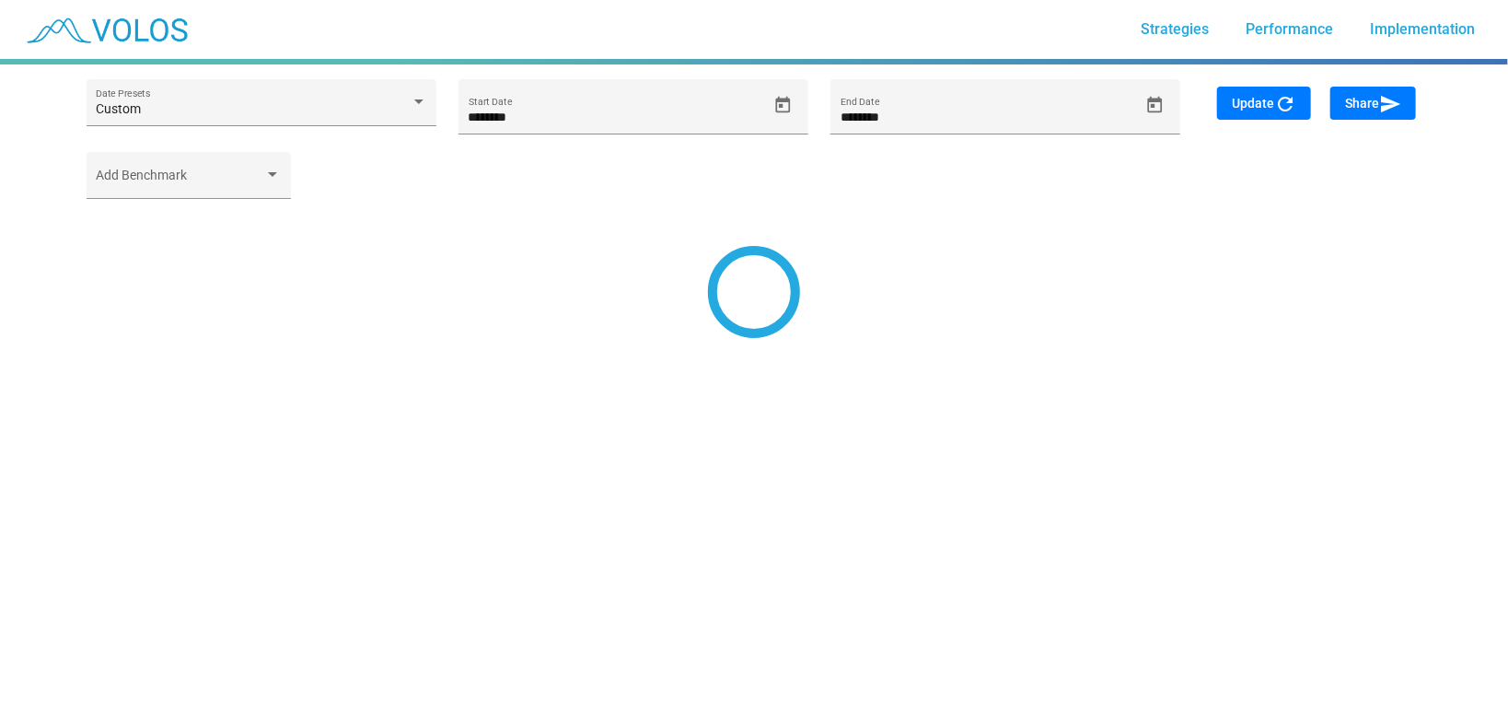
type input "*********"
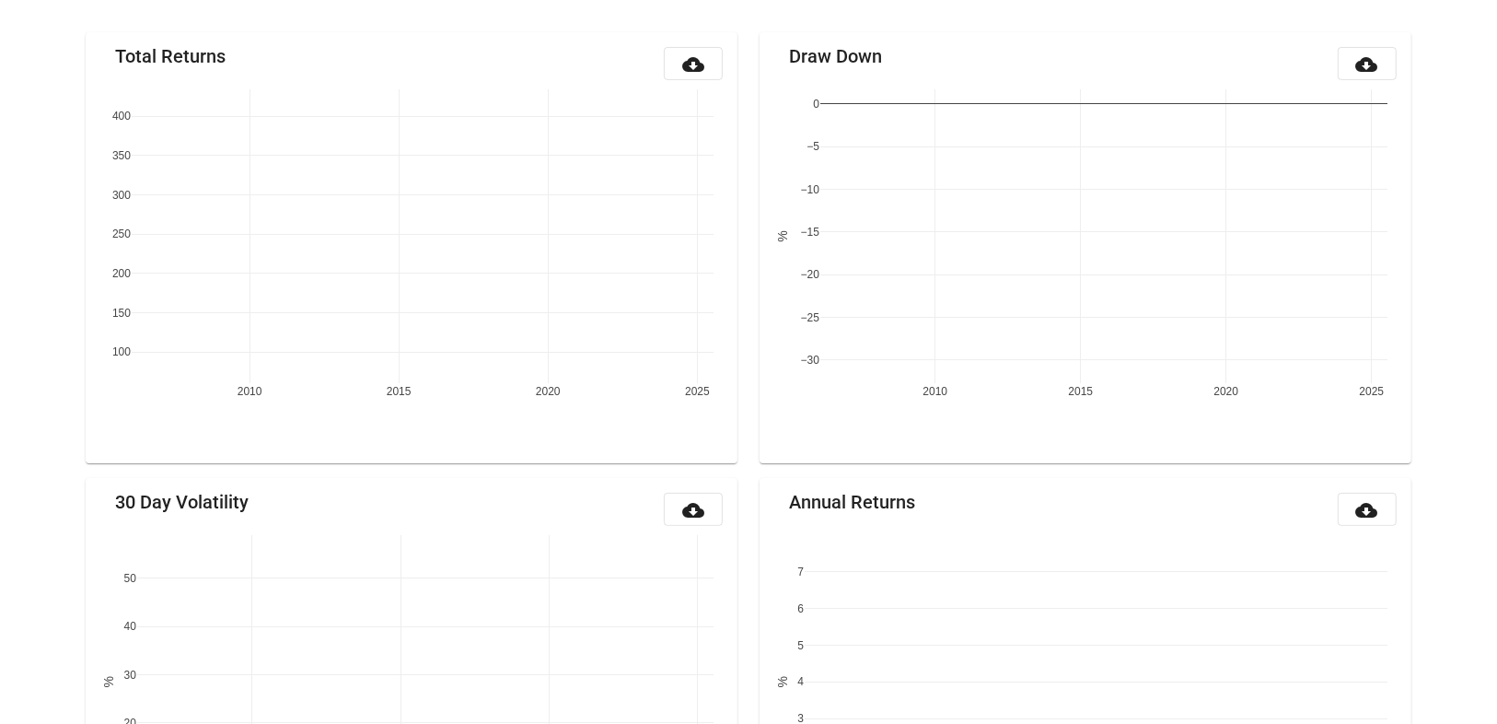
scroll to position [215, 0]
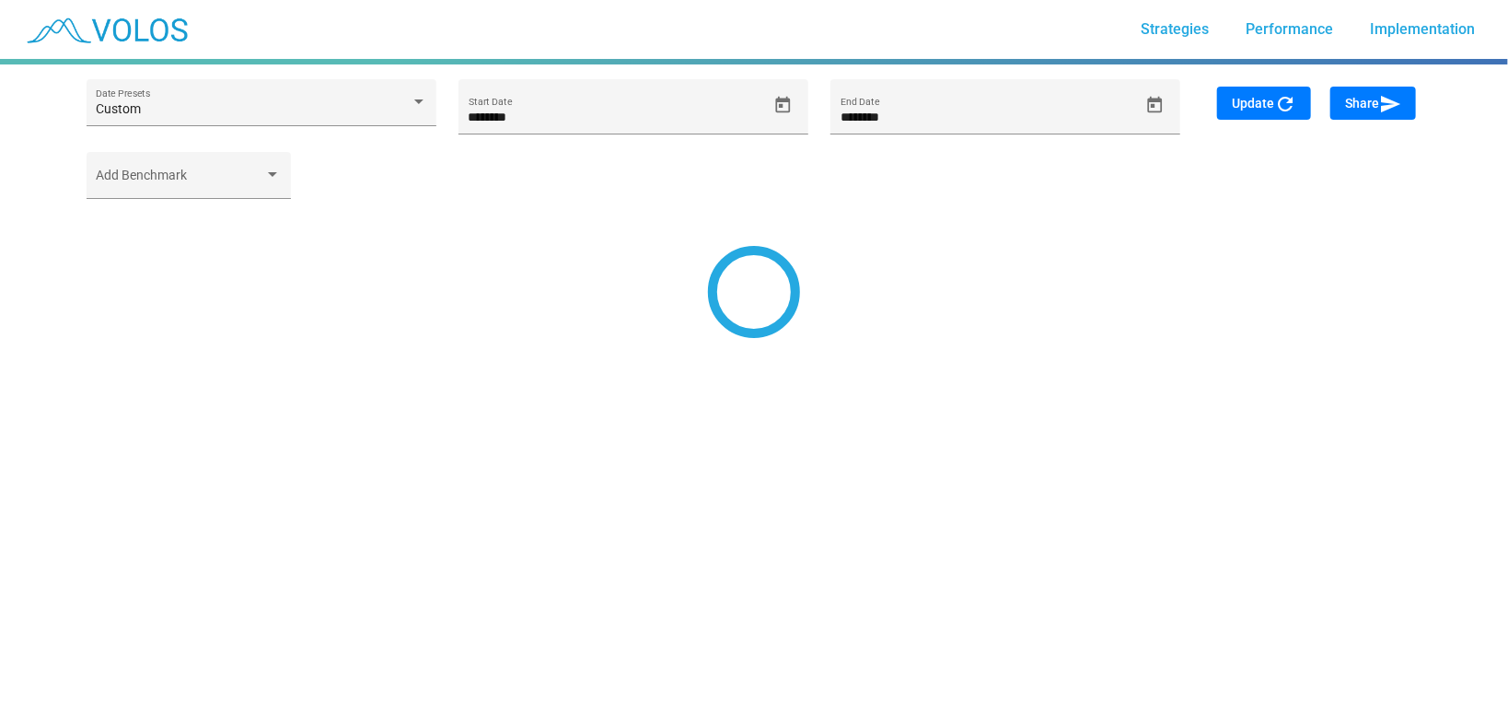
type input "********"
type input "*********"
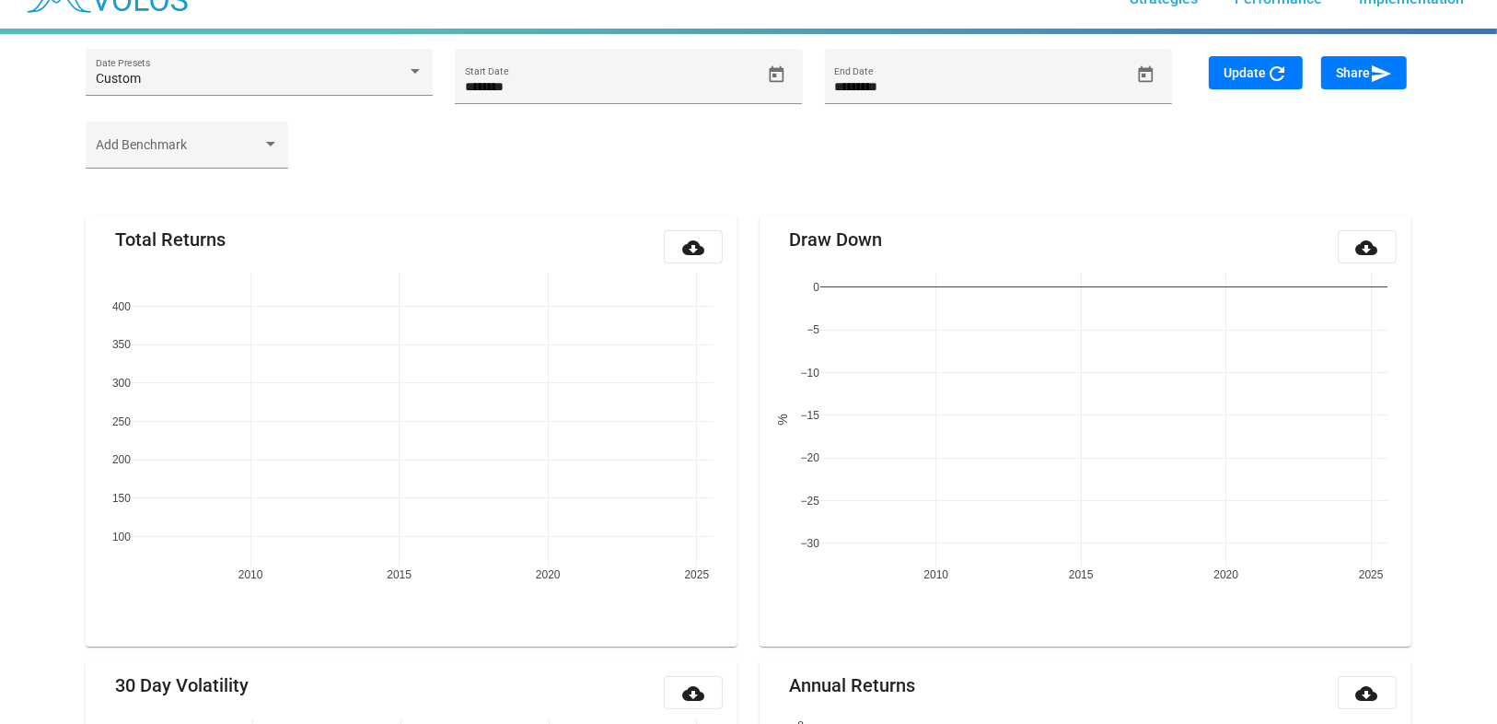
scroll to position [215, 0]
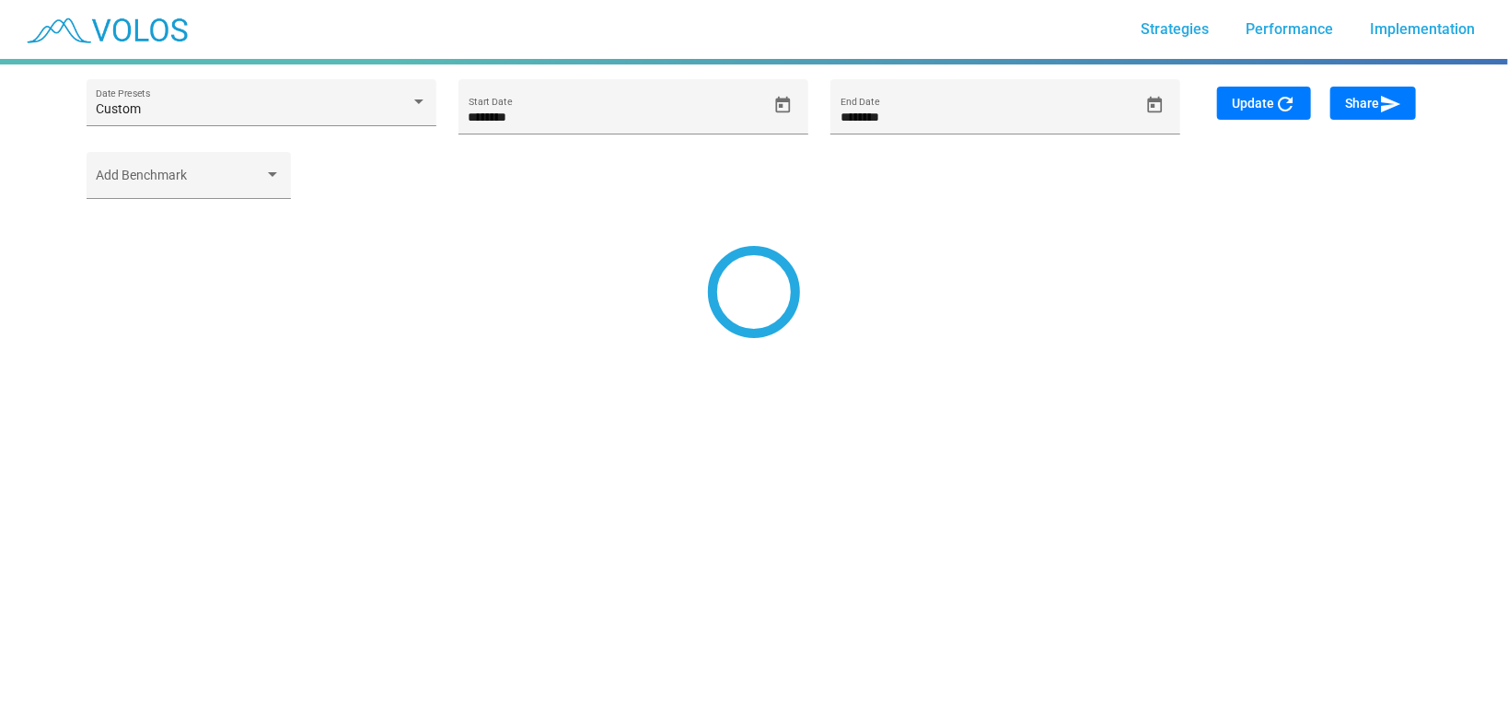
type input "*********"
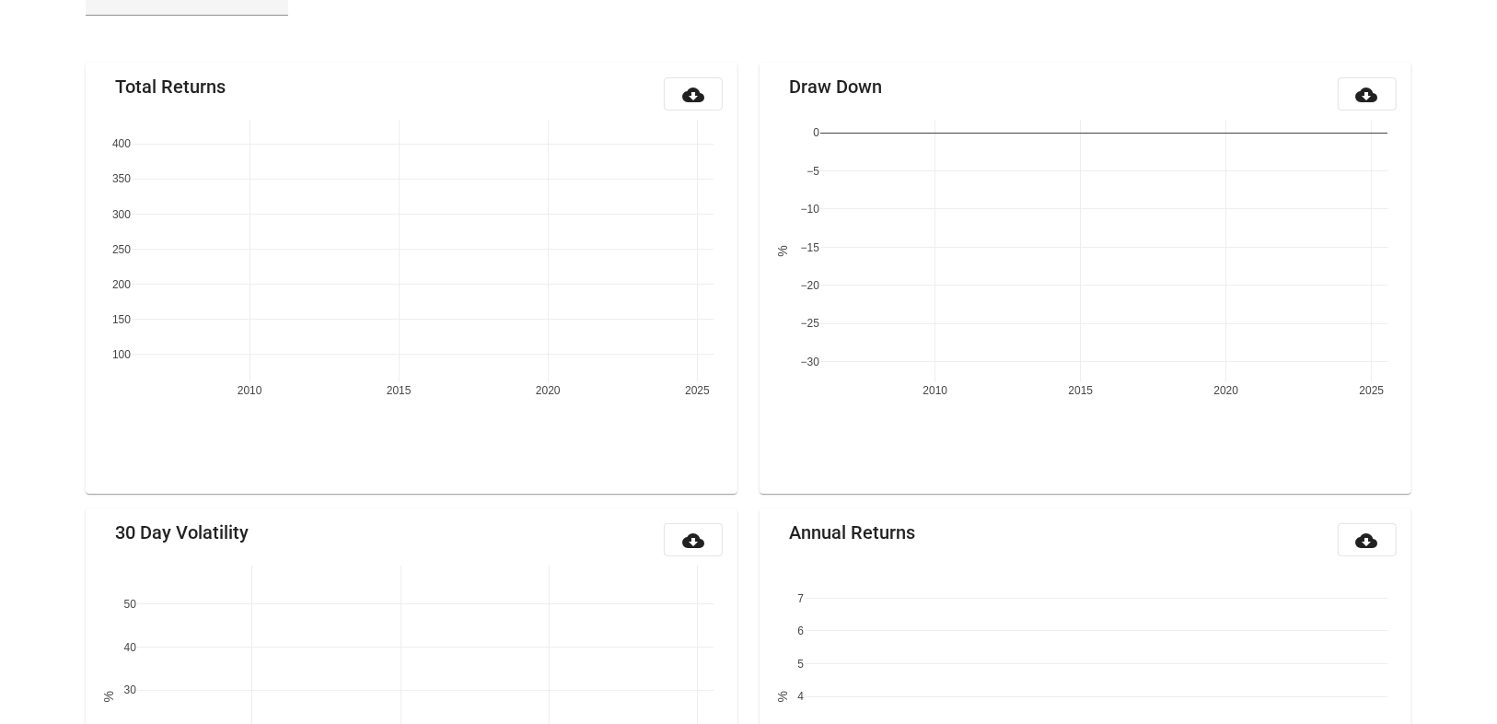
scroll to position [215, 0]
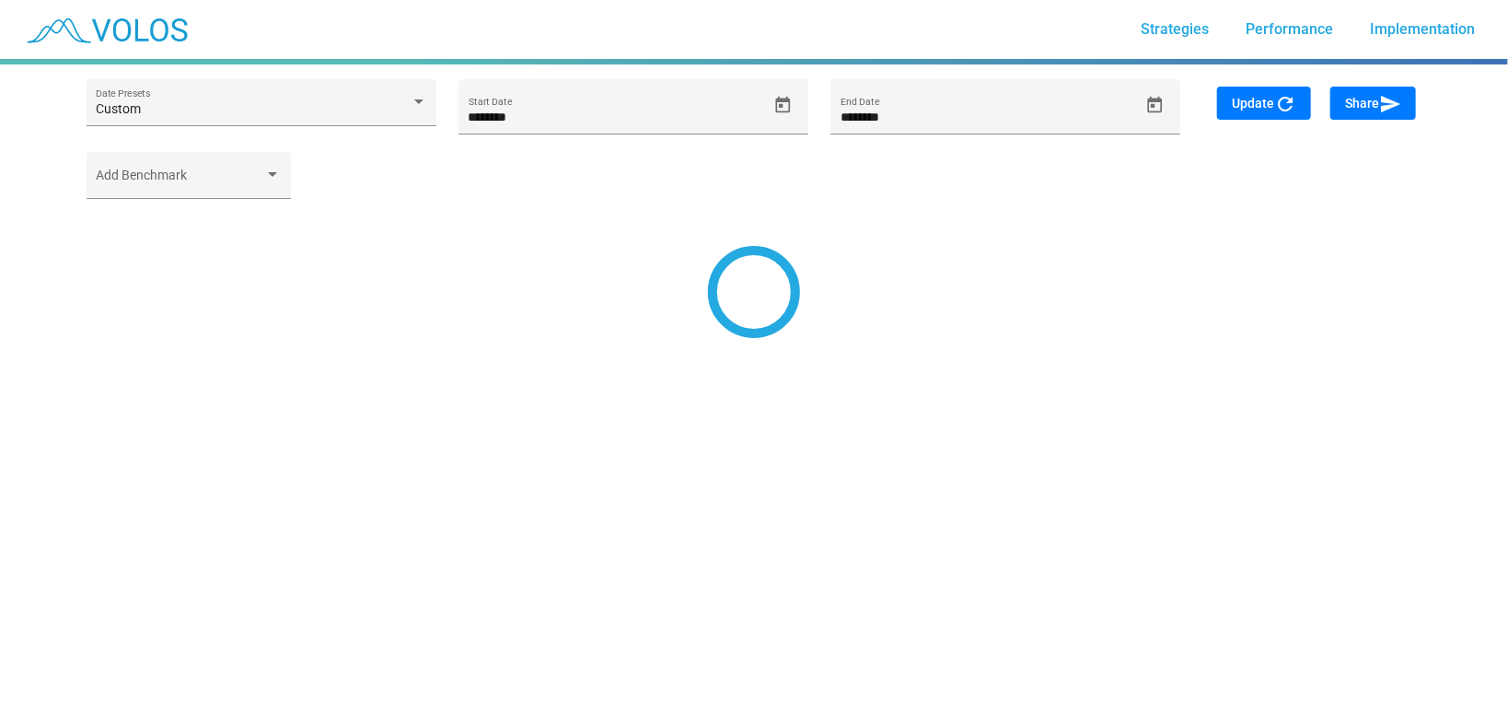
type input "*********"
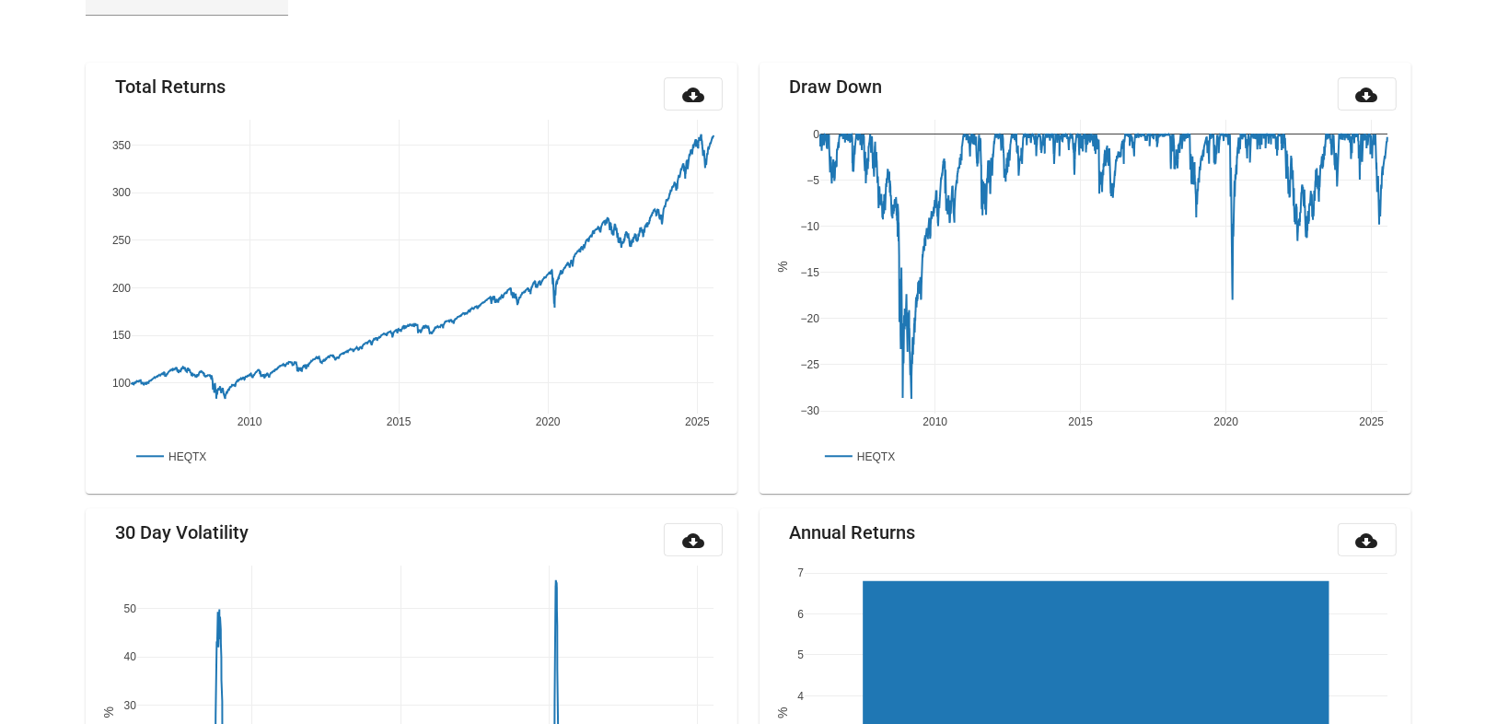
scroll to position [215, 0]
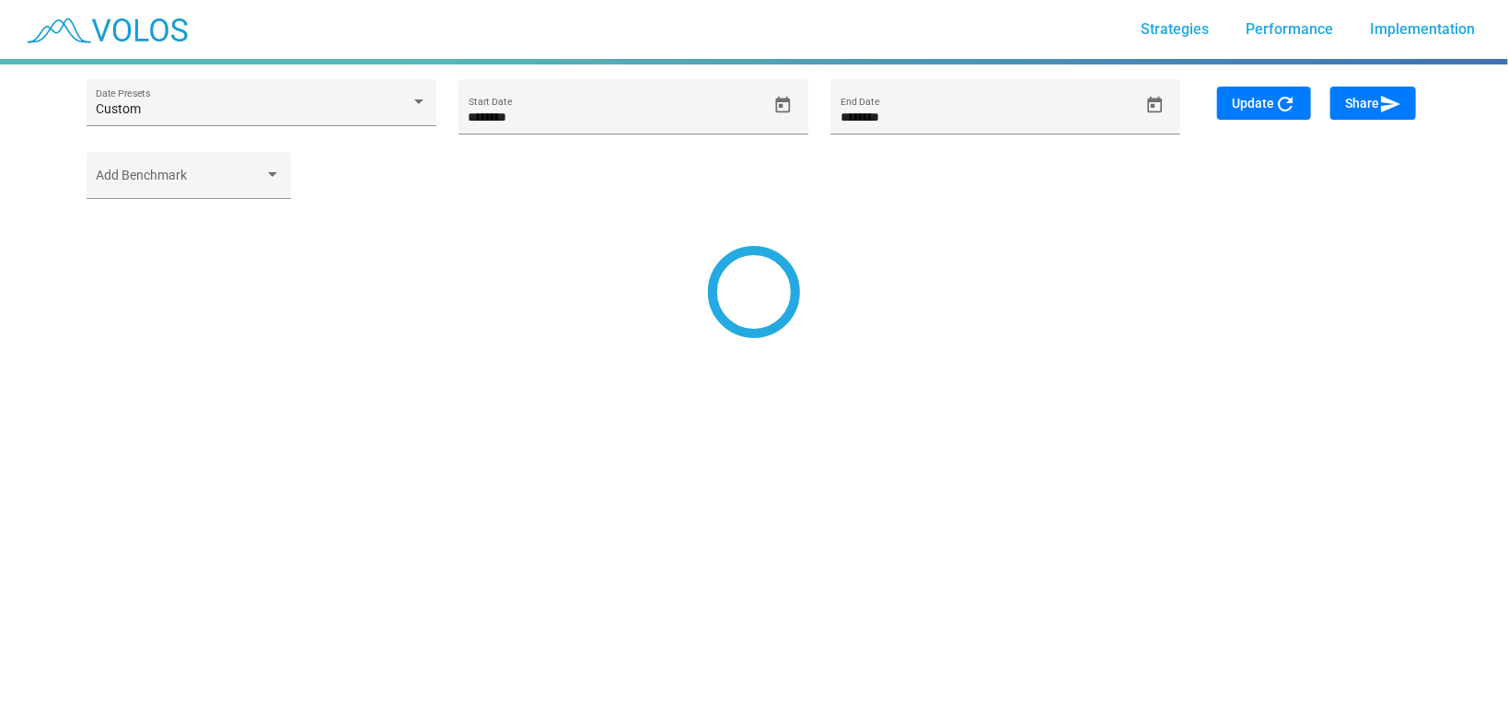
type input "*********"
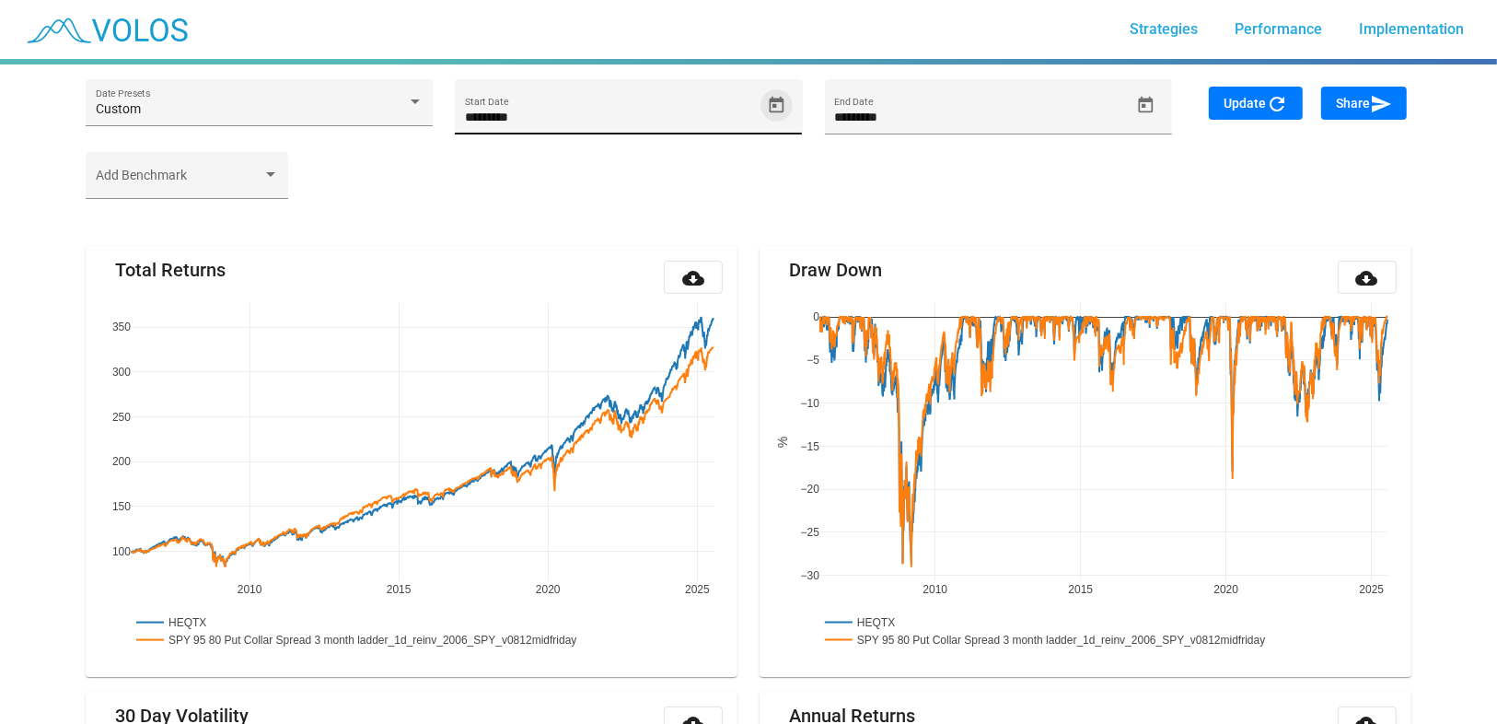
click at [784, 101] on icon "Open calendar" at bounding box center [777, 104] width 15 height 17
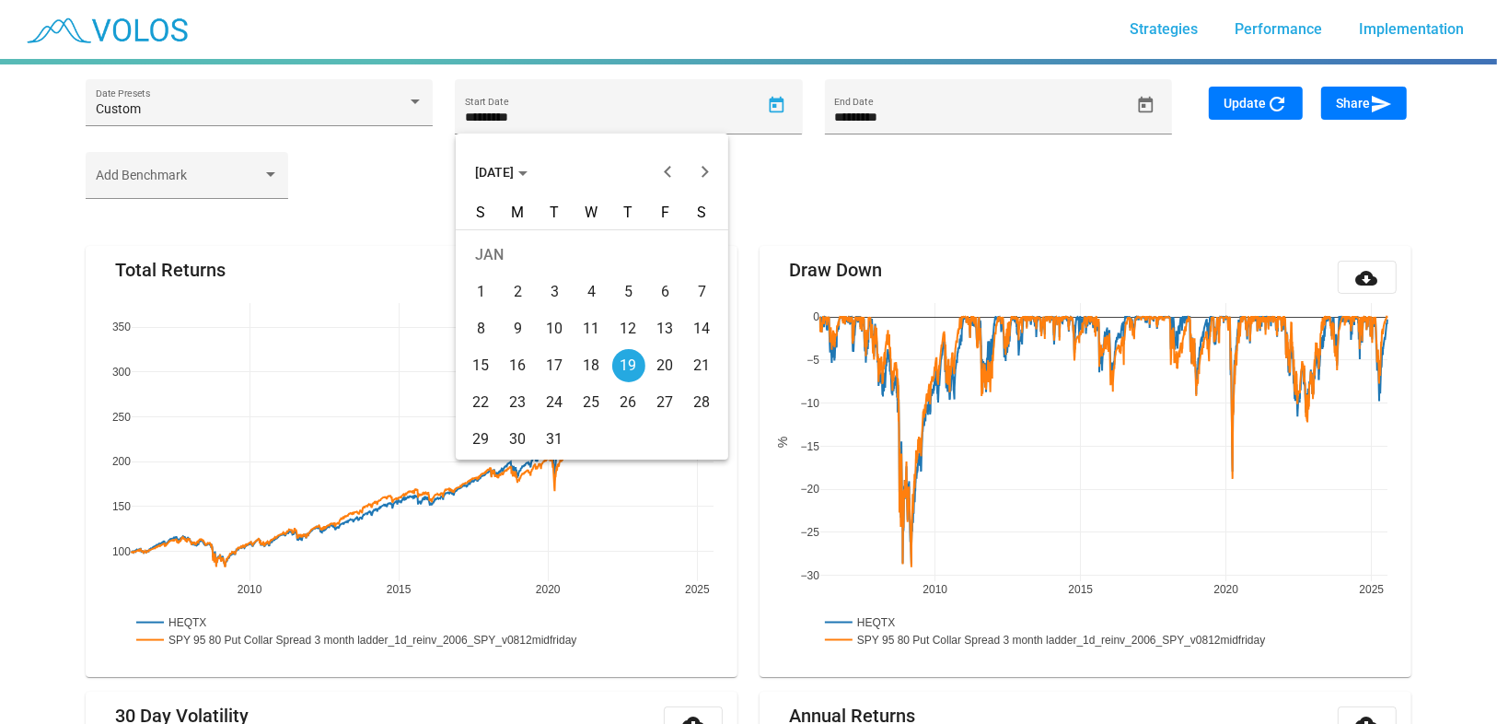
click at [519, 168] on span "[DATE]" at bounding box center [501, 172] width 52 height 15
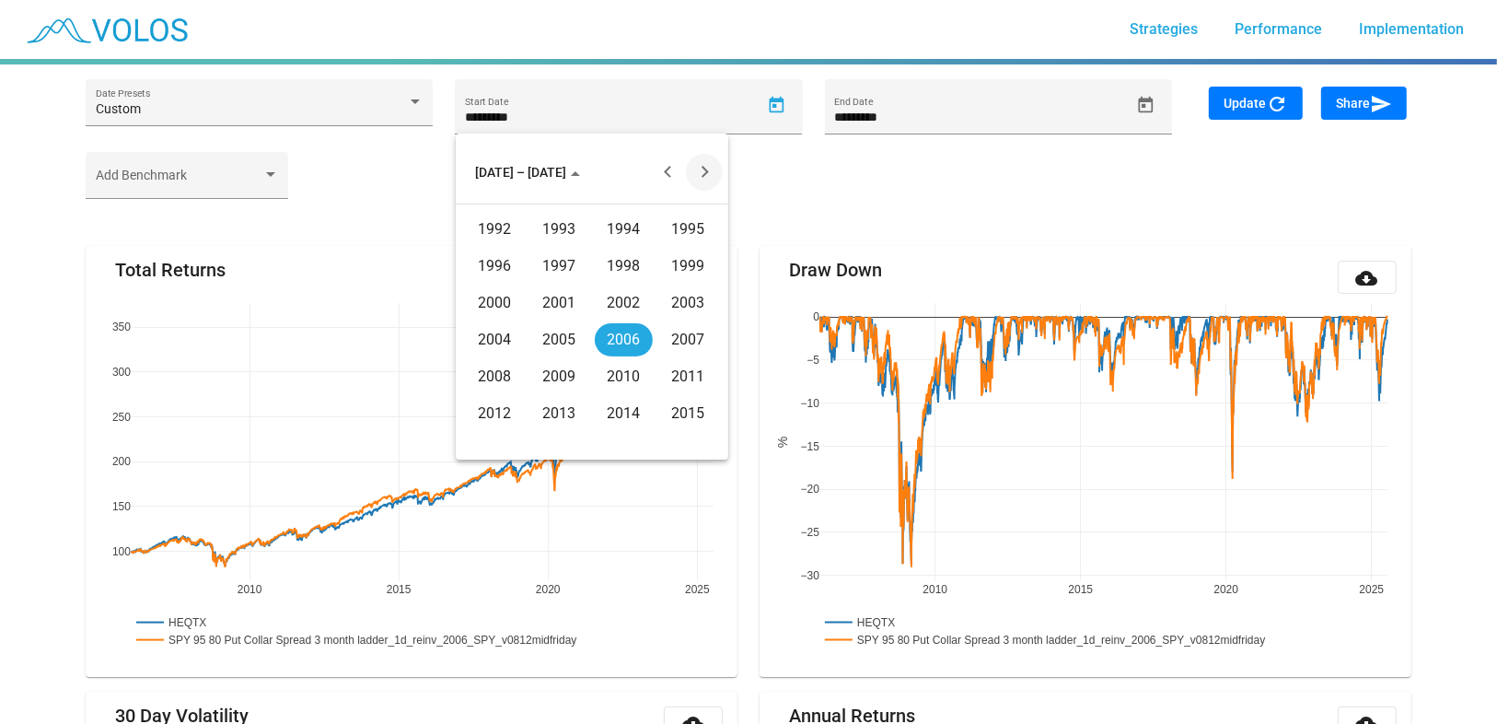
click at [715, 168] on button "Next 20 years" at bounding box center [704, 172] width 37 height 37
click at [570, 271] on div "2021" at bounding box center [559, 266] width 58 height 33
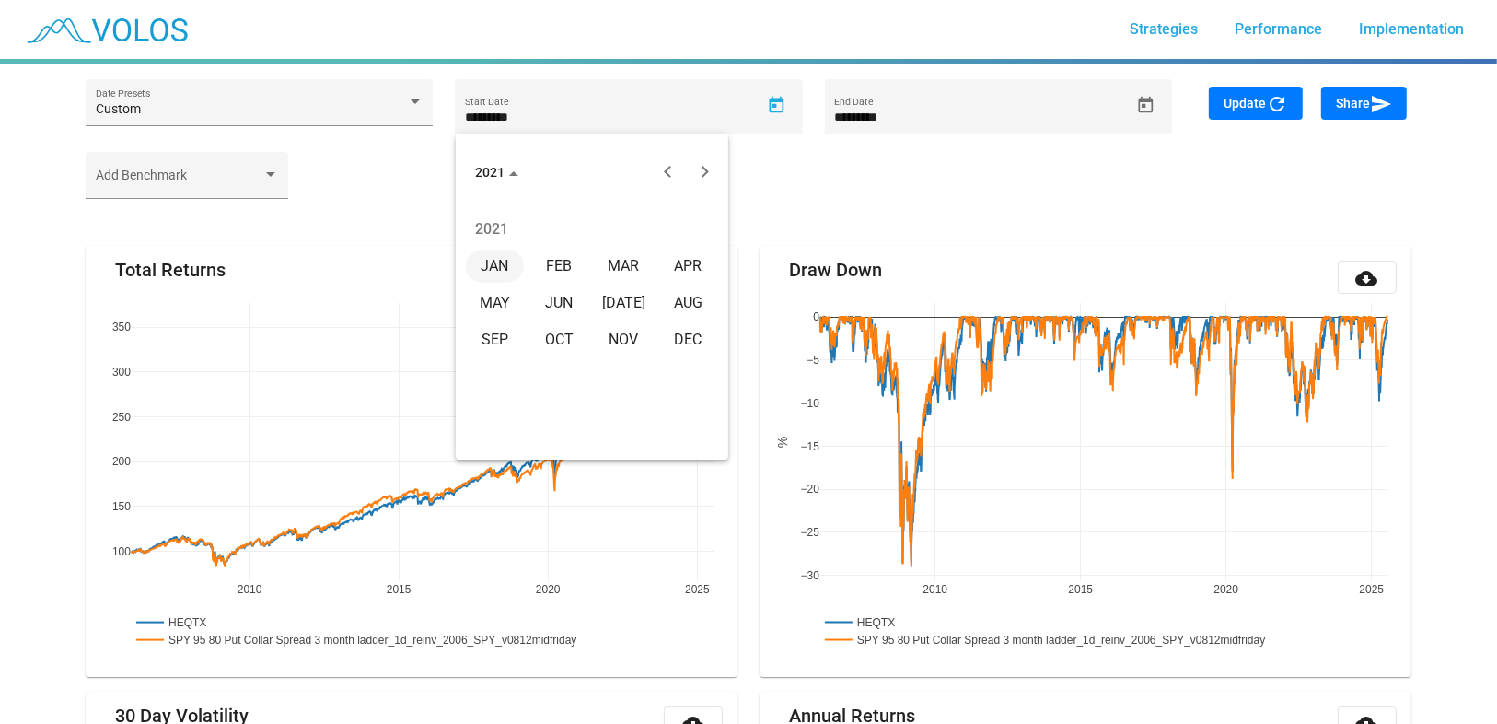
click at [622, 343] on div "NOV" at bounding box center [624, 339] width 58 height 33
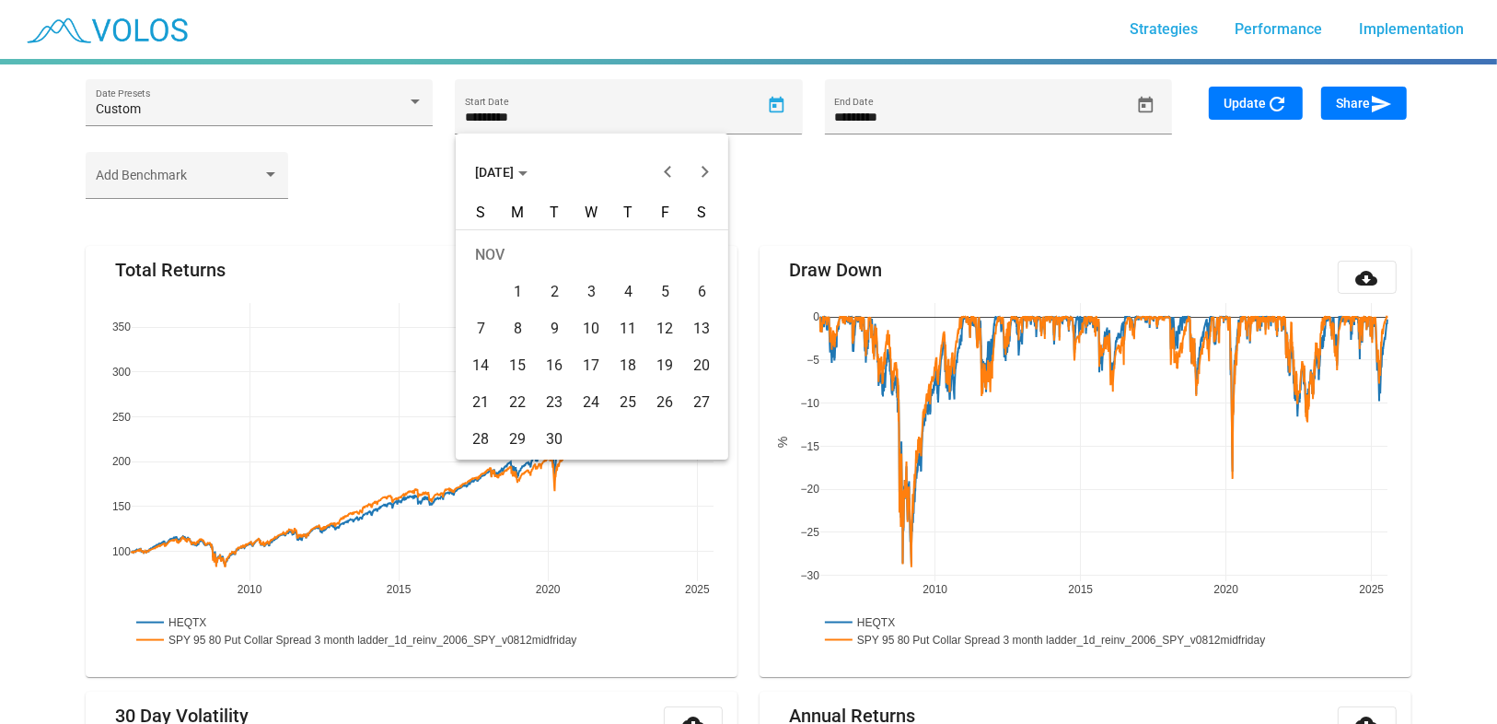
click at [597, 324] on div "10" at bounding box center [591, 328] width 33 height 33
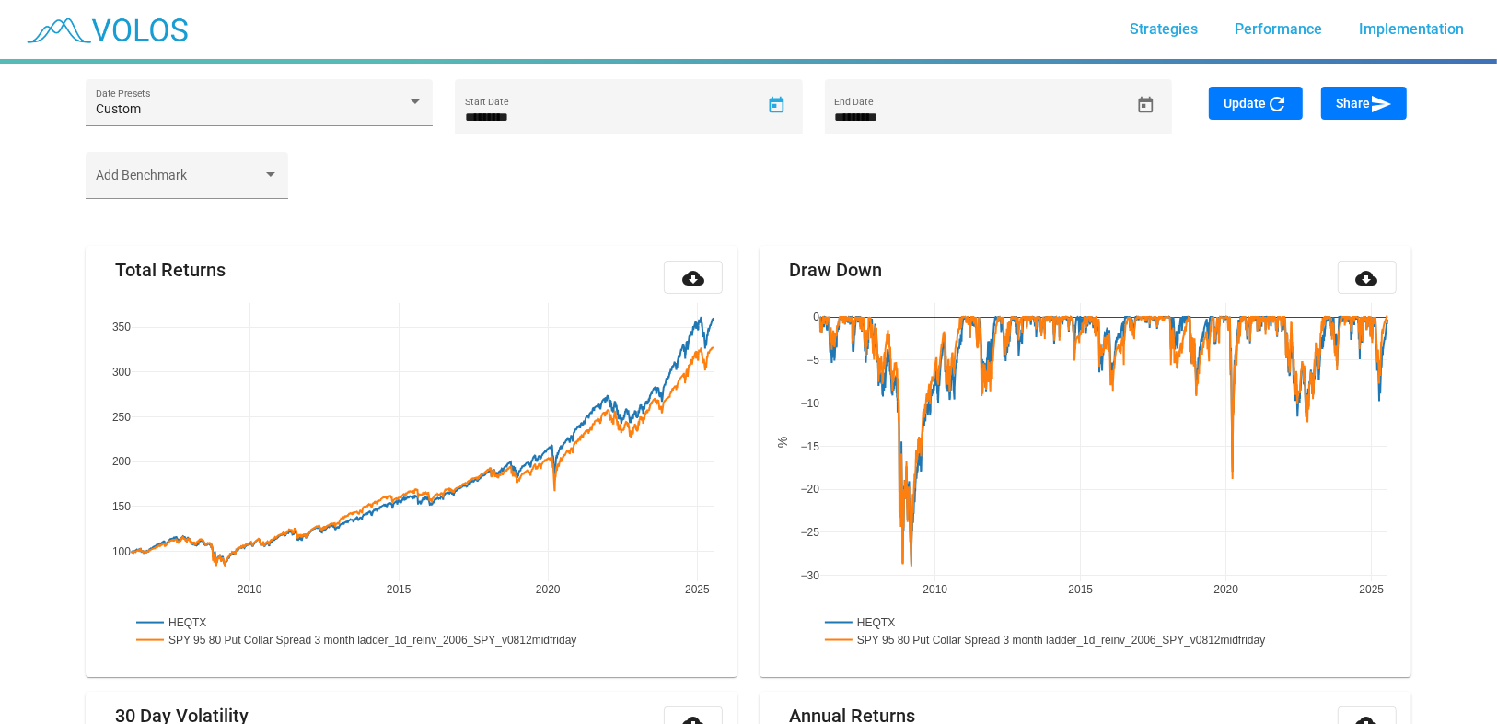
type input "**********"
click at [1252, 94] on button "Update refresh" at bounding box center [1256, 103] width 94 height 33
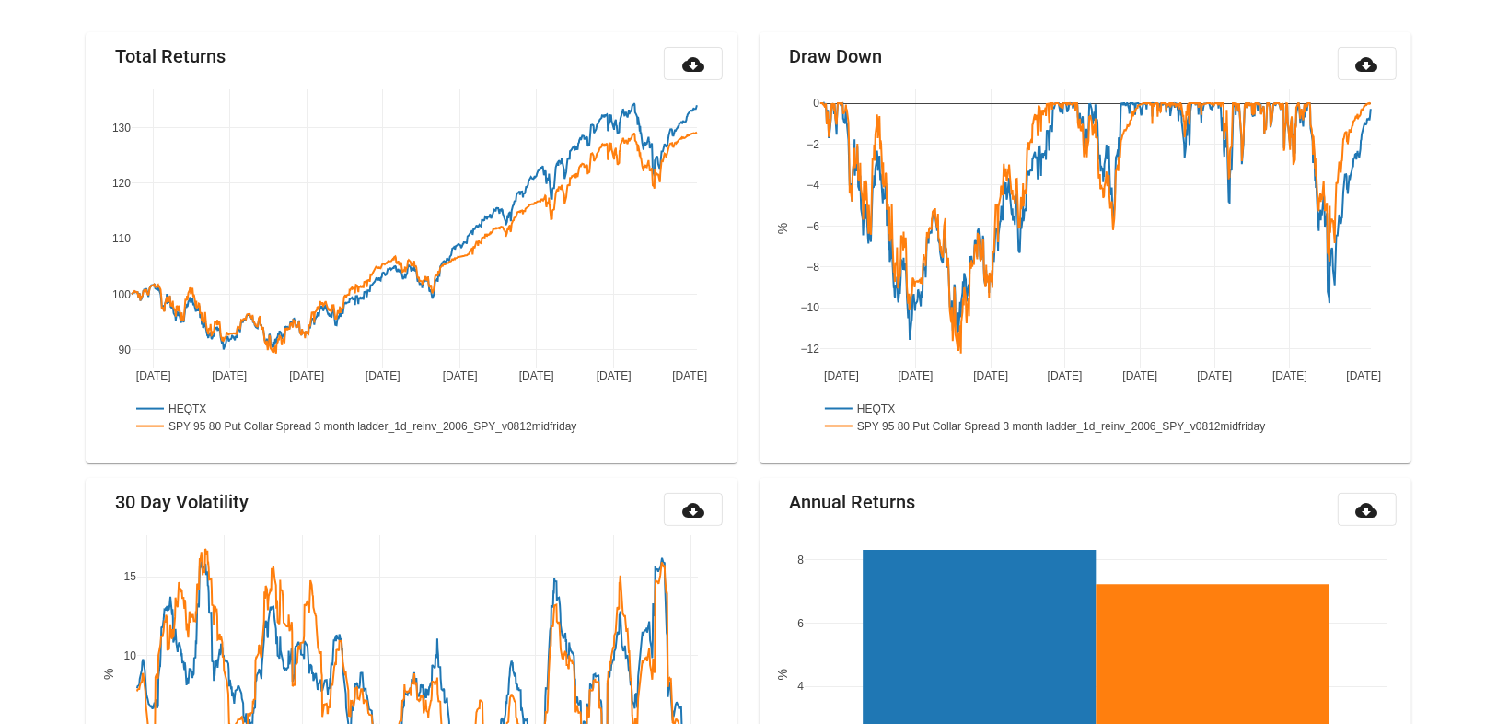
scroll to position [215, 0]
